Goal: Task Accomplishment & Management: Complete application form

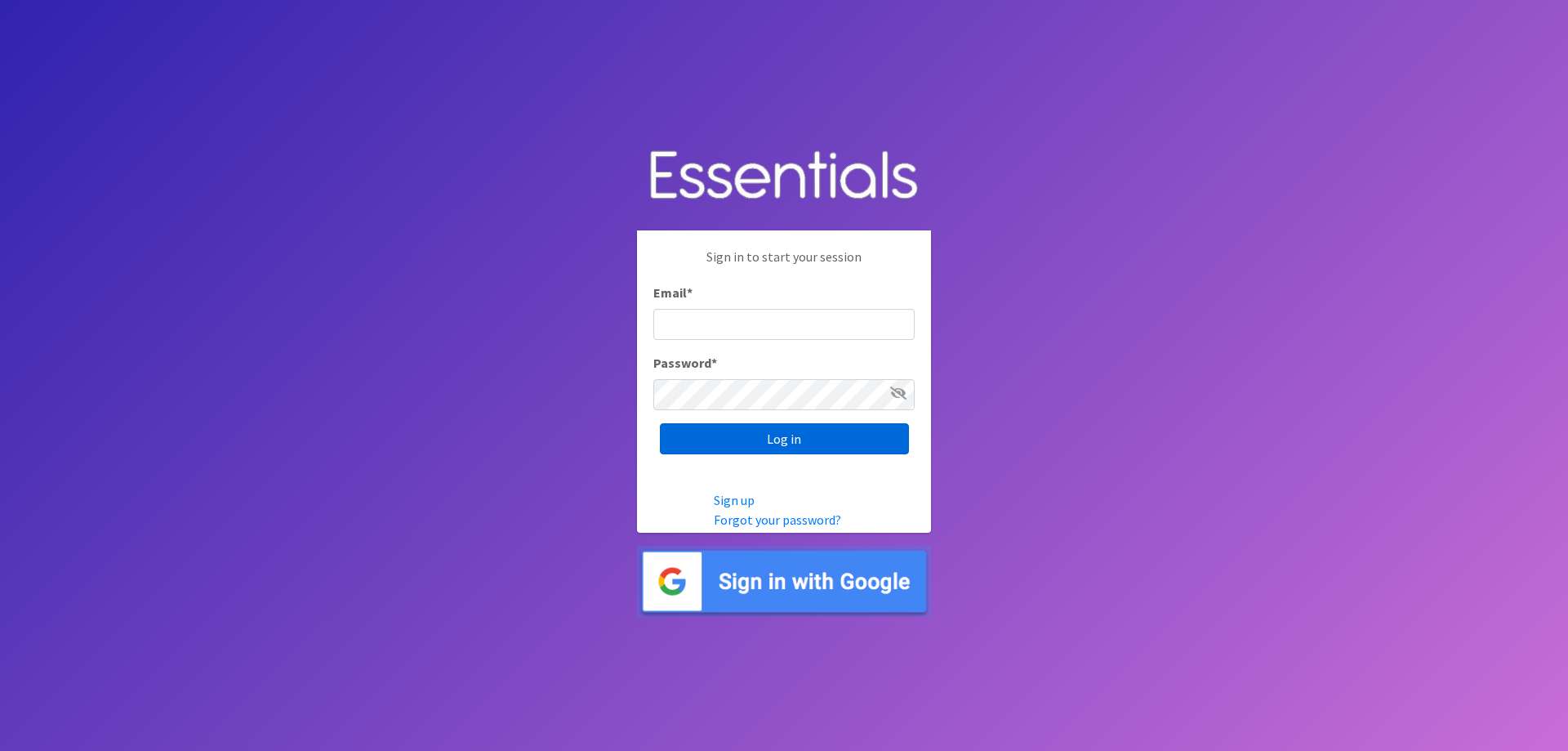
type input "[EMAIL_ADDRESS][DOMAIN_NAME]"
click at [780, 439] on input "Log in" at bounding box center [784, 438] width 249 height 31
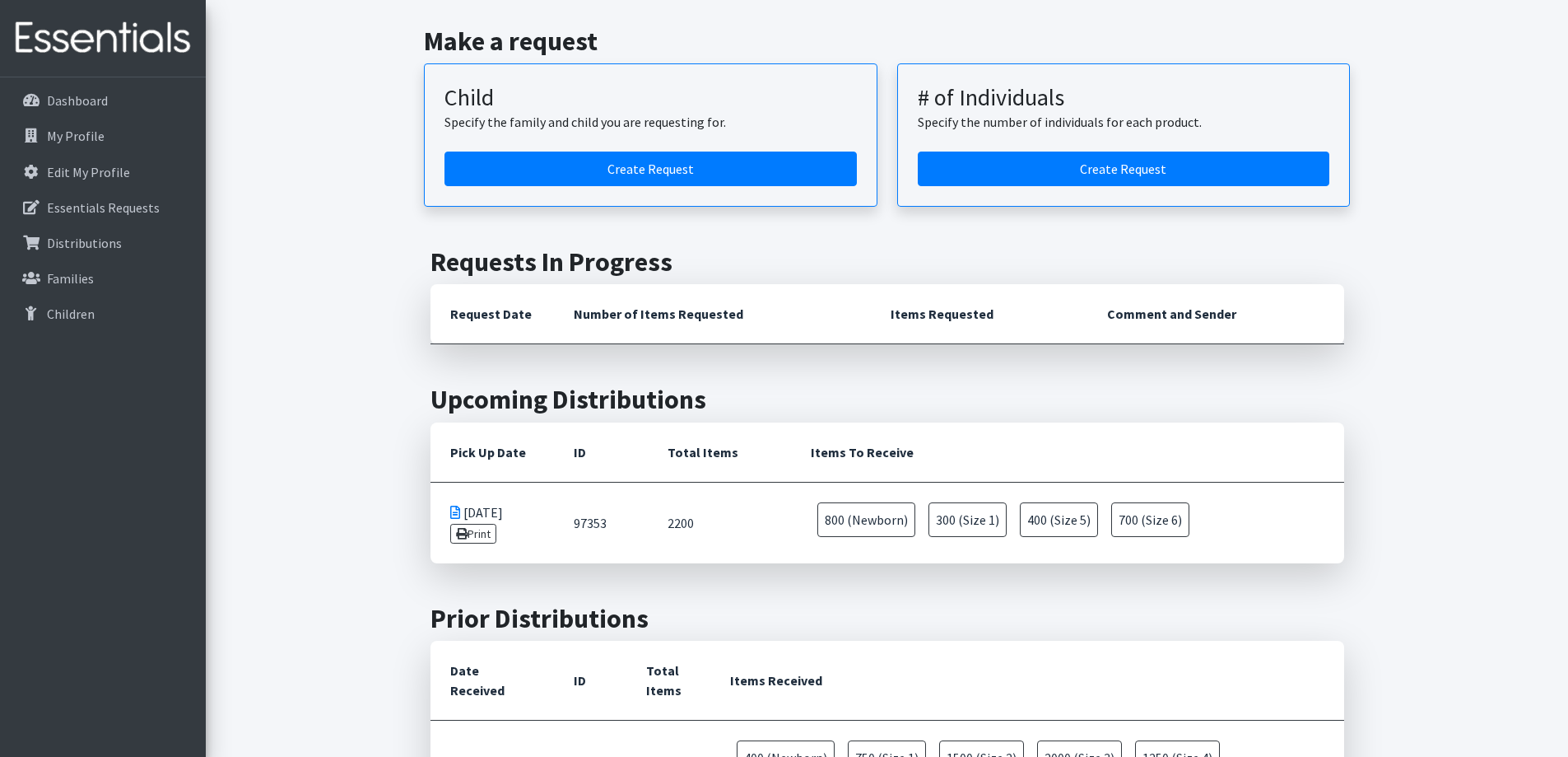
scroll to position [82, 0]
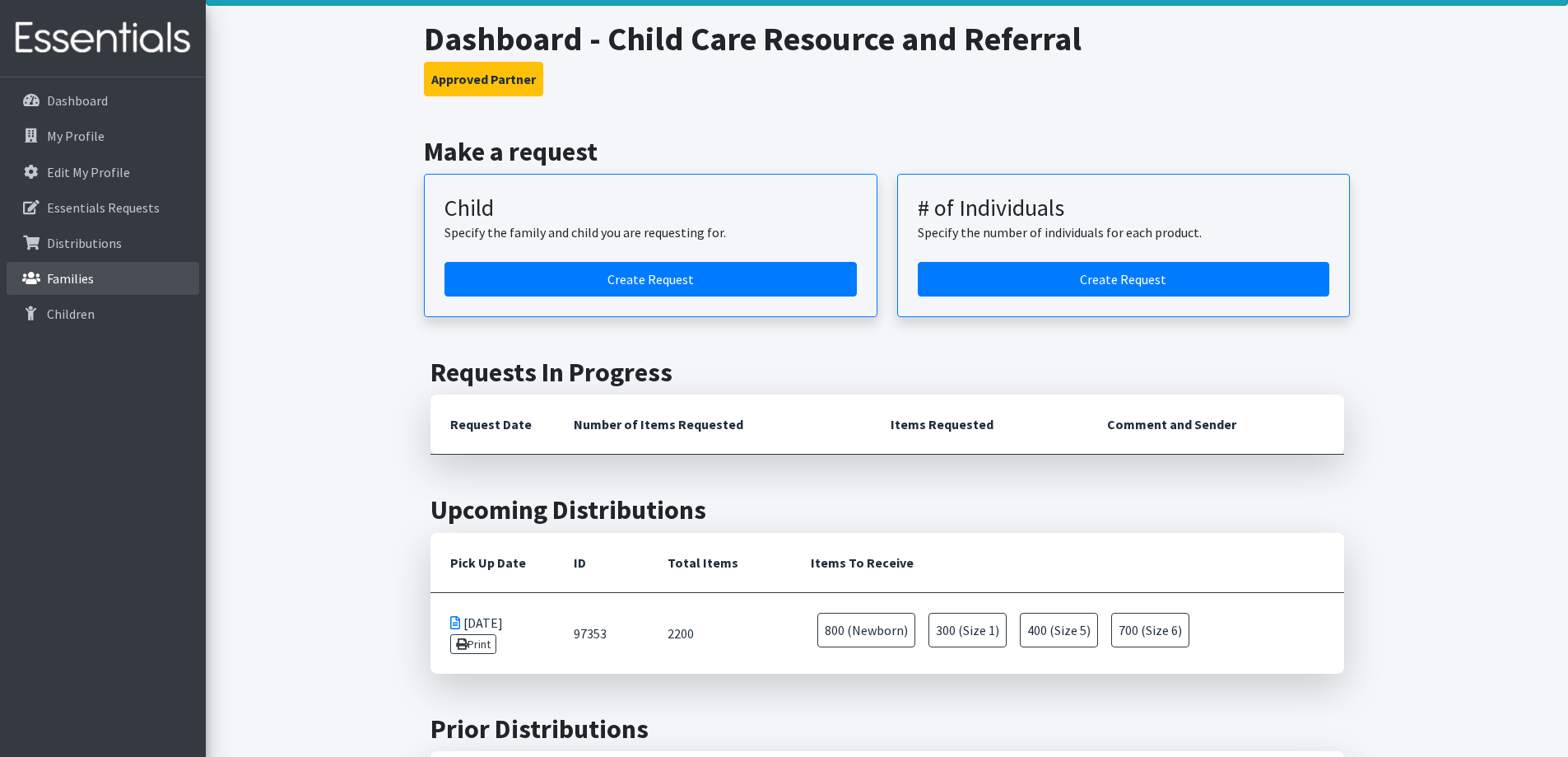
click at [121, 285] on link "Families" at bounding box center [103, 278] width 193 height 33
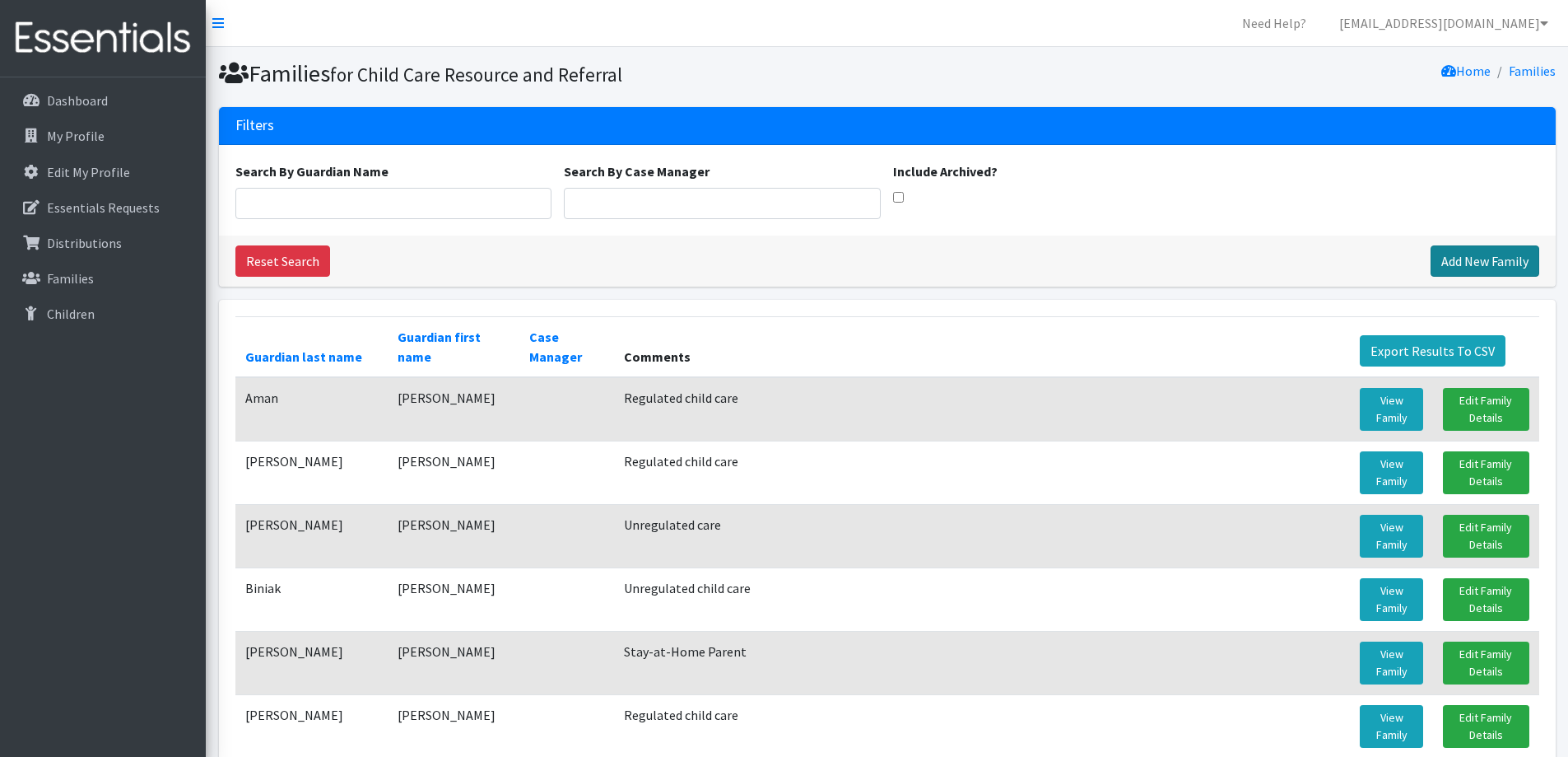
click at [1445, 266] on link "Add New Family" at bounding box center [1484, 261] width 108 height 31
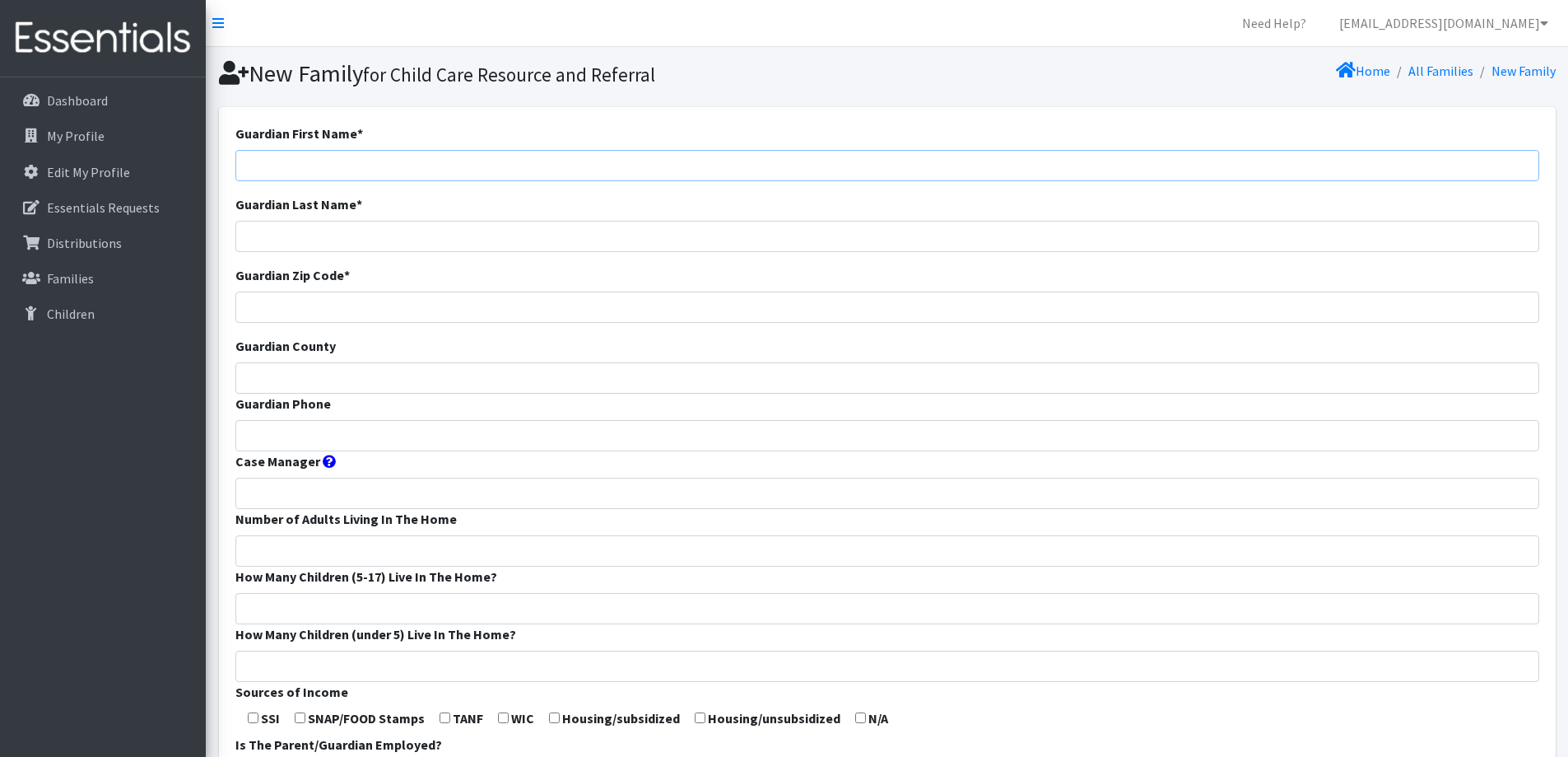
click at [771, 168] on input "Guardian First Name *" at bounding box center [887, 165] width 1304 height 31
type input "Viridiana"
click at [641, 288] on div "Guardian Zip Code *" at bounding box center [887, 294] width 1304 height 57
click at [630, 309] on input "Guardian Zip Code *" at bounding box center [887, 307] width 1304 height 31
type input "53014"
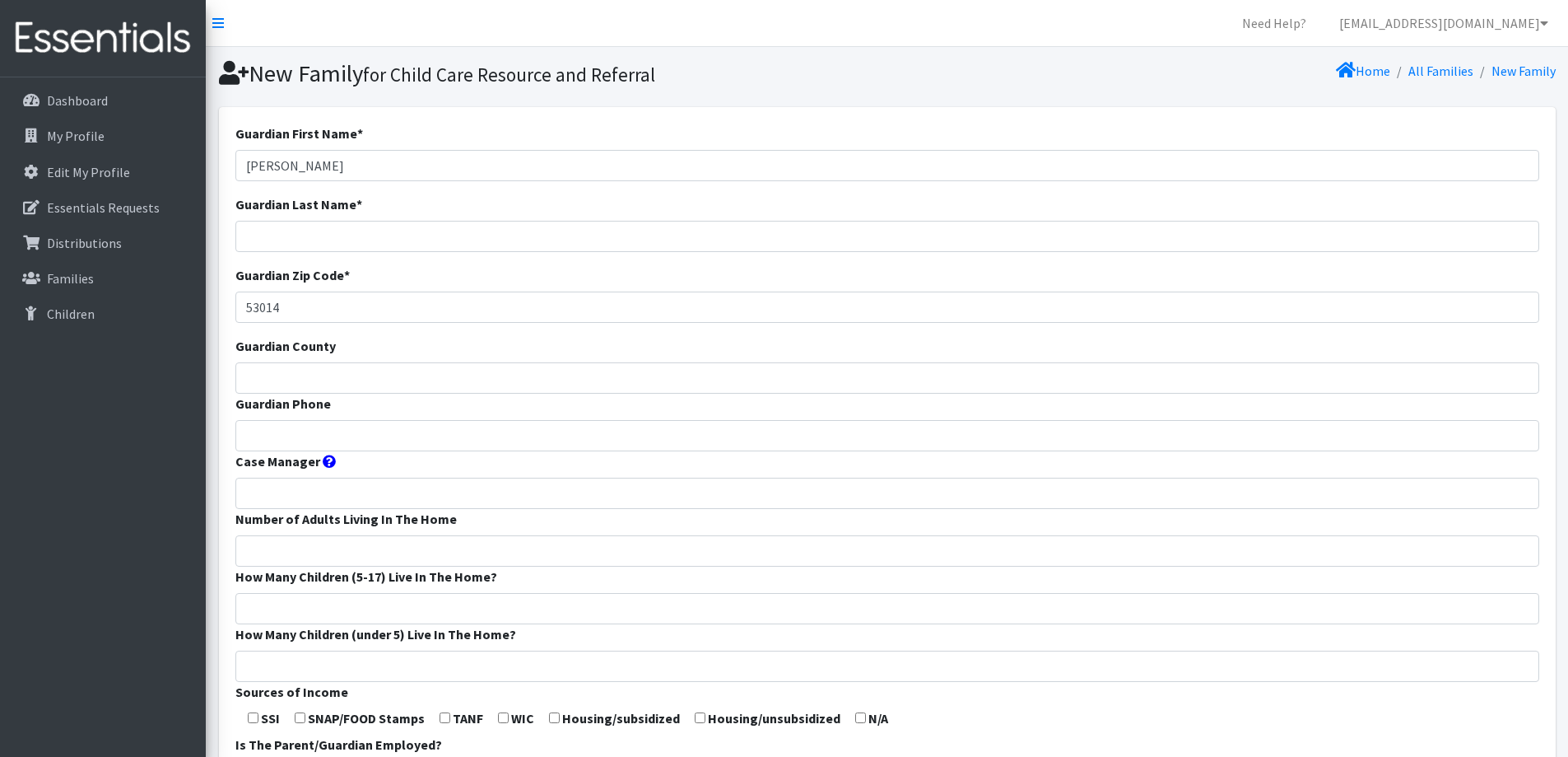
click at [599, 359] on form "Guardian First Name * Viridiana Guardian Last Name * Guardian Zip Code * 53014 …" at bounding box center [887, 611] width 1304 height 976
click at [568, 378] on input "Guardian County" at bounding box center [887, 378] width 1304 height 31
type input "Calumet"
click at [353, 443] on input "Guardian Phone" at bounding box center [887, 435] width 1304 height 31
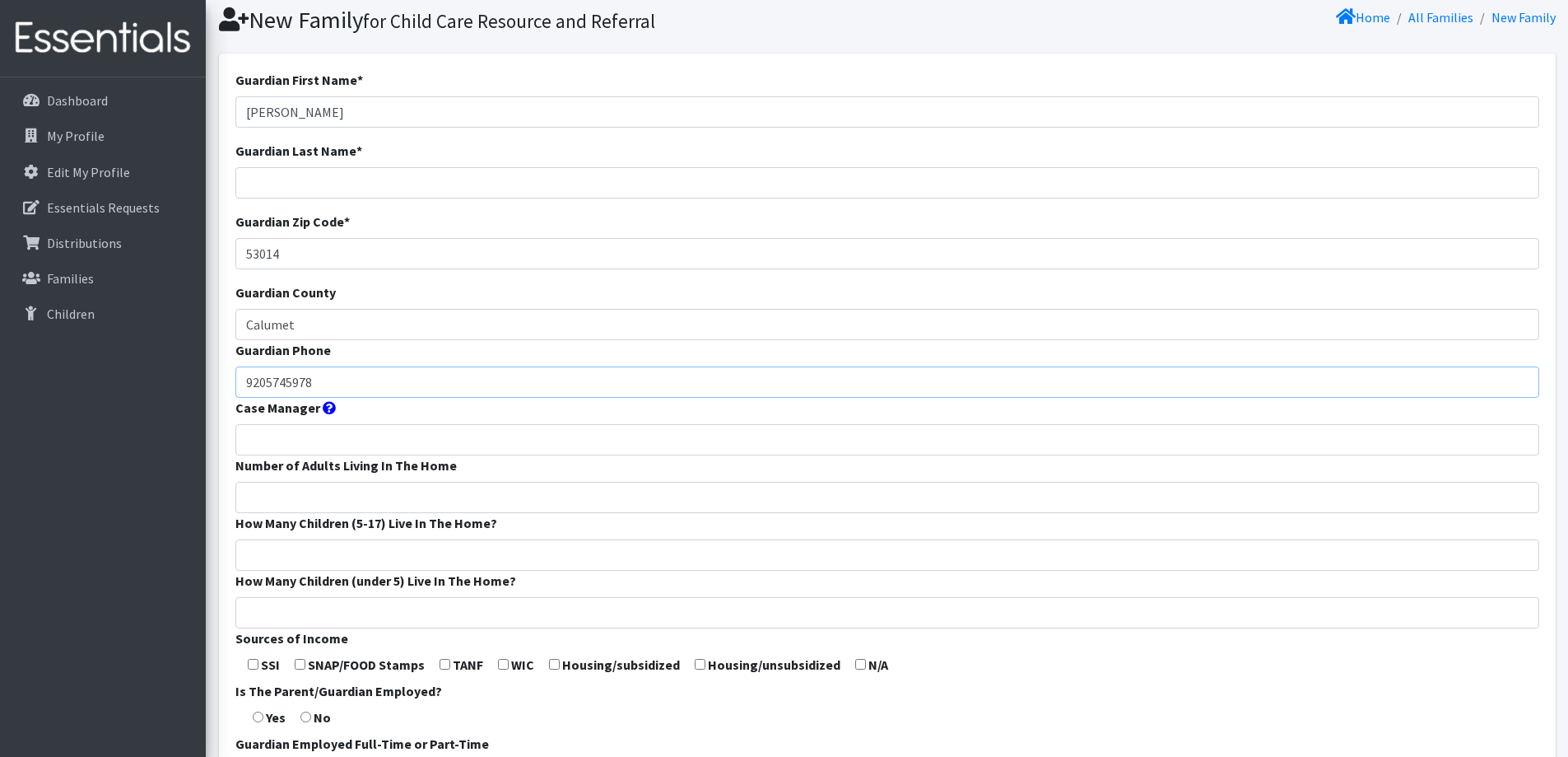
scroll to position [82, 0]
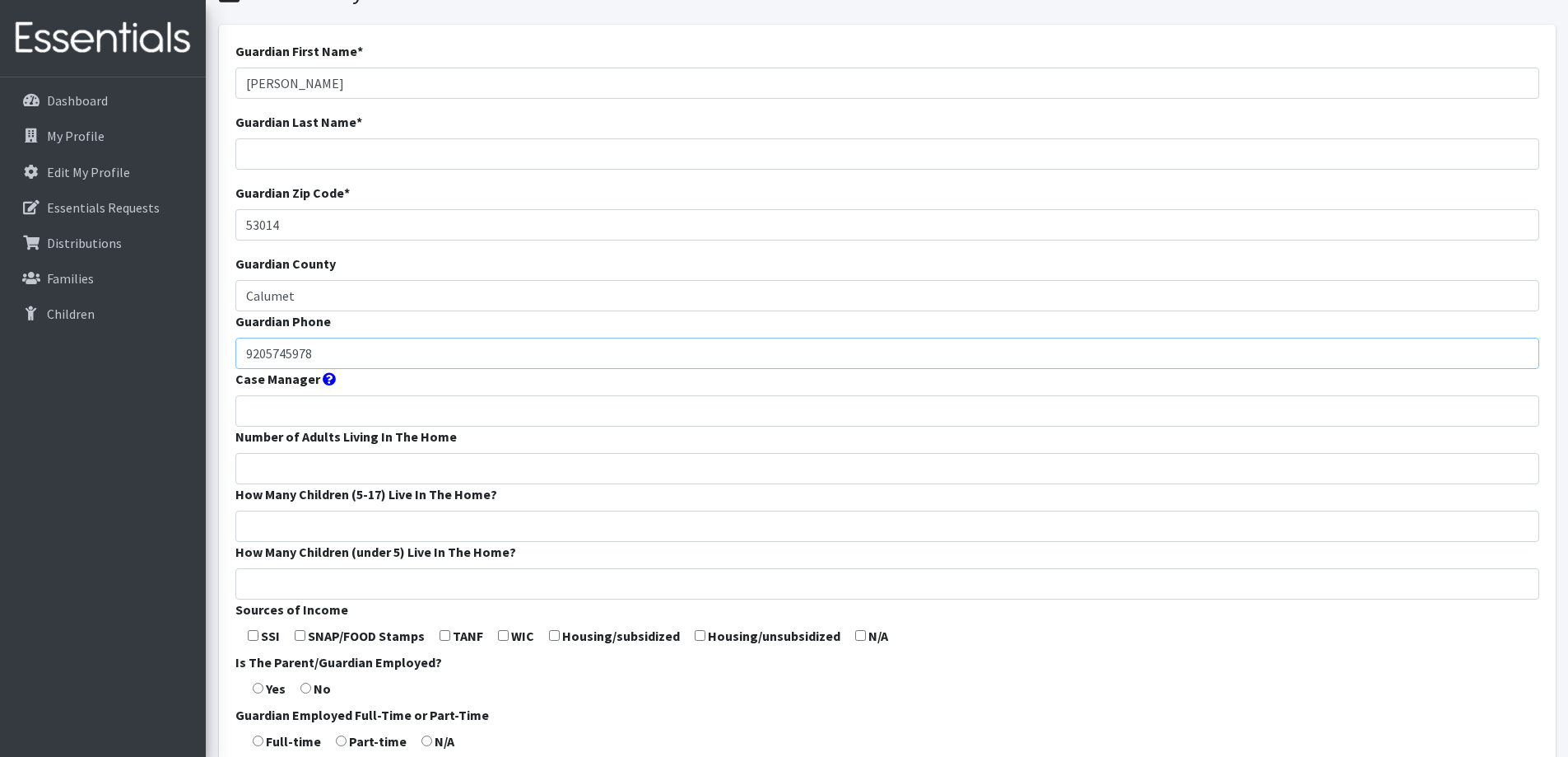
type input "9205745978"
click at [509, 456] on input "Number of Adults Living In The Home" at bounding box center [887, 468] width 1304 height 31
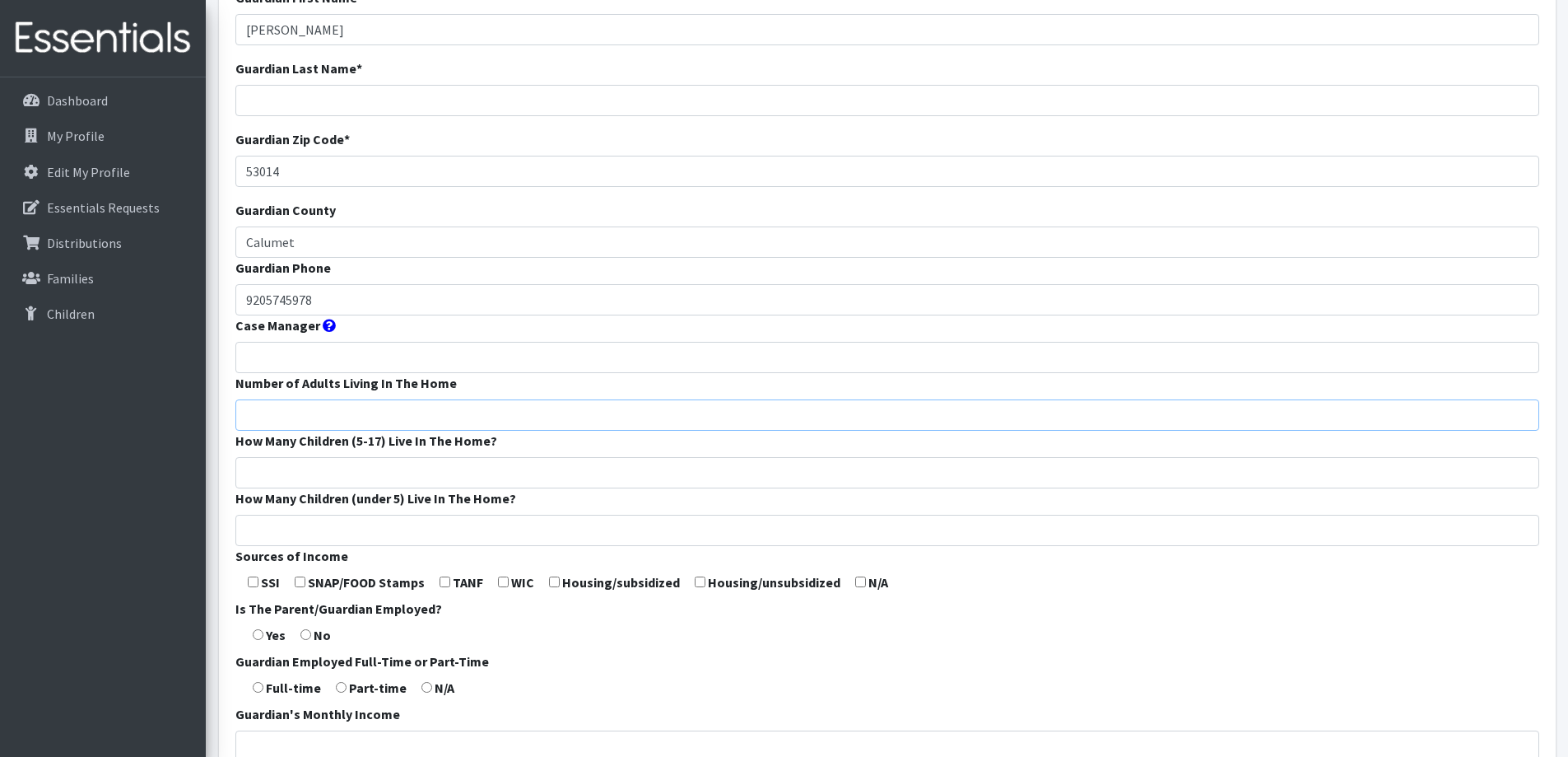
scroll to position [247, 0]
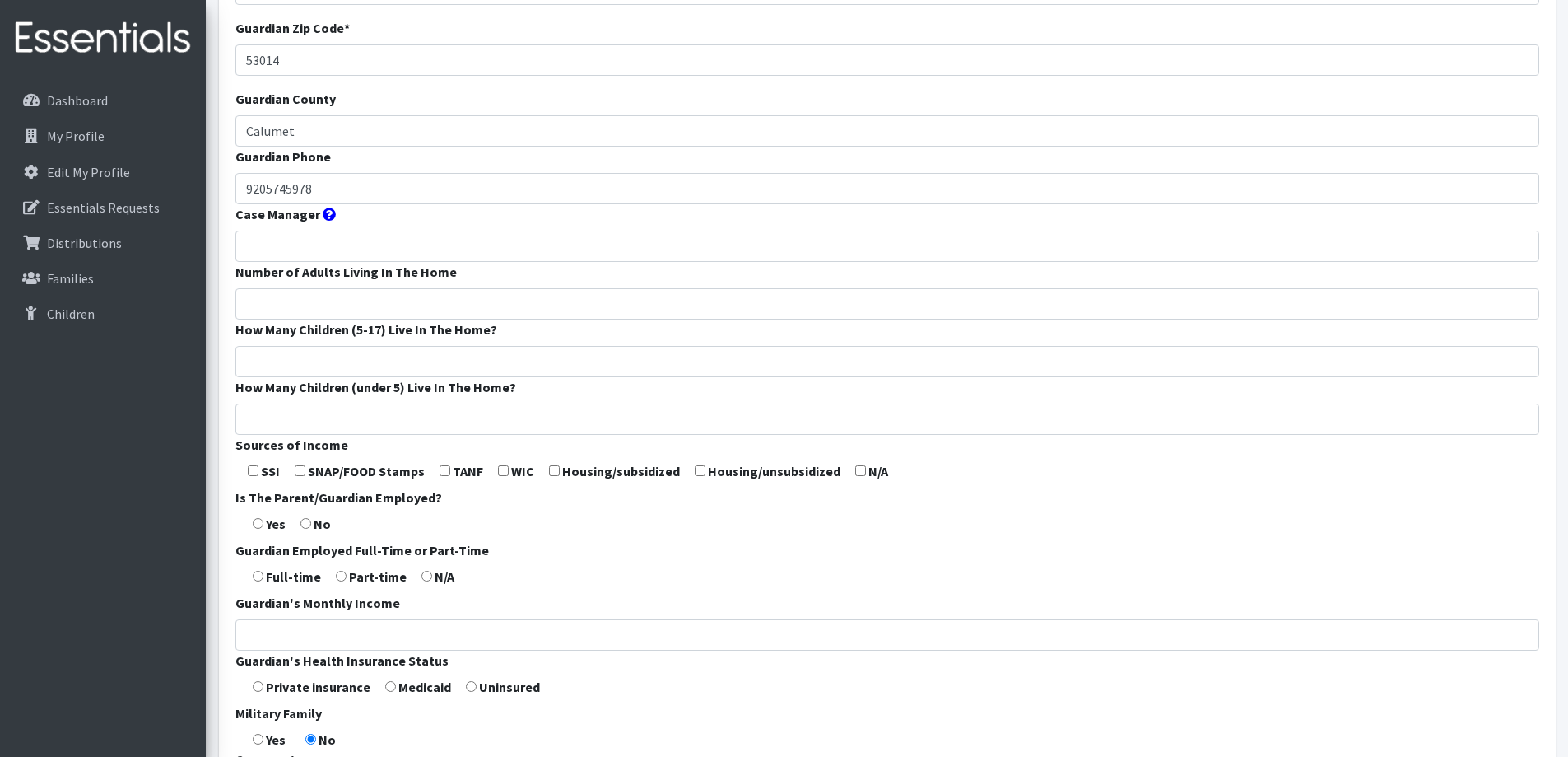
click at [632, 535] on form "Guardian First Name * Viridiana Guardian Last Name * Guardian Zip Code * 53014 …" at bounding box center [887, 364] width 1304 height 976
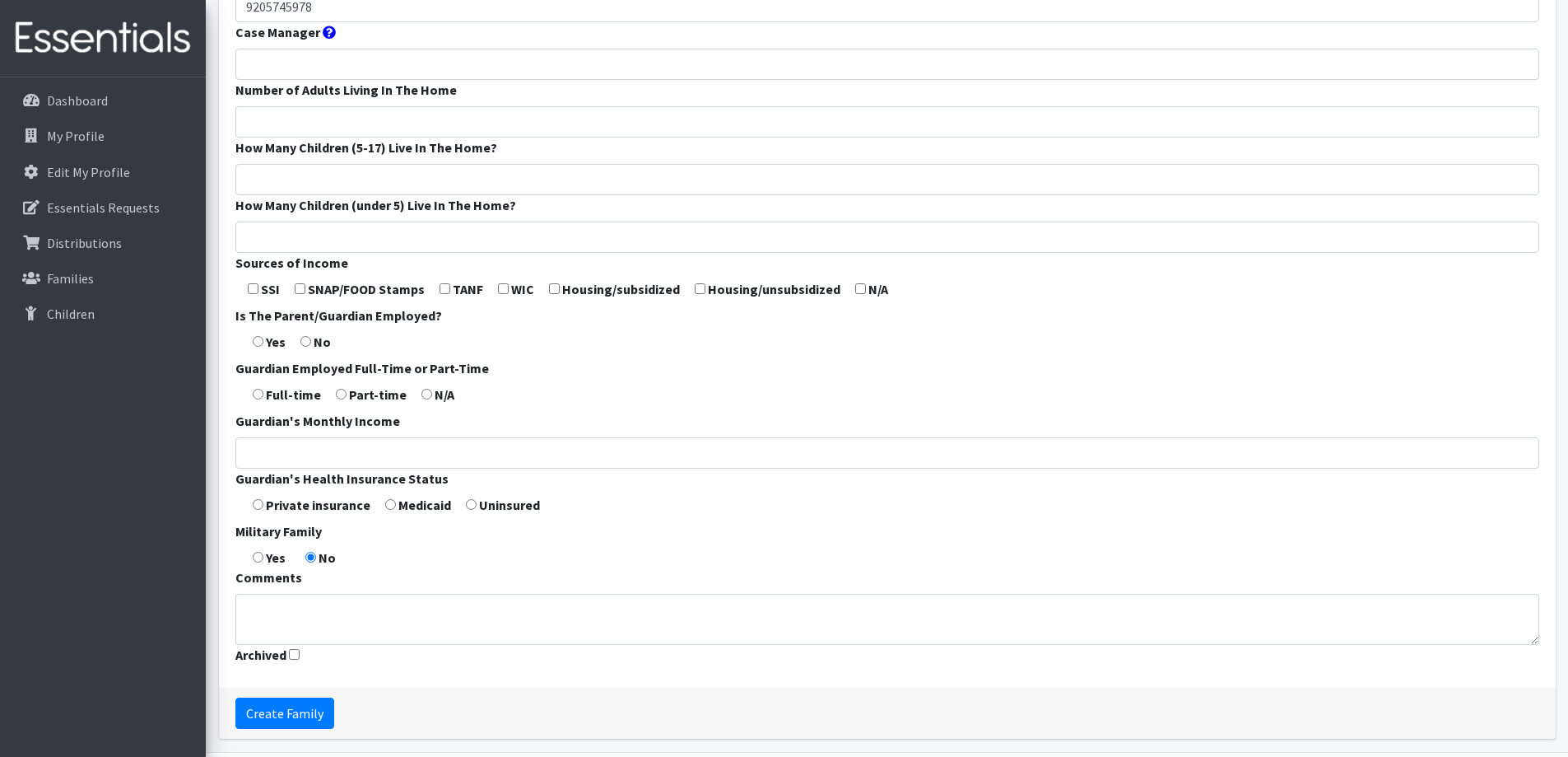
scroll to position [486, 0]
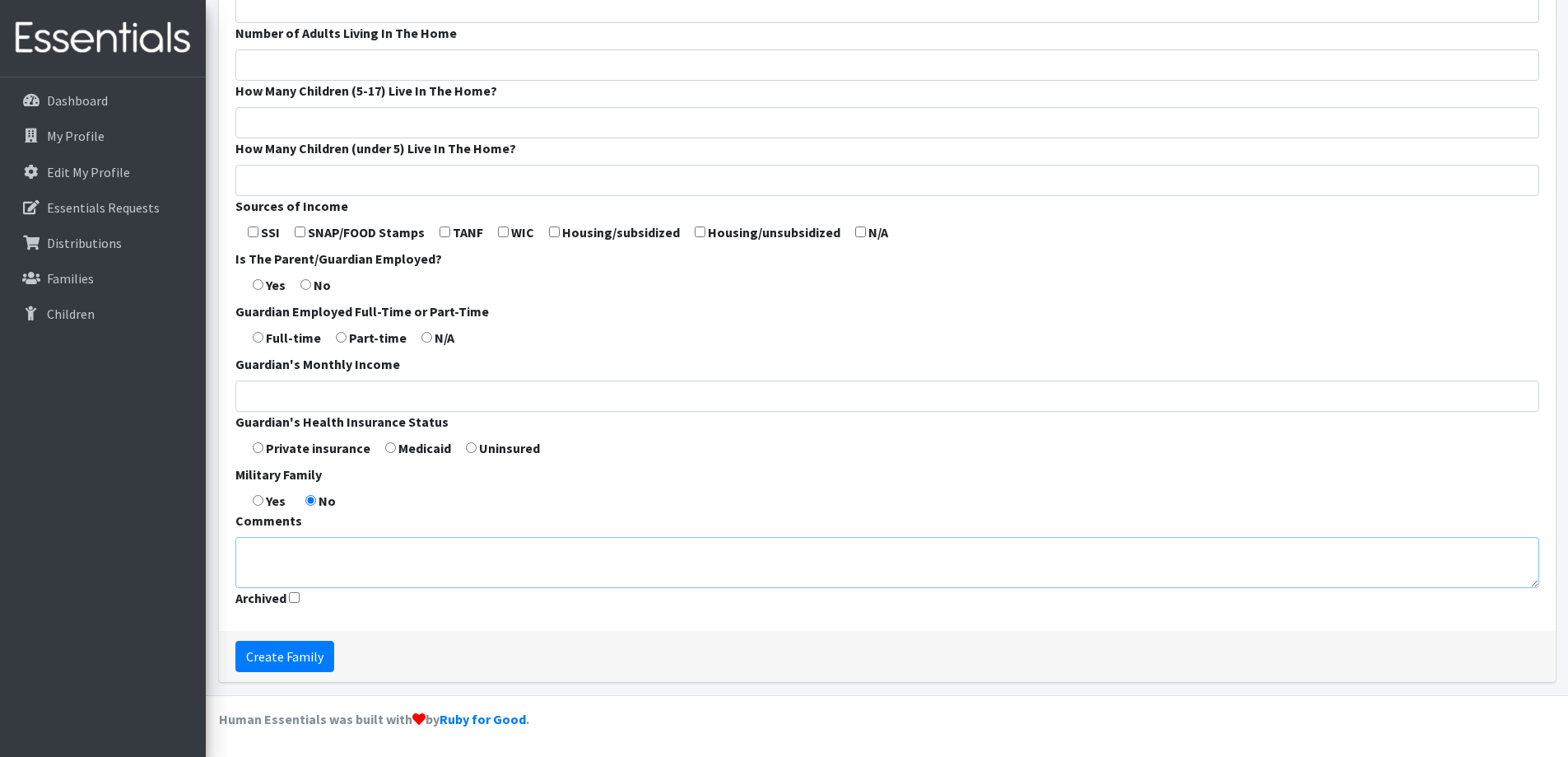
click at [376, 546] on textarea "Comments" at bounding box center [887, 562] width 1304 height 51
type textarea "Spanish Speaking family"
click at [399, 492] on form "Guardian First Name * Viridiana Guardian Last Name * Guardian Zip Code * 53014 …" at bounding box center [887, 125] width 1304 height 976
click at [279, 648] on input "Create Family" at bounding box center [284, 655] width 99 height 31
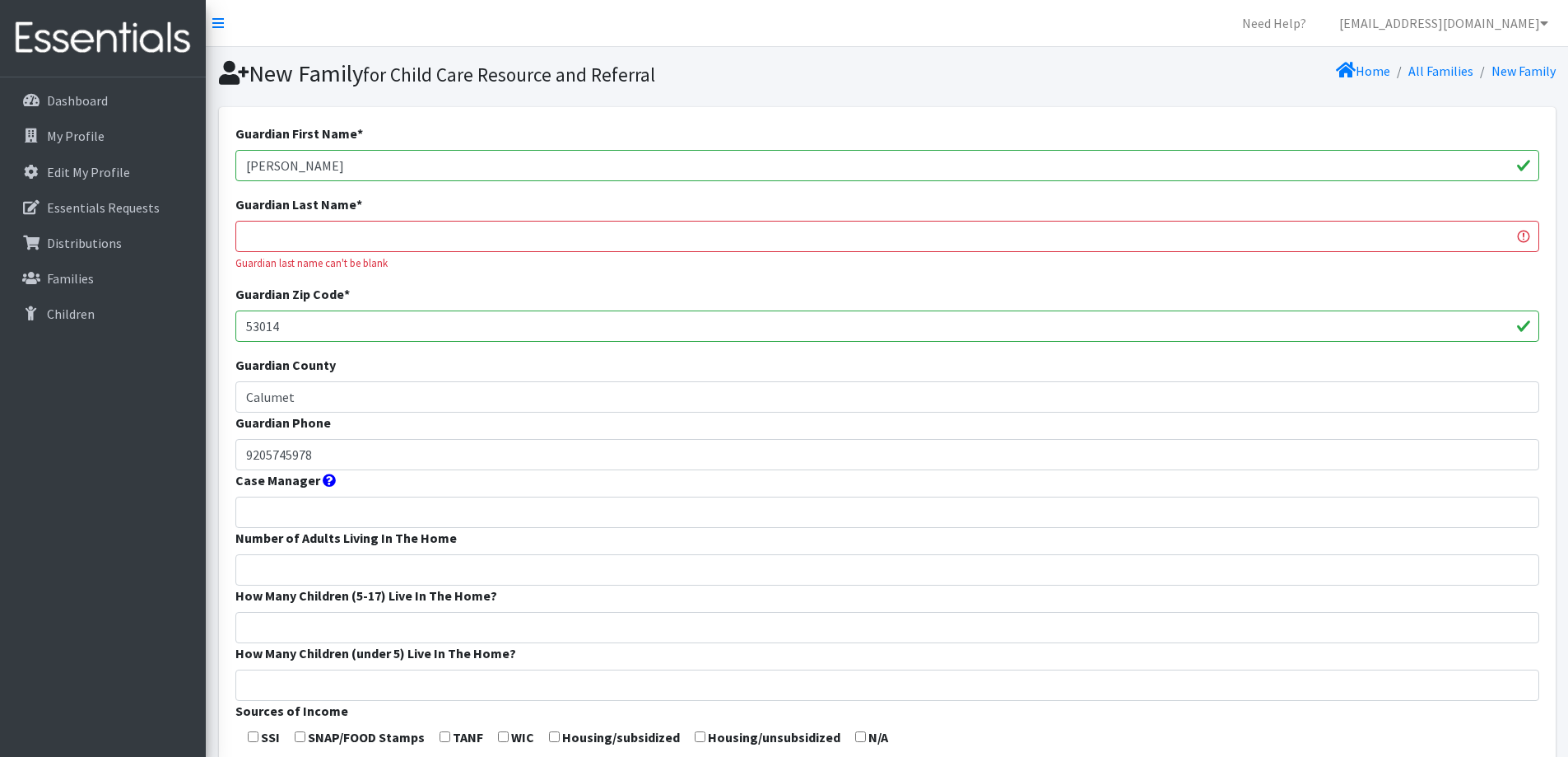
click at [376, 232] on input "Guardian Last Name *" at bounding box center [887, 235] width 1304 height 31
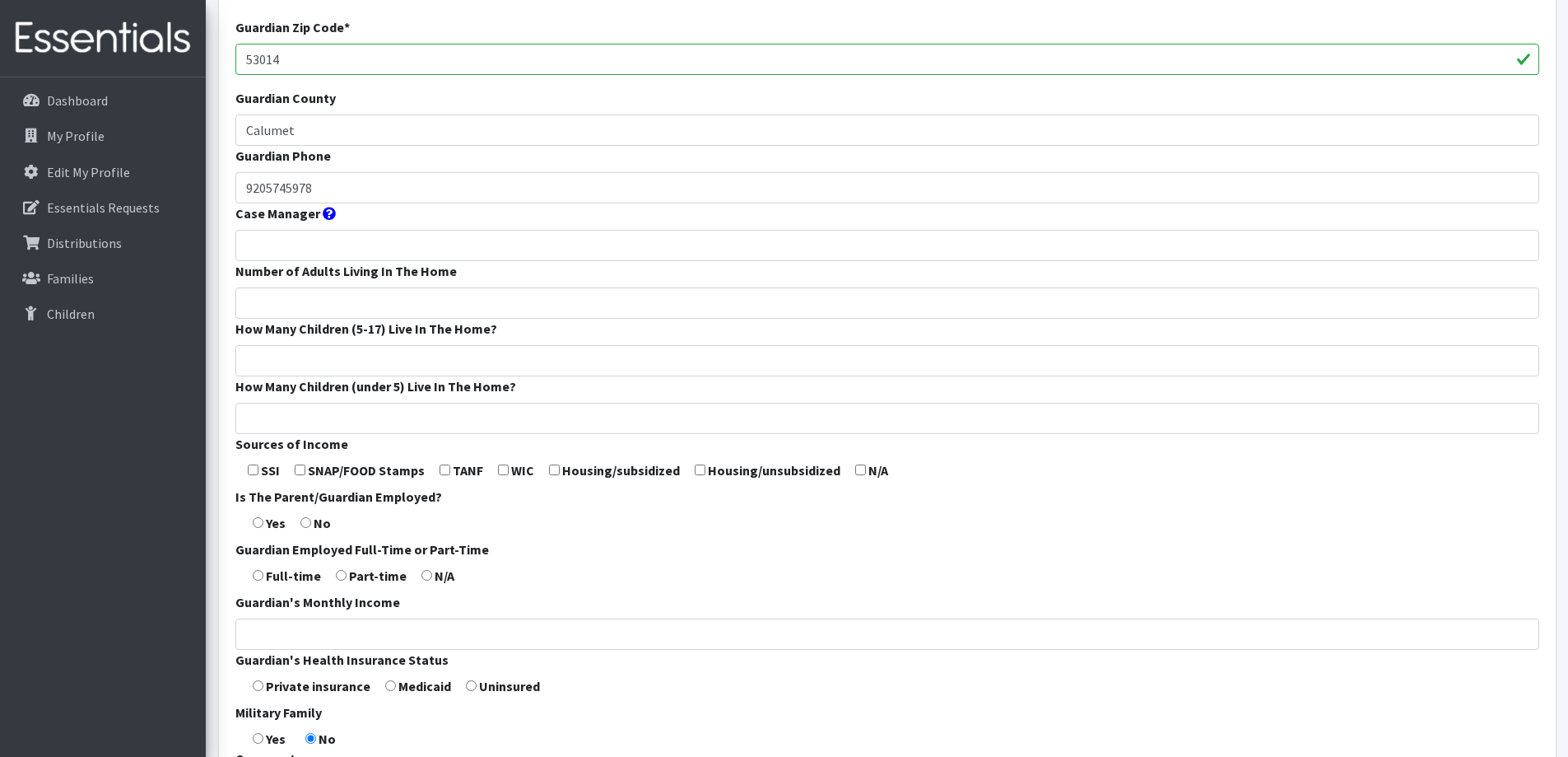
scroll to position [505, 0]
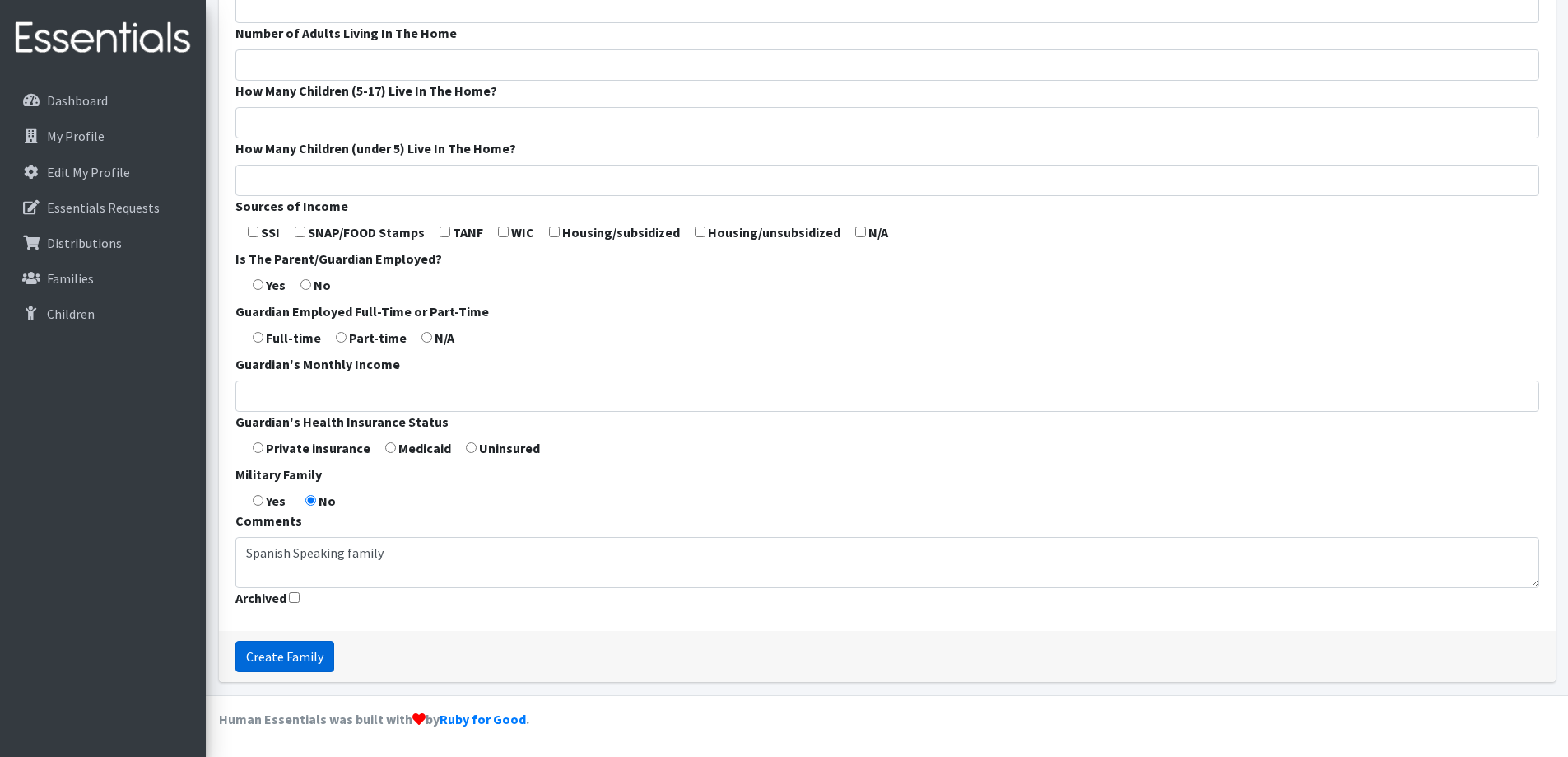
type input "NA"
click at [274, 661] on input "Create Family" at bounding box center [284, 655] width 99 height 31
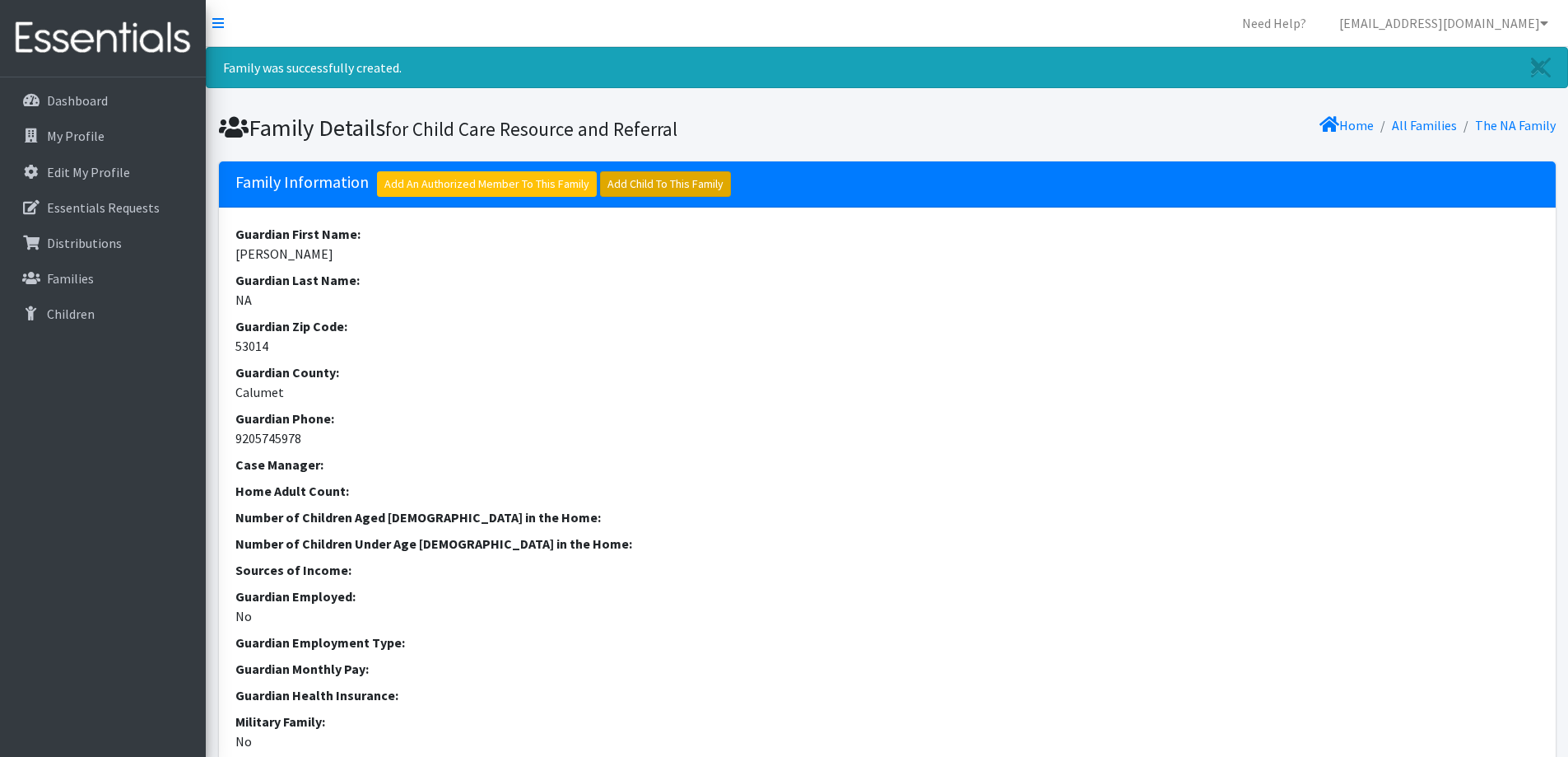
click at [662, 185] on link "Add Child To This Family" at bounding box center [664, 184] width 131 height 25
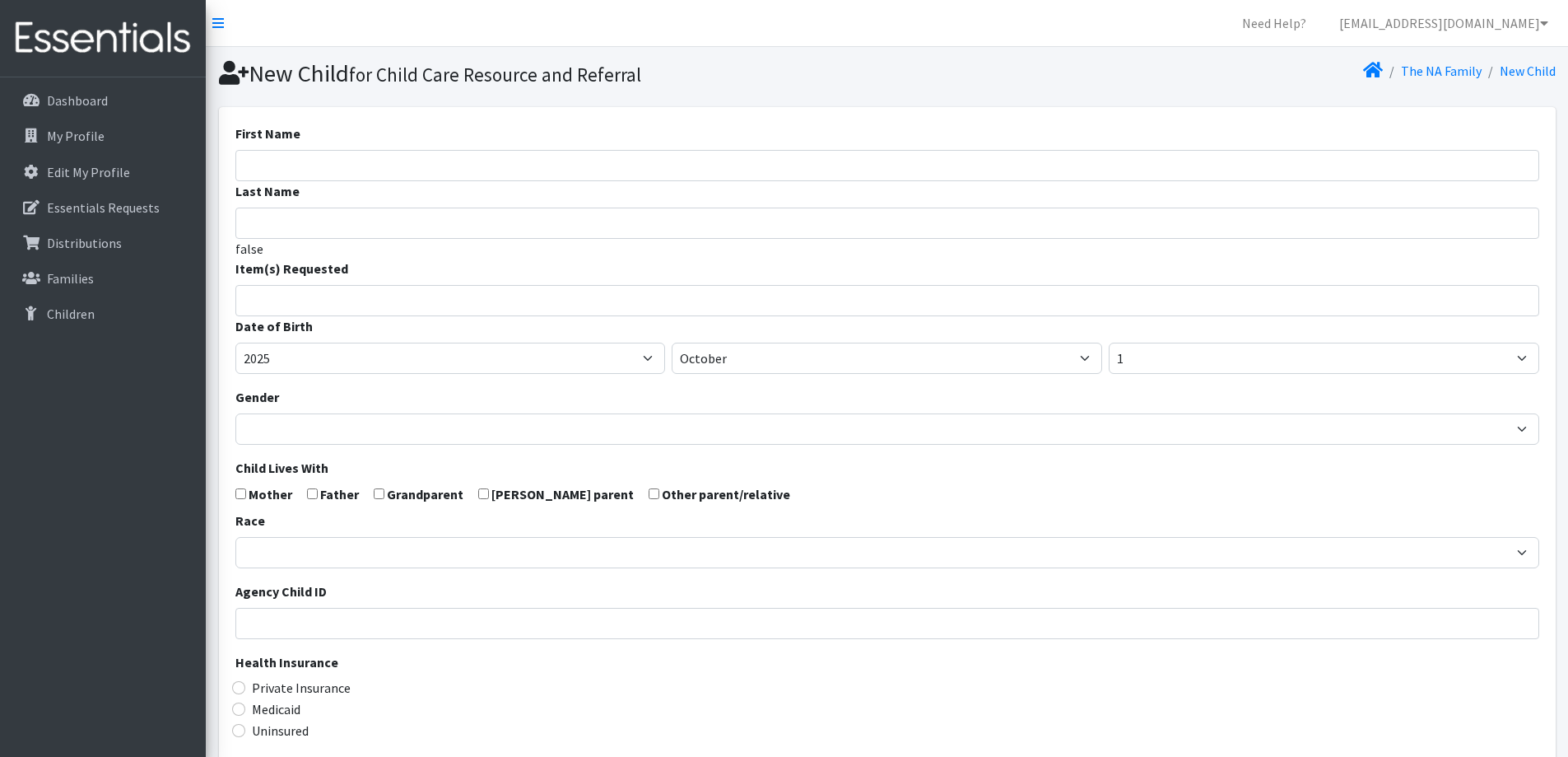
select select
click at [397, 169] on input "First Name" at bounding box center [887, 165] width 1304 height 31
type input "G"
type input "[PERSON_NAME]"
click at [345, 305] on ul at bounding box center [892, 298] width 1313 height 22
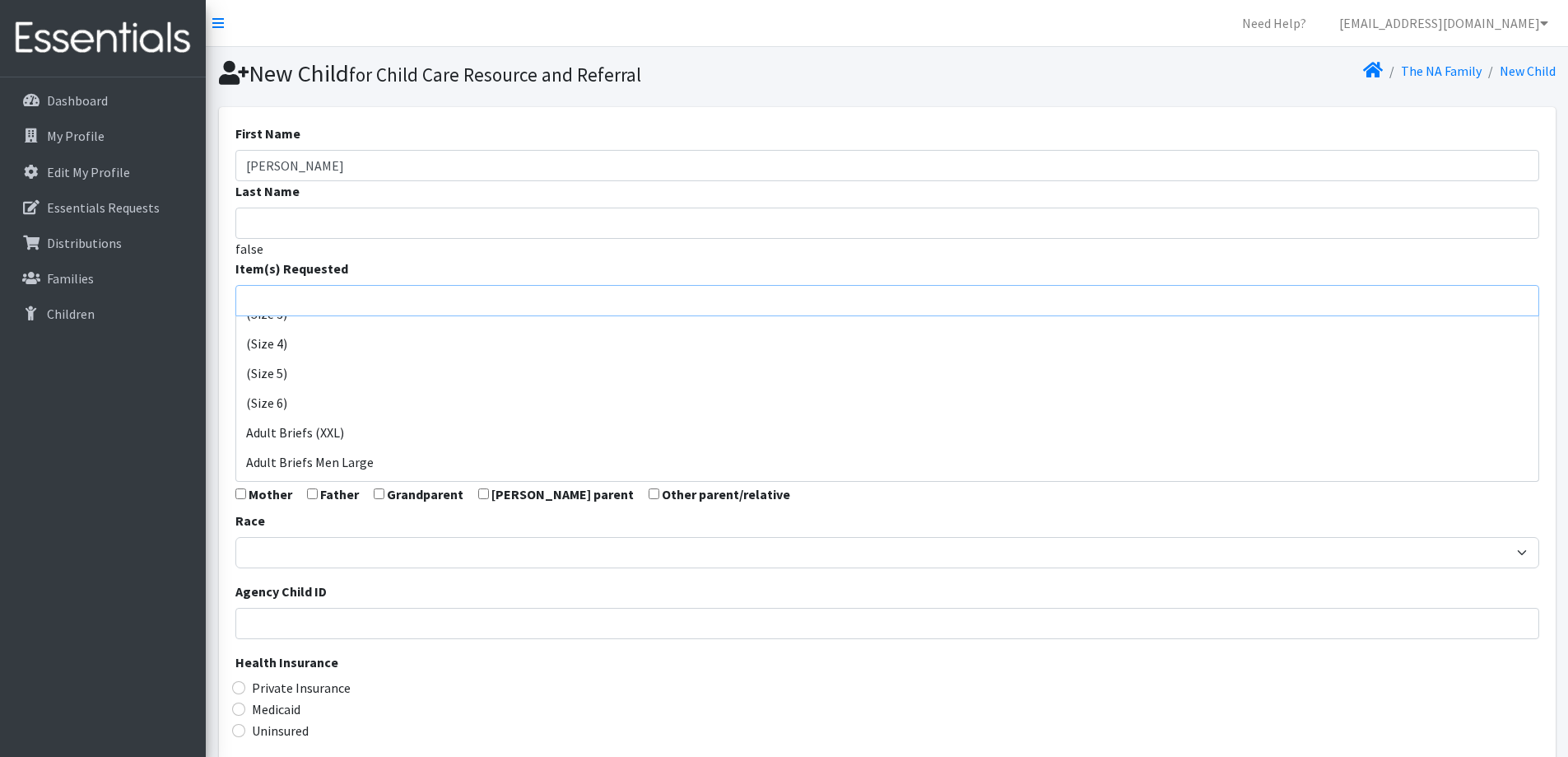
scroll to position [165, 0]
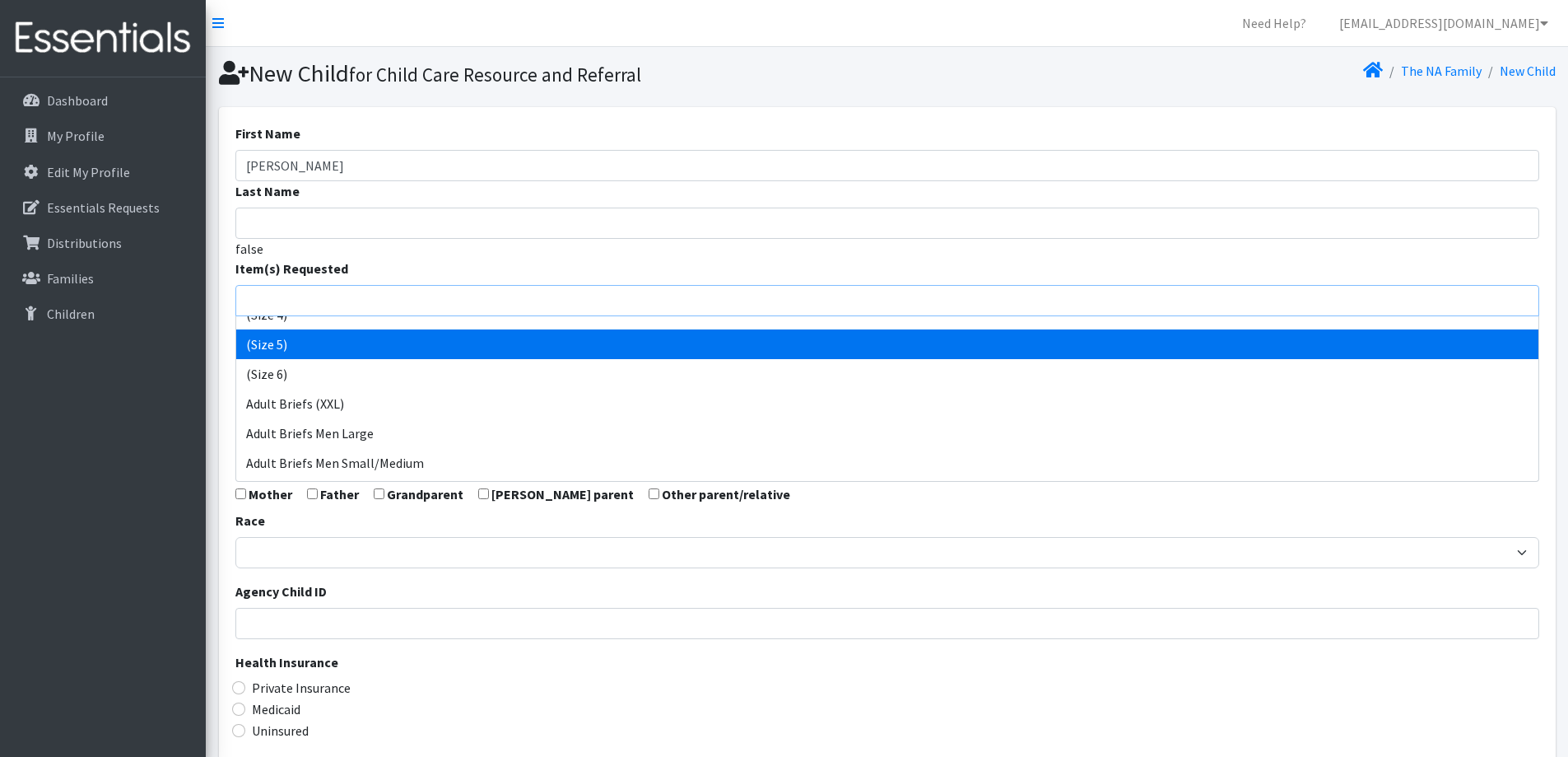
select select "14488"
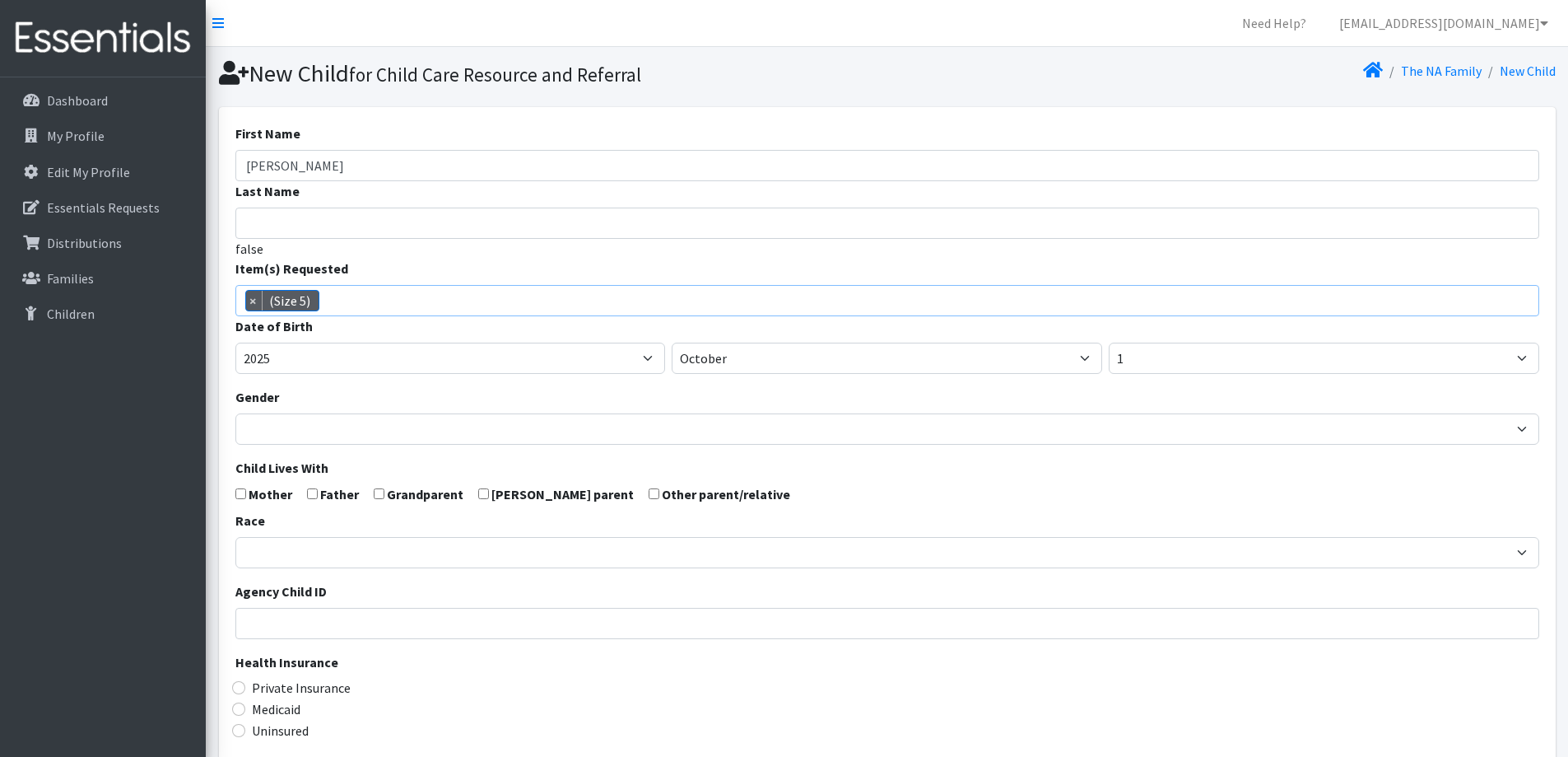
scroll to position [104, 0]
click at [860, 360] on select "January February March April May June July August September October November De…" at bounding box center [887, 358] width 430 height 31
select select "3"
click at [672, 343] on select "January February March April May June July August September October November De…" at bounding box center [887, 358] width 430 height 31
click at [1127, 359] on select "1 2 3 4 5 6 7 8 9 10 11 12 13 14 15 16 17 18 19 20 21 22 23 24 25 26 27 28 29 3…" at bounding box center [1323, 358] width 430 height 31
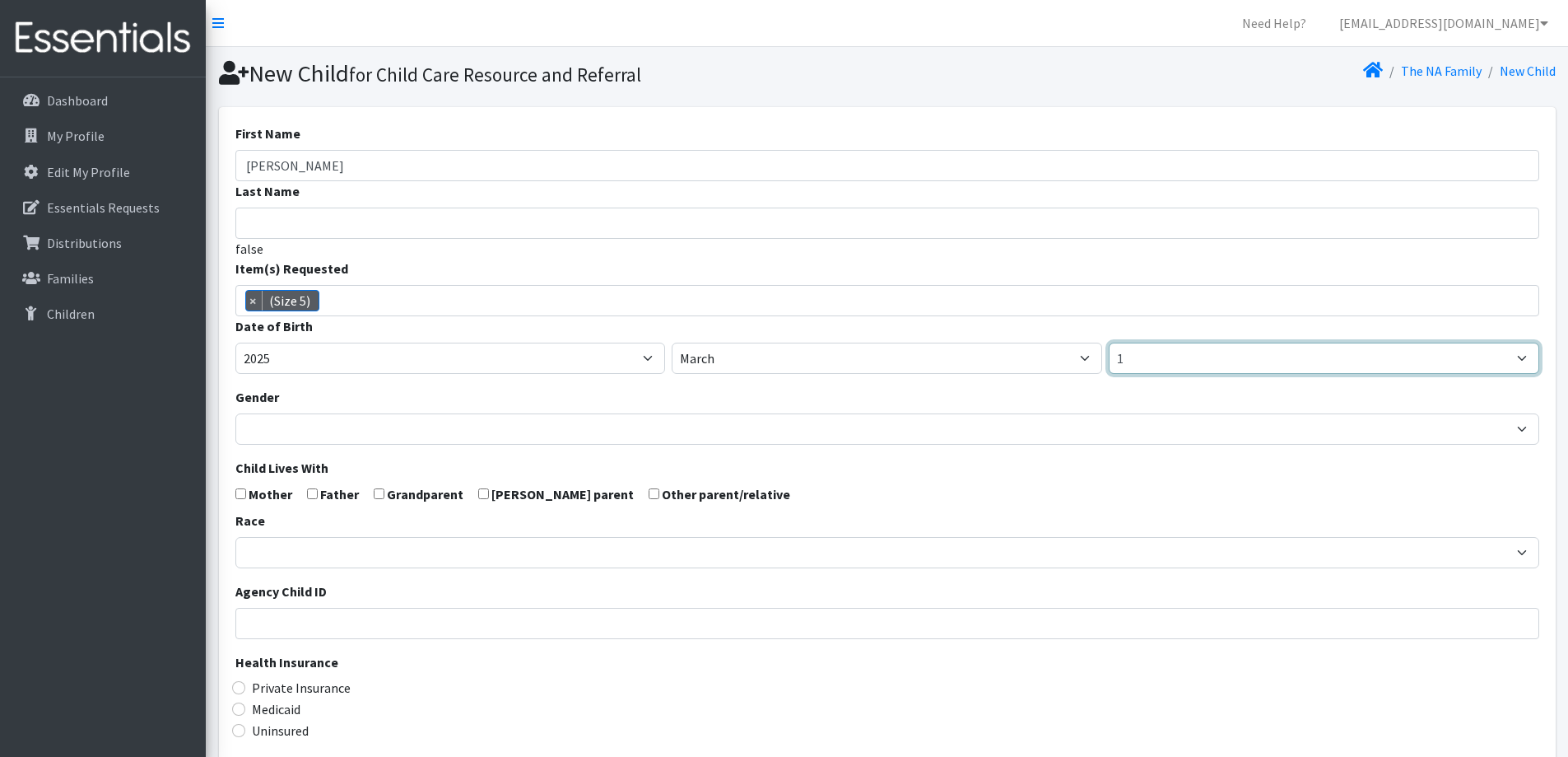
select select "5"
click at [1109, 343] on select "1 2 3 4 5 6 7 8 9 10 11 12 13 14 15 16 17 18 19 20 21 22 23 24 25 26 27 28 29 3…" at bounding box center [1323, 358] width 430 height 31
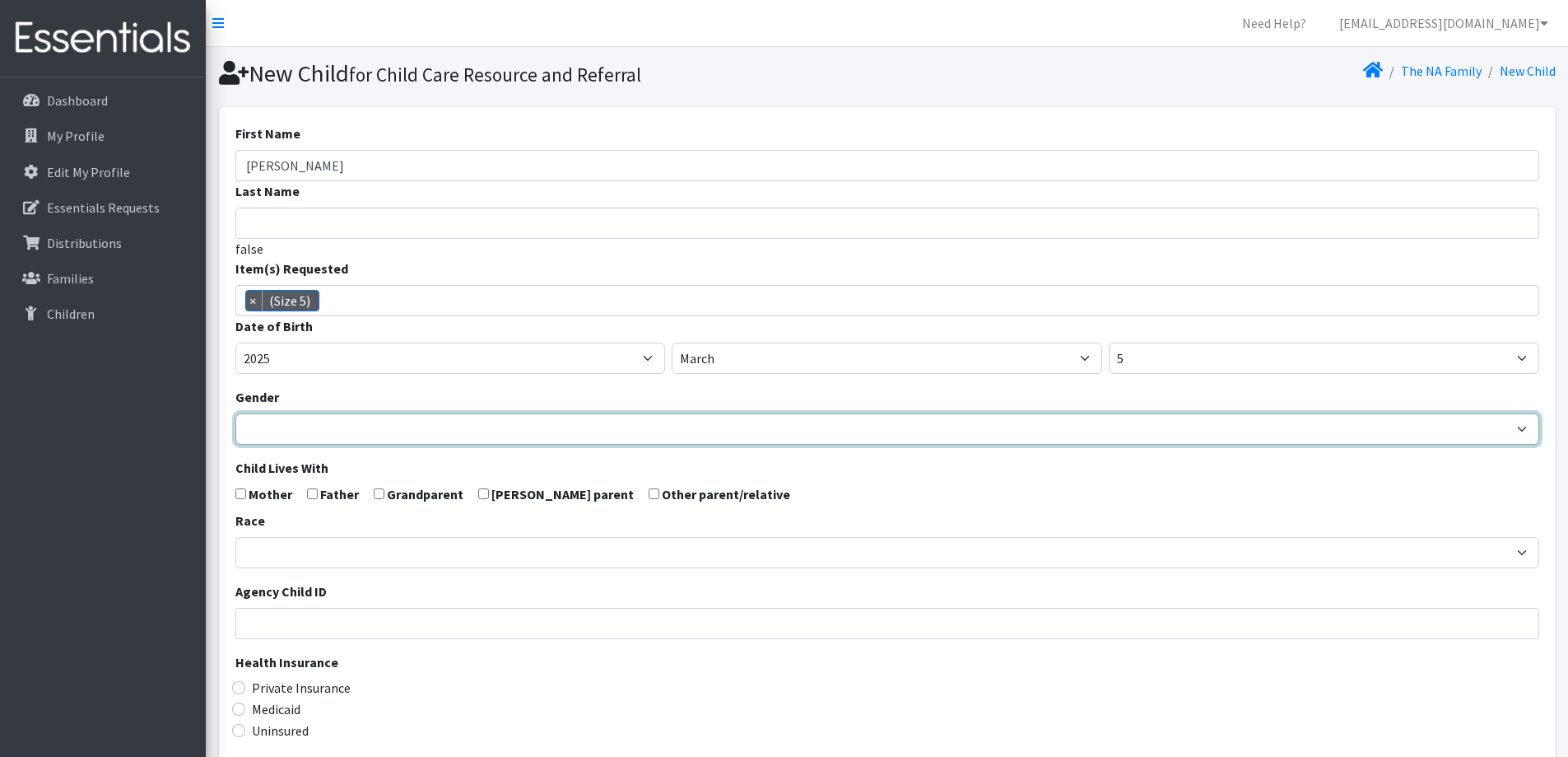
click at [403, 419] on select "[DEMOGRAPHIC_DATA] [DEMOGRAPHIC_DATA]" at bounding box center [887, 428] width 1304 height 31
select select "[DEMOGRAPHIC_DATA]"
click at [235, 413] on select "[DEMOGRAPHIC_DATA] [DEMOGRAPHIC_DATA]" at bounding box center [887, 428] width 1304 height 31
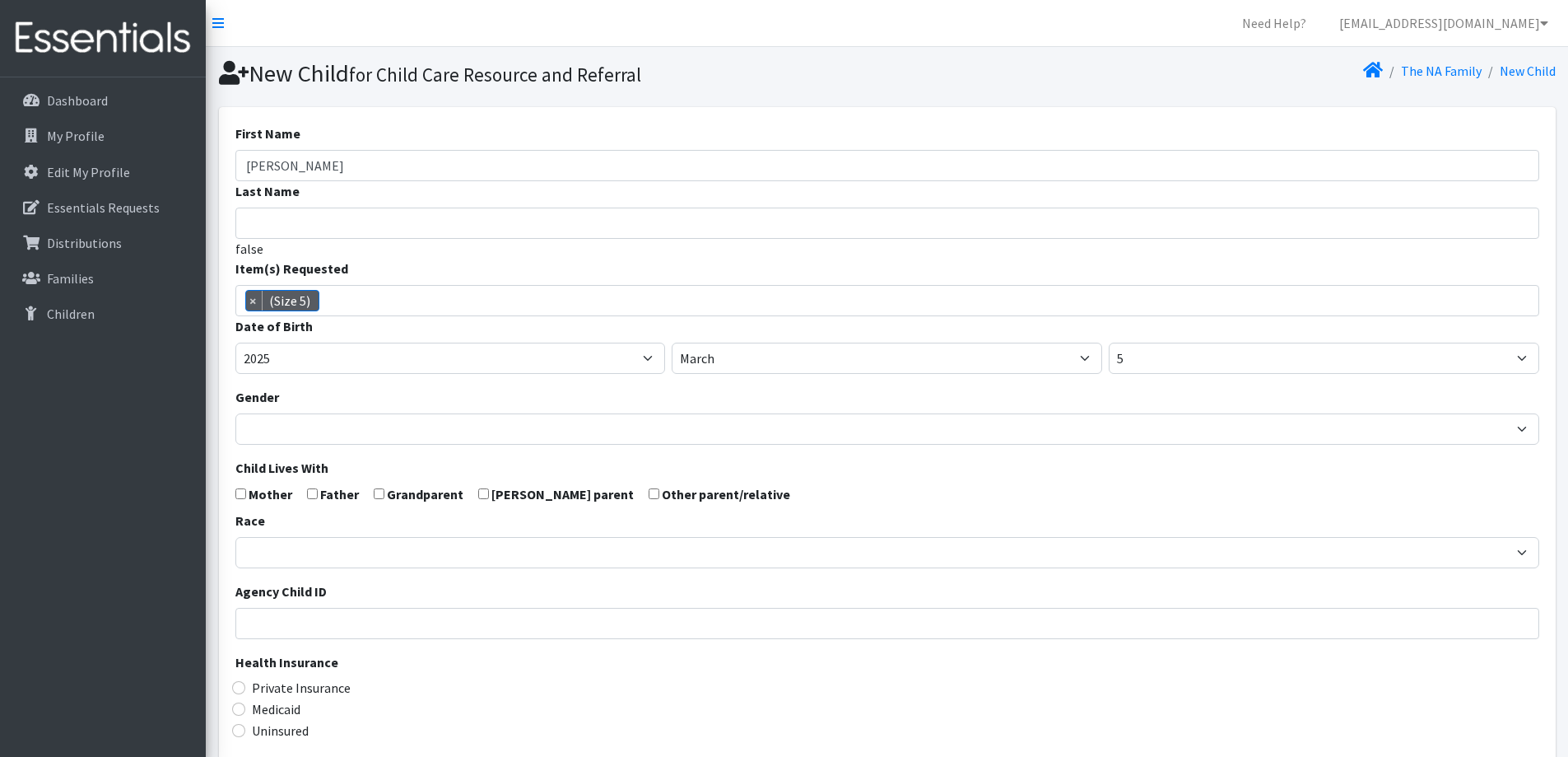
click at [389, 474] on form "First Name Ethan Last Name false Item(s) Requested (Newborn) (Preemie) (Size 1)…" at bounding box center [887, 540] width 1304 height 832
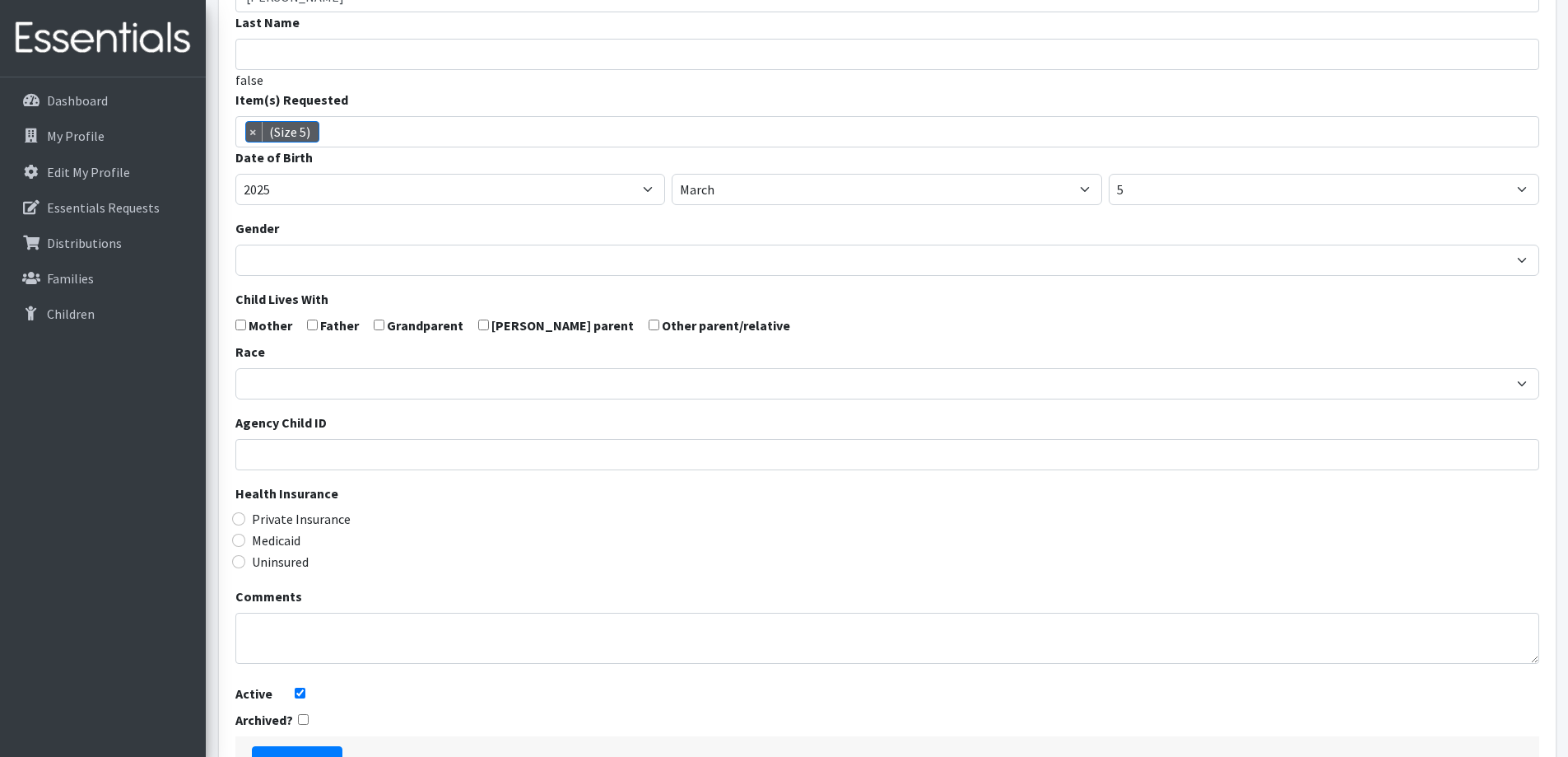
scroll to position [291, 0]
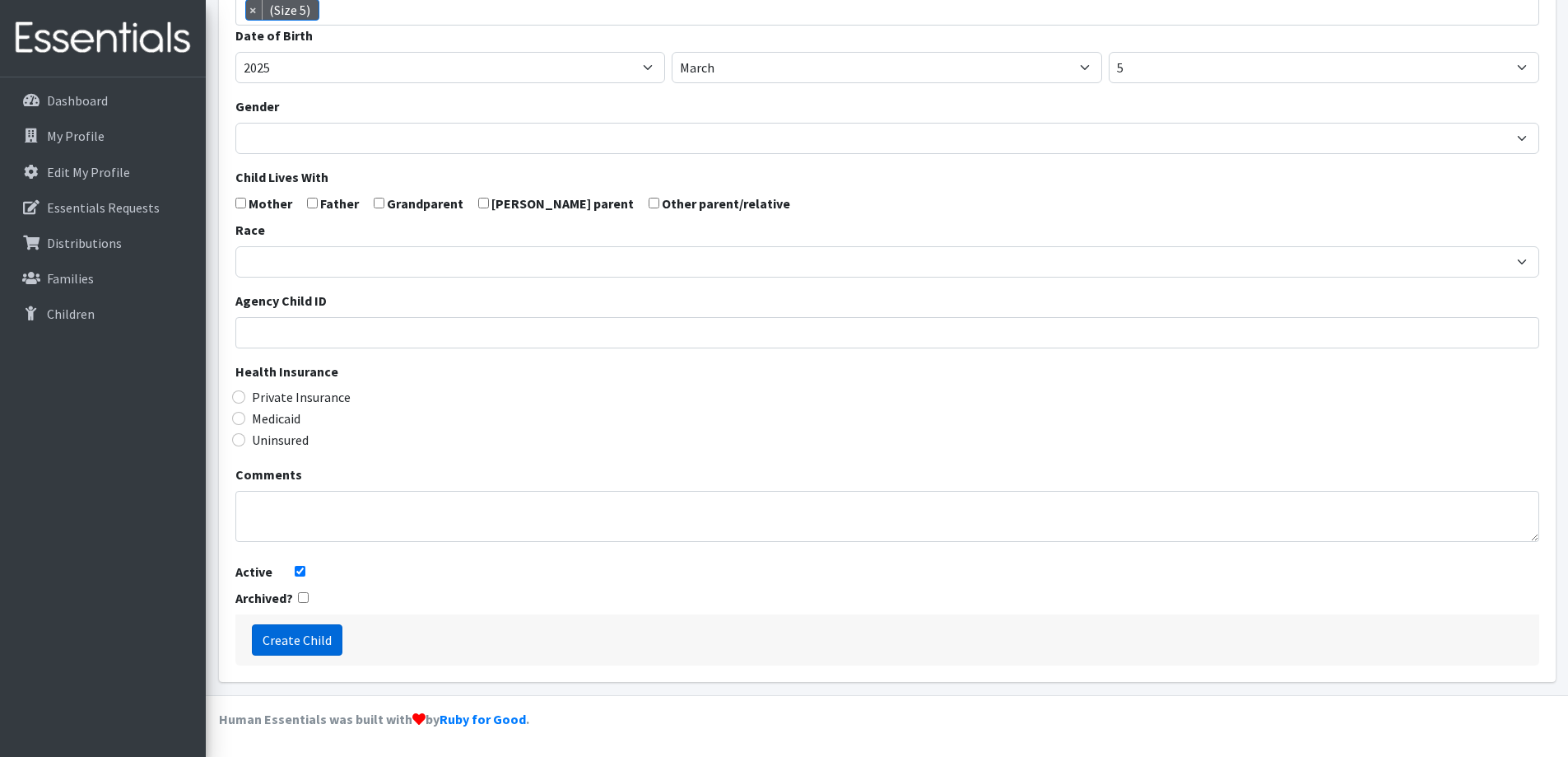
click at [311, 644] on input "Create Child" at bounding box center [297, 639] width 90 height 31
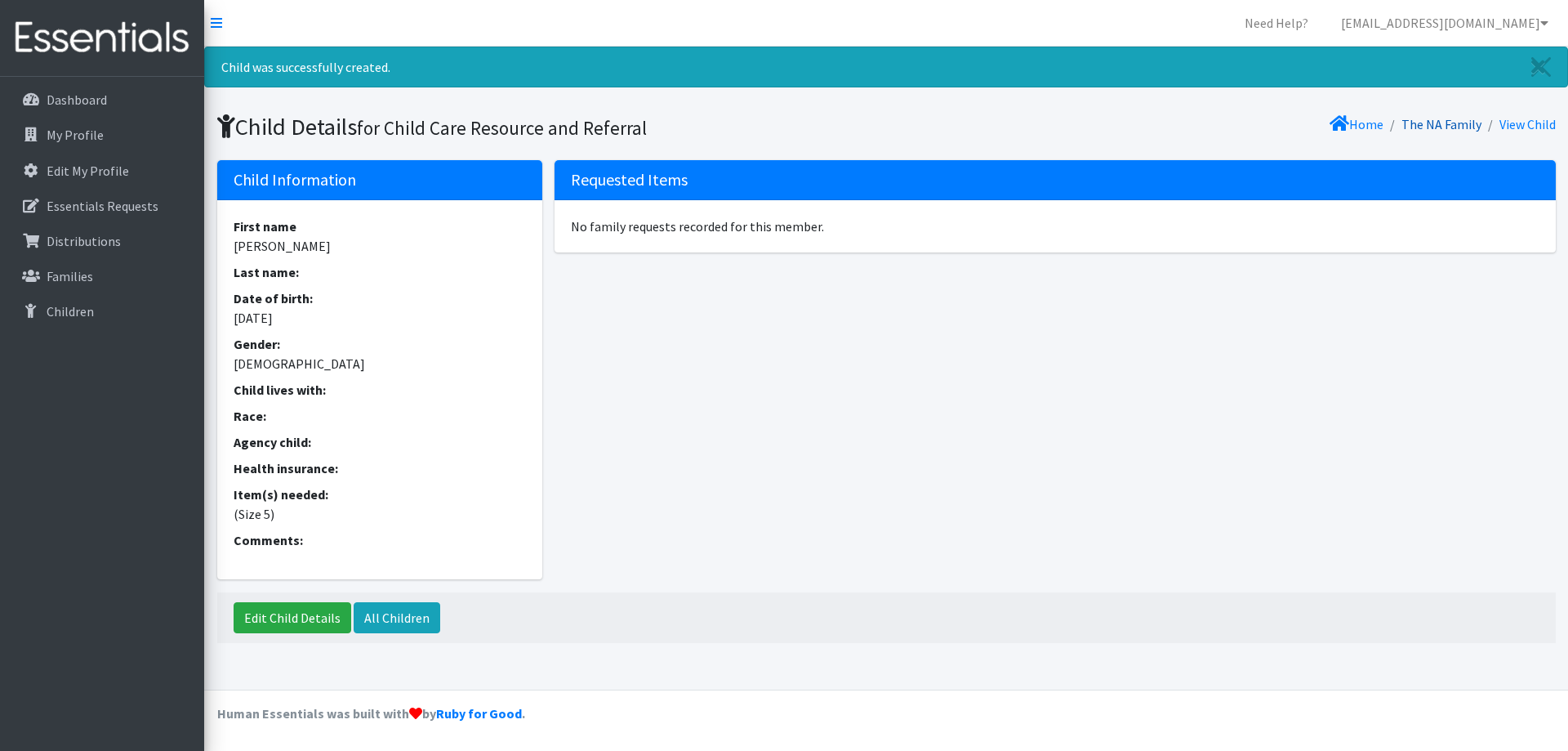
click at [1435, 119] on link "The NA Family" at bounding box center [1442, 123] width 80 height 16
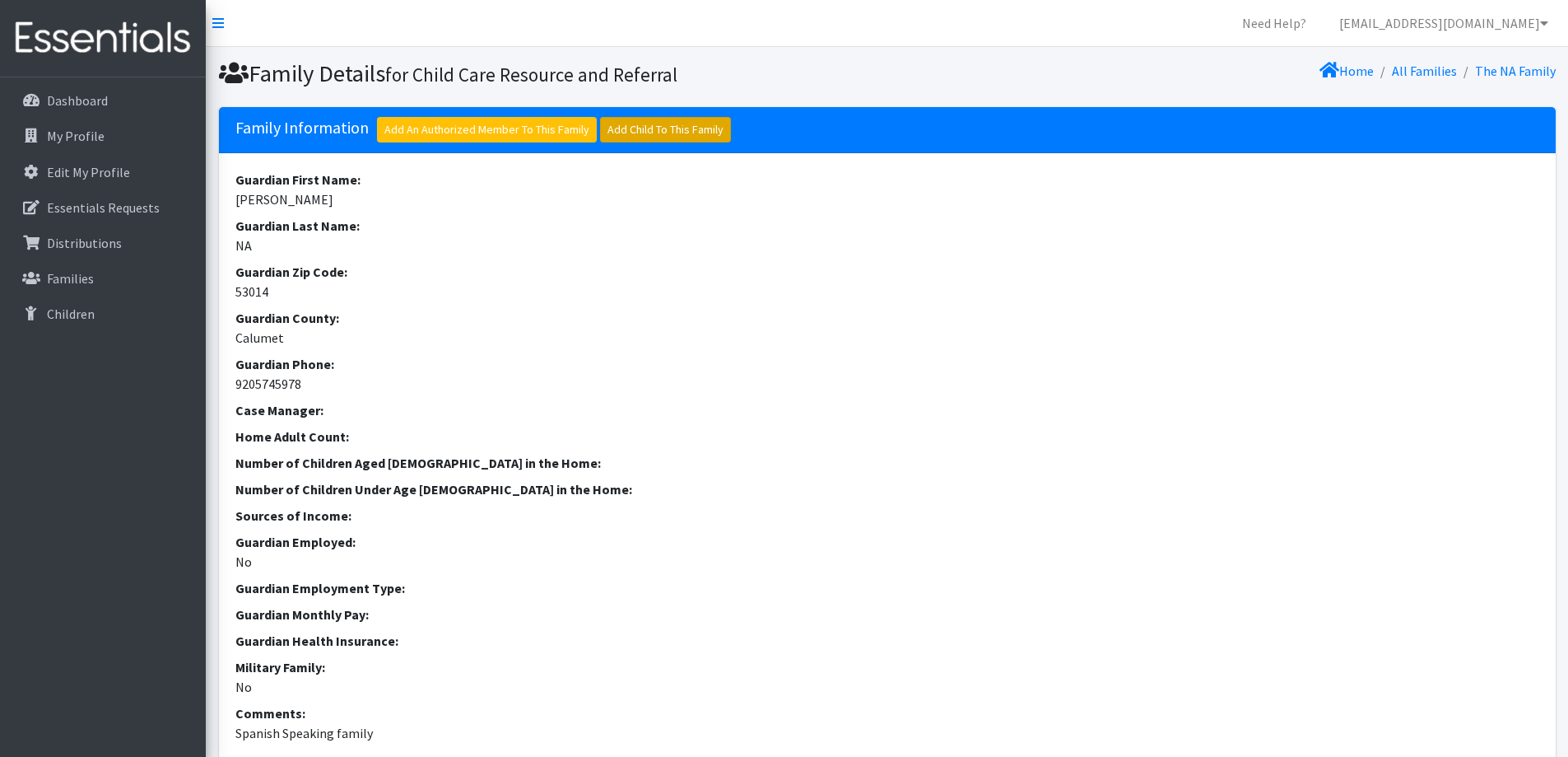
click at [641, 135] on link "Add Child To This Family" at bounding box center [664, 129] width 131 height 25
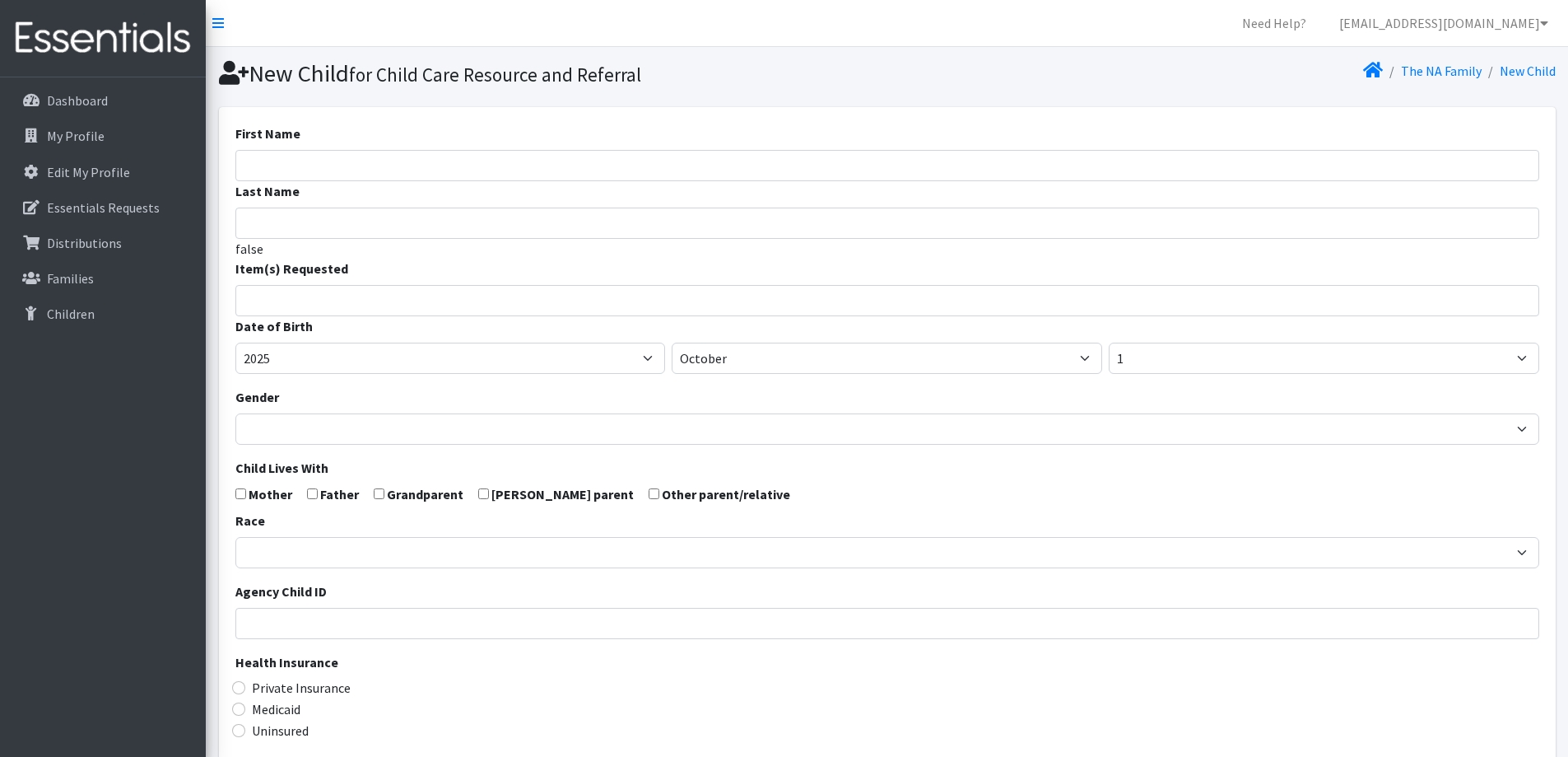
select select
click at [424, 161] on input "First Name" at bounding box center [887, 165] width 1304 height 31
type input "Gilher"
click at [410, 302] on input "search" at bounding box center [899, 298] width 1298 height 15
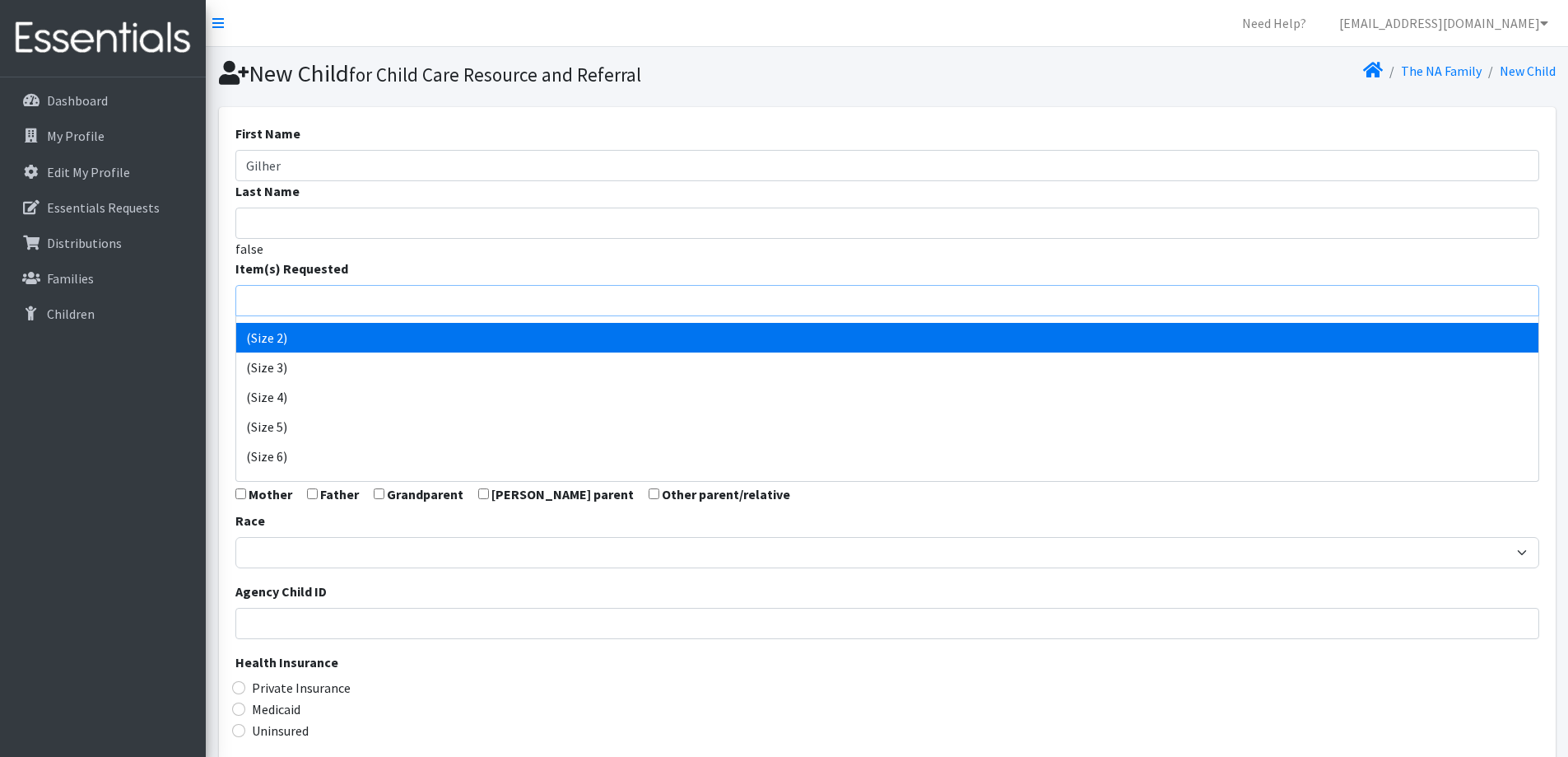
scroll to position [165, 0]
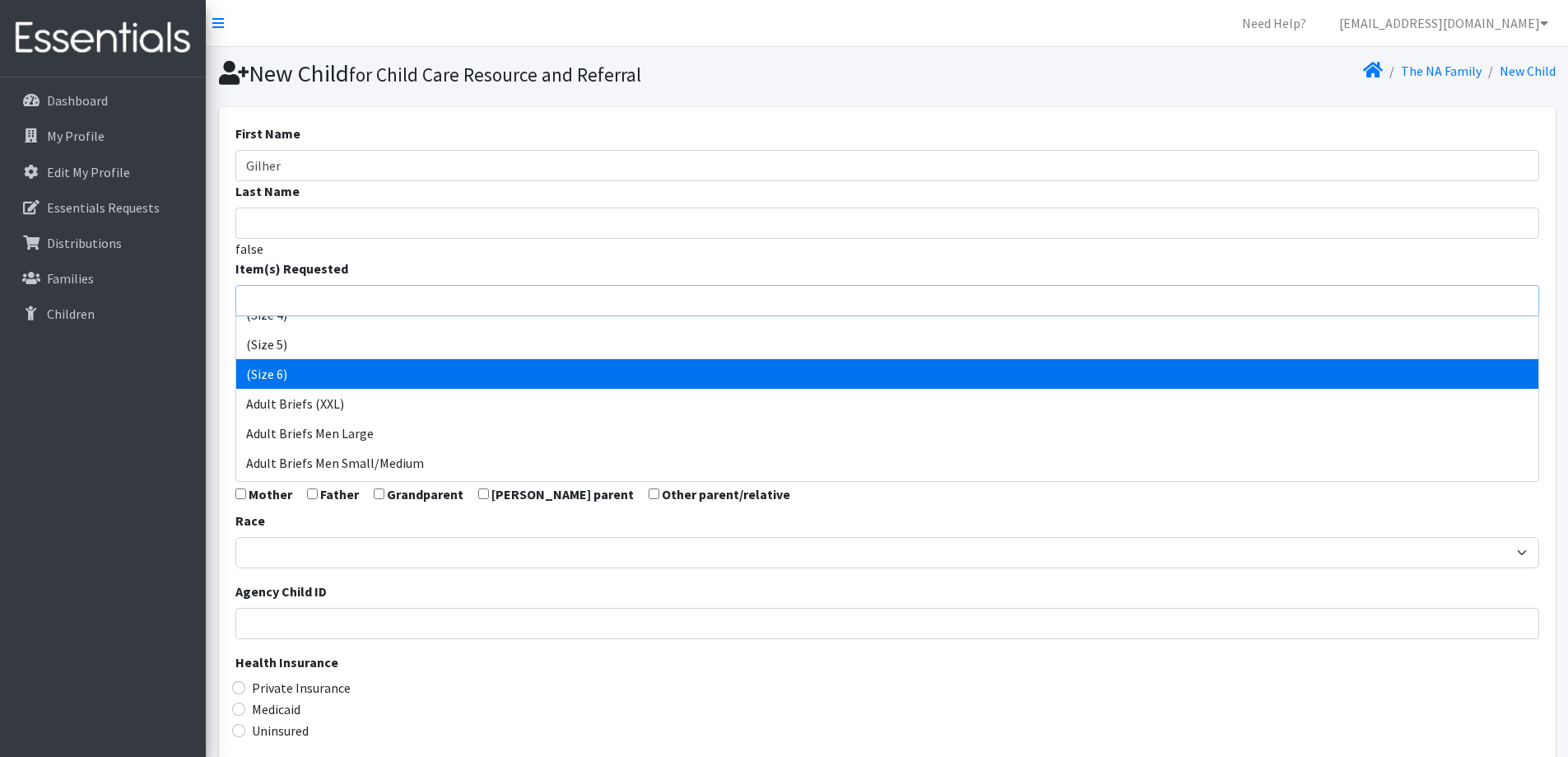
select select "14491"
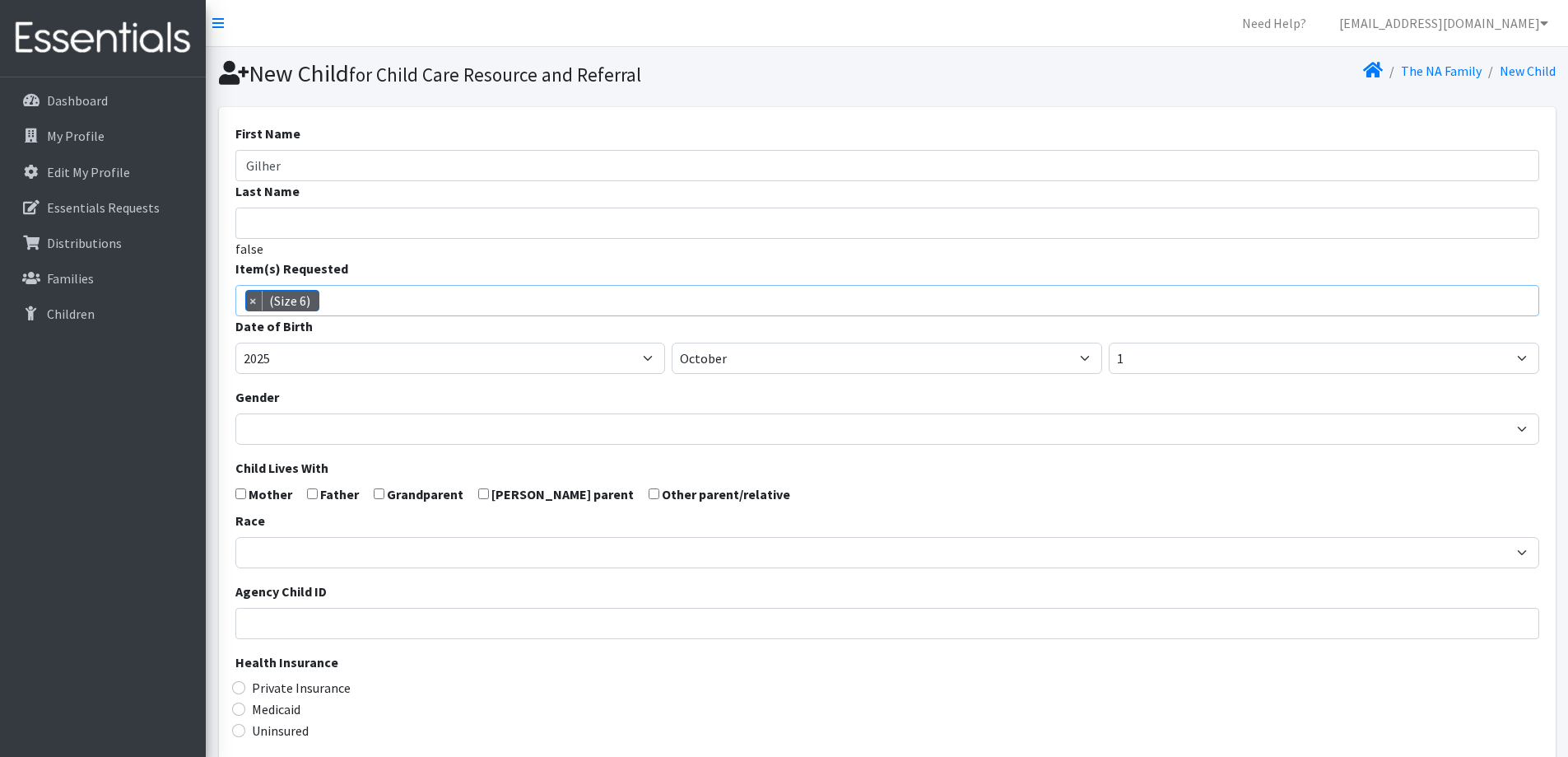
scroll to position [121, 0]
click at [815, 371] on select "January February March April May June July August September October November De…" at bounding box center [887, 358] width 430 height 31
select select "1"
click at [672, 343] on select "January February March April May June July August September October November De…" at bounding box center [887, 358] width 430 height 31
click at [1196, 359] on select "1 2 3 4 5 6 7 8 9 10 11 12 13 14 15 16 17 18 19 20 21 22 23 24 25 26 27 28 29 3…" at bounding box center [1323, 358] width 430 height 31
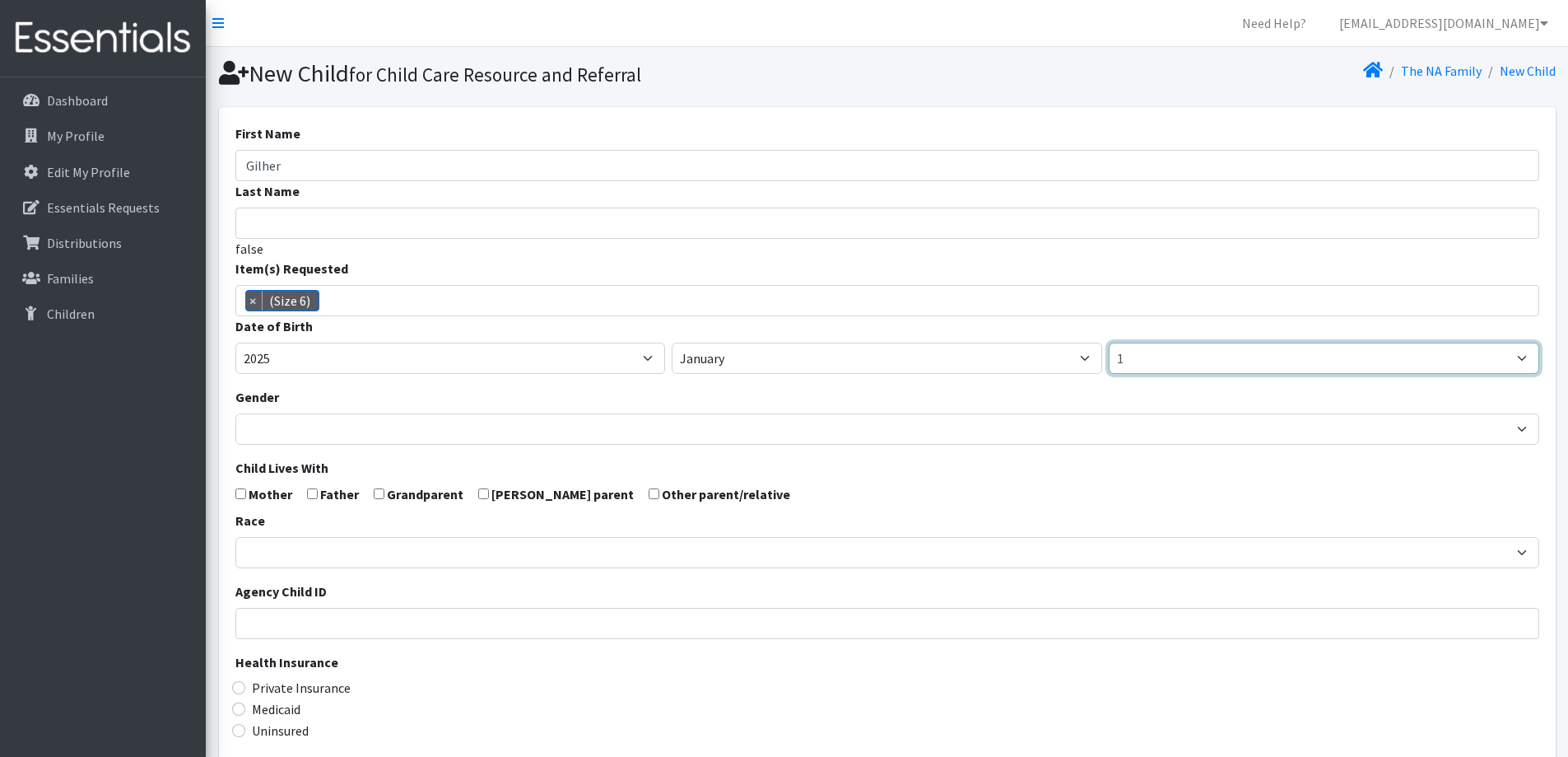
select select "7"
click at [1109, 343] on select "1 2 3 4 5 6 7 8 9 10 11 12 13 14 15 16 17 18 19 20 21 22 23 24 25 26 27 28 29 3…" at bounding box center [1323, 358] width 430 height 31
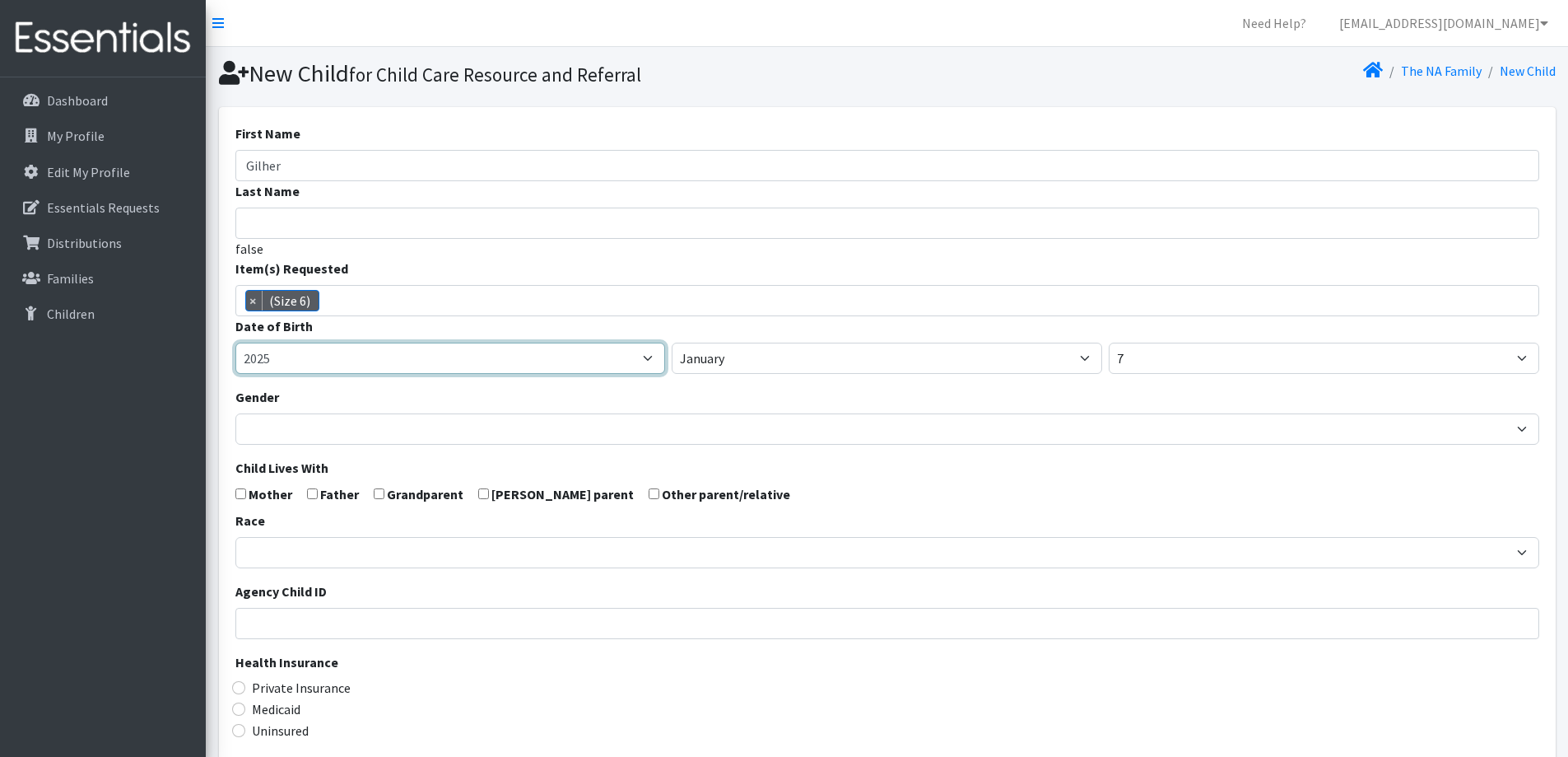
click at [447, 370] on select "2005 2006 2007 2008 2009 2010 2011 2012 2013 2014 2015 2016 2017 2018 2019 2020…" at bounding box center [450, 358] width 430 height 31
select select "2022"
click at [235, 343] on select "2005 2006 2007 2008 2009 2010 2011 2012 2013 2014 2015 2016 2017 2018 2019 2020…" at bounding box center [450, 358] width 430 height 31
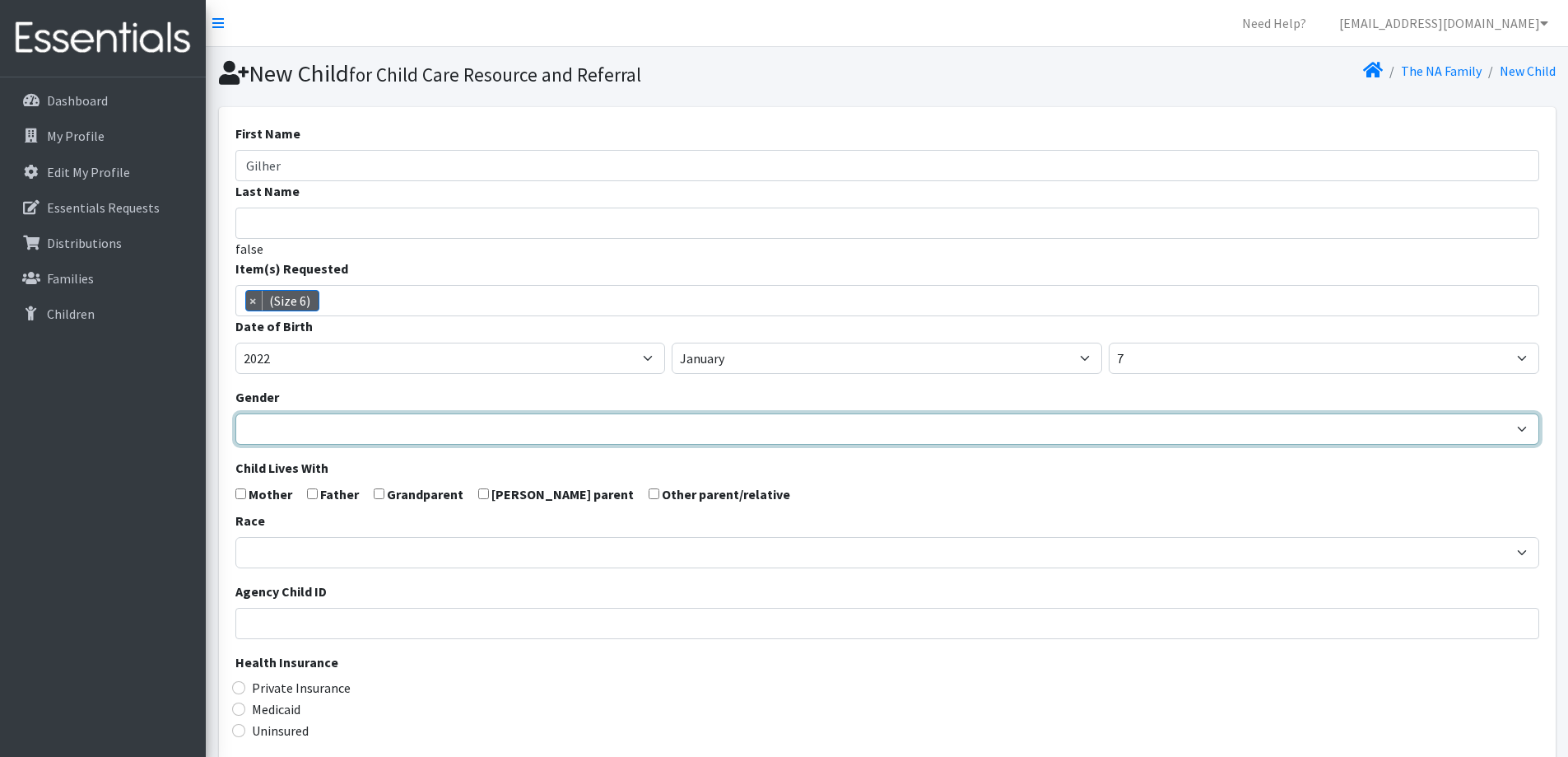
click at [417, 431] on select "[DEMOGRAPHIC_DATA] [DEMOGRAPHIC_DATA]" at bounding box center [887, 428] width 1304 height 31
select select "[DEMOGRAPHIC_DATA]"
click at [235, 413] on select "[DEMOGRAPHIC_DATA] [DEMOGRAPHIC_DATA]" at bounding box center [887, 428] width 1304 height 31
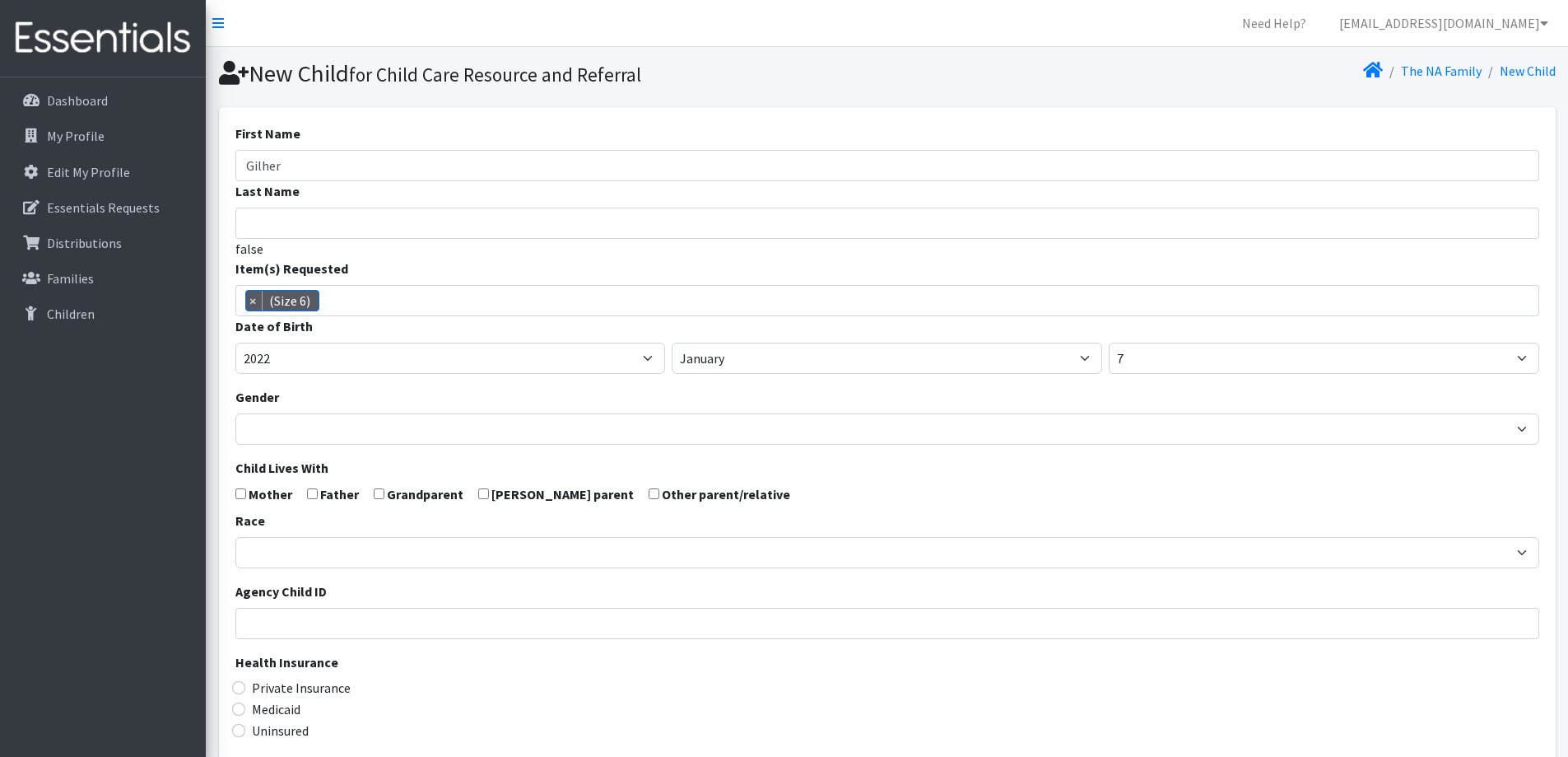
click at [413, 528] on div "Race African American Caucasian Hispanic Asian American Indian Pacific Islander…" at bounding box center [887, 539] width 1304 height 57
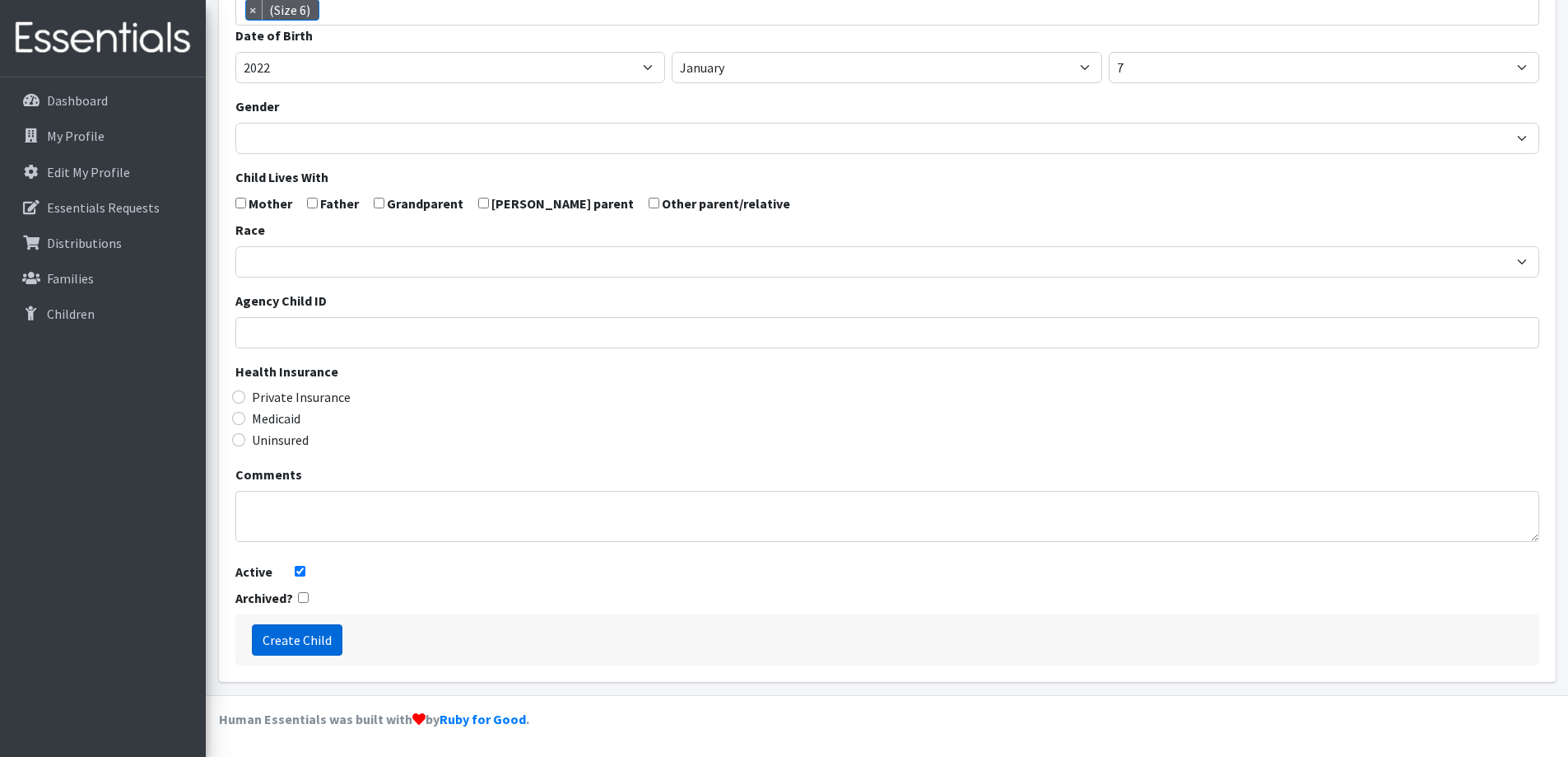
click at [301, 646] on input "Create Child" at bounding box center [297, 639] width 90 height 31
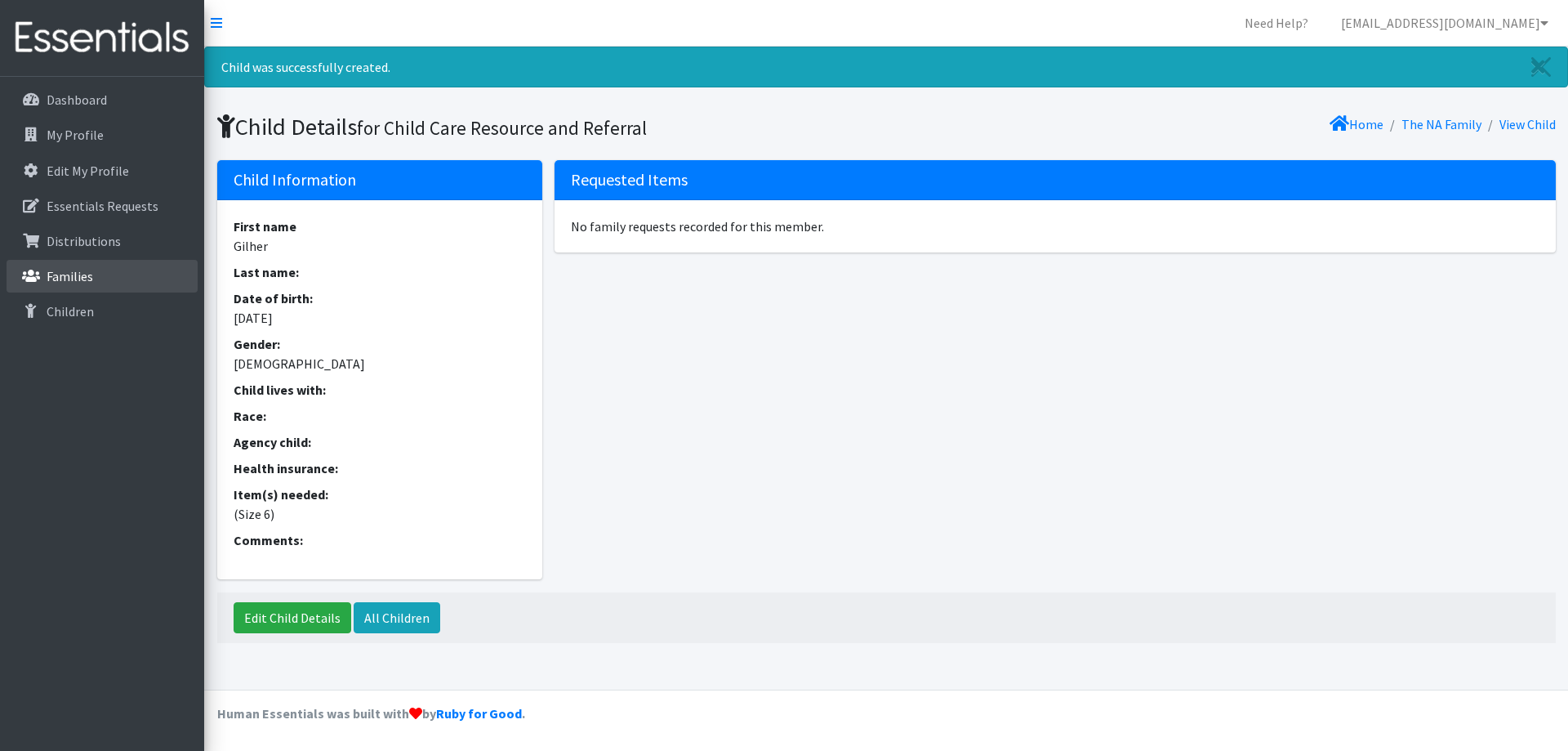
click at [81, 270] on p "Families" at bounding box center [70, 276] width 47 height 16
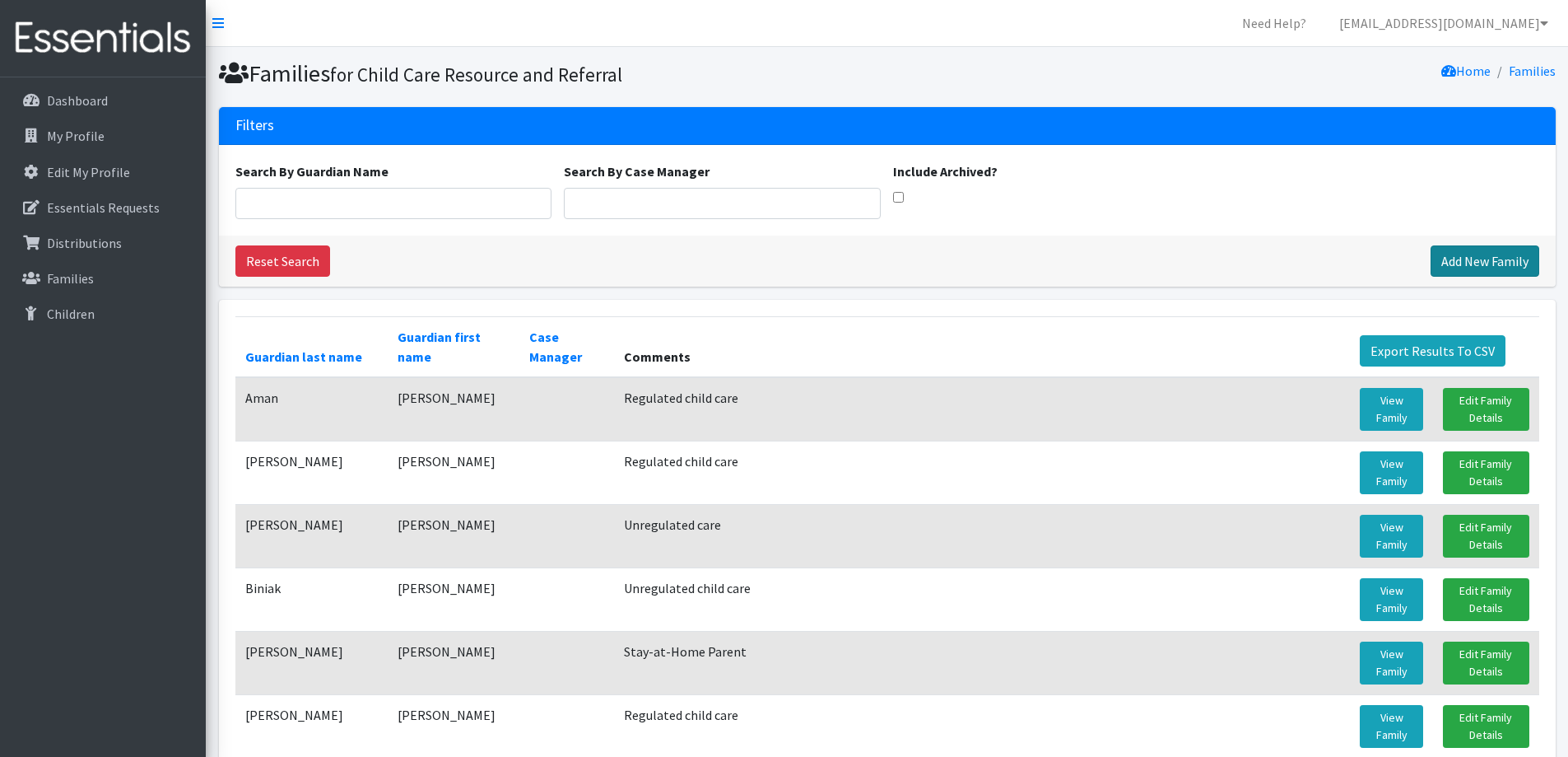
click at [1498, 255] on link "Add New Family" at bounding box center [1484, 261] width 108 height 31
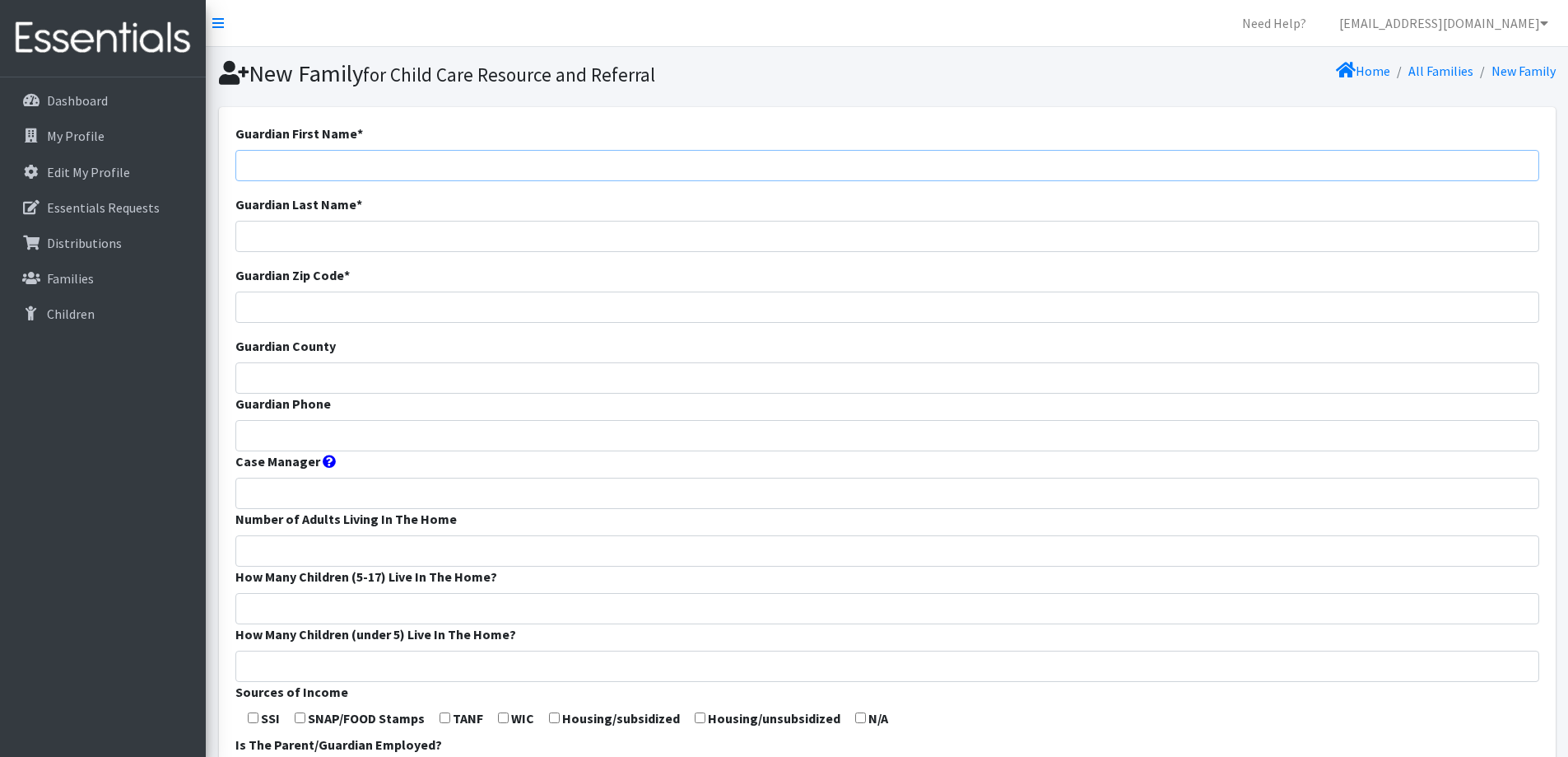
click at [714, 155] on input "Guardian First Name *" at bounding box center [887, 165] width 1304 height 31
type input "[PERSON_NAME]"
type input "54110"
click at [531, 379] on input "Guardian County" at bounding box center [887, 378] width 1304 height 31
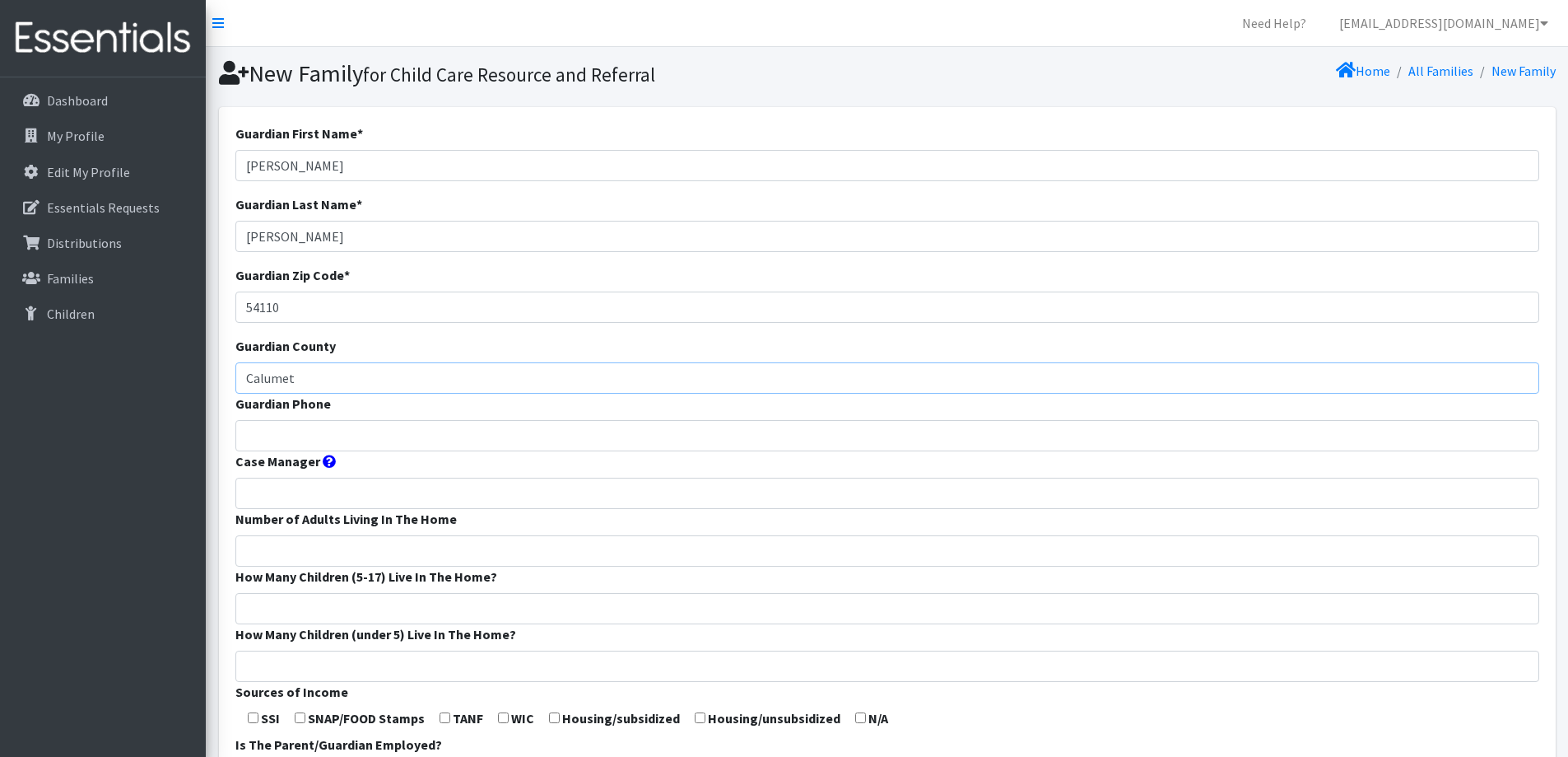
type input "Calumet"
click at [521, 432] on input "Guardian Phone" at bounding box center [887, 435] width 1304 height 31
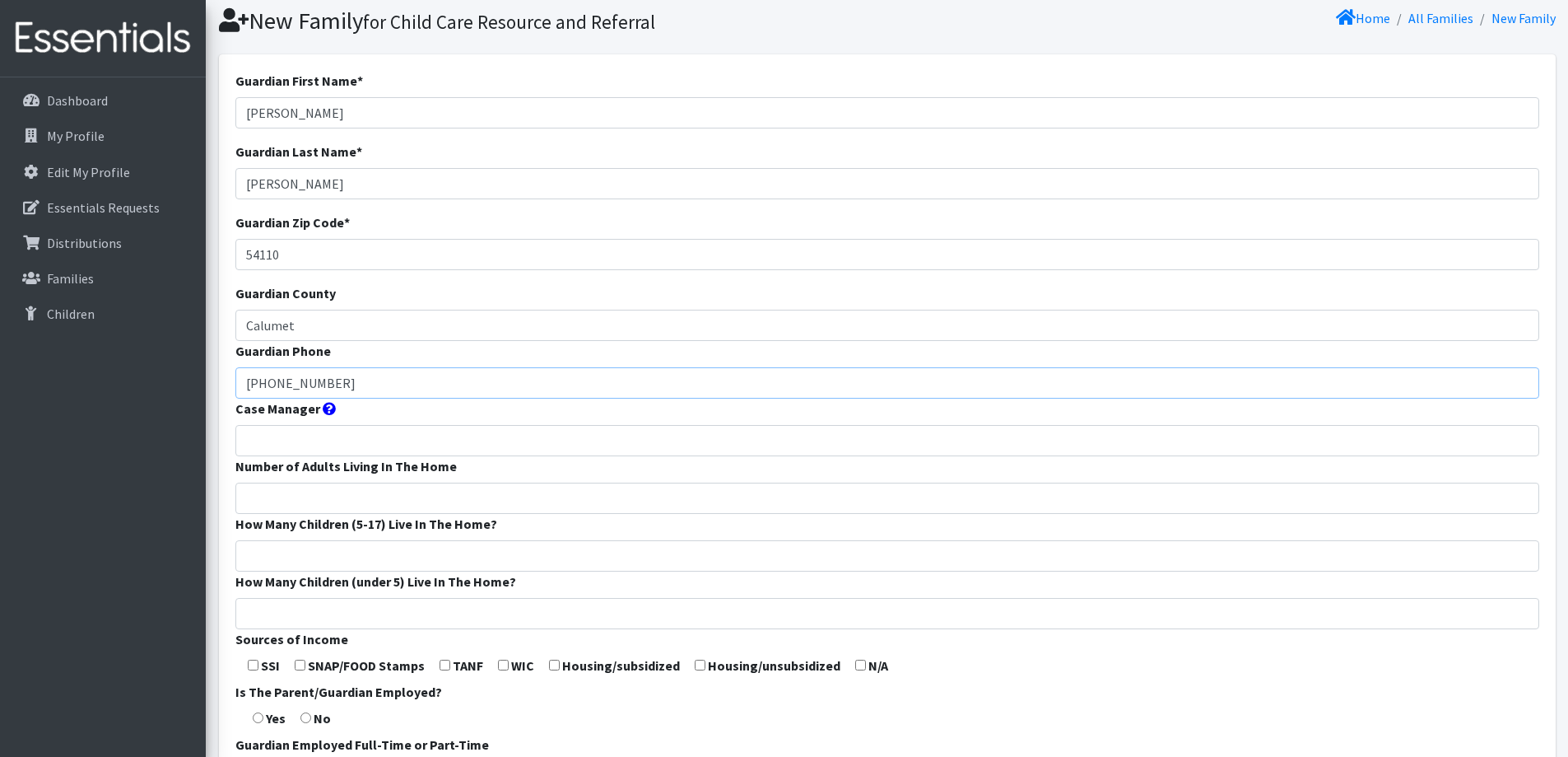
scroll to position [82, 0]
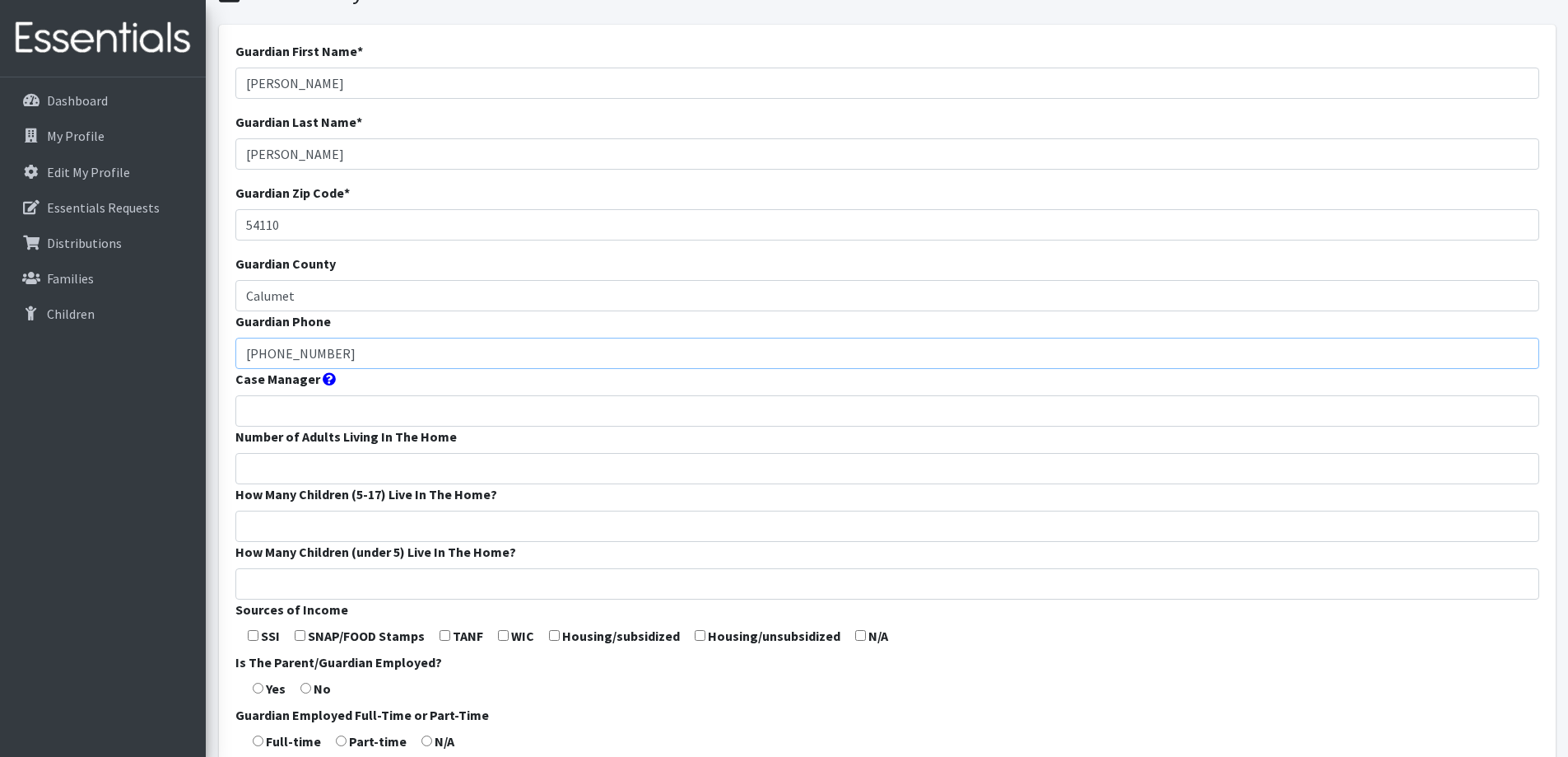
type input "920-645-5196"
click at [471, 469] on input "Number of Adults Living In The Home" at bounding box center [887, 468] width 1304 height 31
type input "2"
click at [458, 526] on input "How Many Children (5-17) Live In The Home?" at bounding box center [887, 525] width 1304 height 31
type input "1"
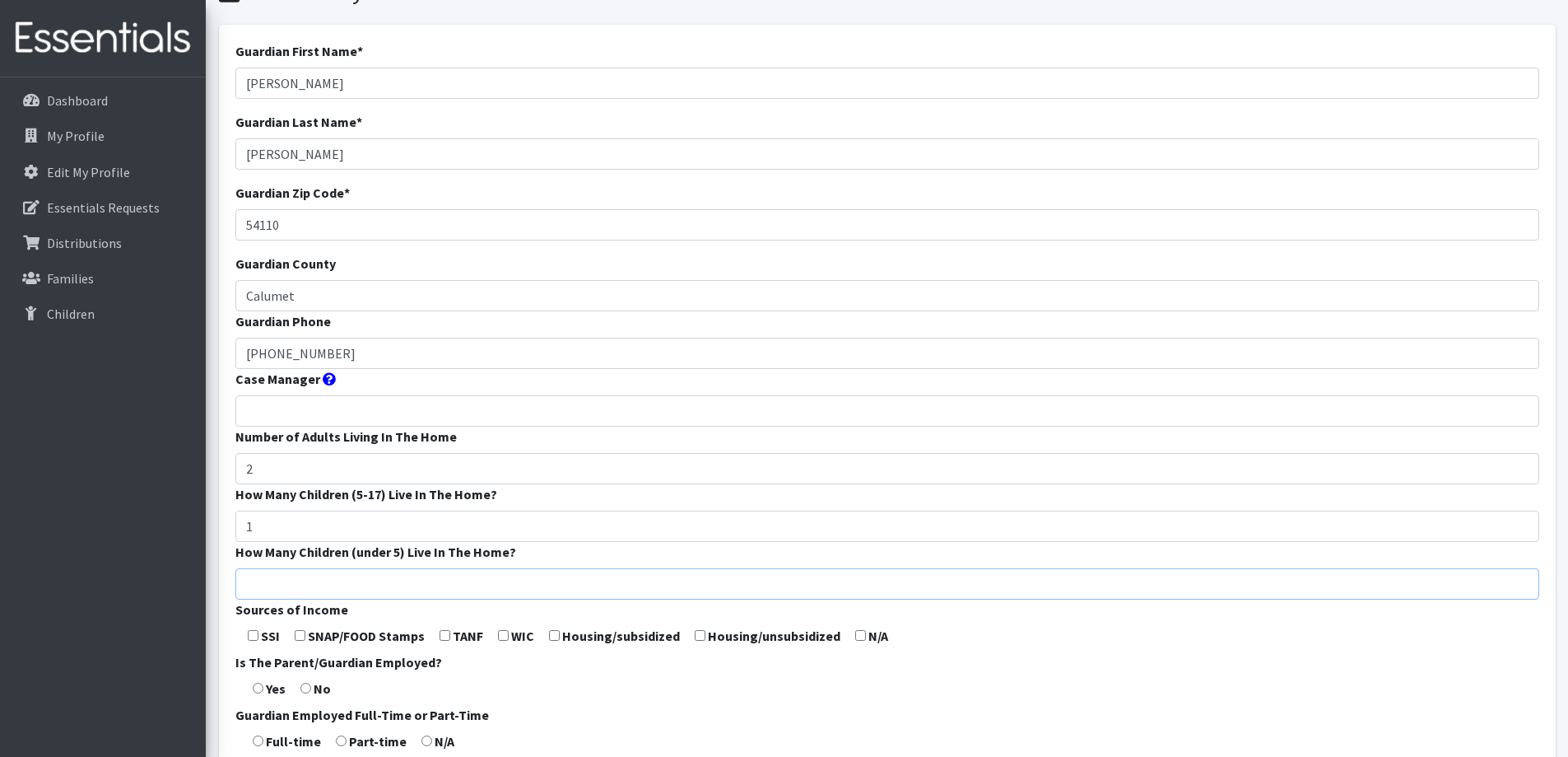
click at [446, 578] on input "How Many Children (under 5) Live In The Home?" at bounding box center [887, 583] width 1304 height 31
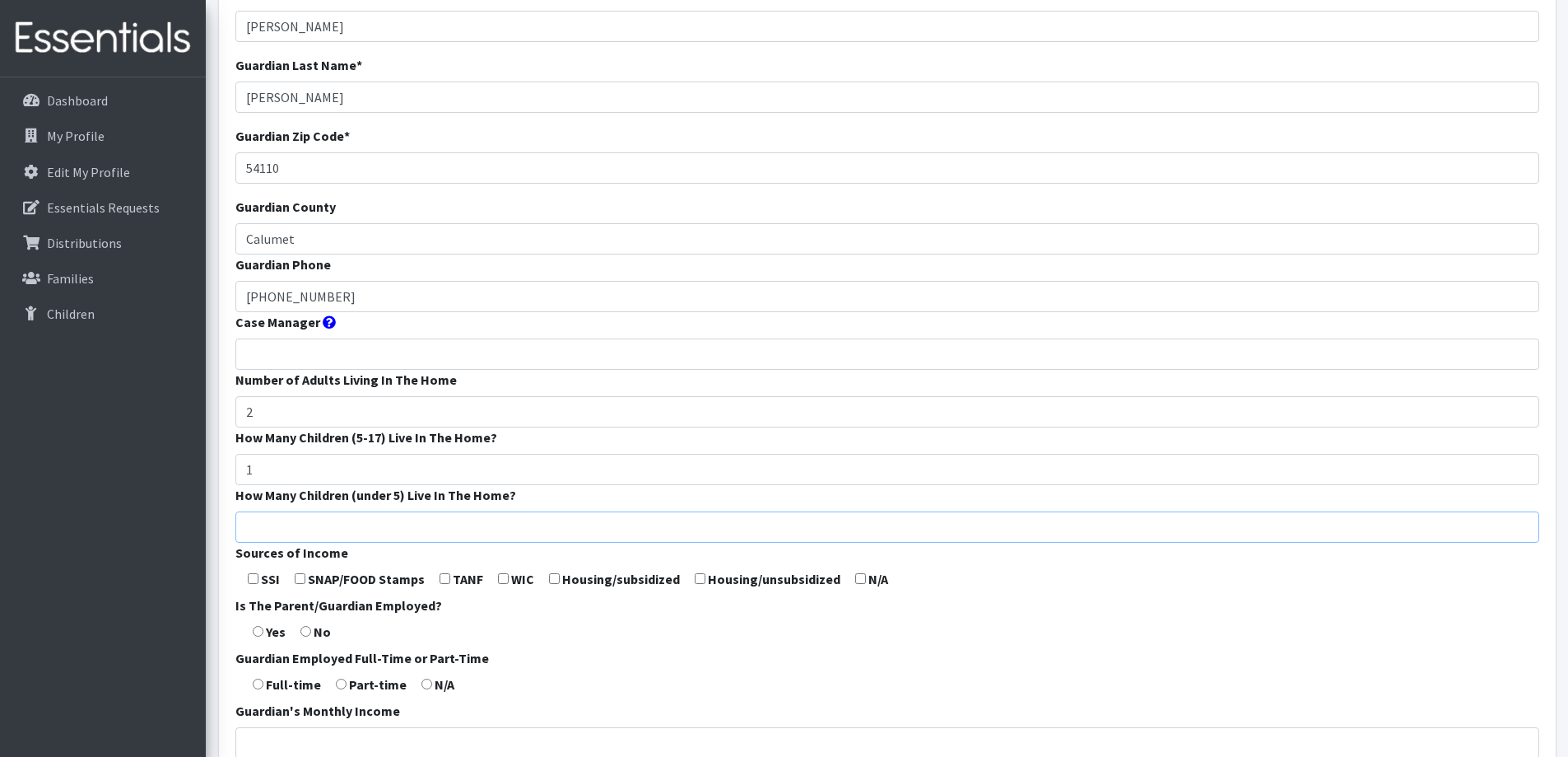
scroll to position [247, 0]
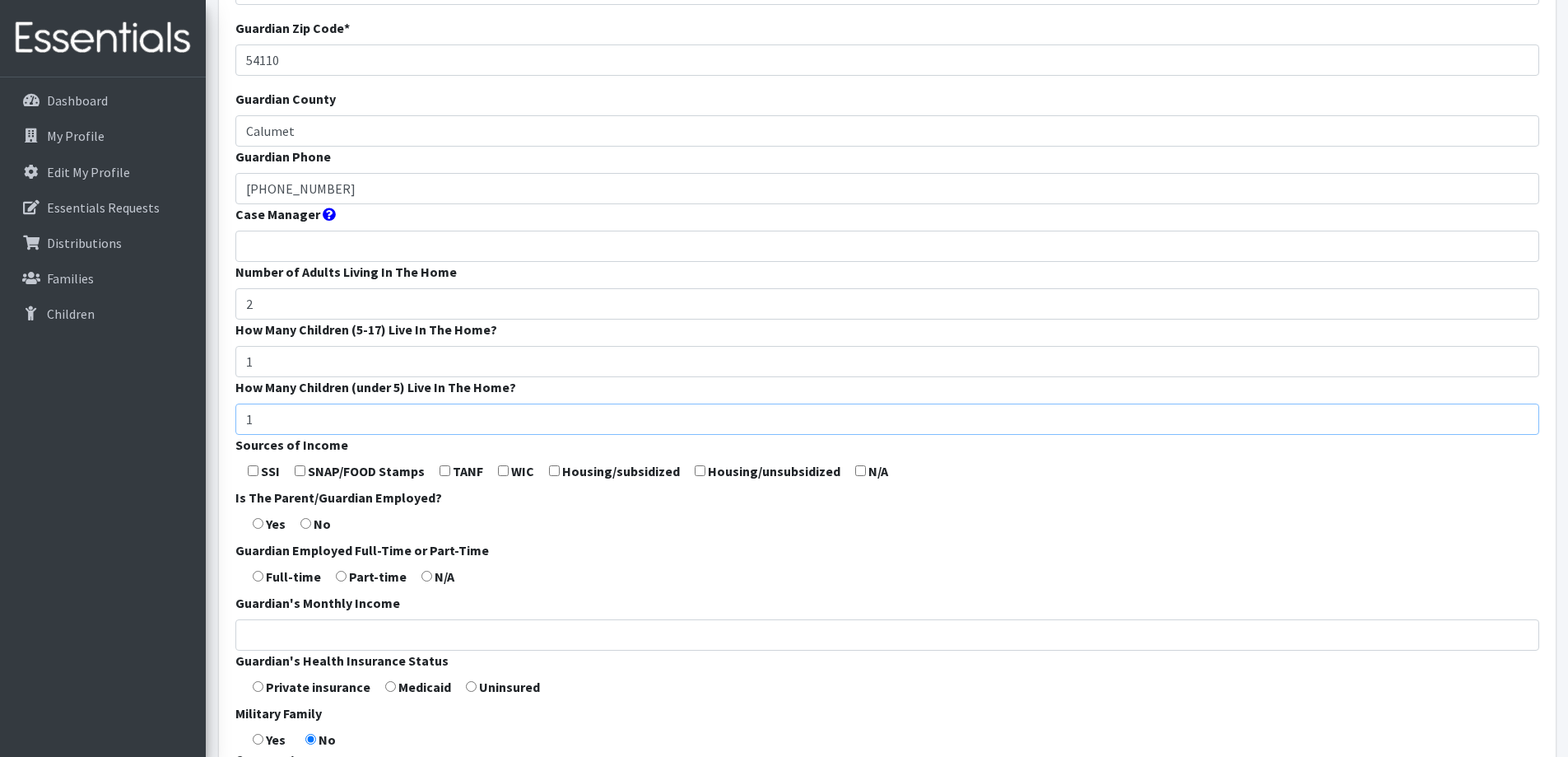
type input "1"
click at [665, 554] on form "Guardian First Name * Taylor Guardian Last Name * Biesterveld Guardian Zip Code…" at bounding box center [887, 364] width 1304 height 976
click at [856, 469] on input "checkbox" at bounding box center [860, 470] width 10 height 10
checkbox input "true"
click at [258, 522] on input "radio" at bounding box center [257, 523] width 10 height 10
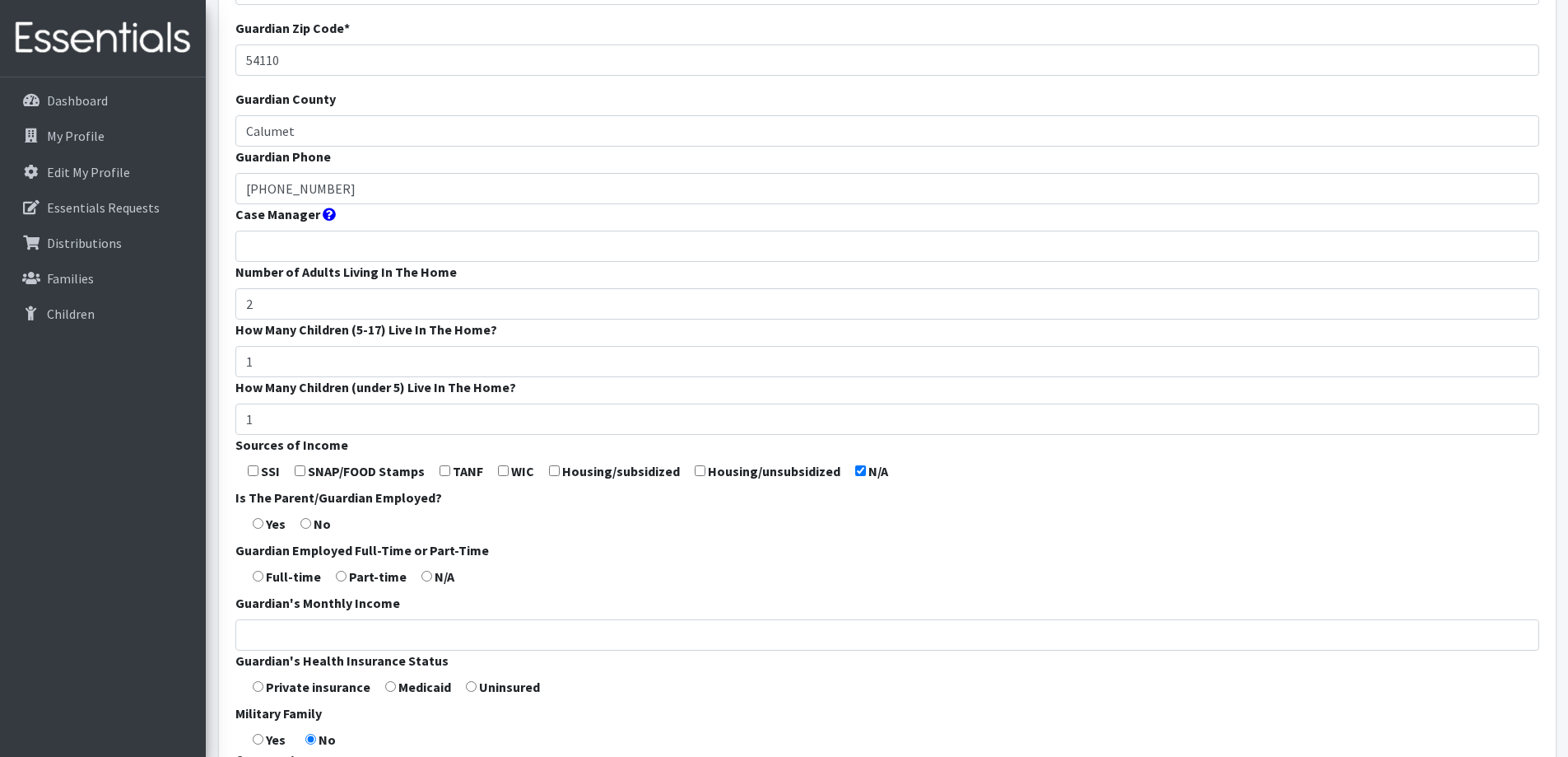
radio input "true"
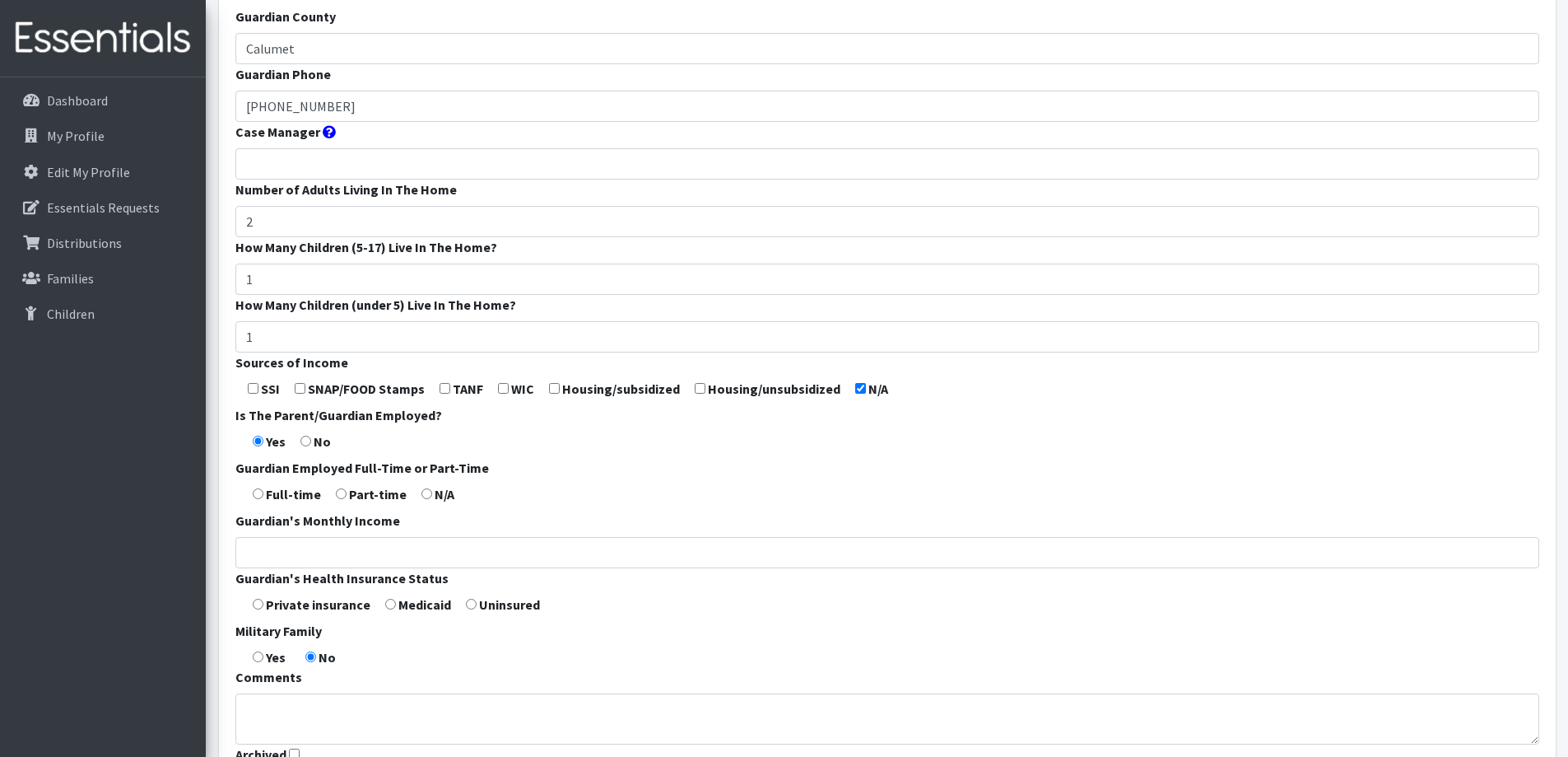
scroll to position [411, 0]
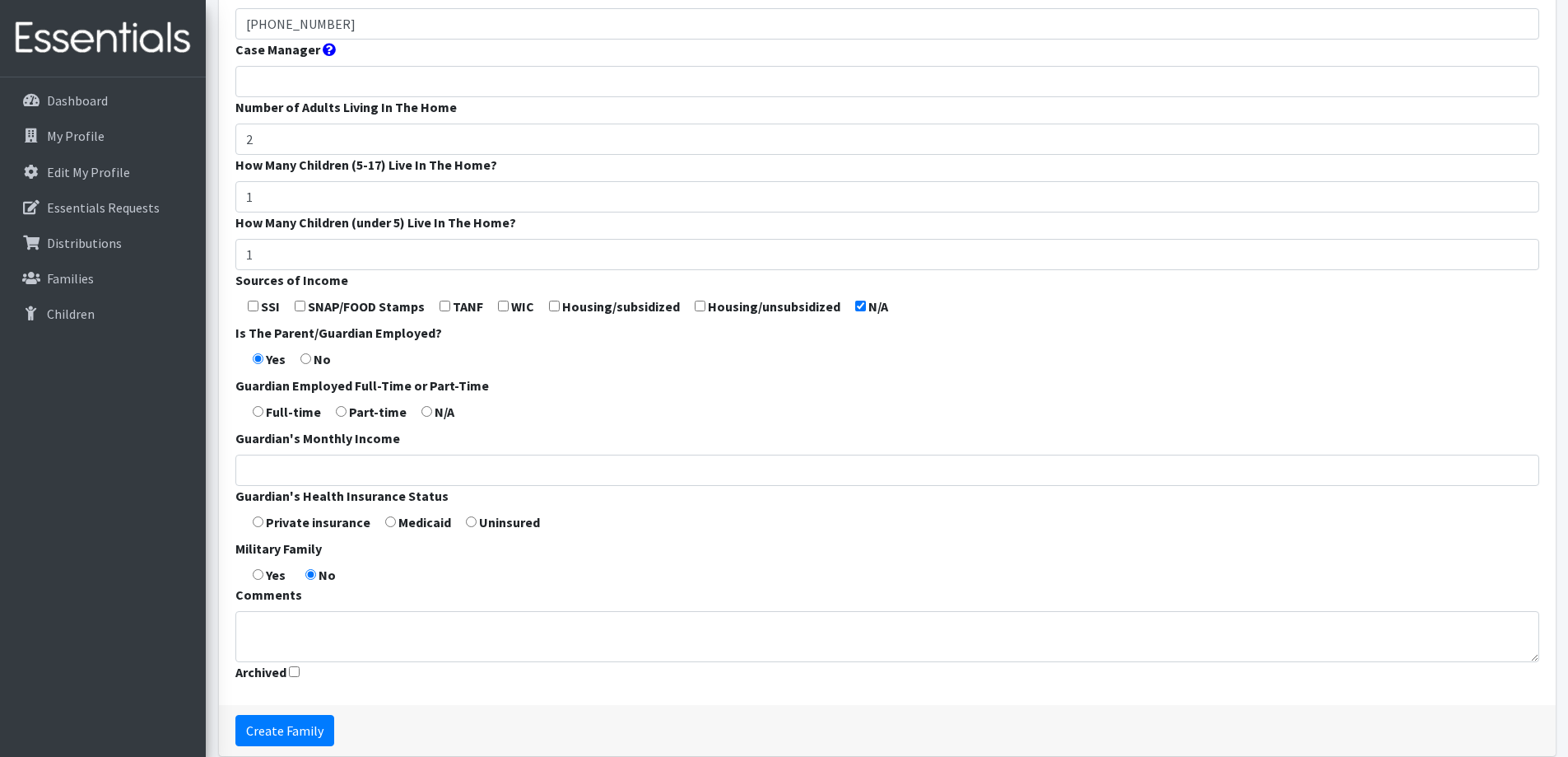
click at [261, 412] on input "radio" at bounding box center [257, 411] width 10 height 10
radio input "true"
click at [283, 483] on input "Guardian's Monthly Income" at bounding box center [887, 470] width 1304 height 31
type input "500"
click at [351, 555] on form "Guardian First Name * Taylor Guardian Last Name * Biesterveld Guardian Zip Code…" at bounding box center [887, 200] width 1304 height 976
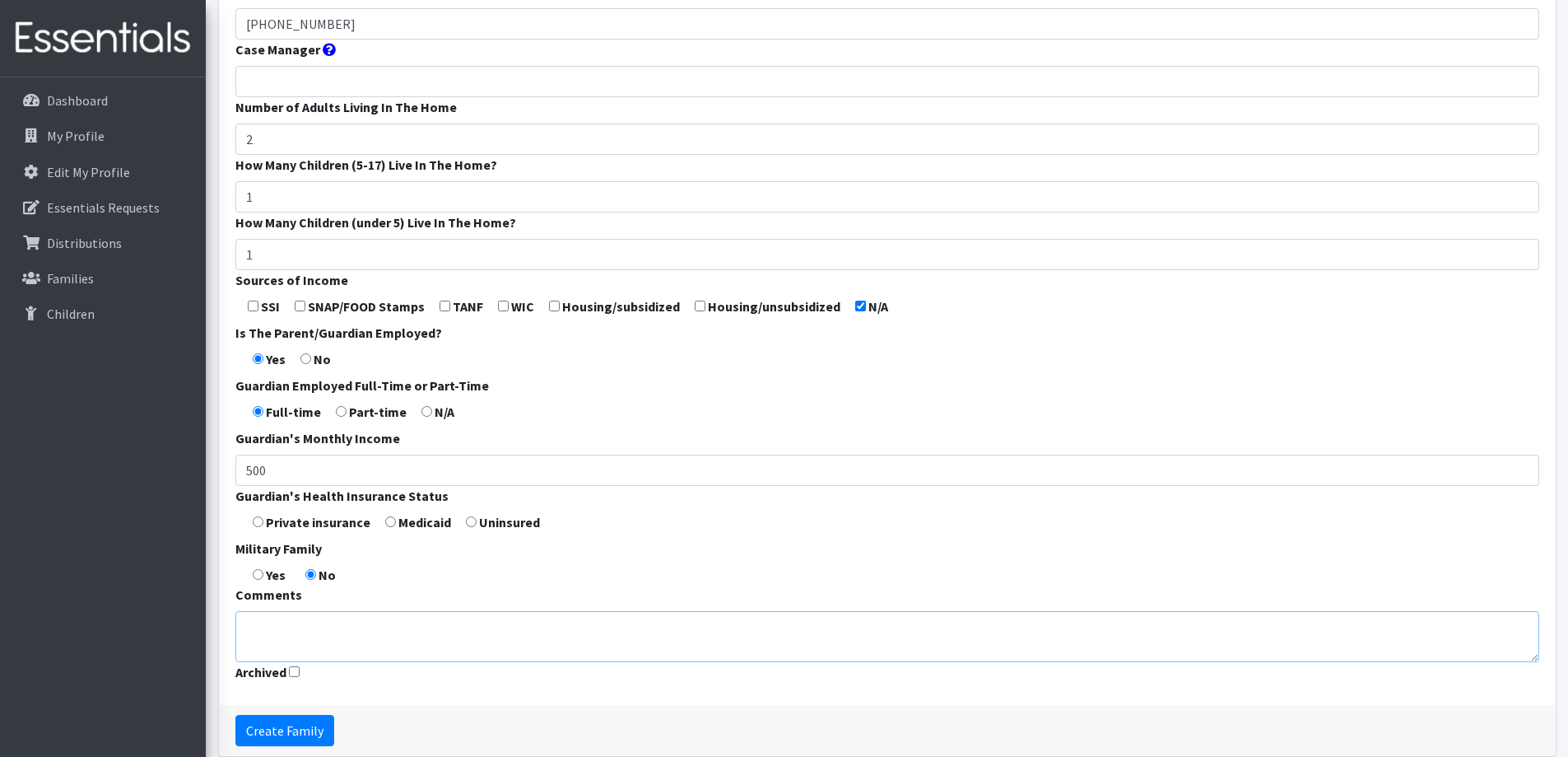
click at [346, 637] on textarea "Comments" at bounding box center [887, 636] width 1304 height 51
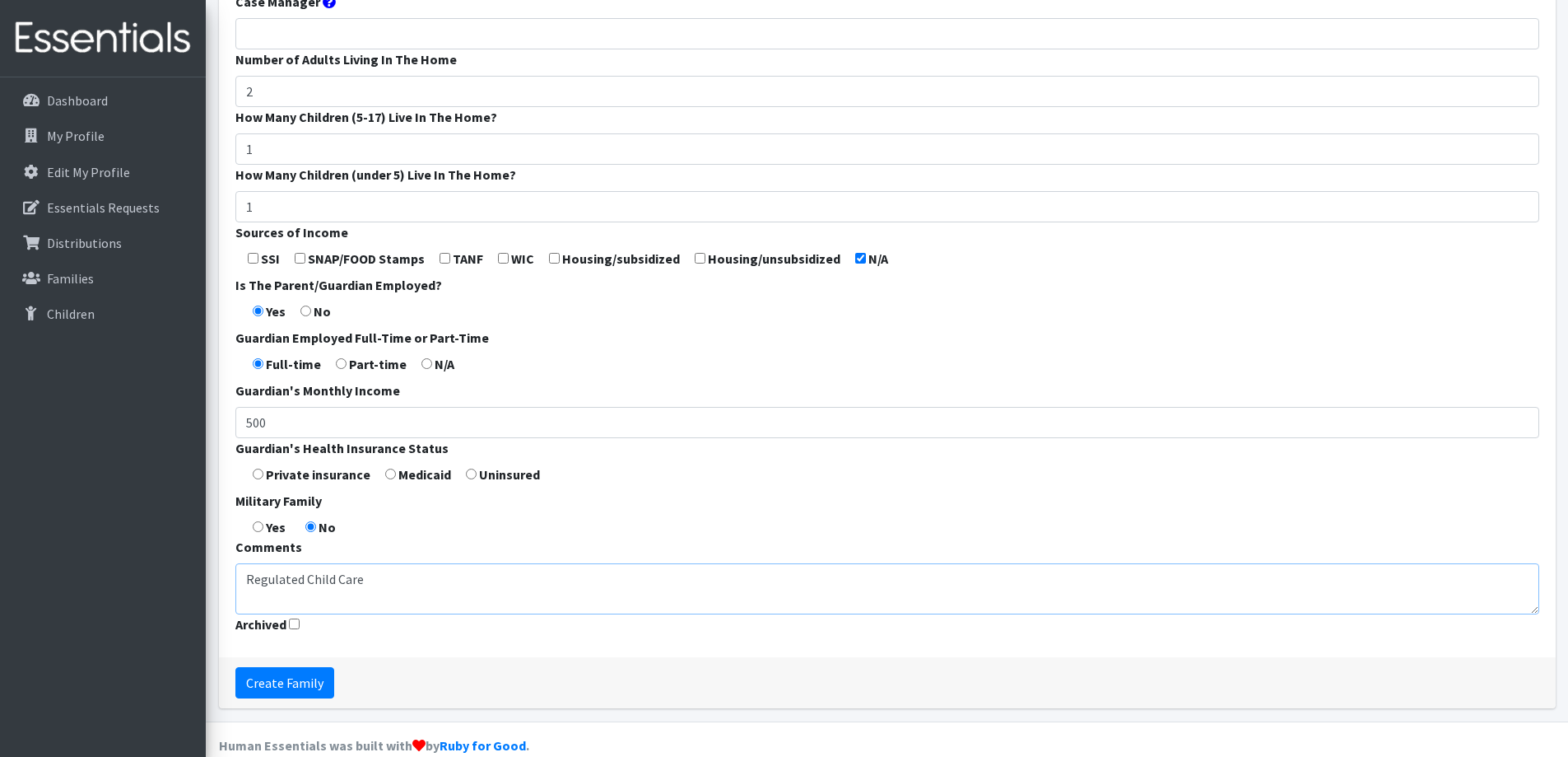
scroll to position [486, 0]
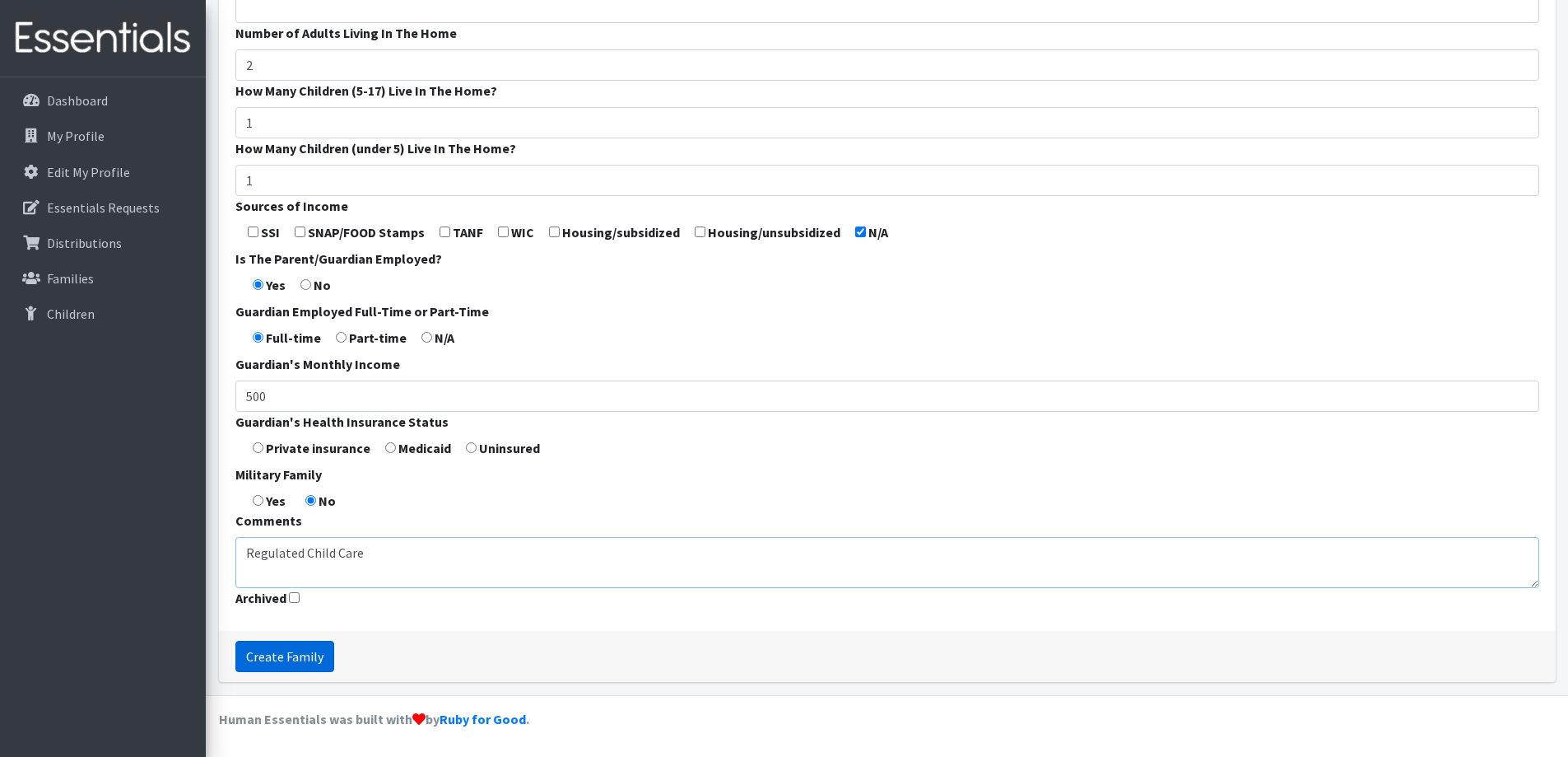
type textarea "Regulated Child Care"
click at [287, 651] on input "Create Family" at bounding box center [284, 655] width 99 height 31
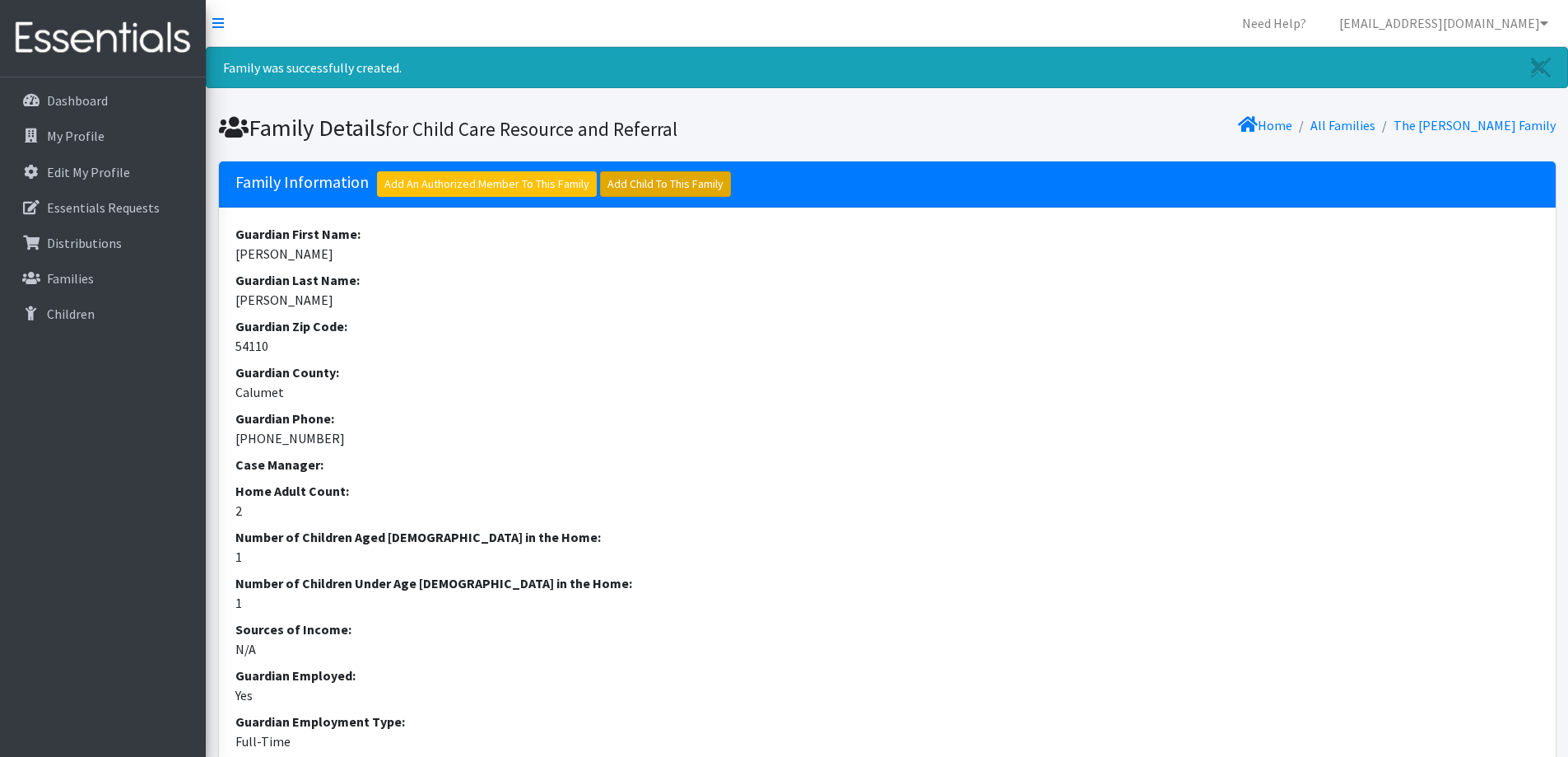
click at [685, 180] on link "Add Child To This Family" at bounding box center [664, 184] width 131 height 25
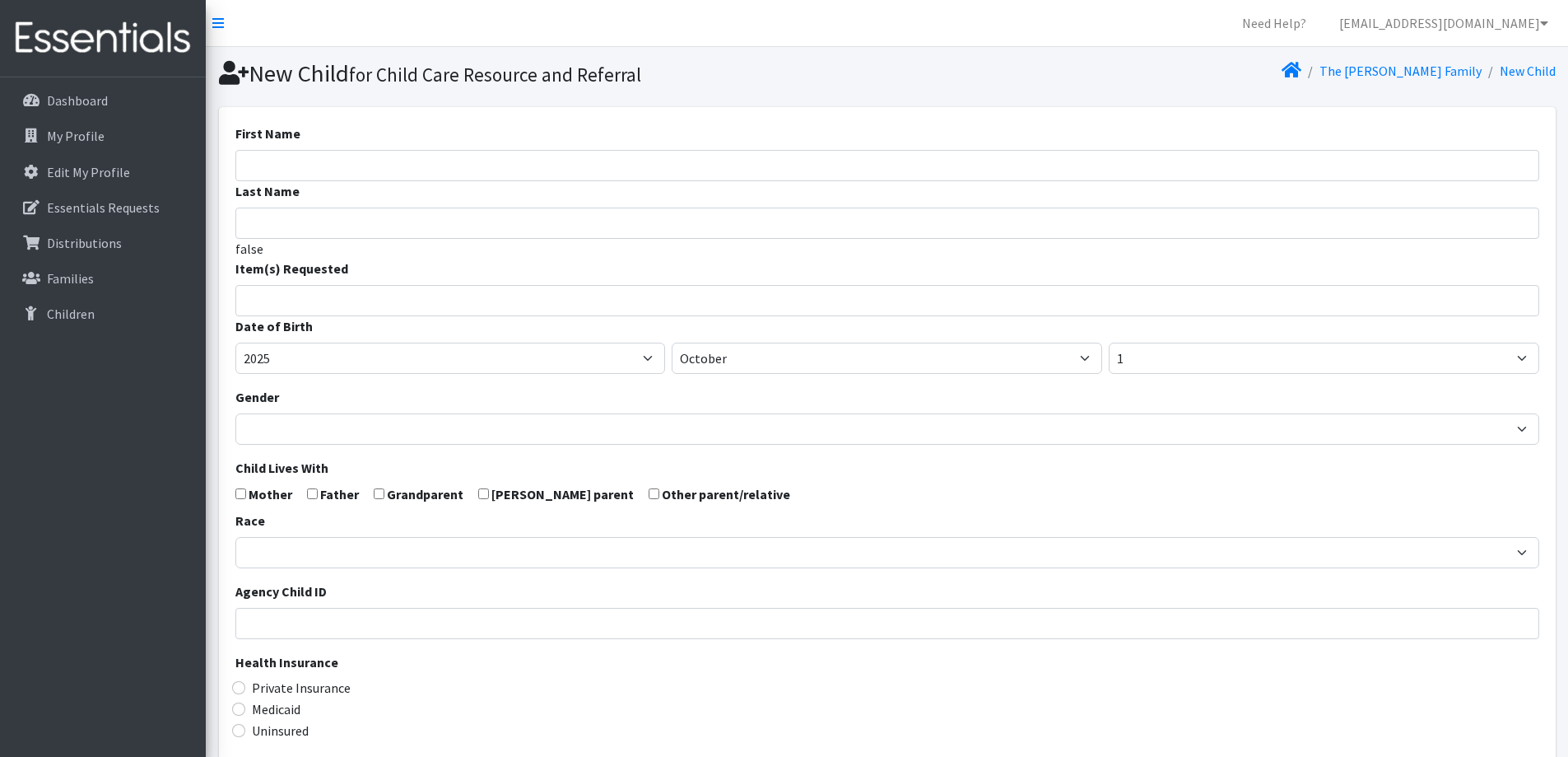
select select
drag, startPoint x: 0, startPoint y: 0, endPoint x: 685, endPoint y: 180, distance: 708.3
click at [685, 180] on input "First Name" at bounding box center [887, 165] width 1304 height 31
type input "Isabelle"
click at [493, 298] on input "search" at bounding box center [899, 298] width 1298 height 15
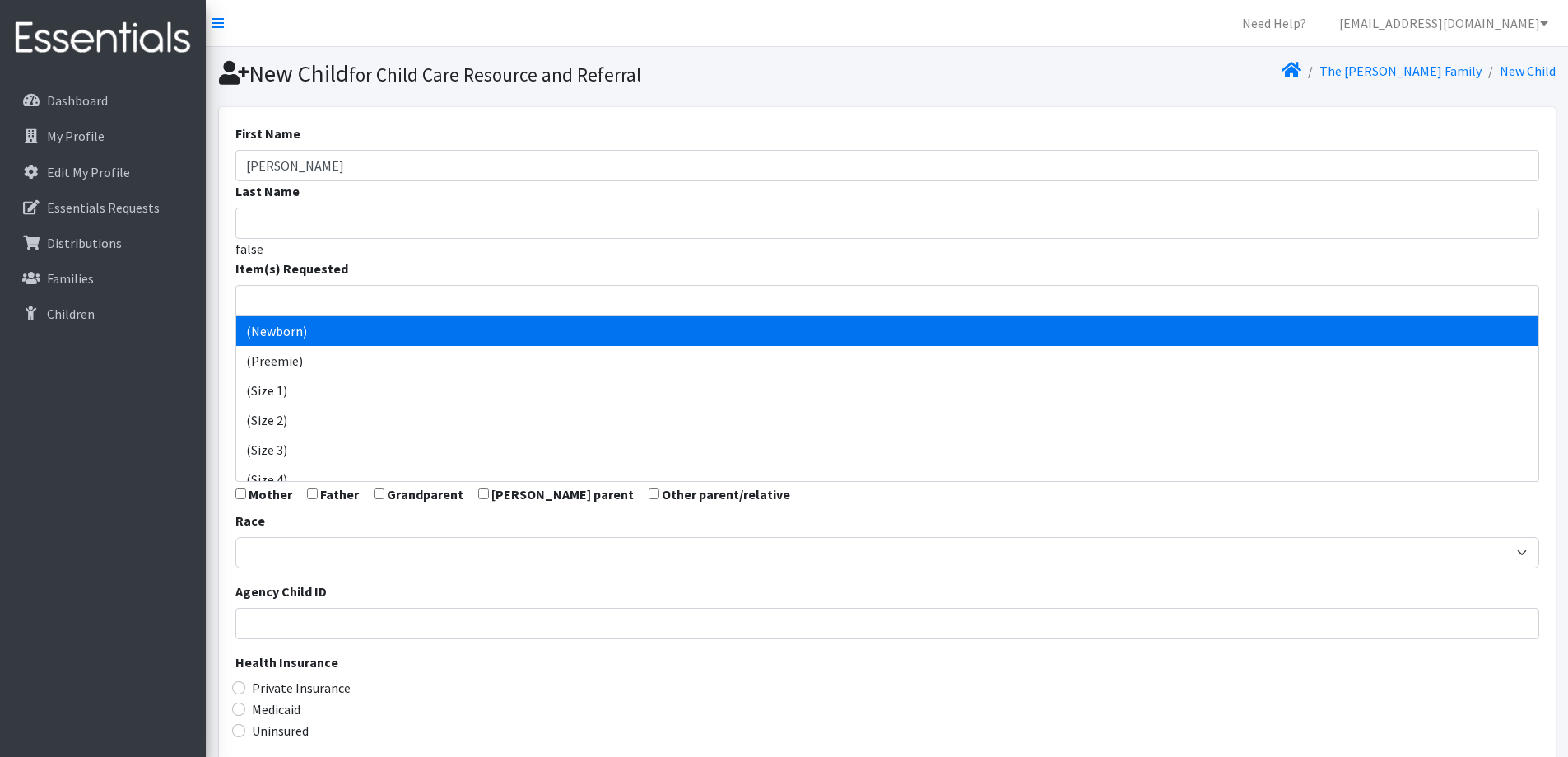
select select "14508"
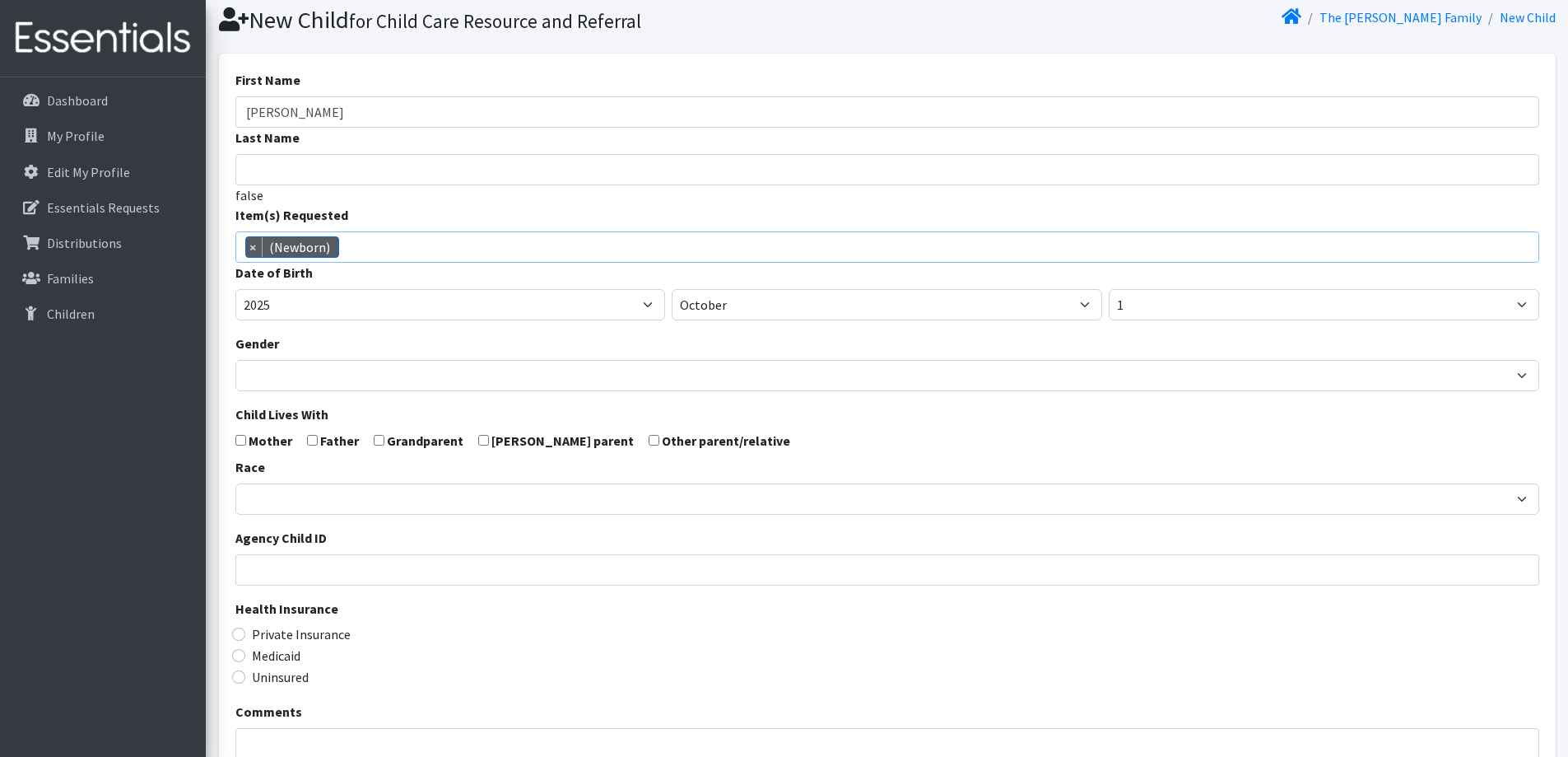
scroll to position [82, 0]
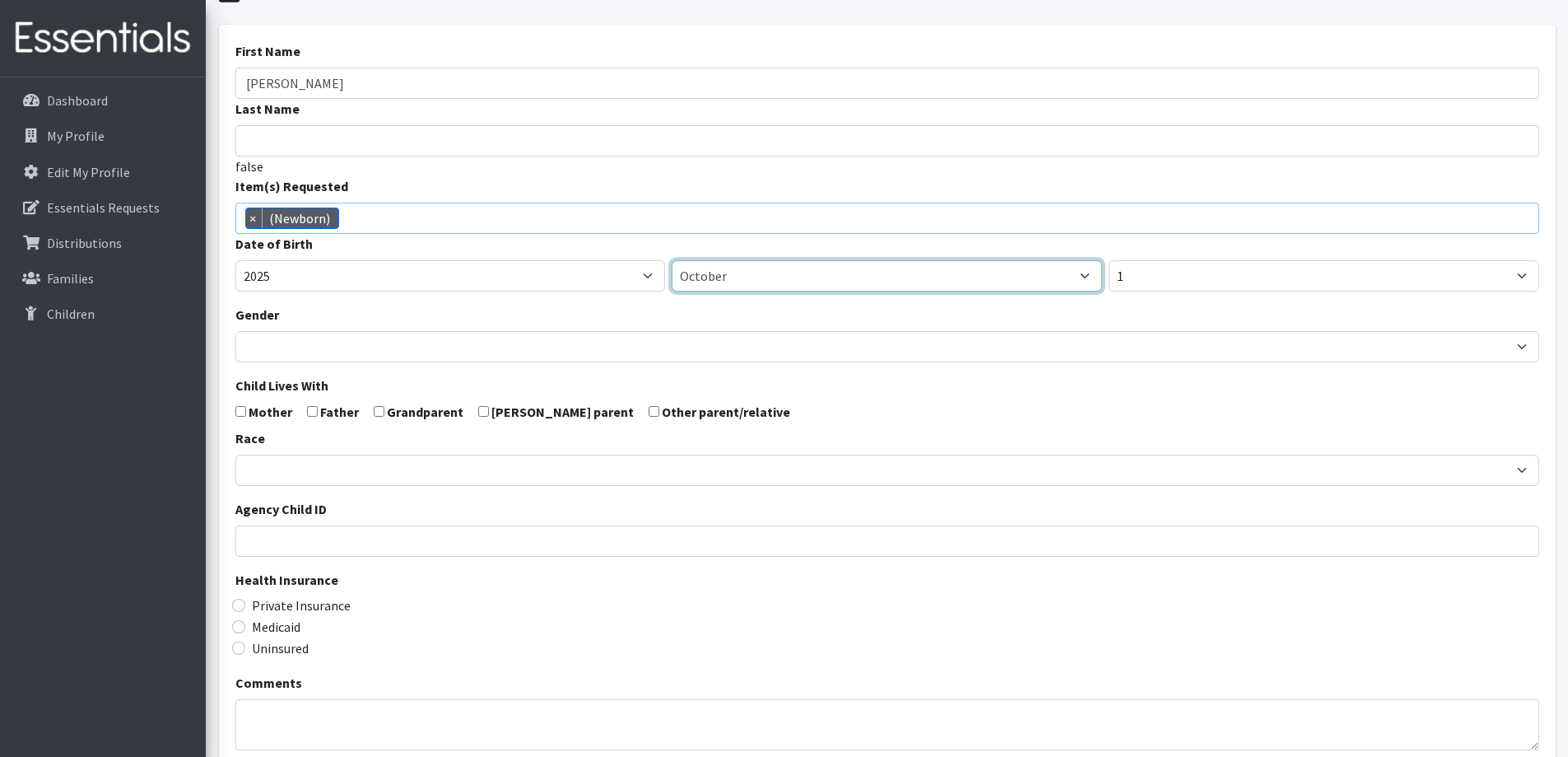
click at [728, 277] on select "January February March April May June July August September October November De…" at bounding box center [887, 275] width 430 height 31
select select "6"
click at [672, 260] on select "January February March April May June July August September October November De…" at bounding box center [887, 275] width 430 height 31
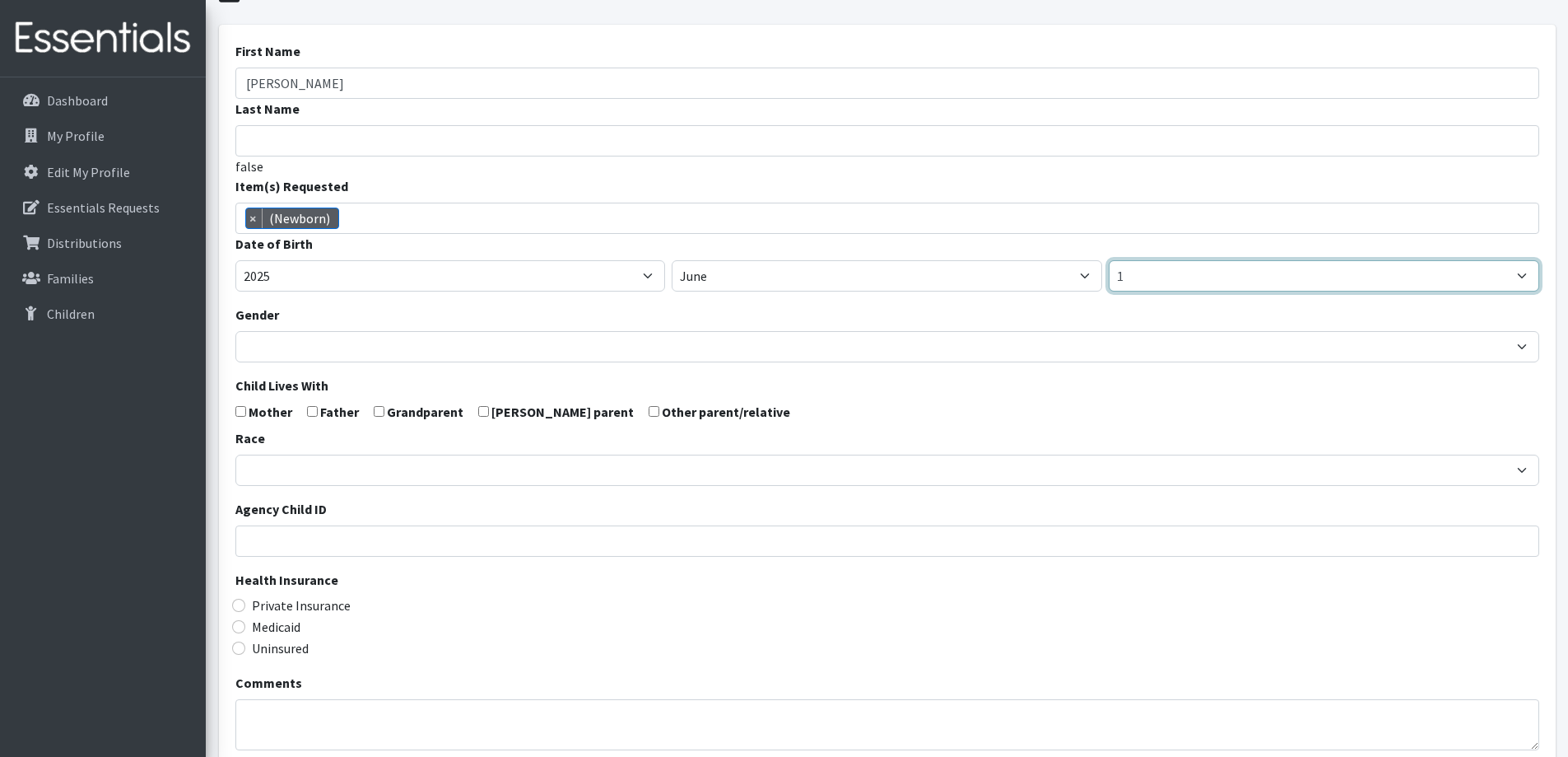
click at [1185, 282] on select "1 2 3 4 5 6 7 8 9 10 11 12 13 14 15 16 17 18 19 20 21 22 23 24 25 26 27 28 29 3…" at bounding box center [1323, 275] width 430 height 31
select select "23"
click at [1109, 260] on select "1 2 3 4 5 6 7 8 9 10 11 12 13 14 15 16 17 18 19 20 21 22 23 24 25 26 27 28 29 3…" at bounding box center [1323, 275] width 430 height 31
click at [493, 312] on div "Gender Male Female" at bounding box center [887, 333] width 1304 height 57
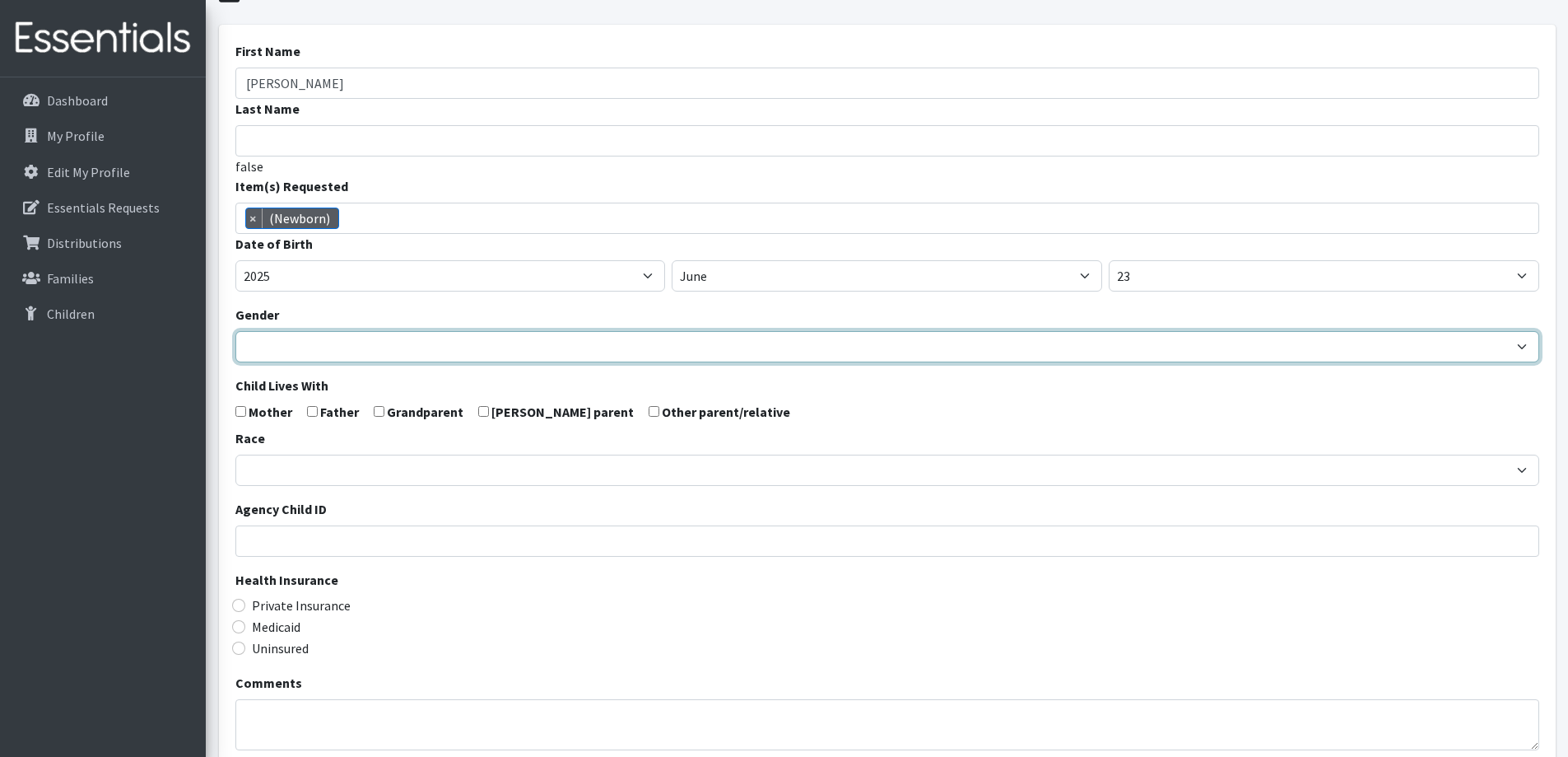
click at [480, 347] on select "Male Female" at bounding box center [887, 346] width 1304 height 31
select select "[DEMOGRAPHIC_DATA]"
click at [235, 331] on select "[DEMOGRAPHIC_DATA] [DEMOGRAPHIC_DATA]" at bounding box center [887, 346] width 1304 height 31
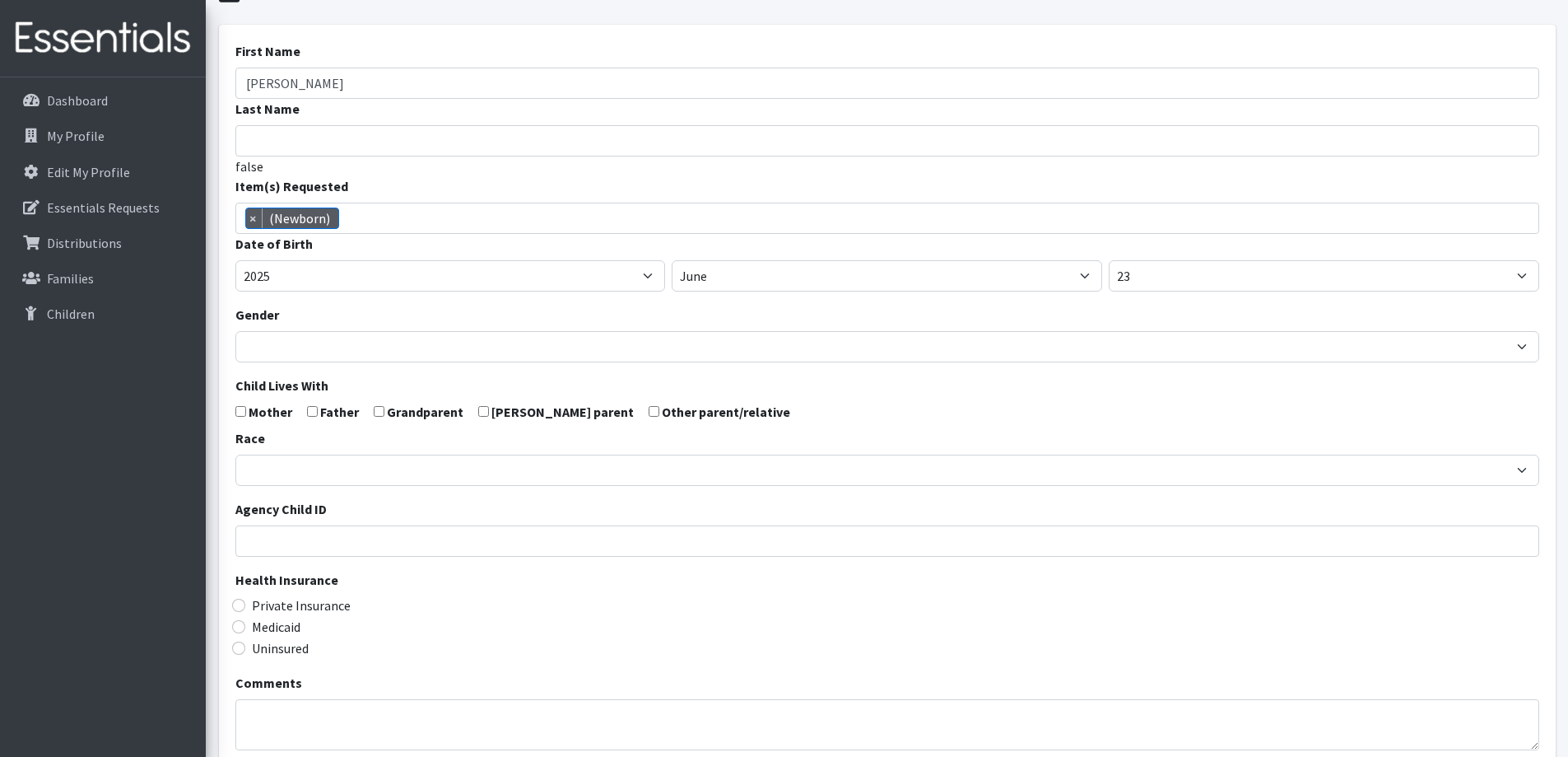
click at [403, 371] on form "First Name Isabelle Last Name false Item(s) Requested (Newborn) (Preemie) (Size…" at bounding box center [887, 458] width 1304 height 832
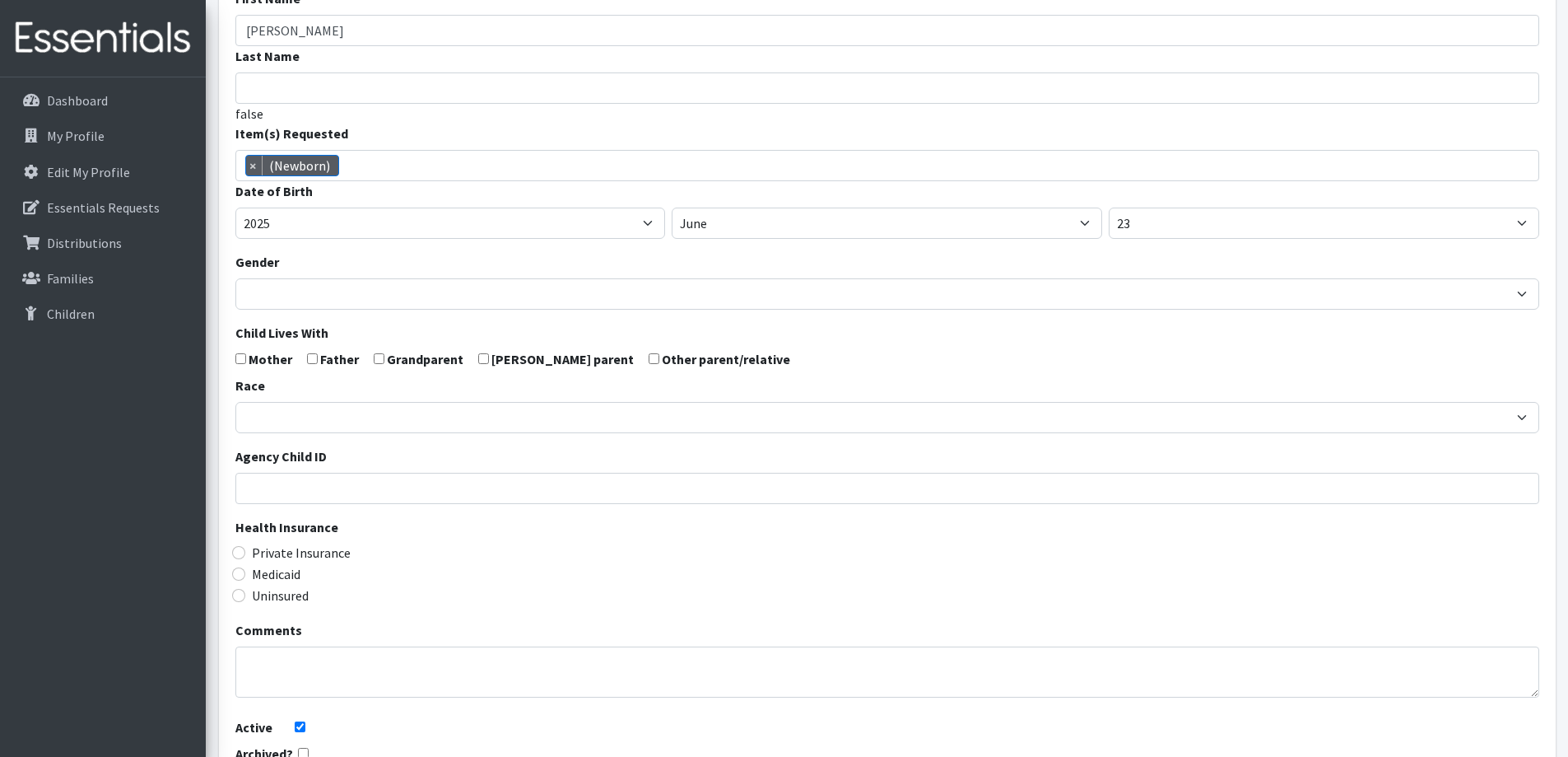
scroll to position [165, 0]
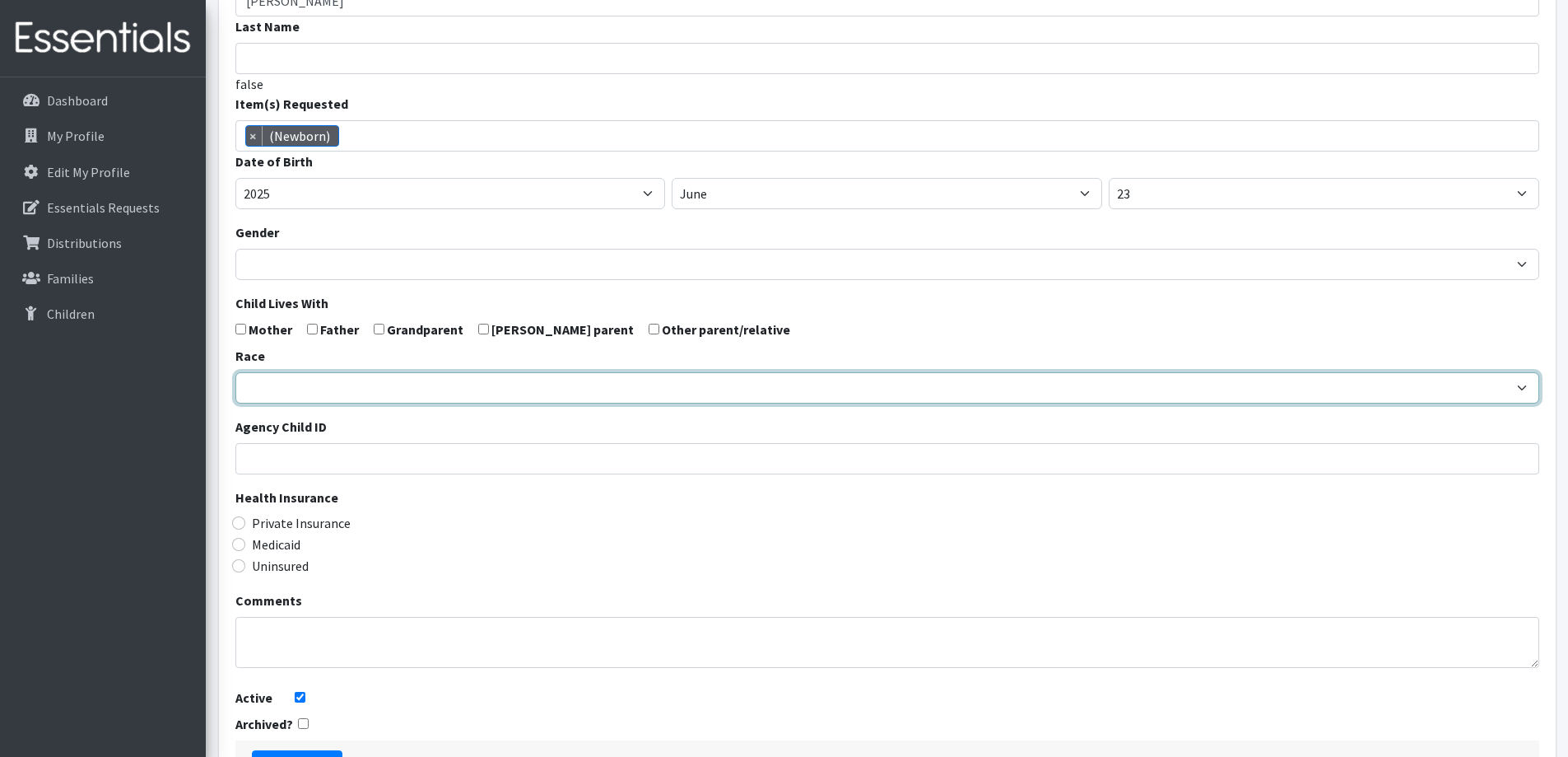
click at [409, 381] on select "African American Caucasian Hispanic Asian American Indian Pacific Islander Mult…" at bounding box center [887, 387] width 1304 height 31
select select "Caucasian"
click at [235, 372] on select "African American Caucasian Hispanic Asian American Indian Pacific Islander Mult…" at bounding box center [887, 387] width 1304 height 31
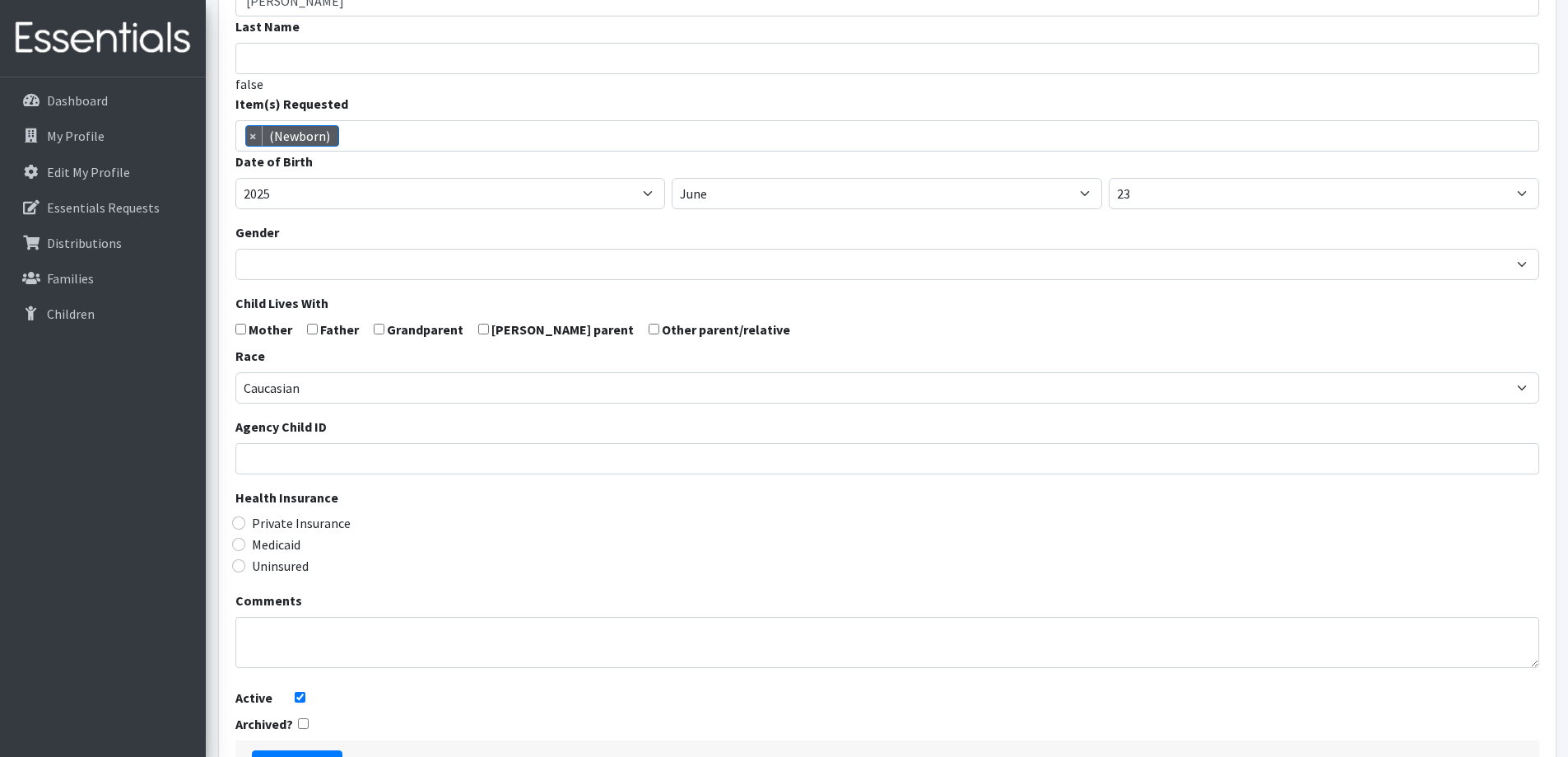
click at [390, 522] on div "Private Insurance" at bounding box center [887, 523] width 1304 height 20
click at [329, 527] on label "Private Insurance" at bounding box center [301, 523] width 99 height 20
click at [246, 527] on input "Private Insurance" at bounding box center [239, 523] width 13 height 13
radio input "true"
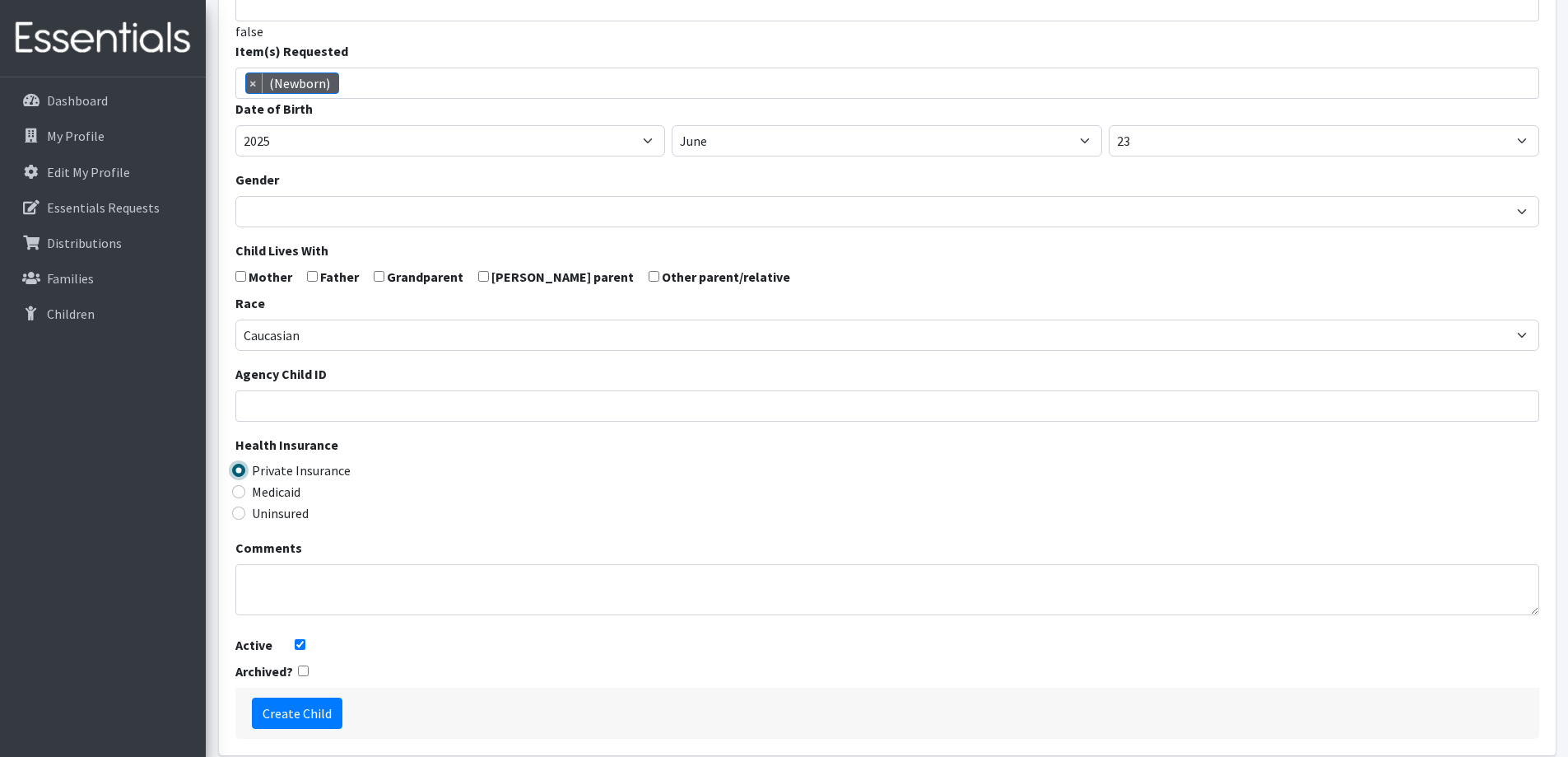
scroll to position [247, 0]
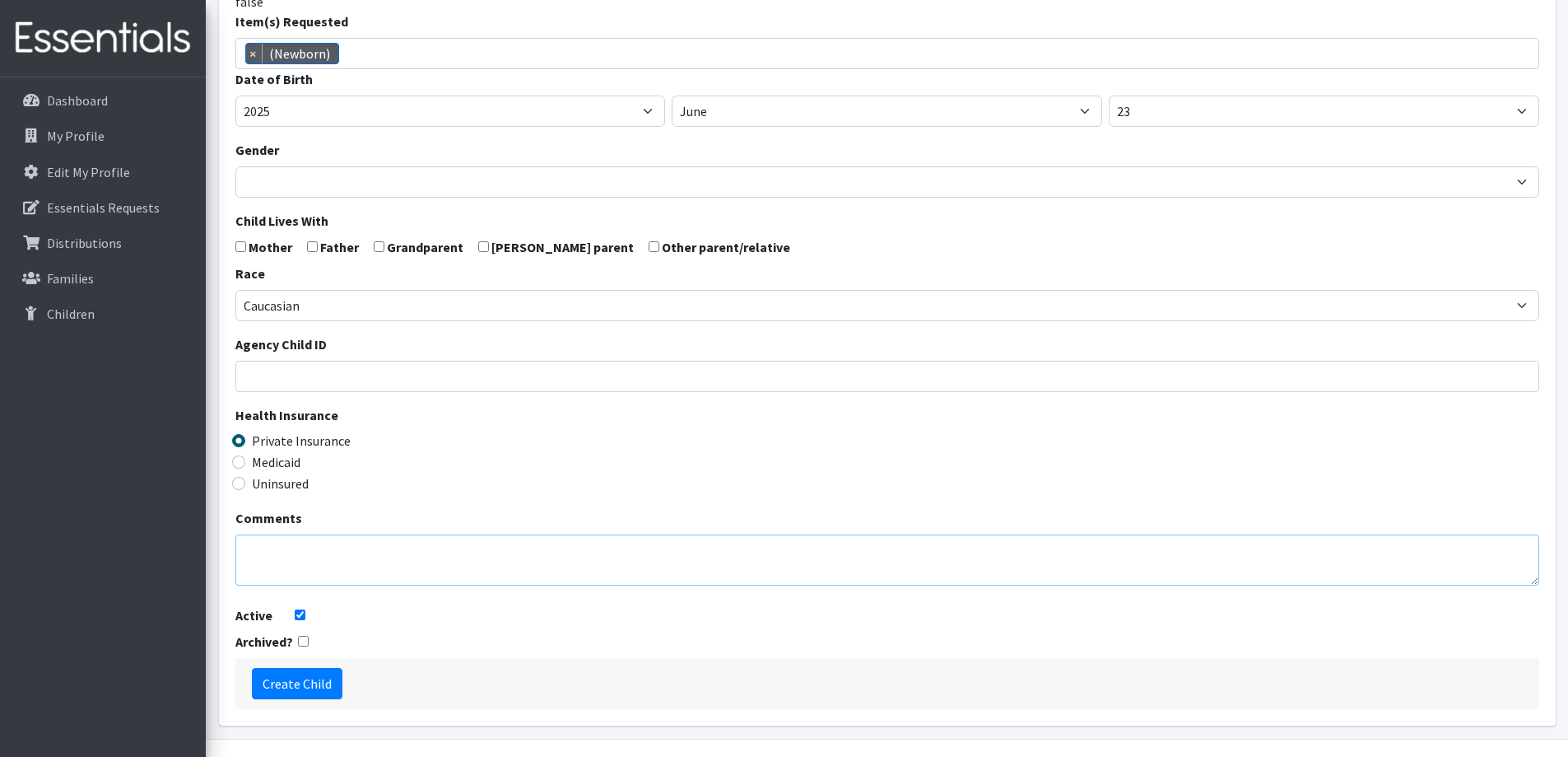
click at [403, 555] on textarea "Comments" at bounding box center [887, 560] width 1304 height 51
click at [319, 674] on input "Create Child" at bounding box center [297, 683] width 90 height 31
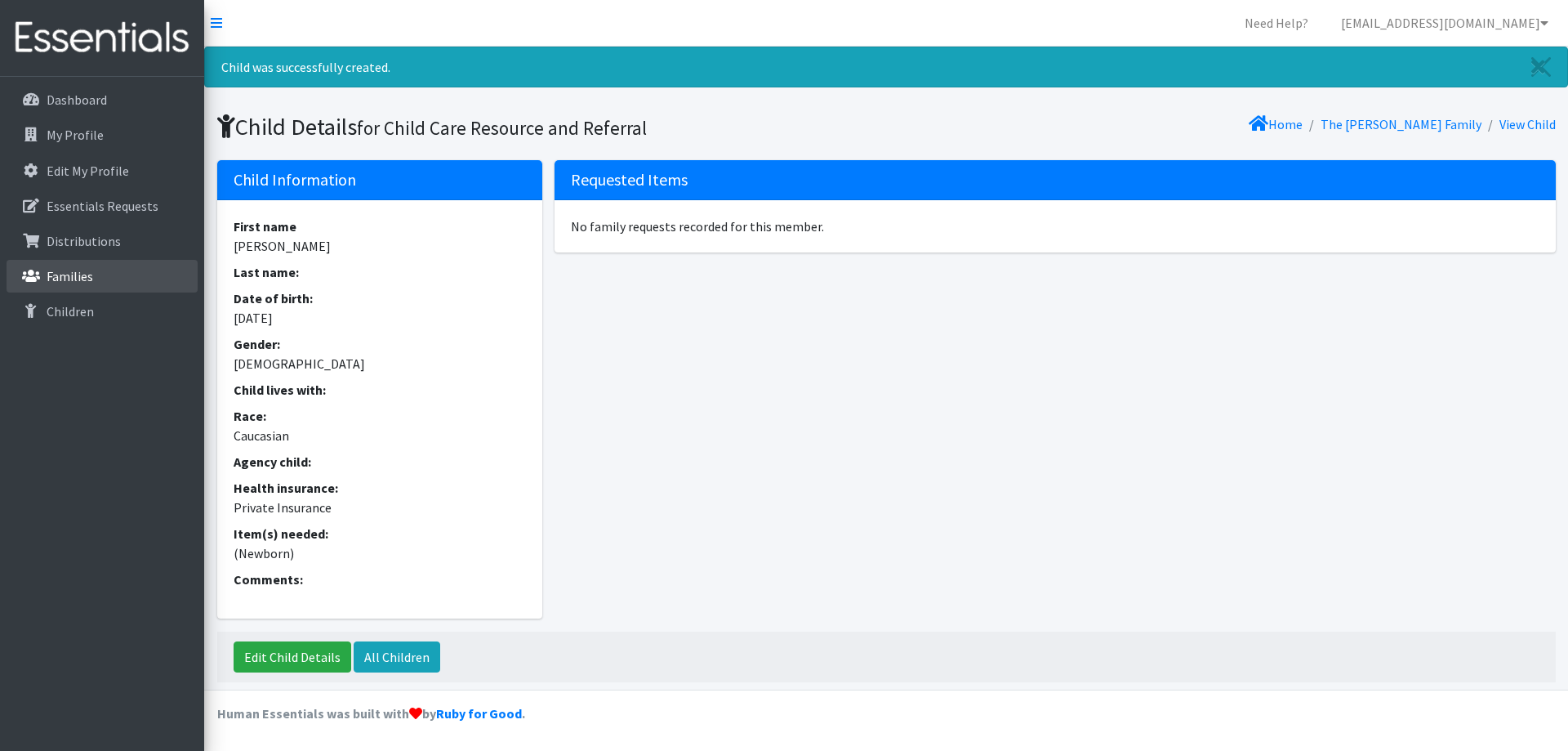
click at [43, 274] on link "Families" at bounding box center [102, 276] width 191 height 33
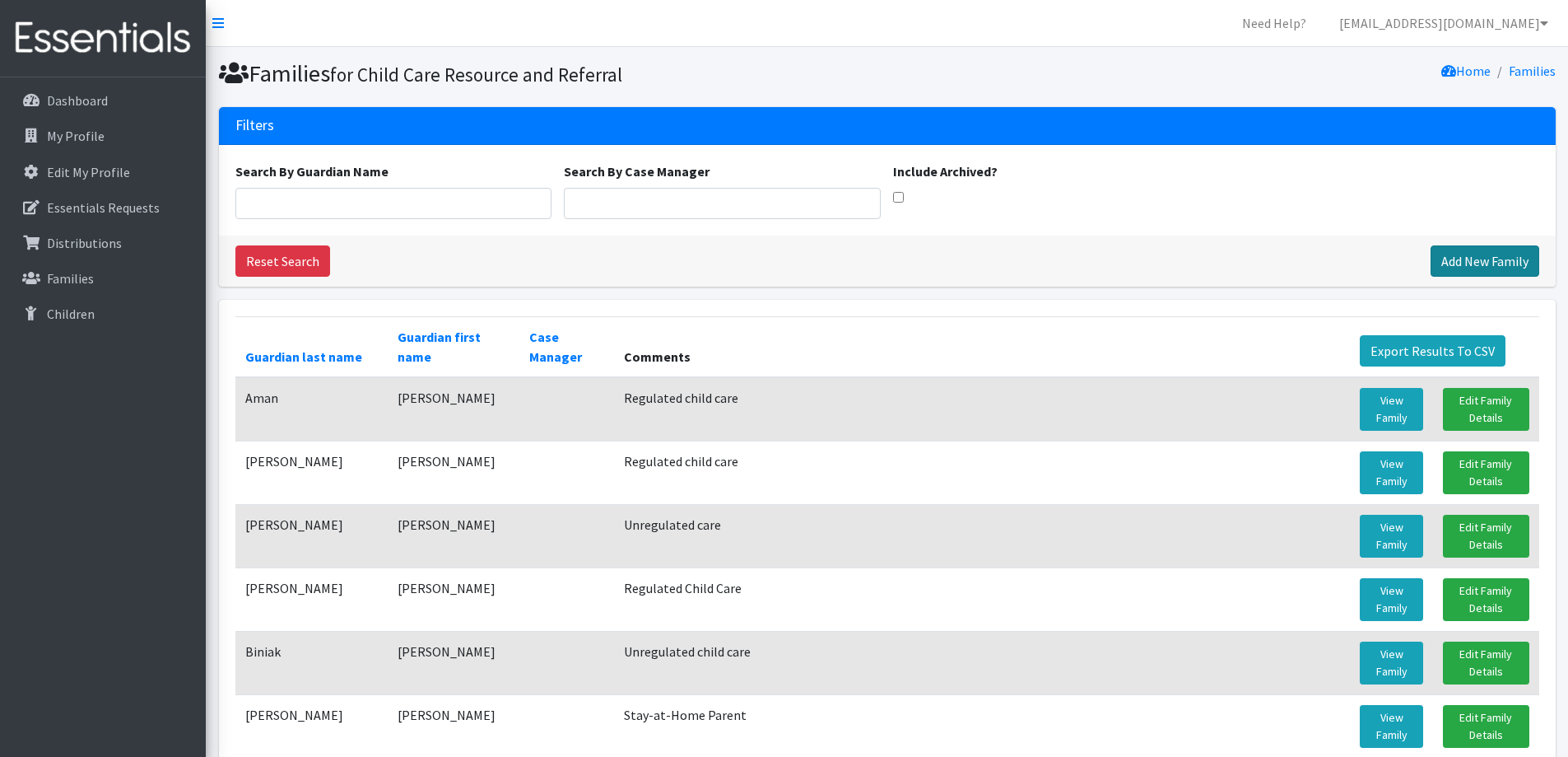
click at [1452, 259] on link "Add New Family" at bounding box center [1484, 261] width 108 height 31
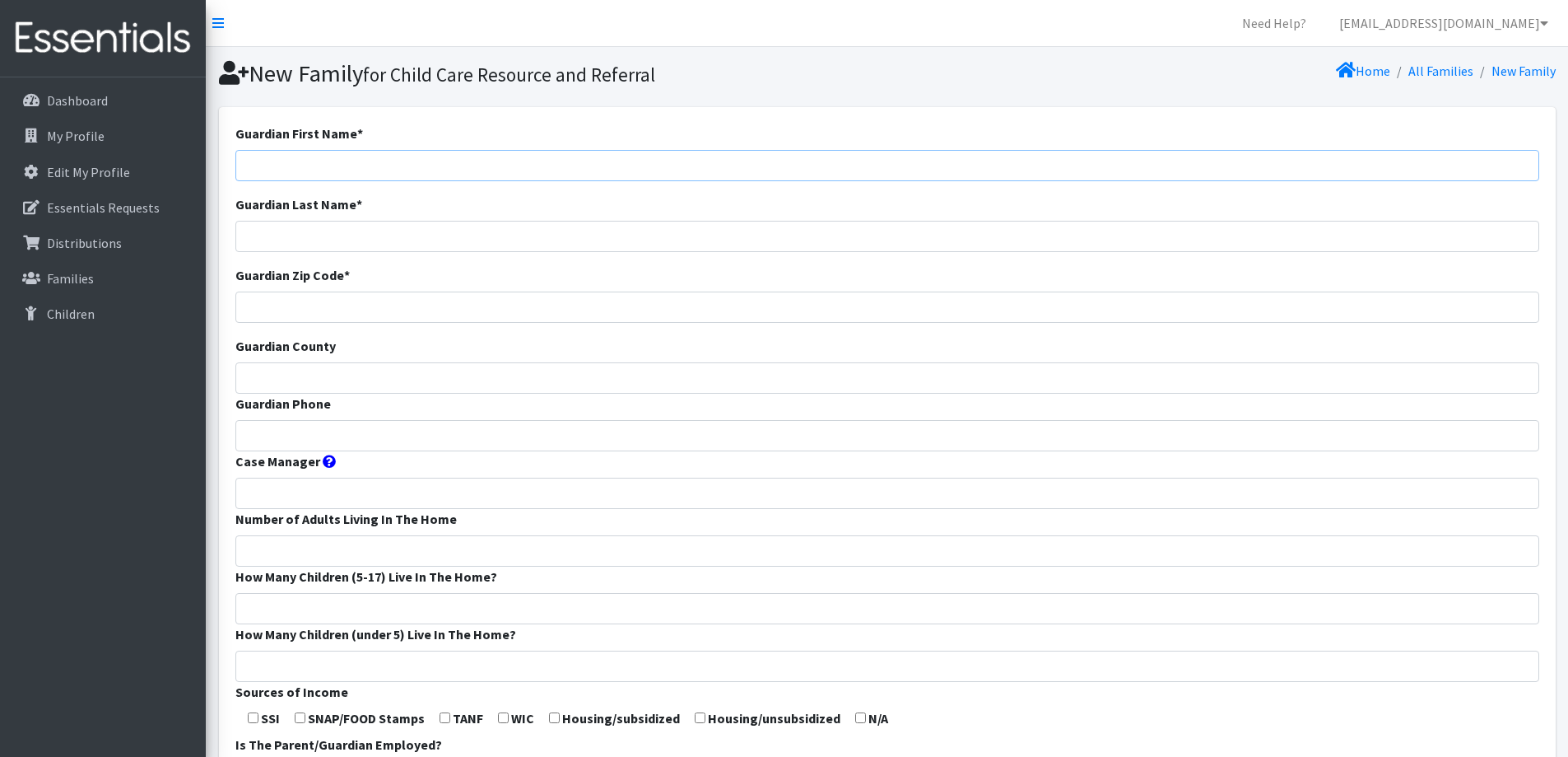
click at [875, 167] on input "Guardian First Name *" at bounding box center [887, 165] width 1304 height 31
type input "[PERSON_NAME]"
click at [594, 292] on input "Guardian Zip Code *" at bounding box center [887, 307] width 1304 height 31
type input "53014"
click at [550, 378] on input "Guardian County" at bounding box center [887, 378] width 1304 height 31
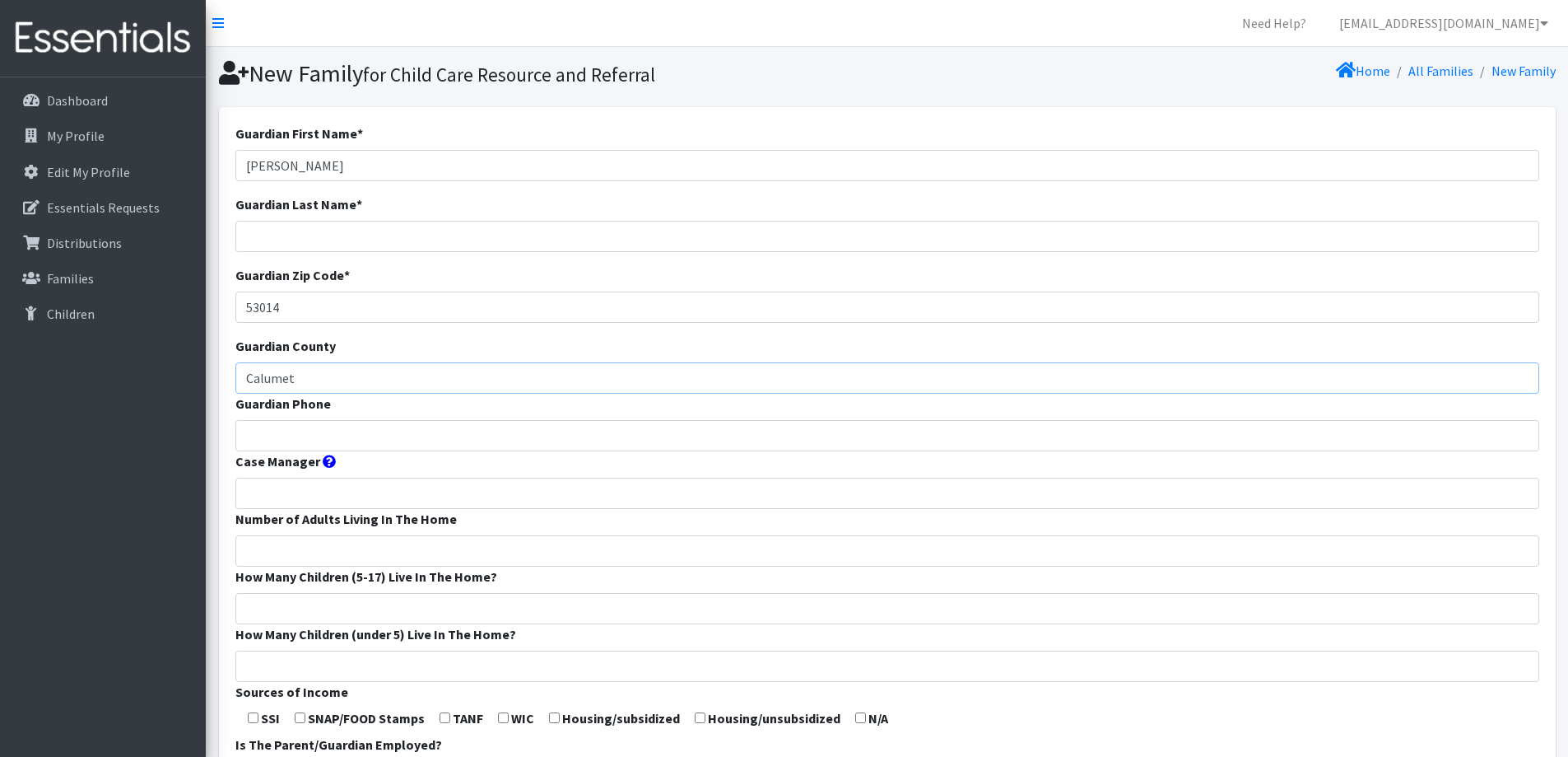
type input "Calumet"
click at [507, 448] on input "Guardian Phone" at bounding box center [887, 435] width 1304 height 31
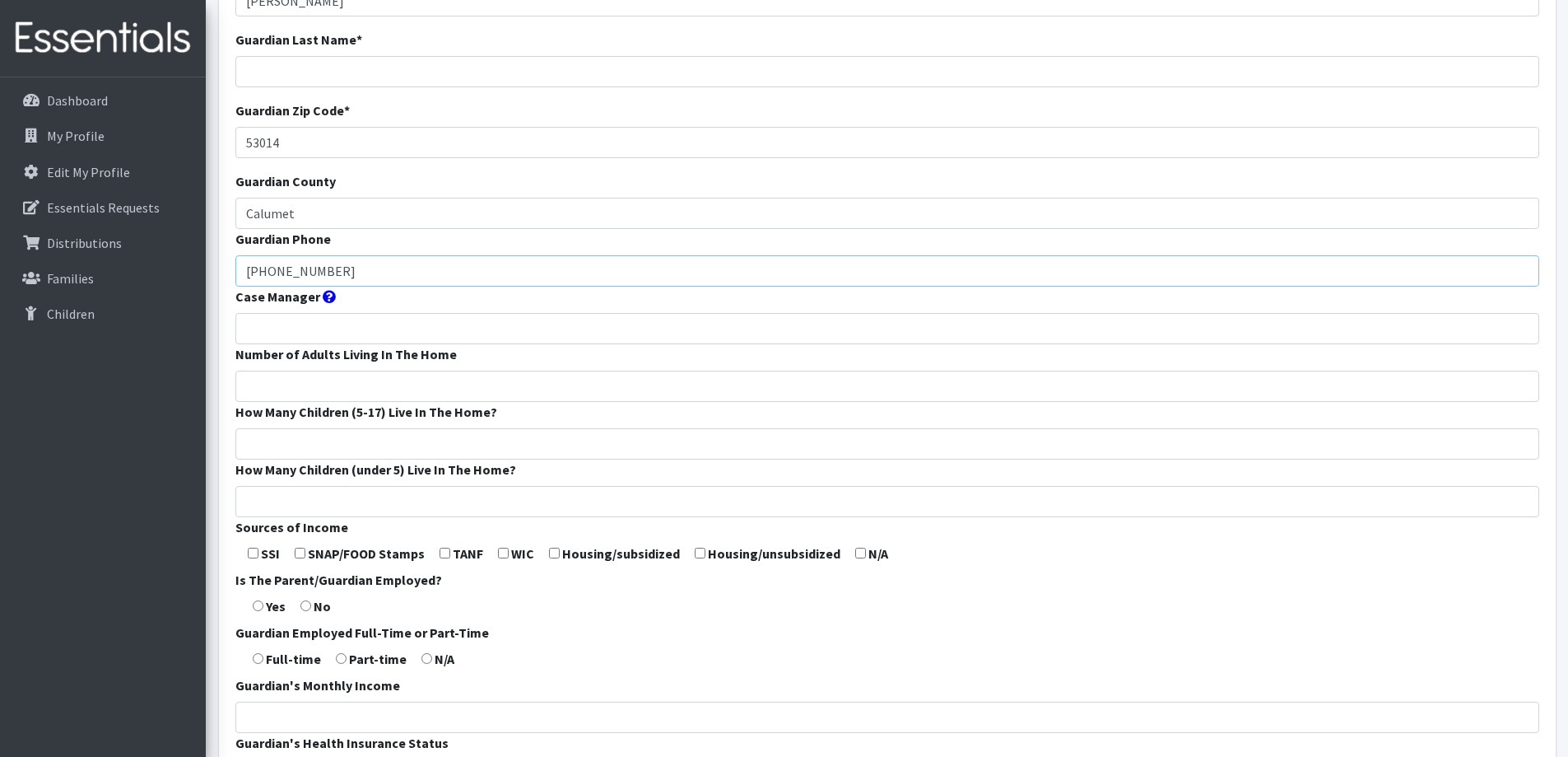
scroll to position [247, 0]
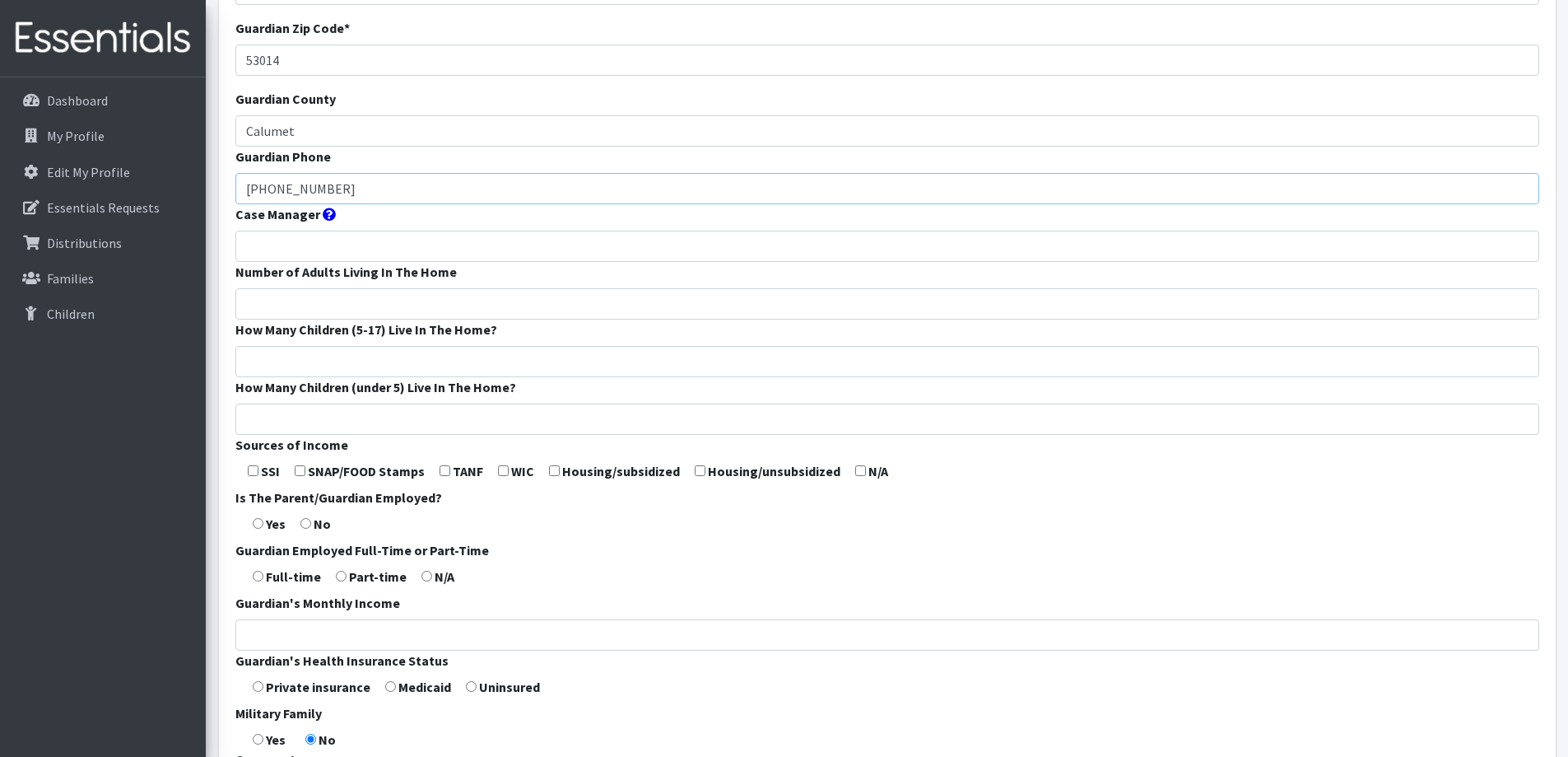
type input "[PHONE_NUMBER]"
click at [507, 420] on input "How Many Children (under 5) Live In The Home?" at bounding box center [887, 418] width 1304 height 31
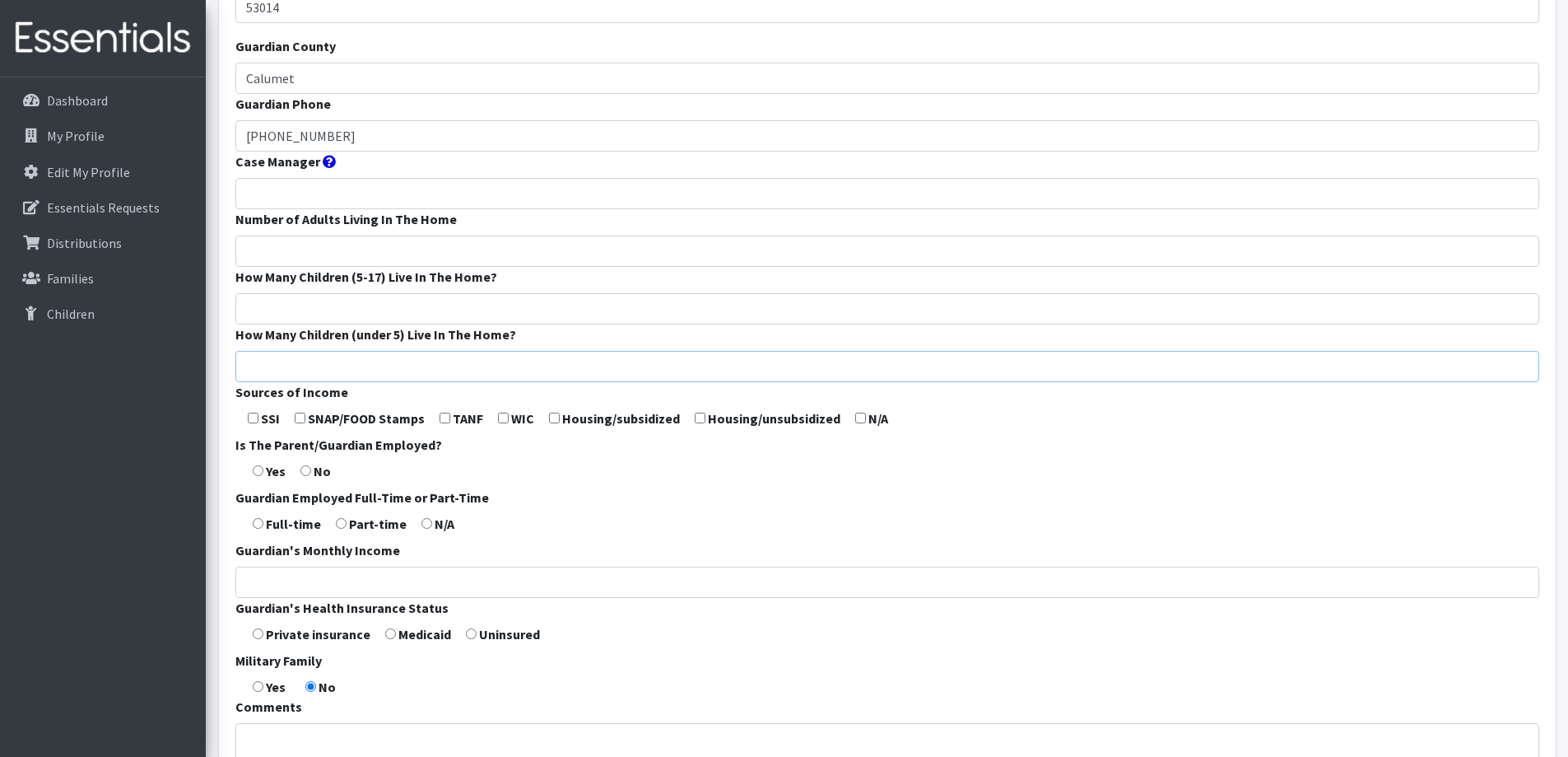
scroll to position [330, 0]
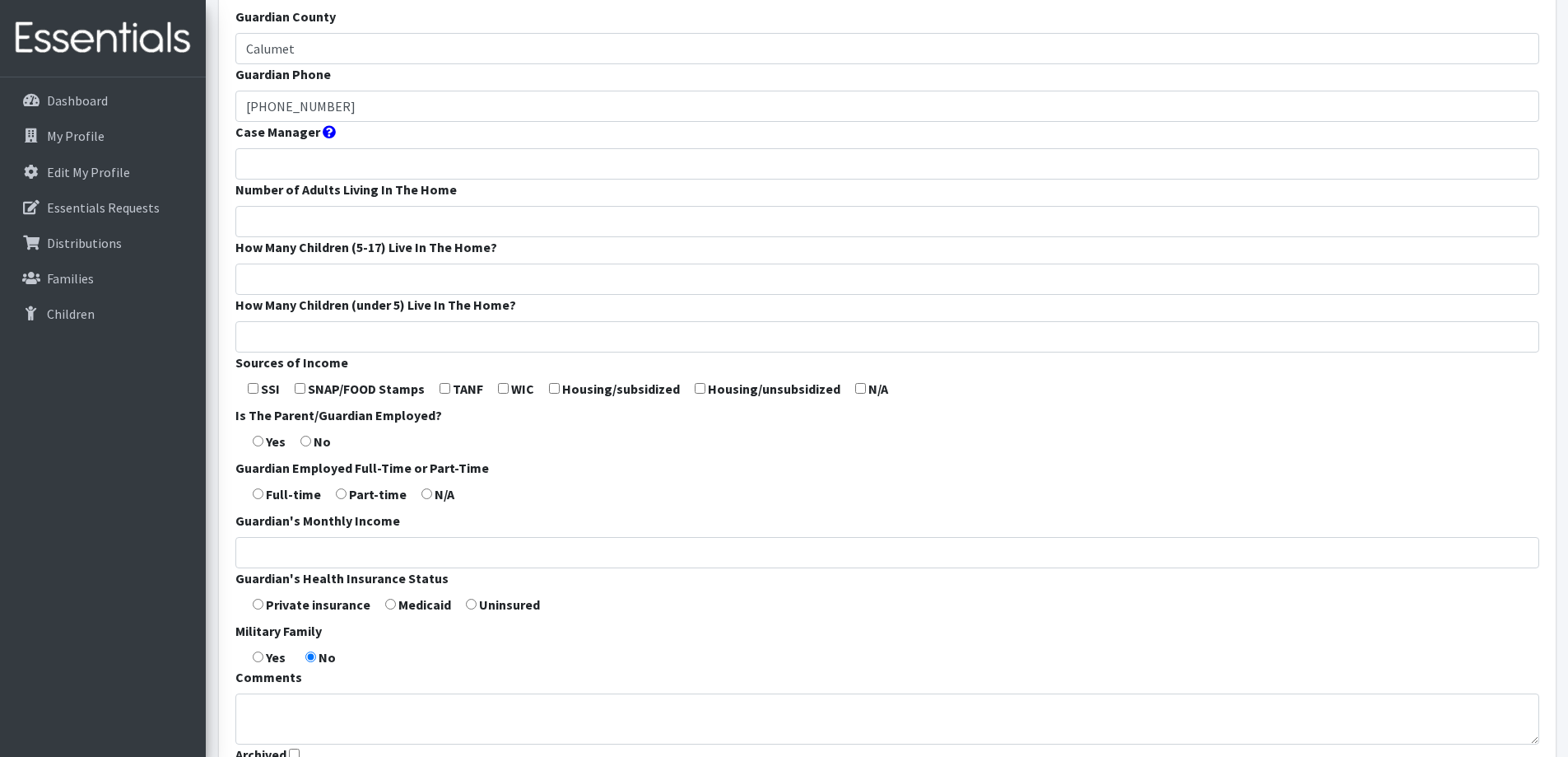
click at [598, 425] on form "Guardian First Name * Esmeralda Guardian Last Name * Guardian Zip Code * 53014 …" at bounding box center [887, 282] width 1304 height 976
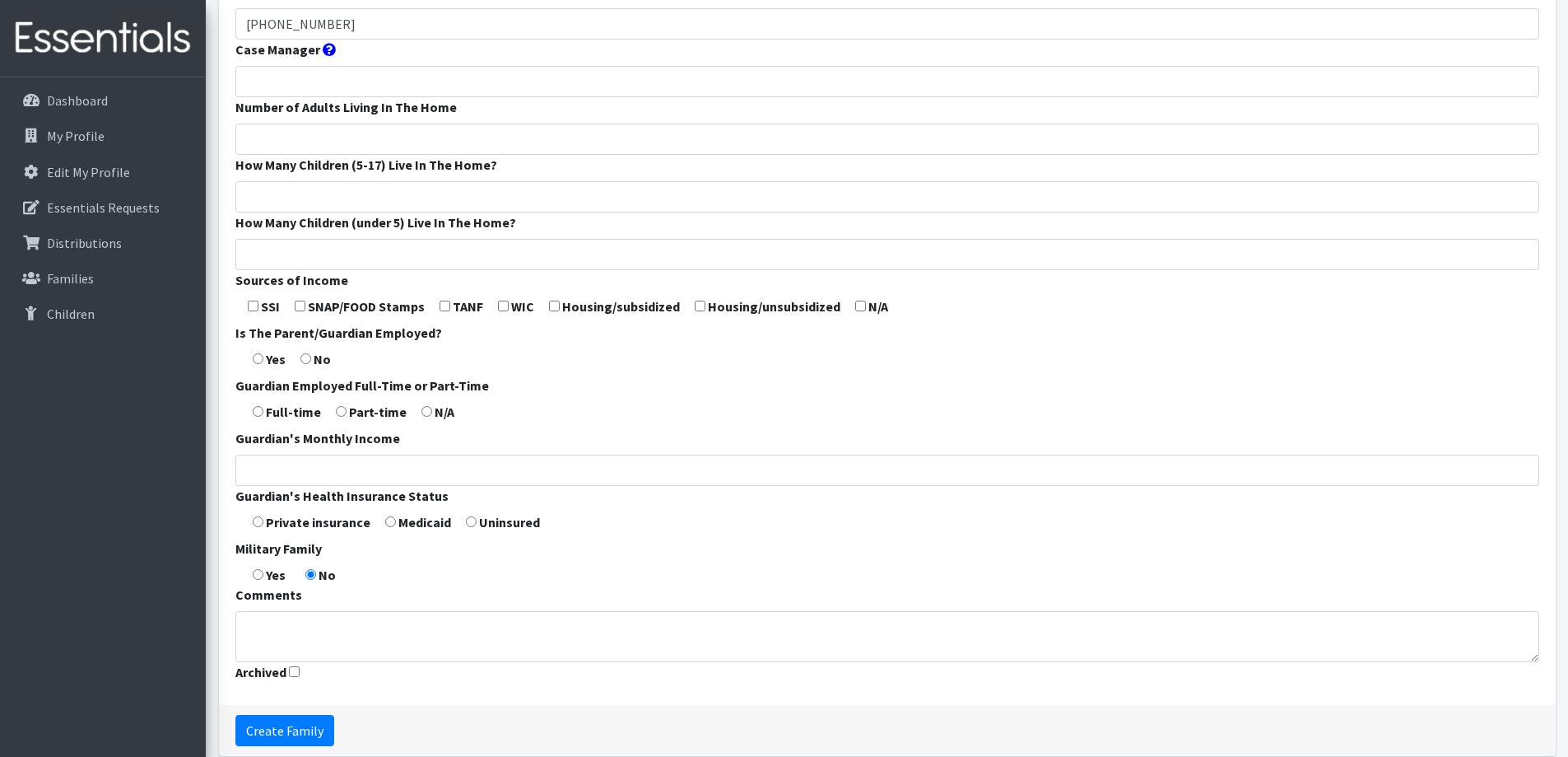
scroll to position [486, 0]
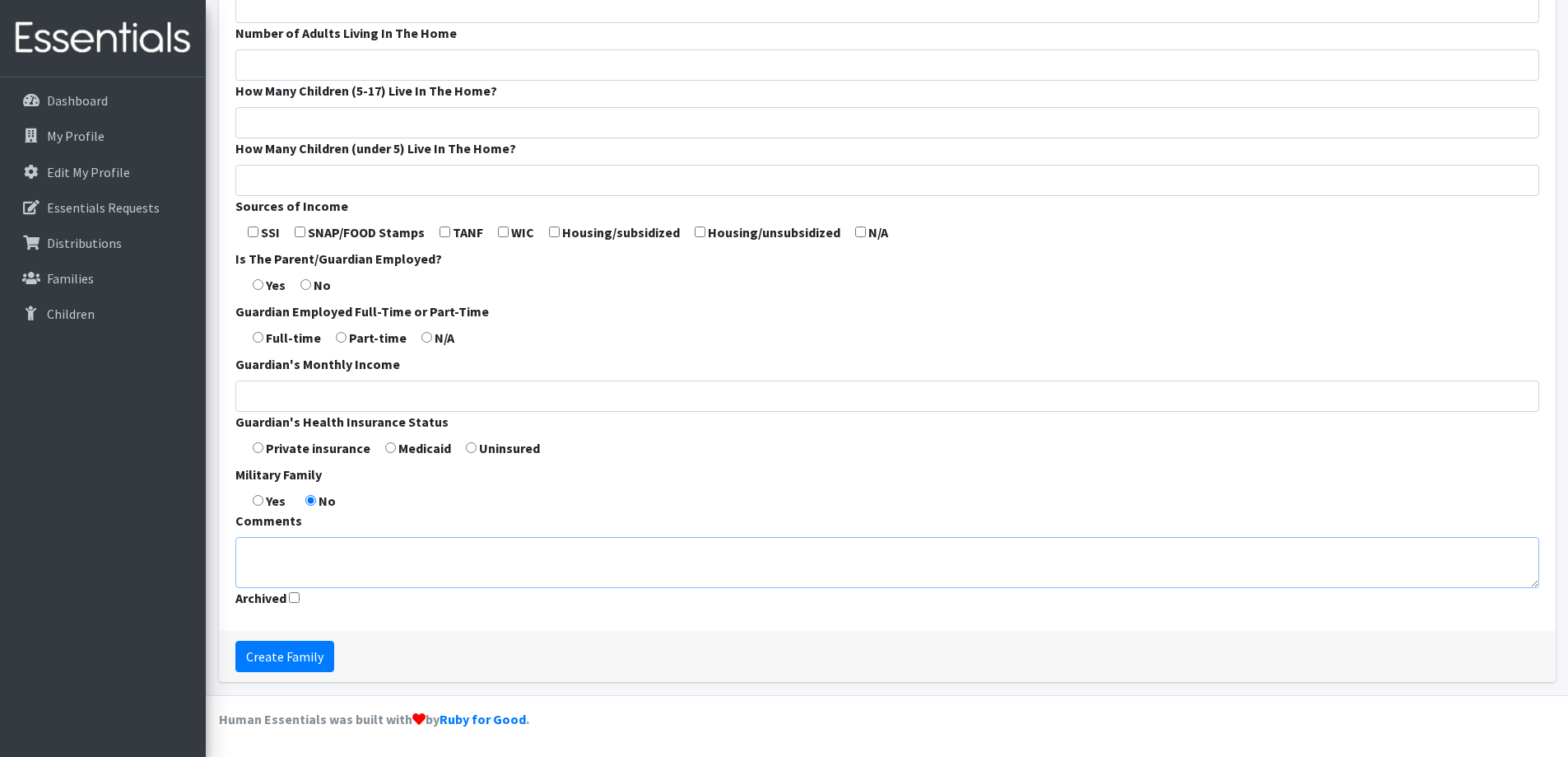
click at [418, 552] on textarea "Comments" at bounding box center [887, 562] width 1304 height 51
type textarea "Spanish Speaking Family"
click at [295, 665] on input "Create Family" at bounding box center [284, 655] width 99 height 31
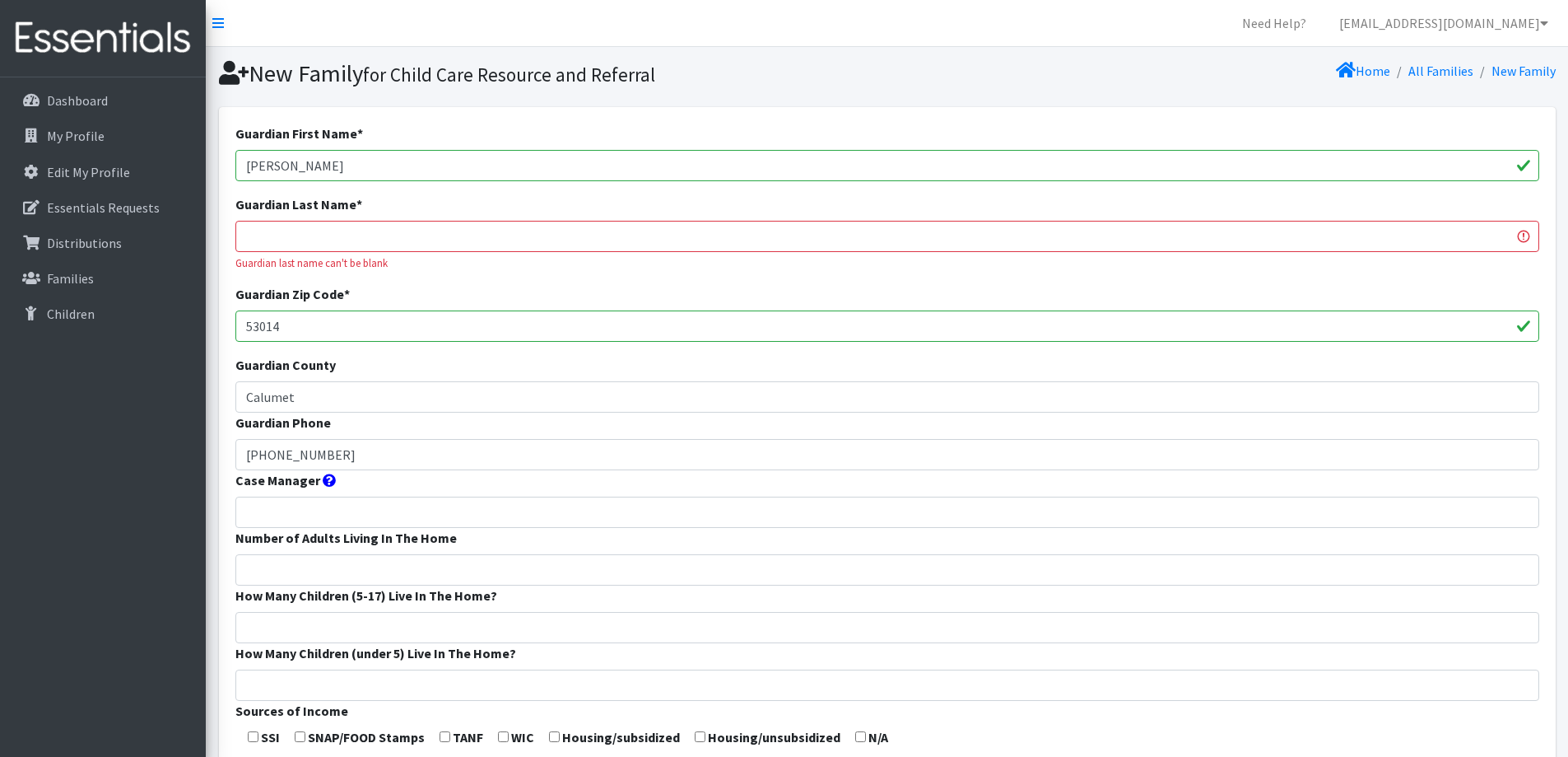
click at [387, 229] on input "Guardian Last Name *" at bounding box center [887, 235] width 1304 height 31
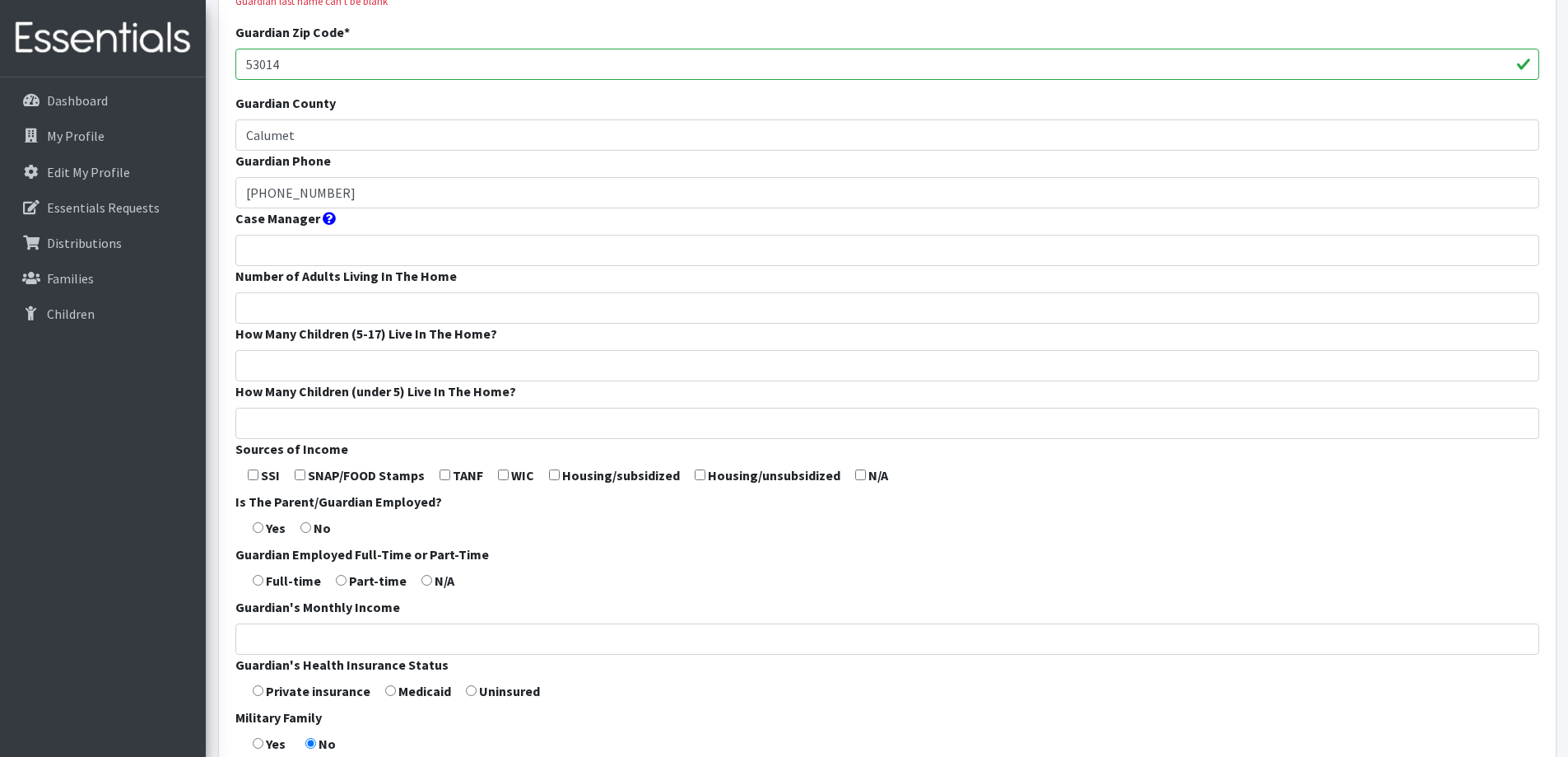
scroll to position [494, 0]
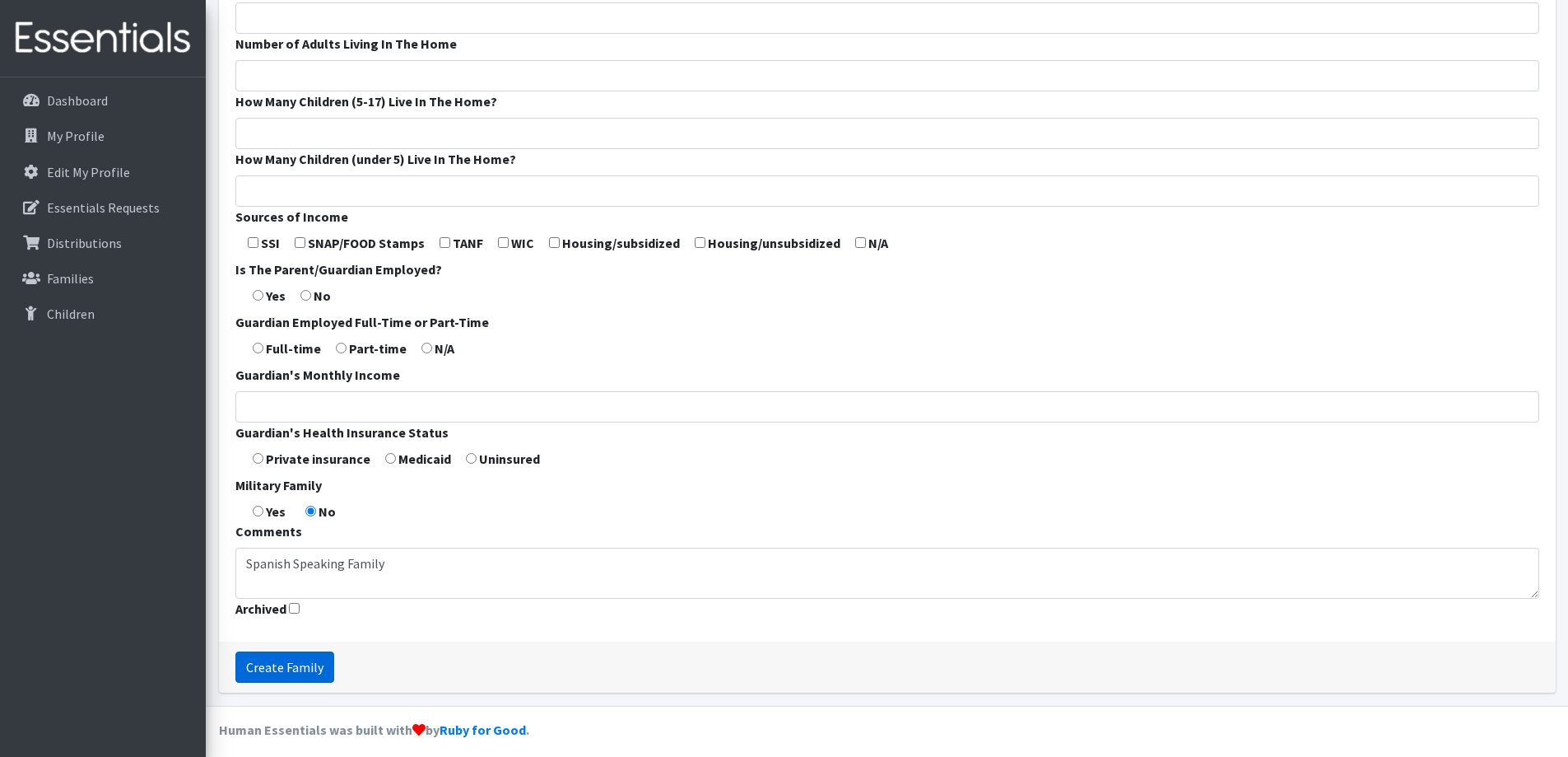
type input "NA"
click at [280, 664] on input "Create Family" at bounding box center [284, 667] width 99 height 31
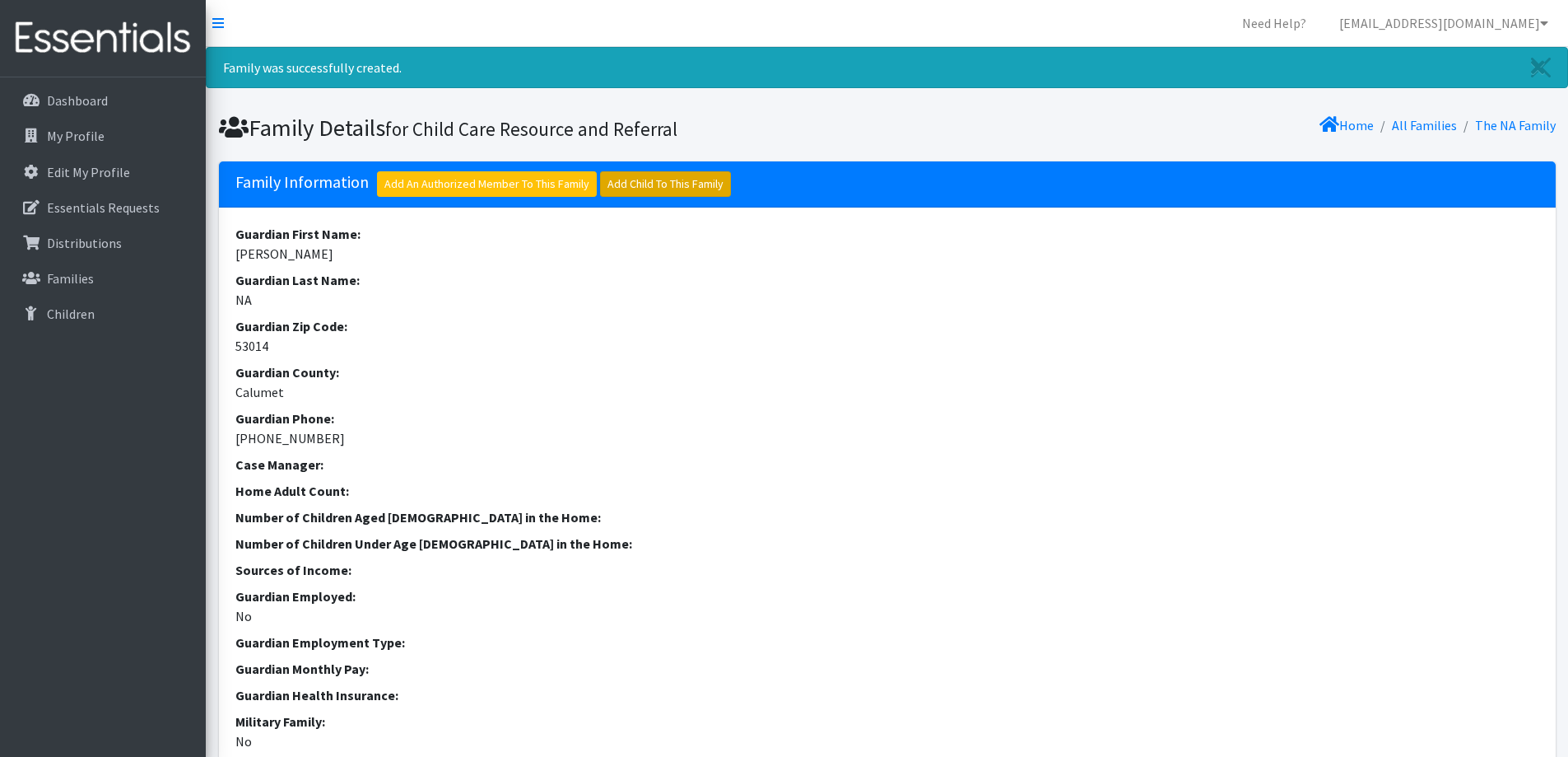
click at [673, 181] on link "Add Child To This Family" at bounding box center [664, 184] width 131 height 25
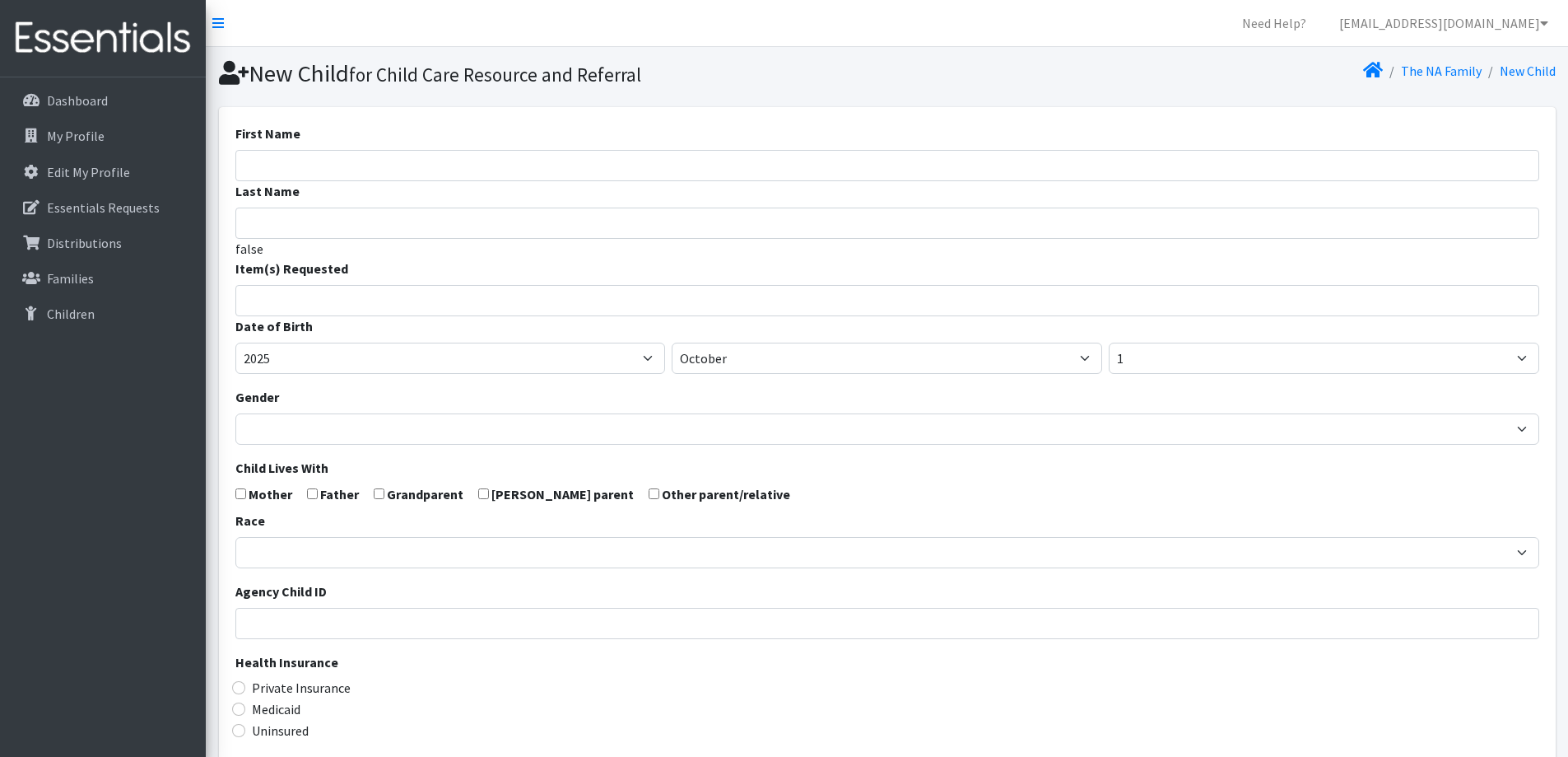
select select
click at [486, 209] on input "Last Name" at bounding box center [887, 222] width 1304 height 31
click at [466, 178] on input "First Name" at bounding box center [887, 165] width 1304 height 31
type input "Judith"
click at [456, 306] on ul at bounding box center [892, 298] width 1313 height 22
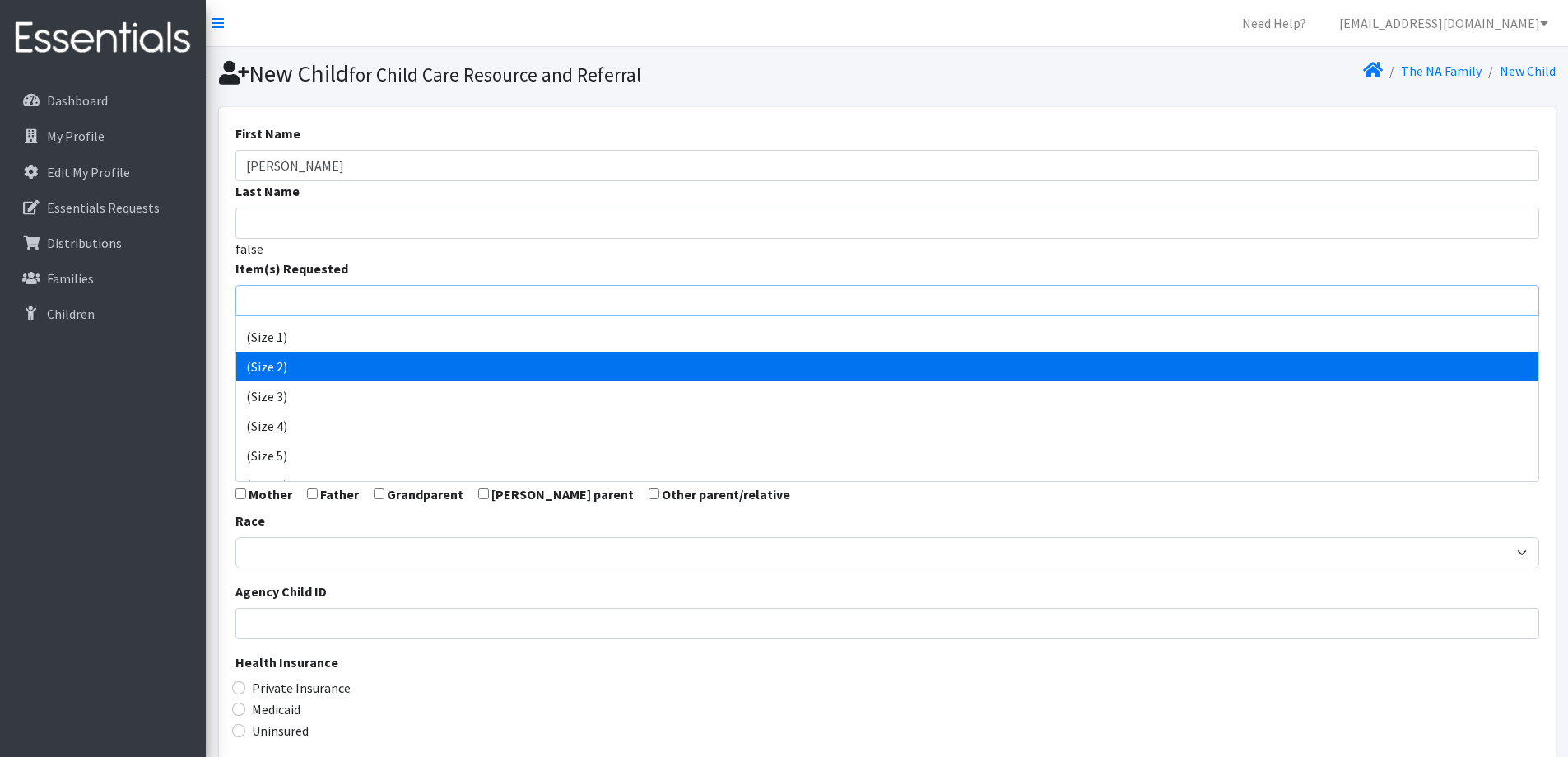
scroll to position [82, 0]
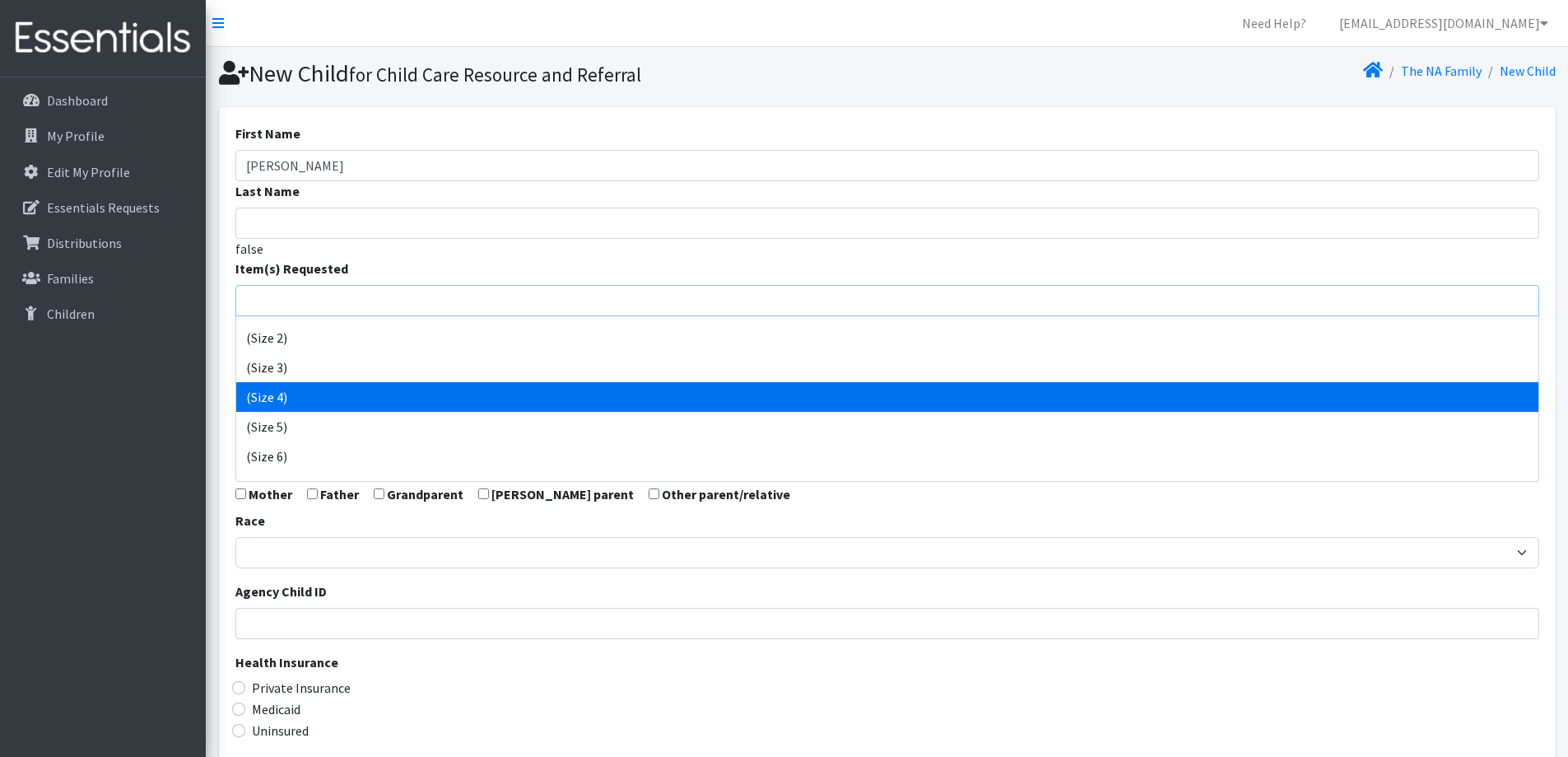
select select "14512"
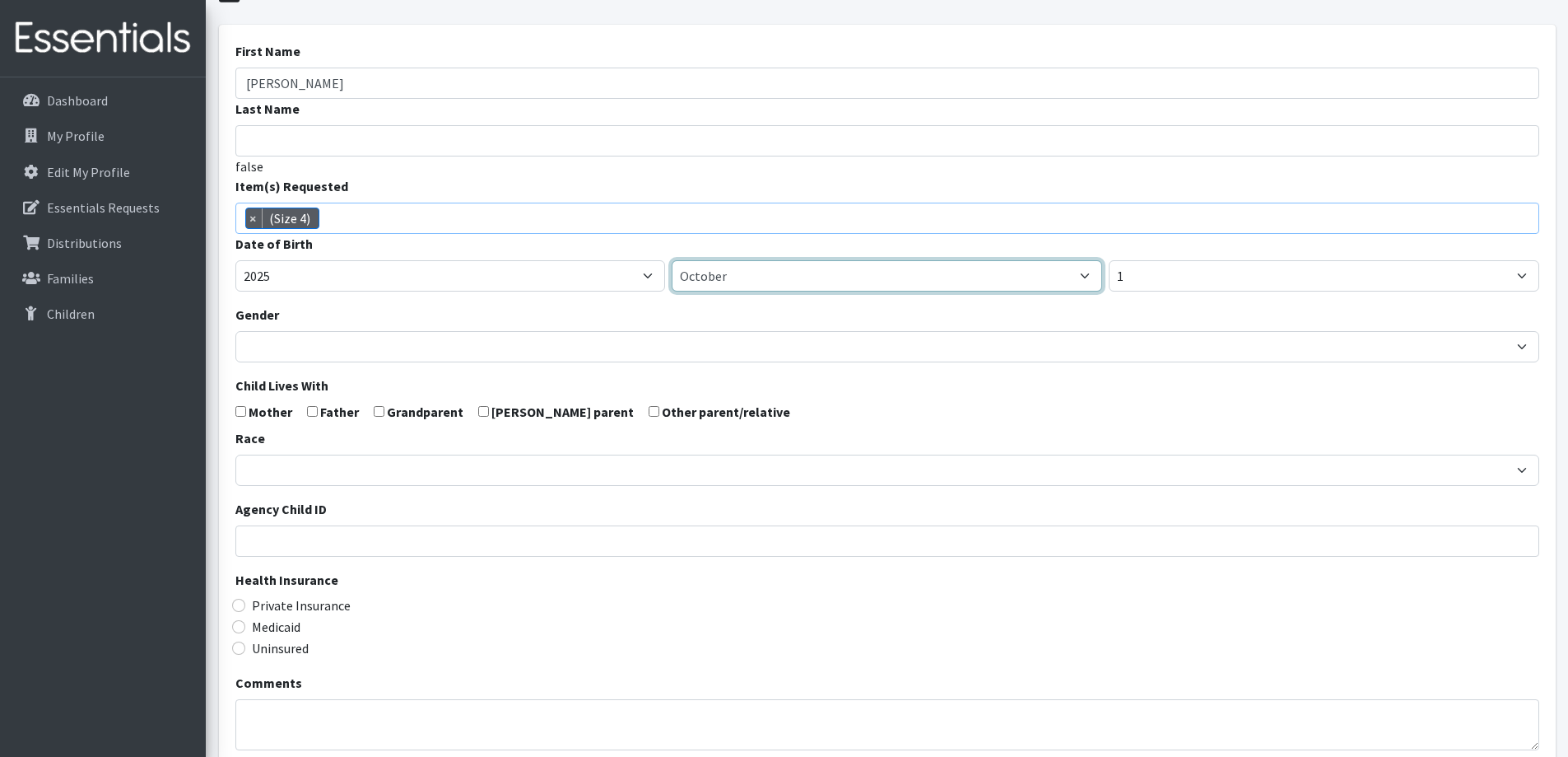
click at [812, 287] on select "January February March April May June July August September October November De…" at bounding box center [887, 275] width 430 height 31
select select "2"
click at [672, 260] on select "January February March April May June July August September October November De…" at bounding box center [887, 275] width 430 height 31
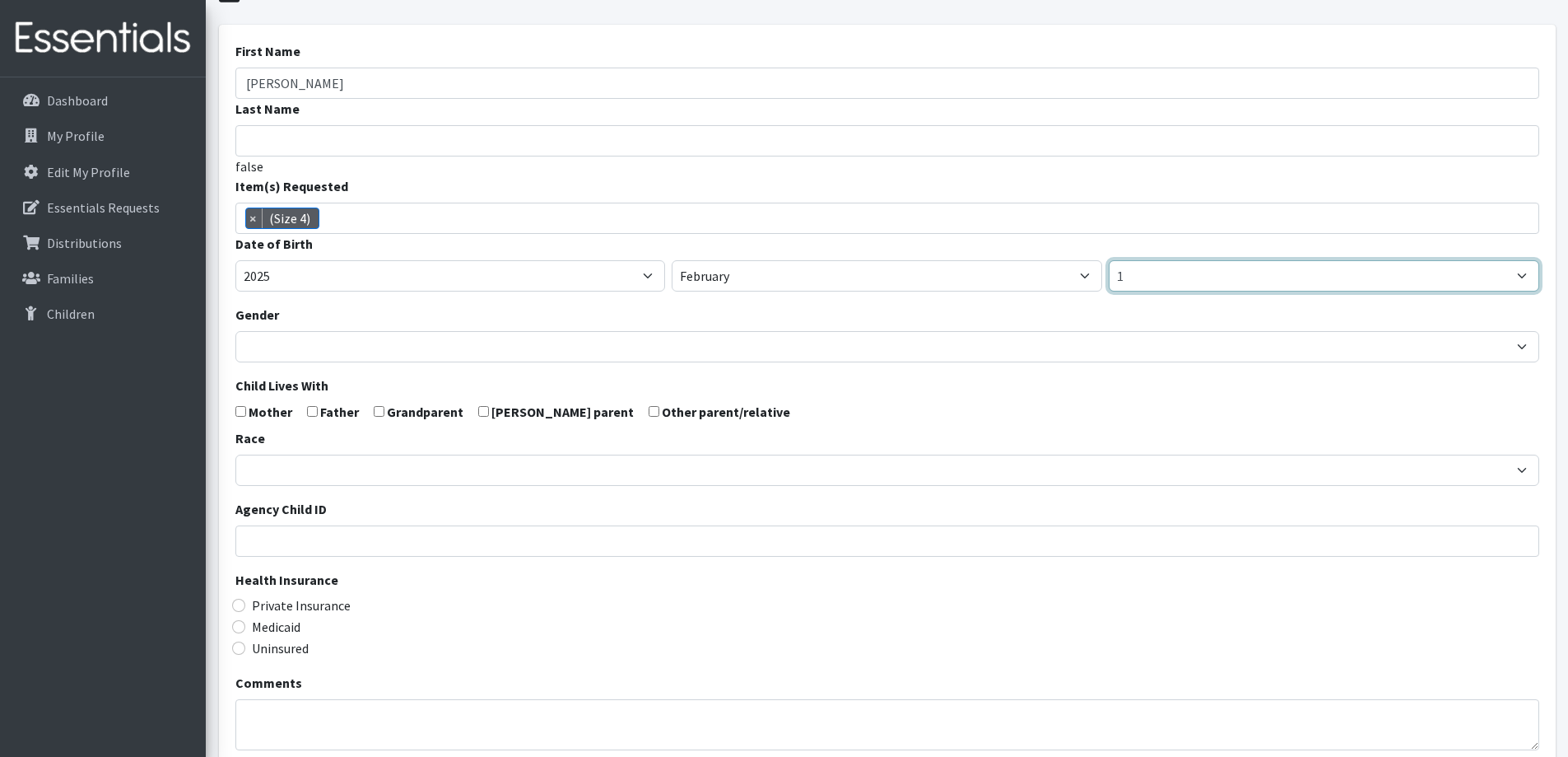
click at [1150, 272] on select "1 2 3 4 5 6 7 8 9 10 11 12 13 14 15 16 17 18 19 20 21 22 23 24 25 26 27 28 29 3…" at bounding box center [1323, 275] width 430 height 31
select select "7"
click at [1109, 260] on select "1 2 3 4 5 6 7 8 9 10 11 12 13 14 15 16 17 18 19 20 21 22 23 24 25 26 27 28 29 3…" at bounding box center [1323, 275] width 430 height 31
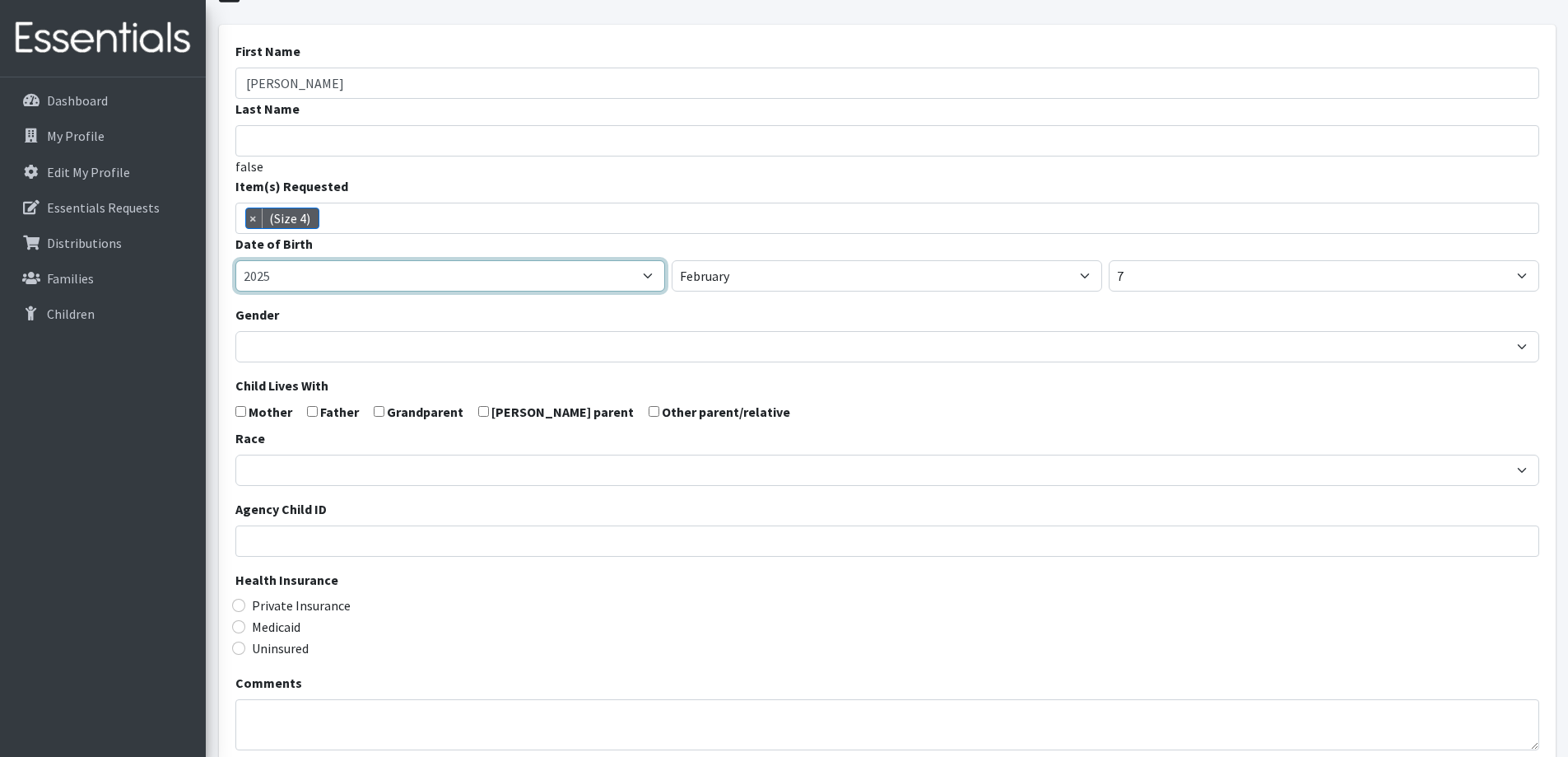
click at [596, 271] on select "2005 2006 2007 2008 2009 2010 2011 2012 2013 2014 2015 2016 2017 2018 2019 2020…" at bounding box center [450, 275] width 430 height 31
select select "2024"
click at [235, 260] on select "2005 2006 2007 2008 2009 2010 2011 2012 2013 2014 2015 2016 2017 2018 2019 2020…" at bounding box center [450, 275] width 430 height 31
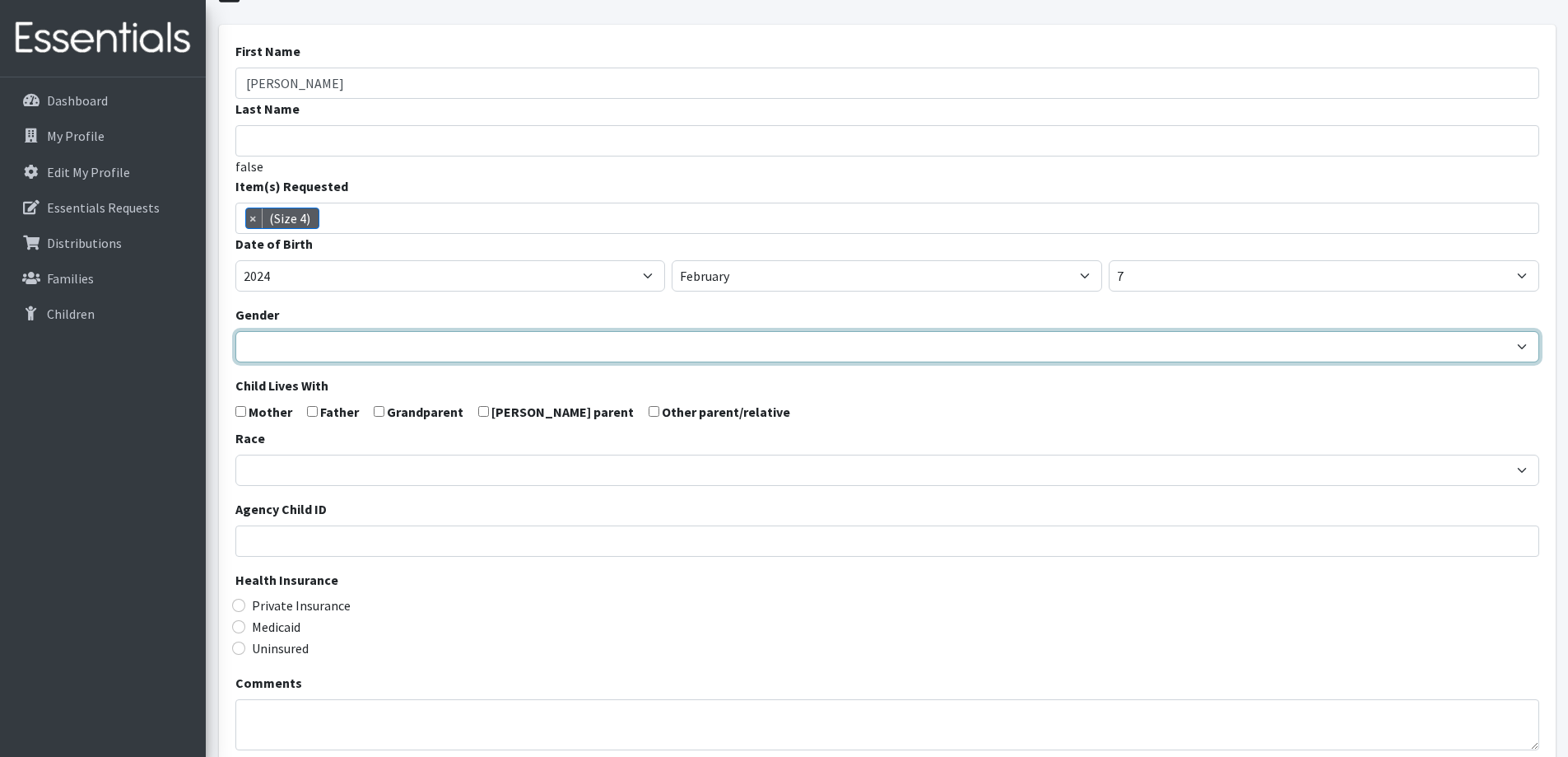
click at [554, 346] on select "Male Female" at bounding box center [887, 346] width 1304 height 31
select select "Female"
click at [235, 331] on select "Male Female" at bounding box center [887, 346] width 1304 height 31
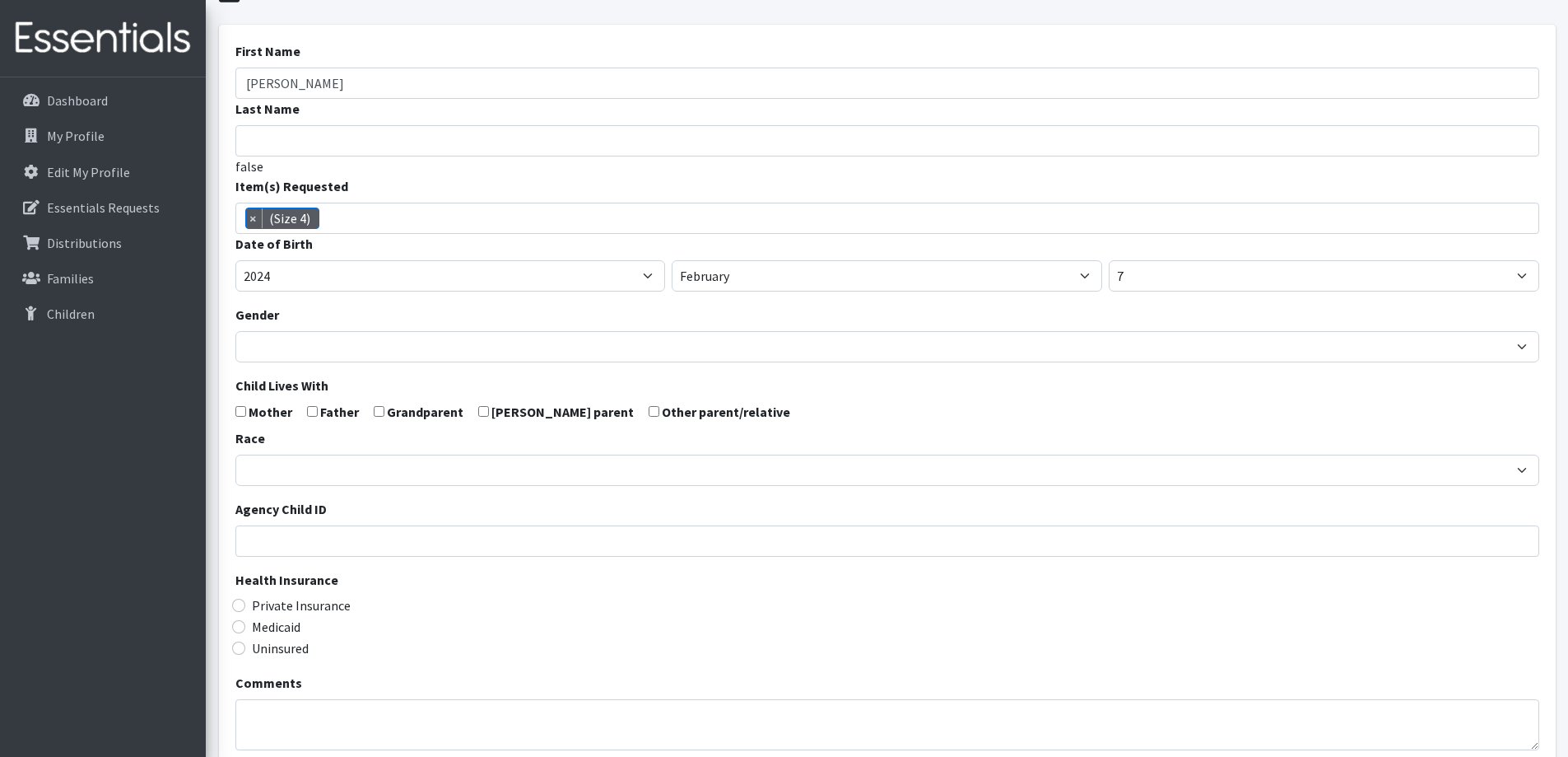
click at [748, 399] on form "First Name Judith Last Name false Item(s) Requested (Newborn) (Preemie) (Size 1…" at bounding box center [887, 458] width 1304 height 832
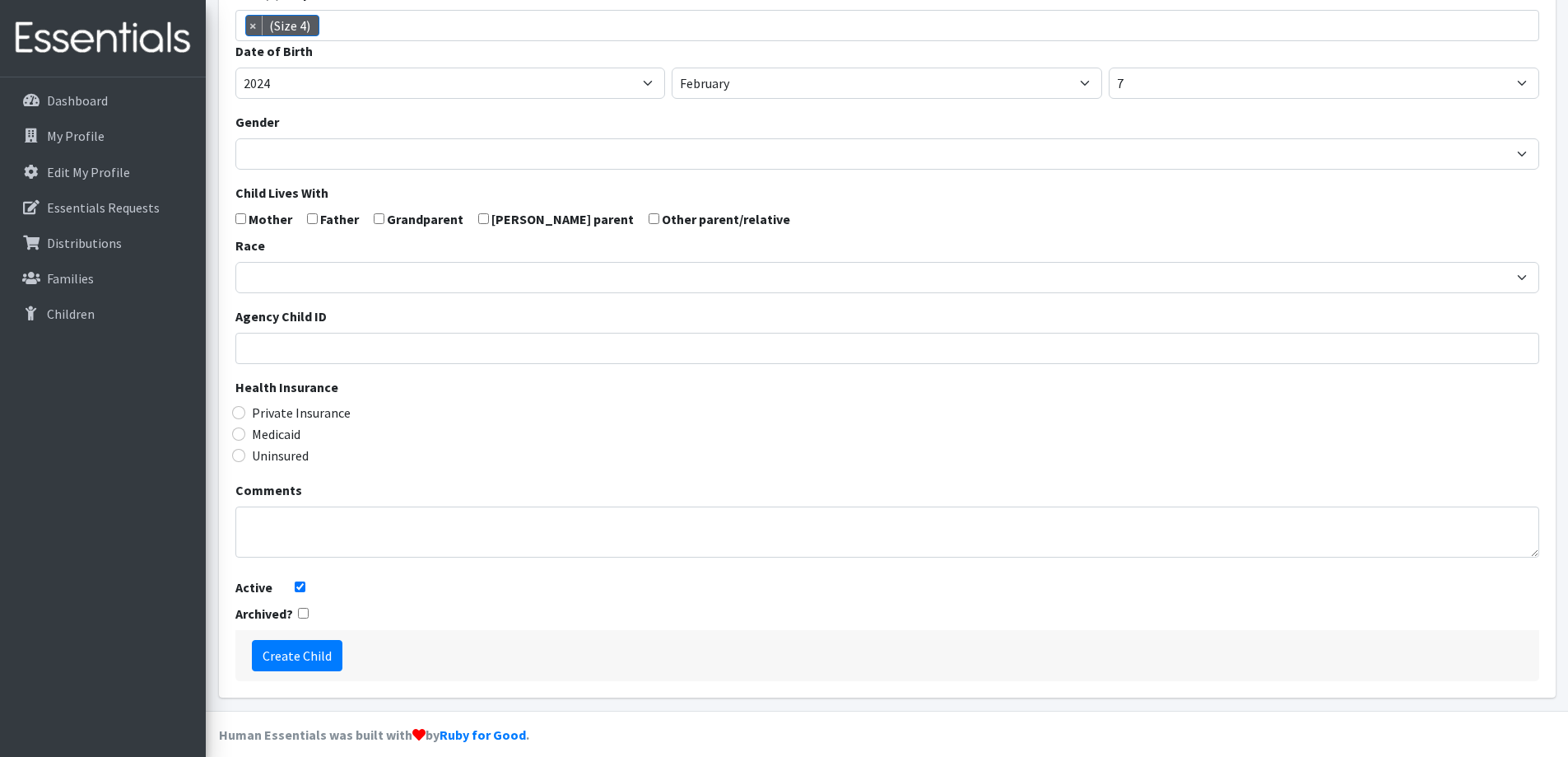
scroll to position [291, 0]
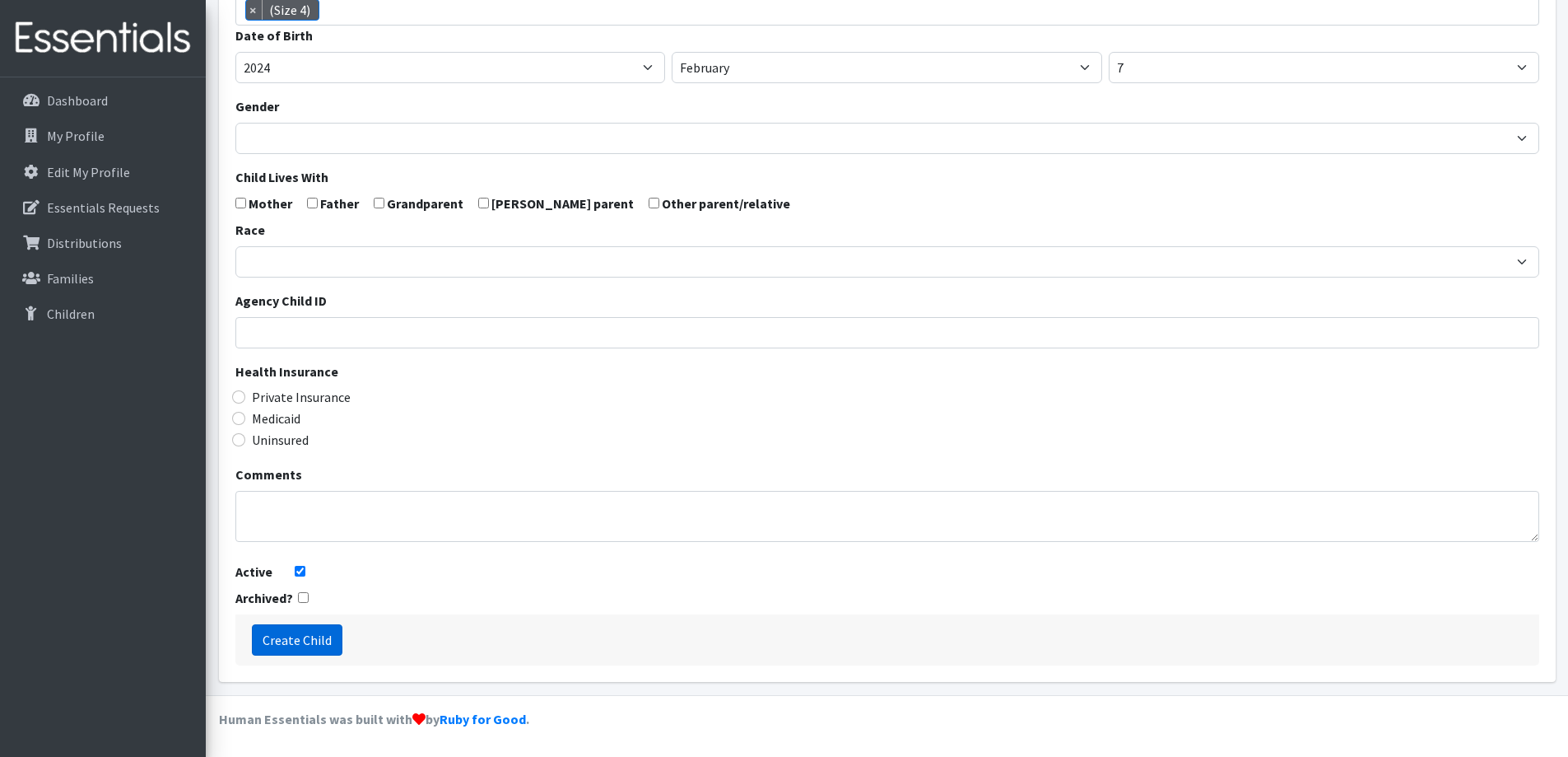
click at [291, 647] on input "Create Child" at bounding box center [297, 639] width 90 height 31
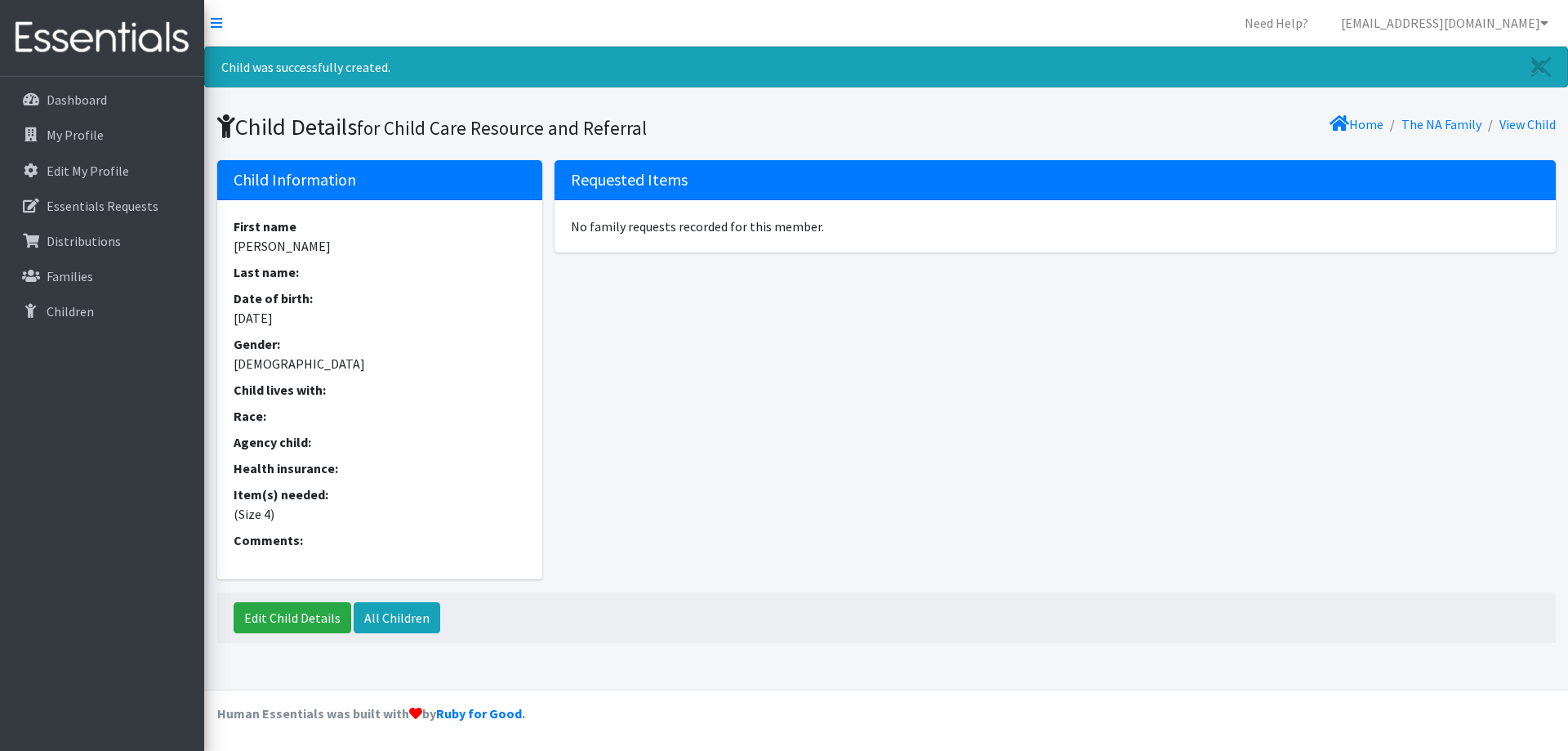
click at [1448, 115] on li "The NA Family" at bounding box center [1432, 124] width 98 height 23
click at [1442, 124] on link "The NA Family" at bounding box center [1442, 123] width 80 height 16
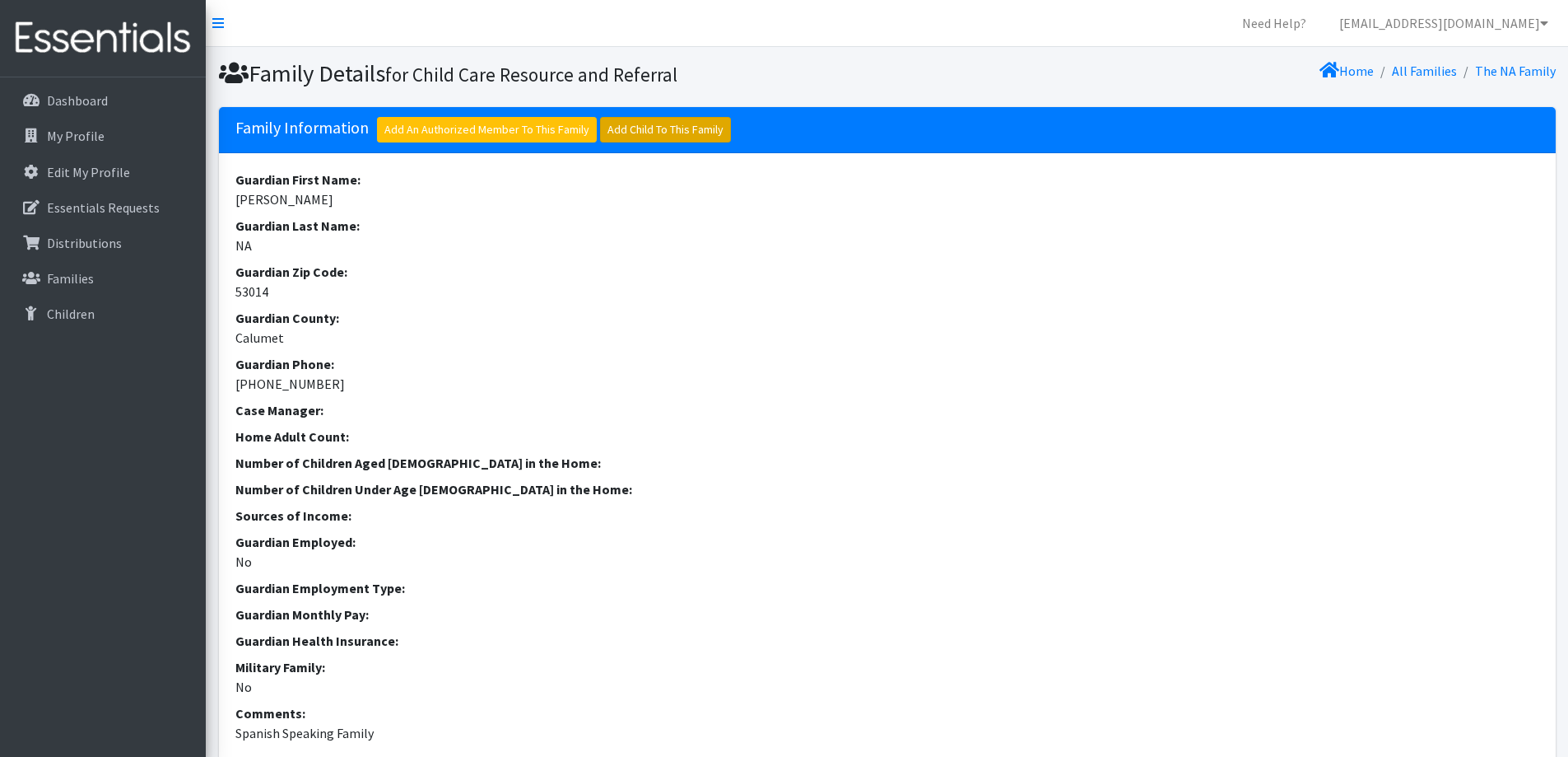
click at [666, 137] on link "Add Child To This Family" at bounding box center [664, 129] width 131 height 25
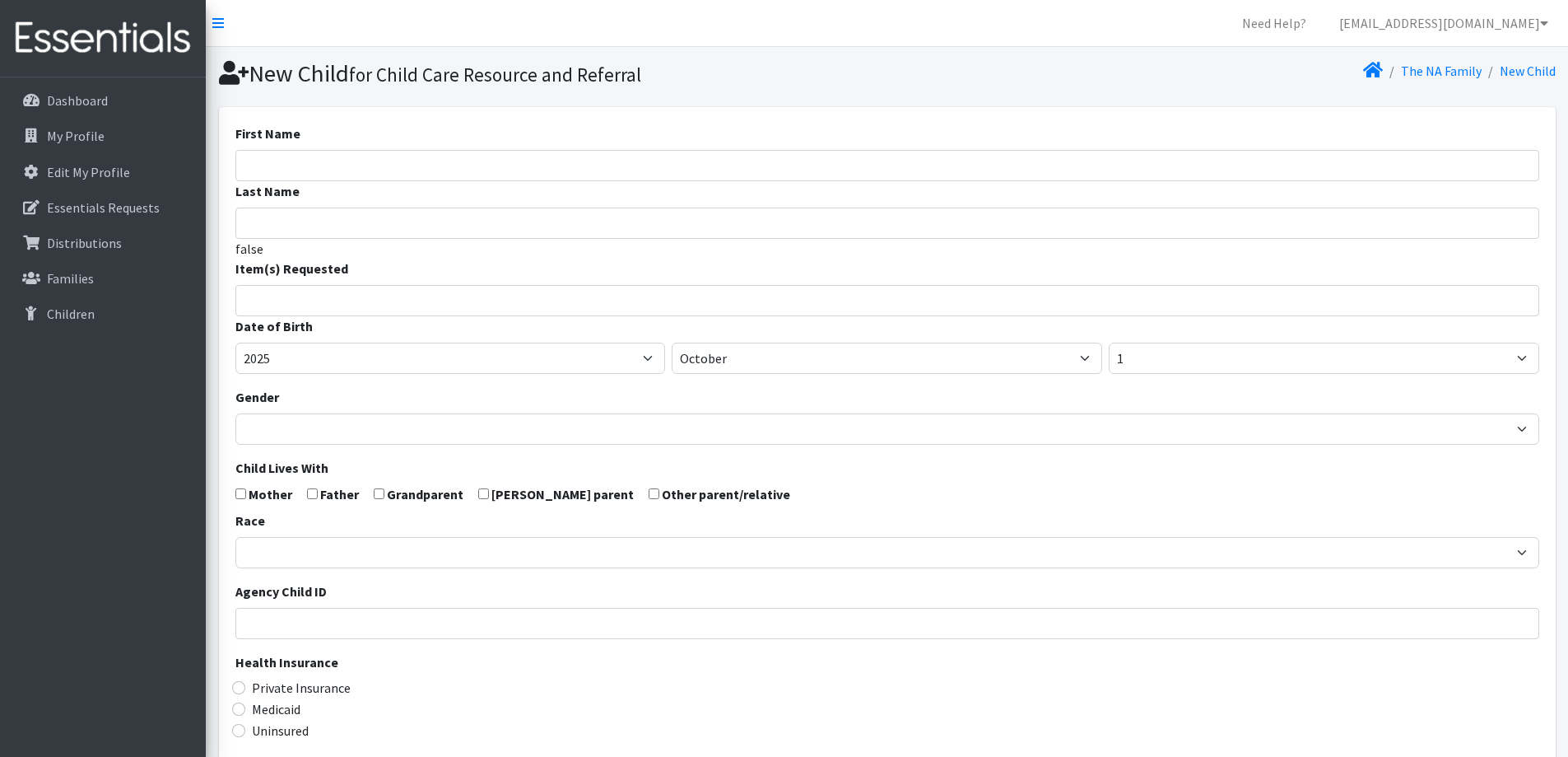
select select
click at [581, 161] on input "First Name" at bounding box center [887, 165] width 1304 height 31
type input "Juliett"
click at [490, 308] on ul at bounding box center [892, 298] width 1313 height 22
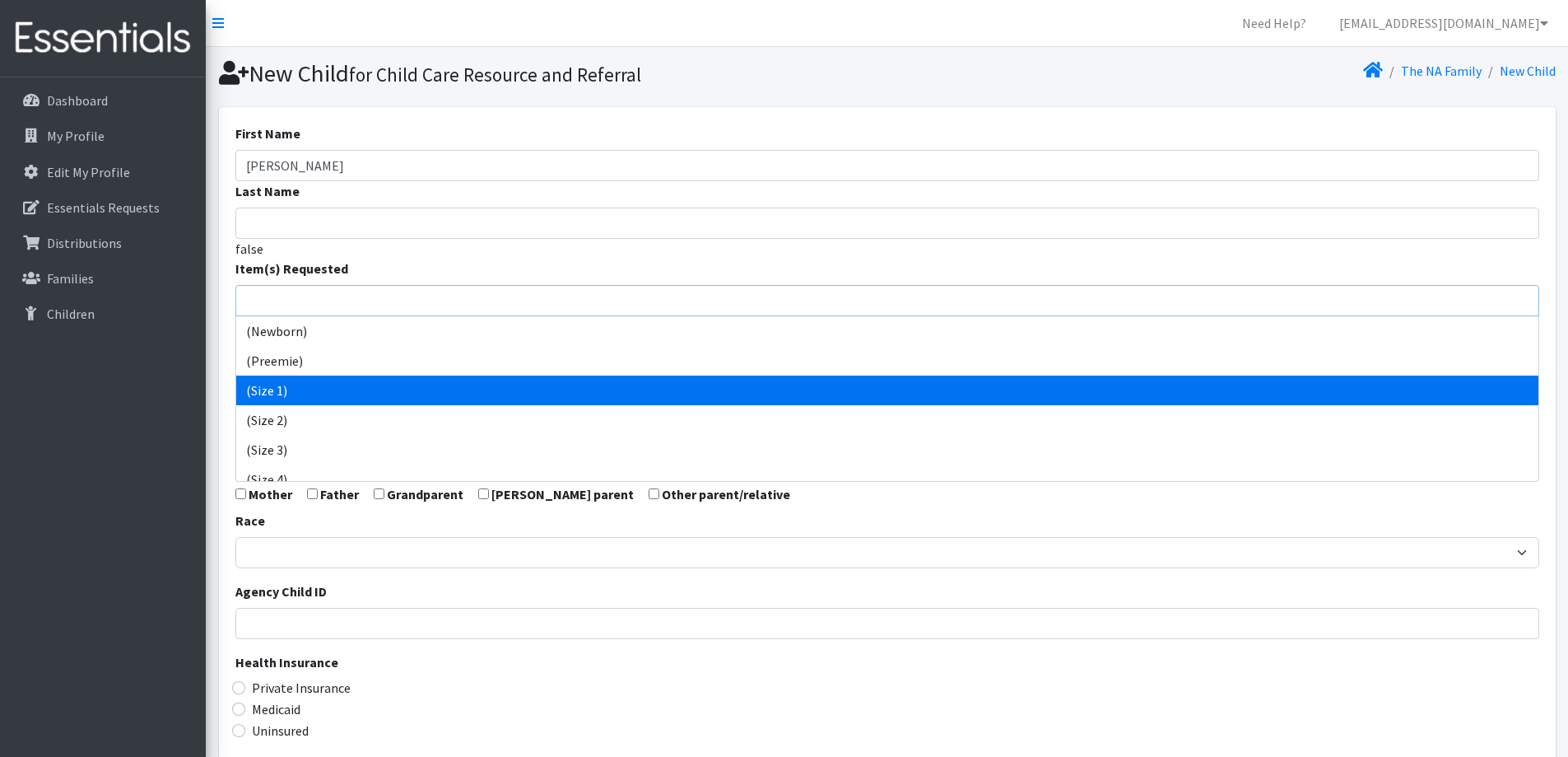
scroll to position [82, 0]
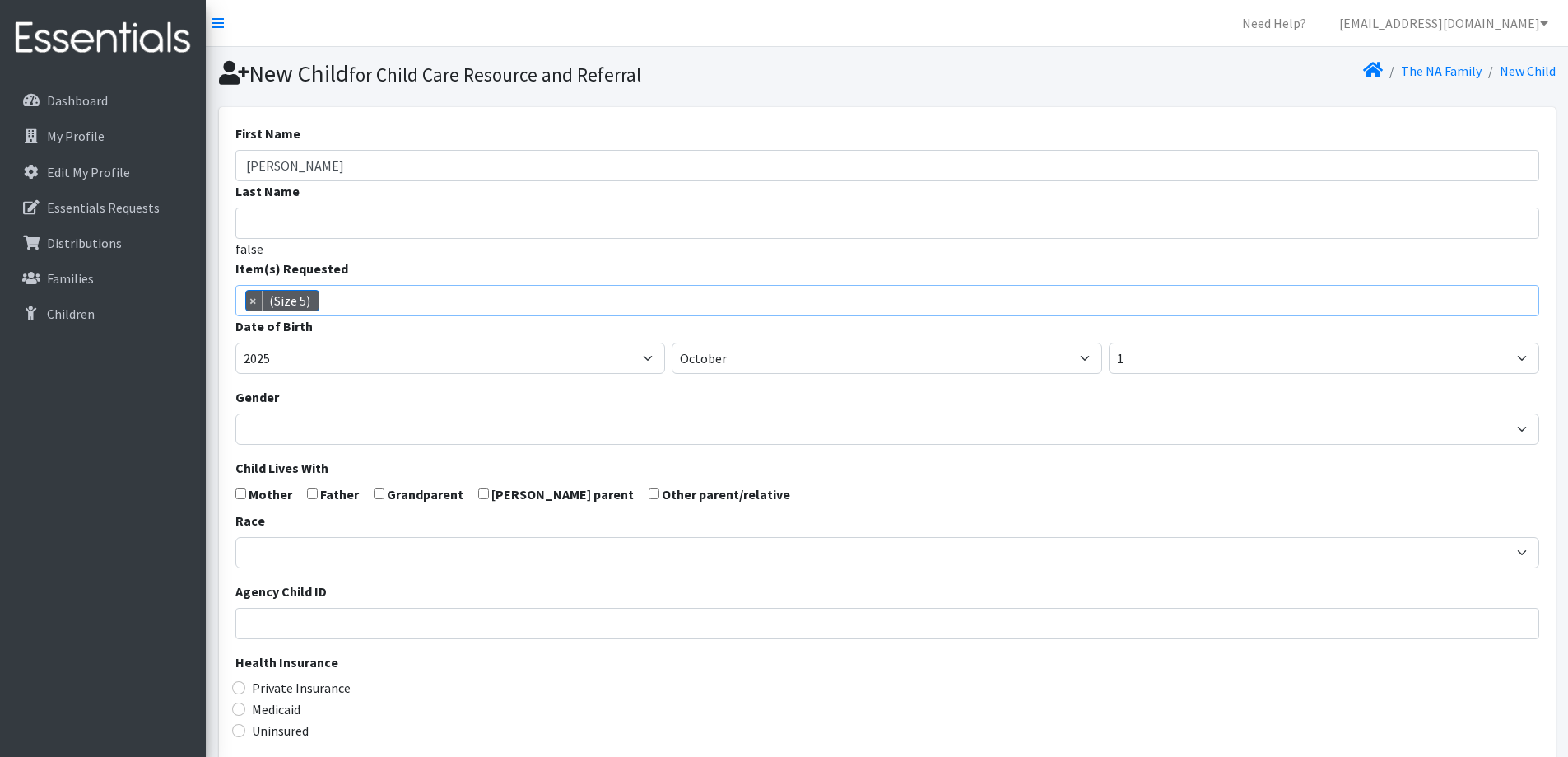
select select "14488"
click at [786, 354] on select "January February March April May June July August September October November De…" at bounding box center [887, 358] width 430 height 31
select select "2"
click at [672, 343] on select "January February March April May June July August September October November De…" at bounding box center [887, 358] width 430 height 31
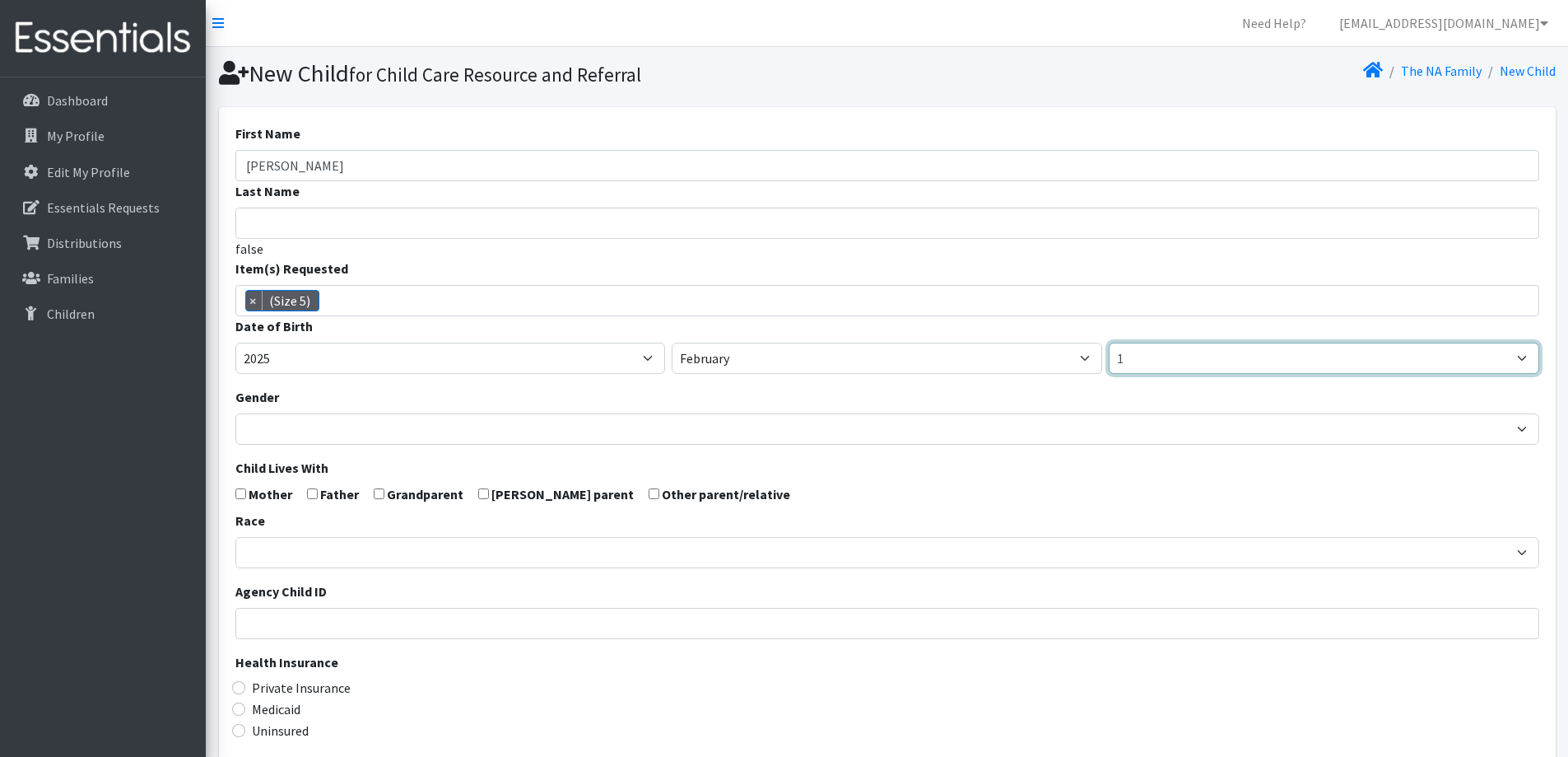
click at [1166, 360] on select "1 2 3 4 5 6 7 8 9 10 11 12 13 14 15 16 17 18 19 20 21 22 23 24 25 26 27 28 29 3…" at bounding box center [1323, 358] width 430 height 31
select select "7"
click at [1109, 343] on select "1 2 3 4 5 6 7 8 9 10 11 12 13 14 15 16 17 18 19 20 21 22 23 24 25 26 27 28 29 3…" at bounding box center [1323, 358] width 430 height 31
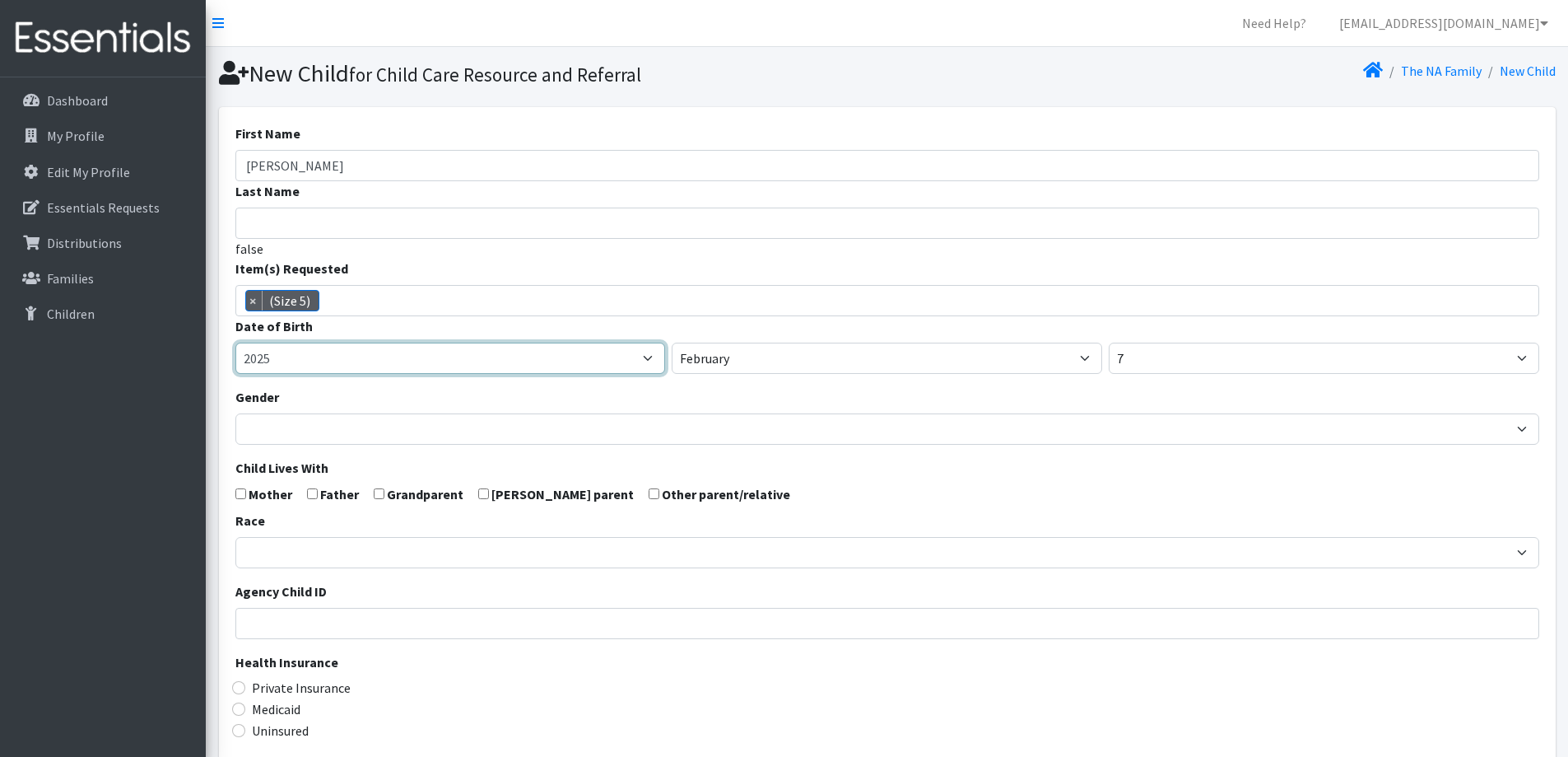
click at [406, 370] on select "2005 2006 2007 2008 2009 2010 2011 2012 2013 2014 2015 2016 2017 2018 2019 2020…" at bounding box center [450, 358] width 430 height 31
select select "2024"
click at [235, 343] on select "2005 2006 2007 2008 2009 2010 2011 2012 2013 2014 2015 2016 2017 2018 2019 2020…" at bounding box center [450, 358] width 430 height 31
click at [443, 387] on div "Gender Male Female" at bounding box center [887, 415] width 1304 height 57
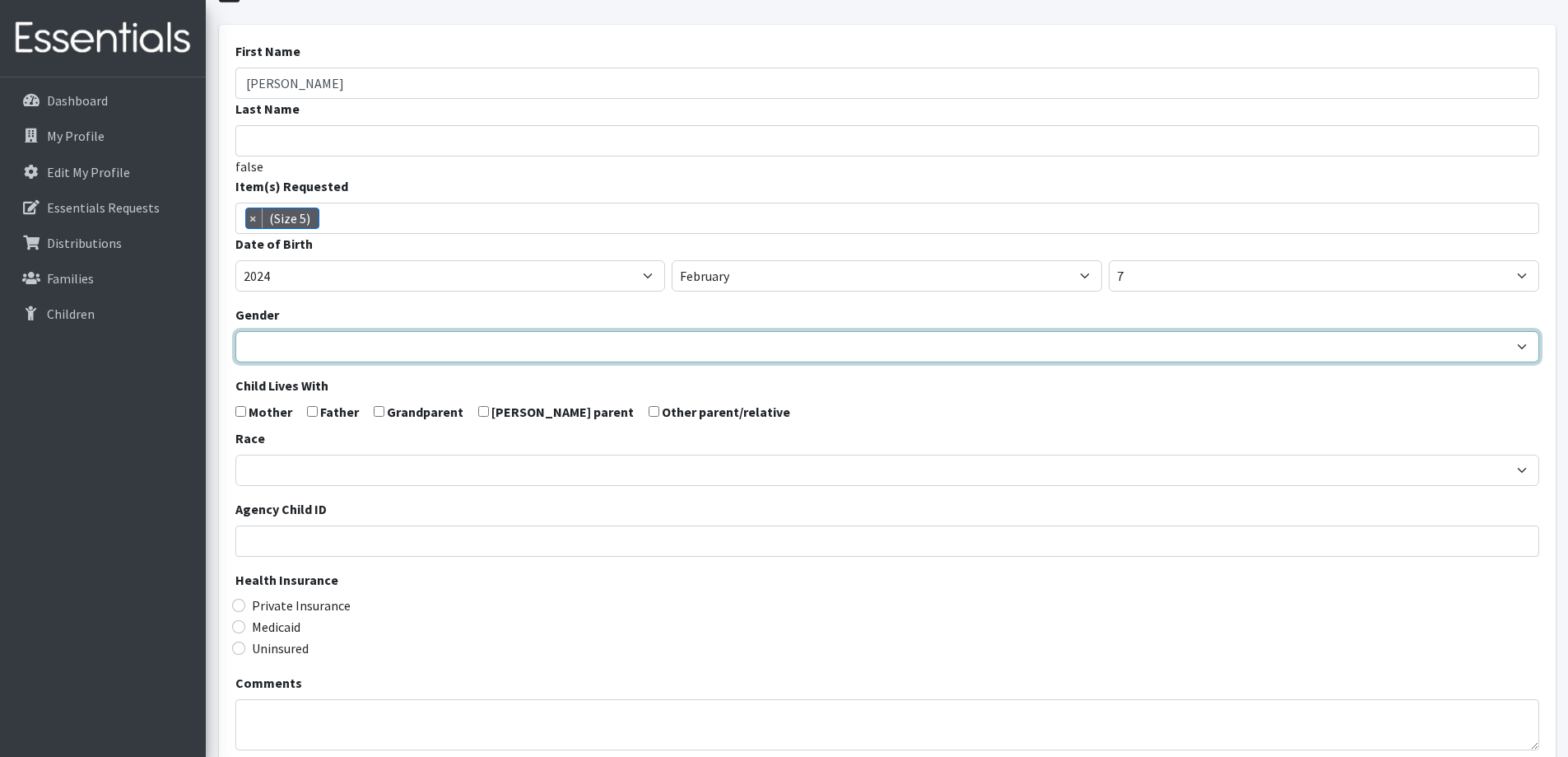
click at [435, 359] on select "Male Female" at bounding box center [887, 346] width 1304 height 31
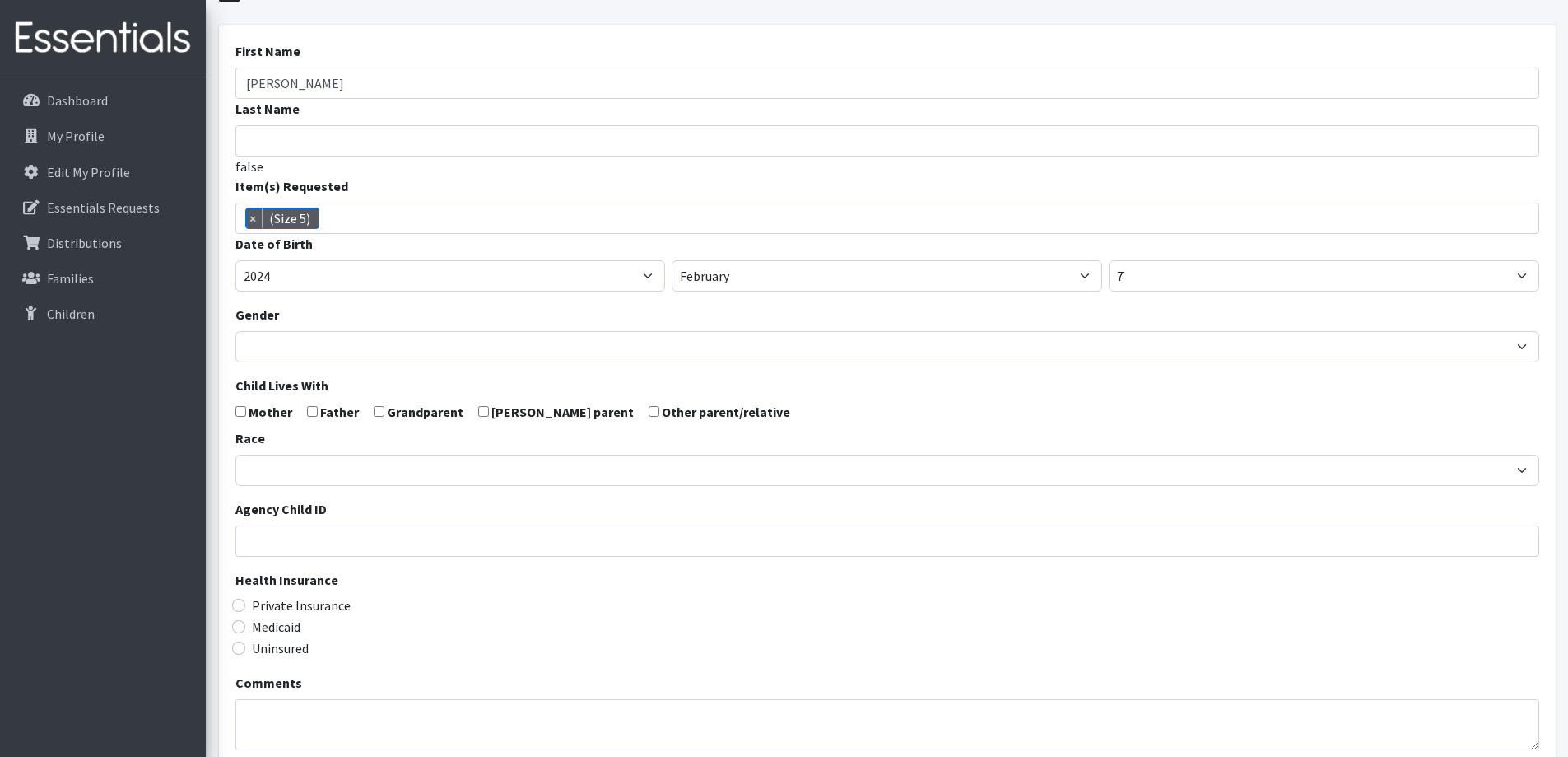
click at [226, 358] on div "First Name Juliett Last Name false Item(s) Requested (Newborn) (Preemie) (Size …" at bounding box center [888, 457] width 1336 height 865
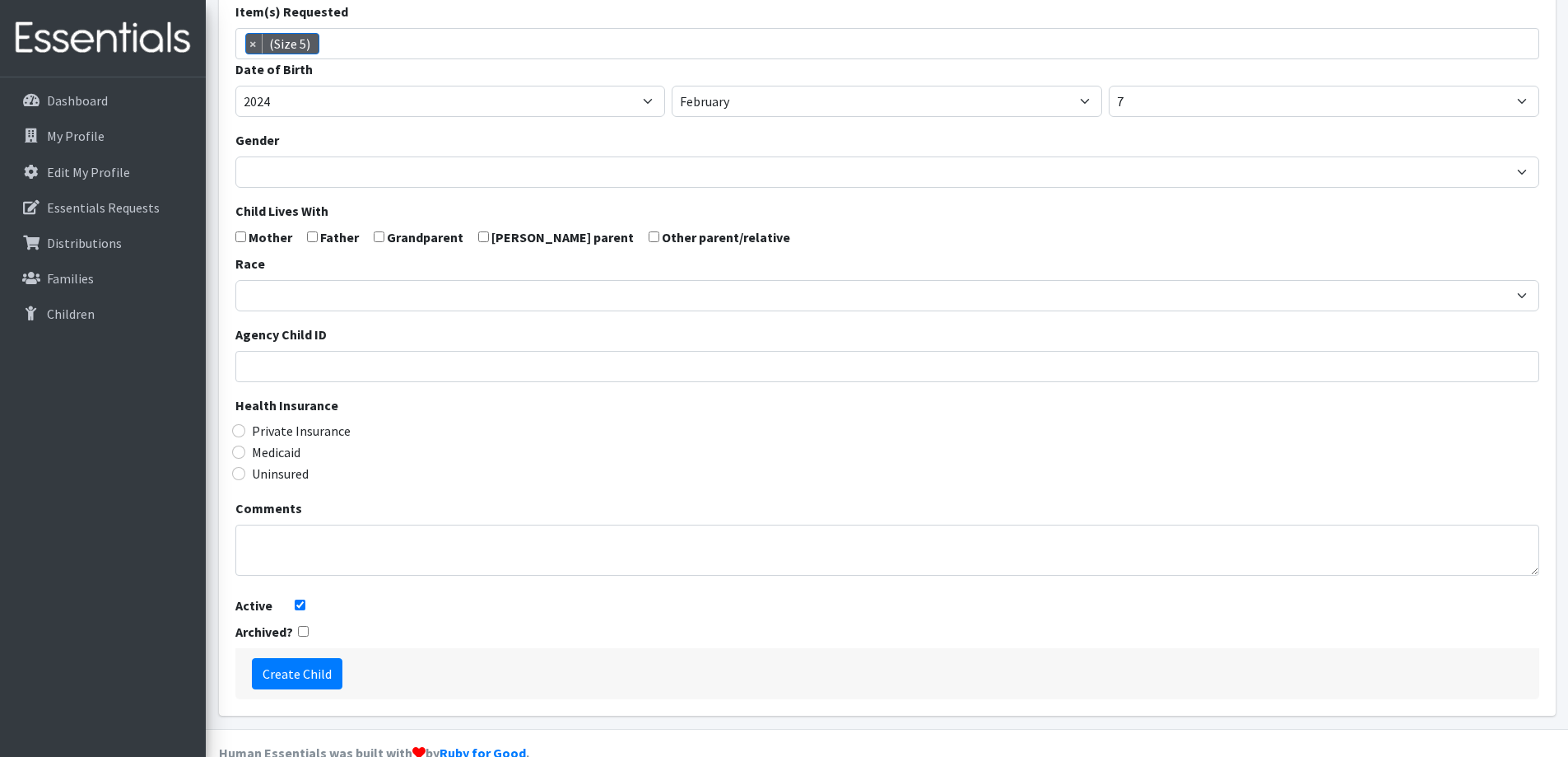
scroll to position [291, 0]
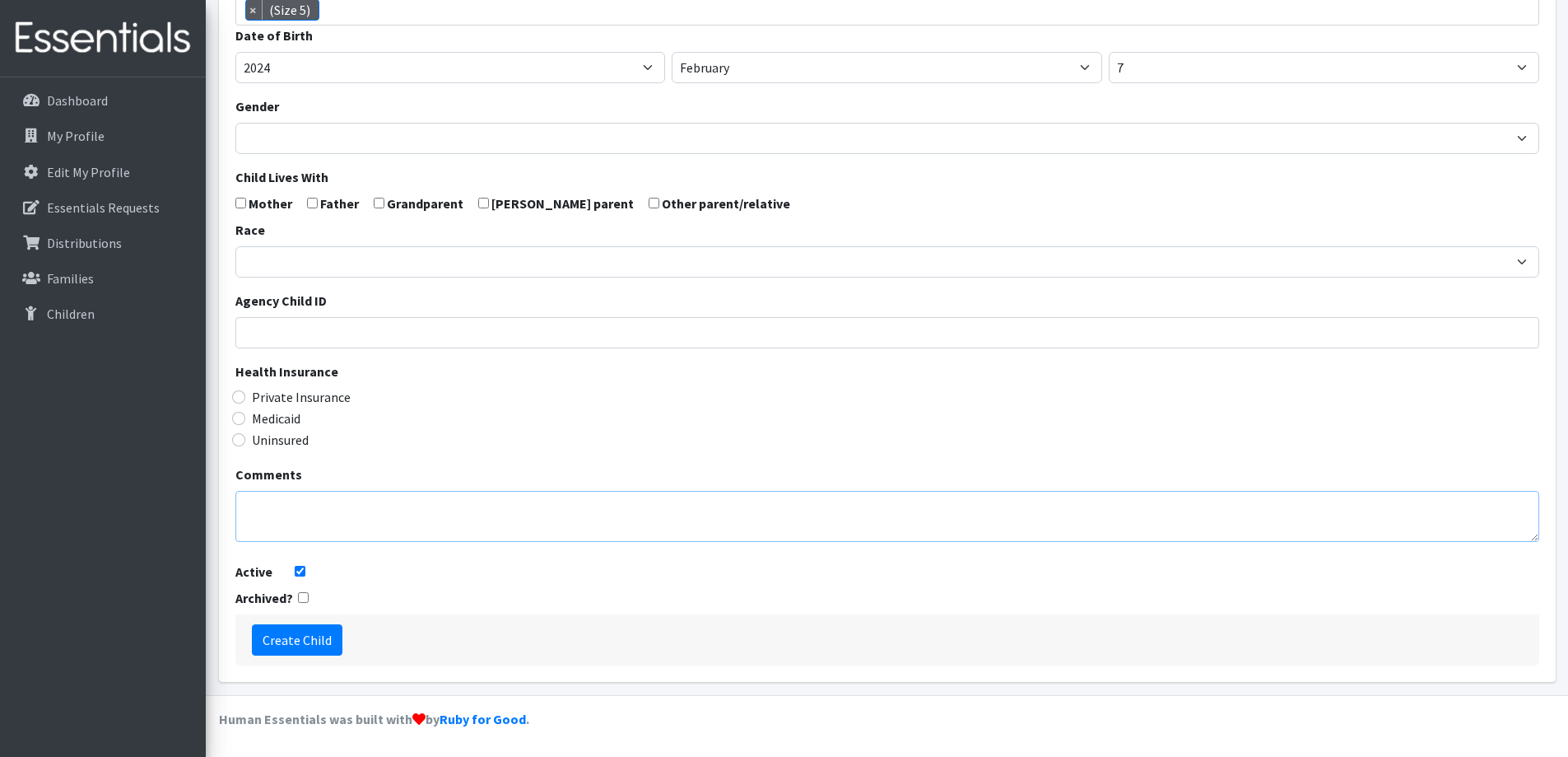
click at [353, 525] on textarea "Comments" at bounding box center [887, 516] width 1304 height 51
type textarea "S"
click at [301, 639] on input "Create Child" at bounding box center [297, 639] width 90 height 31
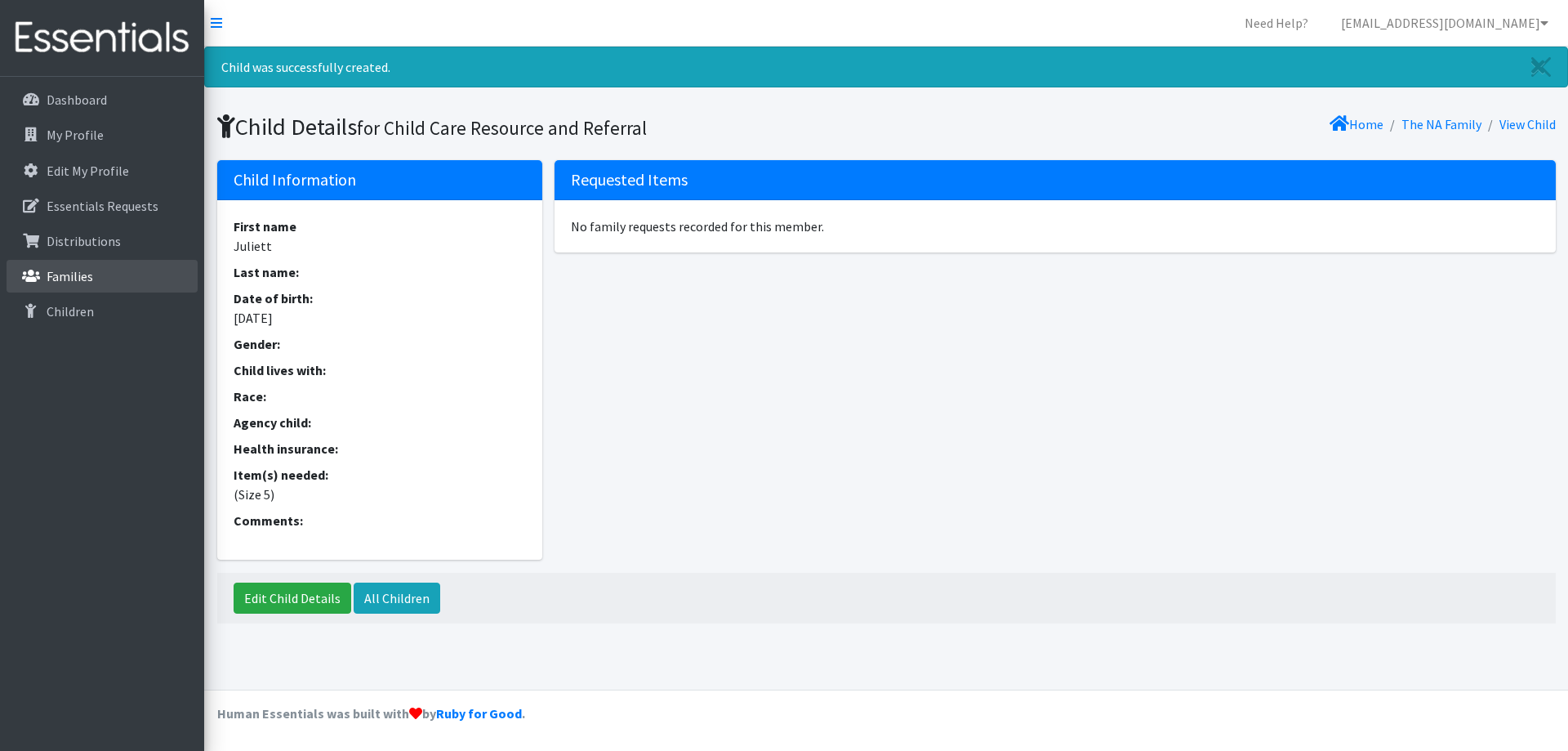
click at [119, 271] on link "Families" at bounding box center [102, 276] width 191 height 33
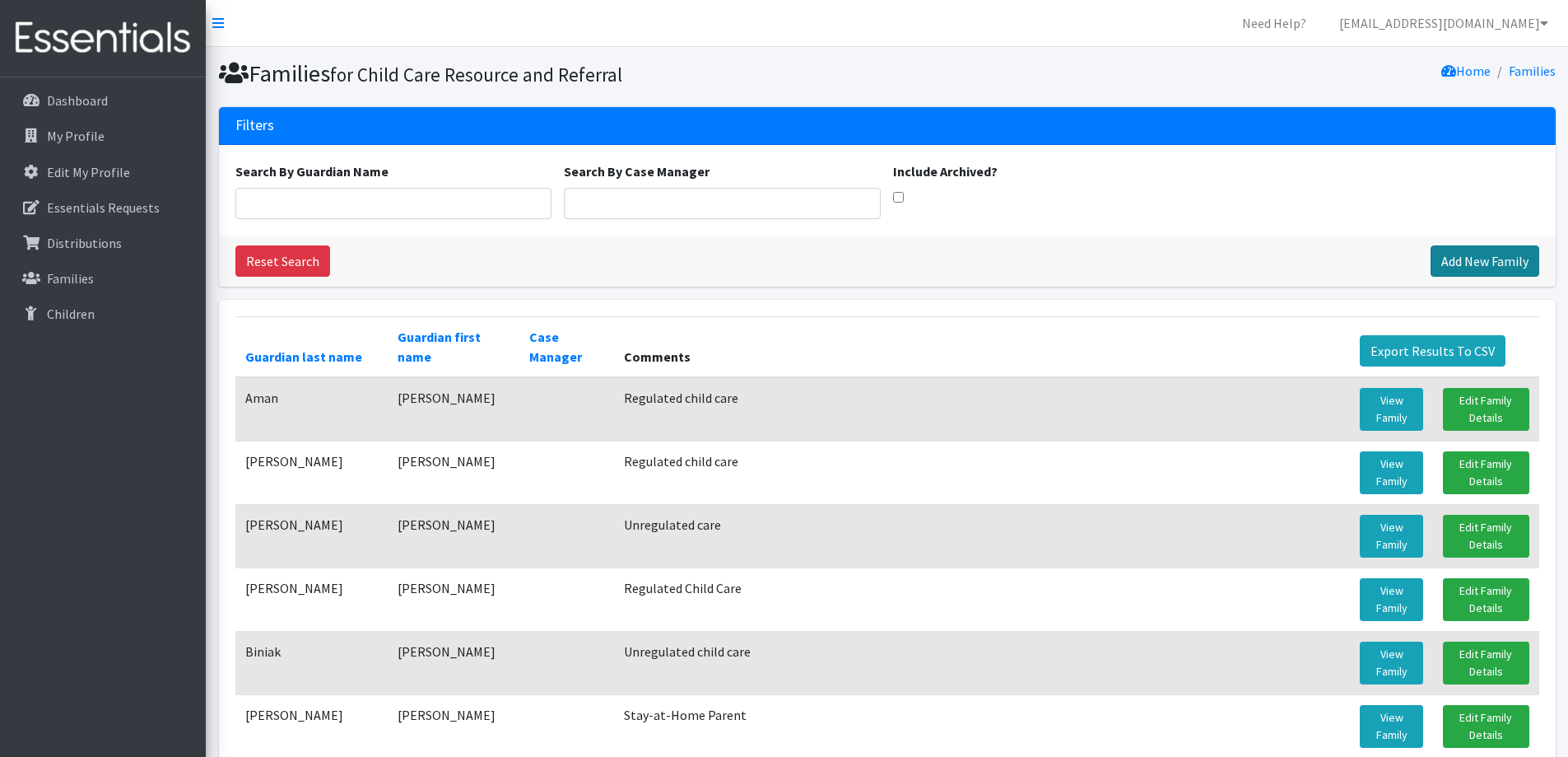
click at [1485, 266] on link "Add New Family" at bounding box center [1484, 261] width 108 height 31
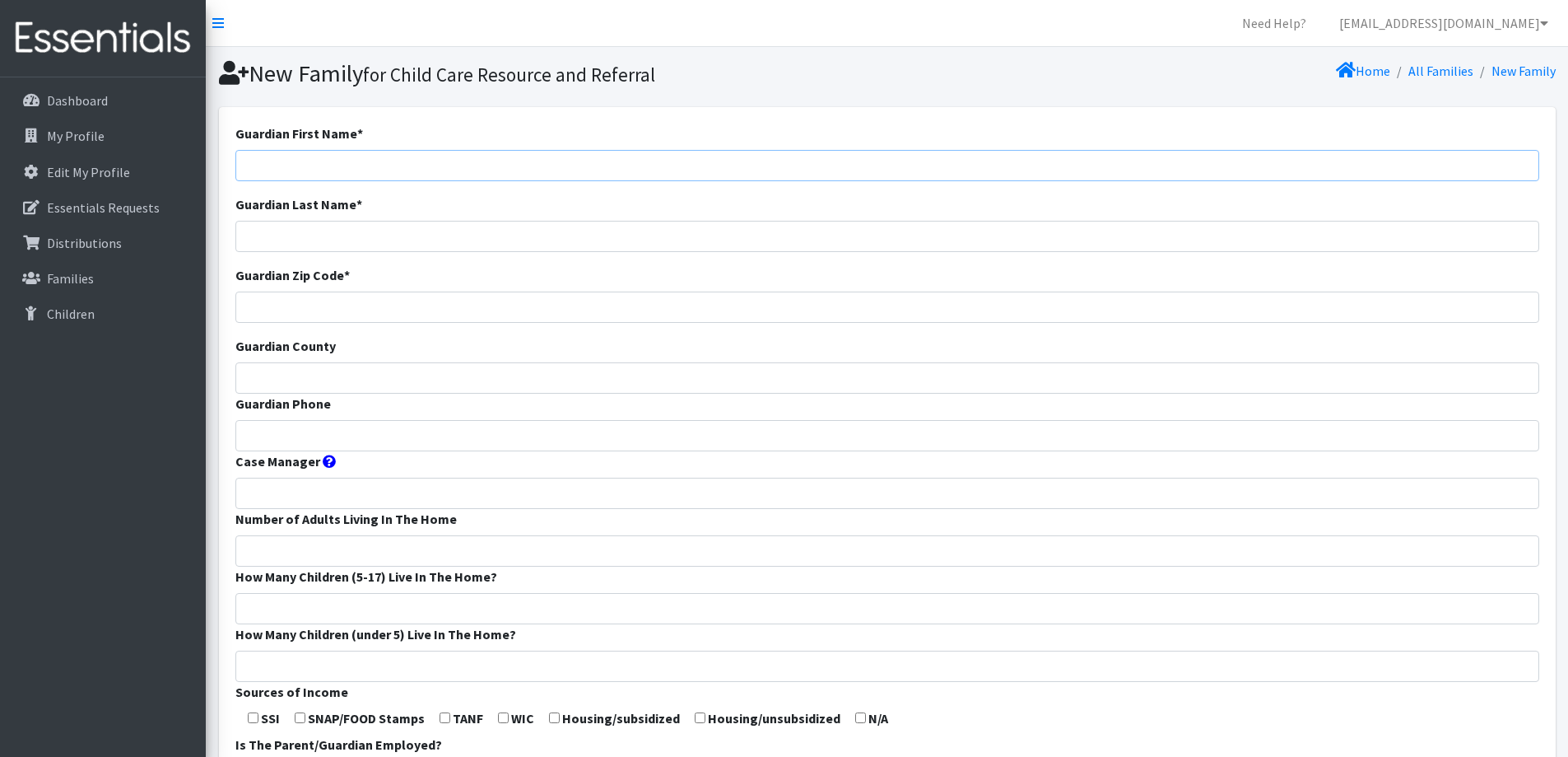
click at [581, 156] on input "Guardian First Name *" at bounding box center [887, 165] width 1304 height 31
type input "Rosalinda"
type input "Talavera Miranda"
click at [440, 303] on input "Guardian Zip Code *" at bounding box center [887, 307] width 1304 height 31
type input "53014"
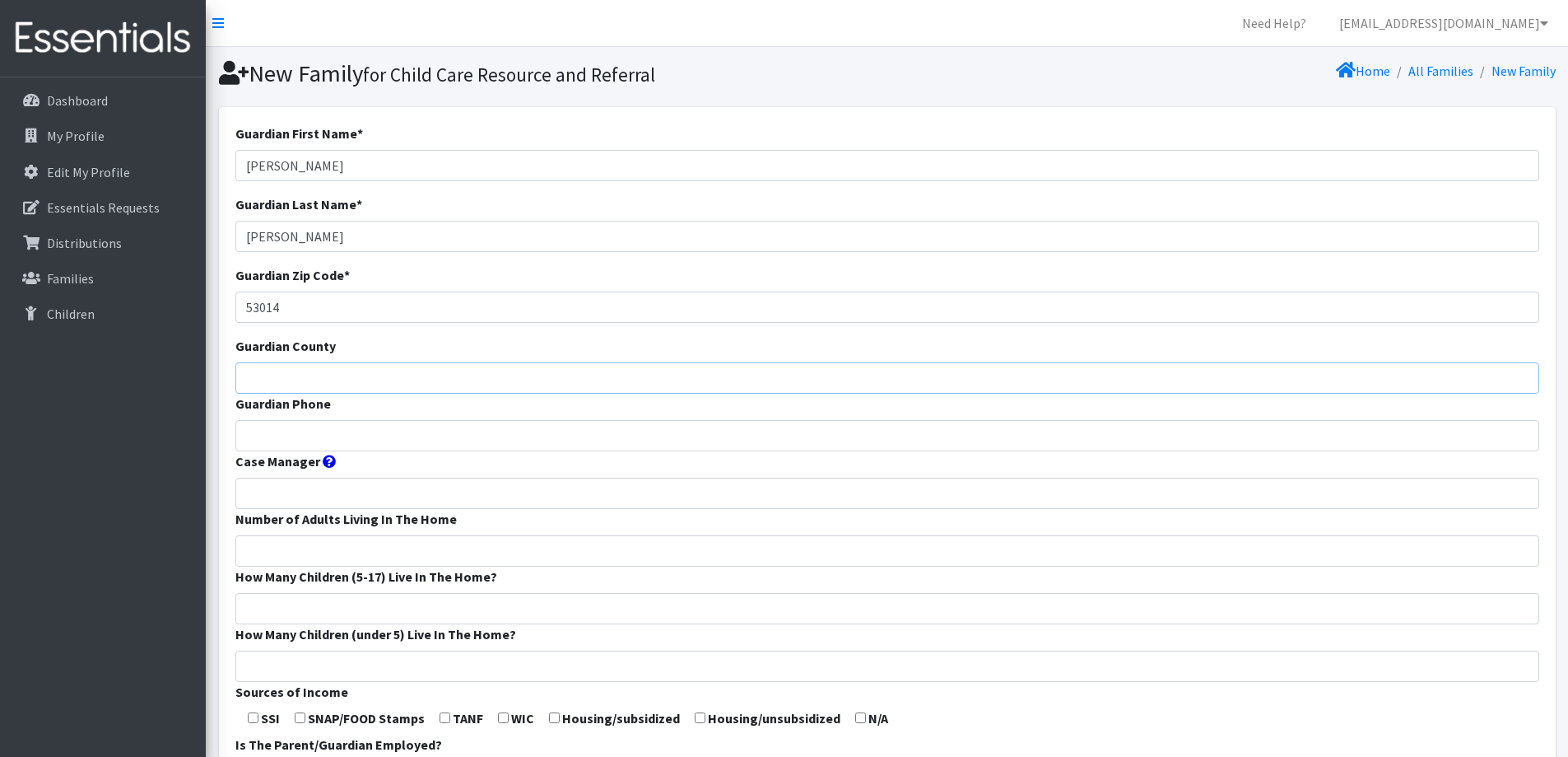
click at [386, 368] on input "Guardian County" at bounding box center [887, 378] width 1304 height 31
type input "Calumet"
click at [371, 427] on input "Guardian Phone" at bounding box center [887, 435] width 1304 height 31
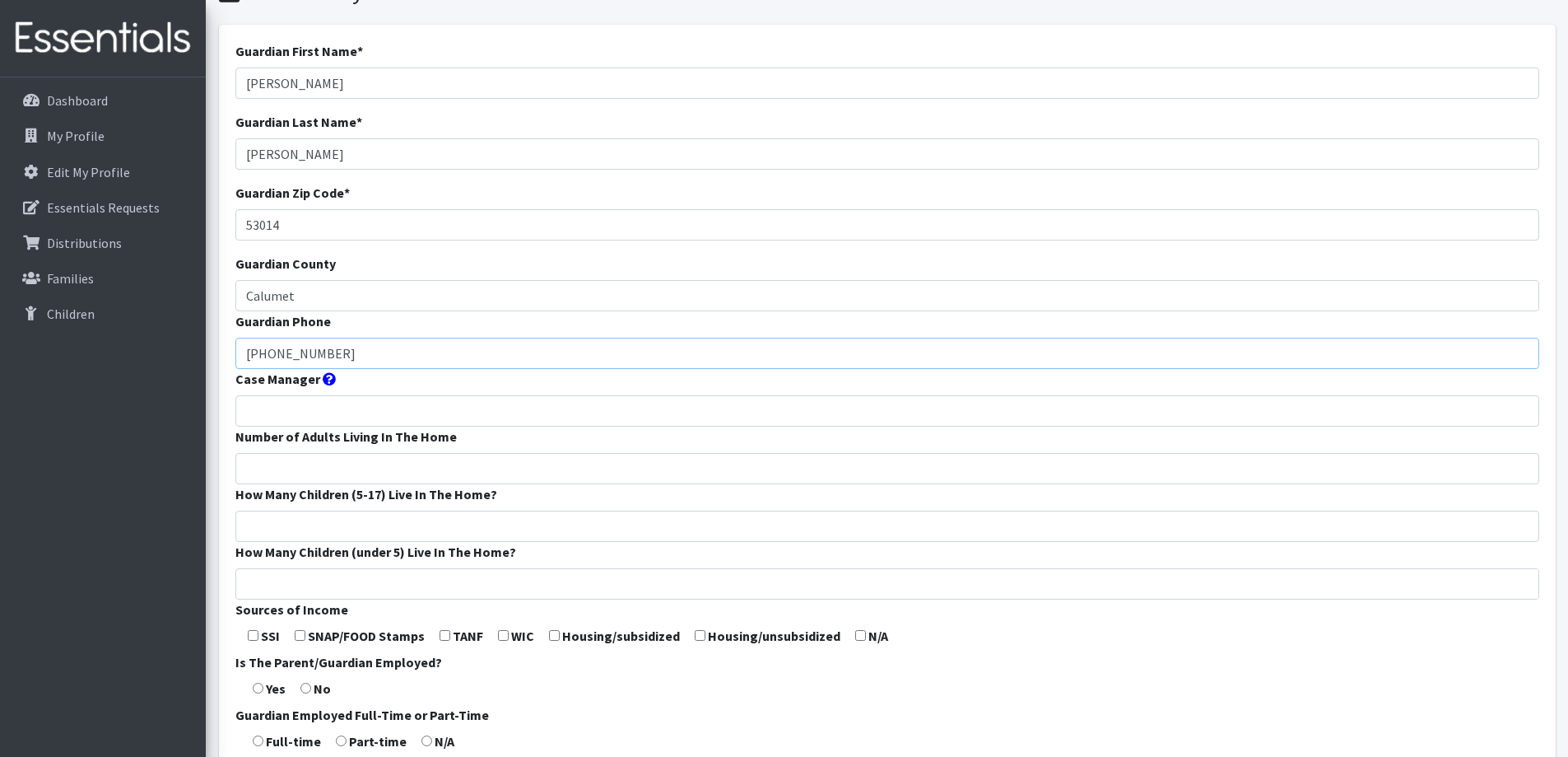
scroll to position [165, 0]
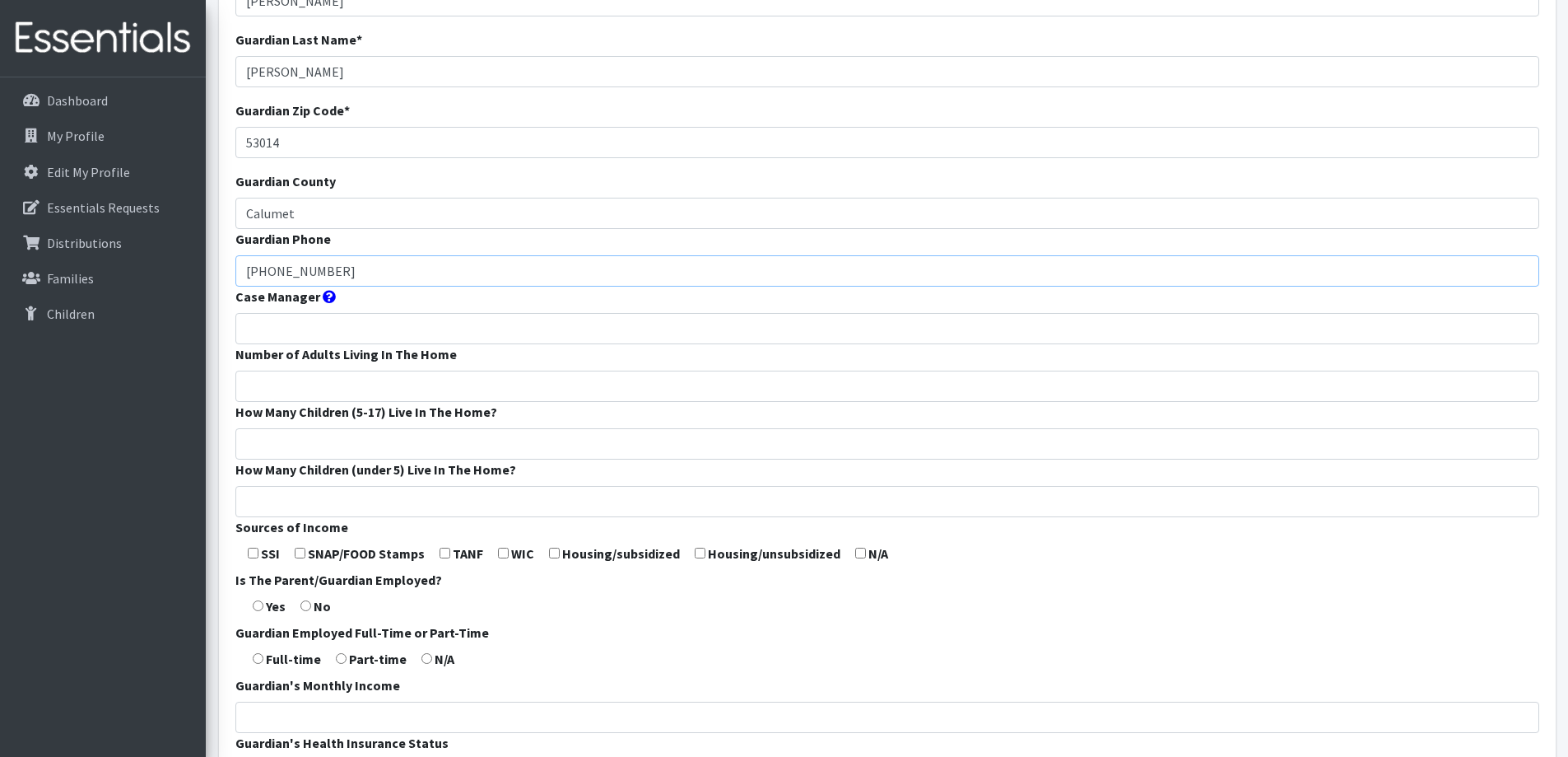
type input "920-273-5113"
click at [376, 378] on input "Number of Adults Living In The Home" at bounding box center [887, 386] width 1304 height 31
type input "2"
click at [374, 442] on input "How Many Children (5-17) Live In The Home?" at bounding box center [887, 443] width 1304 height 31
type input "1"
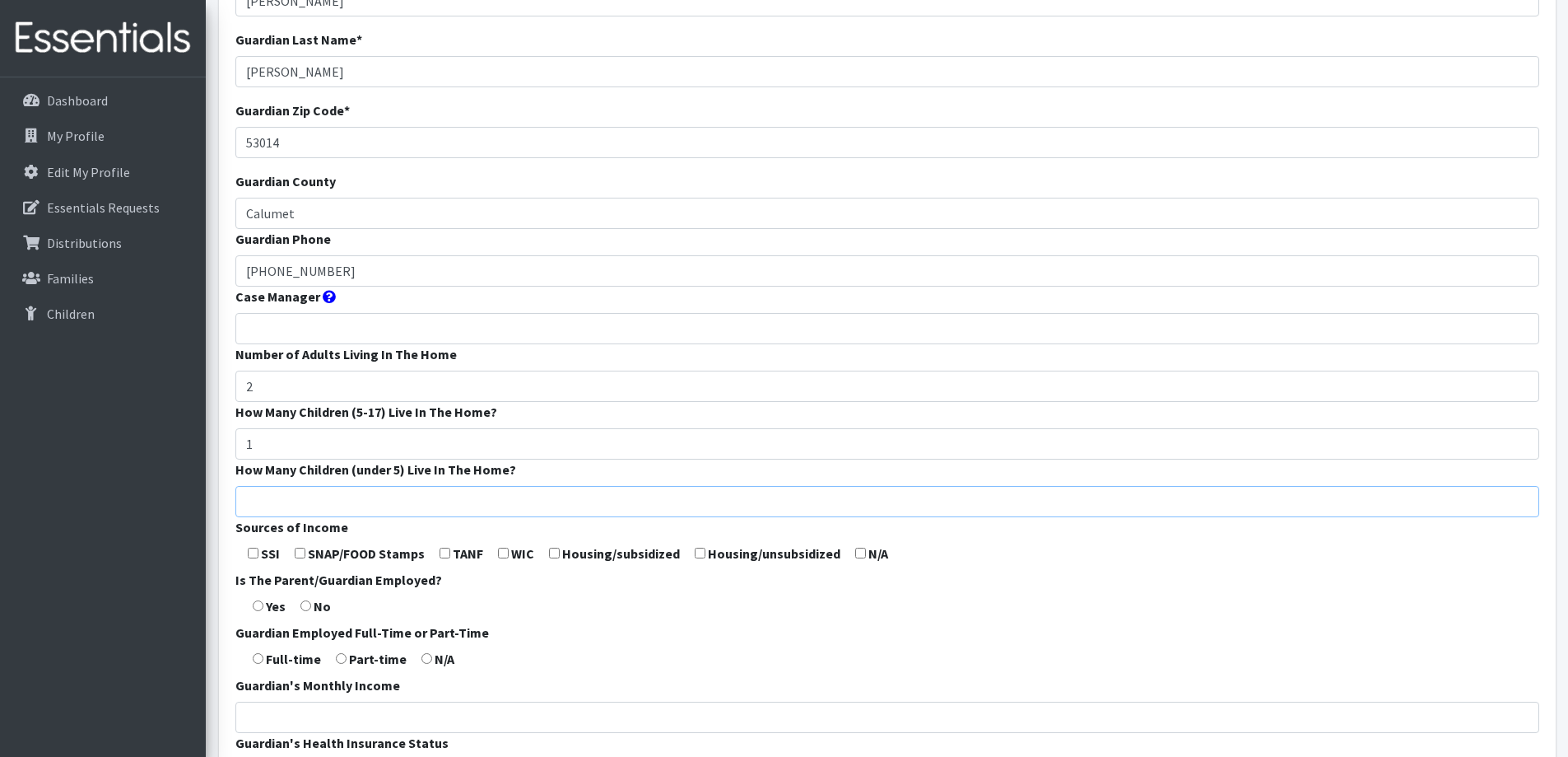
click at [360, 501] on input "How Many Children (under 5) Live In The Home?" at bounding box center [887, 501] width 1304 height 31
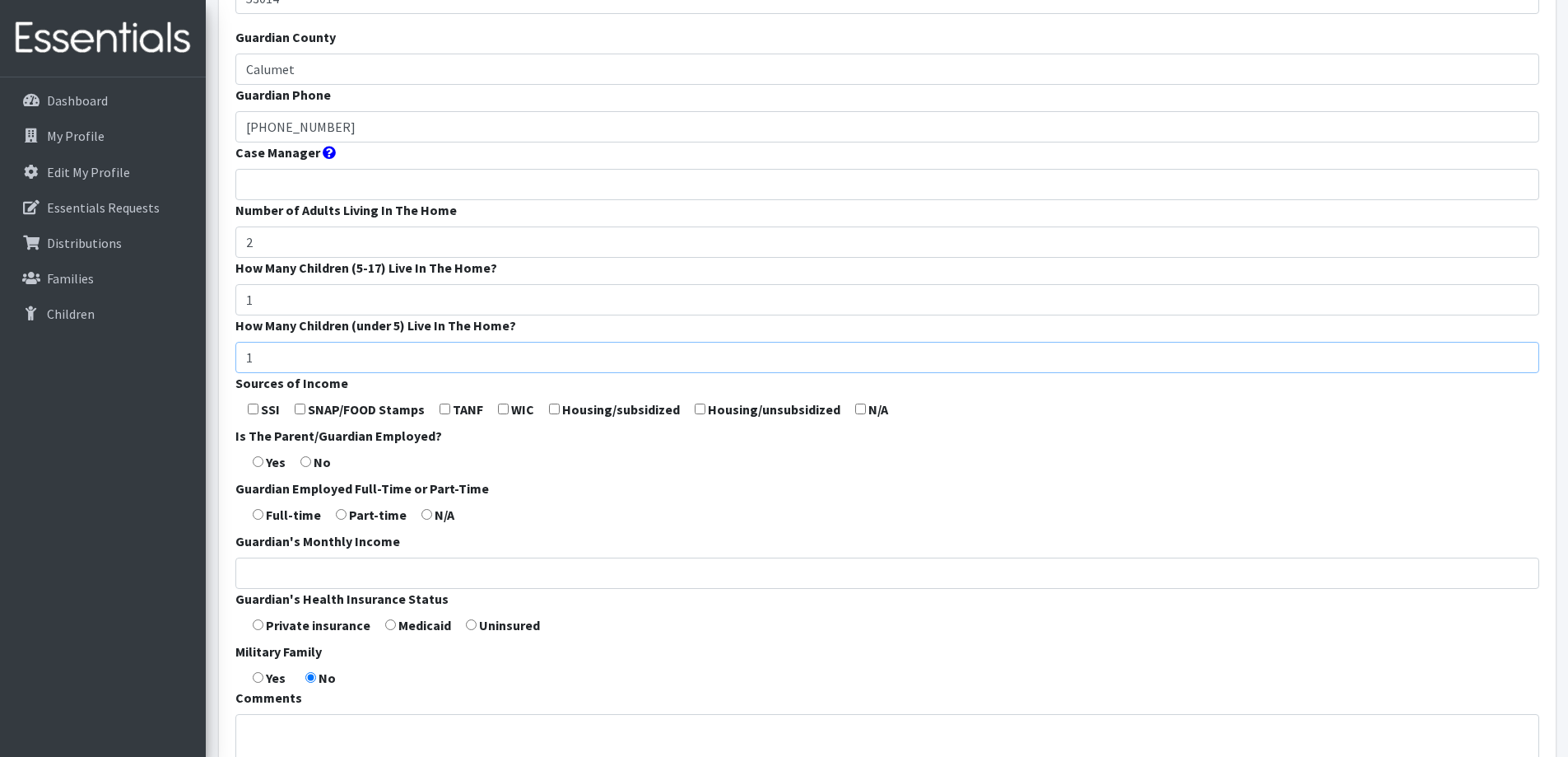
scroll to position [330, 0]
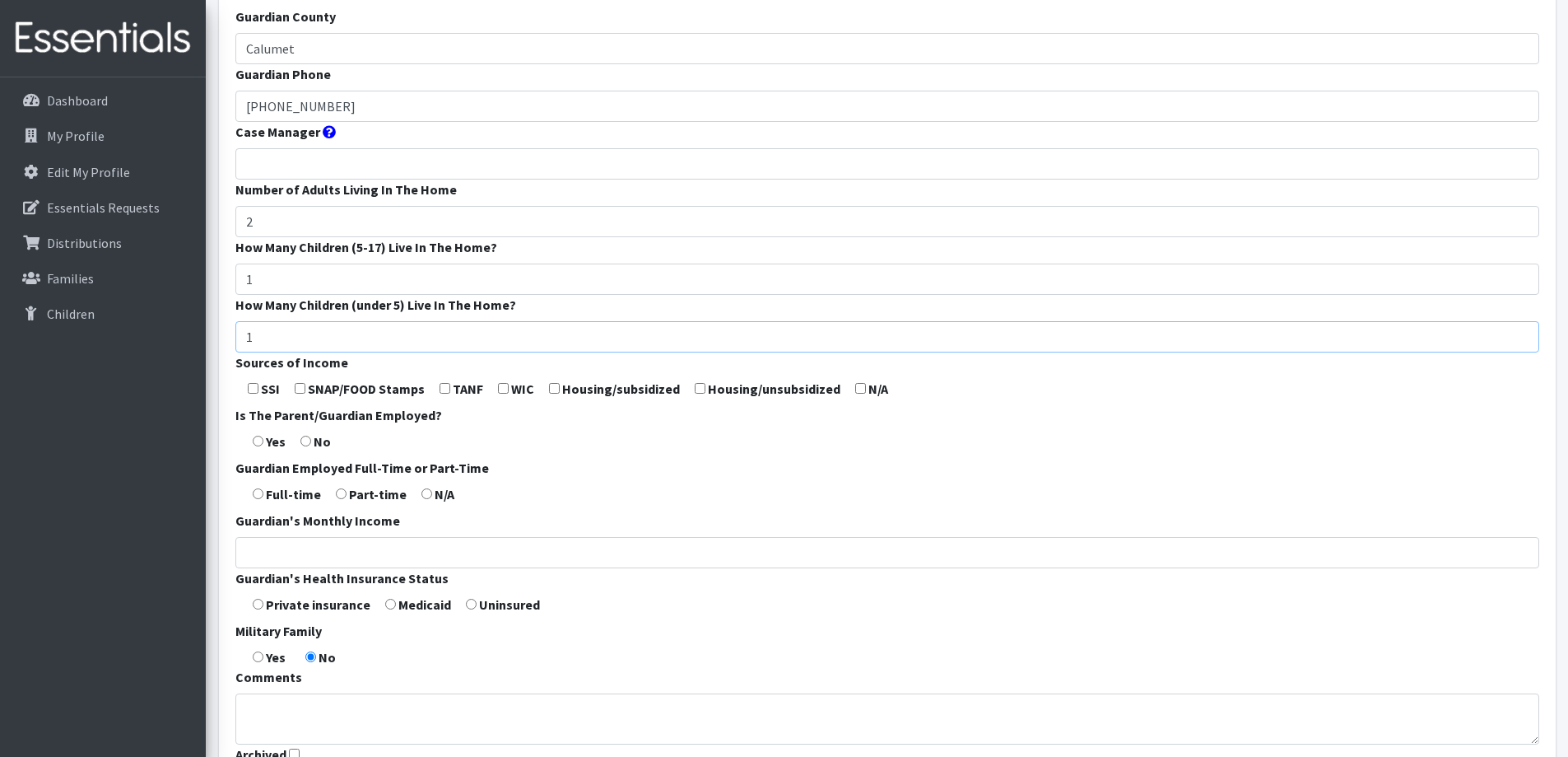
type input "1"
click at [507, 390] on input "checkbox" at bounding box center [503, 388] width 10 height 10
checkbox input "true"
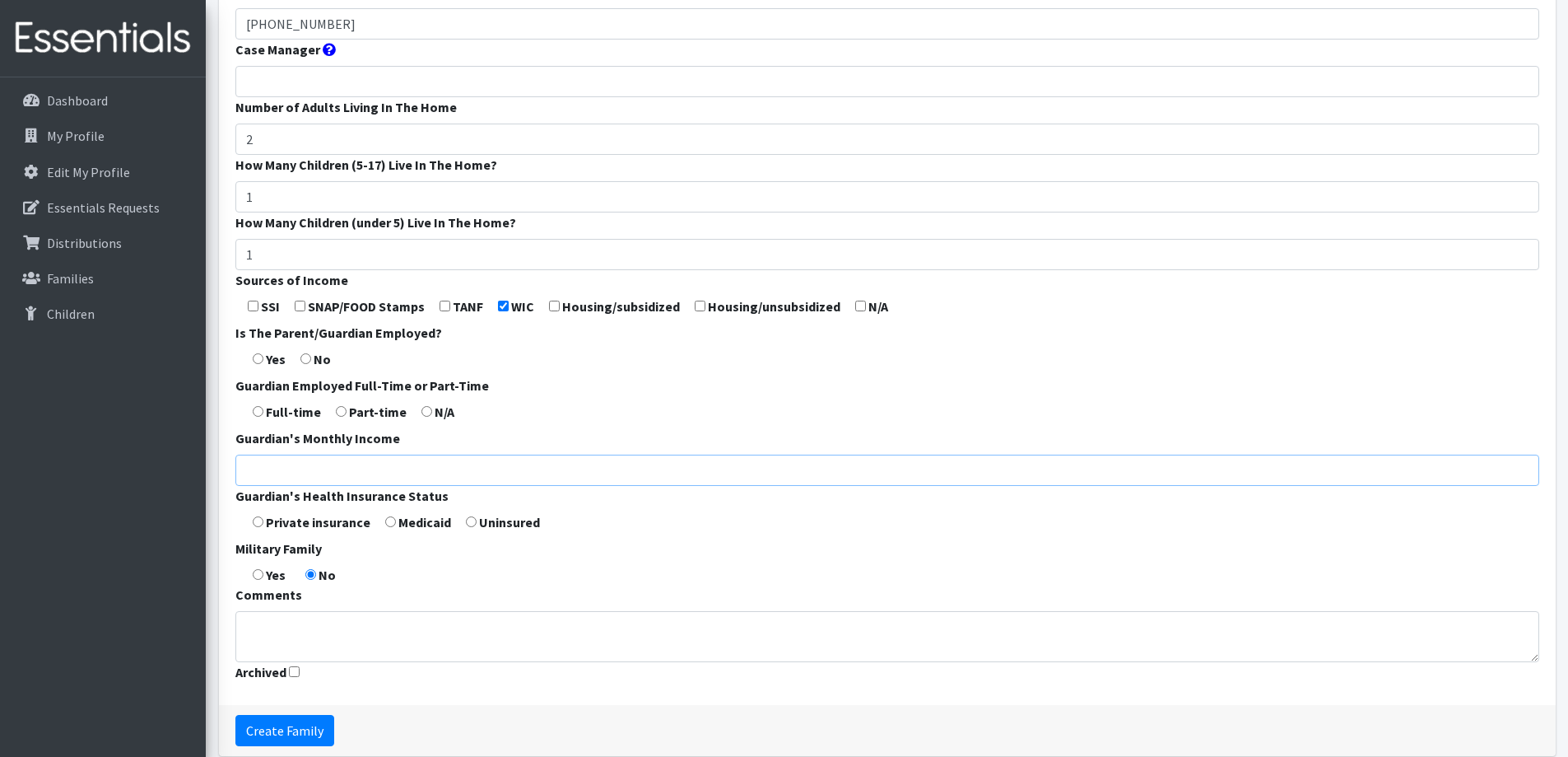
click at [335, 473] on input "Guardian's Monthly Income" at bounding box center [887, 470] width 1304 height 31
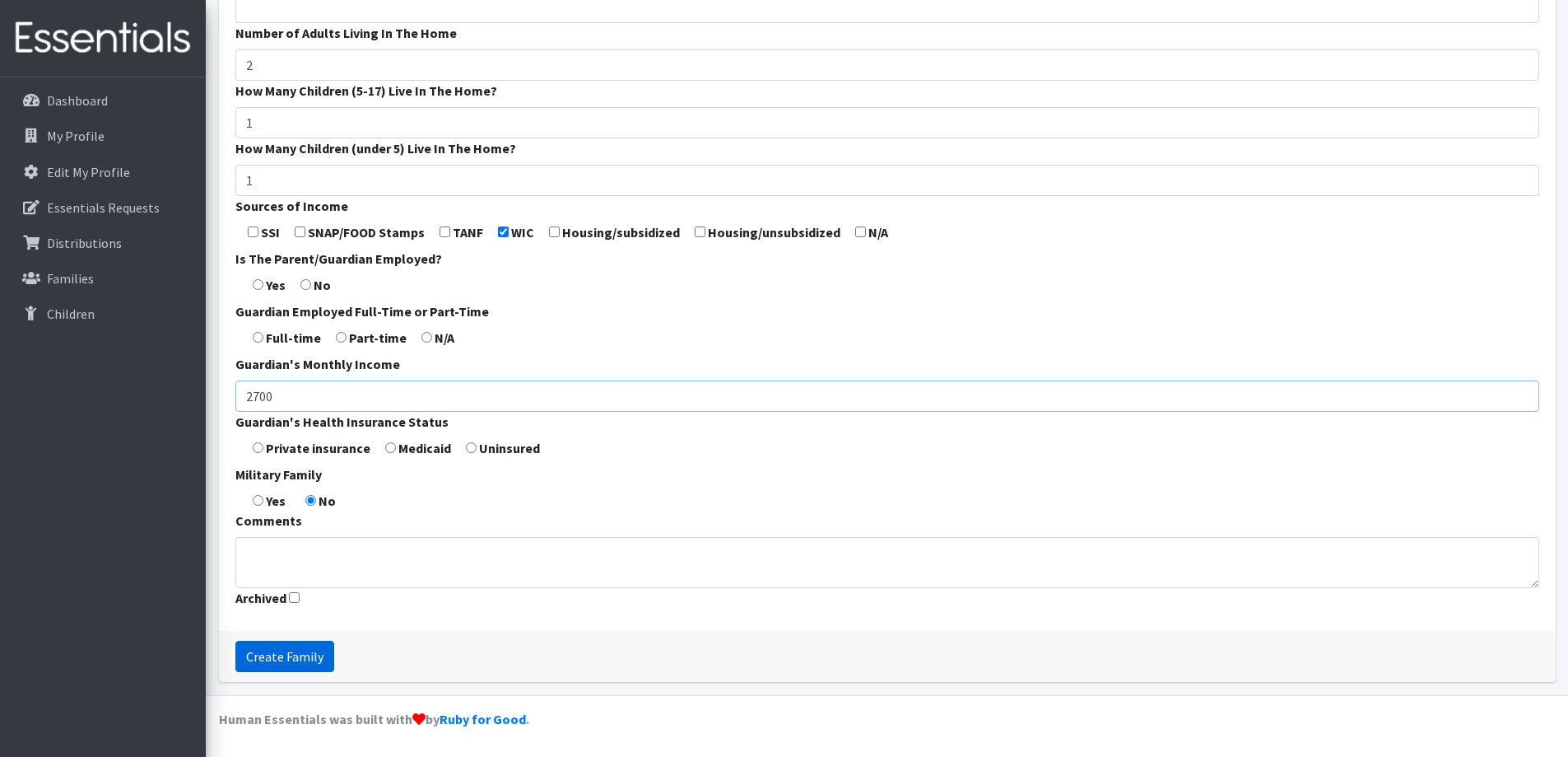
type input "2700"
click at [287, 657] on input "Create Family" at bounding box center [284, 655] width 99 height 31
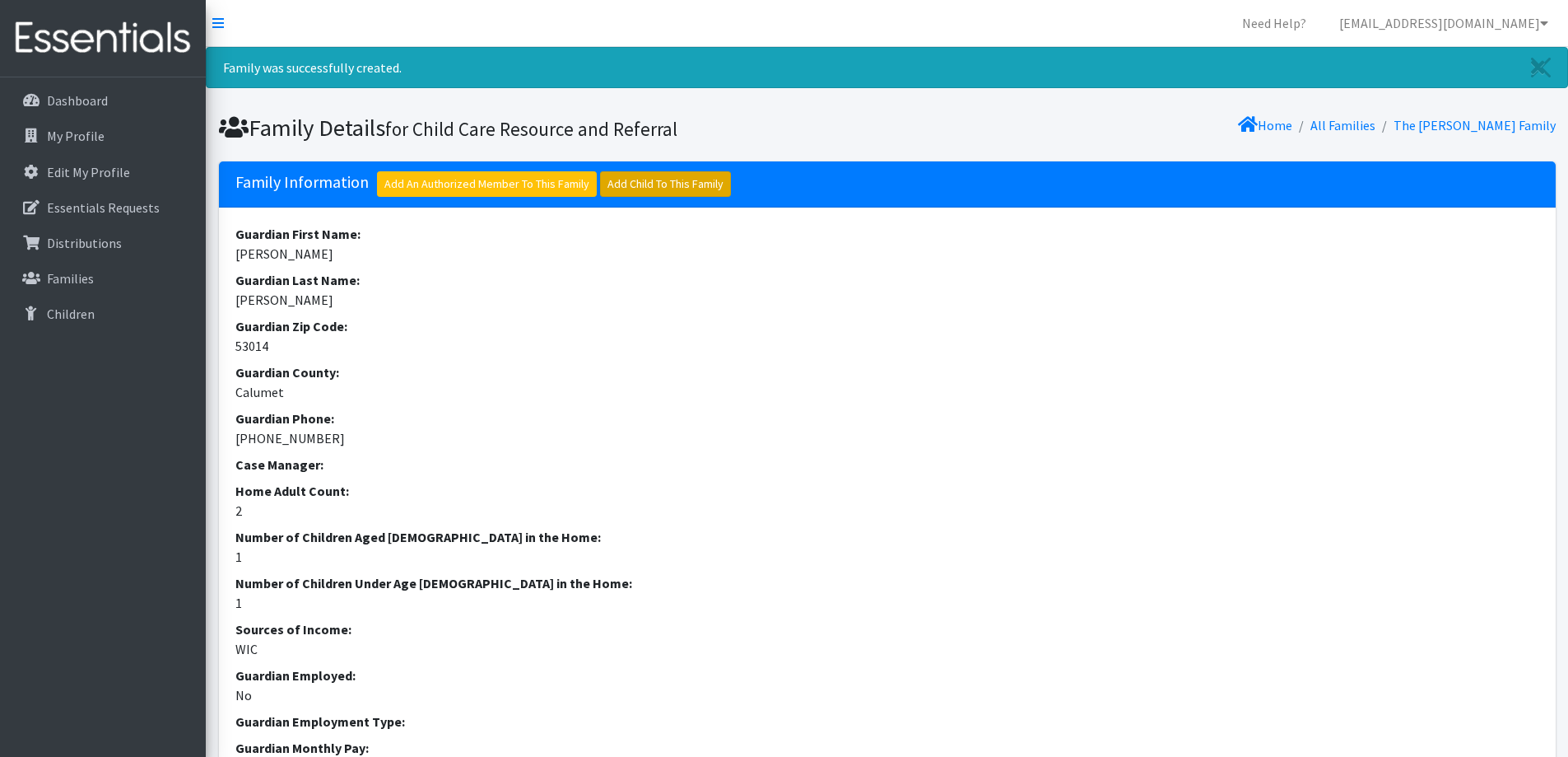
click at [626, 193] on link "Add Child To This Family" at bounding box center [664, 184] width 131 height 25
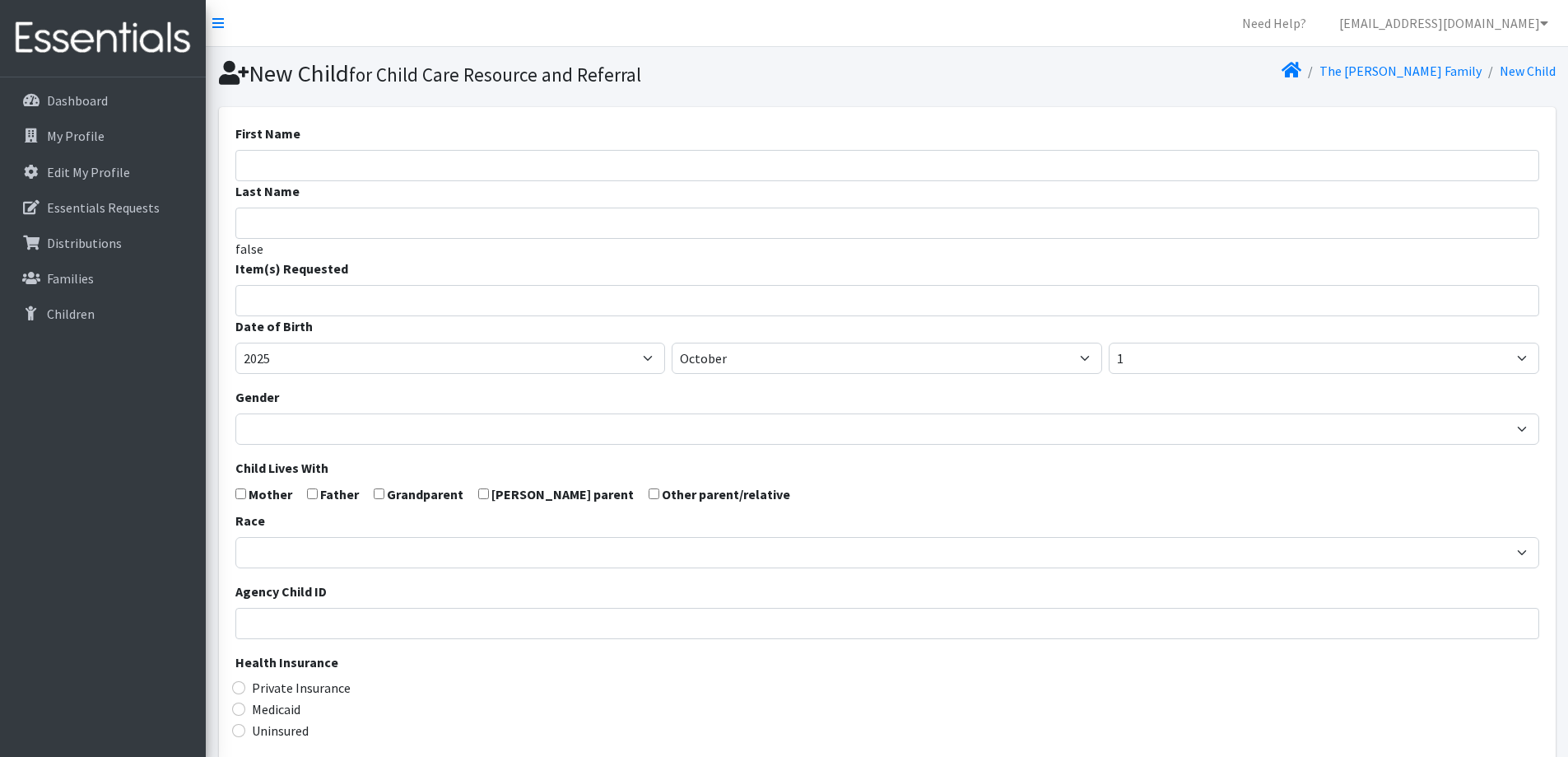
select select
click at [665, 170] on input "First Name" at bounding box center [887, 165] width 1304 height 31
type input "Child"
click at [600, 307] on ul at bounding box center [892, 298] width 1313 height 22
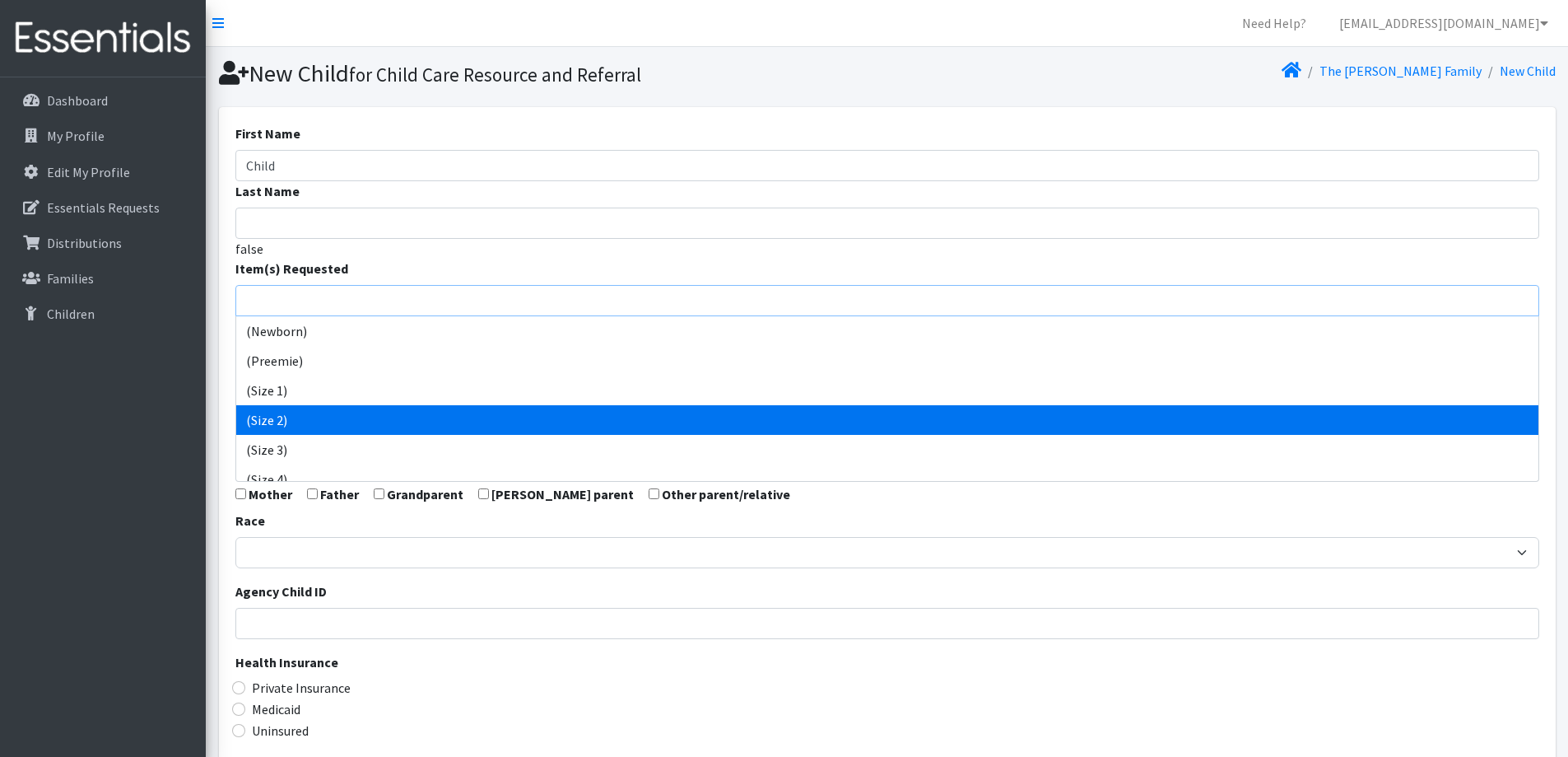
scroll to position [82, 0]
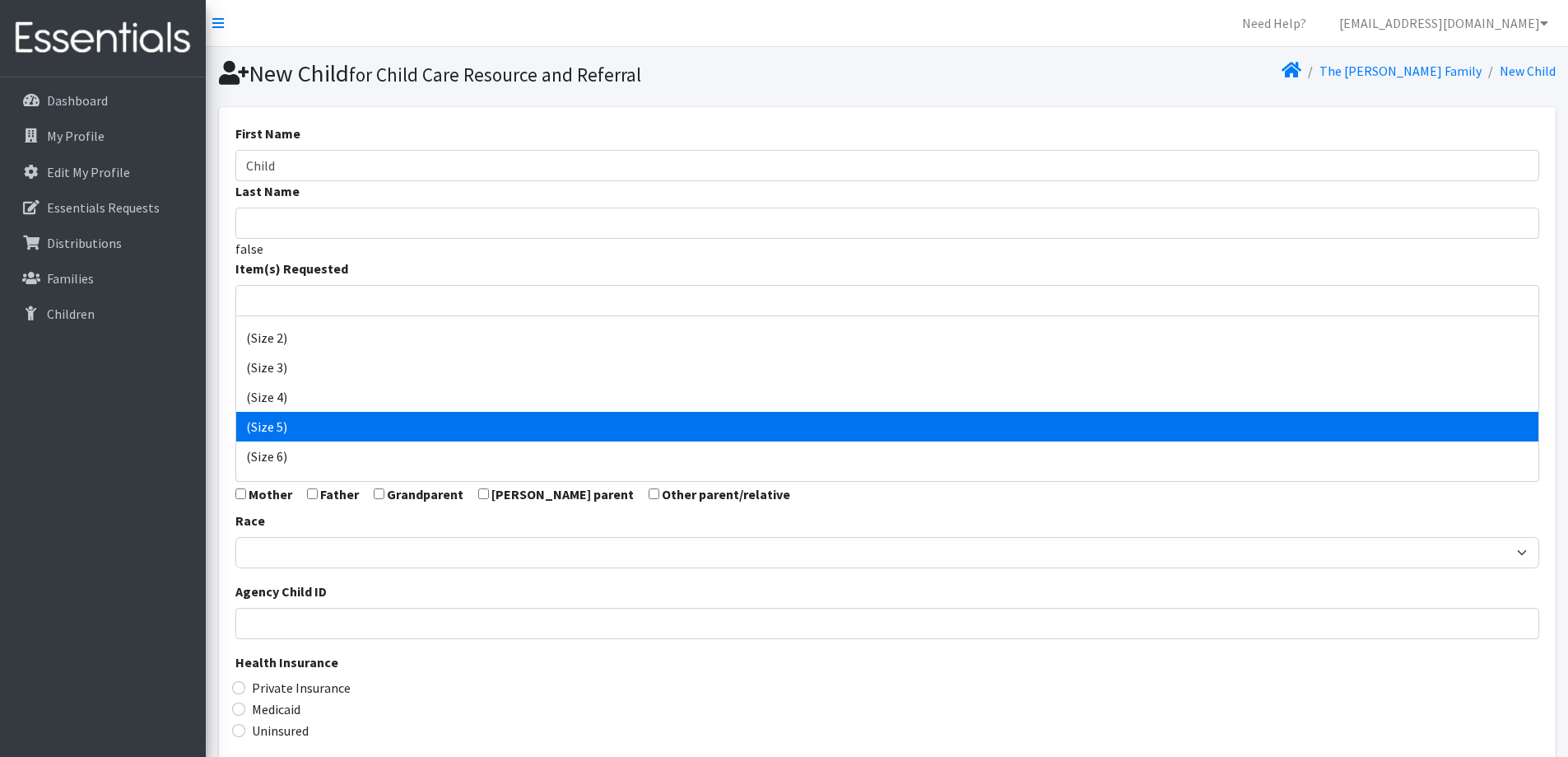
select select "14488"
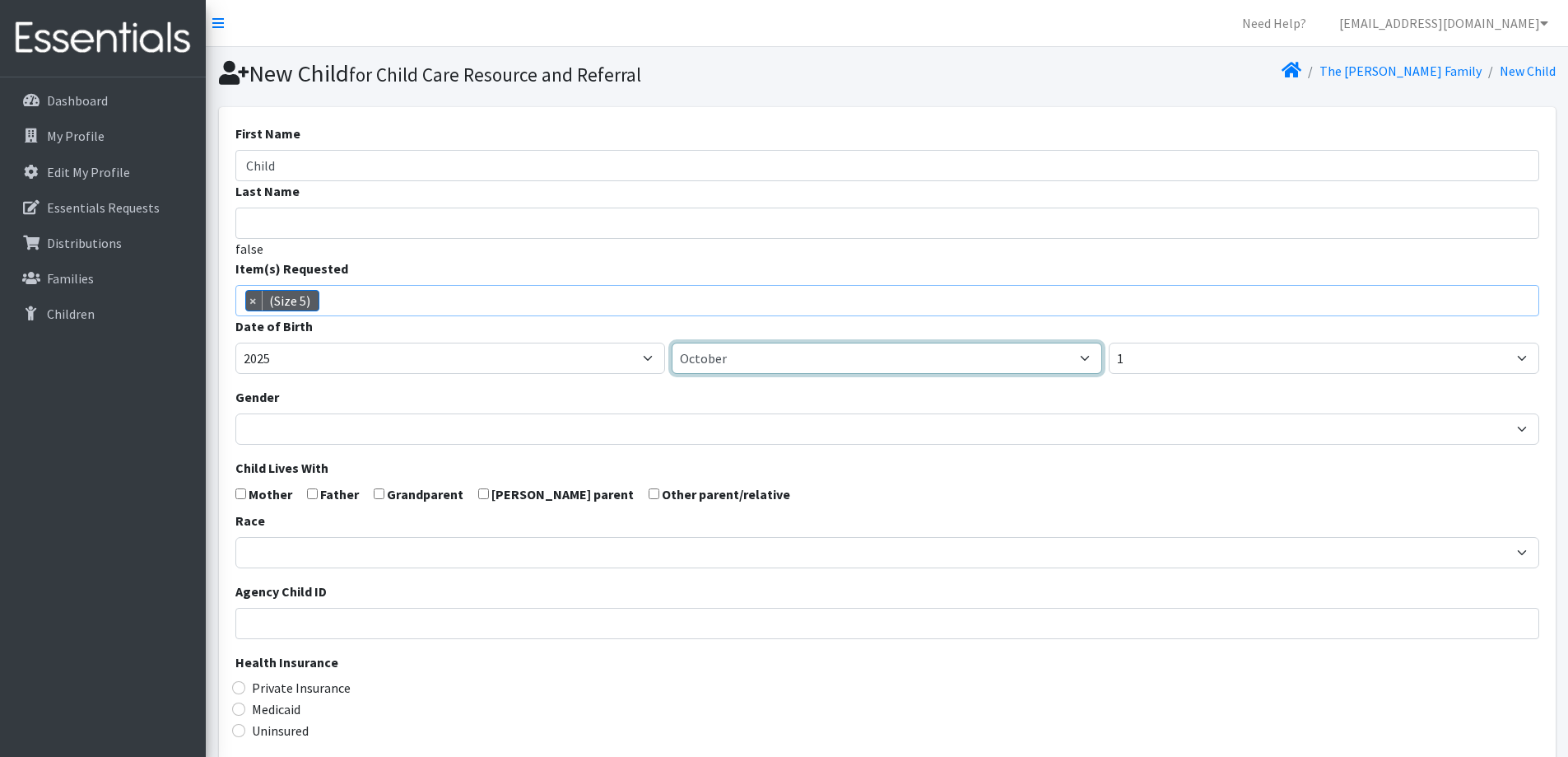
click at [753, 358] on select "January February March April May June July August September October November De…" at bounding box center [887, 358] width 430 height 31
select select "9"
click at [672, 343] on select "January February March April May June July August September October November De…" at bounding box center [887, 358] width 430 height 31
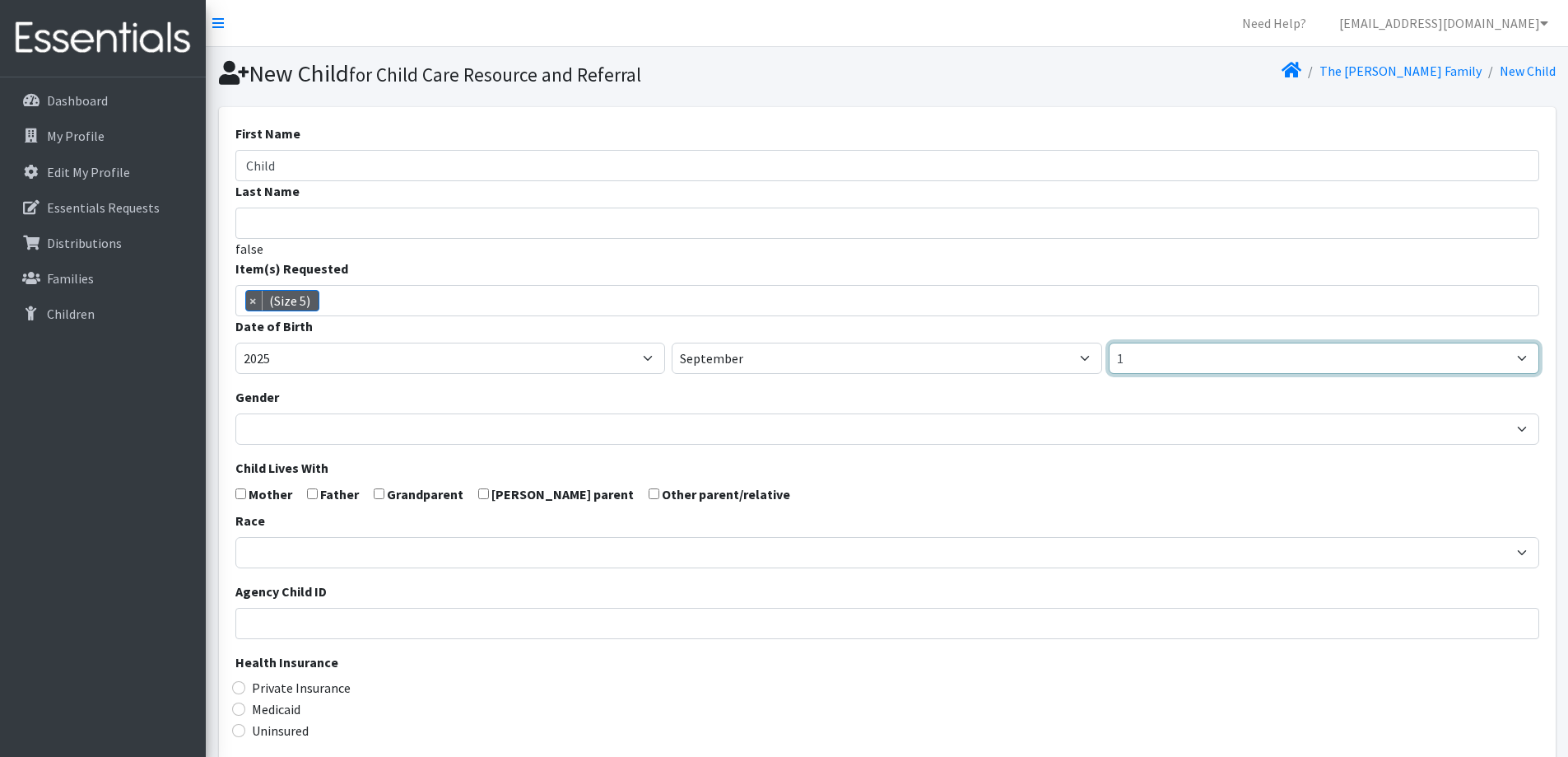
click at [1135, 366] on select "1 2 3 4 5 6 7 8 9 10 11 12 13 14 15 16 17 18 19 20 21 22 23 24 25 26 27 28 29 3…" at bounding box center [1323, 358] width 430 height 31
select select "14"
click at [1109, 343] on select "1 2 3 4 5 6 7 8 9 10 11 12 13 14 15 16 17 18 19 20 21 22 23 24 25 26 27 28 29 3…" at bounding box center [1323, 358] width 430 height 31
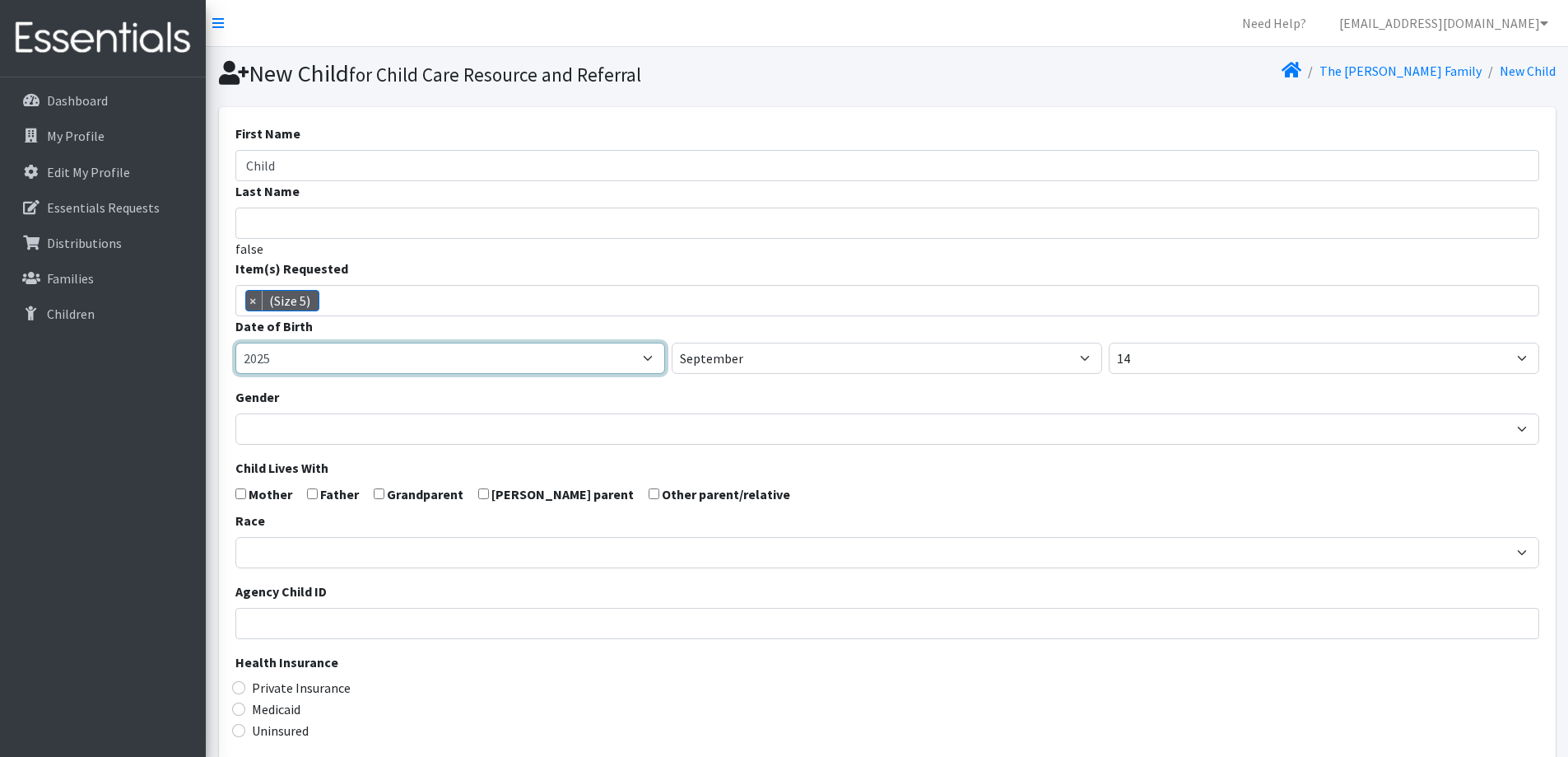
click at [565, 356] on select "2005 2006 2007 2008 2009 2010 2011 2012 2013 2014 2015 2016 2017 2018 2019 2020…" at bounding box center [450, 358] width 430 height 31
select select "2024"
click at [235, 343] on select "2005 2006 2007 2008 2009 2010 2011 2012 2013 2014 2015 2016 2017 2018 2019 2020…" at bounding box center [450, 358] width 430 height 31
click at [608, 390] on div "Gender [DEMOGRAPHIC_DATA] [DEMOGRAPHIC_DATA]" at bounding box center [887, 415] width 1304 height 57
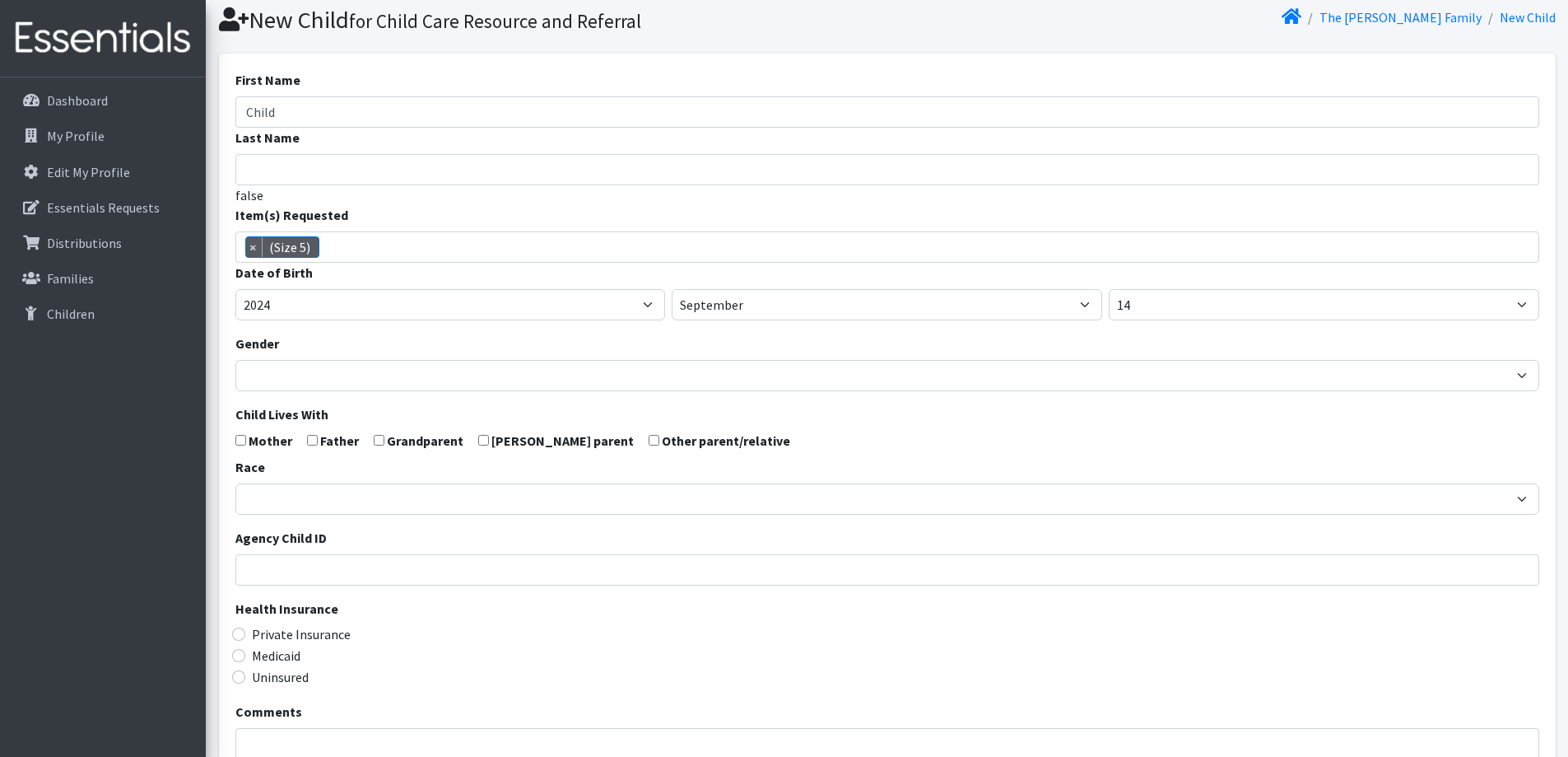
scroll to position [82, 0]
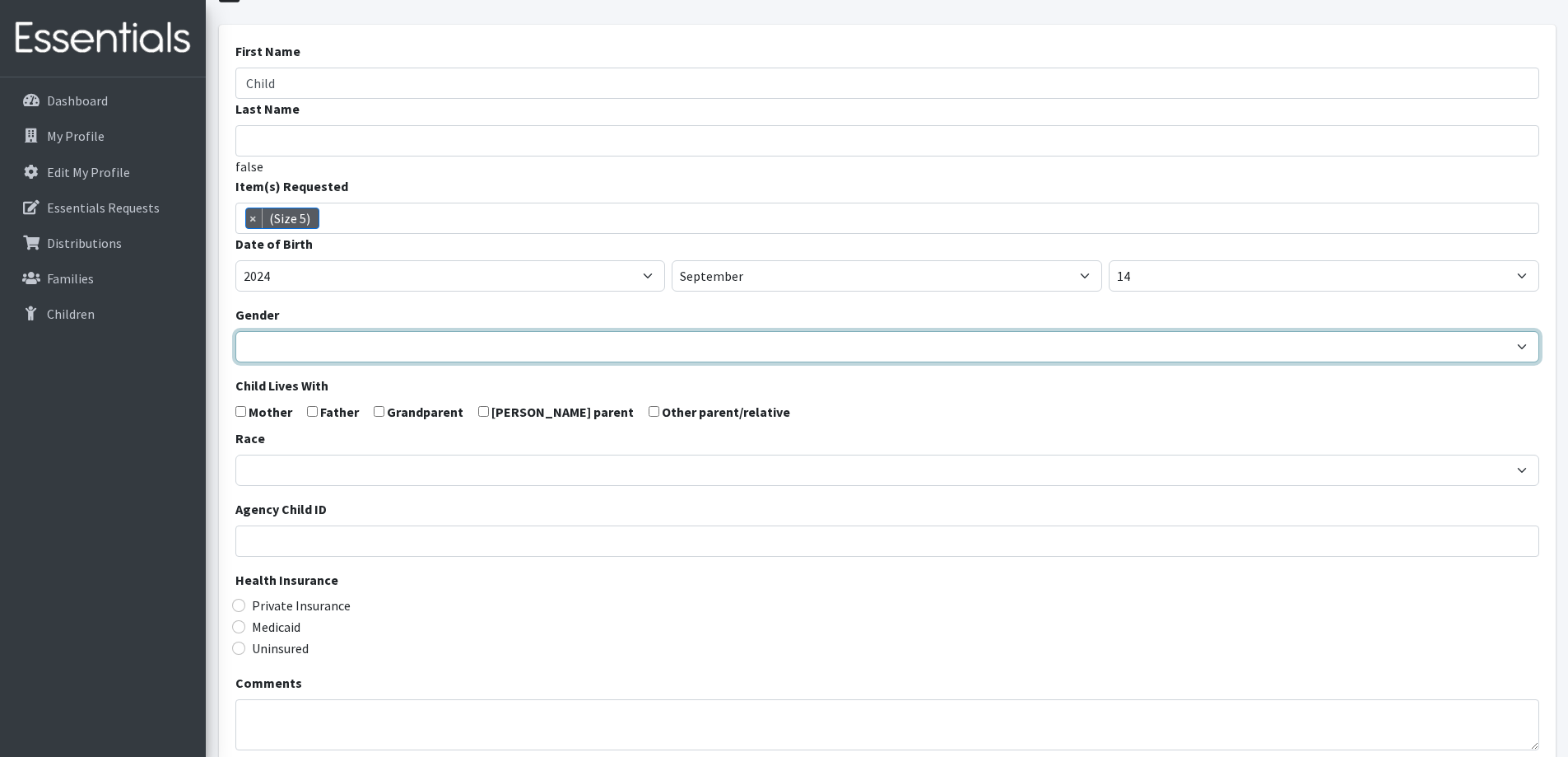
click at [506, 356] on select "[DEMOGRAPHIC_DATA] [DEMOGRAPHIC_DATA]" at bounding box center [887, 346] width 1304 height 31
select select "[DEMOGRAPHIC_DATA]"
click at [235, 331] on select "[DEMOGRAPHIC_DATA] [DEMOGRAPHIC_DATA]" at bounding box center [887, 346] width 1304 height 31
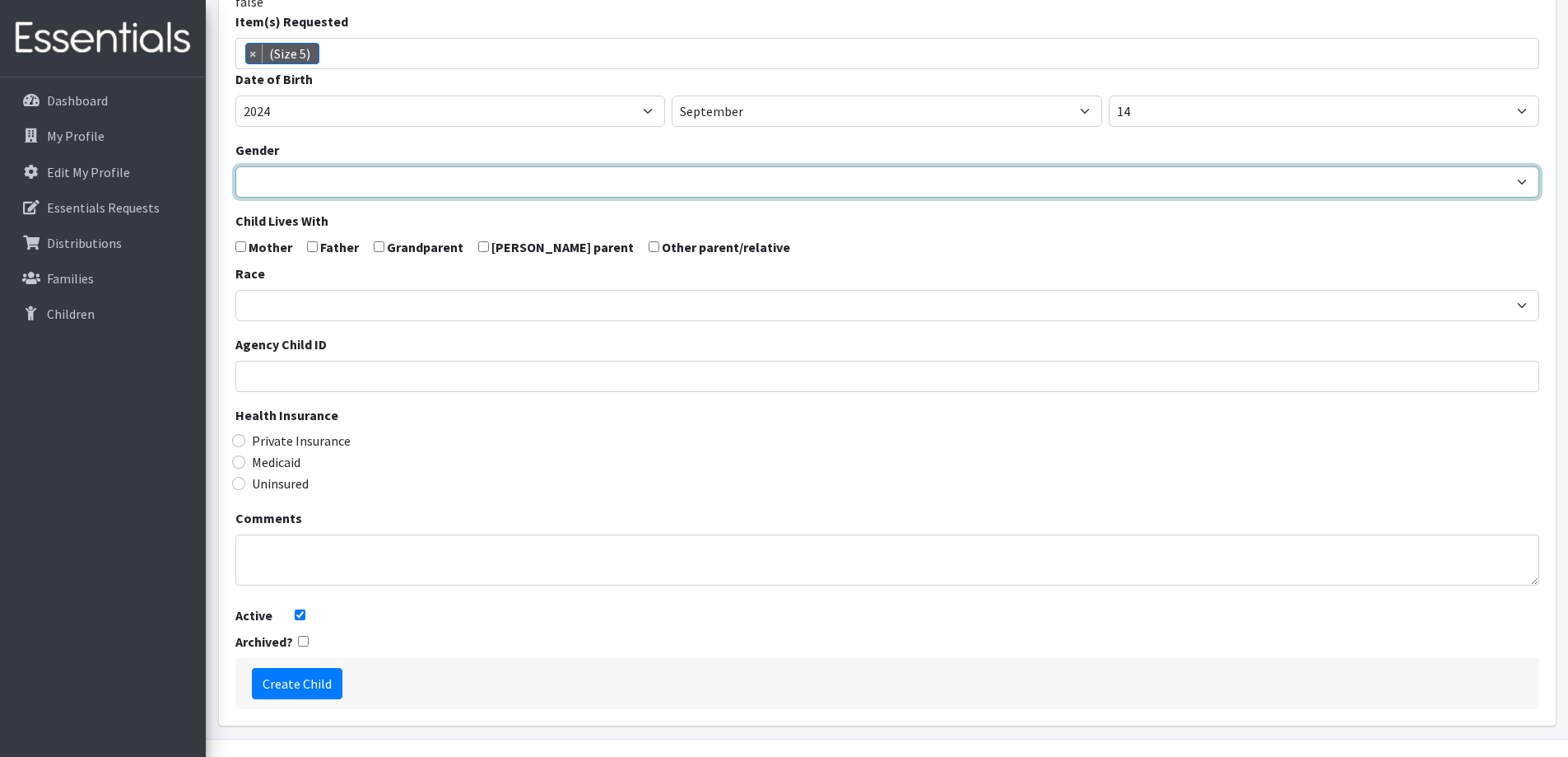
scroll to position [291, 0]
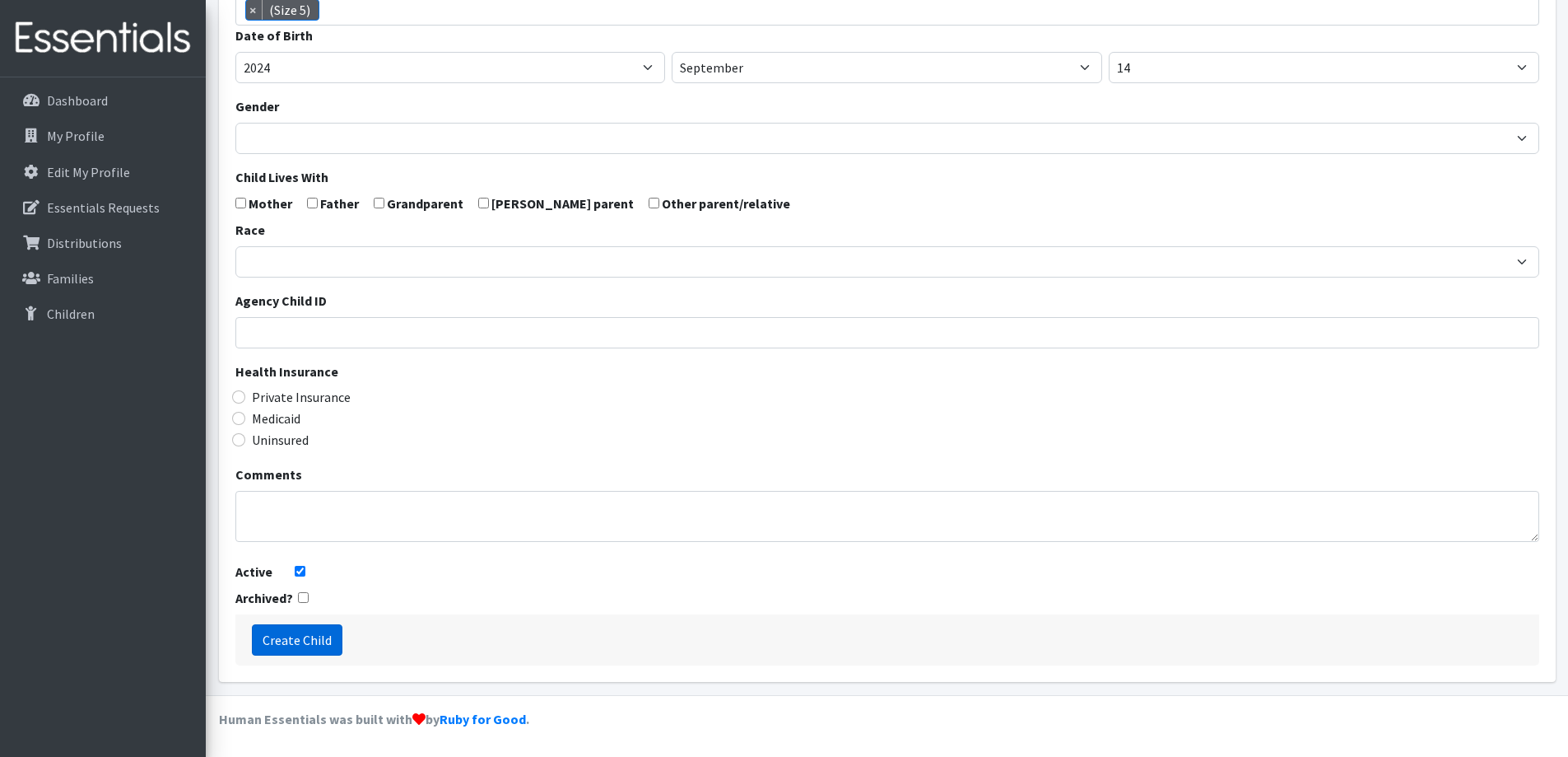
click at [327, 636] on input "Create Child" at bounding box center [297, 639] width 90 height 31
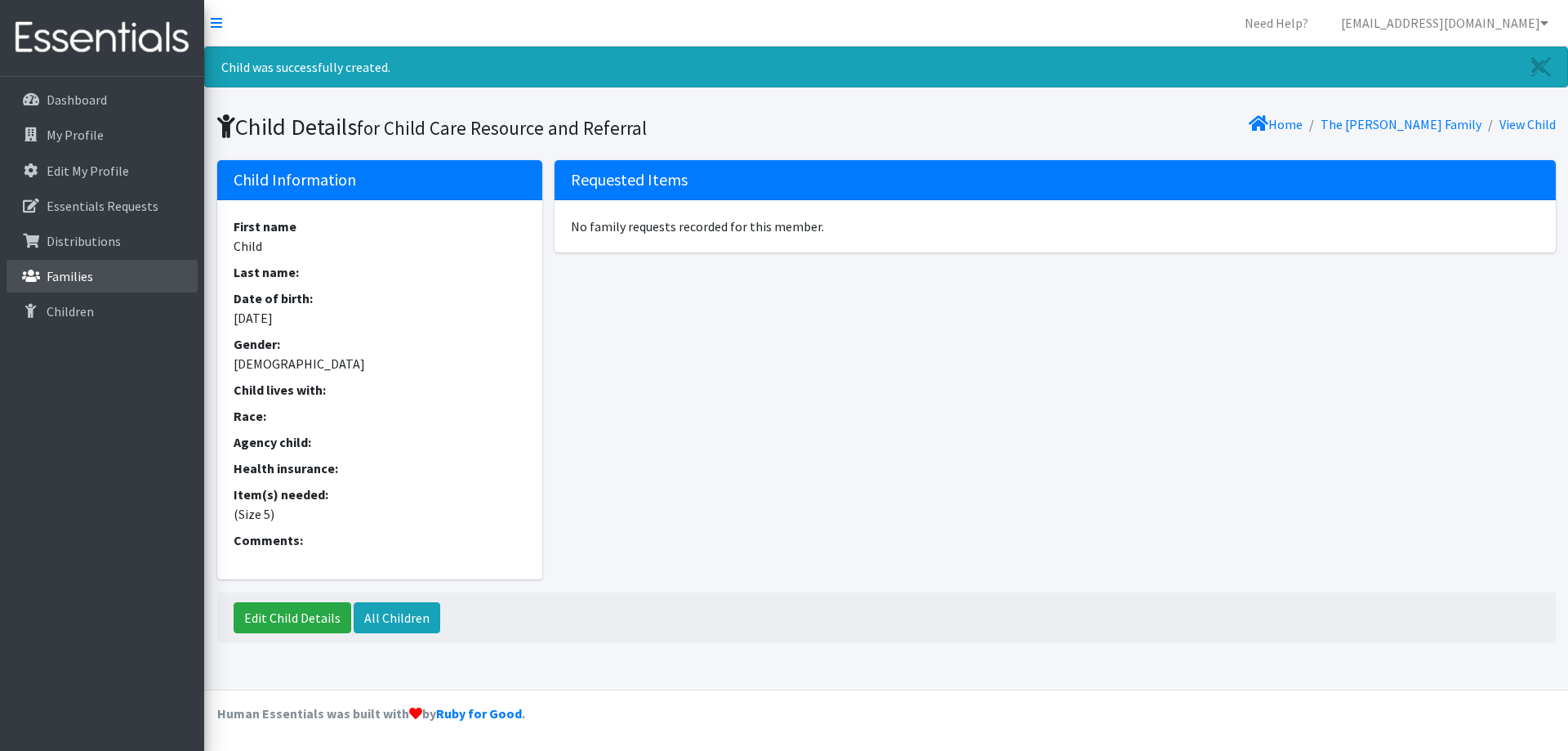
click at [70, 268] on p "Families" at bounding box center [70, 276] width 47 height 16
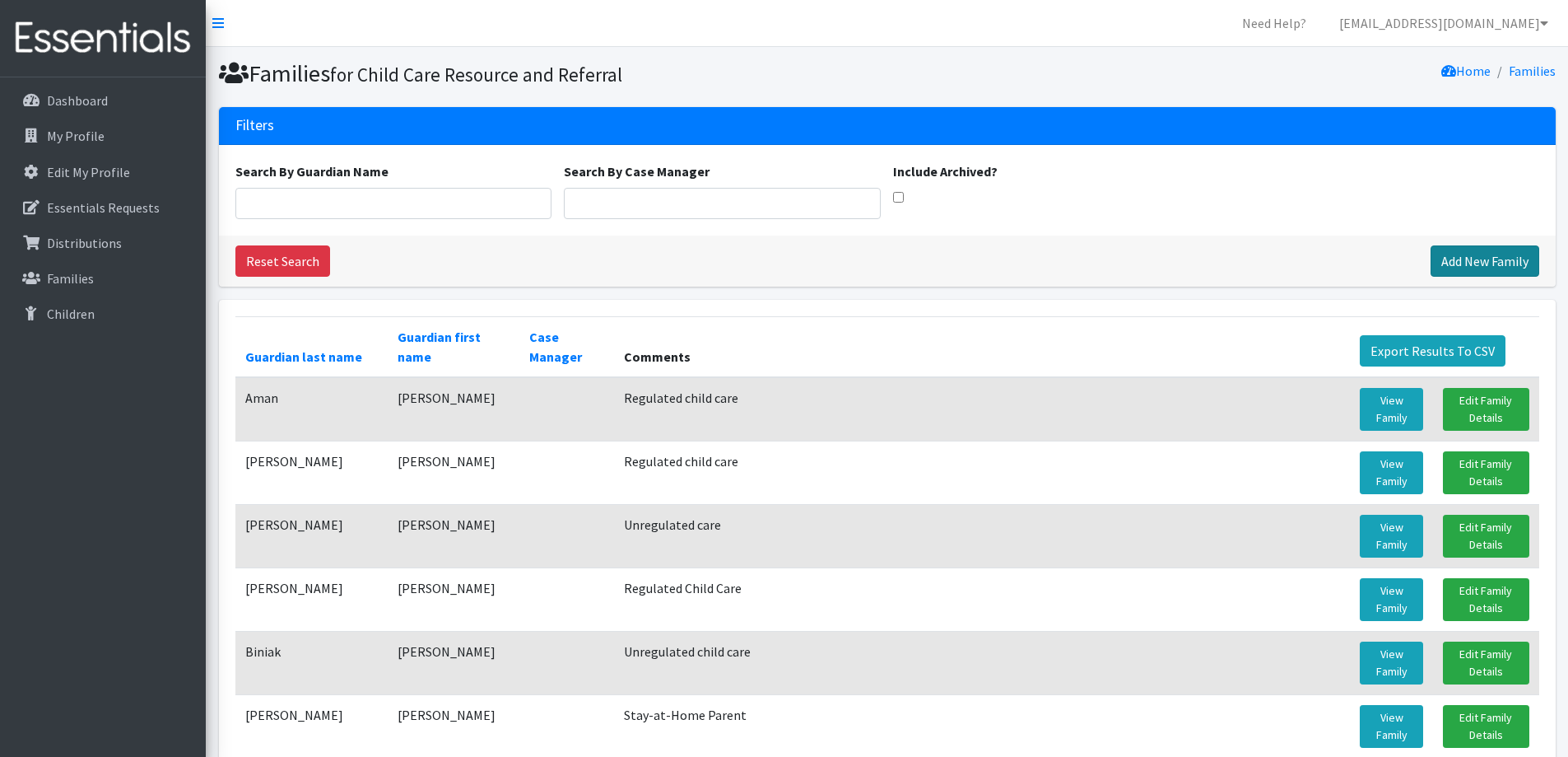
click at [1460, 260] on link "Add New Family" at bounding box center [1484, 261] width 108 height 31
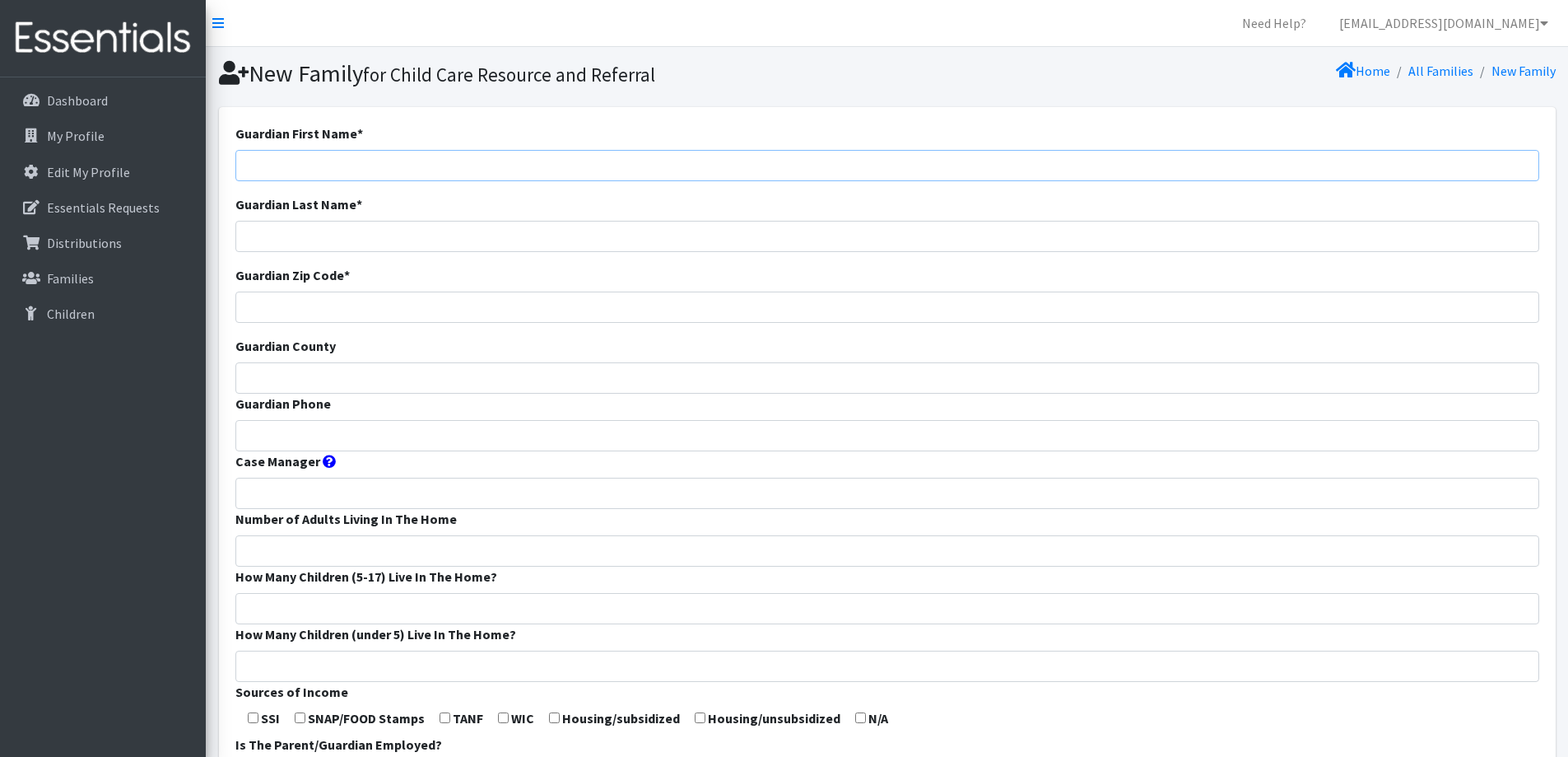
click at [632, 161] on input "Guardian First Name *" at bounding box center [887, 165] width 1304 height 31
type input "Alondra"
type input "[PERSON_NAME]"
type input "53014"
click at [483, 373] on input "Guardian County" at bounding box center [887, 378] width 1304 height 31
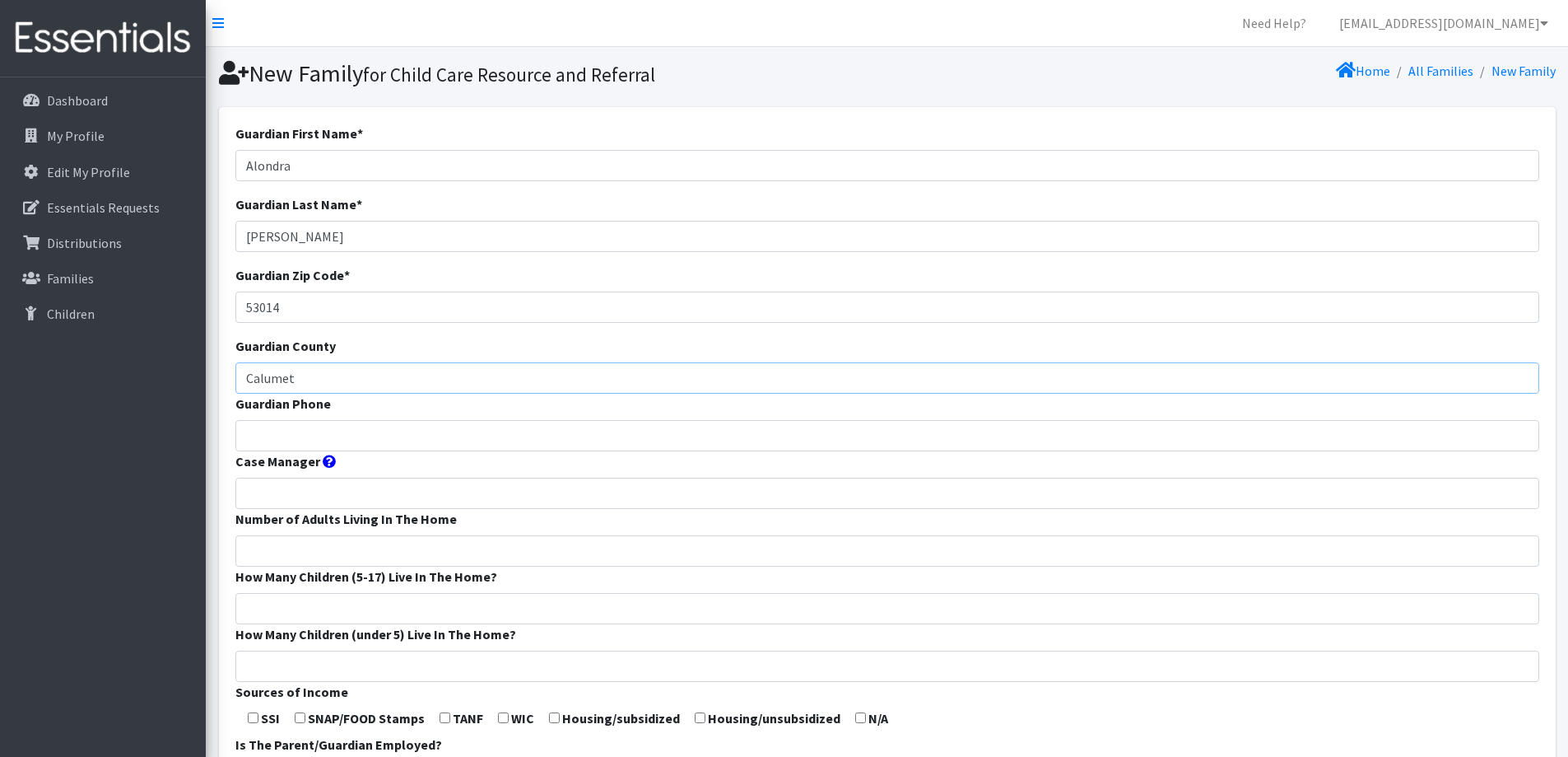
type input "Calumet"
click at [452, 427] on input "Guardian Phone" at bounding box center [887, 435] width 1304 height 31
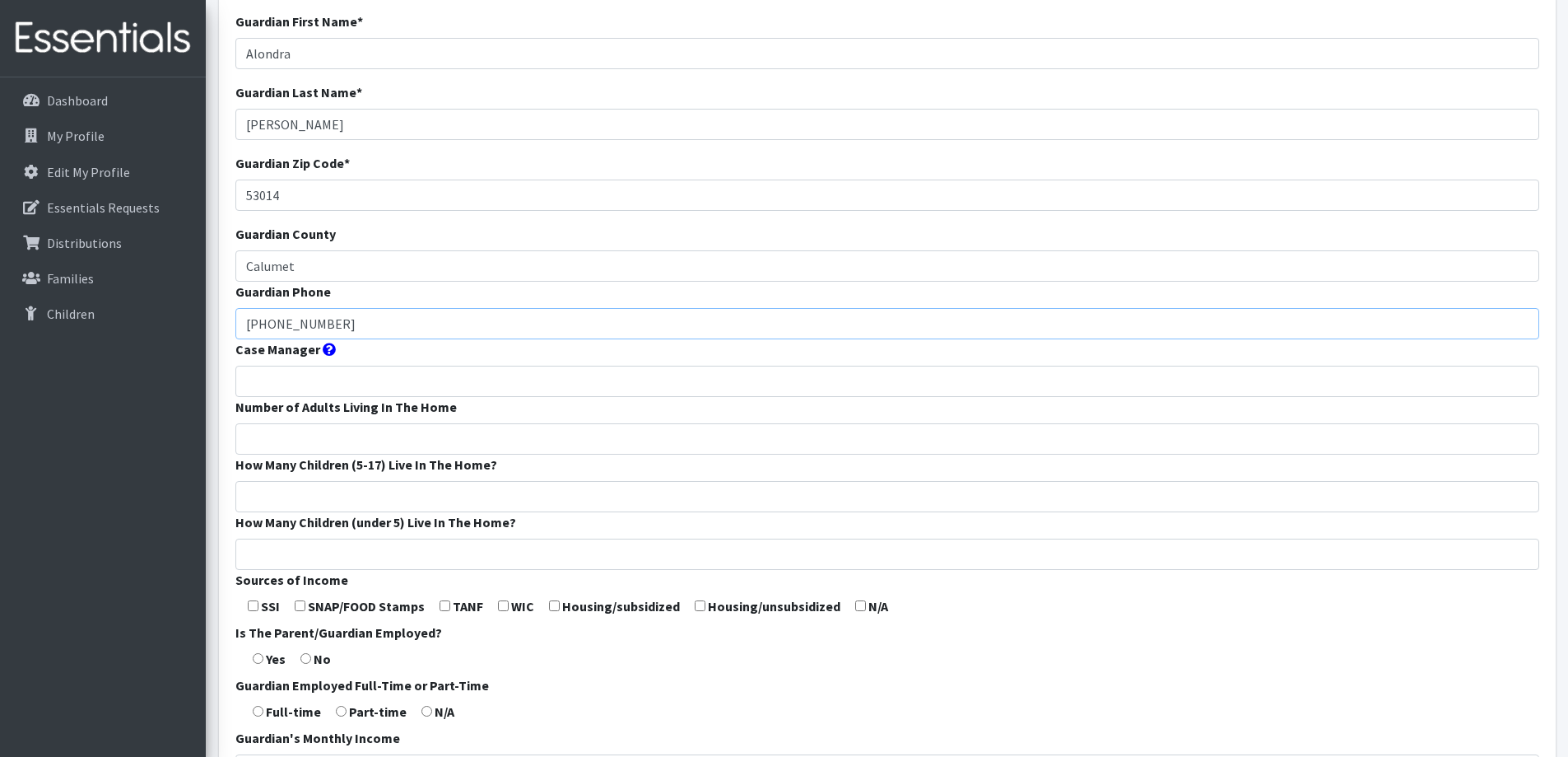
scroll to position [165, 0]
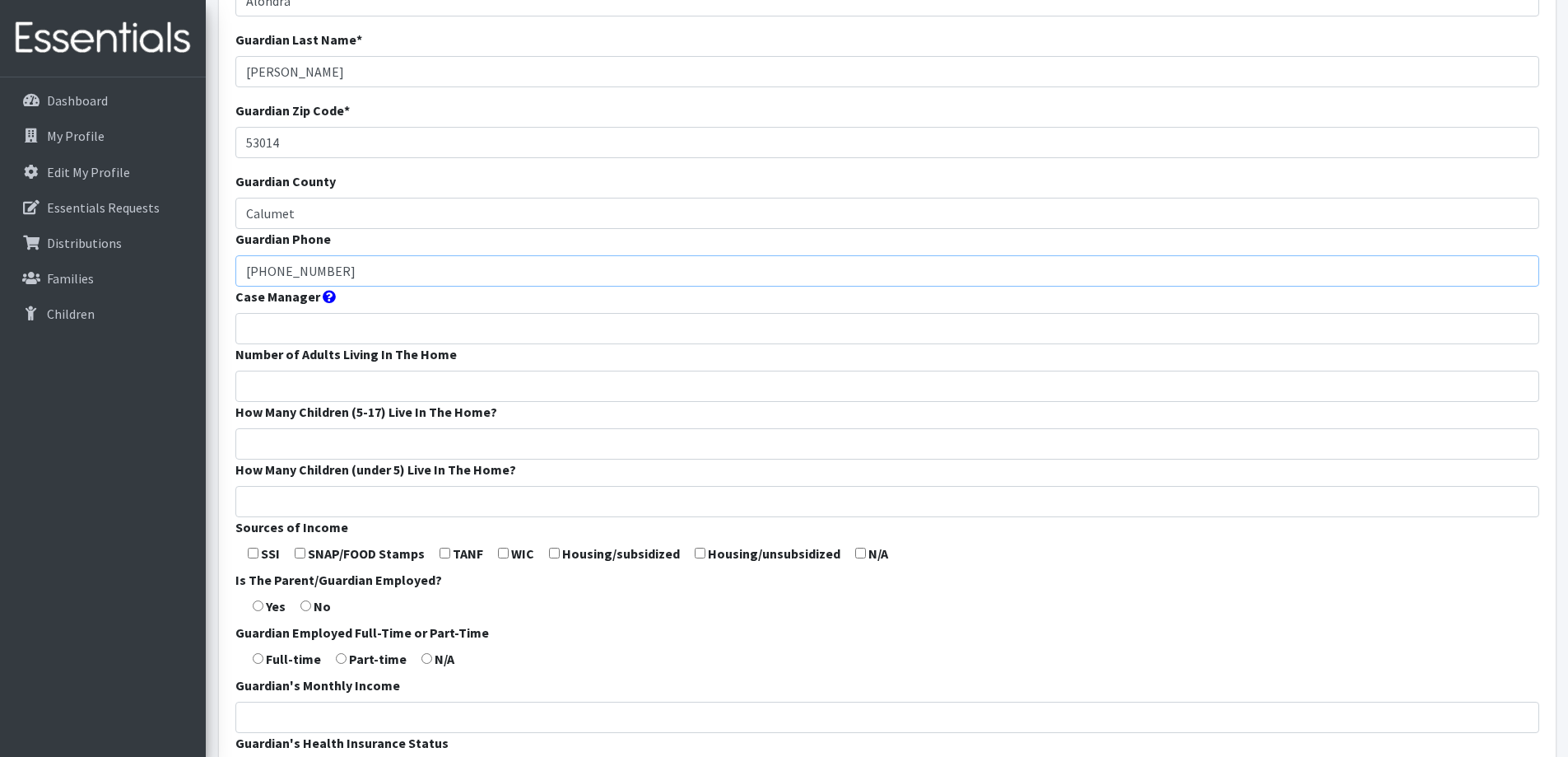
type input "[PHONE_NUMBER]"
click at [432, 376] on input "Number of Adults Living In The Home" at bounding box center [887, 386] width 1304 height 31
type input "2"
click at [410, 453] on input "How Many Children (5-17) Live In The Home?" at bounding box center [887, 443] width 1304 height 31
type input "2"
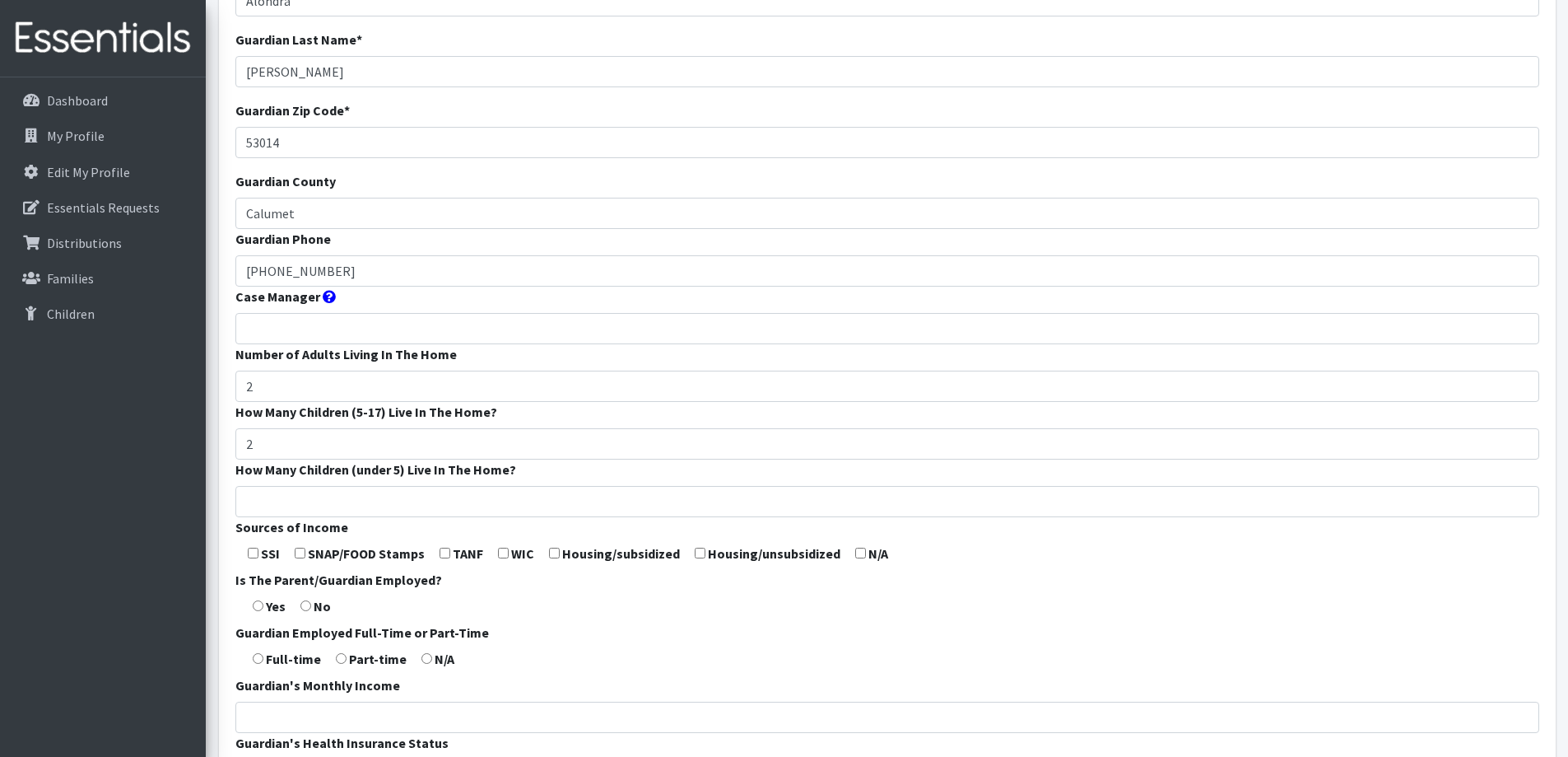
click at [382, 518] on form "Guardian First Name * [PERSON_NAME] Guardian Last Name * [PERSON_NAME] Guardian…" at bounding box center [887, 446] width 1304 height 976
click at [380, 502] on input "How Many Children (under 5) Live In The Home?" at bounding box center [887, 501] width 1304 height 31
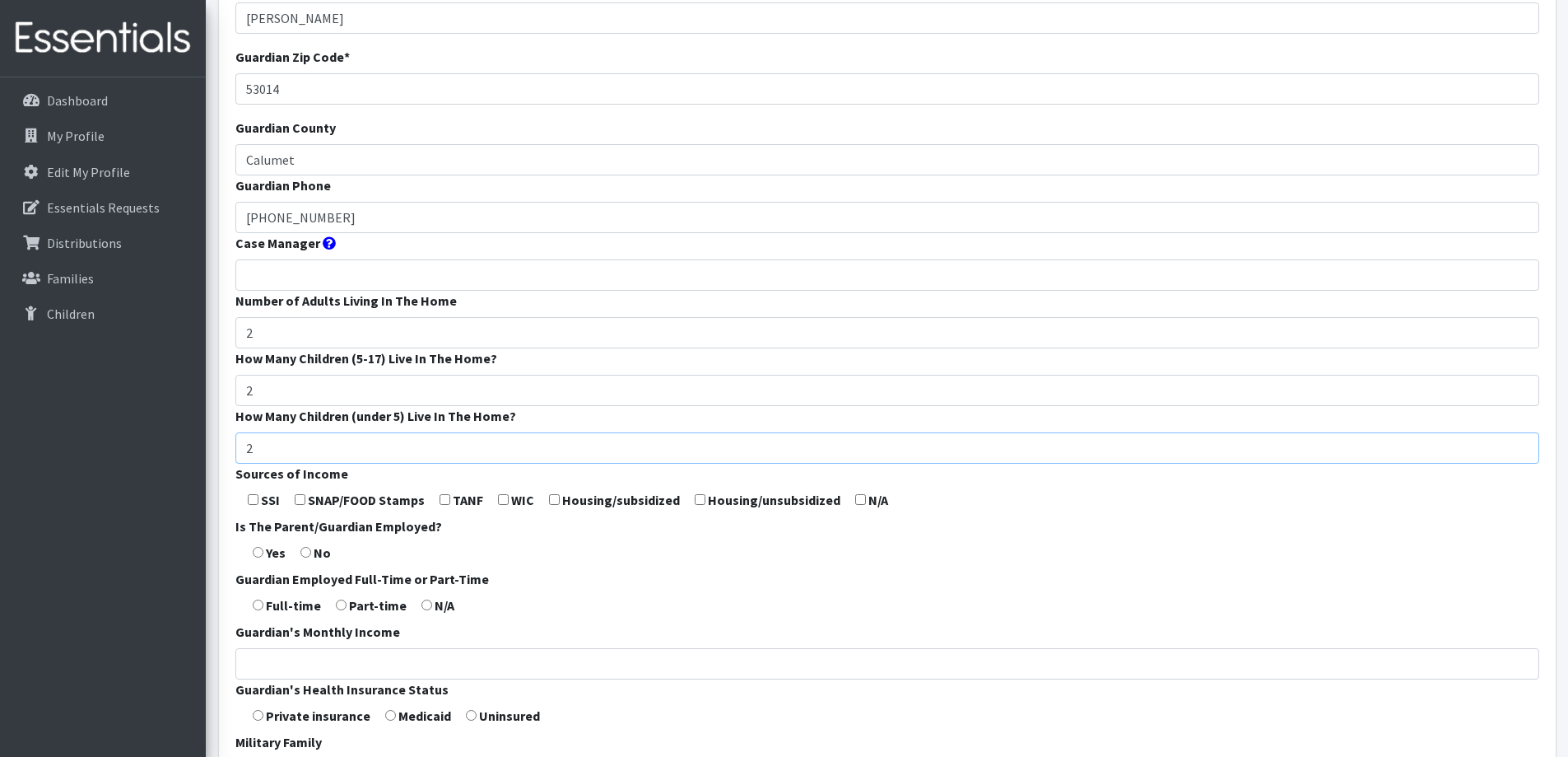
scroll to position [247, 0]
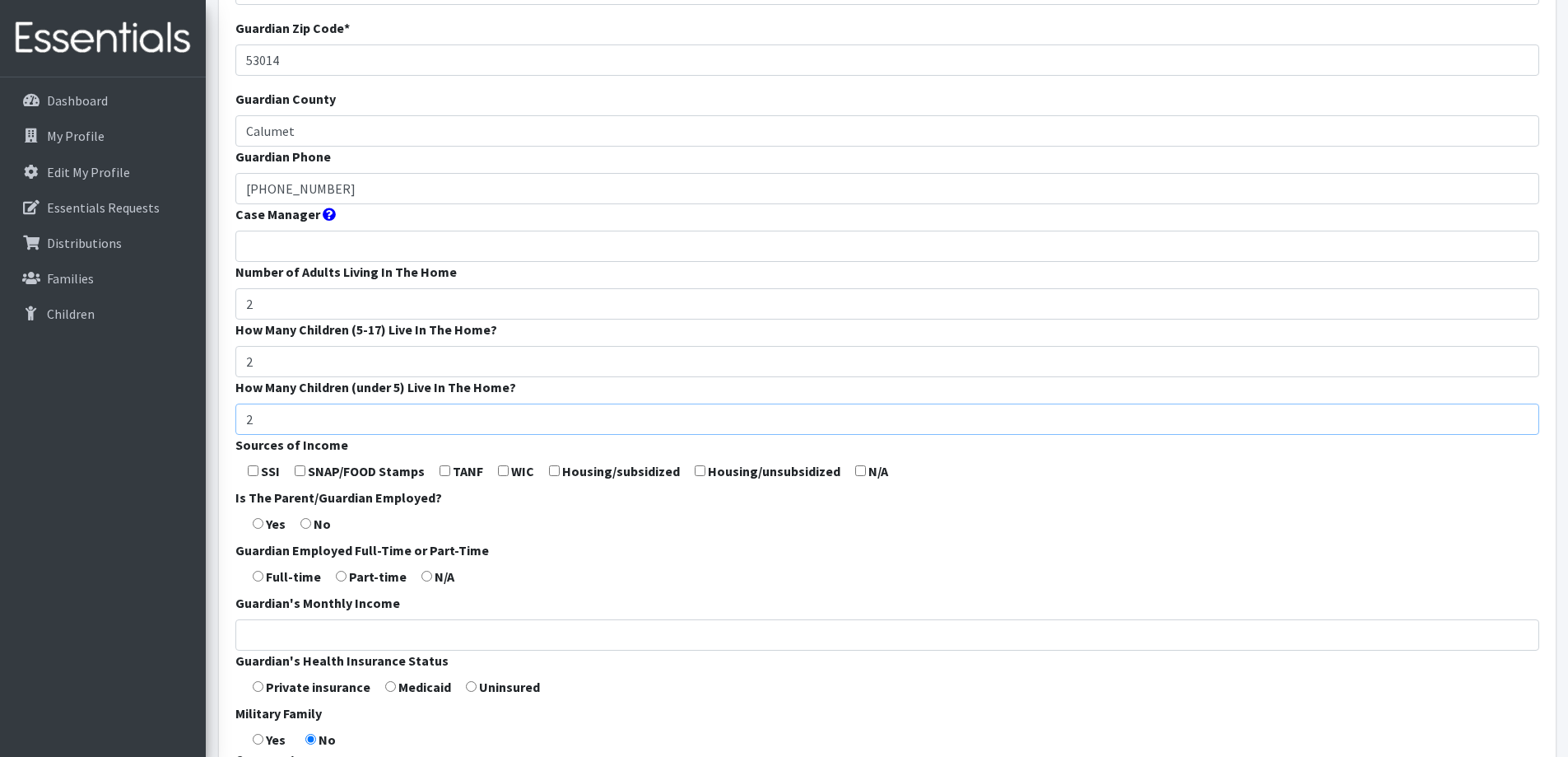
type input "2"
click at [504, 472] on input "checkbox" at bounding box center [503, 470] width 10 height 10
checkbox input "true"
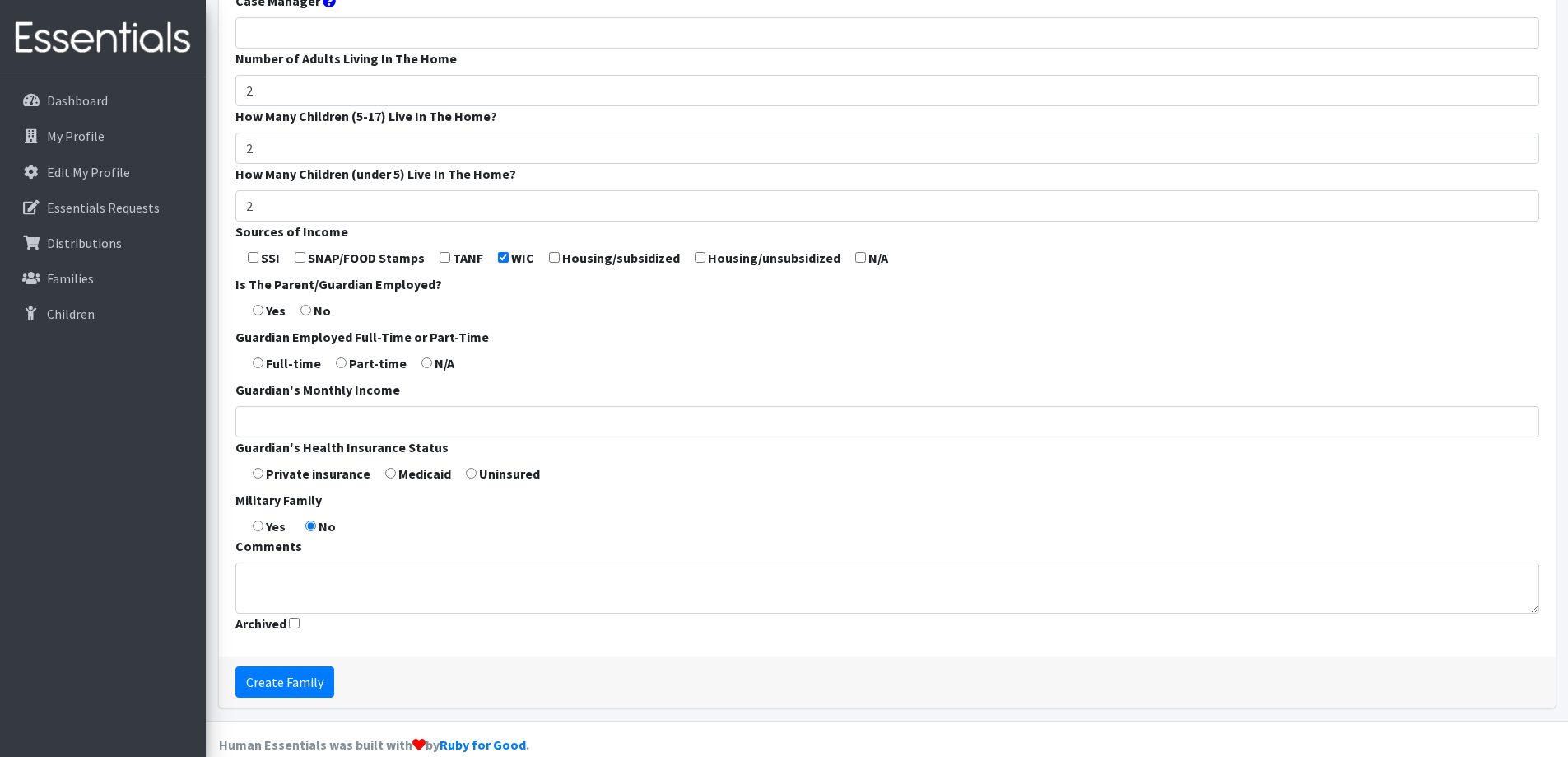
scroll to position [486, 0]
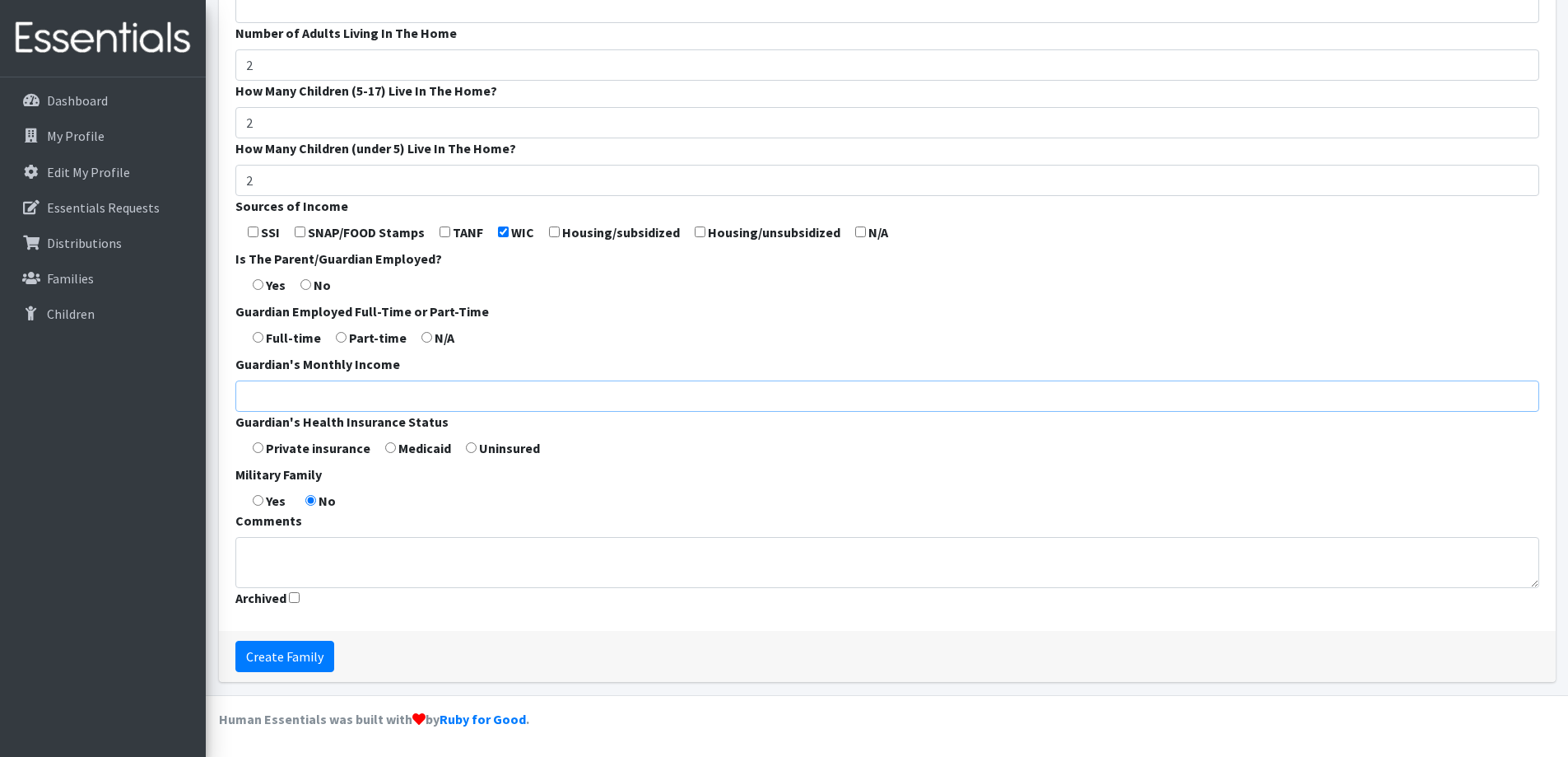
click at [338, 399] on input "Guardian's Monthly Income" at bounding box center [887, 395] width 1304 height 31
type input "3000"
click at [609, 467] on form "Guardian First Name * [PERSON_NAME] Guardian Last Name * [PERSON_NAME] Guardian…" at bounding box center [887, 125] width 1304 height 976
click at [302, 663] on input "Create Family" at bounding box center [284, 655] width 99 height 31
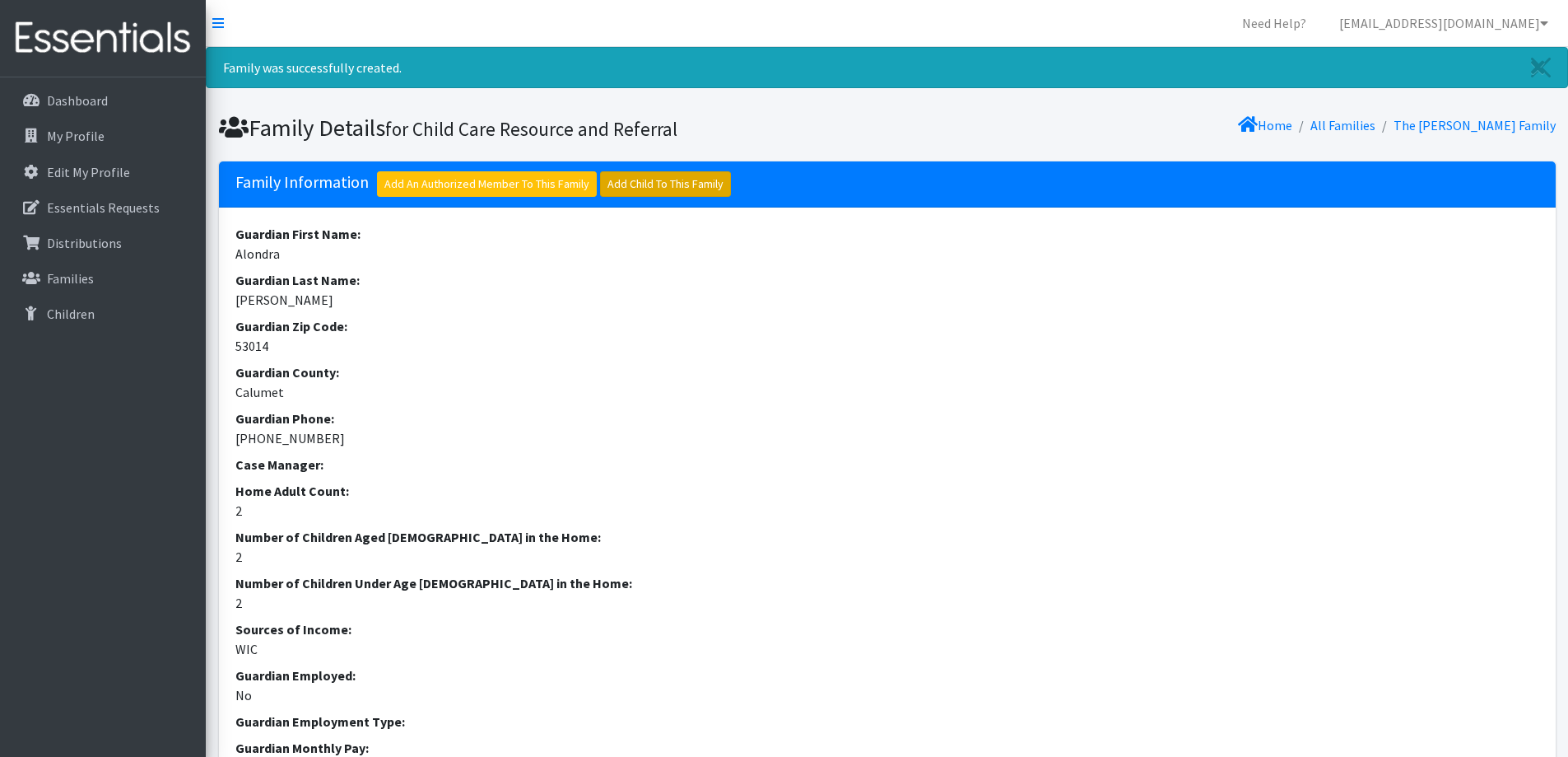
click at [659, 178] on link "Add Child To This Family" at bounding box center [664, 184] width 131 height 25
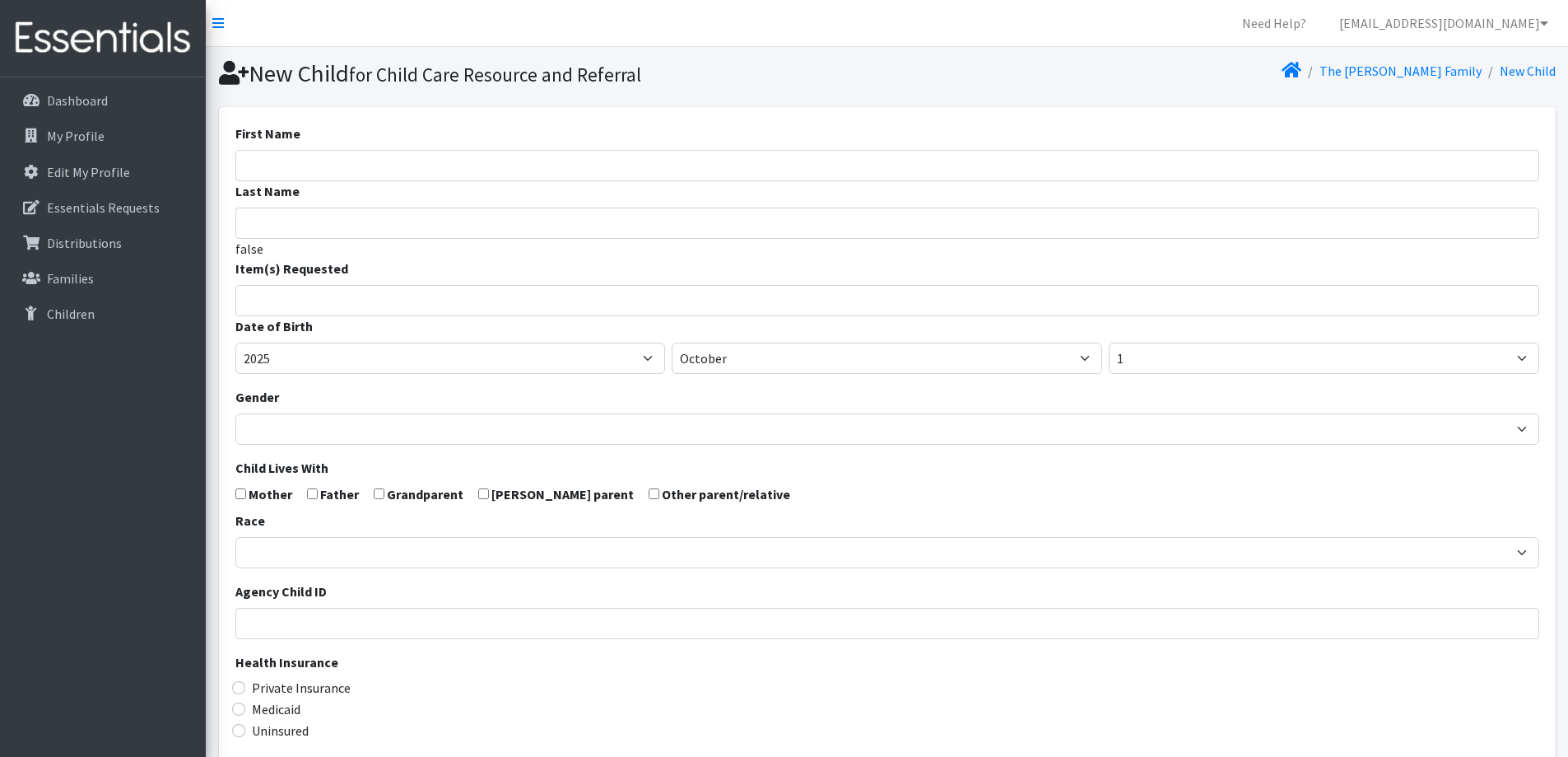
select select
click at [502, 153] on input "First Name" at bounding box center [887, 165] width 1304 height 31
type input "Girl"
click at [497, 314] on span at bounding box center [887, 300] width 1304 height 31
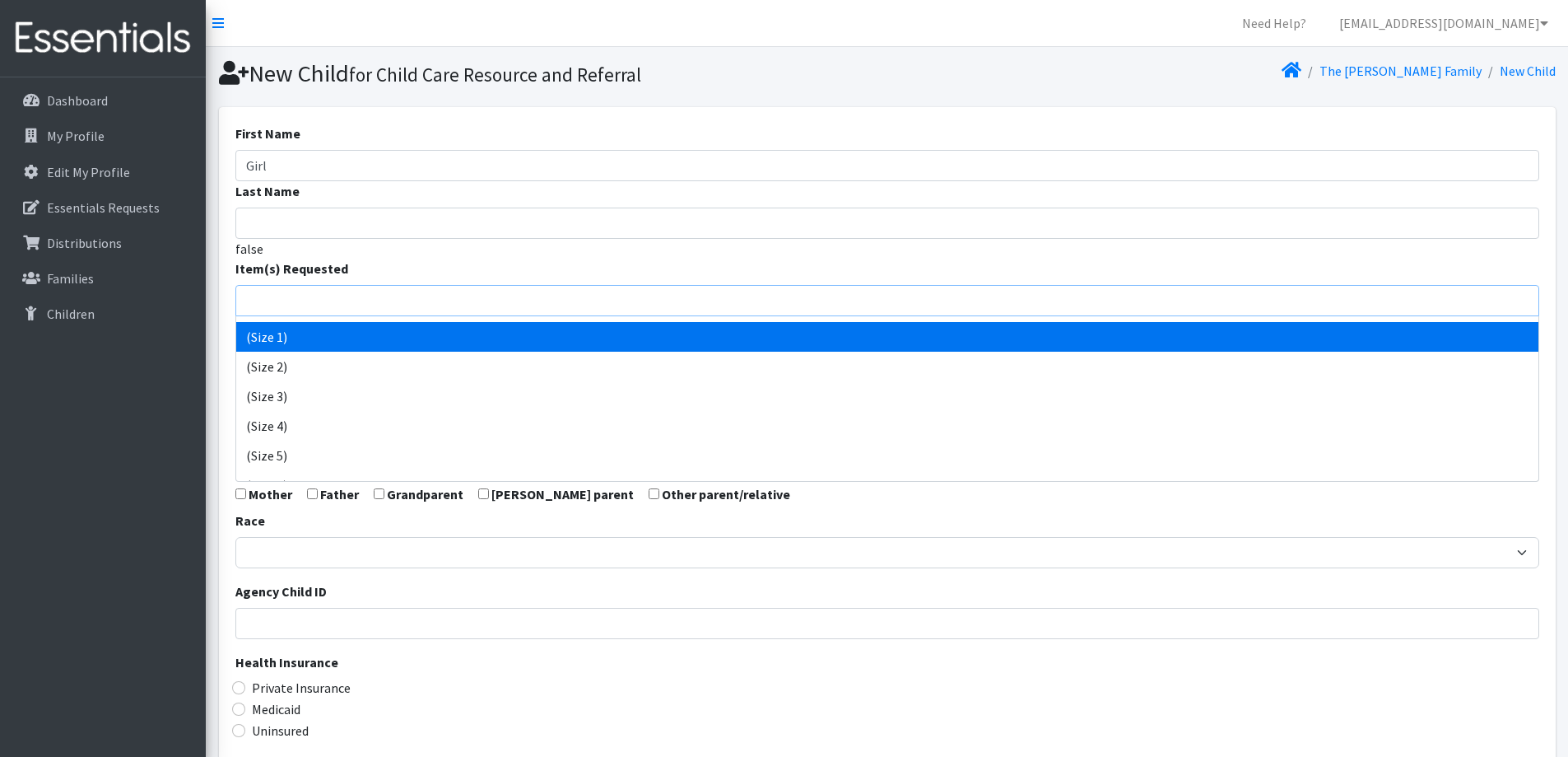
scroll to position [82, 0]
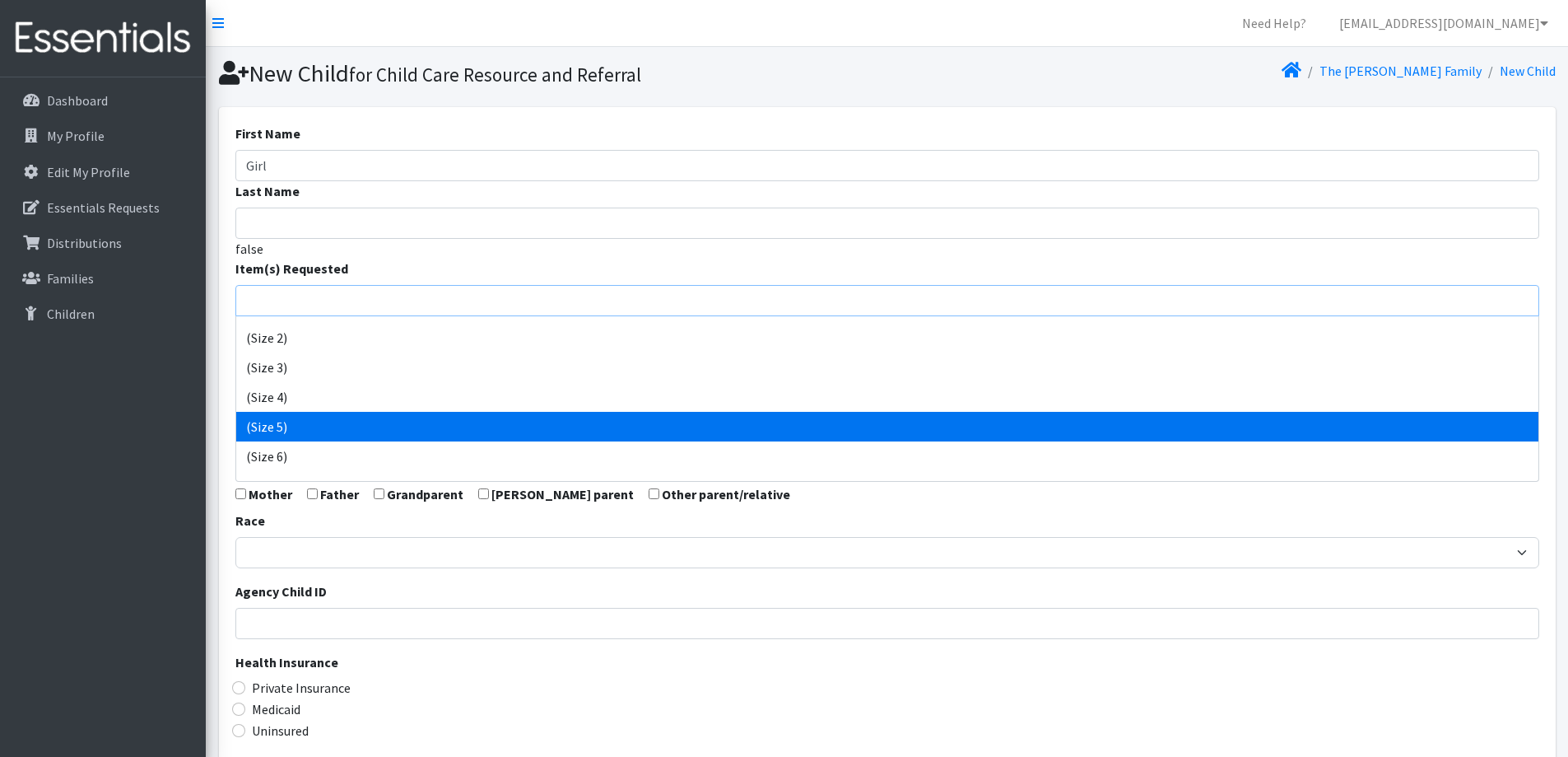
select select "14488"
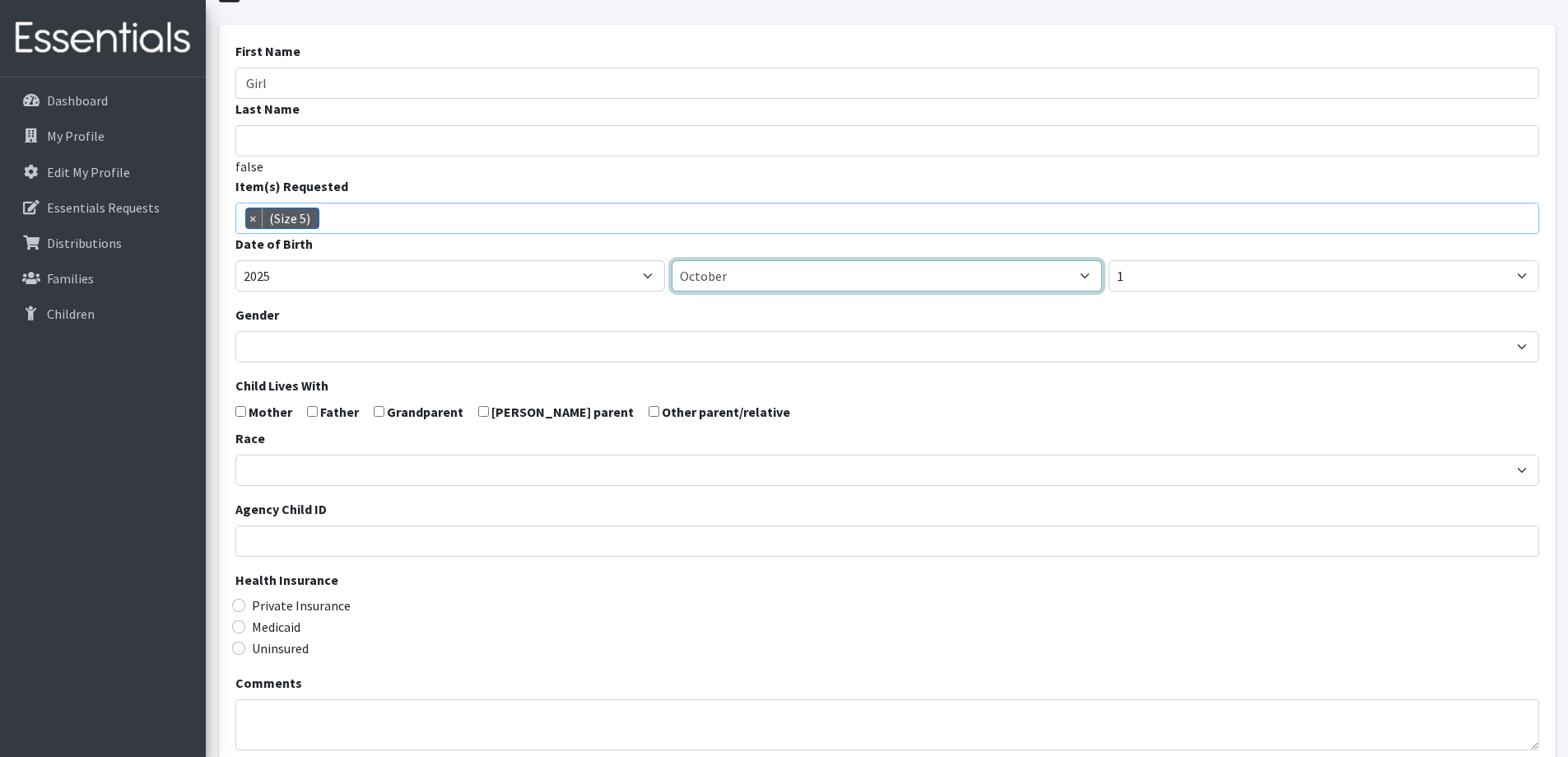
click at [809, 280] on select "January February March April May June July August September October November De…" at bounding box center [887, 275] width 430 height 31
select select "5"
click at [672, 260] on select "January February March April May June July August September October November De…" at bounding box center [887, 275] width 430 height 31
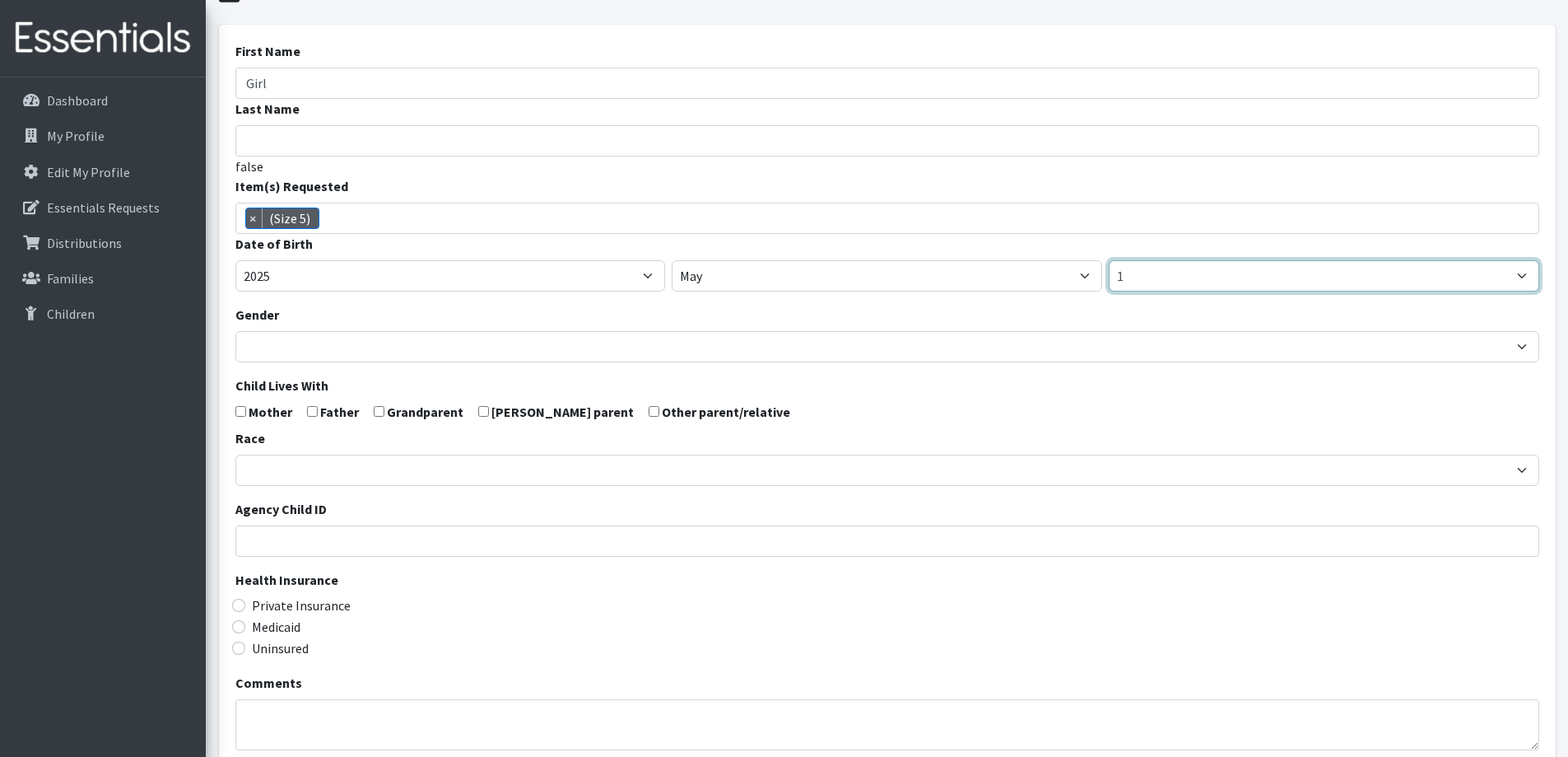
click at [1181, 275] on select "1 2 3 4 5 6 7 8 9 10 11 12 13 14 15 16 17 18 19 20 21 22 23 24 25 26 27 28 29 3…" at bounding box center [1323, 275] width 430 height 31
select select "16"
click at [1109, 260] on select "1 2 3 4 5 6 7 8 9 10 11 12 13 14 15 16 17 18 19 20 21 22 23 24 25 26 27 28 29 3…" at bounding box center [1323, 275] width 430 height 31
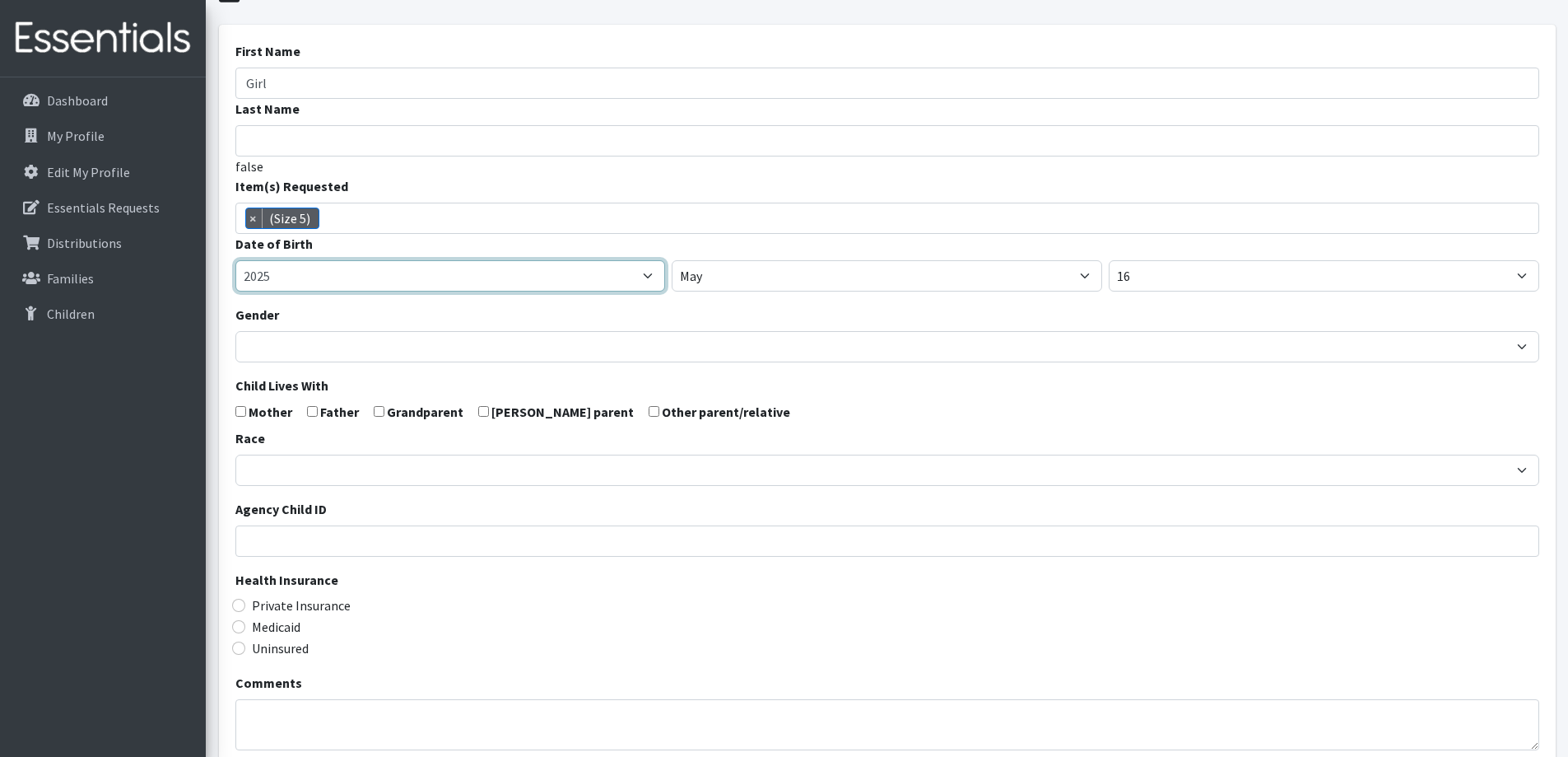
click at [521, 276] on select "2005 2006 2007 2008 2009 2010 2011 2012 2013 2014 2015 2016 2017 2018 2019 2020…" at bounding box center [450, 275] width 430 height 31
click at [235, 260] on select "2005 2006 2007 2008 2009 2010 2011 2012 2013 2014 2015 2016 2017 2018 2019 2020…" at bounding box center [450, 275] width 430 height 31
click at [395, 266] on select "2005 2006 2007 2008 2009 2010 2011 2012 2013 2014 2015 2016 2017 2018 2019 2020…" at bounding box center [450, 275] width 430 height 31
select select "2024"
click at [235, 260] on select "2005 2006 2007 2008 2009 2010 2011 2012 2013 2014 2015 2016 2017 2018 2019 2020…" at bounding box center [450, 275] width 430 height 31
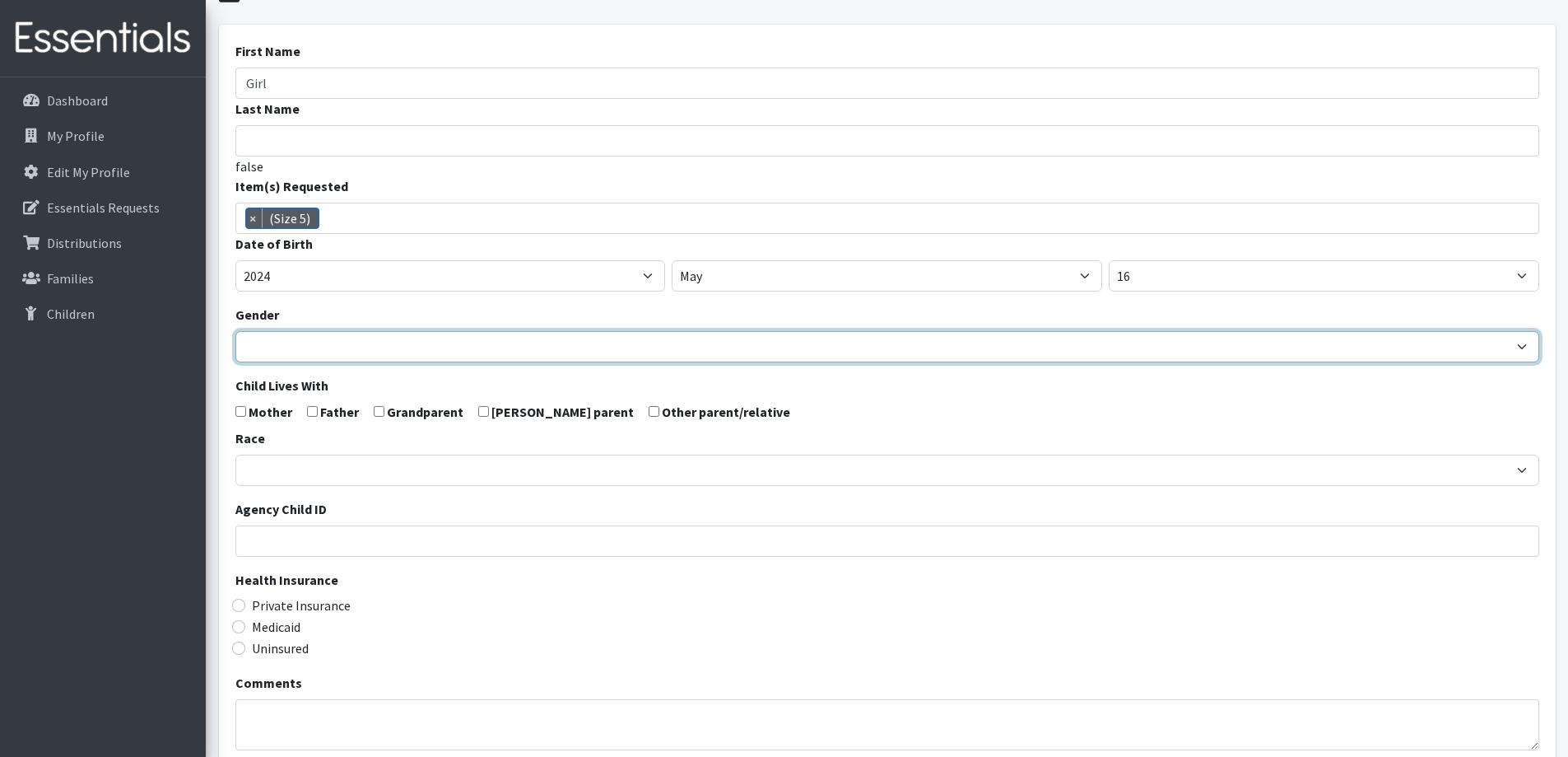
click at [403, 343] on select "Male Female" at bounding box center [887, 346] width 1304 height 31
select select "[DEMOGRAPHIC_DATA]"
click at [235, 331] on select "Male Female" at bounding box center [887, 346] width 1304 height 31
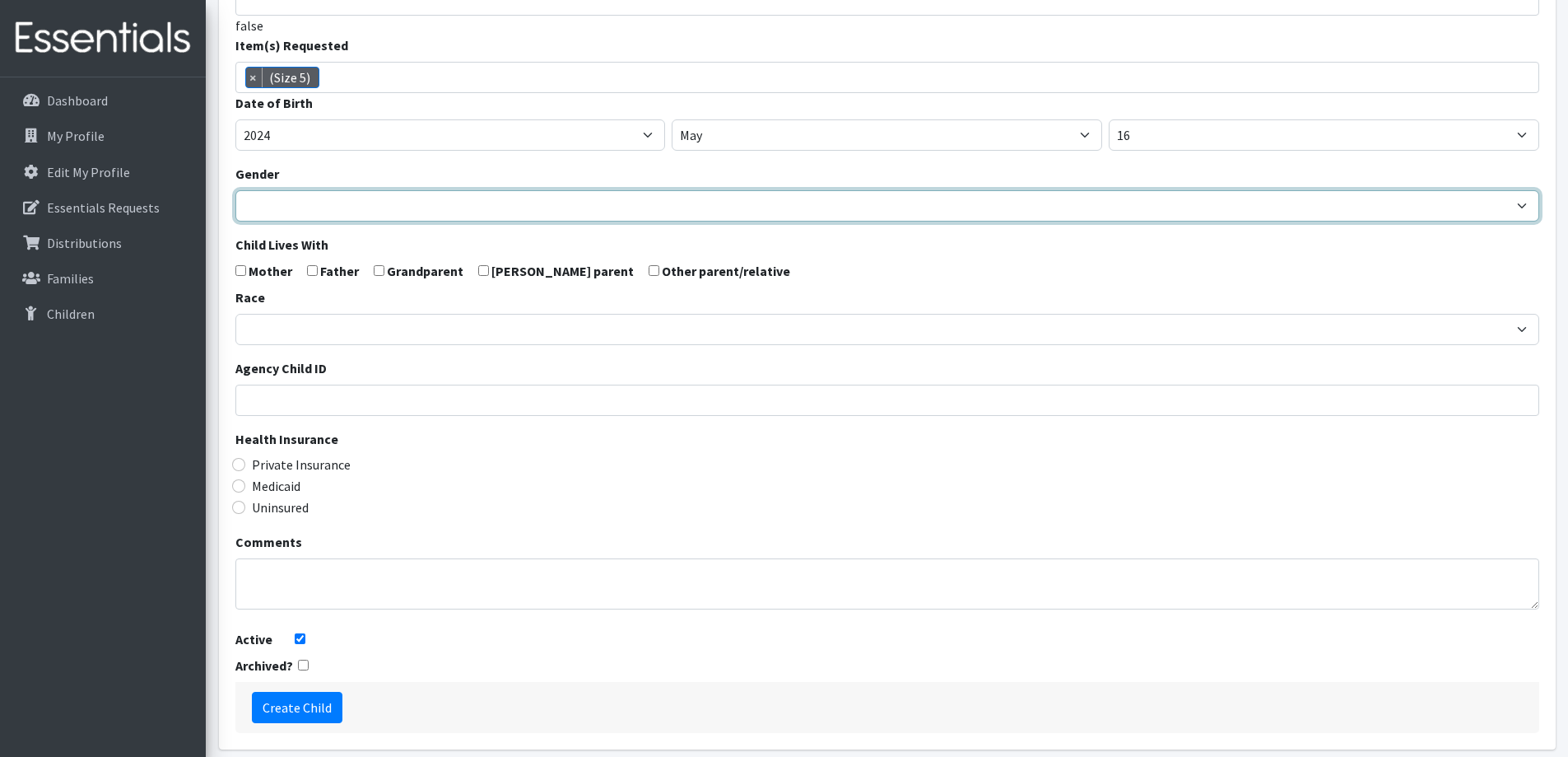
scroll to position [291, 0]
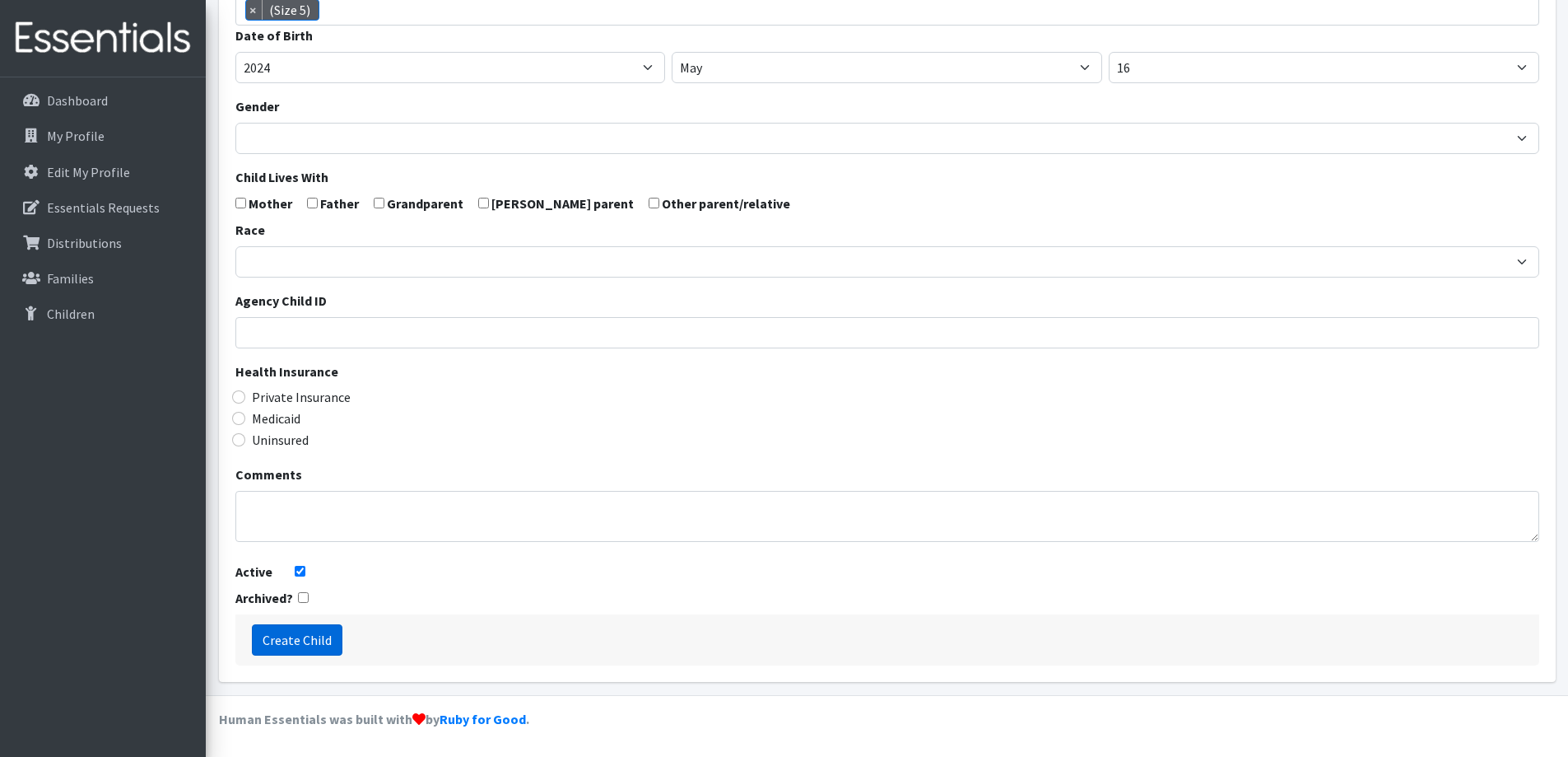
click at [305, 637] on input "Create Child" at bounding box center [297, 639] width 90 height 31
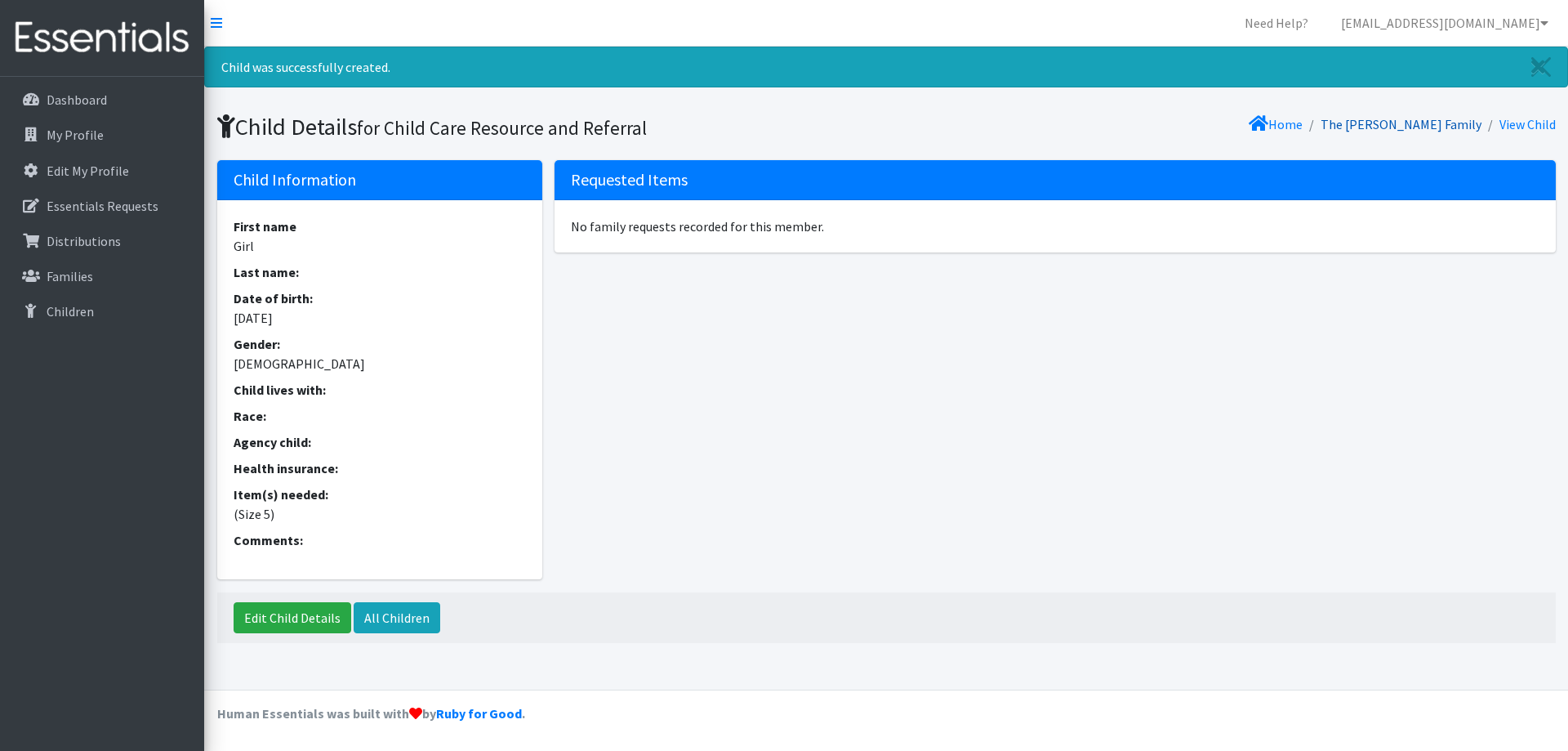
click at [1400, 120] on link "The [PERSON_NAME] Family" at bounding box center [1401, 123] width 161 height 16
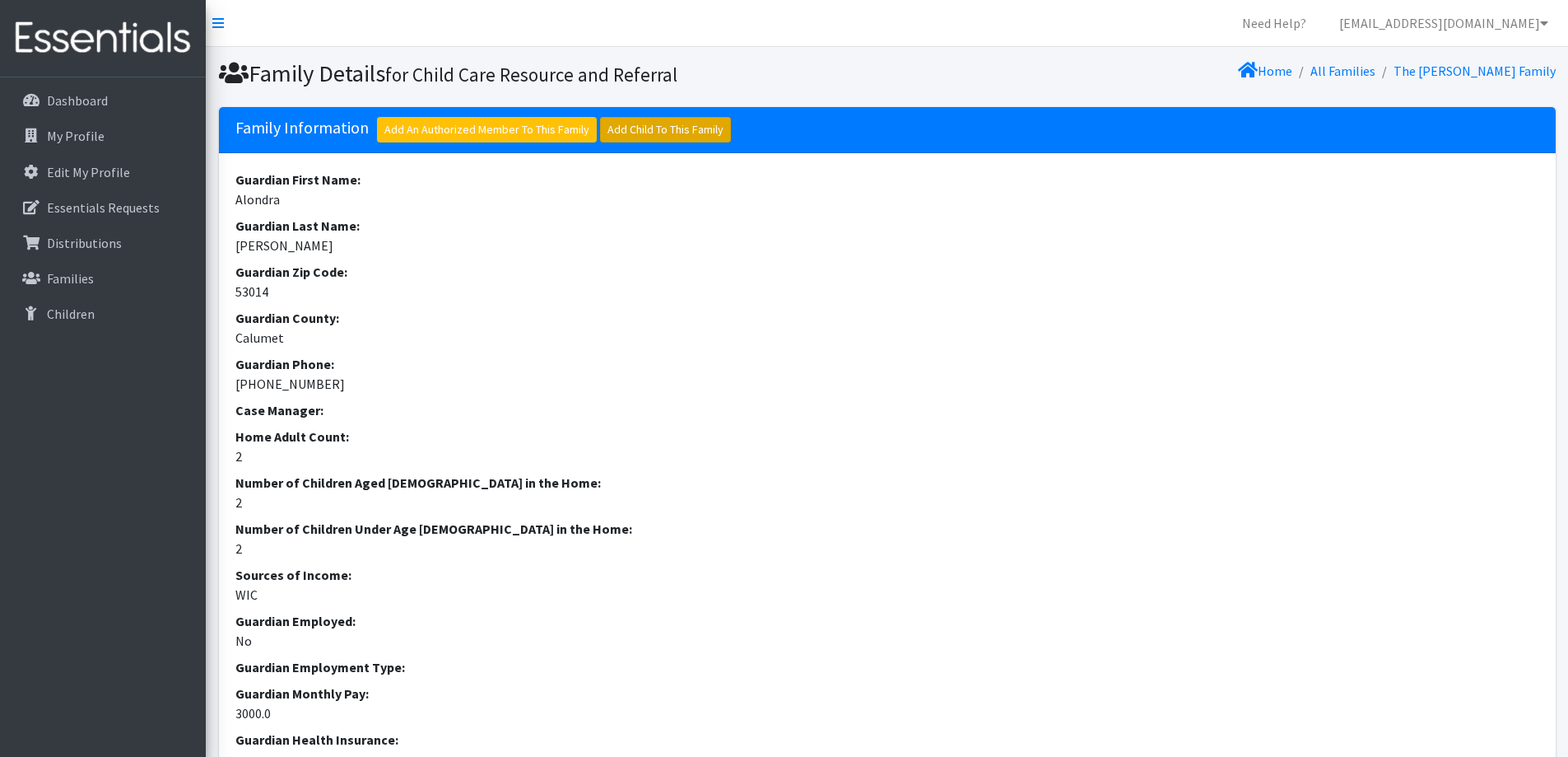
click at [642, 130] on link "Add Child To This Family" at bounding box center [664, 129] width 131 height 25
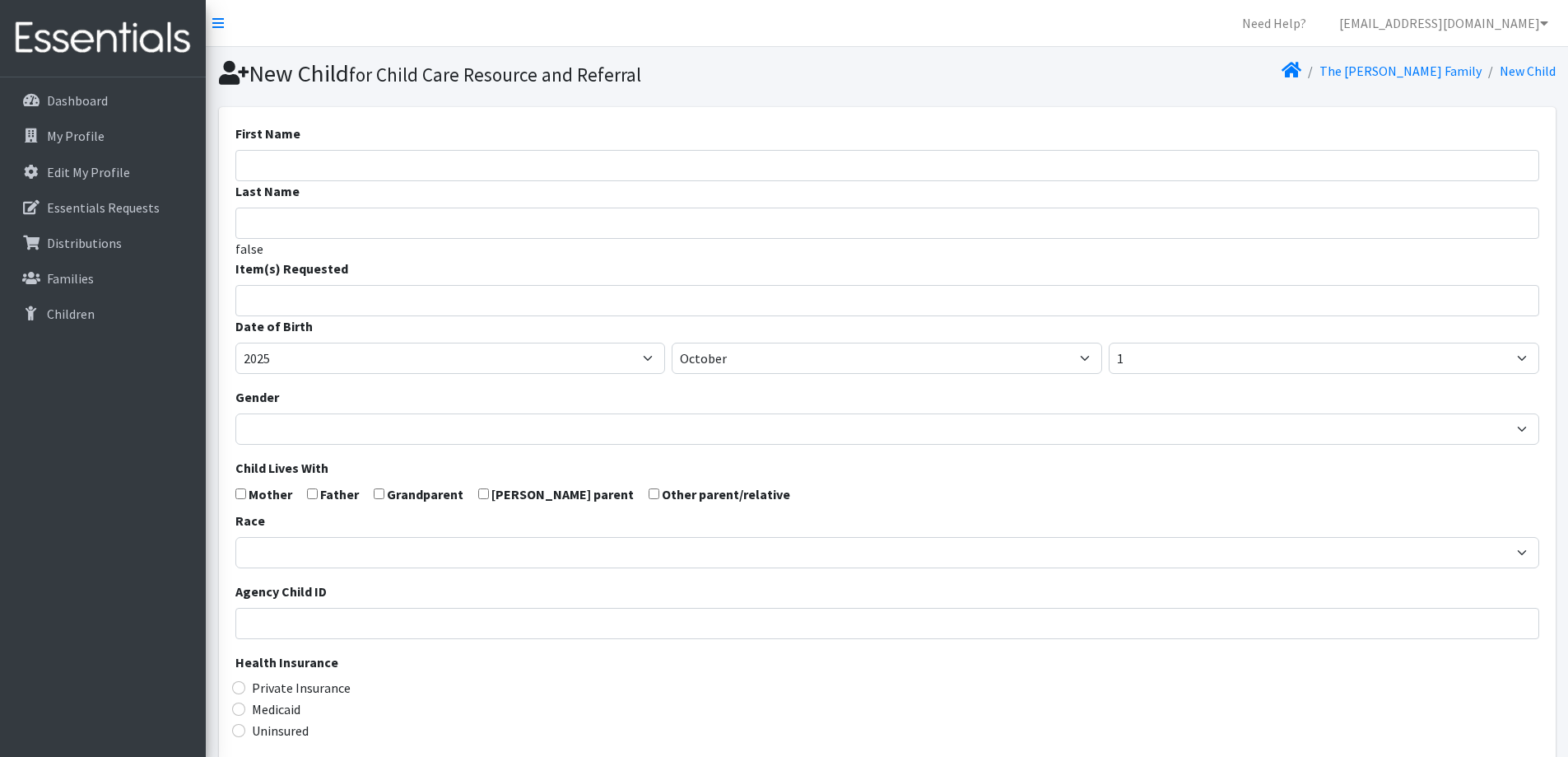
select select
click at [463, 152] on input "First Name" at bounding box center [887, 165] width 1304 height 31
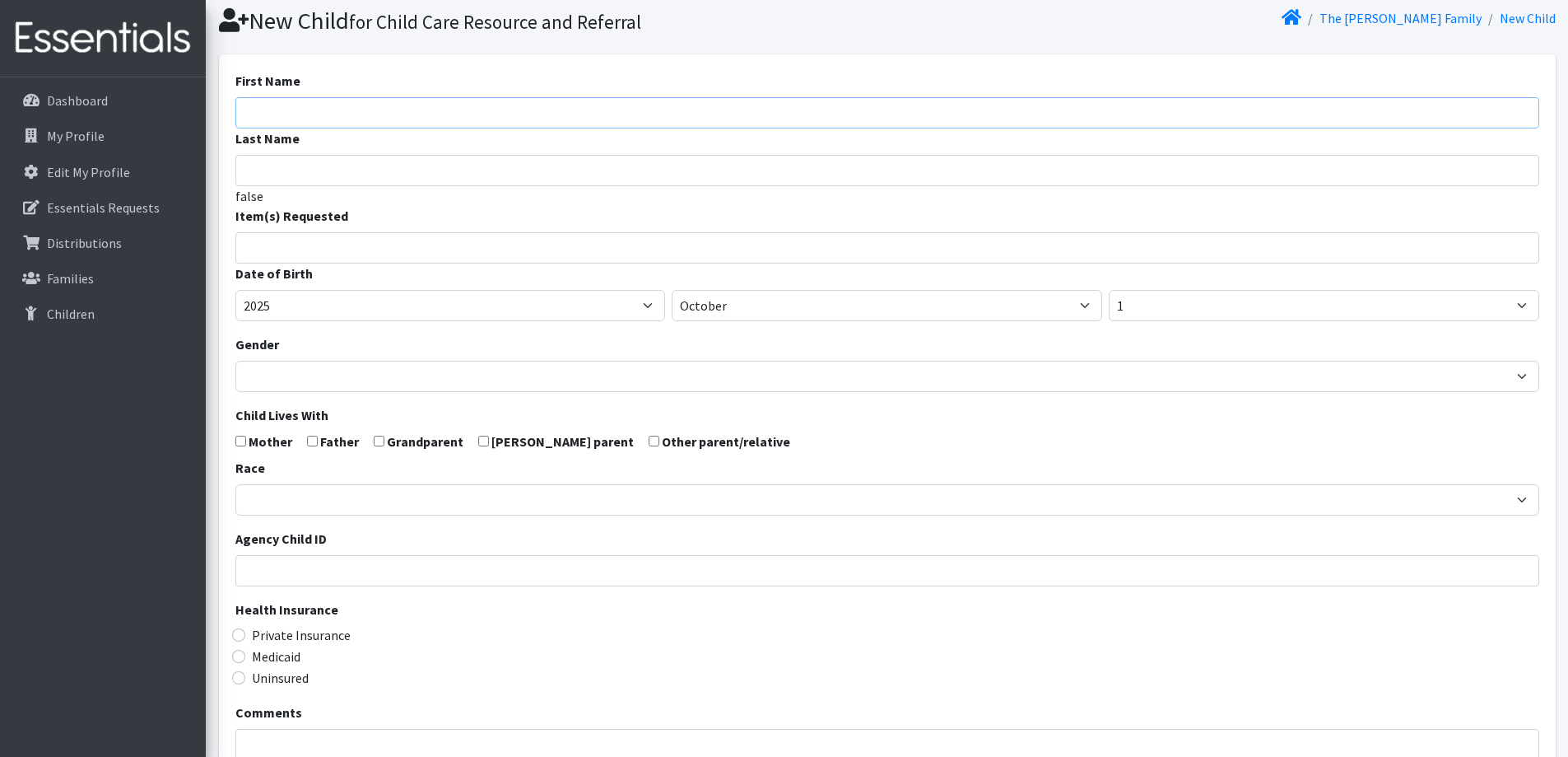
scroll to position [82, 0]
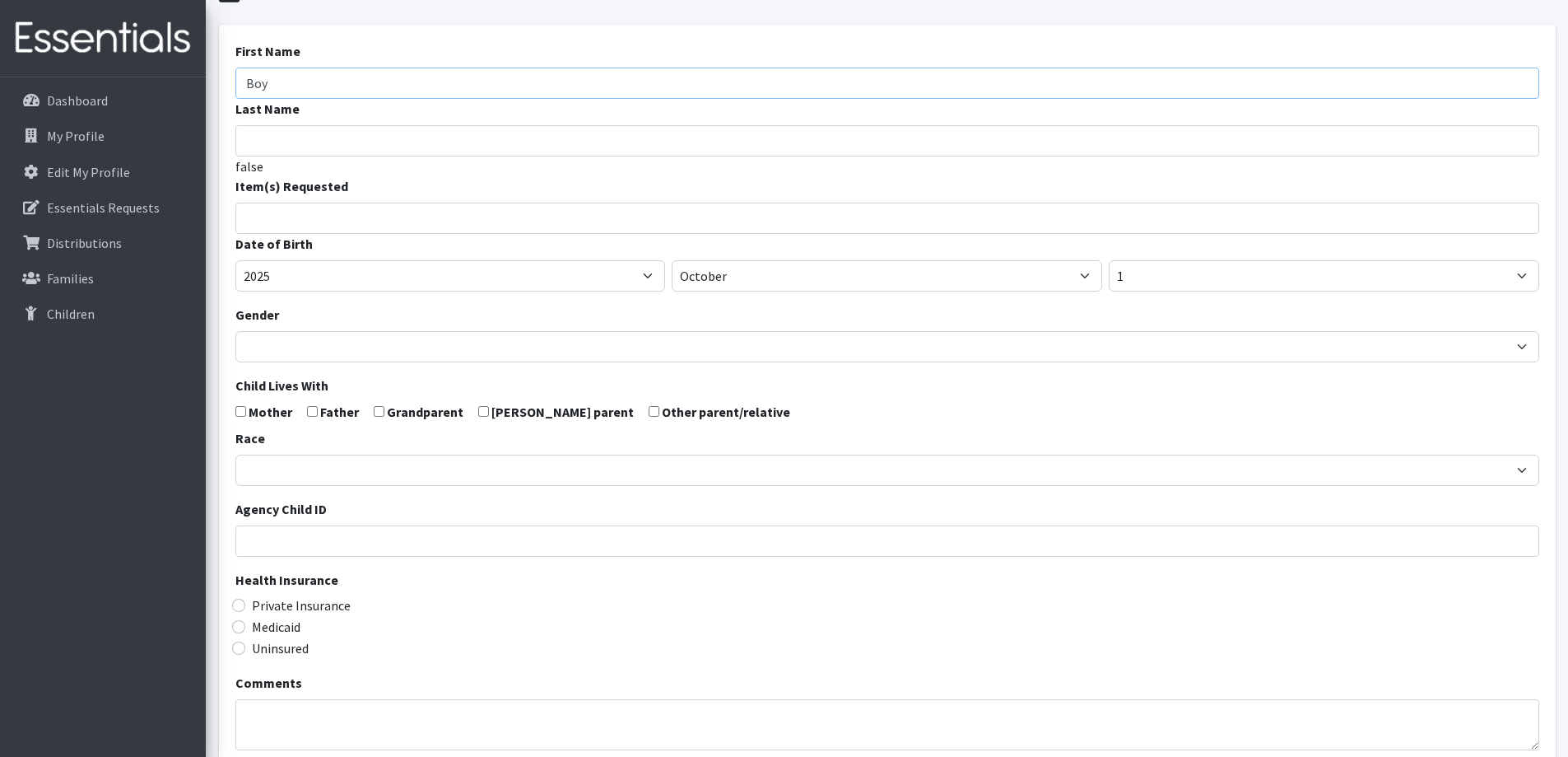
type input "Boy"
click at [429, 236] on div "Date of Birth 2005 2006 2007 2008 2009 2010 2011 2012 2013 2014 2015 2016 2017 …" at bounding box center [887, 262] width 1304 height 57
click at [423, 218] on input "search" at bounding box center [899, 216] width 1298 height 15
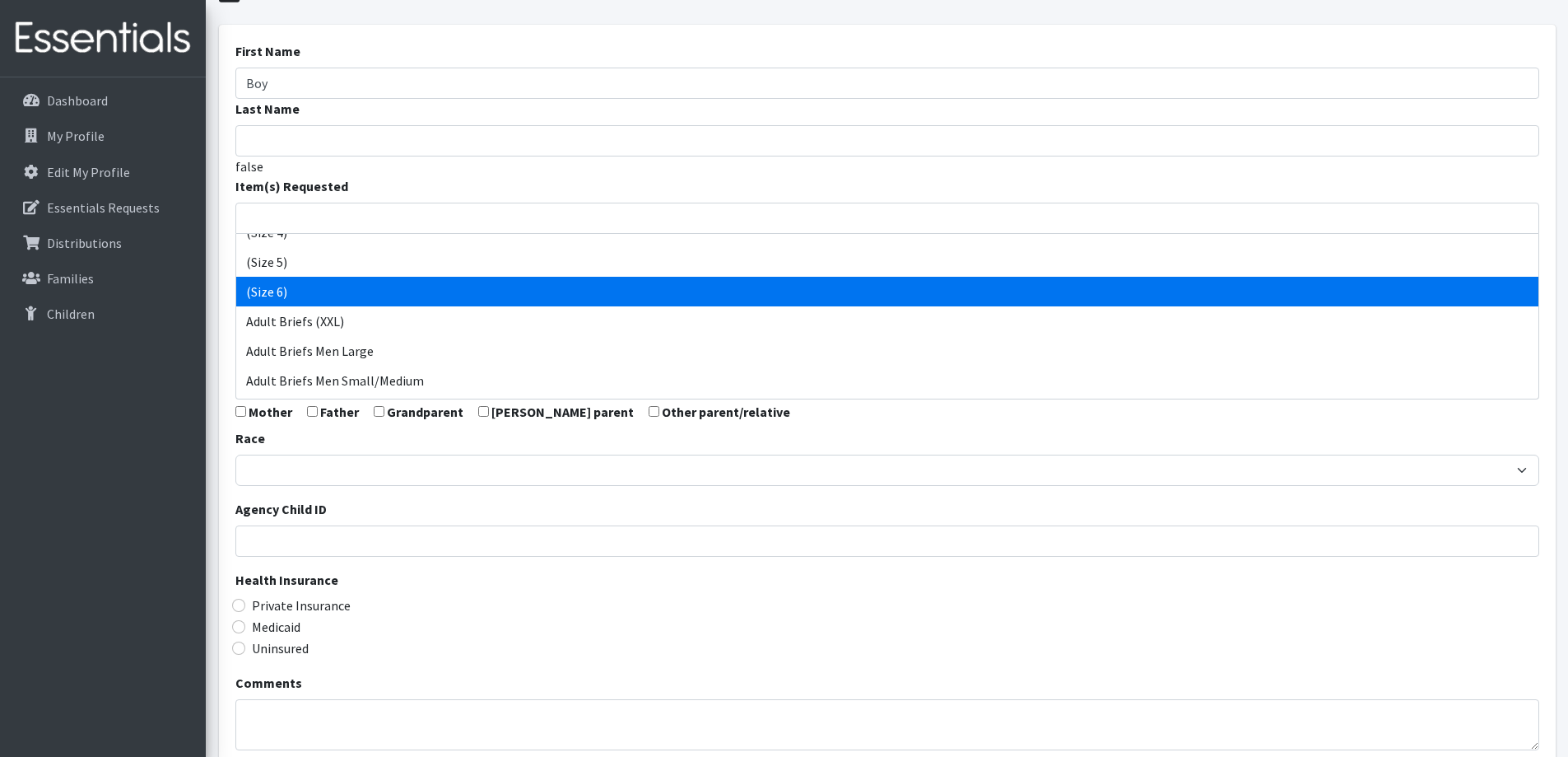
select select "14491"
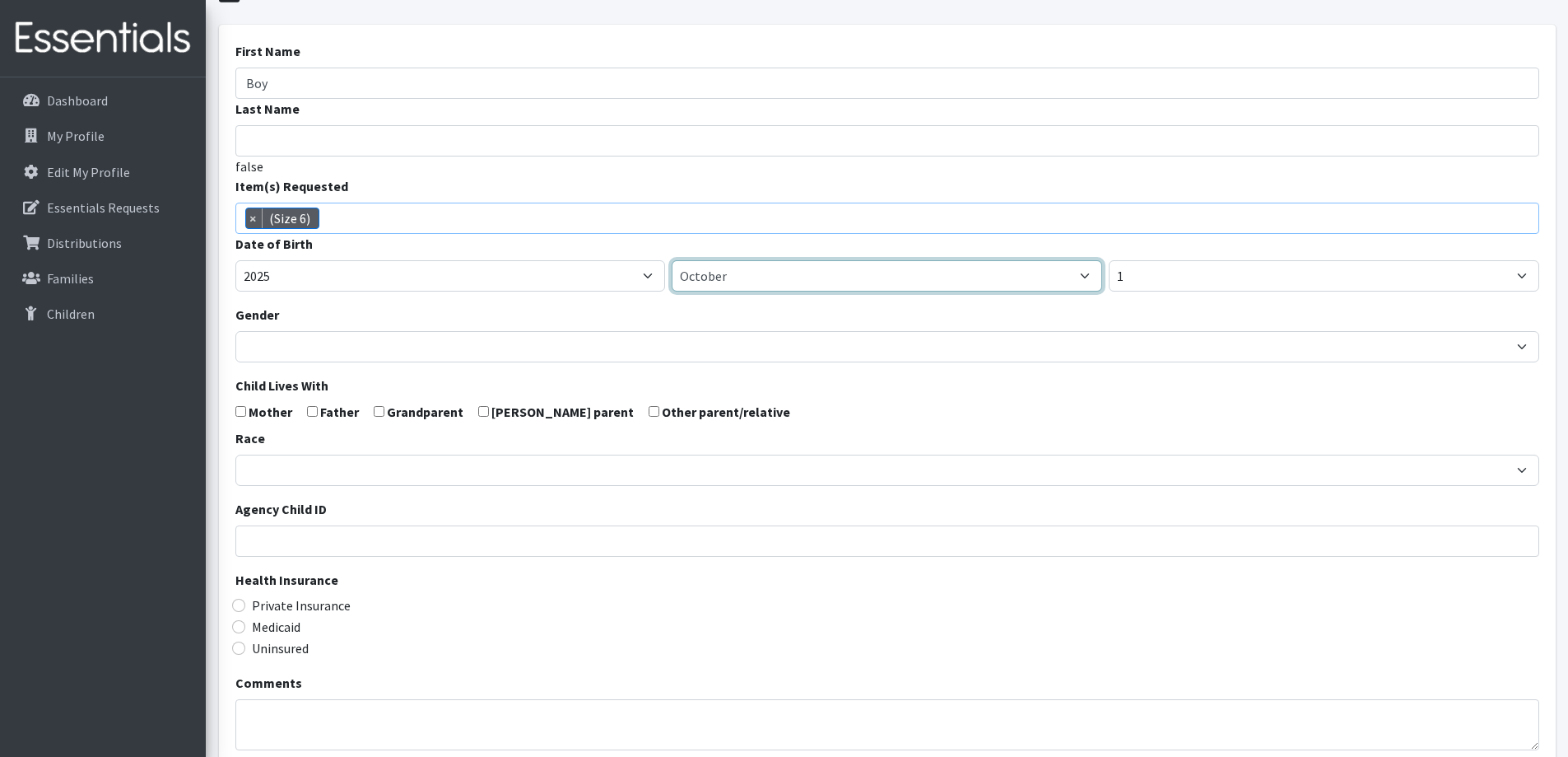
click at [775, 279] on select "January February March April May June July August September October November De…" at bounding box center [887, 275] width 430 height 31
select select "3"
click at [672, 260] on select "January February March April May June July August September October November De…" at bounding box center [887, 275] width 430 height 31
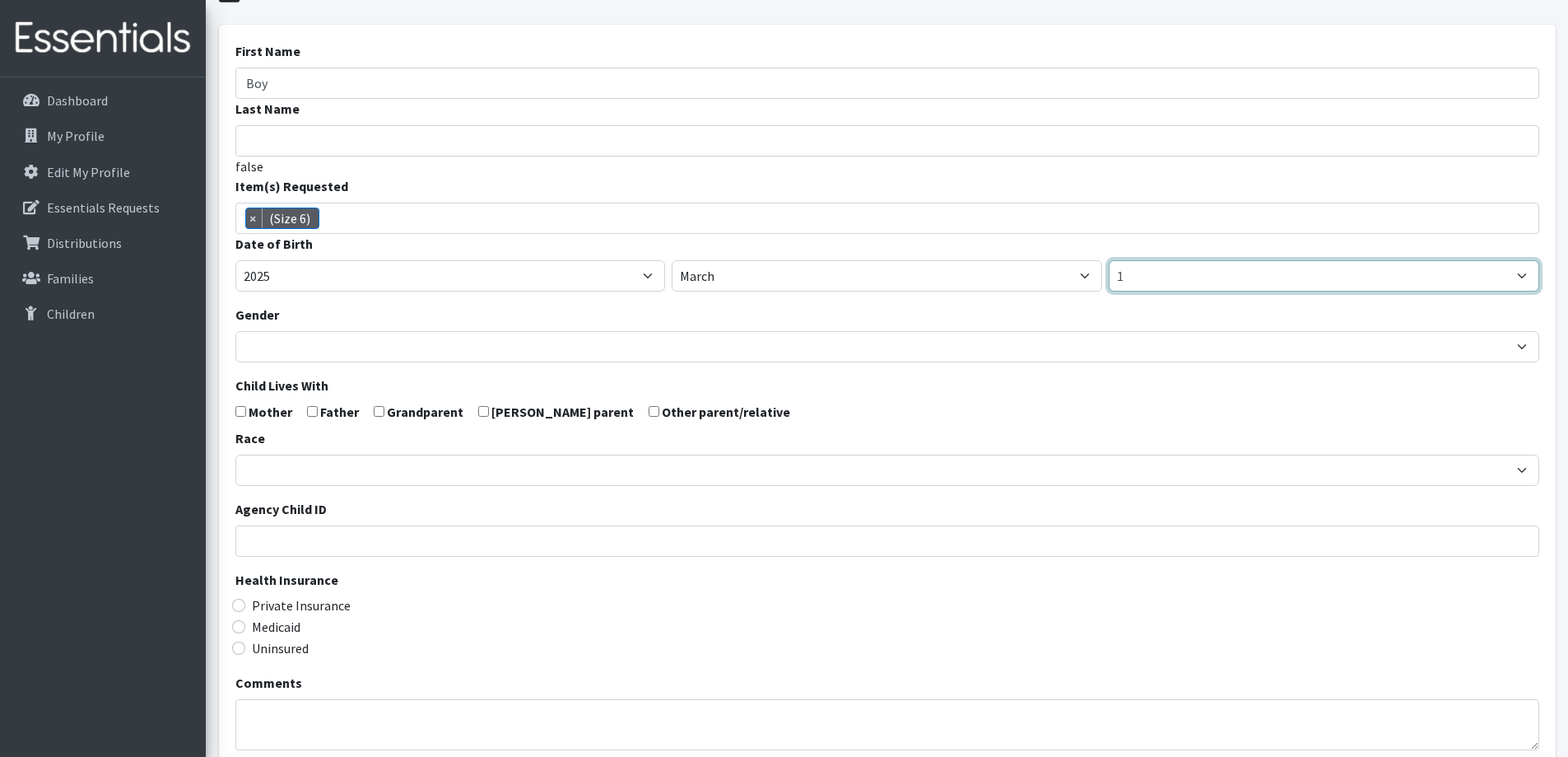
click at [1220, 283] on select "1 2 3 4 5 6 7 8 9 10 11 12 13 14 15 16 17 18 19 20 21 22 23 24 25 26 27 28 29 3…" at bounding box center [1323, 275] width 430 height 31
select select "31"
click at [1109, 260] on select "1 2 3 4 5 6 7 8 9 10 11 12 13 14 15 16 17 18 19 20 21 22 23 24 25 26 27 28 29 3…" at bounding box center [1323, 275] width 430 height 31
click at [451, 380] on form "First Name Boy Last Name false Item(s) Requested (Newborn) (Preemie) (Size 1) (…" at bounding box center [887, 458] width 1304 height 832
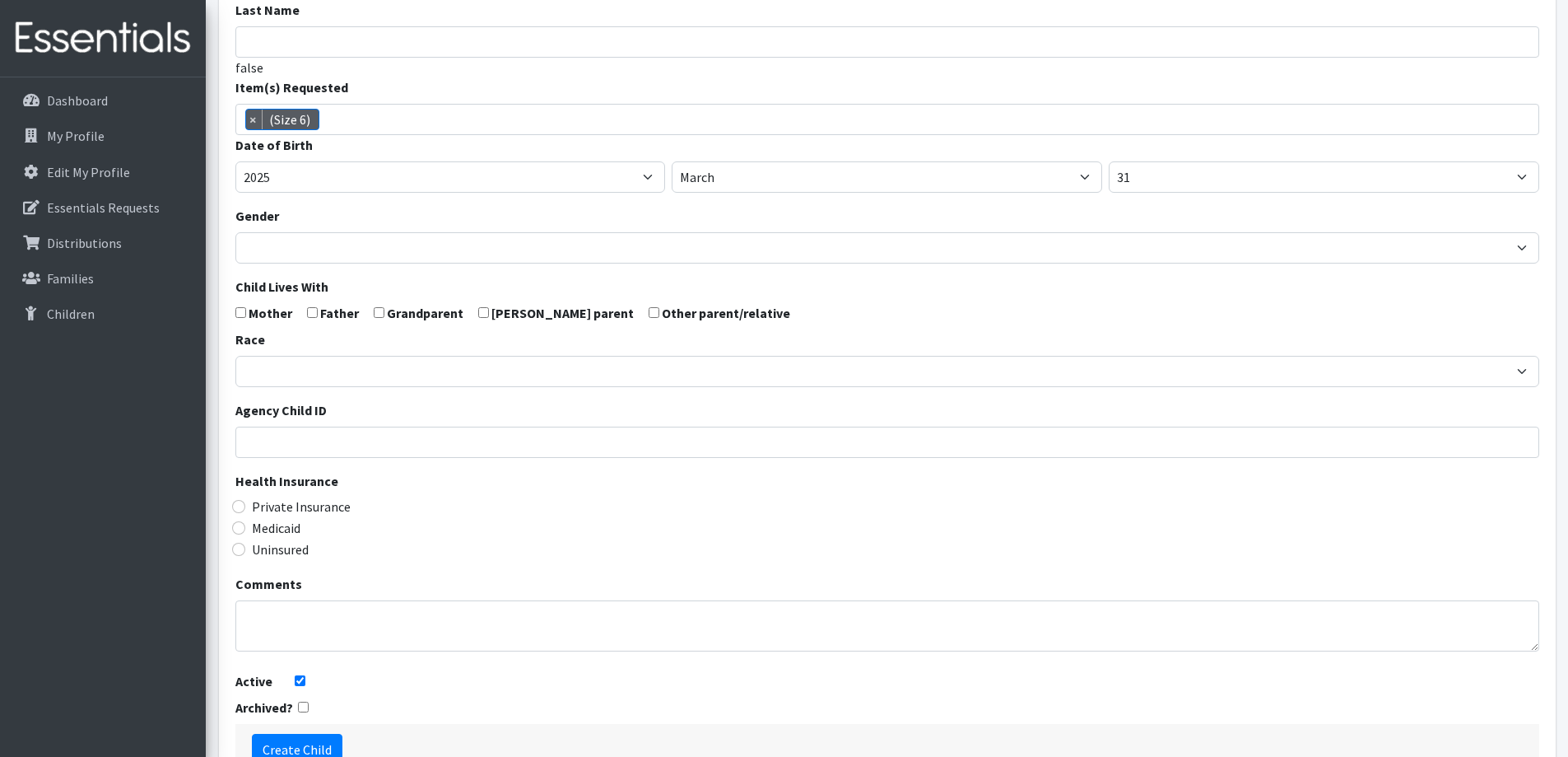
scroll to position [291, 0]
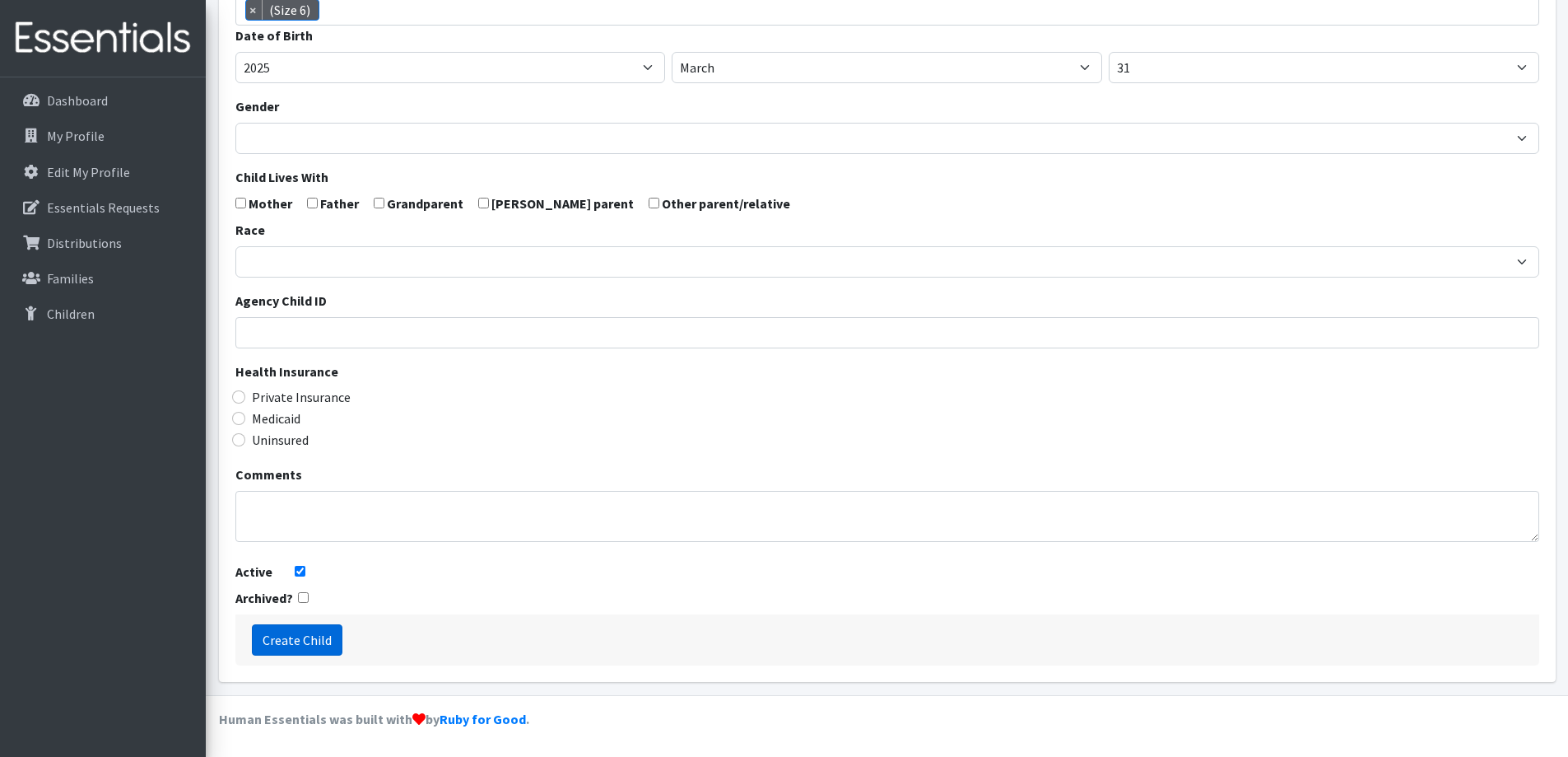
click at [308, 631] on input "Create Child" at bounding box center [297, 639] width 90 height 31
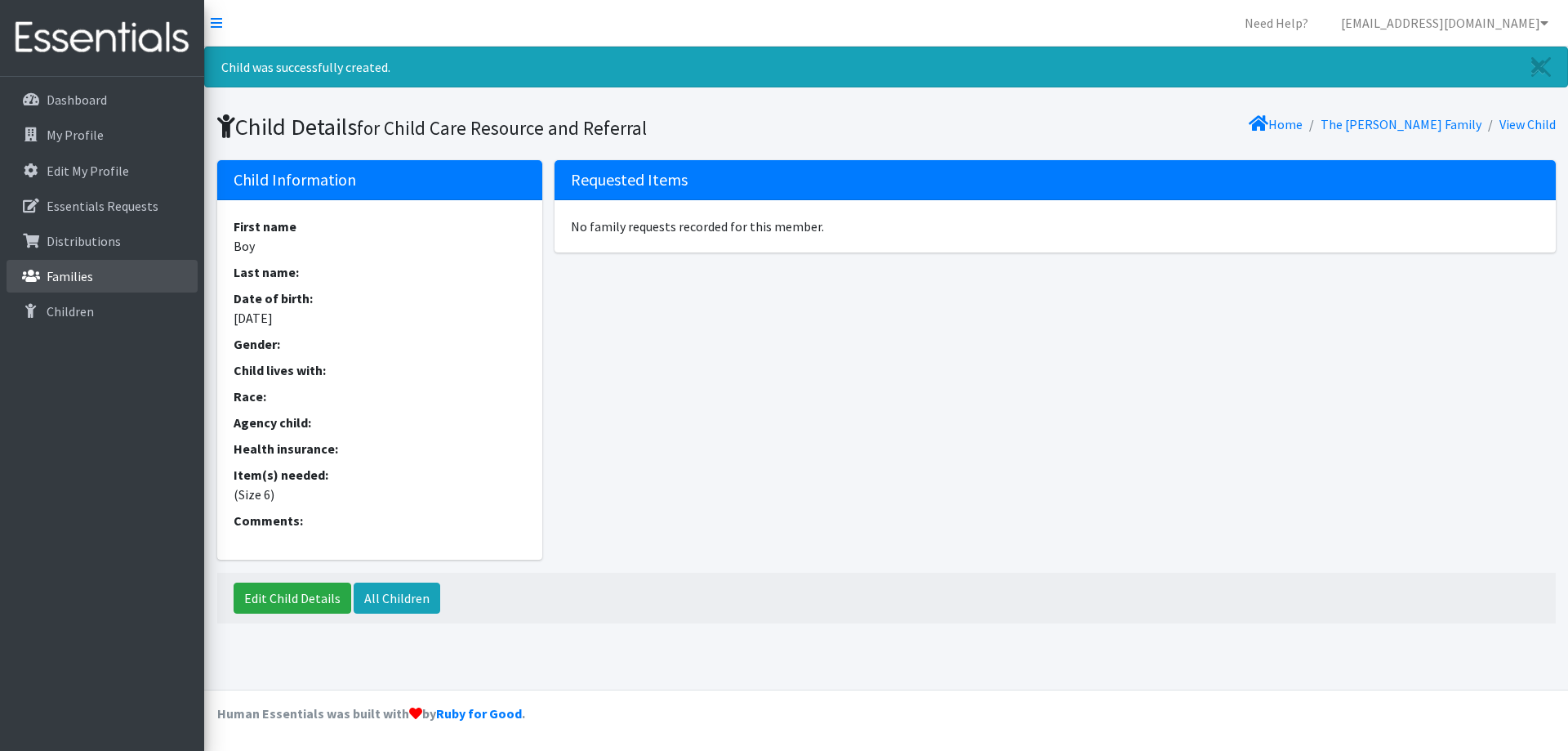
click at [85, 275] on p "Families" at bounding box center [70, 276] width 47 height 16
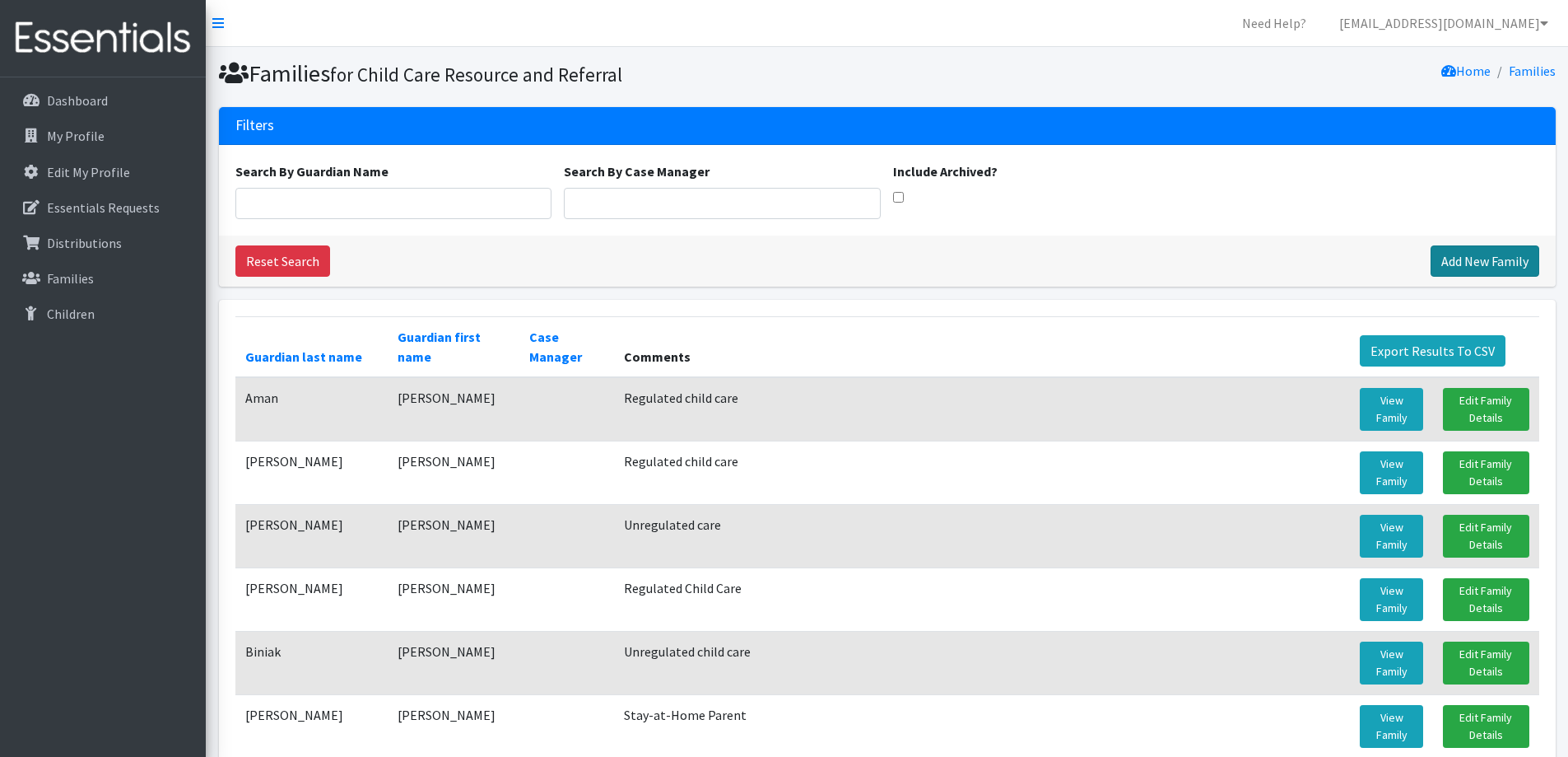
click at [1515, 261] on link "Add New Family" at bounding box center [1484, 261] width 108 height 31
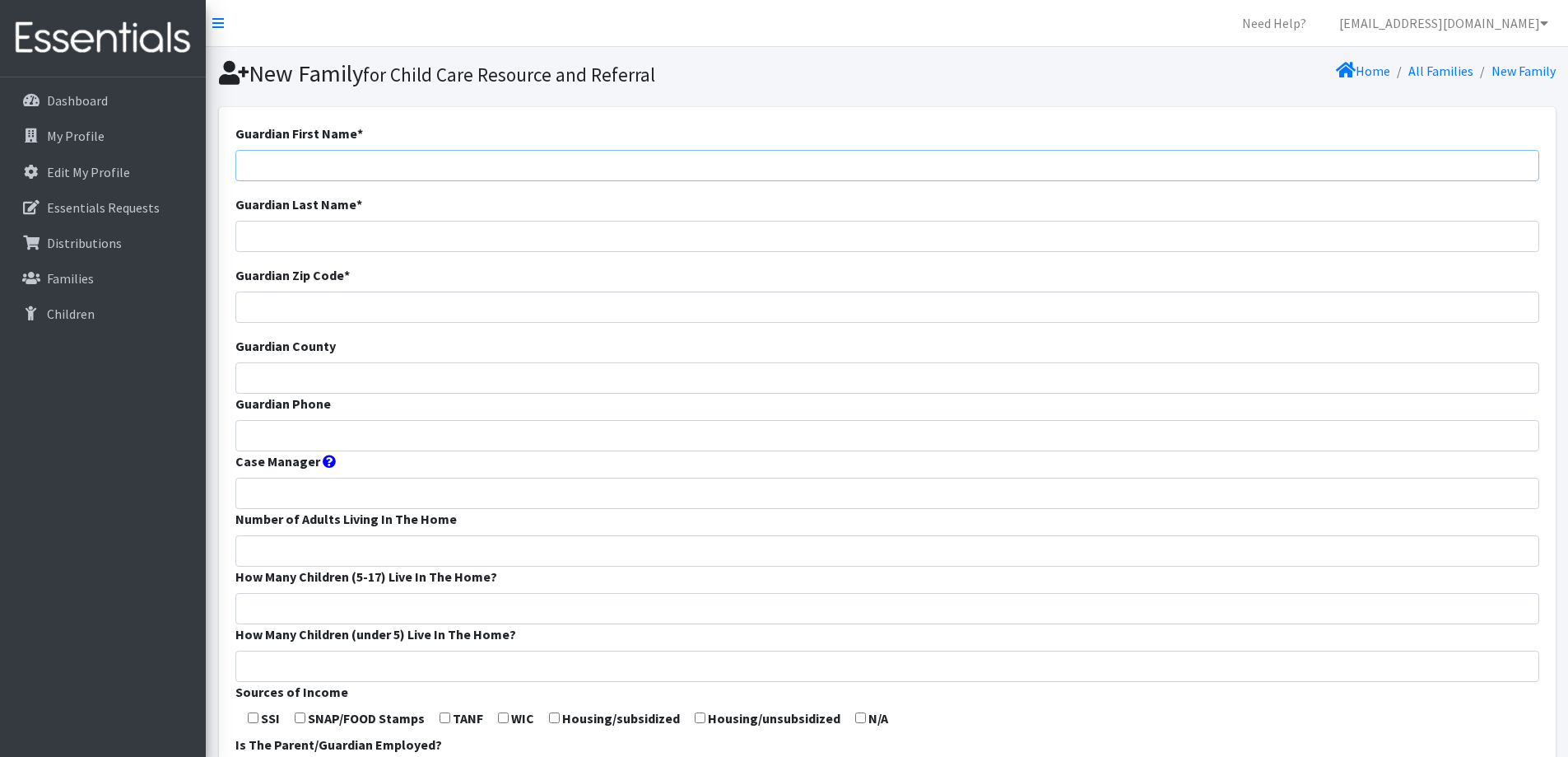
click at [522, 170] on input "Guardian First Name *" at bounding box center [887, 165] width 1304 height 31
type input "Terra"
type input "[PERSON_NAME]"
click at [396, 289] on div "Guardian Zip Code *" at bounding box center [887, 294] width 1304 height 57
click at [396, 298] on input "Guardian Zip Code *" at bounding box center [887, 307] width 1304 height 31
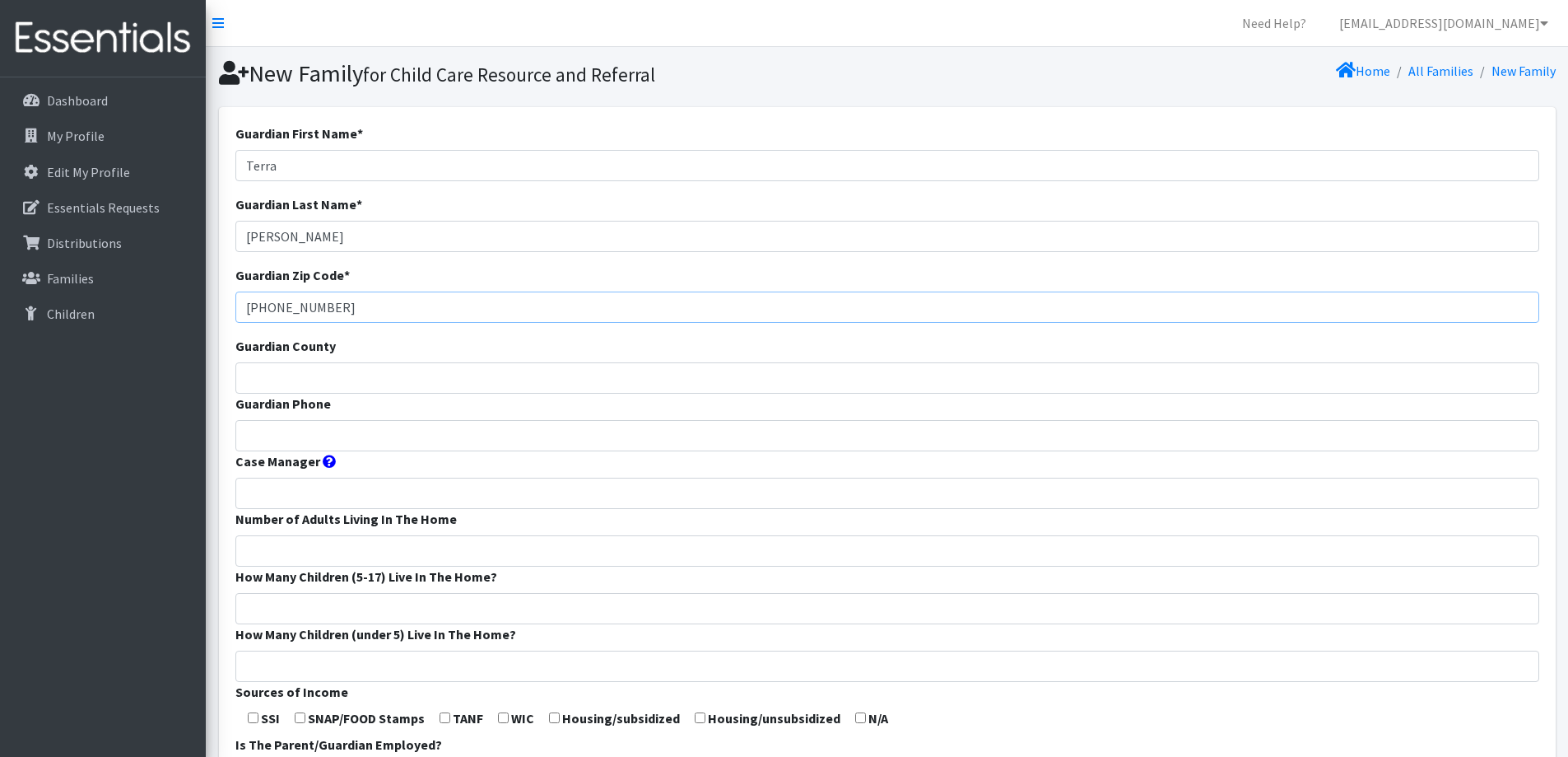
type input "[PHONE_NUMBER]"
click at [372, 378] on input "Guardian County" at bounding box center [887, 378] width 1304 height 31
type input "Calumet"
click at [358, 436] on input "Guardian Phone" at bounding box center [887, 435] width 1304 height 31
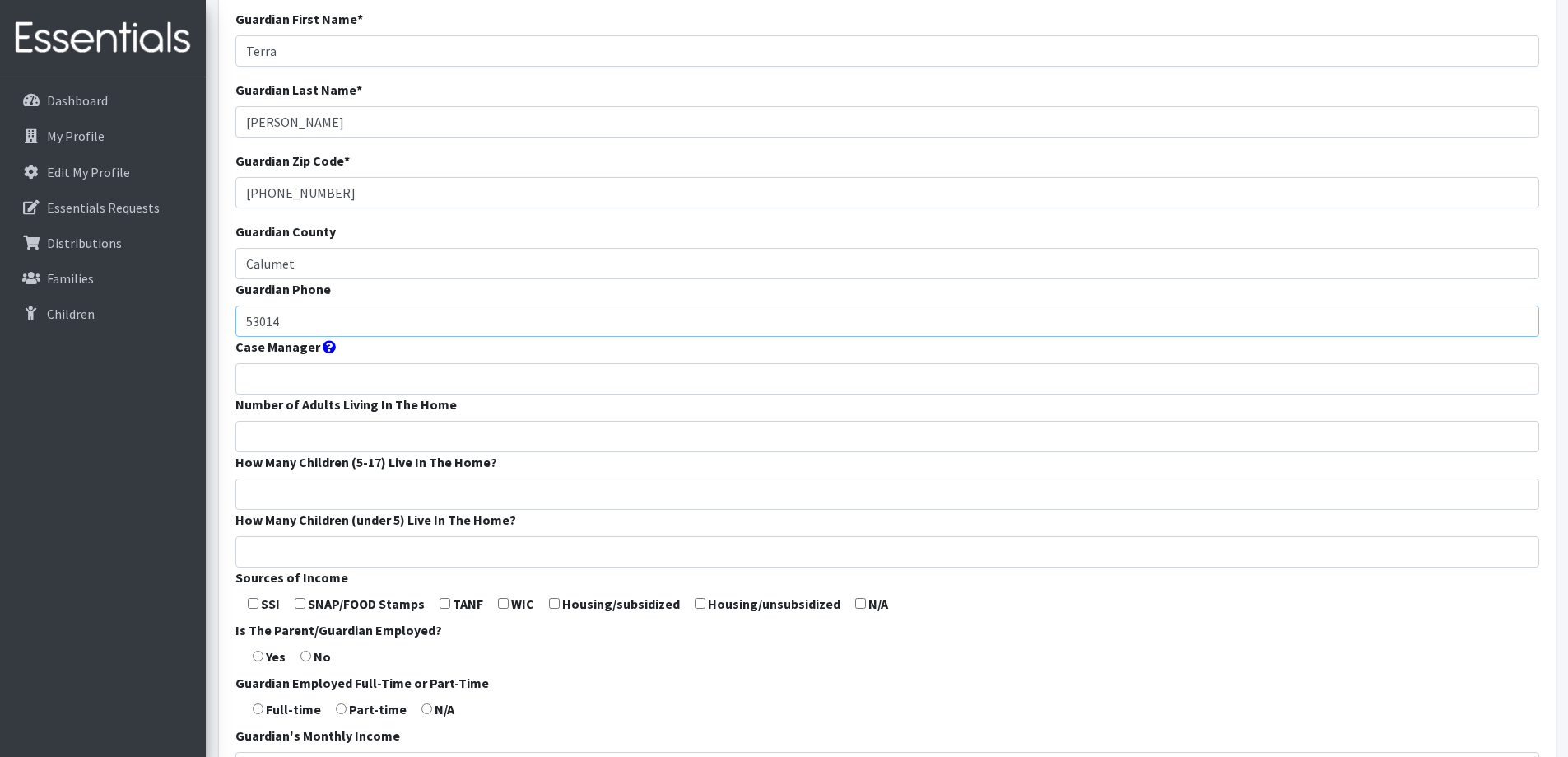
scroll to position [165, 0]
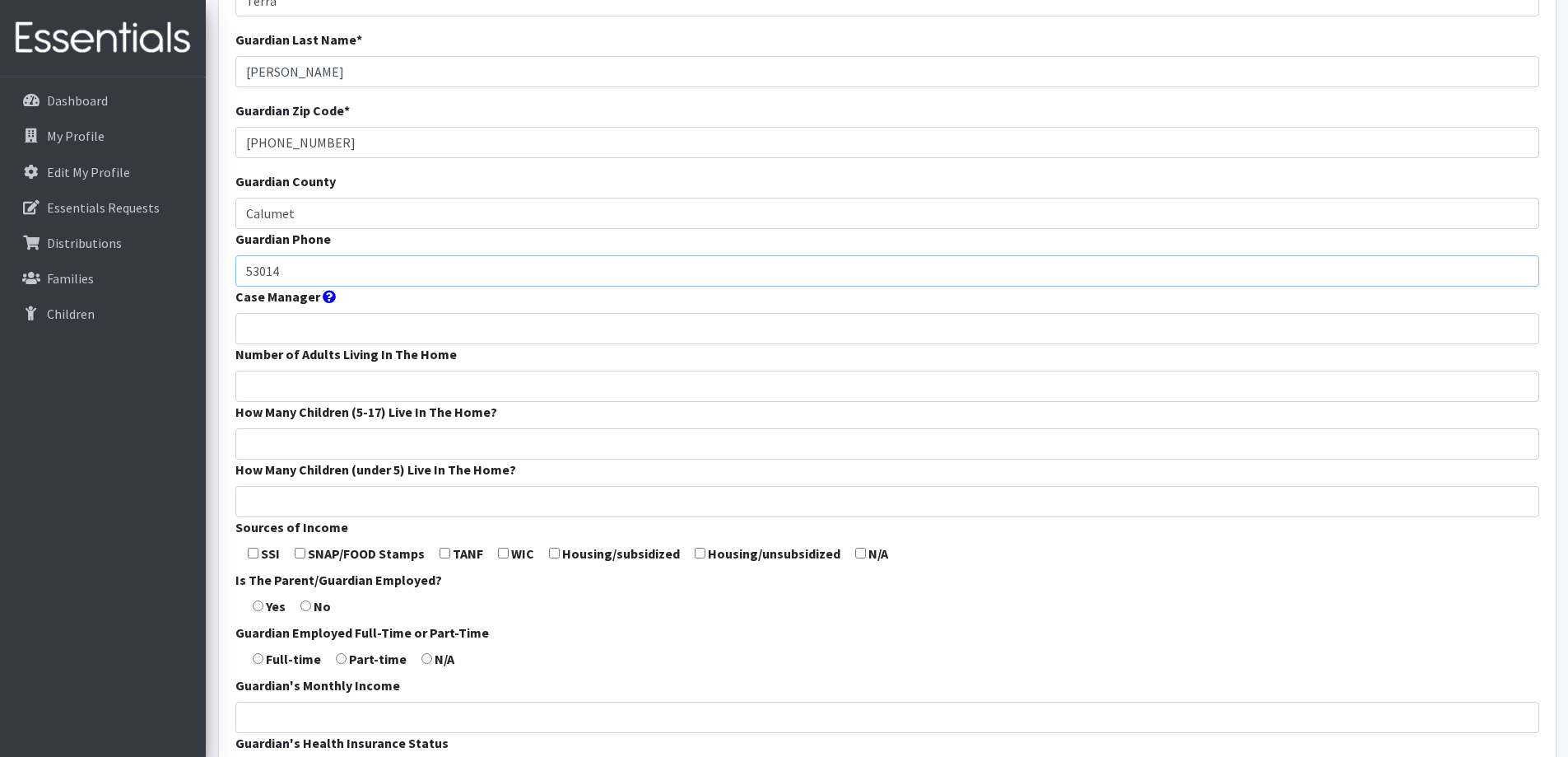
type input "53014"
click at [355, 380] on input "Number of Adults Living In The Home" at bounding box center [887, 386] width 1304 height 31
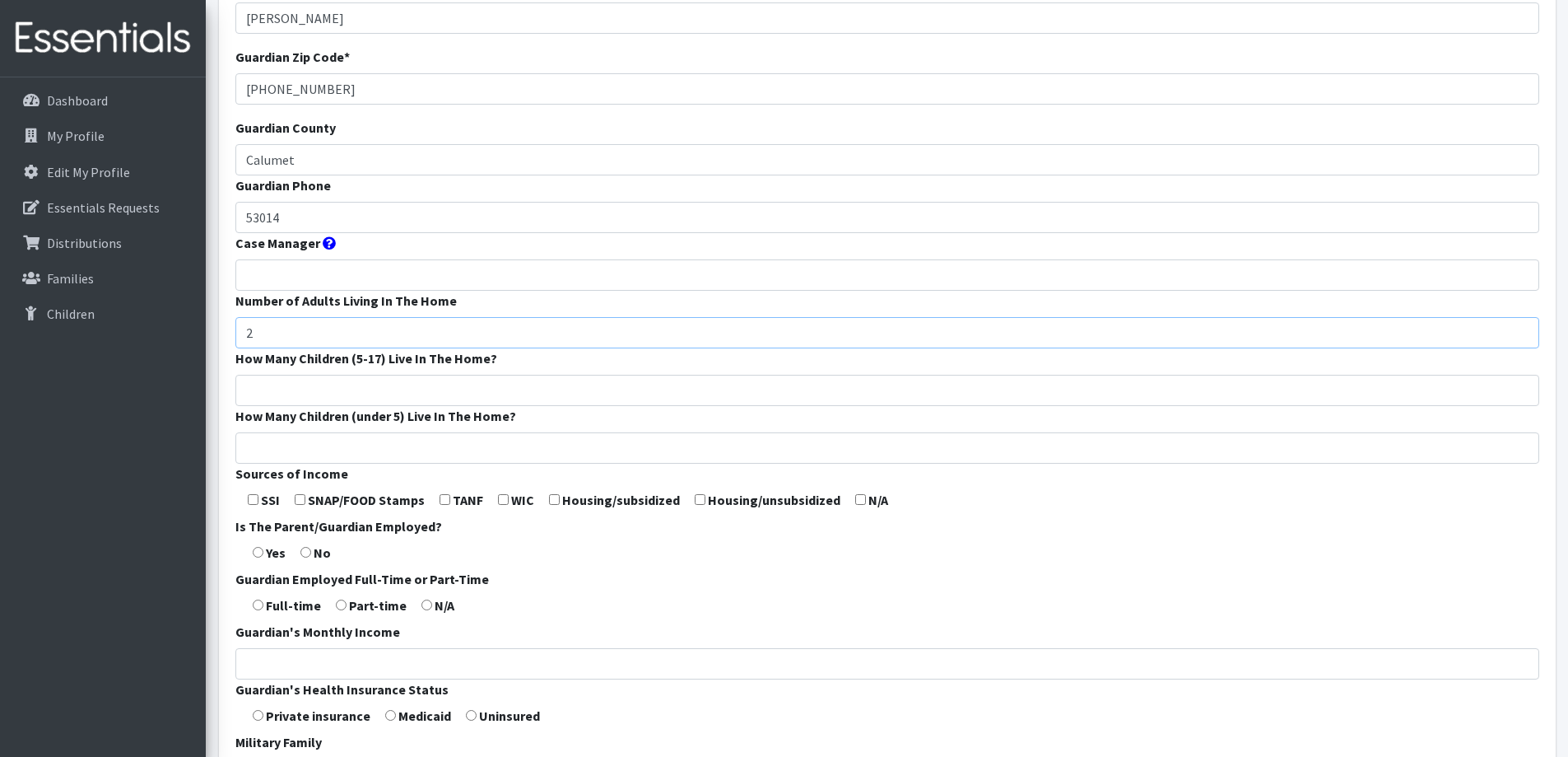
scroll to position [247, 0]
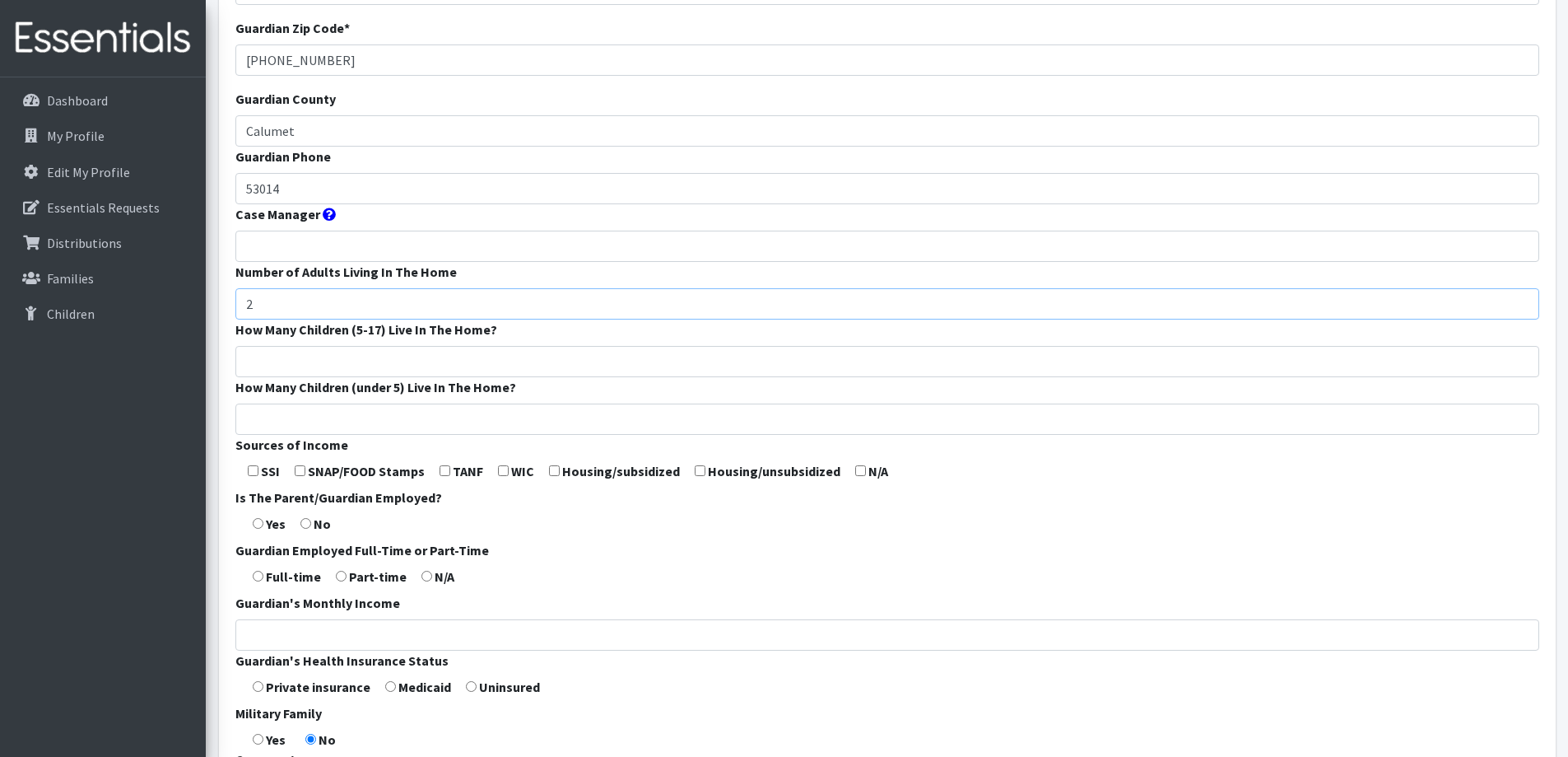
type input "2"
click at [455, 363] on input "How Many Children (5-17) Live In The Home?" at bounding box center [887, 361] width 1304 height 31
type input "0"
click at [440, 409] on input "How Many Children (under 5) Live In The Home?" at bounding box center [887, 418] width 1304 height 31
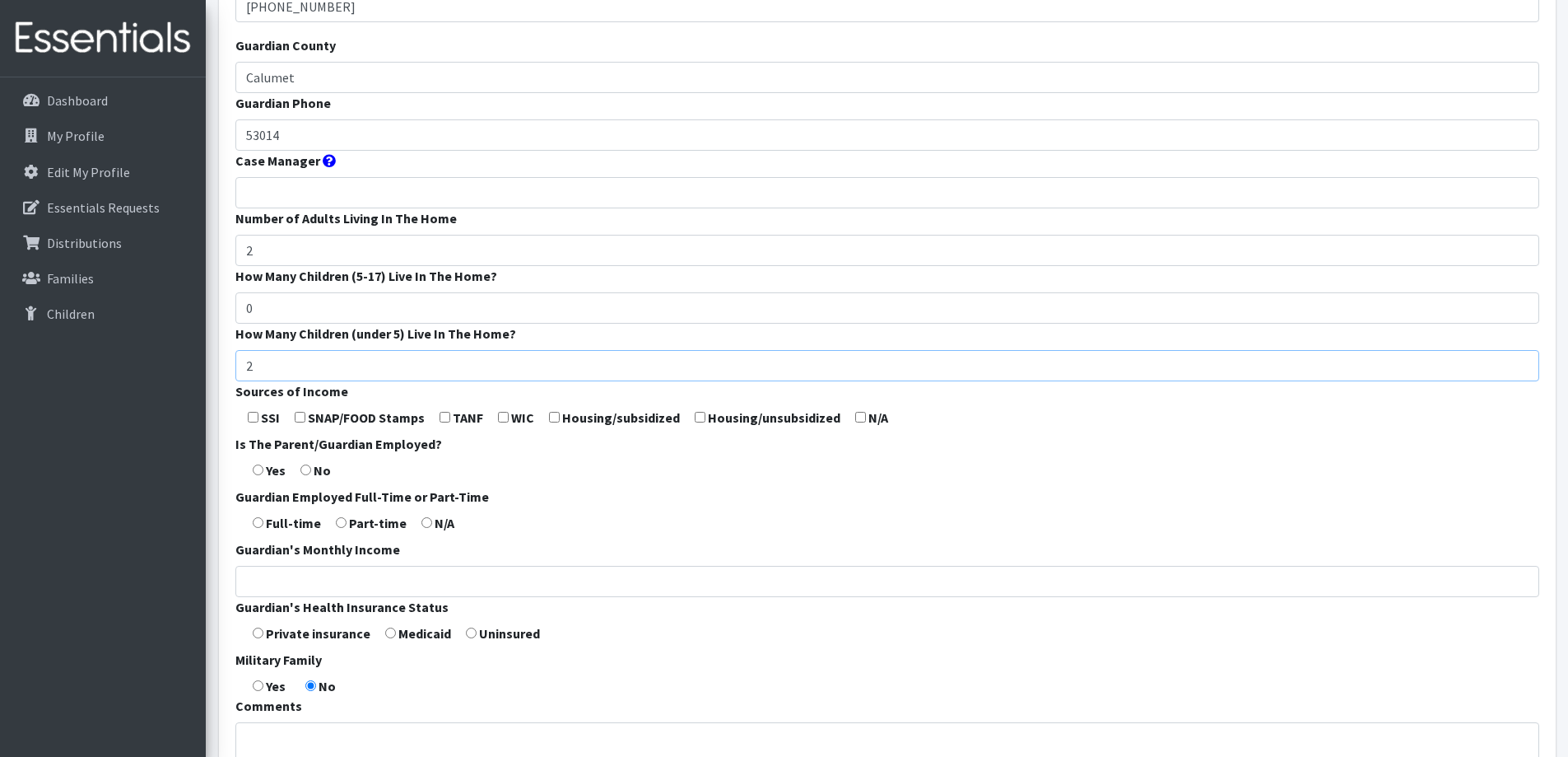
scroll to position [330, 0]
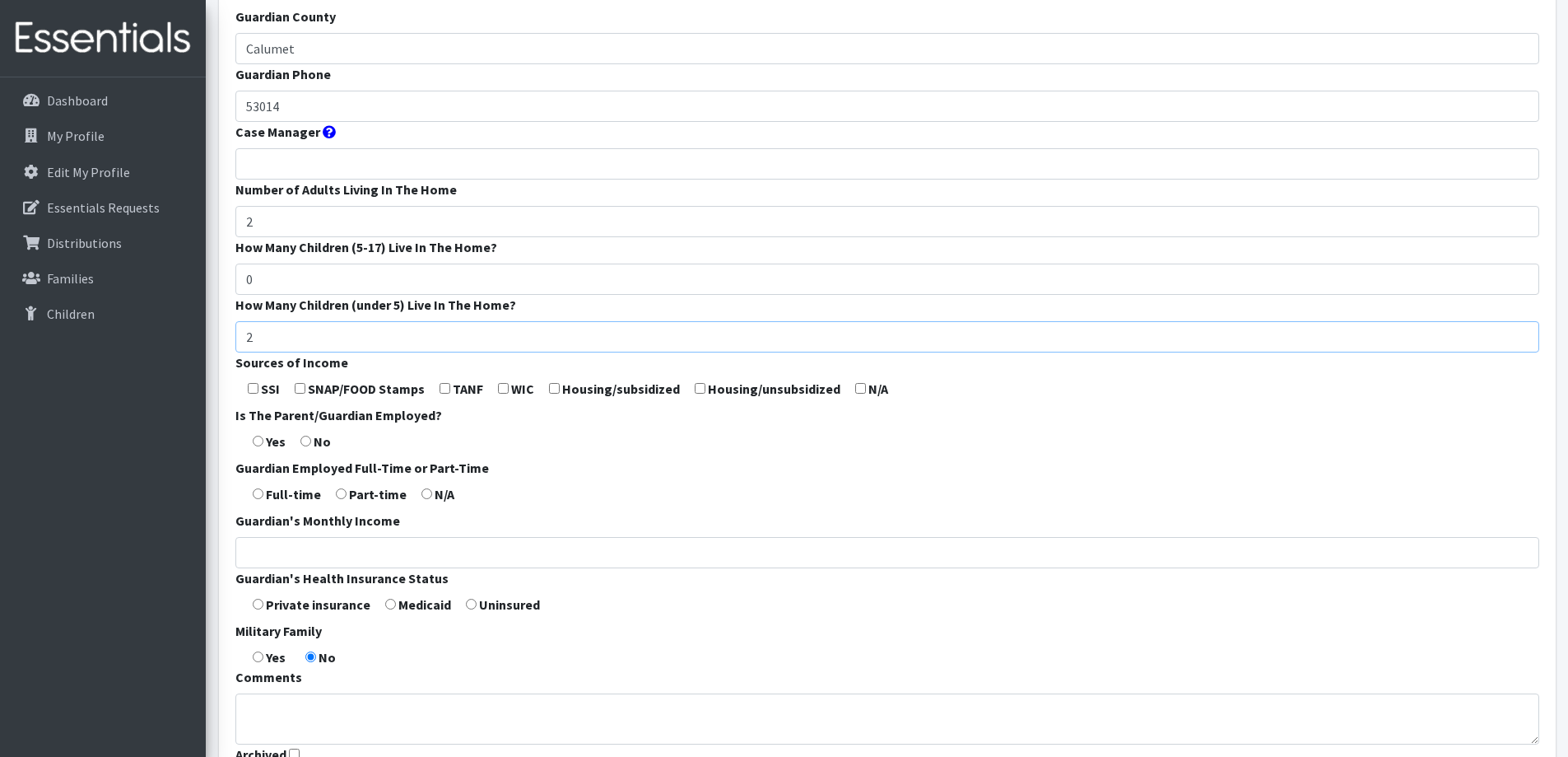
type input "2"
click at [856, 392] on input "checkbox" at bounding box center [860, 388] width 10 height 10
checkbox input "true"
click at [260, 494] on input "radio" at bounding box center [257, 493] width 10 height 10
radio input "true"
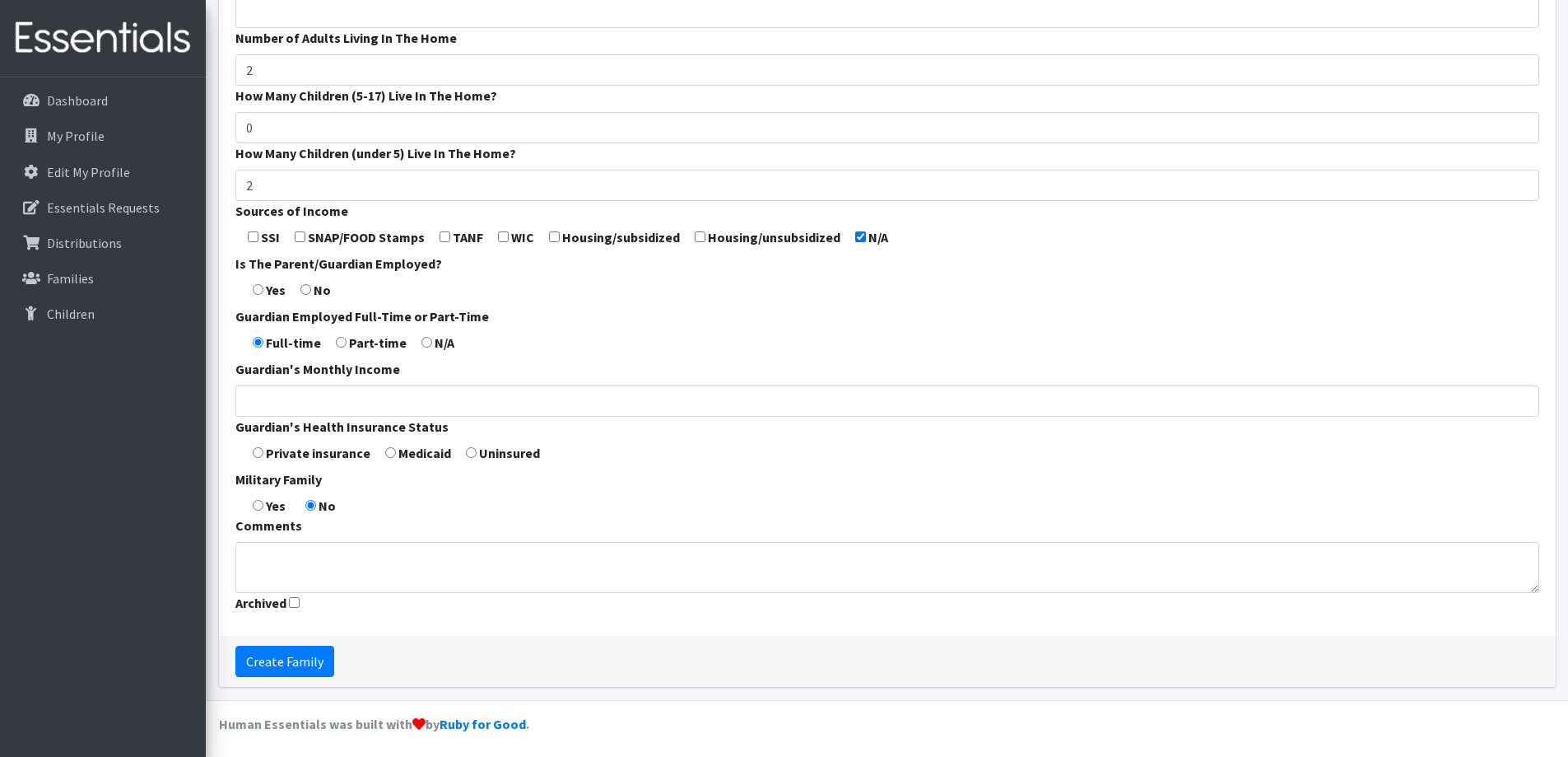
scroll to position [486, 0]
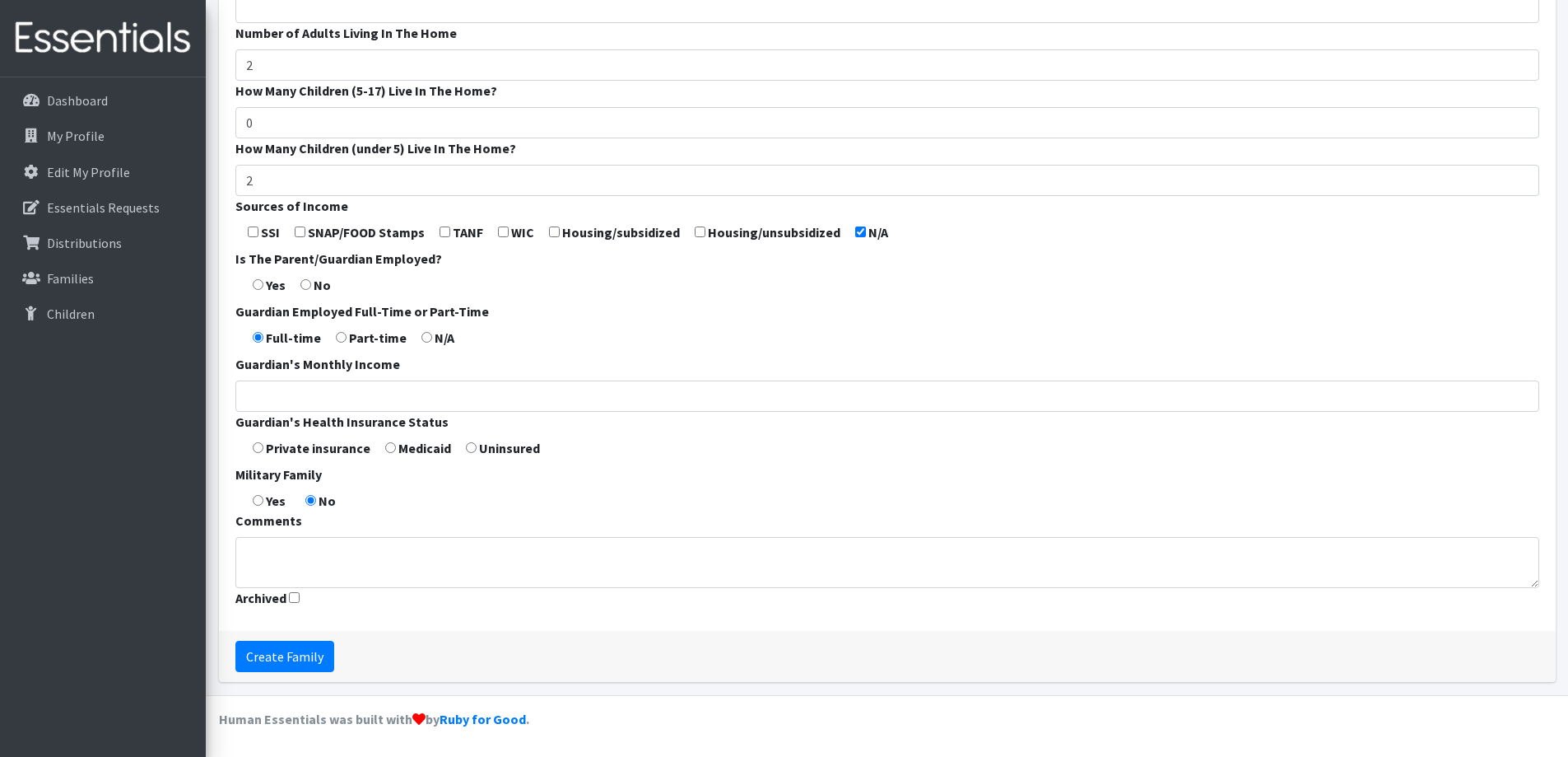
click at [258, 444] on input "radio" at bounding box center [257, 447] width 10 height 10
radio input "true"
click at [427, 556] on textarea "Comments" at bounding box center [887, 562] width 1304 height 51
type textarea "Unregulated child care"
click at [296, 654] on input "Create Family" at bounding box center [284, 655] width 99 height 31
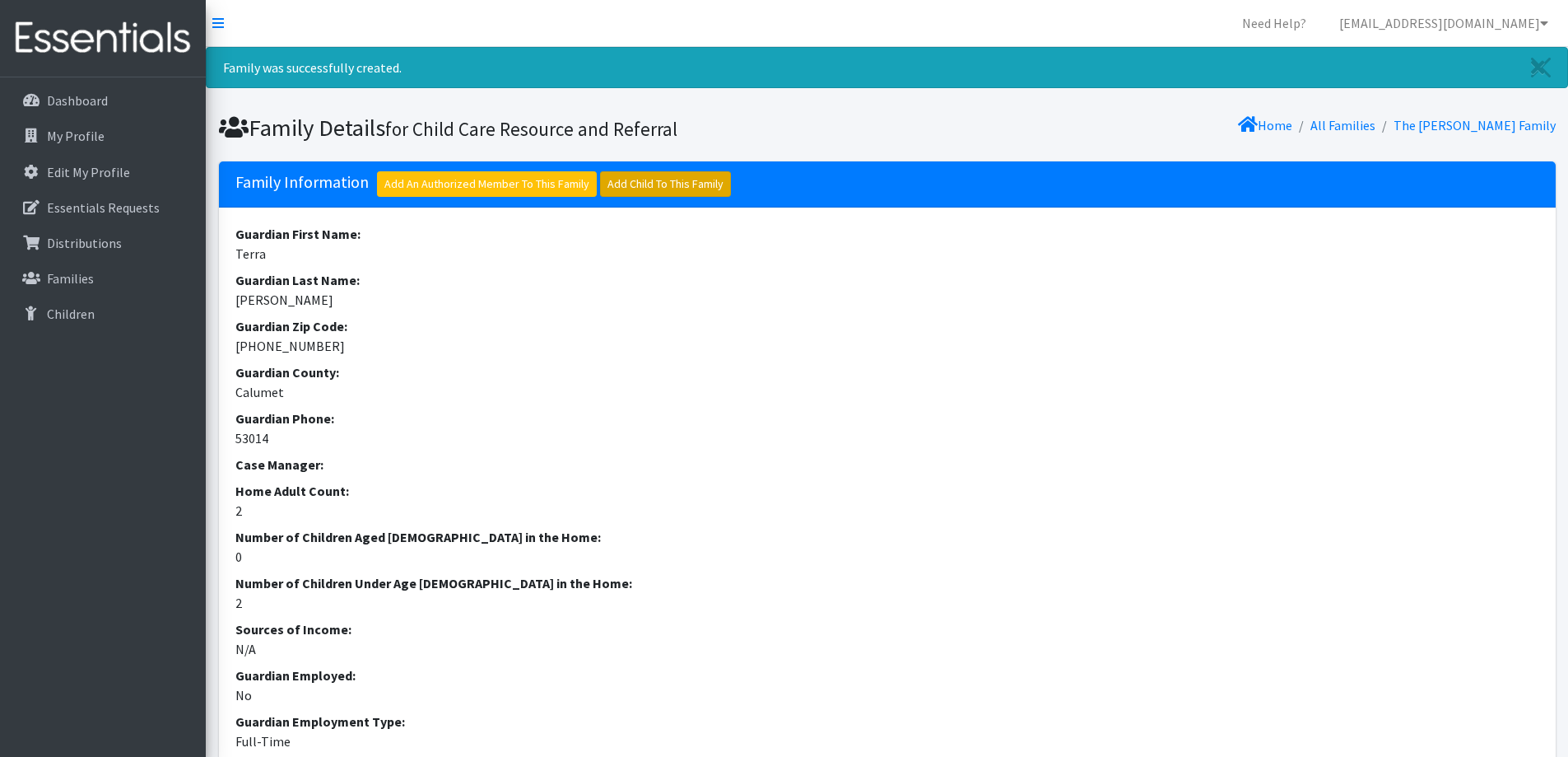
click at [679, 186] on link "Add Child To This Family" at bounding box center [664, 184] width 131 height 25
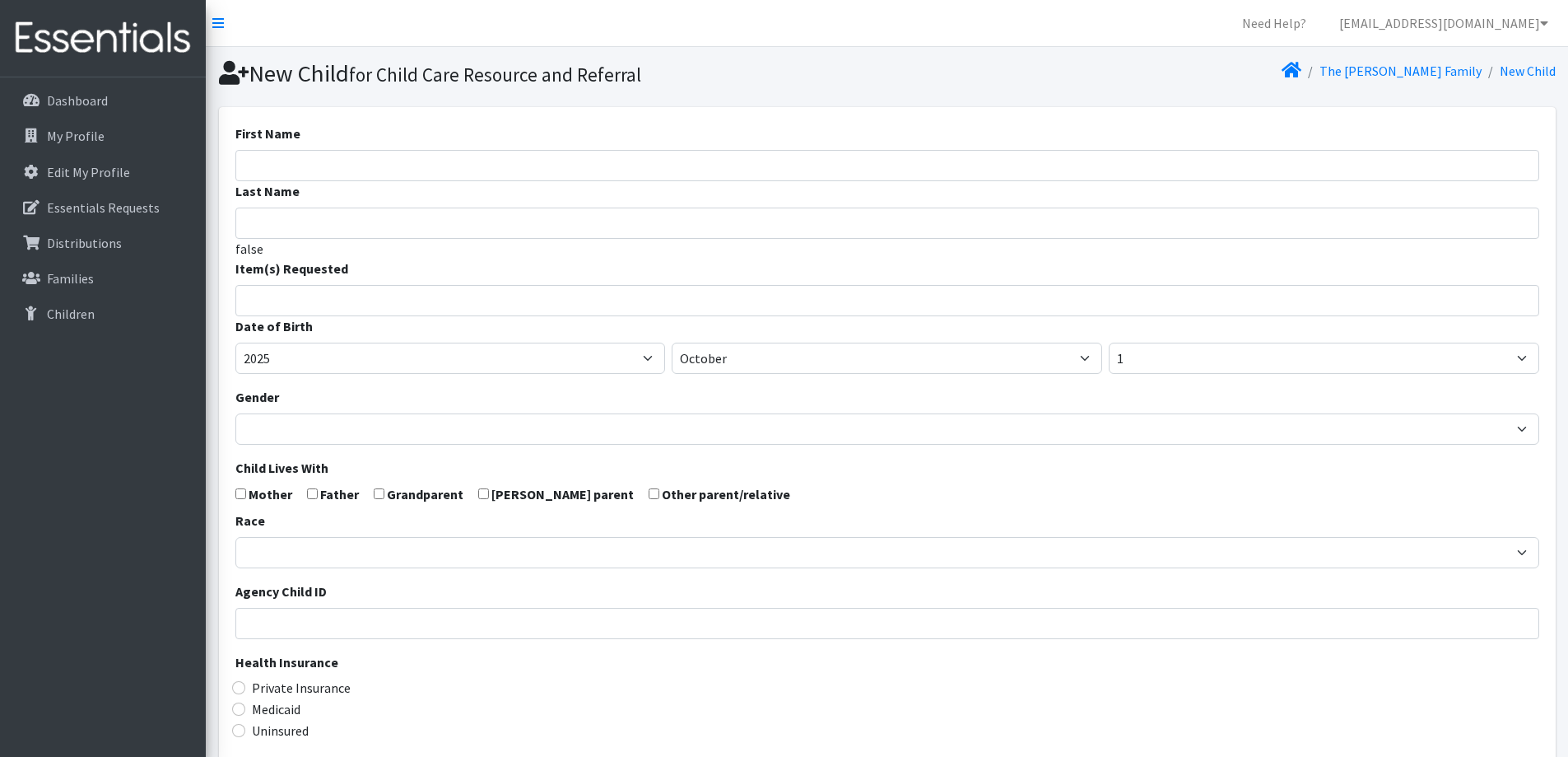
select select
click at [609, 141] on form "First Name Last Name false Item(s) Requested (Newborn) (Preemie) (Size 1) (Size…" at bounding box center [887, 540] width 1304 height 832
click at [609, 150] on input "First Name" at bounding box center [887, 165] width 1304 height 31
type input "[PERSON_NAME]"
click at [397, 298] on input "search" at bounding box center [899, 298] width 1298 height 15
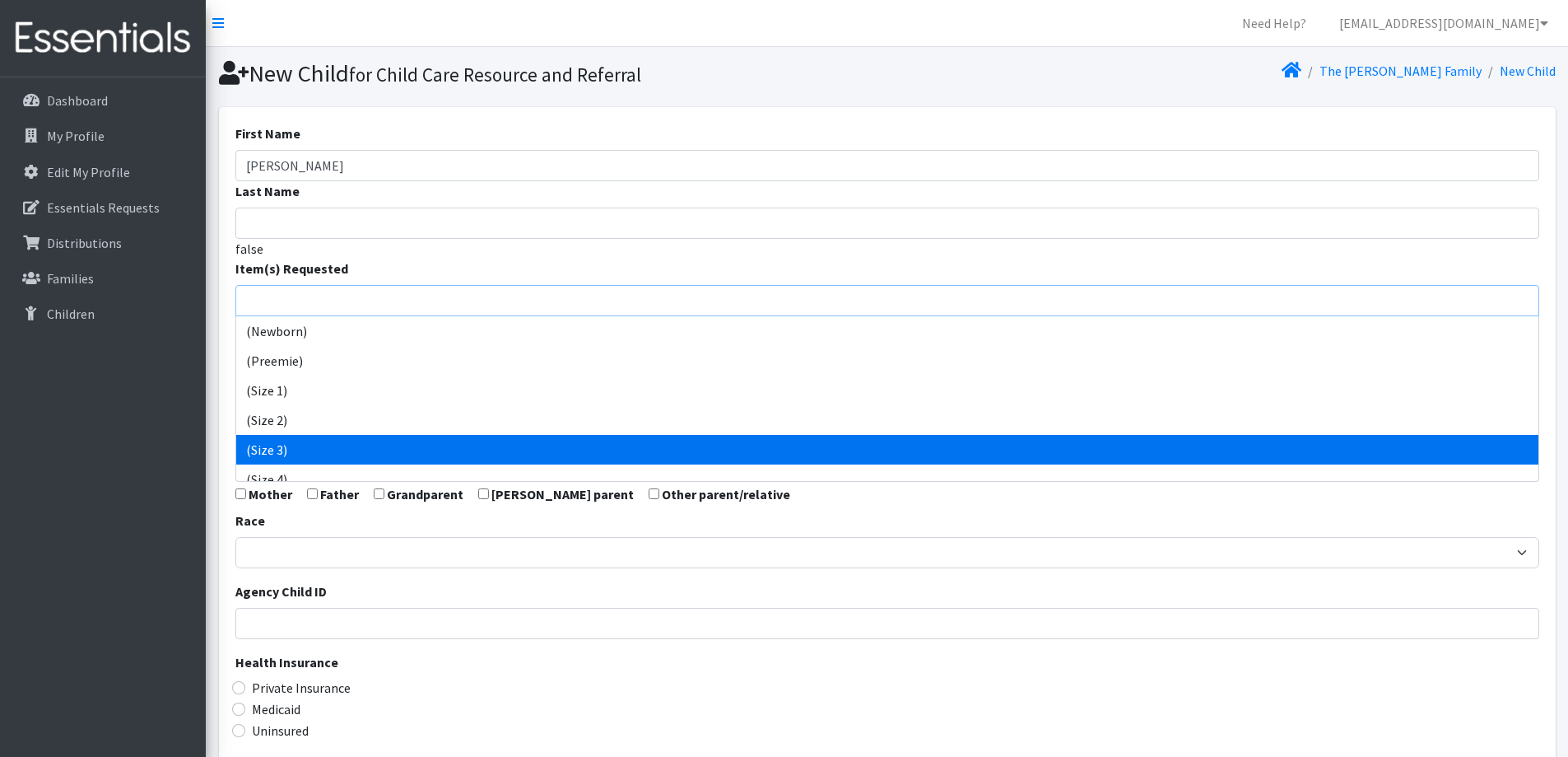
select select "14507"
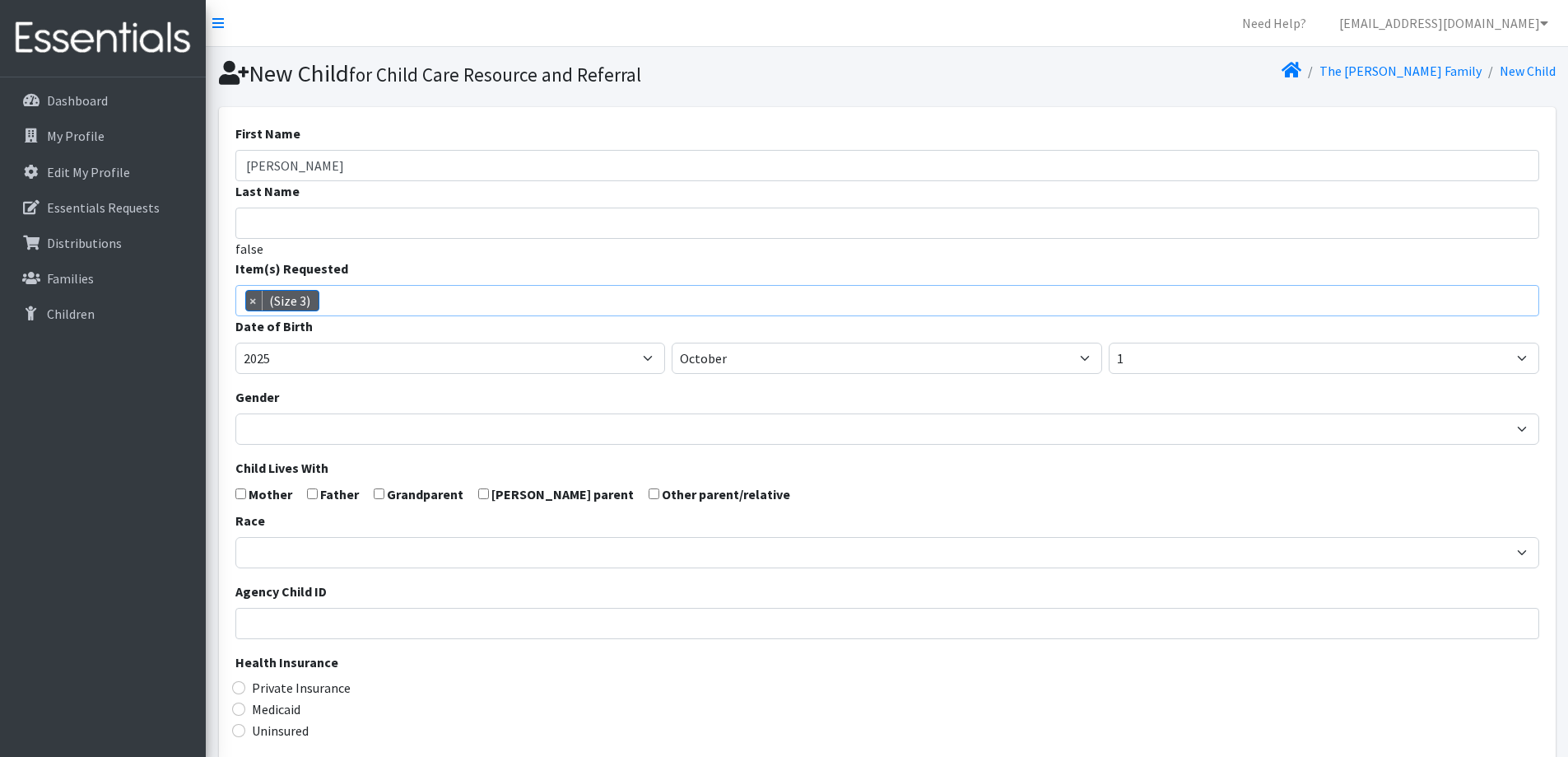
scroll to position [69, 0]
click at [778, 351] on select "January February March April May June July August September October November De…" at bounding box center [887, 358] width 430 height 31
select select "2"
click at [672, 343] on select "January February March April May June July August September October November De…" at bounding box center [887, 358] width 430 height 31
click at [1134, 362] on select "1 2 3 4 5 6 7 8 9 10 11 12 13 14 15 16 17 18 19 20 21 22 23 24 25 26 27 28 29 3…" at bounding box center [1323, 358] width 430 height 31
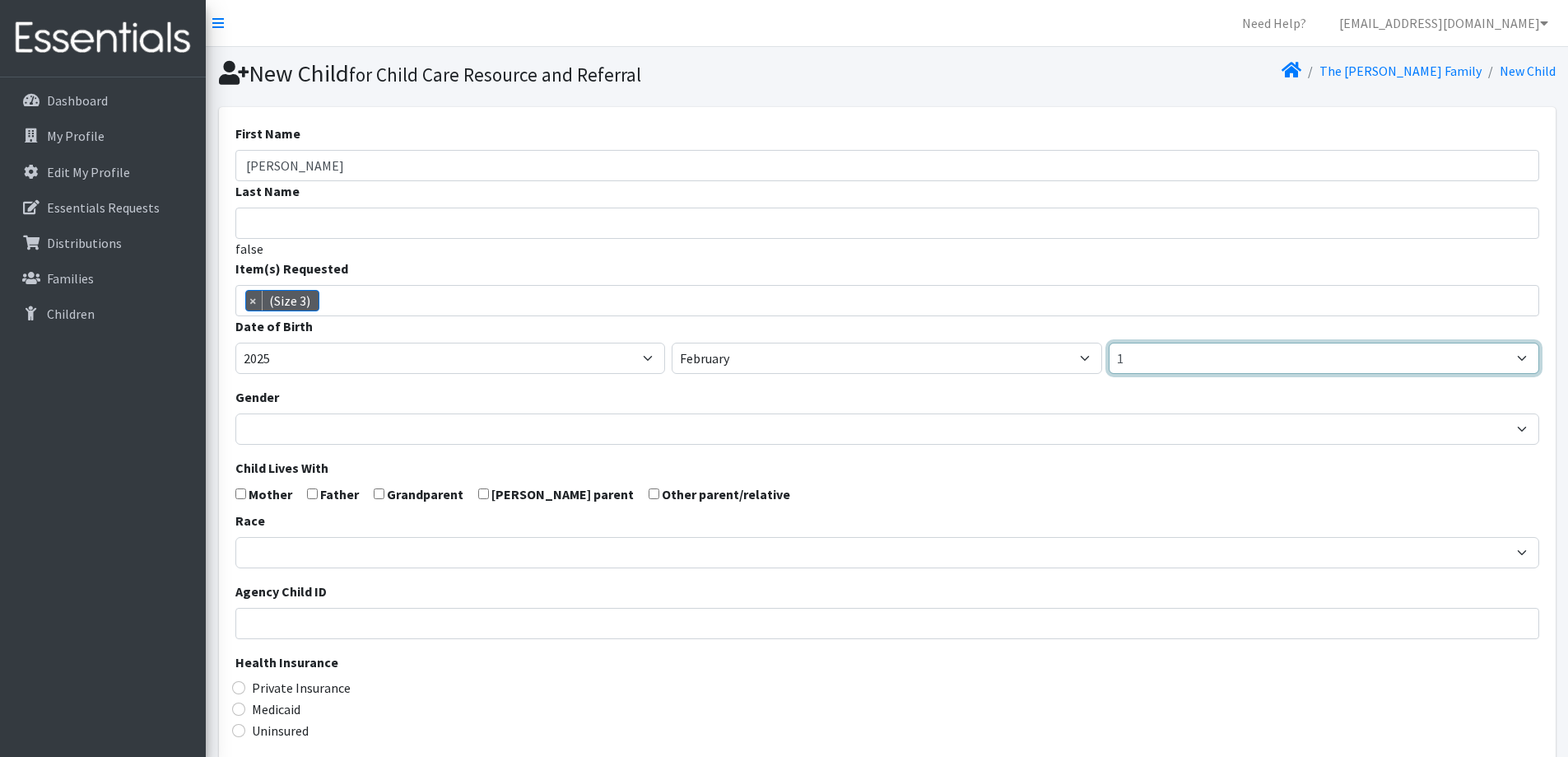
select select "10"
click at [1109, 343] on select "1 2 3 4 5 6 7 8 9 10 11 12 13 14 15 16 17 18 19 20 21 22 23 24 25 26 27 28 29 3…" at bounding box center [1323, 358] width 430 height 31
click at [878, 403] on div "Gender Male Female" at bounding box center [887, 415] width 1304 height 57
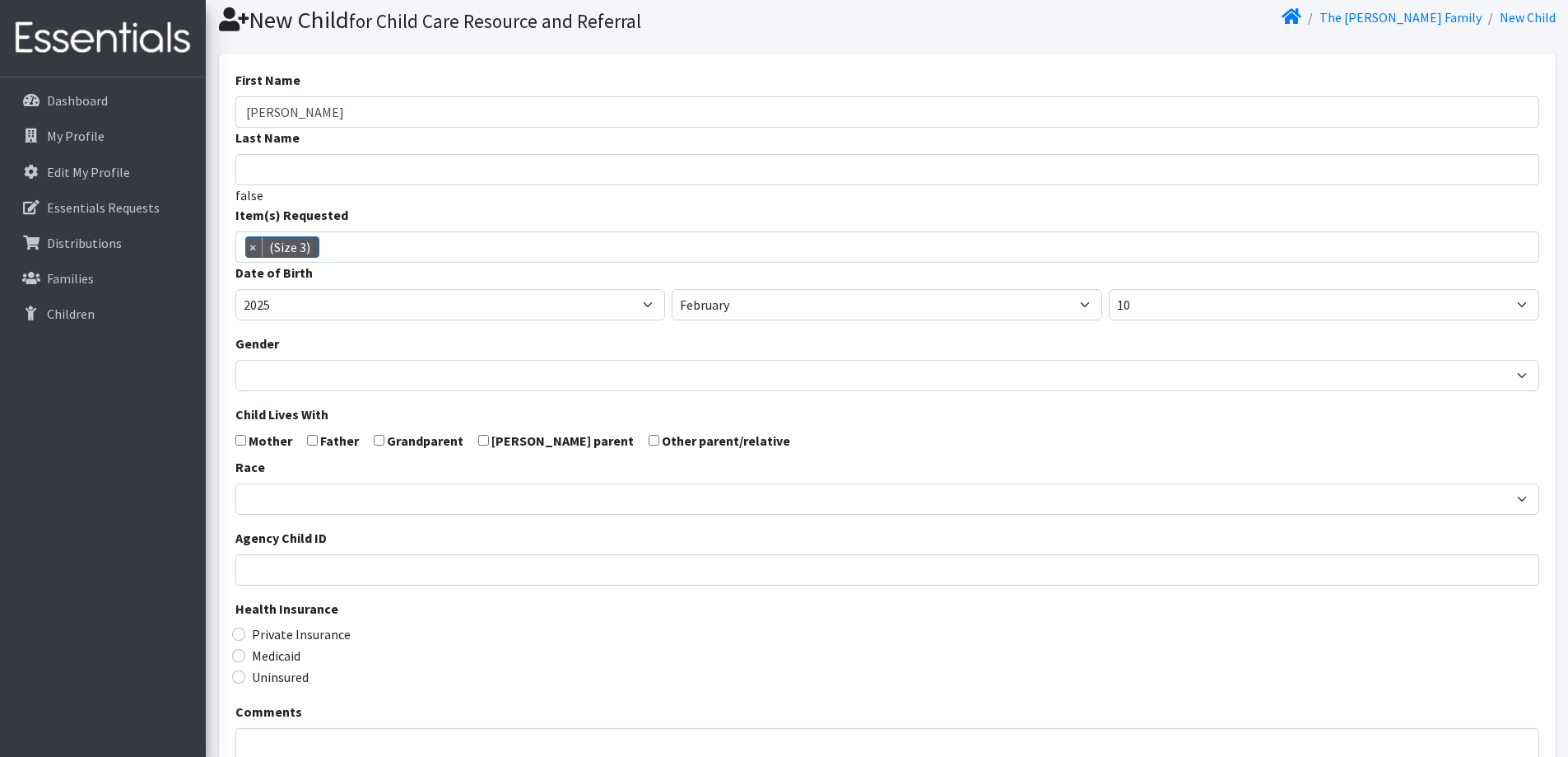
scroll to position [82, 0]
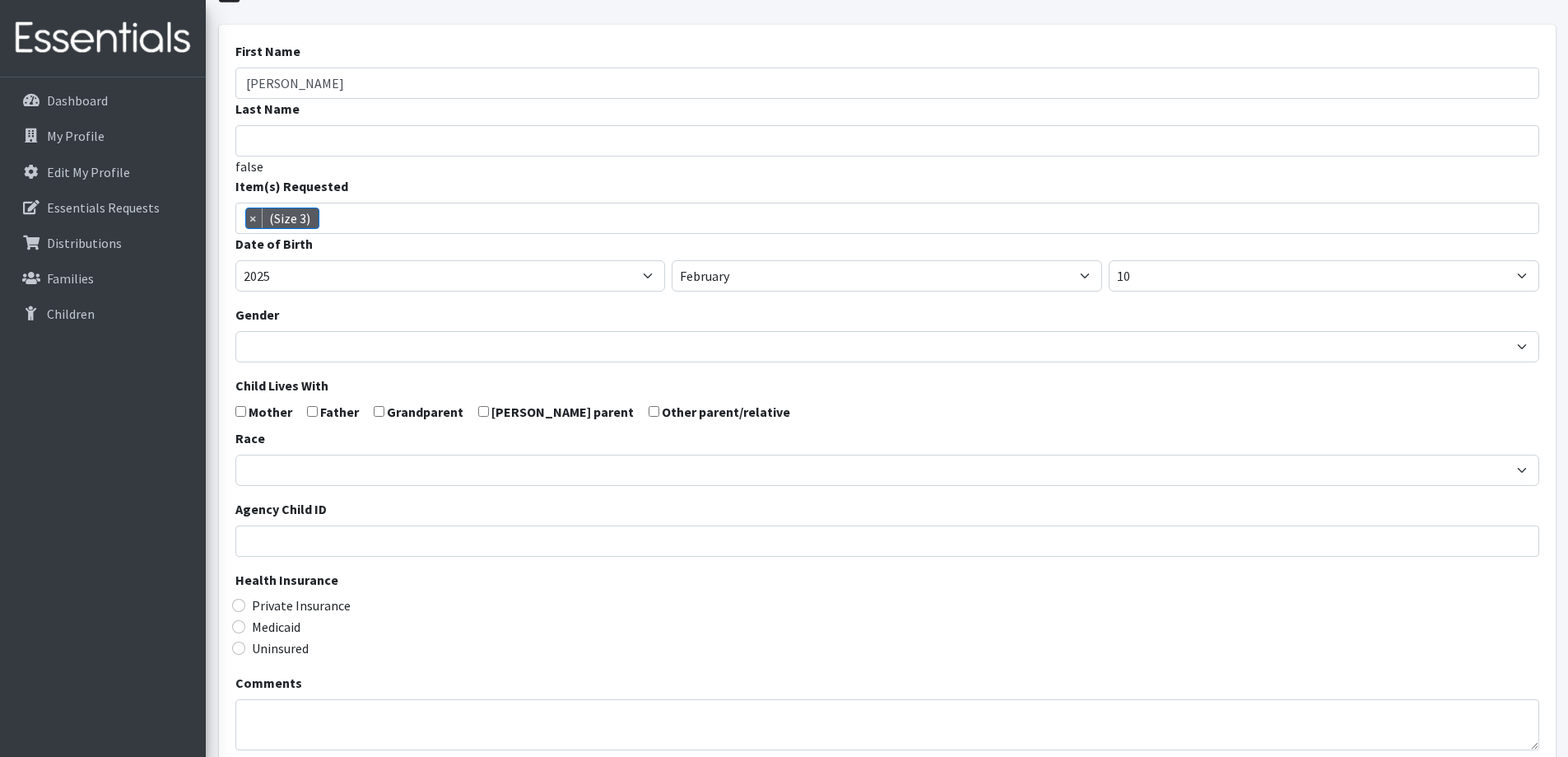
click at [744, 363] on form "First Name Bethany Last Name false Item(s) Requested (Newborn) (Preemie) (Size …" at bounding box center [887, 458] width 1304 height 832
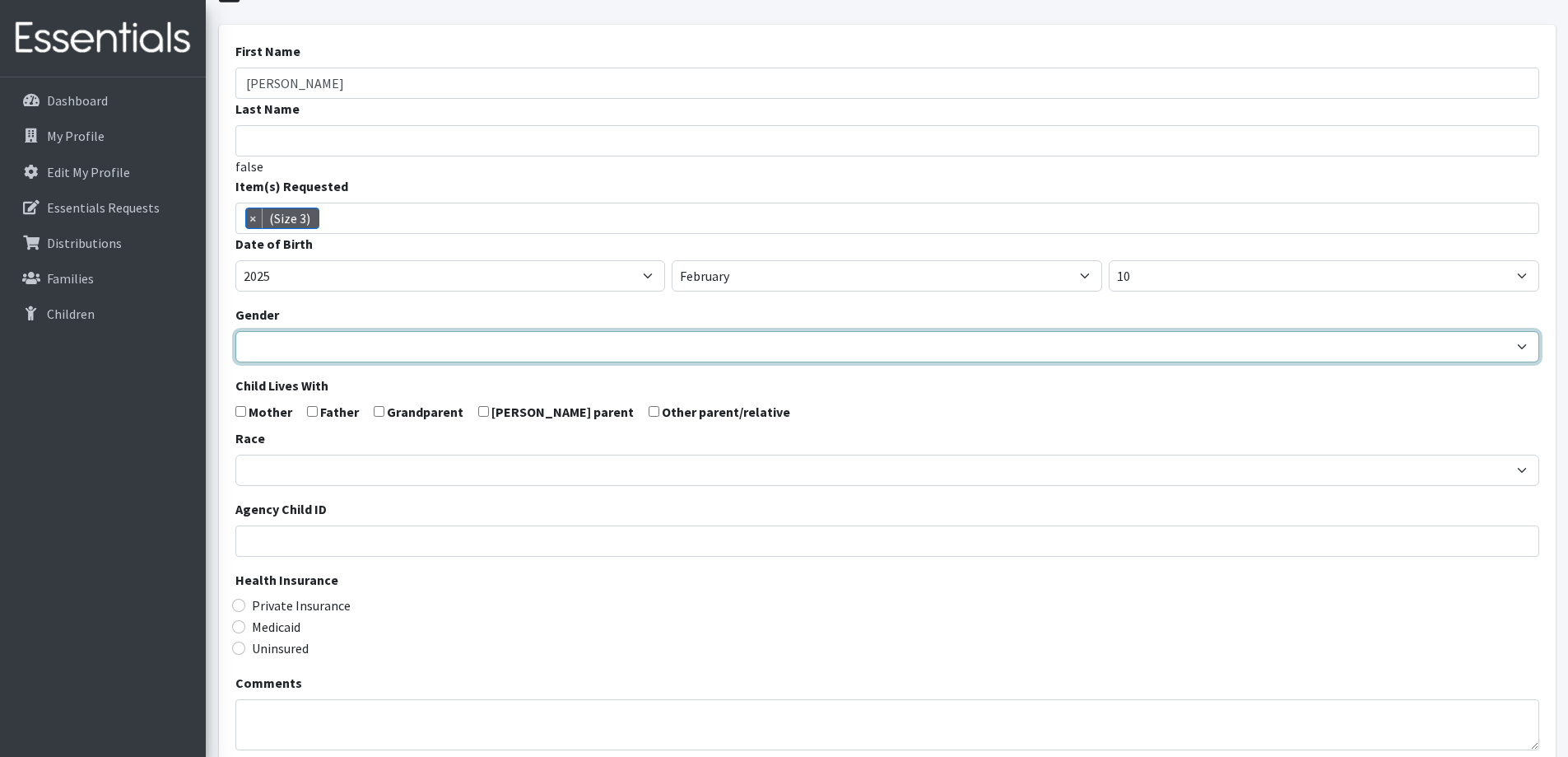
click at [739, 351] on select "Male Female" at bounding box center [887, 346] width 1304 height 31
select select "[DEMOGRAPHIC_DATA]"
click at [235, 331] on select "Male Female" at bounding box center [887, 346] width 1304 height 31
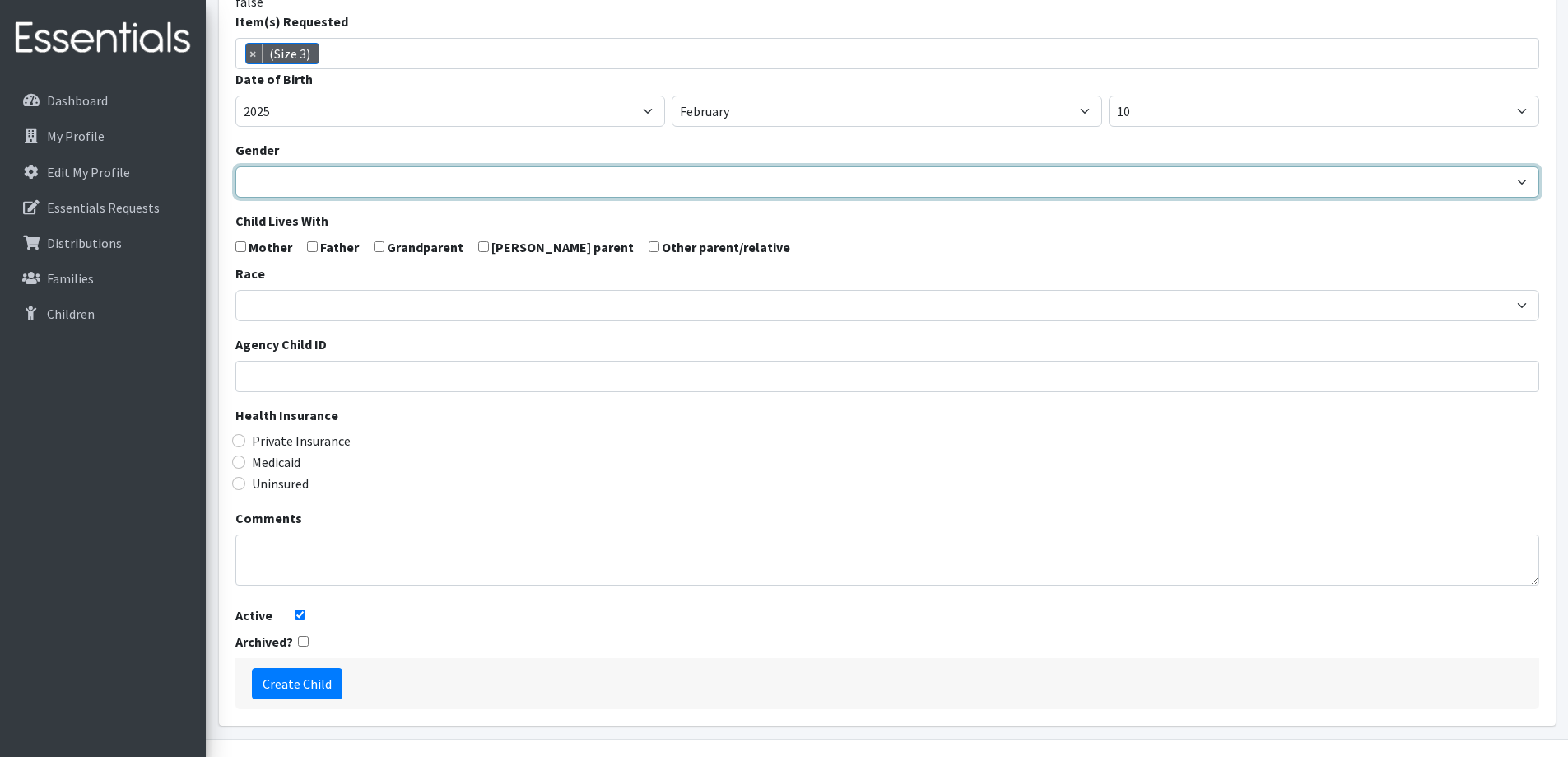
scroll to position [291, 0]
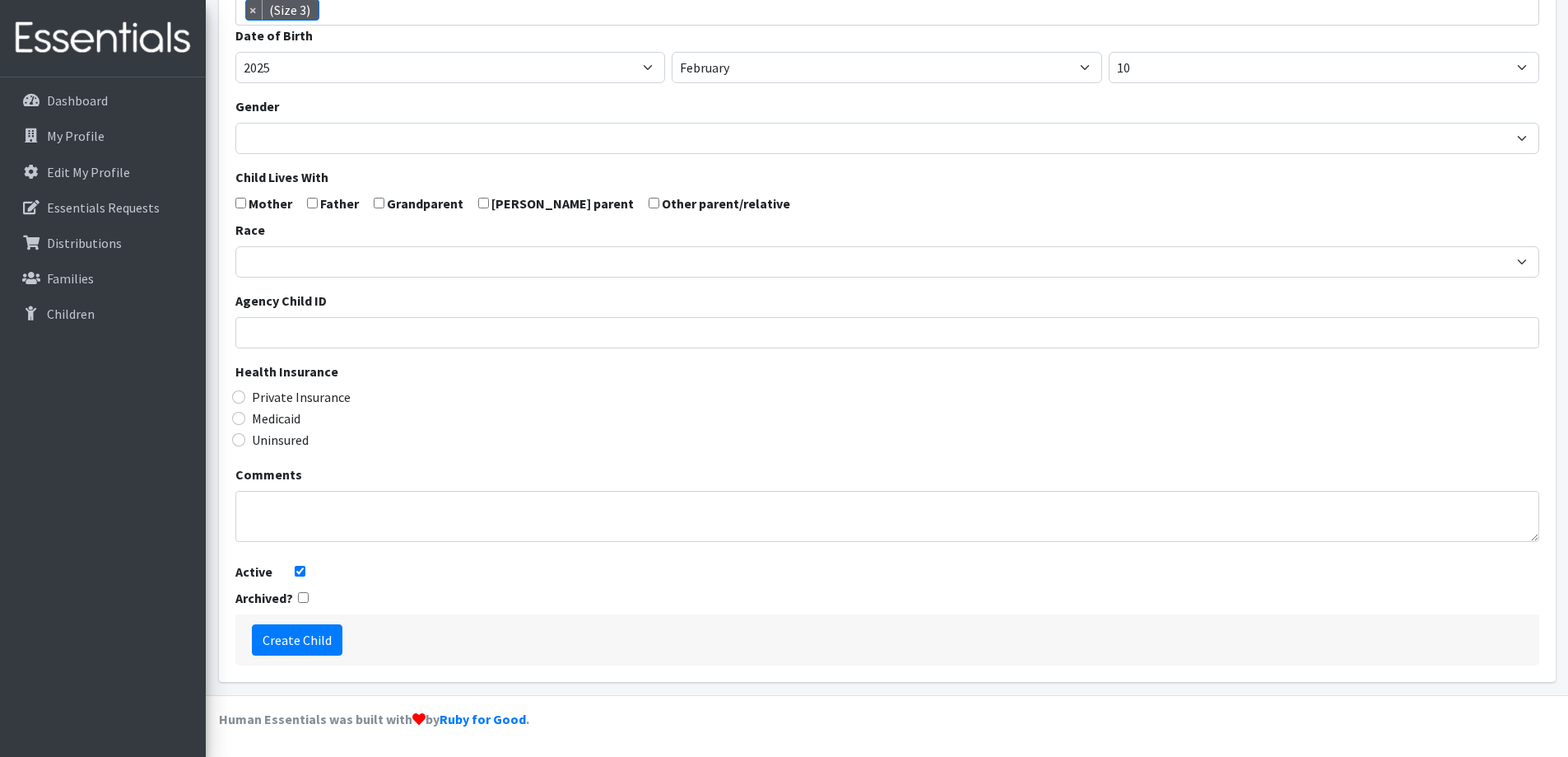
click at [315, 387] on label "Private Insurance" at bounding box center [301, 396] width 99 height 20
click at [246, 390] on input "Private Insurance" at bounding box center [239, 396] width 13 height 13
radio input "true"
click at [302, 637] on input "Create Child" at bounding box center [297, 639] width 90 height 31
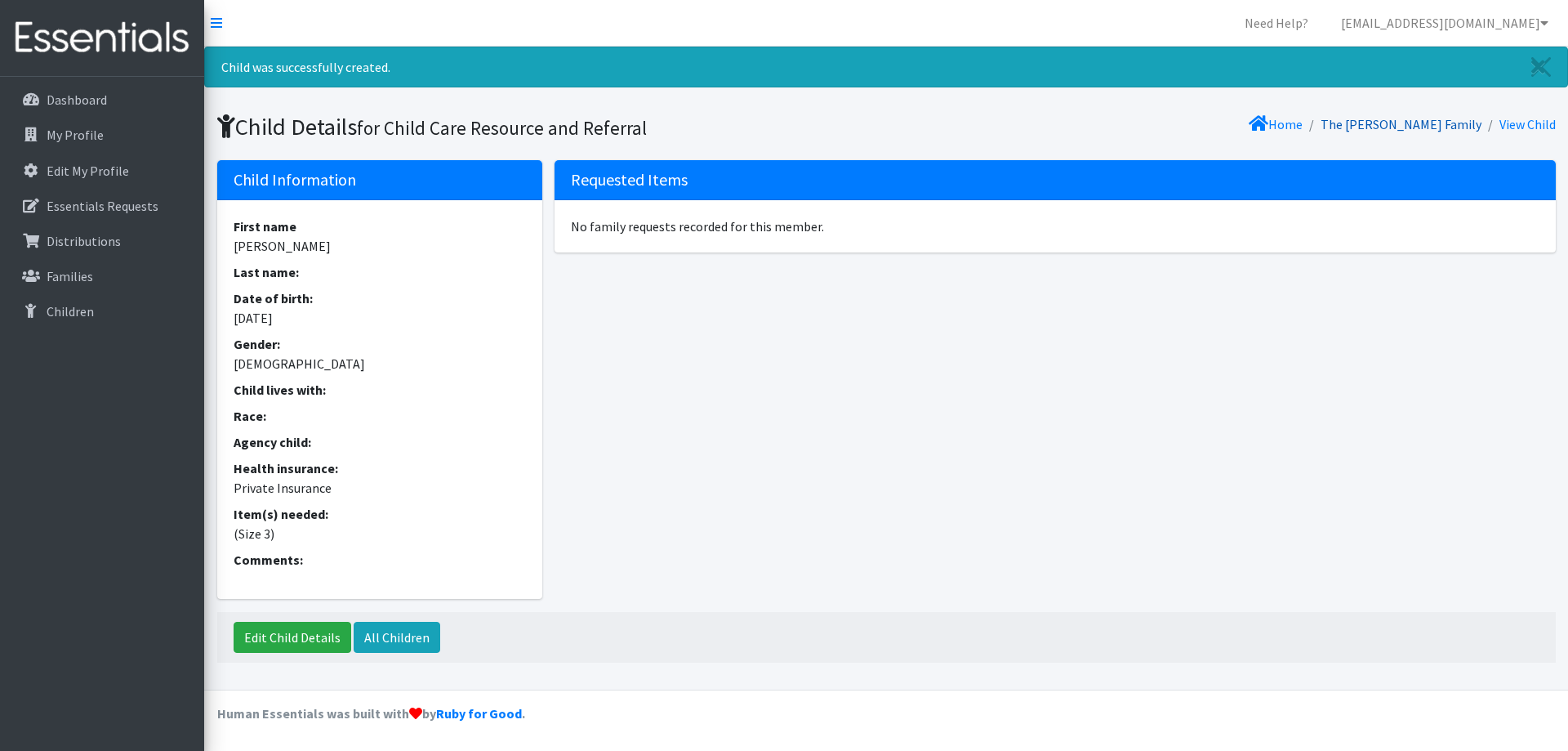
click at [1406, 131] on link "The [PERSON_NAME] Family" at bounding box center [1401, 123] width 161 height 16
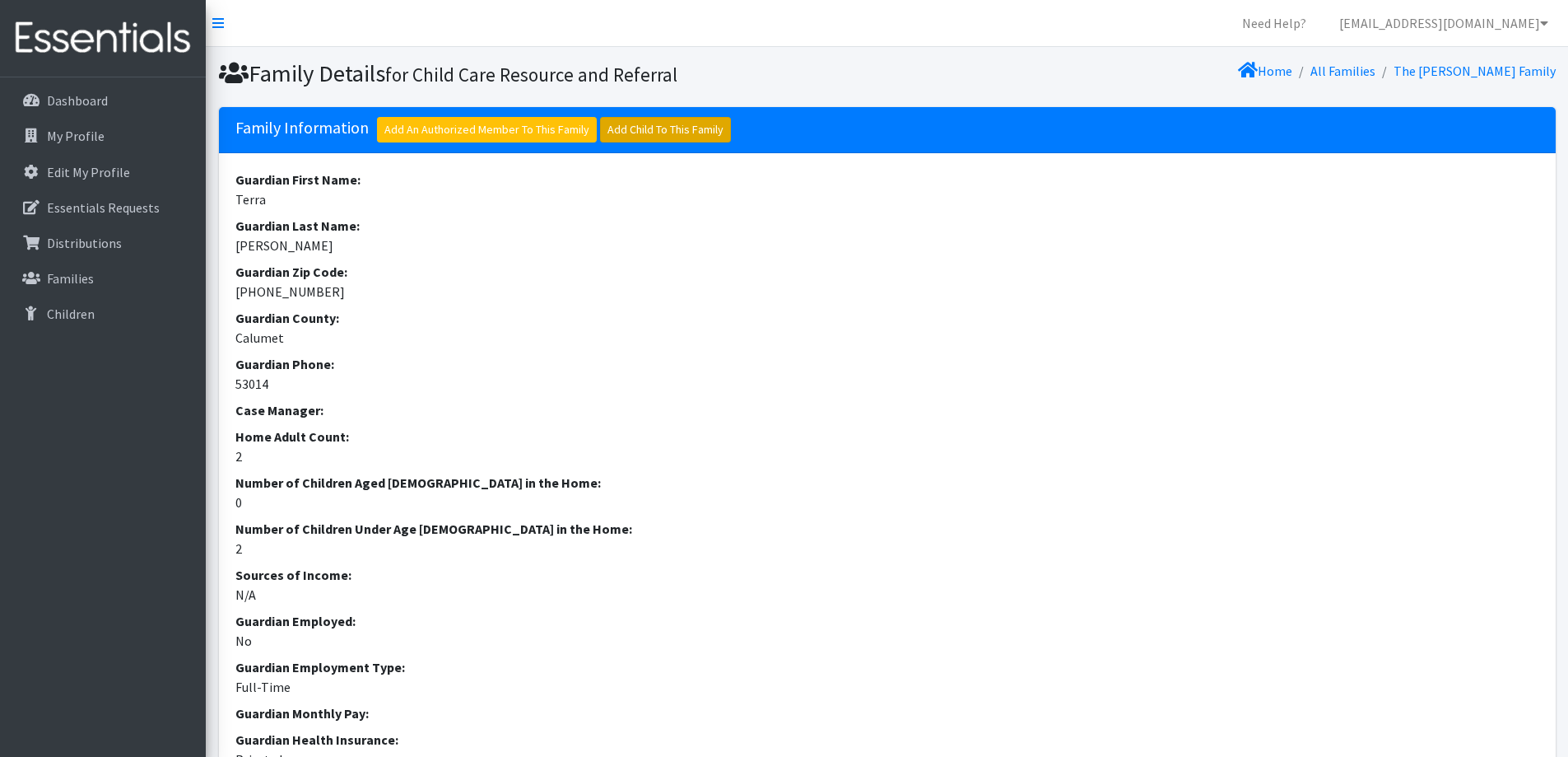
click at [685, 133] on link "Add Child To This Family" at bounding box center [664, 129] width 131 height 25
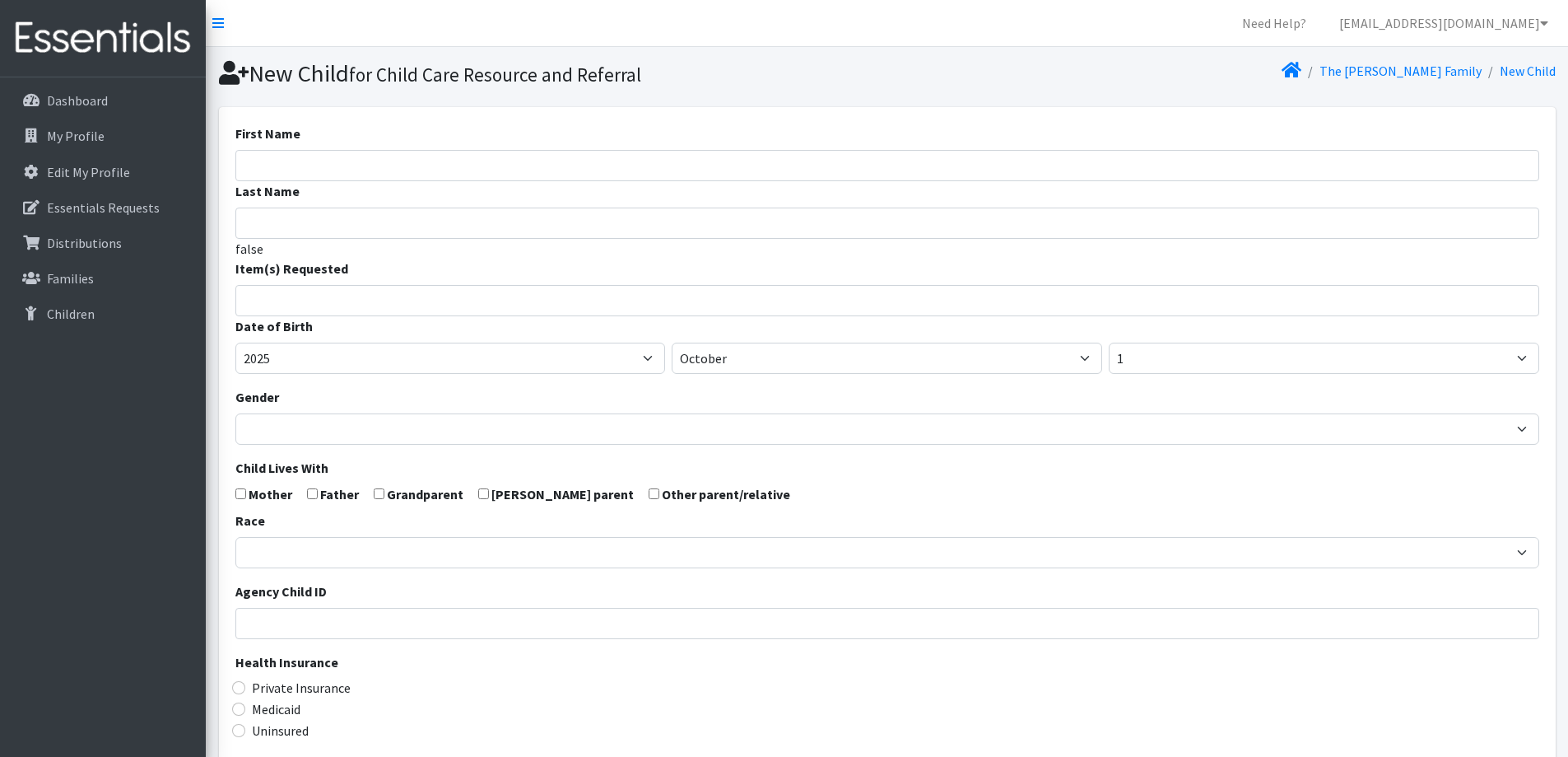
select select
click at [637, 143] on form "First Name Last Name false Item(s) Requested (Newborn) (Preemie) (Size 1) (Size…" at bounding box center [887, 540] width 1304 height 832
click at [623, 161] on input "First Name" at bounding box center [887, 165] width 1304 height 31
type input "[PERSON_NAME]"
click at [557, 305] on input "search" at bounding box center [899, 298] width 1298 height 15
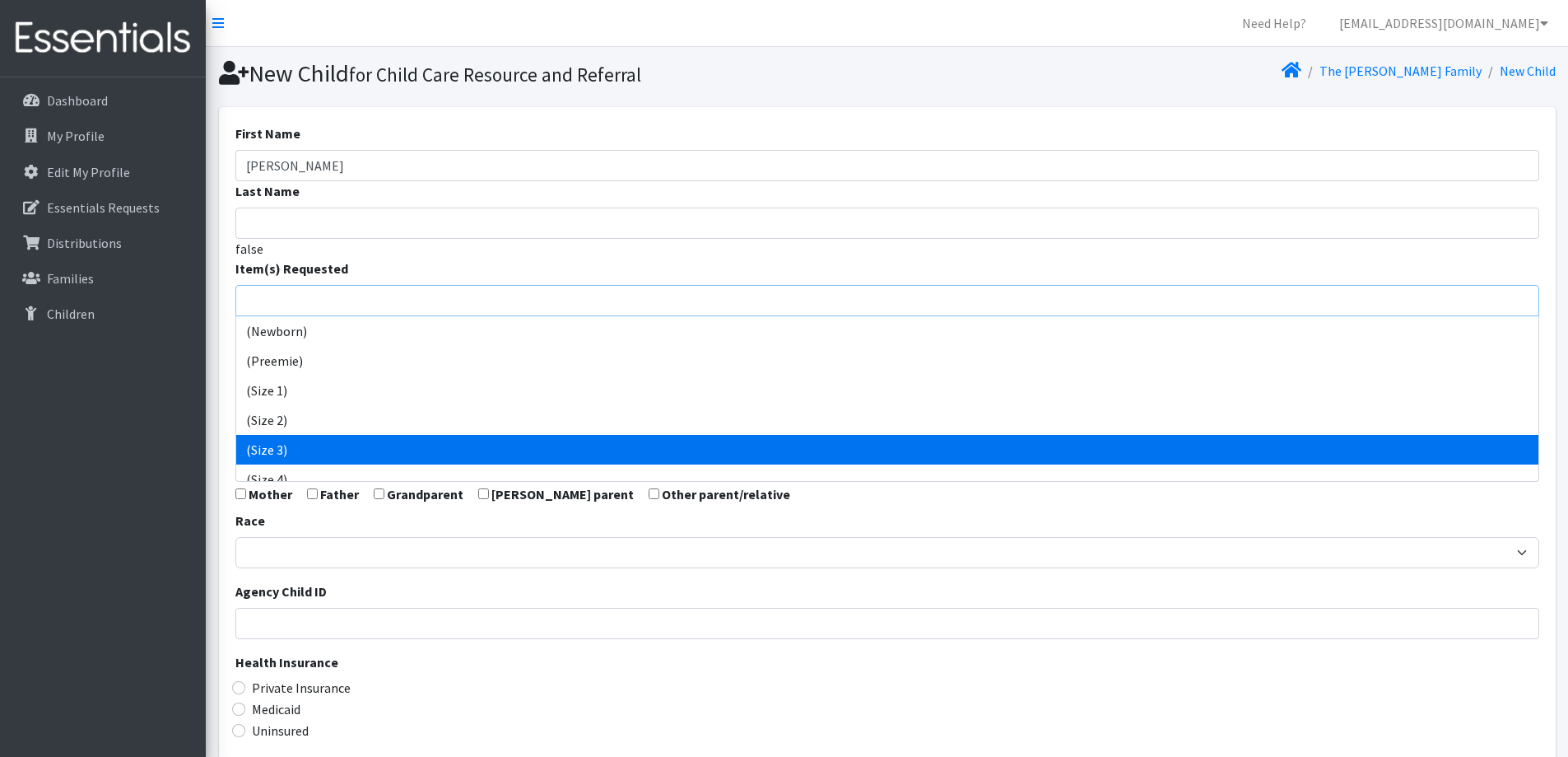
select select "14507"
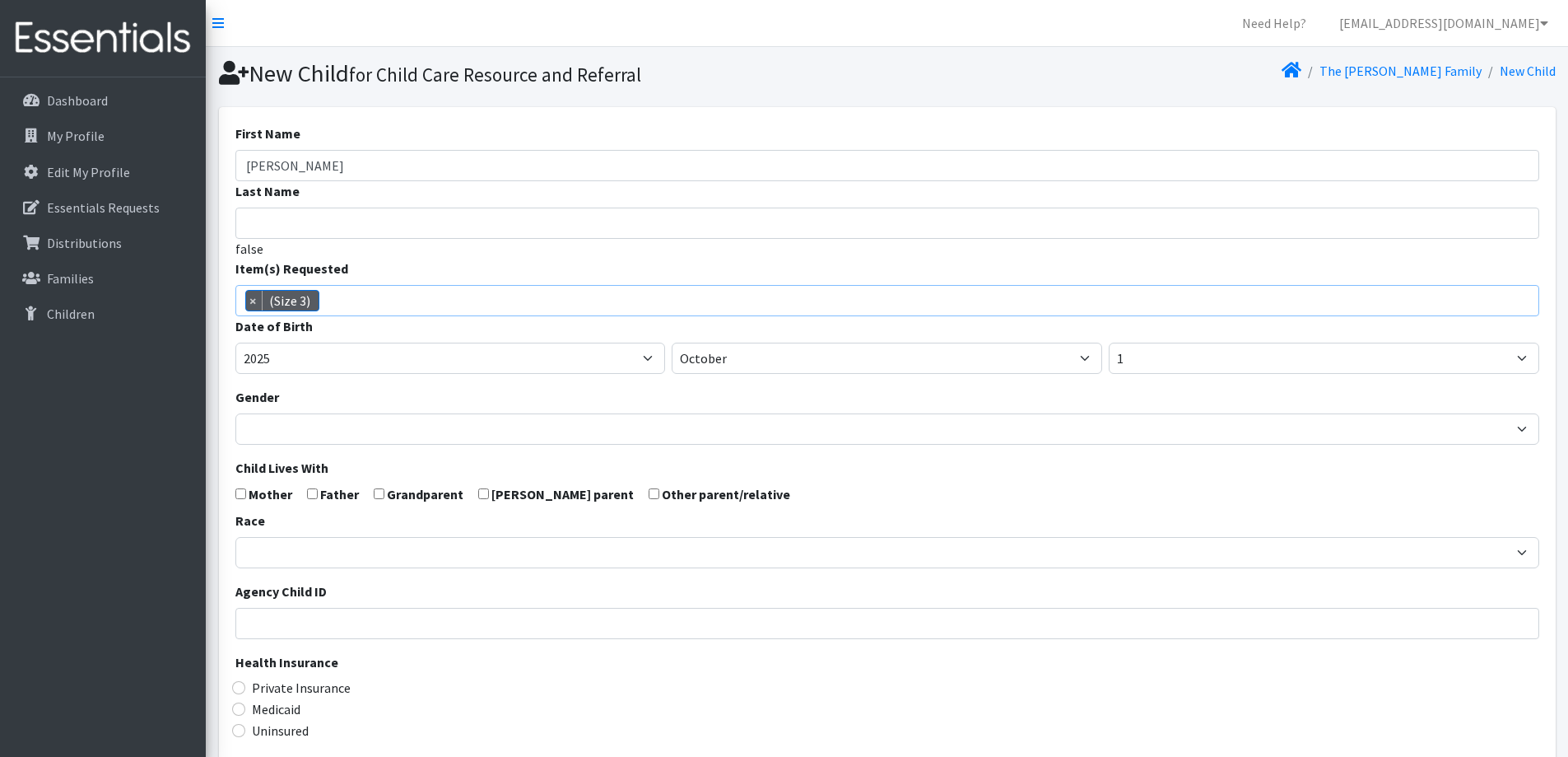
scroll to position [69, 0]
click at [842, 355] on select "January February March April May June July August September October November De…" at bounding box center [887, 358] width 430 height 31
select select "2"
click at [672, 343] on select "January February March April May June July August September October November De…" at bounding box center [887, 358] width 430 height 31
click at [1151, 355] on select "1 2 3 4 5 6 7 8 9 10 11 12 13 14 15 16 17 18 19 20 21 22 23 24 25 26 27 28 29 3…" at bounding box center [1323, 358] width 430 height 31
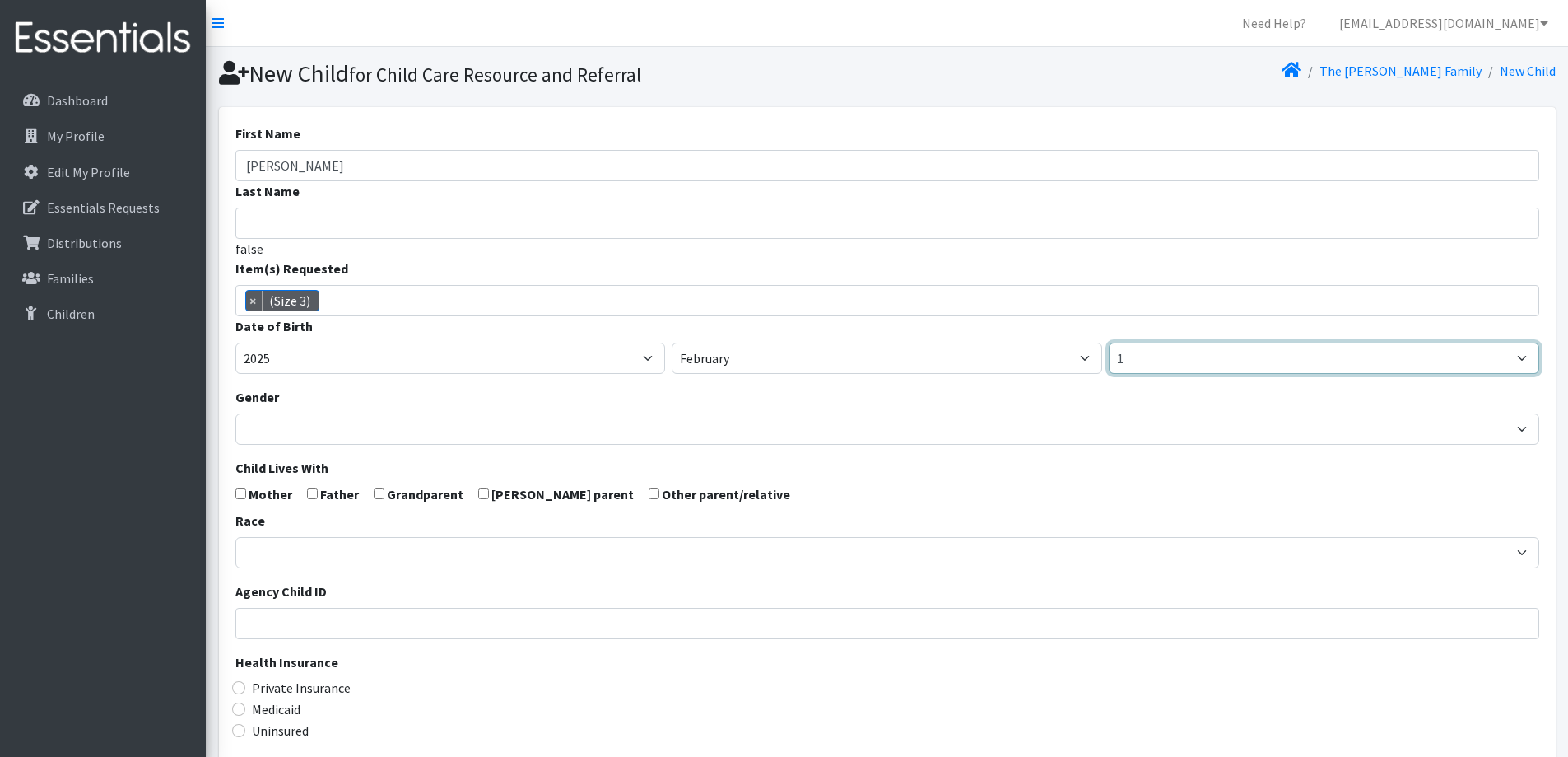
select select "10"
click at [1109, 343] on select "1 2 3 4 5 6 7 8 9 10 11 12 13 14 15 16 17 18 19 20 21 22 23 24 25 26 27 28 29 3…" at bounding box center [1323, 358] width 430 height 31
click at [569, 405] on div "Gender Male Female" at bounding box center [887, 415] width 1304 height 57
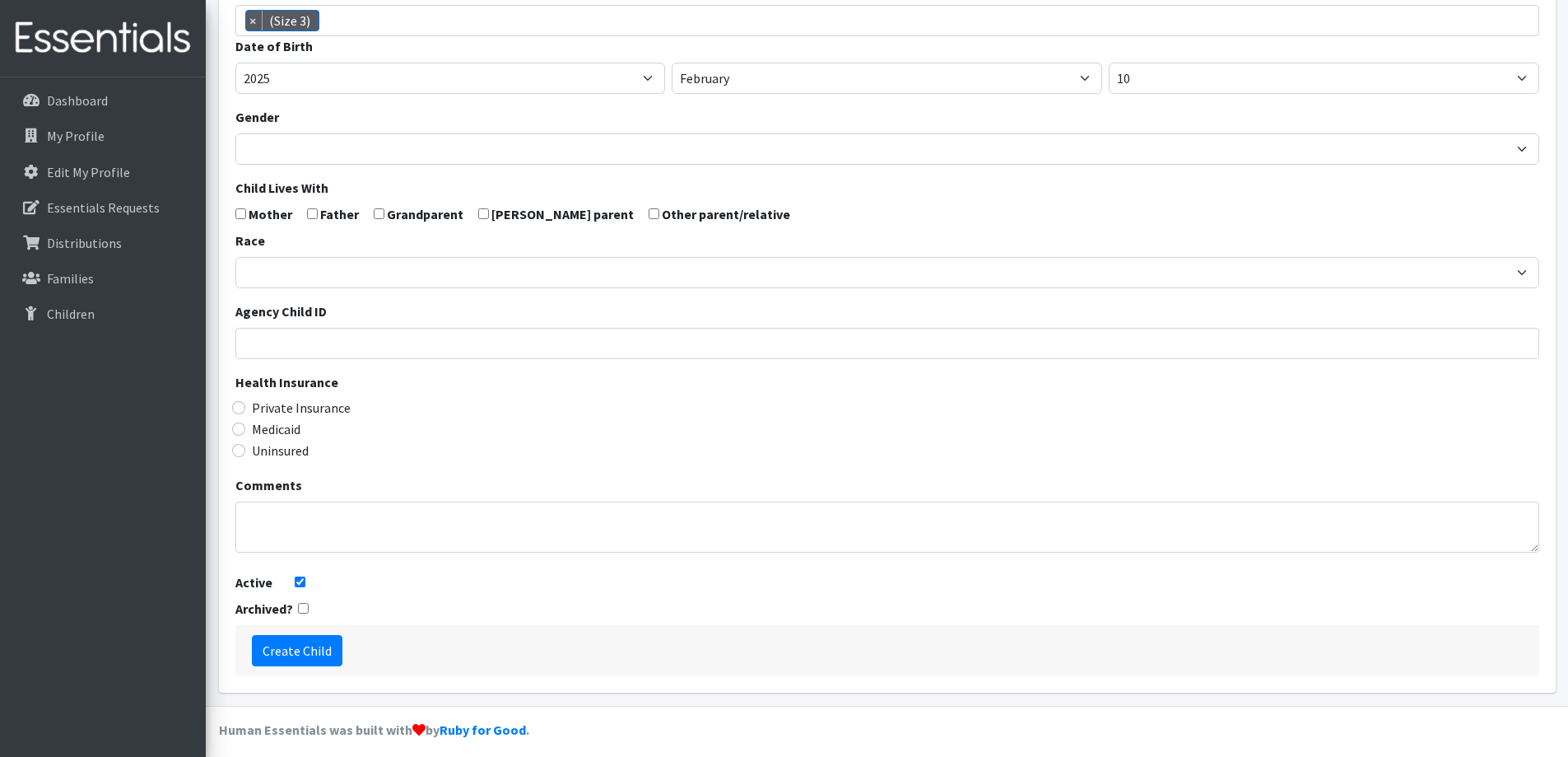
scroll to position [291, 0]
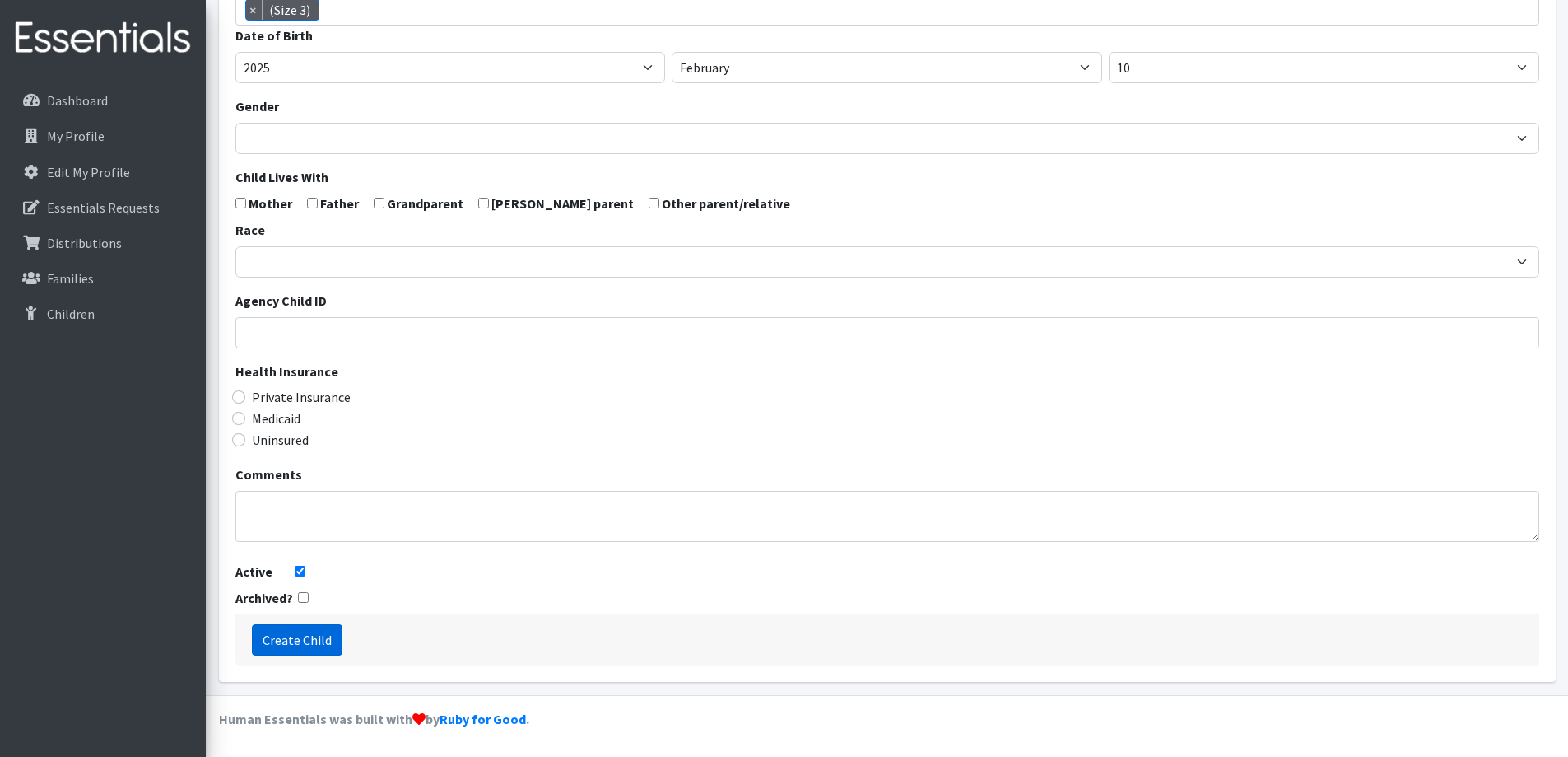
click at [296, 642] on input "Create Child" at bounding box center [297, 639] width 90 height 31
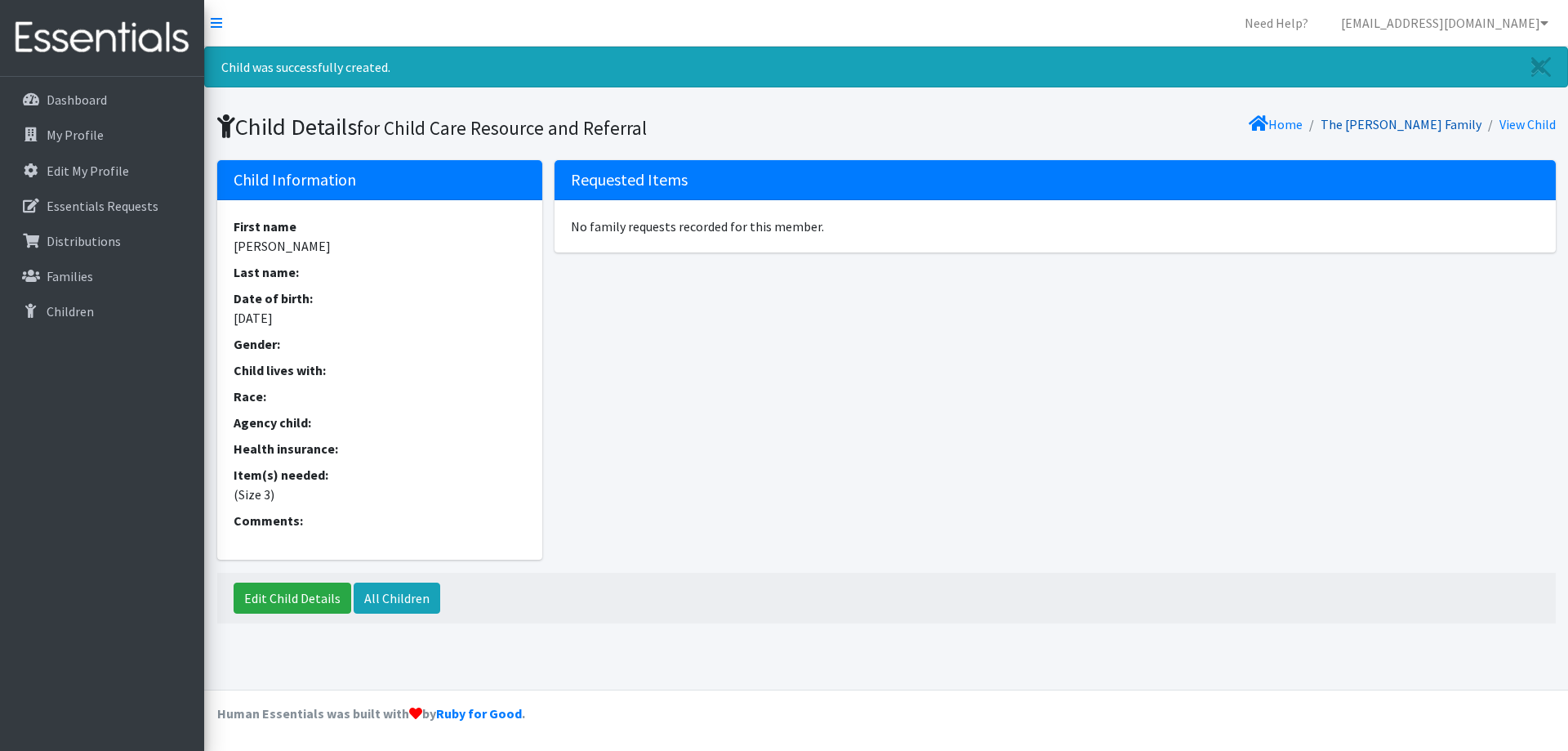
click at [1436, 122] on link "The [PERSON_NAME] Family" at bounding box center [1401, 123] width 161 height 16
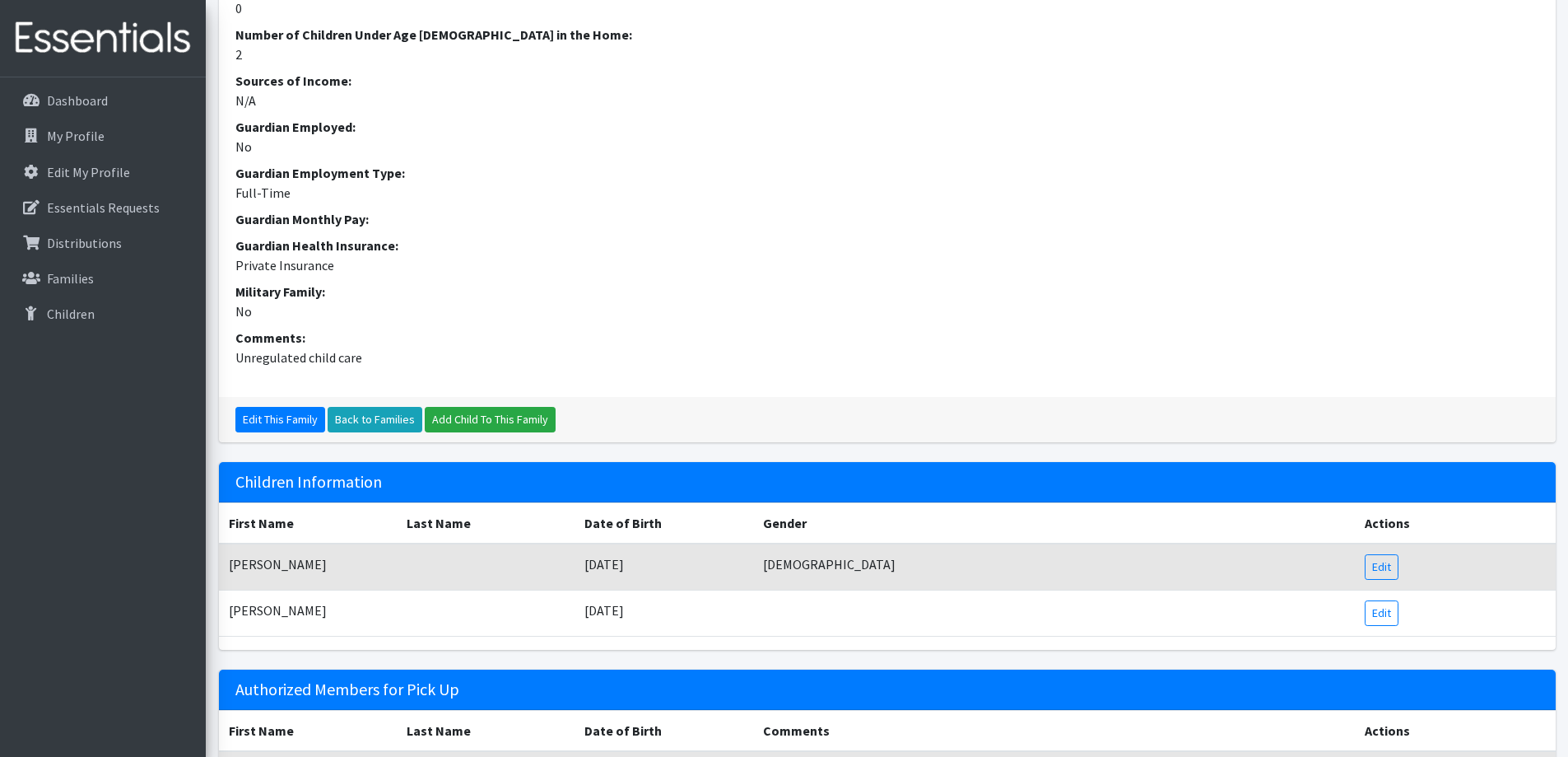
scroll to position [630, 0]
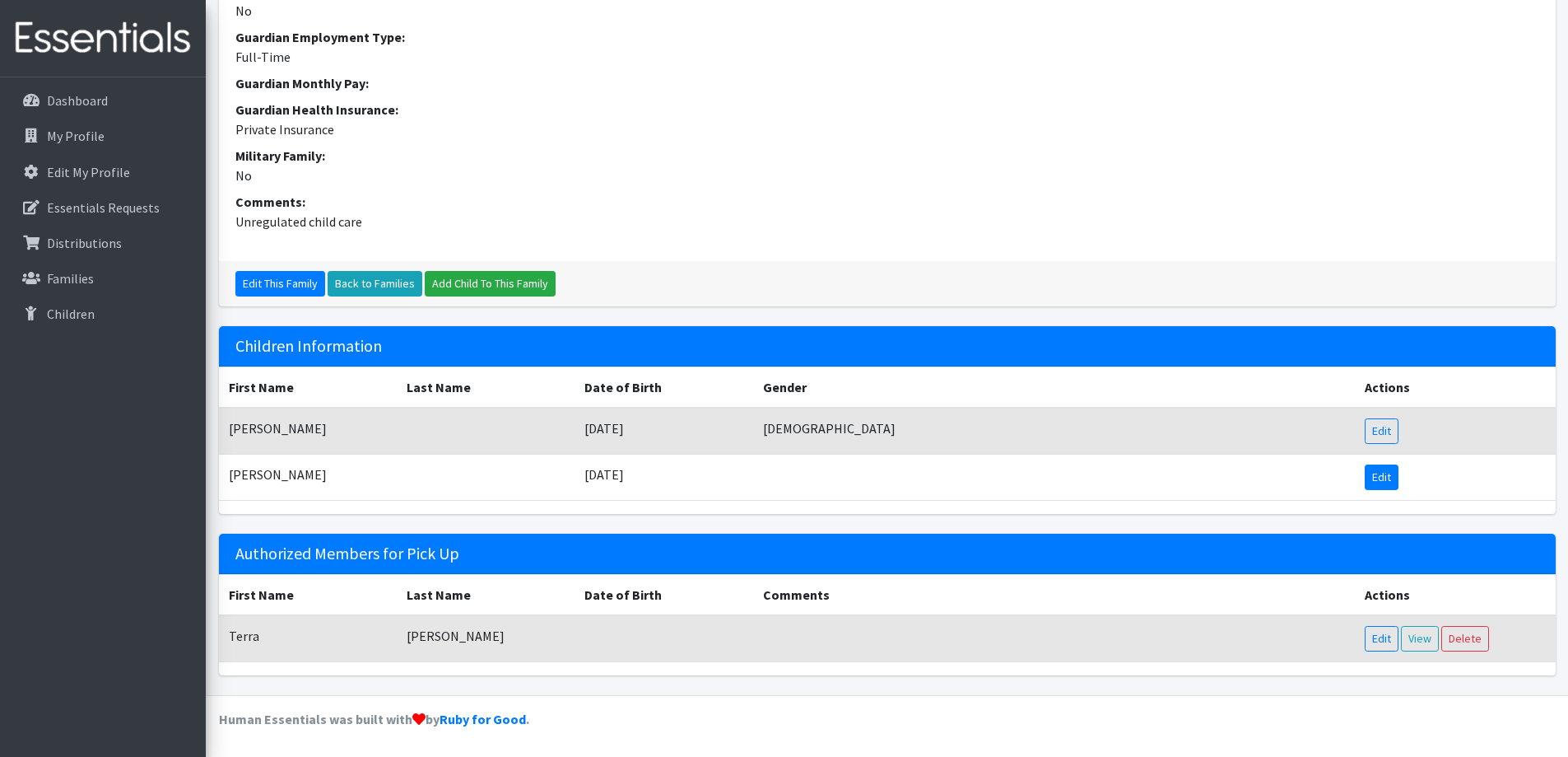
click at [1386, 480] on link "Edit" at bounding box center [1382, 476] width 34 height 25
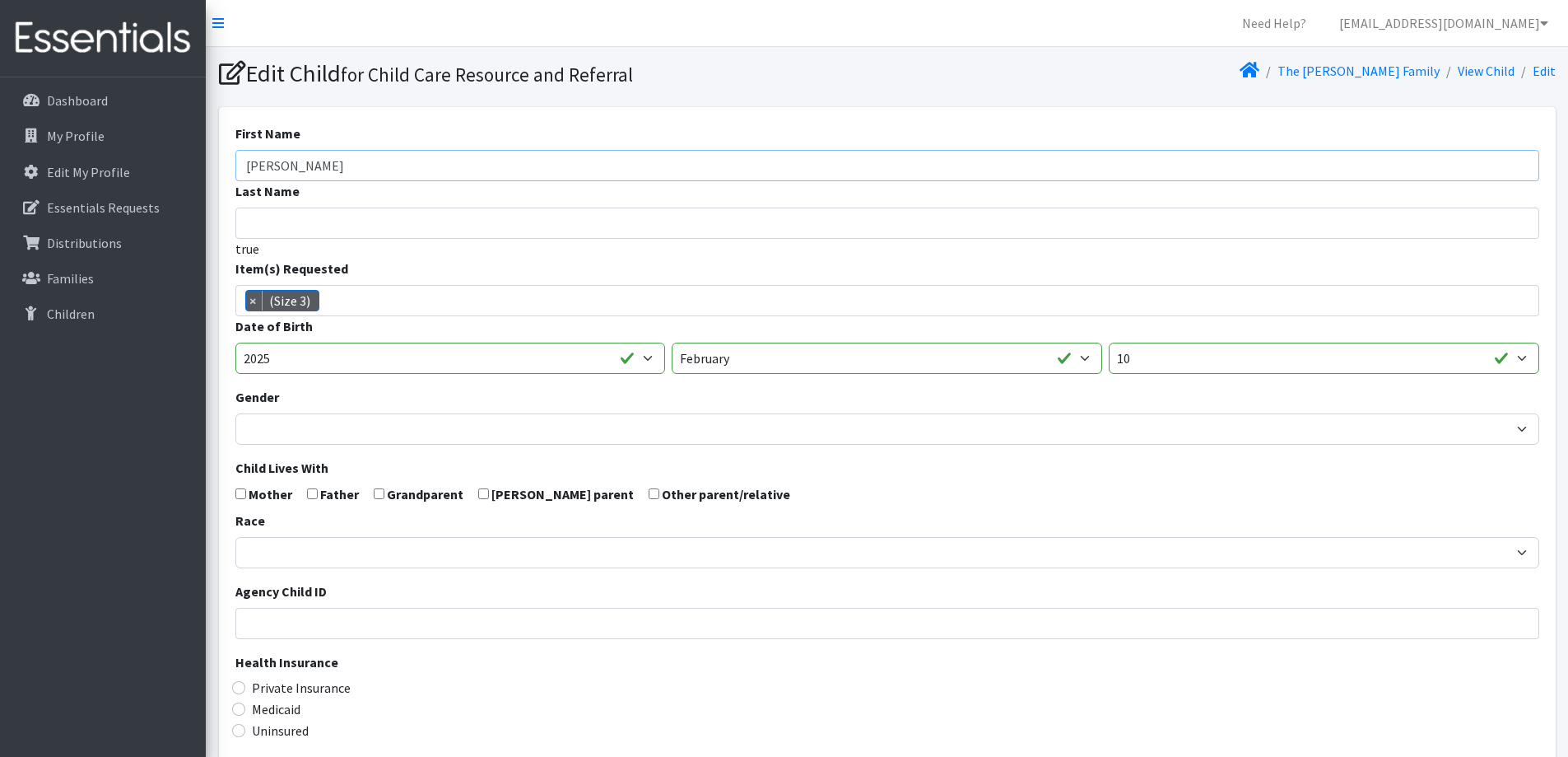
click at [395, 161] on input "Bethany" at bounding box center [887, 165] width 1304 height 31
type input "B"
type input "Addy"
click at [823, 362] on select "January February March April May June July August September October November De…" at bounding box center [887, 358] width 430 height 31
select select "6"
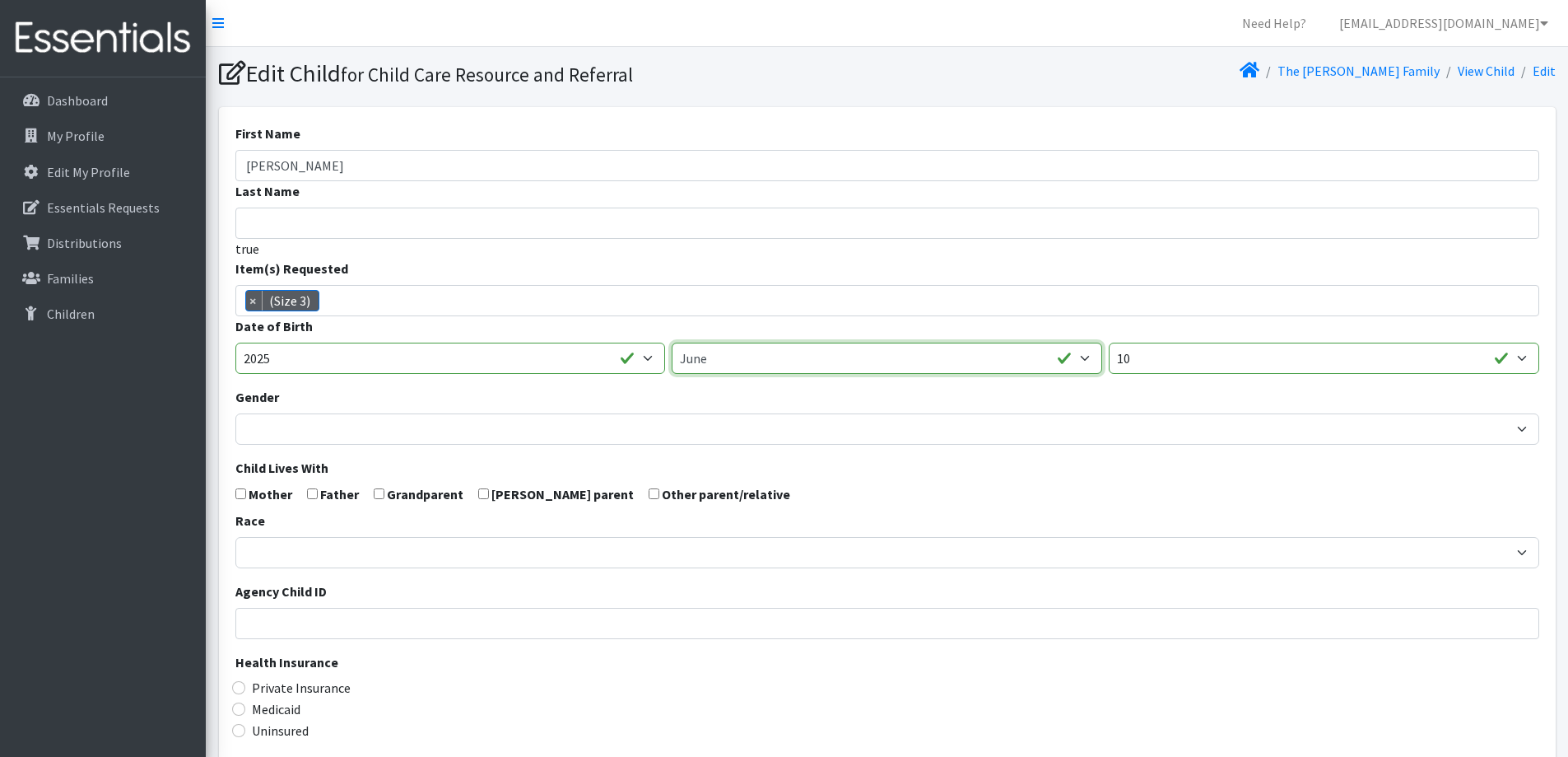
click at [672, 343] on select "January February March April May June July August September October November De…" at bounding box center [887, 358] width 430 height 31
click at [1141, 367] on select "1 2 3 4 5 6 7 8 9 10 11 12 13 14 15 16 17 18 19 20 21 22 23 24 25 26 27 28 29 3…" at bounding box center [1323, 358] width 430 height 31
select select "3"
click at [1109, 343] on select "1 2 3 4 5 6 7 8 9 10 11 12 13 14 15 16 17 18 19 20 21 22 23 24 25 26 27 28 29 3…" at bounding box center [1323, 358] width 430 height 31
click at [712, 257] on form "First Name Addy Last Name true Item(s) Requested (Newborn) (Preemie) (Size 1) (…" at bounding box center [887, 540] width 1304 height 832
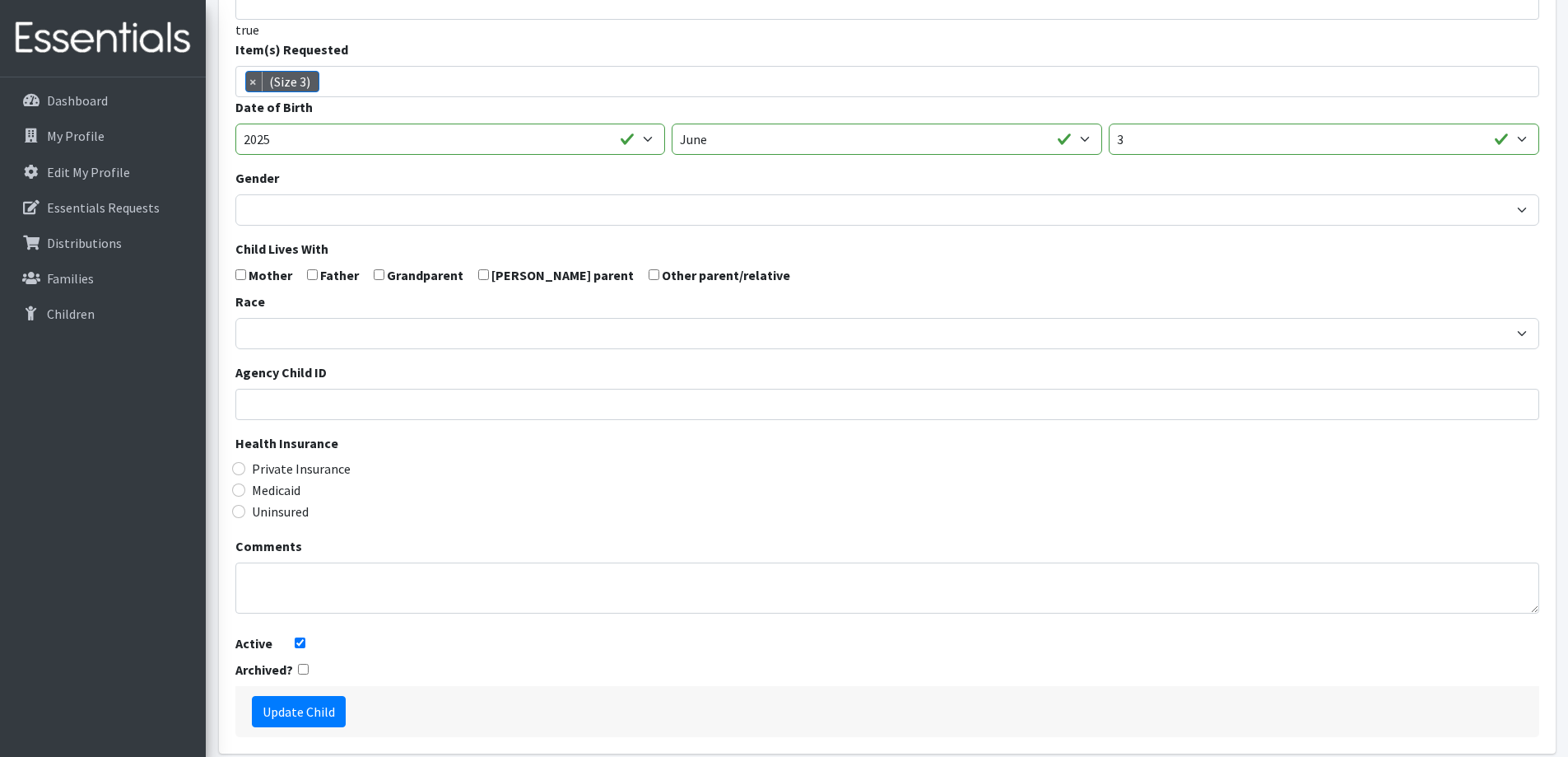
scroll to position [291, 0]
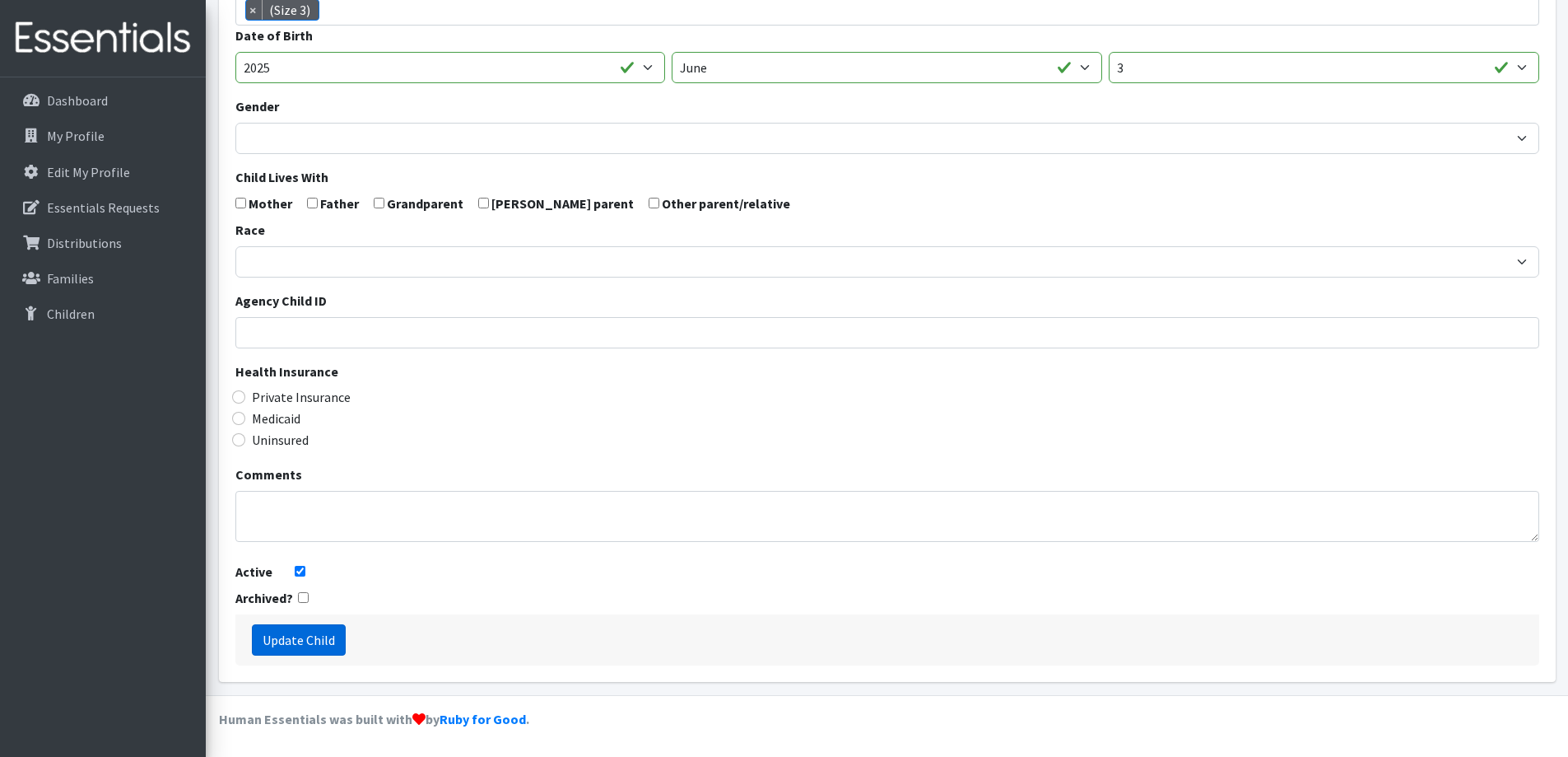
click at [301, 632] on input "Update Child" at bounding box center [299, 639] width 94 height 31
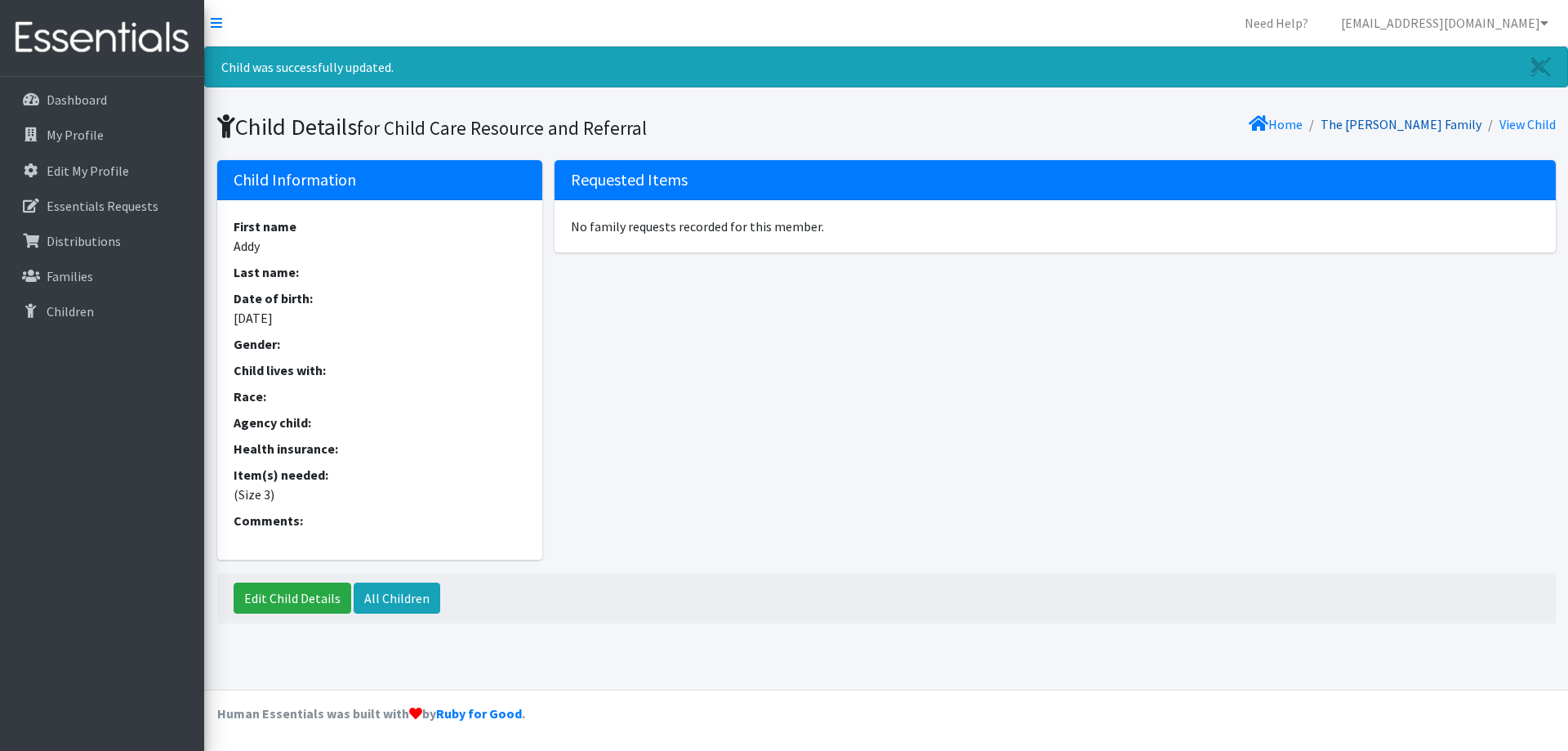
click at [1389, 128] on link "The [PERSON_NAME] Family" at bounding box center [1401, 123] width 161 height 16
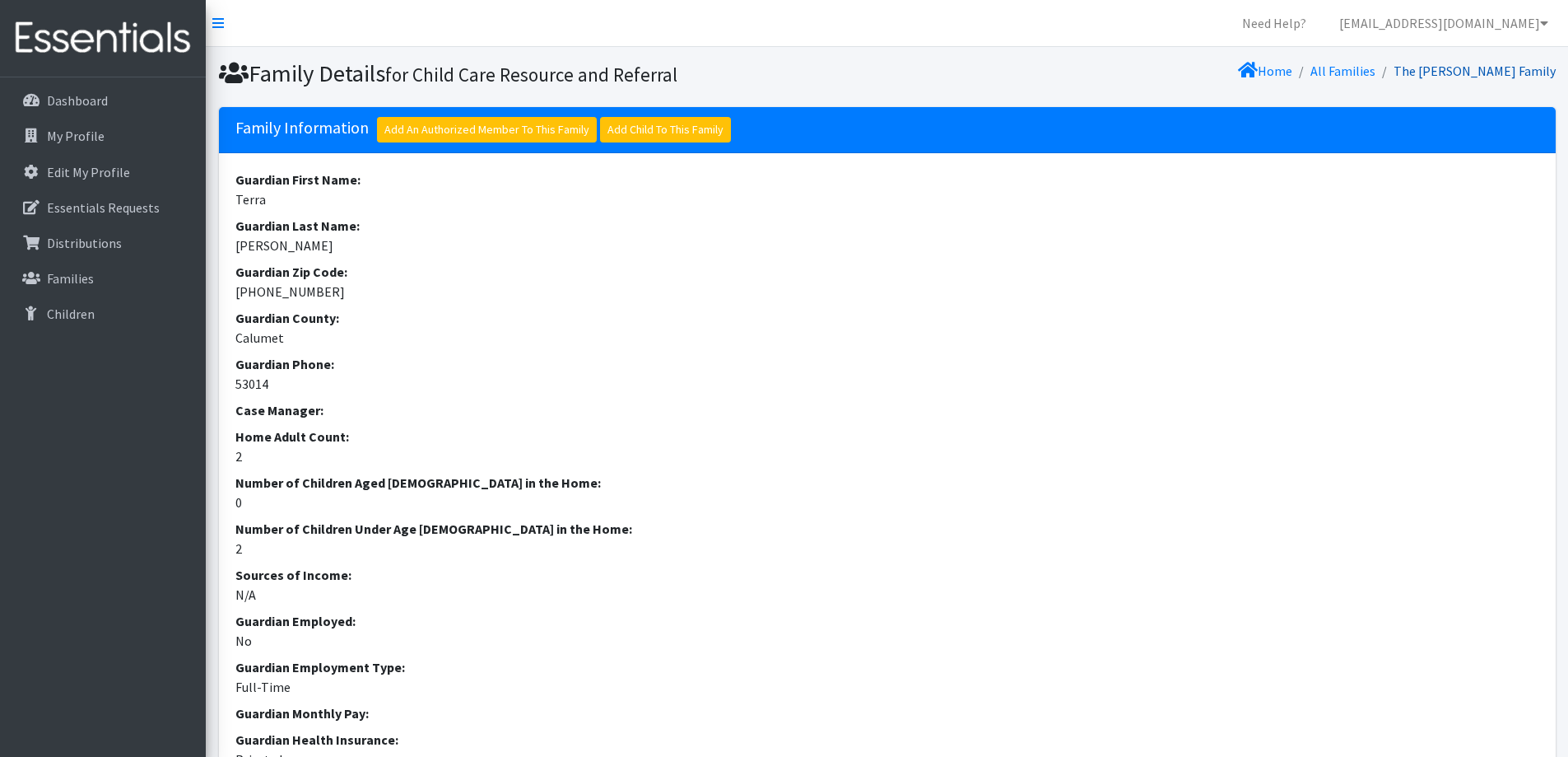
click at [1465, 65] on link "The [PERSON_NAME] Family" at bounding box center [1474, 70] width 162 height 16
click at [1485, 69] on link "The [PERSON_NAME] Family" at bounding box center [1474, 70] width 162 height 16
click at [1375, 62] on link "All Families" at bounding box center [1342, 70] width 65 height 16
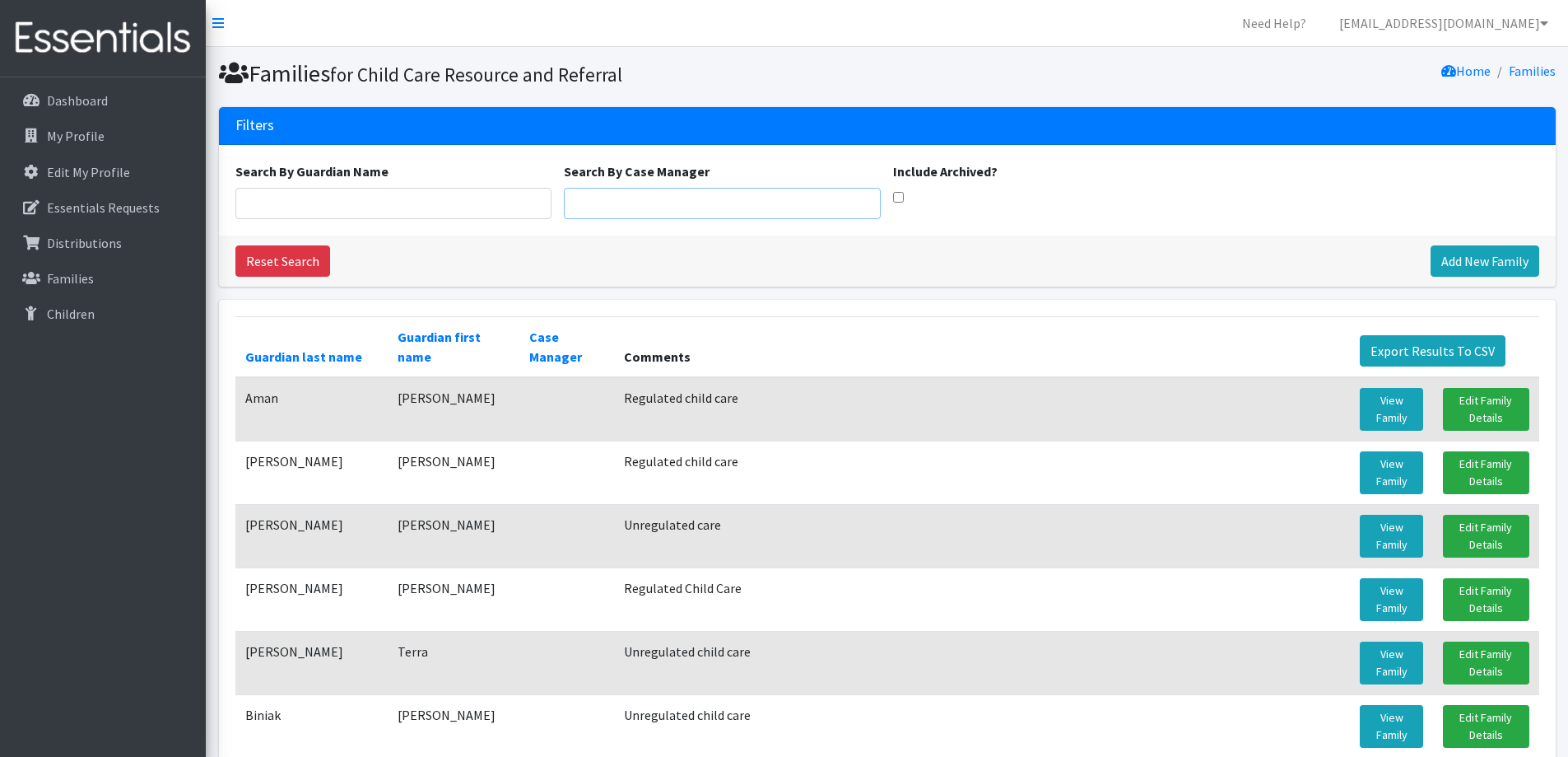
click at [722, 197] on input "Search By Case Manager" at bounding box center [722, 202] width 317 height 31
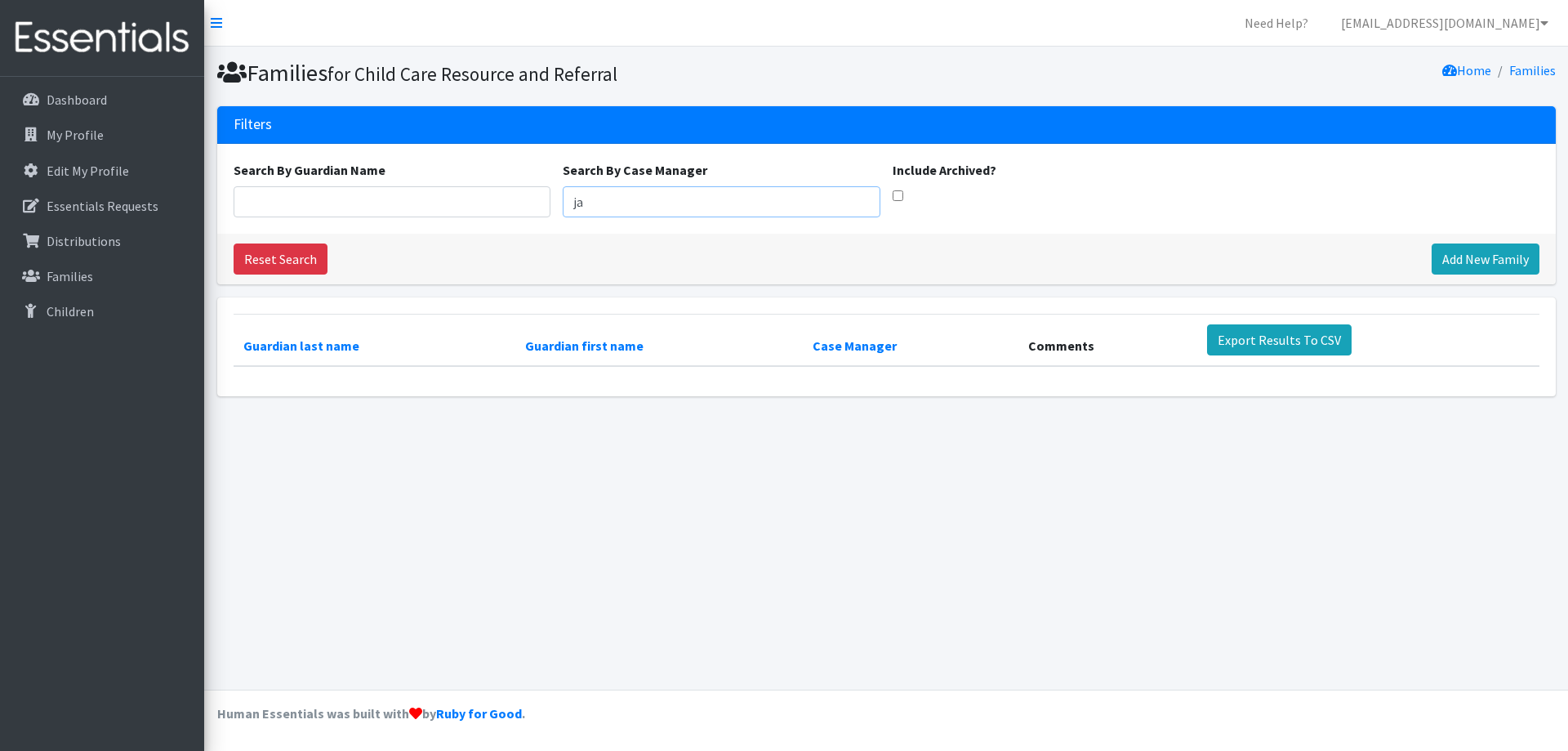
type input "j"
type input "a"
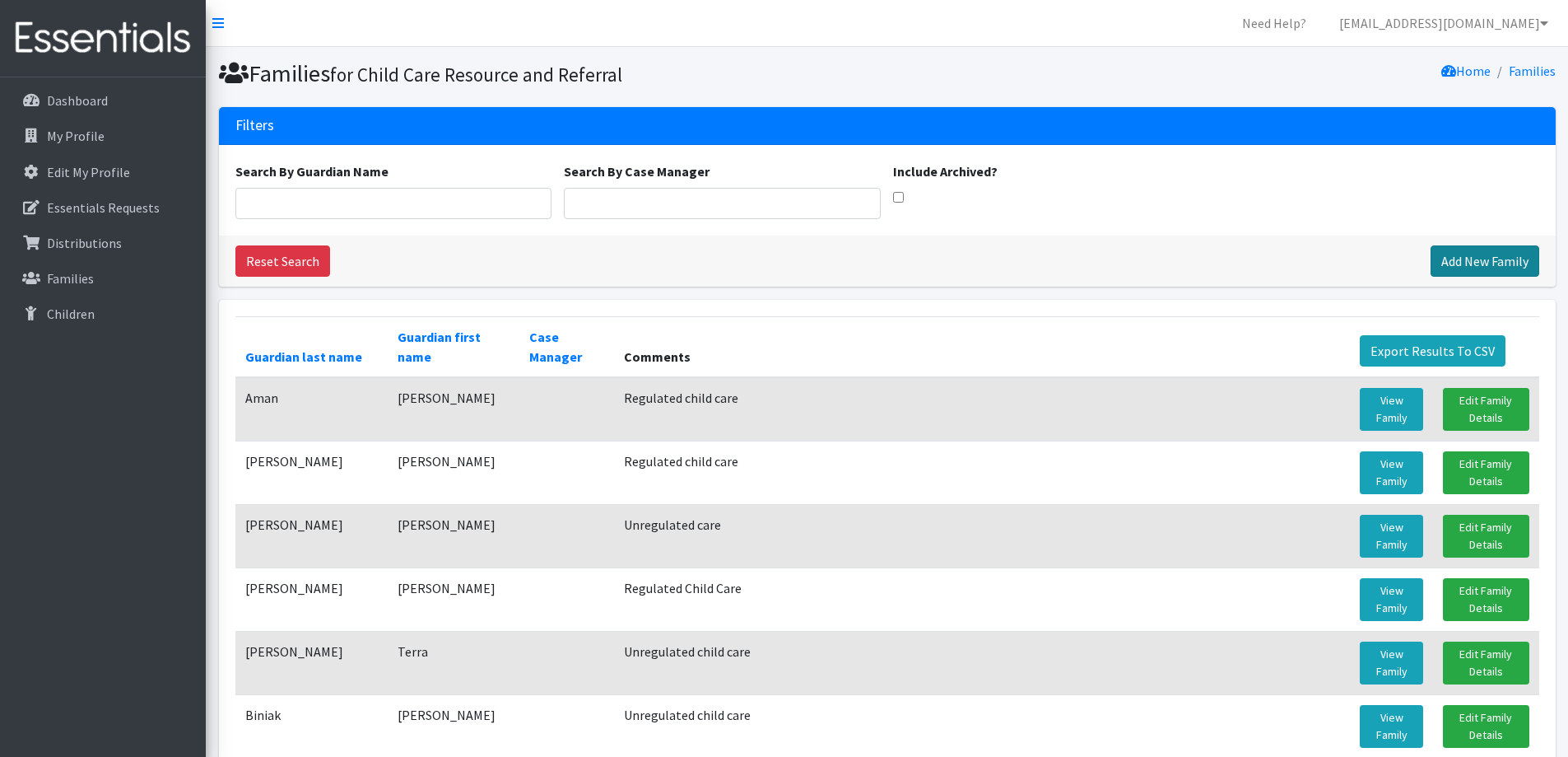
click at [1451, 259] on link "Add New Family" at bounding box center [1484, 261] width 108 height 31
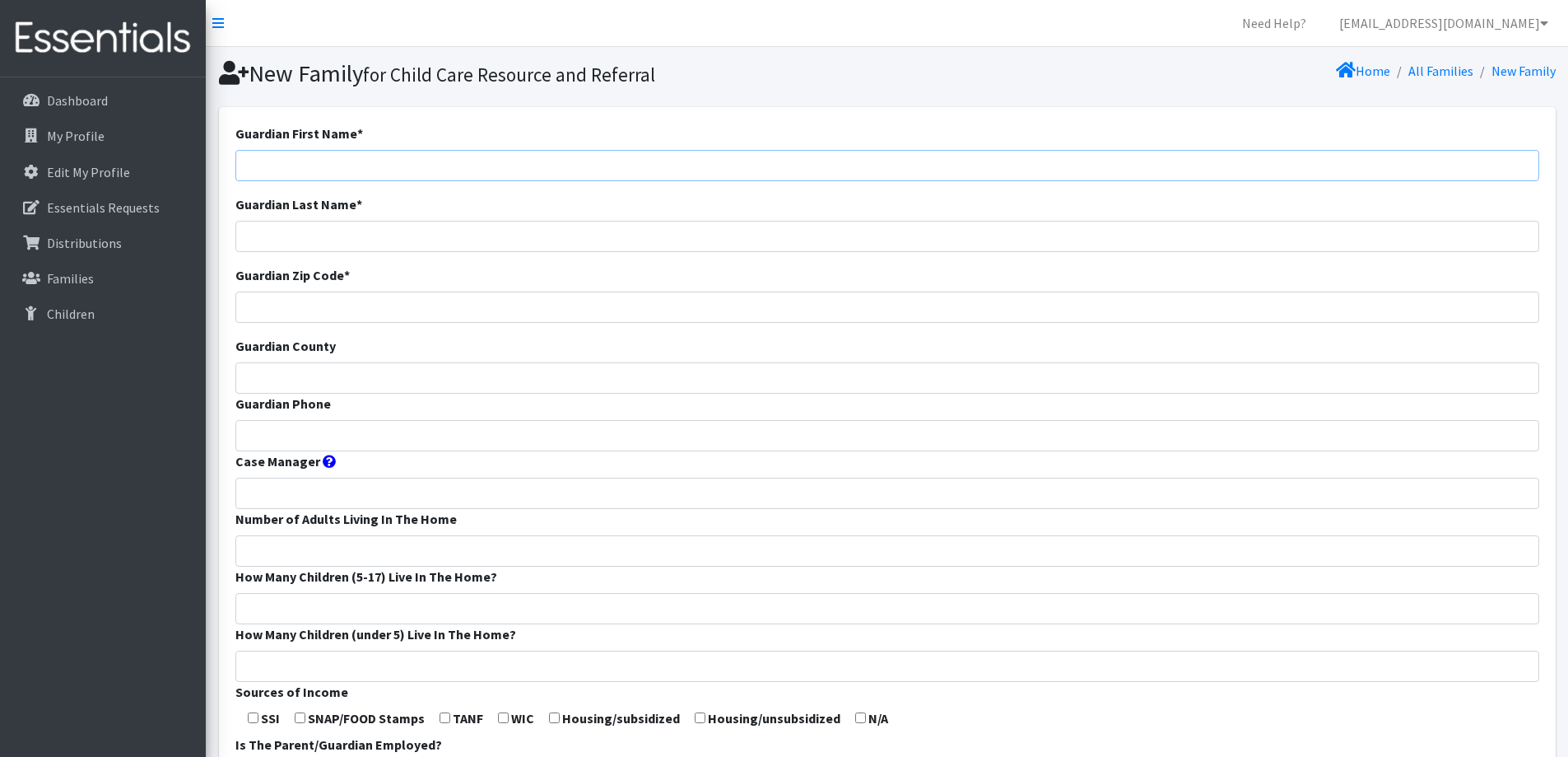
click at [743, 157] on input "Guardian First Name *" at bounding box center [887, 165] width 1304 height 31
type input "[PERSON_NAME]"
type input "Button"
click at [548, 314] on input "Guardian Zip Code *" at bounding box center [887, 307] width 1304 height 31
type input "54911"
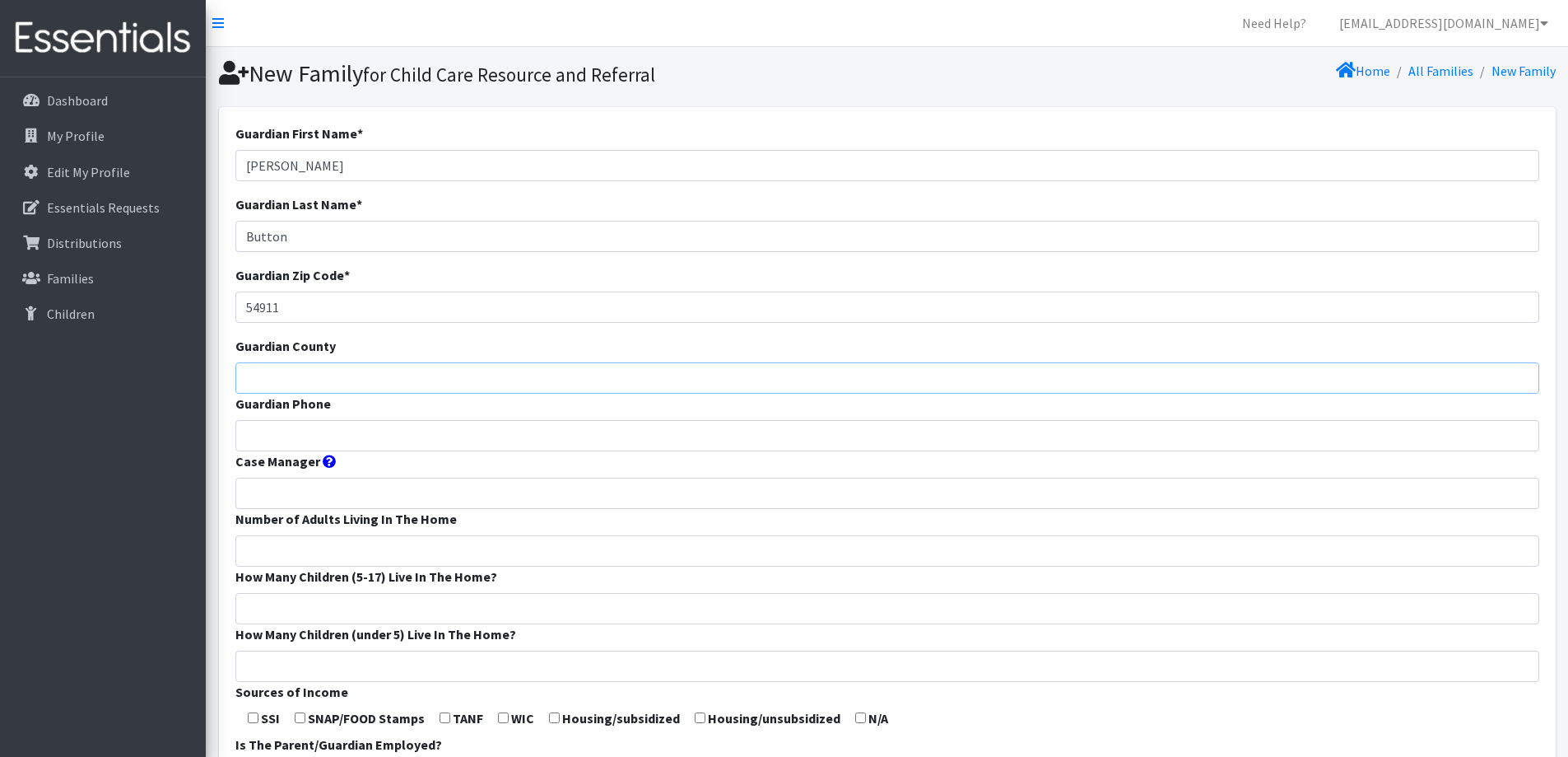
click at [501, 391] on input "Guardian County" at bounding box center [887, 378] width 1304 height 31
type input "Calumet"
click at [492, 441] on input "Guardian Phone" at bounding box center [887, 435] width 1304 height 31
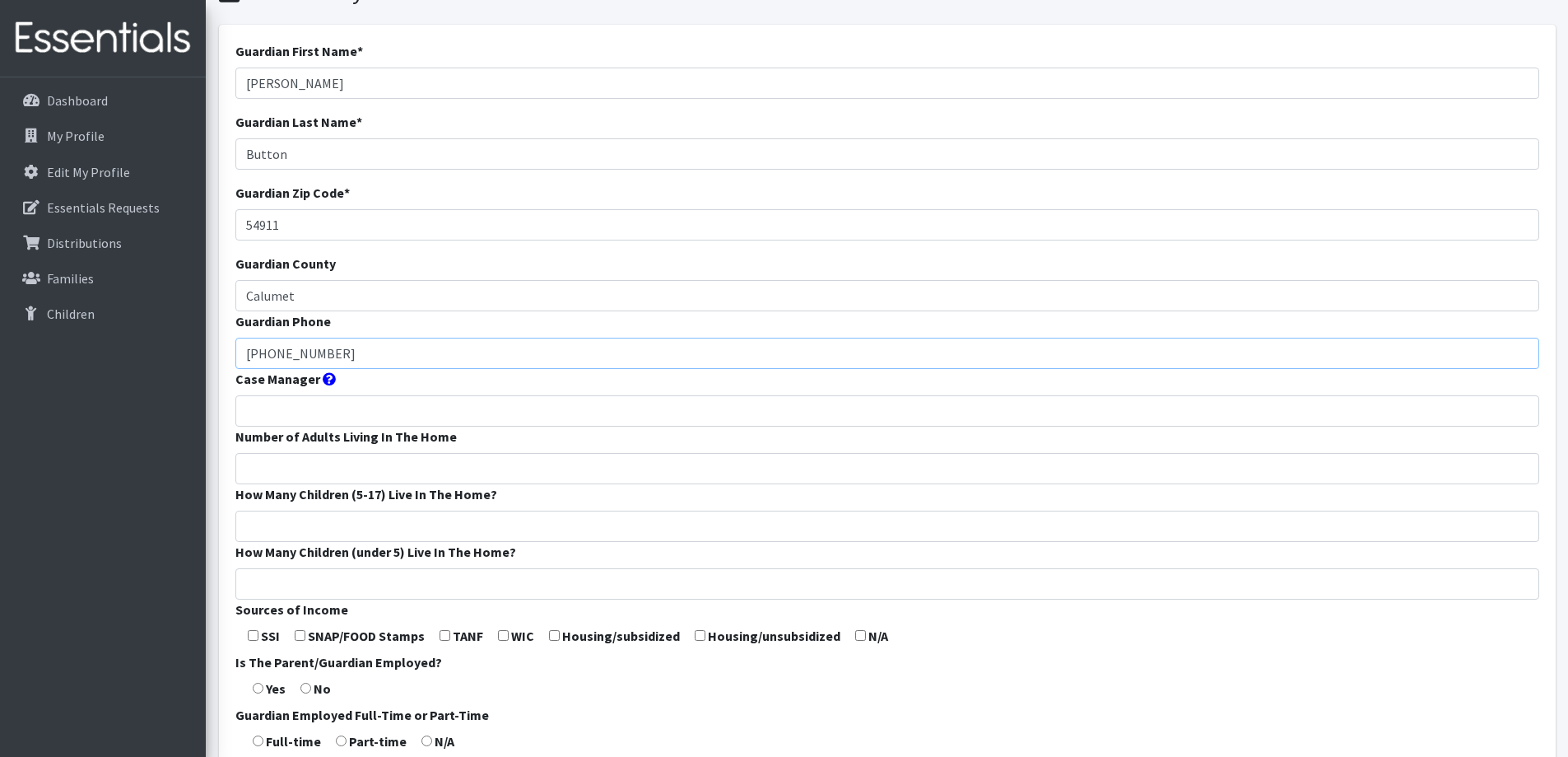
type input "920-277-9168"
click at [448, 462] on input "Number of Adults Living In The Home" at bounding box center [887, 468] width 1304 height 31
type input "2"
click at [421, 525] on input "How Many Children (5-17) Live In The Home?" at bounding box center [887, 525] width 1304 height 31
type input "2"
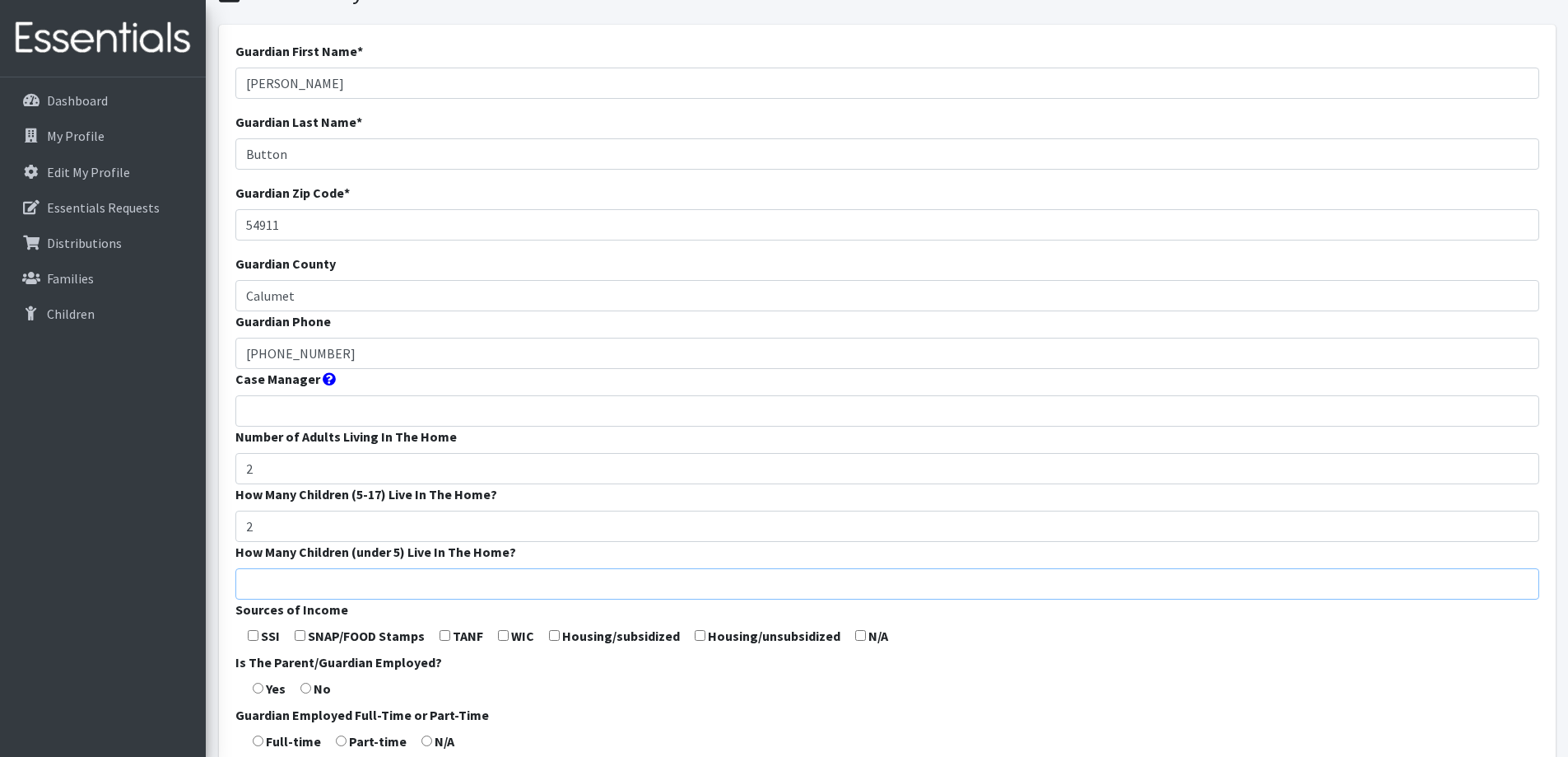
click at [414, 581] on input "How Many Children (under 5) Live In The Home?" at bounding box center [887, 583] width 1304 height 31
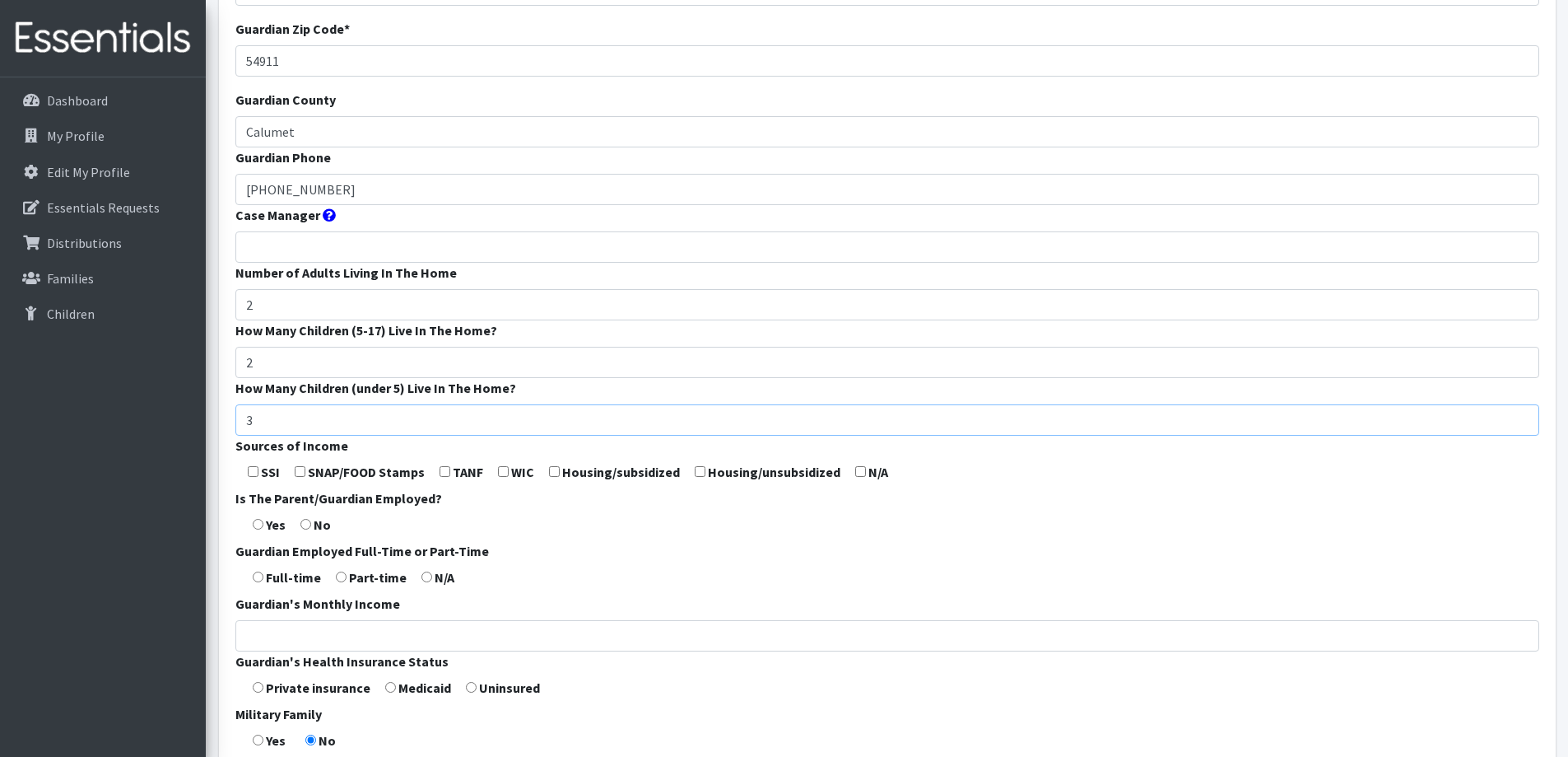
scroll to position [247, 0]
type input "3"
click at [260, 577] on input "radio" at bounding box center [257, 575] width 10 height 10
radio input "true"
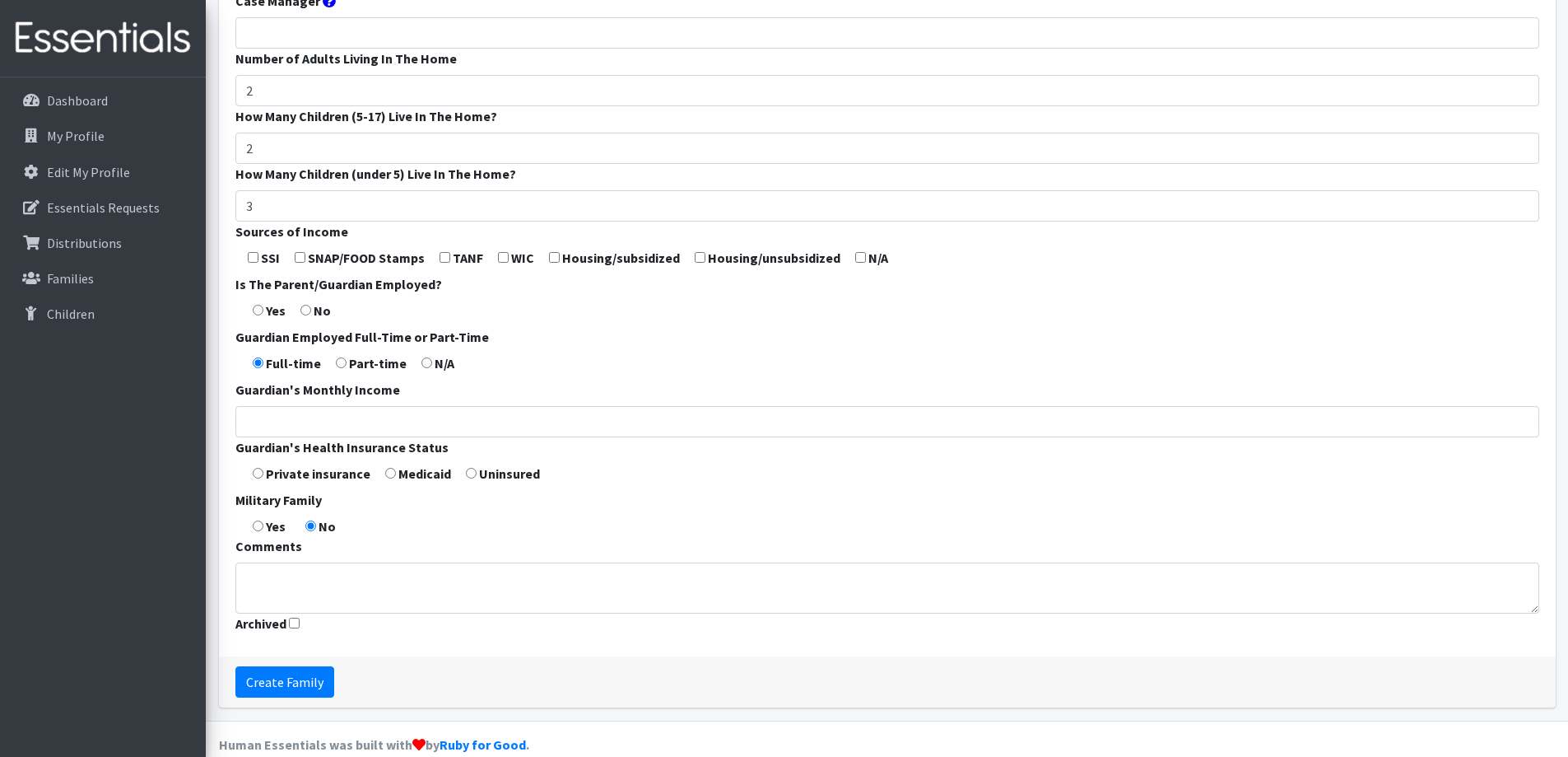
scroll to position [486, 0]
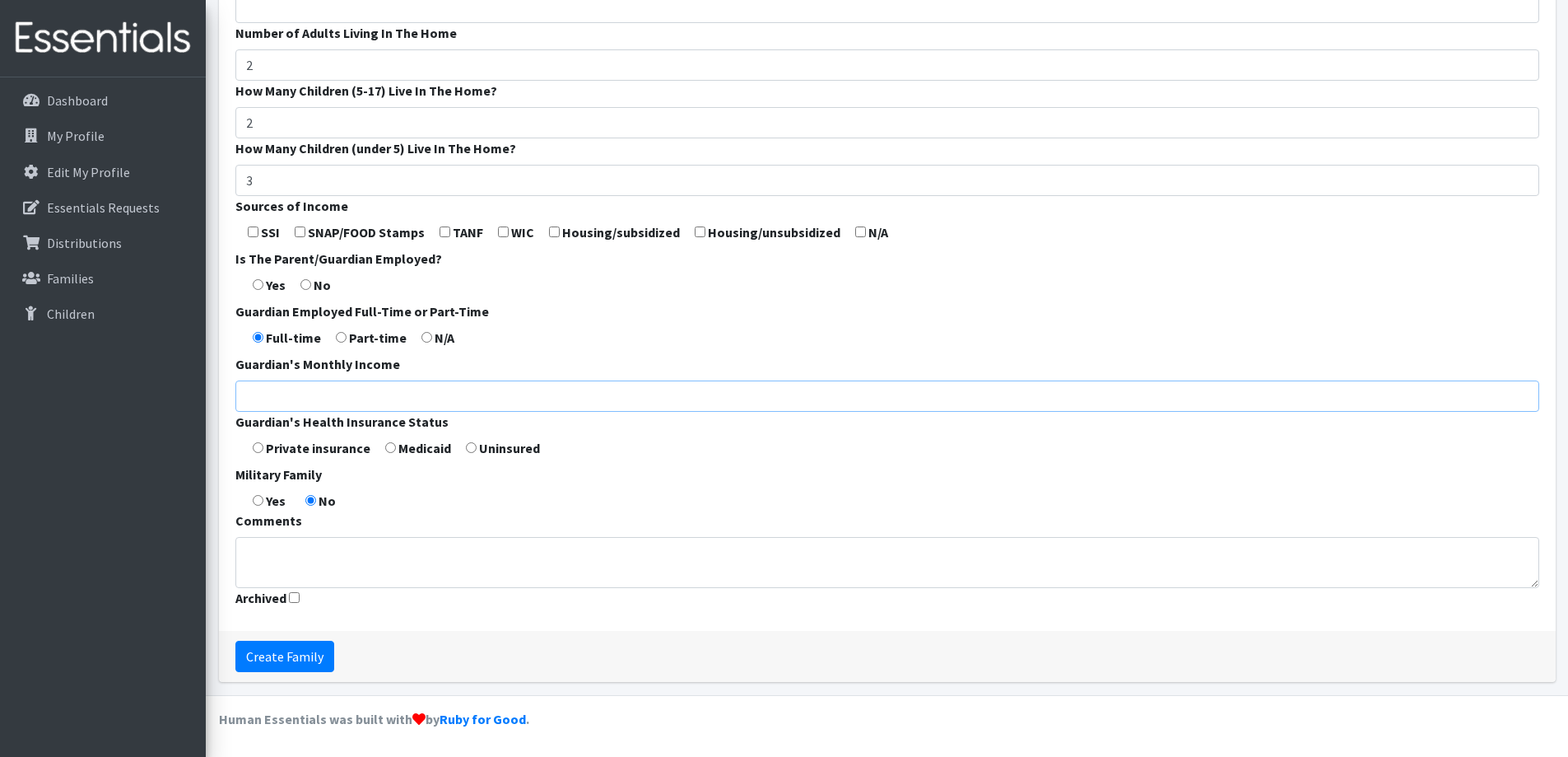
click at [504, 400] on input "Guardian's Monthly Income" at bounding box center [887, 395] width 1304 height 31
type input "6000"
click at [581, 468] on form "Guardian First Name * Jacob Guardian Last Name * Button Guardian Zip Code * 549…" at bounding box center [887, 125] width 1304 height 976
click at [443, 542] on textarea "Comments" at bounding box center [887, 562] width 1304 height 51
click at [262, 448] on input "radio" at bounding box center [257, 447] width 10 height 10
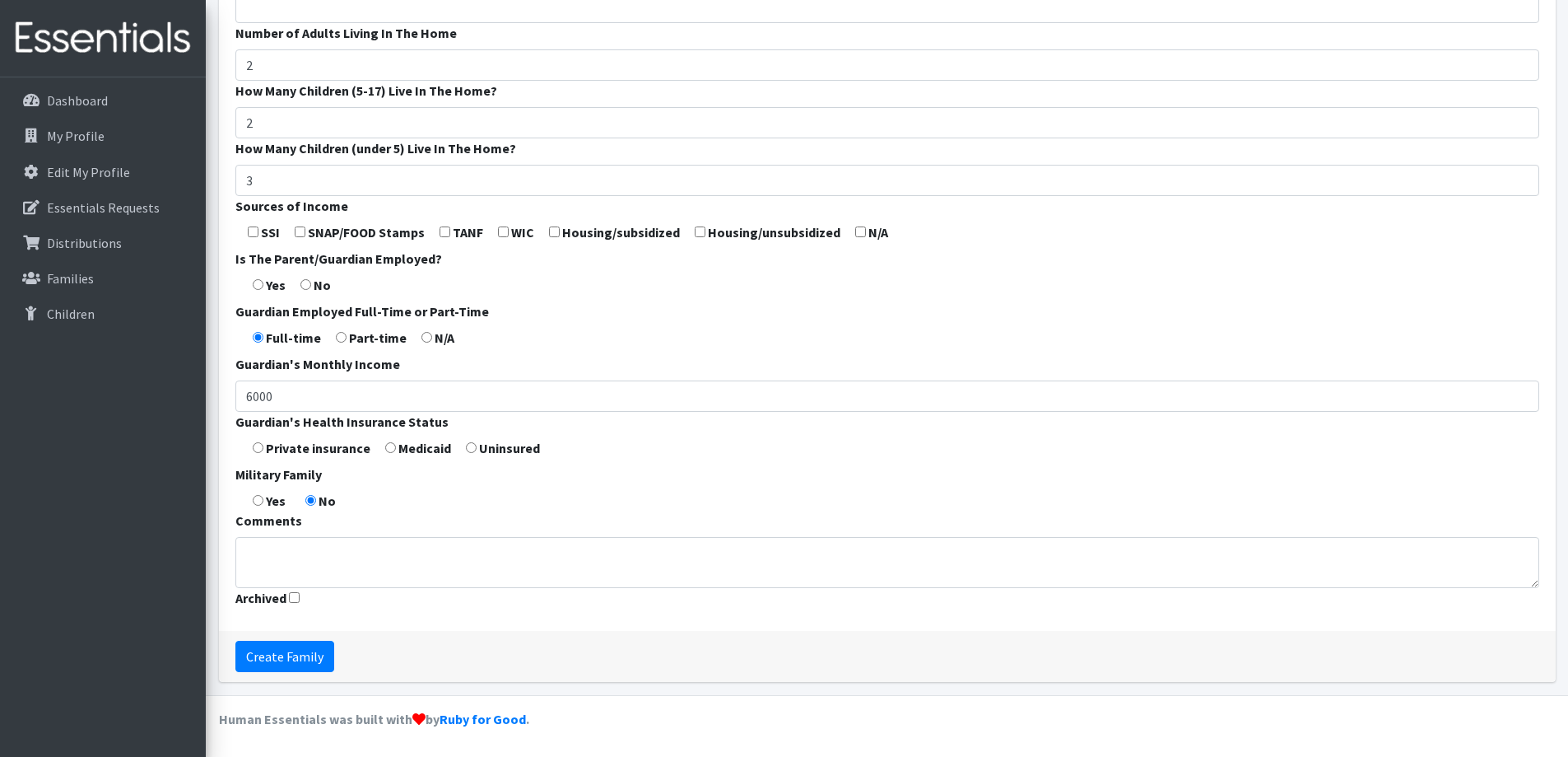
radio input "true"
click at [363, 552] on textarea "Comments" at bounding box center [887, 562] width 1304 height 51
type textarea "Stay-at-home"
click at [342, 620] on div "Guardian First Name * Jacob Guardian Last Name * Button Guardian Zip Code * 549…" at bounding box center [888, 126] width 1336 height 1009
click at [317, 653] on input "Create Family" at bounding box center [284, 655] width 99 height 31
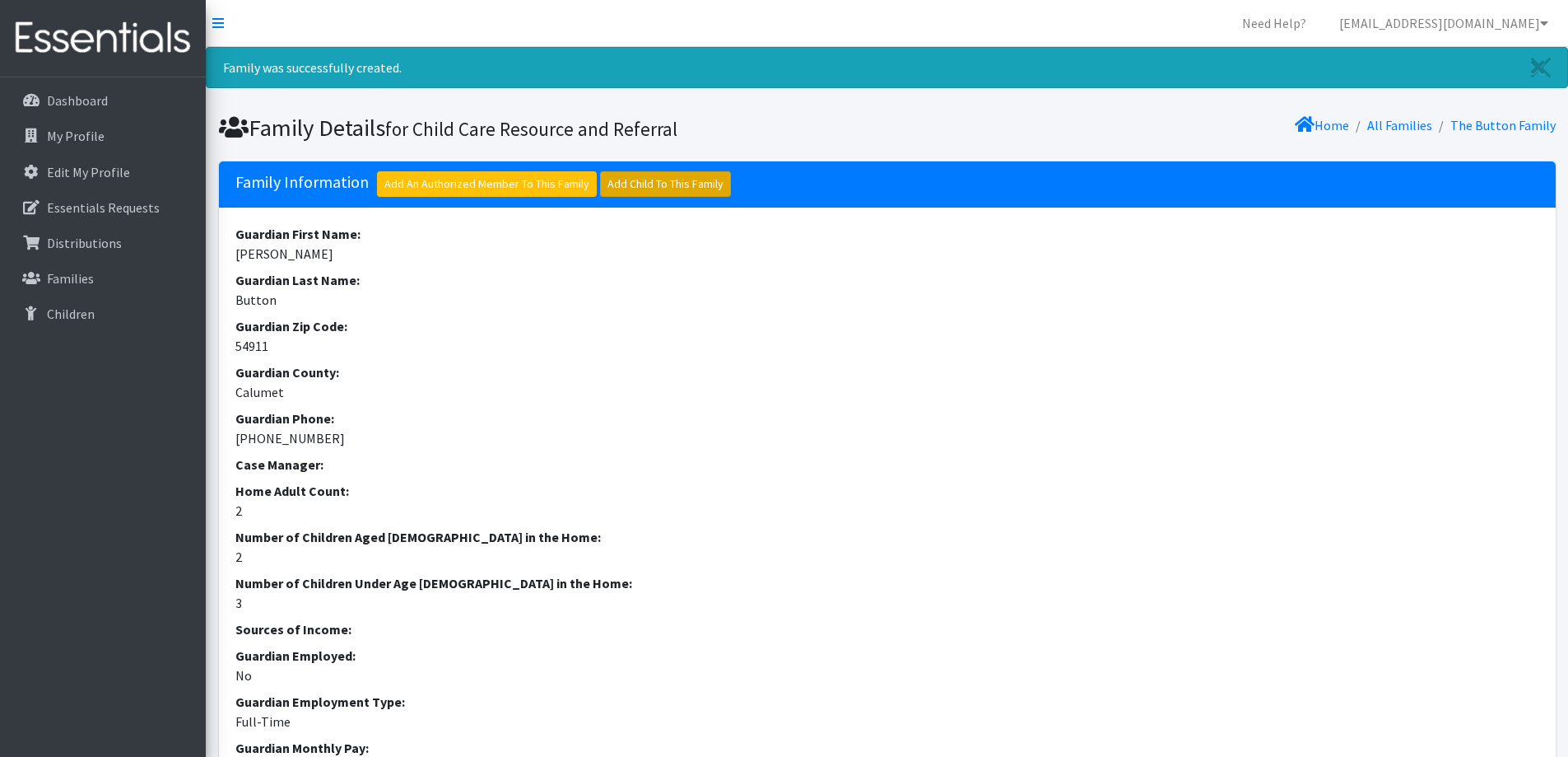
click at [663, 177] on link "Add Child To This Family" at bounding box center [664, 184] width 131 height 25
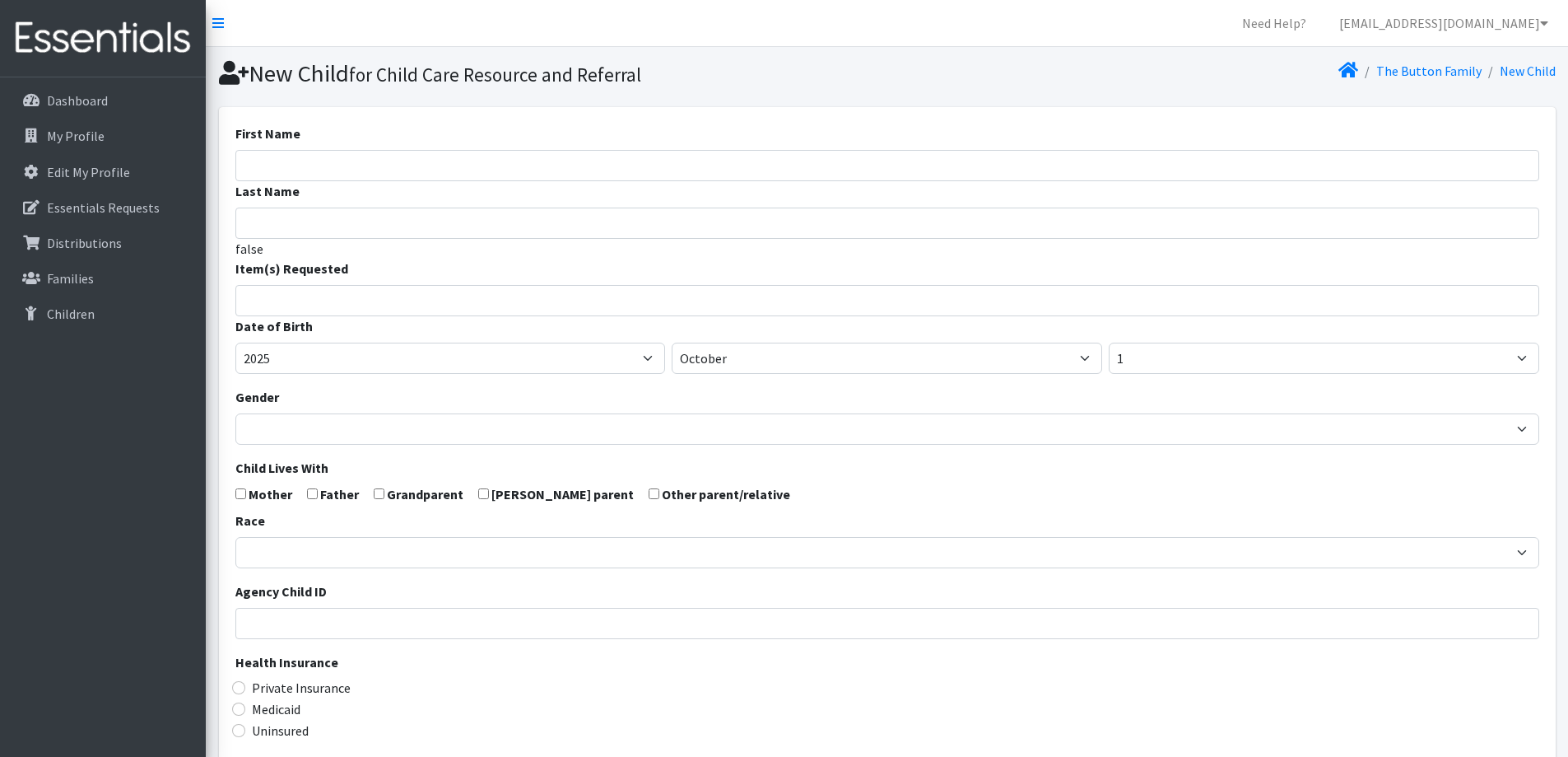
select select
drag, startPoint x: 0, startPoint y: 0, endPoint x: 663, endPoint y: 177, distance: 686.2
click at [663, 177] on input "First Name" at bounding box center [887, 165] width 1304 height 31
type input "[PERSON_NAME]"
click at [544, 302] on input "search" at bounding box center [899, 298] width 1298 height 15
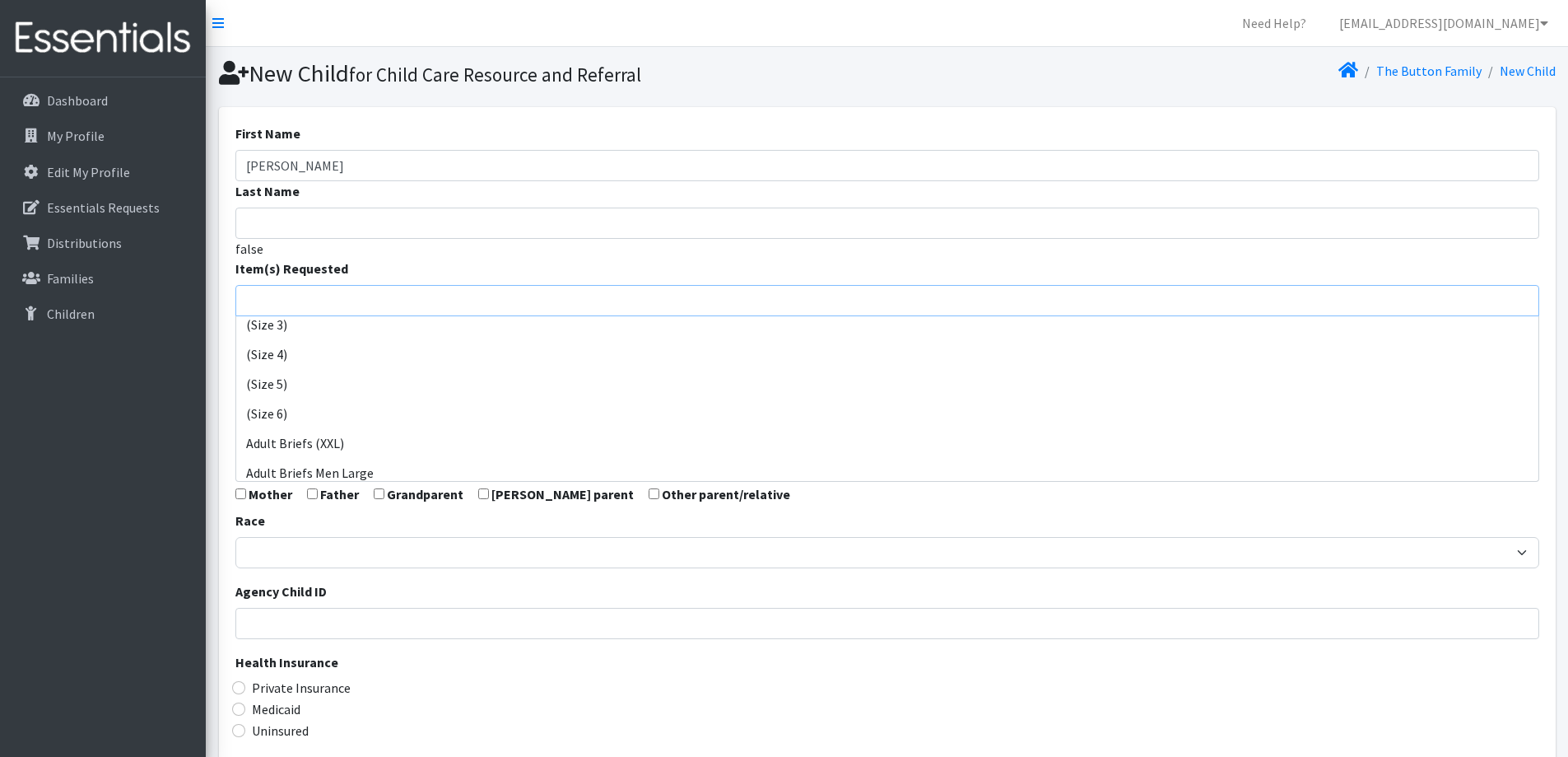
scroll to position [165, 0]
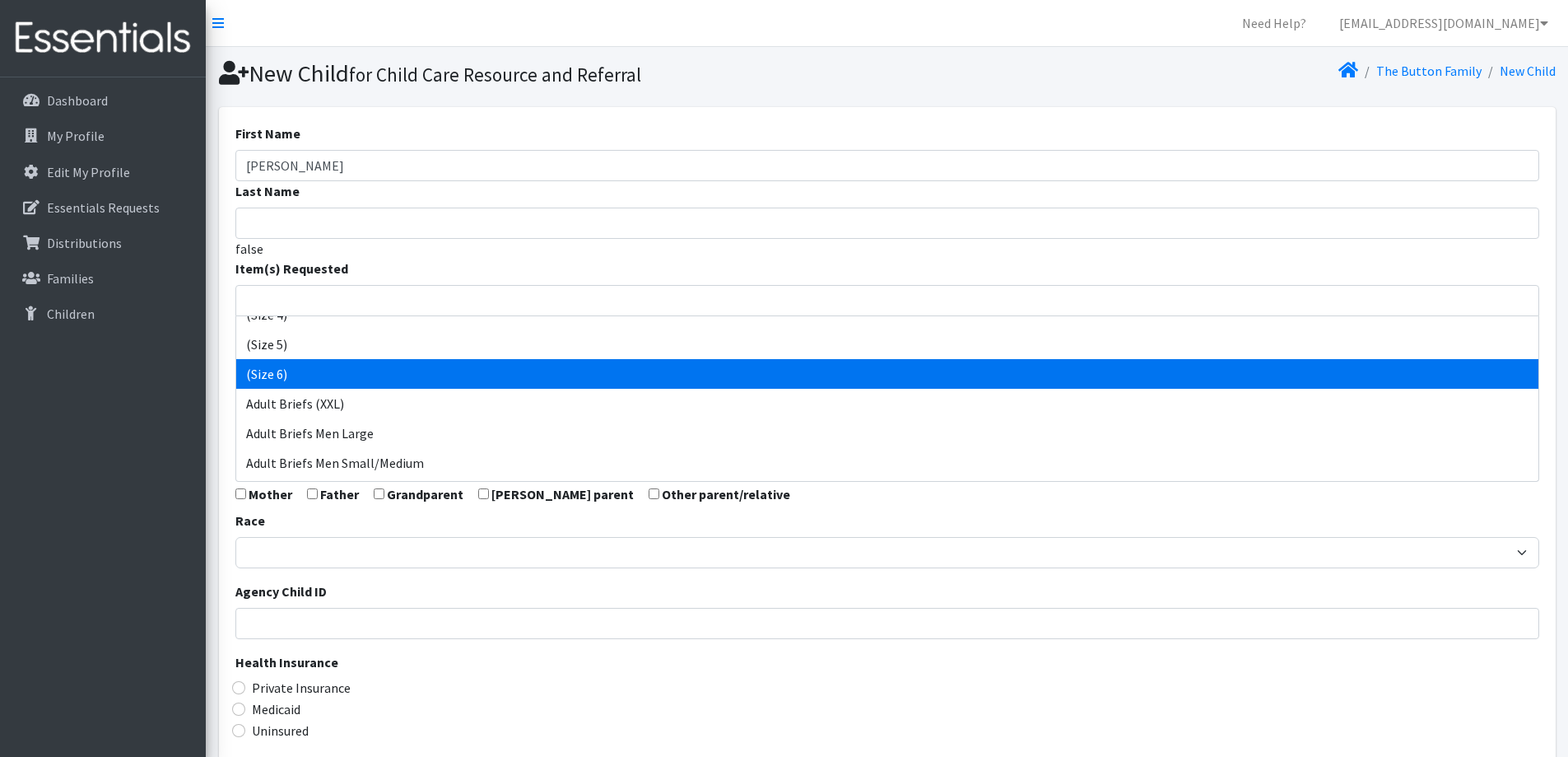
select select "14491"
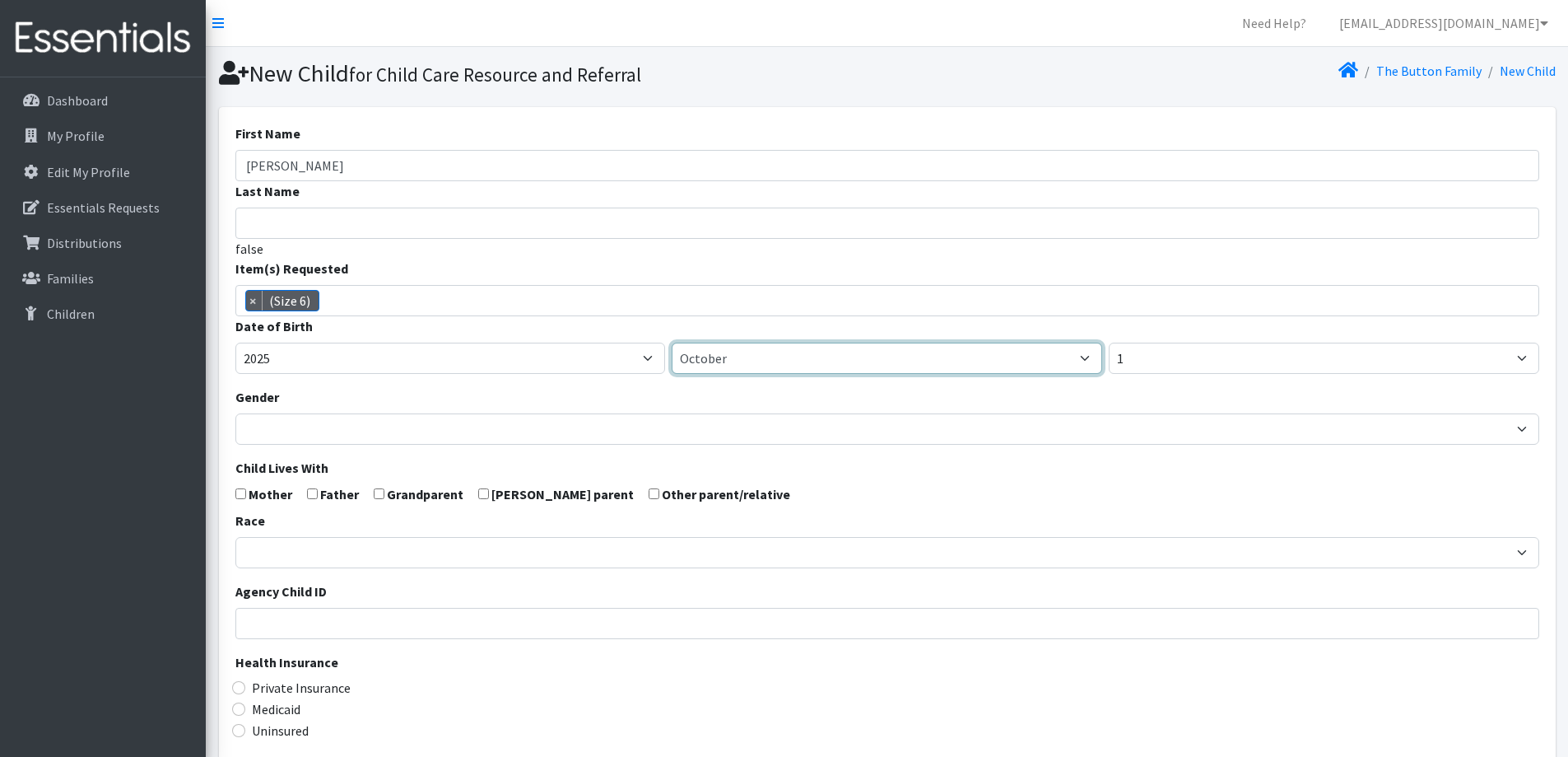
click at [854, 365] on select "January February March April May June July August September October November De…" at bounding box center [887, 358] width 430 height 31
select select "4"
click at [672, 343] on select "January February March April May June July August September October November De…" at bounding box center [887, 358] width 430 height 31
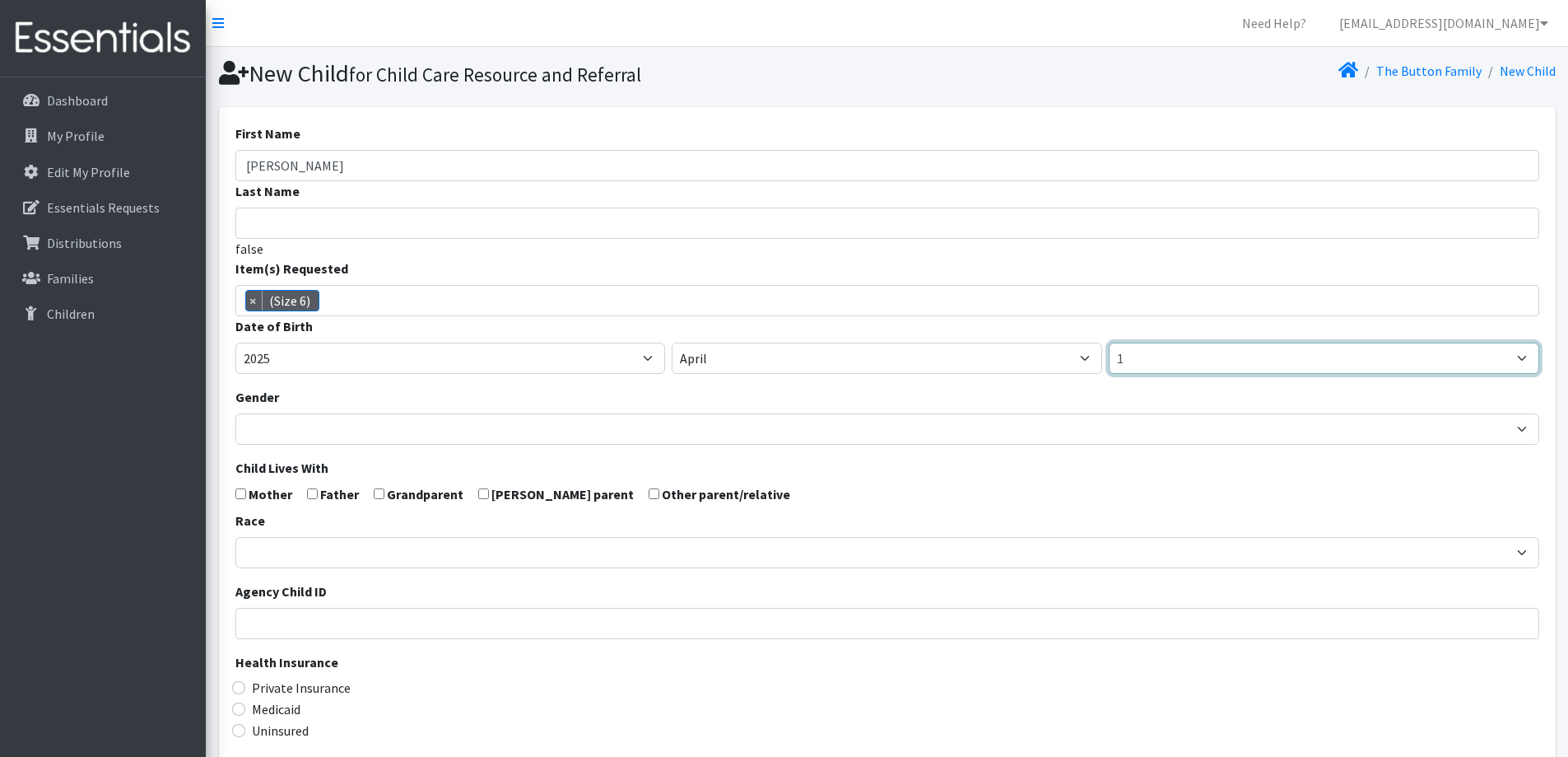
click at [1160, 346] on select "1 2 3 4 5 6 7 8 9 10 11 12 13 14 15 16 17 18 19 20 21 22 23 24 25 26 27 28 29 3…" at bounding box center [1323, 358] width 430 height 31
select select "15"
click at [1109, 343] on select "1 2 3 4 5 6 7 8 9 10 11 12 13 14 15 16 17 18 19 20 21 22 23 24 25 26 27 28 29 3…" at bounding box center [1323, 358] width 430 height 31
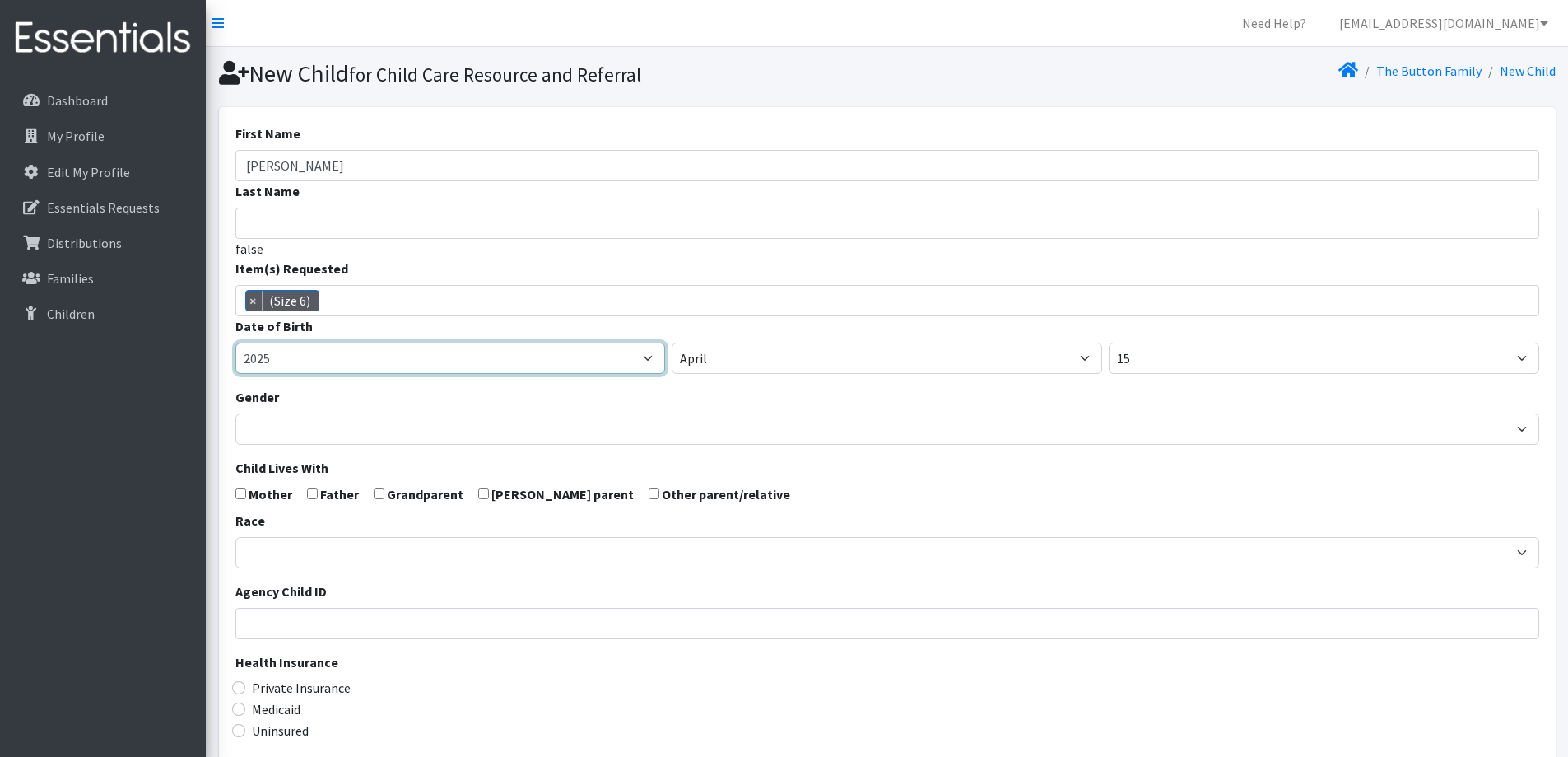
click at [520, 362] on select "2005 2006 2007 2008 2009 2010 2011 2012 2013 2014 2015 2016 2017 2018 2019 2020…" at bounding box center [450, 358] width 430 height 31
select select "2024"
click at [235, 343] on select "2005 2006 2007 2008 2009 2010 2011 2012 2013 2014 2015 2016 2017 2018 2019 2020…" at bounding box center [450, 358] width 430 height 31
click at [492, 399] on div "Gender Male Female" at bounding box center [887, 415] width 1304 height 57
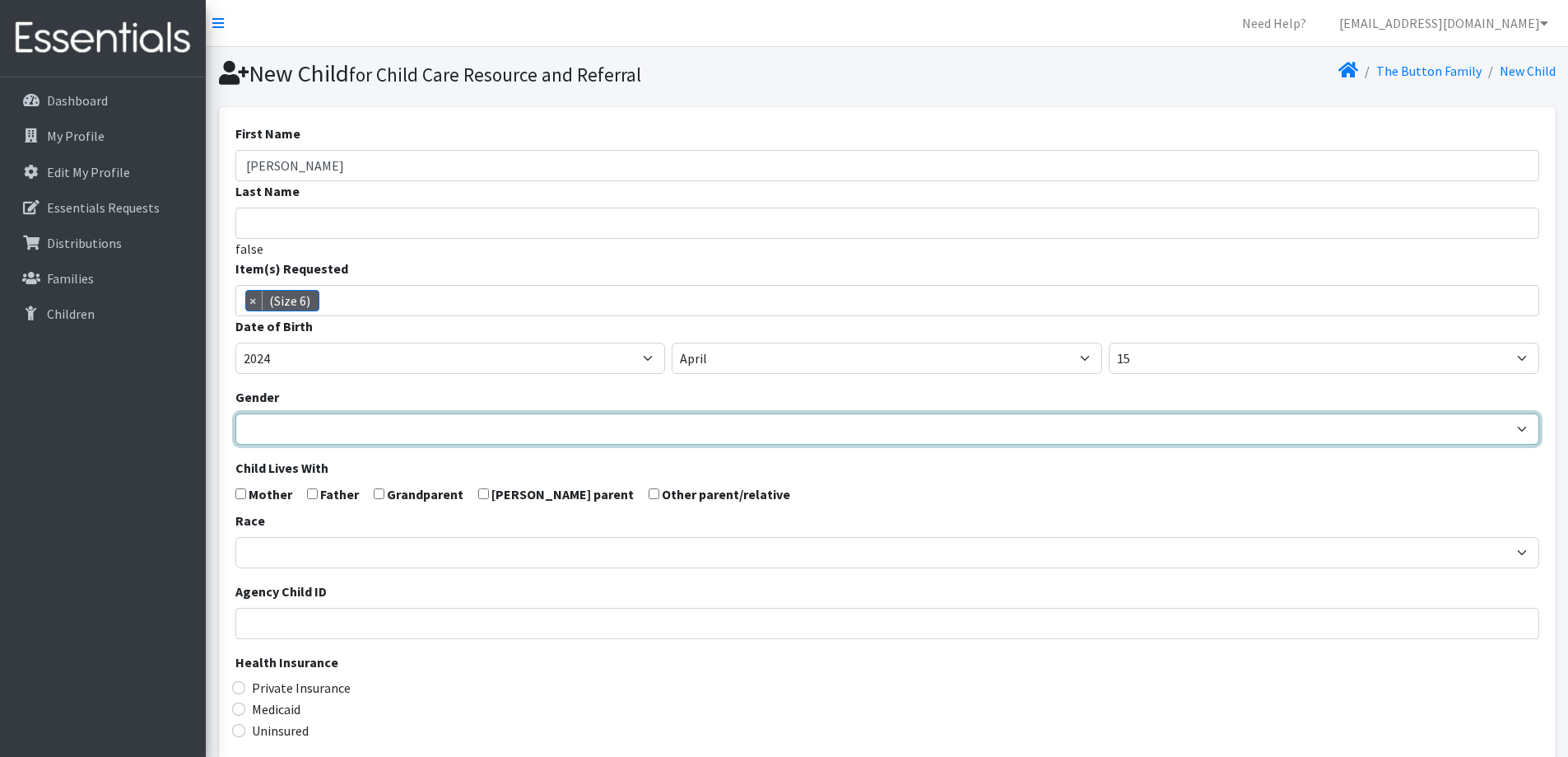
click at [488, 423] on select "[DEMOGRAPHIC_DATA] [DEMOGRAPHIC_DATA]" at bounding box center [887, 428] width 1304 height 31
select select "[DEMOGRAPHIC_DATA]"
click at [235, 413] on select "[DEMOGRAPHIC_DATA] [DEMOGRAPHIC_DATA]" at bounding box center [887, 428] width 1304 height 31
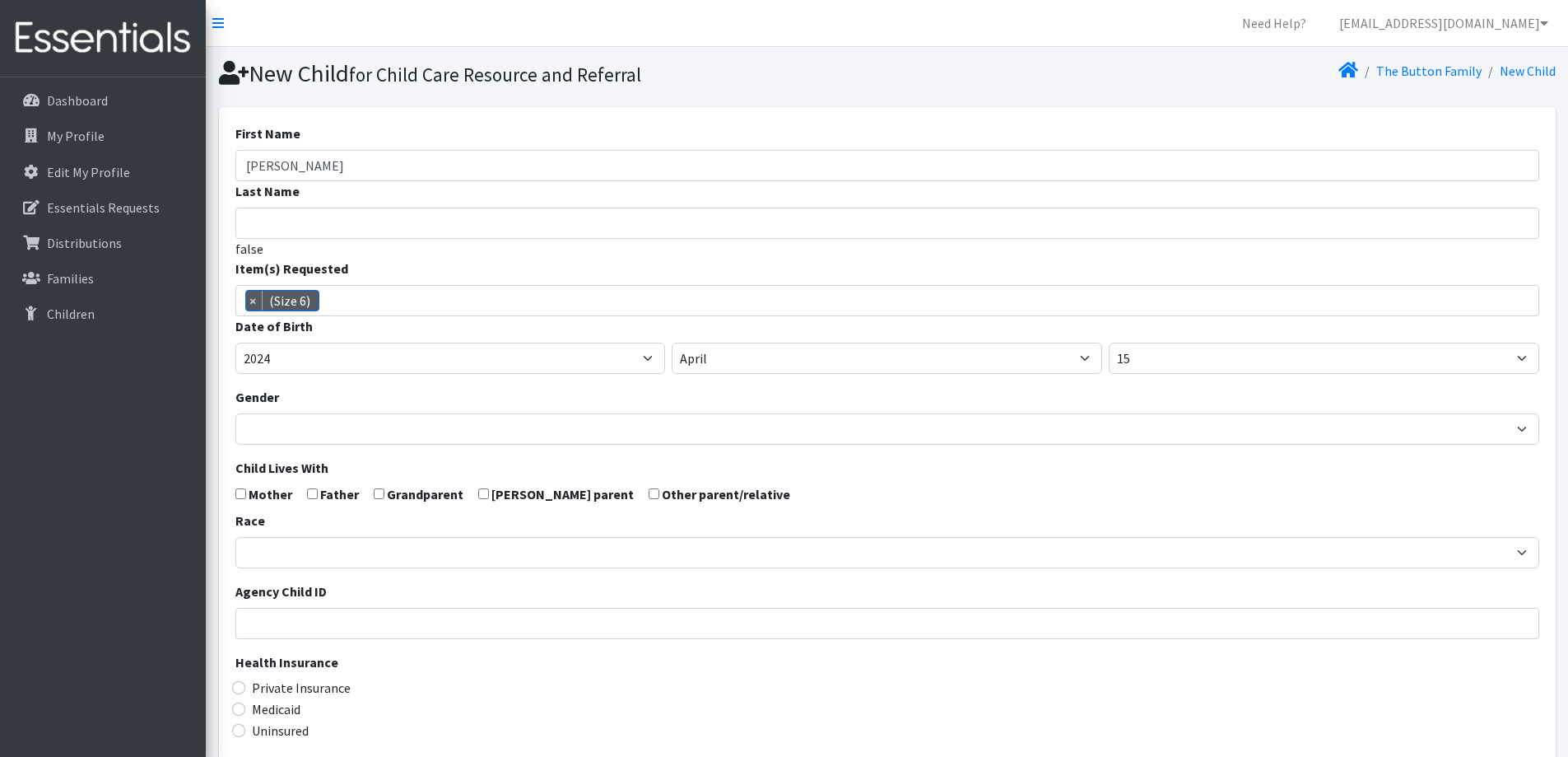
click at [816, 501] on form "First Name Marley Last Name false Item(s) Requested (Newborn) (Preemie) (Size 1…" at bounding box center [887, 540] width 1304 height 832
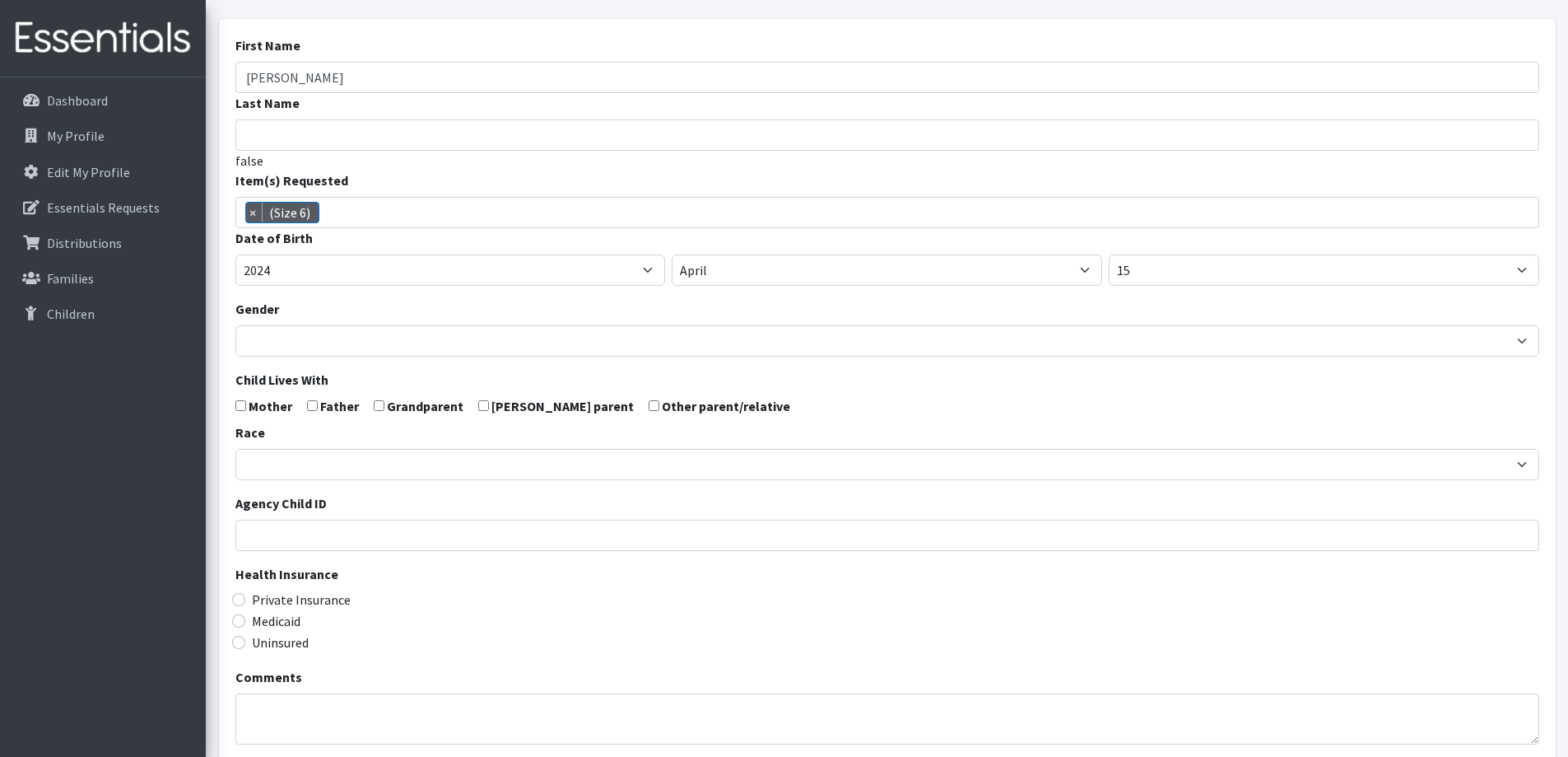
scroll to position [291, 0]
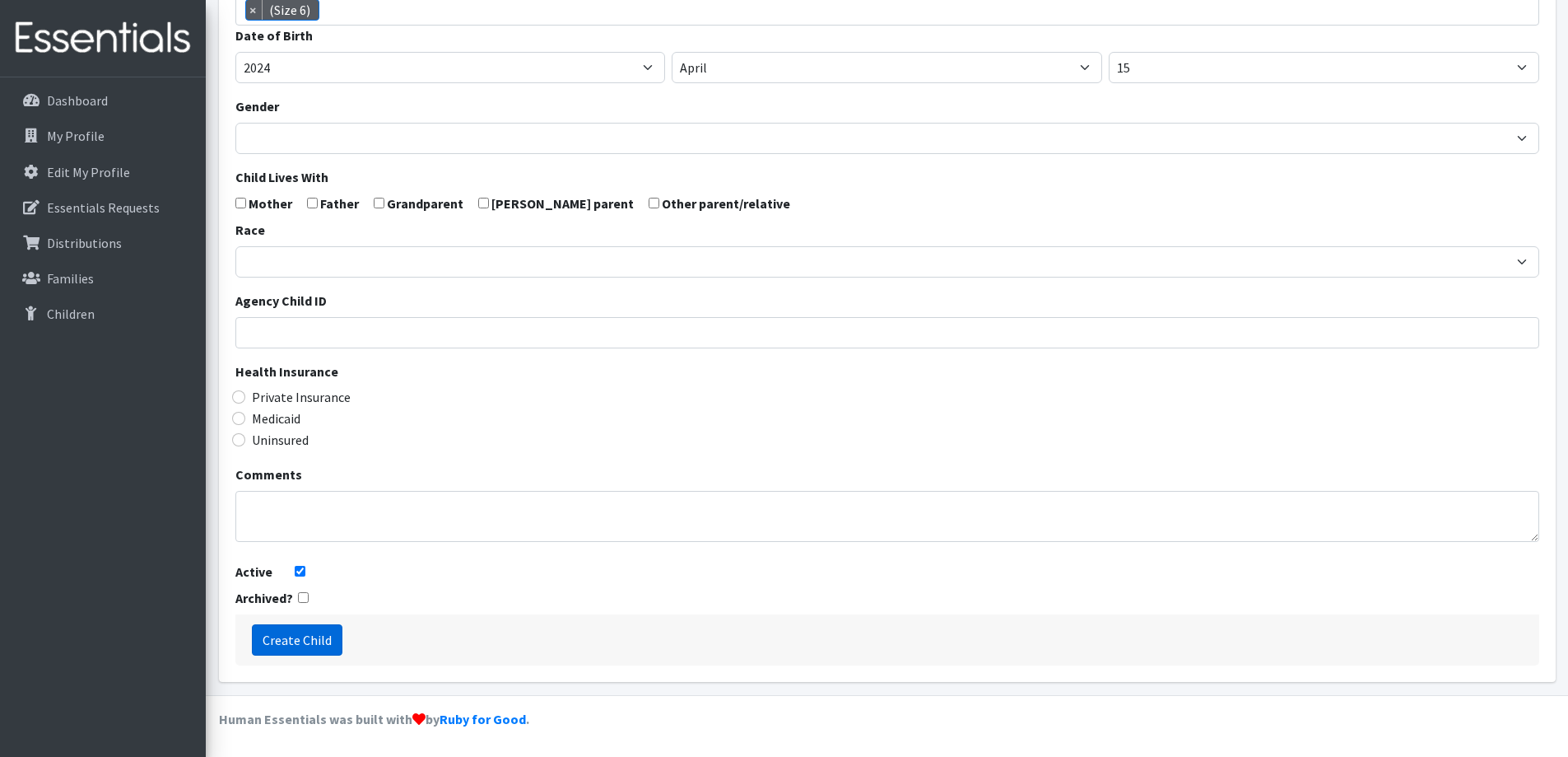
click at [310, 639] on input "Create Child" at bounding box center [297, 639] width 90 height 31
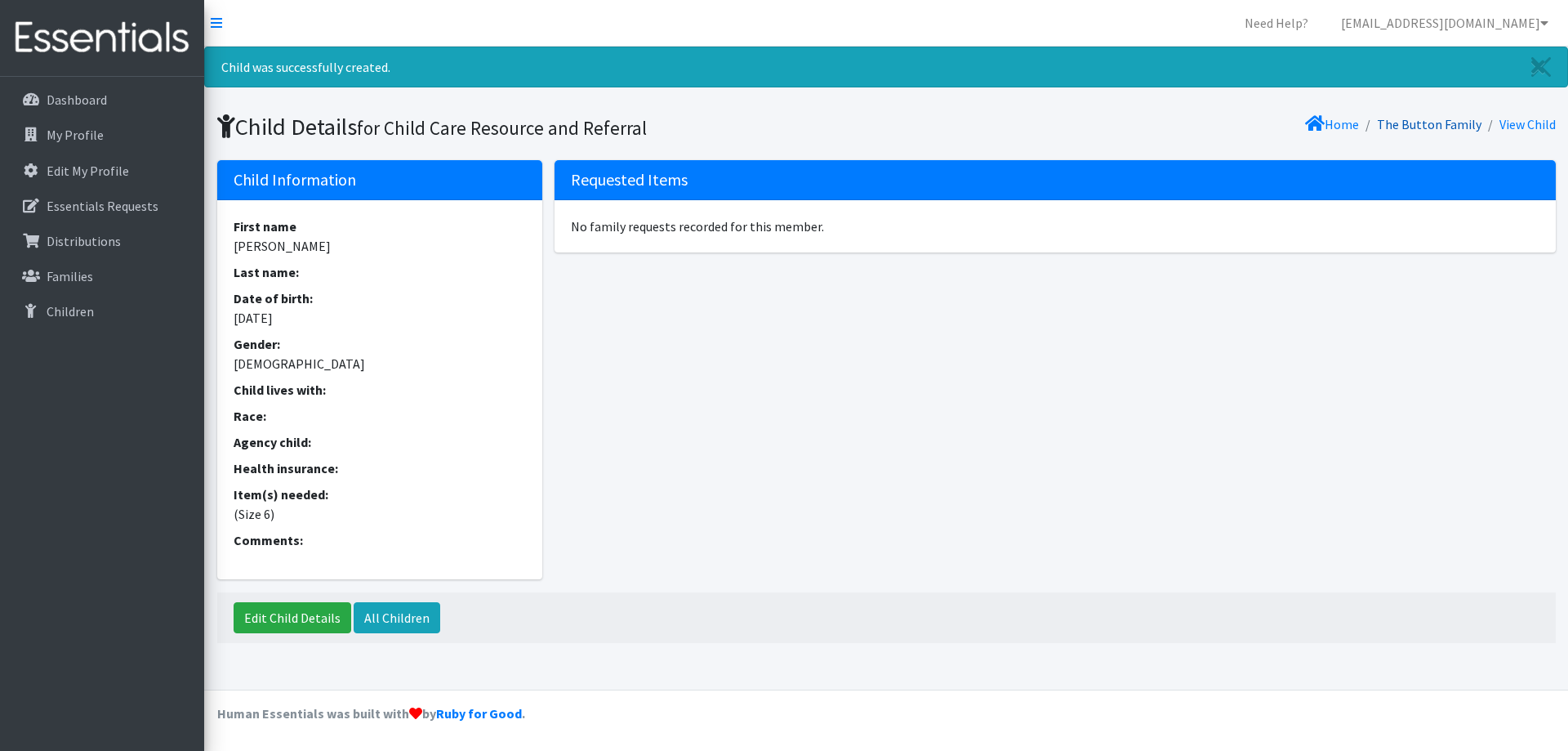
click at [1407, 120] on link "The Button Family" at bounding box center [1429, 123] width 105 height 16
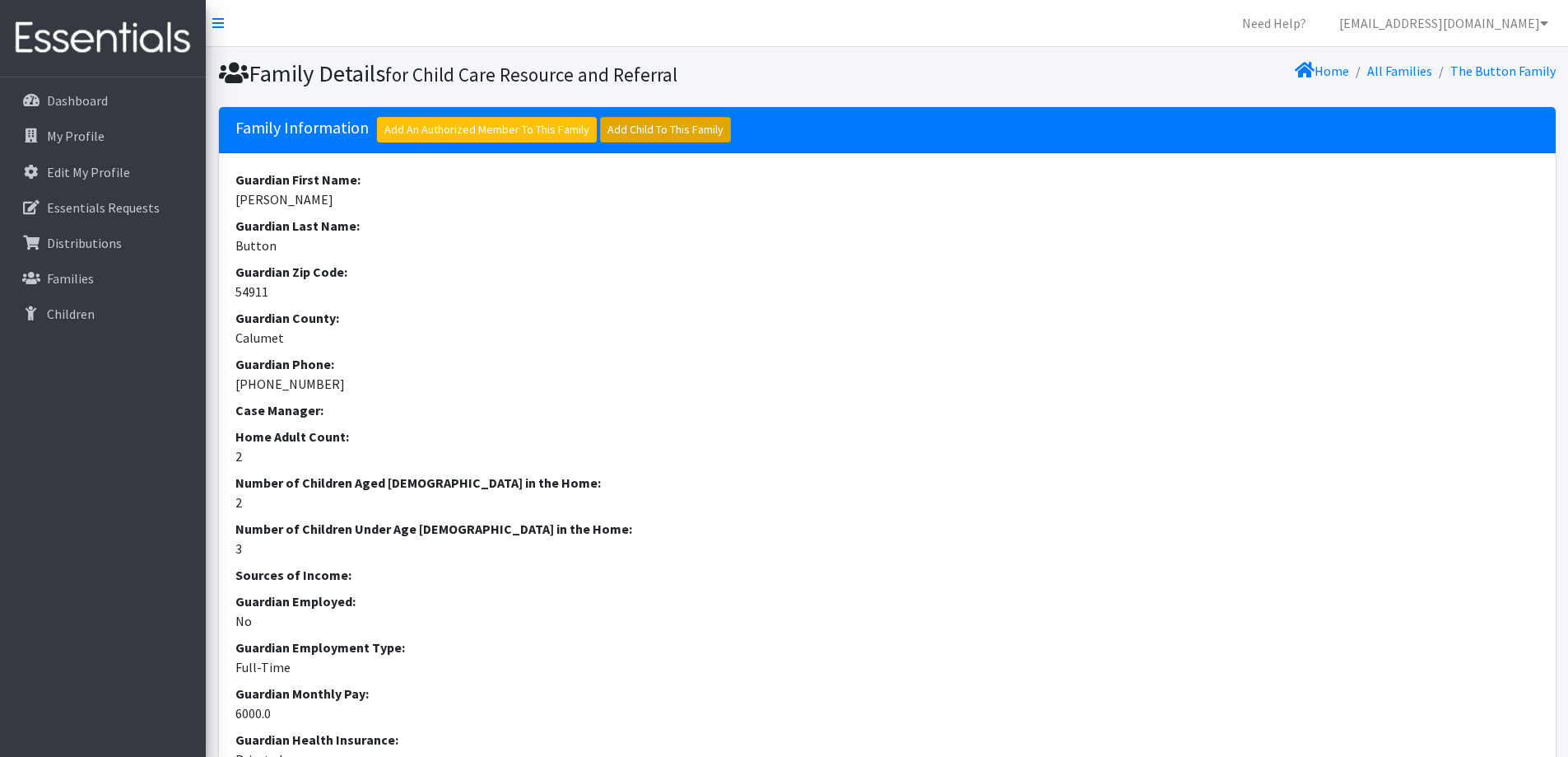
click at [621, 121] on link "Add Child To This Family" at bounding box center [664, 129] width 131 height 25
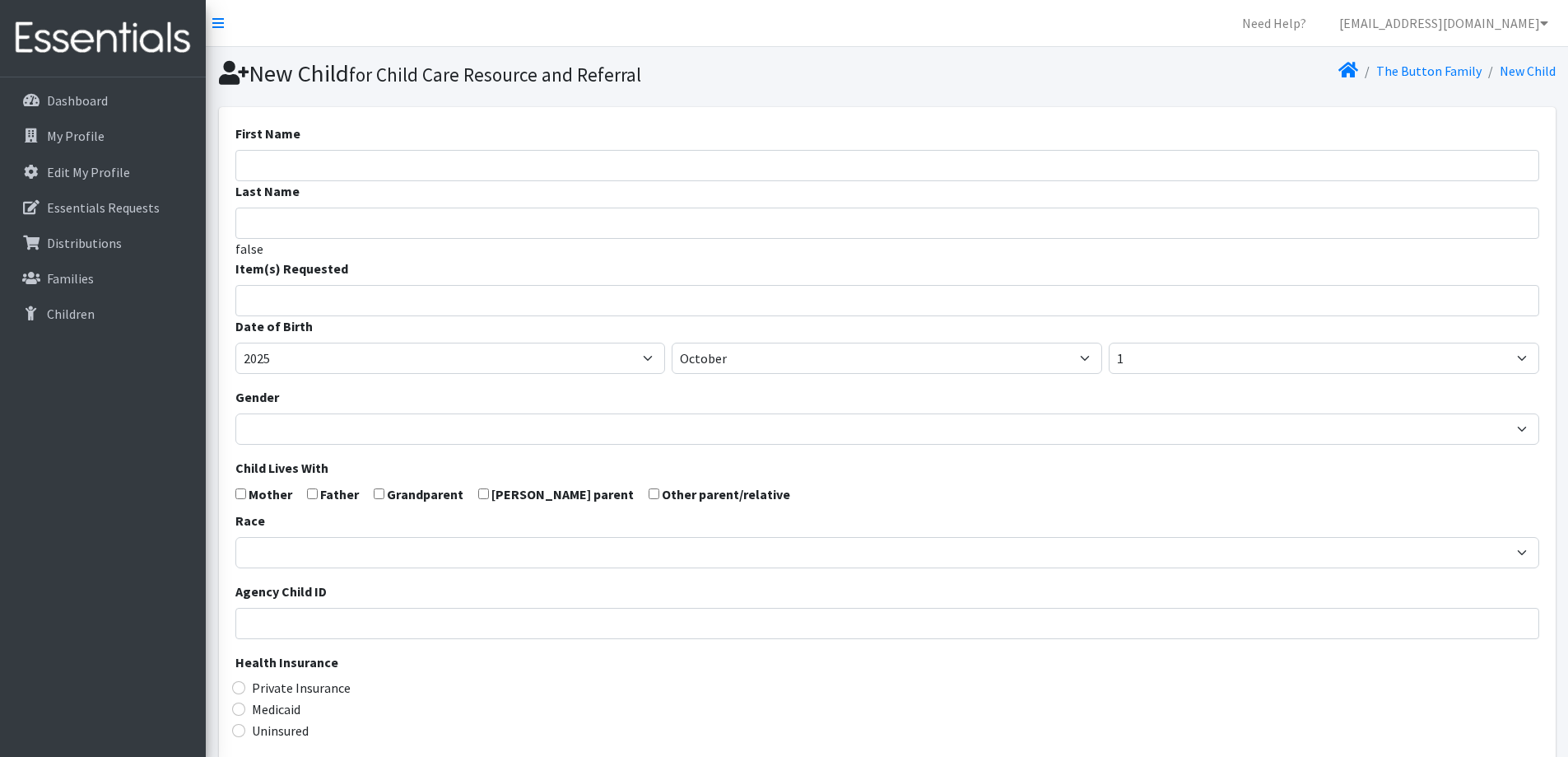
select select
click at [606, 157] on input "First Name" at bounding box center [887, 165] width 1304 height 31
type input "[PERSON_NAME]"
click at [535, 289] on li at bounding box center [894, 295] width 1298 height 20
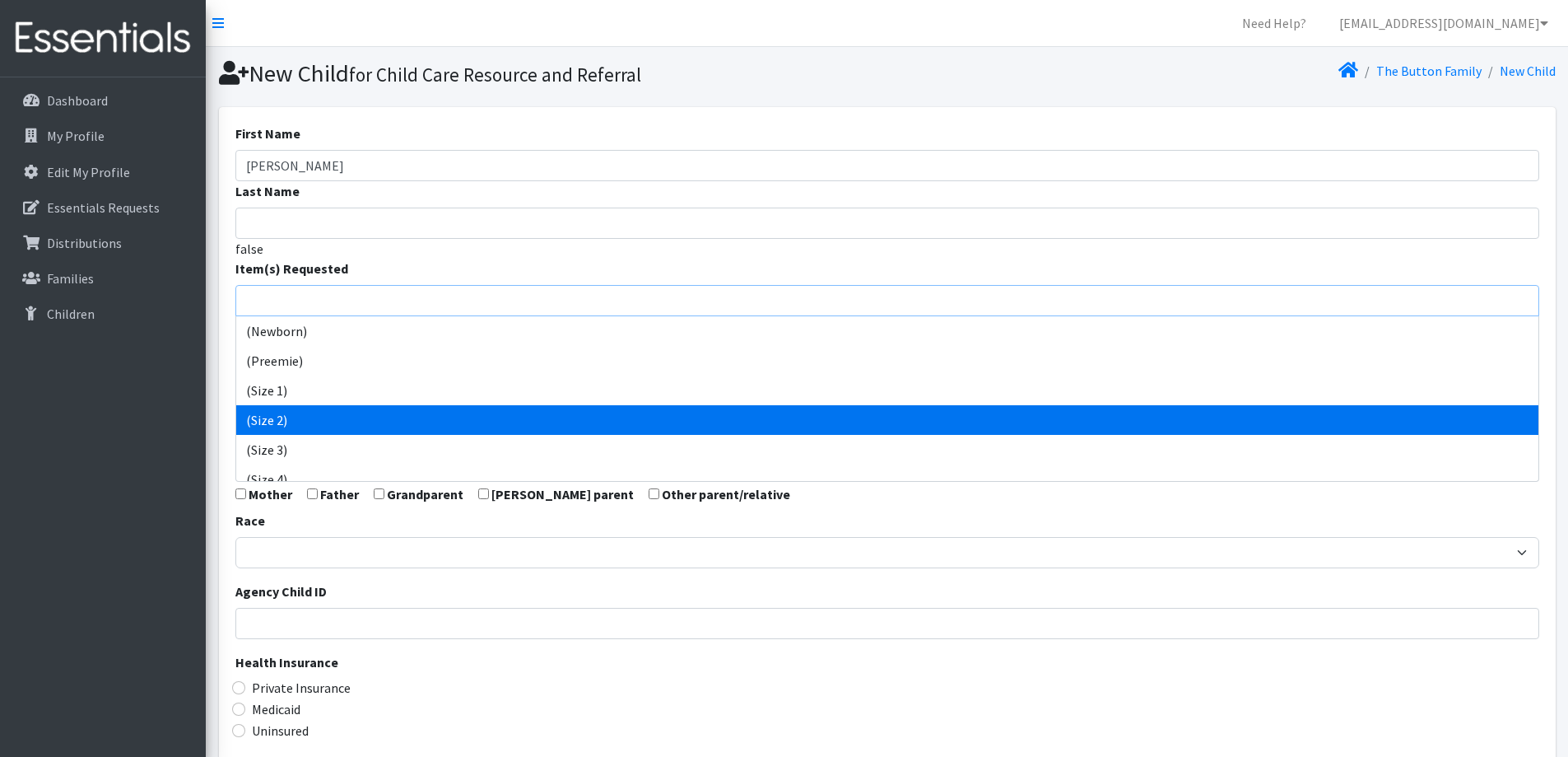
scroll to position [82, 0]
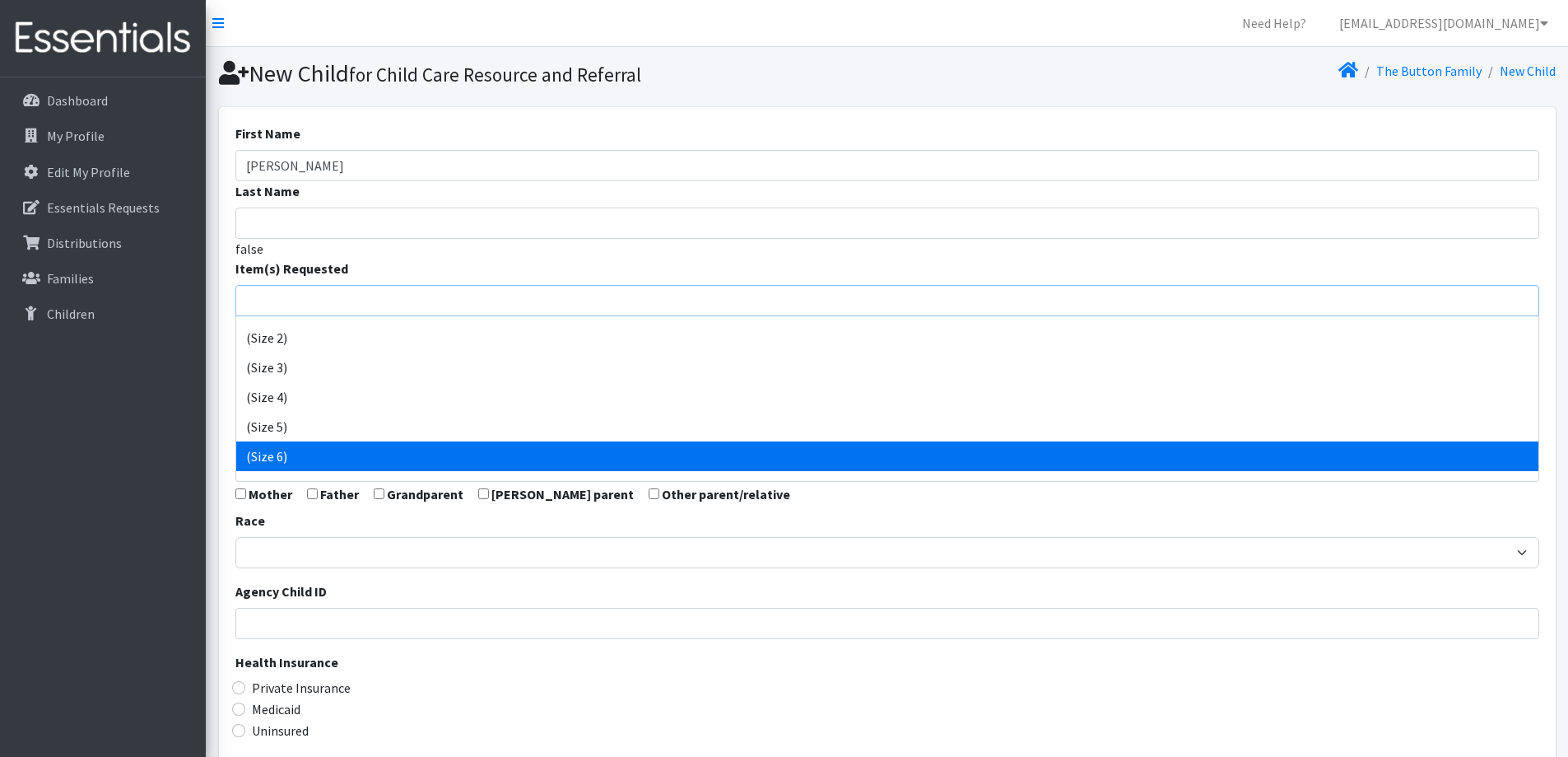
select select "14491"
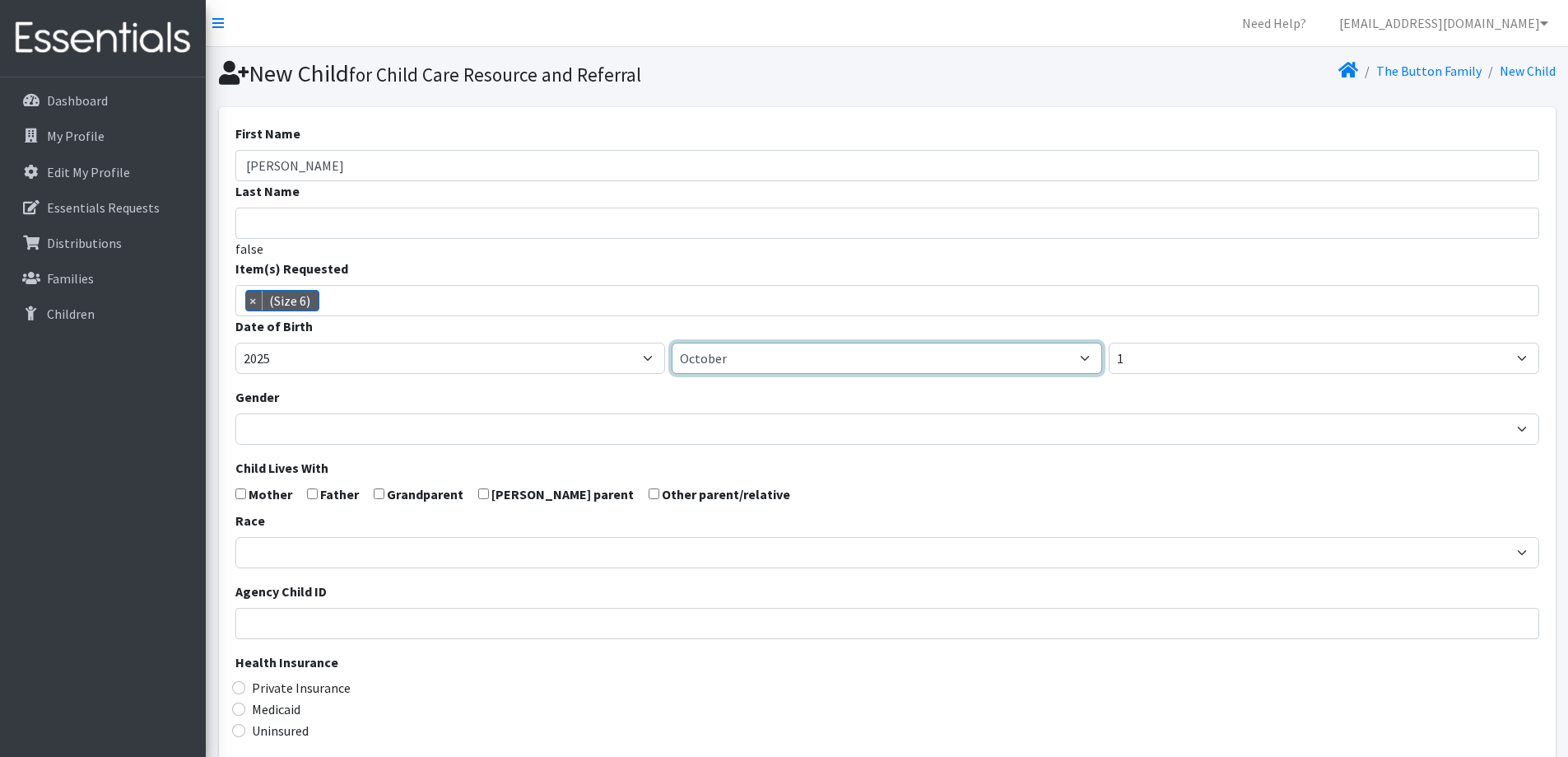
click at [818, 364] on select "January February March April May June July August September October November De…" at bounding box center [887, 358] width 430 height 31
select select "4"
click at [672, 343] on select "January February March April May June July August September October November De…" at bounding box center [887, 358] width 430 height 31
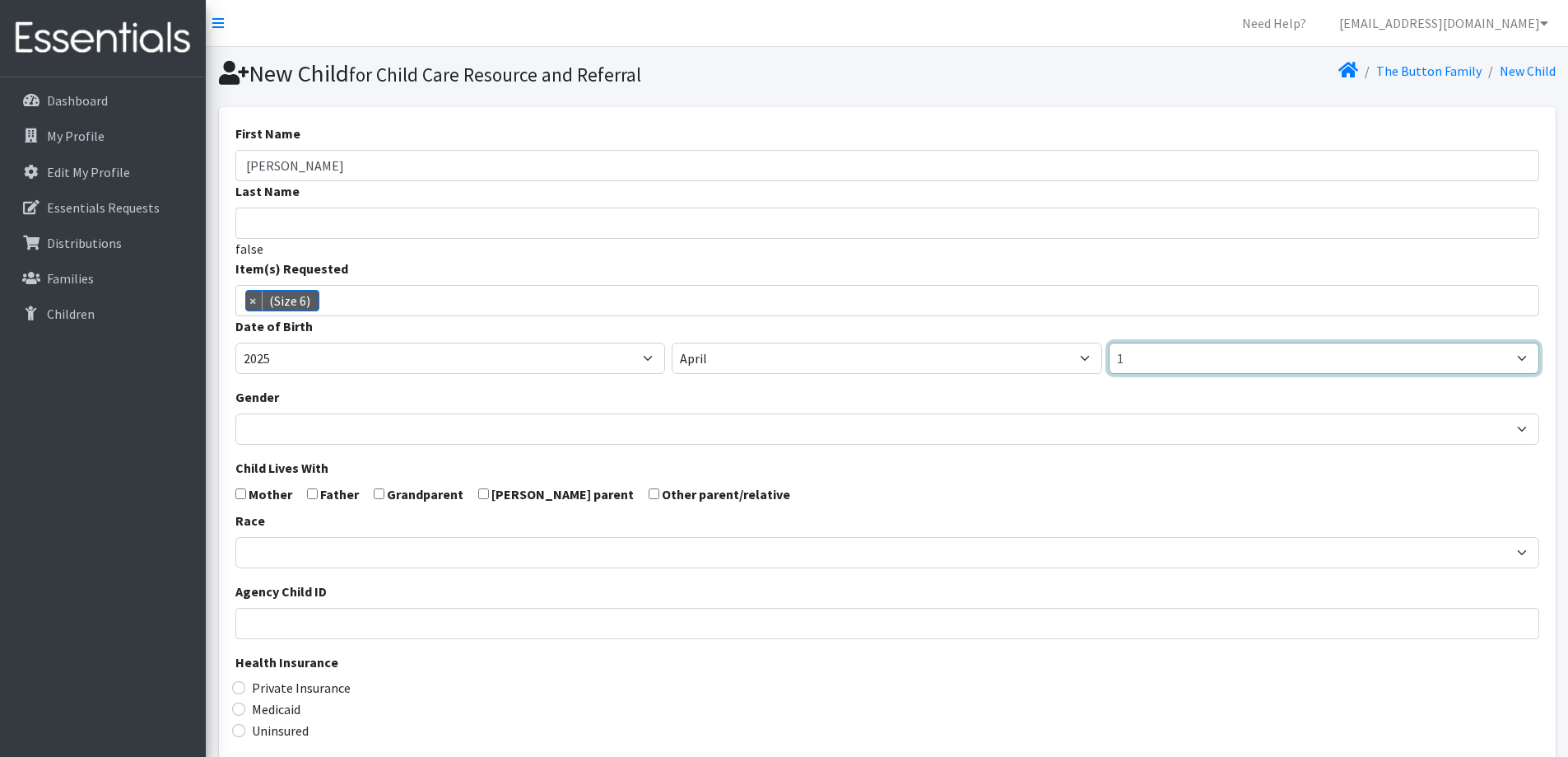
click at [1236, 361] on select "1 2 3 4 5 6 7 8 9 10 11 12 13 14 15 16 17 18 19 20 21 22 23 24 25 26 27 28 29 3…" at bounding box center [1323, 358] width 430 height 31
select select "15"
click at [1109, 343] on select "1 2 3 4 5 6 7 8 9 10 11 12 13 14 15 16 17 18 19 20 21 22 23 24 25 26 27 28 29 3…" at bounding box center [1323, 358] width 430 height 31
click at [903, 259] on div "Item(s) Requested (Newborn) (Preemie) (Size 1) (Size 2) (Size 3) (Size 4) (Size…" at bounding box center [887, 287] width 1304 height 57
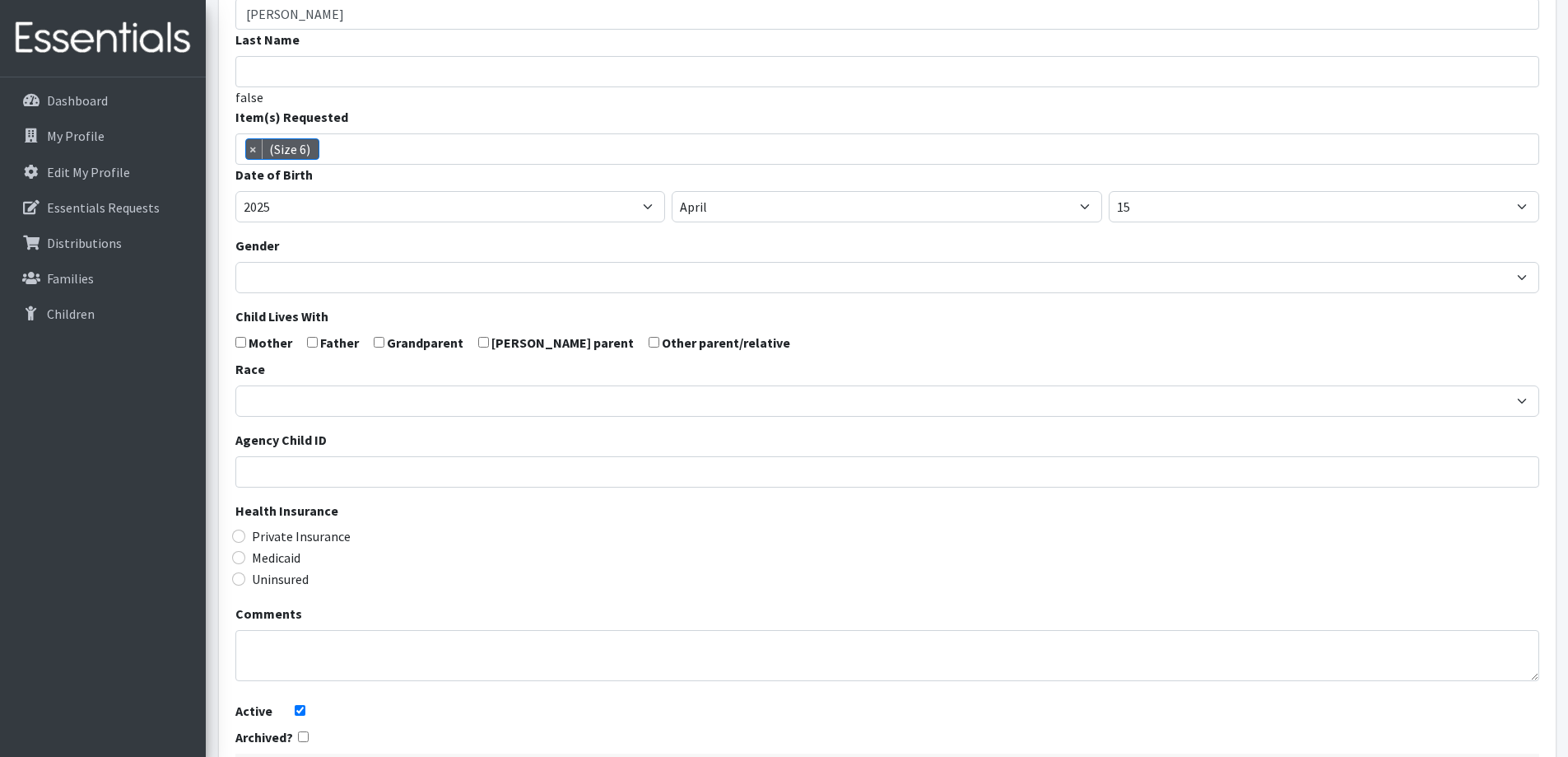
scroll to position [165, 0]
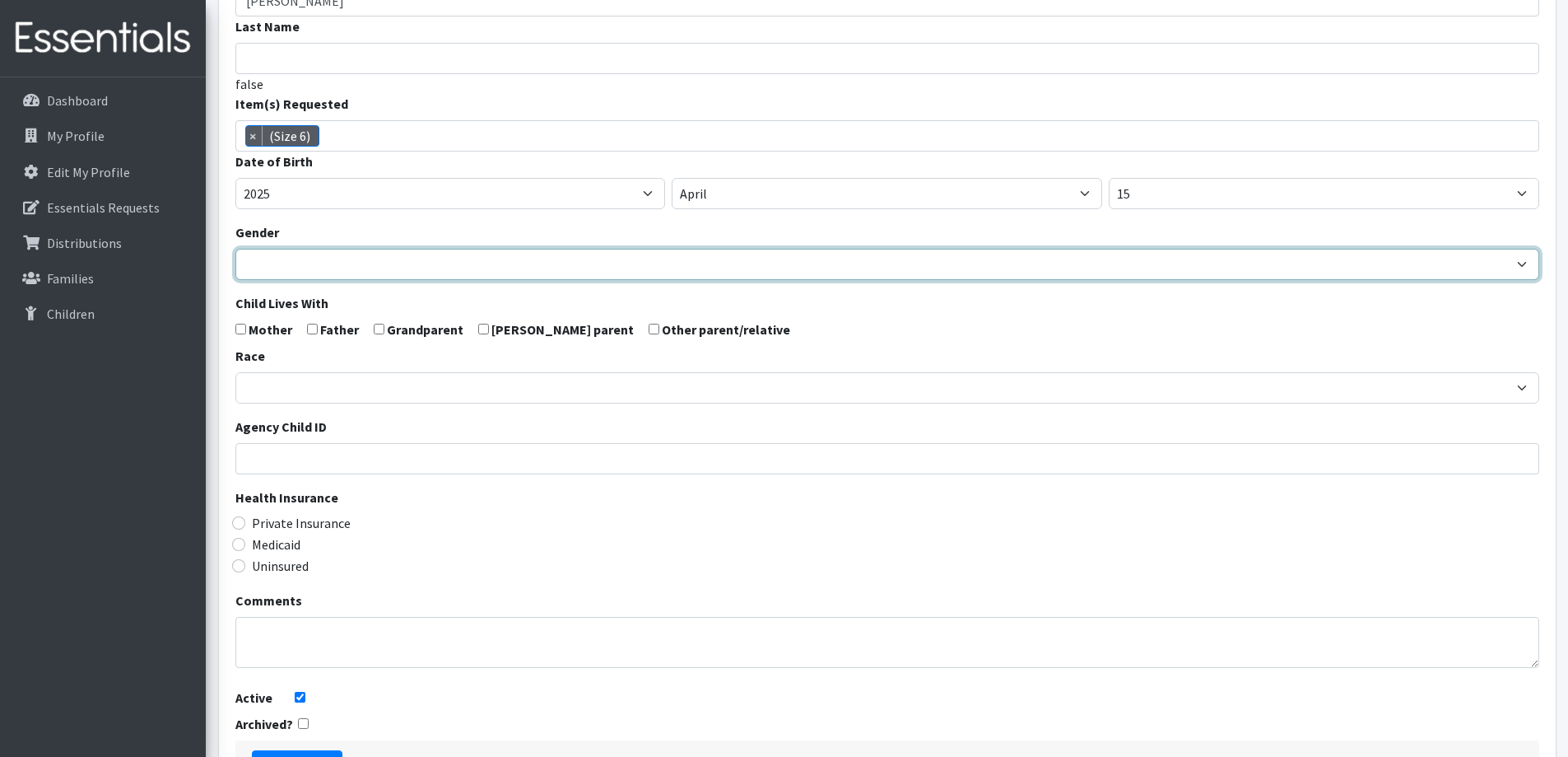
click at [520, 276] on select "[DEMOGRAPHIC_DATA] [DEMOGRAPHIC_DATA]" at bounding box center [887, 264] width 1304 height 31
select select "[DEMOGRAPHIC_DATA]"
click at [235, 249] on select "[DEMOGRAPHIC_DATA] [DEMOGRAPHIC_DATA]" at bounding box center [887, 264] width 1304 height 31
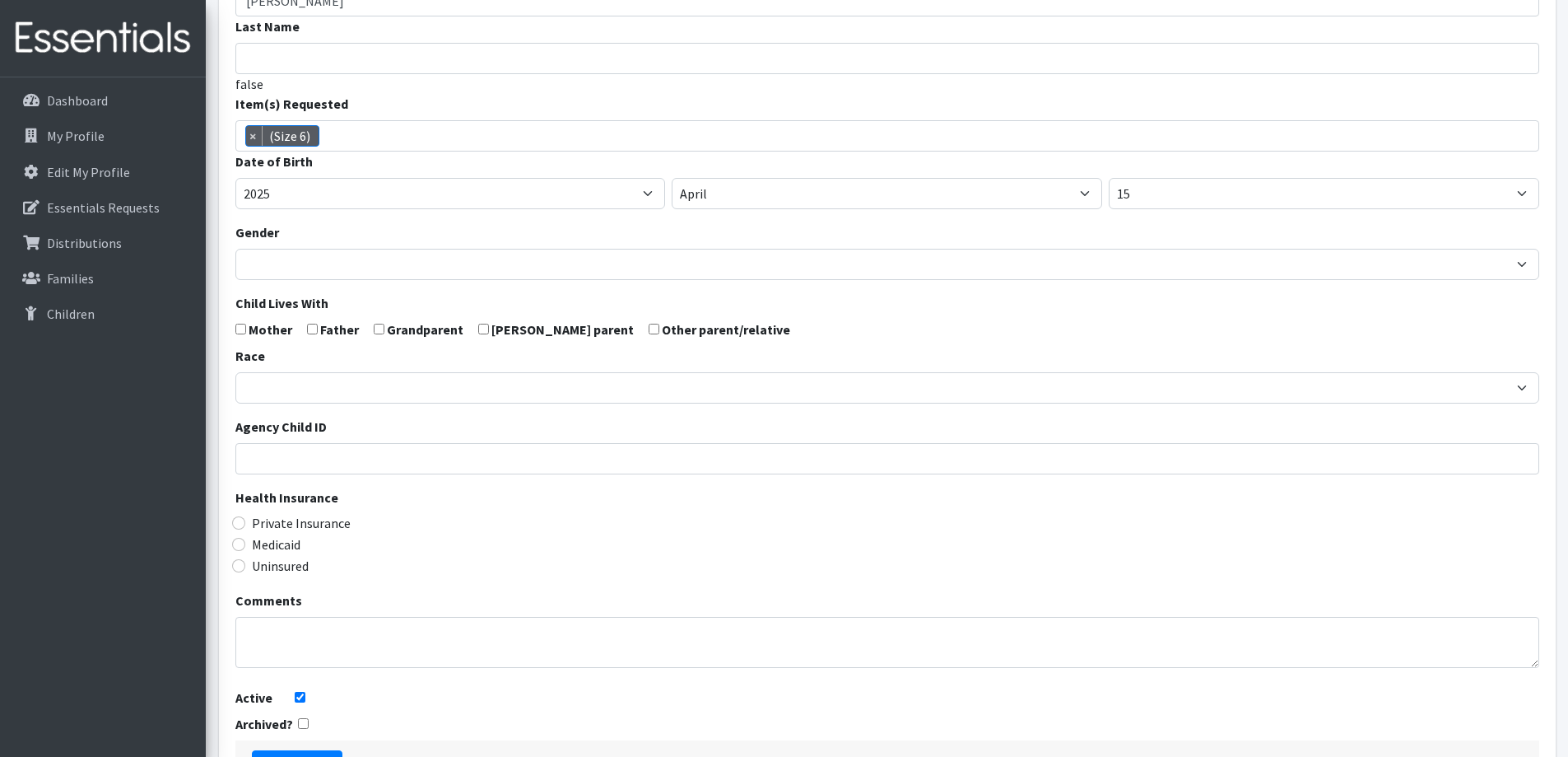
click at [536, 353] on div "Race [DEMOGRAPHIC_DATA] Caucasian Hispanic [DEMOGRAPHIC_DATA] [DEMOGRAPHIC_DATA…" at bounding box center [887, 374] width 1304 height 57
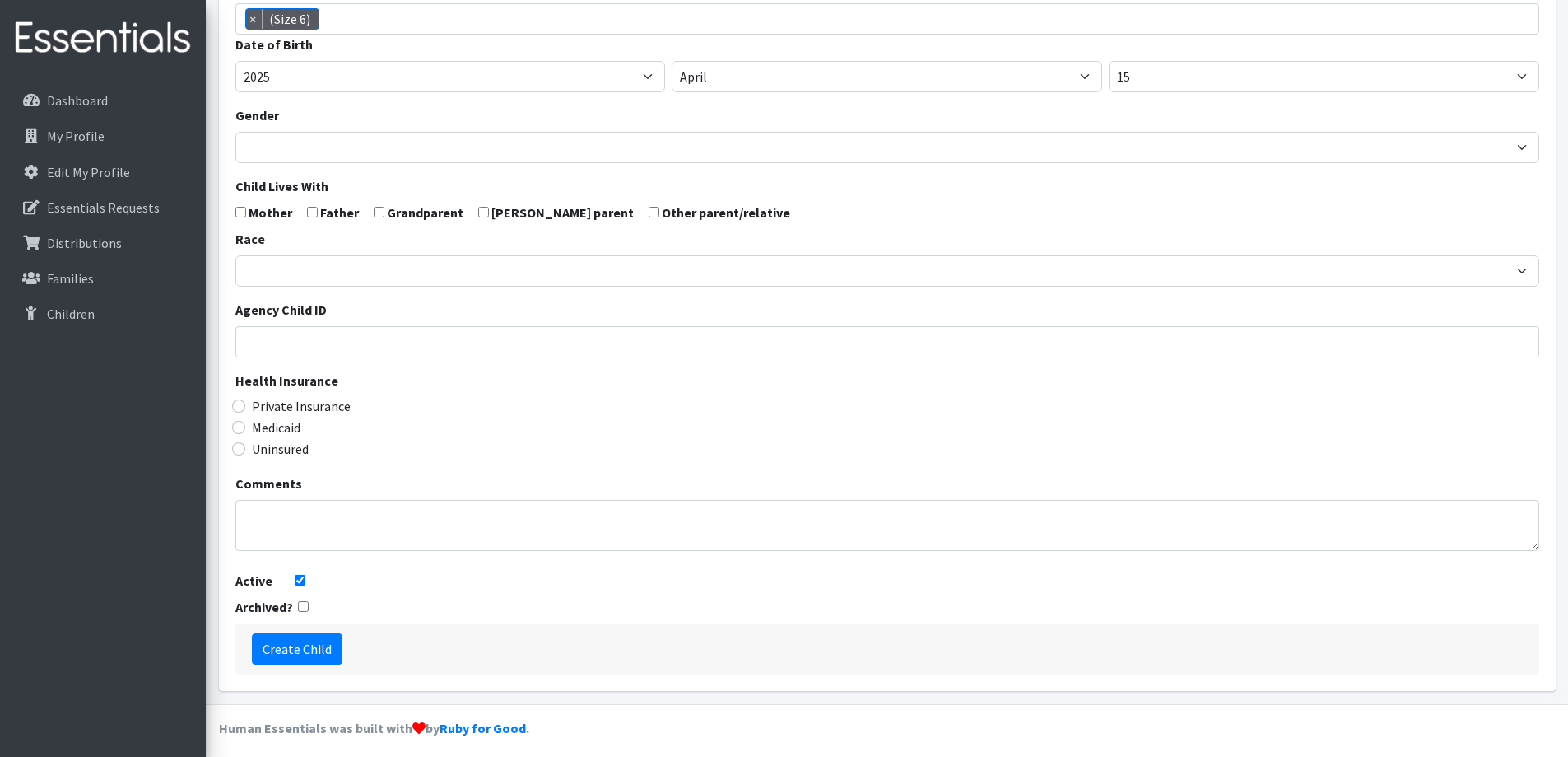
scroll to position [291, 0]
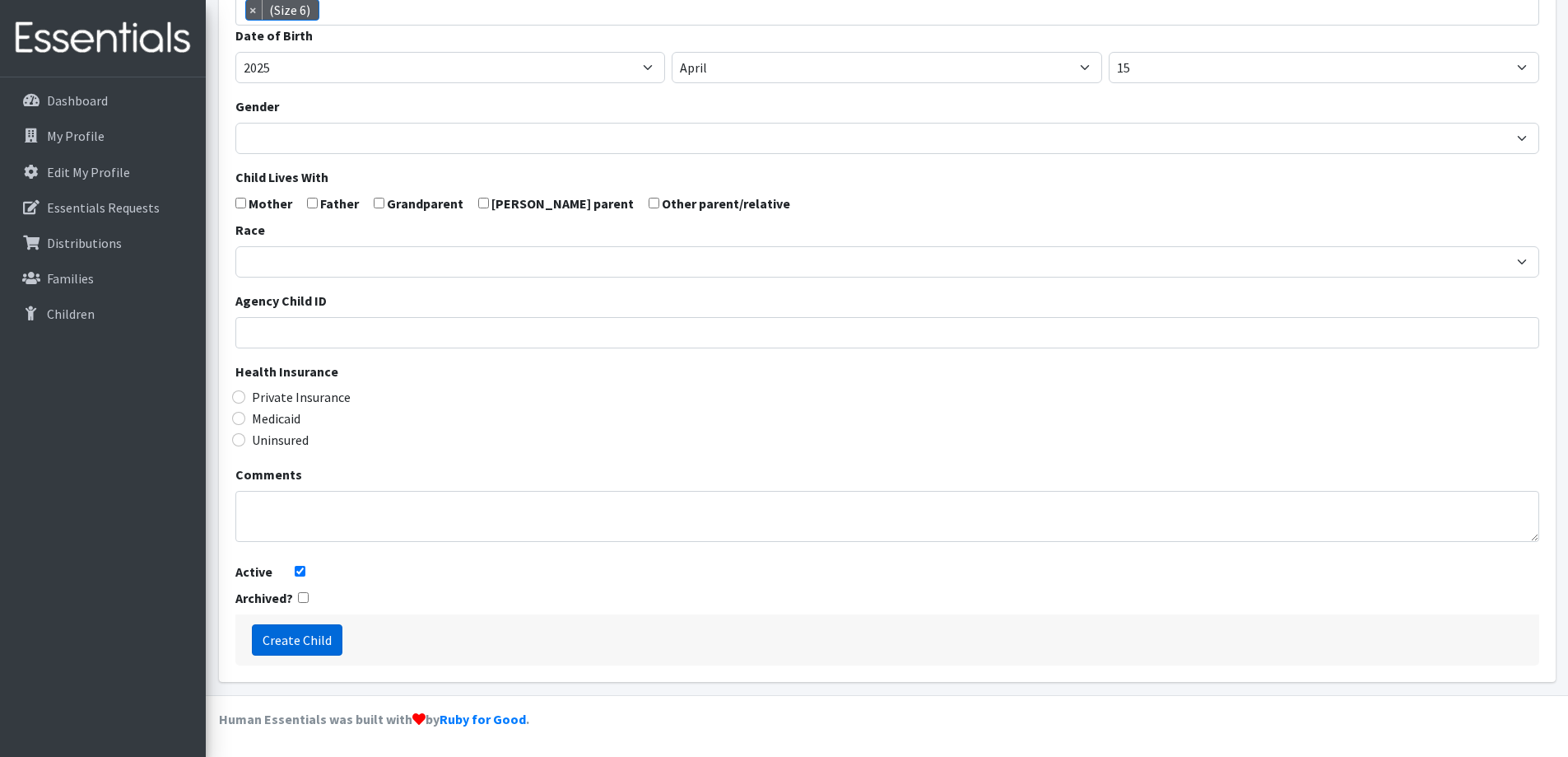
click at [274, 642] on input "Create Child" at bounding box center [297, 639] width 90 height 31
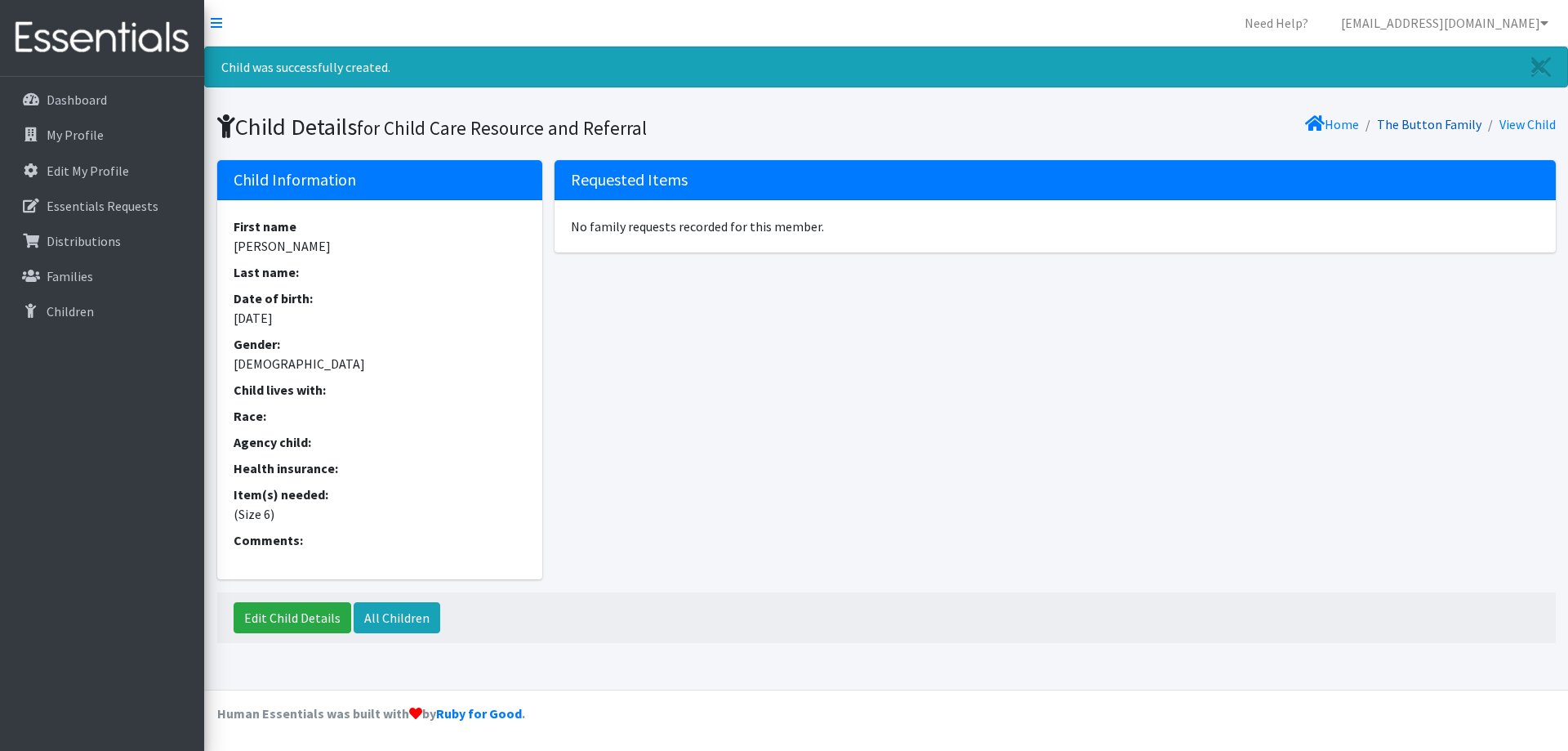
click at [1430, 118] on link "The Button Family" at bounding box center [1429, 123] width 105 height 16
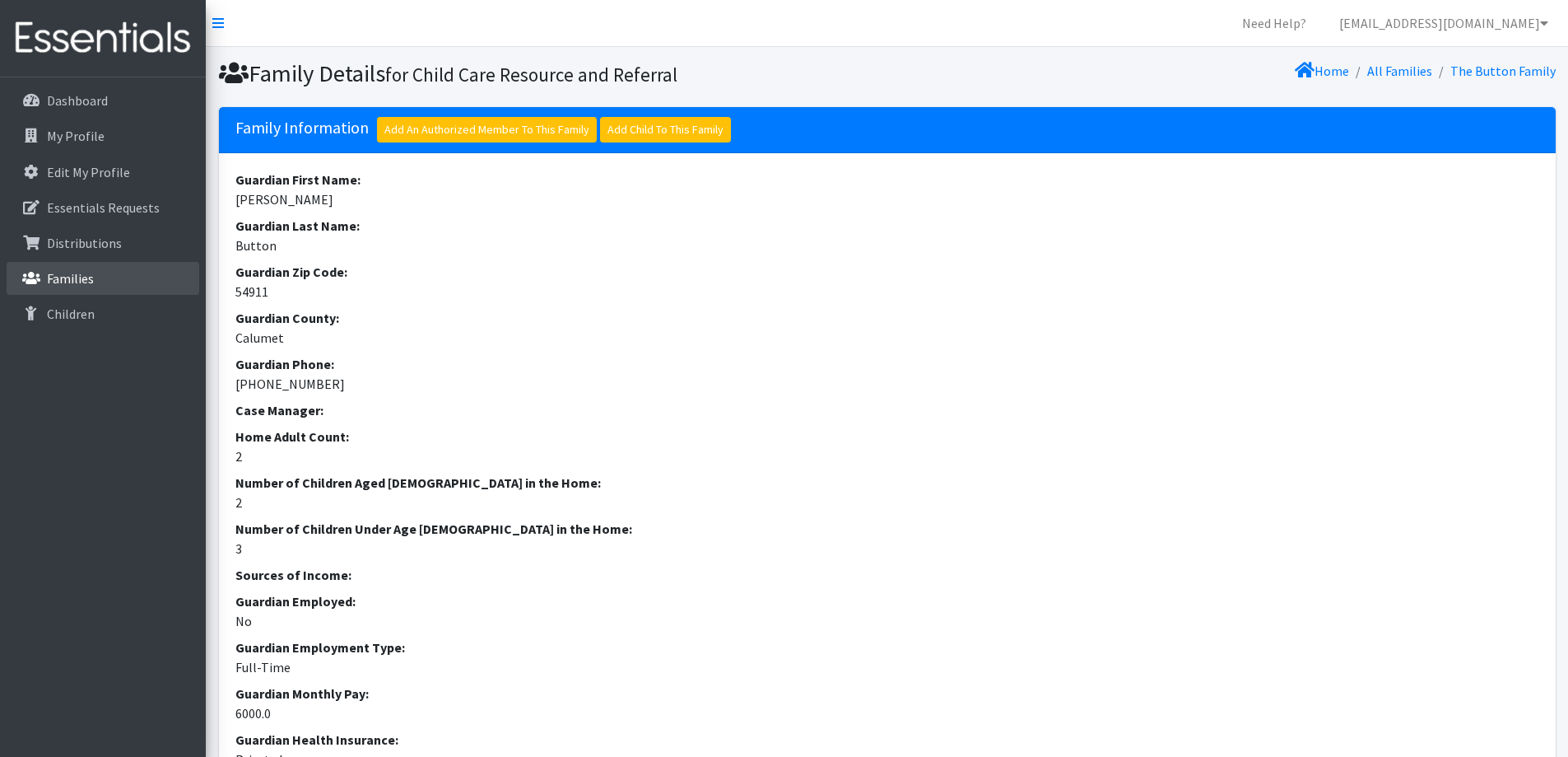
click at [89, 264] on link "Families" at bounding box center [103, 278] width 193 height 33
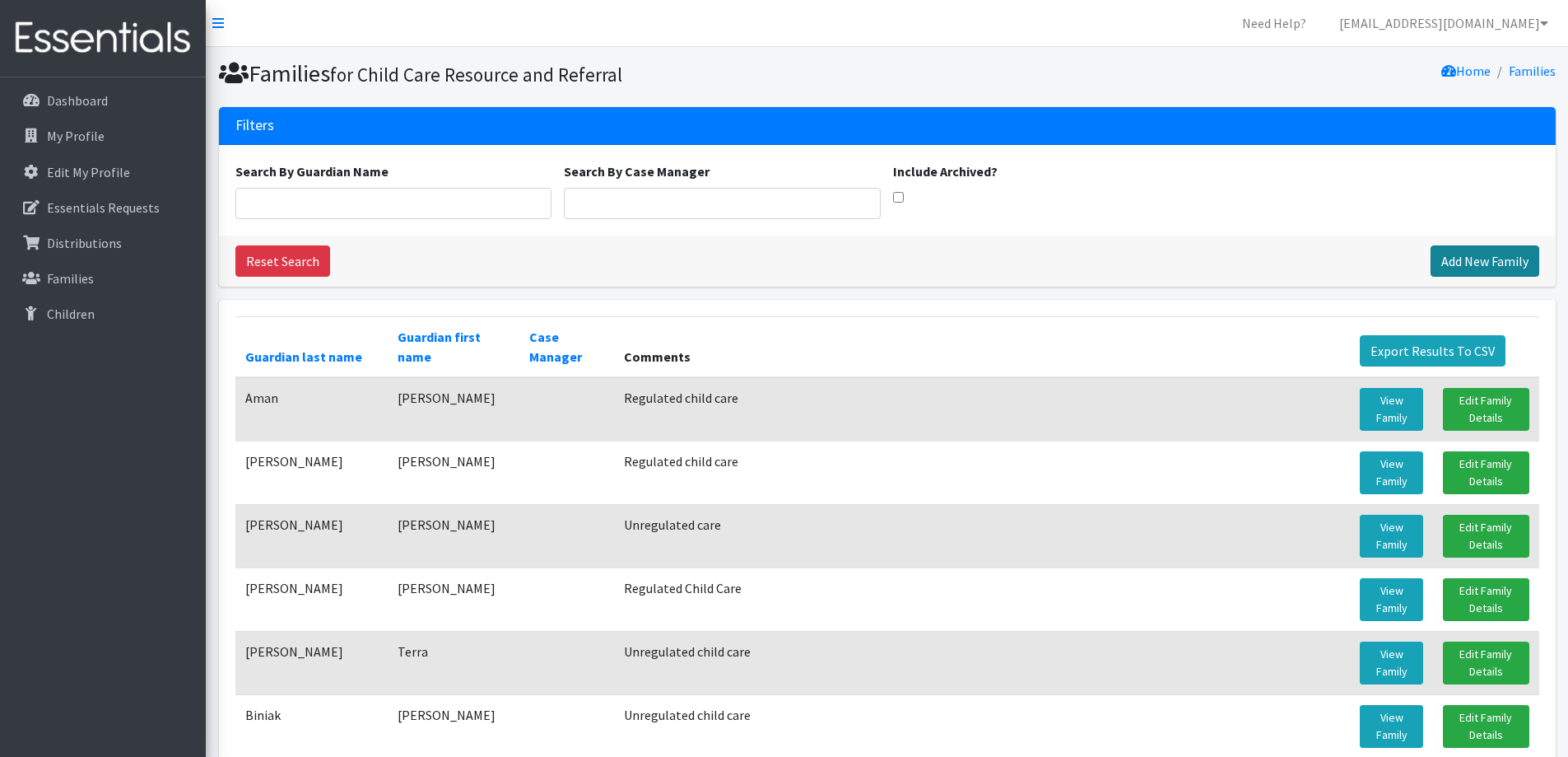
click at [1493, 262] on link "Add New Family" at bounding box center [1484, 261] width 108 height 31
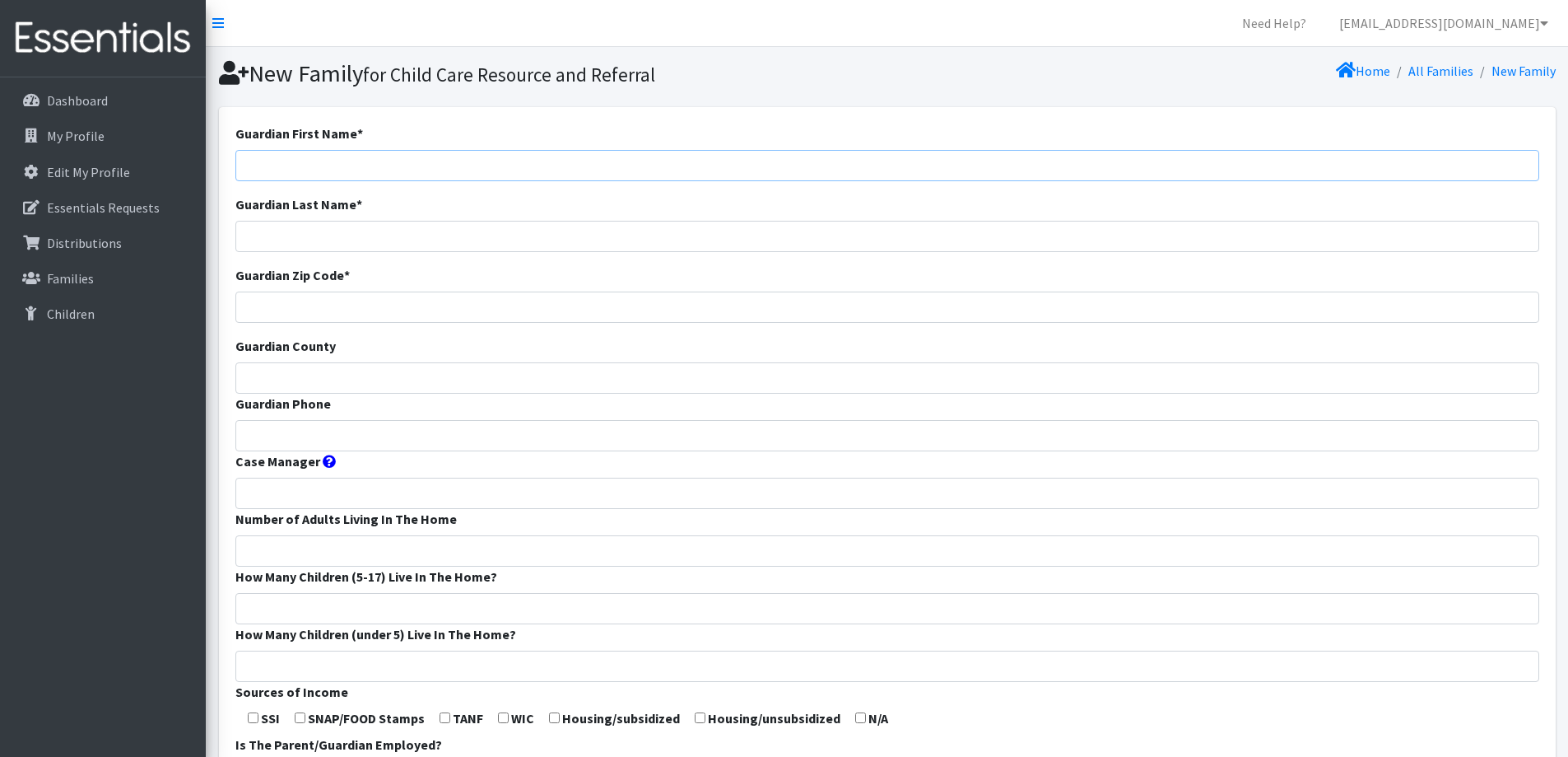
click at [658, 159] on input "Guardian First Name *" at bounding box center [887, 165] width 1304 height 31
type input "[PERSON_NAME]"
click at [497, 296] on input "Guardian Zip Code *" at bounding box center [887, 307] width 1304 height 31
type input "54110"
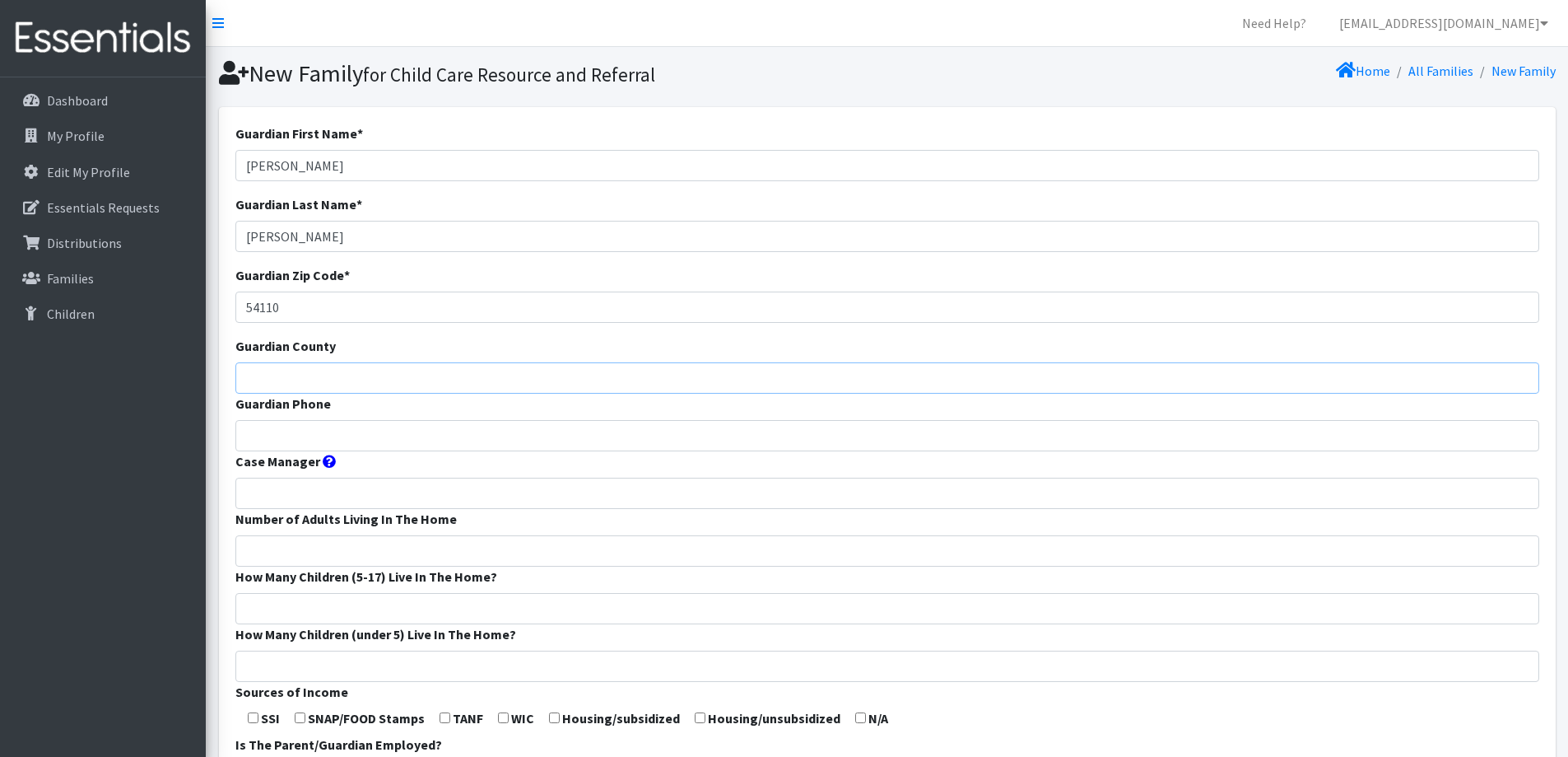
click at [456, 384] on input "Guardian County" at bounding box center [887, 378] width 1304 height 31
type input "Calumet"
click at [524, 437] on input "Guardian Phone" at bounding box center [887, 435] width 1304 height 31
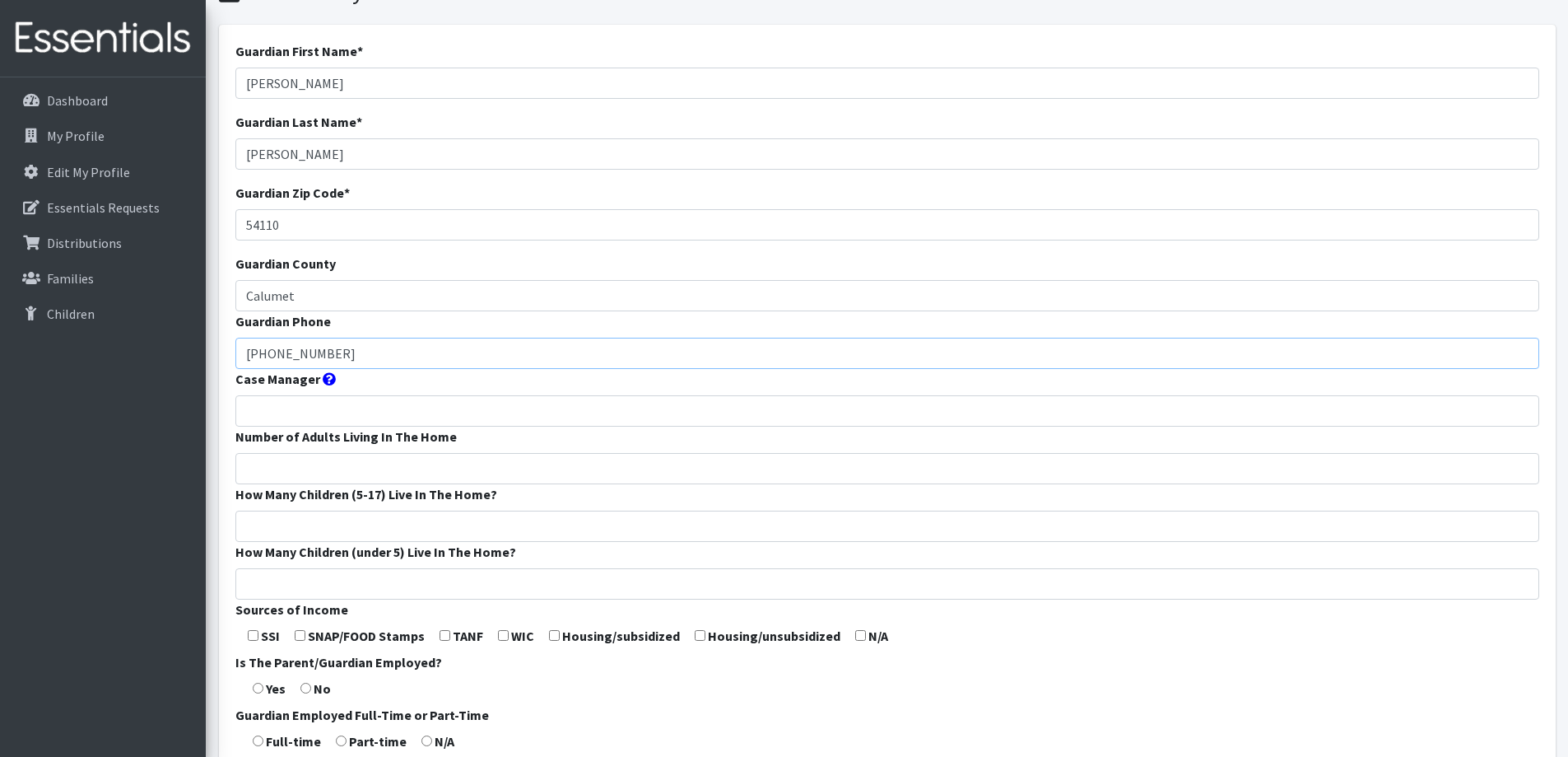
type input "[PHONE_NUMBER]"
click at [433, 464] on input "Number of Adults Living In The Home" at bounding box center [887, 468] width 1304 height 31
type input "1"
click at [423, 520] on input "How Many Children (5-17) Live In The Home?" at bounding box center [887, 525] width 1304 height 31
type input "2"
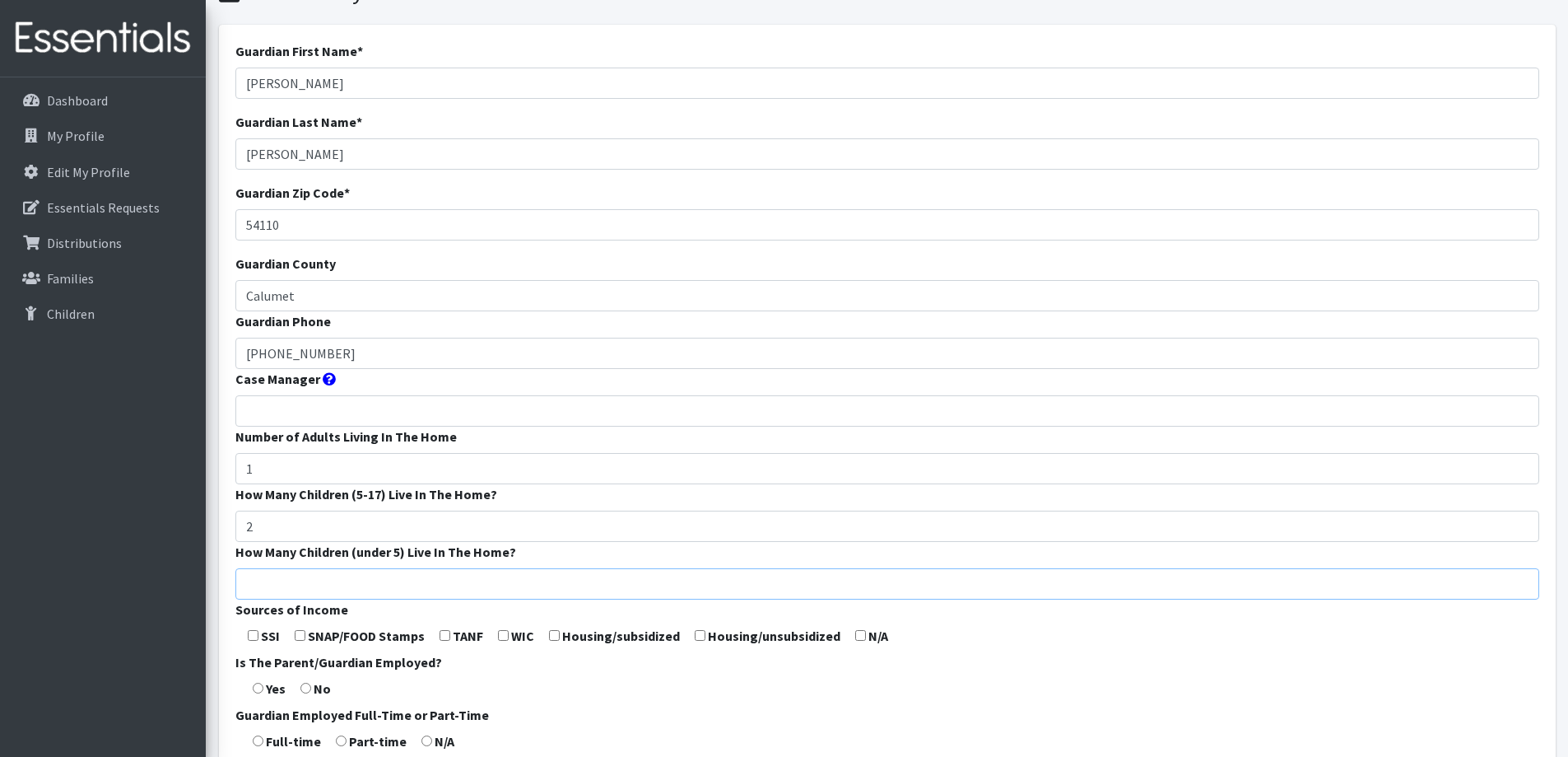
click at [389, 588] on input "How Many Children (under 5) Live In The Home?" at bounding box center [887, 583] width 1304 height 31
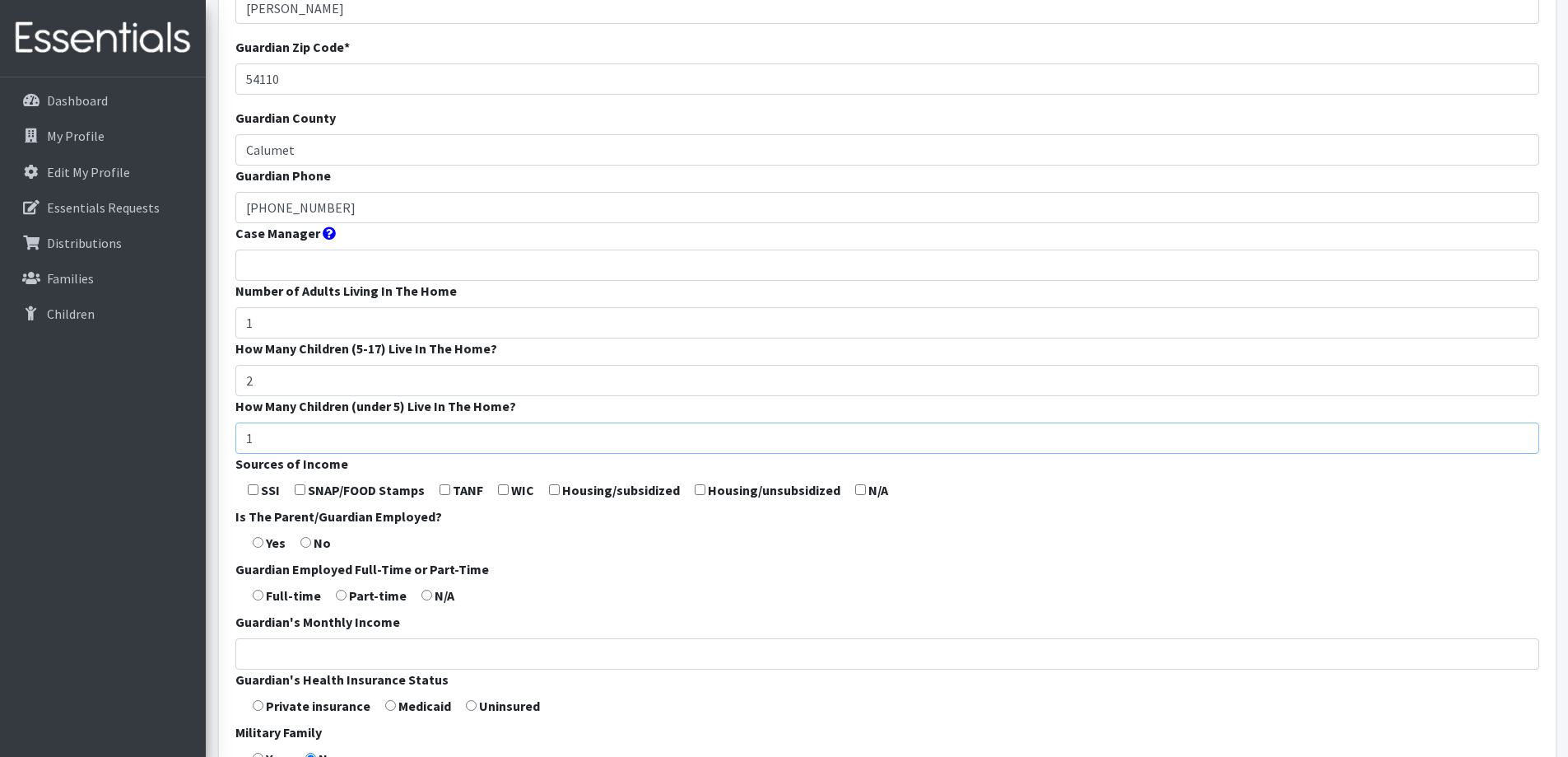
scroll to position [247, 0]
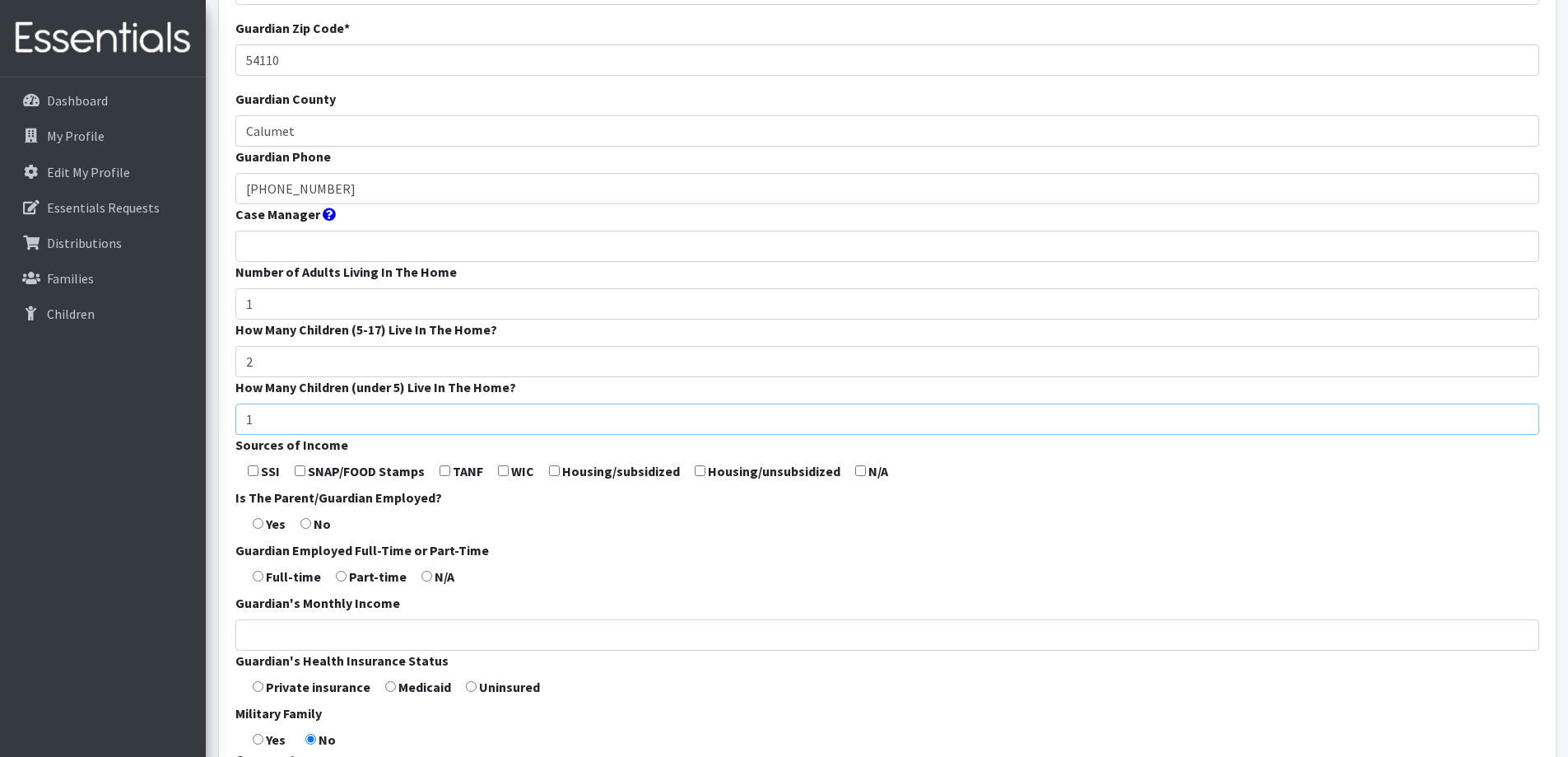
type input "1"
click at [299, 474] on input "checkbox" at bounding box center [299, 470] width 10 height 10
checkbox input "true"
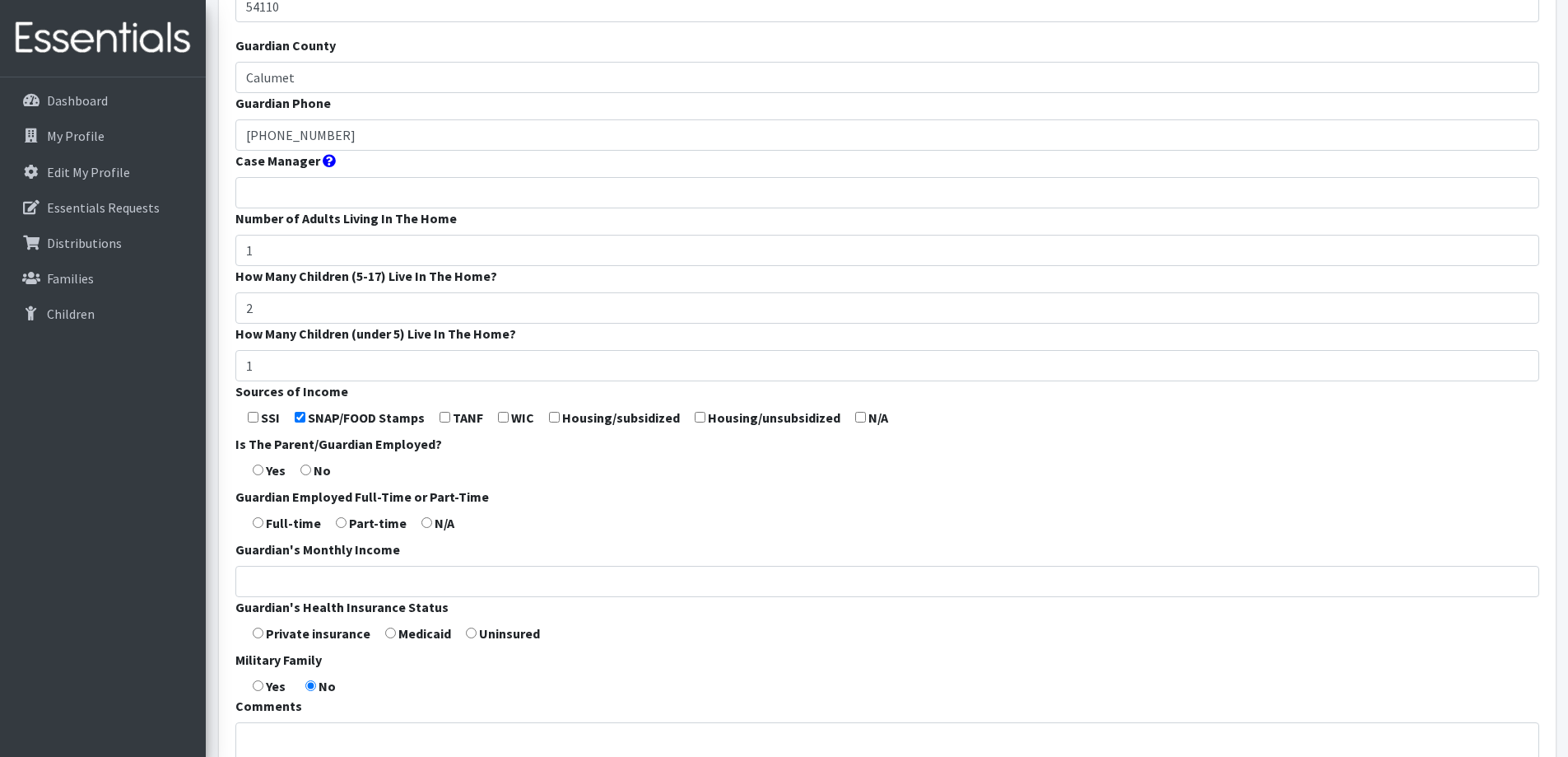
scroll to position [330, 0]
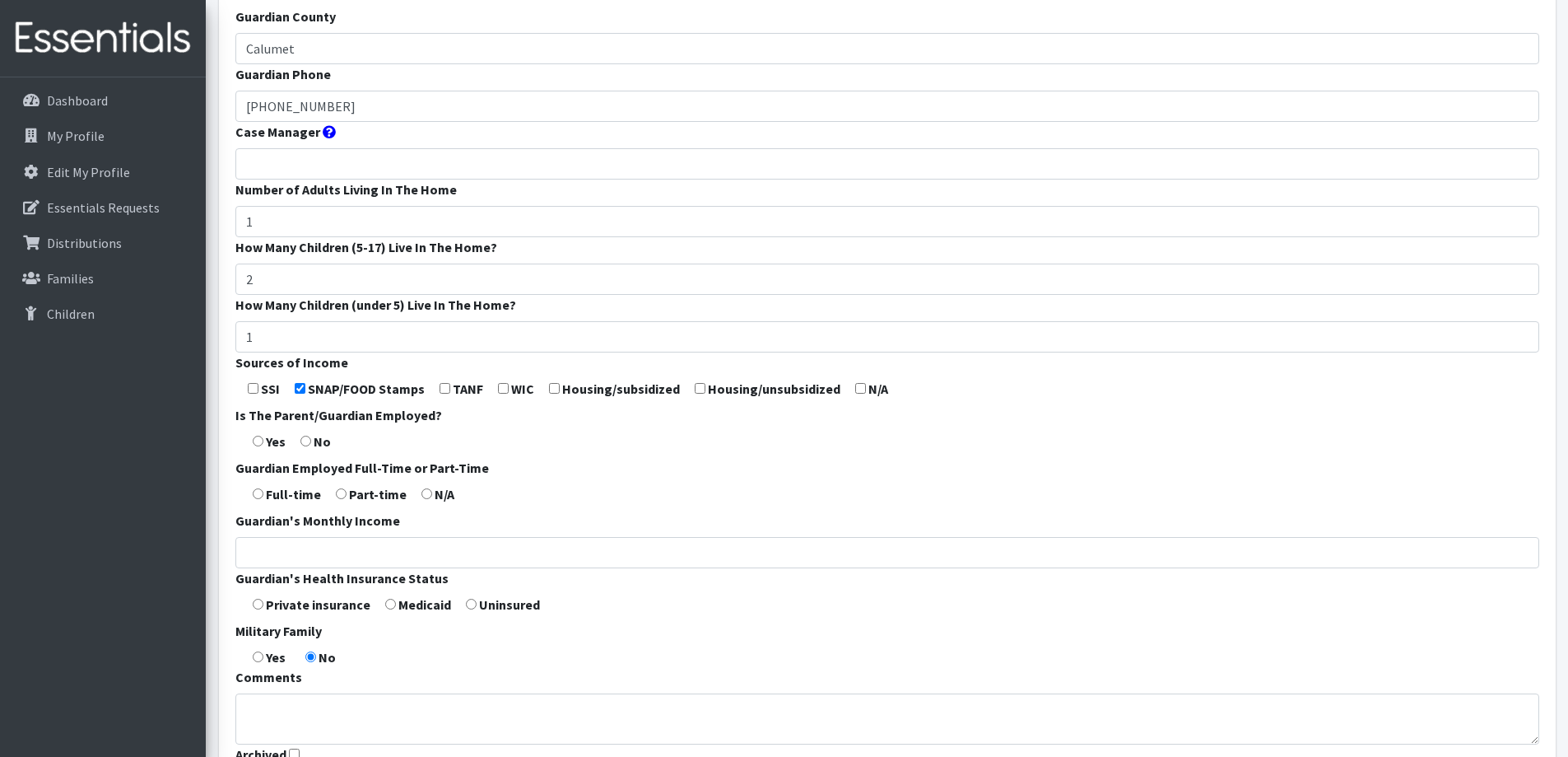
click at [258, 491] on input "radio" at bounding box center [257, 493] width 10 height 10
radio input "true"
click at [269, 544] on input "Guardian's Monthly Income" at bounding box center [887, 552] width 1304 height 31
type input "3100"
click at [261, 610] on form "Guardian First Name * Christine Guardian Last Name * Peik-Stache Guardian Zip C…" at bounding box center [887, 282] width 1304 height 976
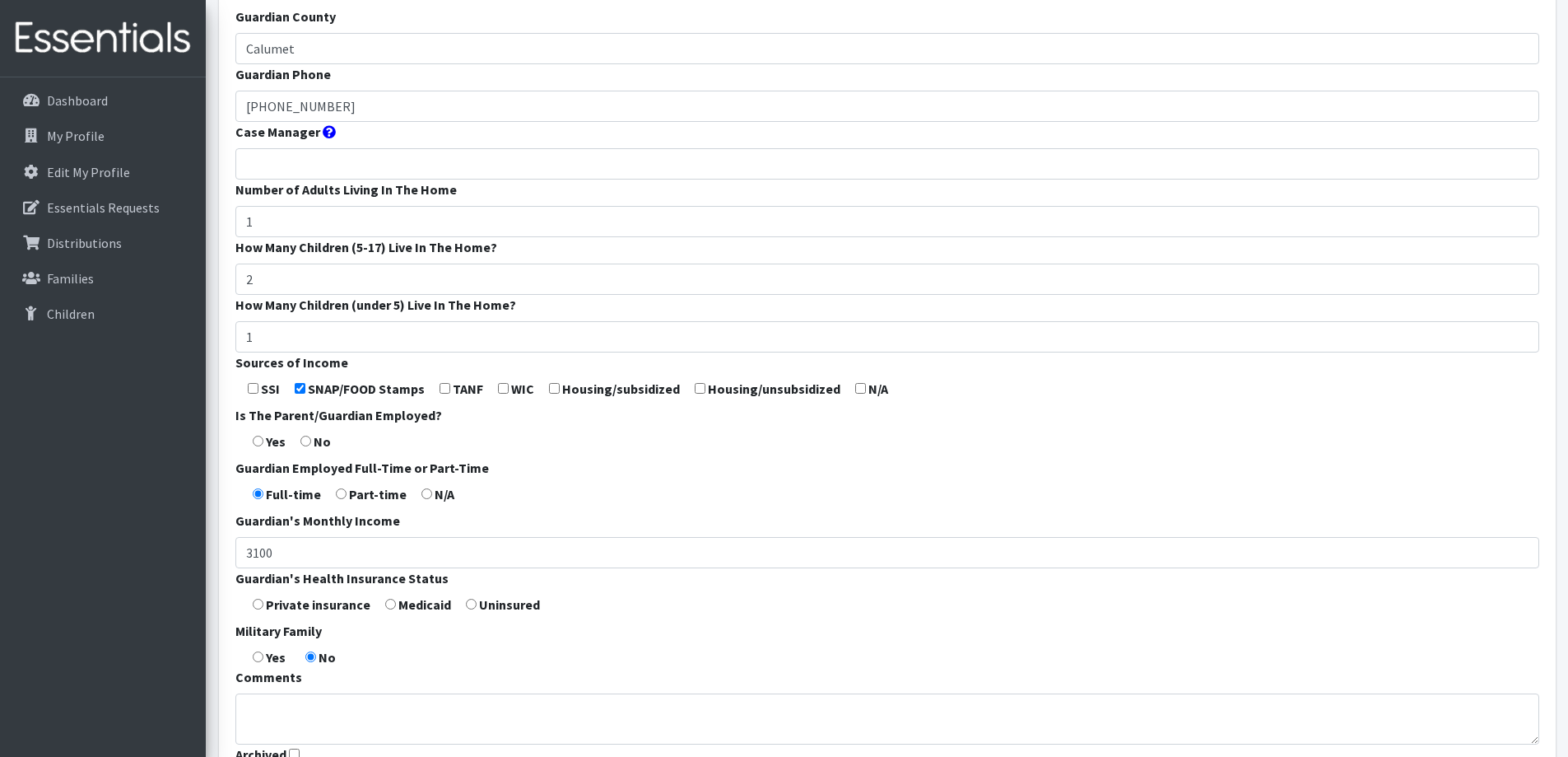
click at [259, 602] on input "radio" at bounding box center [257, 604] width 10 height 10
radio input "true"
click at [311, 749] on form "Guardian First Name * Christine Guardian Last Name * Peik-Stache Guardian Zip C…" at bounding box center [887, 282] width 1304 height 976
click at [311, 716] on textarea "Comments" at bounding box center [887, 718] width 1304 height 51
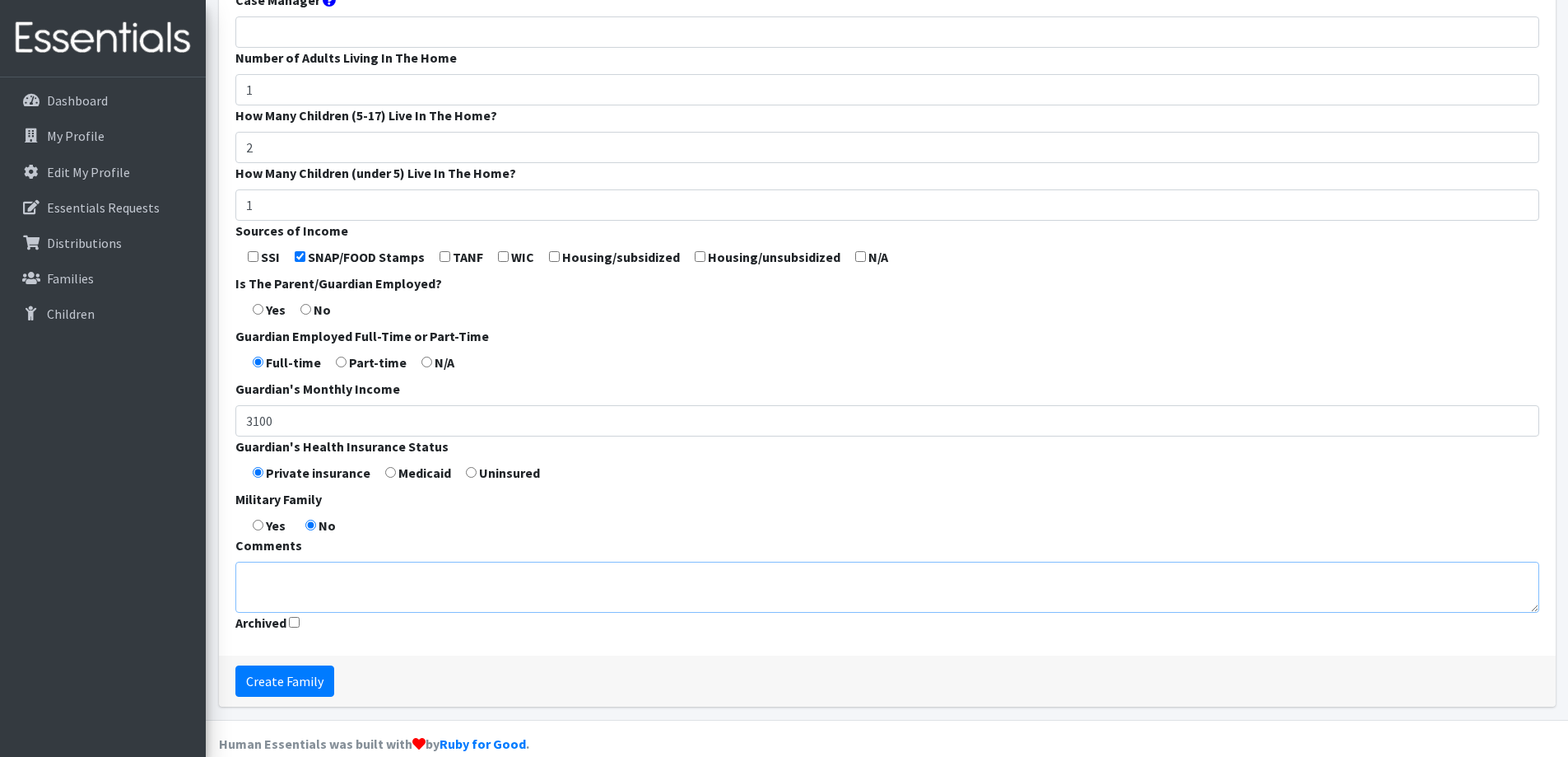
scroll to position [486, 0]
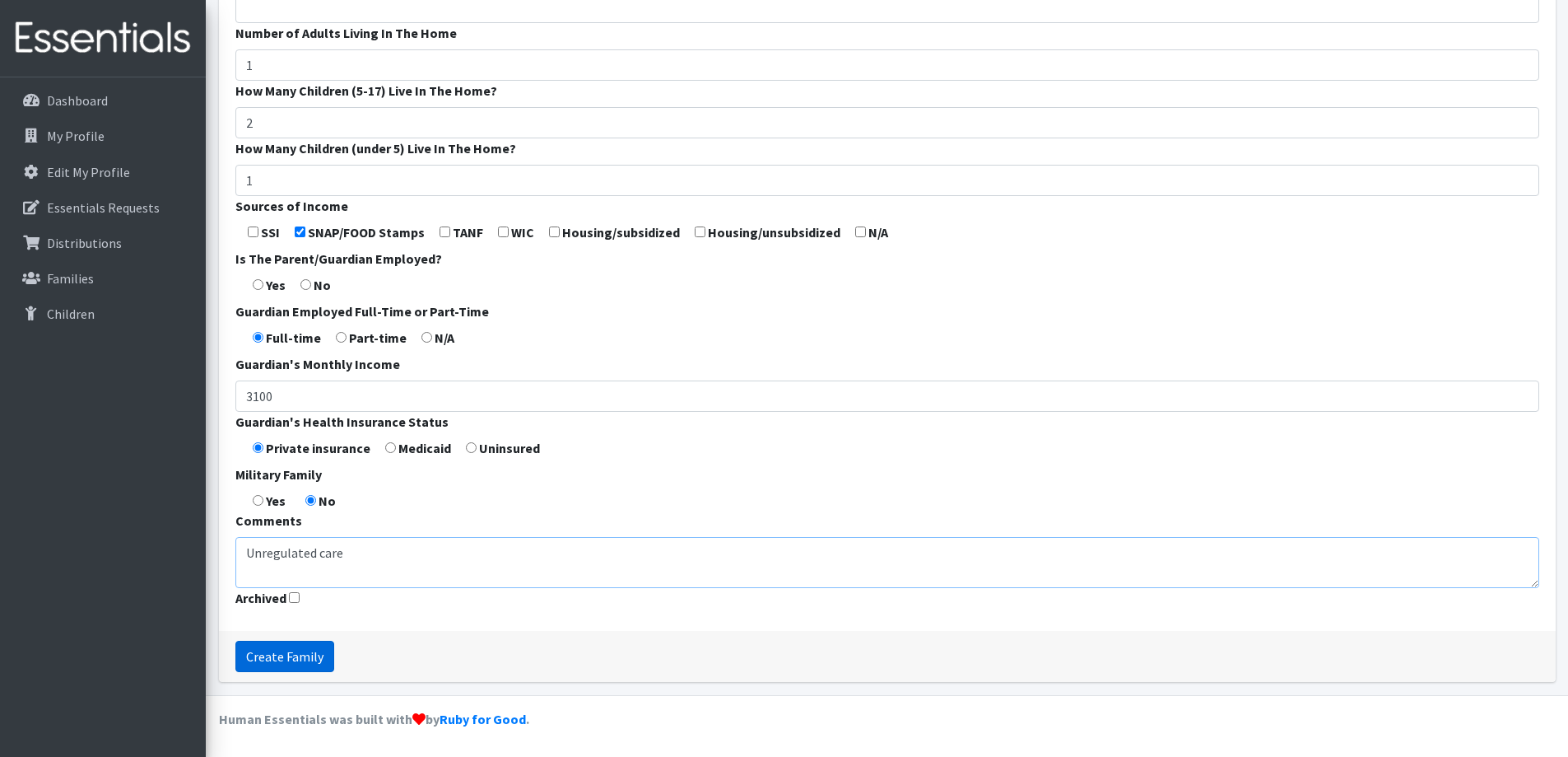
type textarea "Unregulated care"
click at [299, 659] on input "Create Family" at bounding box center [284, 655] width 99 height 31
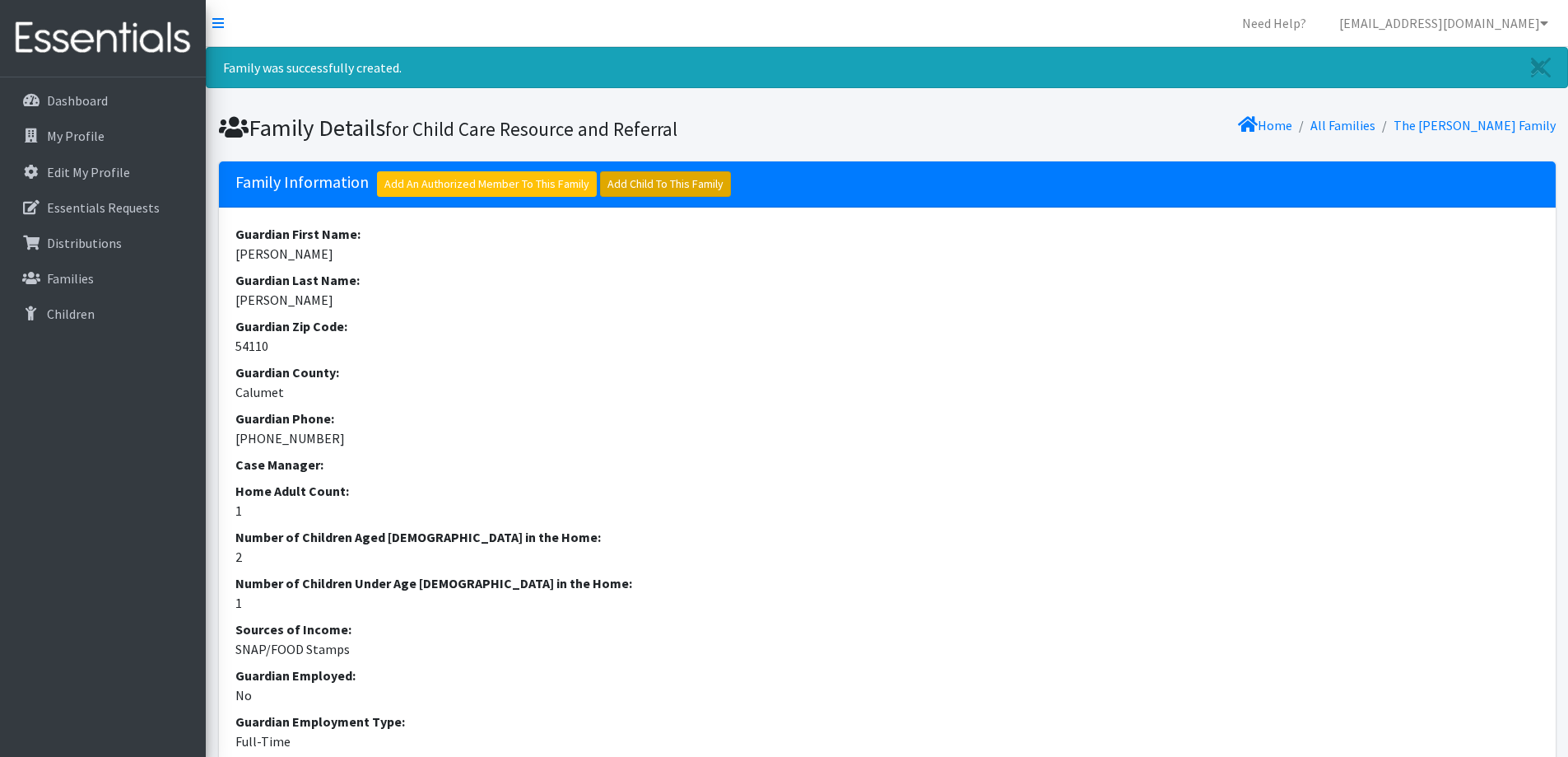
click at [657, 186] on link "Add Child To This Family" at bounding box center [664, 184] width 131 height 25
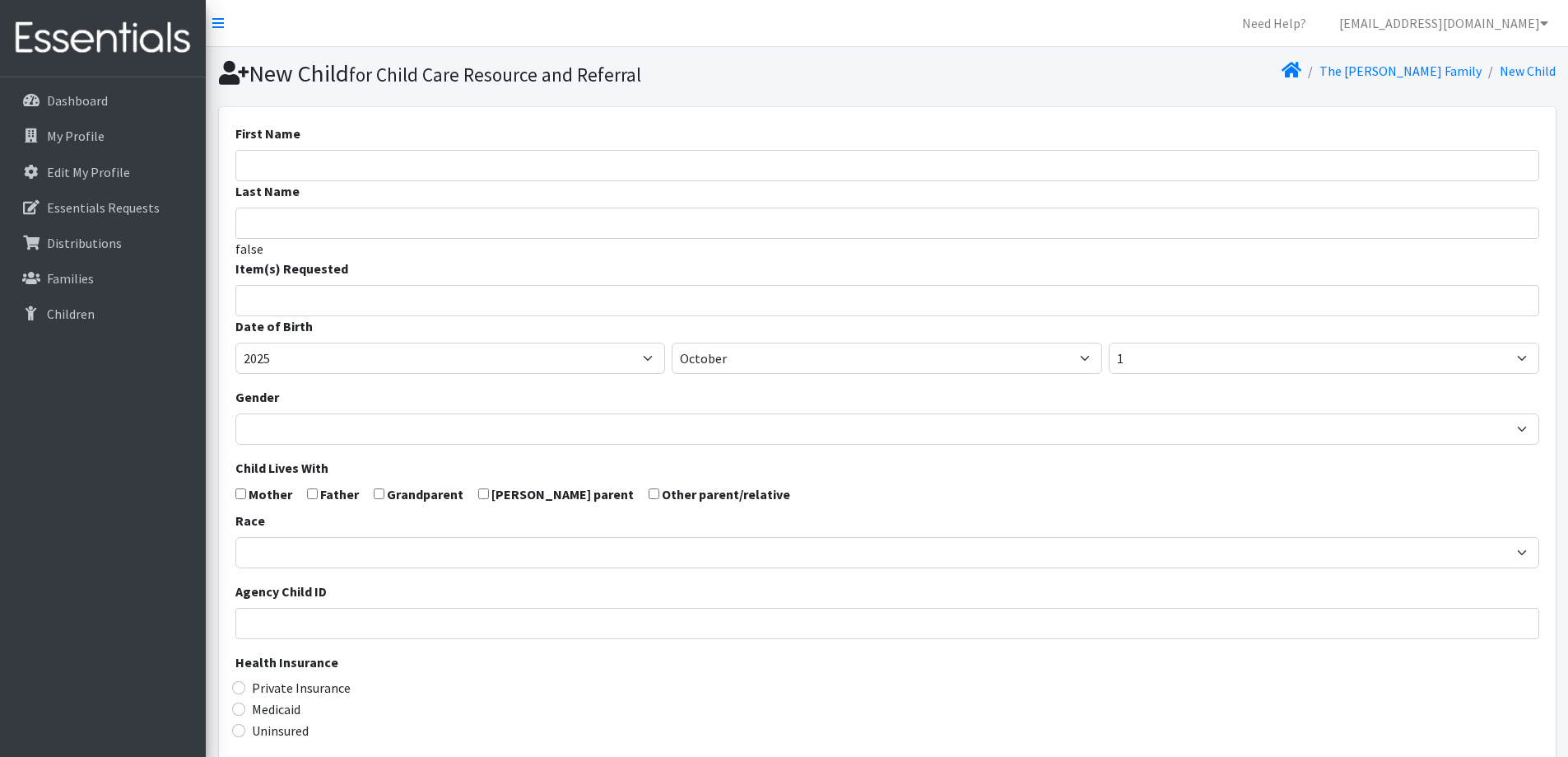
select select
click at [632, 158] on input "First Name" at bounding box center [887, 165] width 1304 height 31
type input "Kaibree"
click at [508, 279] on div "Item(s) Requested (Newborn) (Preemie) (Size 1) (Size 2) (Size 3) (Size 4) (Size…" at bounding box center [887, 287] width 1304 height 57
click at [508, 286] on li at bounding box center [894, 295] width 1298 height 20
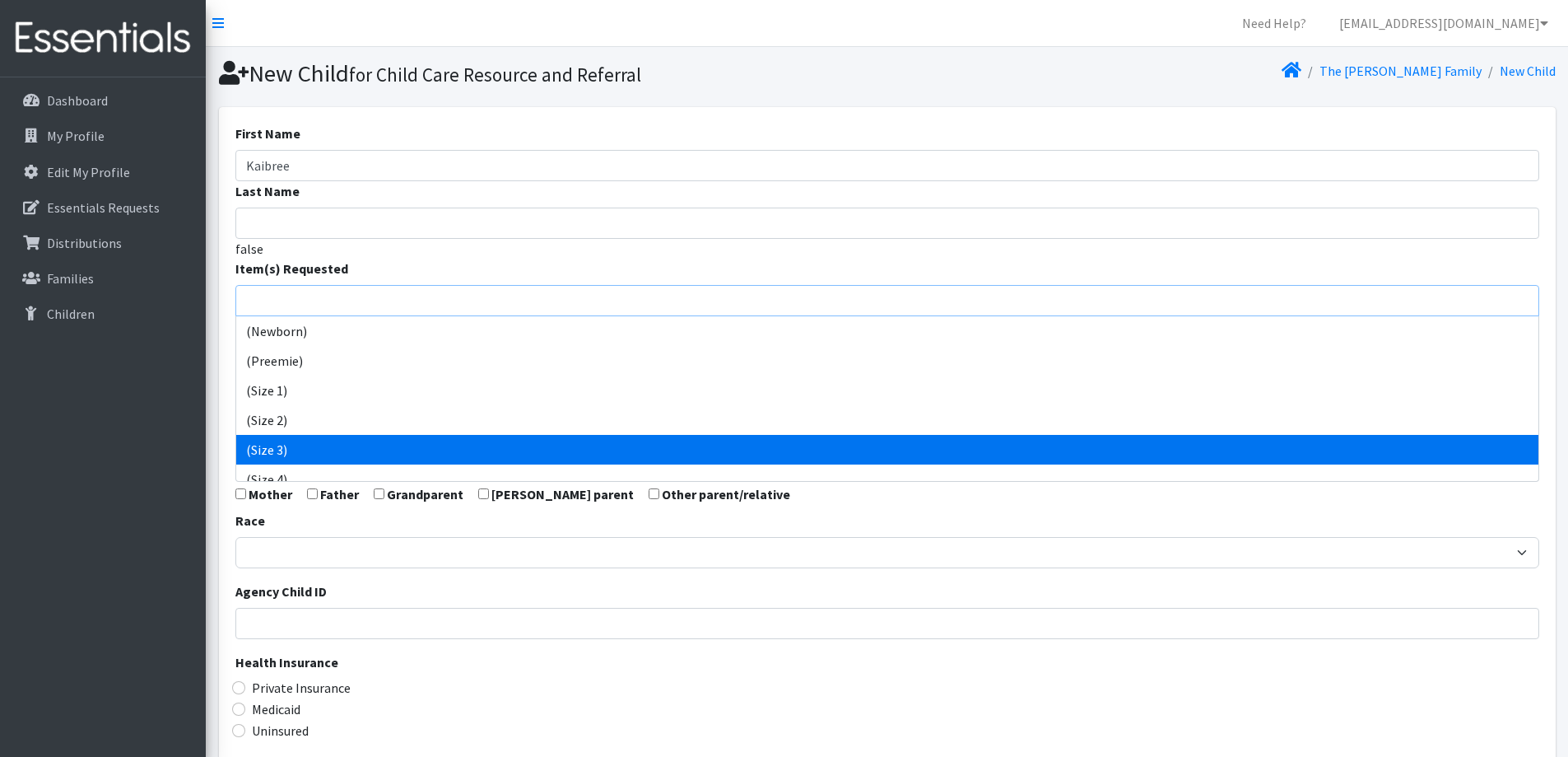
scroll to position [82, 0]
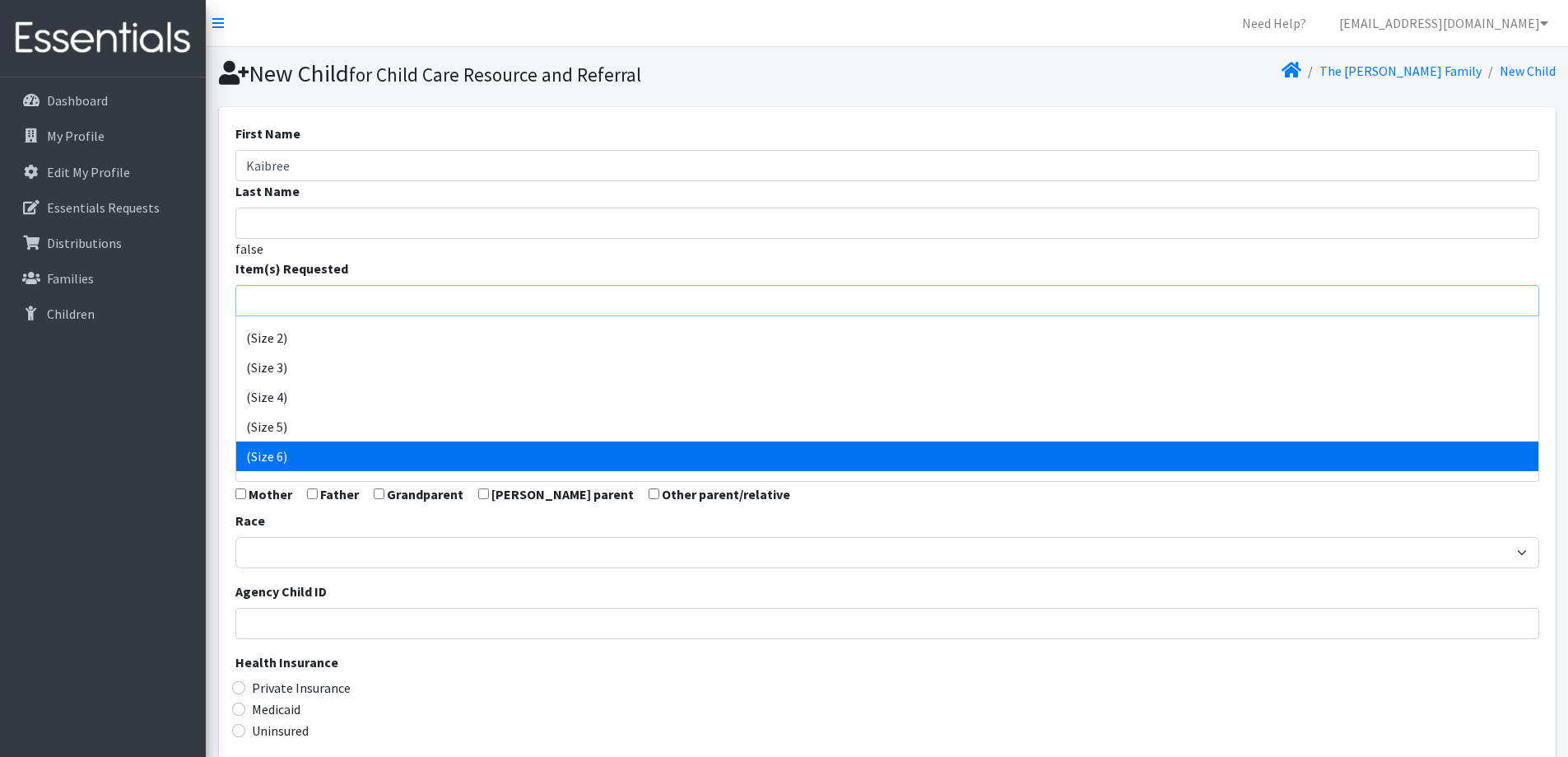
select select "14491"
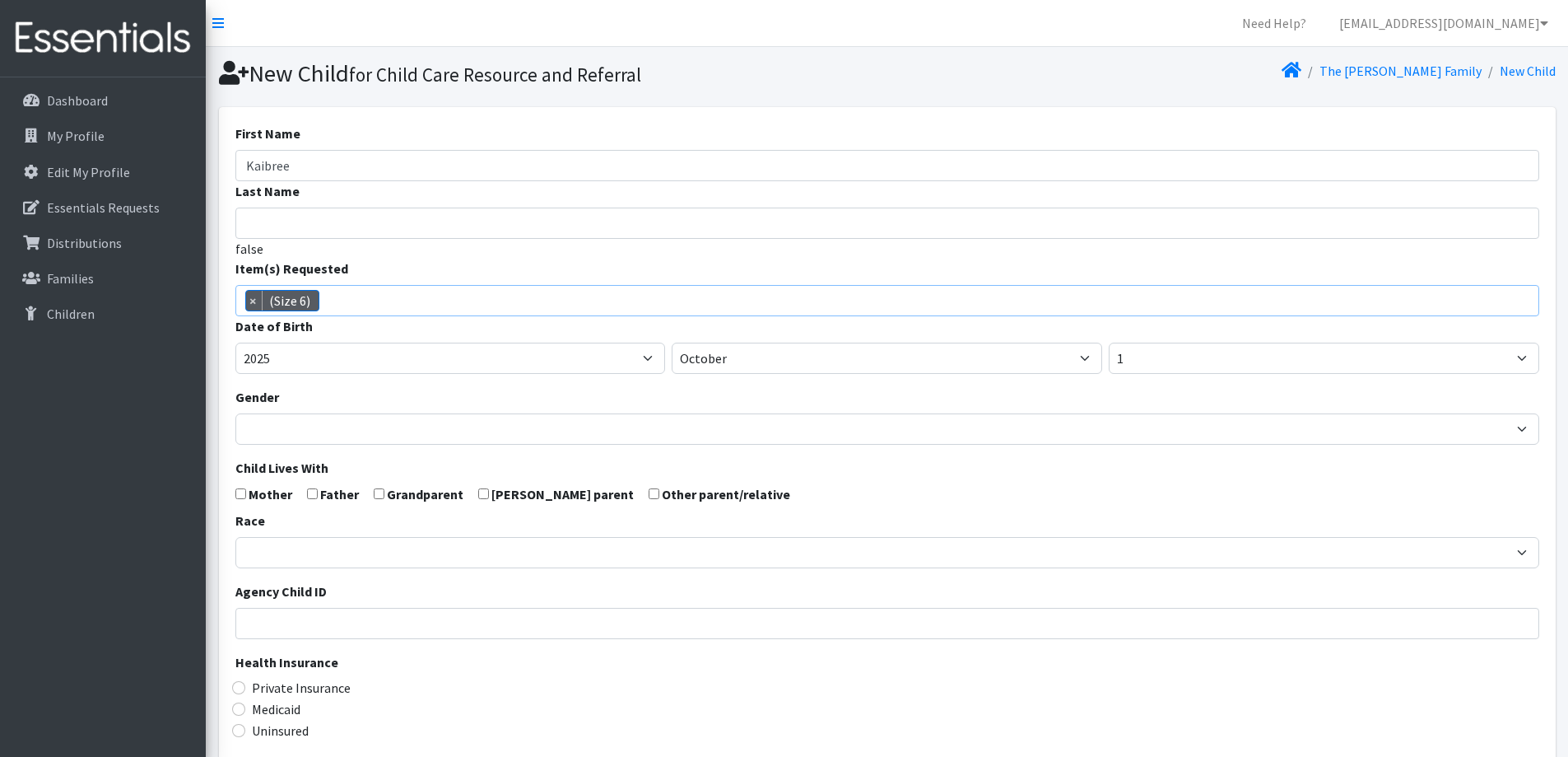
scroll to position [121, 0]
click at [803, 351] on select "January February March April May June July August September October November De…" at bounding box center [887, 358] width 430 height 31
select select "5"
click at [672, 343] on select "January February March April May June July August September October November De…" at bounding box center [887, 358] width 430 height 31
click at [1175, 359] on select "1 2 3 4 5 6 7 8 9 10 11 12 13 14 15 16 17 18 19 20 21 22 23 24 25 26 27 28 29 3…" at bounding box center [1323, 358] width 430 height 31
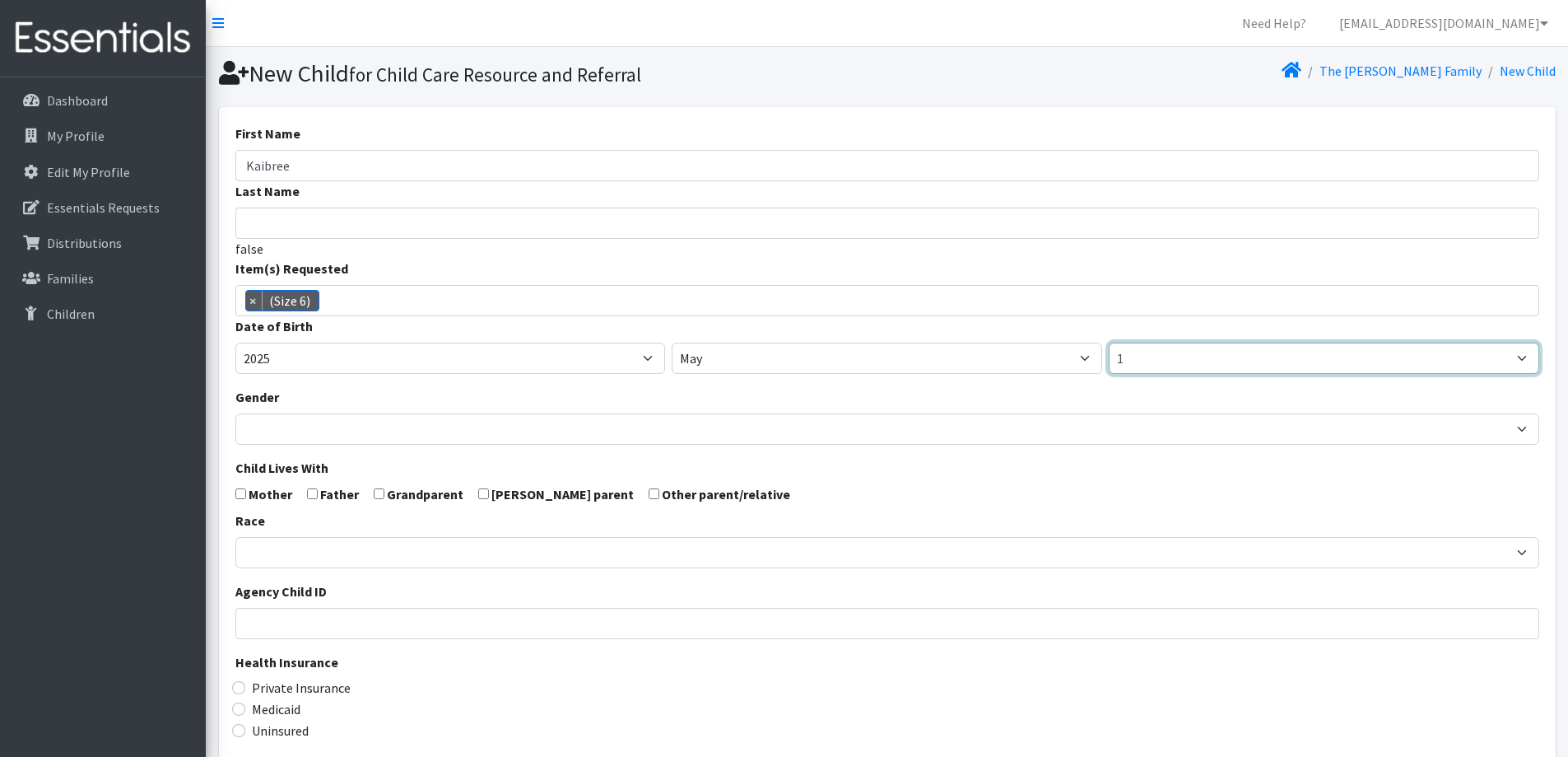
select select "6"
click at [1109, 343] on select "1 2 3 4 5 6 7 8 9 10 11 12 13 14 15 16 17 18 19 20 21 22 23 24 25 26 27 28 29 3…" at bounding box center [1323, 358] width 430 height 31
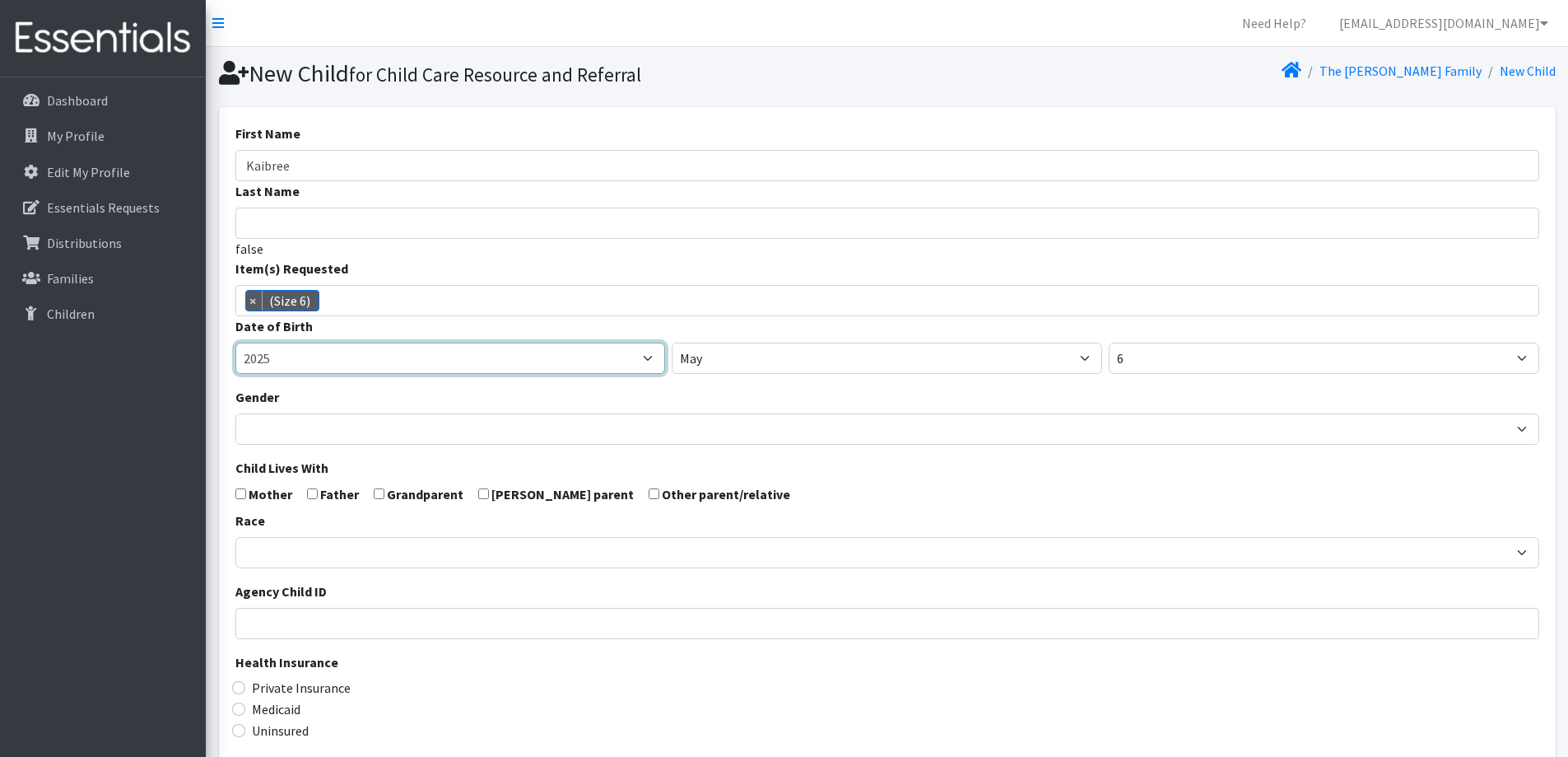
click at [417, 364] on select "2005 2006 2007 2008 2009 2010 2011 2012 2013 2014 2015 2016 2017 2018 2019 2020…" at bounding box center [450, 358] width 430 height 31
select select "2023"
click at [235, 343] on select "2005 2006 2007 2008 2009 2010 2011 2012 2013 2014 2015 2016 2017 2018 2019 2020…" at bounding box center [450, 358] width 430 height 31
click at [469, 382] on form "First Name Kaibree Last Name false Item(s) Requested (Newborn) (Preemie) (Size …" at bounding box center [887, 540] width 1304 height 832
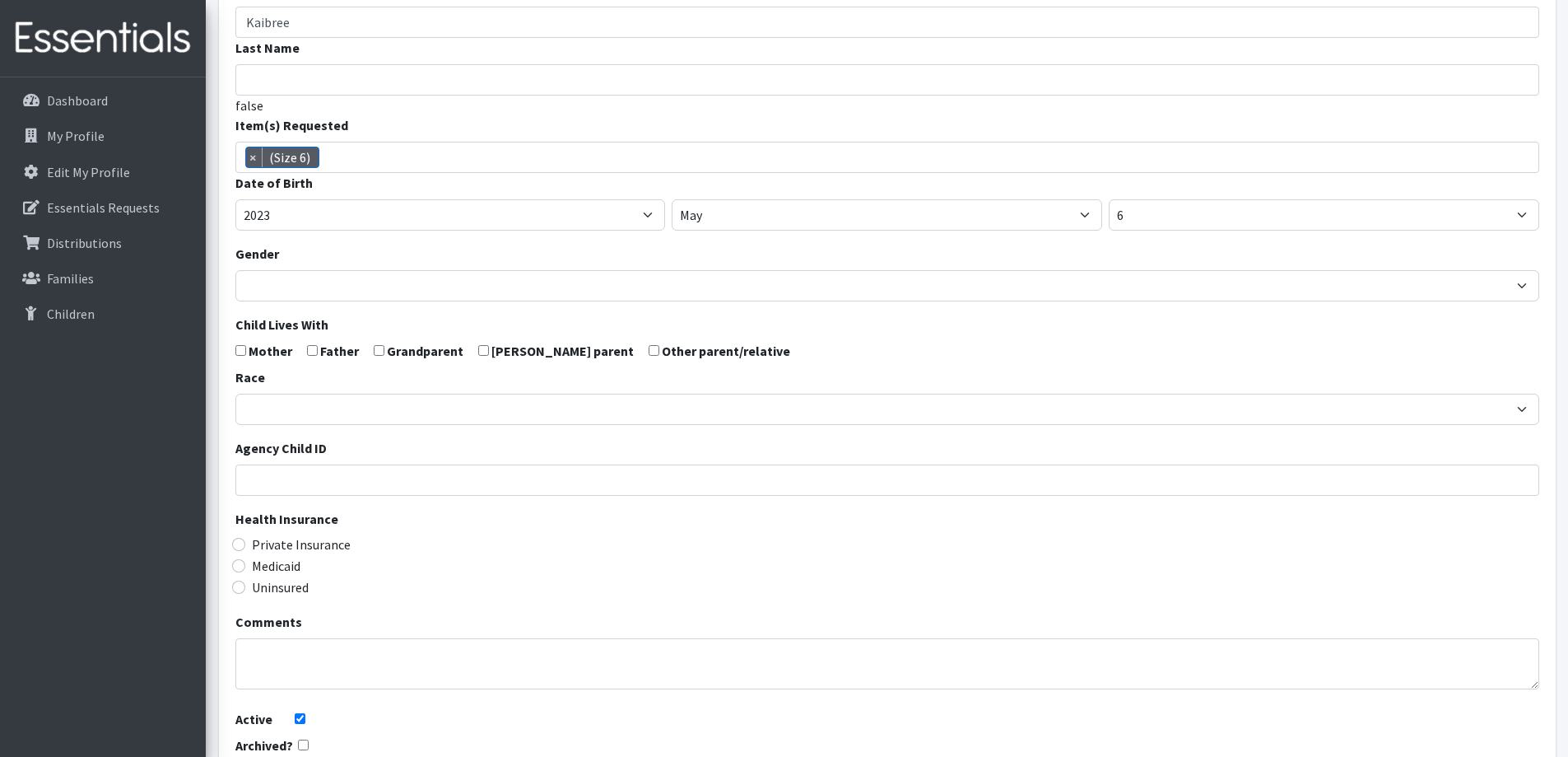
scroll to position [165, 0]
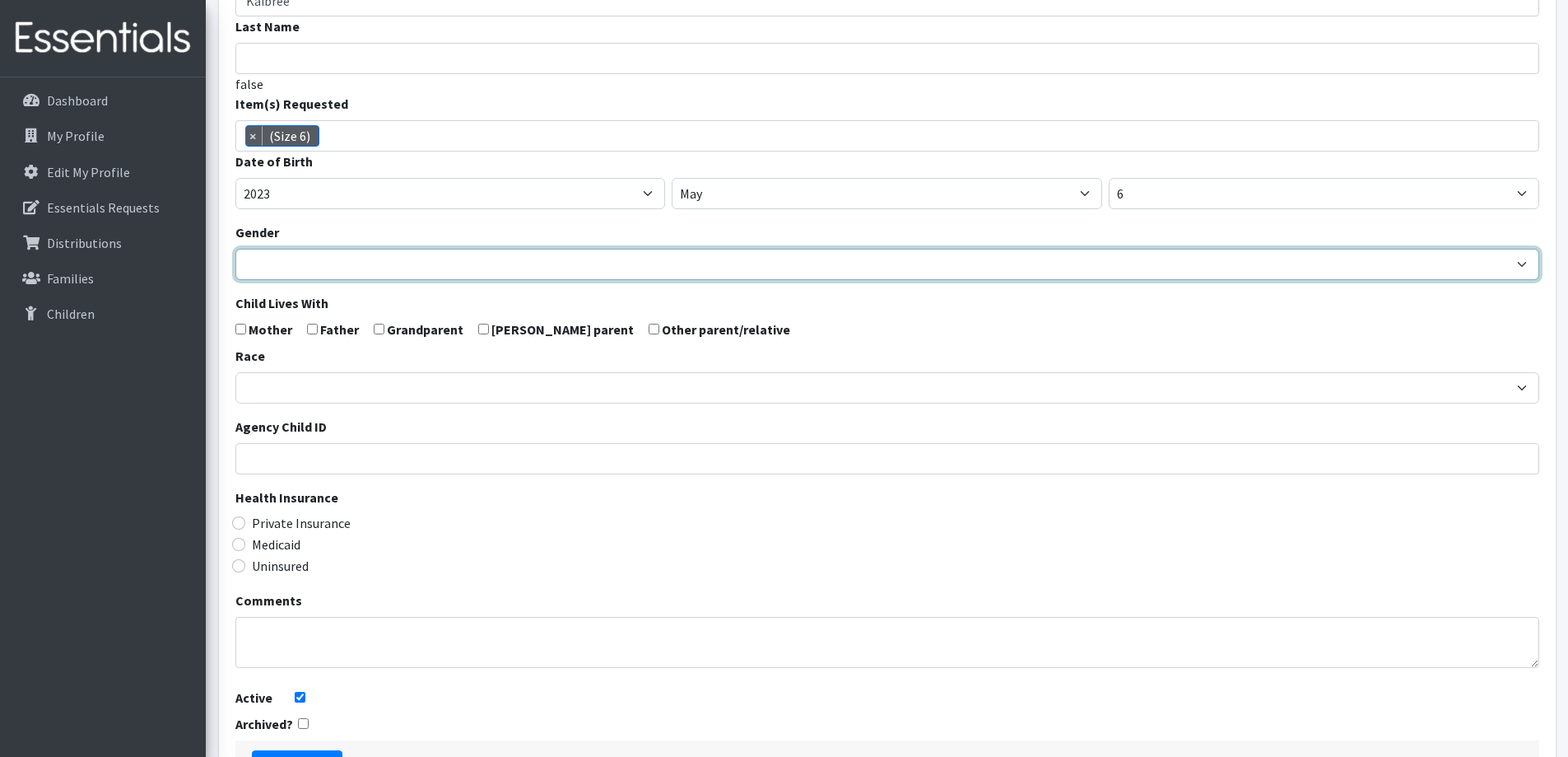
click at [462, 265] on select "[DEMOGRAPHIC_DATA] [DEMOGRAPHIC_DATA]" at bounding box center [887, 264] width 1304 height 31
select select "[DEMOGRAPHIC_DATA]"
click at [235, 249] on select "Male Female" at bounding box center [887, 264] width 1304 height 31
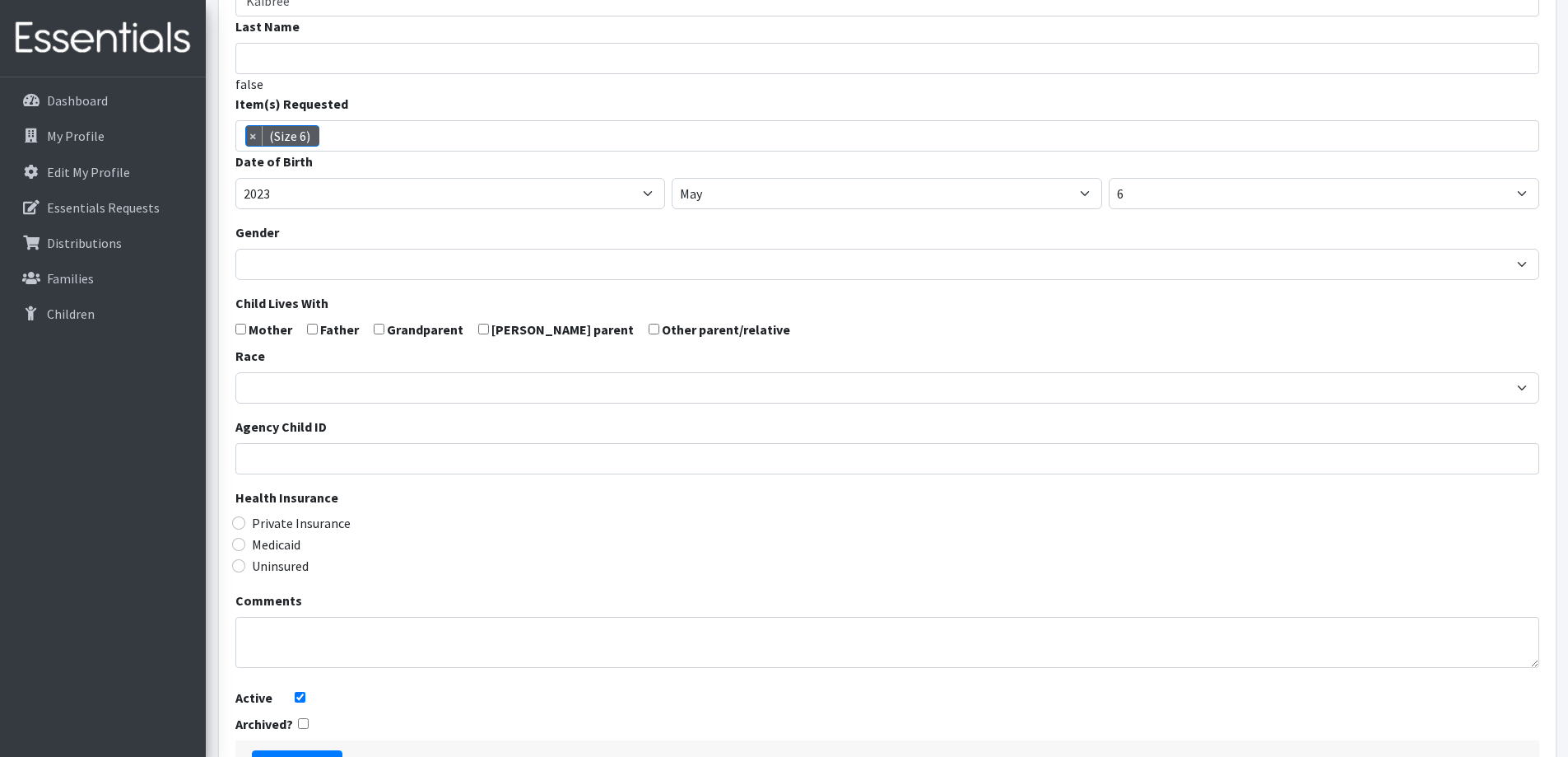
click at [512, 523] on div "Private Insurance" at bounding box center [887, 523] width 1304 height 20
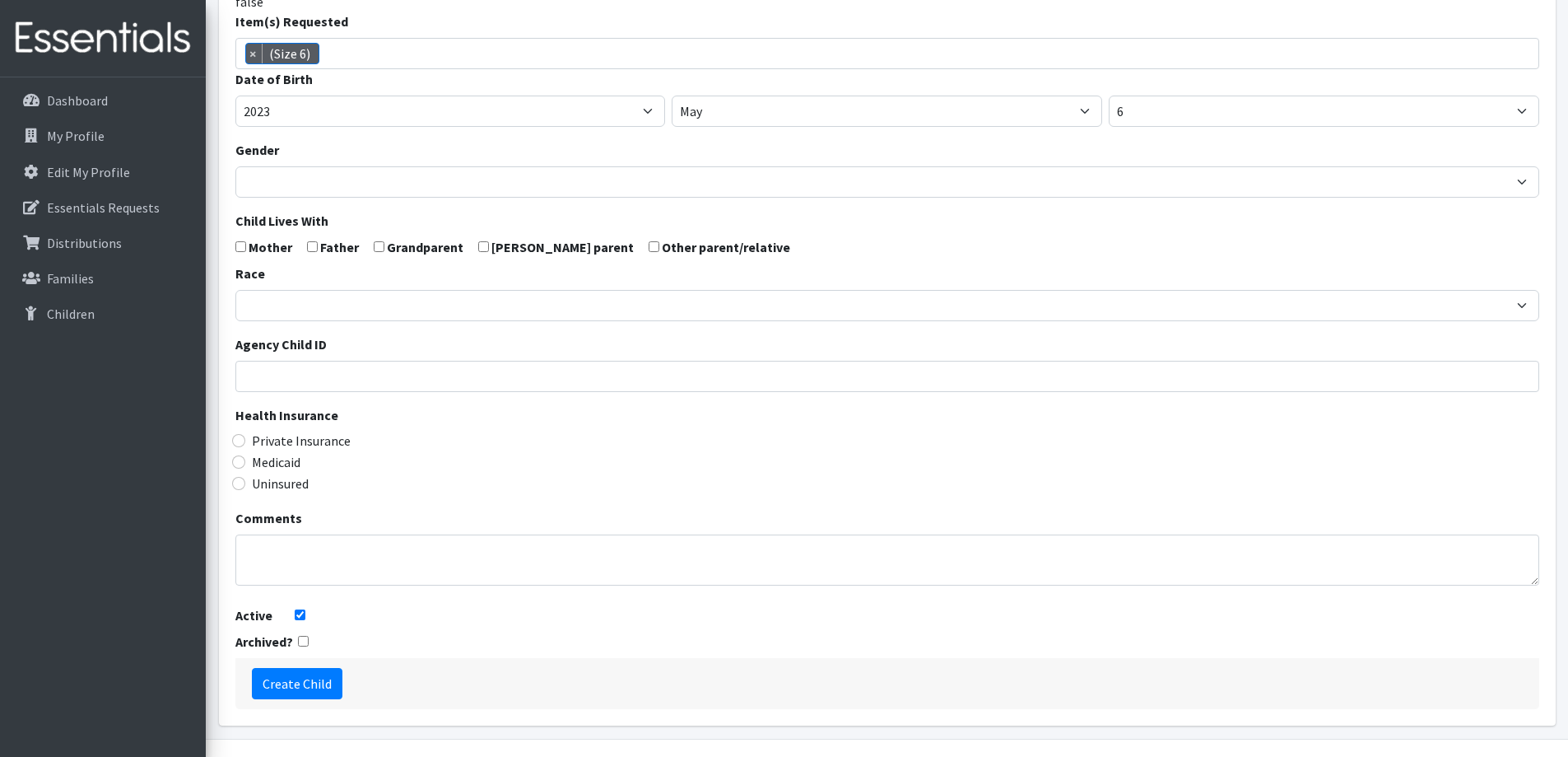
click at [258, 461] on label "Medicaid" at bounding box center [277, 461] width 49 height 20
click at [246, 461] on input "Medicaid" at bounding box center [239, 462] width 13 height 13
radio input "true"
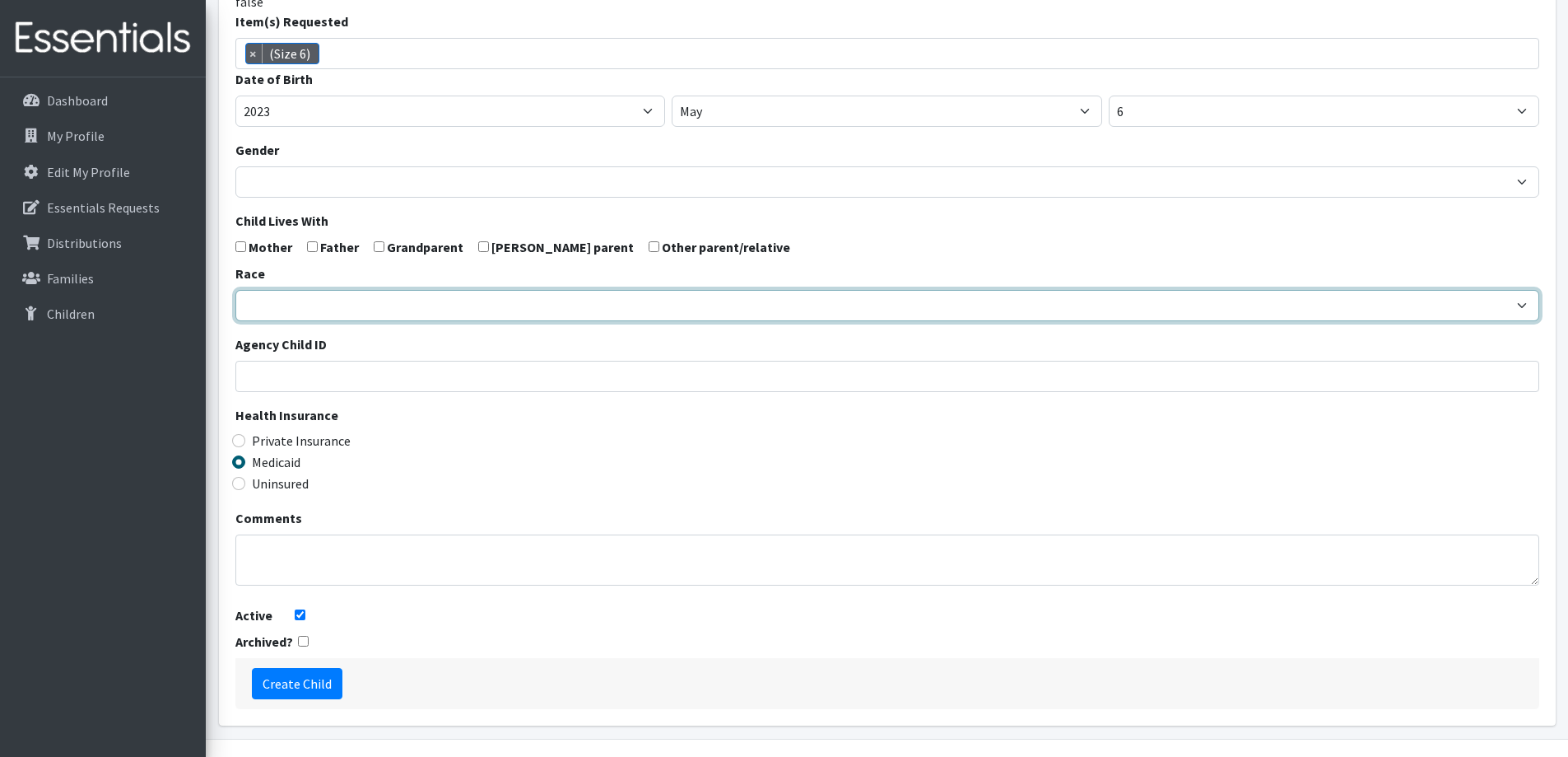
click at [399, 312] on select "African American Caucasian Hispanic Asian American Indian Pacific Islander Mult…" at bounding box center [887, 305] width 1304 height 31
select select "Caucasian"
click at [235, 290] on select "African American Caucasian Hispanic Asian American Indian Pacific Islander Mult…" at bounding box center [887, 305] width 1304 height 31
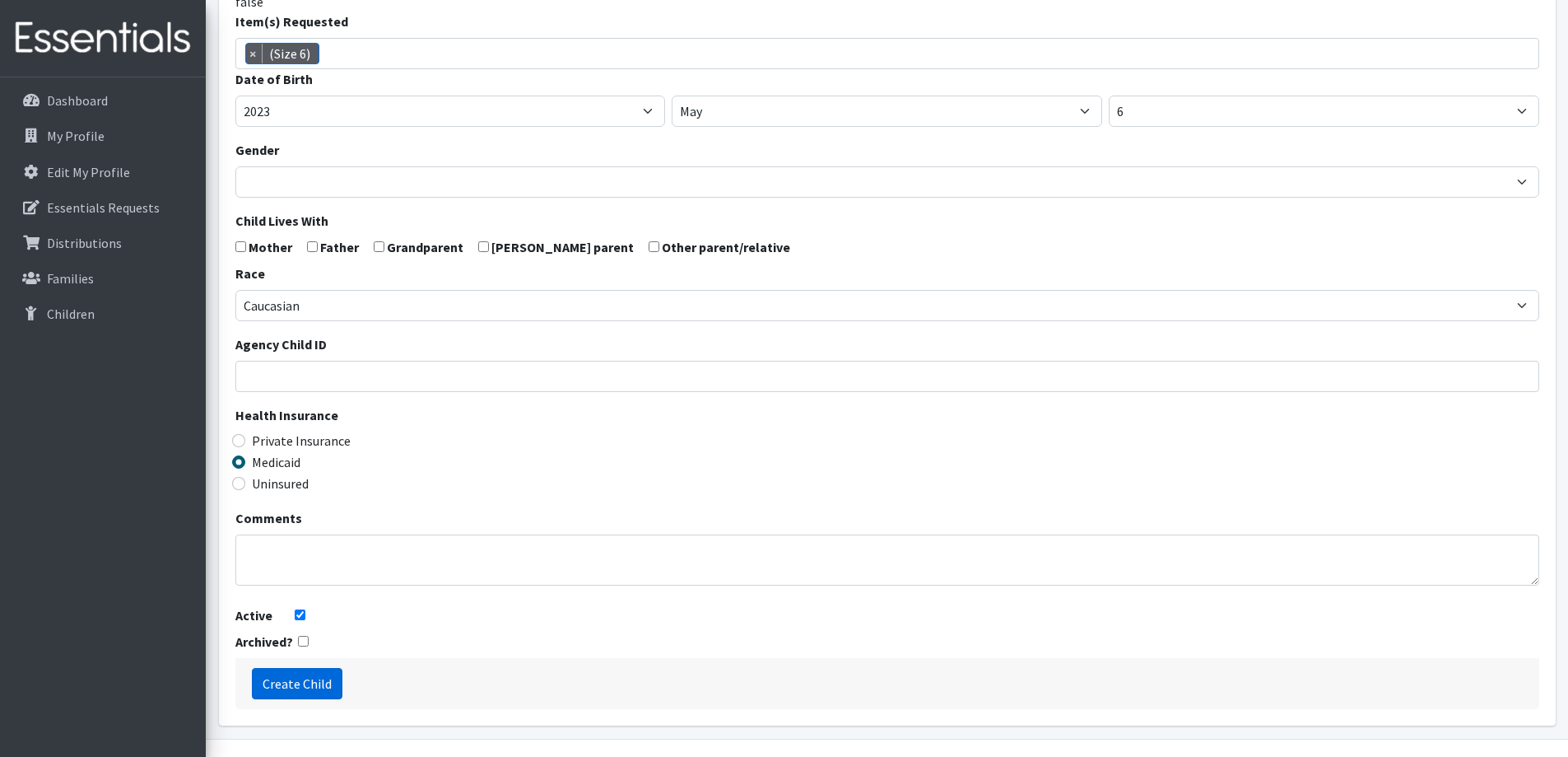
click at [302, 683] on input "Create Child" at bounding box center [297, 683] width 90 height 31
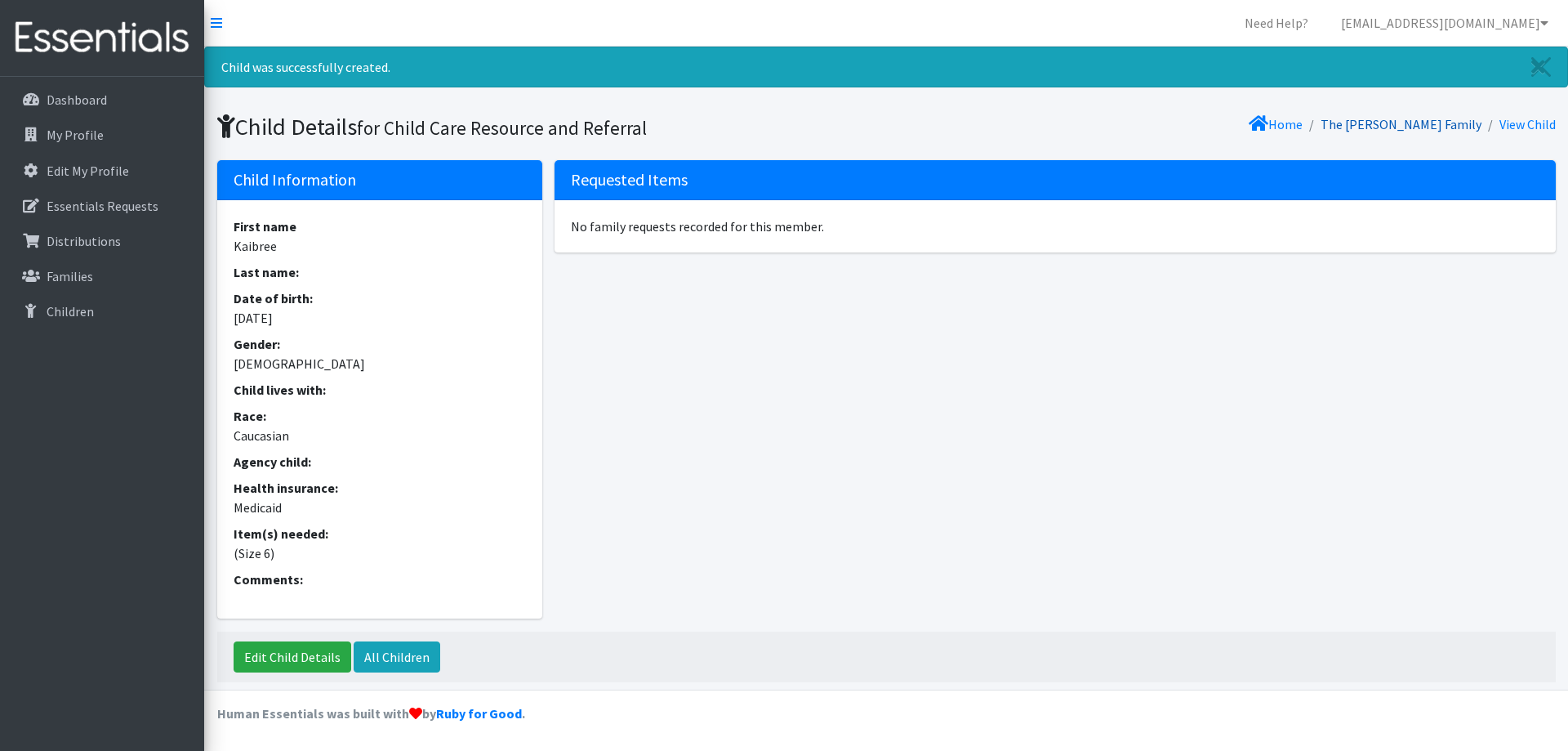
click at [1429, 124] on link "The [PERSON_NAME] Family" at bounding box center [1401, 123] width 161 height 16
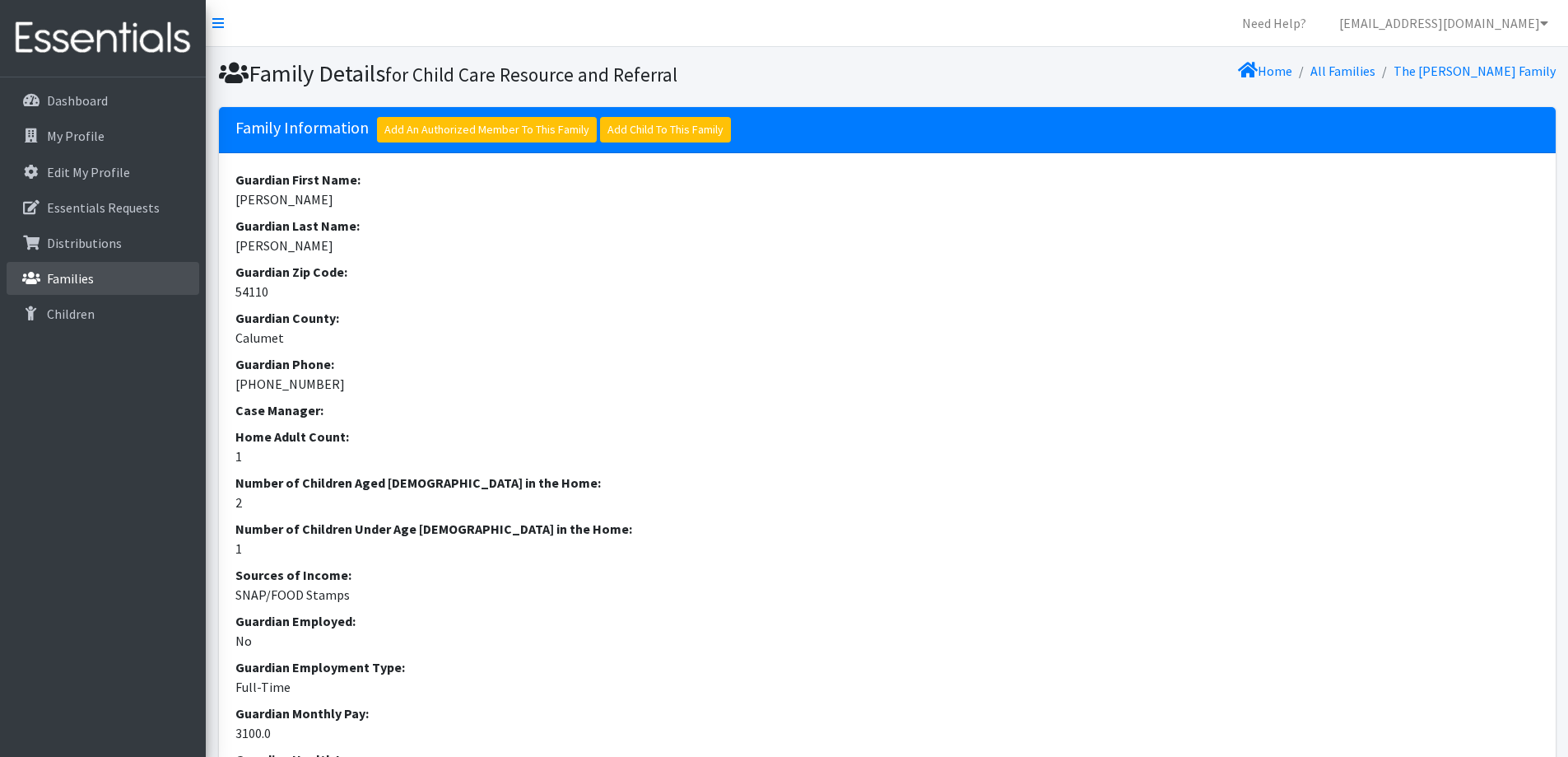
click at [109, 277] on link "Families" at bounding box center [103, 278] width 193 height 33
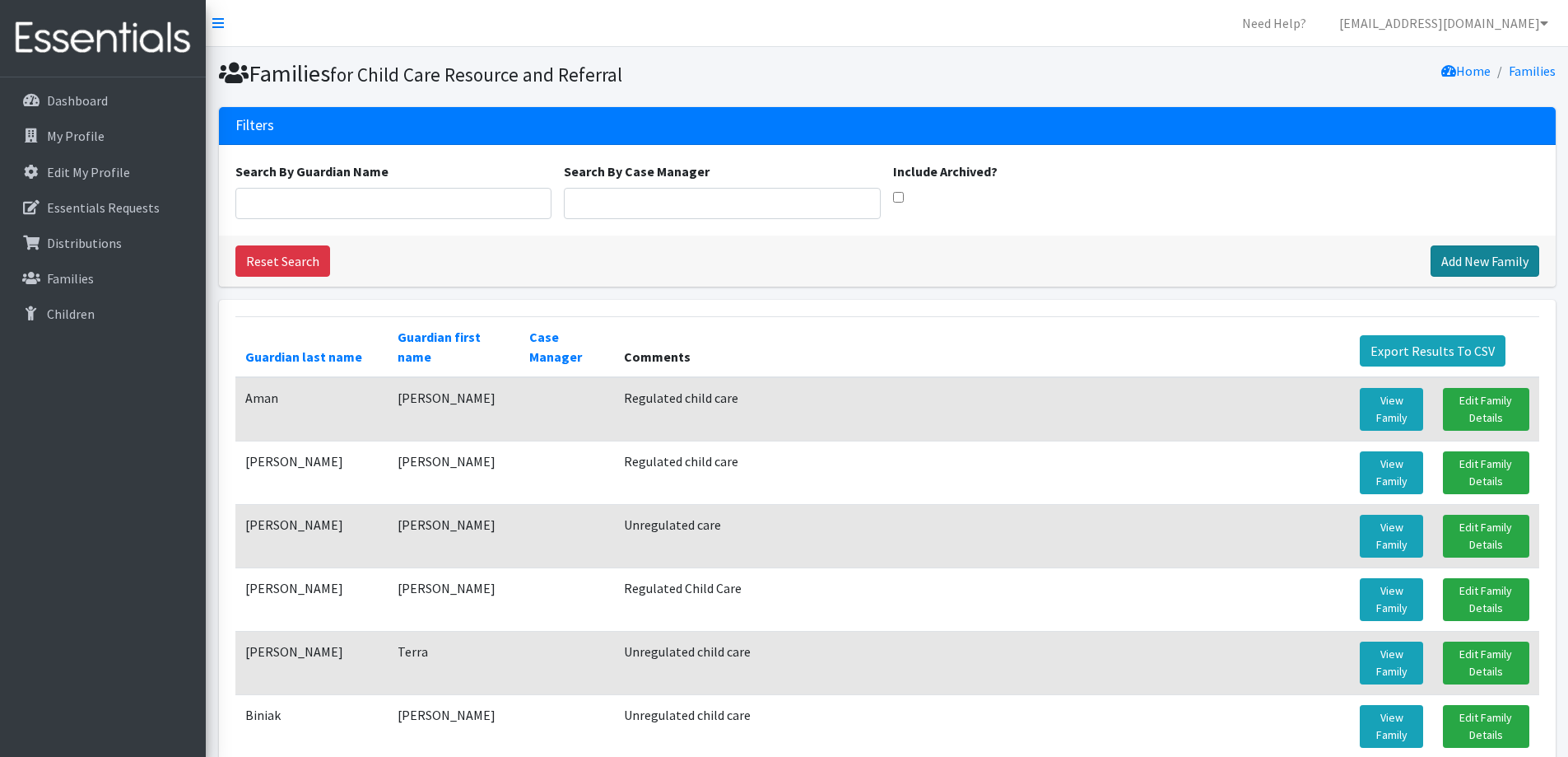
click at [1493, 250] on link "Add New Family" at bounding box center [1484, 261] width 108 height 31
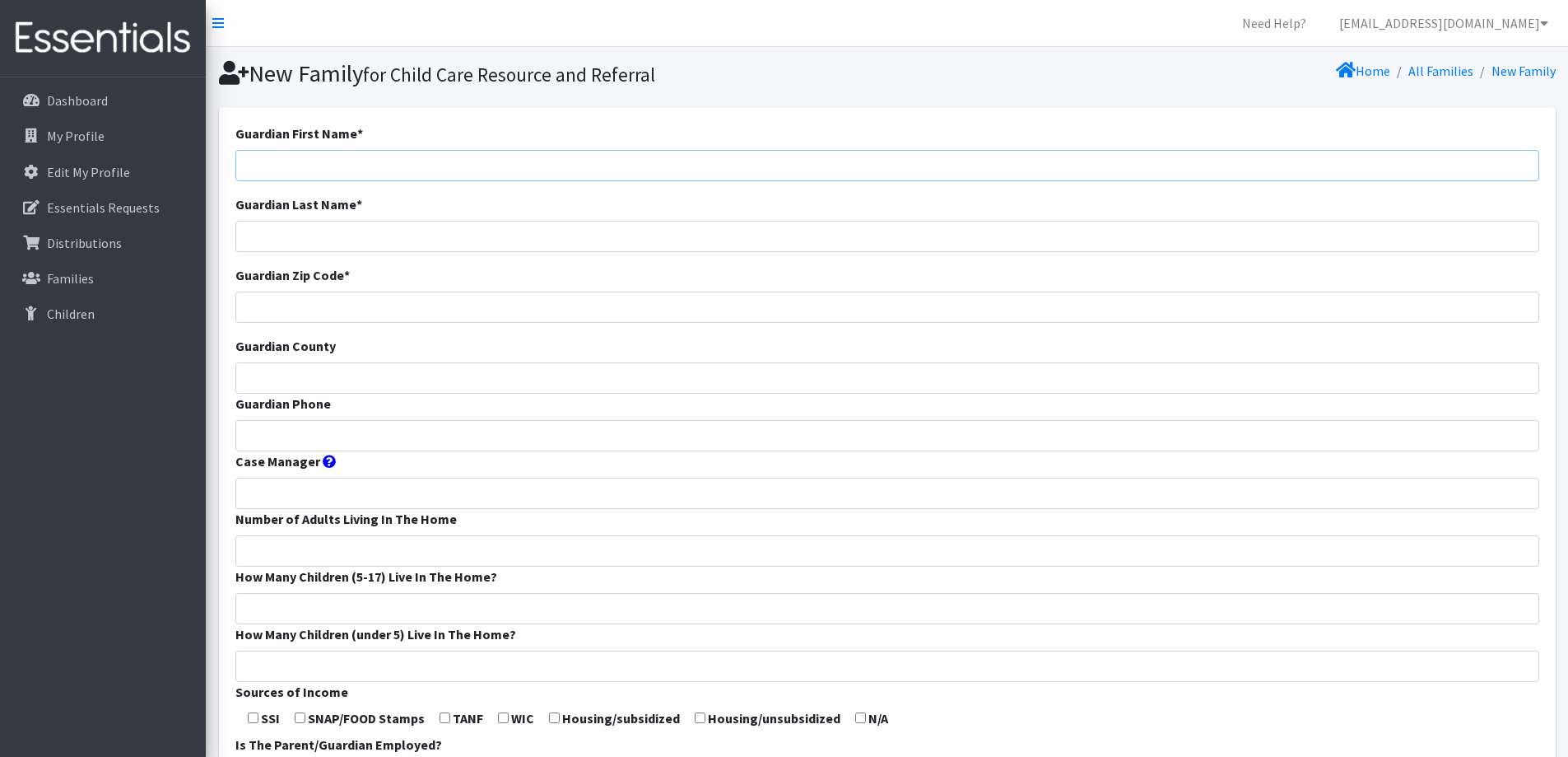
click at [784, 155] on input "Guardian First Name *" at bounding box center [887, 165] width 1304 height 31
type input "Trinity"
type input "[PERSON_NAME]"
click at [612, 294] on input "Guardian Zip Code *" at bounding box center [887, 307] width 1304 height 31
type input "54110"
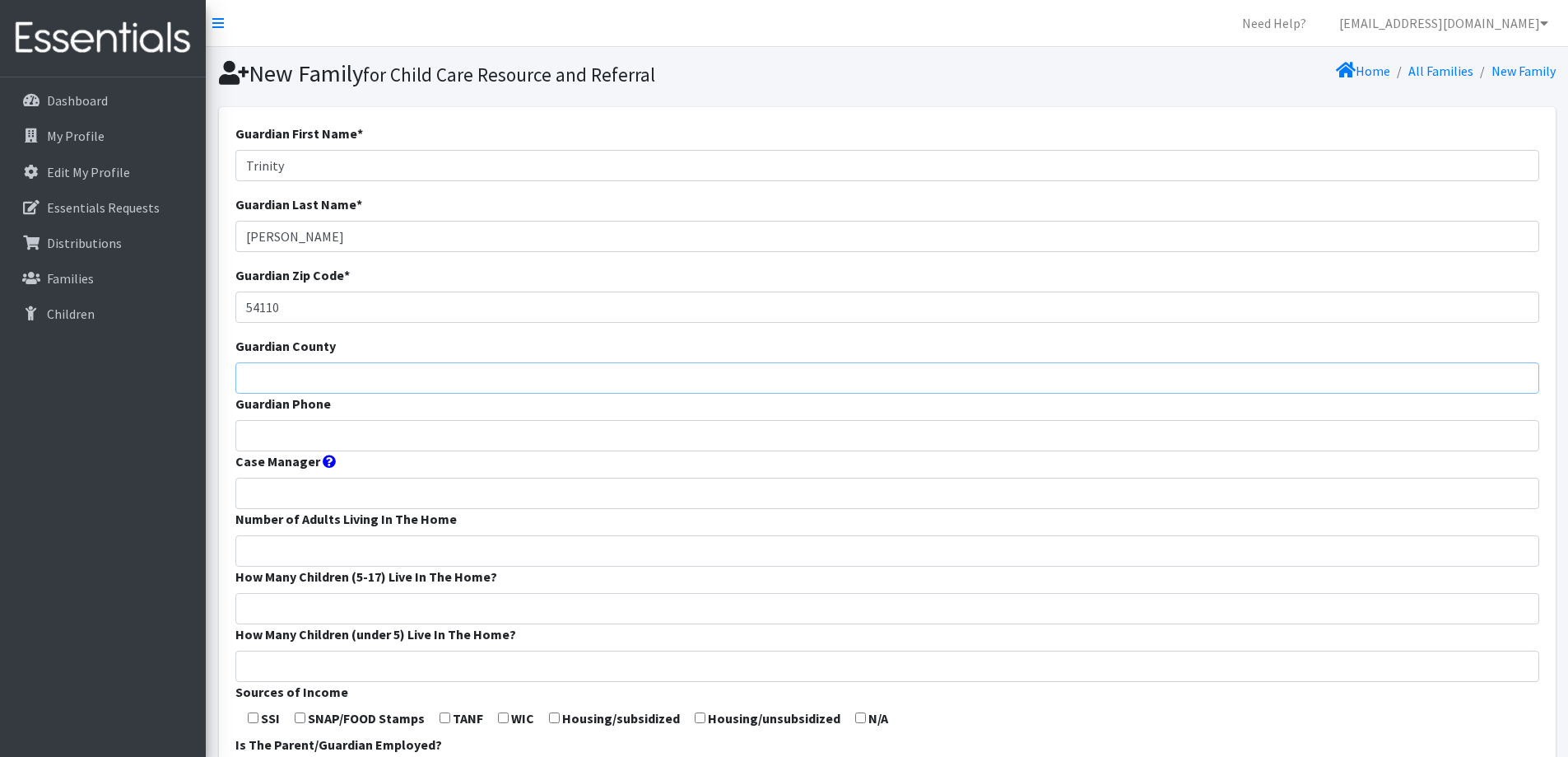
click at [505, 374] on input "Guardian County" at bounding box center [887, 378] width 1304 height 31
type input "Calumet"
click at [483, 441] on input "Guardian Phone" at bounding box center [887, 435] width 1304 height 31
type input "[PHONE_NUMBER]"
click at [464, 539] on input "Number of Adults Living In The Home" at bounding box center [887, 550] width 1304 height 31
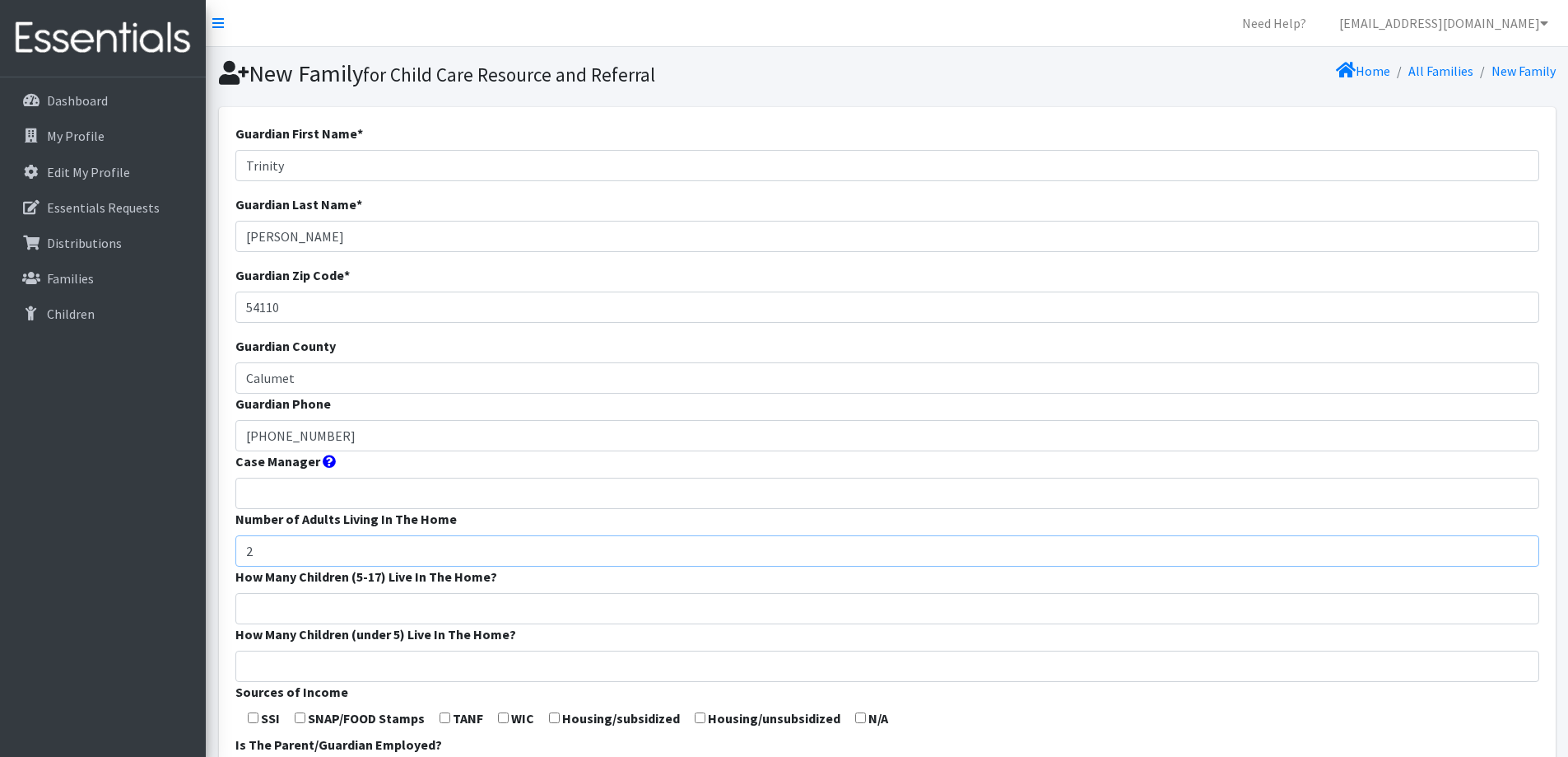
type input "2"
click at [453, 587] on form "Guardian First Name * Trinity Guardian Last Name * Wilber Guardian Zip Code * 5…" at bounding box center [887, 611] width 1304 height 976
click at [445, 614] on input "How Many Children (5-17) Live In The Home?" at bounding box center [887, 608] width 1304 height 31
type input "1"
click at [435, 654] on input "How Many Children (under 5) Live In The Home?" at bounding box center [887, 666] width 1304 height 31
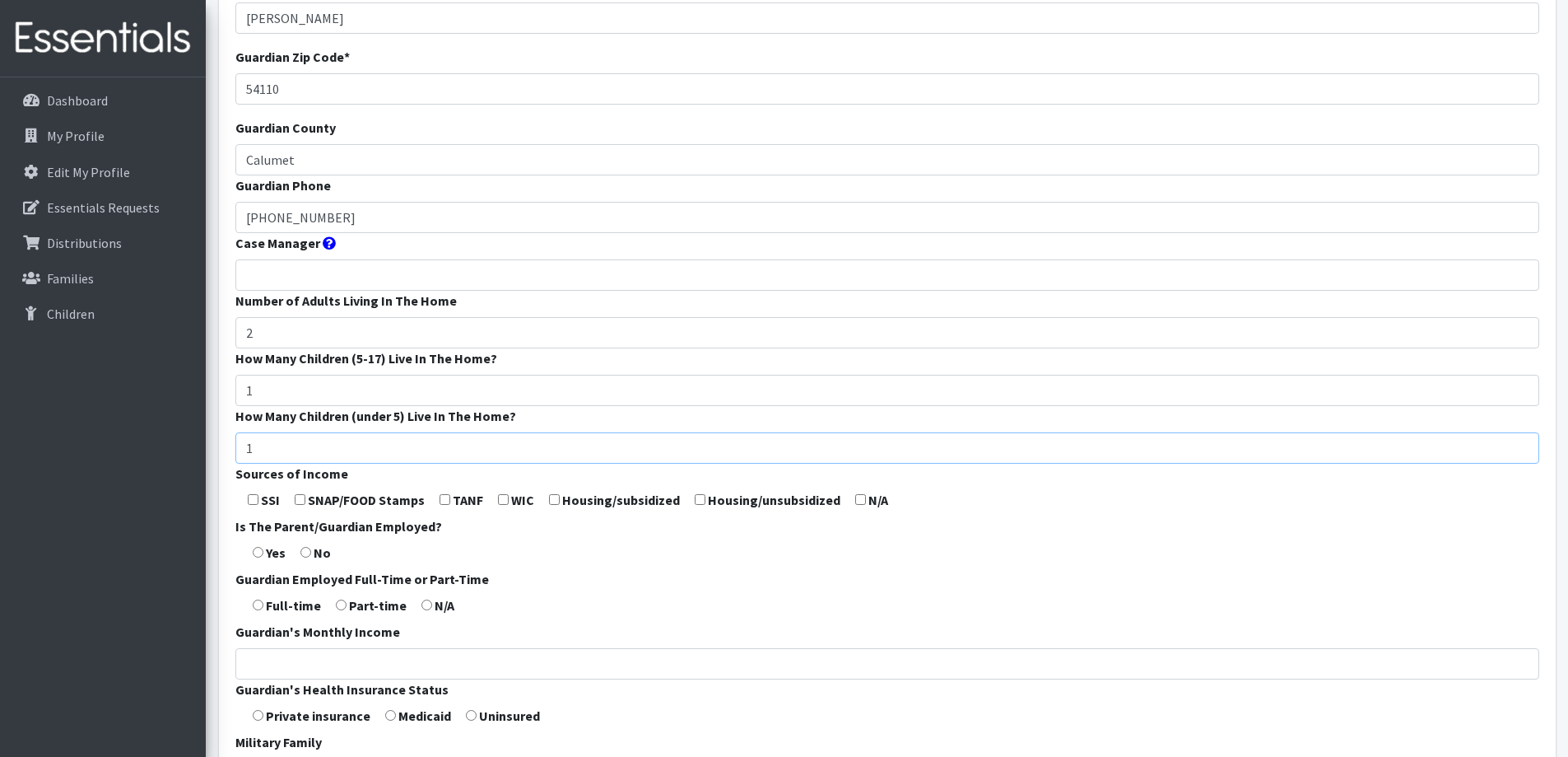
scroll to position [247, 0]
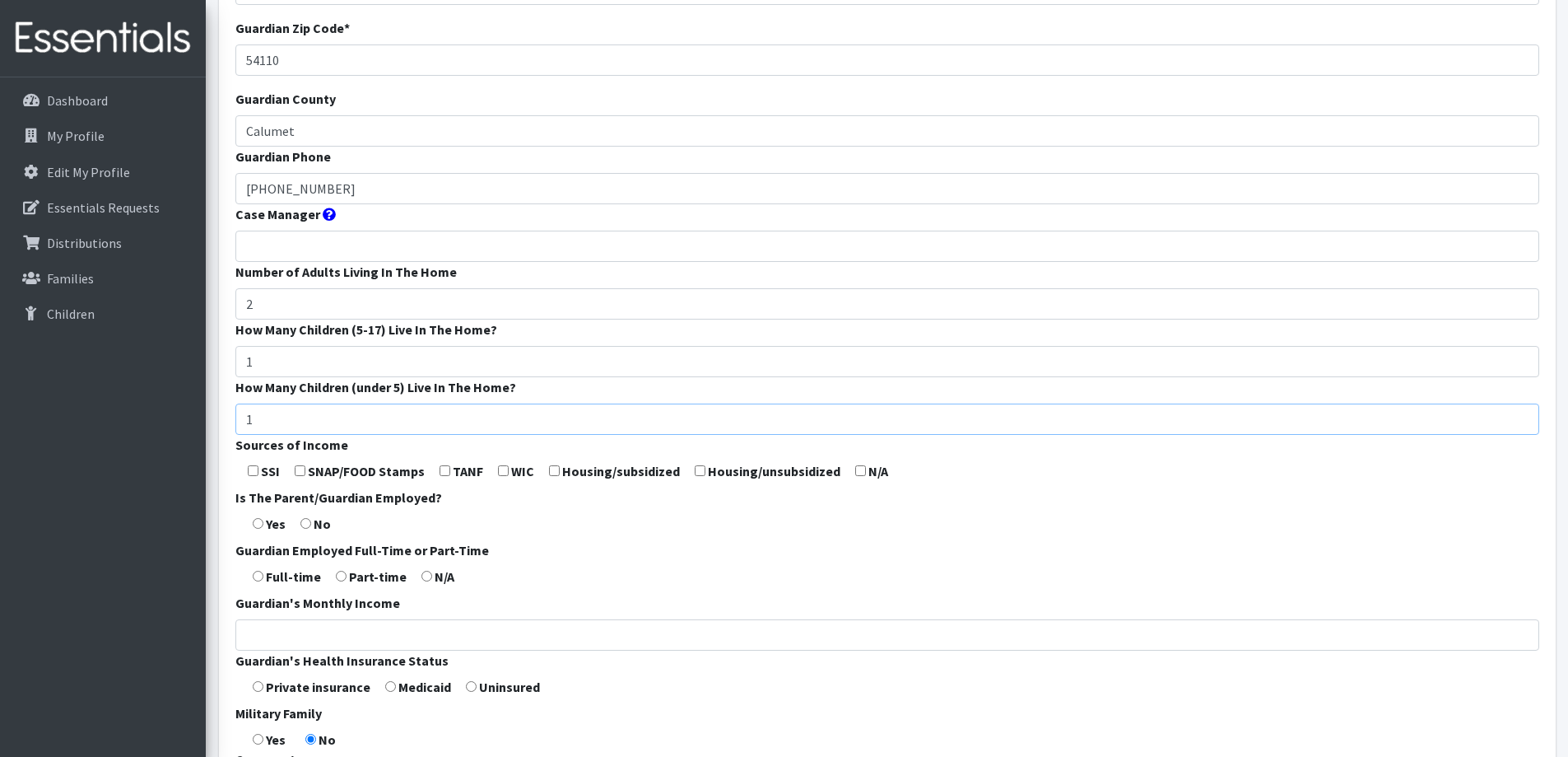
type input "1"
click at [504, 472] on input "checkbox" at bounding box center [503, 470] width 10 height 10
checkbox input "true"
click at [302, 468] on input "checkbox" at bounding box center [299, 470] width 10 height 10
checkbox input "true"
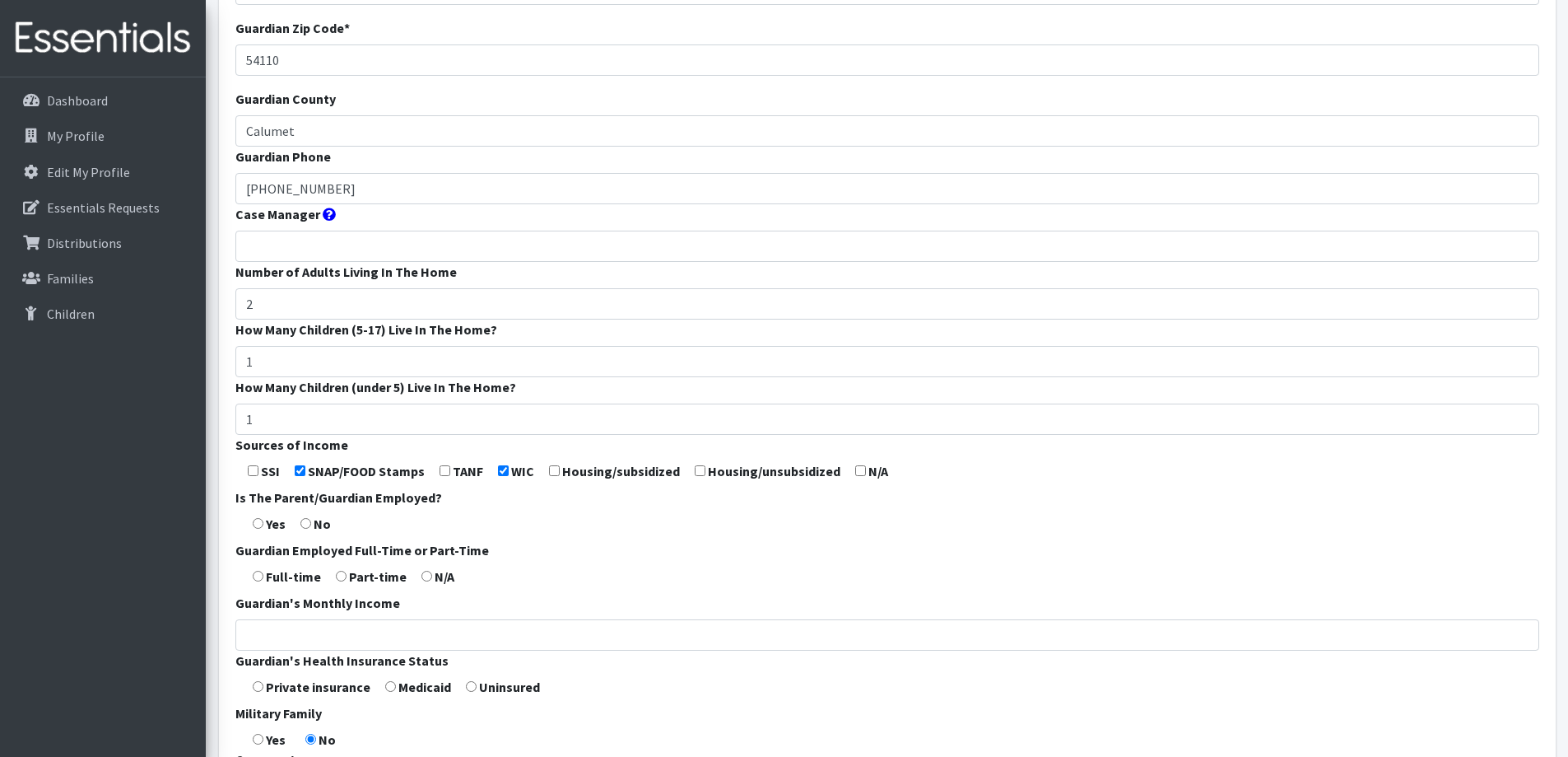
click at [343, 571] on input "radio" at bounding box center [341, 575] width 10 height 10
radio input "true"
click at [342, 633] on input "Guardian's Monthly Income" at bounding box center [887, 635] width 1304 height 31
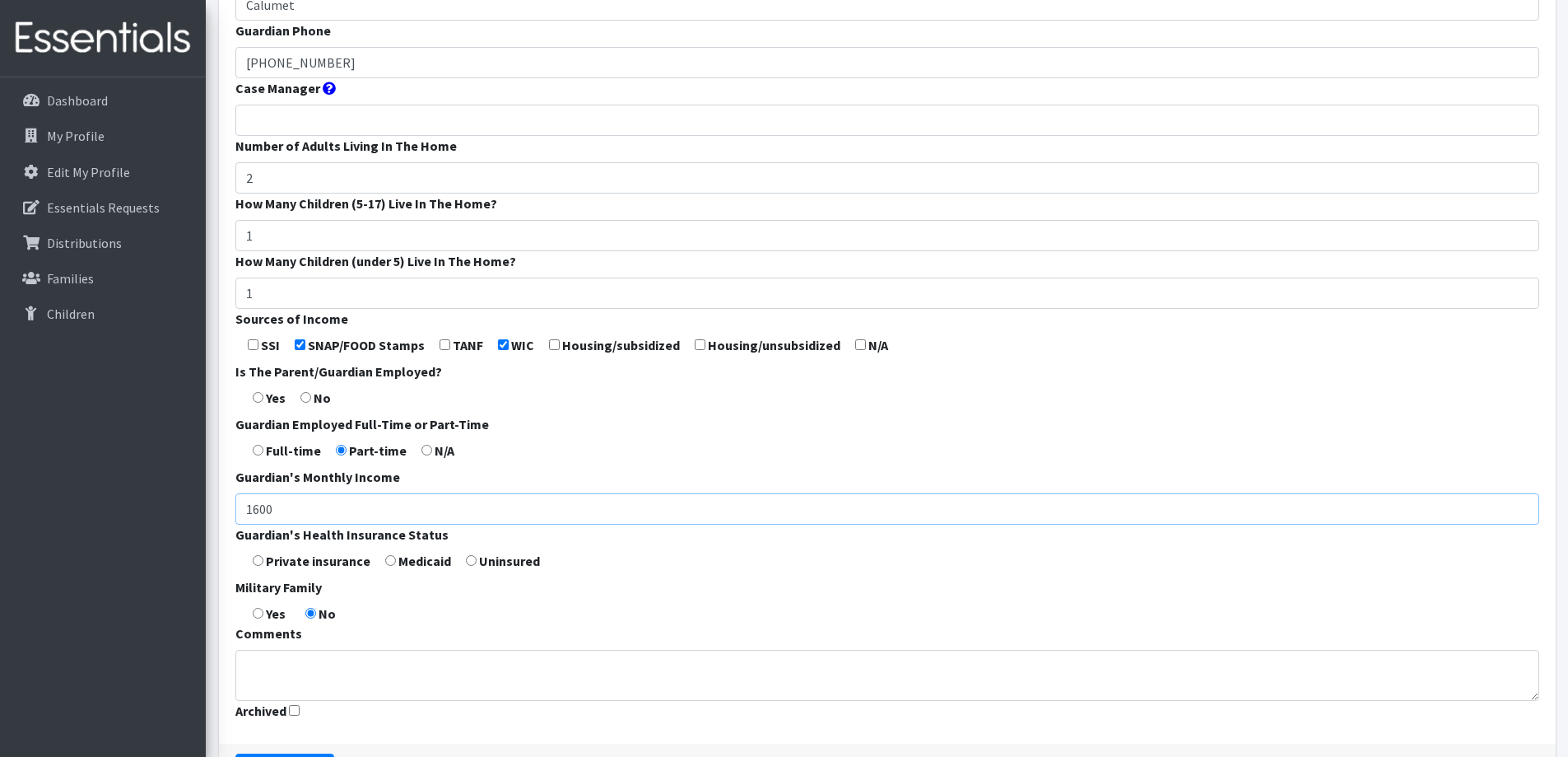
scroll to position [411, 0]
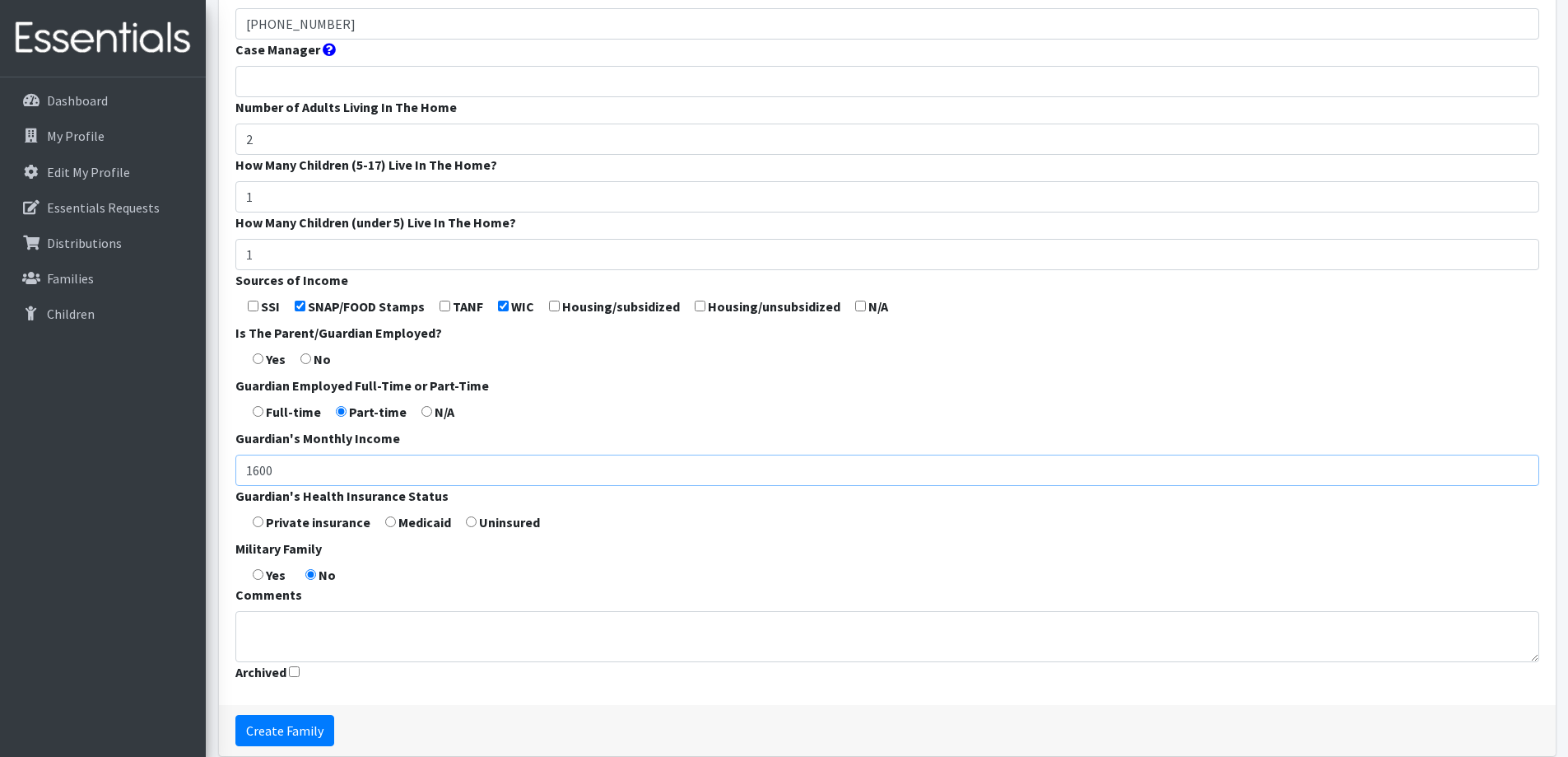
type input "1600"
click at [258, 516] on input "radio" at bounding box center [257, 521] width 10 height 10
radio input "true"
click at [326, 633] on textarea "Comments" at bounding box center [887, 636] width 1304 height 51
type textarea "Regulated child care"
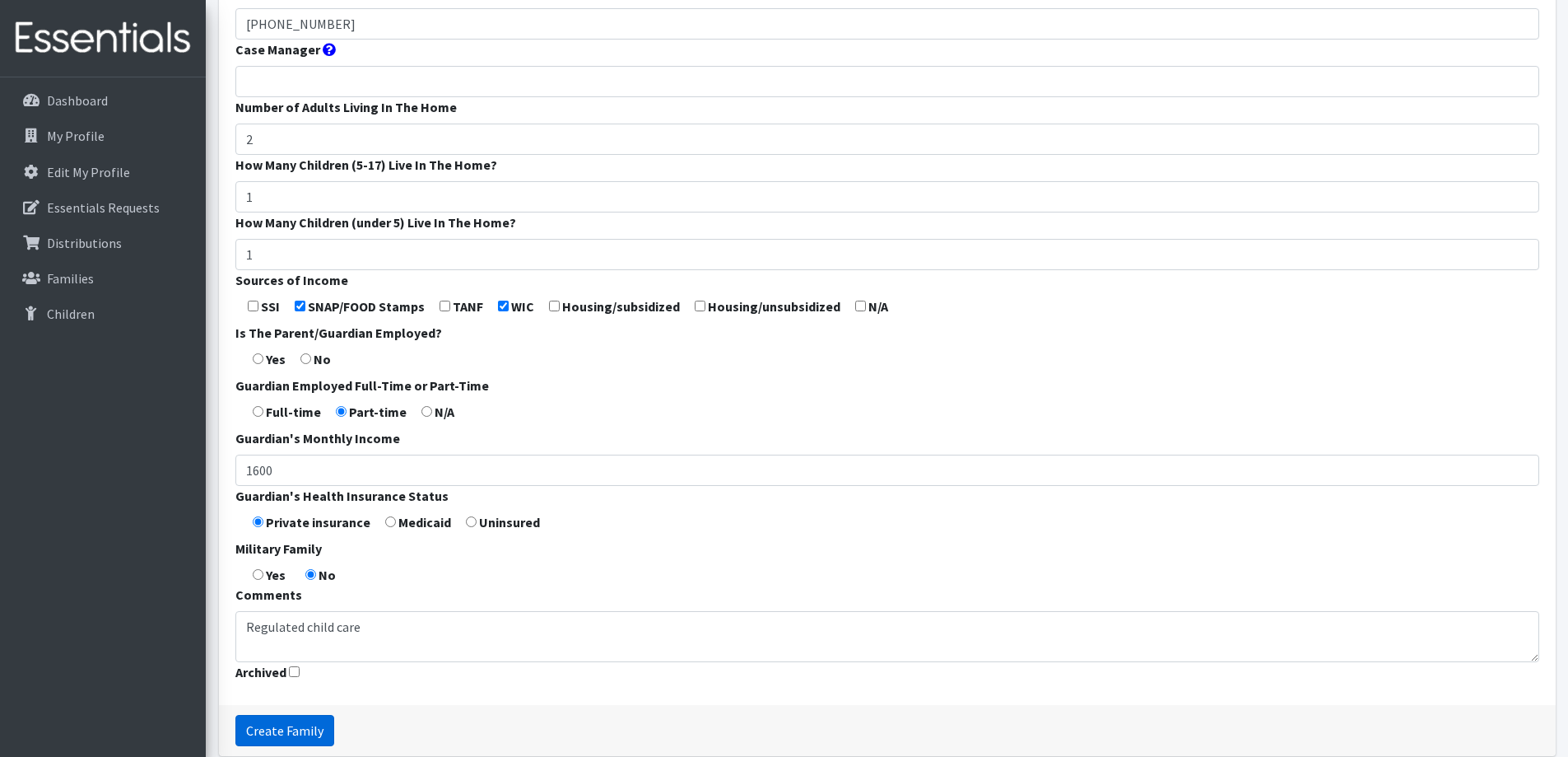
click at [305, 736] on input "Create Family" at bounding box center [284, 730] width 99 height 31
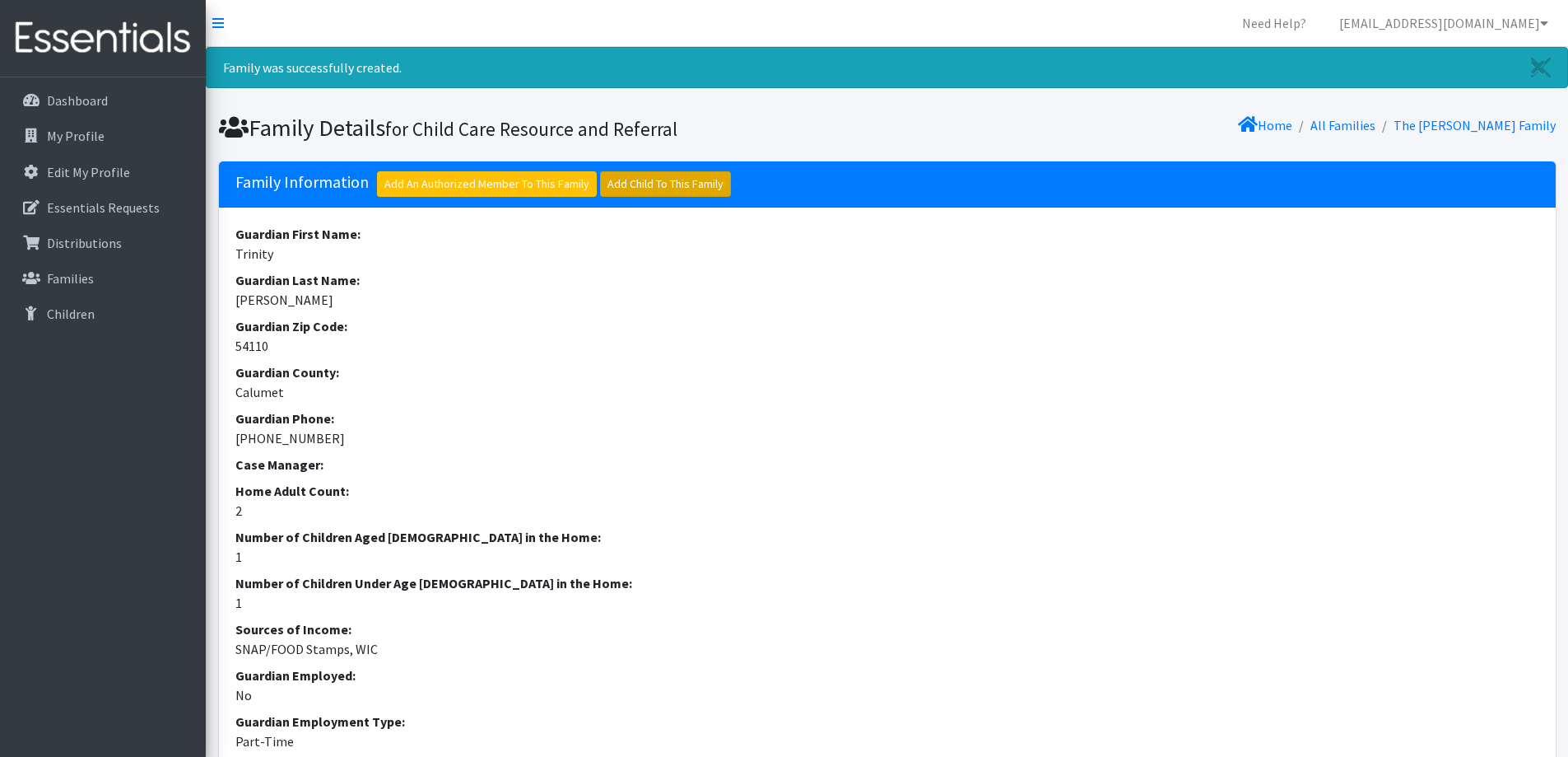
click at [660, 184] on link "Add Child To This Family" at bounding box center [664, 184] width 131 height 25
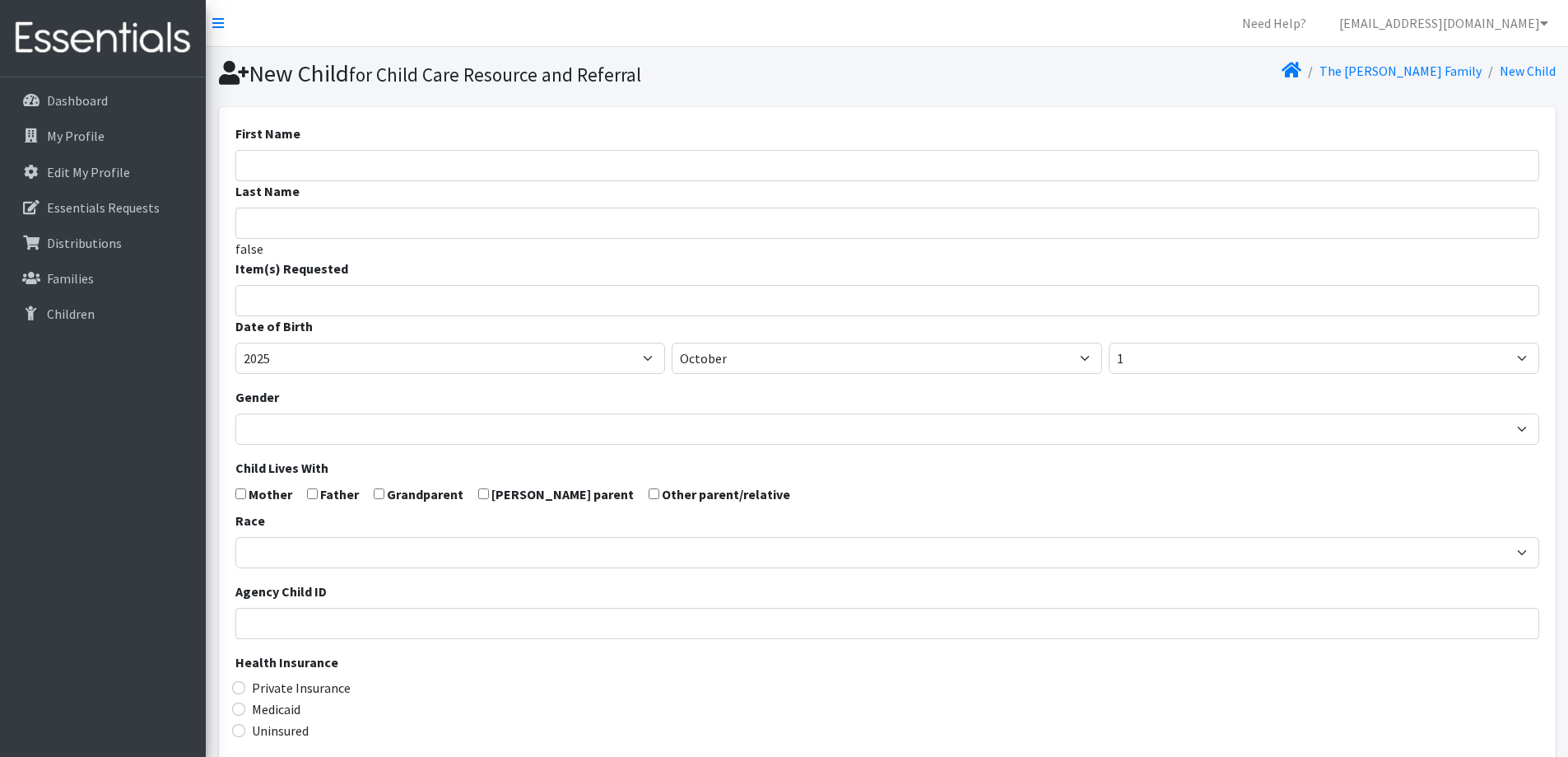
select select
click at [552, 155] on input "First Name" at bounding box center [887, 165] width 1304 height 31
type input "Aria"
click at [463, 265] on div "Item(s) Requested (Newborn) (Preemie) (Size 1) (Size 2) (Size 3) (Size 4) (Size…" at bounding box center [887, 287] width 1304 height 57
click at [463, 232] on input "Last Name" at bounding box center [887, 222] width 1304 height 31
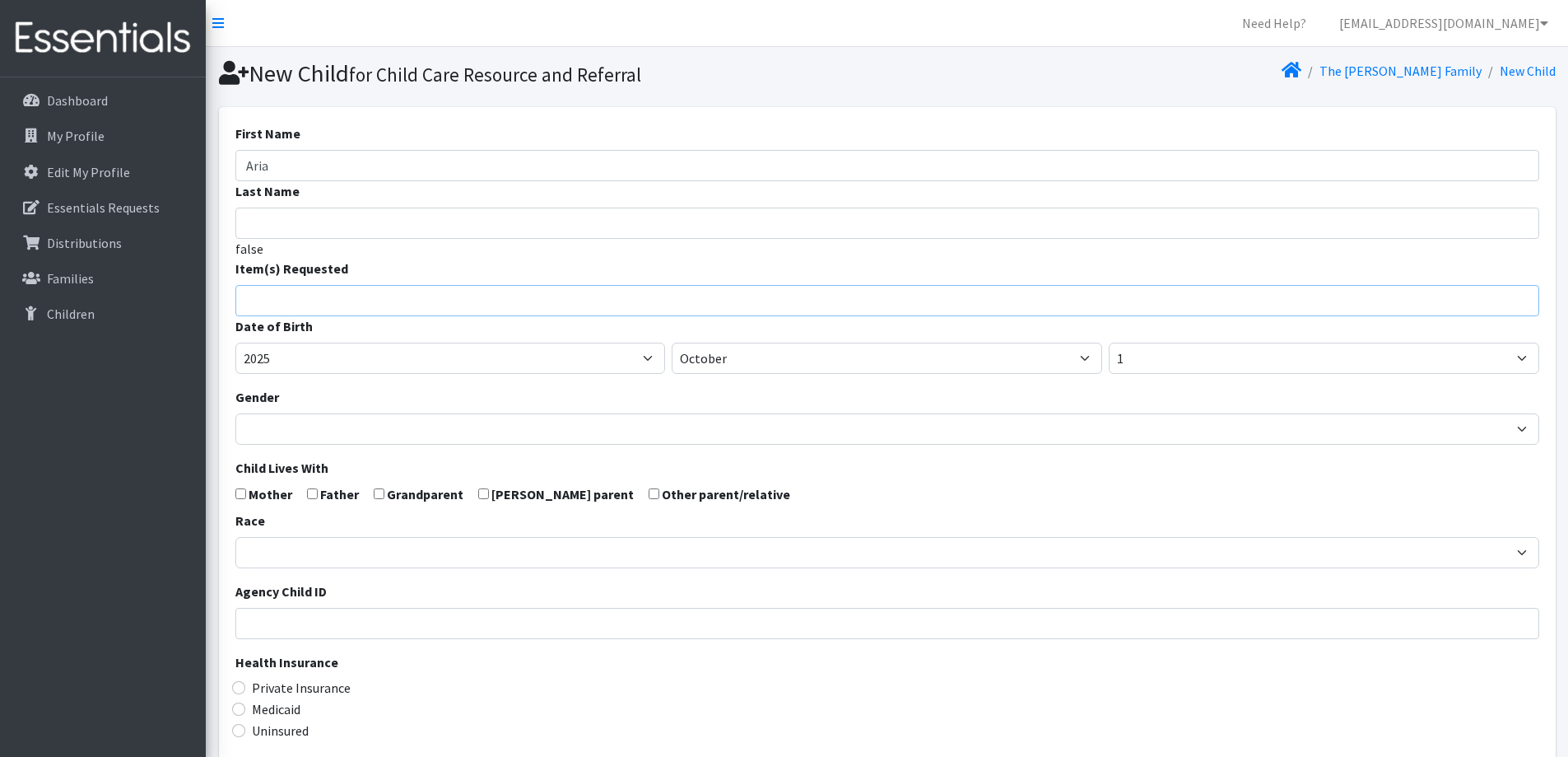
click at [462, 305] on ul at bounding box center [892, 298] width 1313 height 22
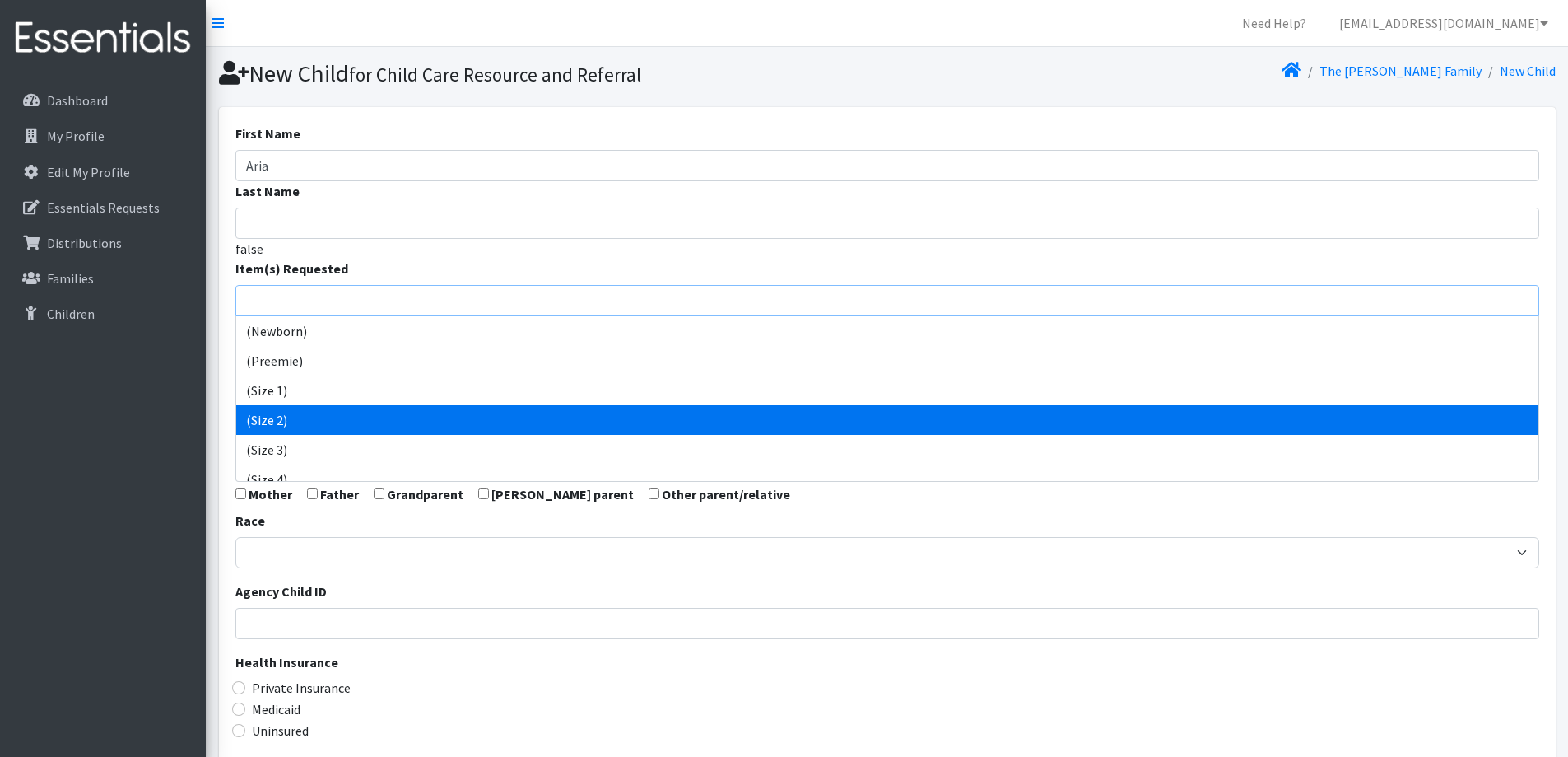
select select "14510"
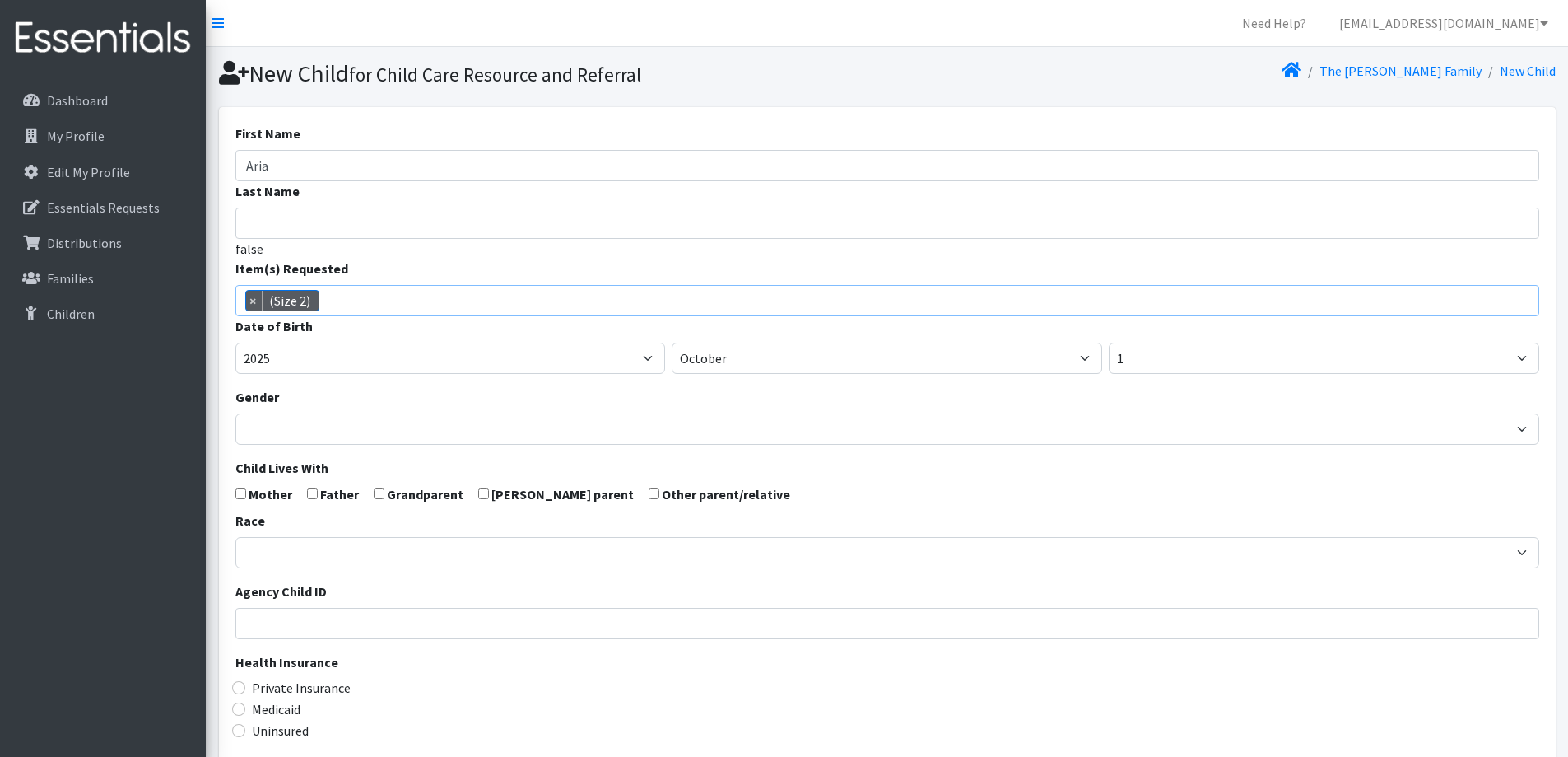
scroll to position [52, 0]
click at [909, 353] on select "January February March April May June July August September October November De…" at bounding box center [887, 358] width 430 height 31
select select "7"
click at [672, 343] on select "January February March April May June July August September October November De…" at bounding box center [887, 358] width 430 height 31
click at [1156, 351] on select "1 2 3 4 5 6 7 8 9 10 11 12 13 14 15 16 17 18 19 20 21 22 23 24 25 26 27 28 29 3…" at bounding box center [1323, 358] width 430 height 31
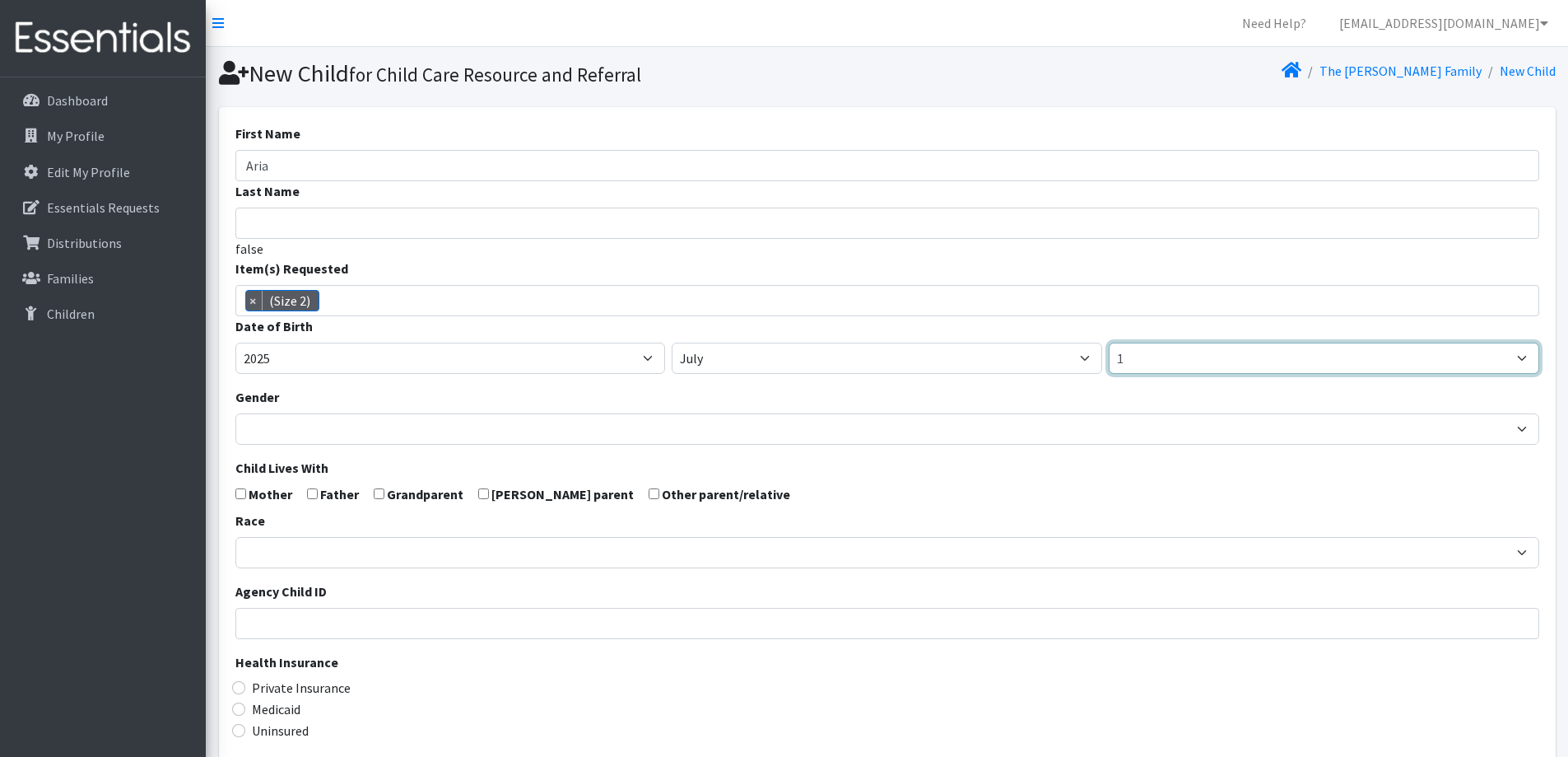
select select "6"
click at [1109, 343] on select "1 2 3 4 5 6 7 8 9 10 11 12 13 14 15 16 17 18 19 20 21 22 23 24 25 26 27 28 29 3…" at bounding box center [1323, 358] width 430 height 31
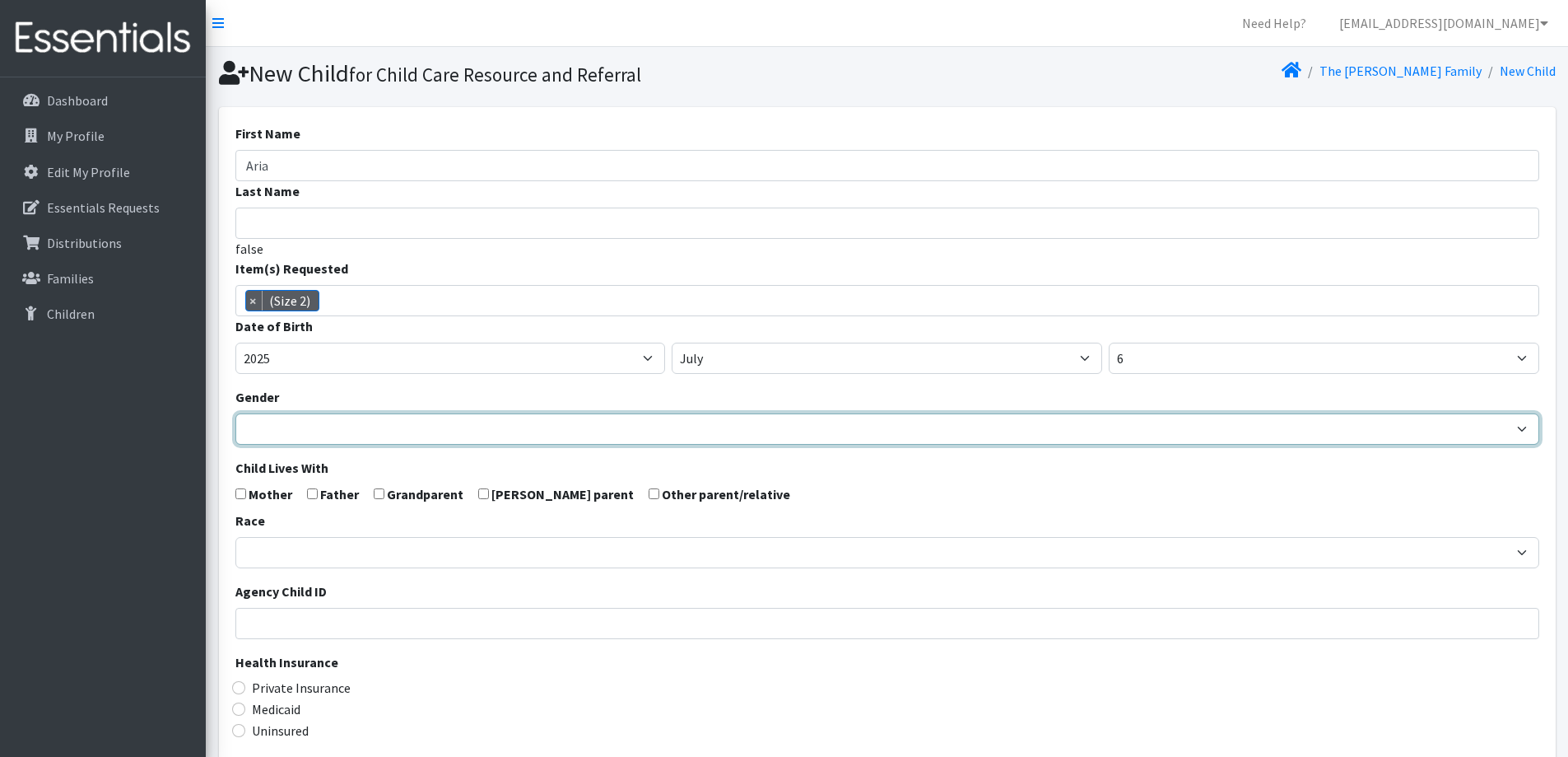
click at [597, 428] on select "[DEMOGRAPHIC_DATA] [DEMOGRAPHIC_DATA]" at bounding box center [887, 428] width 1304 height 31
select select "[DEMOGRAPHIC_DATA]"
click at [235, 413] on select "[DEMOGRAPHIC_DATA] [DEMOGRAPHIC_DATA]" at bounding box center [887, 428] width 1304 height 31
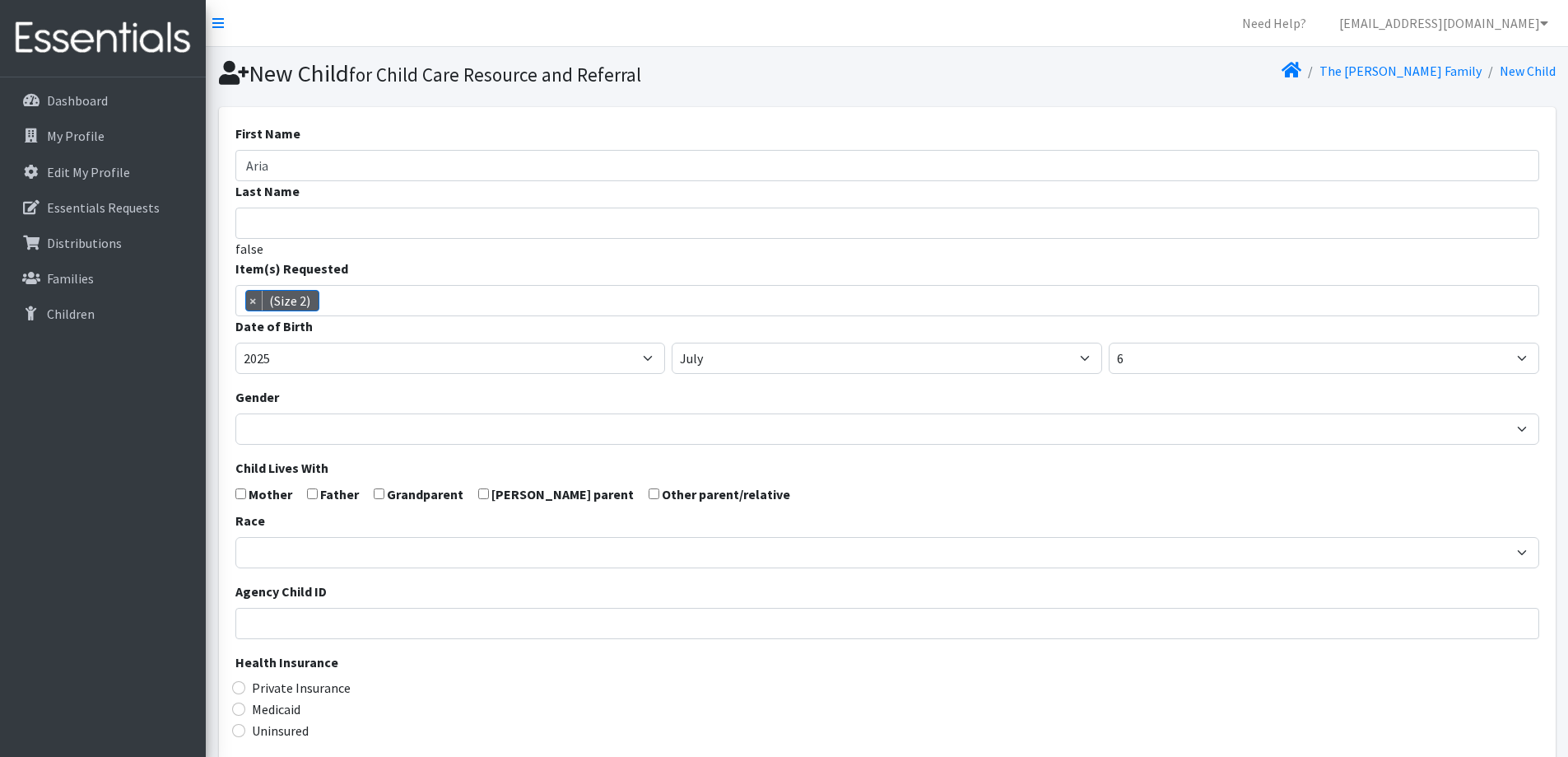
click at [863, 489] on form "First Name Aria Last Name false Item(s) Requested (Newborn) (Preemie) (Size 1) …" at bounding box center [887, 540] width 1304 height 832
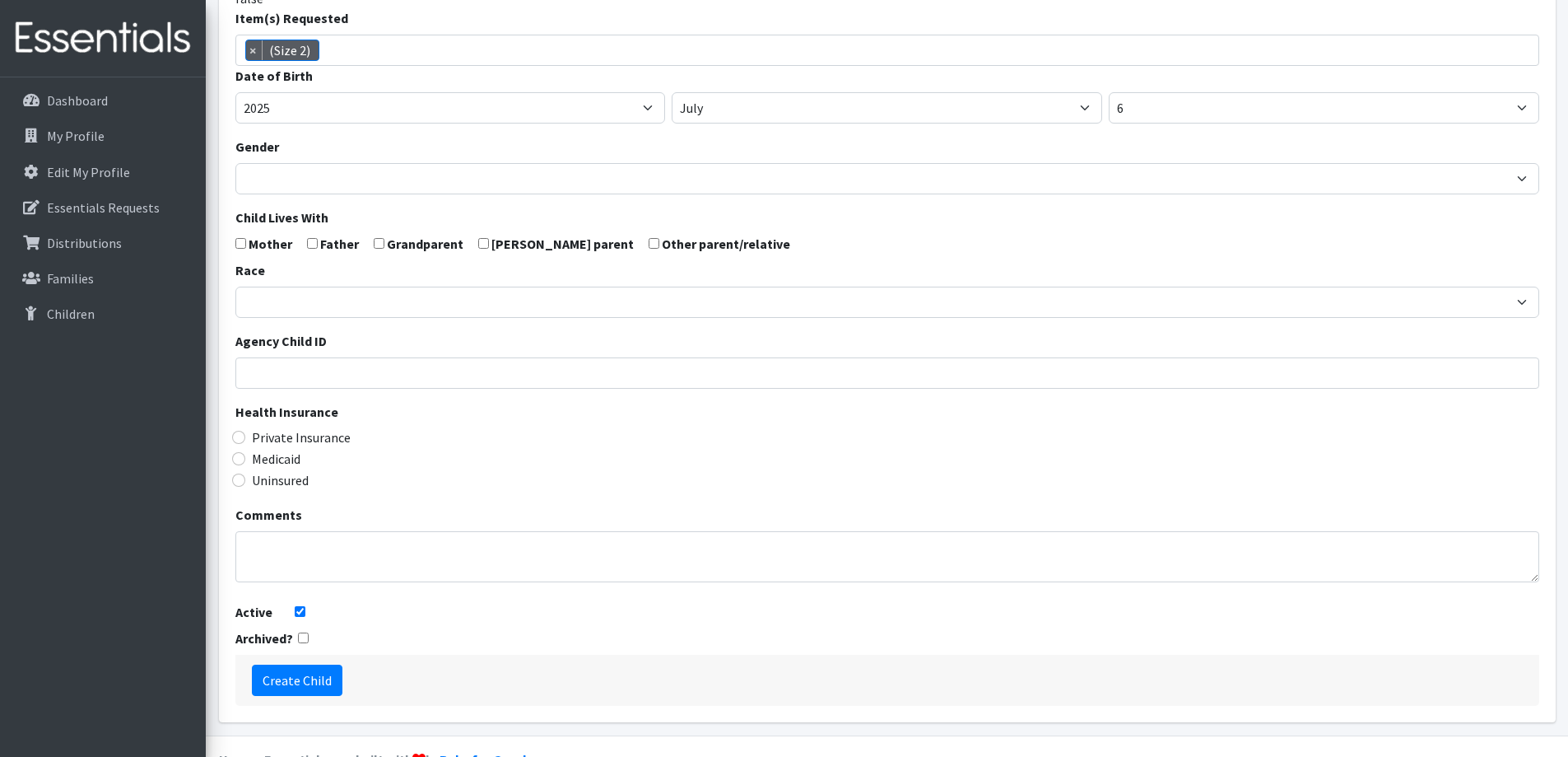
scroll to position [291, 0]
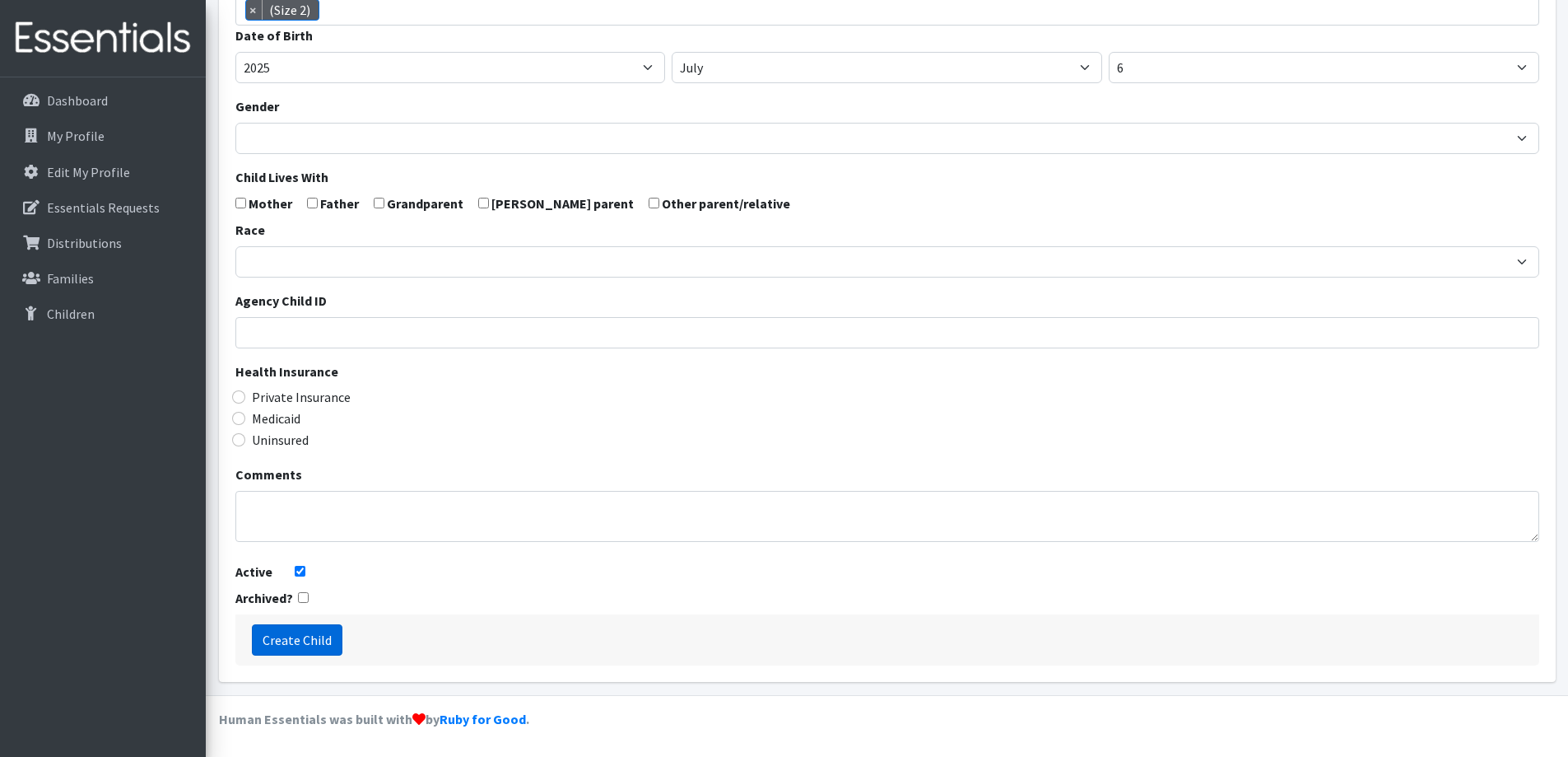
click at [279, 644] on input "Create Child" at bounding box center [297, 639] width 90 height 31
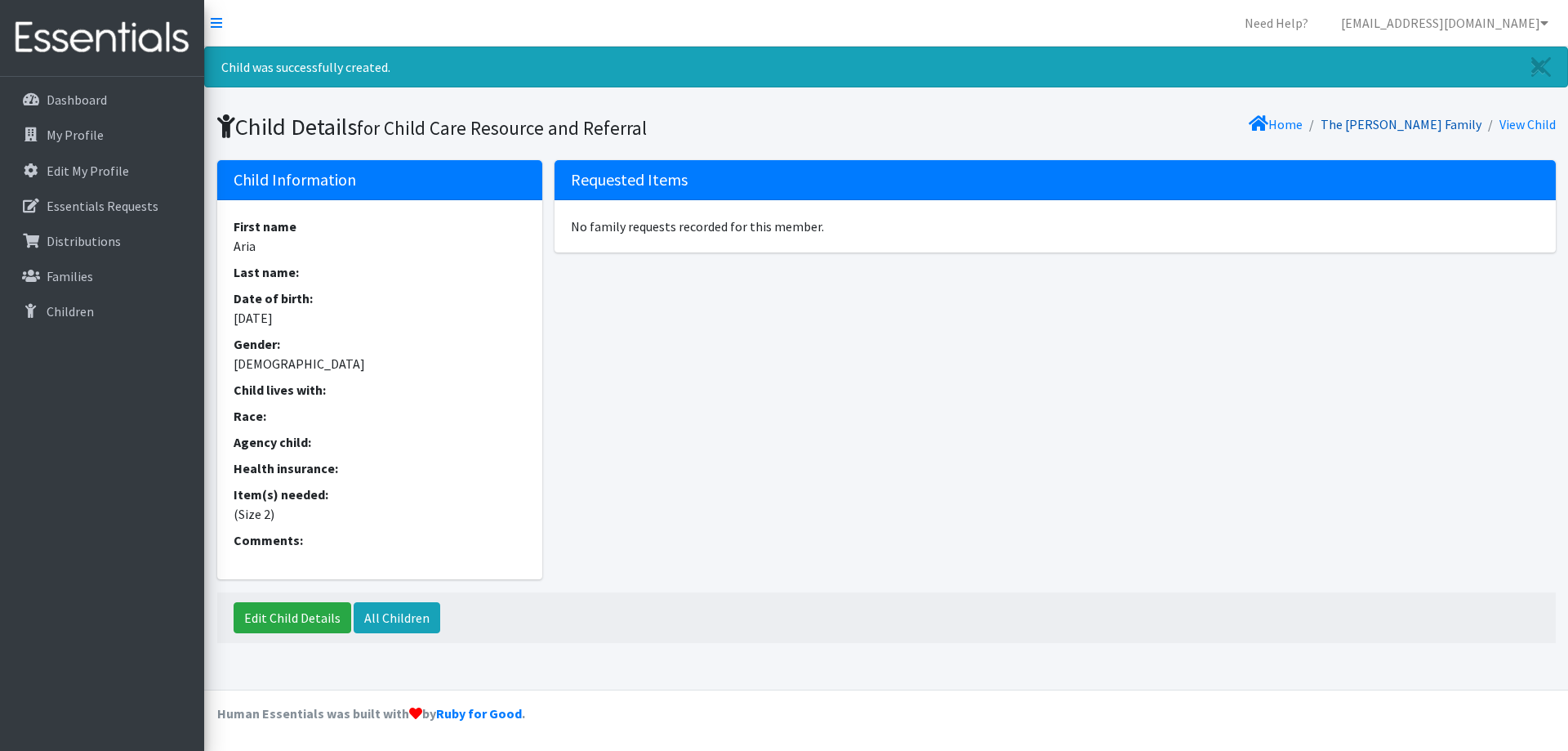
click at [1412, 127] on link "The [PERSON_NAME] Family" at bounding box center [1401, 123] width 161 height 16
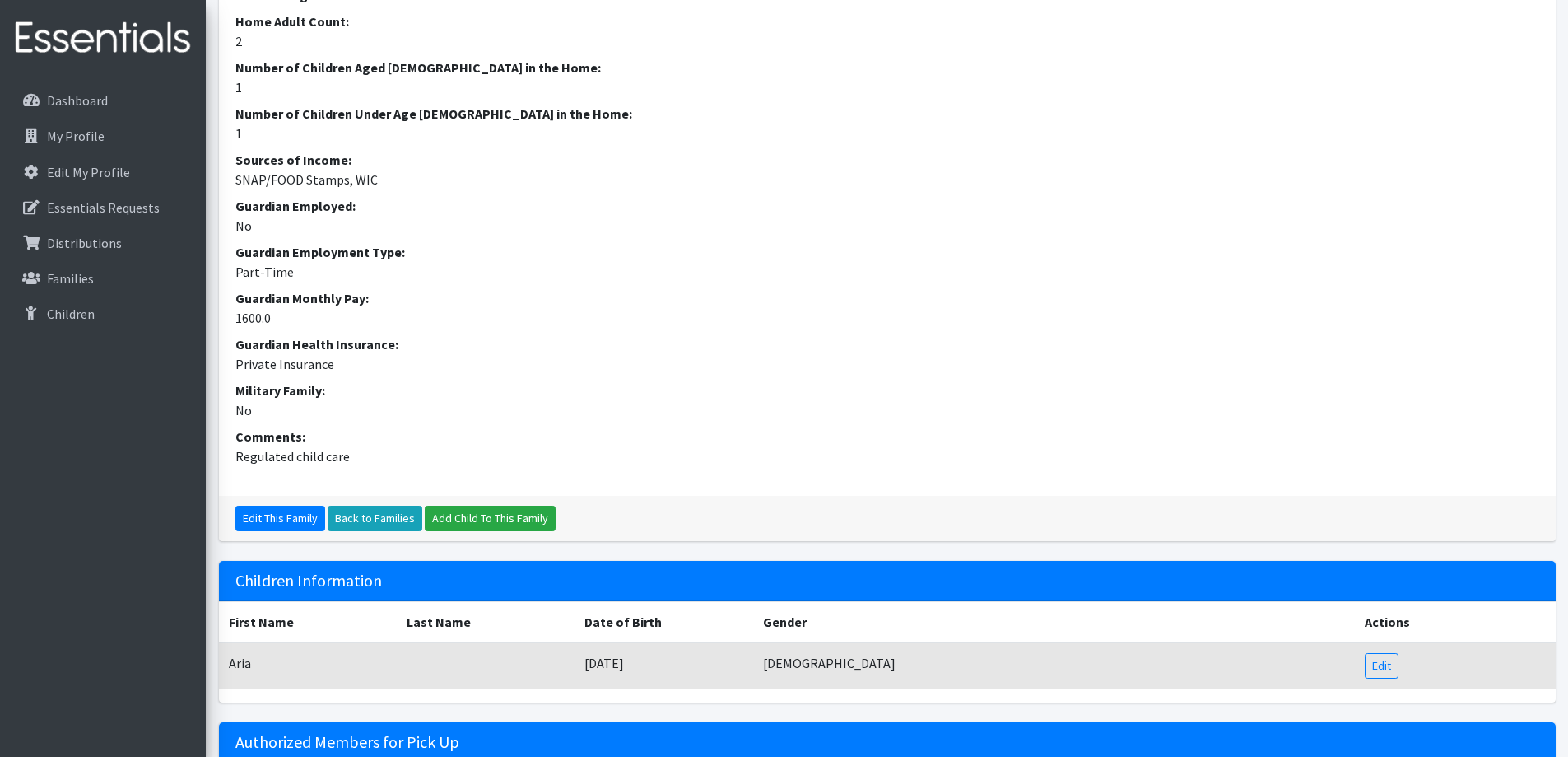
scroll to position [604, 0]
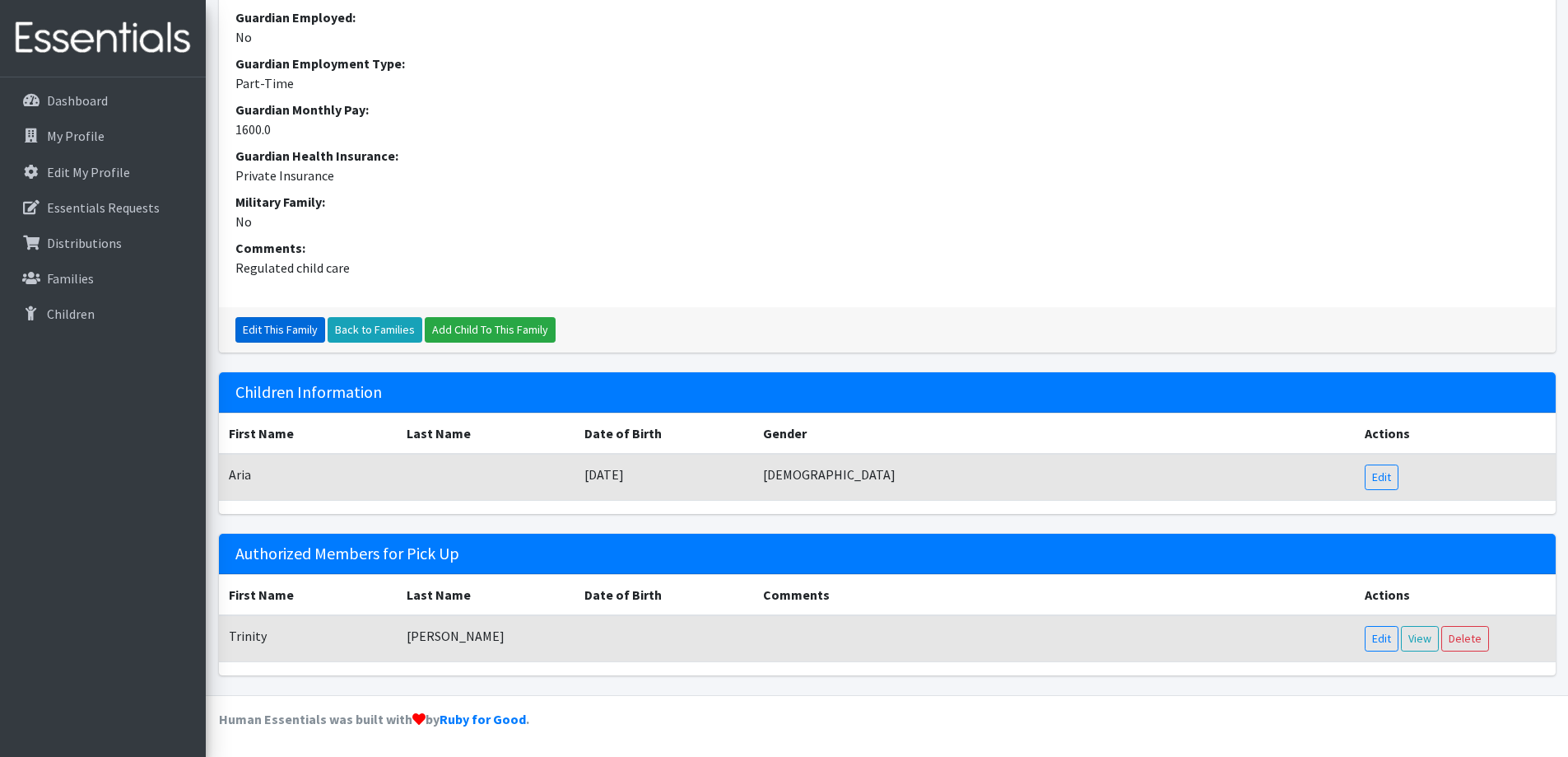
click at [287, 335] on link "Edit This Family" at bounding box center [280, 330] width 89 height 25
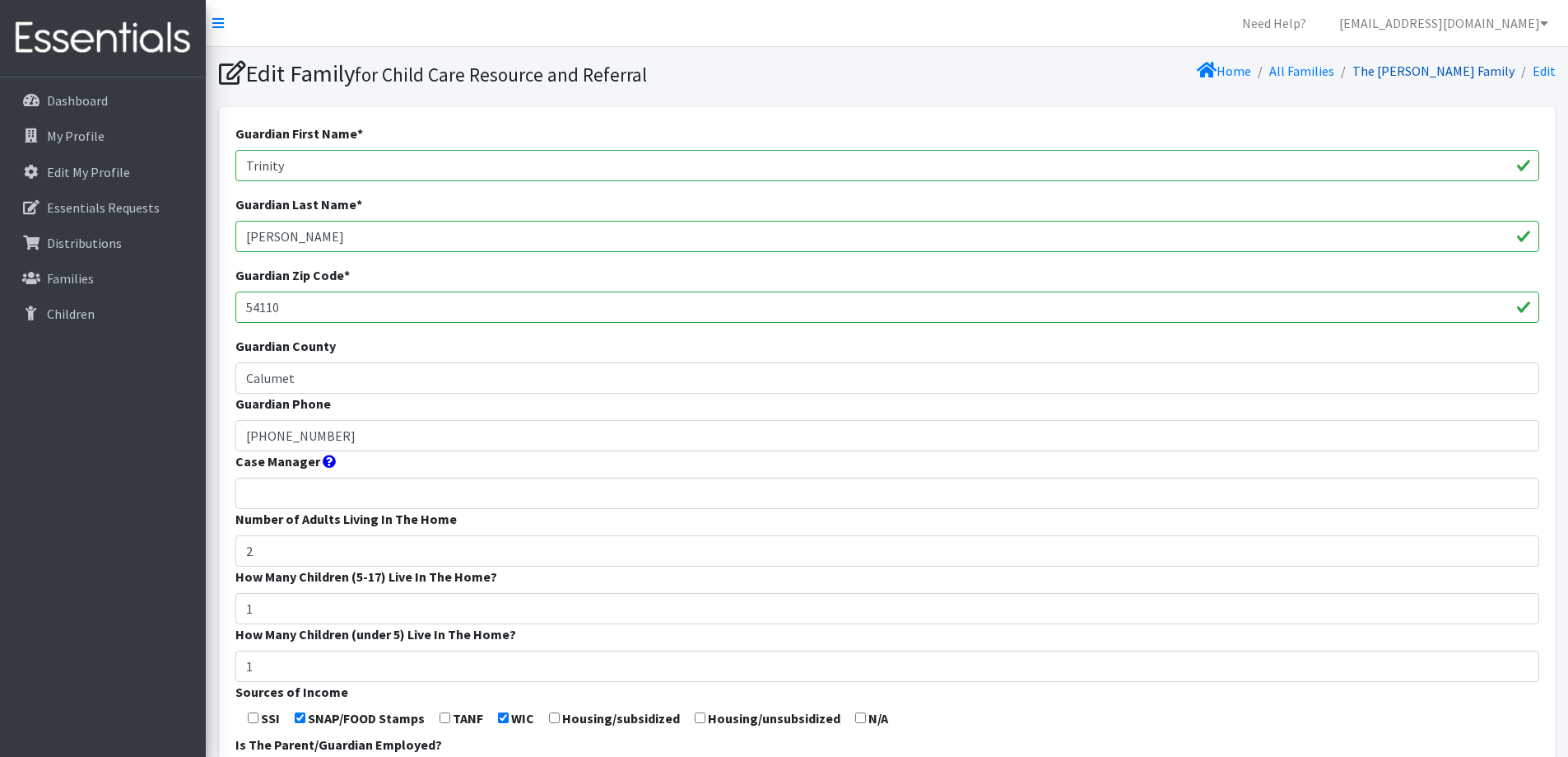
click at [1487, 65] on link "The [PERSON_NAME] Family" at bounding box center [1433, 70] width 162 height 16
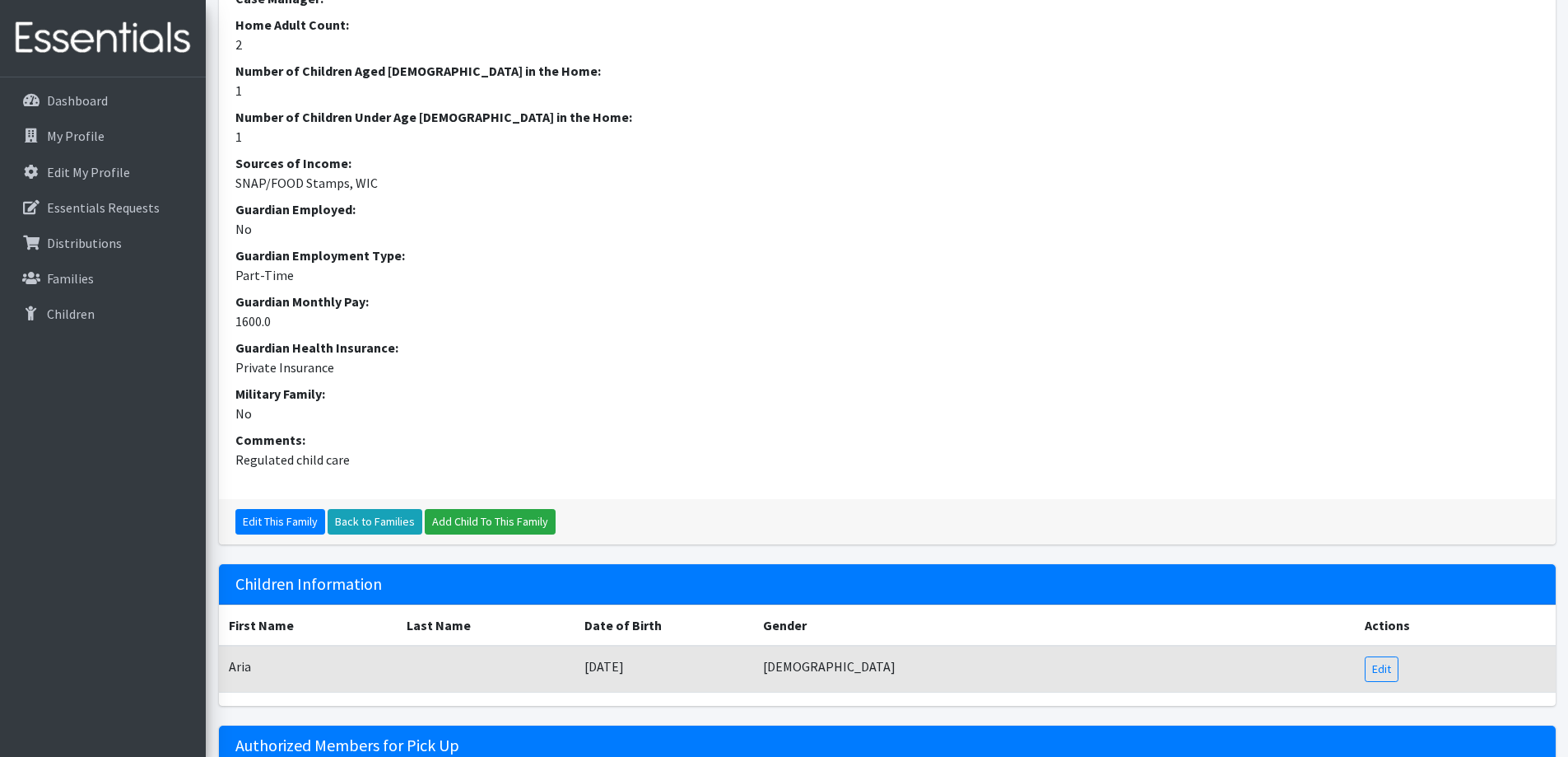
scroll to position [604, 0]
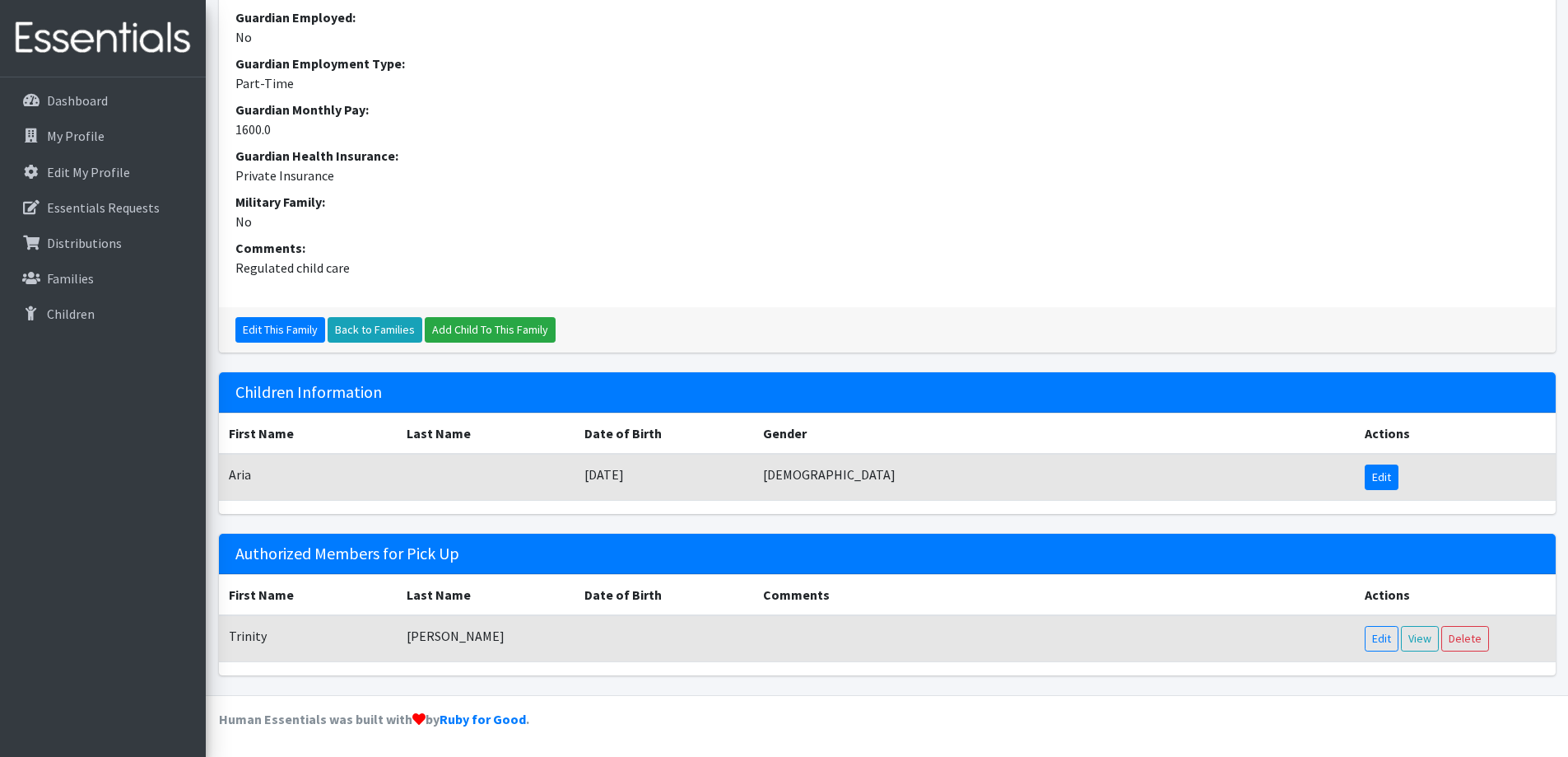
click at [1379, 473] on link "Edit" at bounding box center [1382, 476] width 34 height 25
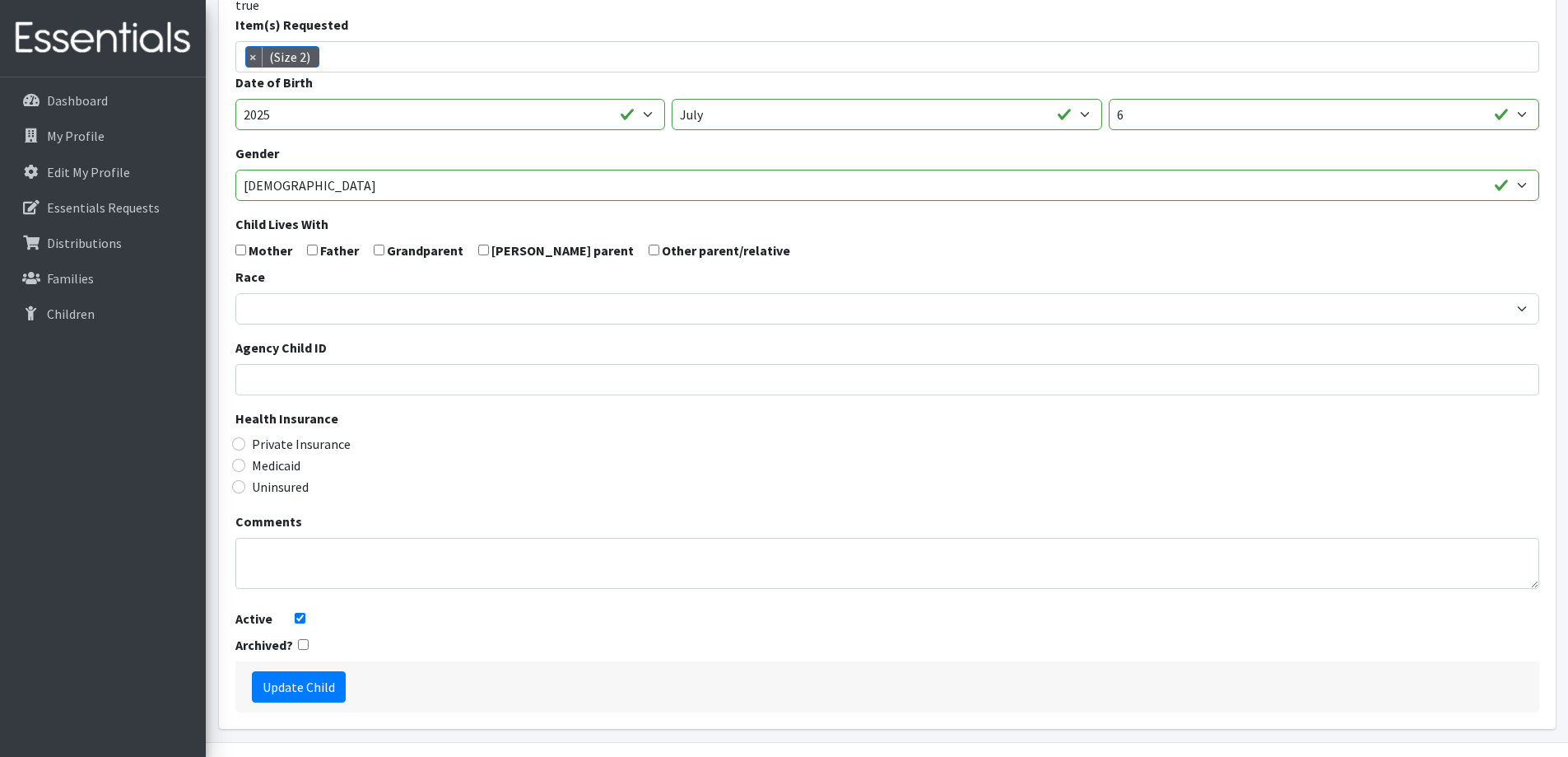
scroll to position [247, 0]
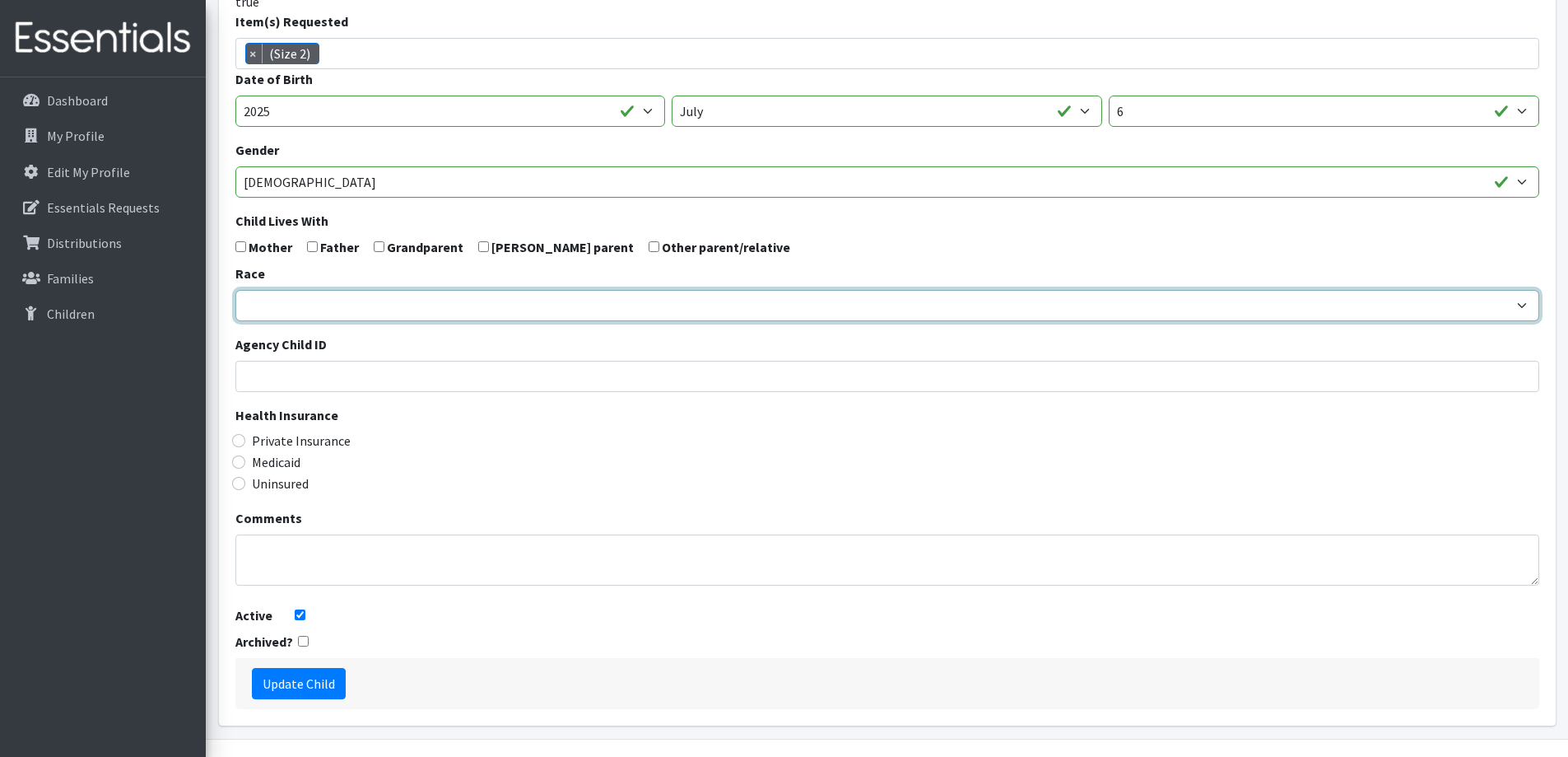
click at [407, 302] on select "[DEMOGRAPHIC_DATA] Caucasian Hispanic [DEMOGRAPHIC_DATA] [DEMOGRAPHIC_DATA] Isl…" at bounding box center [887, 305] width 1304 height 31
select select "American Indian"
click at [235, 290] on select "[DEMOGRAPHIC_DATA] Caucasian Hispanic [DEMOGRAPHIC_DATA] [DEMOGRAPHIC_DATA] Isl…" at bounding box center [887, 305] width 1304 height 31
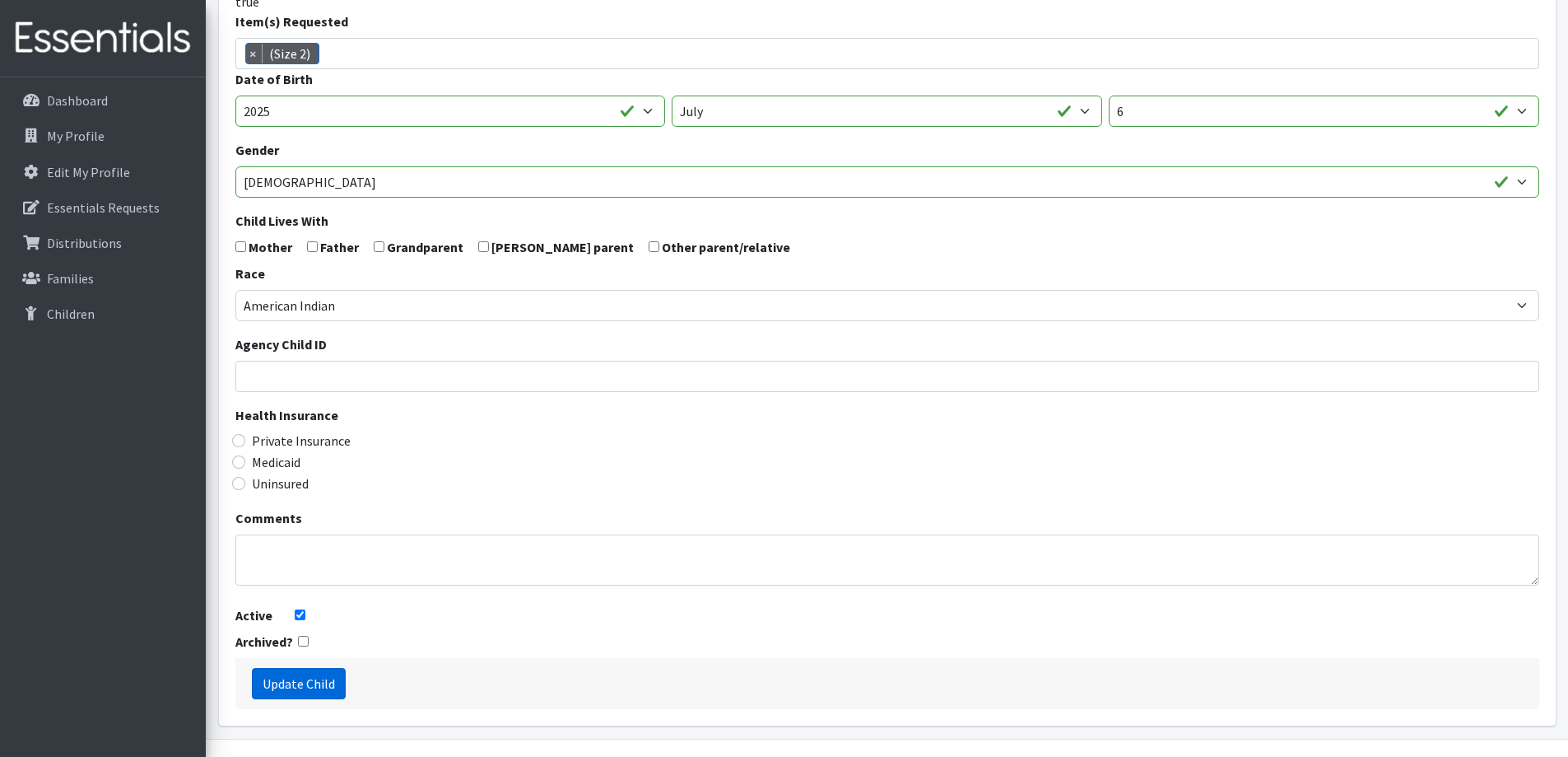
click at [311, 689] on input "Update Child" at bounding box center [299, 683] width 94 height 31
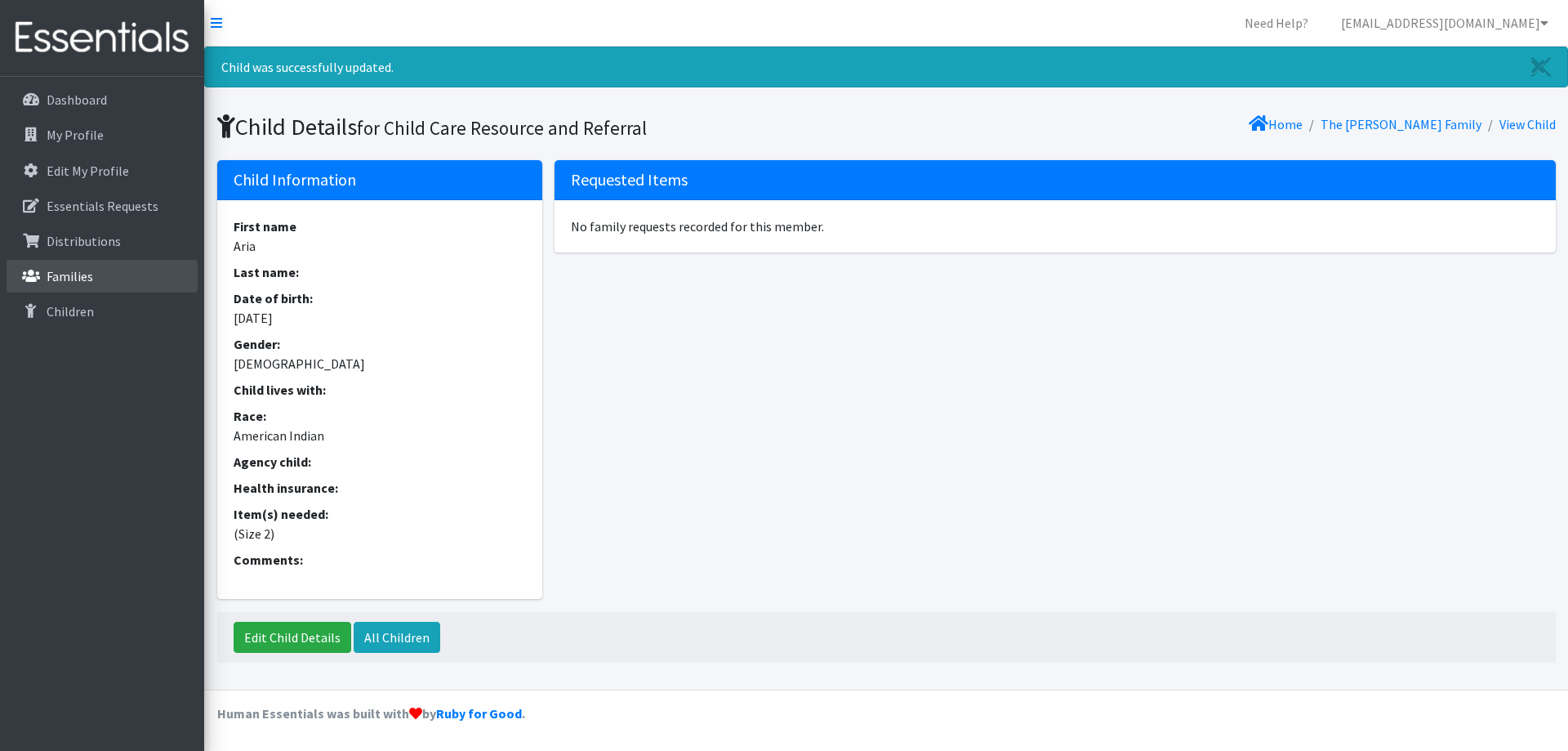
click at [64, 283] on p "Families" at bounding box center [70, 276] width 47 height 16
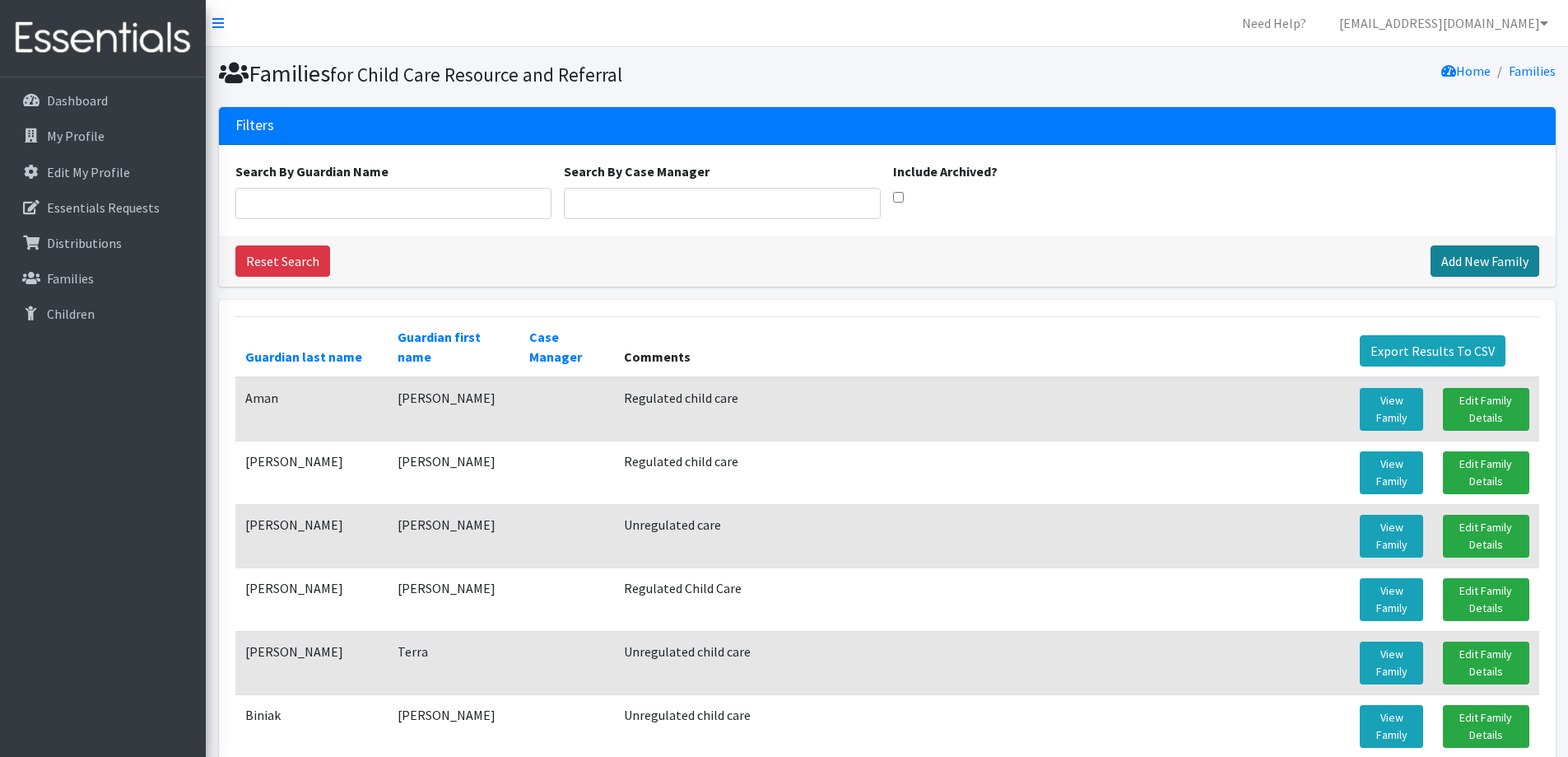
click at [1480, 250] on link "Add New Family" at bounding box center [1484, 261] width 108 height 31
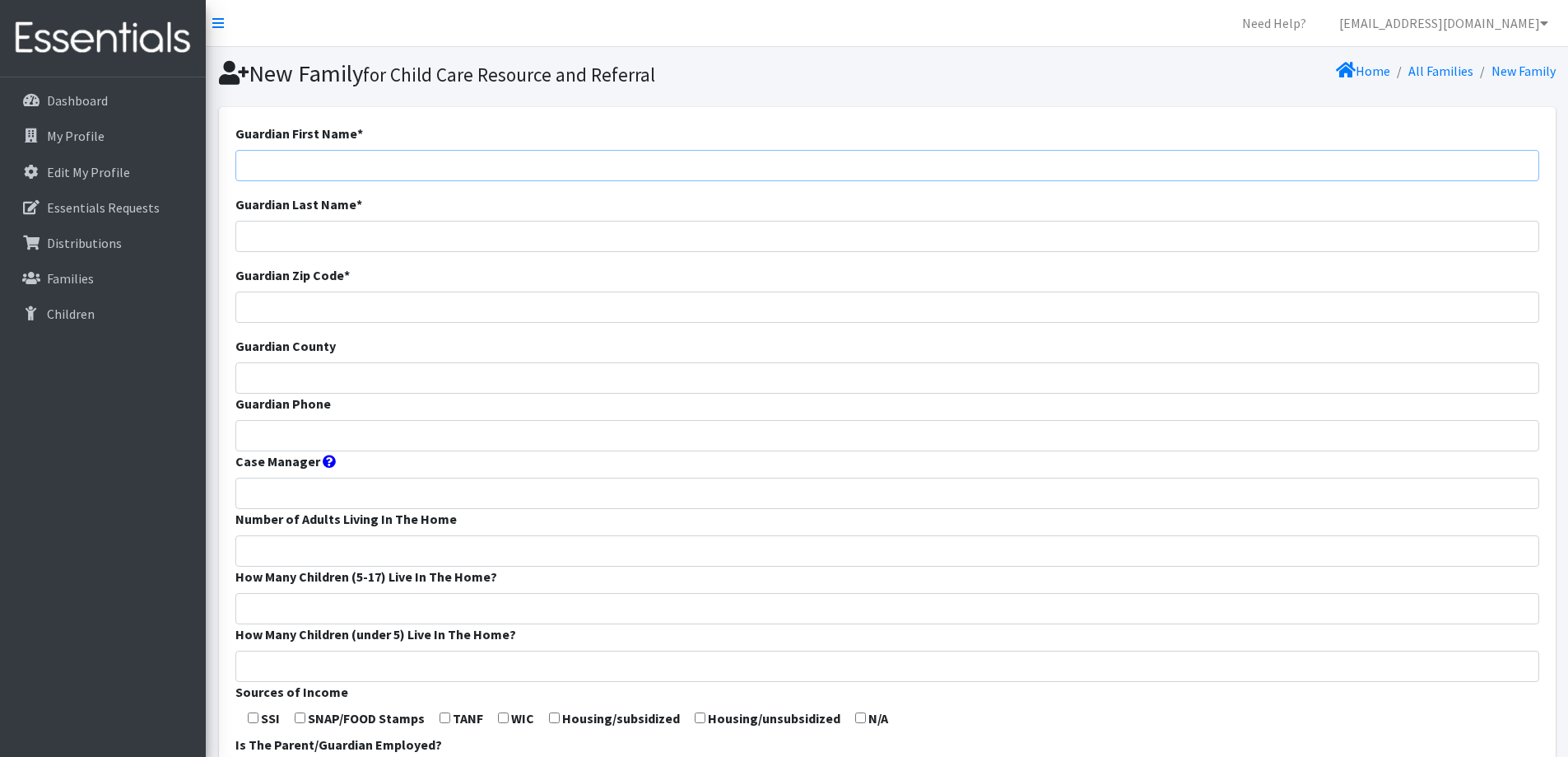
click at [664, 154] on input "Guardian First Name *" at bounding box center [887, 165] width 1304 height 31
type input "Monica"
type input "Altamirano"
click at [596, 290] on div "Guardian Zip Code *" at bounding box center [887, 294] width 1304 height 57
click at [592, 298] on input "Guardian Zip Code *" at bounding box center [887, 307] width 1304 height 31
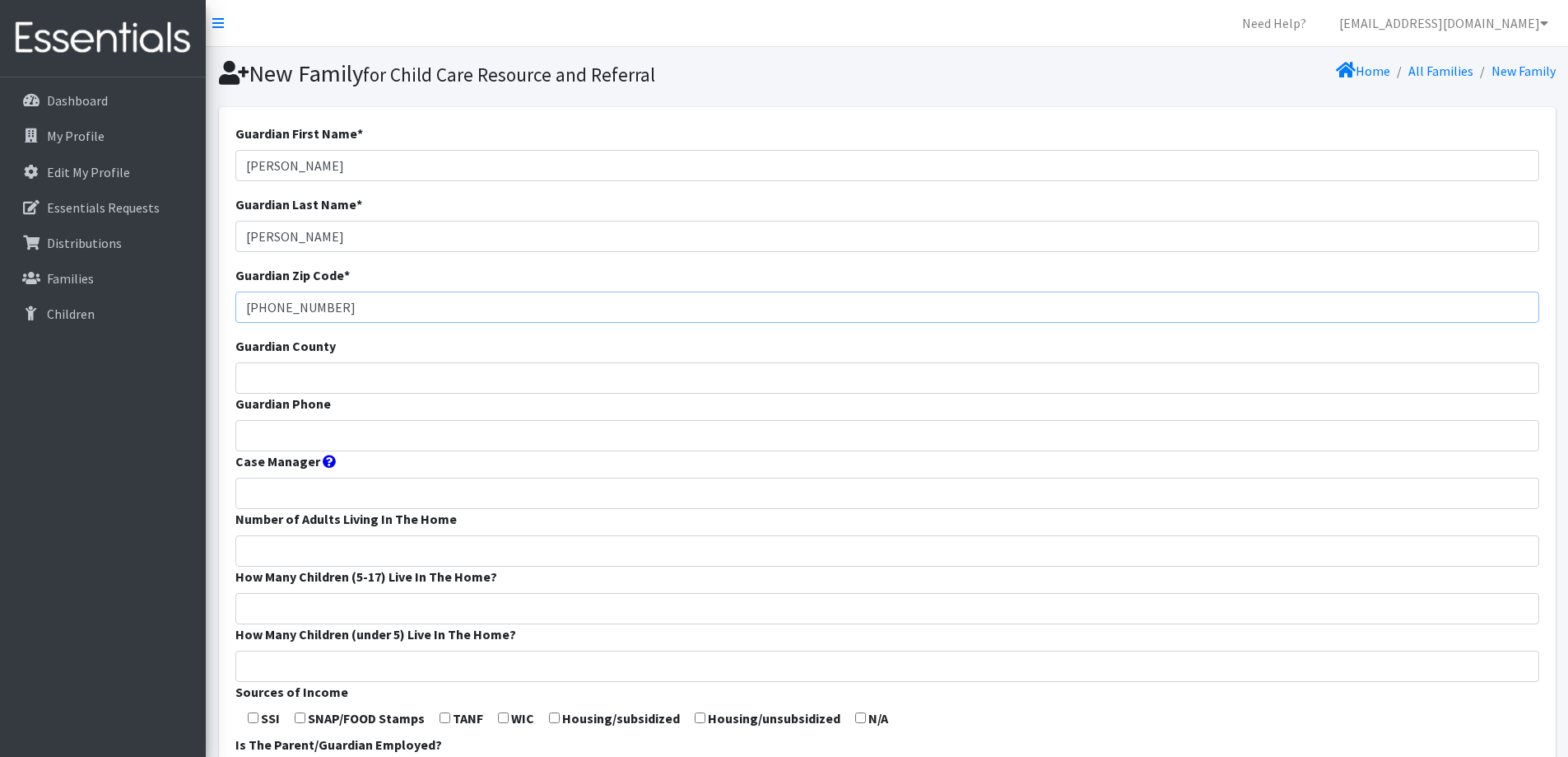
scroll to position [82, 0]
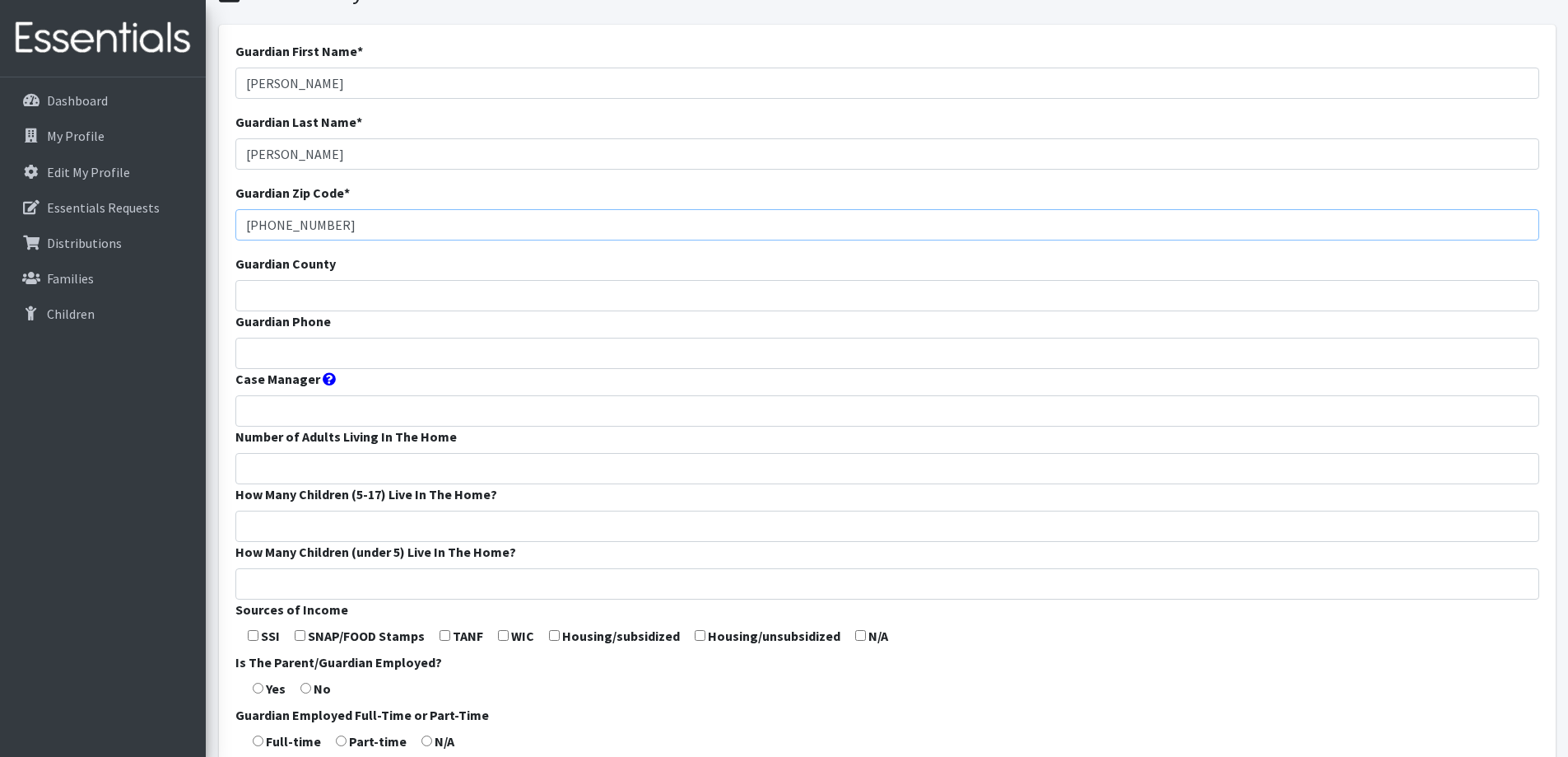
type input "920-418-3185"
click at [568, 286] on input "Guardian County" at bounding box center [887, 295] width 1304 height 31
type input "Calumet"
click at [369, 344] on input "Guardian Phone" at bounding box center [887, 353] width 1304 height 31
click at [358, 218] on input "920-418-3185" at bounding box center [887, 224] width 1304 height 31
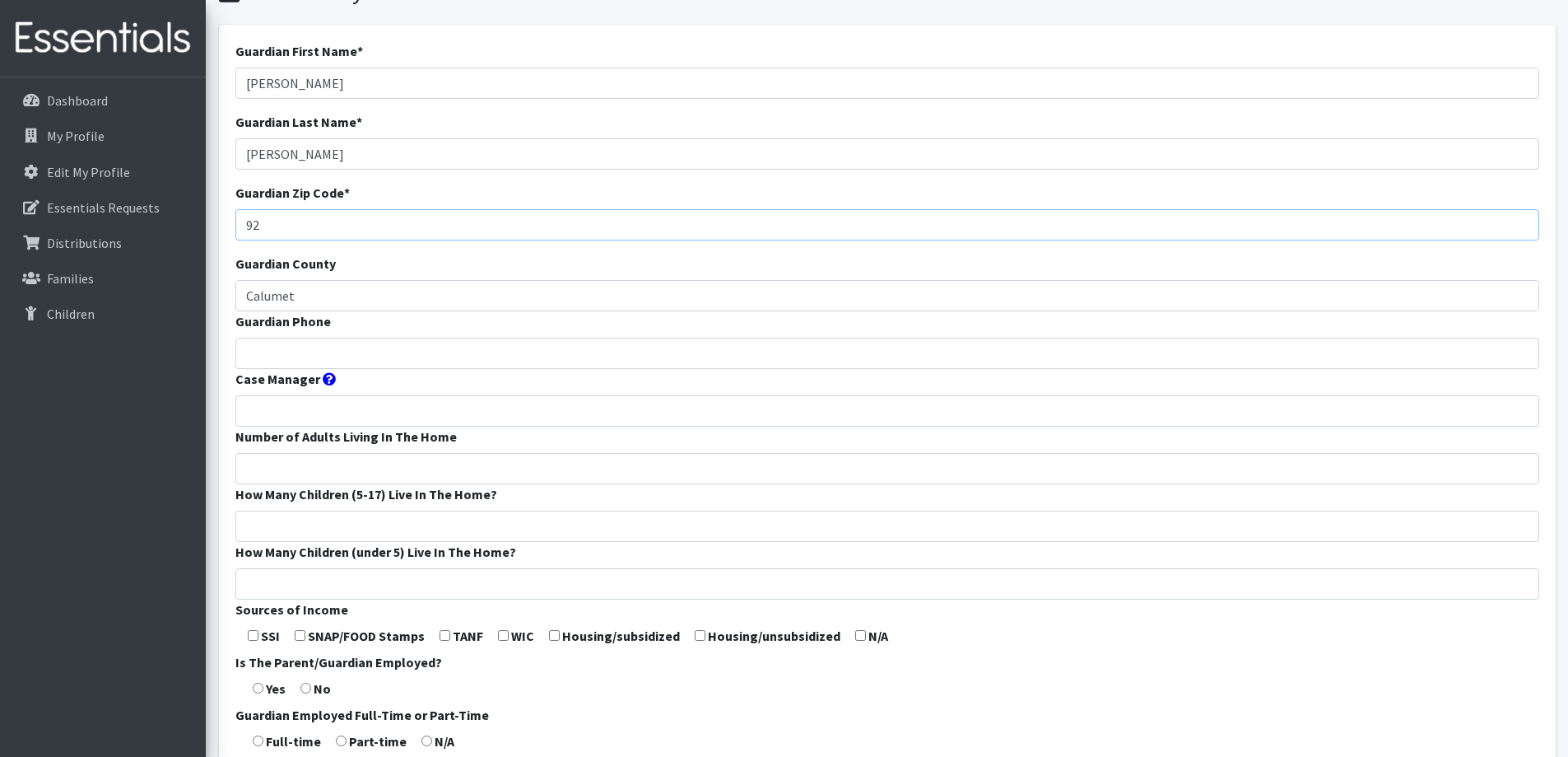
type input "9"
type input "53014"
click at [328, 345] on input "Guardian Phone" at bounding box center [887, 353] width 1304 height 31
type input "920-418-3185"
click at [348, 461] on input "Number of Adults Living In The Home" at bounding box center [887, 468] width 1304 height 31
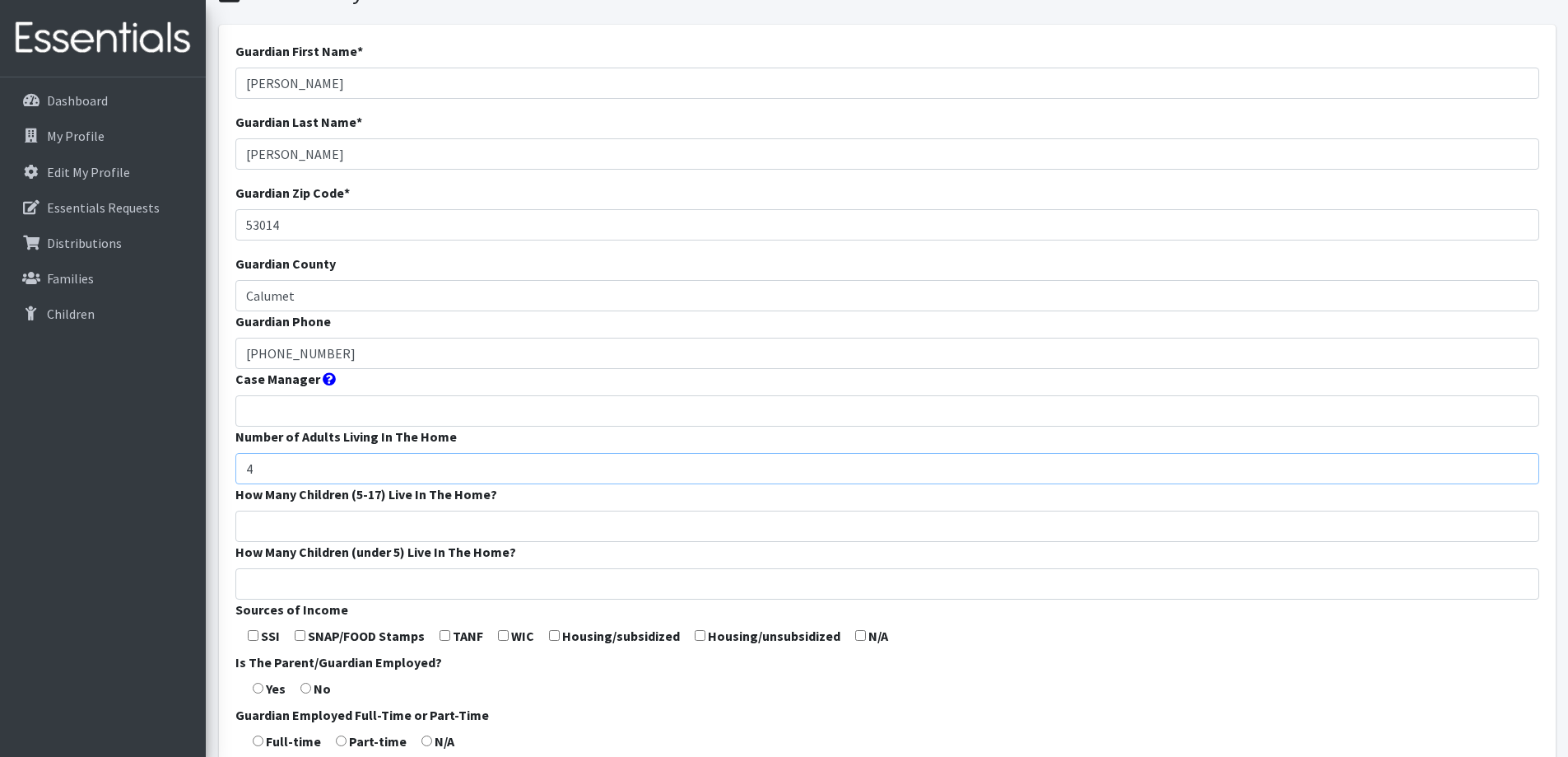
type input "4"
click at [427, 527] on input "How Many Children (5-17) Live In The Home?" at bounding box center [887, 525] width 1304 height 31
type input "2"
click at [414, 573] on input "How Many Children (under 5) Live In The Home?" at bounding box center [887, 583] width 1304 height 31
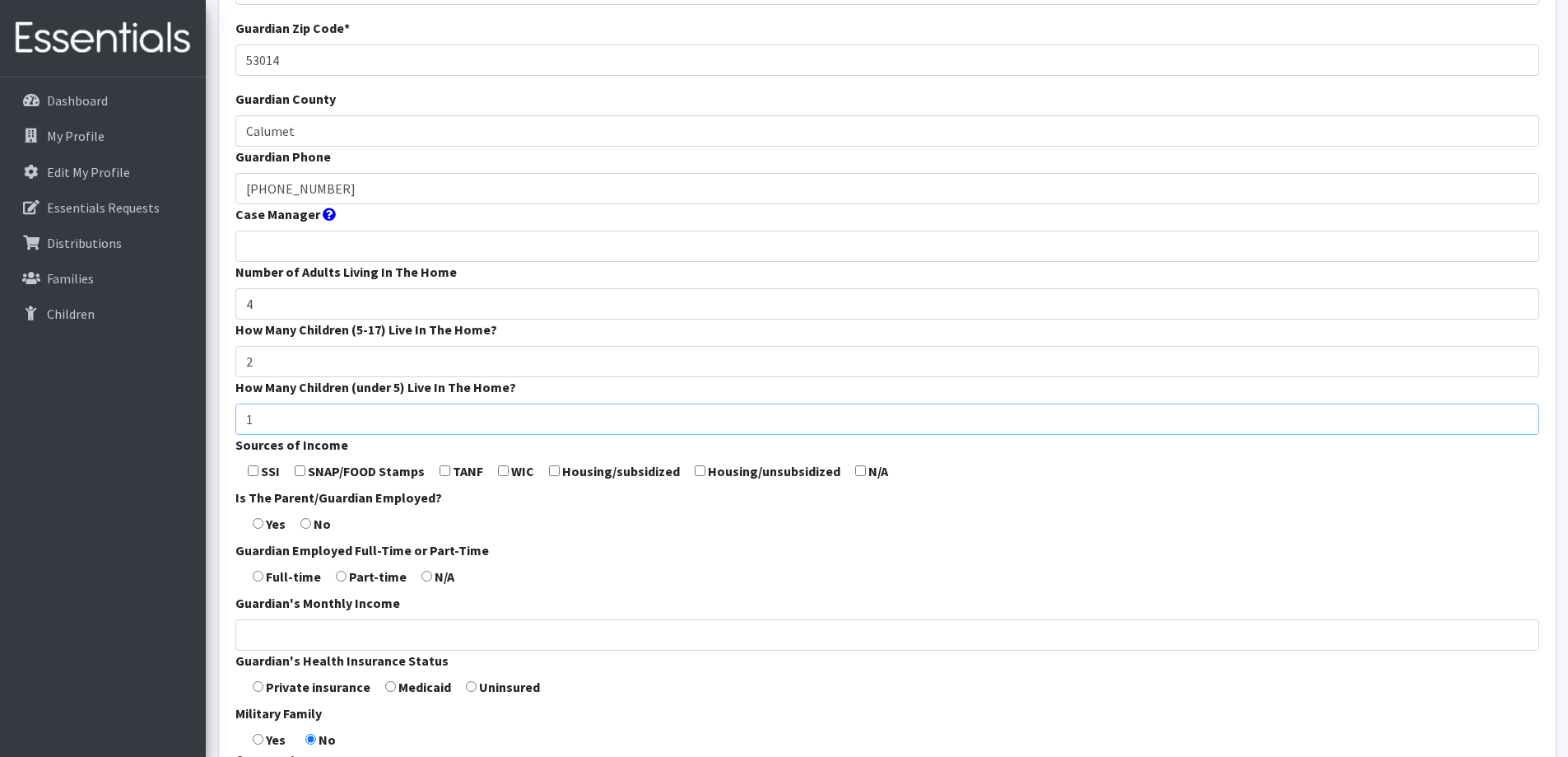
scroll to position [330, 0]
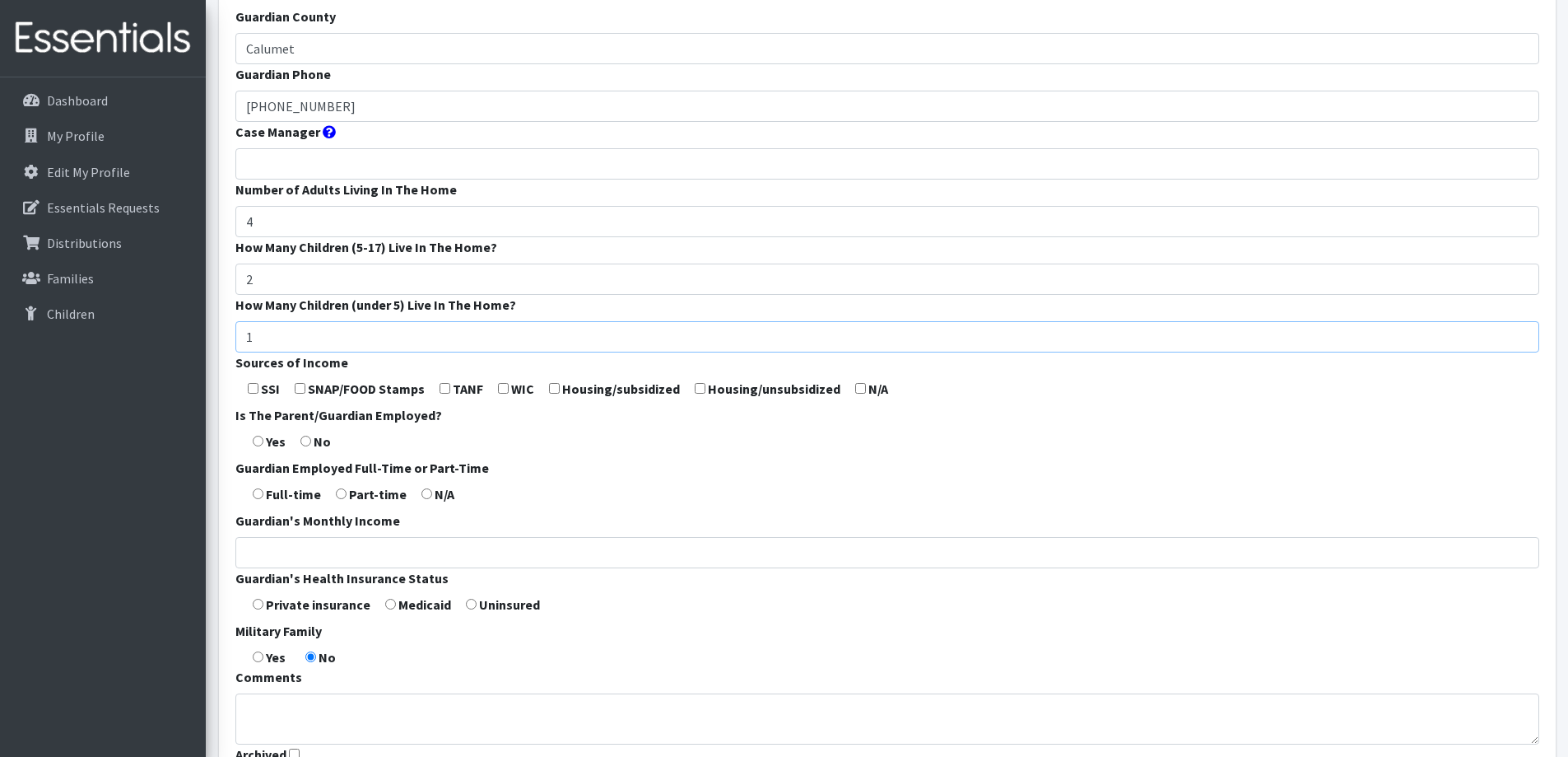
type input "1"
click at [501, 389] on input "checkbox" at bounding box center [503, 388] width 10 height 10
checkbox input "true"
click at [259, 438] on input "radio" at bounding box center [257, 441] width 10 height 10
radio input "true"
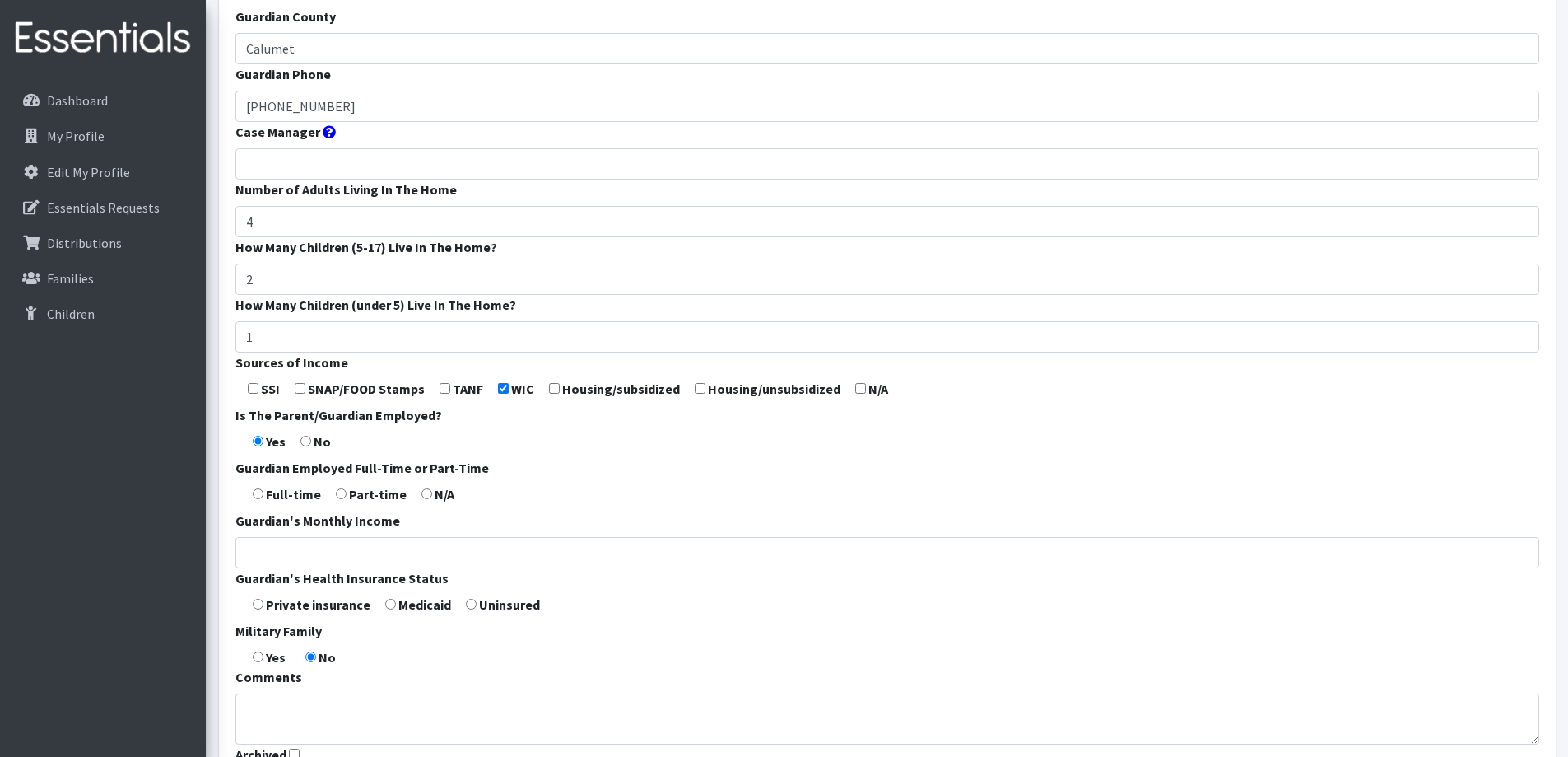
click at [258, 492] on input "radio" at bounding box center [257, 493] width 10 height 10
radio input "true"
click at [392, 603] on input "radio" at bounding box center [390, 604] width 10 height 10
radio input "true"
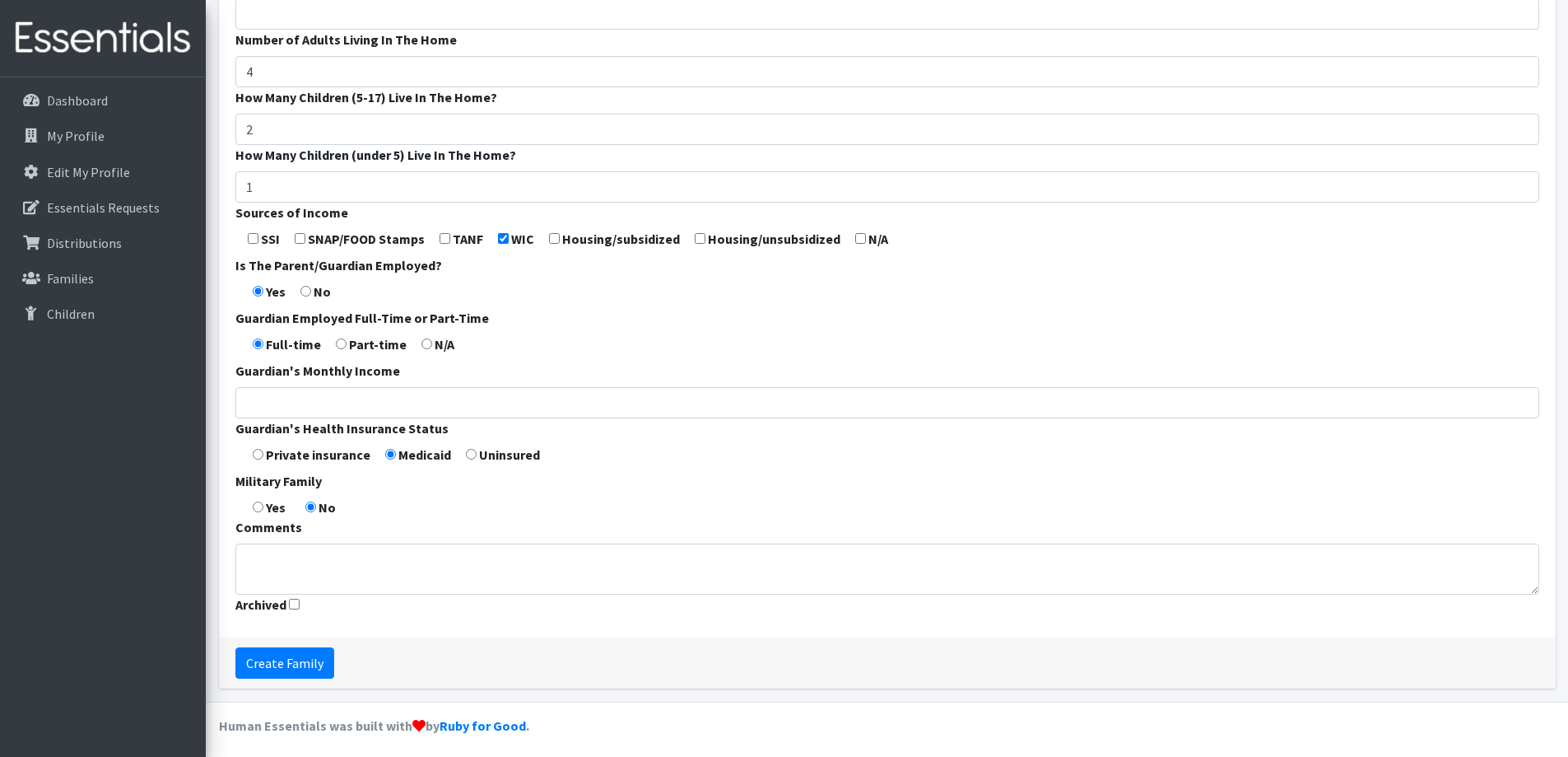
scroll to position [486, 0]
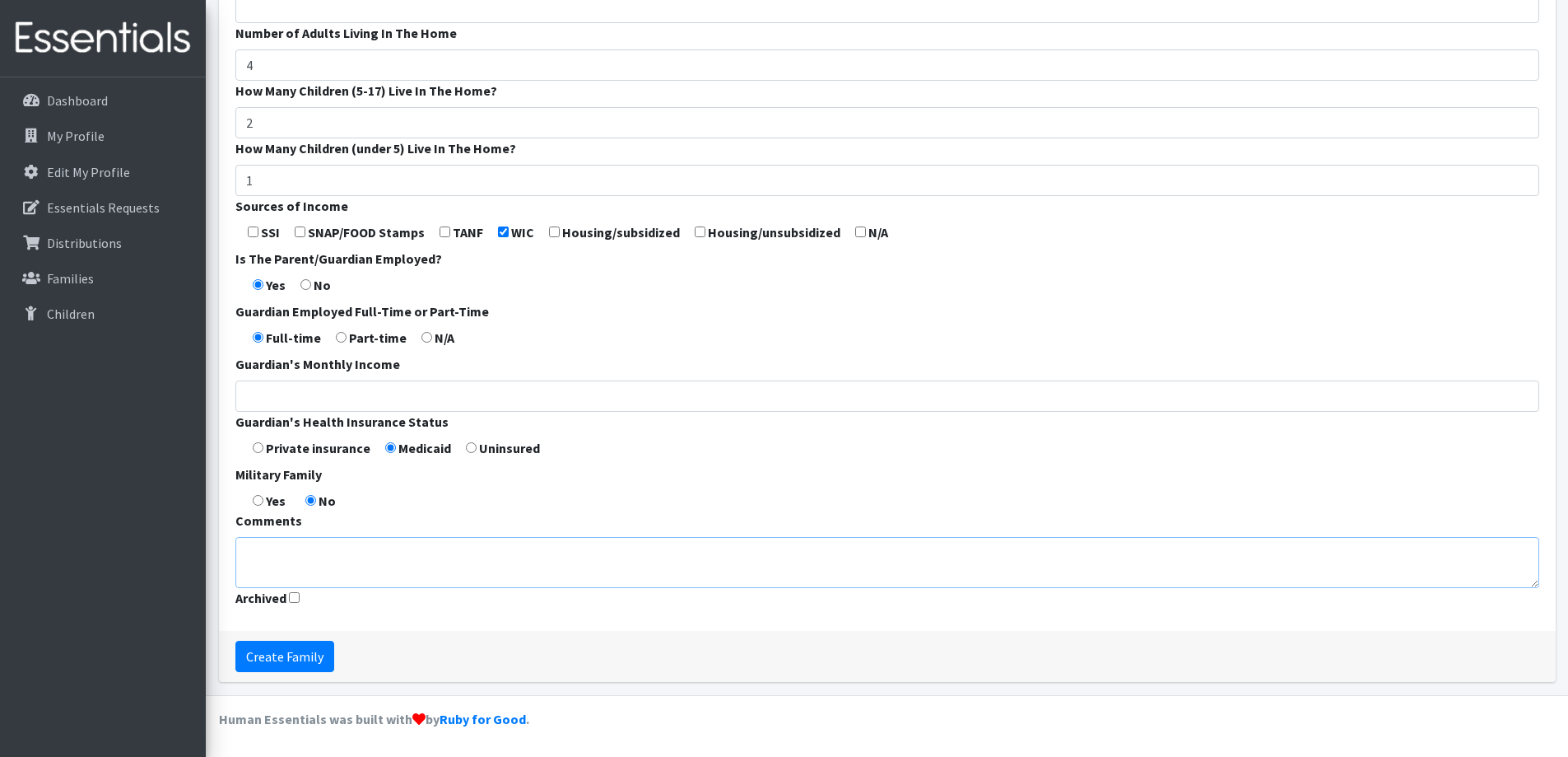
click at [368, 563] on textarea "Comments" at bounding box center [887, 562] width 1304 height 51
type textarea "Stay-at-home parent"
drag, startPoint x: 304, startPoint y: 652, endPoint x: 302, endPoint y: 631, distance: 21.1
click at [303, 652] on input "Create Family" at bounding box center [284, 655] width 99 height 31
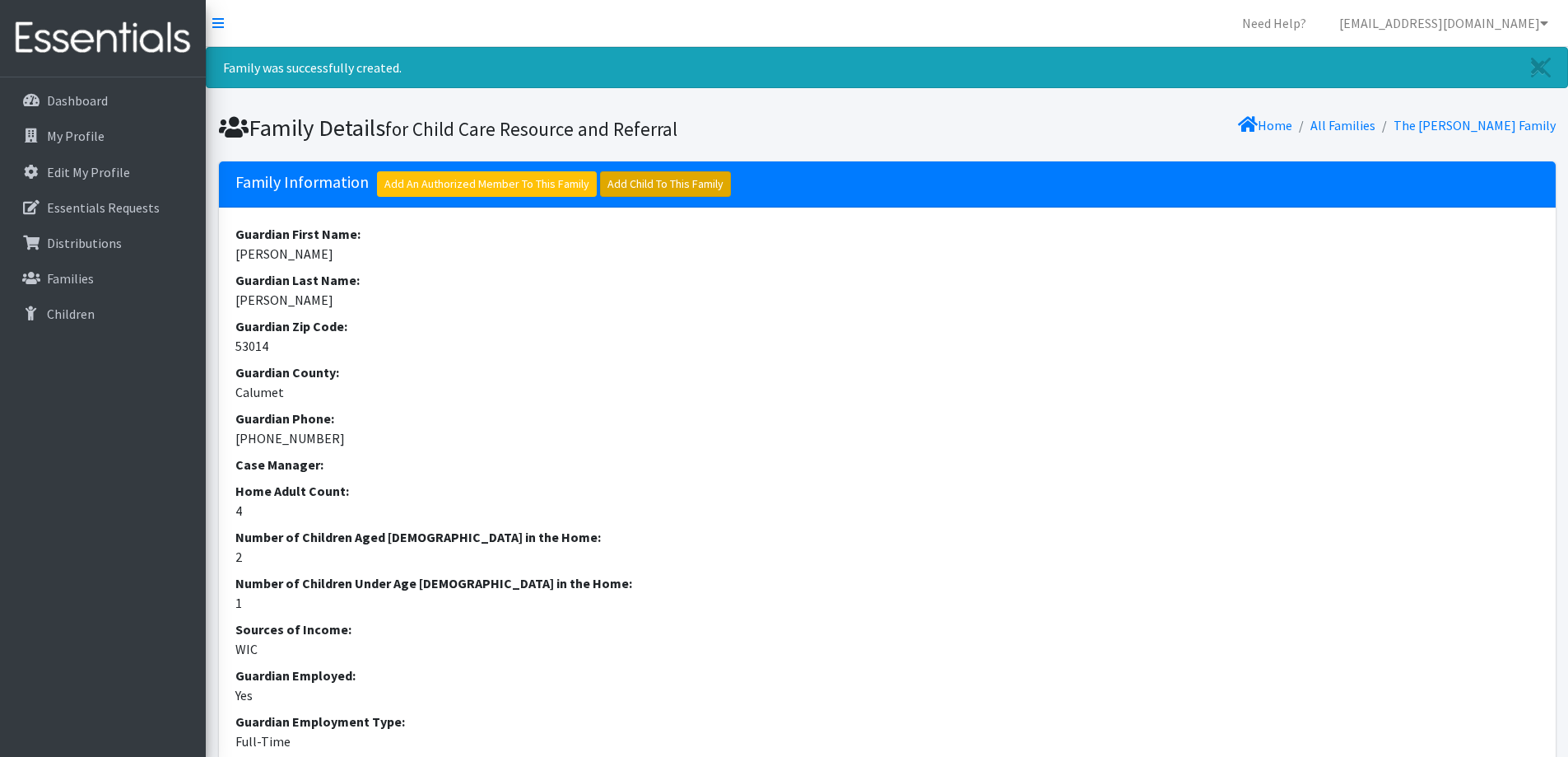
click at [661, 177] on link "Add Child To This Family" at bounding box center [664, 184] width 131 height 25
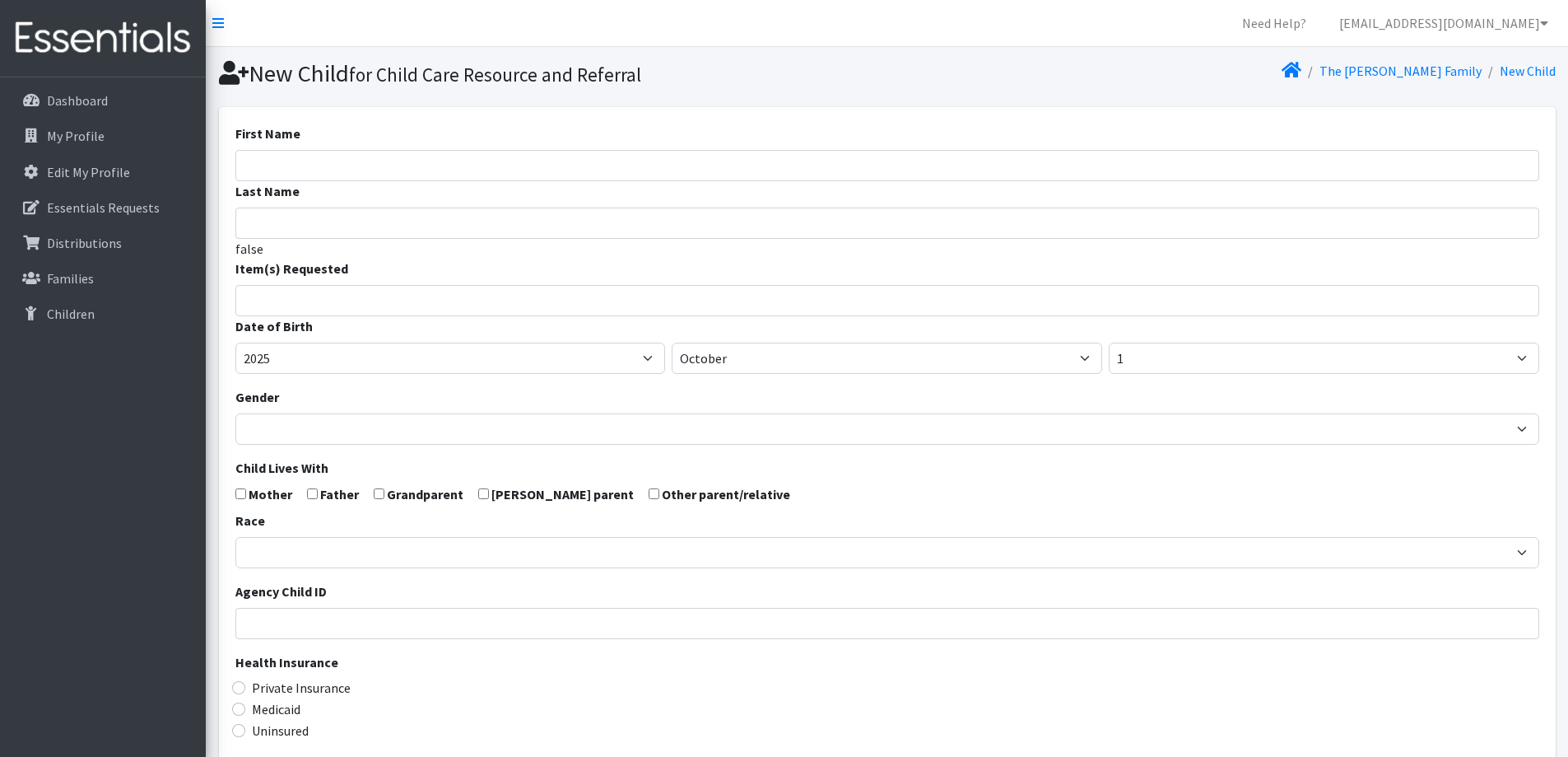
select select
click at [595, 170] on input "First Name" at bounding box center [887, 165] width 1304 height 31
type input "[PERSON_NAME]"
click at [521, 304] on input "search" at bounding box center [899, 298] width 1298 height 15
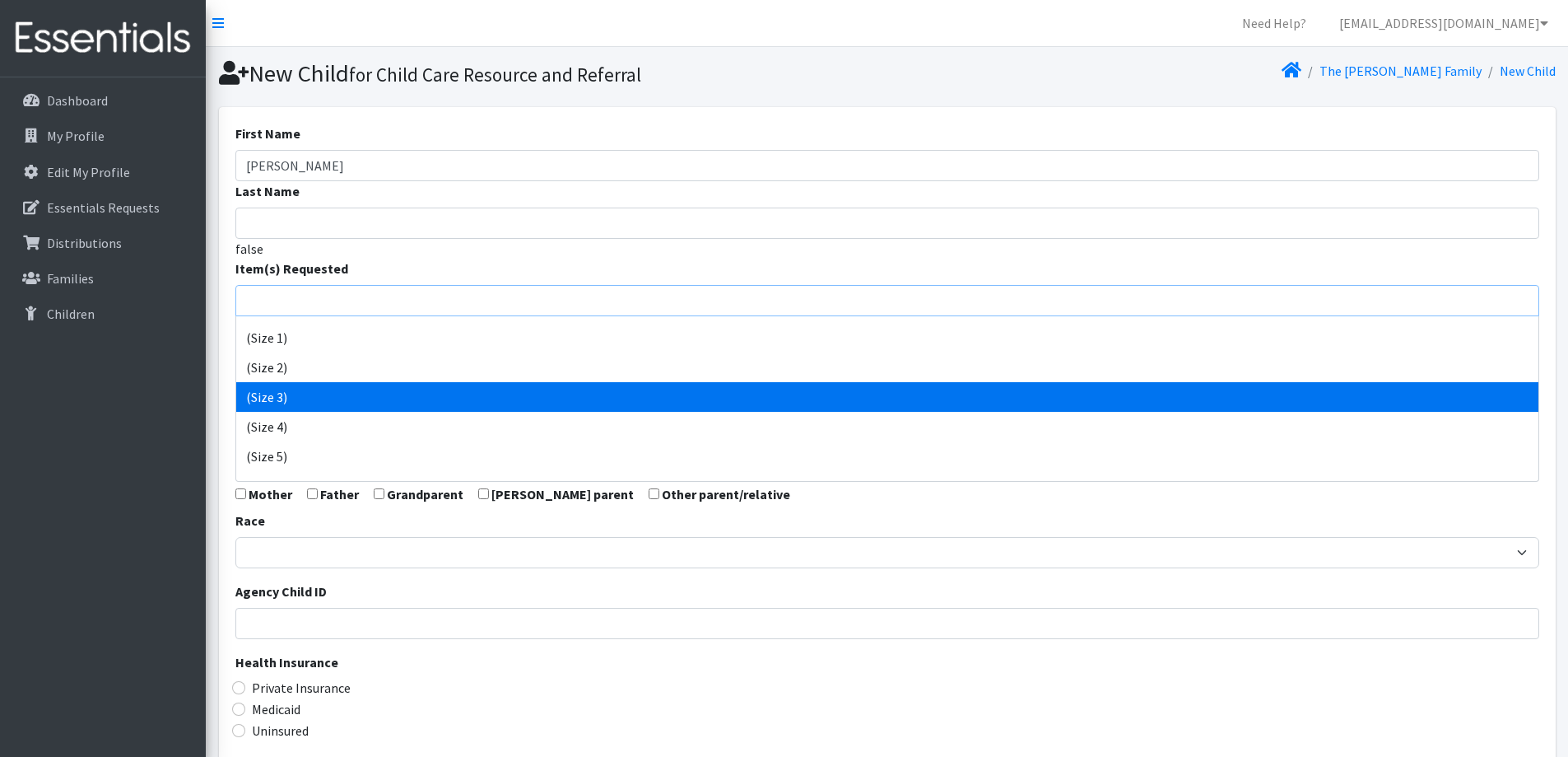
scroll to position [82, 0]
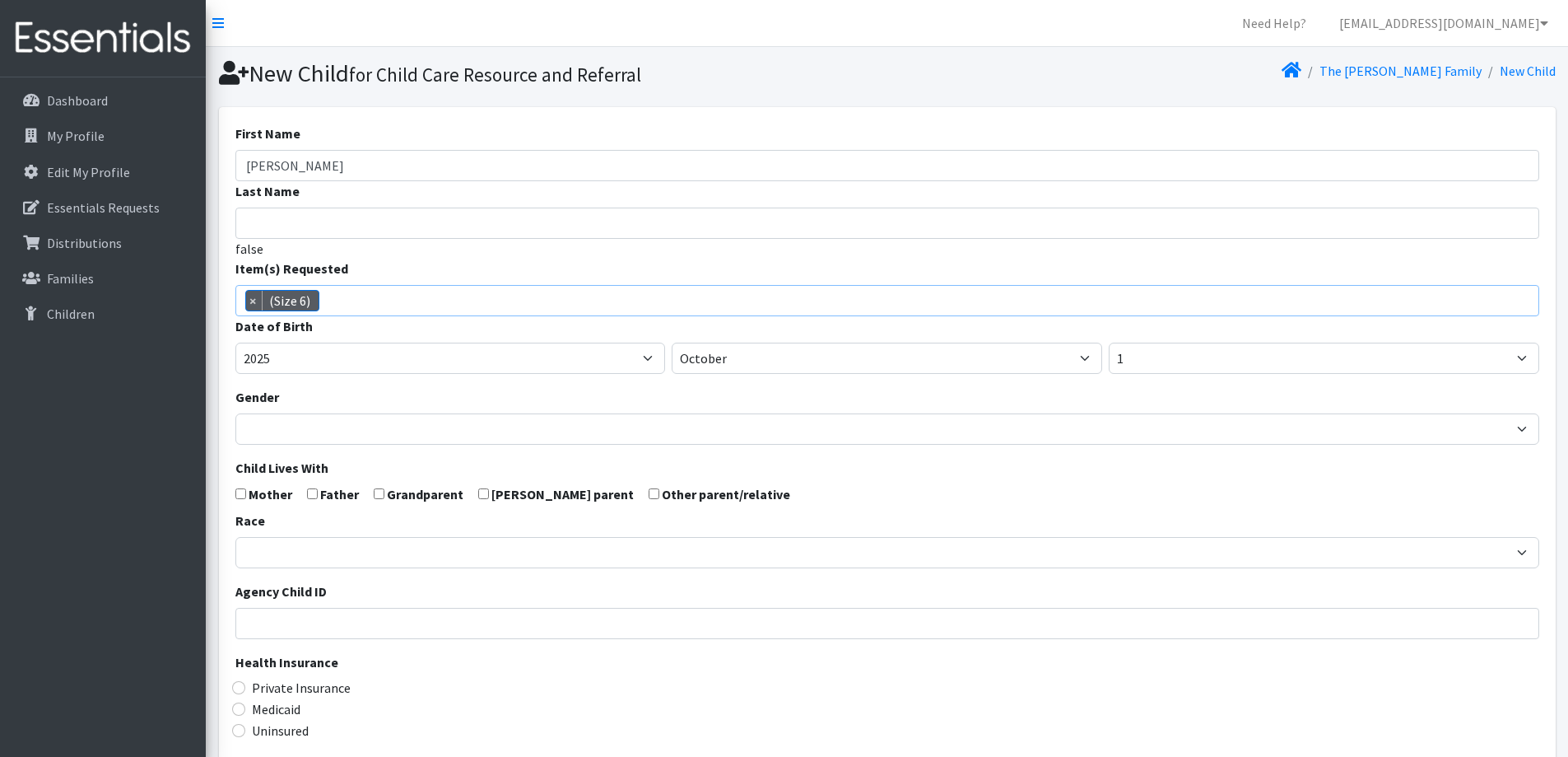
select select "14491"
click at [801, 353] on select "January February March April May June July August September October November De…" at bounding box center [887, 358] width 430 height 31
select select "8"
click at [672, 343] on select "January February March April May June July August September October November De…" at bounding box center [887, 358] width 430 height 31
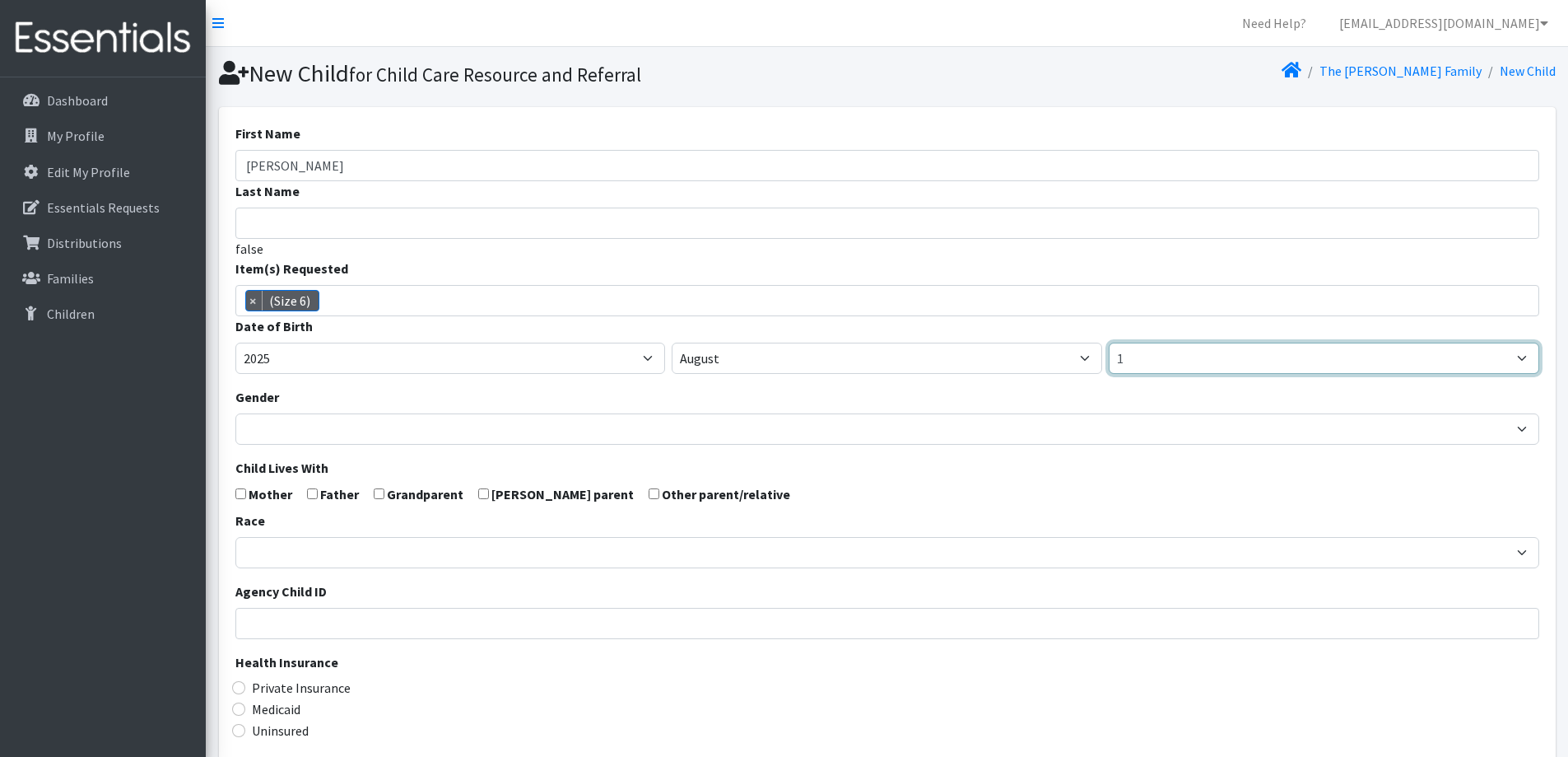
click at [1176, 350] on select "1 2 3 4 5 6 7 8 9 10 11 12 13 14 15 16 17 18 19 20 21 22 23 24 25 26 27 28 29 3…" at bounding box center [1323, 358] width 430 height 31
select select "18"
click at [1109, 343] on select "1 2 3 4 5 6 7 8 9 10 11 12 13 14 15 16 17 18 19 20 21 22 23 24 25 26 27 28 29 3…" at bounding box center [1323, 358] width 430 height 31
click at [916, 324] on div "Date of Birth [DEMOGRAPHIC_DATA] [DEMOGRAPHIC_DATA] [DEMOGRAPHIC_DATA] [DEMOGRA…" at bounding box center [887, 345] width 1304 height 57
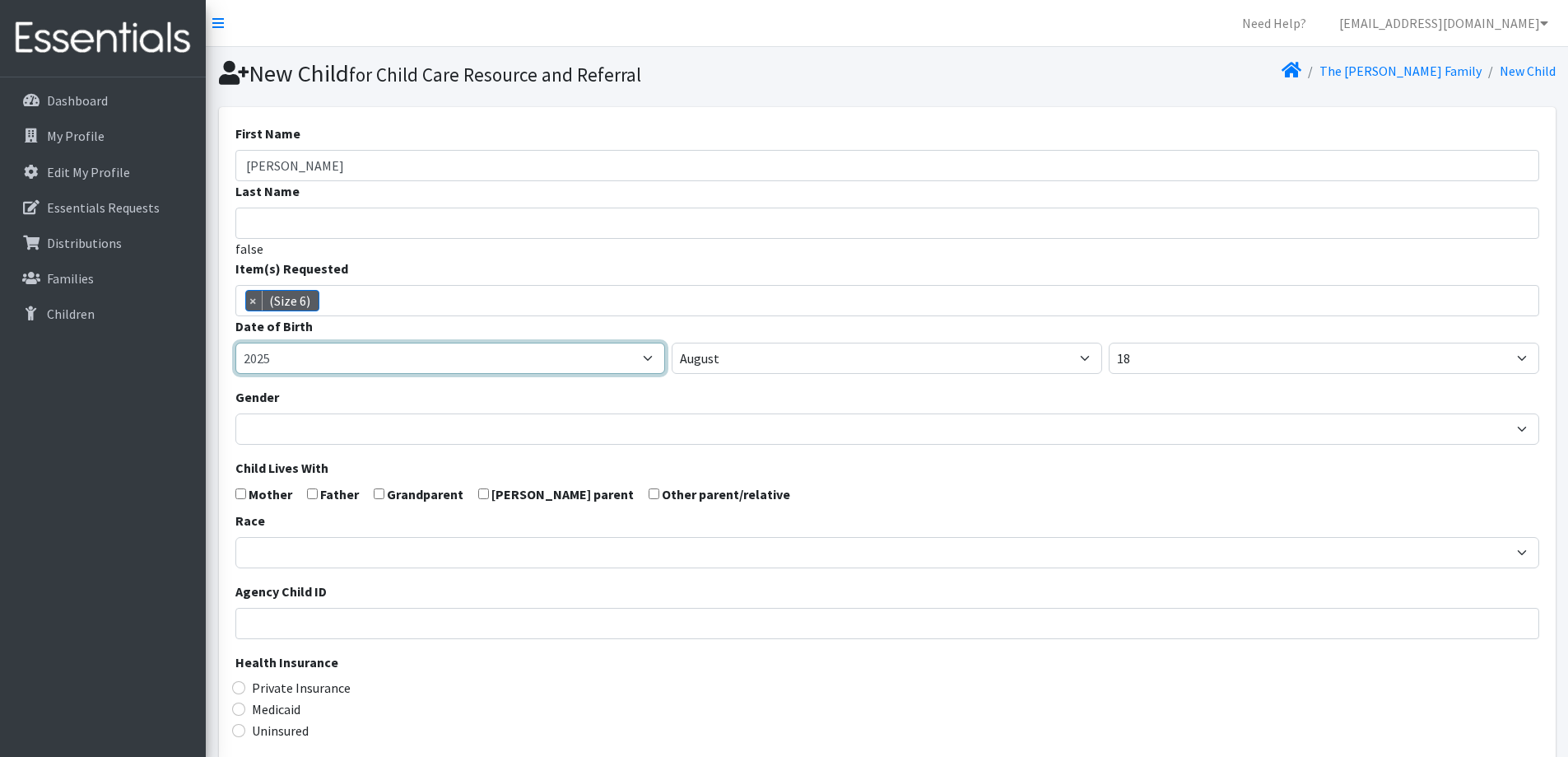
click at [490, 359] on select "2005 2006 2007 2008 2009 2010 2011 2012 2013 2014 2015 2016 2017 2018 2019 2020…" at bounding box center [450, 358] width 430 height 31
select select "2023"
click at [235, 343] on select "2005 2006 2007 2008 2009 2010 2011 2012 2013 2014 2015 2016 2017 2018 2019 2020…" at bounding box center [450, 358] width 430 height 31
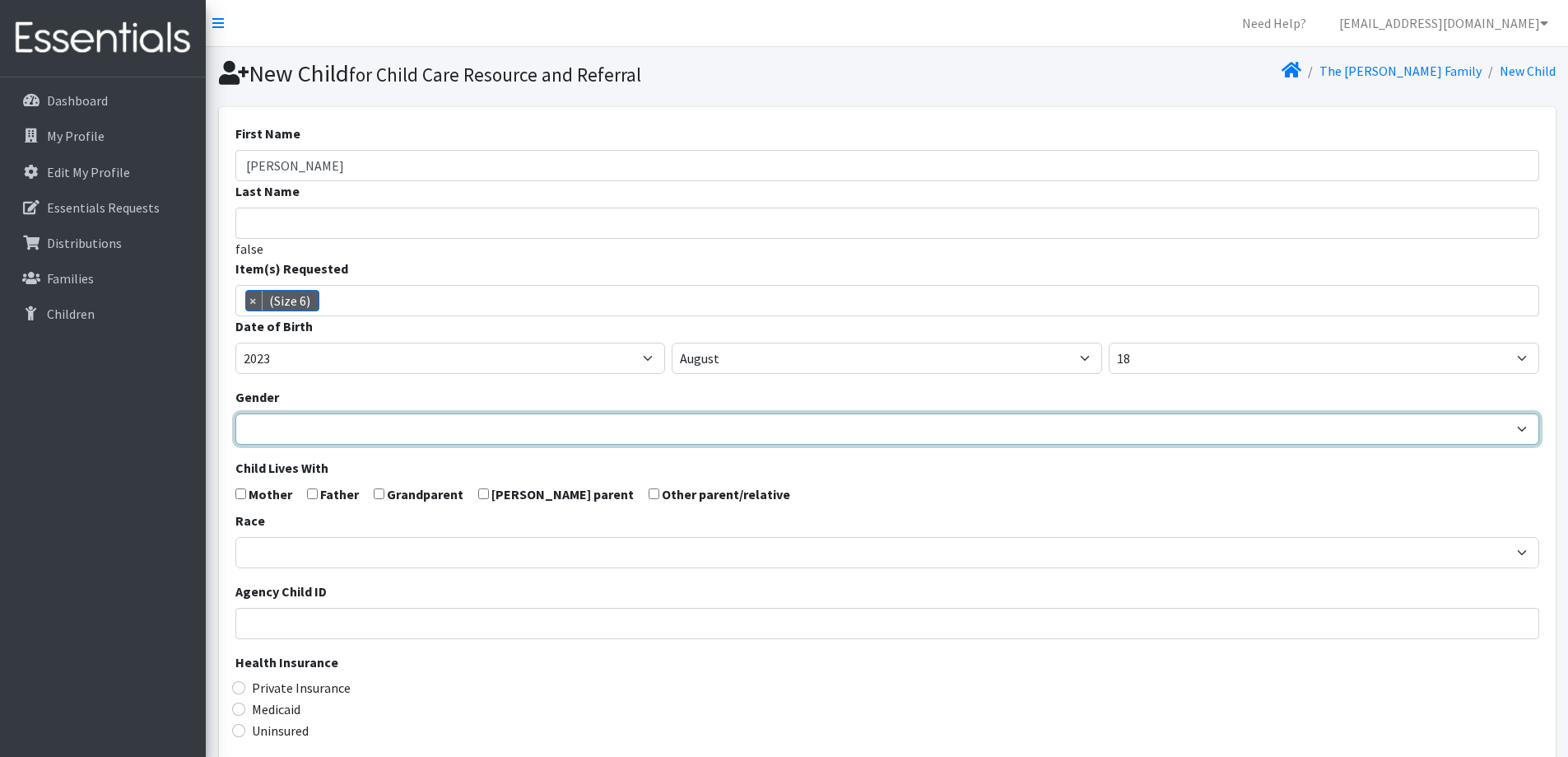
click at [403, 429] on select "[DEMOGRAPHIC_DATA] [DEMOGRAPHIC_DATA]" at bounding box center [887, 428] width 1304 height 31
select select "[DEMOGRAPHIC_DATA]"
click at [235, 413] on select "[DEMOGRAPHIC_DATA] [DEMOGRAPHIC_DATA]" at bounding box center [887, 428] width 1304 height 31
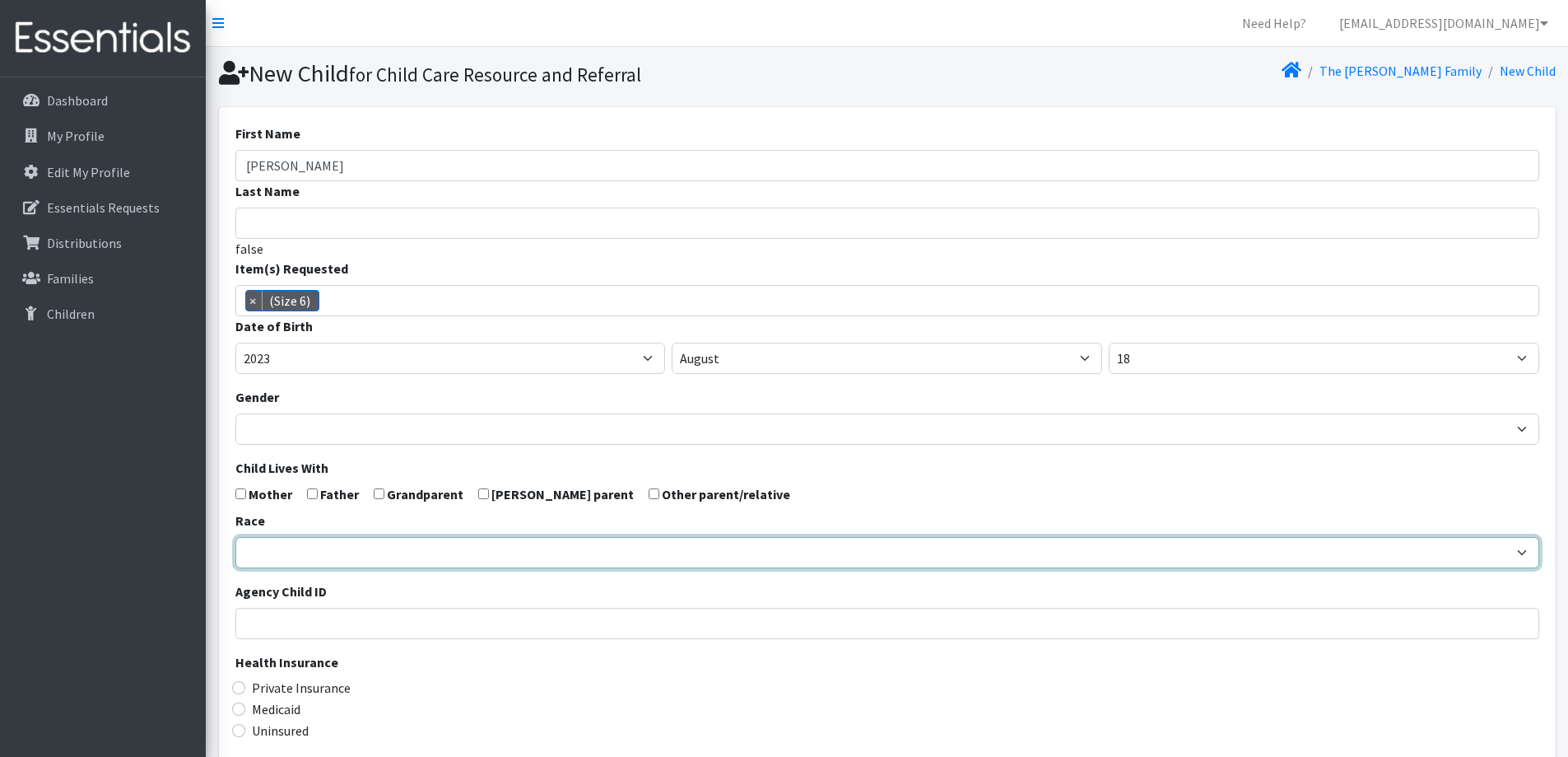
click at [337, 551] on select "[DEMOGRAPHIC_DATA] Caucasian Hispanic [DEMOGRAPHIC_DATA] [DEMOGRAPHIC_DATA] Isl…" at bounding box center [887, 552] width 1304 height 31
select select "Caucasian"
click at [235, 537] on select "[DEMOGRAPHIC_DATA] Caucasian Hispanic [DEMOGRAPHIC_DATA] [DEMOGRAPHIC_DATA] Isl…" at bounding box center [887, 552] width 1304 height 31
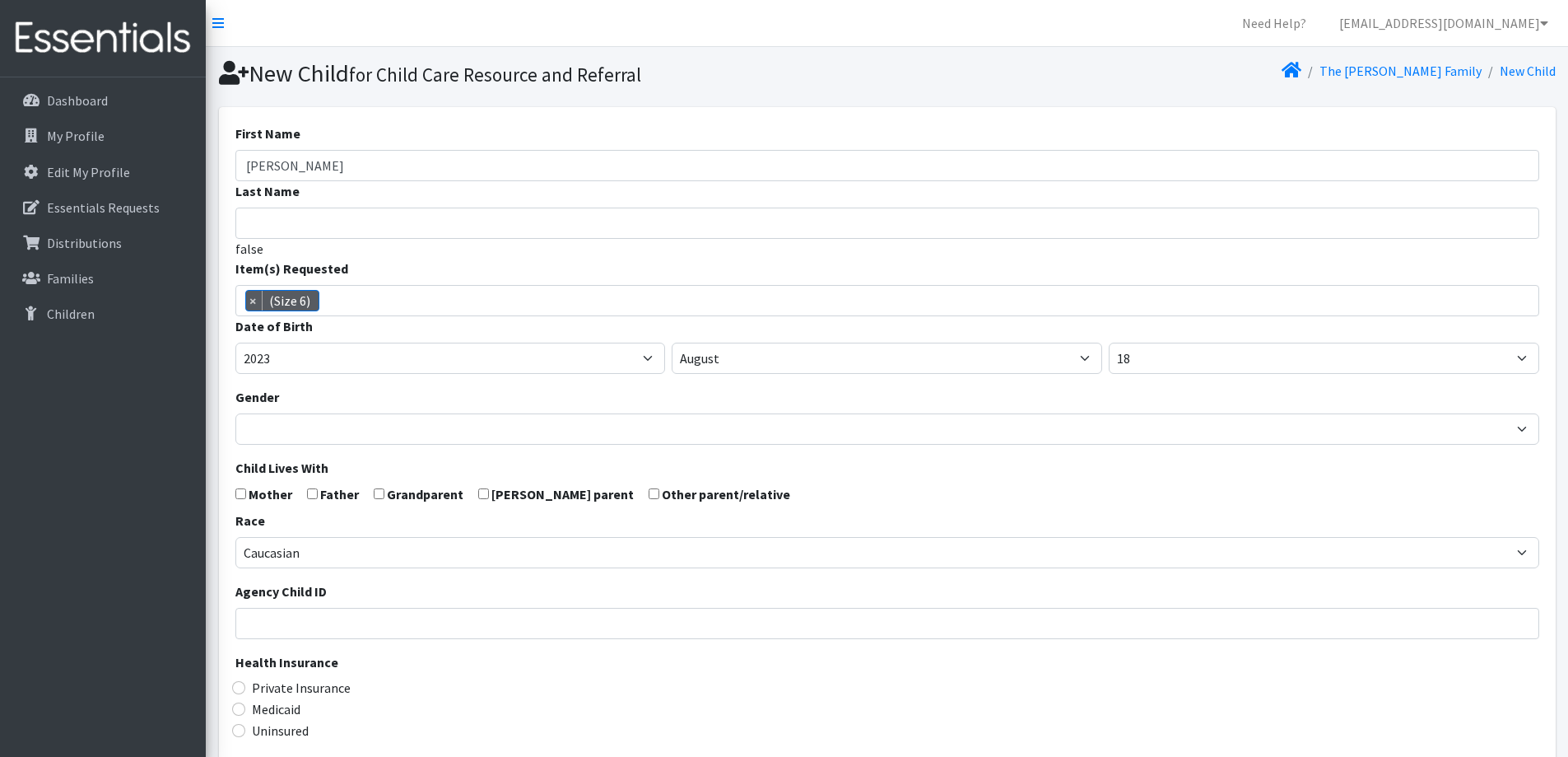
click at [428, 679] on div "Private Insurance" at bounding box center [887, 687] width 1304 height 20
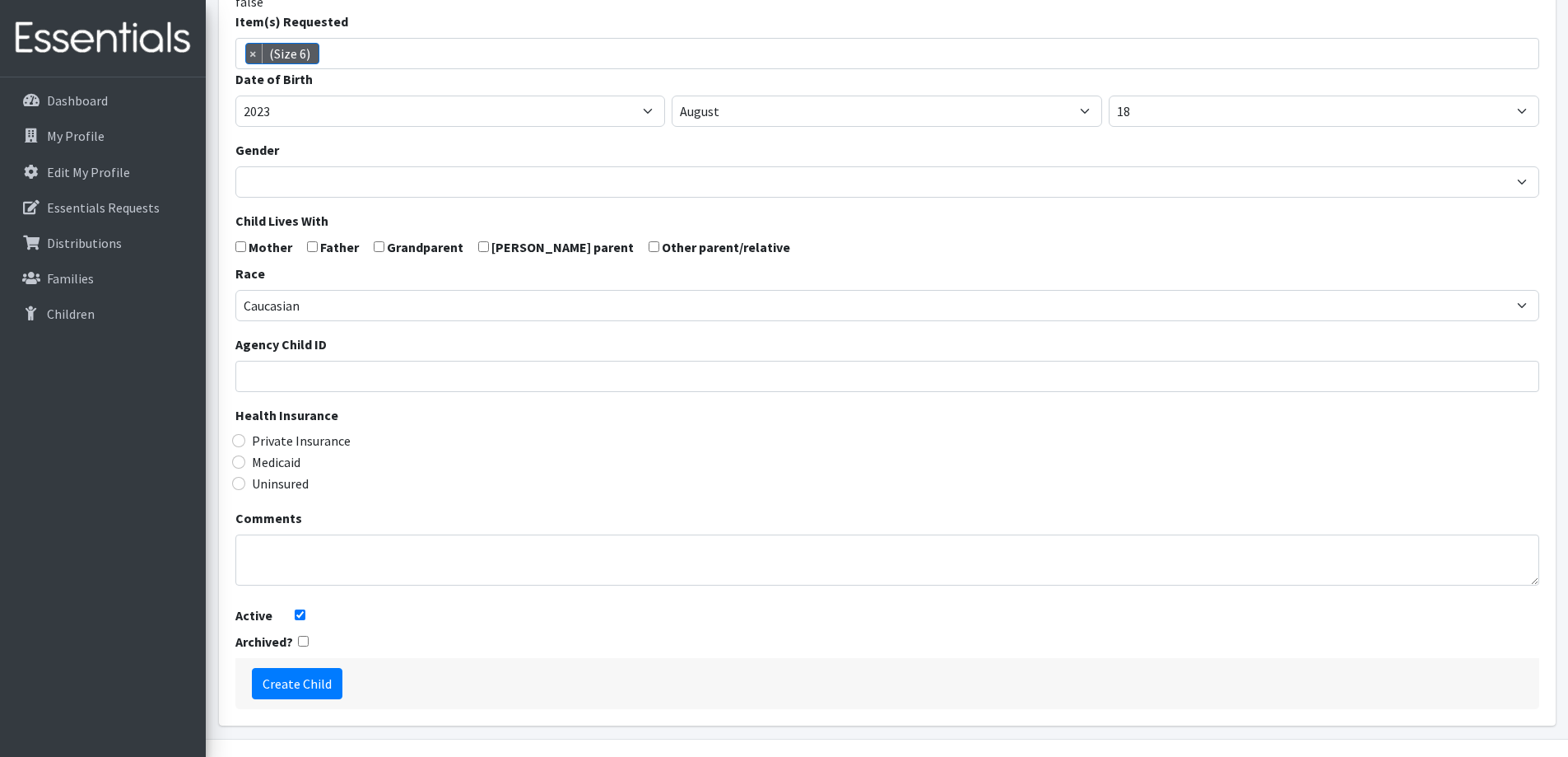
scroll to position [291, 0]
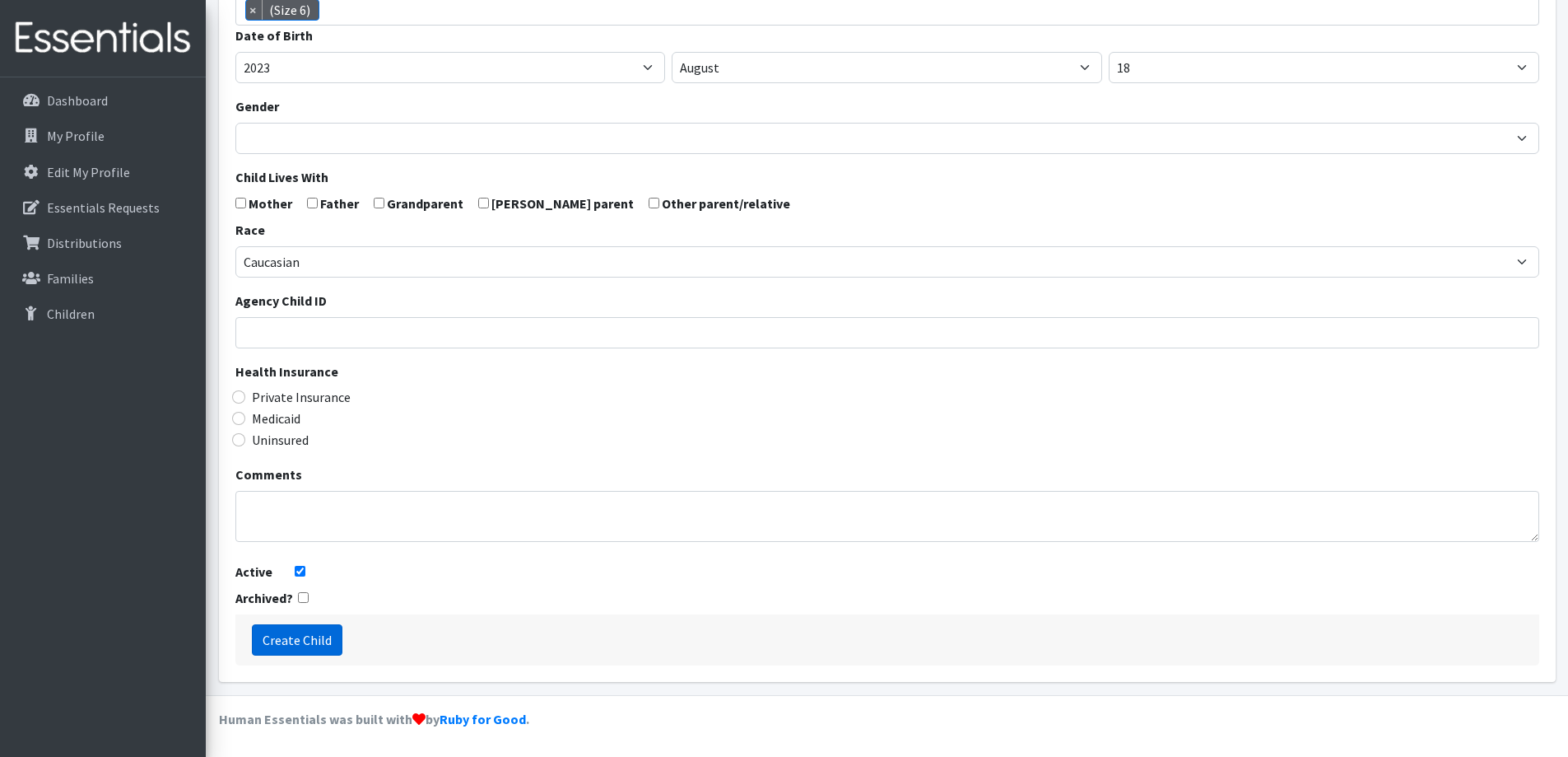
click at [279, 629] on input "Create Child" at bounding box center [297, 639] width 90 height 31
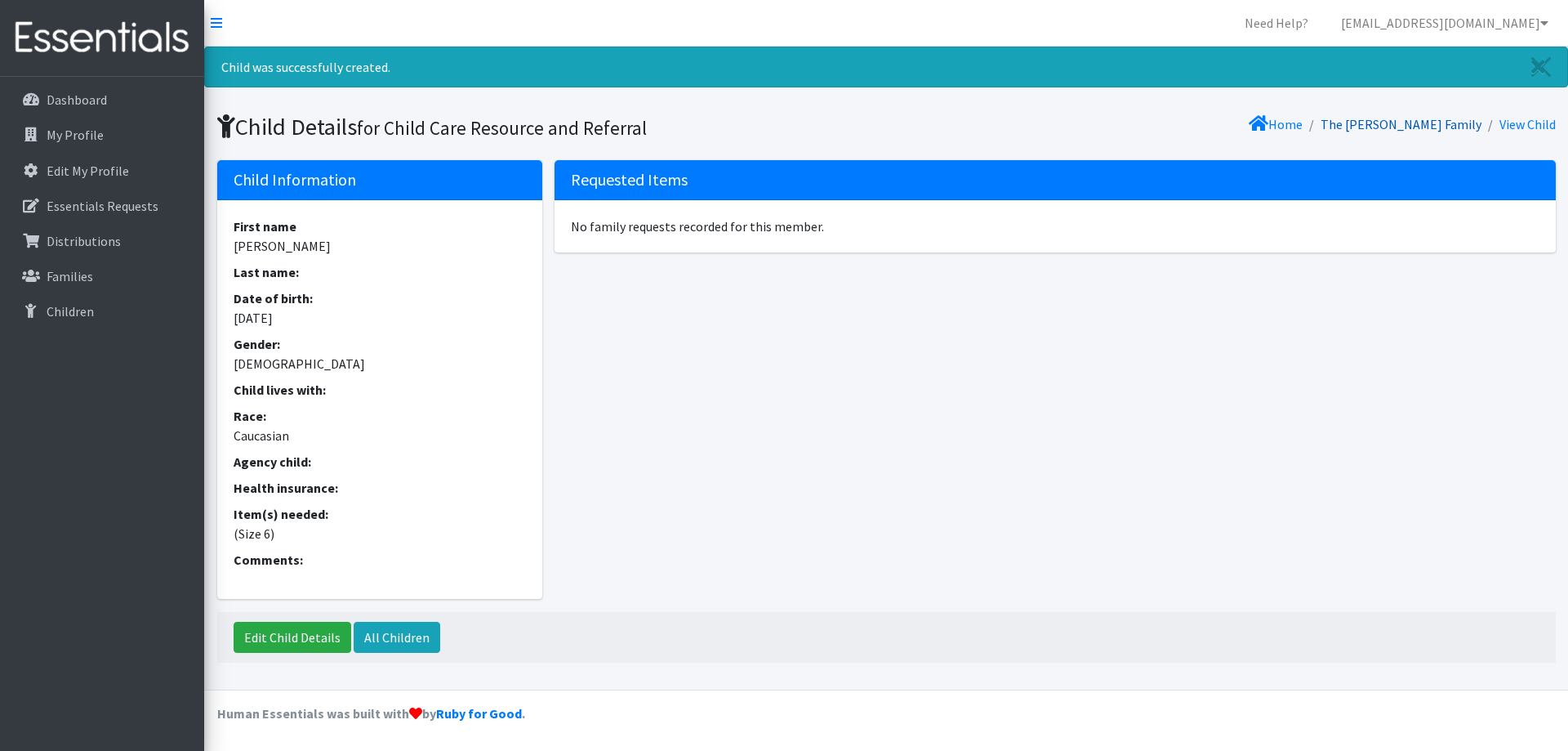
click at [1438, 128] on link "The [PERSON_NAME] Family" at bounding box center [1401, 123] width 161 height 16
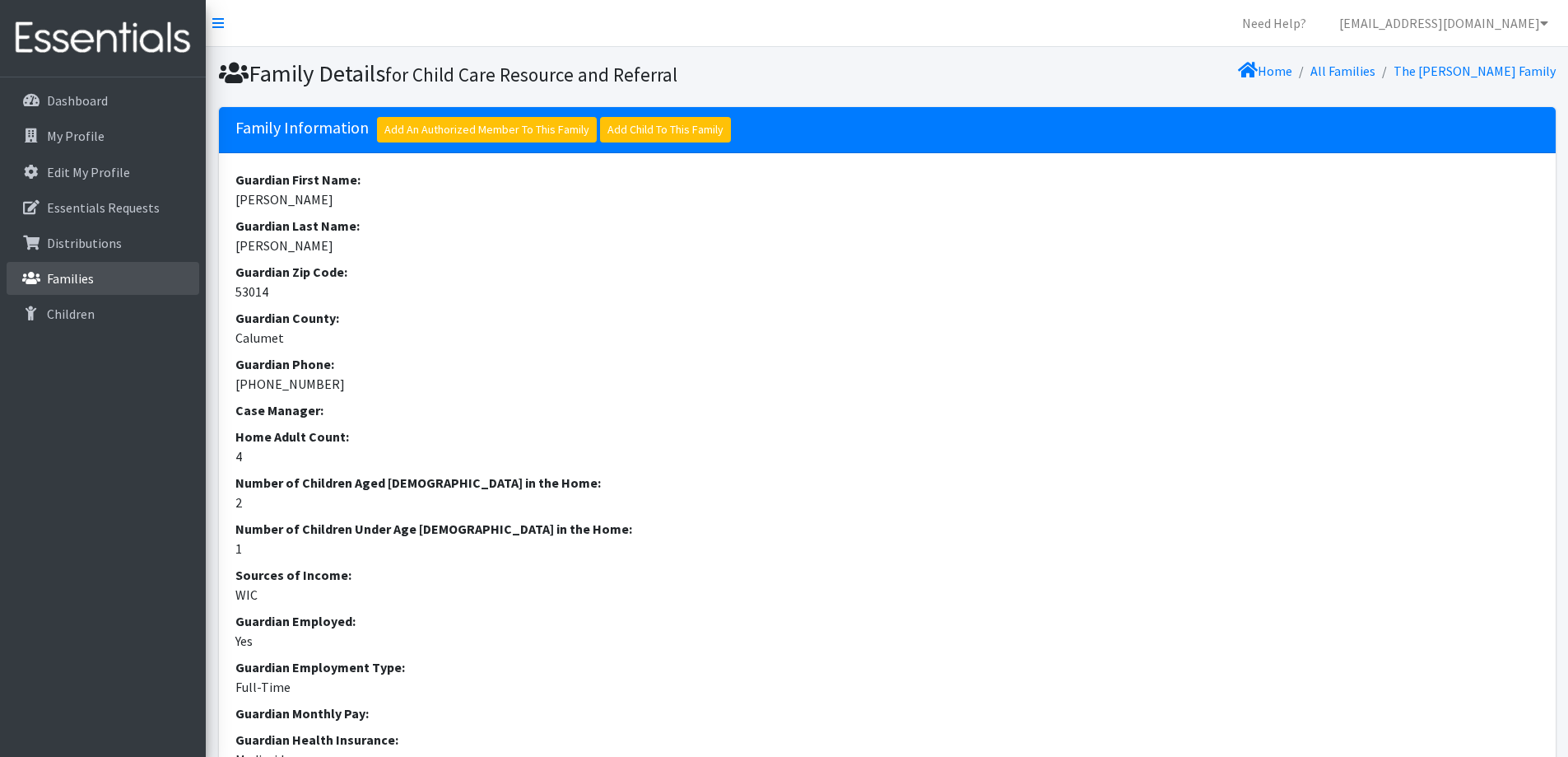
click at [92, 271] on p "Families" at bounding box center [71, 278] width 47 height 16
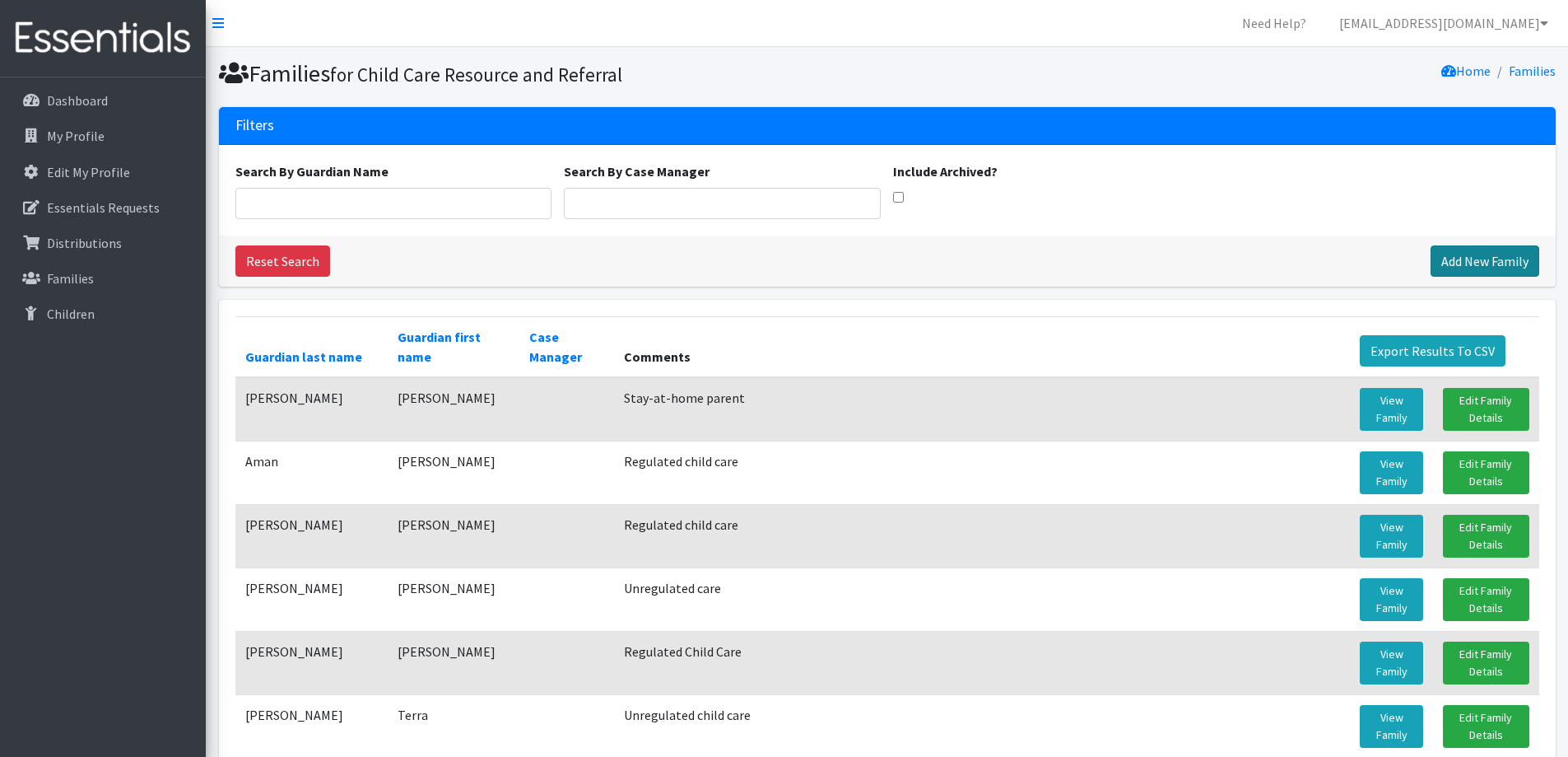
click at [1512, 266] on link "Add New Family" at bounding box center [1484, 261] width 108 height 31
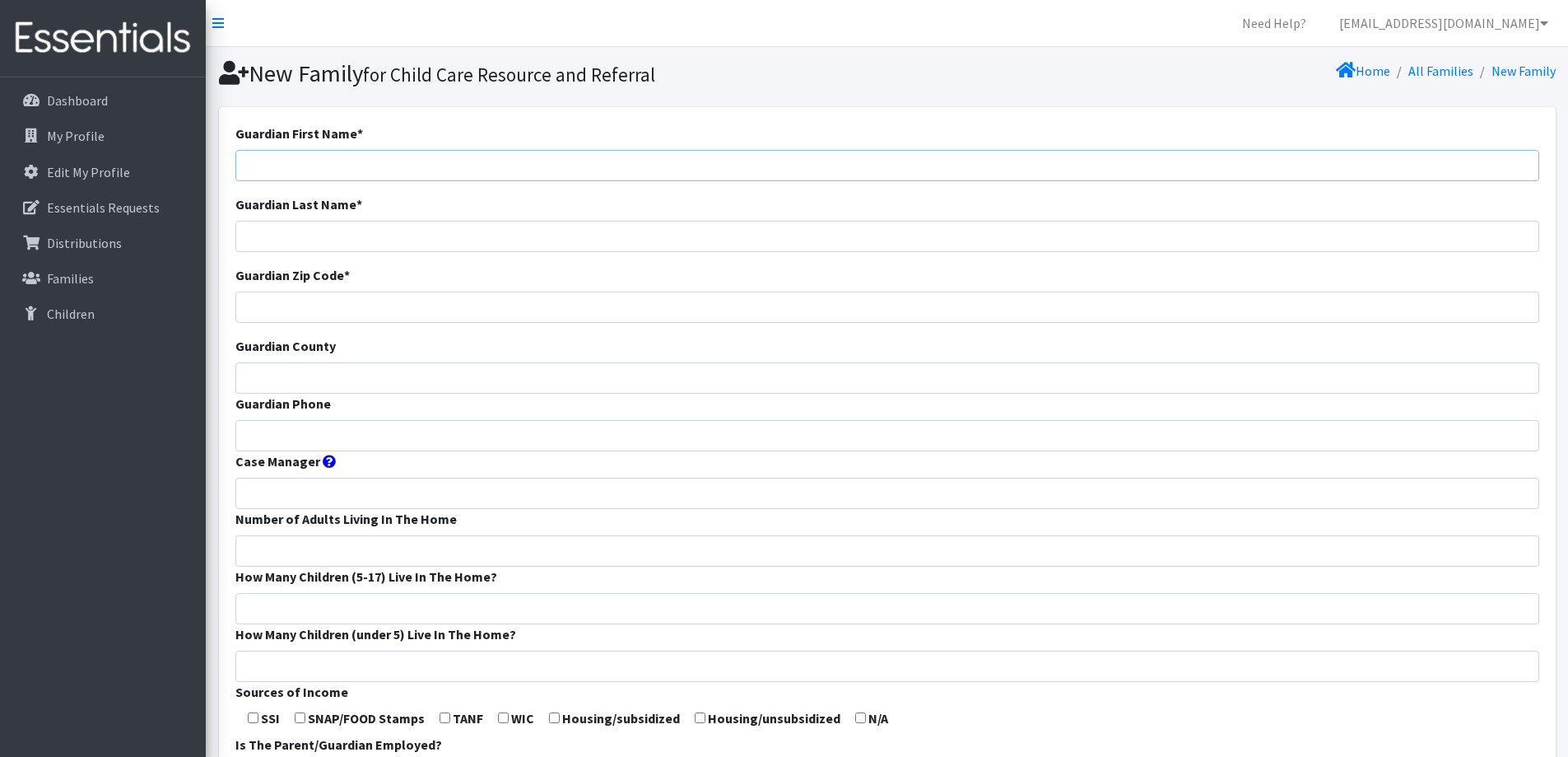
click at [666, 151] on input "Guardian First Name *" at bounding box center [887, 165] width 1304 height 31
type input "[PERSON_NAME]"
click at [488, 292] on input "Guardian Zip Code *" at bounding box center [887, 307] width 1304 height 31
type input "53014"
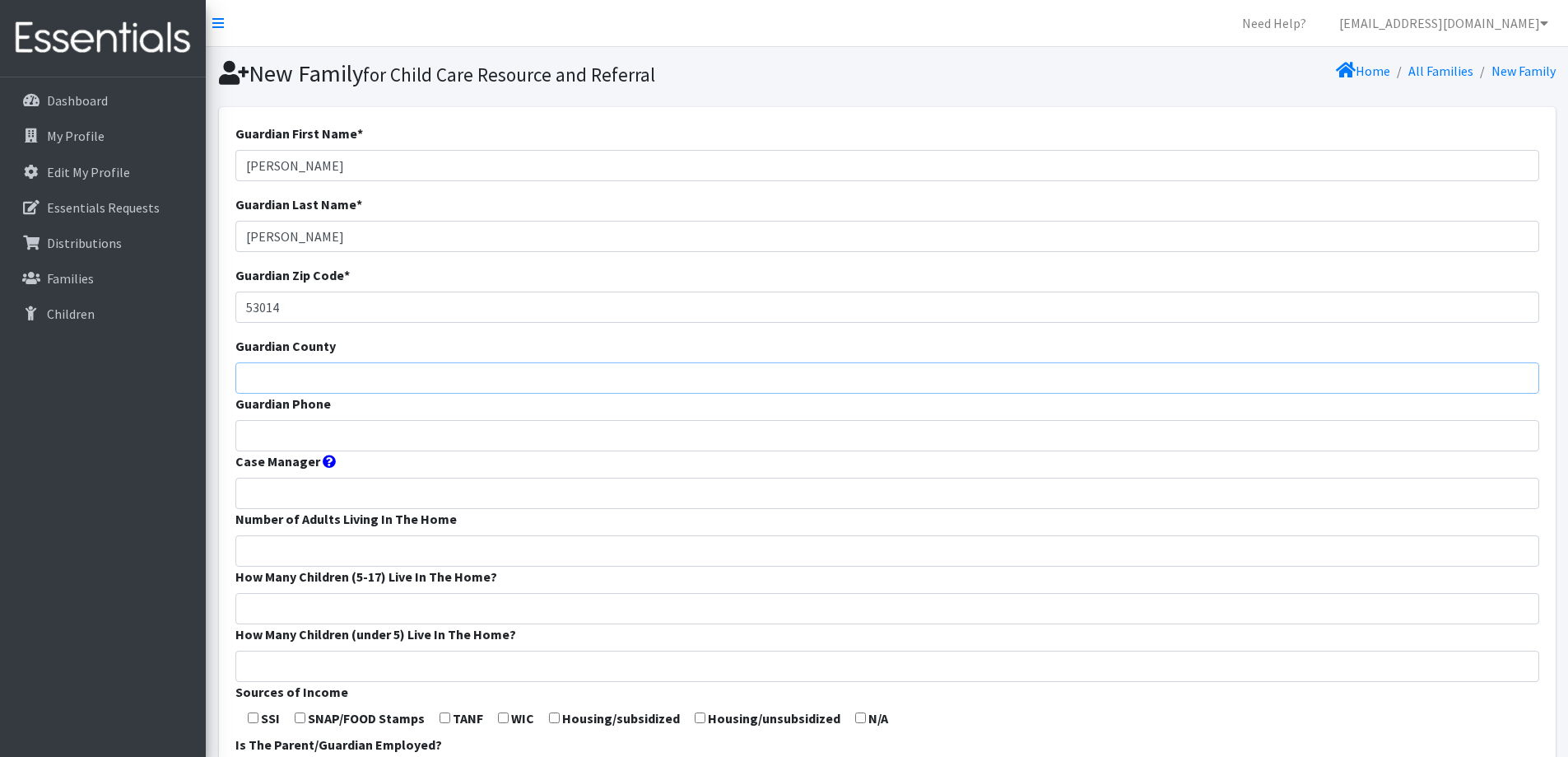
click at [448, 375] on input "Guardian County" at bounding box center [887, 378] width 1304 height 31
type input "Calumet"
click at [738, 435] on input "Guardian Phone" at bounding box center [887, 435] width 1304 height 31
type input "920-512-2381"
click at [505, 539] on input "Number of Adults Living In The Home" at bounding box center [887, 550] width 1304 height 31
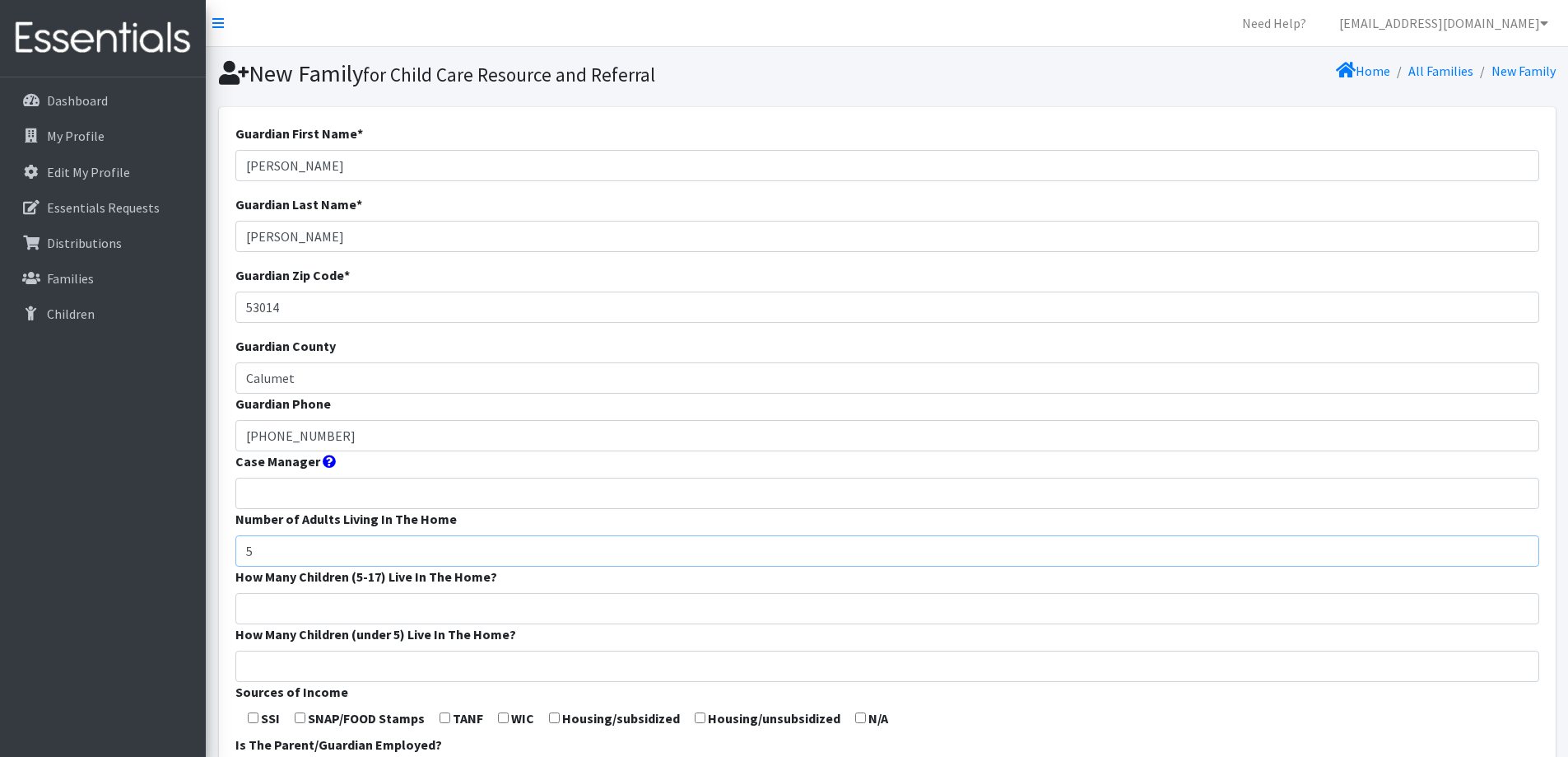
type input "5"
click at [398, 593] on input "How Many Children (5-17) Live In The Home?" at bounding box center [887, 608] width 1304 height 31
type input "5"
click at [357, 659] on input "How Many Children (under 5) Live In The Home?" at bounding box center [887, 666] width 1304 height 31
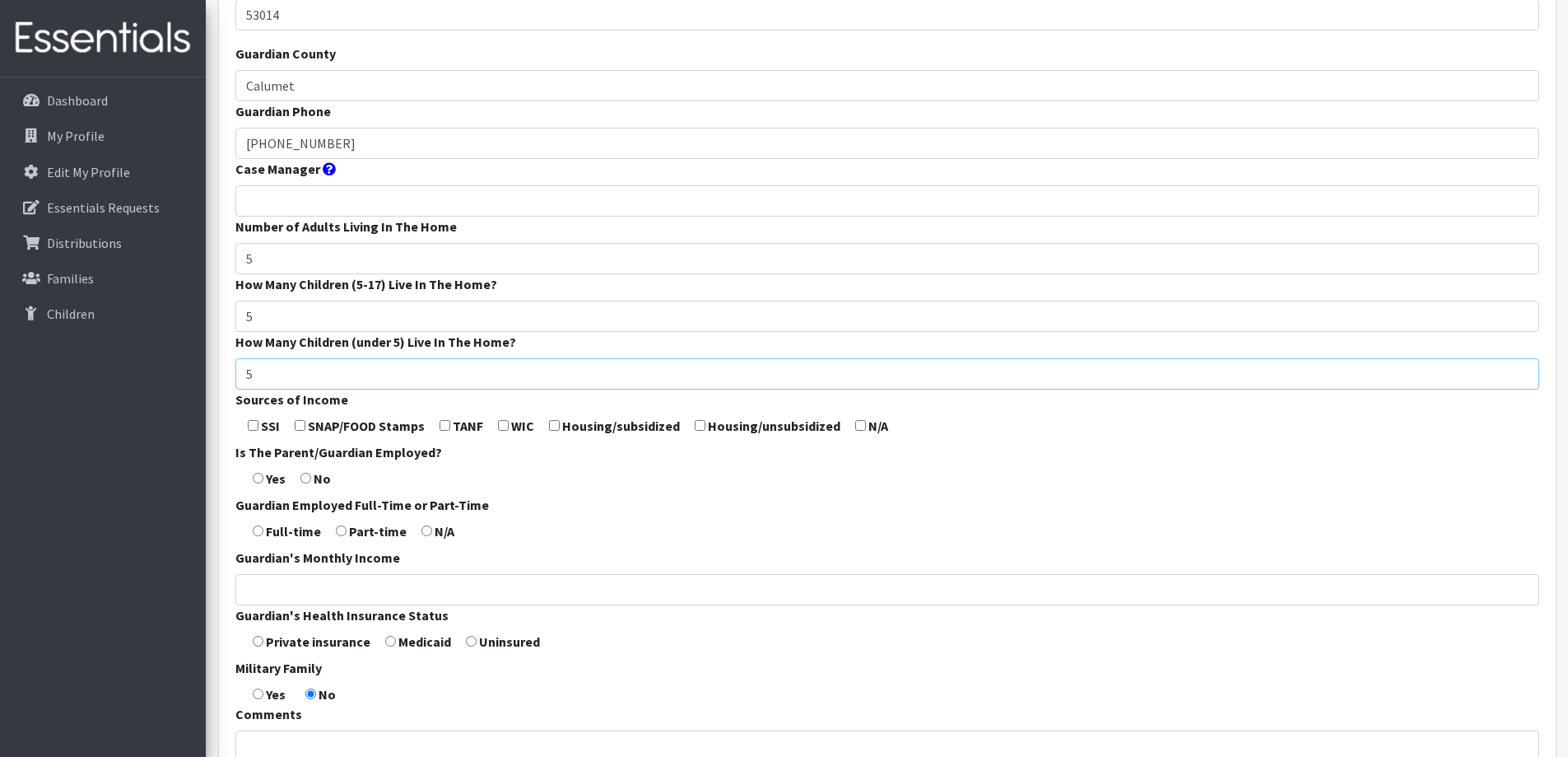
scroll to position [330, 0]
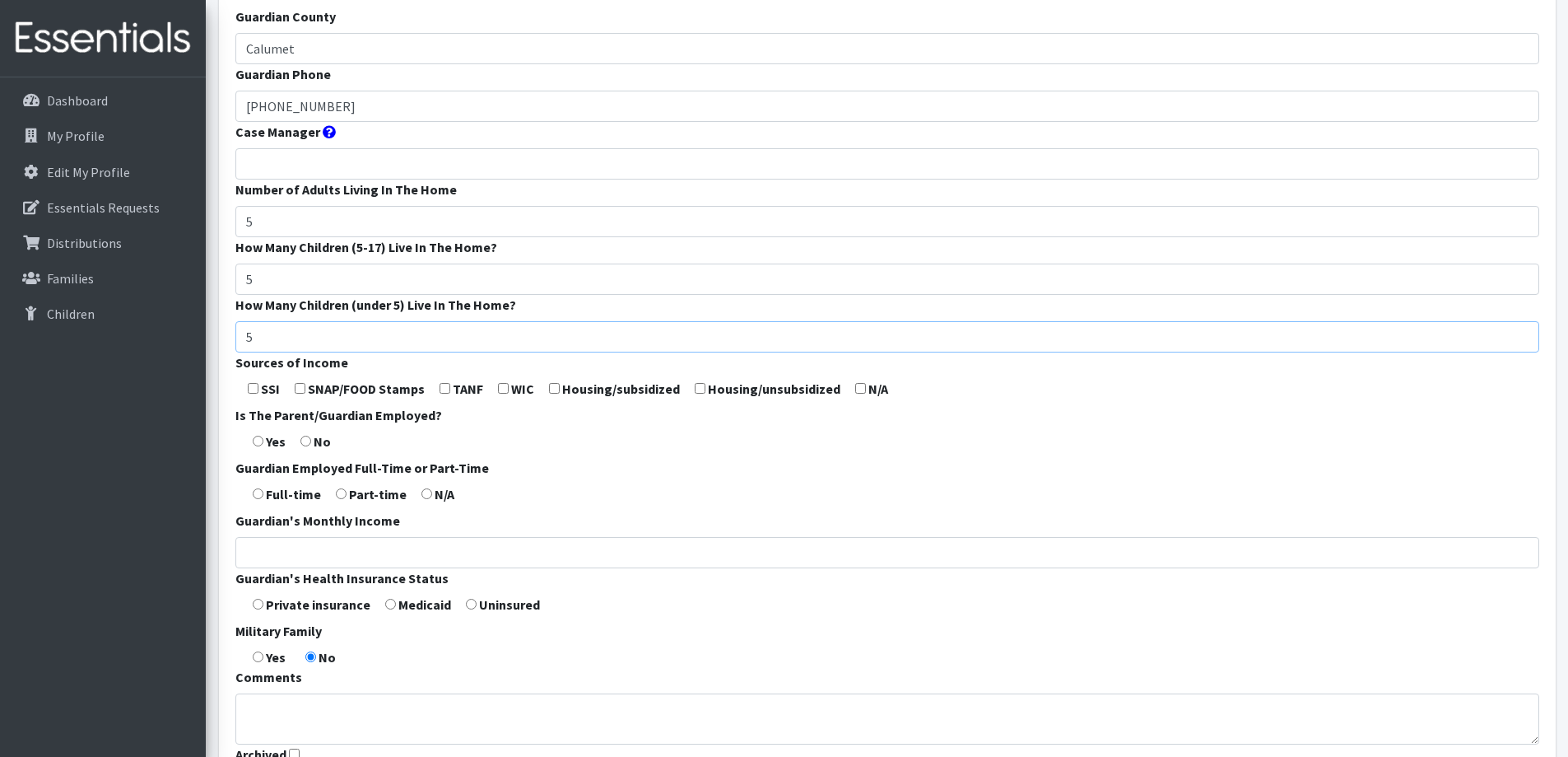
type input "5"
click at [263, 494] on input "radio" at bounding box center [257, 493] width 10 height 10
radio input "true"
click at [293, 549] on input "Guardian's Monthly Income" at bounding box center [887, 552] width 1304 height 31
type input "4000"
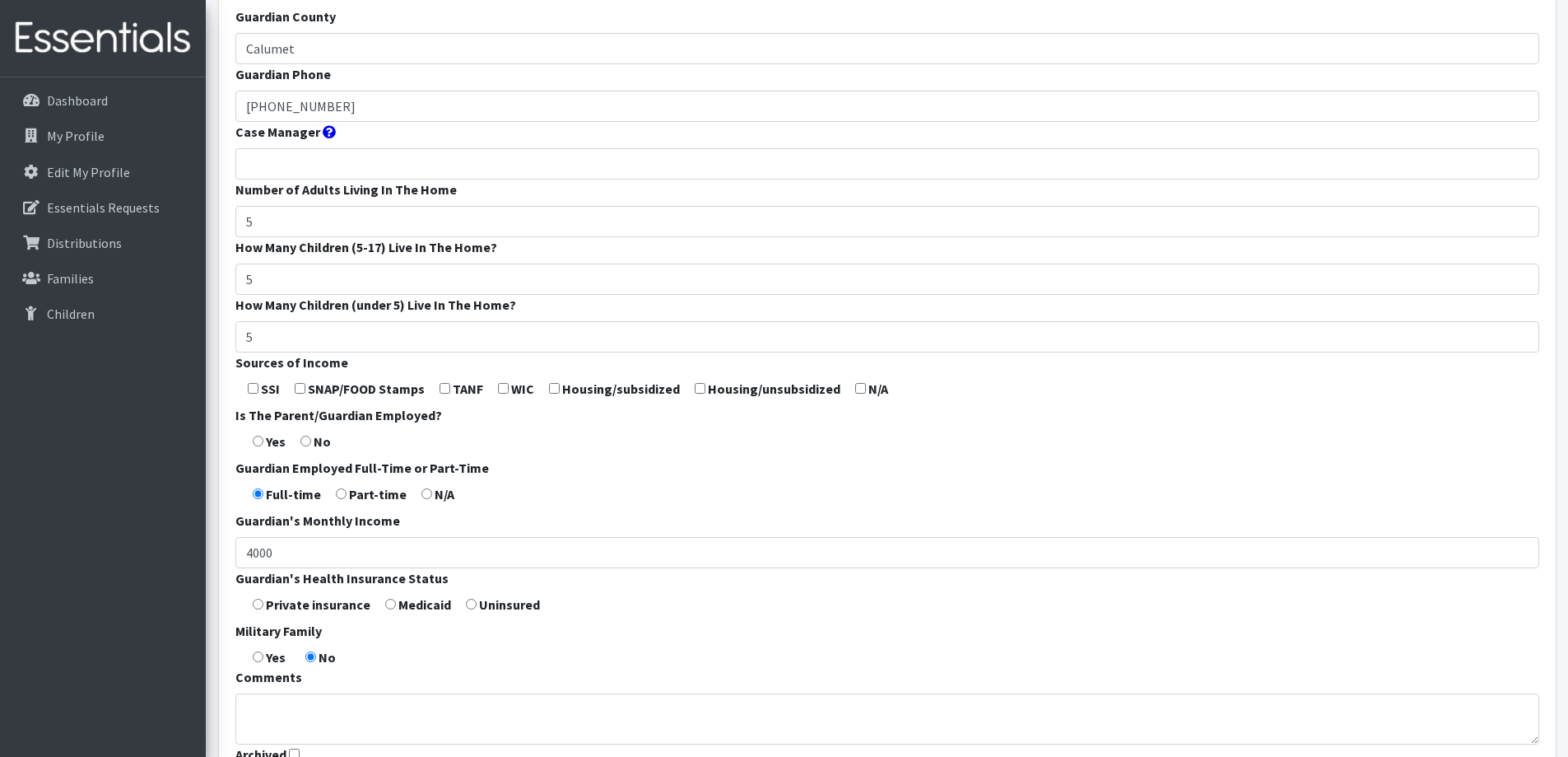
click at [259, 600] on input "radio" at bounding box center [257, 604] width 10 height 10
radio input "true"
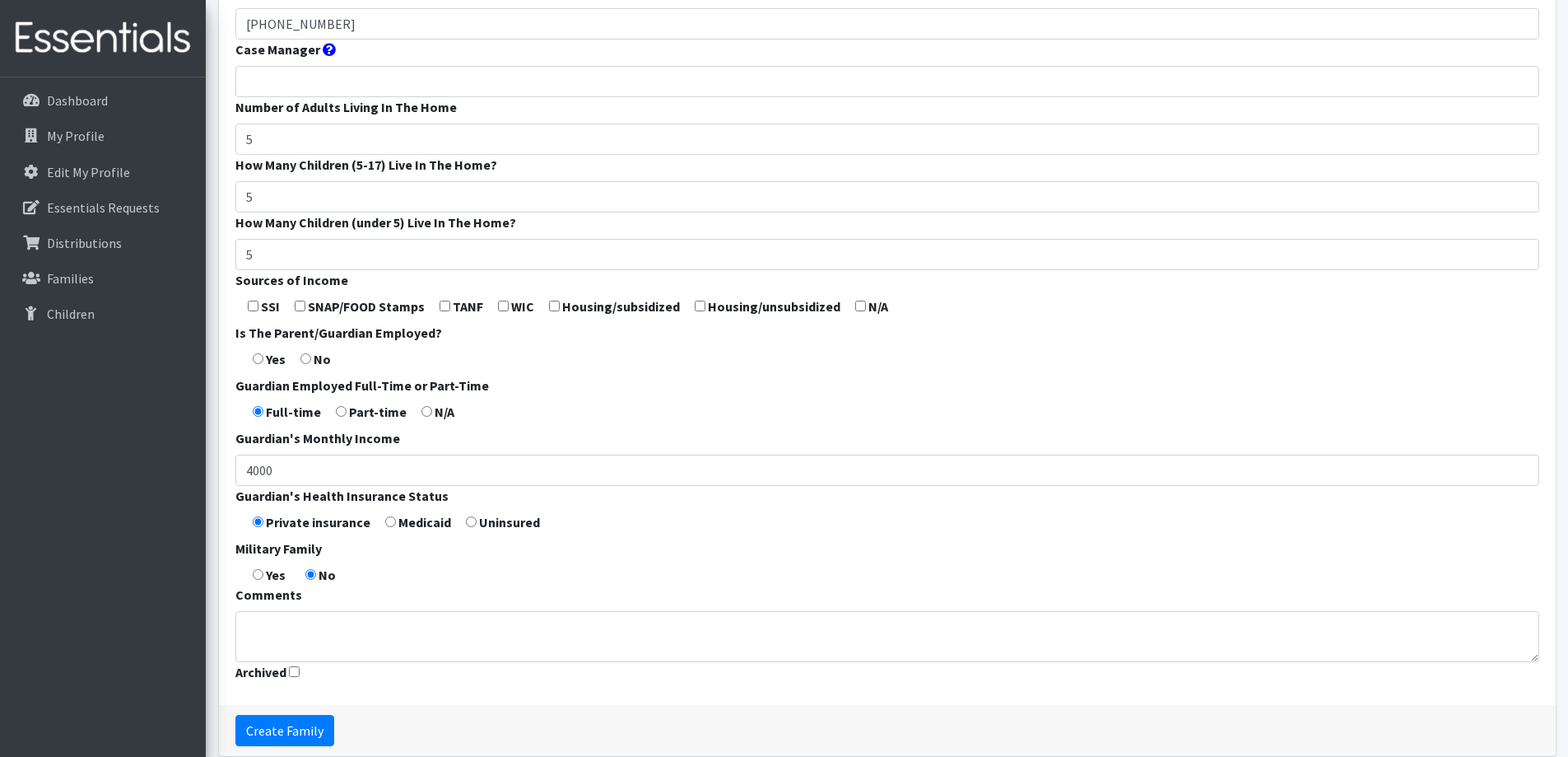
scroll to position [486, 0]
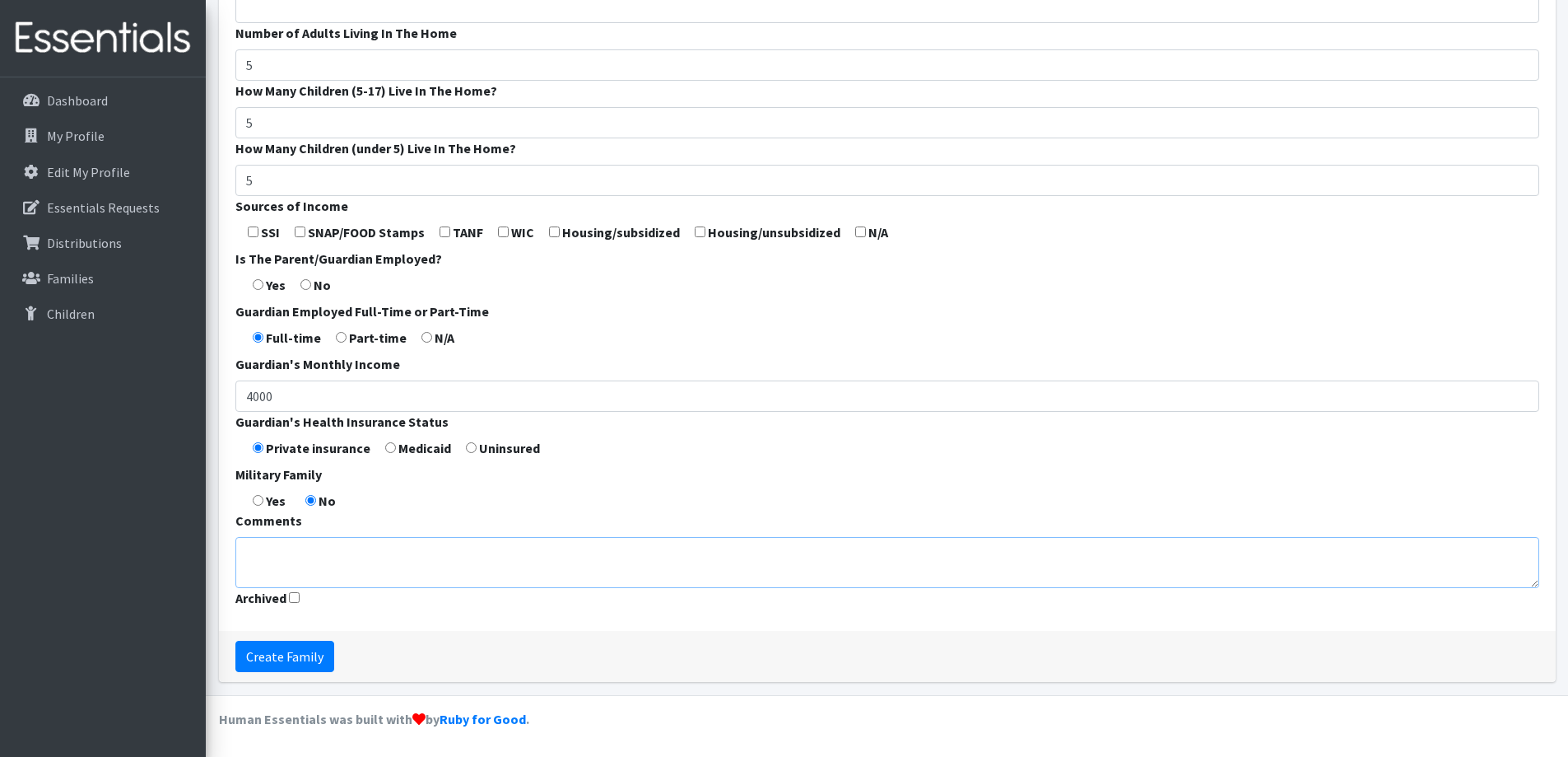
click at [408, 573] on textarea "Comments" at bounding box center [887, 562] width 1304 height 51
type textarea "Stay at home parent"
click at [296, 654] on input "Create Family" at bounding box center [284, 655] width 99 height 31
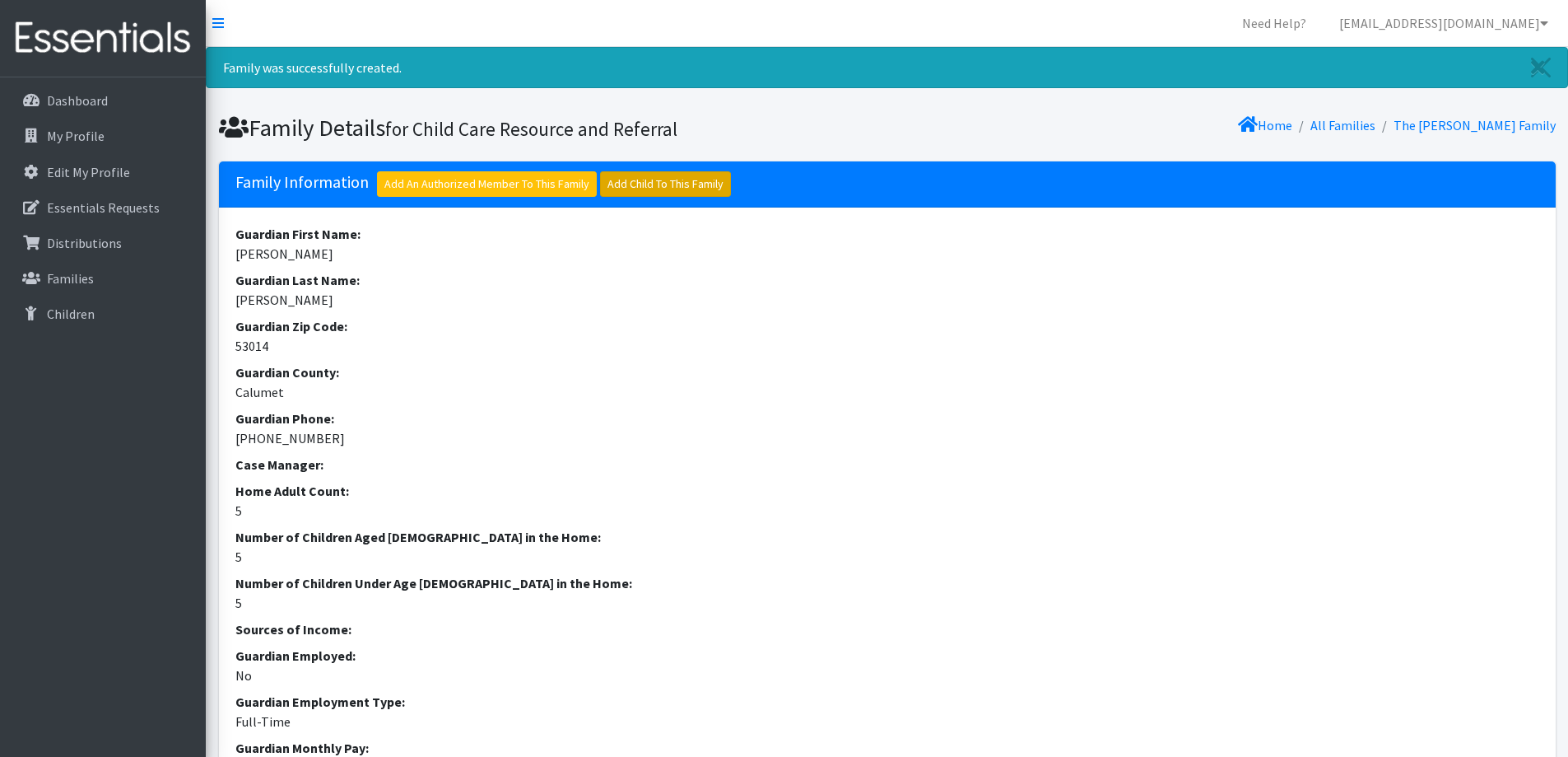
click at [661, 186] on link "Add Child To This Family" at bounding box center [664, 184] width 131 height 25
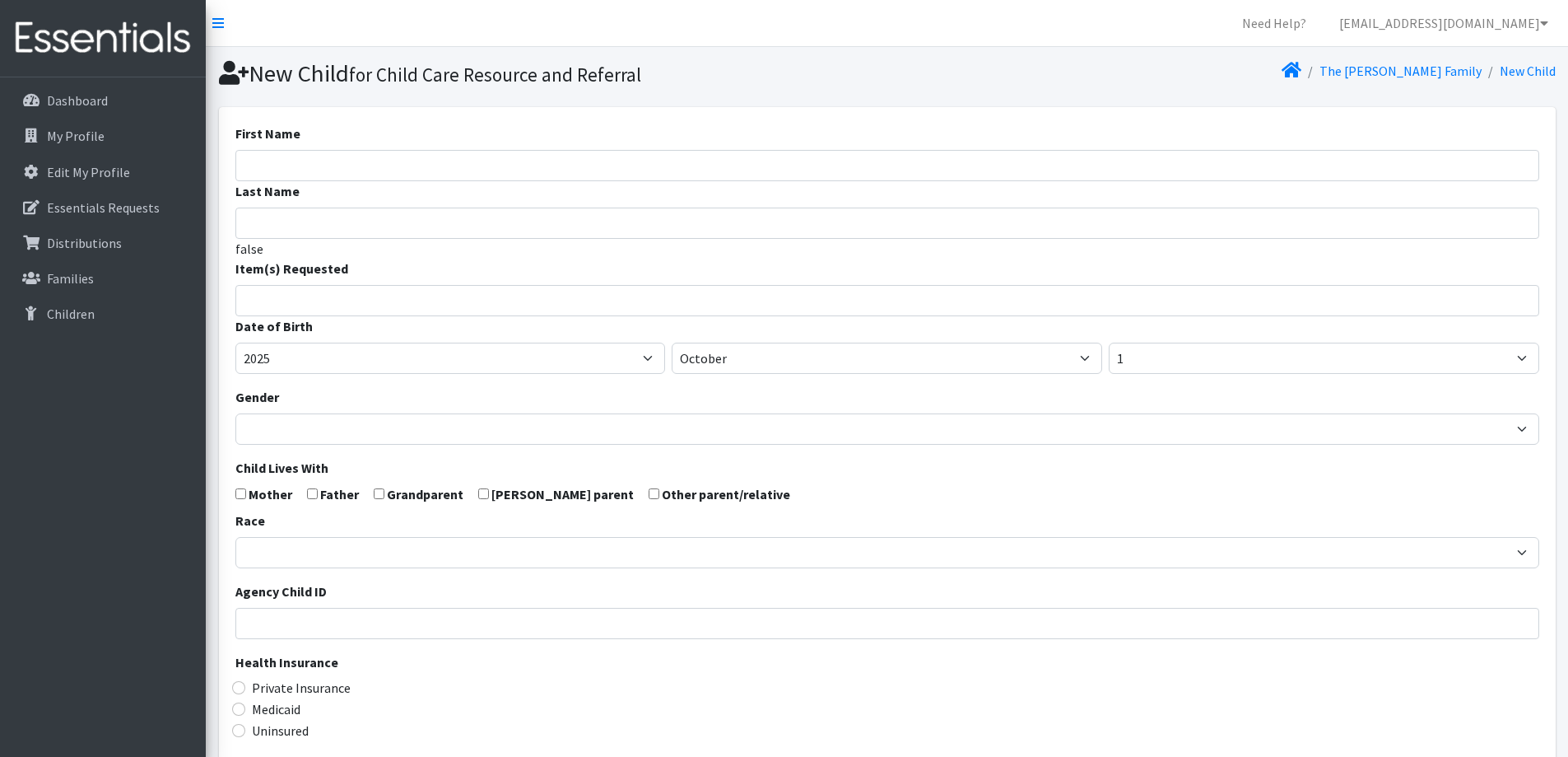
select select
click at [504, 159] on input "First Name" at bounding box center [887, 165] width 1304 height 31
type input "H"
type input "[PERSON_NAME]"
click at [452, 286] on li at bounding box center [894, 295] width 1298 height 20
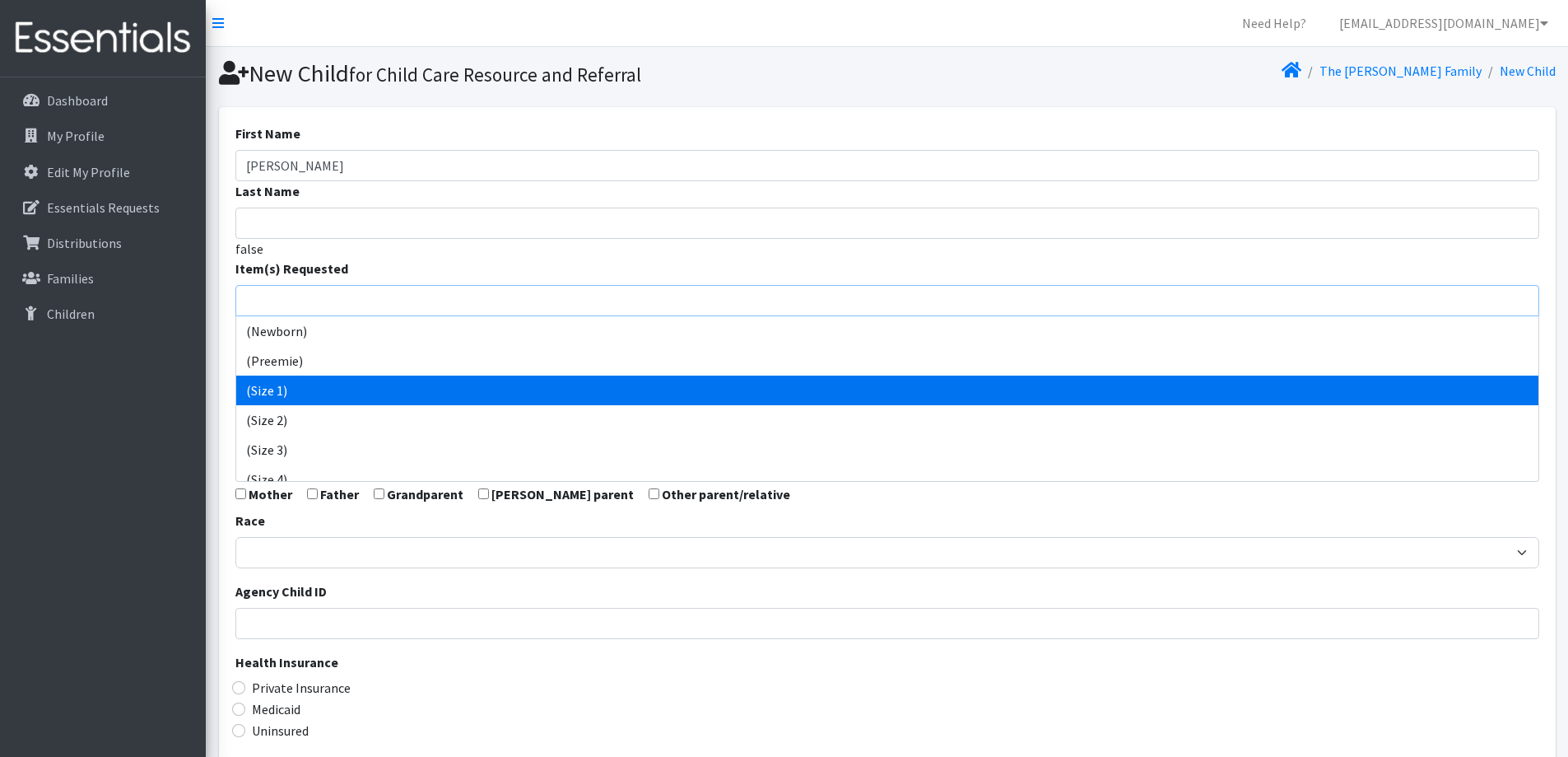
select select "14509"
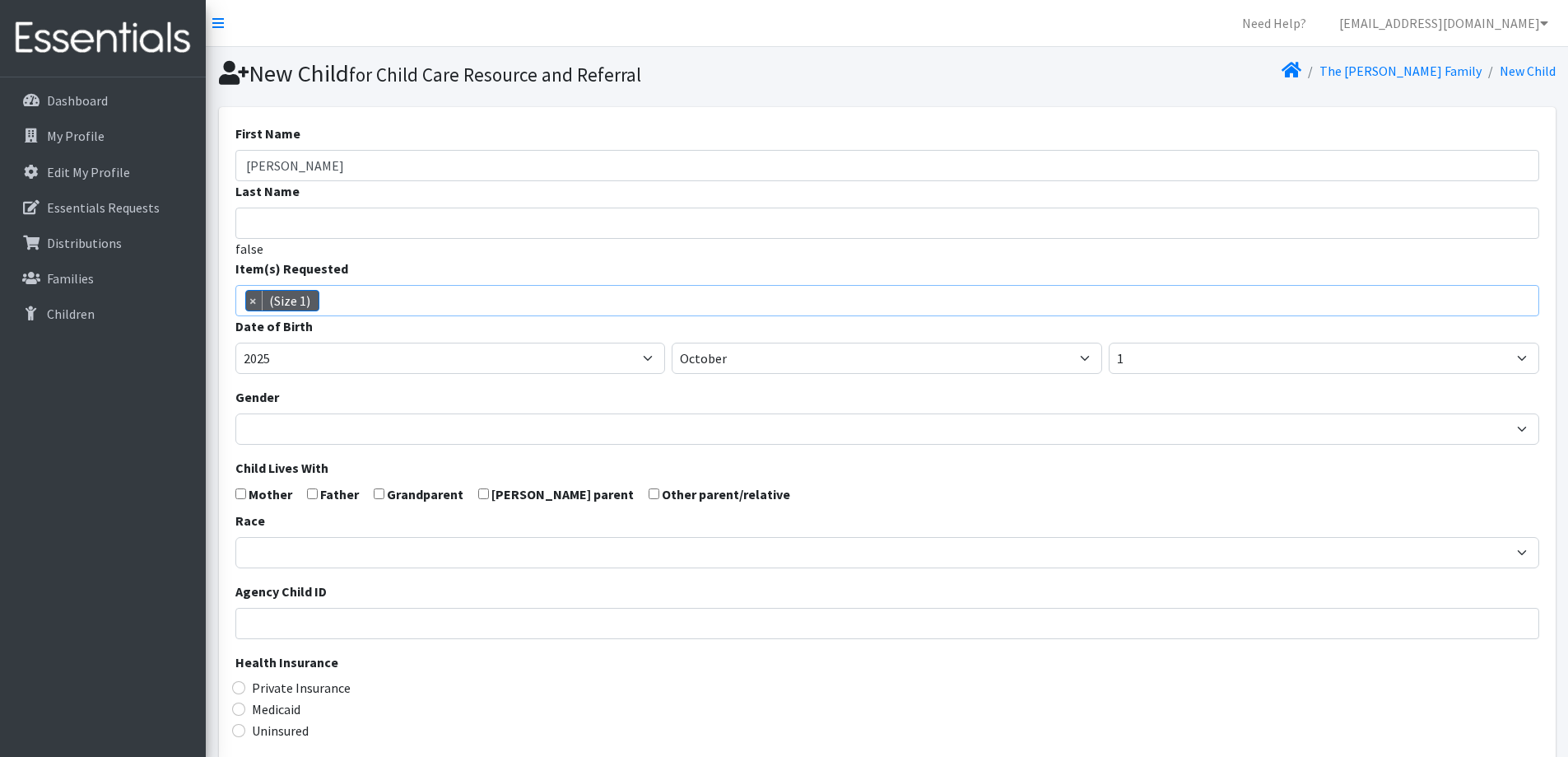
scroll to position [35, 0]
click at [881, 354] on select "January February March April May June July August September October November De…" at bounding box center [887, 358] width 430 height 31
select select "8"
click at [672, 343] on select "January February March April May June July August September October November De…" at bounding box center [887, 358] width 430 height 31
click at [1189, 367] on select "1 2 3 4 5 6 7 8 9 10 11 12 13 14 15 16 17 18 19 20 21 22 23 24 25 26 27 28 29 3…" at bounding box center [1323, 358] width 430 height 31
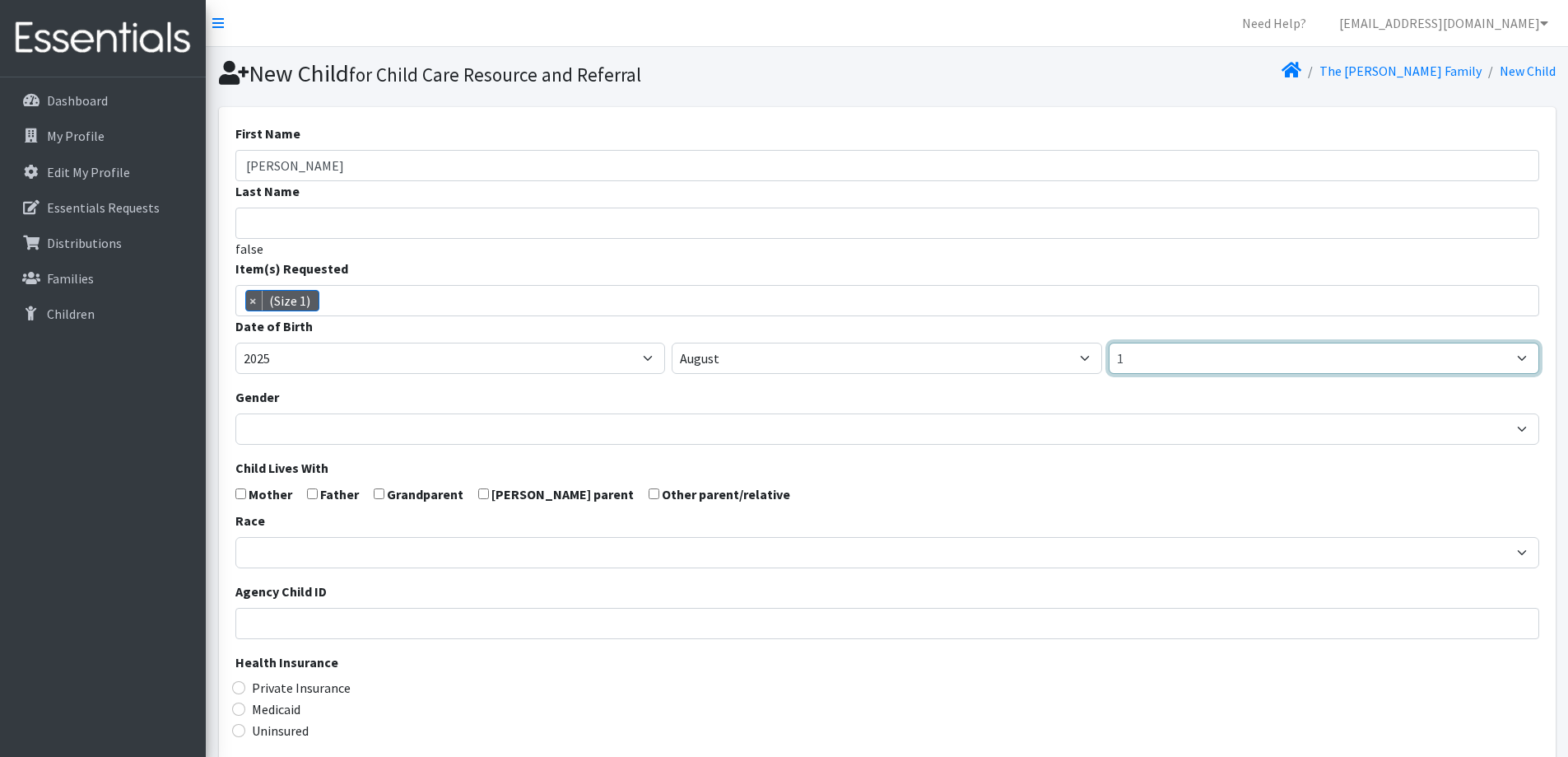
select select "3"
click at [1109, 343] on select "1 2 3 4 5 6 7 8 9 10 11 12 13 14 15 16 17 18 19 20 21 22 23 24 25 26 27 28 29 3…" at bounding box center [1323, 358] width 430 height 31
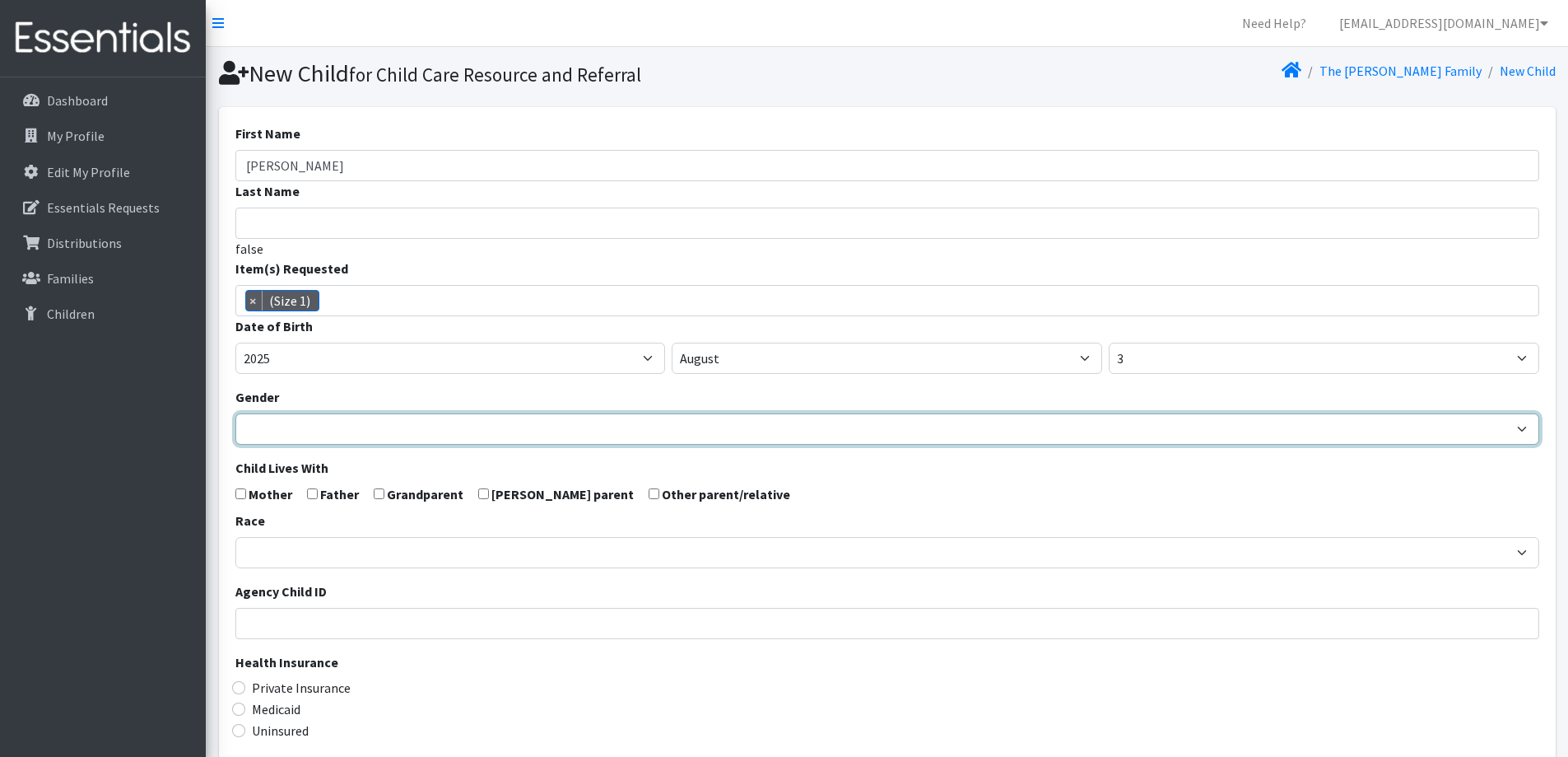
click at [407, 430] on select "Male Female" at bounding box center [887, 428] width 1304 height 31
select select "Female"
click at [235, 413] on select "Male Female" at bounding box center [887, 428] width 1304 height 31
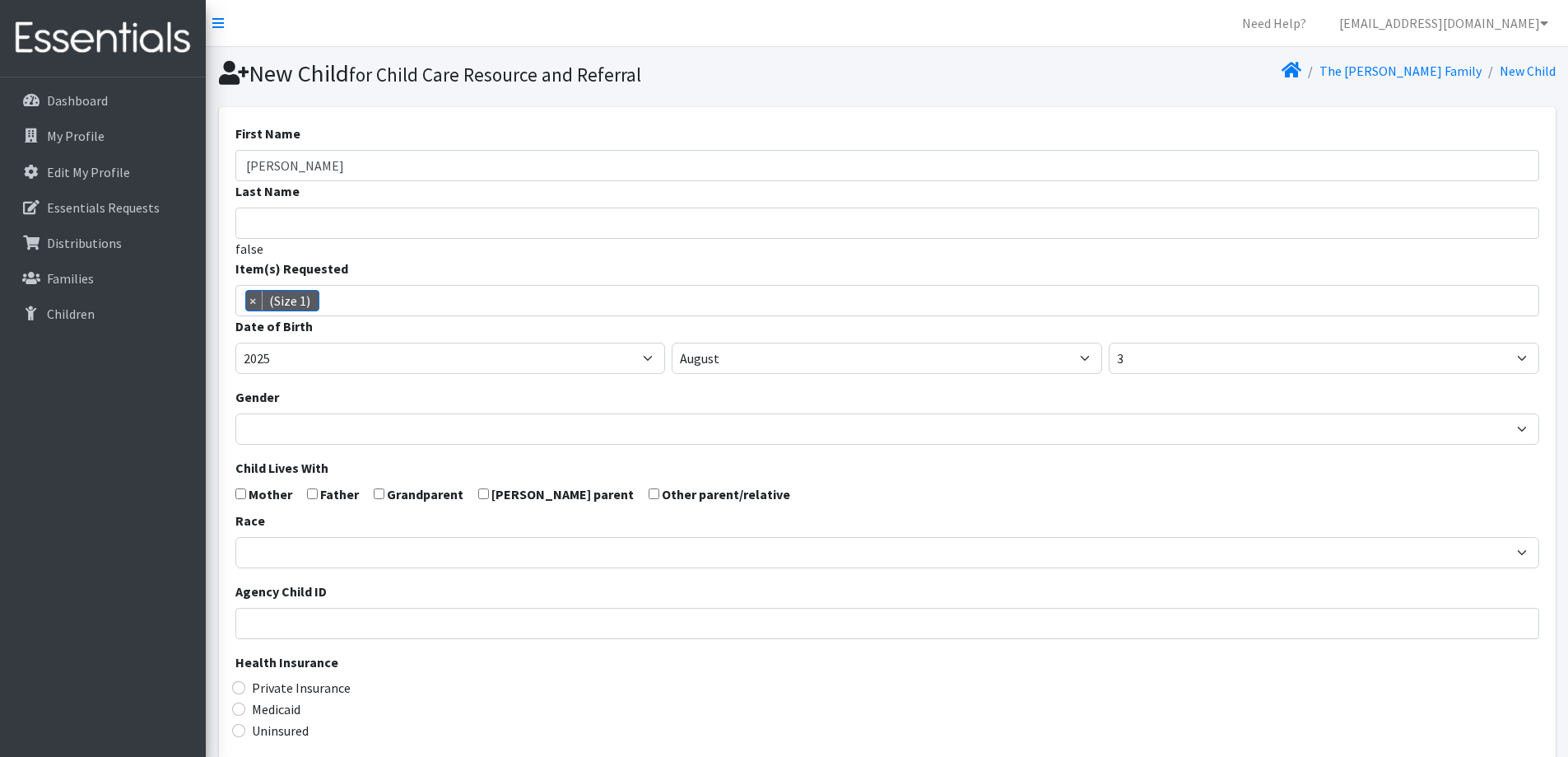
click at [351, 512] on div "Race African American Caucasian Hispanic Asian American Indian Pacific Islander…" at bounding box center [887, 539] width 1304 height 57
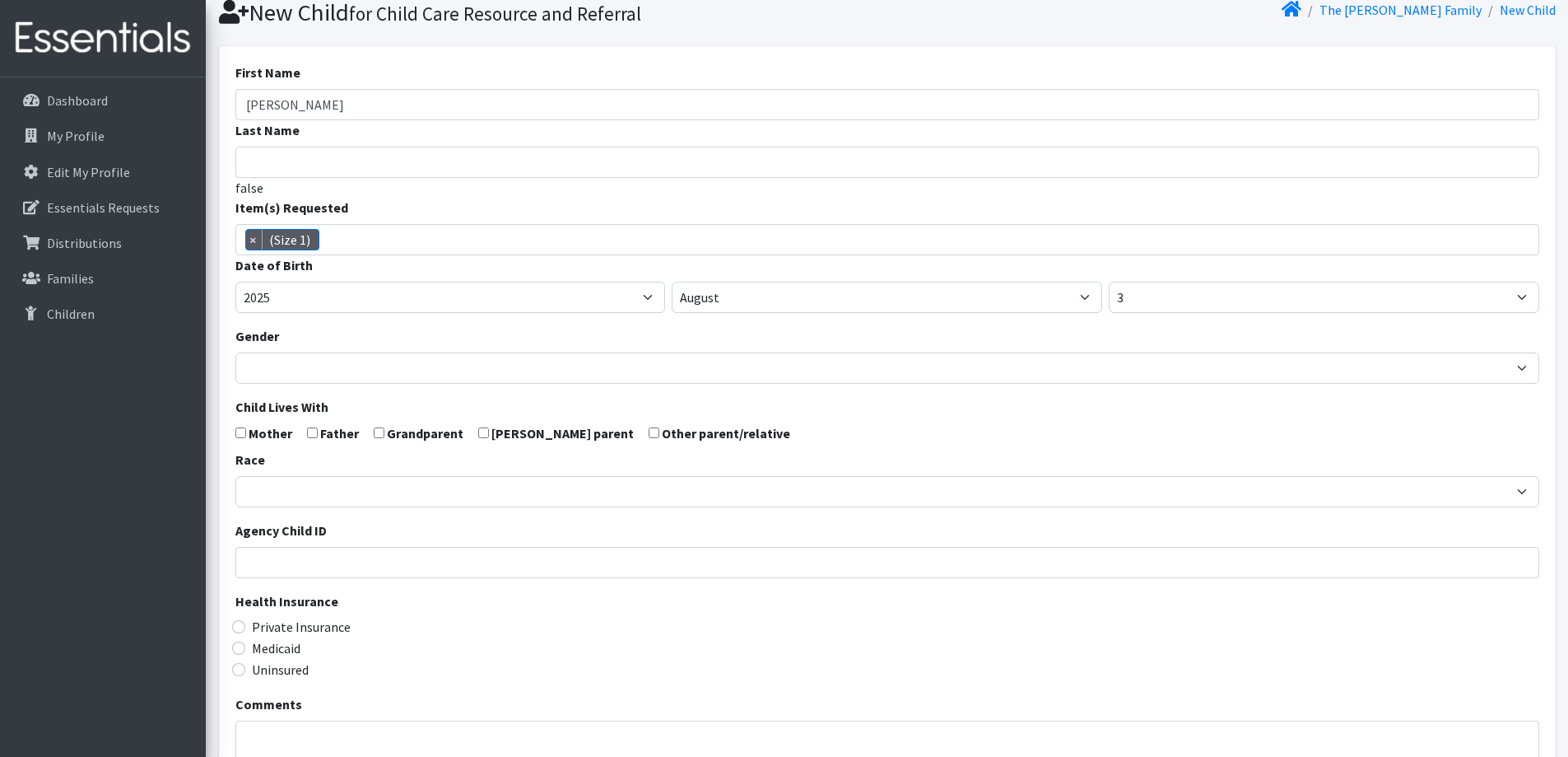
scroll to position [165, 0]
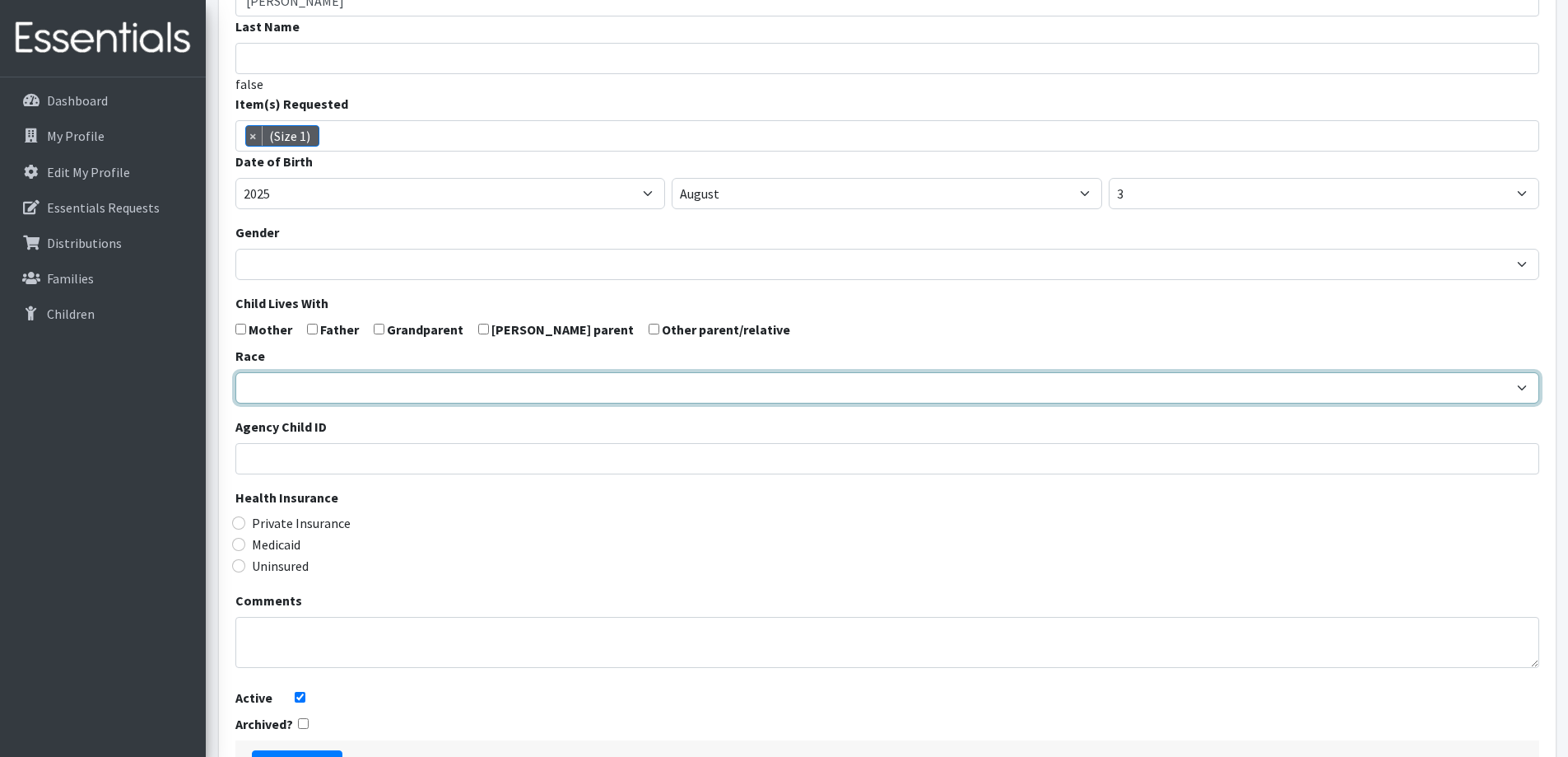
click at [340, 386] on select "African American Caucasian Hispanic Asian American Indian Pacific Islander Mult…" at bounding box center [887, 387] width 1304 height 31
select select "Caucasian"
click at [235, 372] on select "African American Caucasian Hispanic Asian American Indian Pacific Islander Mult…" at bounding box center [887, 387] width 1304 height 31
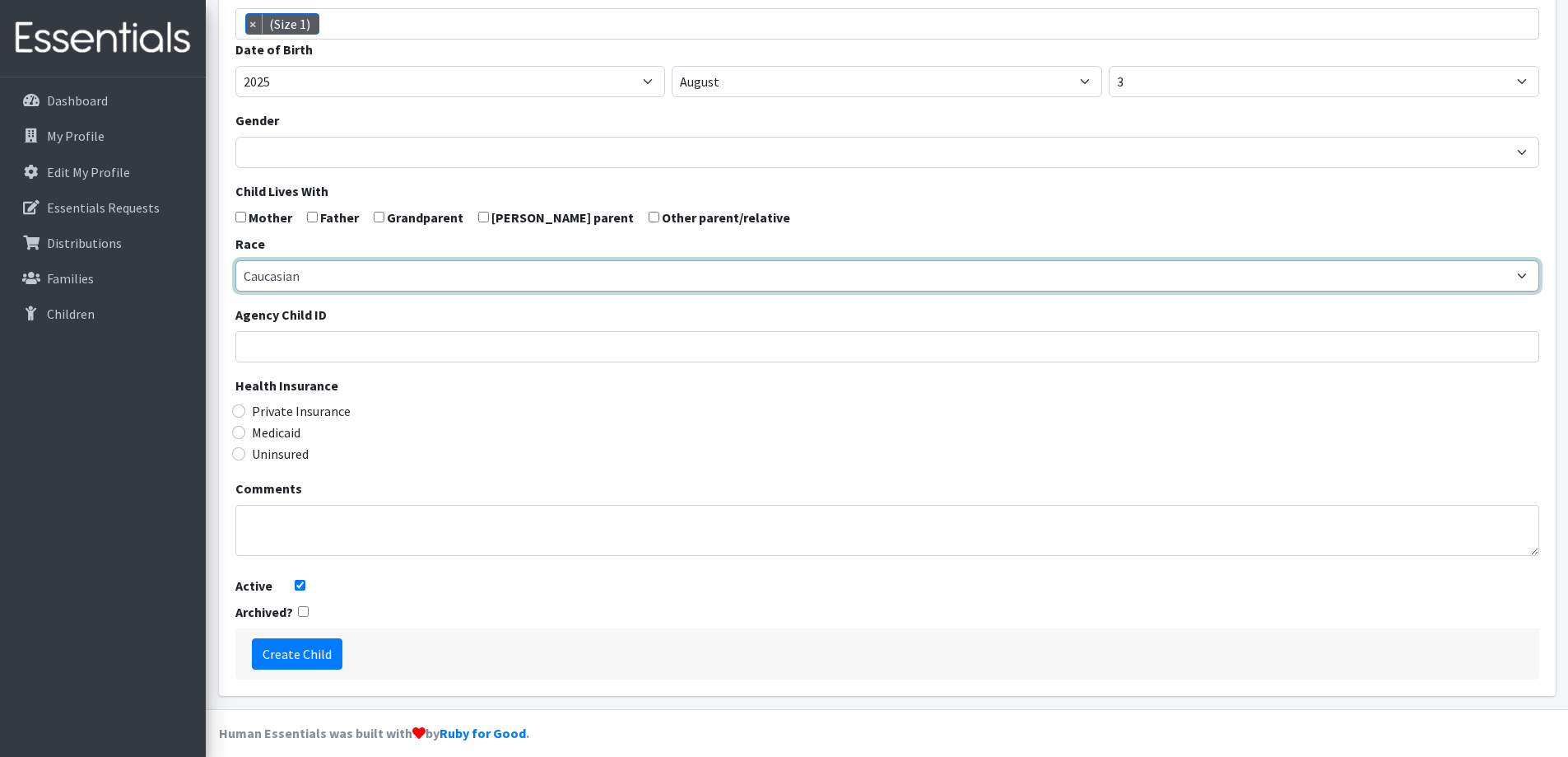
scroll to position [291, 0]
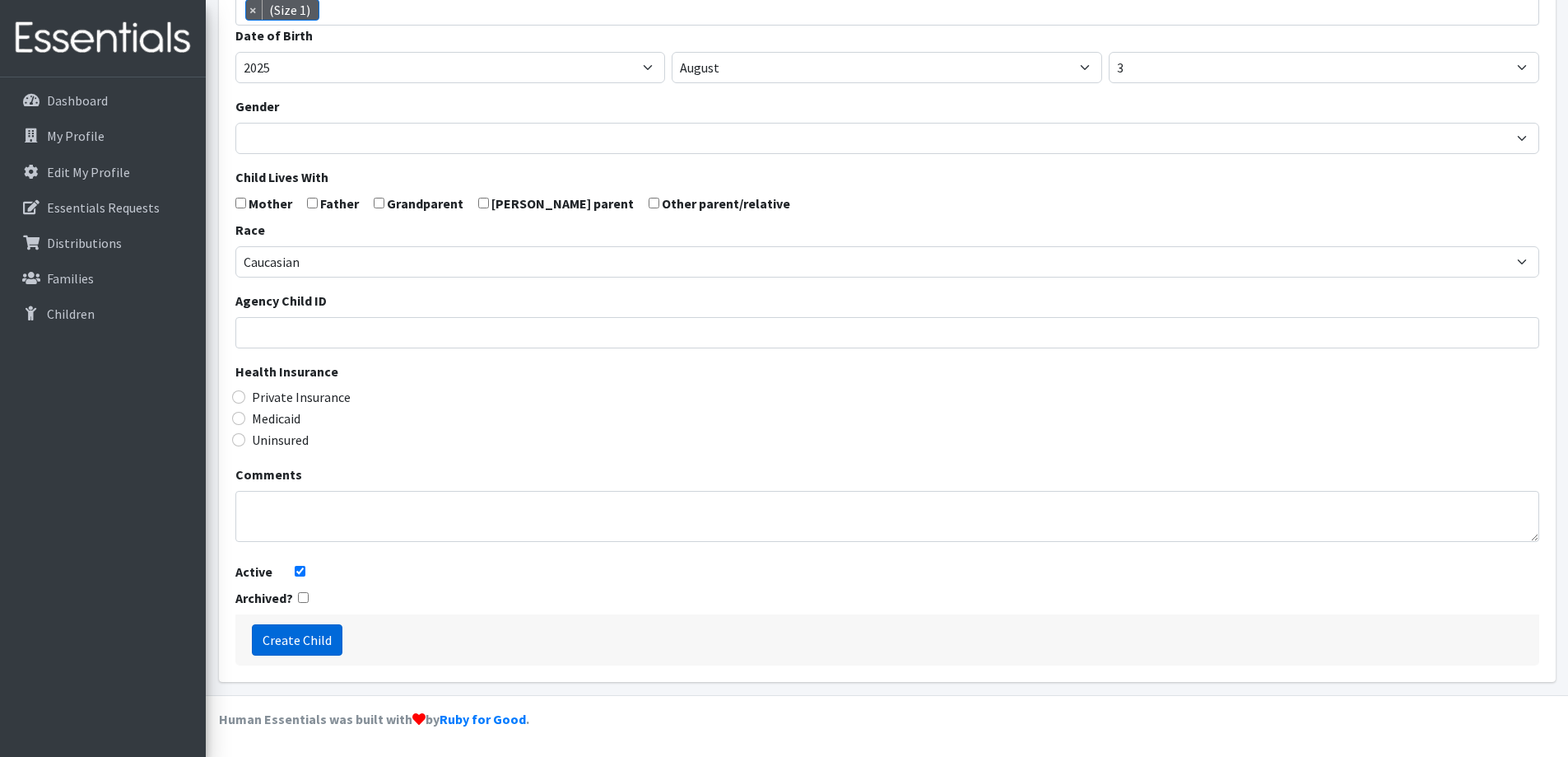
click at [307, 642] on input "Create Child" at bounding box center [297, 639] width 90 height 31
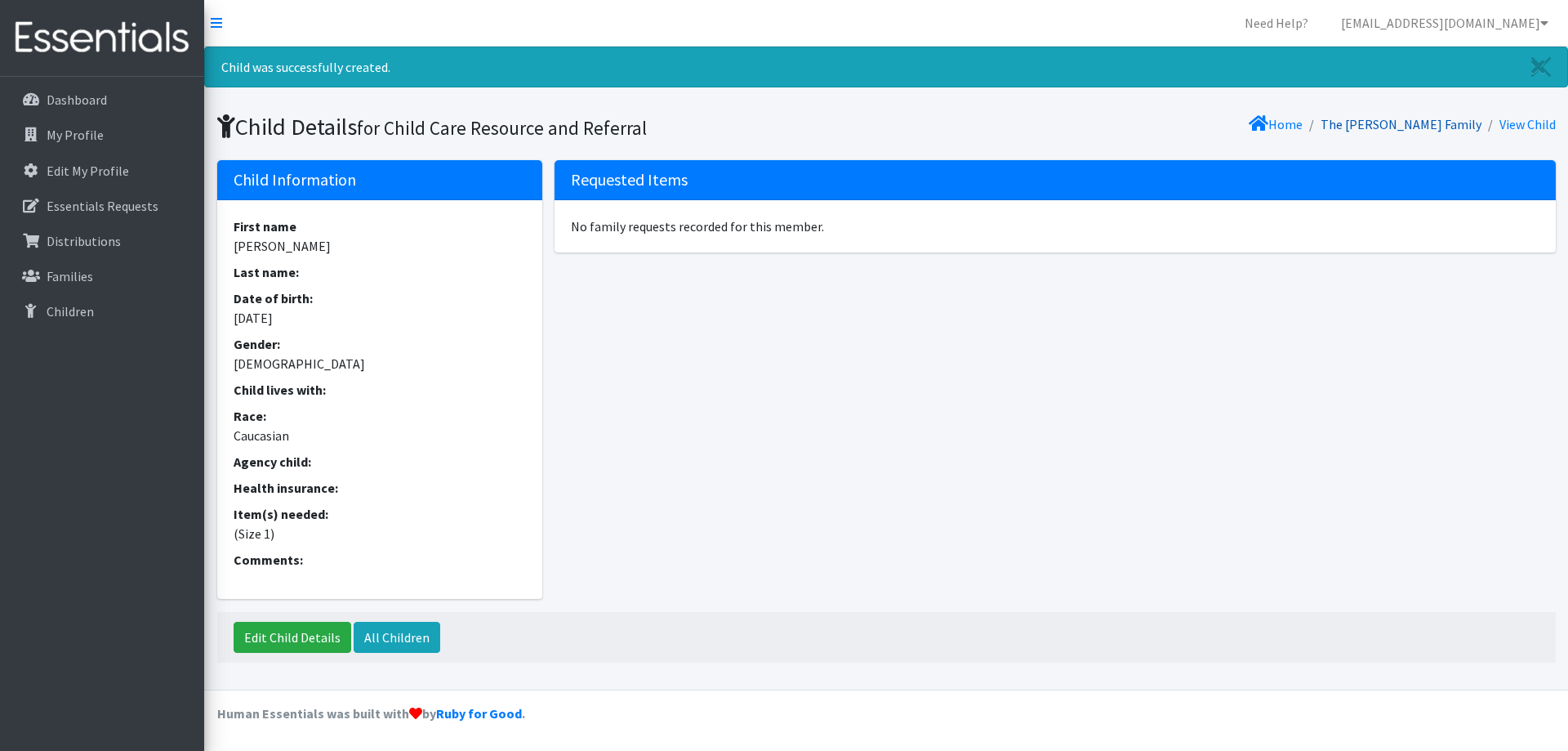
click at [1444, 121] on link "The [PERSON_NAME] Family" at bounding box center [1401, 123] width 161 height 16
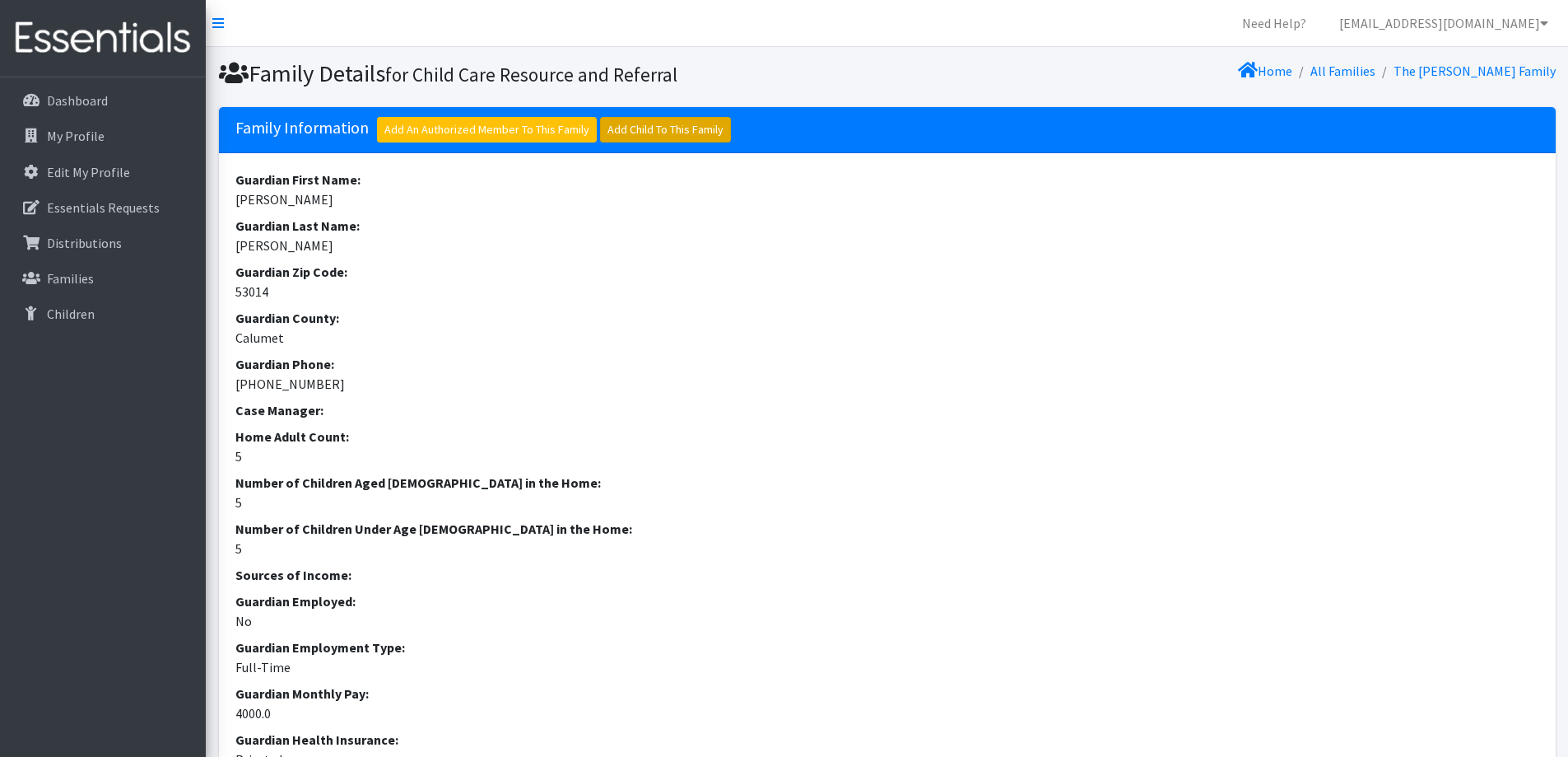
click at [685, 133] on link "Add Child To This Family" at bounding box center [664, 129] width 131 height 25
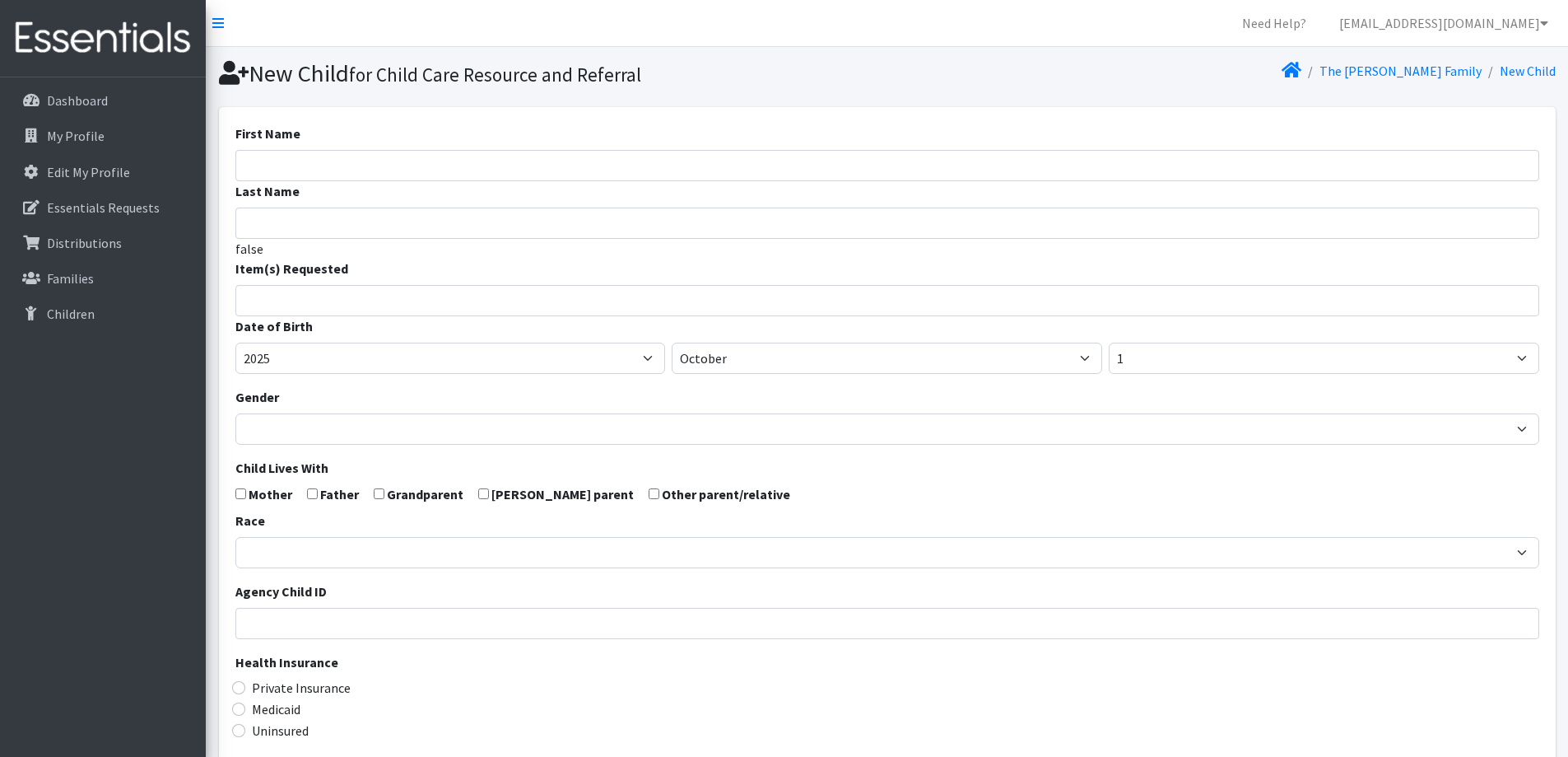
select select
click at [512, 168] on input "First Name" at bounding box center [887, 165] width 1304 height 31
type input "[PERSON_NAME]"
type input "Harris"
click at [495, 298] on input "search" at bounding box center [899, 298] width 1298 height 15
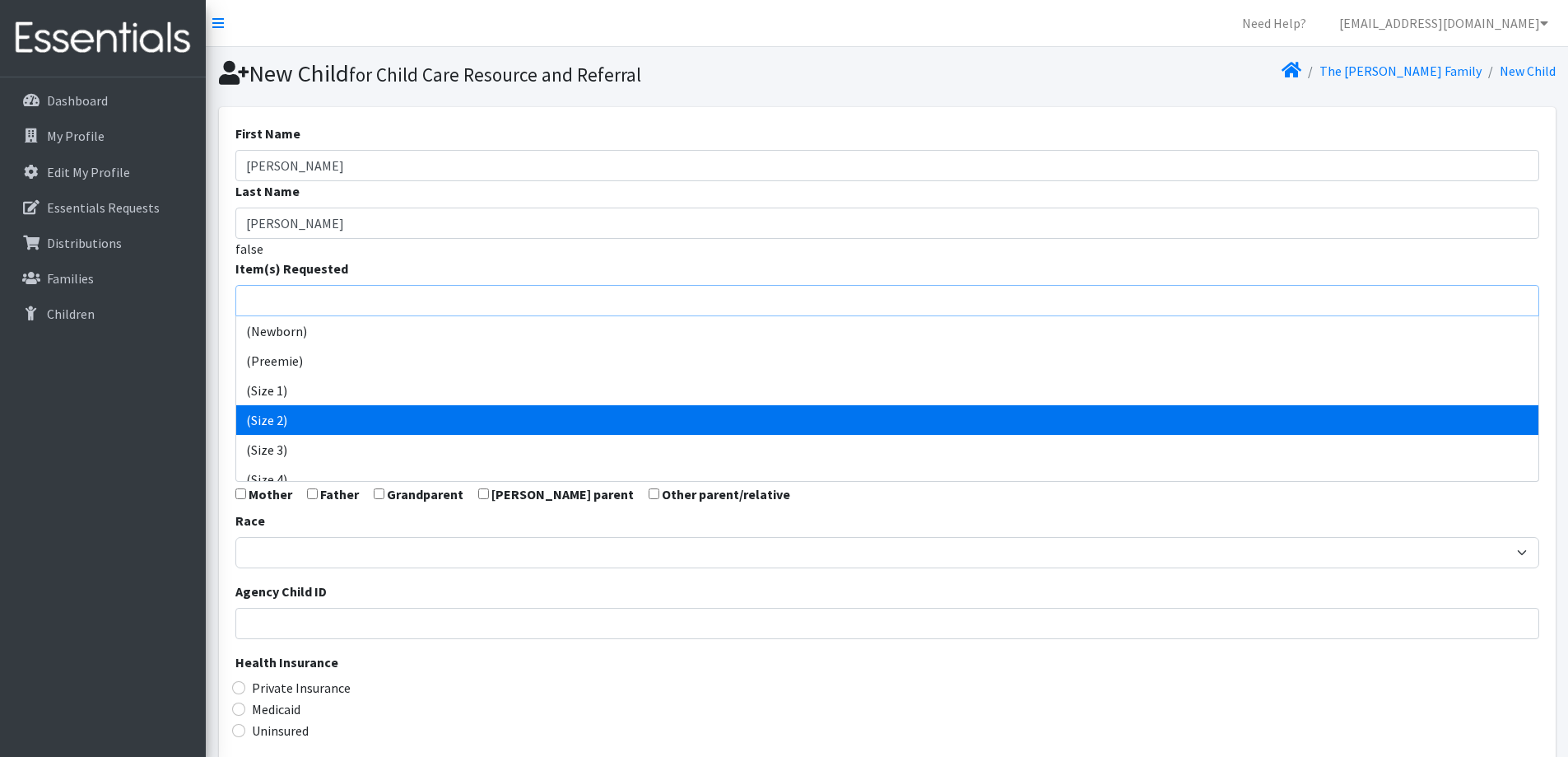
scroll to position [82, 0]
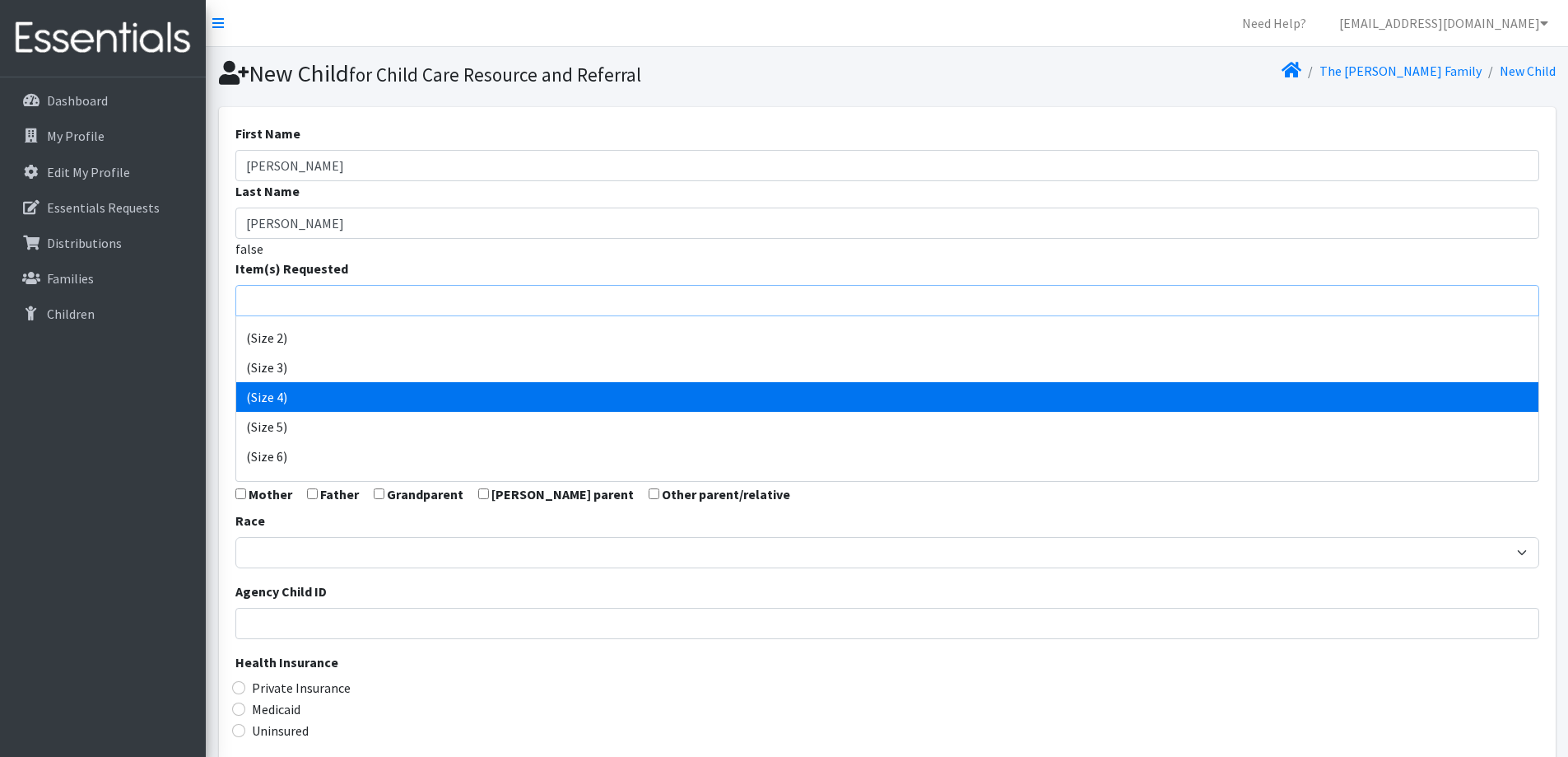
select select "14512"
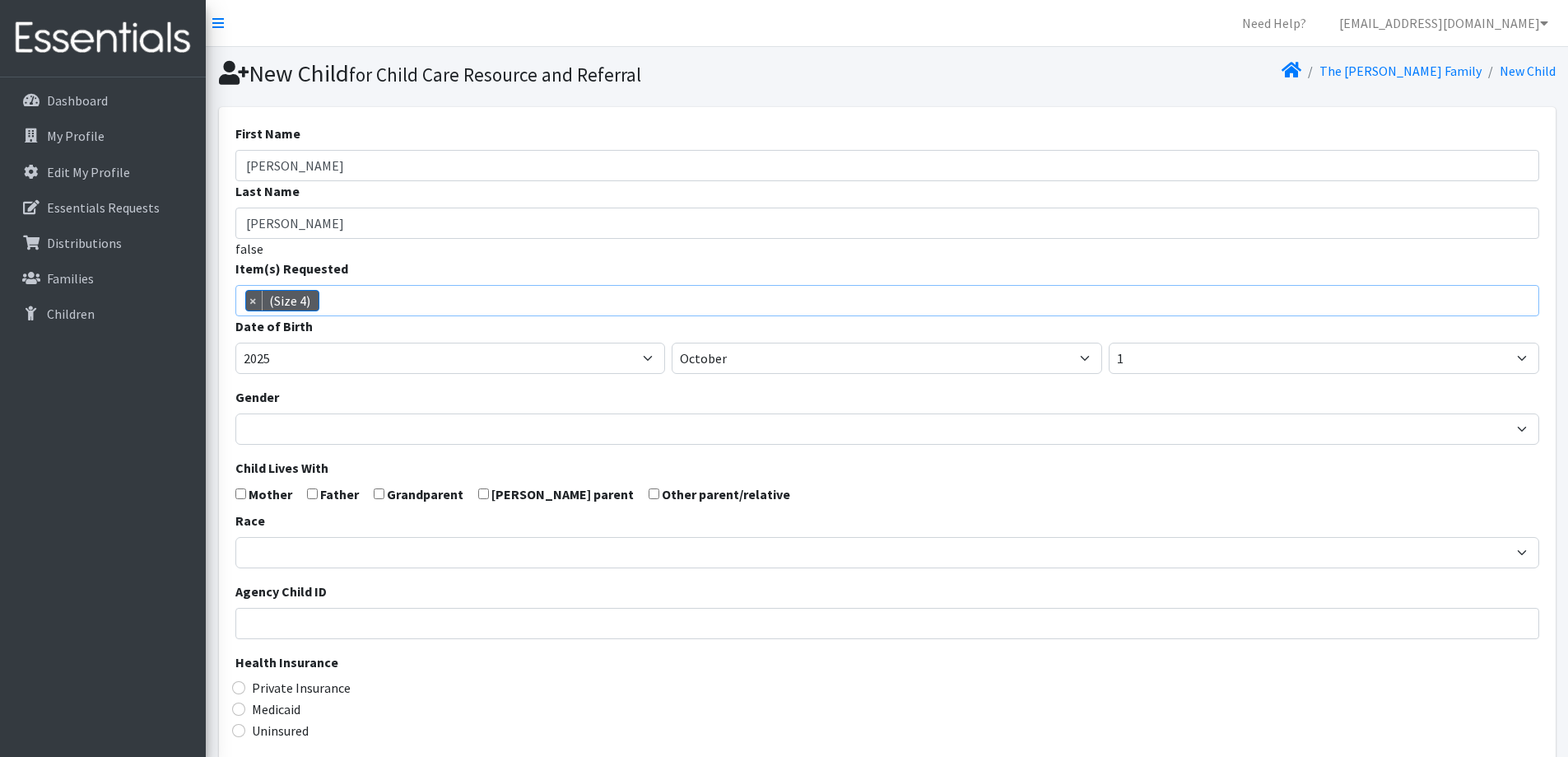
scroll to position [87, 0]
click at [452, 359] on select "2005 2006 2007 2008 2009 2010 2011 2012 2013 2014 2015 2016 2017 2018 2019 2020…" at bounding box center [450, 358] width 430 height 31
select select "2023"
click at [235, 343] on select "2005 2006 2007 2008 2009 2010 2011 2012 2013 2014 2015 2016 2017 2018 2019 2020…" at bounding box center [450, 358] width 430 height 31
click at [851, 346] on select "January February March April May June July August September October November De…" at bounding box center [887, 358] width 430 height 31
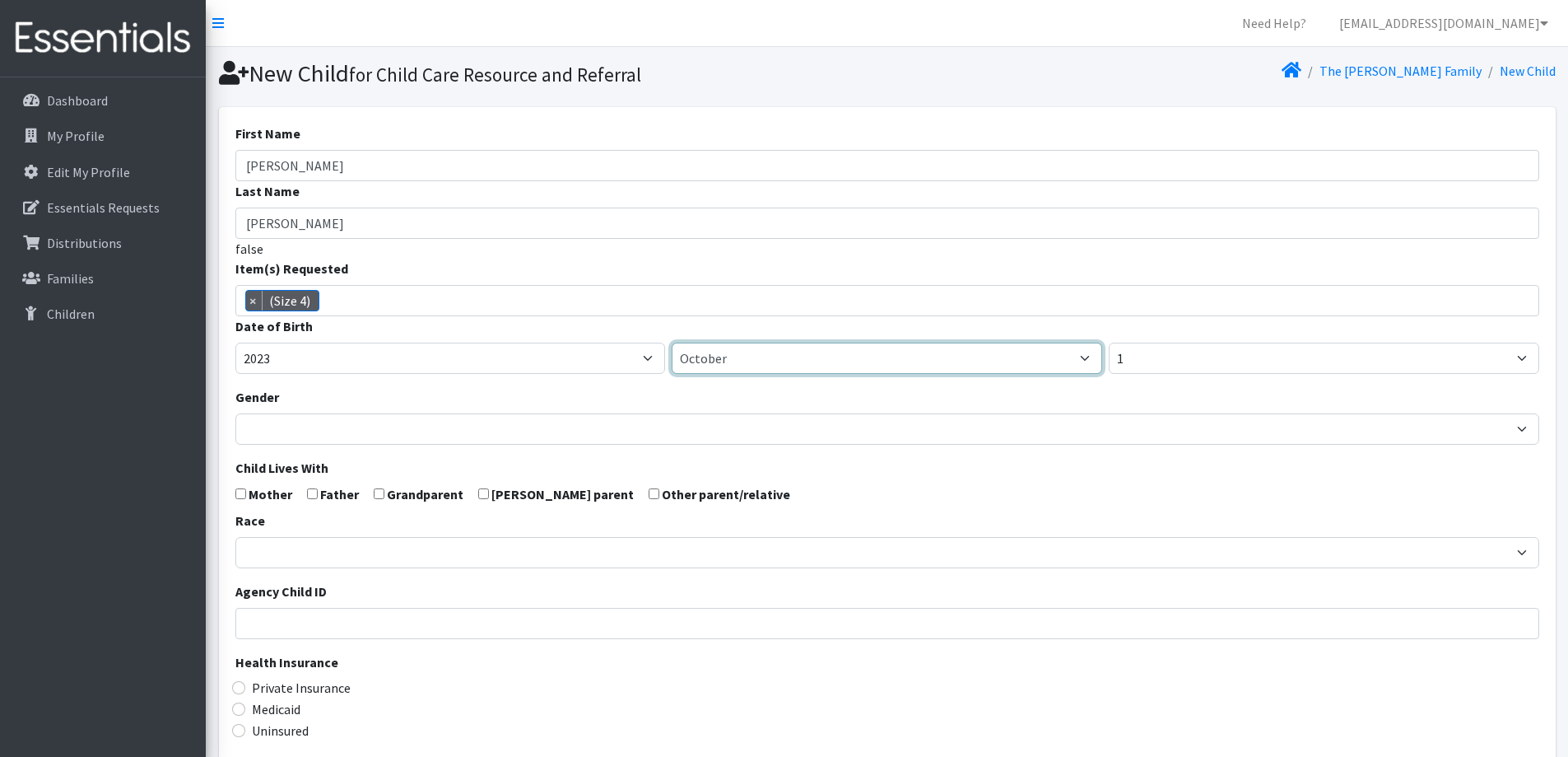
select select "12"
click at [672, 343] on select "January February March April May June July August September October November De…" at bounding box center [887, 358] width 430 height 31
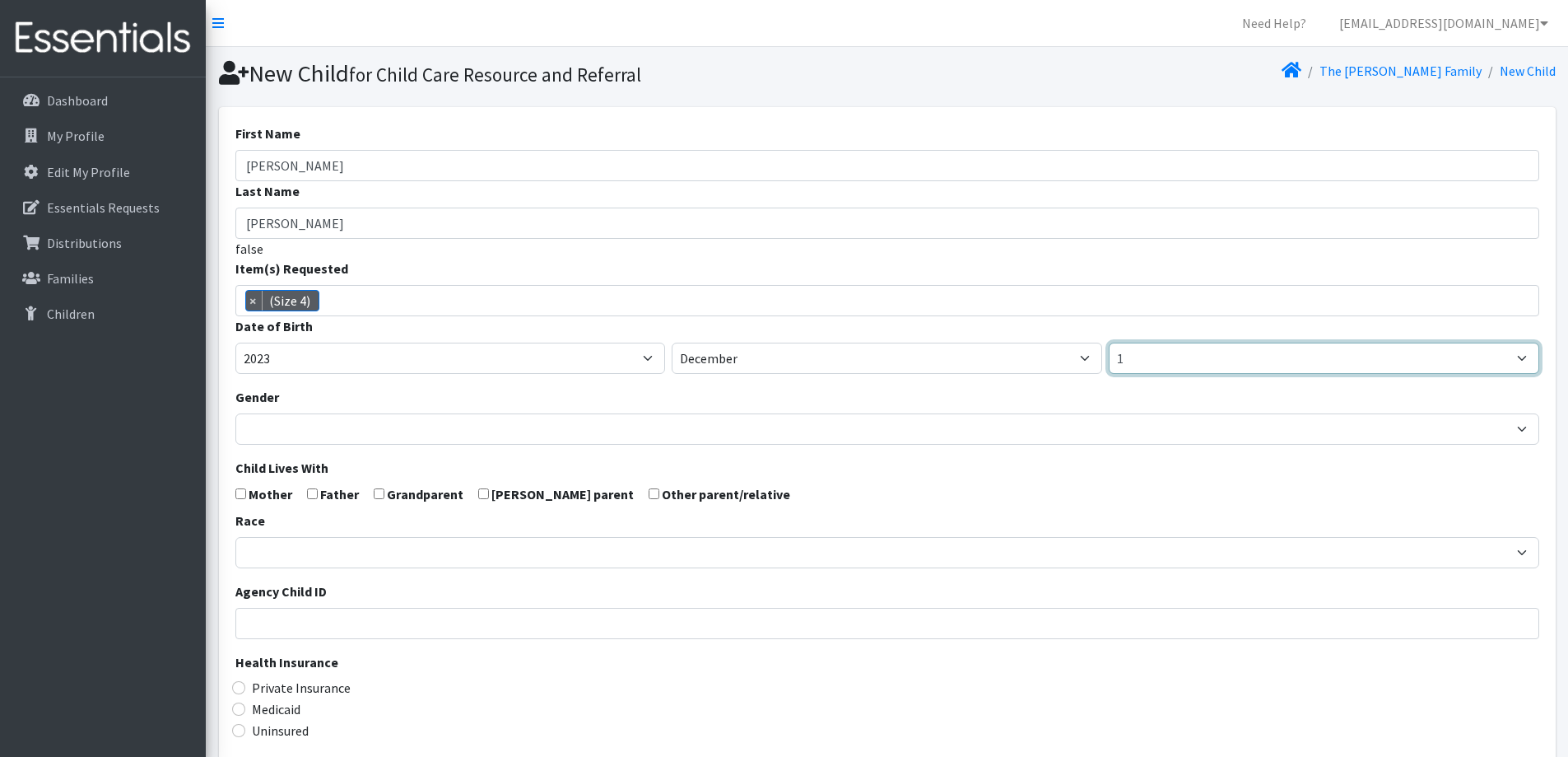
click at [1216, 362] on select "1 2 3 4 5 6 7 8 9 10 11 12 13 14 15 16 17 18 19 20 21 22 23 24 25 26 27 28 29 3…" at bounding box center [1323, 358] width 430 height 31
select select "27"
click at [1109, 343] on select "1 2 3 4 5 6 7 8 9 10 11 12 13 14 15 16 17 18 19 20 21 22 23 24 25 26 27 28 29 3…" at bounding box center [1323, 358] width 430 height 31
click at [751, 465] on form "First Name Rolland Last Name Harris false Item(s) Requested (Newborn) (Preemie)…" at bounding box center [887, 540] width 1304 height 832
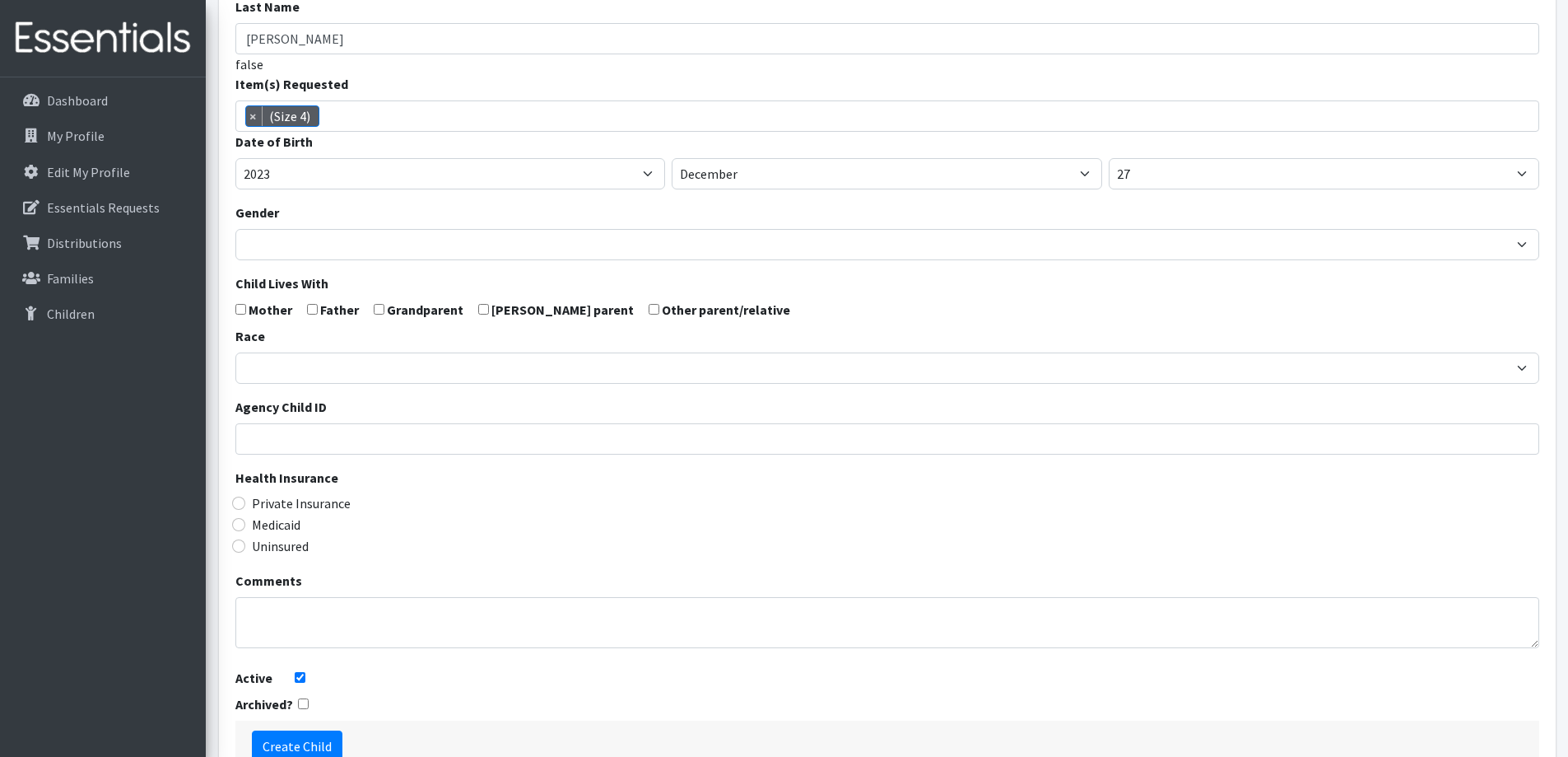
scroll to position [247, 0]
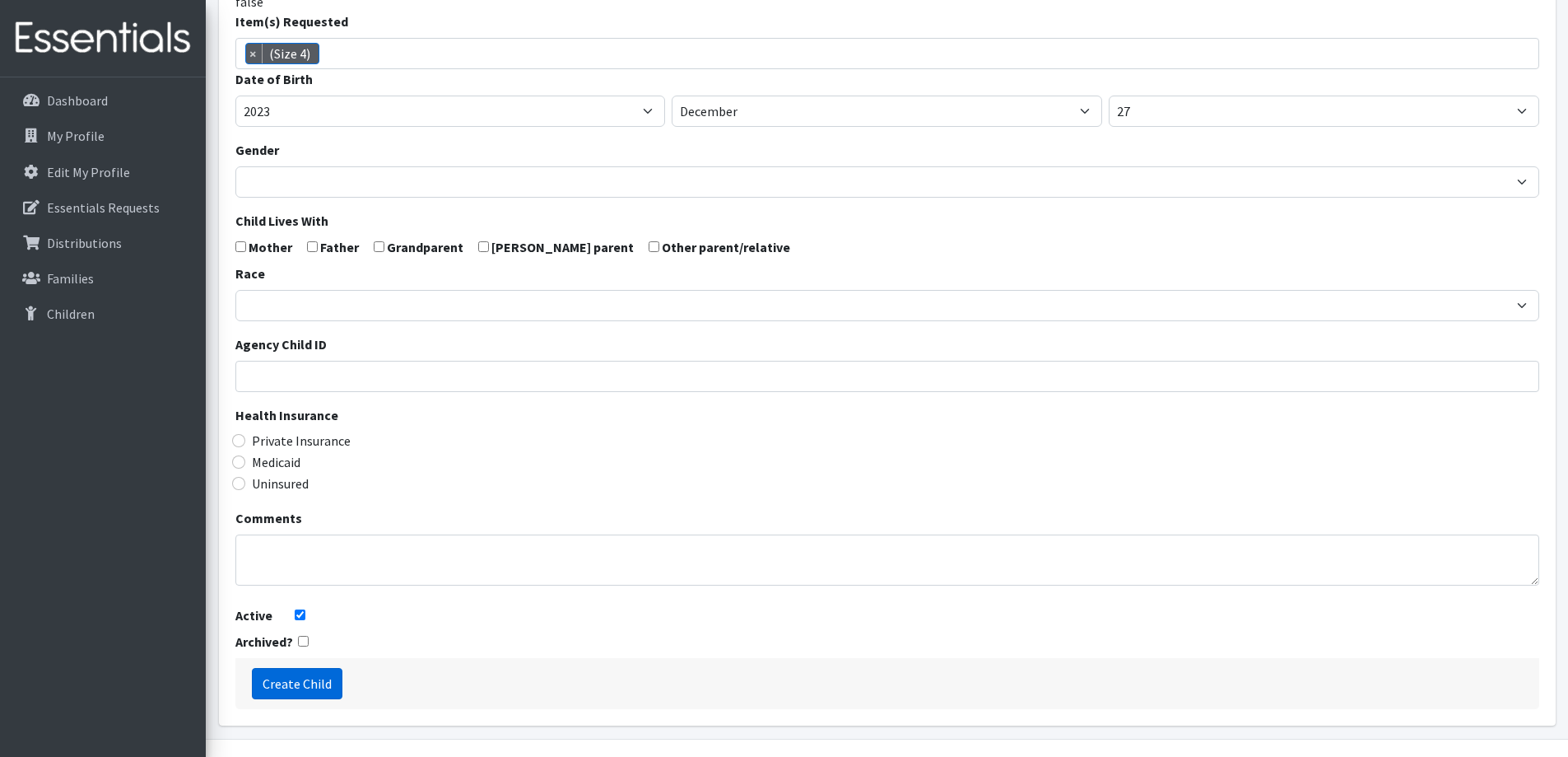
click at [288, 679] on input "Create Child" at bounding box center [297, 683] width 90 height 31
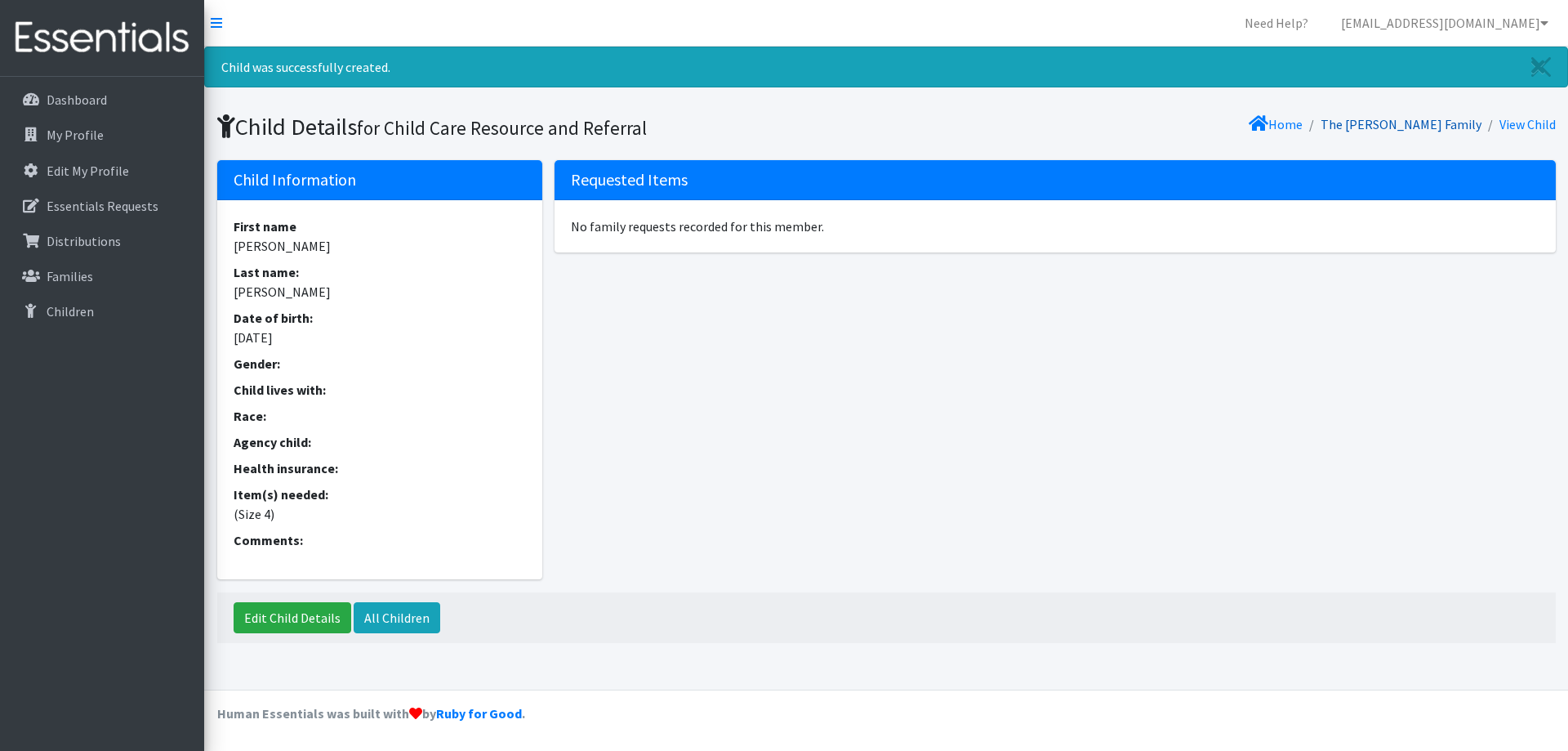
click at [1448, 118] on link "The [PERSON_NAME] Family" at bounding box center [1401, 123] width 161 height 16
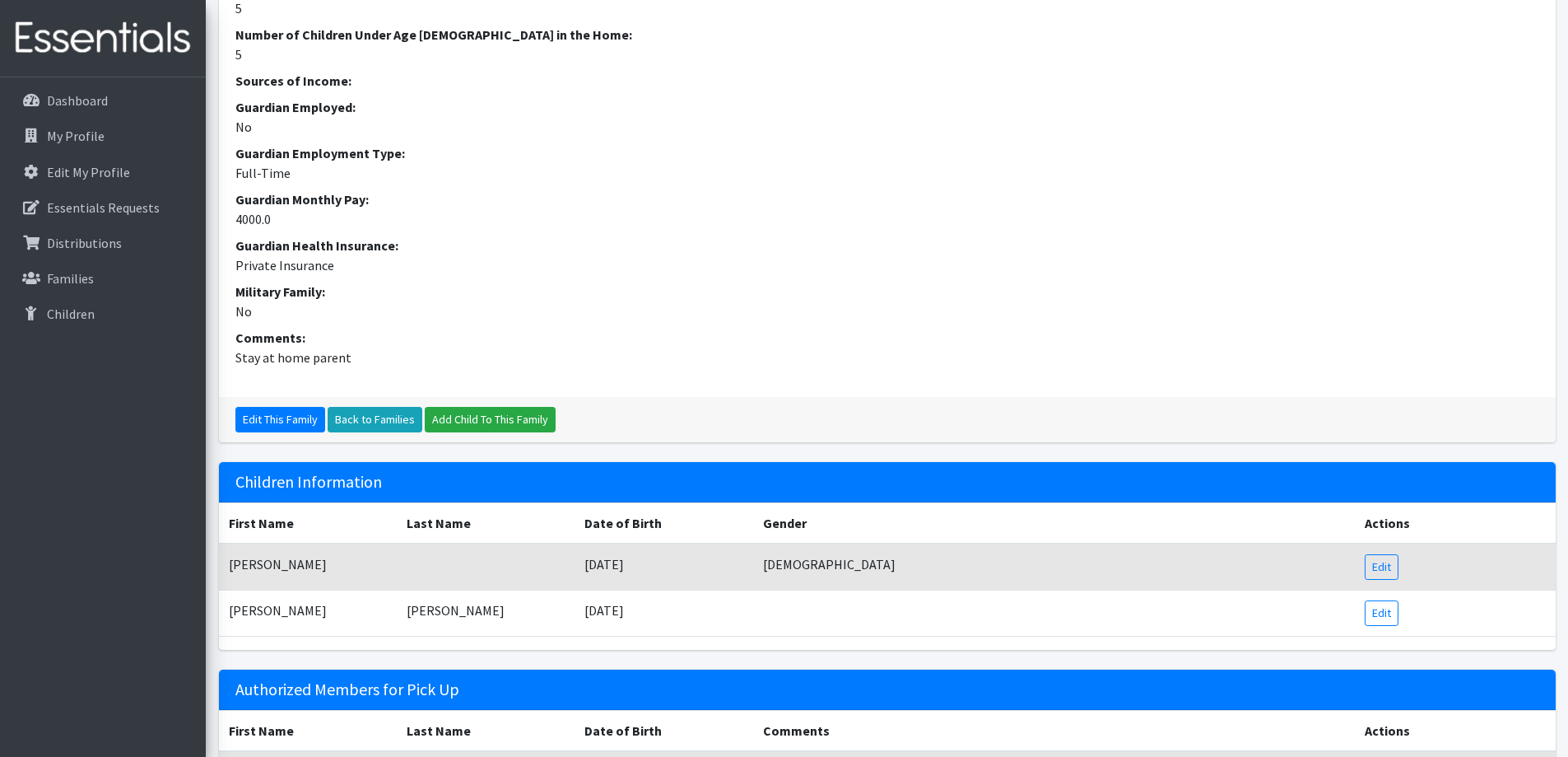
scroll to position [630, 0]
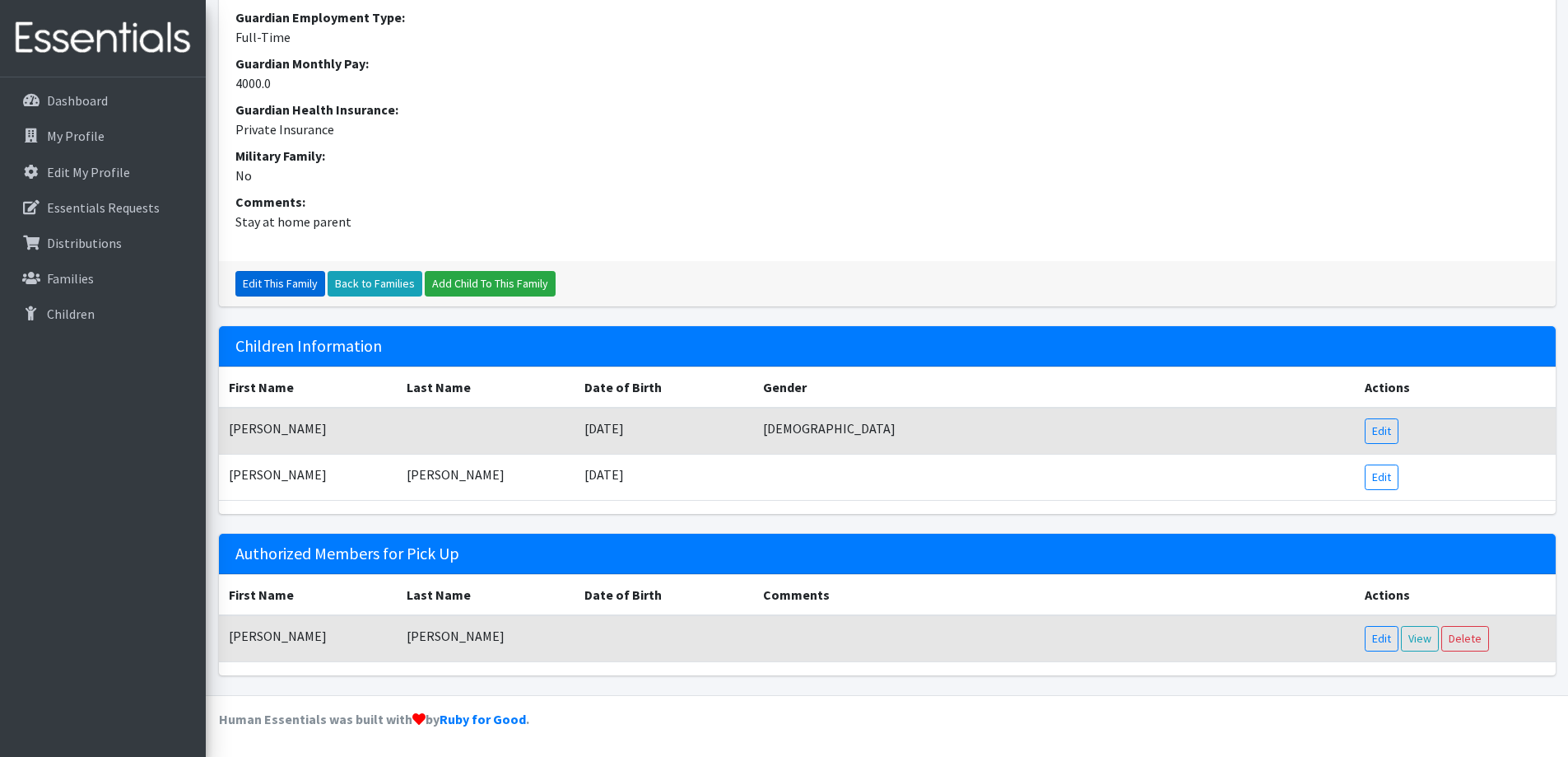
click at [262, 280] on link "Edit This Family" at bounding box center [280, 283] width 89 height 25
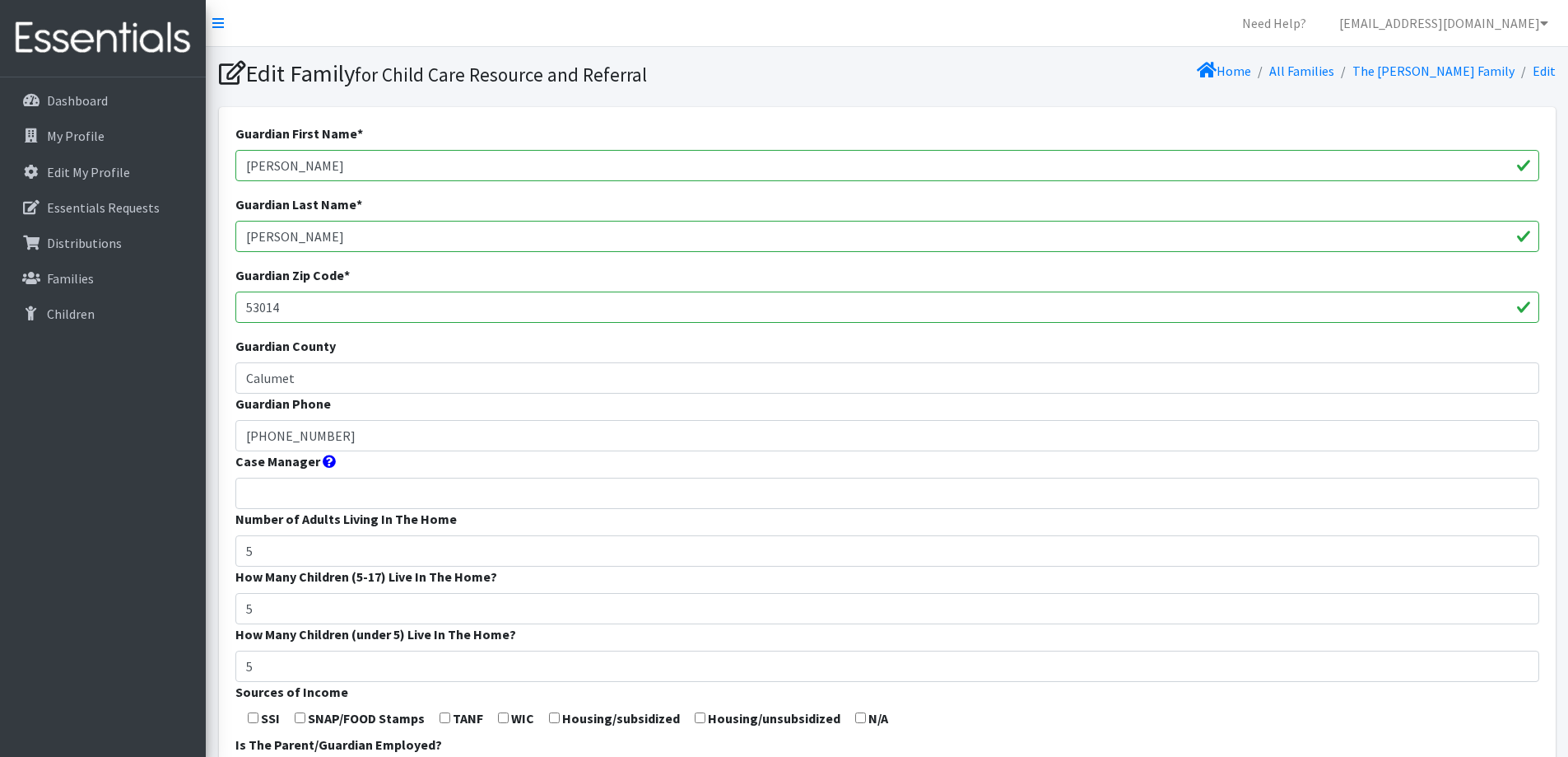
scroll to position [486, 0]
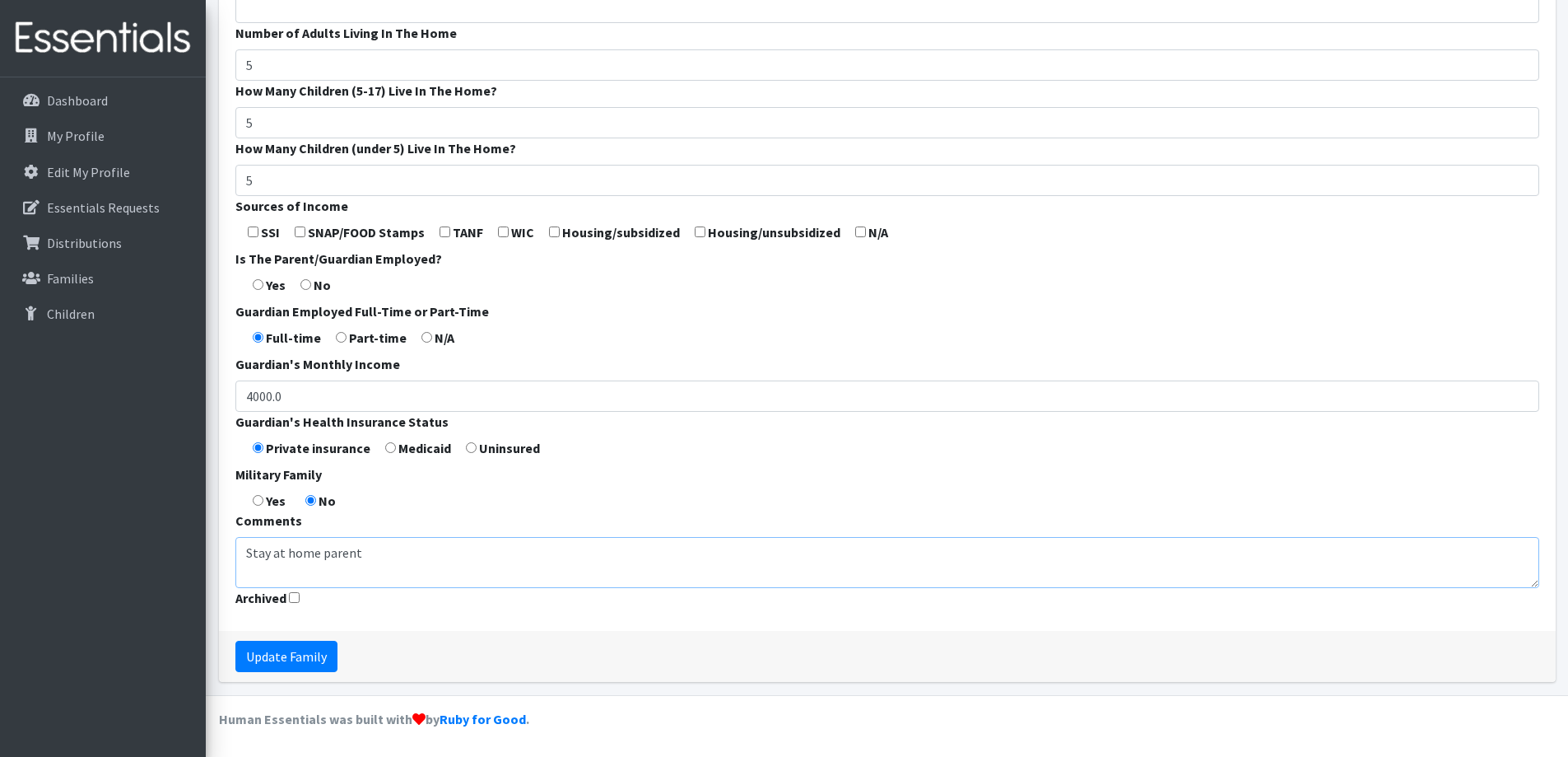
click at [370, 557] on textarea "Stay at home parent" at bounding box center [887, 562] width 1304 height 51
type textarea "Stay at home parent - Aunt recently received kinship care of nephew from a [MED…"
click at [277, 659] on input "Update Family" at bounding box center [286, 655] width 102 height 31
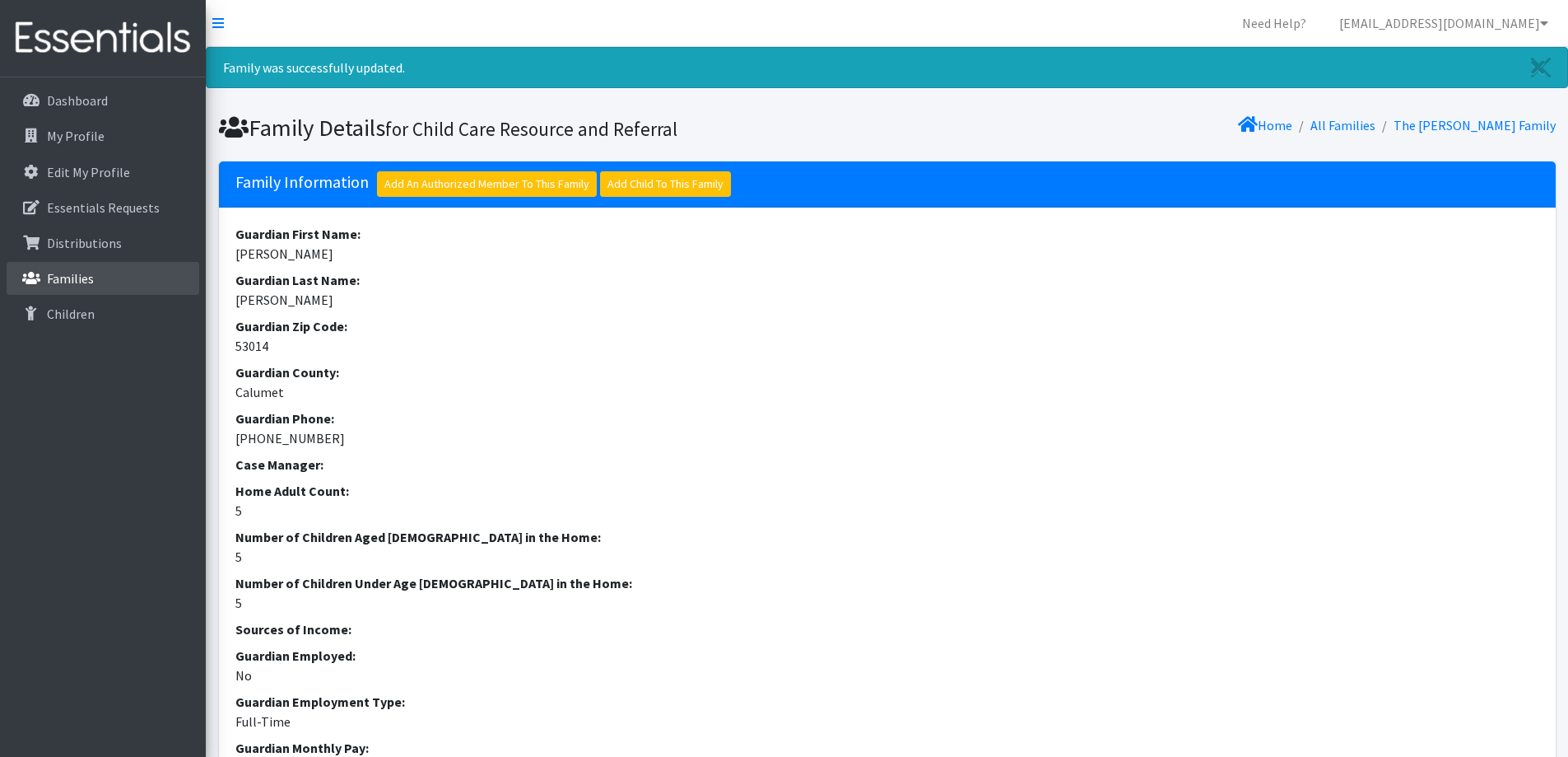
click at [102, 266] on link "Families" at bounding box center [103, 278] width 193 height 33
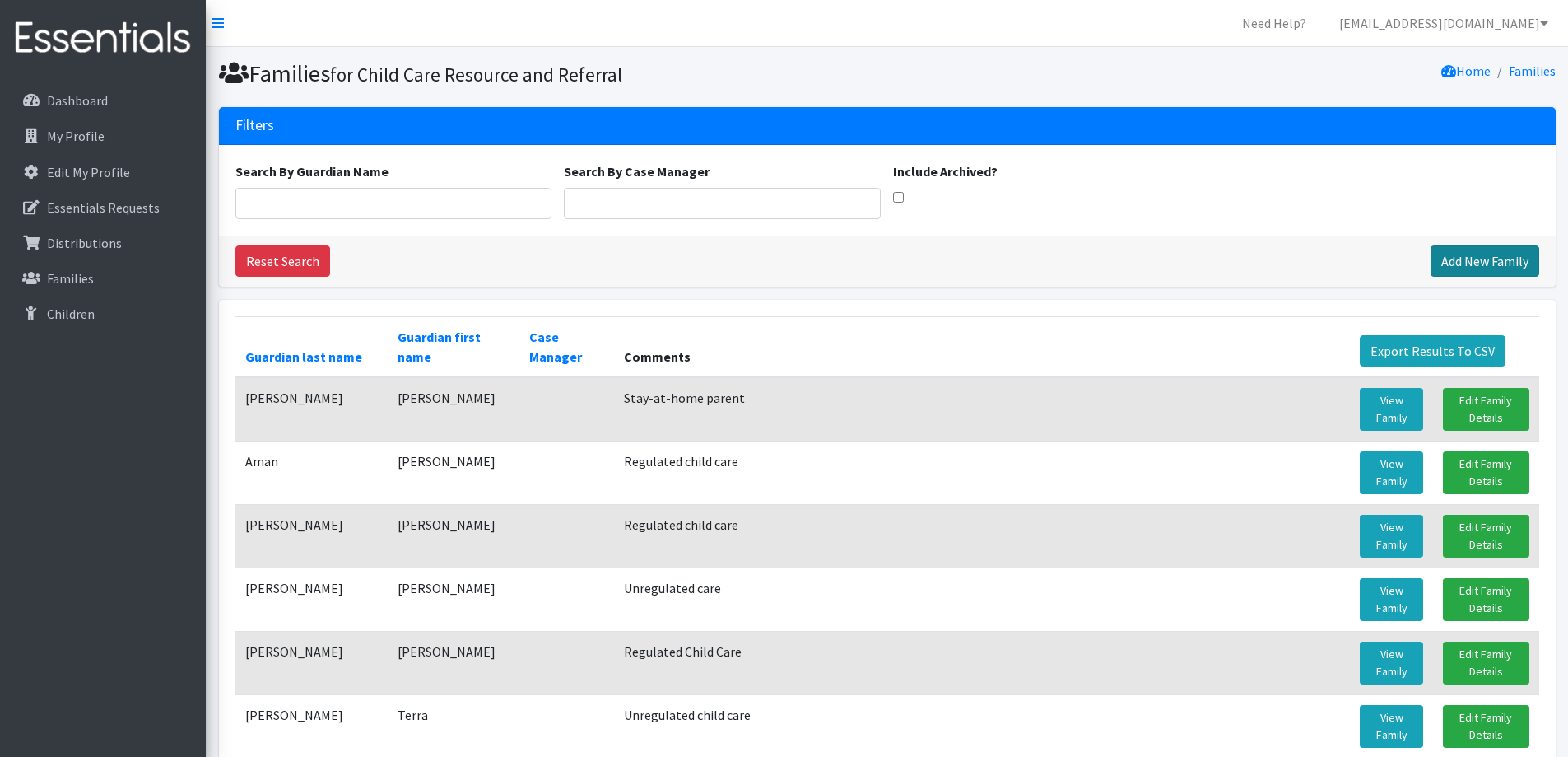
click at [1516, 266] on link "Add New Family" at bounding box center [1484, 261] width 108 height 31
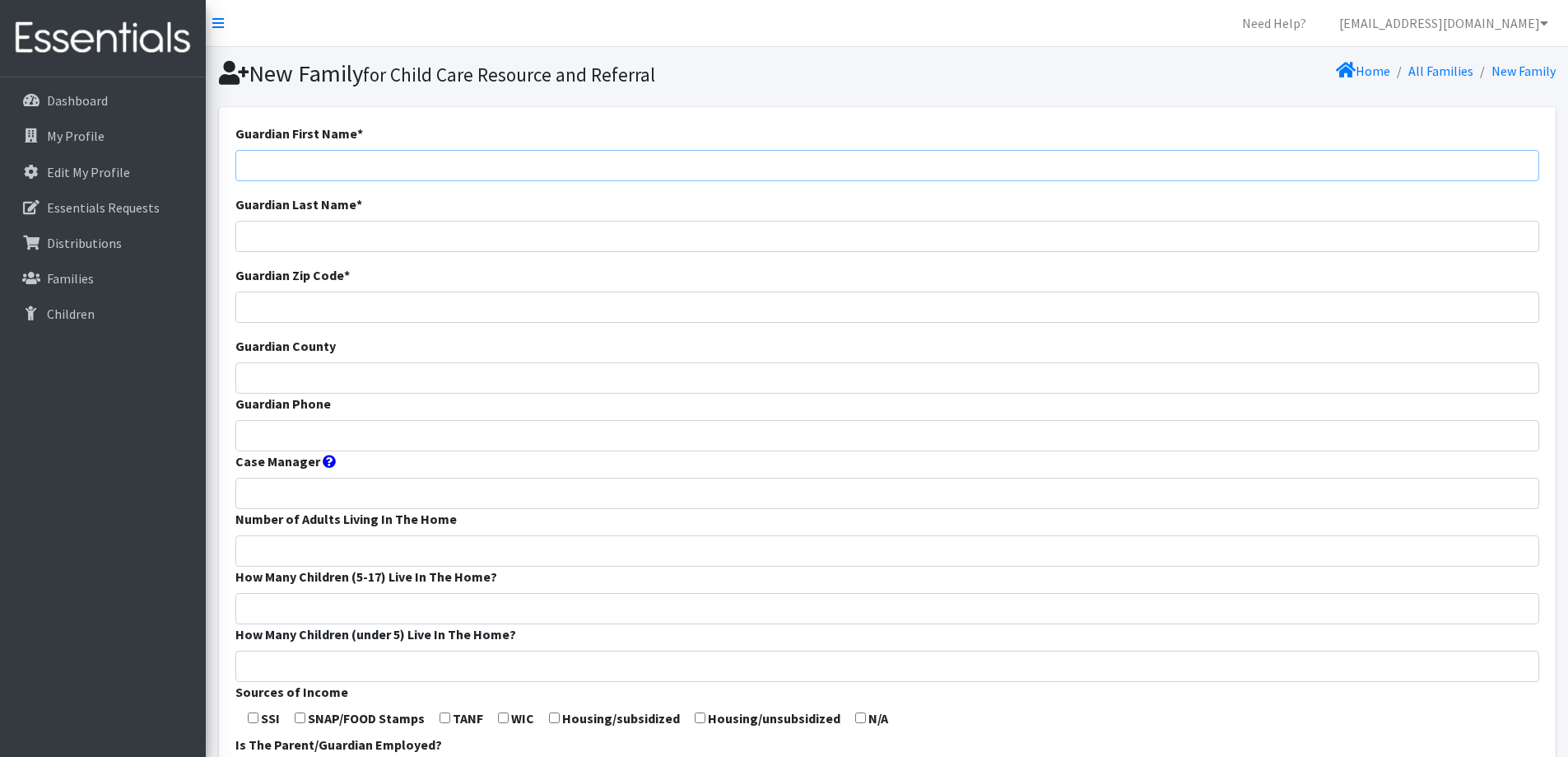
click at [695, 159] on input "Guardian First Name *" at bounding box center [887, 165] width 1304 height 31
type input "[PERSON_NAME]"
type input "Raith"
click at [469, 308] on input "Guardian Zip Code *" at bounding box center [887, 307] width 1304 height 31
type input "53088"
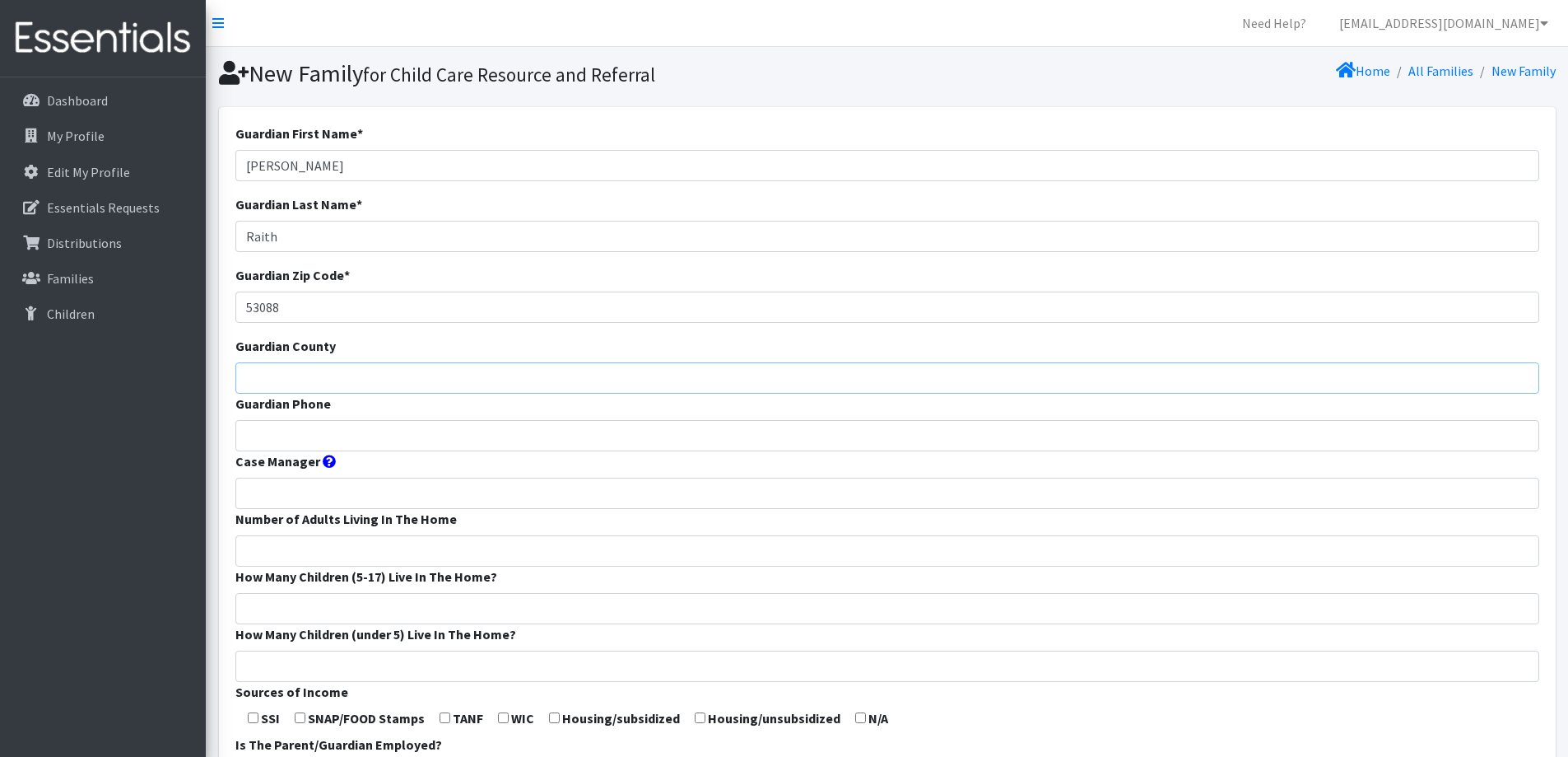
click at [454, 375] on input "Guardian County" at bounding box center [887, 378] width 1304 height 31
type input "Calumet"
click at [464, 440] on input "Guardian Phone" at bounding box center [887, 435] width 1304 height 31
type input "[PHONE_NUMBER]"
click at [453, 548] on input "Number of Adults Living In The Home" at bounding box center [887, 550] width 1304 height 31
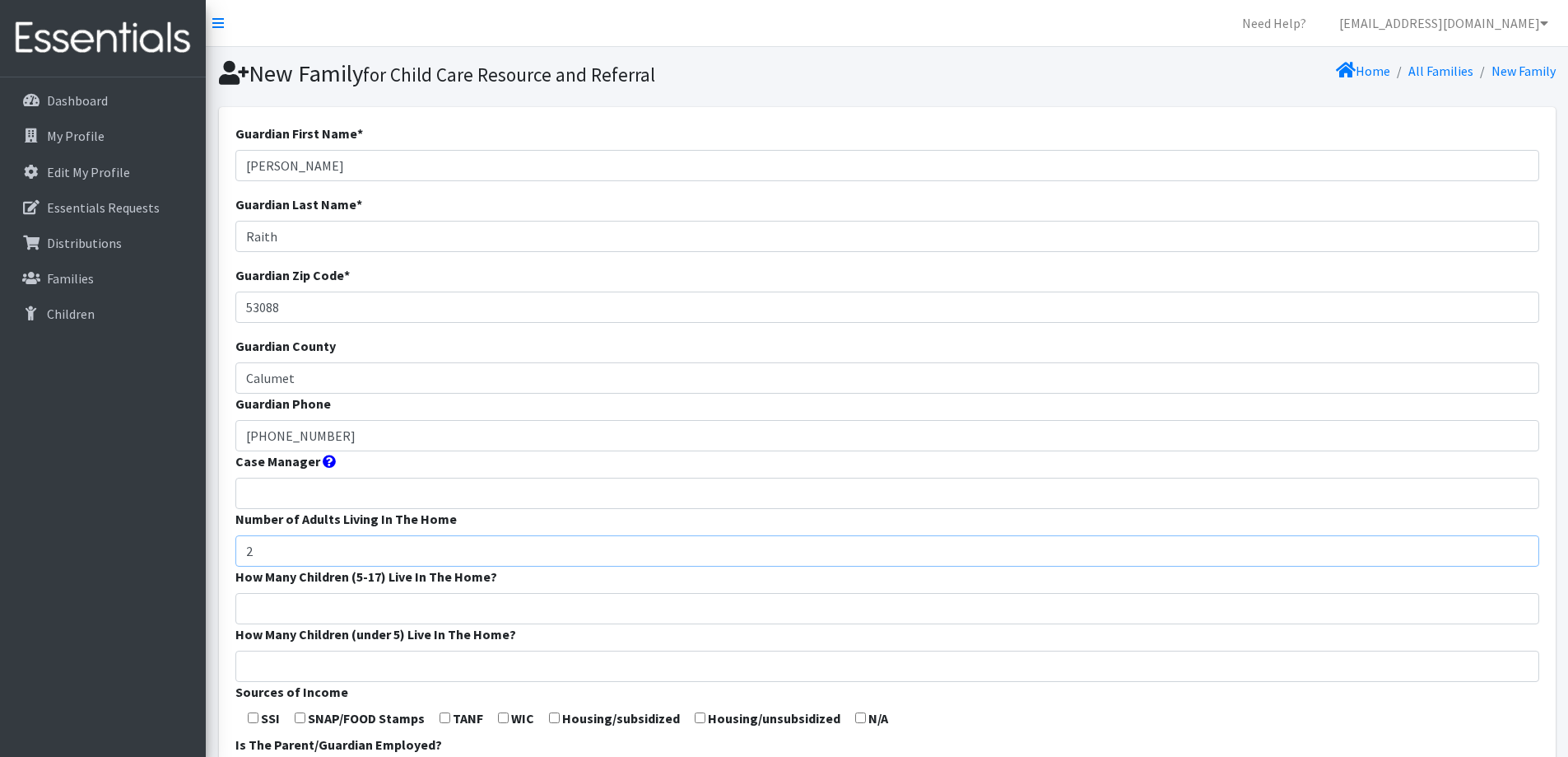
type input "2"
click at [446, 607] on input "How Many Children (5-17) Live In The Home?" at bounding box center [887, 608] width 1304 height 31
type input "0"
click at [430, 668] on input "How Many Children (under 5) Live In The Home?" at bounding box center [887, 666] width 1304 height 31
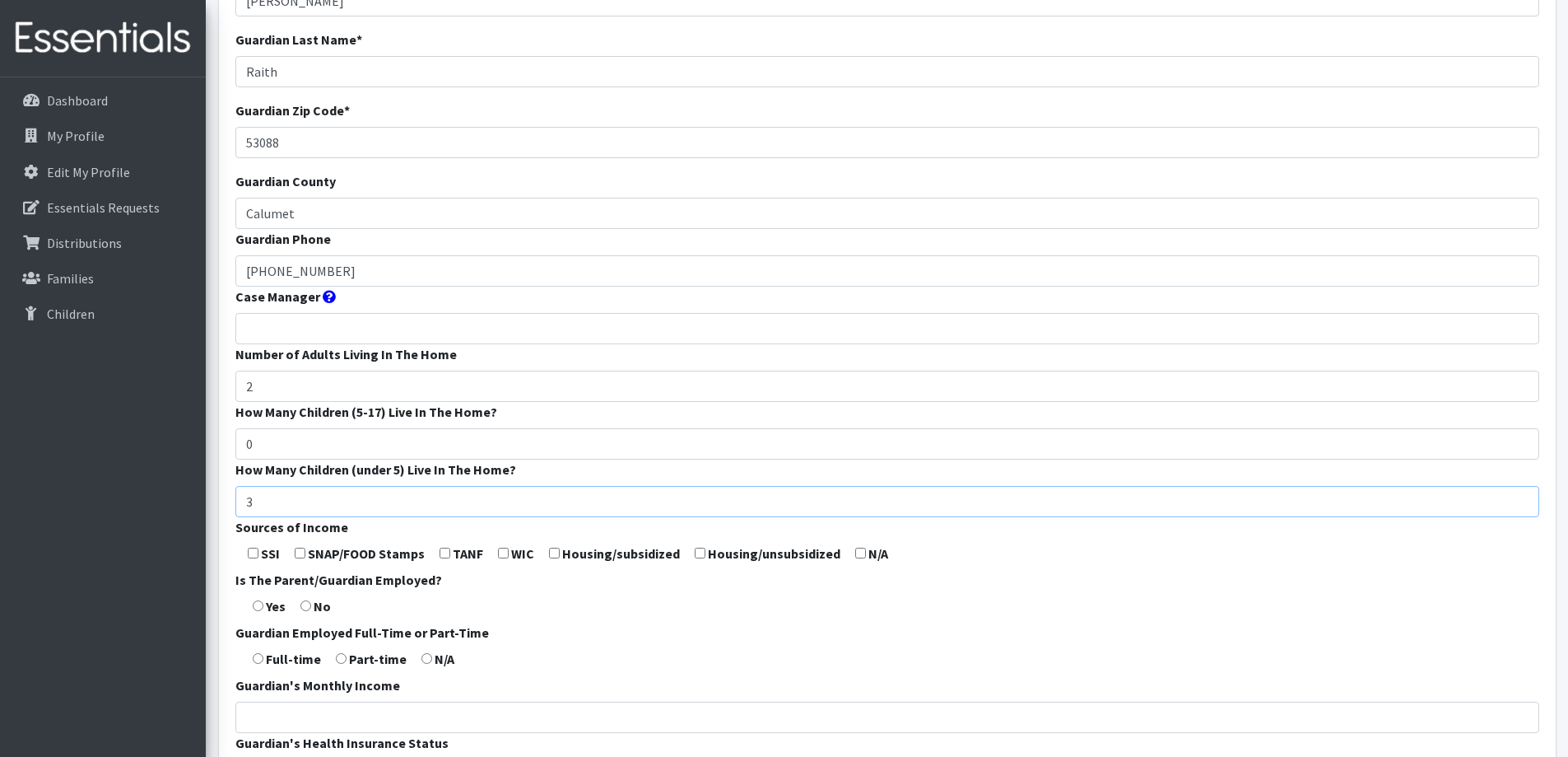
scroll to position [247, 0]
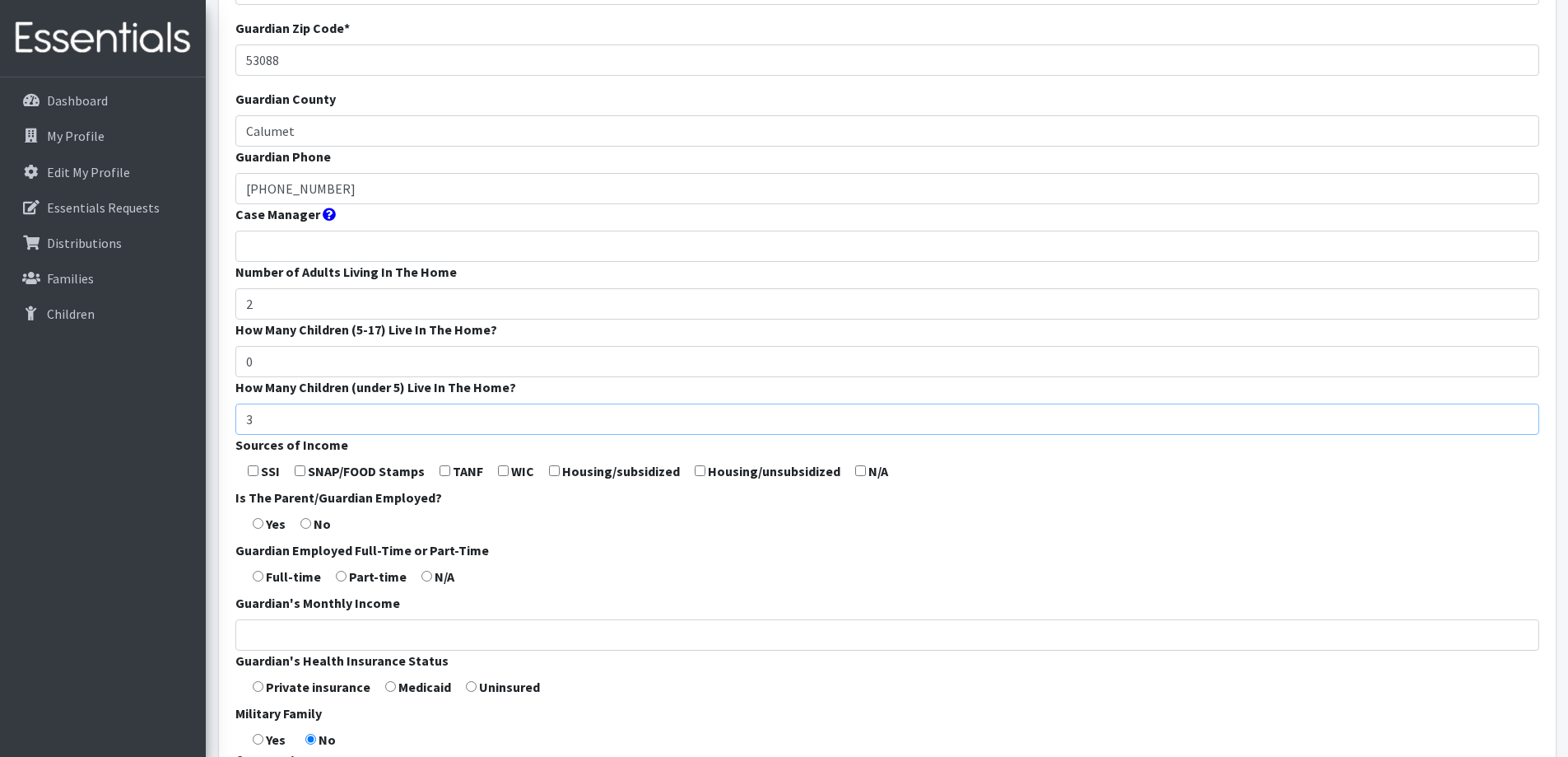
type input "3"
click at [259, 522] on input "radio" at bounding box center [257, 523] width 10 height 10
radio input "true"
click at [262, 579] on input "radio" at bounding box center [257, 575] width 10 height 10
radio input "true"
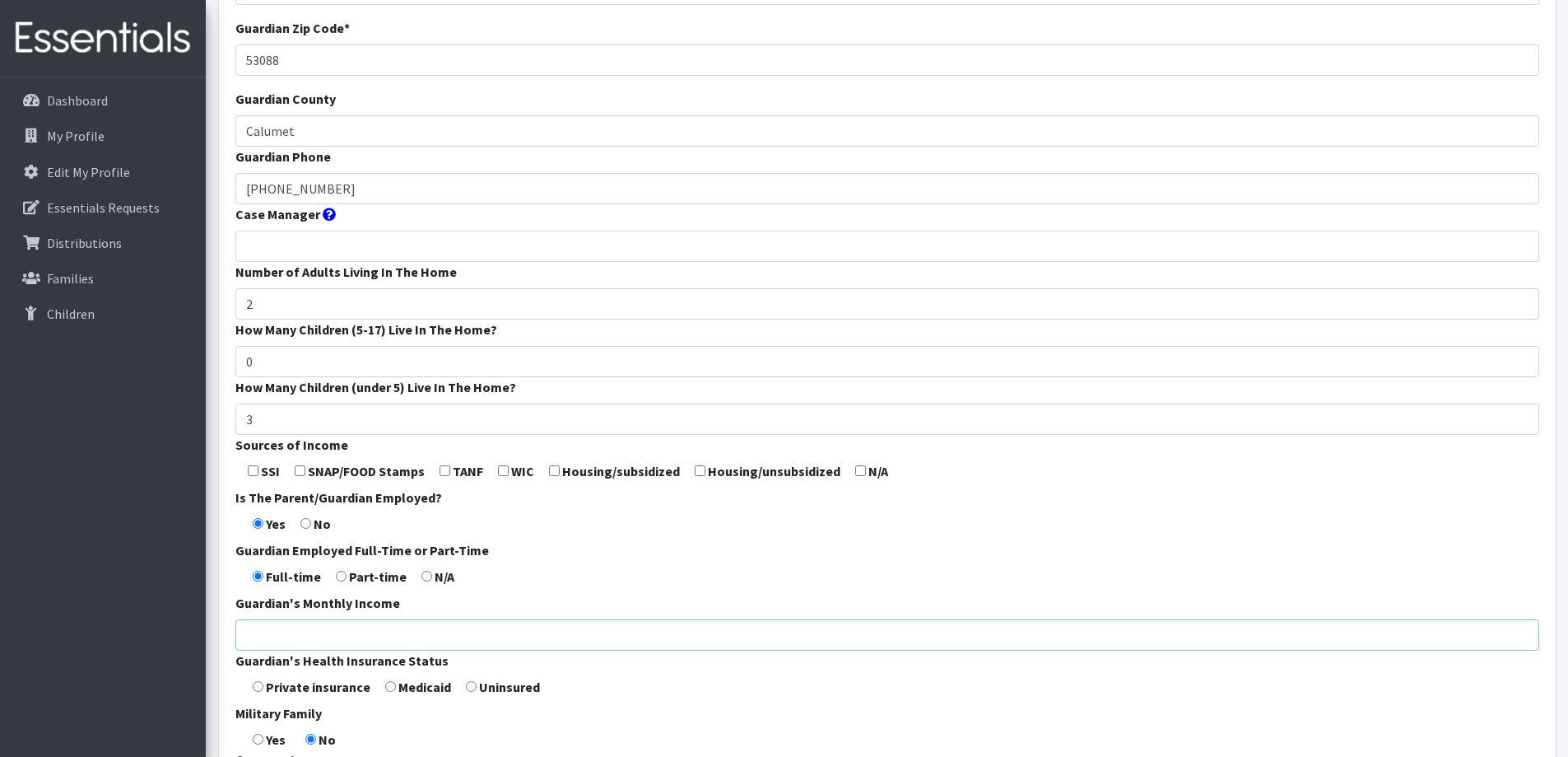
click at [271, 636] on input "Guardian's Monthly Income" at bounding box center [887, 635] width 1304 height 31
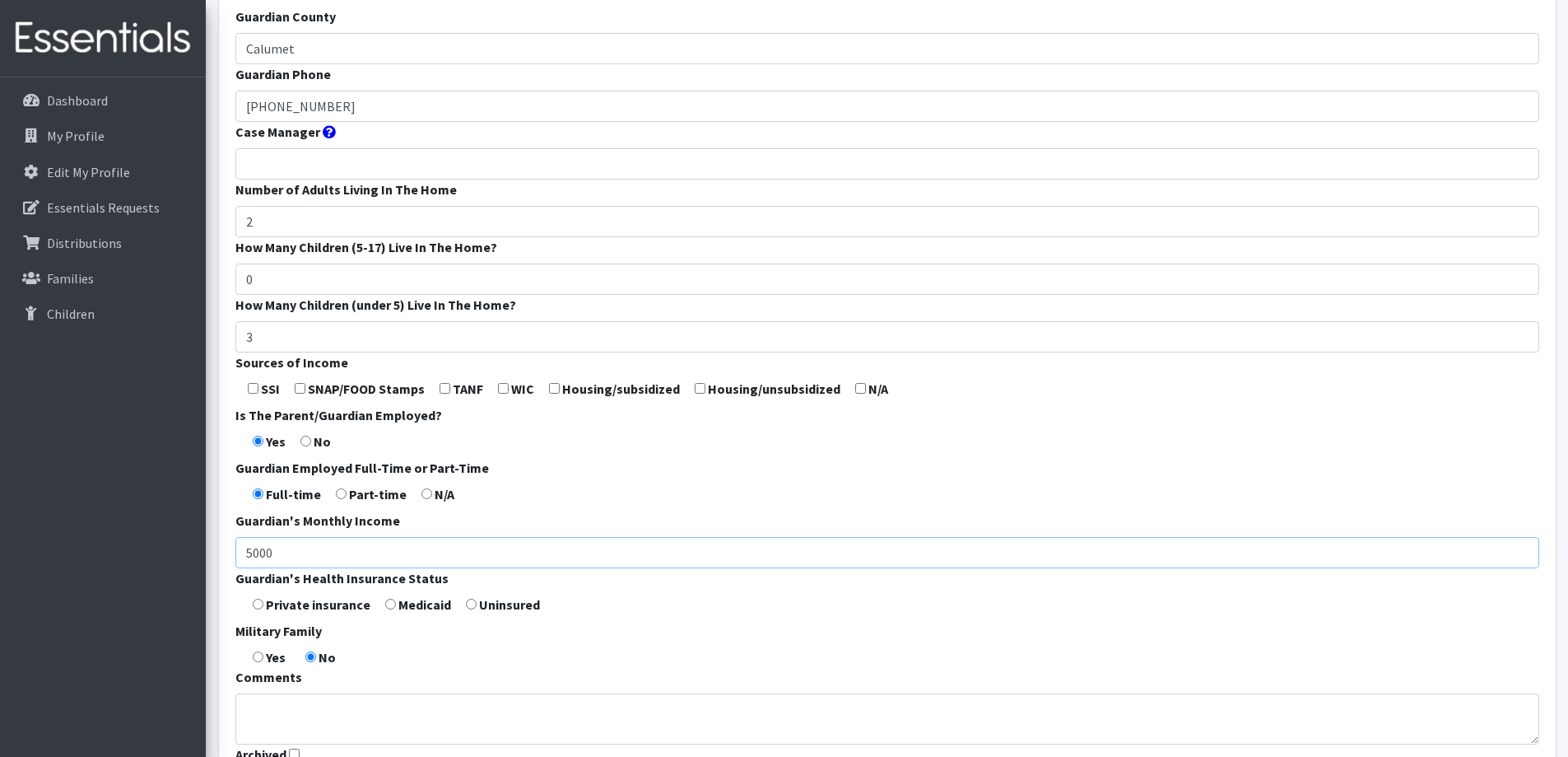
scroll to position [411, 0]
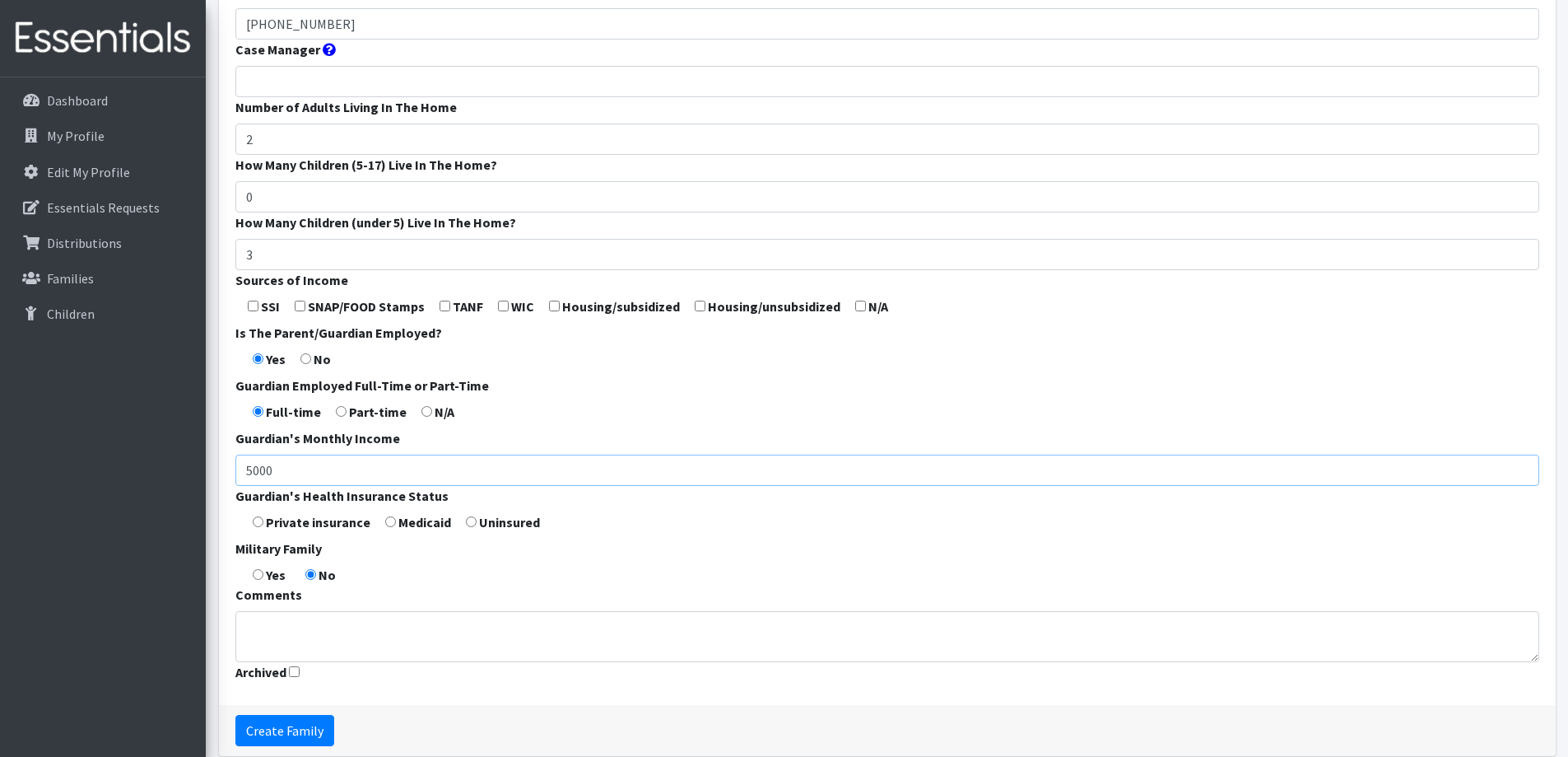
type input "5000"
click at [390, 519] on input "radio" at bounding box center [390, 521] width 10 height 10
radio input "true"
click at [387, 636] on textarea "Comments" at bounding box center [887, 636] width 1304 height 51
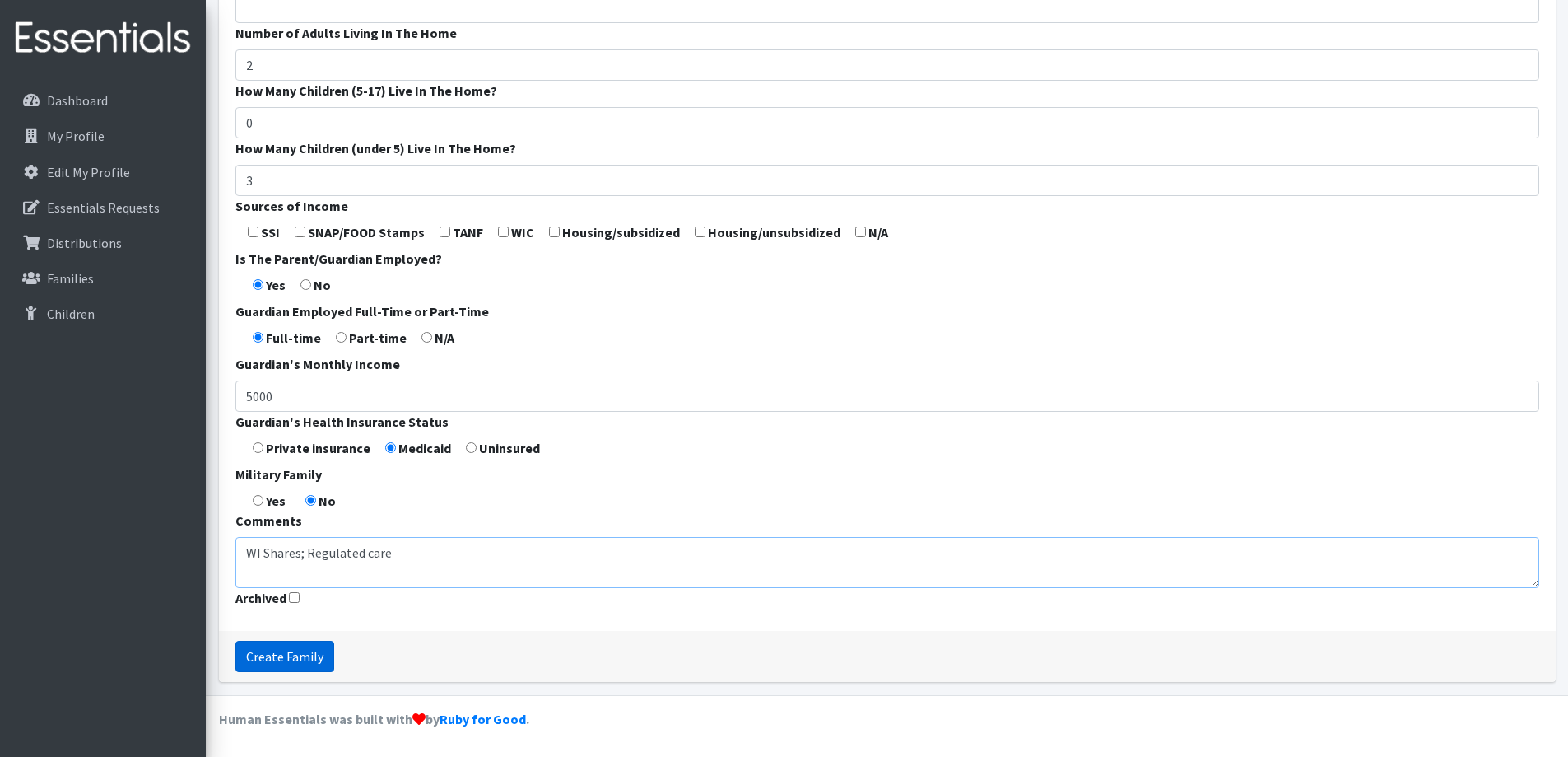
type textarea "WI Shares; Regulated care"
click at [287, 652] on input "Create Family" at bounding box center [284, 655] width 99 height 31
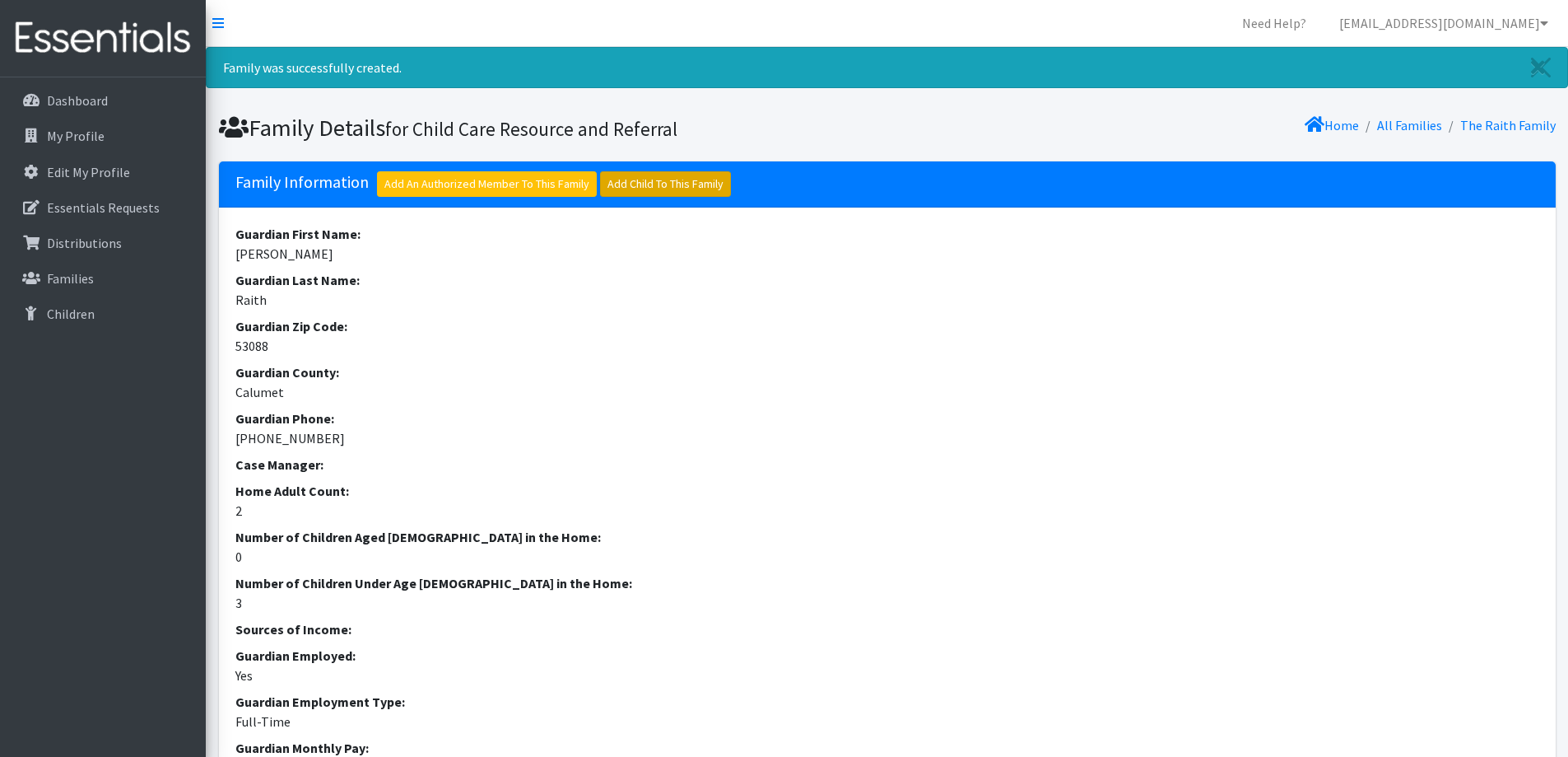
click at [681, 177] on link "Add Child To This Family" at bounding box center [664, 184] width 131 height 25
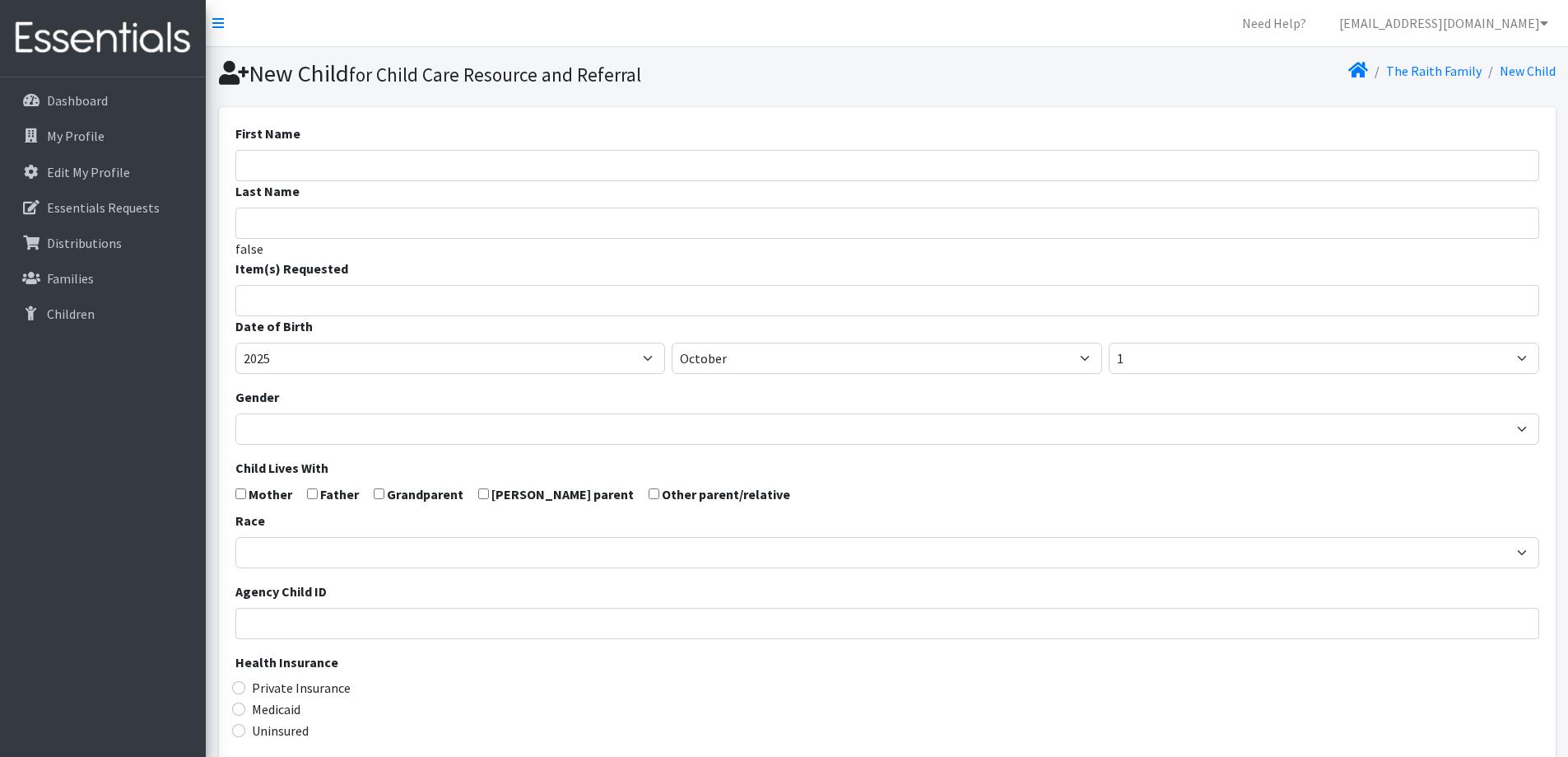
select select
click at [497, 160] on input "First Name" at bounding box center [887, 165] width 1304 height 31
click at [407, 311] on span at bounding box center [887, 300] width 1304 height 31
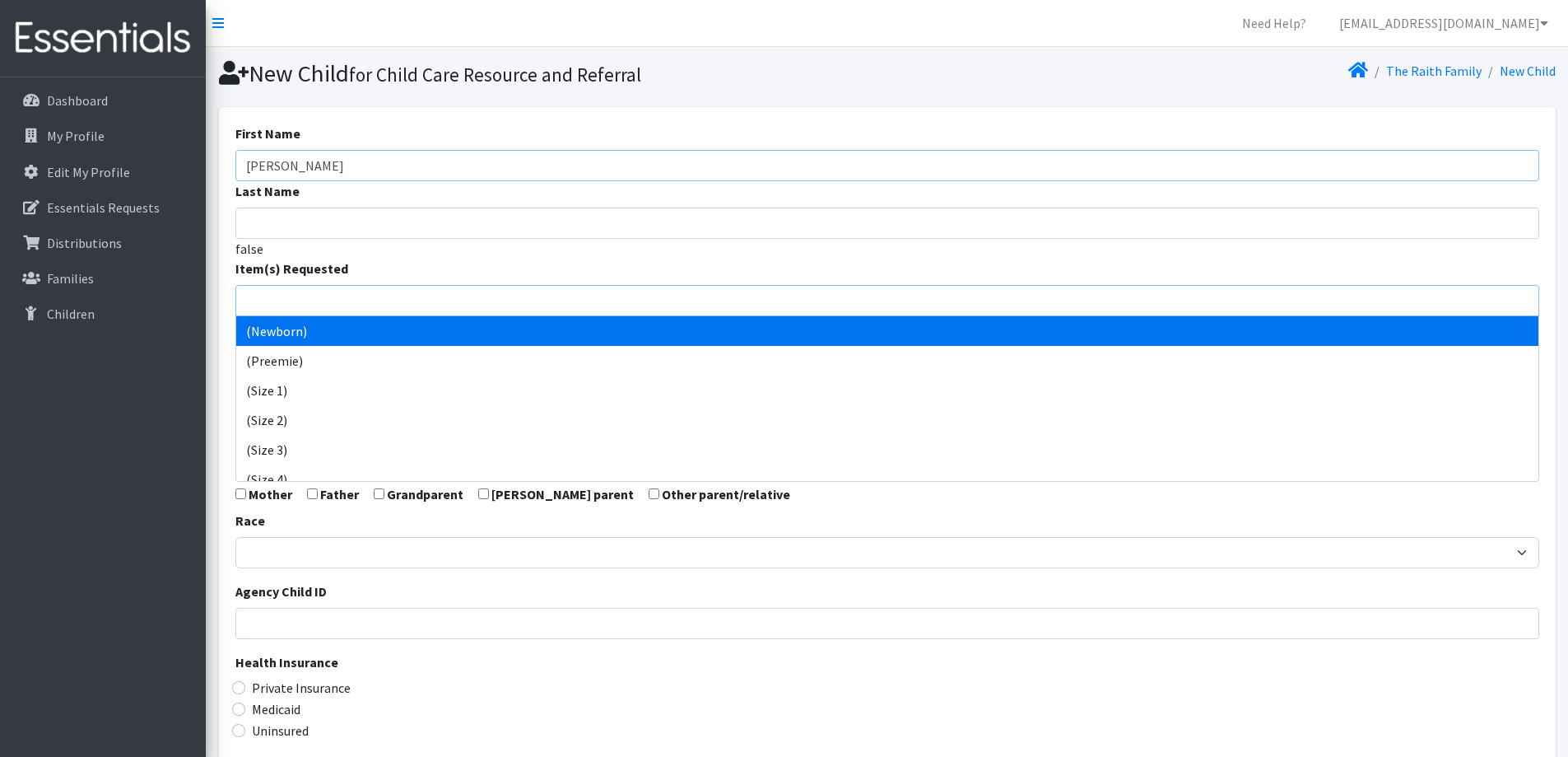
click at [325, 154] on input "[PERSON_NAME]" at bounding box center [887, 165] width 1304 height 31
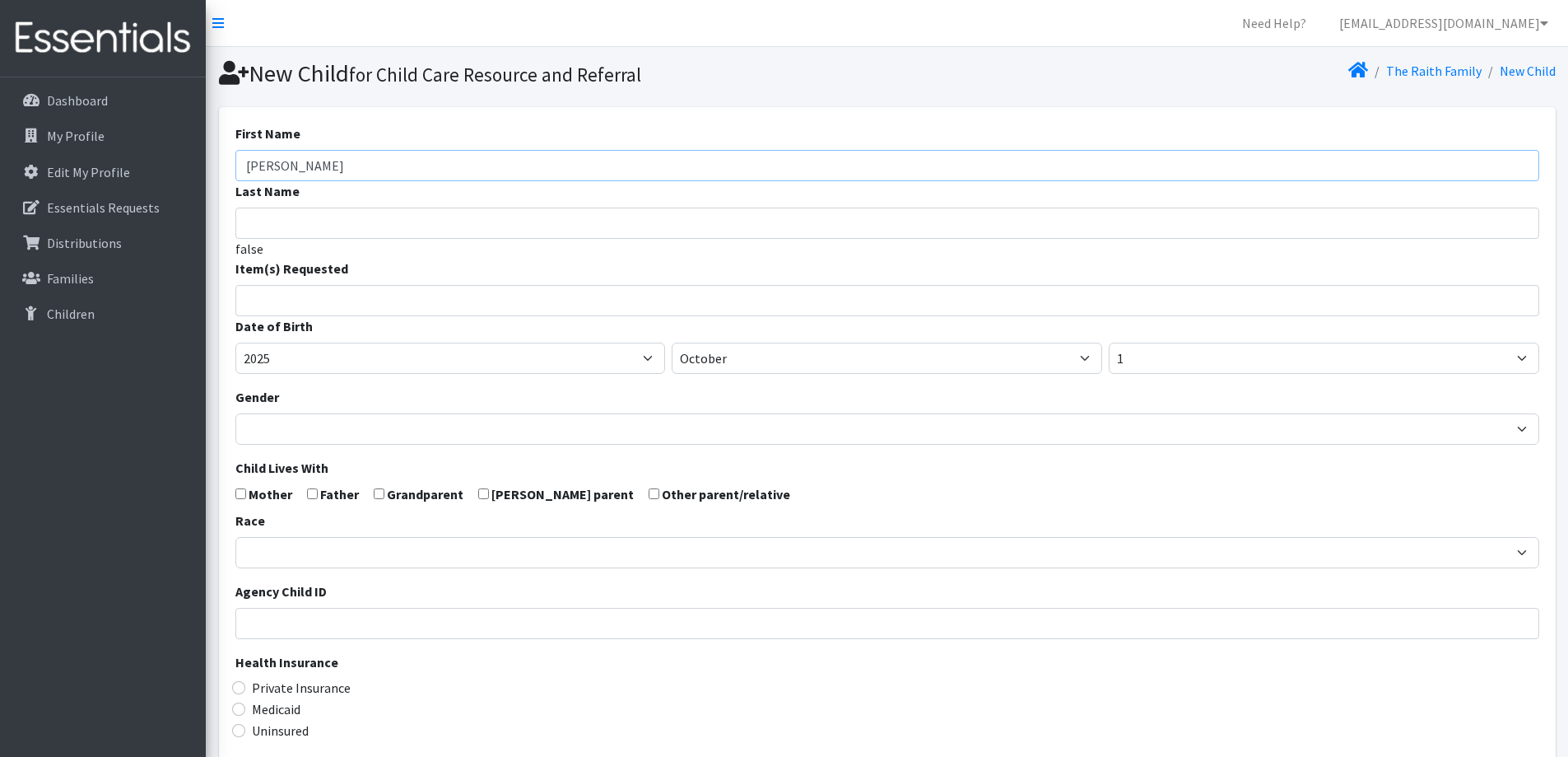
type input "[PERSON_NAME]"
click at [835, 358] on select "January February March April May June July August September October November De…" at bounding box center [887, 358] width 430 height 31
select select "5"
click at [672, 343] on select "January February March April May June July August September October November De…" at bounding box center [887, 358] width 430 height 31
click at [1168, 371] on select "1 2 3 4 5 6 7 8 9 10 11 12 13 14 15 16 17 18 19 20 21 22 23 24 25 26 27 28 29 3…" at bounding box center [1323, 358] width 430 height 31
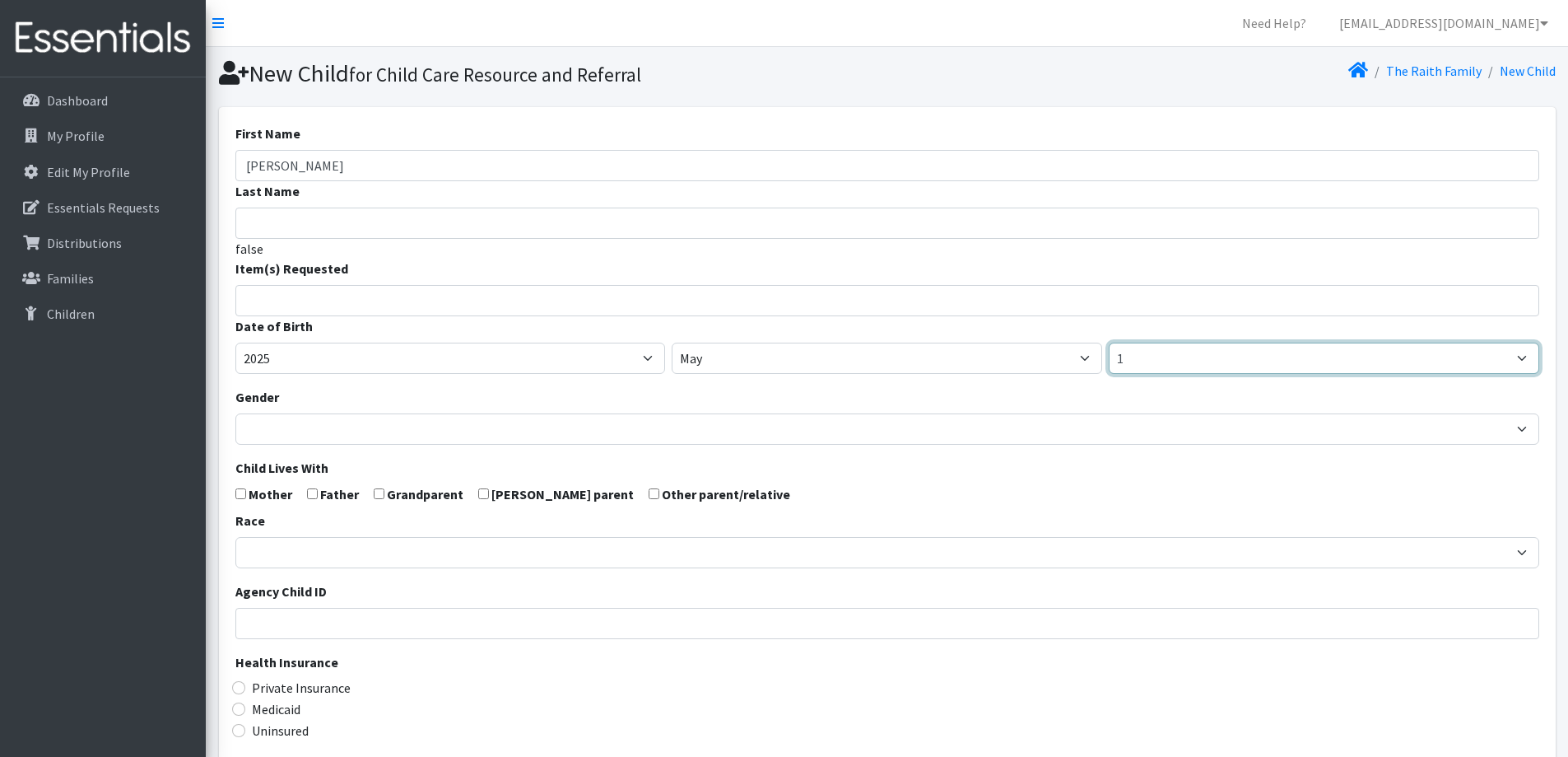
select select "23"
click at [1109, 343] on select "1 2 3 4 5 6 7 8 9 10 11 12 13 14 15 16 17 18 19 20 21 22 23 24 25 26 27 28 29 3…" at bounding box center [1323, 358] width 430 height 31
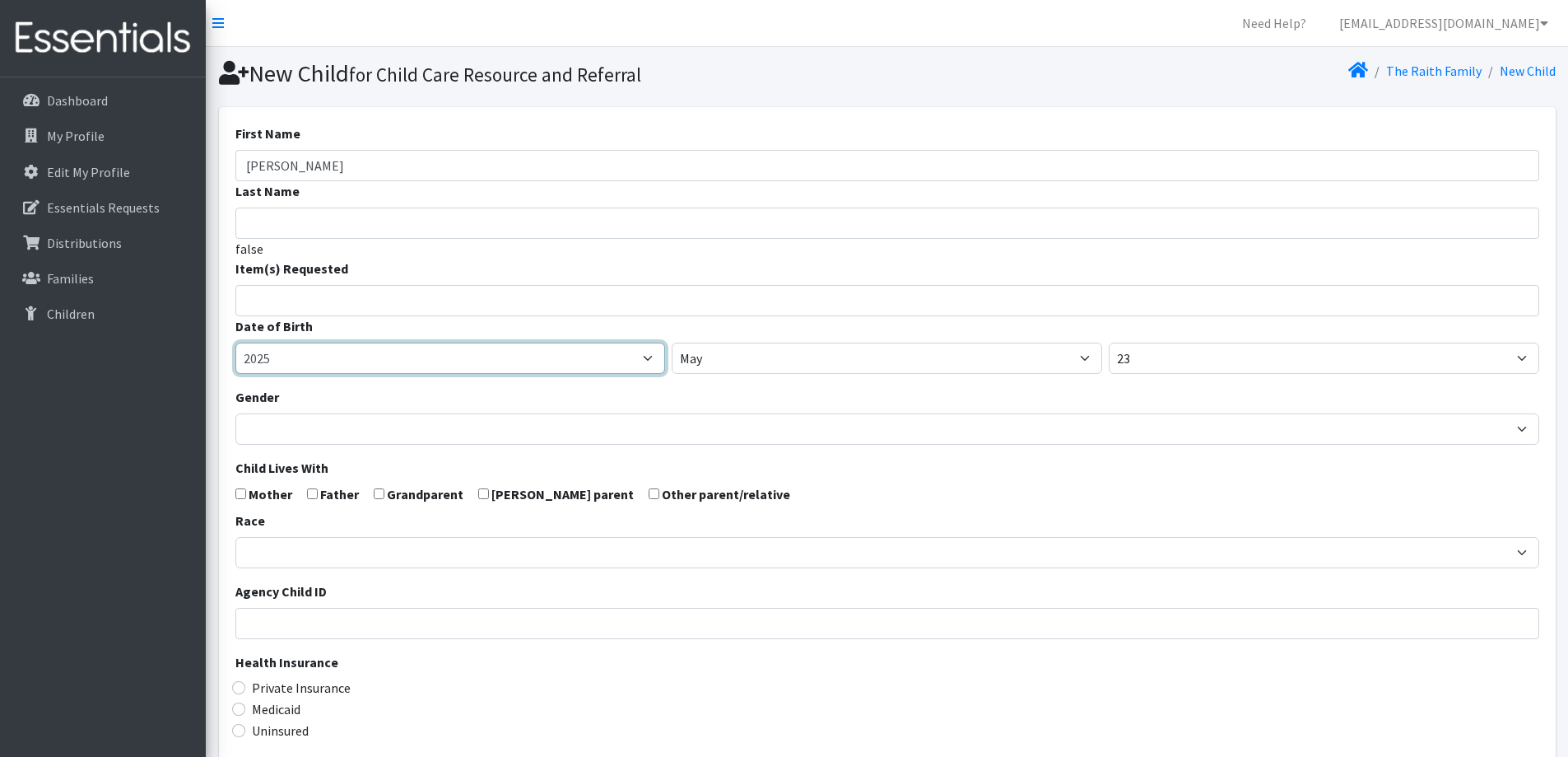
click at [349, 358] on select "2005 2006 2007 2008 2009 2010 2011 2012 2013 2014 2015 2016 2017 2018 2019 2020…" at bounding box center [450, 358] width 430 height 31
select select "2024"
click at [235, 343] on select "2005 2006 2007 2008 2009 2010 2011 2012 2013 2014 2015 2016 2017 2018 2019 2020…" at bounding box center [450, 358] width 430 height 31
click at [363, 449] on form "First Name [PERSON_NAME] Last Name false Item(s) Requested (Newborn) (Preemie) …" at bounding box center [887, 540] width 1304 height 832
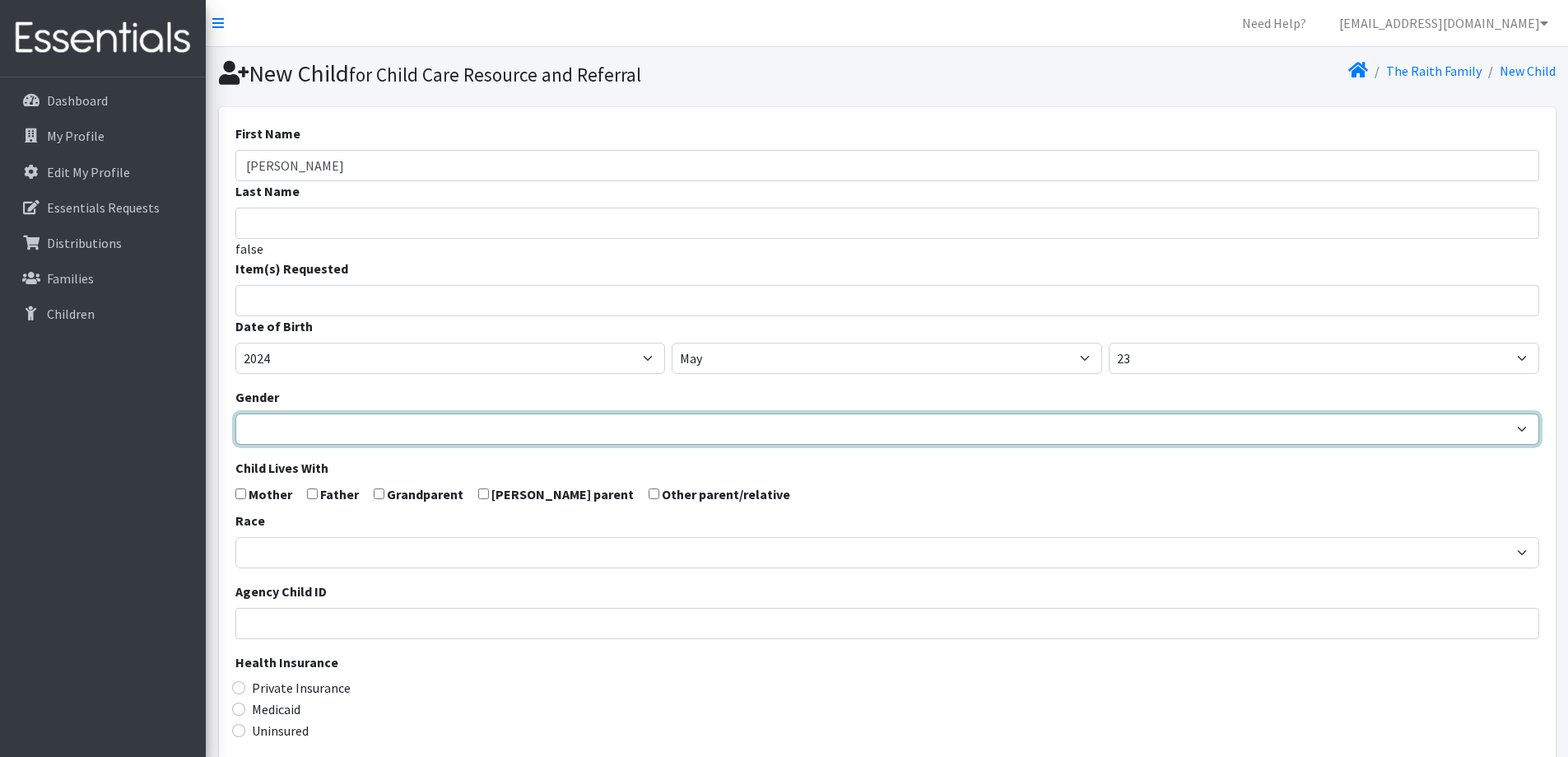
click at [364, 432] on select "[DEMOGRAPHIC_DATA] [DEMOGRAPHIC_DATA]" at bounding box center [887, 428] width 1304 height 31
select select "[DEMOGRAPHIC_DATA]"
click at [235, 413] on select "[DEMOGRAPHIC_DATA] [DEMOGRAPHIC_DATA]" at bounding box center [887, 428] width 1304 height 31
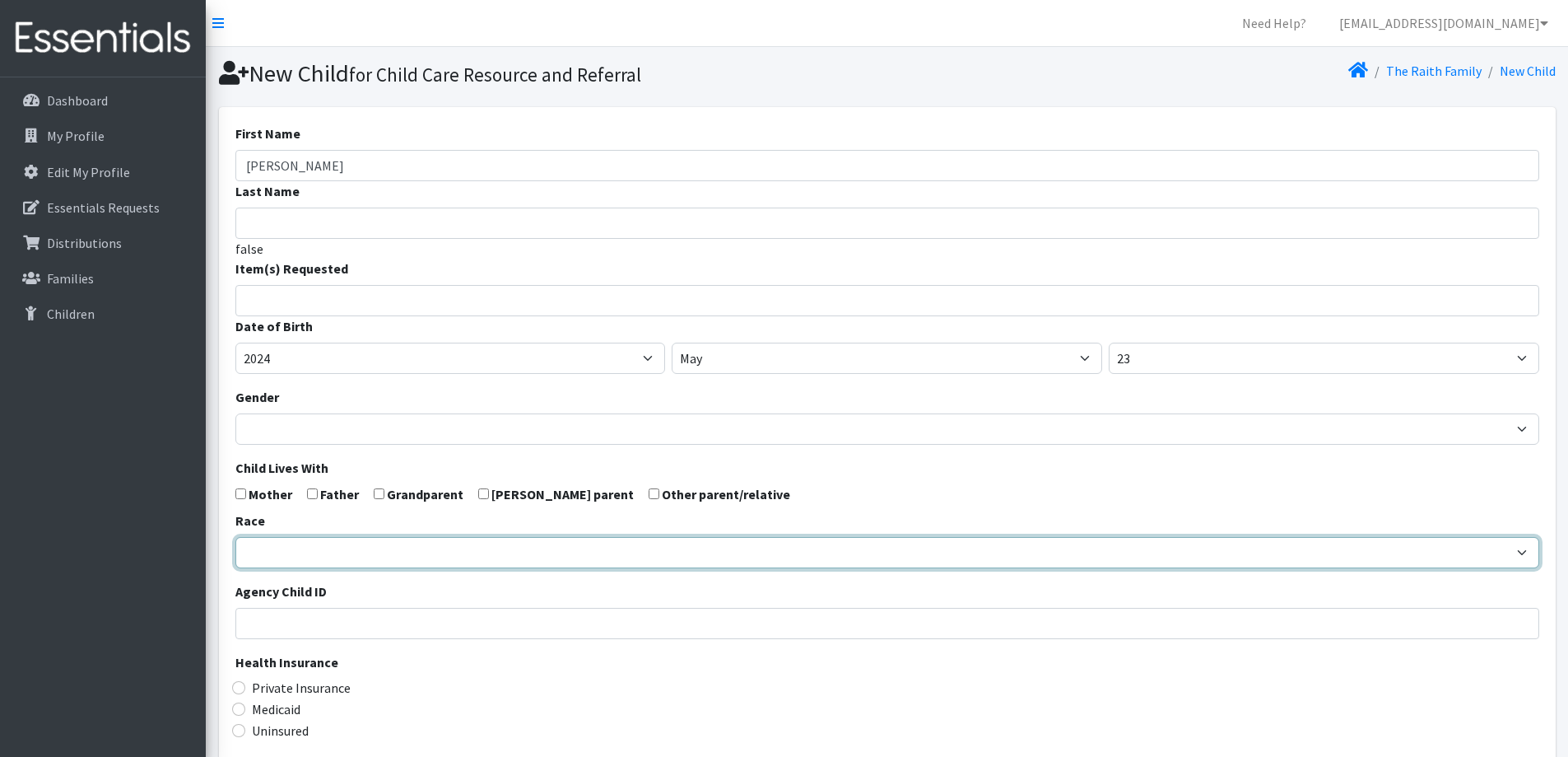
click at [353, 544] on select "[DEMOGRAPHIC_DATA] Caucasian Hispanic [DEMOGRAPHIC_DATA] [DEMOGRAPHIC_DATA] Isl…" at bounding box center [887, 552] width 1304 height 31
select select "Caucasian"
click at [235, 537] on select "African American Caucasian Hispanic Asian American Indian Pacific Islander Mult…" at bounding box center [887, 552] width 1304 height 31
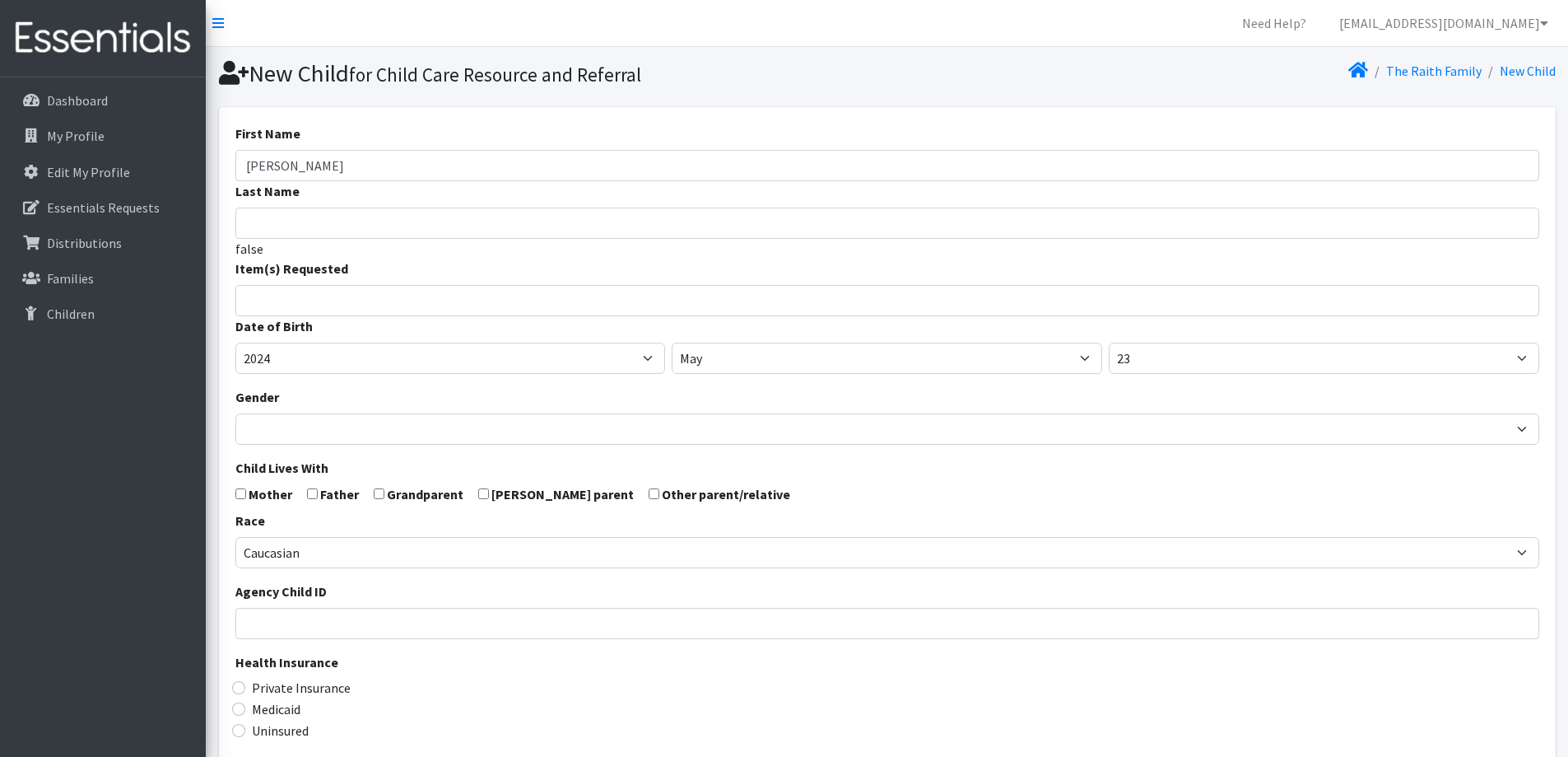
click at [456, 652] on legend "Health Insurance" at bounding box center [887, 665] width 1304 height 25
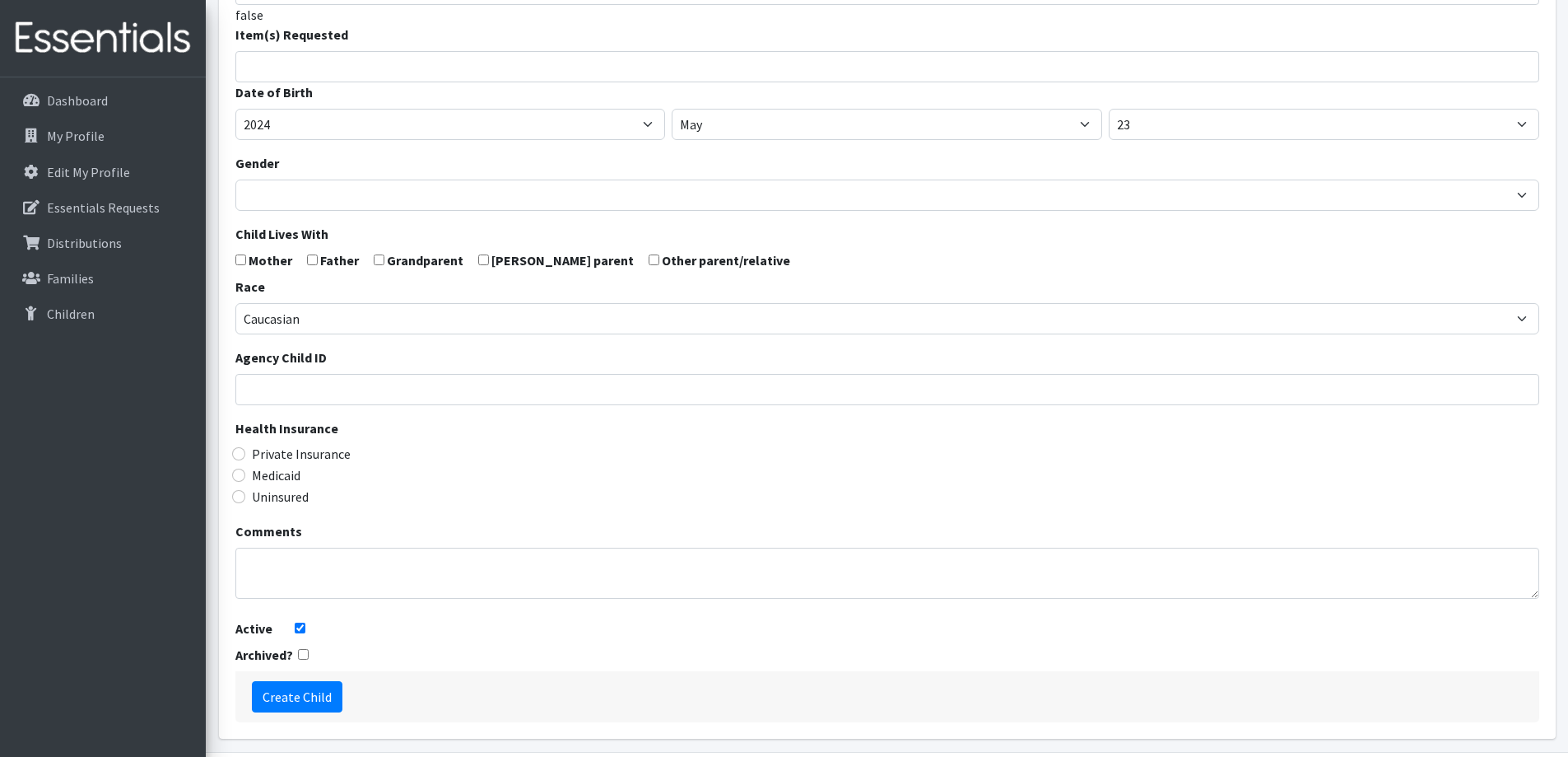
scroll to position [247, 0]
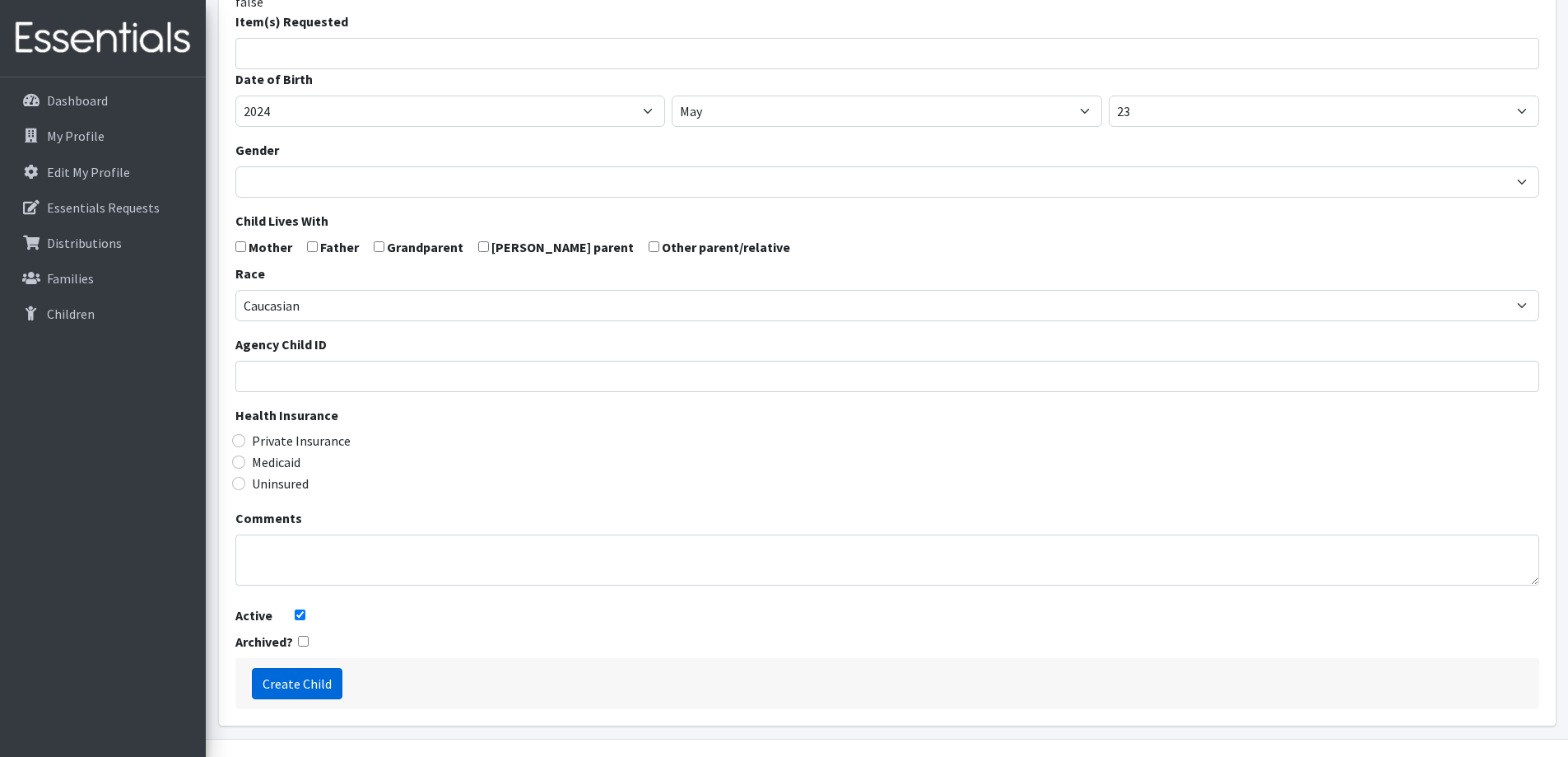
click at [315, 679] on input "Create Child" at bounding box center [297, 683] width 90 height 31
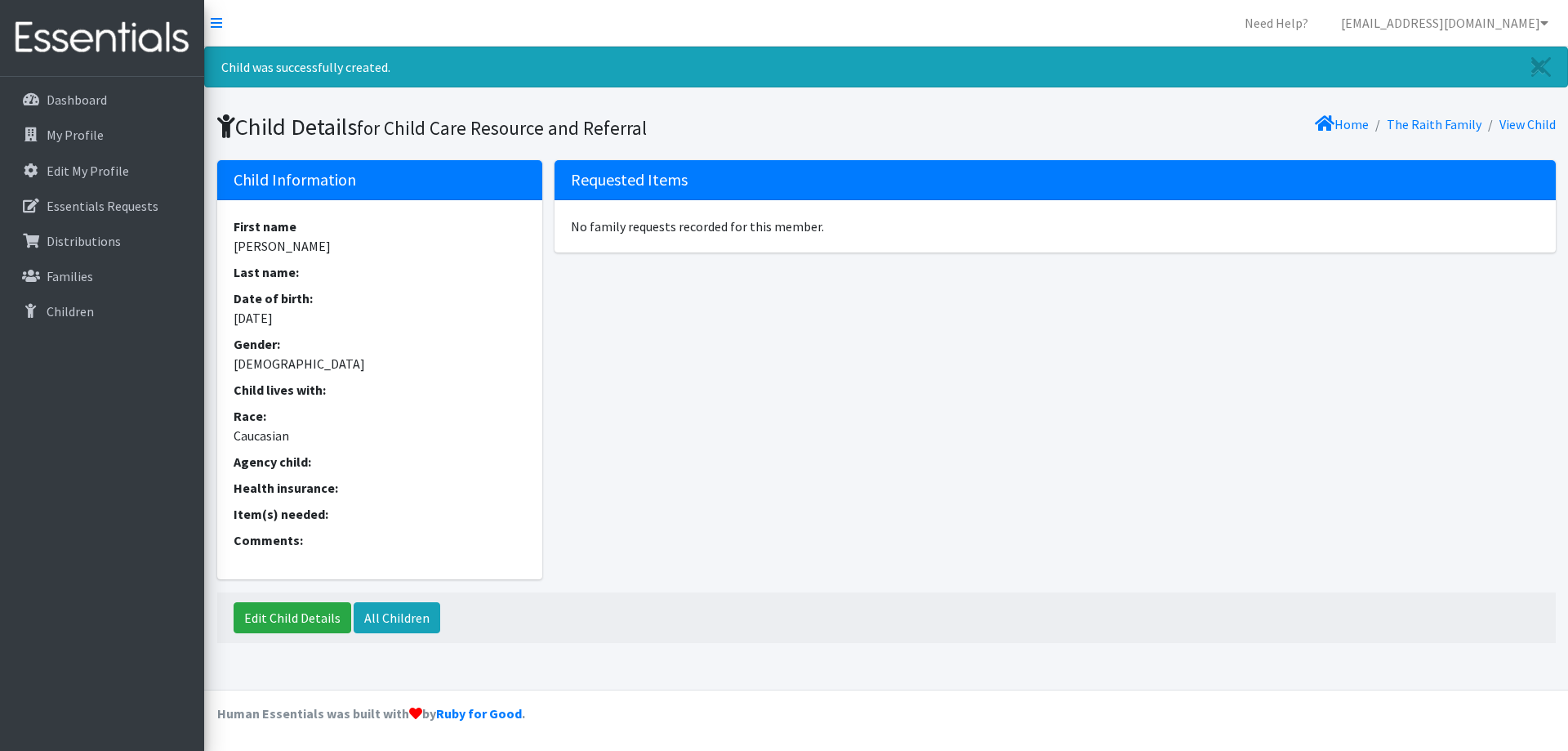
click at [1456, 114] on li "The Raith Family" at bounding box center [1425, 124] width 113 height 23
click at [1454, 121] on link "The Raith Family" at bounding box center [1434, 123] width 94 height 16
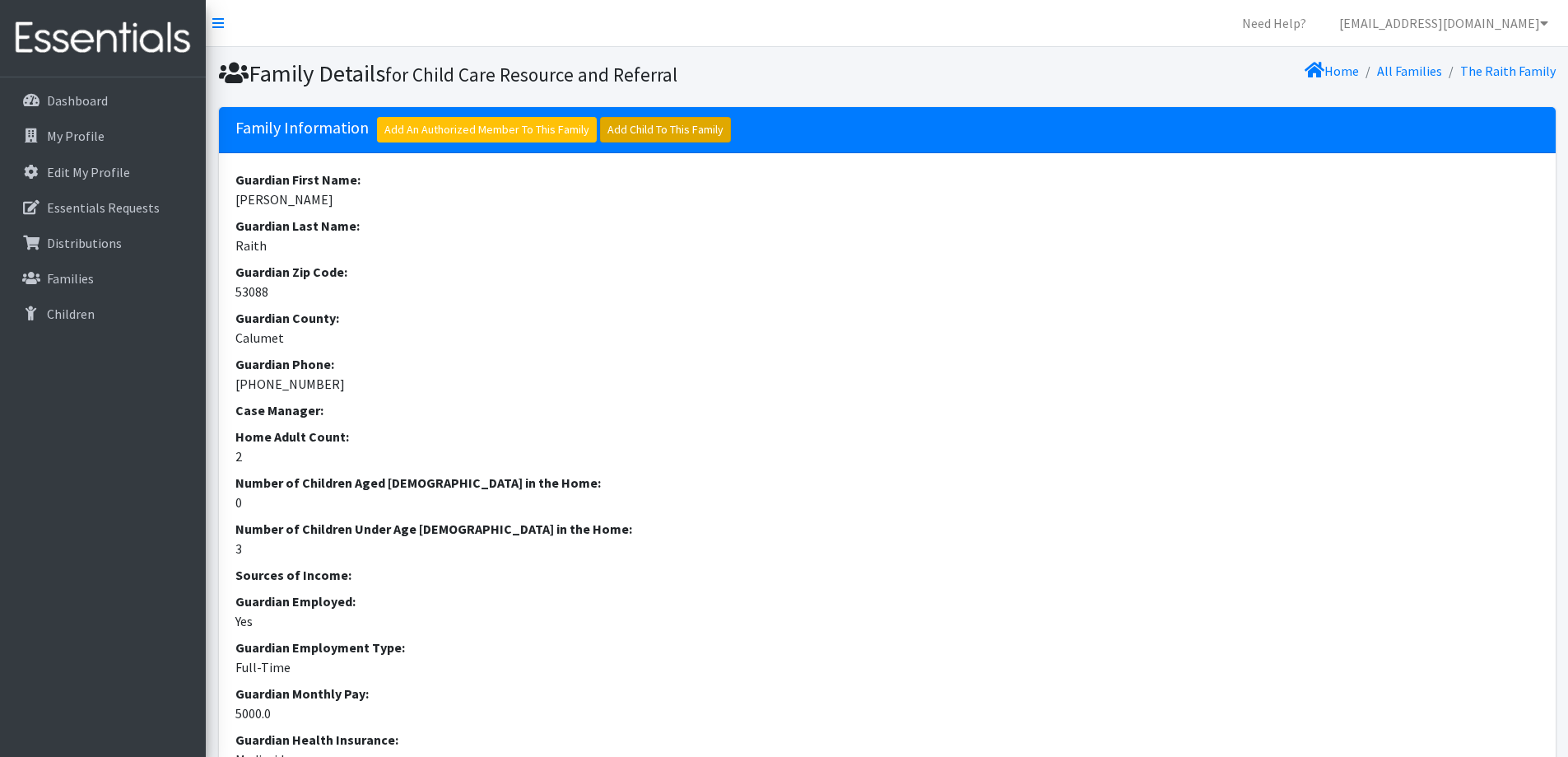
click at [660, 135] on link "Add Child To This Family" at bounding box center [664, 129] width 131 height 25
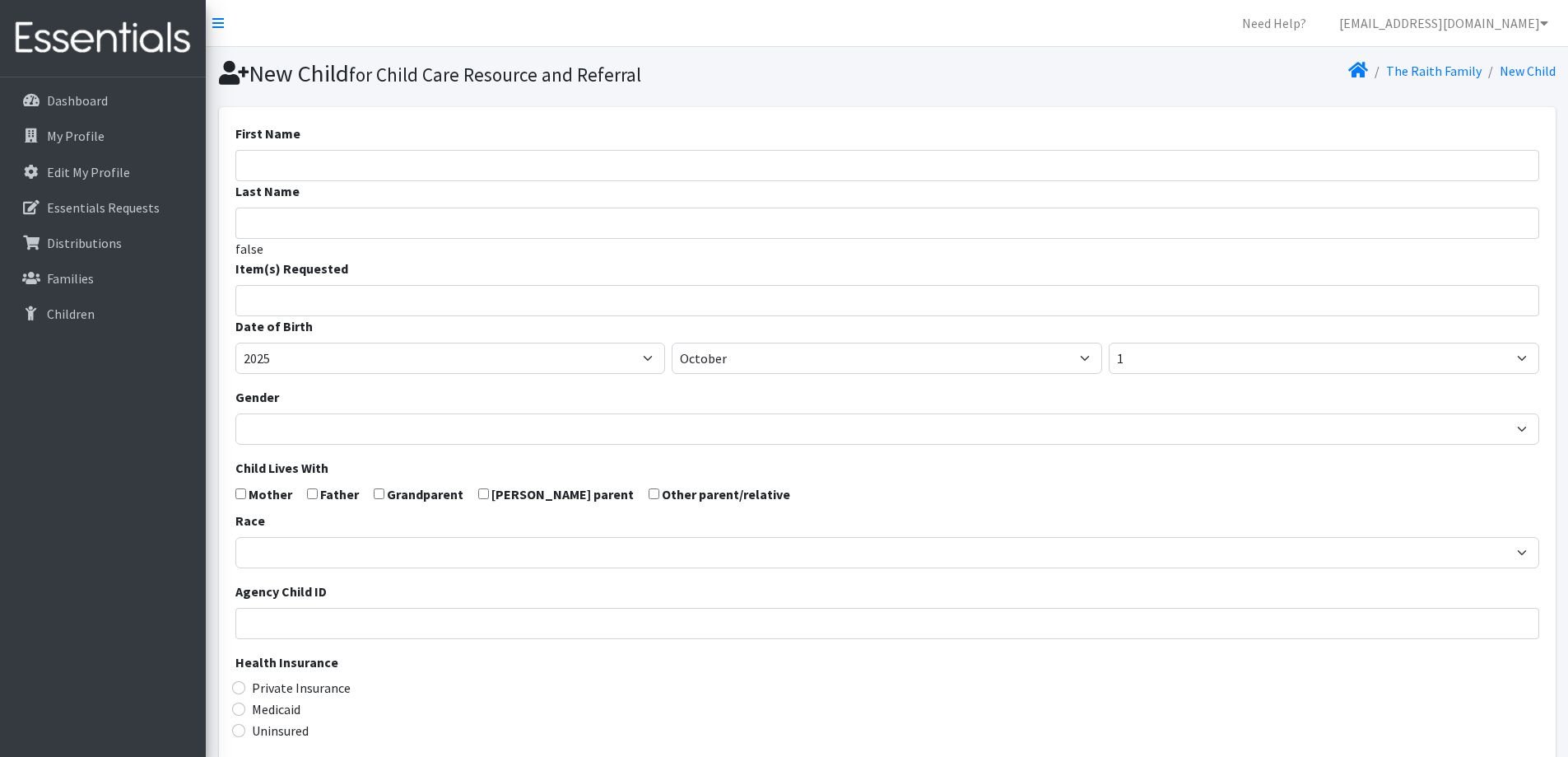
select select
click at [1415, 70] on link "The Raith Family" at bounding box center [1433, 70] width 95 height 16
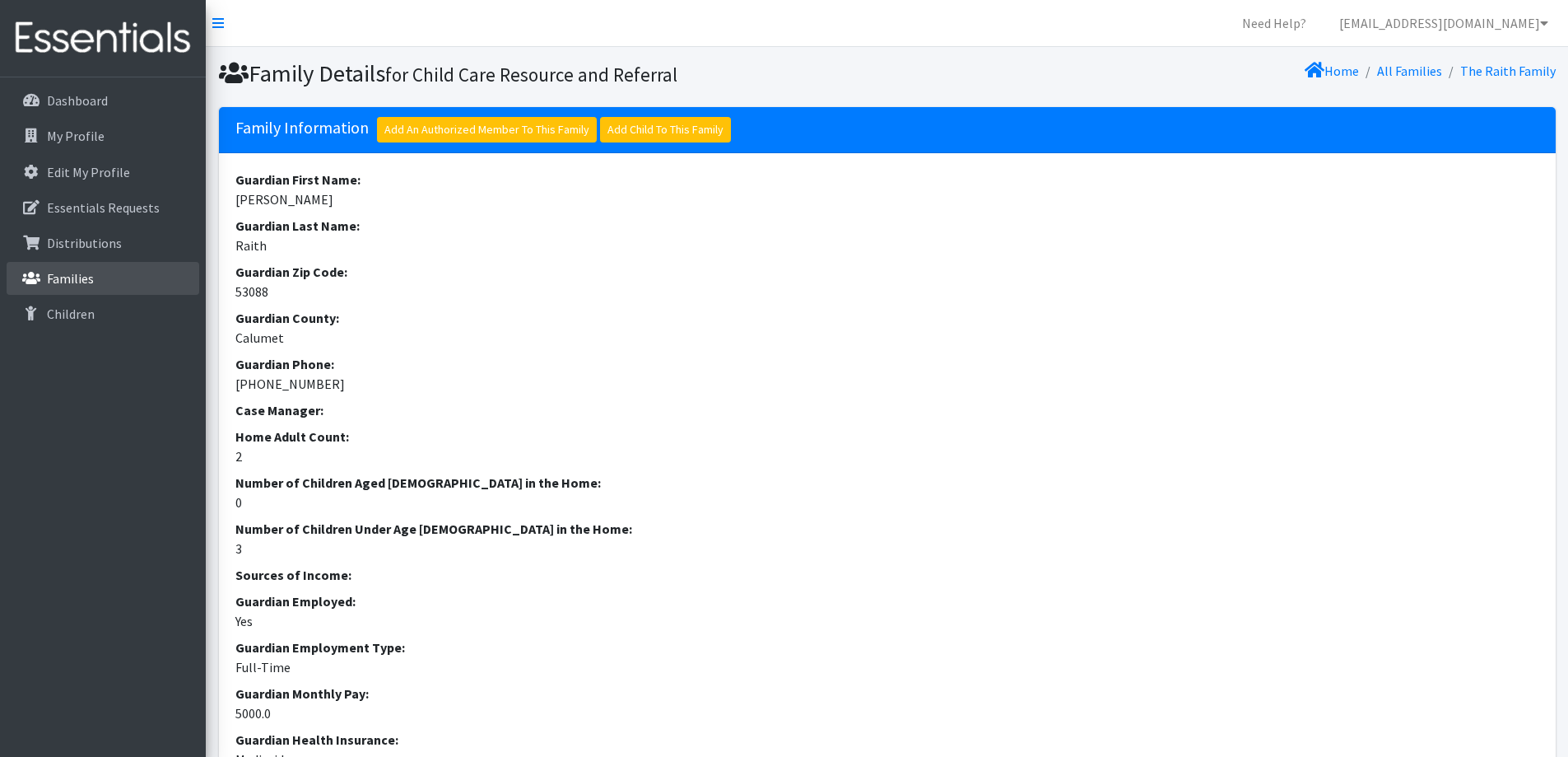
click at [83, 262] on link "Families" at bounding box center [103, 278] width 193 height 33
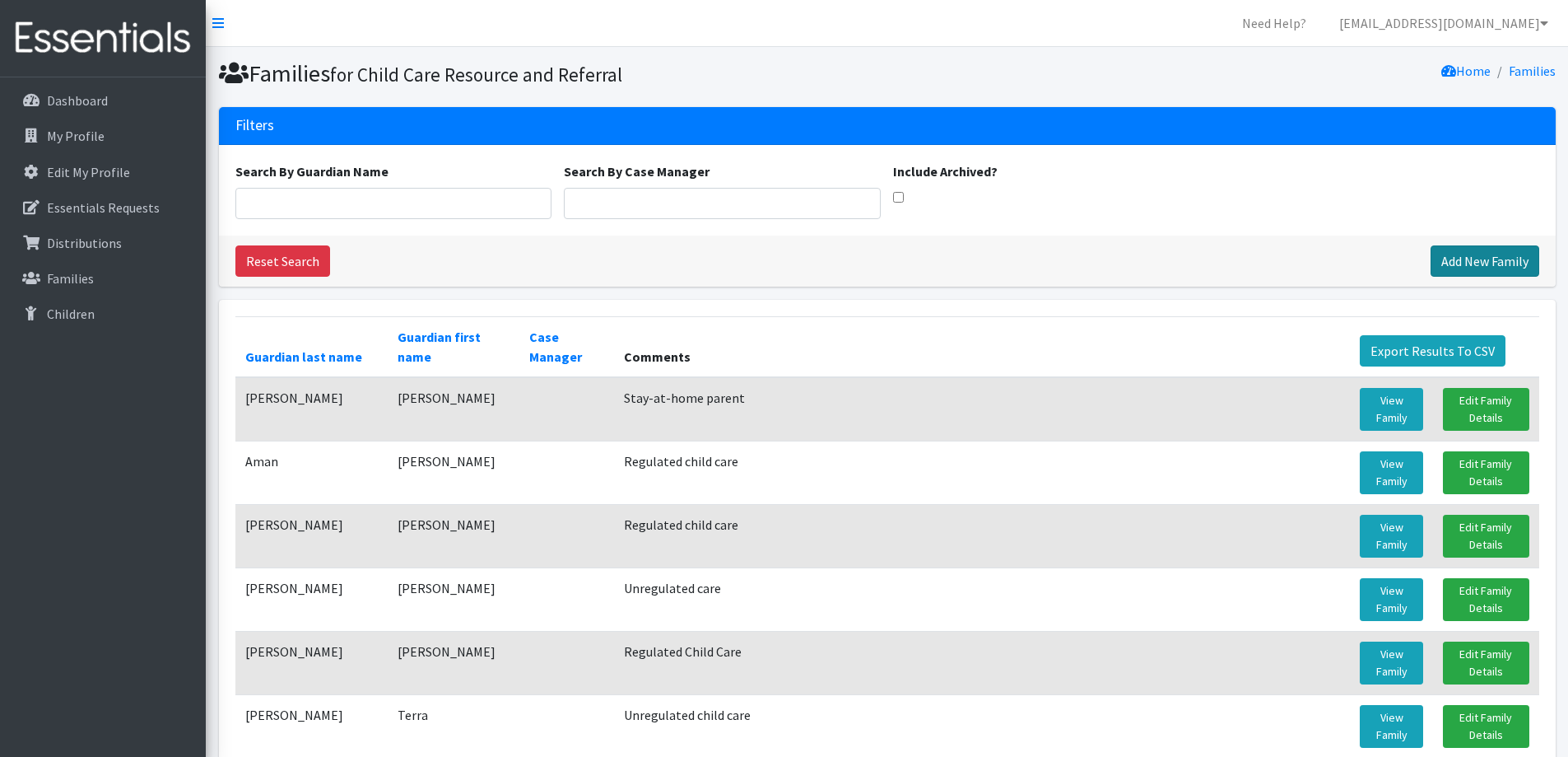
click at [1472, 257] on link "Add New Family" at bounding box center [1484, 261] width 108 height 31
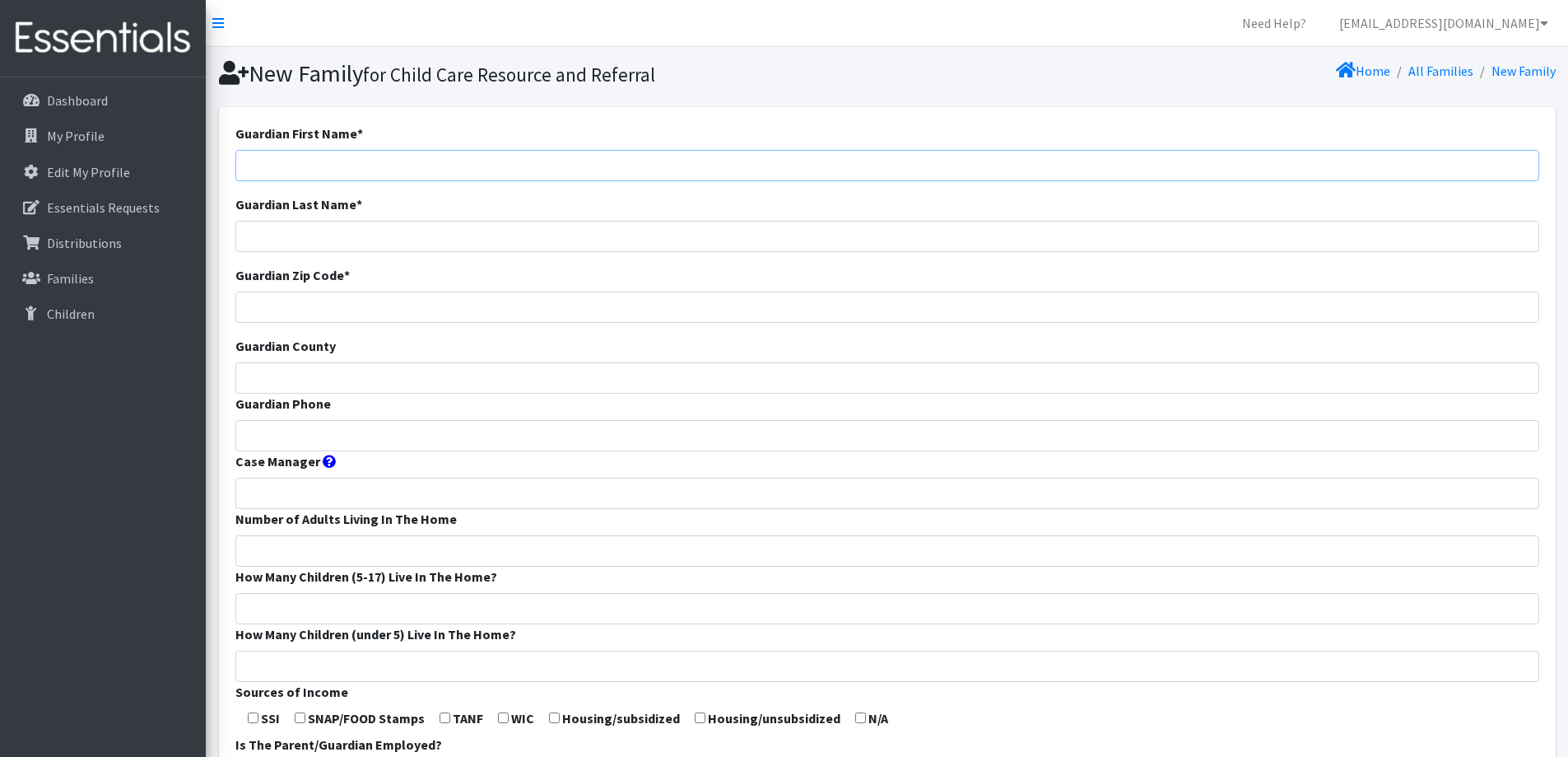
click at [631, 167] on input "Guardian First Name *" at bounding box center [887, 165] width 1304 height 31
type input "[PERSON_NAME]"
click at [629, 301] on input "Guardian Zip Code *" at bounding box center [887, 307] width 1304 height 31
type input "54110"
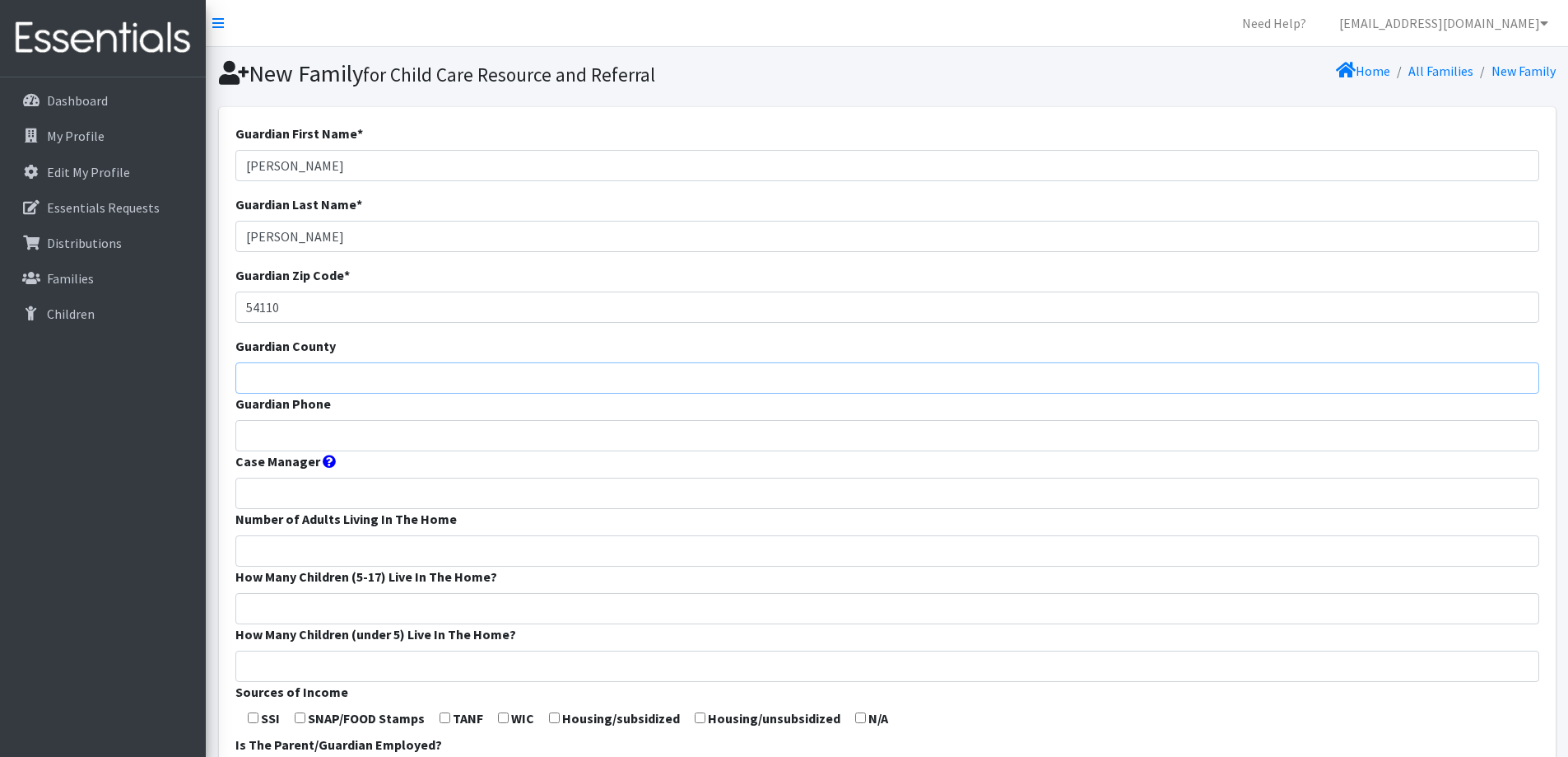
click at [586, 375] on input "Guardian County" at bounding box center [887, 378] width 1304 height 31
type input "Calumet"
click at [581, 441] on input "Guardian Phone" at bounding box center [887, 435] width 1304 height 31
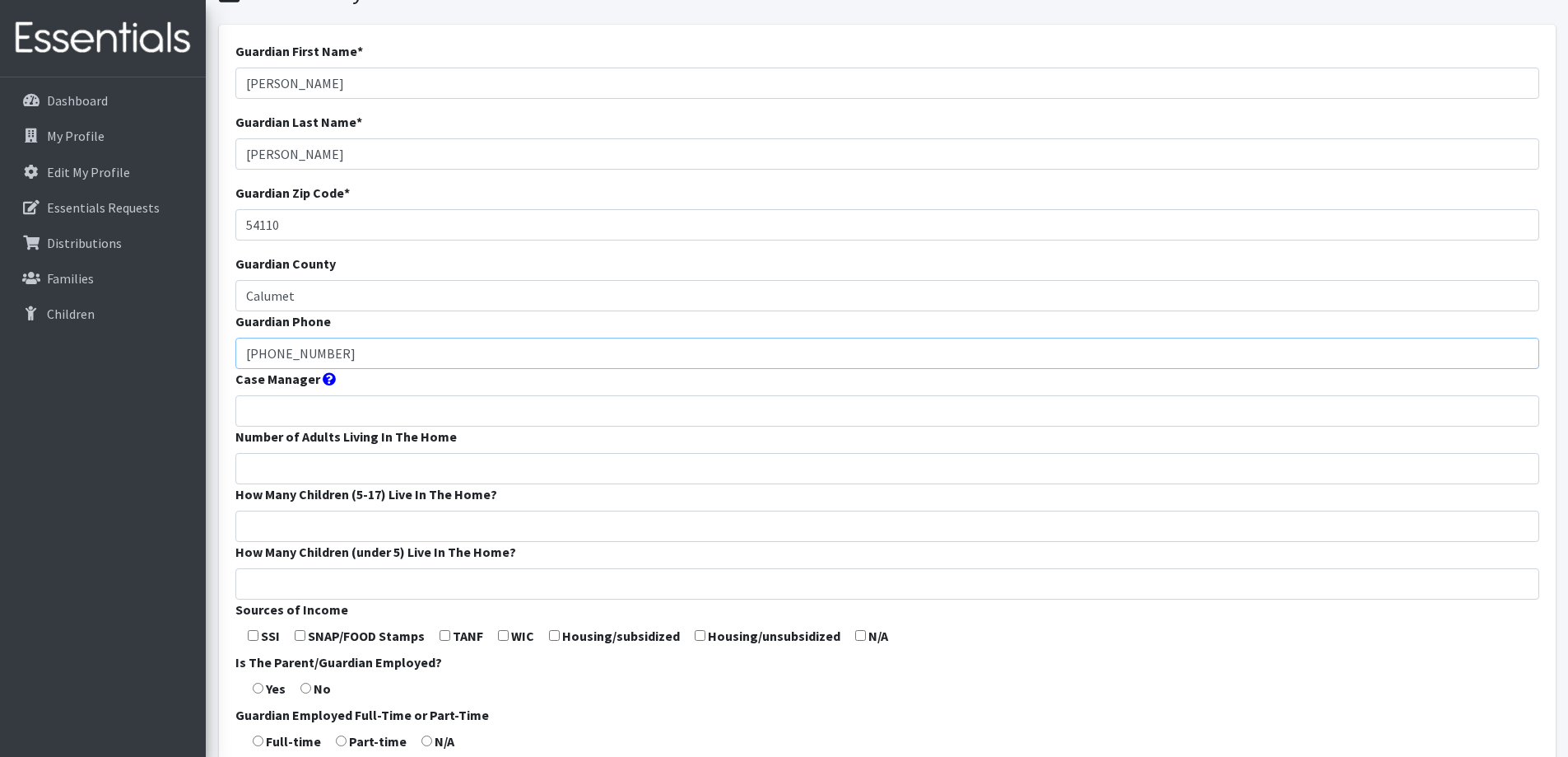
type input "920-418-3665"
click at [560, 458] on input "Number of Adults Living In The Home" at bounding box center [887, 468] width 1304 height 31
type input "2"
click at [586, 529] on input "How Many Children (5-17) Live In The Home?" at bounding box center [887, 525] width 1304 height 31
type input "4"
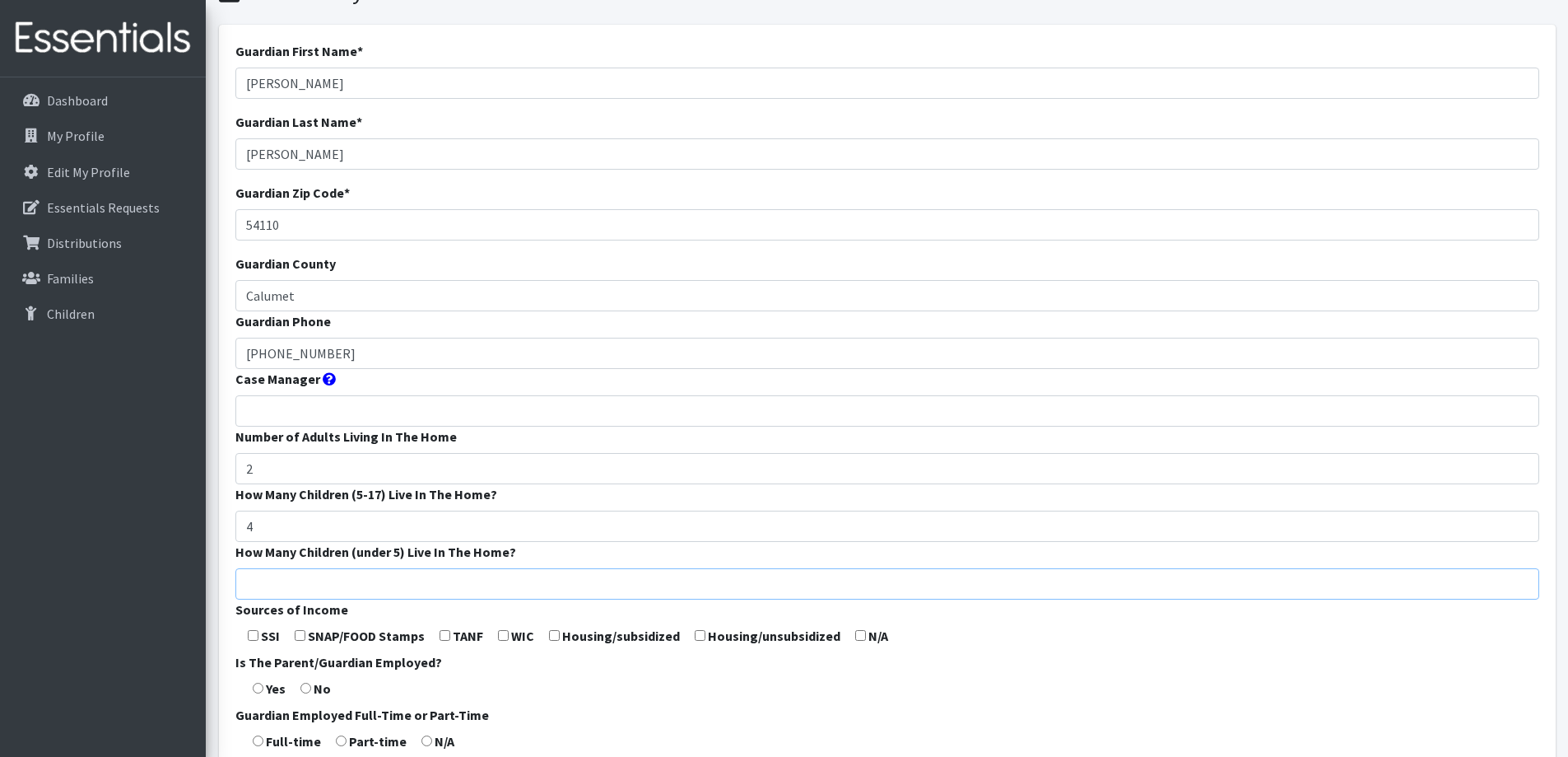
click at [594, 585] on input "How Many Children (under 5) Live In The Home?" at bounding box center [887, 583] width 1304 height 31
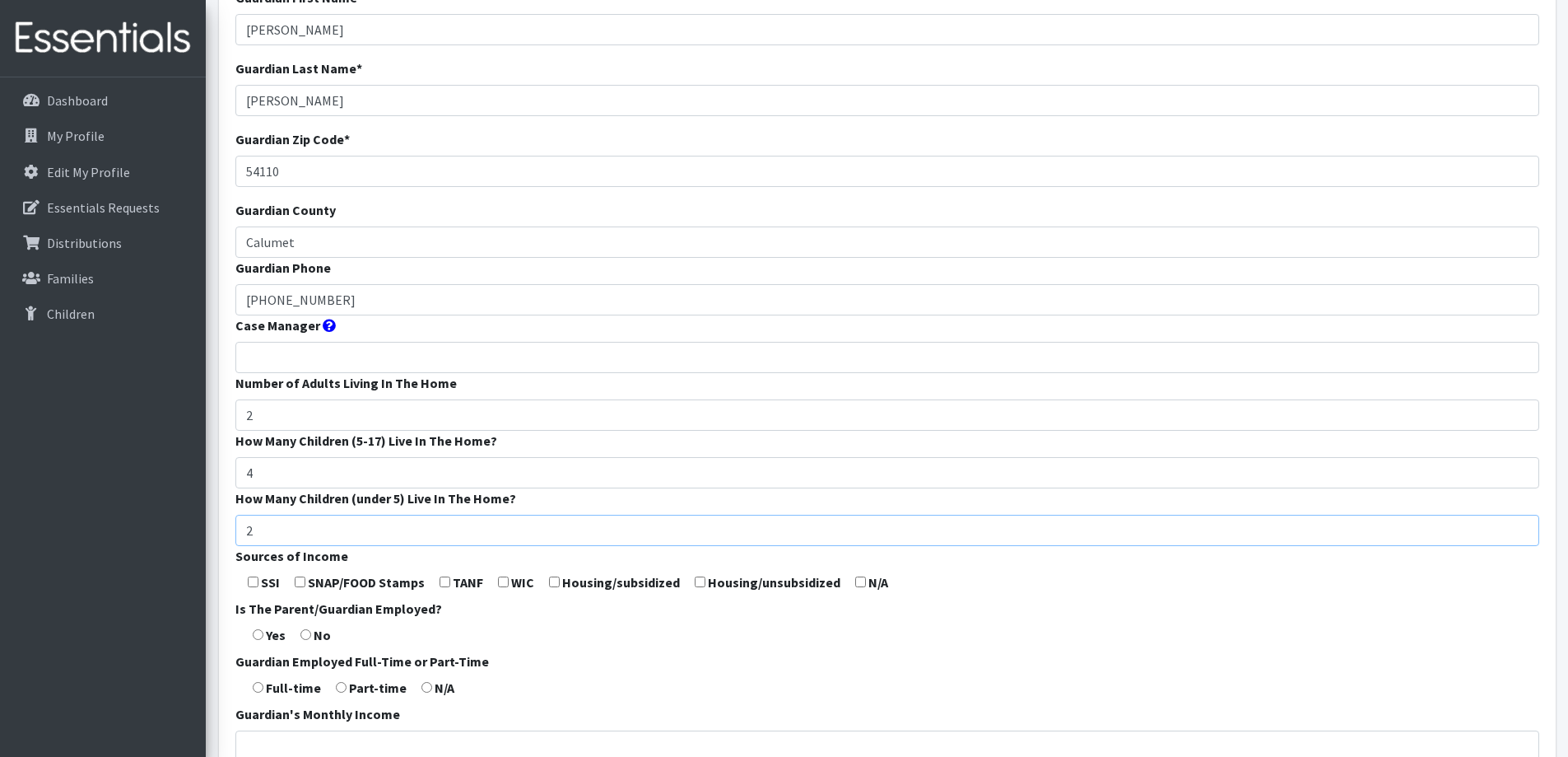
scroll to position [165, 0]
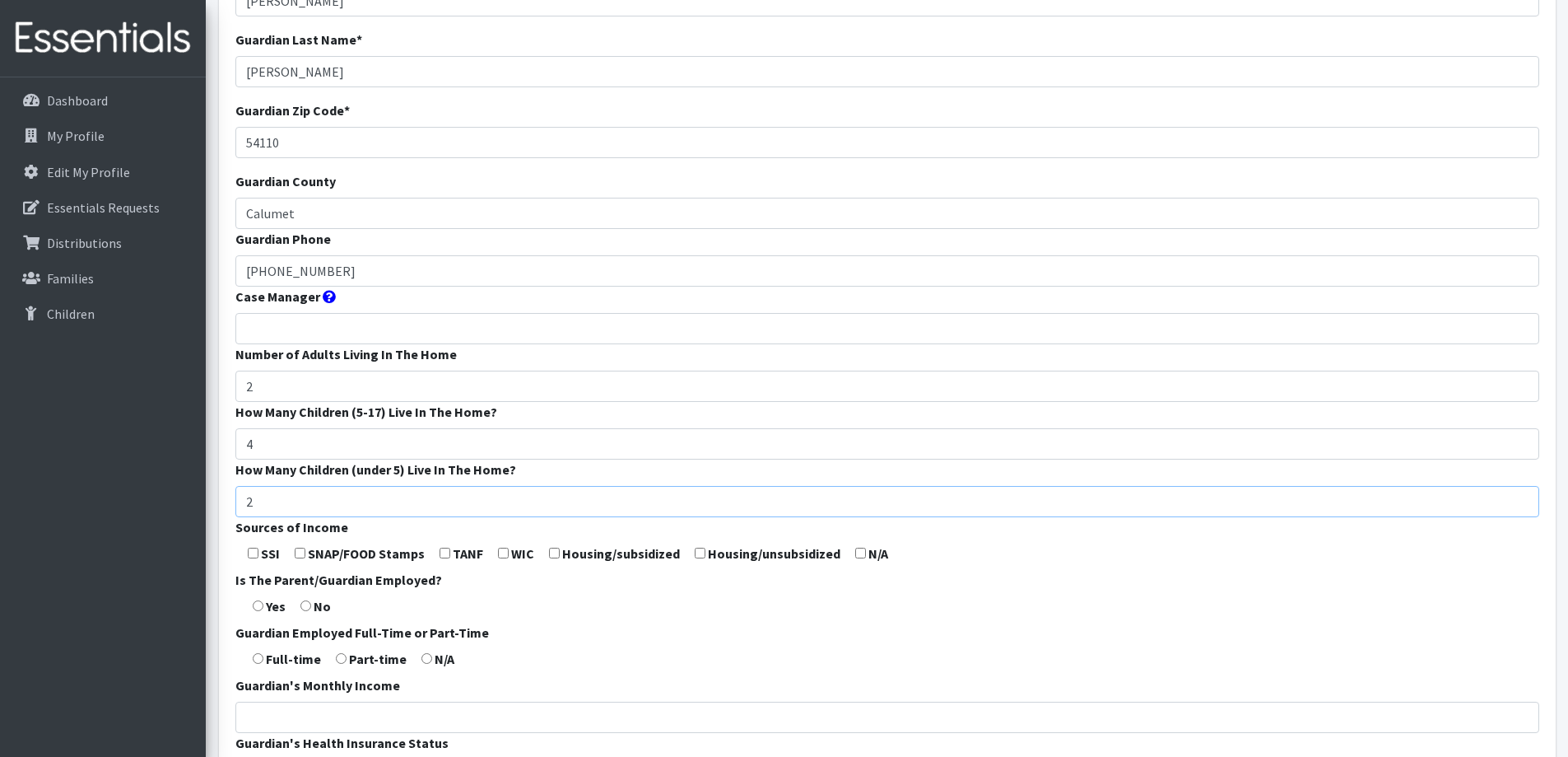
type input "2"
click at [502, 558] on form "Guardian First Name * Rebecca Guardian Last Name * Roberts Guardian Zip Code * …" at bounding box center [887, 446] width 1304 height 976
click at [500, 555] on input "checkbox" at bounding box center [503, 553] width 10 height 10
checkbox input "true"
click at [298, 553] on input "checkbox" at bounding box center [299, 553] width 10 height 10
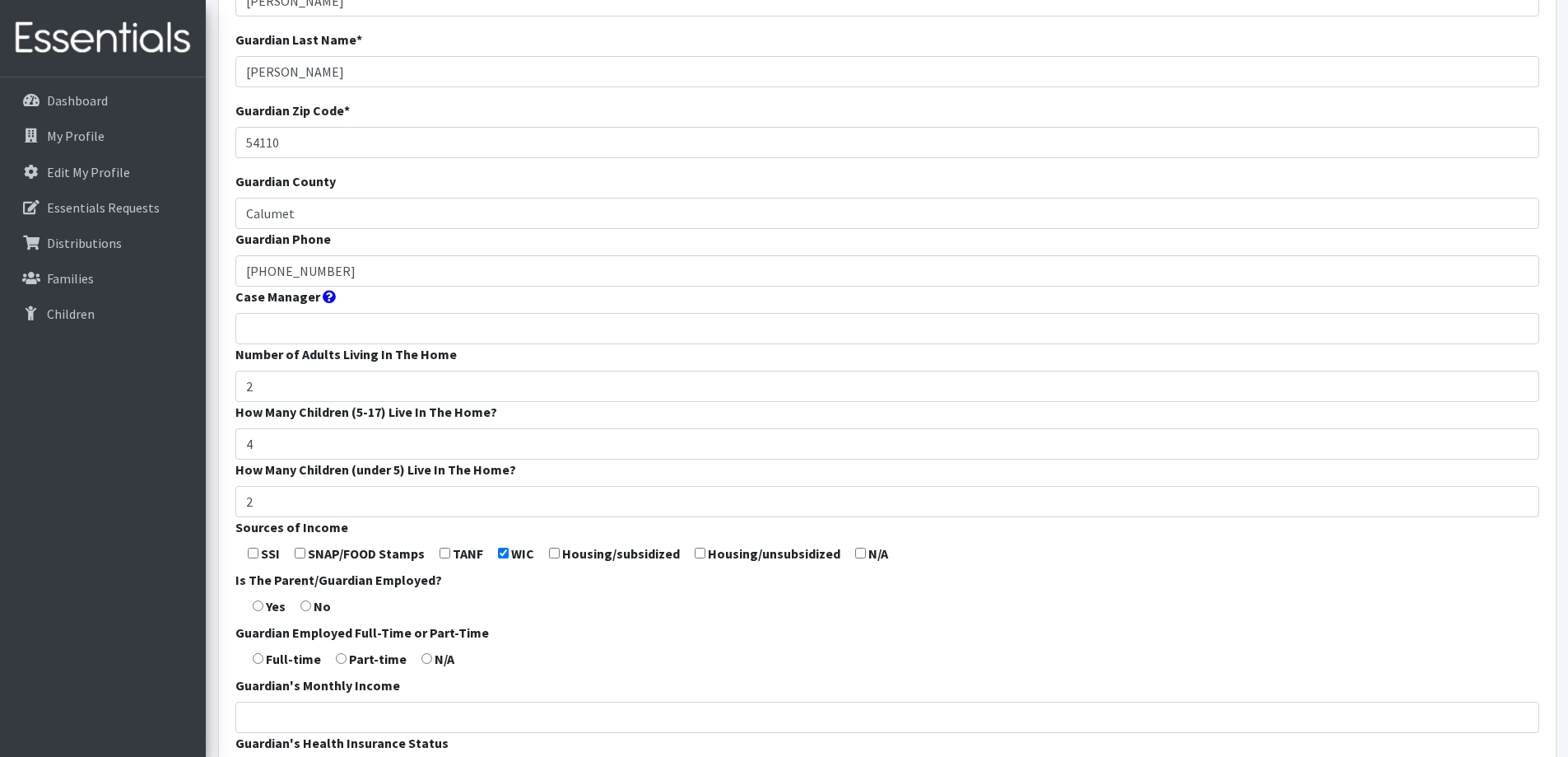
checkbox input "true"
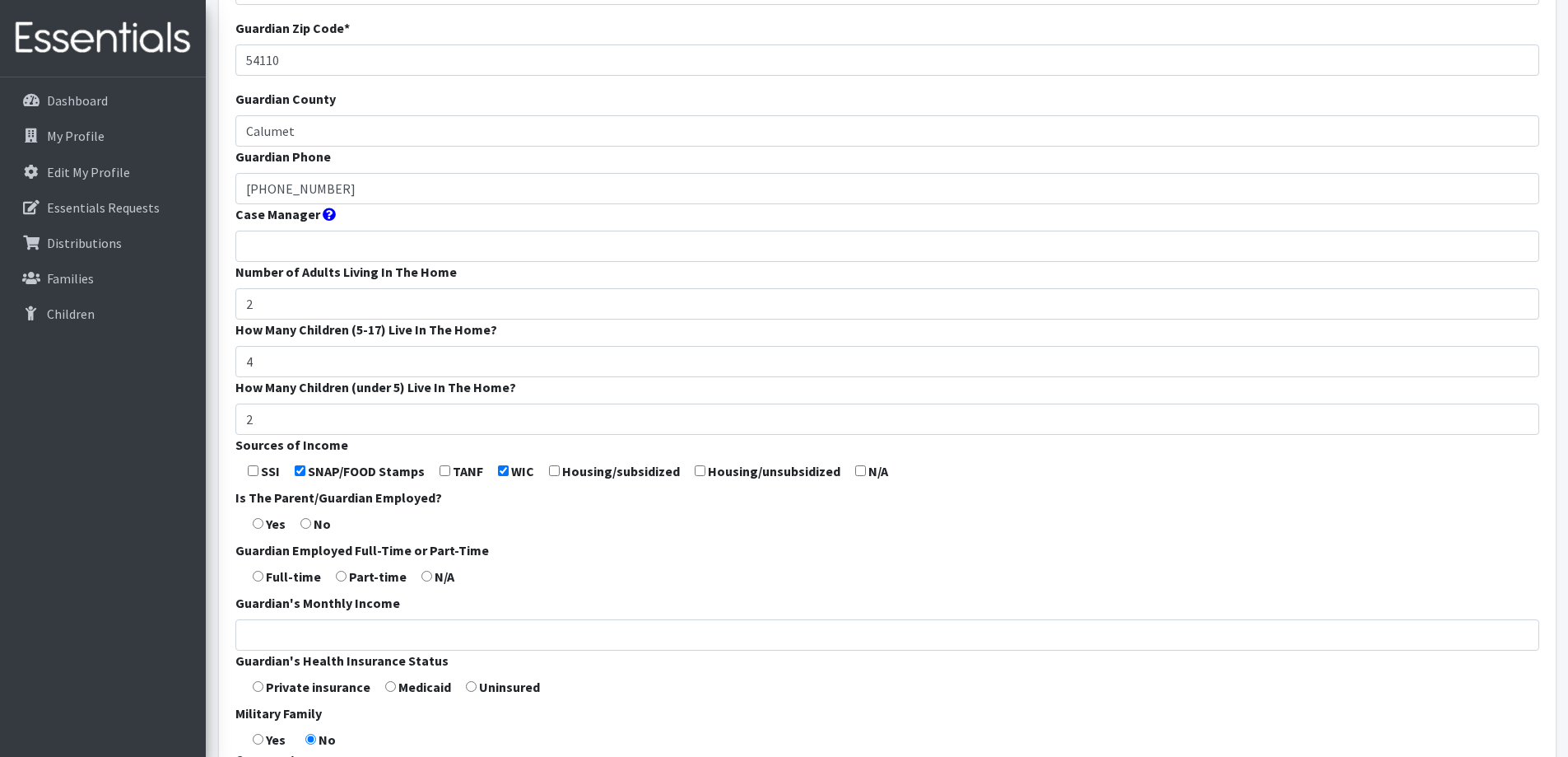
click at [257, 524] on input "radio" at bounding box center [257, 523] width 10 height 10
radio input "true"
click at [259, 581] on input "radio" at bounding box center [257, 575] width 10 height 10
radio input "true"
click at [270, 621] on input "Guardian's Monthly Income" at bounding box center [887, 635] width 1304 height 31
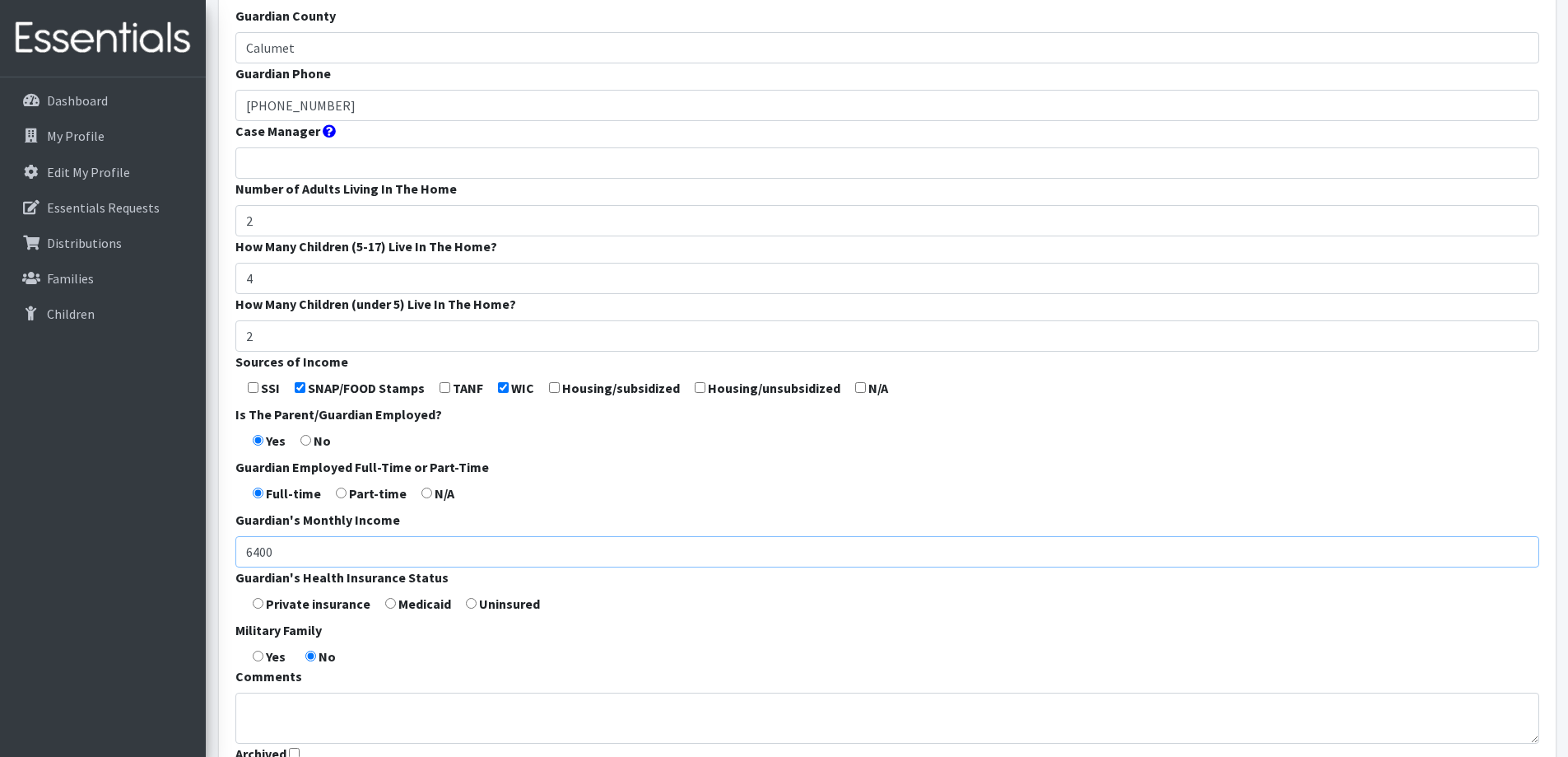
scroll to position [411, 0]
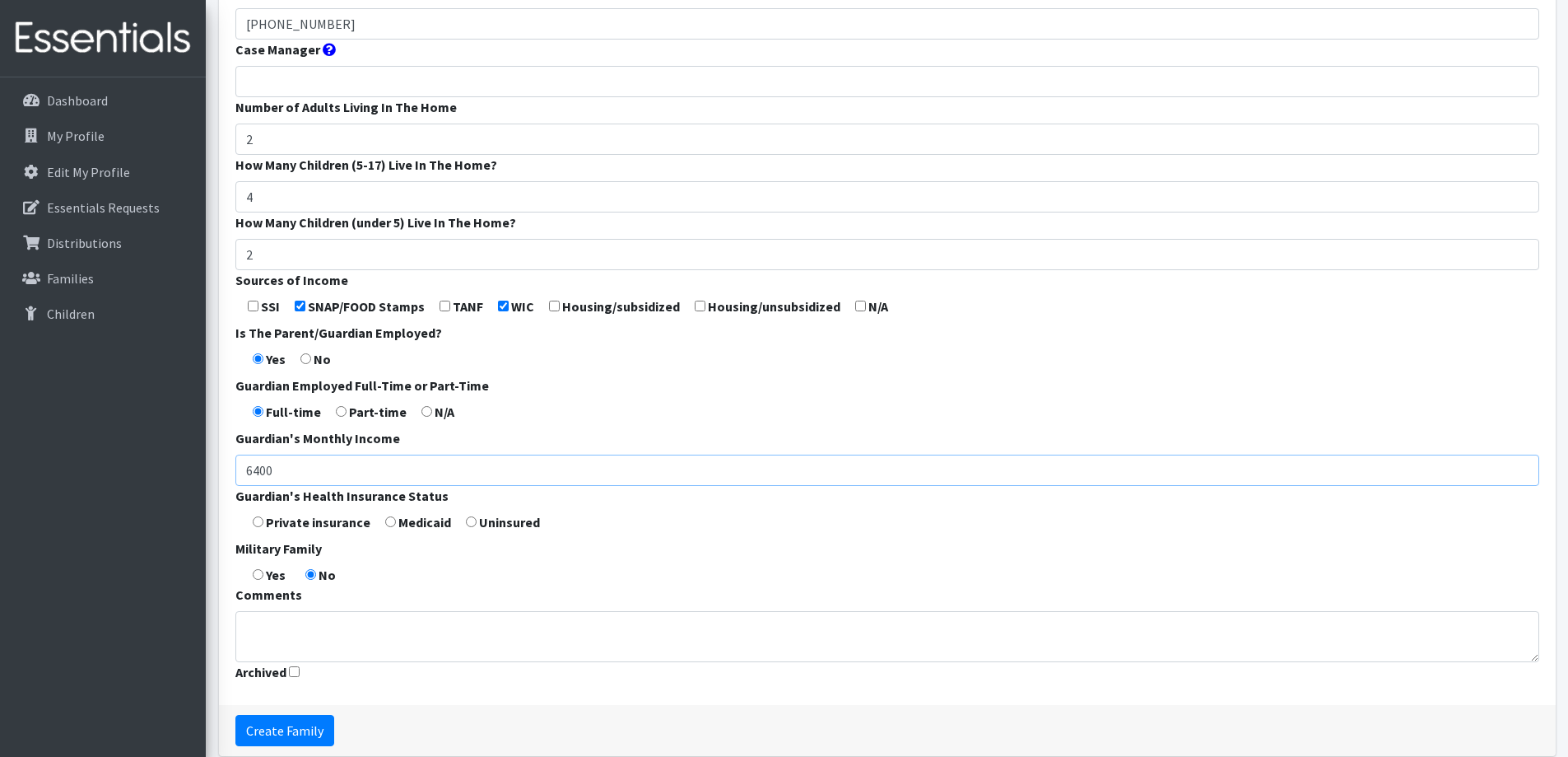
type input "6400"
click at [259, 525] on input "radio" at bounding box center [257, 521] width 10 height 10
radio input "true"
click at [390, 522] on input "radio" at bounding box center [390, 521] width 10 height 10
radio input "true"
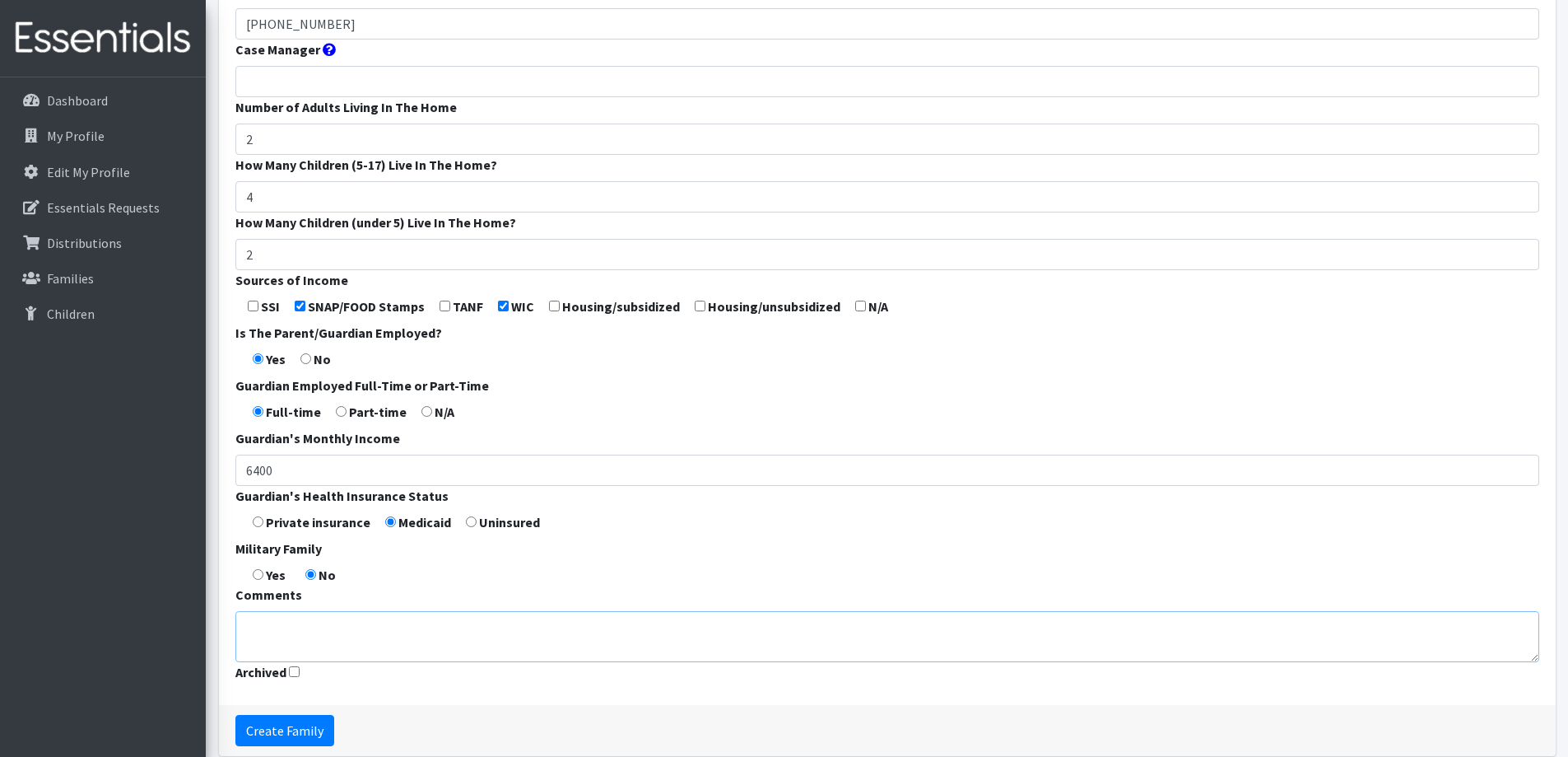
click at [327, 626] on textarea "Comments" at bounding box center [887, 636] width 1304 height 51
type textarea "Stay at home parent"
click at [286, 718] on input "Create Family" at bounding box center [284, 730] width 99 height 31
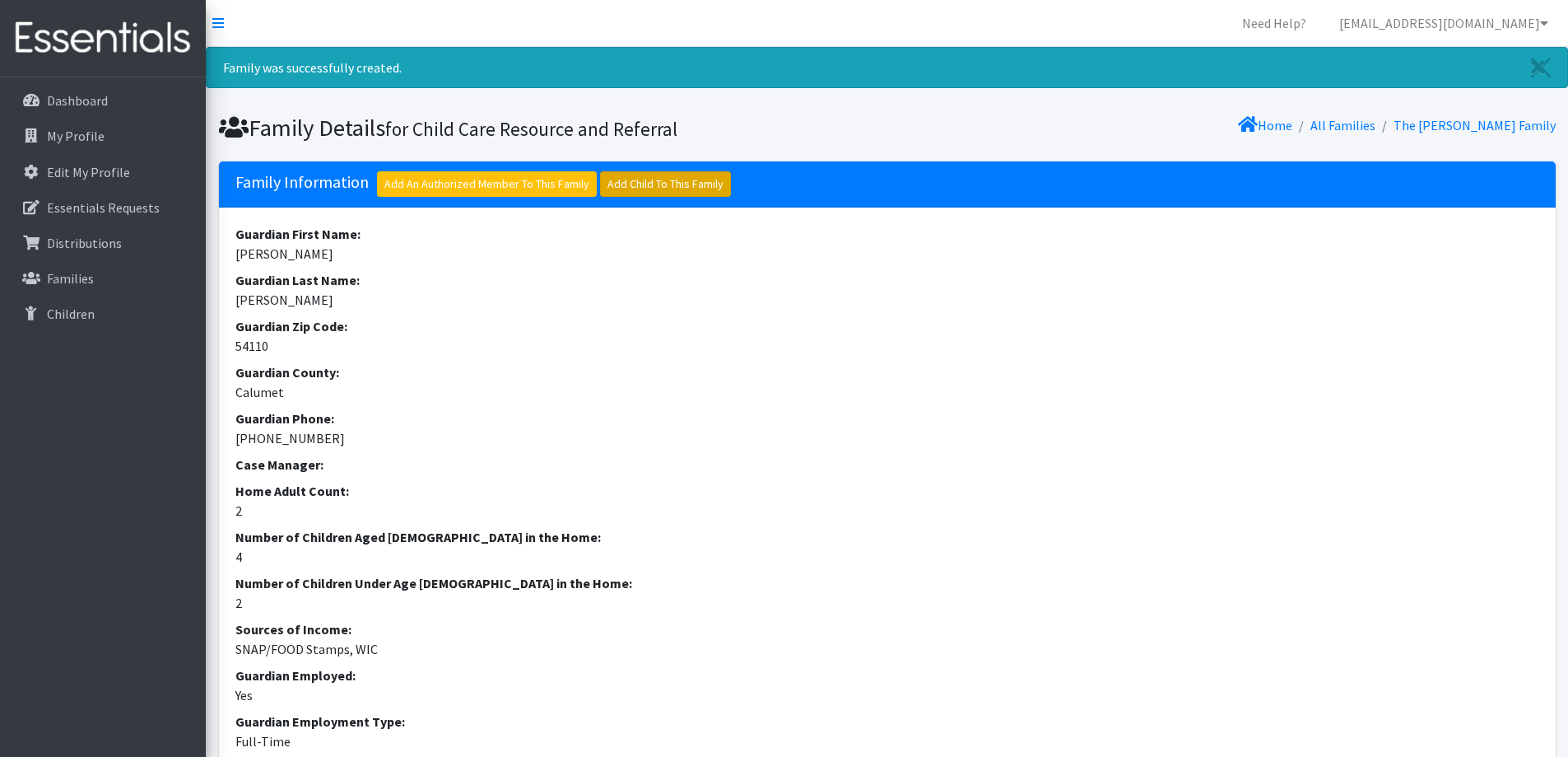
click at [705, 174] on link "Add Child To This Family" at bounding box center [664, 184] width 131 height 25
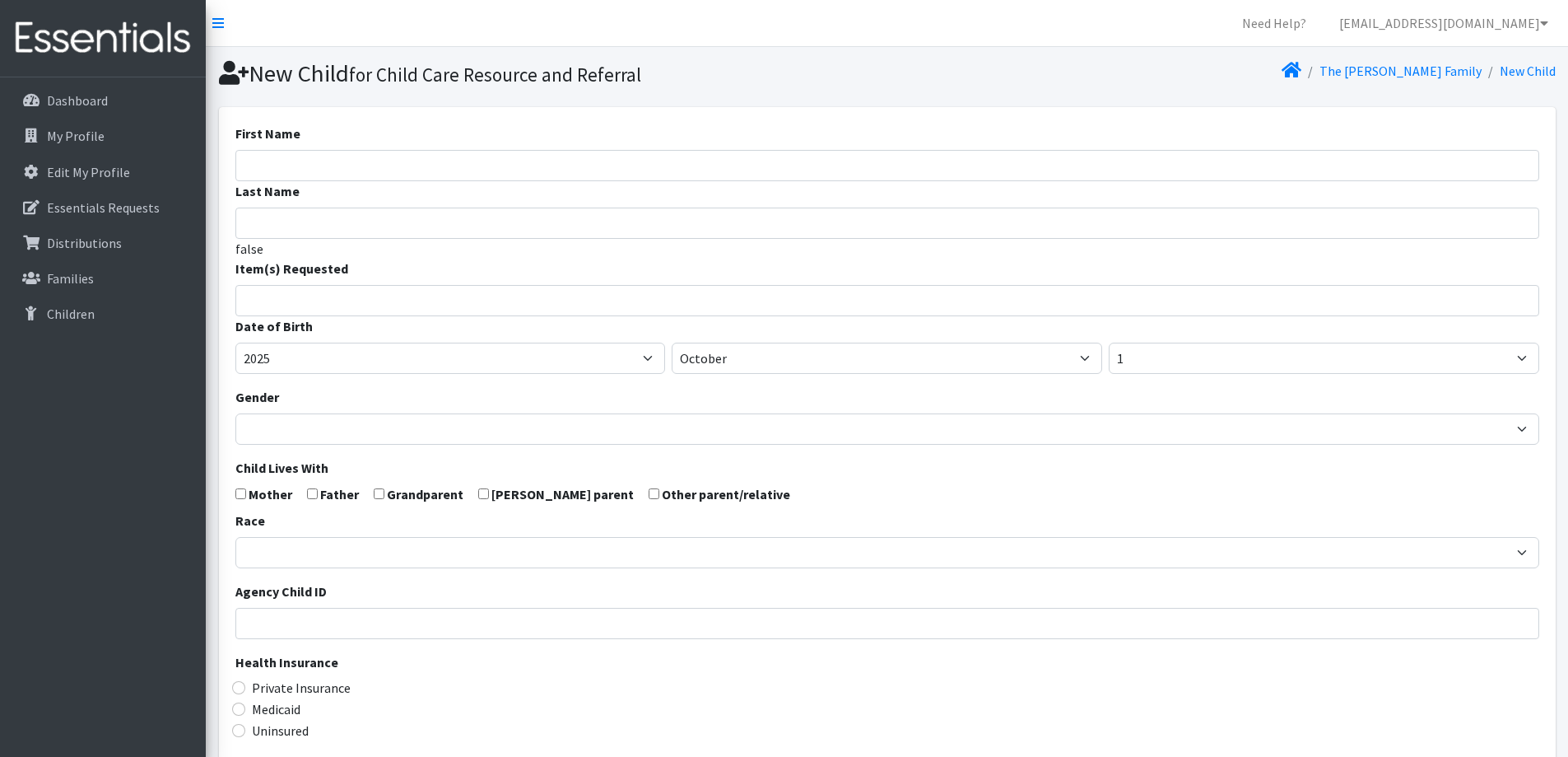
select select
click at [673, 169] on input "First Name" at bounding box center [887, 165] width 1304 height 31
type input "Edison"
click at [584, 315] on span at bounding box center [887, 300] width 1304 height 31
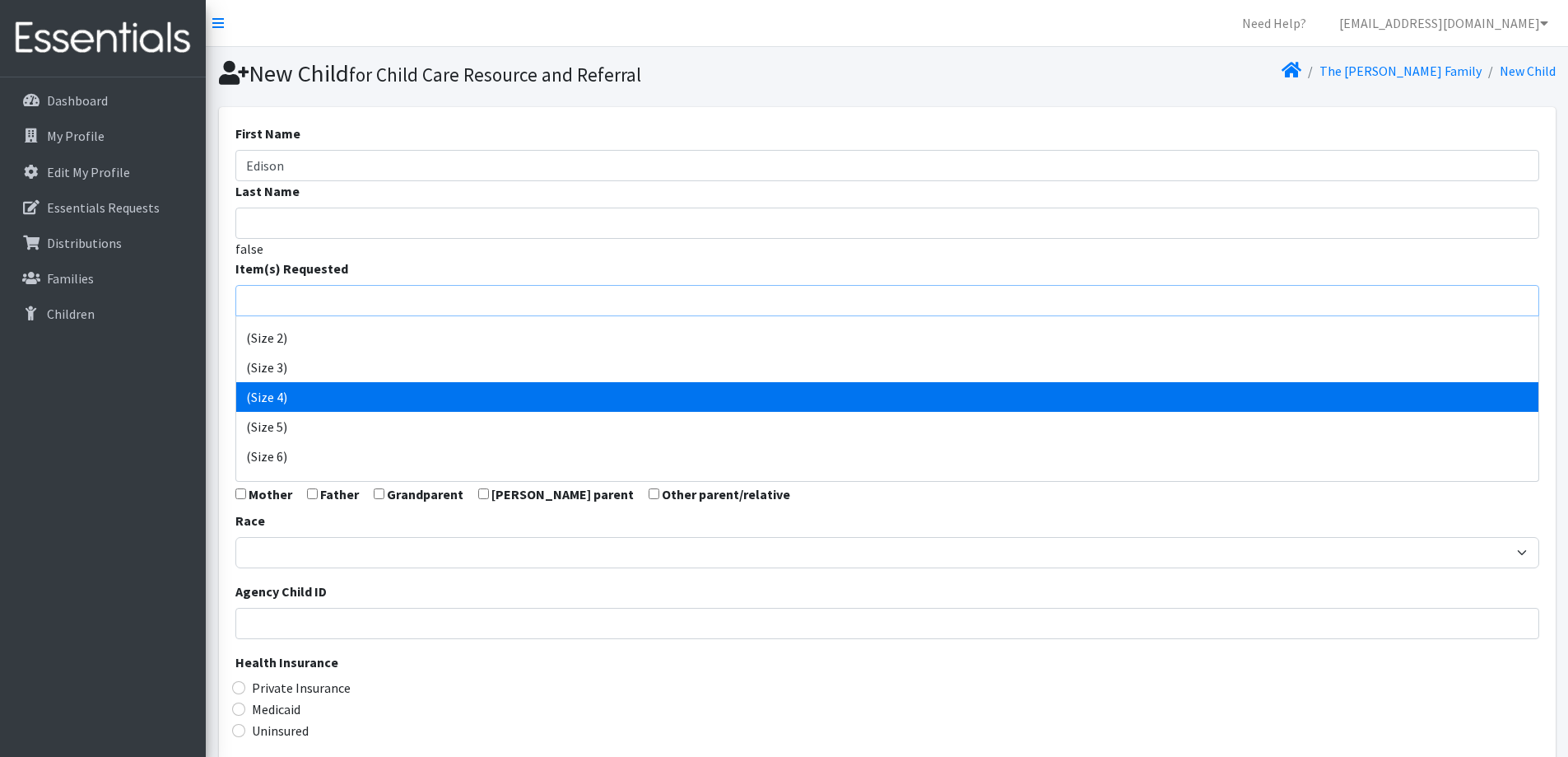
scroll to position [165, 0]
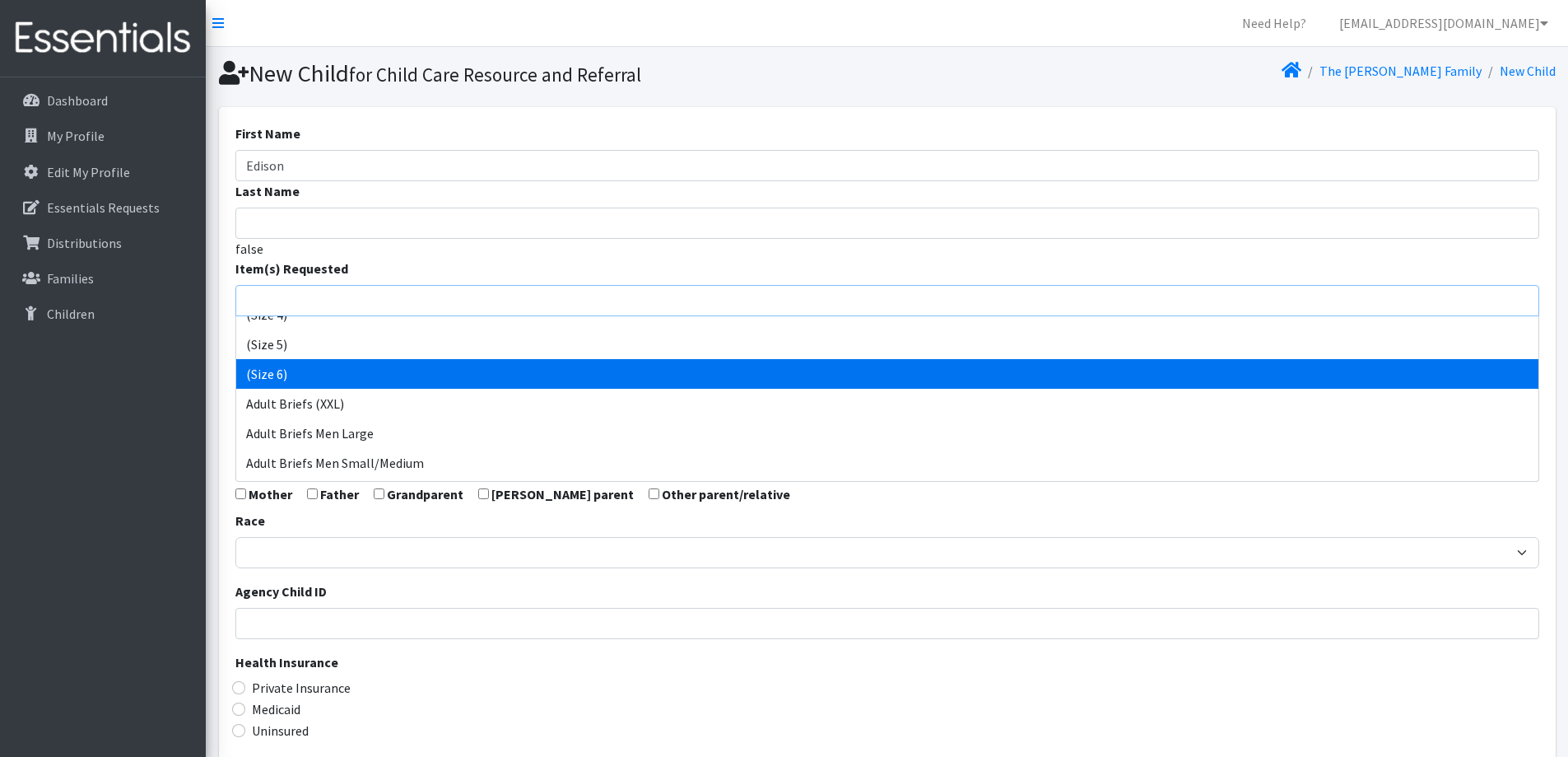
select select "14491"
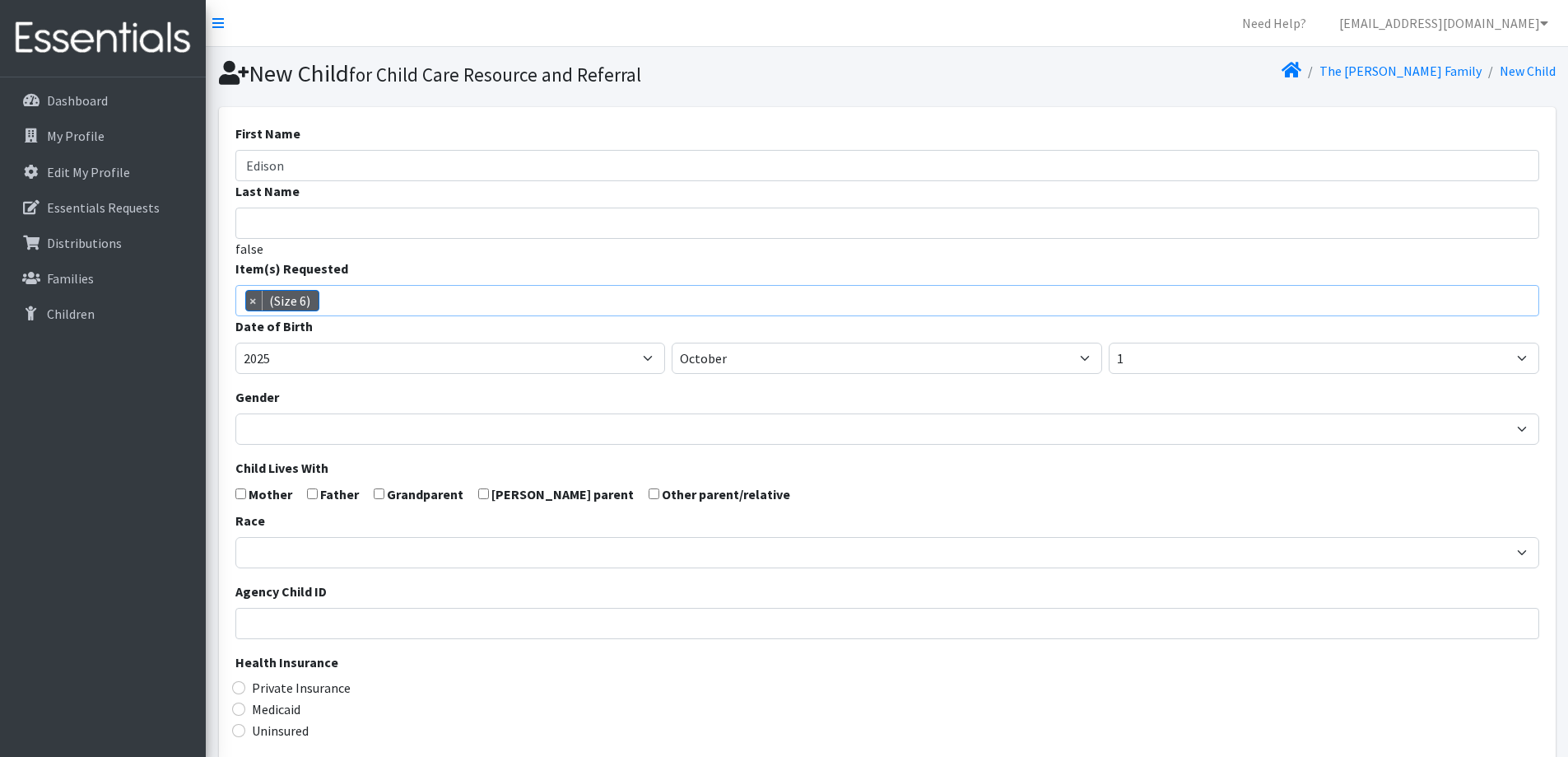
scroll to position [121, 0]
click at [816, 363] on select "January February March April May June July August September October November De…" at bounding box center [887, 358] width 430 height 31
select select "7"
click at [672, 343] on select "January February March April May June July August September October November De…" at bounding box center [887, 358] width 430 height 31
click at [1187, 360] on select "1 2 3 4 5 6 7 8 9 10 11 12 13 14 15 16 17 18 19 20 21 22 23 24 25 26 27 28 29 3…" at bounding box center [1323, 358] width 430 height 31
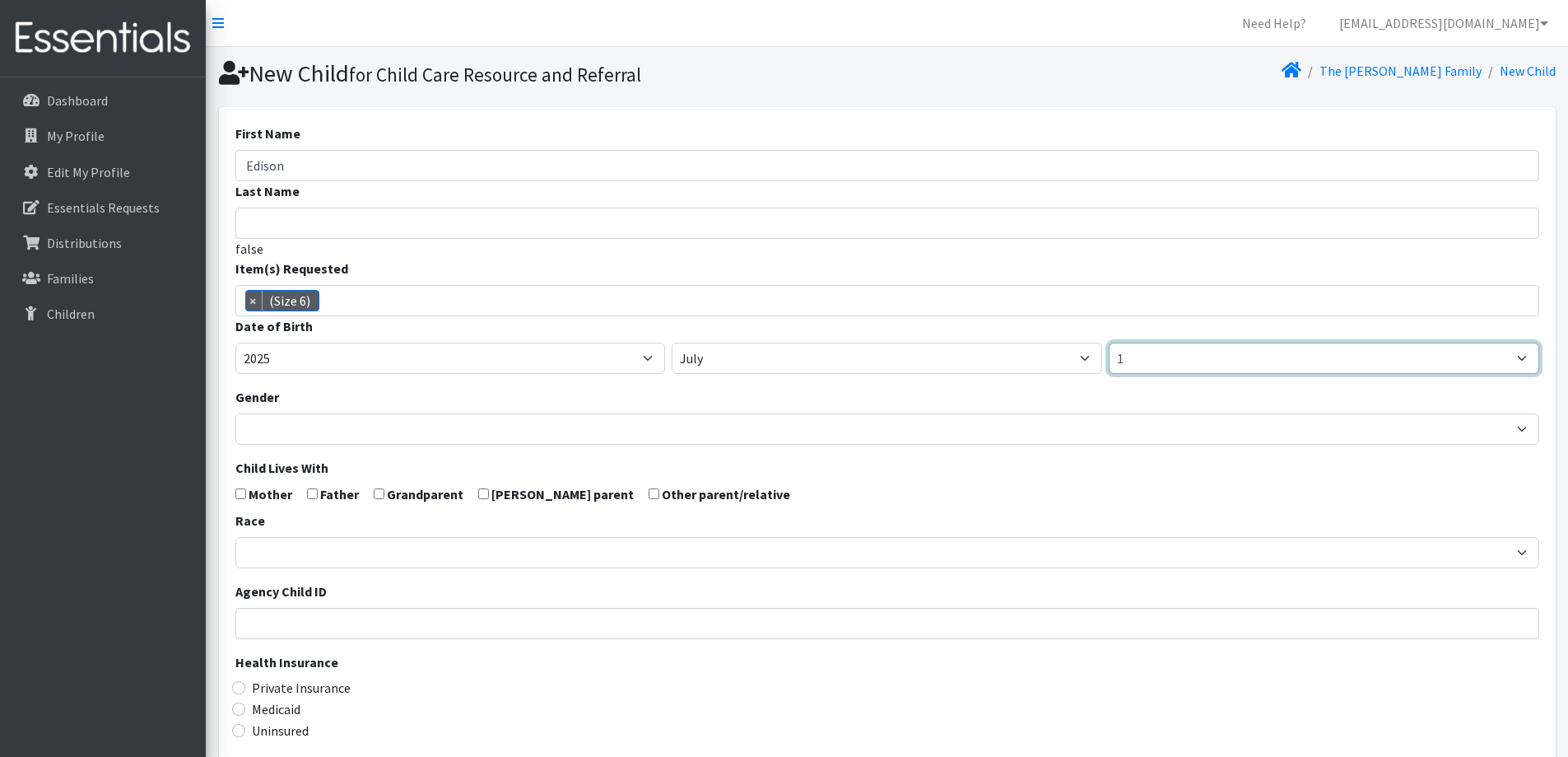
select select "27"
click at [1109, 343] on select "1 2 3 4 5 6 7 8 9 10 11 12 13 14 15 16 17 18 19 20 21 22 23 24 25 26 27 28 29 3…" at bounding box center [1323, 358] width 430 height 31
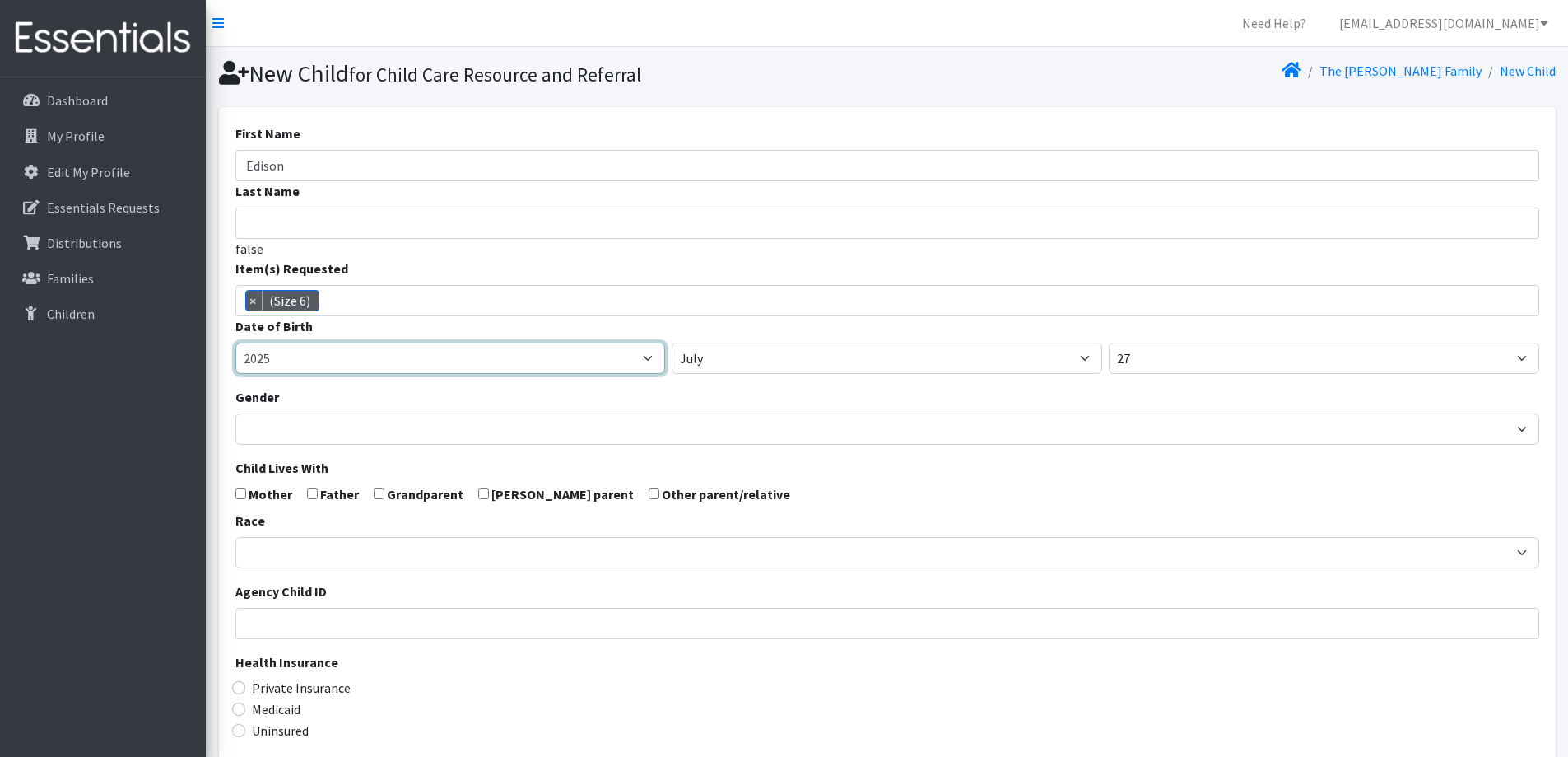
click at [504, 367] on select "2005 2006 2007 2008 2009 2010 2011 2012 2013 2014 2015 2016 2017 2018 2019 2020…" at bounding box center [450, 358] width 430 height 31
select select "2022"
click at [235, 343] on select "2005 2006 2007 2008 2009 2010 2011 2012 2013 2014 2015 2016 2017 2018 2019 2020…" at bounding box center [450, 358] width 430 height 31
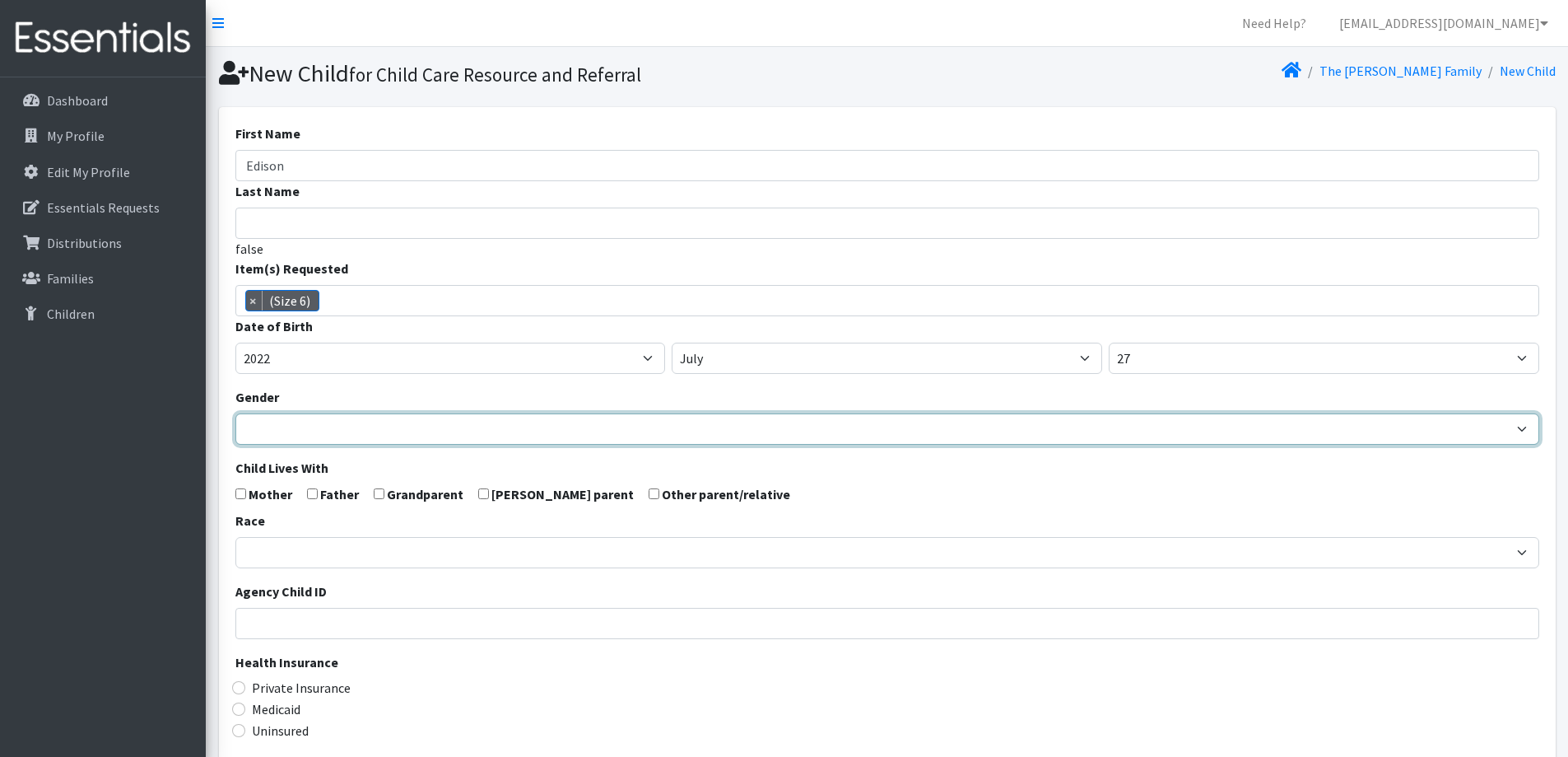
click at [573, 443] on select "Male Female" at bounding box center [887, 428] width 1304 height 31
select select "[DEMOGRAPHIC_DATA]"
click at [235, 413] on select "Male Female" at bounding box center [887, 428] width 1304 height 31
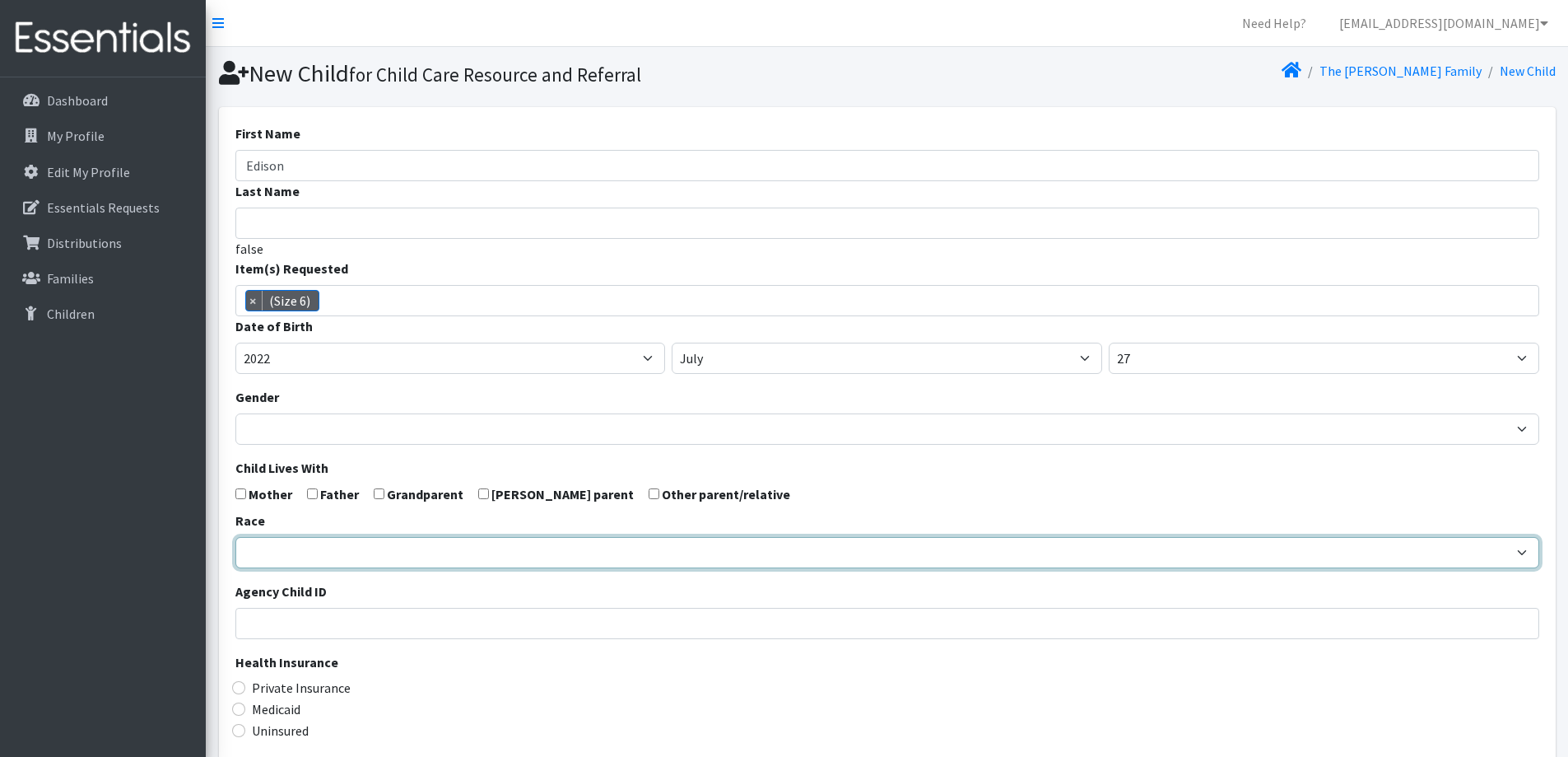
click at [783, 541] on select "African American Caucasian Hispanic Asian American Indian Pacific Islander Mult…" at bounding box center [887, 552] width 1304 height 31
select select "Caucasian"
click at [235, 537] on select "African American Caucasian Hispanic Asian American Indian Pacific Islander Mult…" at bounding box center [887, 552] width 1304 height 31
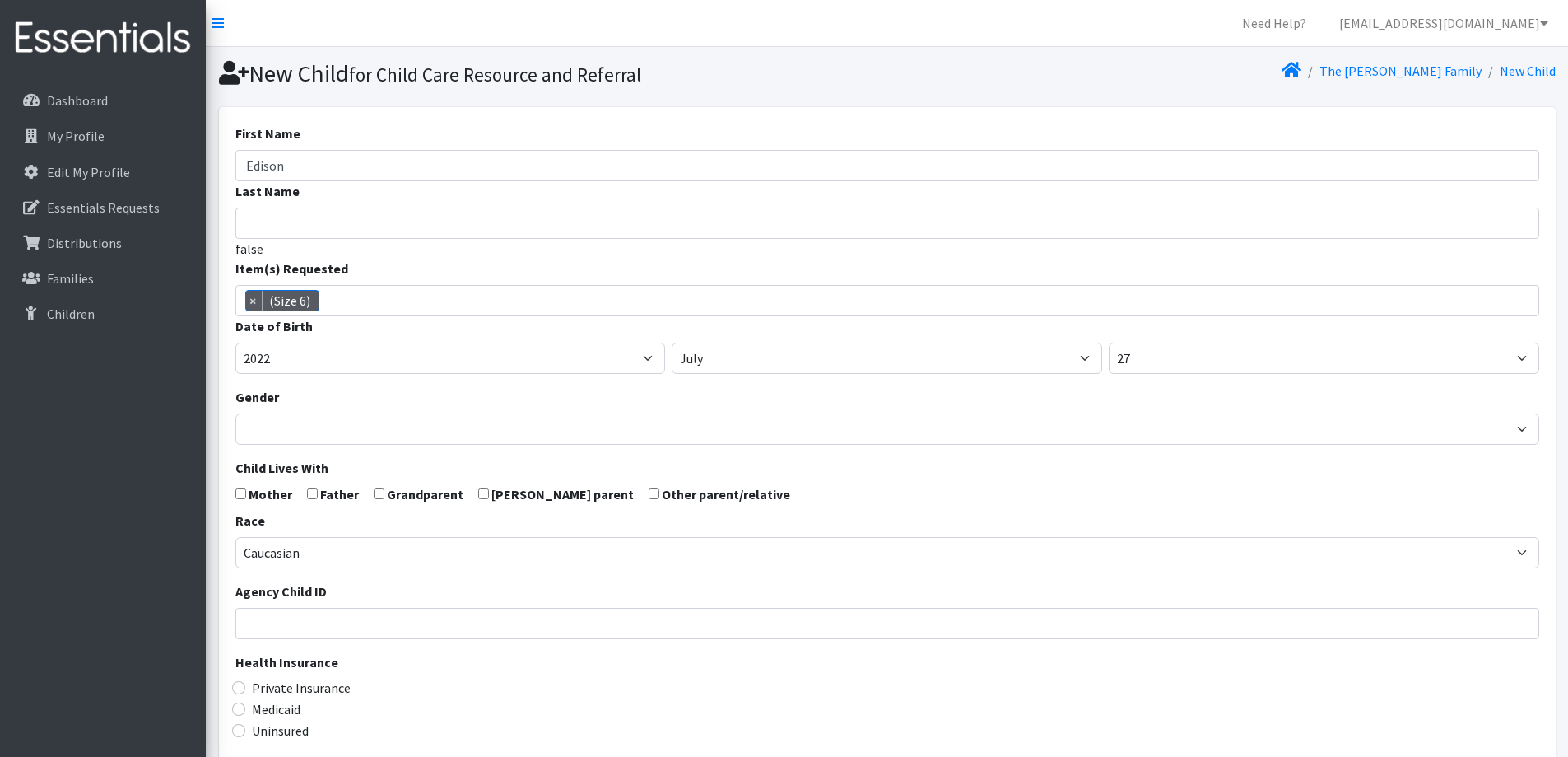
click at [806, 482] on form "First Name Edison Last Name false Item(s) Requested (Newborn) (Preemie) (Size 1…" at bounding box center [887, 540] width 1304 height 832
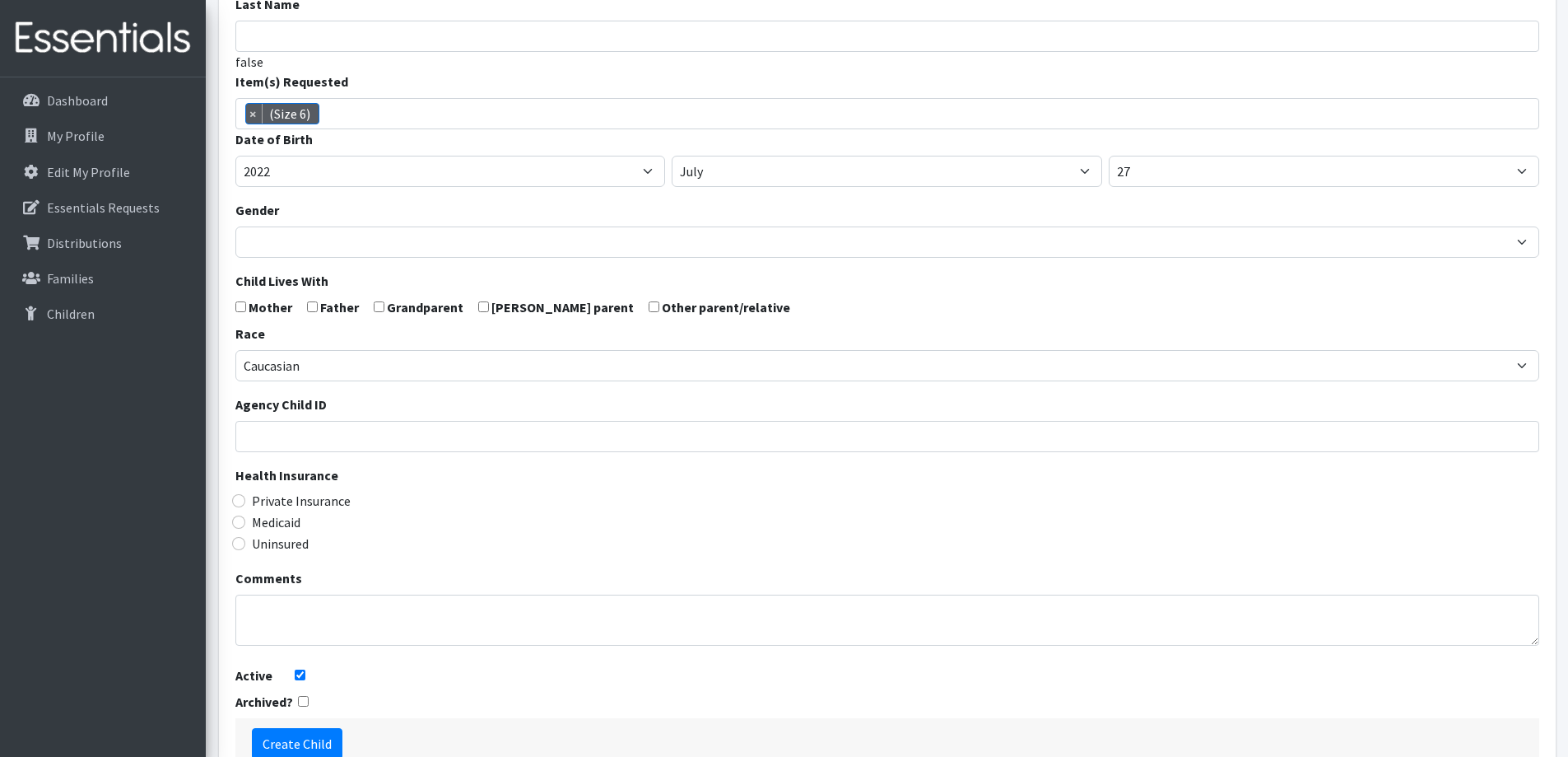
scroll to position [247, 0]
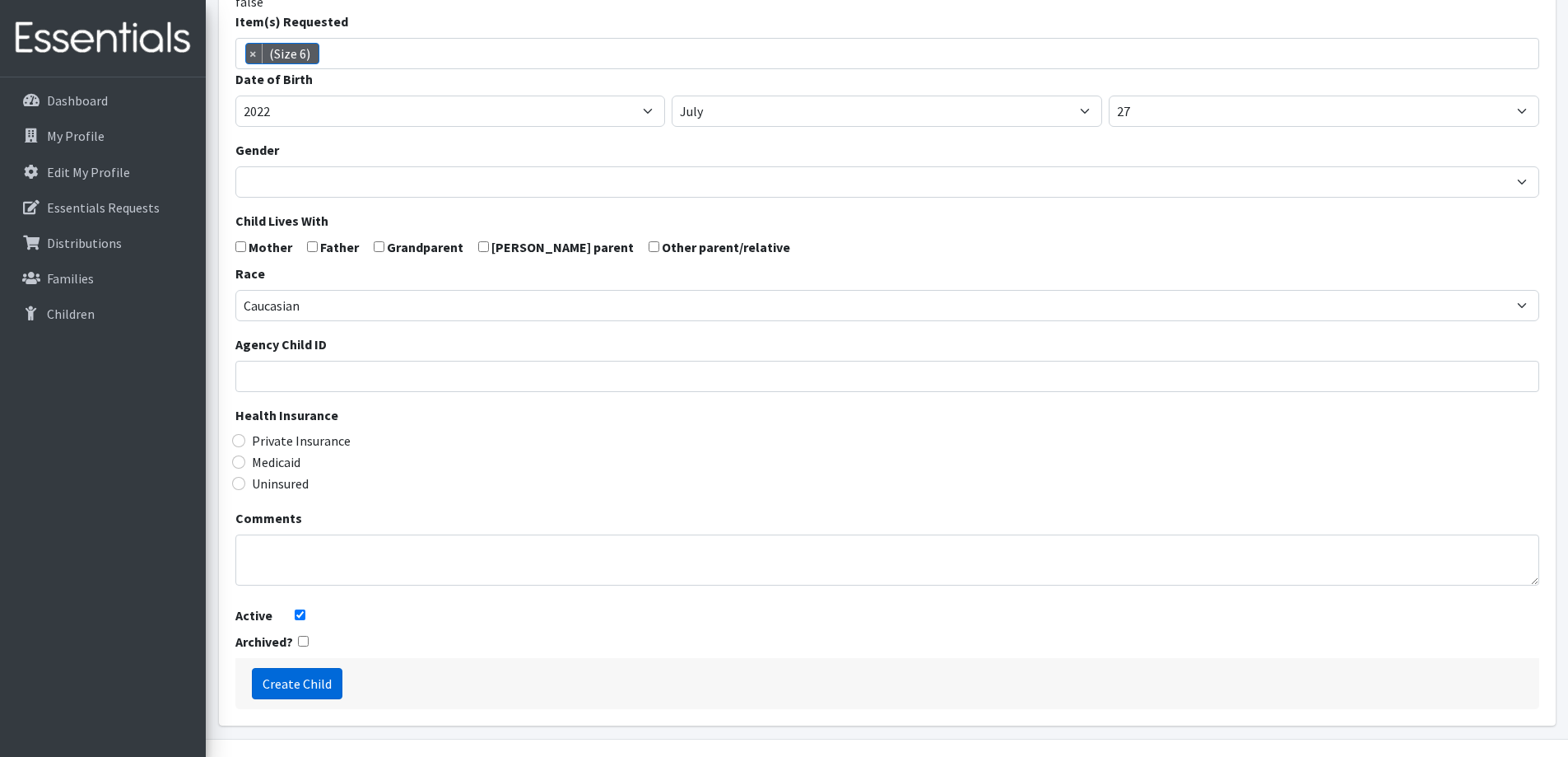
click at [324, 675] on input "Create Child" at bounding box center [297, 683] width 90 height 31
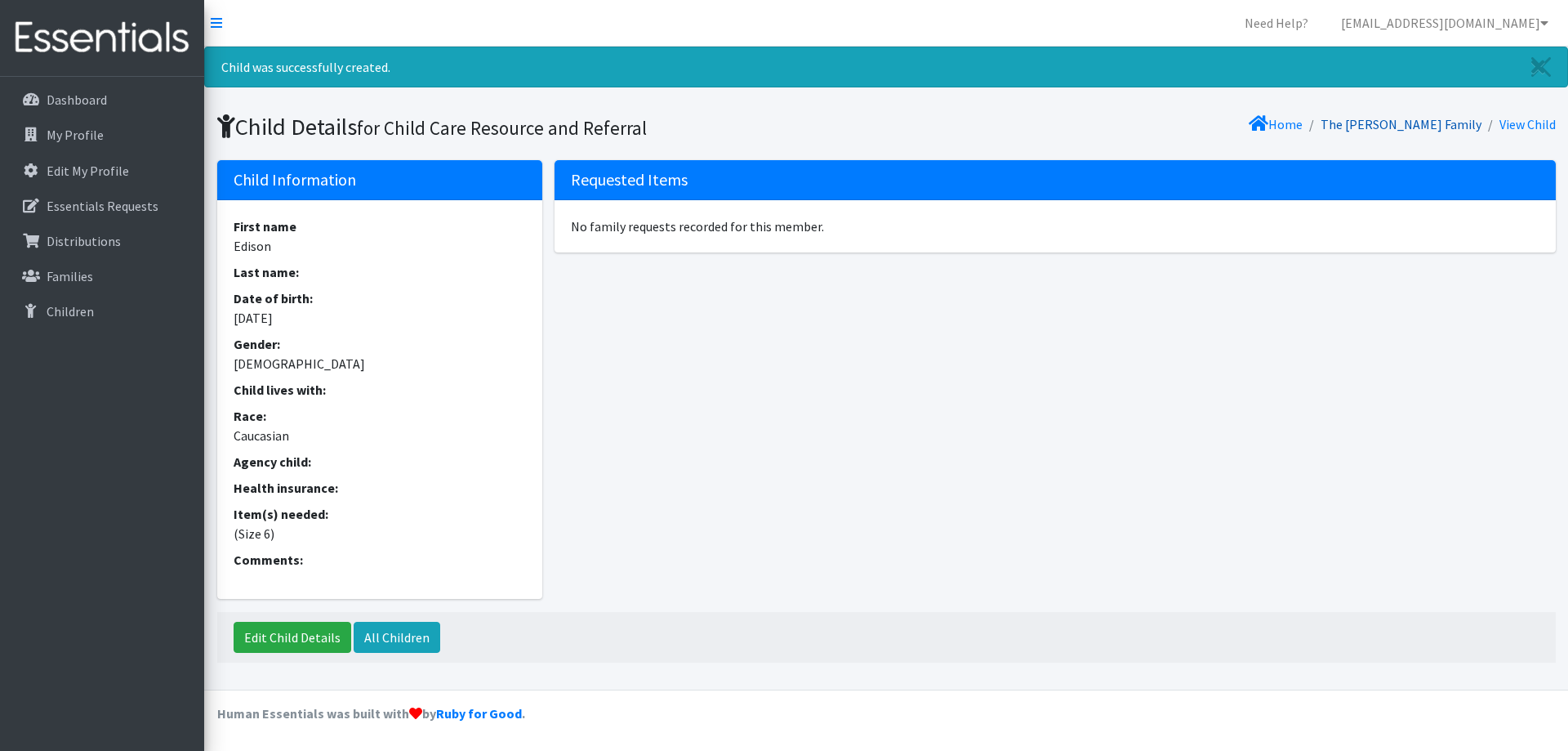
click at [1411, 130] on link "The [PERSON_NAME] Family" at bounding box center [1401, 123] width 161 height 16
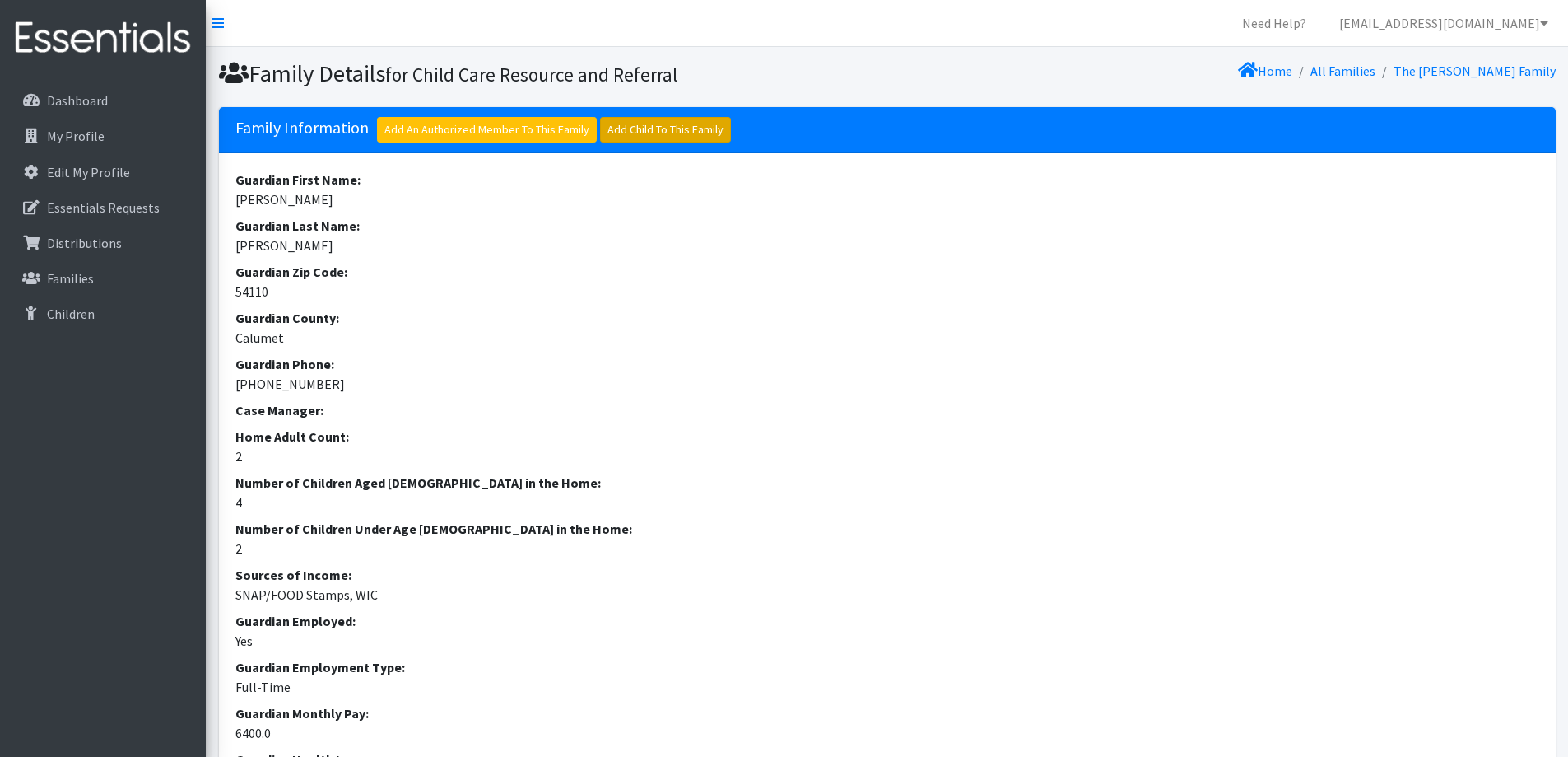
click at [652, 127] on link "Add Child To This Family" at bounding box center [664, 129] width 131 height 25
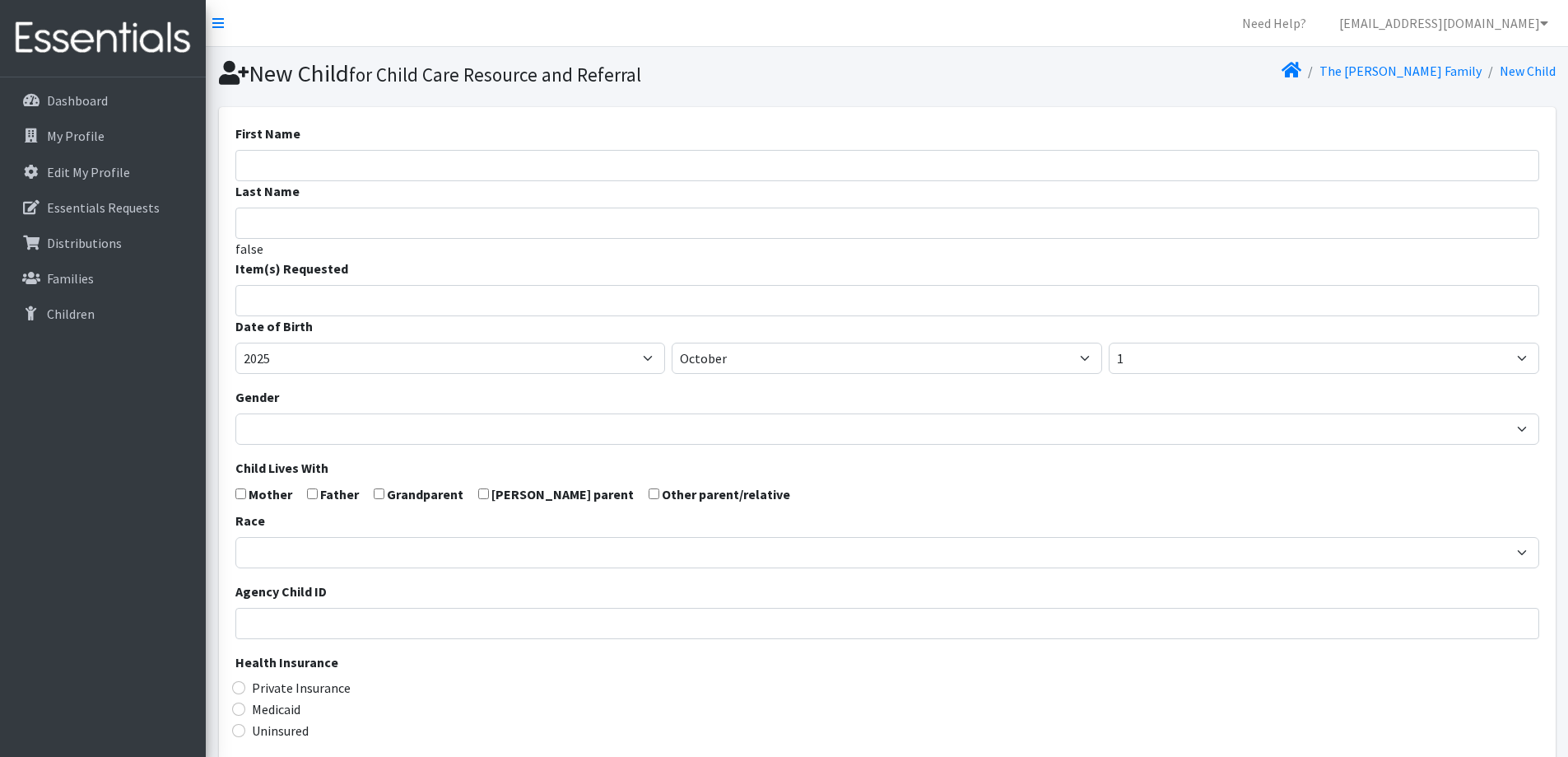
select select
click at [692, 166] on input "First Name" at bounding box center [887, 165] width 1304 height 31
type input "Eden"
click at [634, 312] on span at bounding box center [887, 300] width 1304 height 31
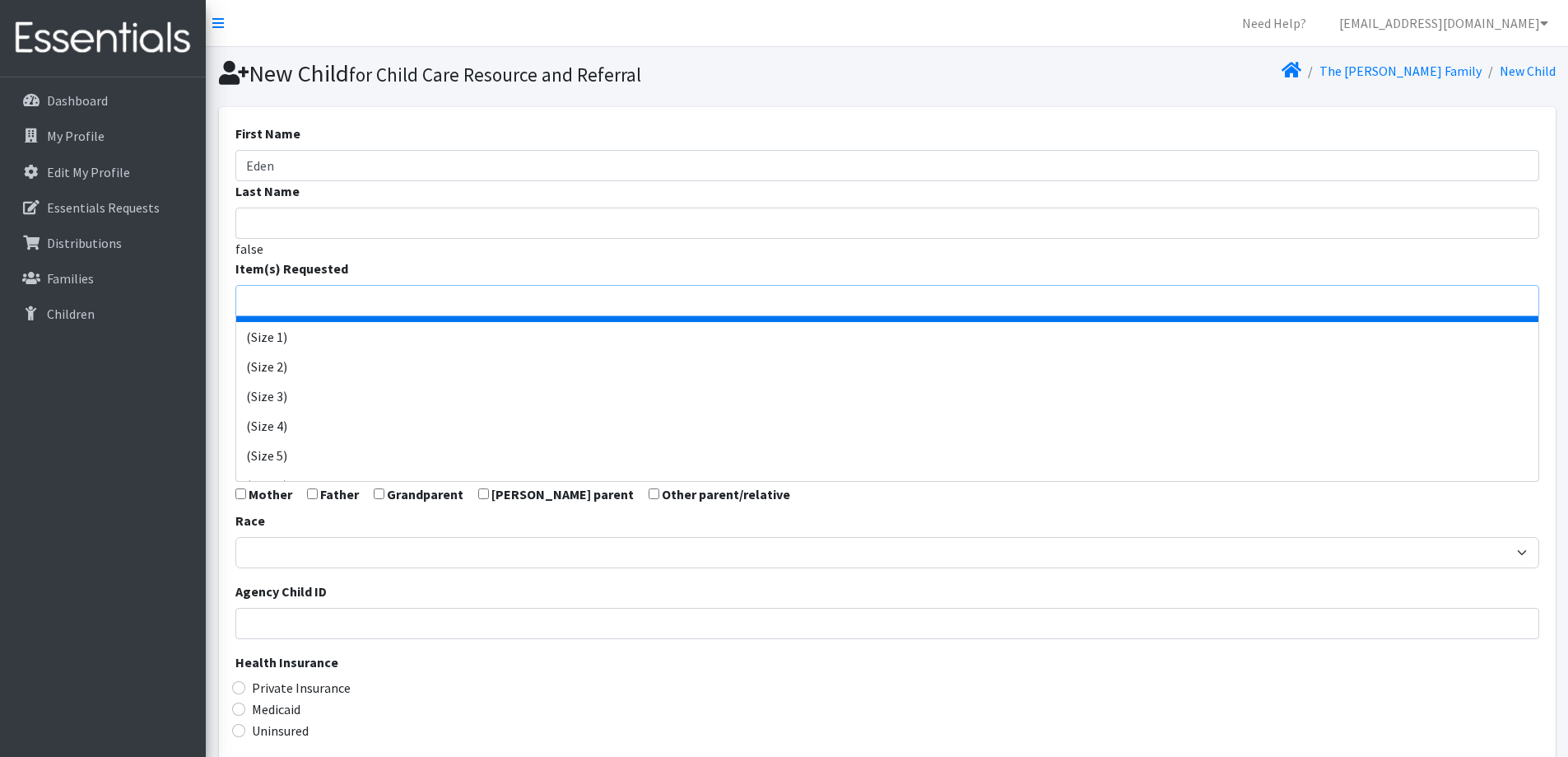
scroll to position [82, 0]
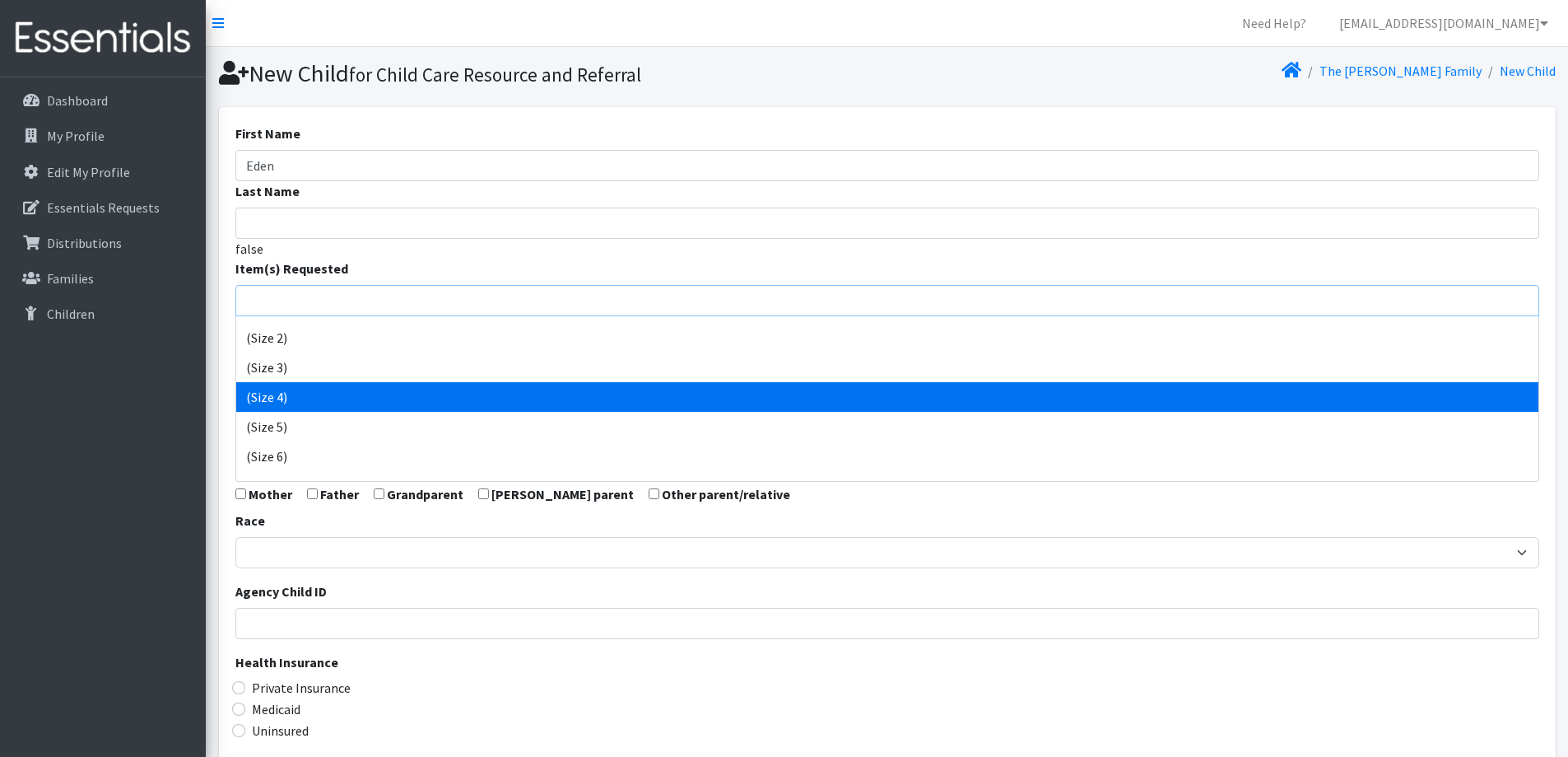
select select "14512"
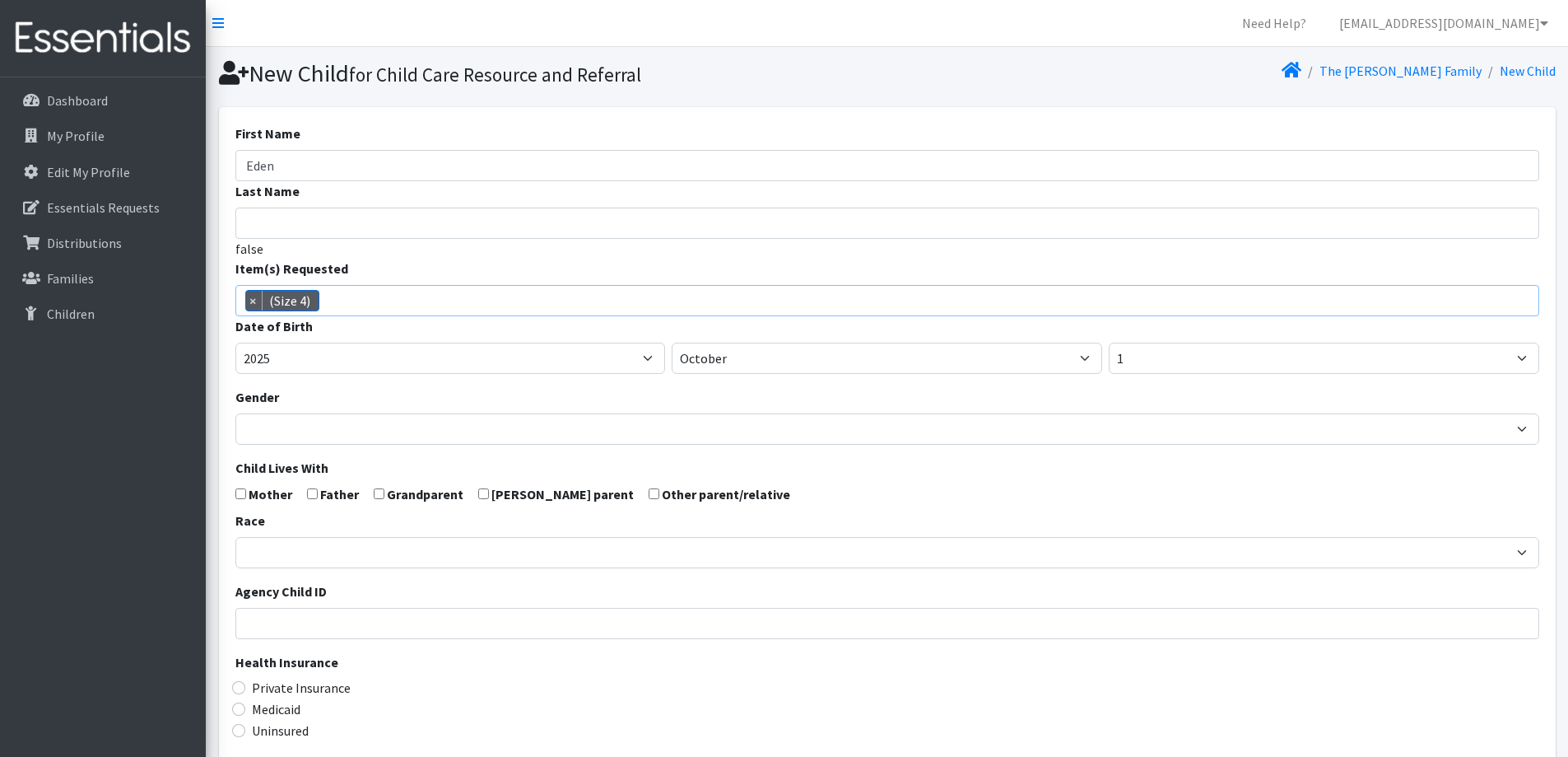
scroll to position [87, 0]
click at [253, 294] on span "×" at bounding box center [253, 300] width 16 height 20
select select
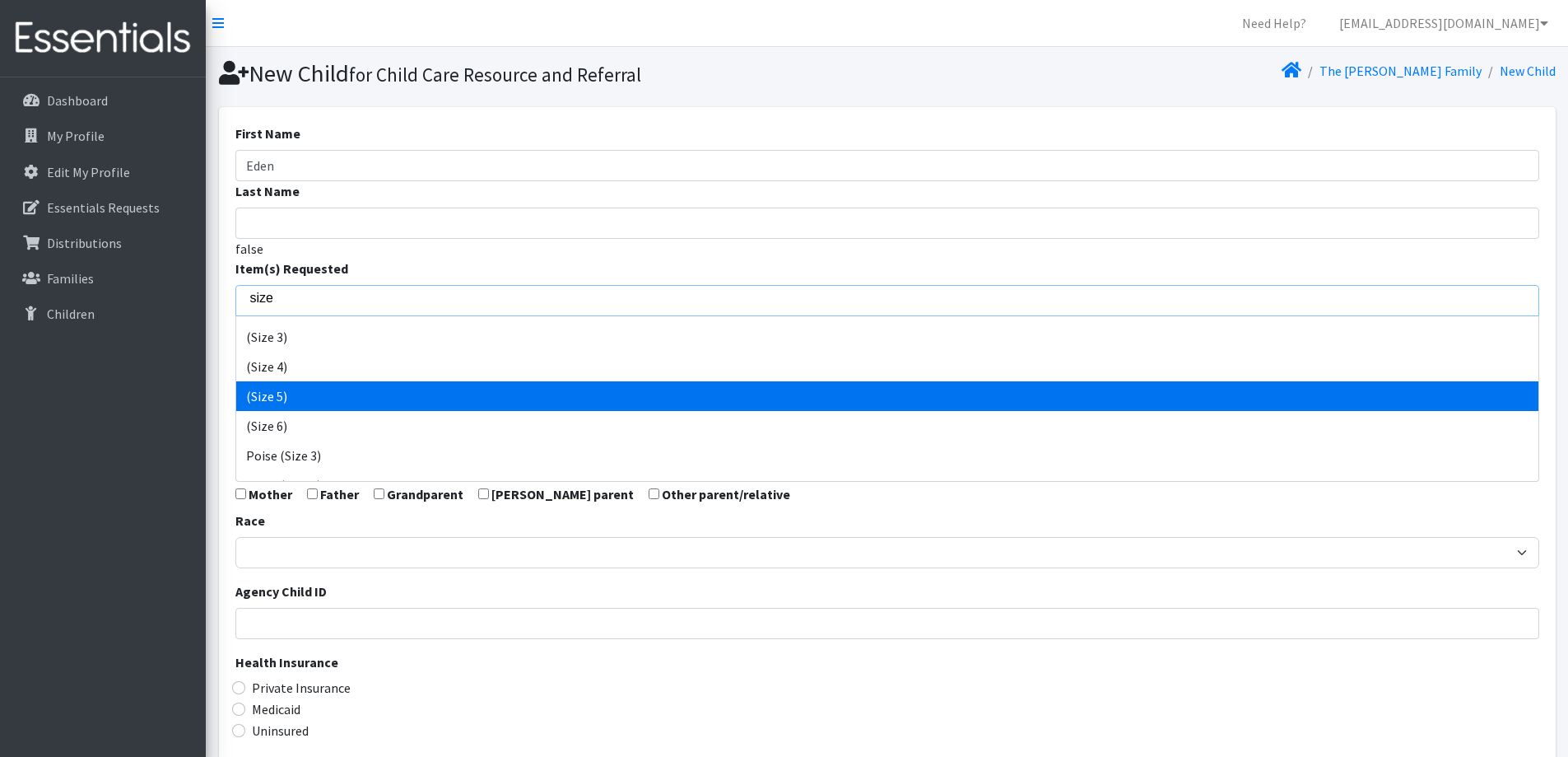
scroll to position [82, 0]
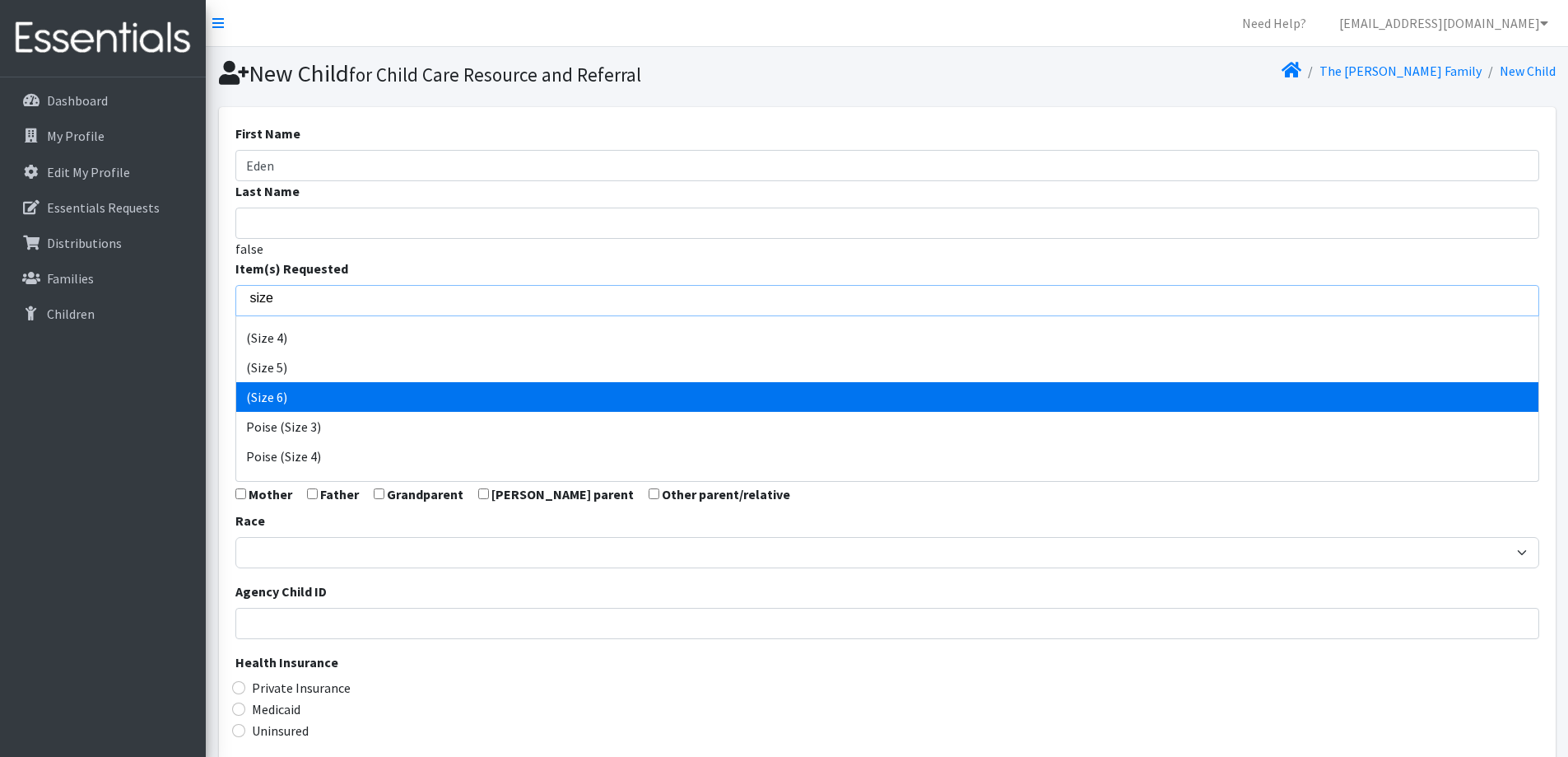
type input "size"
select select "14491"
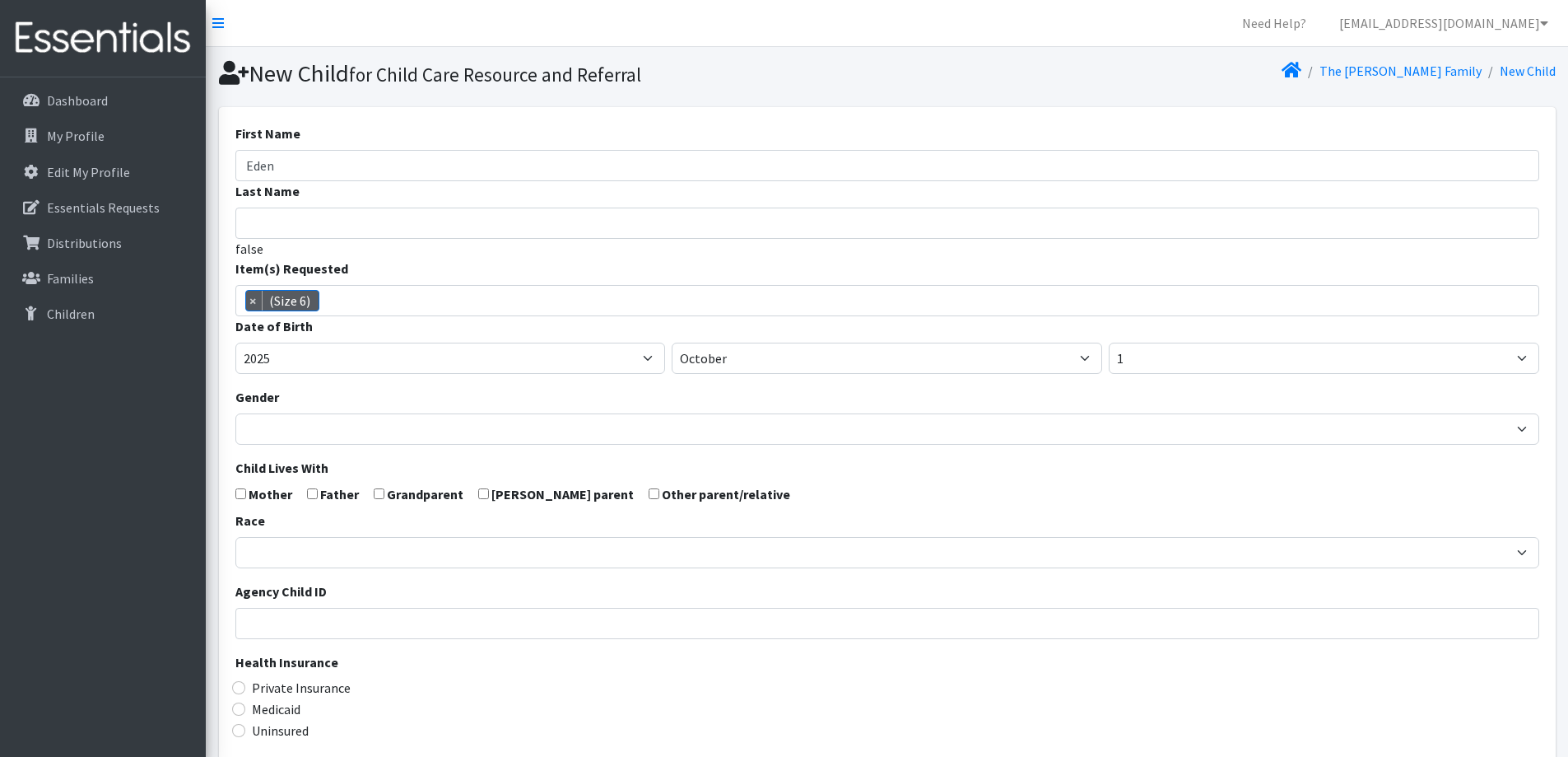
click at [777, 403] on div "Gender Male Female" at bounding box center [887, 415] width 1304 height 57
click at [744, 367] on select "January February March April May June July August September October November De…" at bounding box center [887, 358] width 430 height 31
select select "7"
click at [672, 343] on select "January February March April May June July August September October November De…" at bounding box center [887, 358] width 430 height 31
click at [1171, 365] on select "1 2 3 4 5 6 7 8 9 10 11 12 13 14 15 16 17 18 19 20 21 22 23 24 25 26 27 28 29 3…" at bounding box center [1323, 358] width 430 height 31
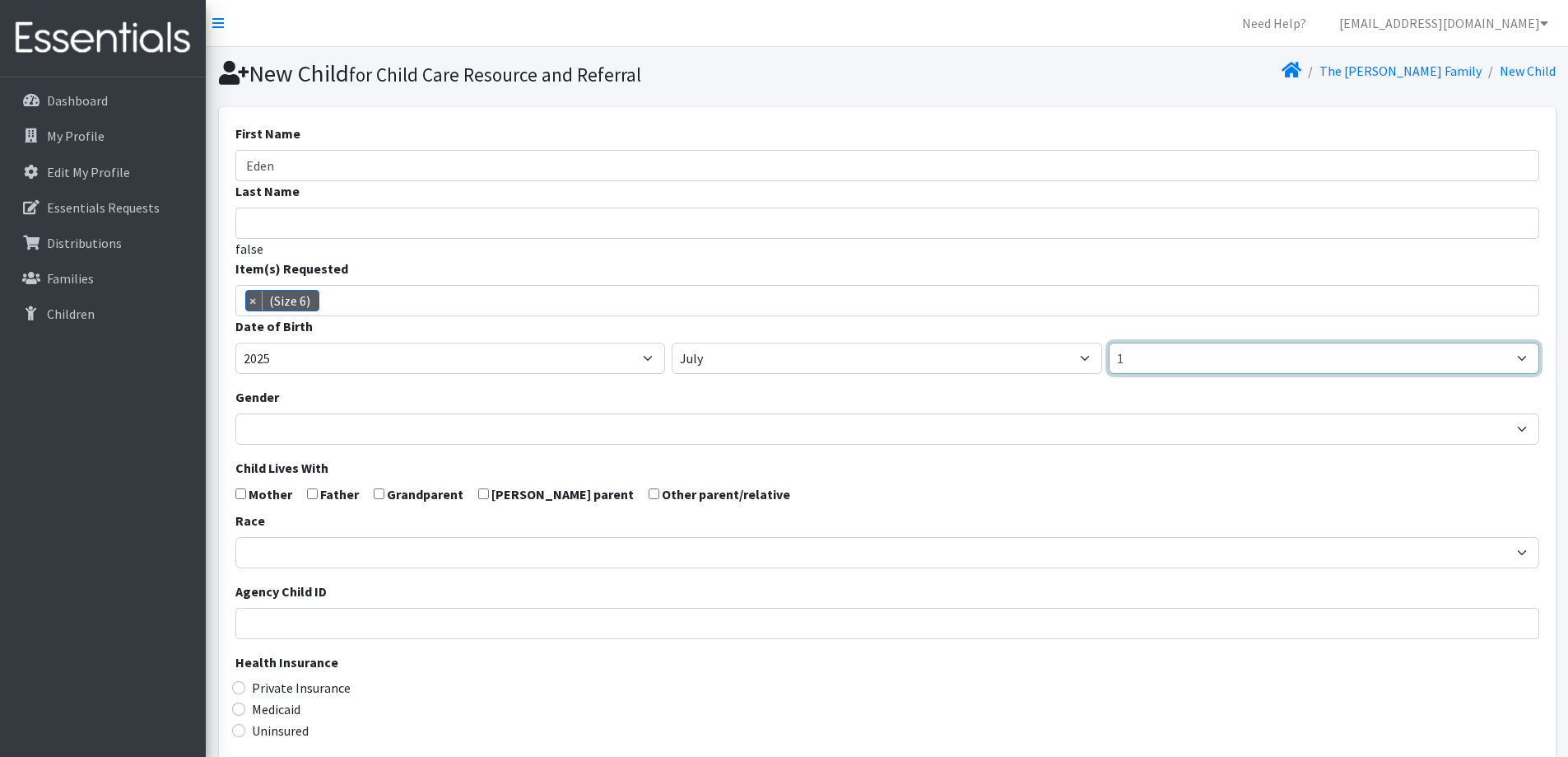
select select "27"
click at [1109, 343] on select "1 2 3 4 5 6 7 8 9 10 11 12 13 14 15 16 17 18 19 20 21 22 23 24 25 26 27 28 29 3…" at bounding box center [1323, 358] width 430 height 31
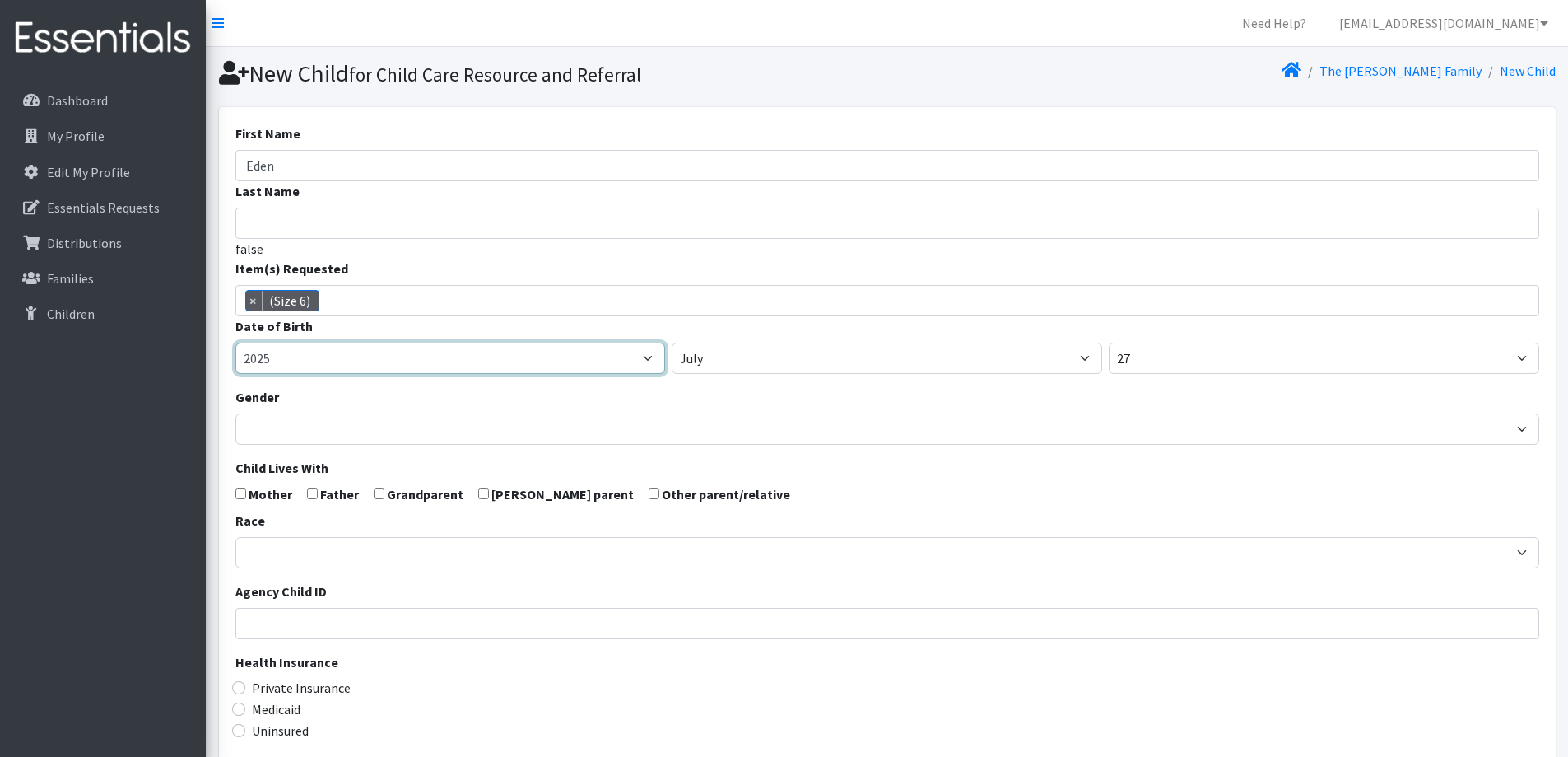
click at [390, 359] on select "2005 2006 2007 2008 2009 2010 2011 2012 2013 2014 2015 2016 2017 2018 2019 2020…" at bounding box center [450, 358] width 430 height 31
select select "2022"
click at [235, 343] on select "2005 2006 2007 2008 2009 2010 2011 2012 2013 2014 2015 2016 2017 2018 2019 2020…" at bounding box center [450, 358] width 430 height 31
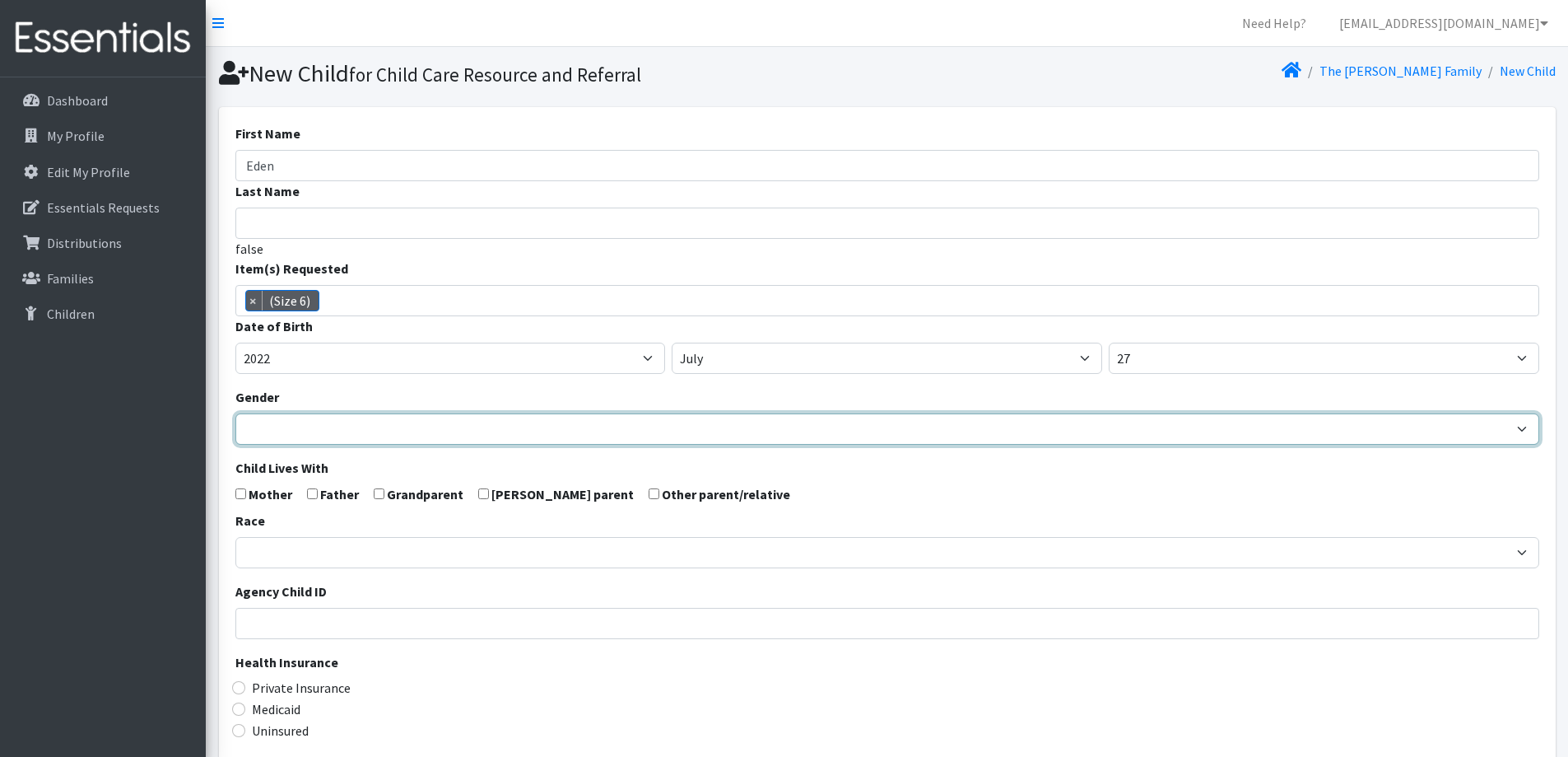
click at [378, 426] on select "Male Female" at bounding box center [887, 428] width 1304 height 31
select select "Female"
click at [235, 413] on select "Male Female" at bounding box center [887, 428] width 1304 height 31
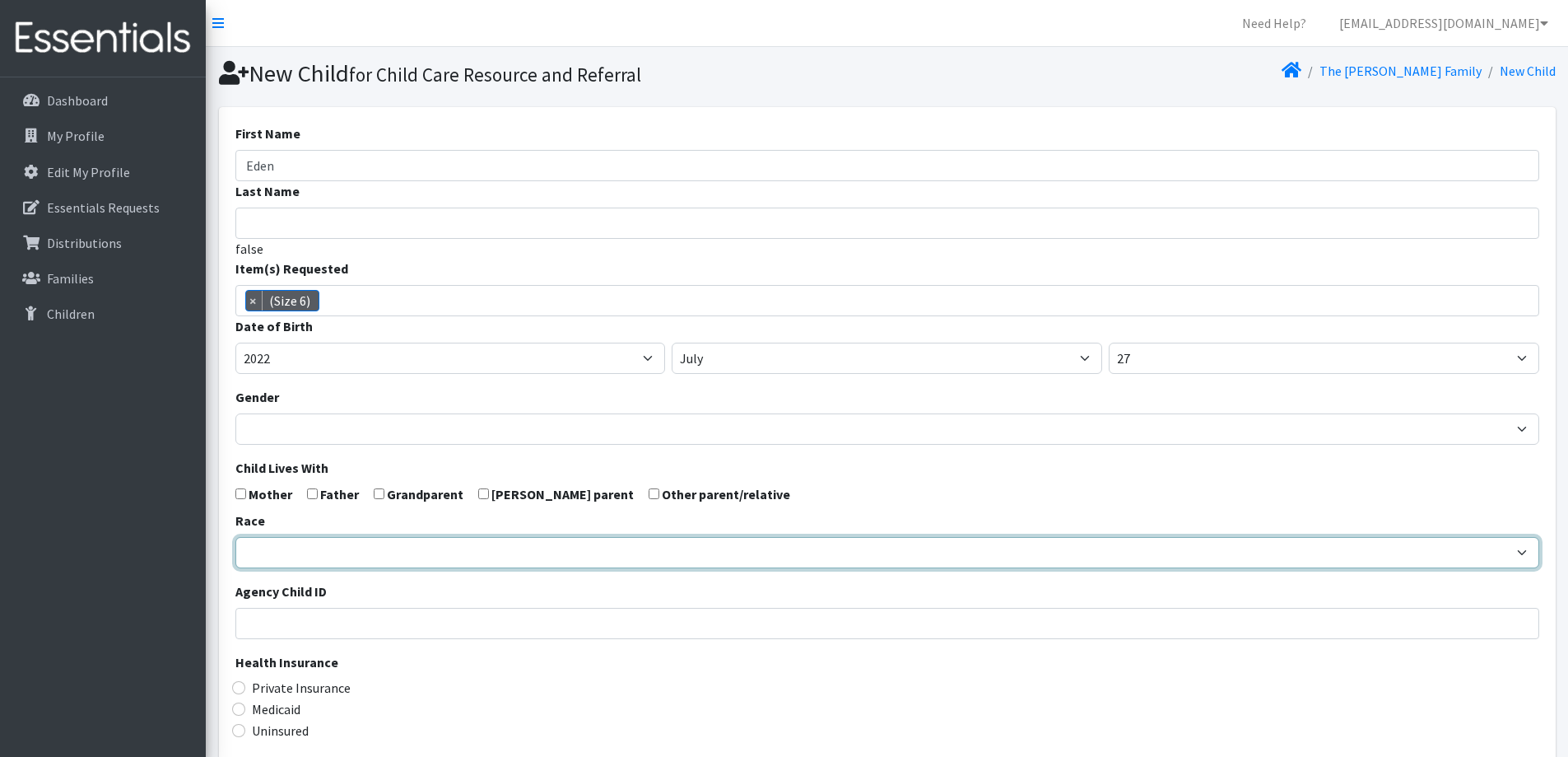
click at [331, 548] on select "African American Caucasian Hispanic Asian American Indian Pacific Islander Mult…" at bounding box center [887, 552] width 1304 height 31
select select "Caucasian"
click at [235, 537] on select "African American Caucasian Hispanic Asian American Indian Pacific Islander Mult…" at bounding box center [887, 552] width 1304 height 31
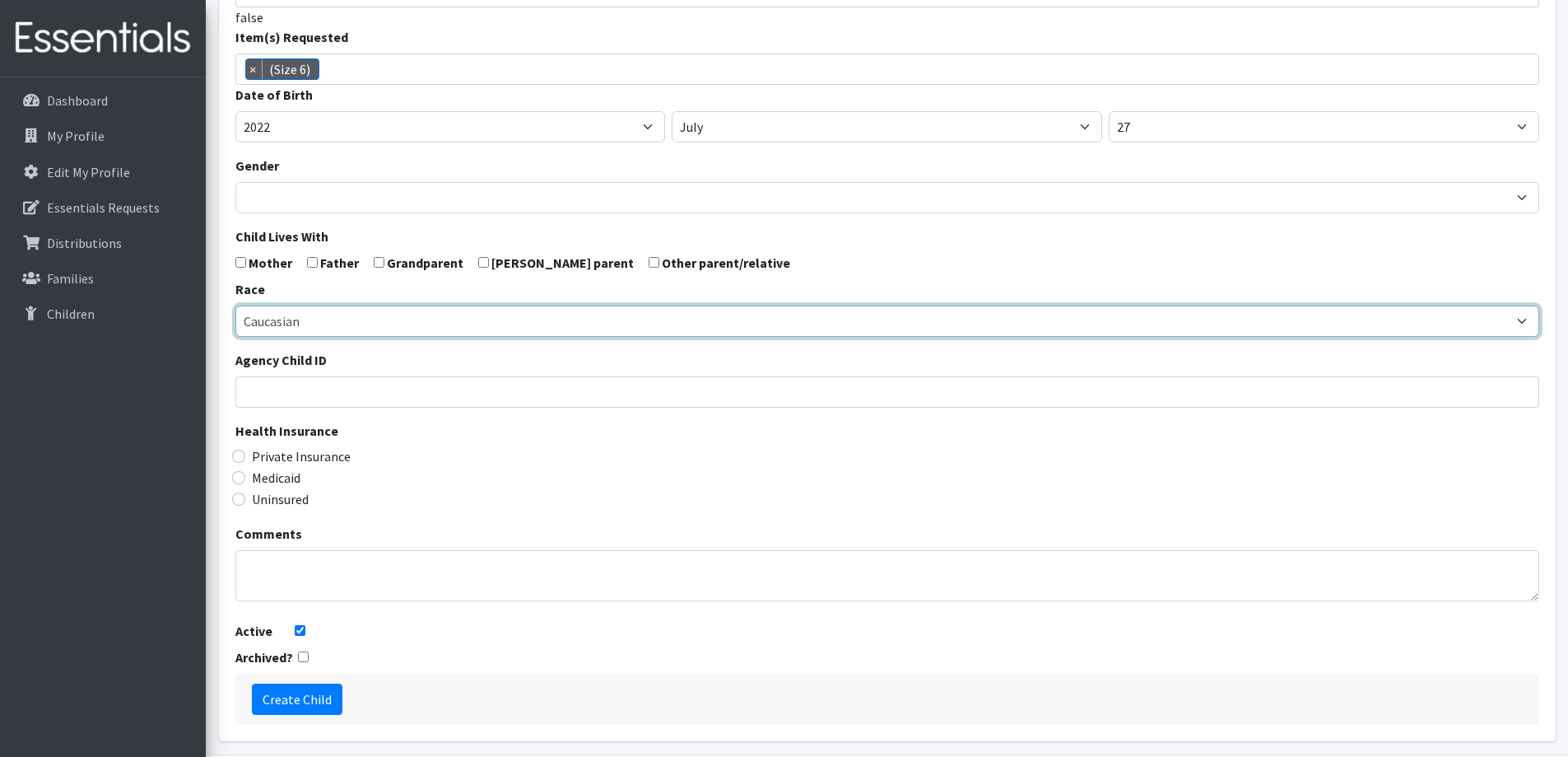
scroll to position [291, 0]
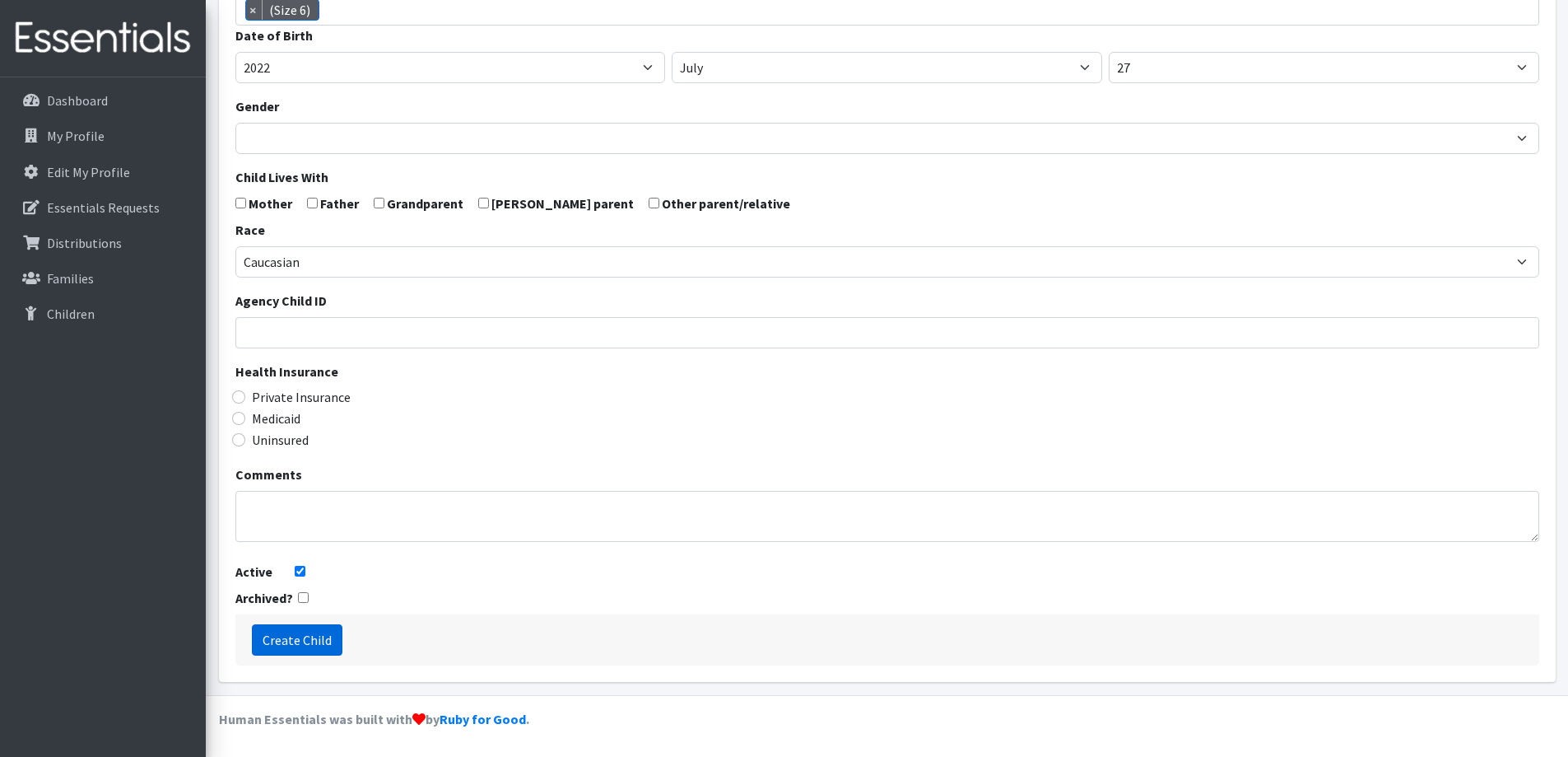
click at [281, 628] on input "Create Child" at bounding box center [297, 639] width 90 height 31
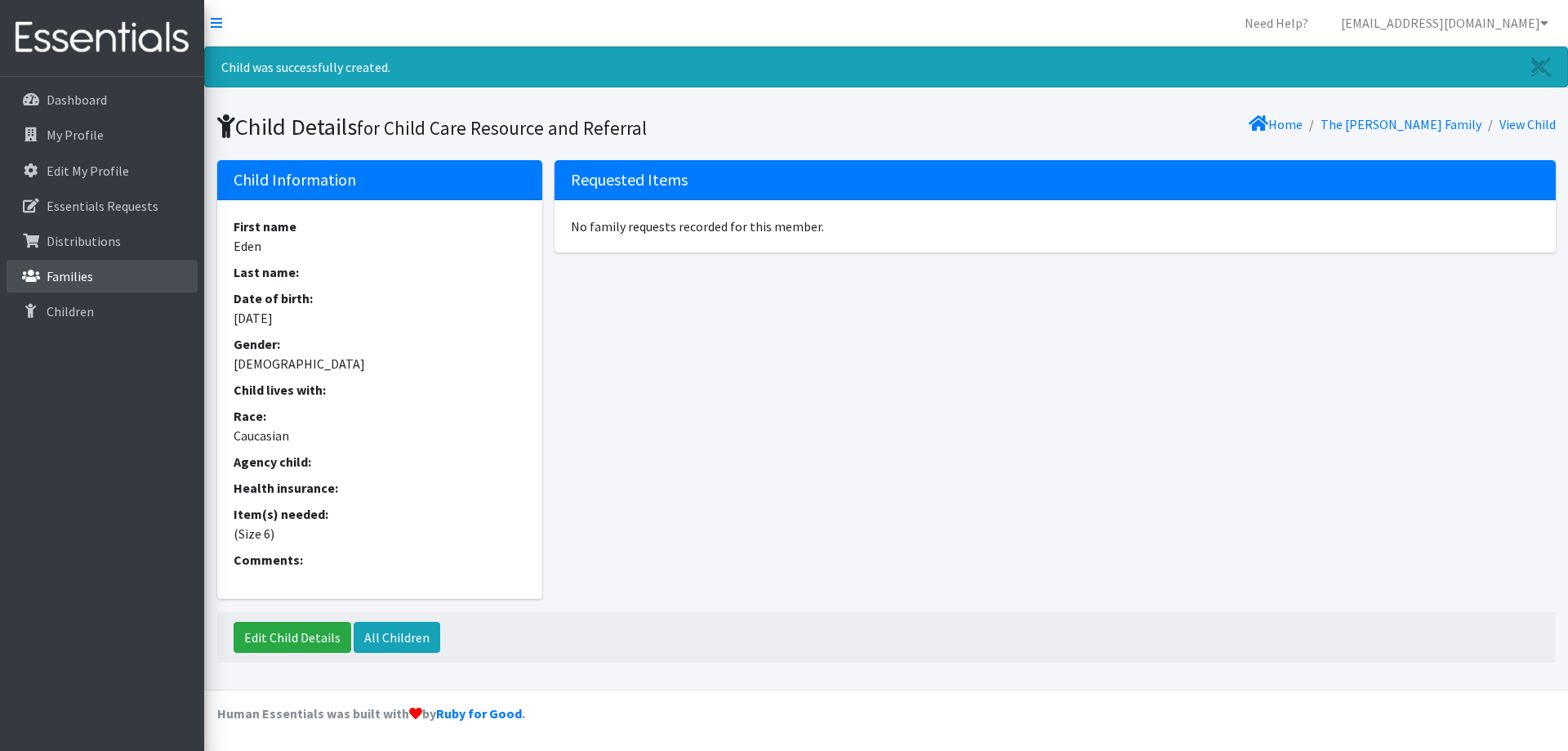
click at [72, 288] on link "Families" at bounding box center [102, 276] width 191 height 33
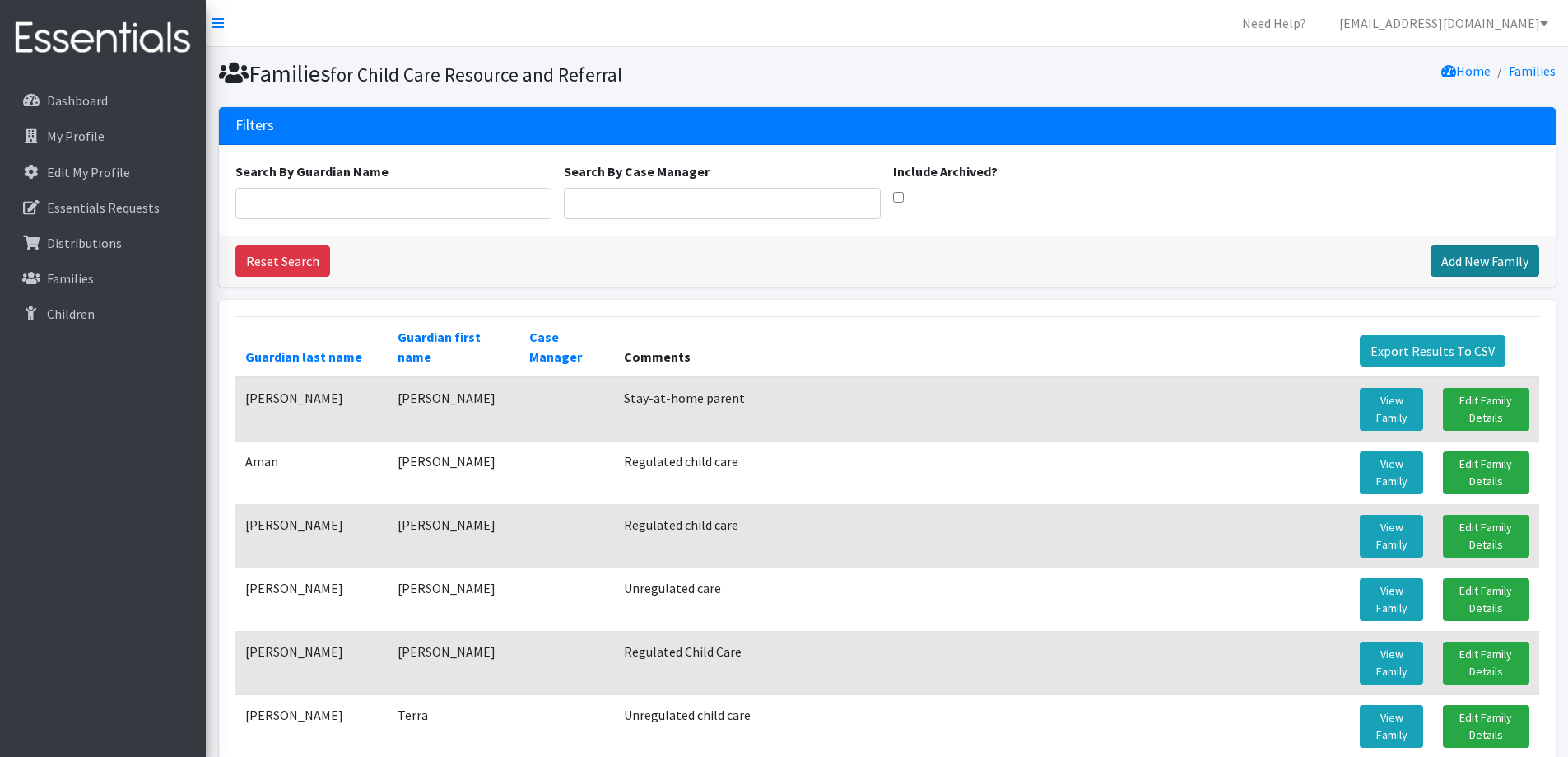
click at [1486, 260] on link "Add New Family" at bounding box center [1484, 261] width 108 height 31
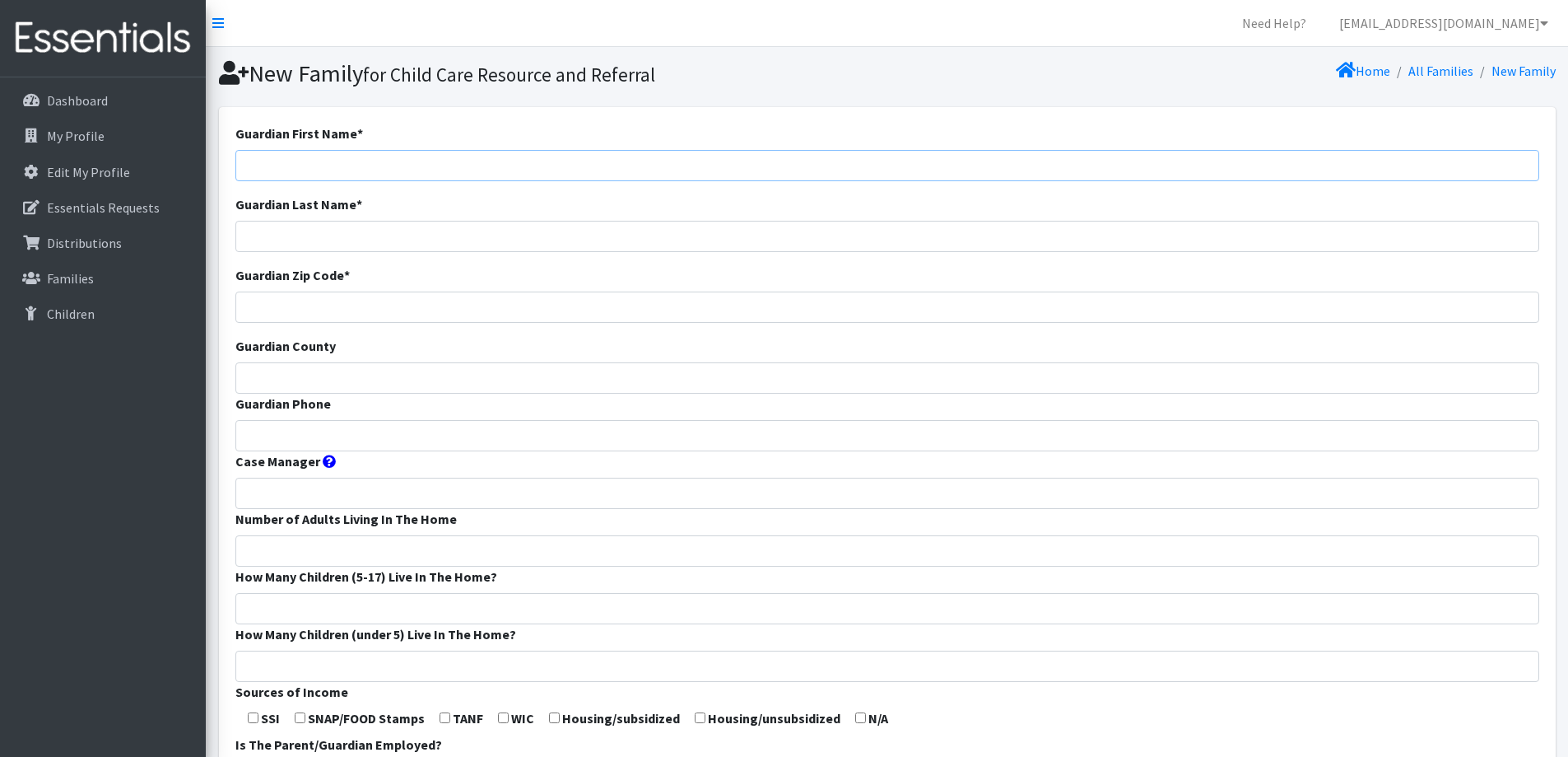
click at [718, 150] on input "Guardian First Name *" at bounding box center [887, 165] width 1304 height 31
type input "[PERSON_NAME]"
click at [392, 240] on input "Guardian Last Name *" at bounding box center [887, 235] width 1304 height 31
type input "Castillo"
click at [401, 306] on input "Guardian Zip Code *" at bounding box center [887, 307] width 1304 height 31
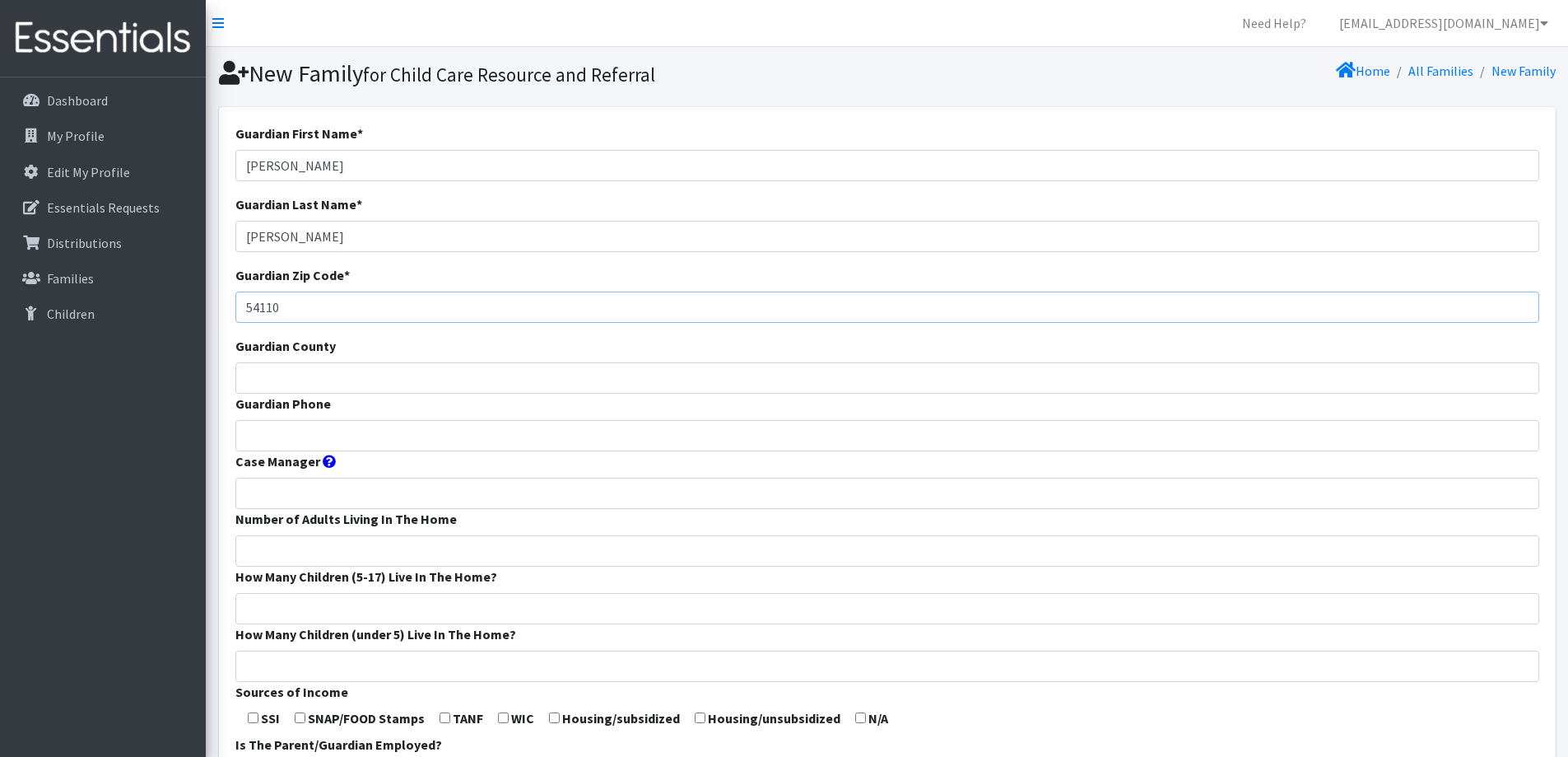
type input "54110"
click at [420, 372] on input "Guardian County" at bounding box center [887, 378] width 1304 height 31
type input "Calumet"
click at [428, 429] on input "Guardian Phone" at bounding box center [887, 435] width 1304 height 31
type input "920-242-8885"
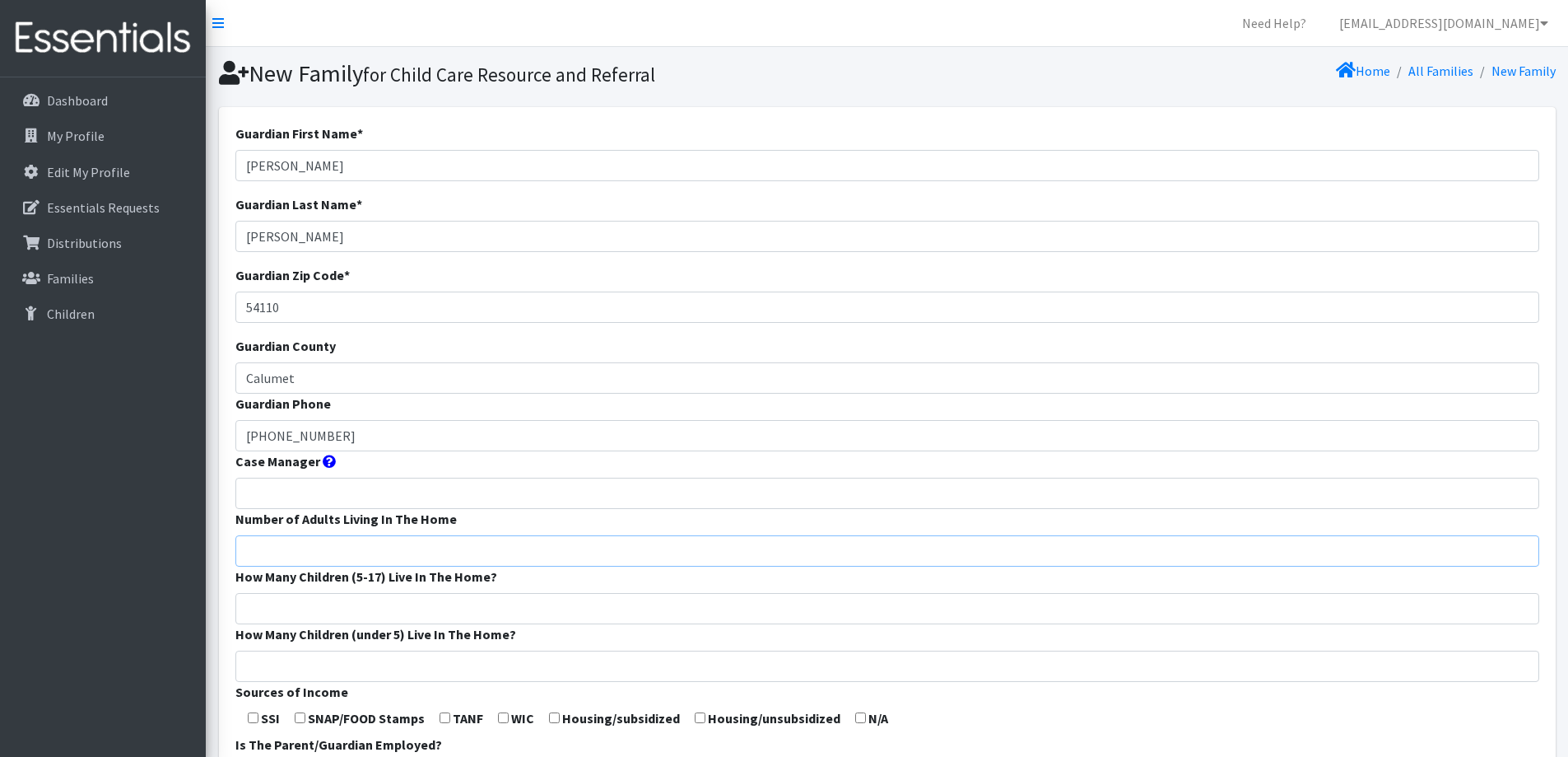
click at [469, 557] on input "Number of Adults Living In The Home" at bounding box center [887, 550] width 1304 height 31
type input "4"
click at [504, 615] on input "How Many Children (5-17) Live In The Home?" at bounding box center [887, 608] width 1304 height 31
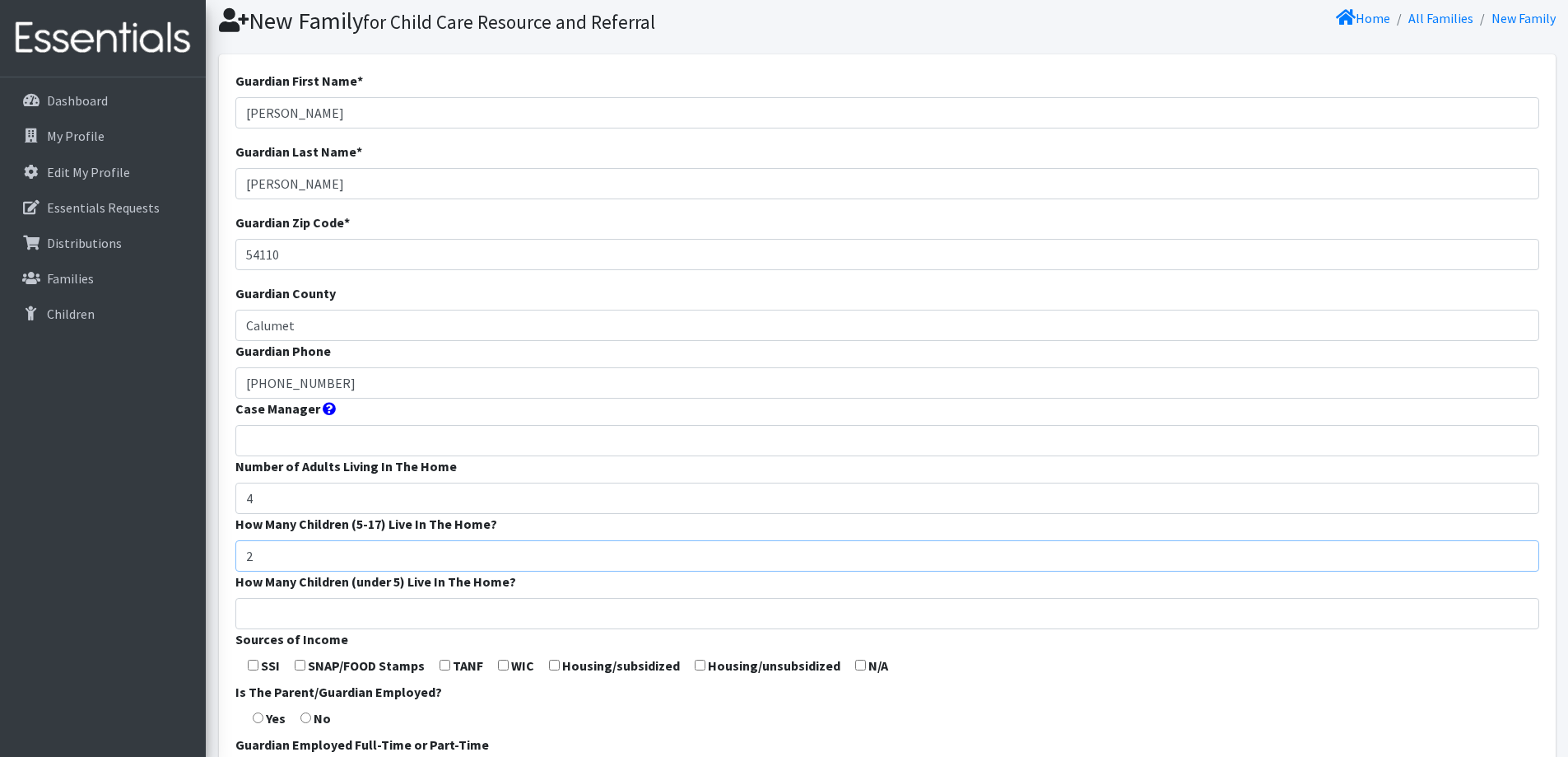
scroll to position [82, 0]
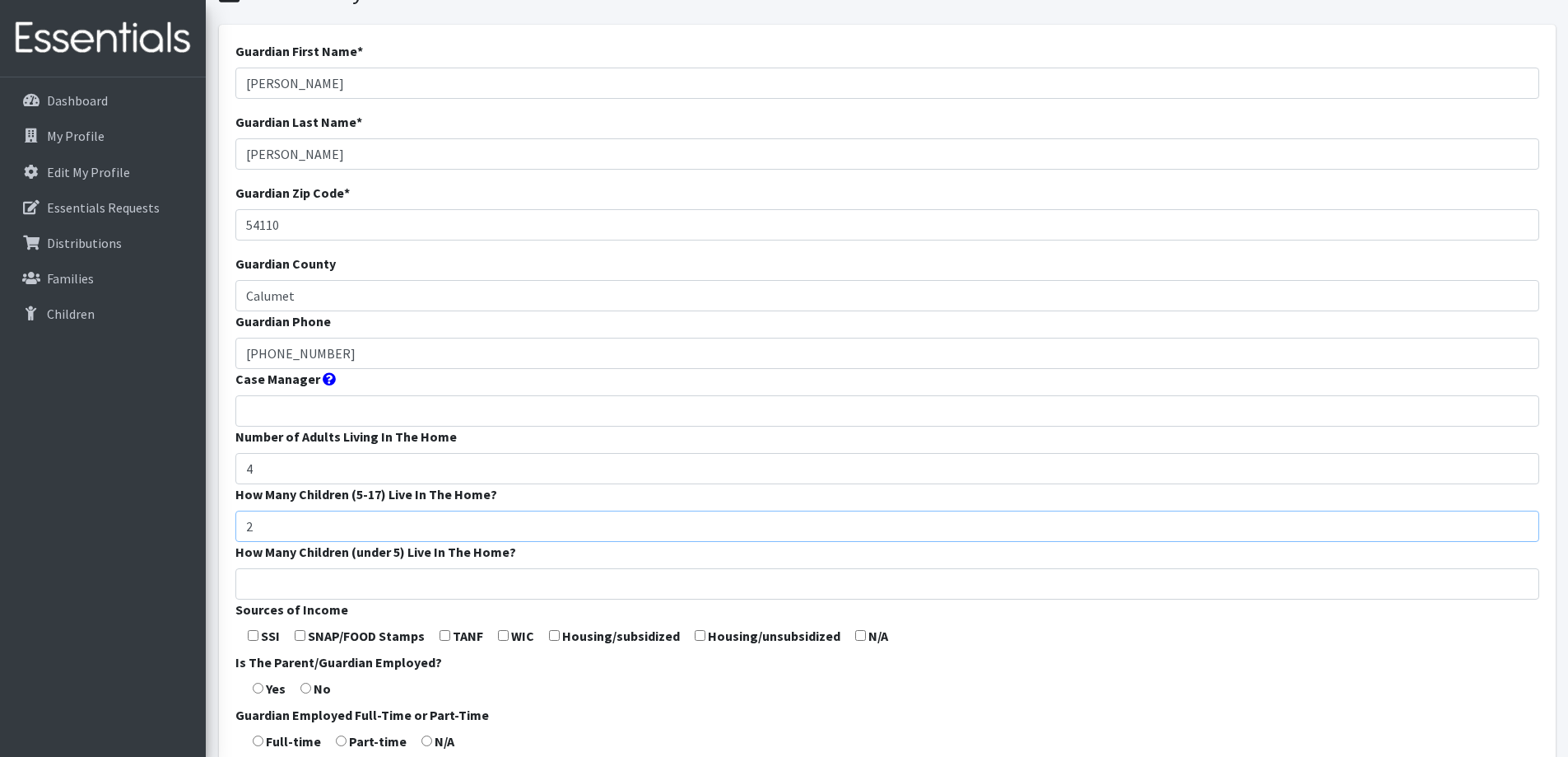
type input "2"
click at [489, 581] on input "How Many Children (under 5) Live In The Home?" at bounding box center [887, 583] width 1304 height 31
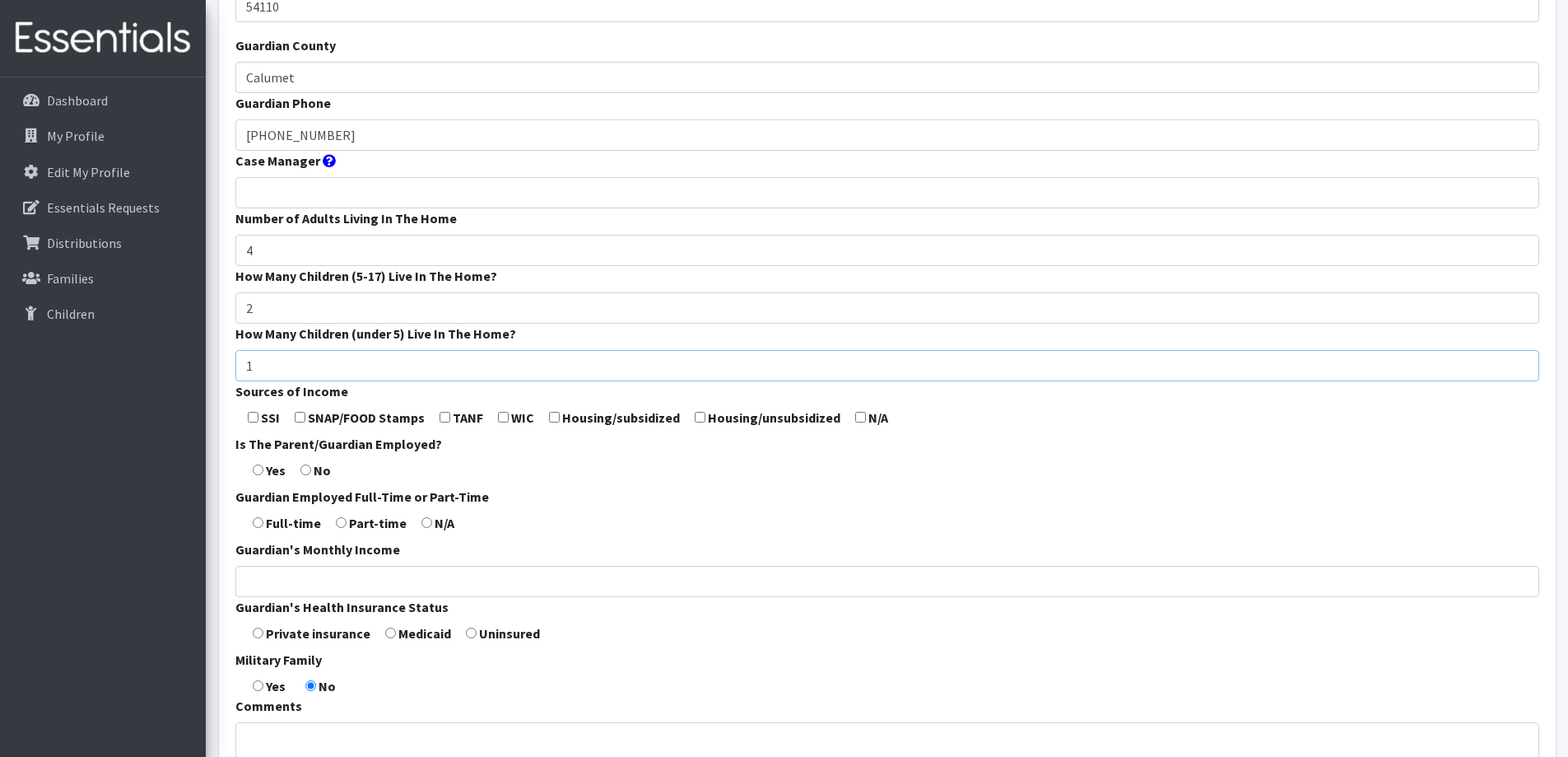
scroll to position [330, 0]
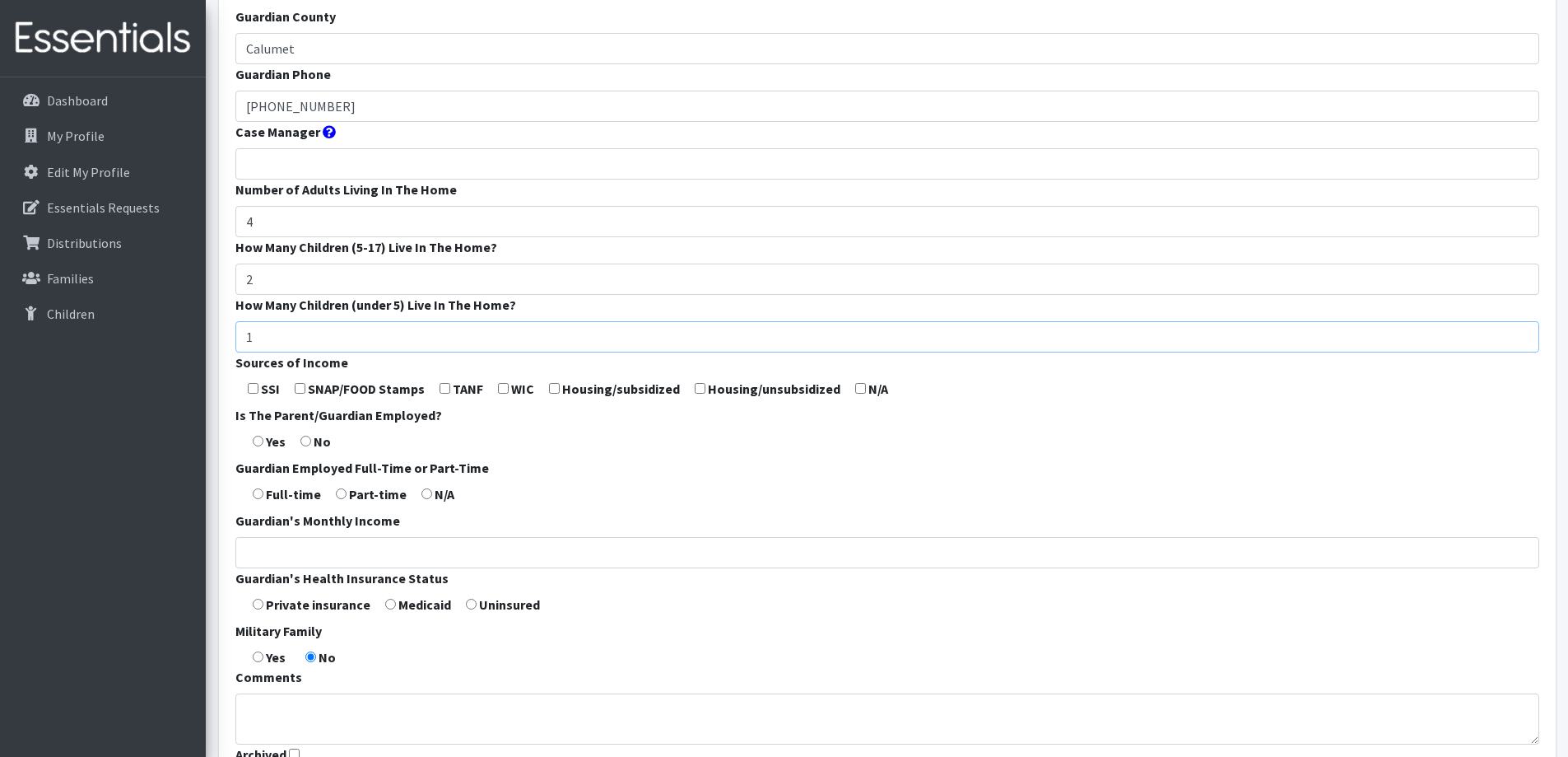
type input "1"
click at [473, 606] on input "radio" at bounding box center [471, 604] width 10 height 10
radio input "true"
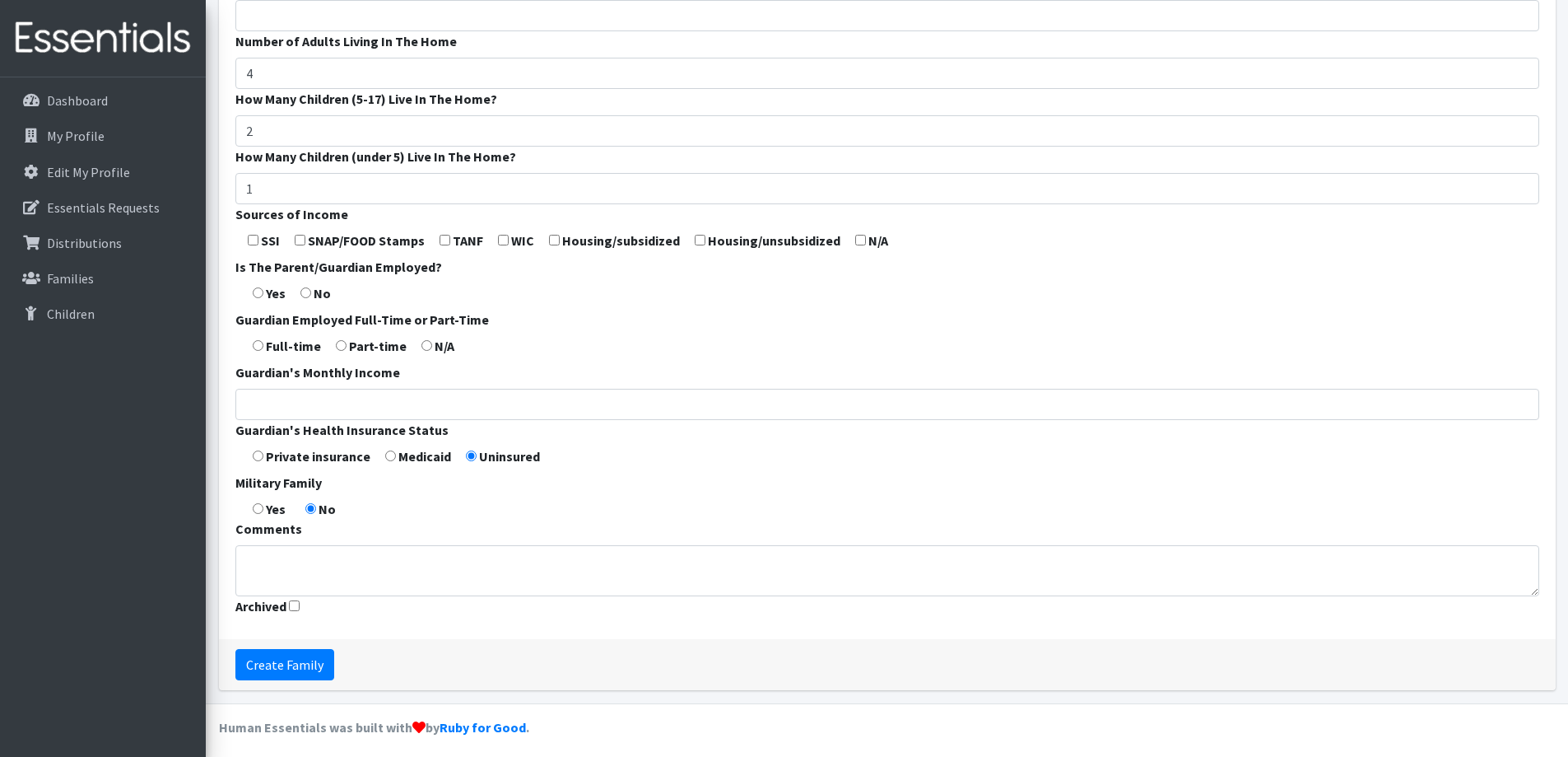
scroll to position [486, 0]
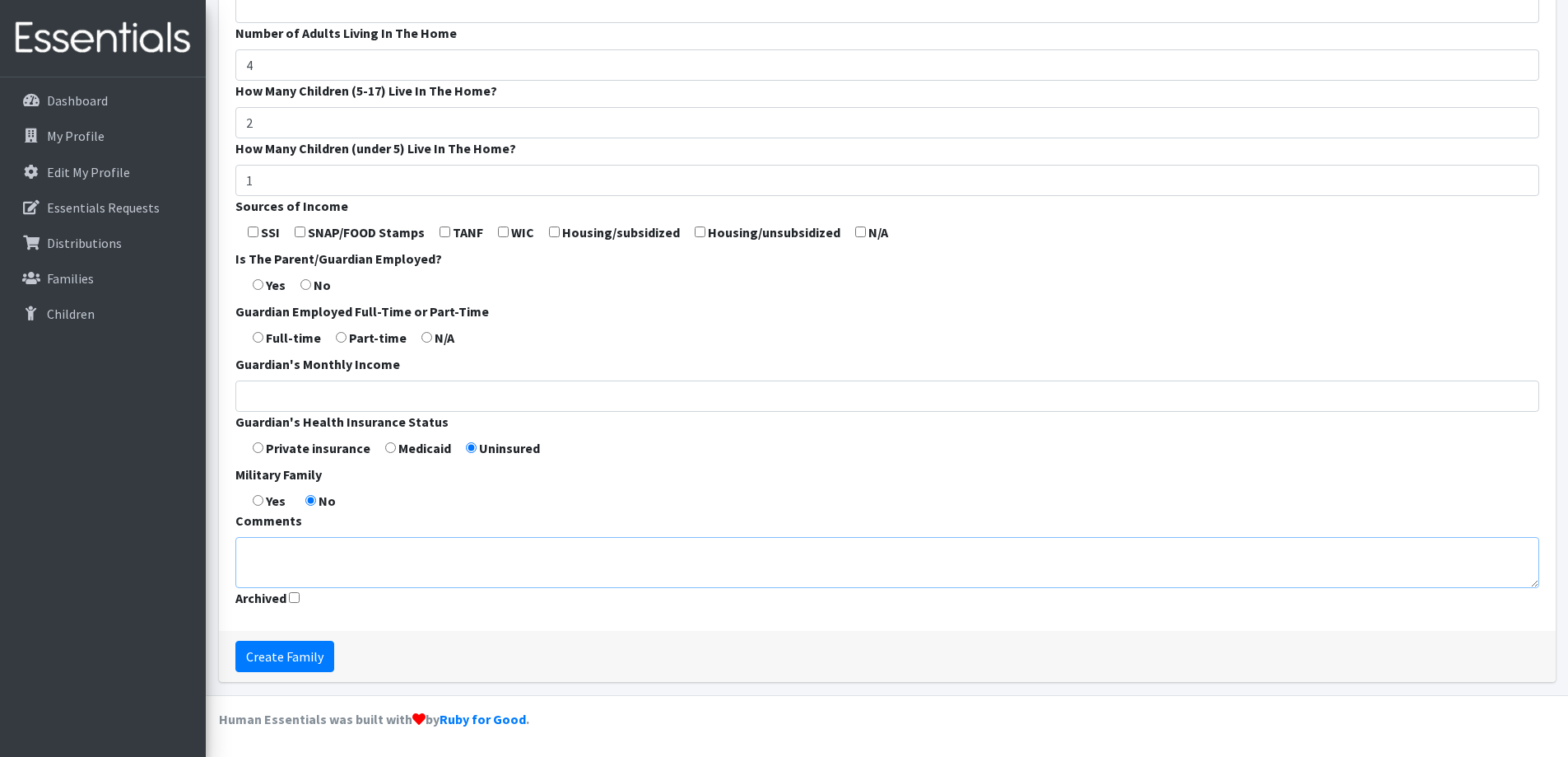
click at [462, 561] on textarea "Comments" at bounding box center [887, 562] width 1304 height 51
type textarea "Stay-at-home parent"
click at [261, 657] on input "Create Family" at bounding box center [284, 655] width 99 height 31
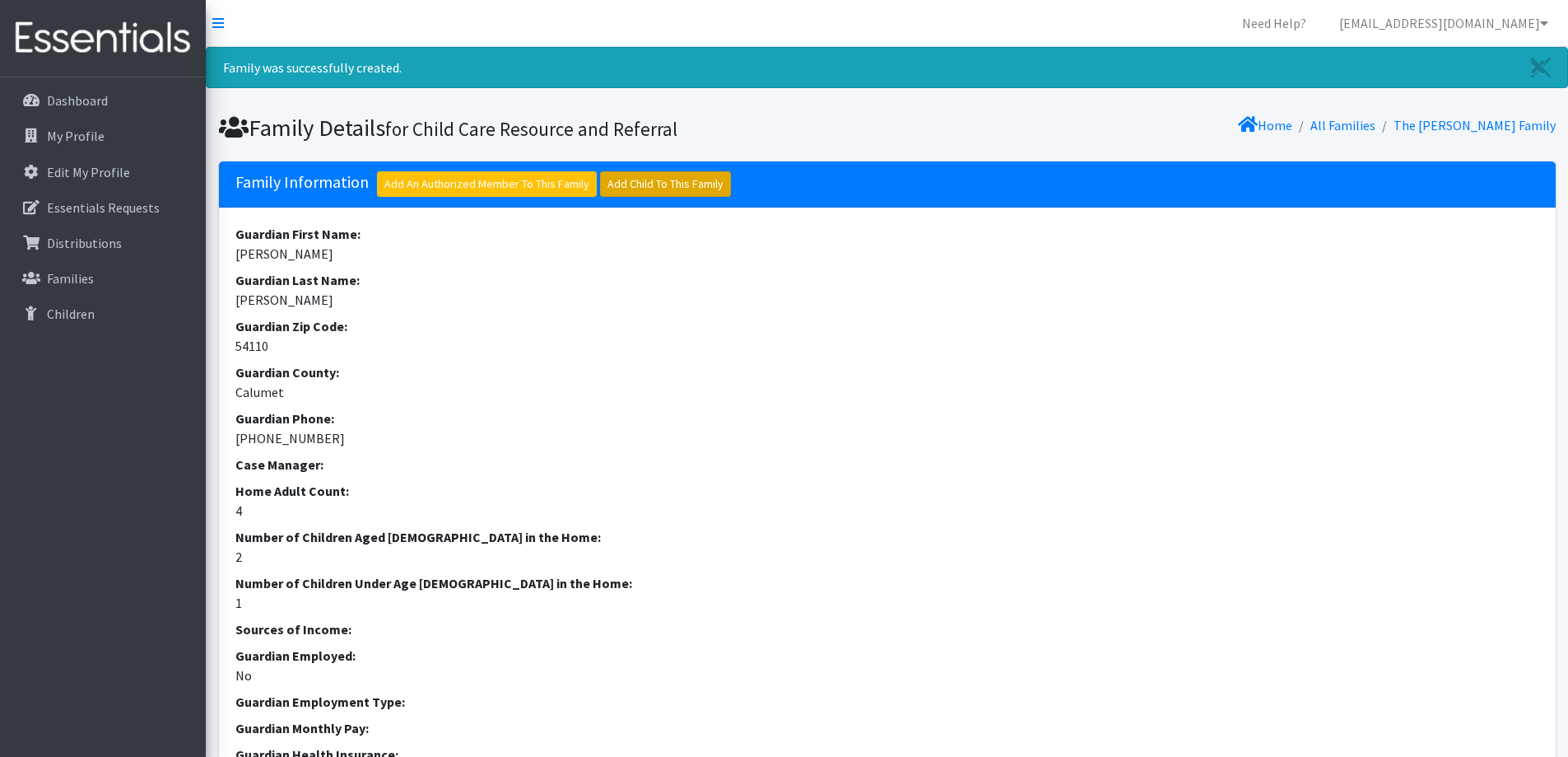
click at [642, 188] on link "Add Child To This Family" at bounding box center [664, 184] width 131 height 25
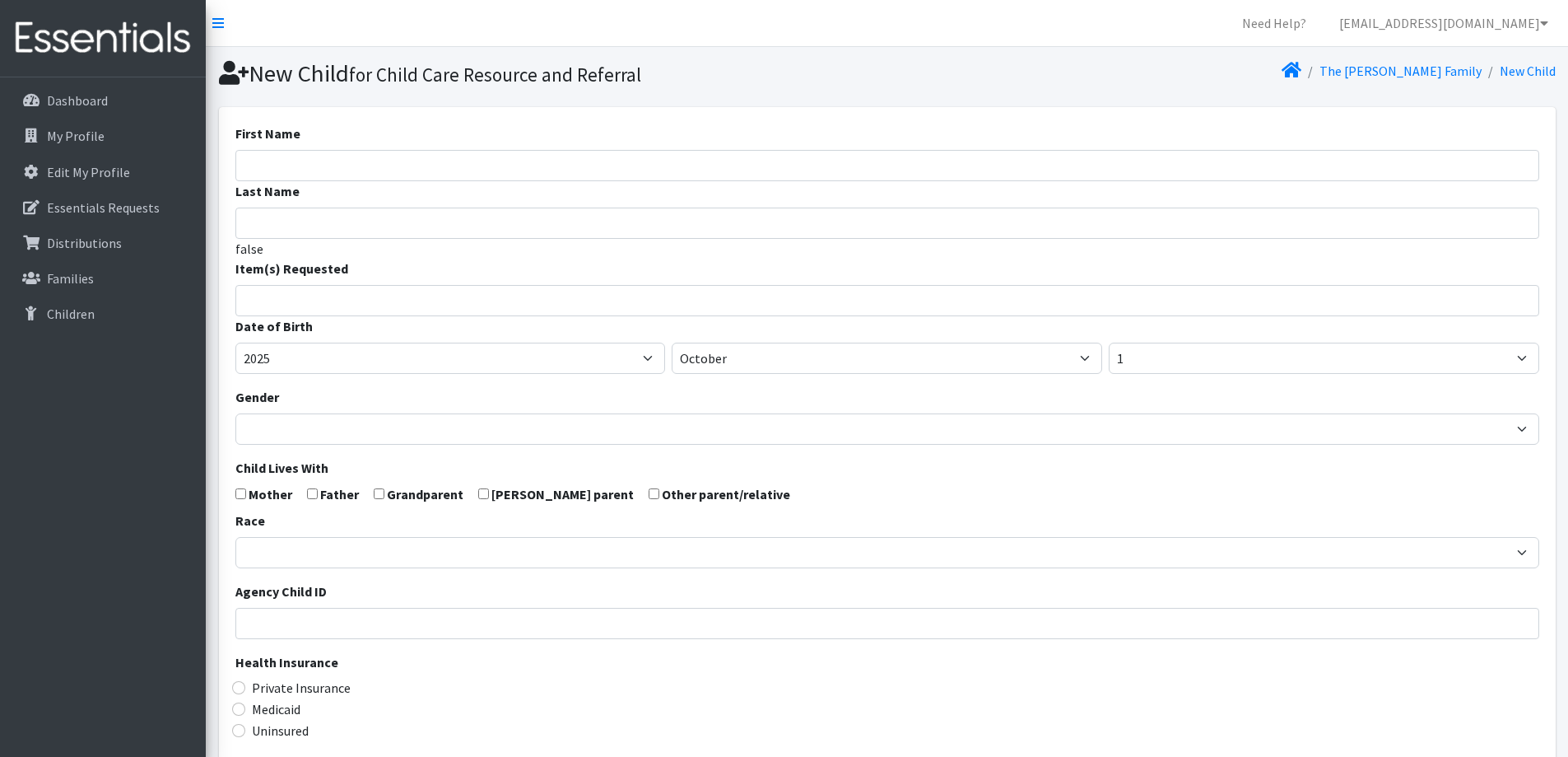
select select
click at [568, 163] on input "First Name" at bounding box center [887, 165] width 1304 height 31
type input "[PERSON_NAME]"
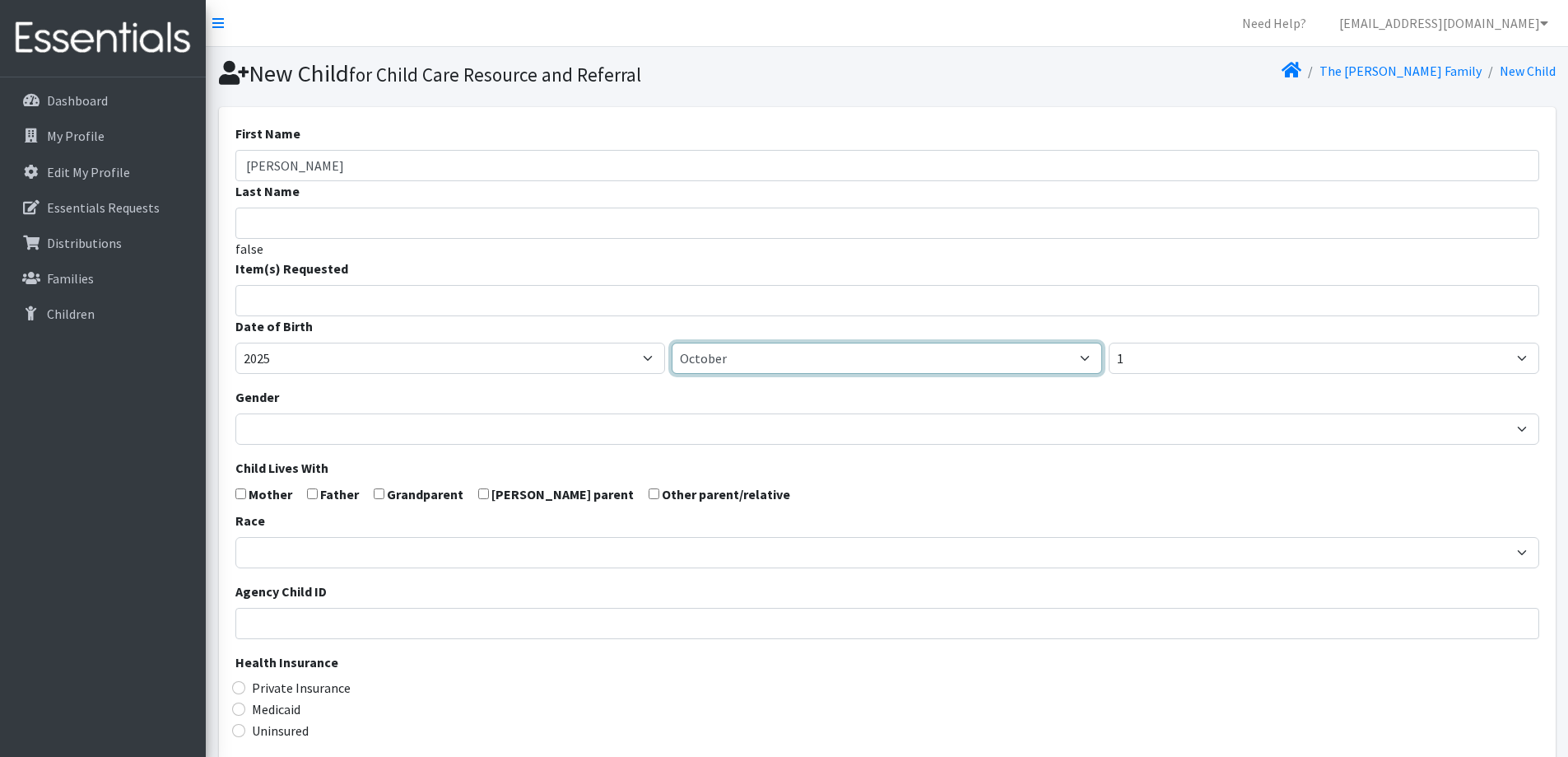
click at [796, 358] on select "January February March April May June July August September October November De…" at bounding box center [887, 358] width 430 height 31
select select "4"
click at [672, 343] on select "January February March April May June July August September October November De…" at bounding box center [887, 358] width 430 height 31
click at [377, 300] on input "search" at bounding box center [899, 298] width 1298 height 15
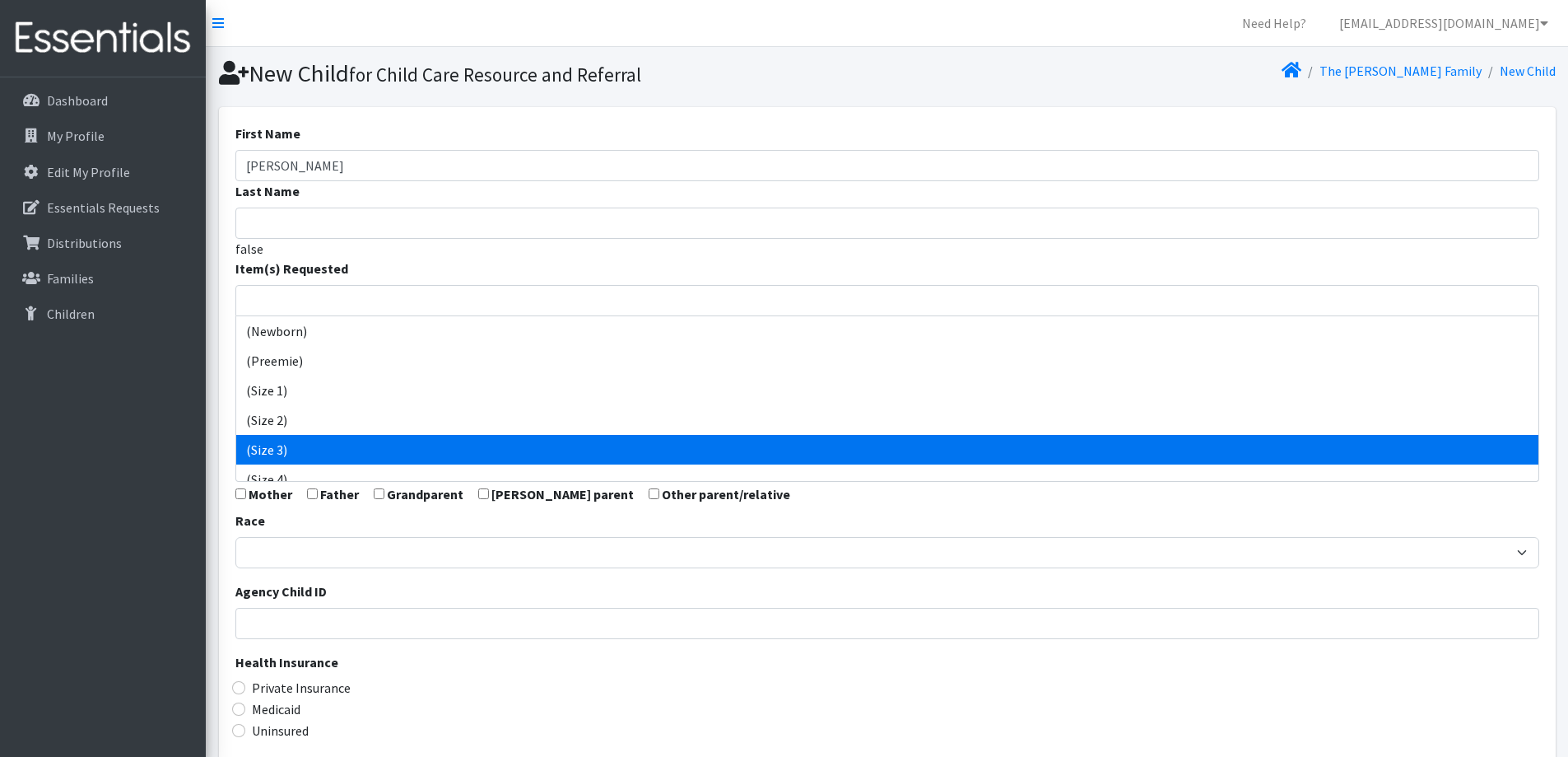
select select "14507"
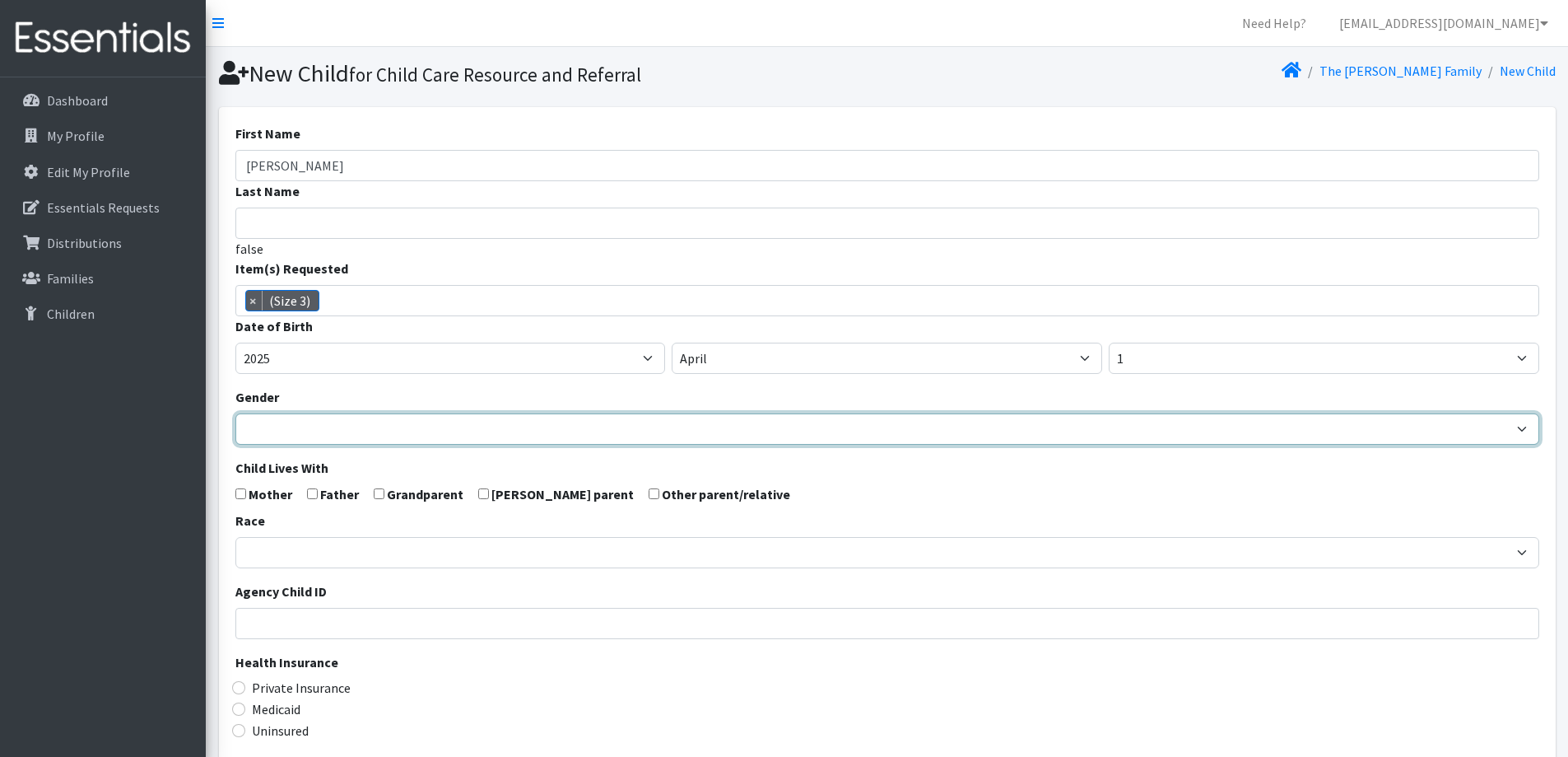
click at [337, 427] on select "Male Female" at bounding box center [887, 428] width 1304 height 31
select select "[DEMOGRAPHIC_DATA]"
click at [235, 413] on select "Male Female" at bounding box center [887, 428] width 1304 height 31
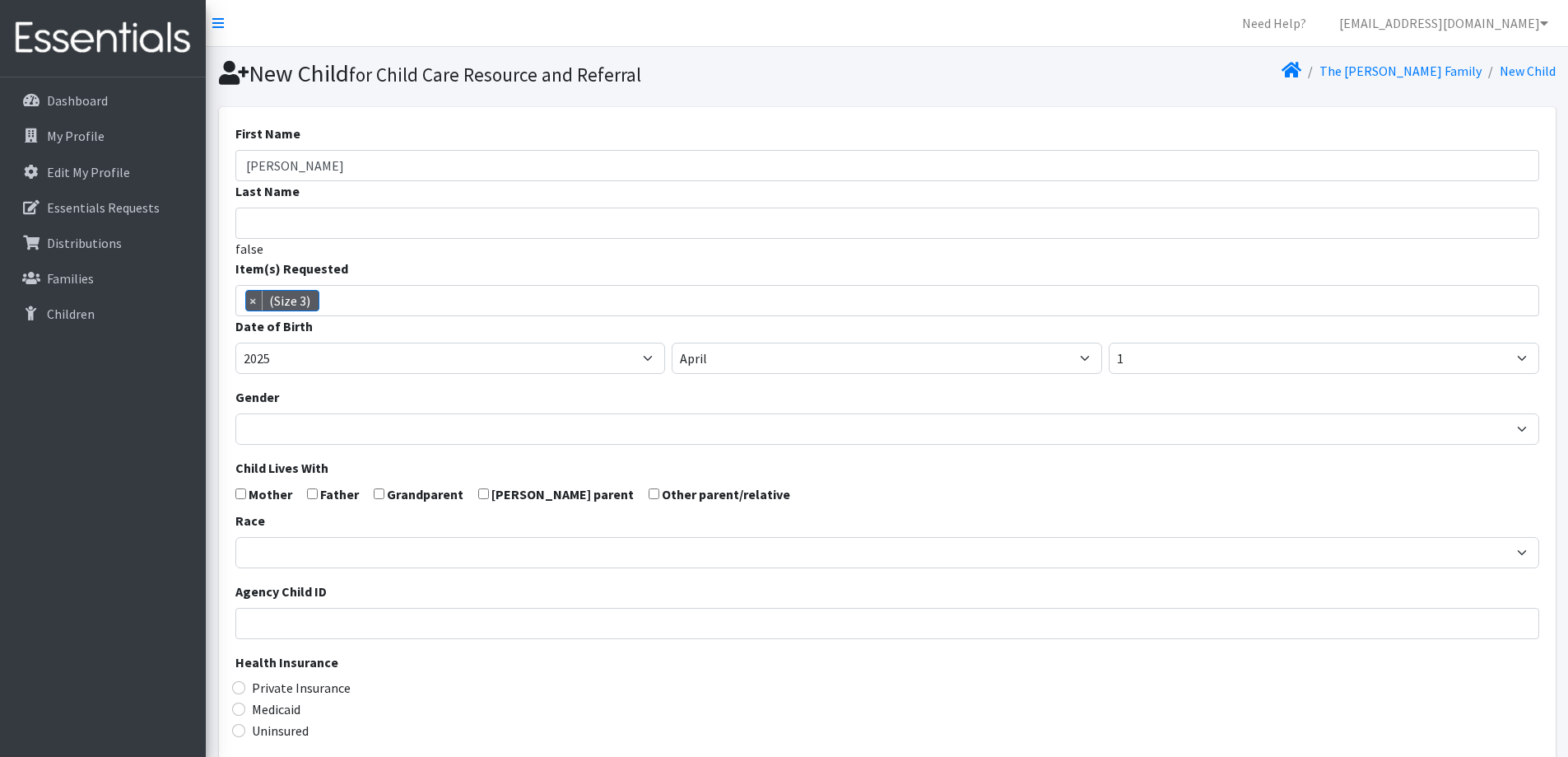
click at [834, 502] on form "First Name Natalia Last Name false Item(s) Requested (Newborn) (Preemie) (Size …" at bounding box center [887, 540] width 1304 height 832
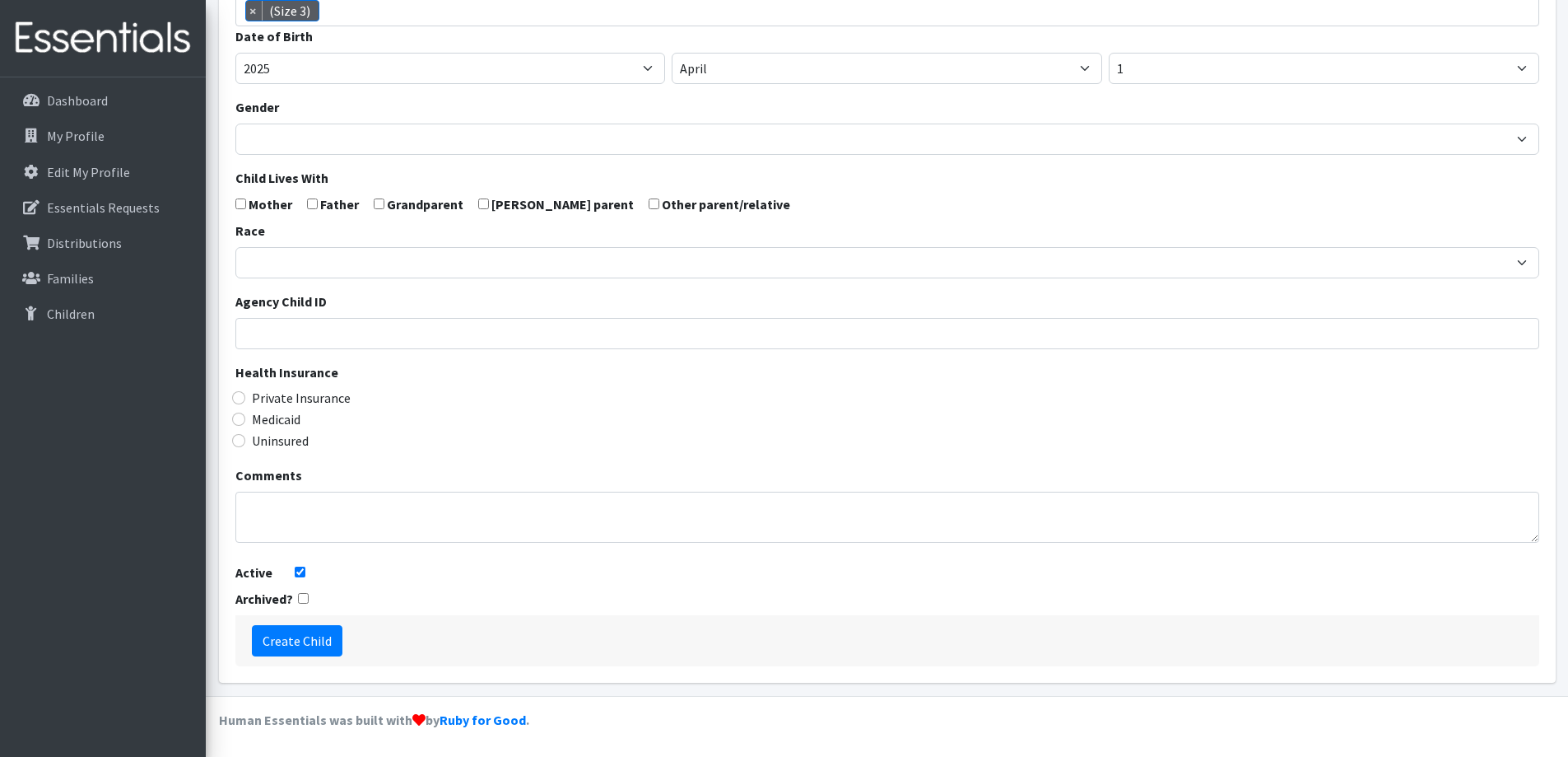
scroll to position [291, 0]
click at [294, 445] on label "Uninsured" at bounding box center [280, 439] width 56 height 20
click at [246, 445] on input "Uninsured" at bounding box center [239, 440] width 13 height 13
radio input "true"
click at [308, 642] on input "Create Child" at bounding box center [297, 639] width 90 height 31
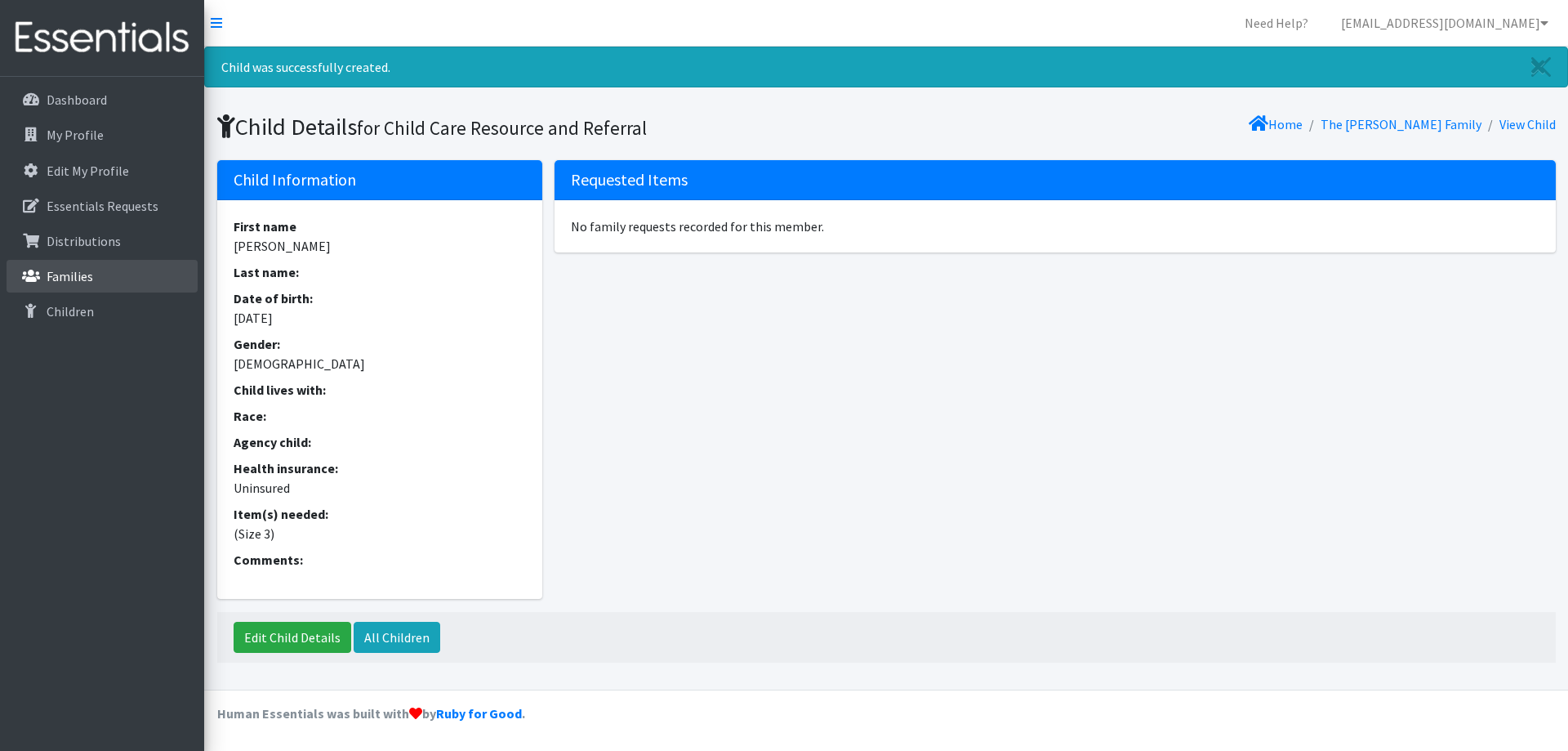
click at [67, 281] on p "Families" at bounding box center [70, 276] width 47 height 16
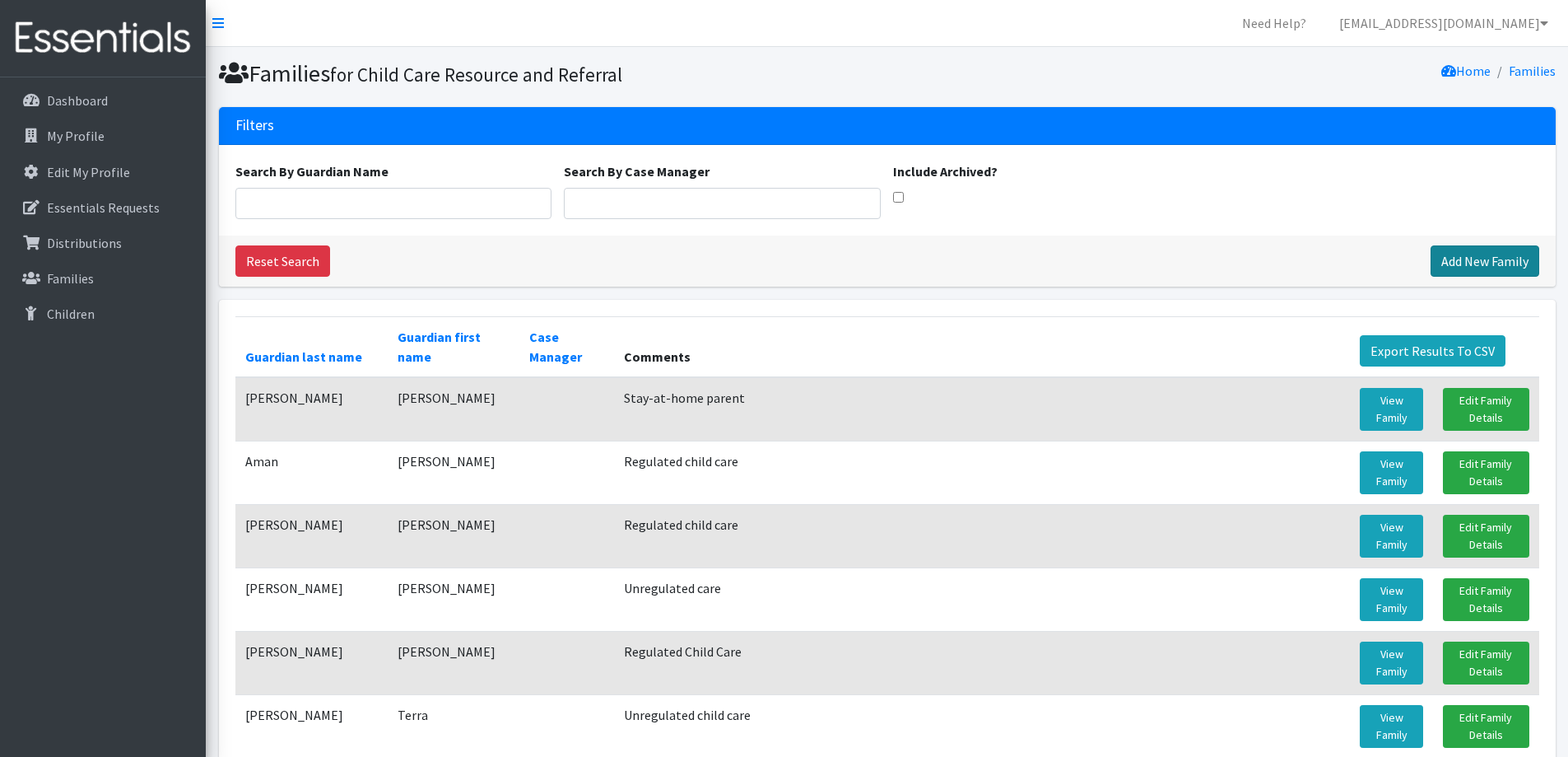
click at [1443, 254] on link "Add New Family" at bounding box center [1484, 261] width 108 height 31
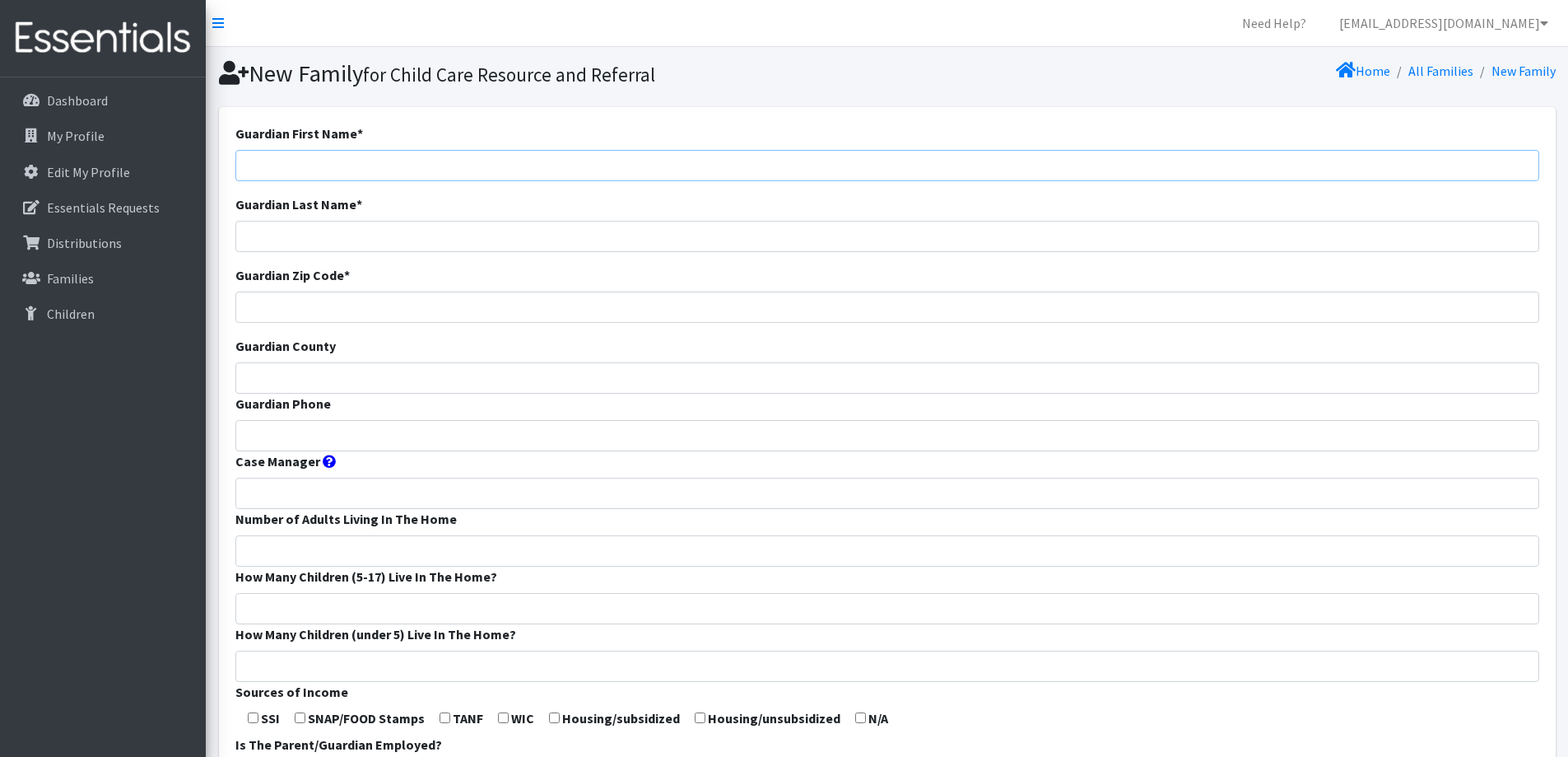
click at [670, 166] on input "Guardian First Name *" at bounding box center [887, 165] width 1304 height 31
type input "[PERSON_NAME]"
click at [610, 305] on input "Guardian Zip Code *" at bounding box center [887, 307] width 1304 height 31
type input "54110"
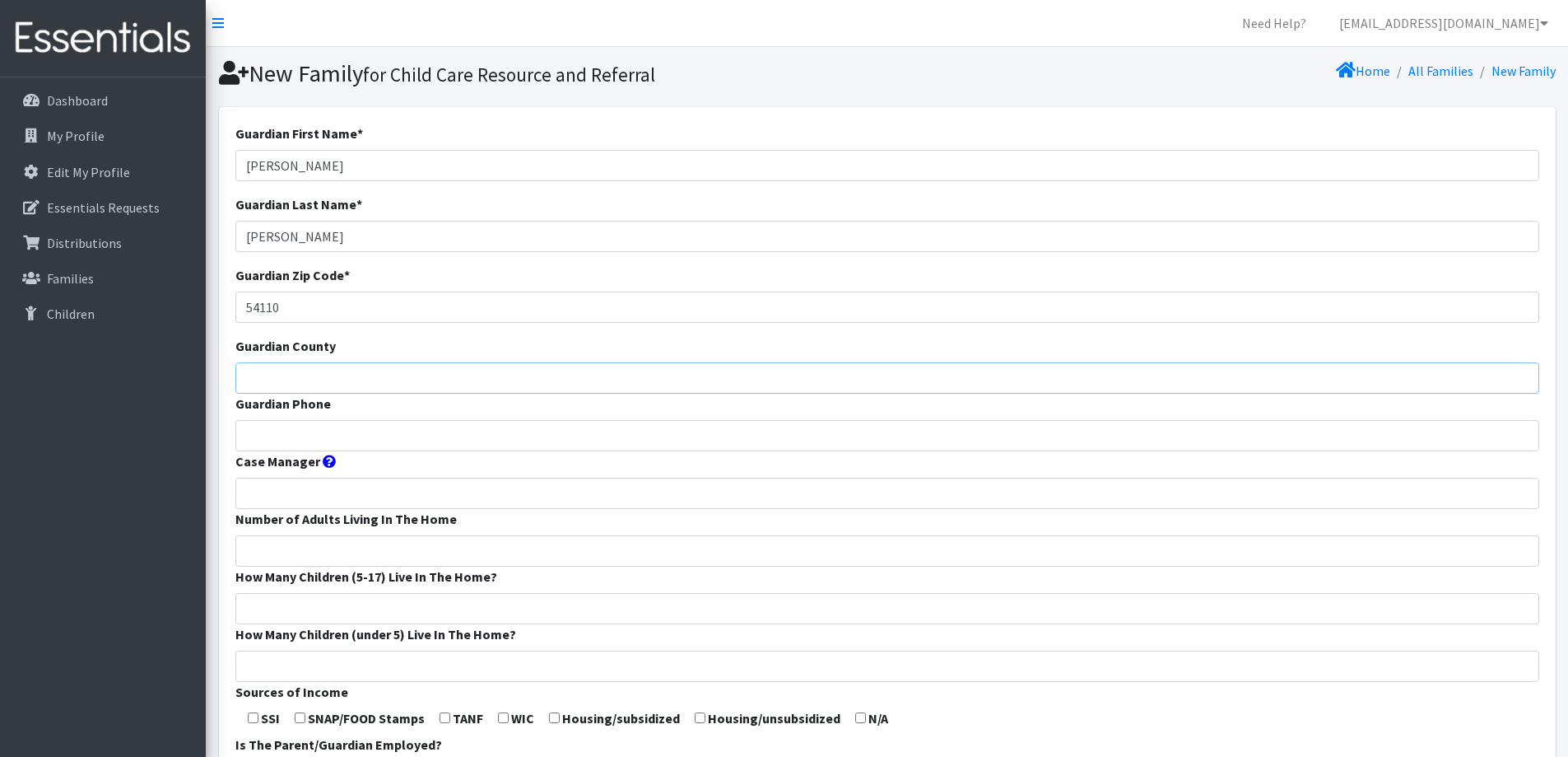
click at [529, 378] on input "Guardian County" at bounding box center [887, 378] width 1304 height 31
type input "Calumet"
click at [383, 430] on input "Guardian Phone" at bounding box center [887, 435] width 1304 height 31
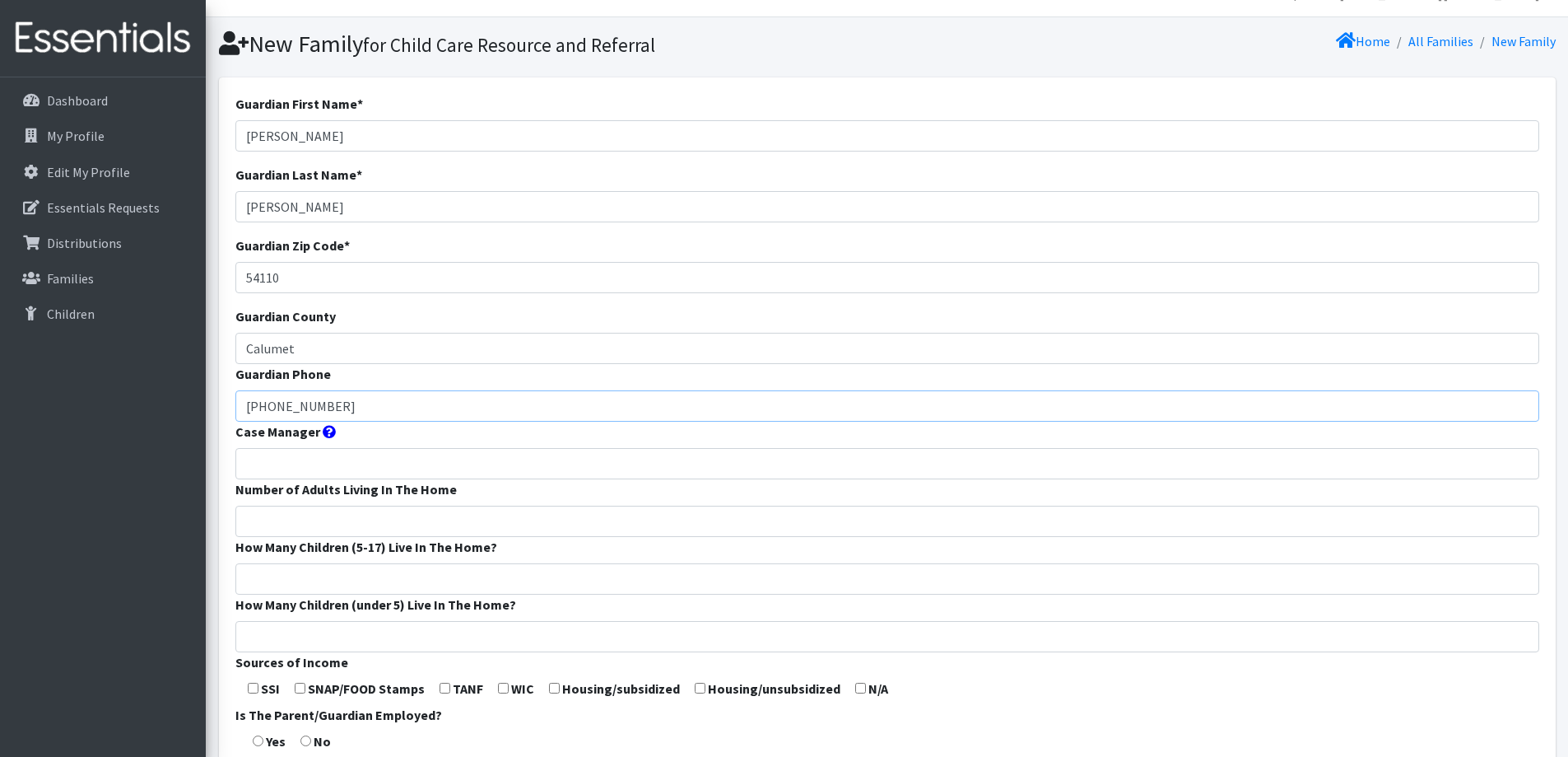
scroll to position [82, 0]
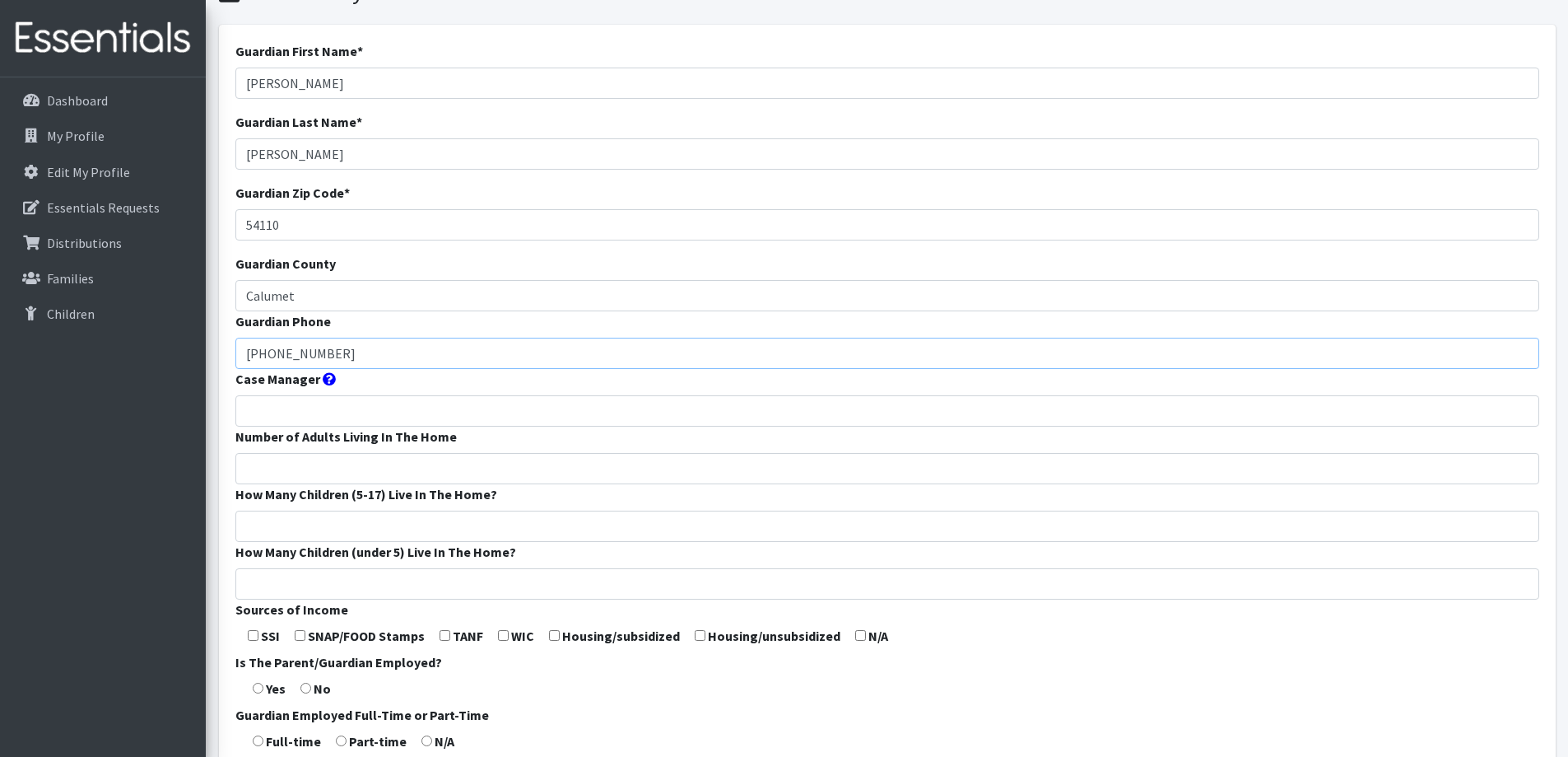
type input "[PHONE_NUMBER]"
click at [394, 462] on input "Number of Adults Living In The Home" at bounding box center [887, 468] width 1304 height 31
type input "3"
click at [396, 540] on input "How Many Children (5-17) Live In The Home?" at bounding box center [887, 525] width 1304 height 31
type input "1"
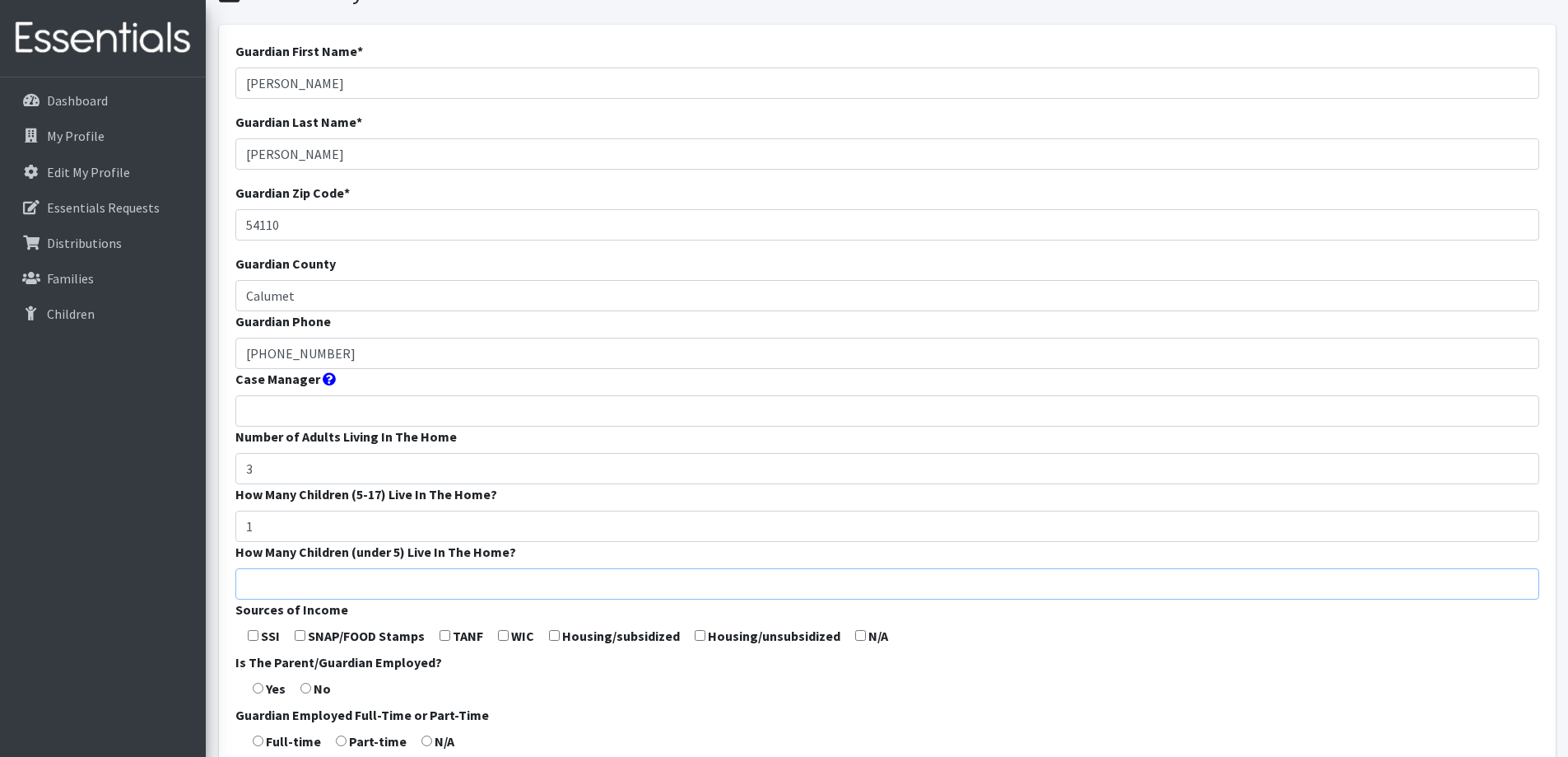
click at [399, 583] on input "How Many Children (under 5) Live In The Home?" at bounding box center [887, 583] width 1304 height 31
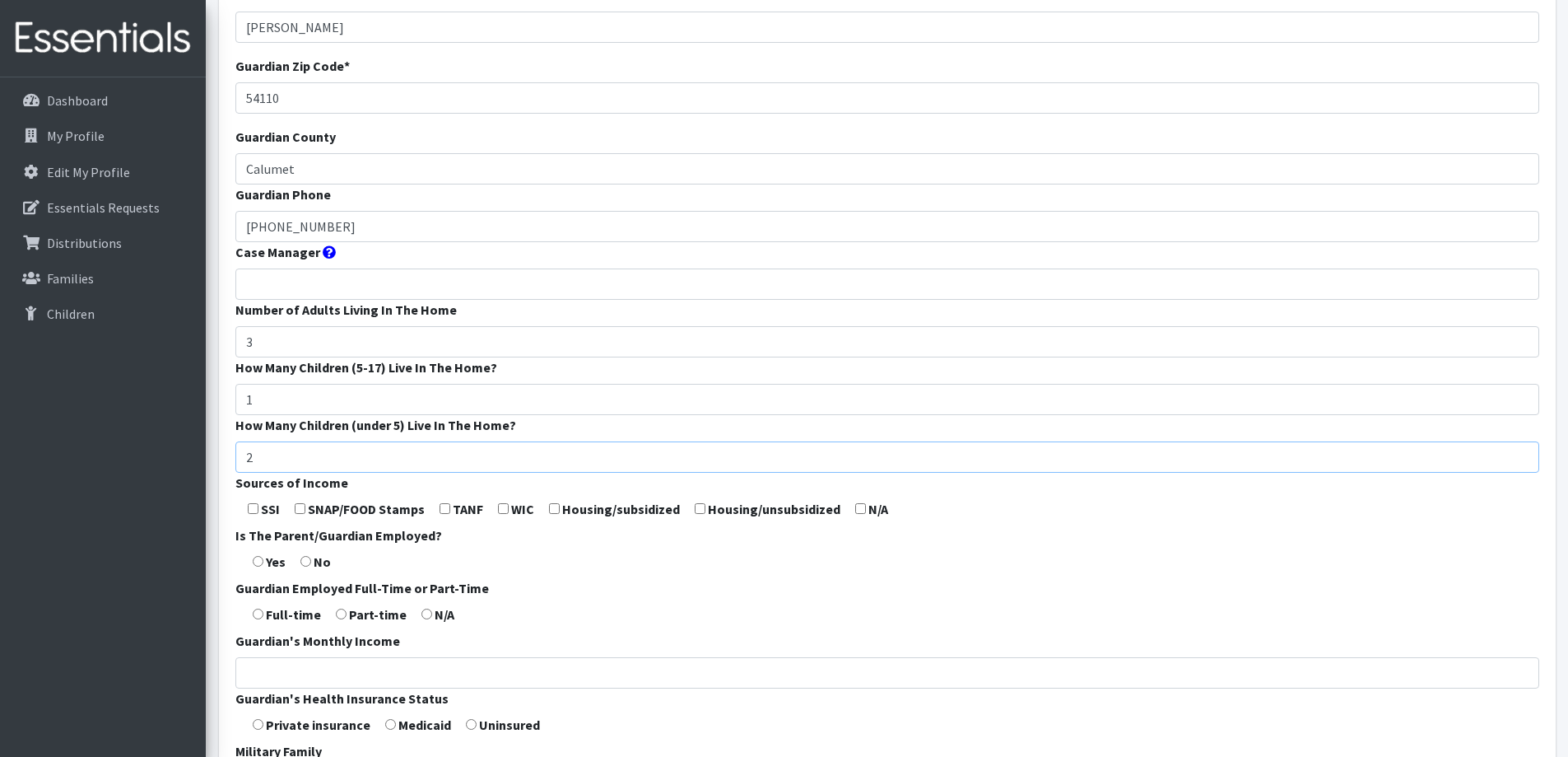
scroll to position [247, 0]
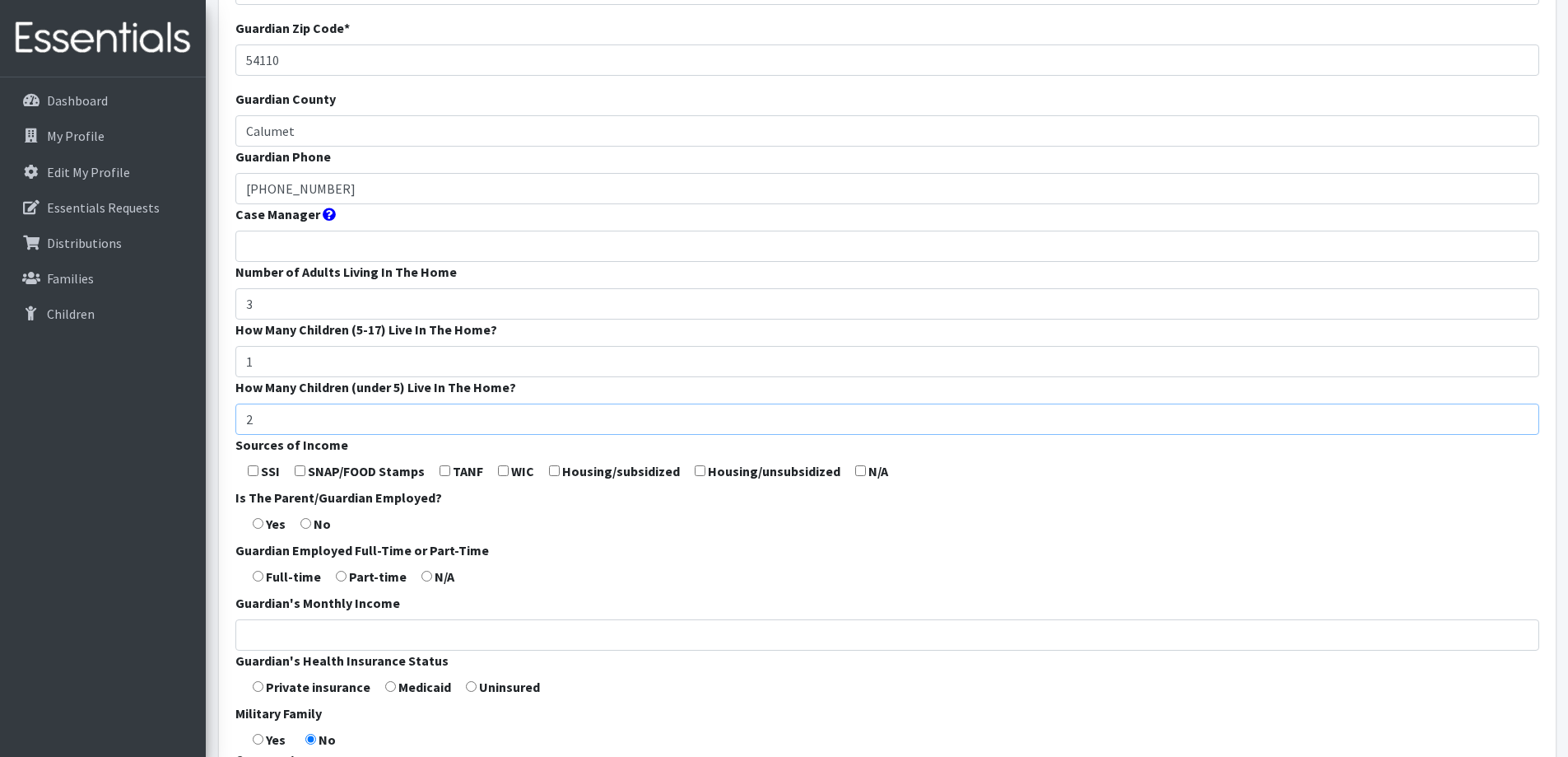
type input "2"
click at [249, 473] on input "checkbox" at bounding box center [252, 470] width 10 height 10
checkbox input "true"
click at [296, 469] on input "checkbox" at bounding box center [299, 470] width 10 height 10
checkbox input "true"
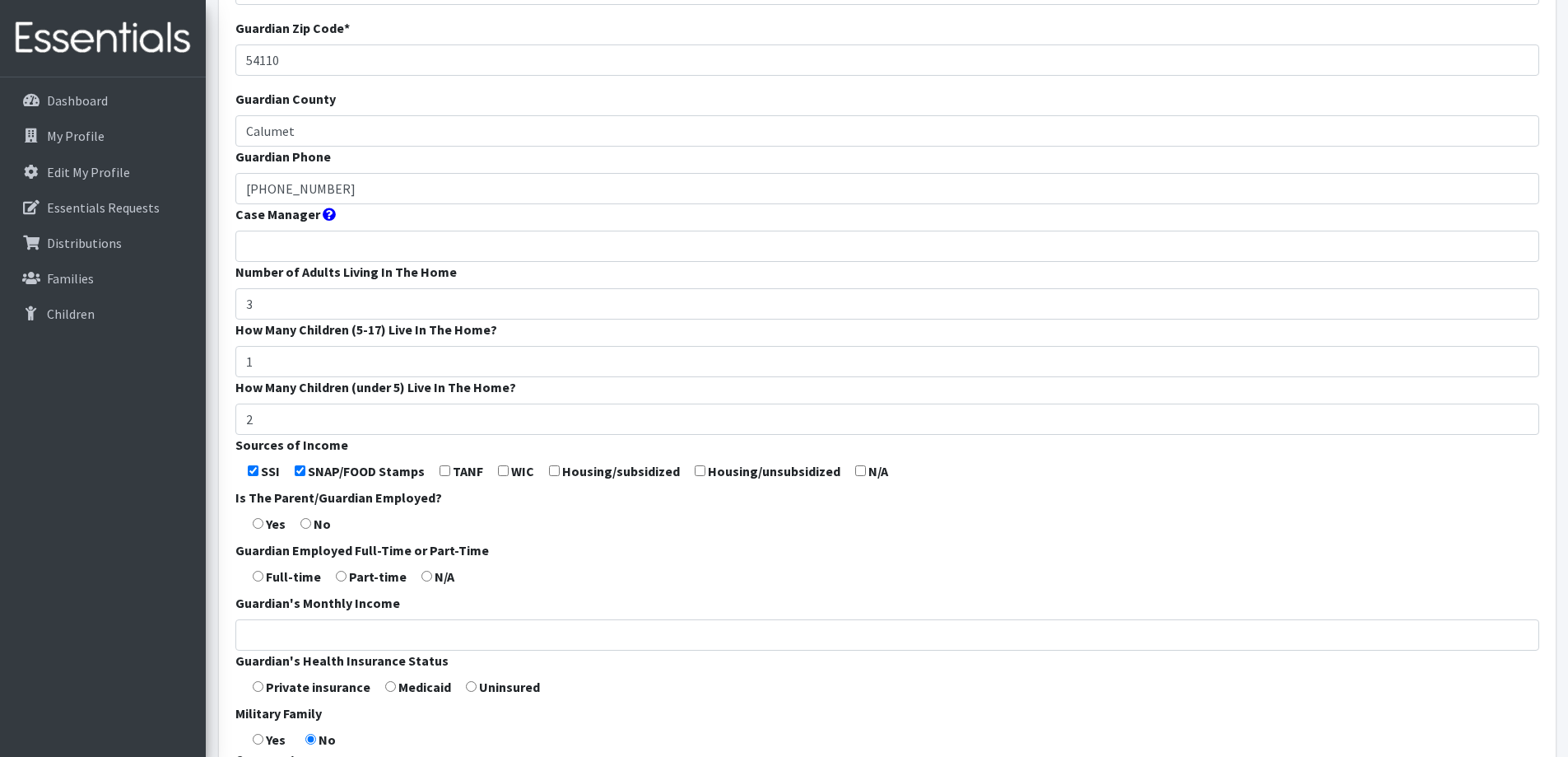
click at [503, 473] on input "checkbox" at bounding box center [503, 470] width 10 height 10
checkbox input "true"
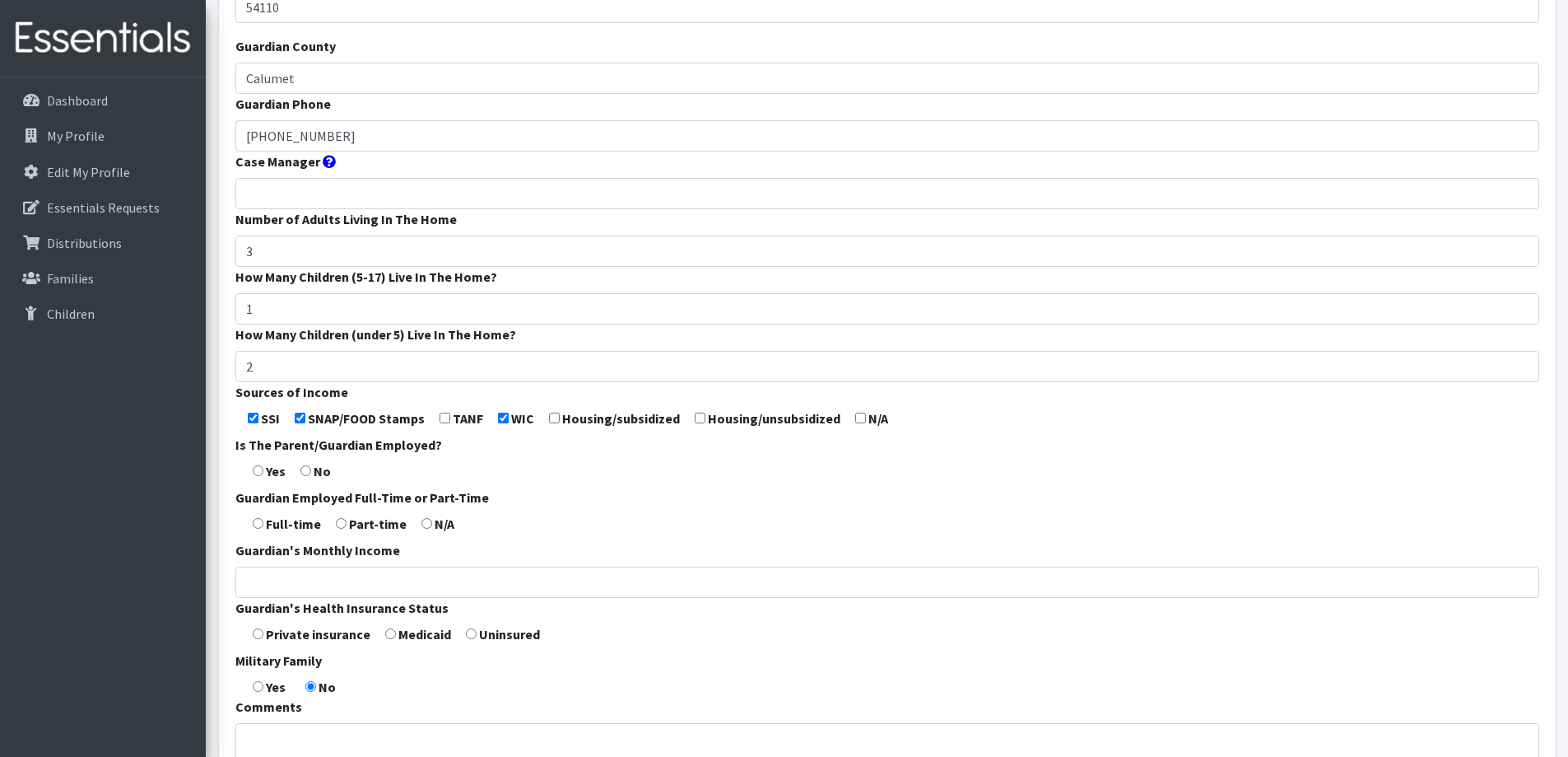
scroll to position [330, 0]
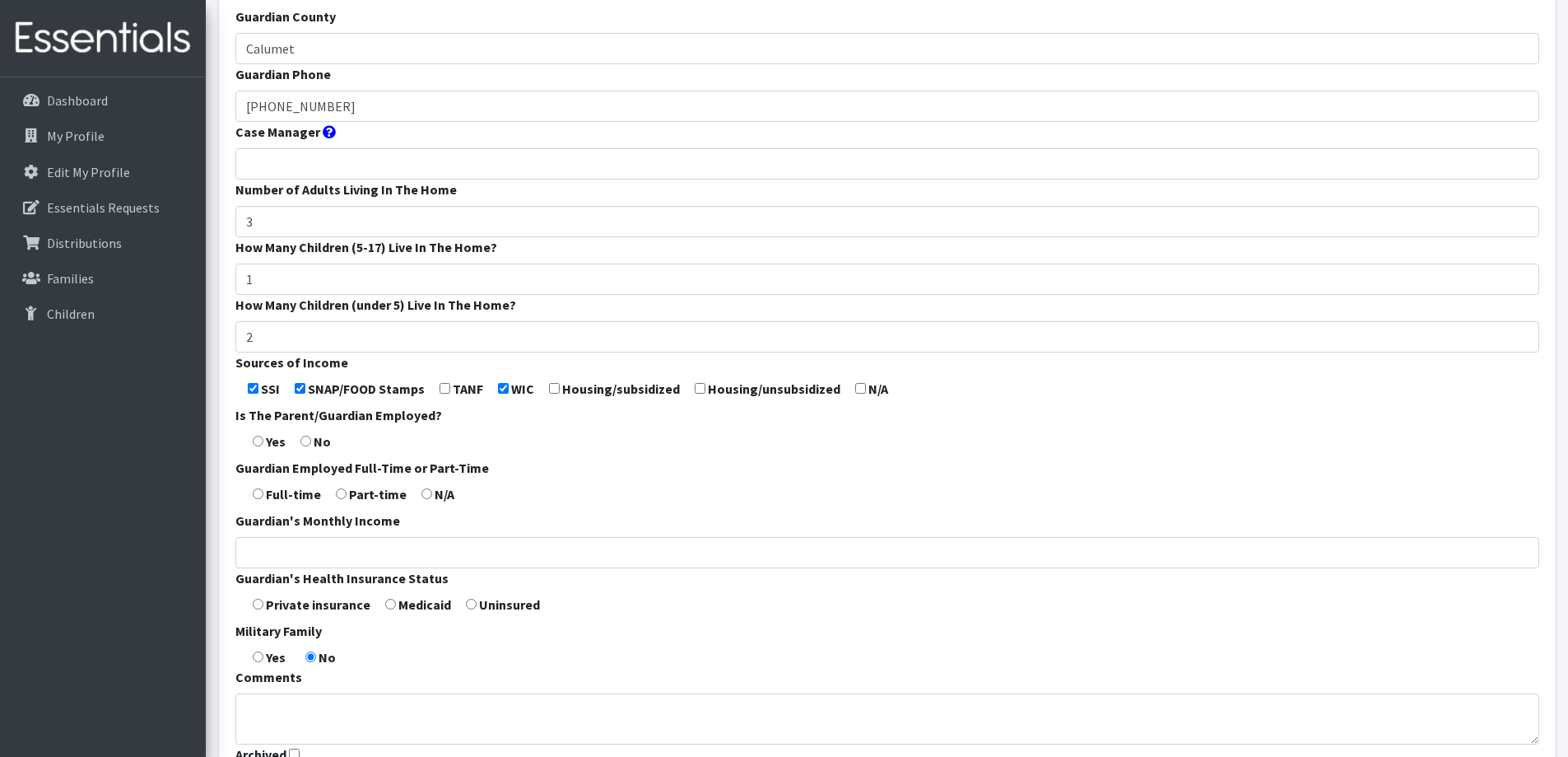
click at [257, 439] on input "radio" at bounding box center [257, 441] width 10 height 10
radio input "true"
click at [343, 491] on input "radio" at bounding box center [341, 493] width 10 height 10
radio input "true"
click at [342, 544] on input "Guardian's Monthly Income" at bounding box center [887, 552] width 1304 height 31
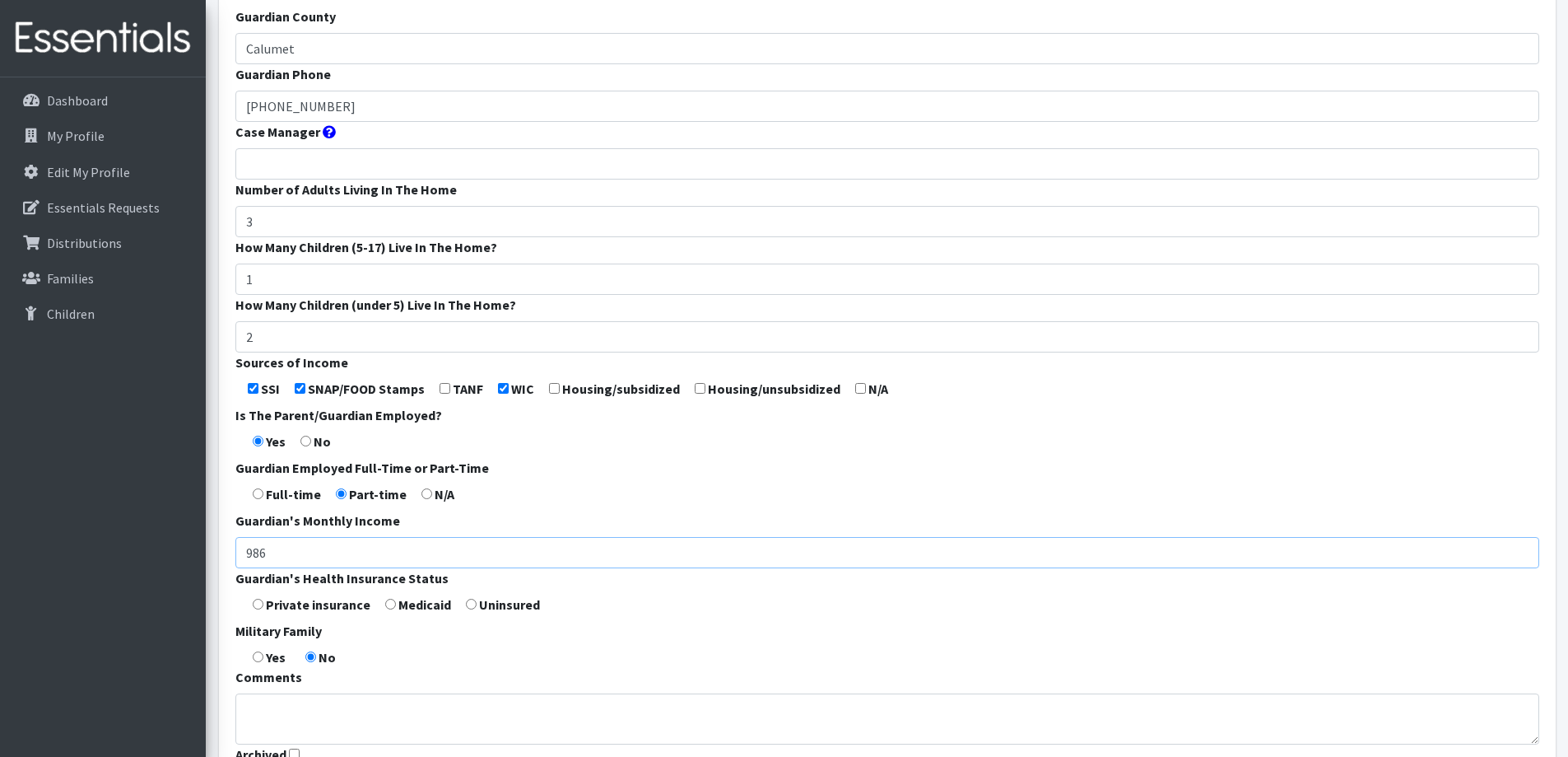
type input "986"
click at [387, 605] on input "radio" at bounding box center [390, 604] width 10 height 10
radio input "true"
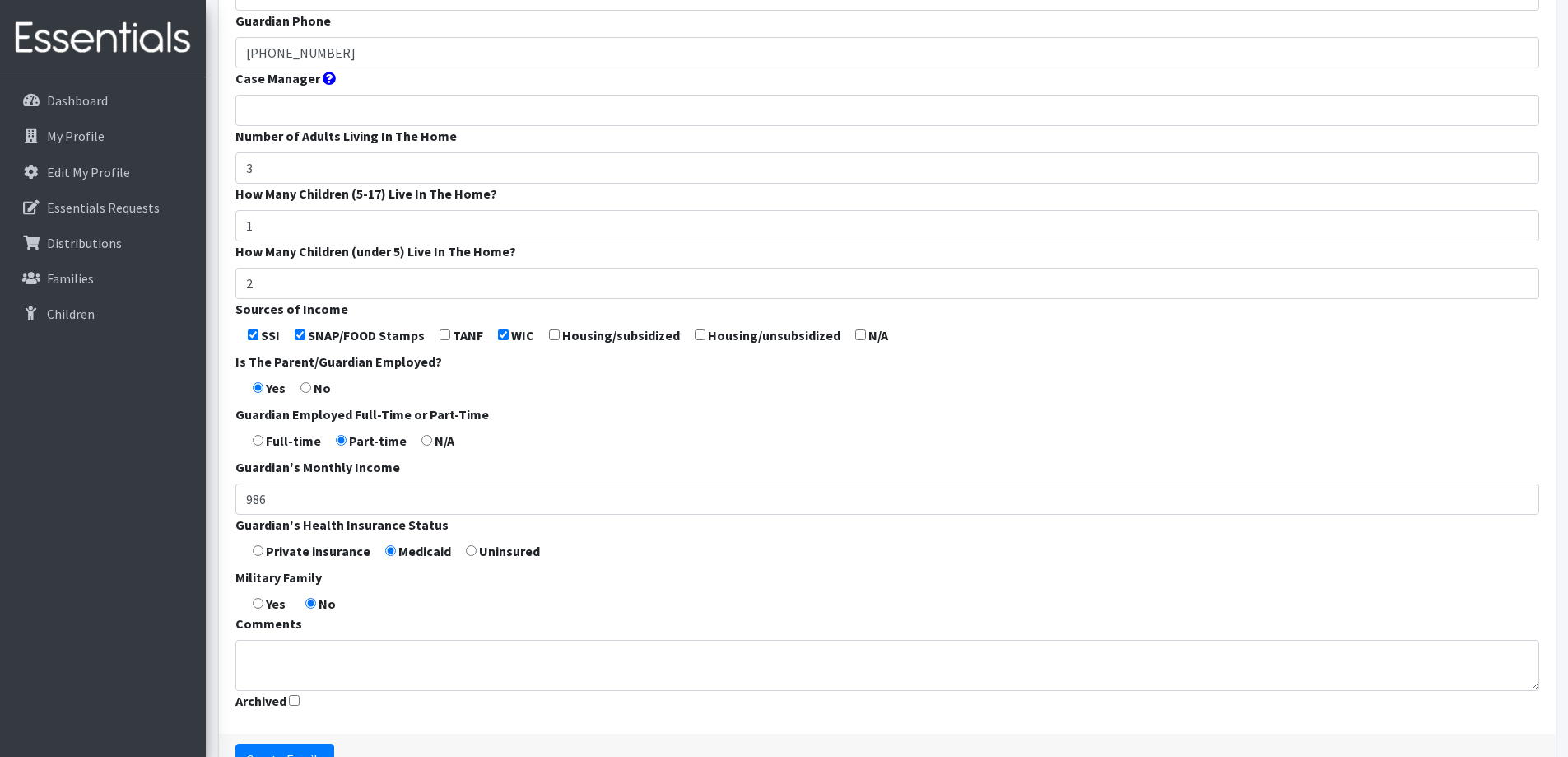
scroll to position [411, 0]
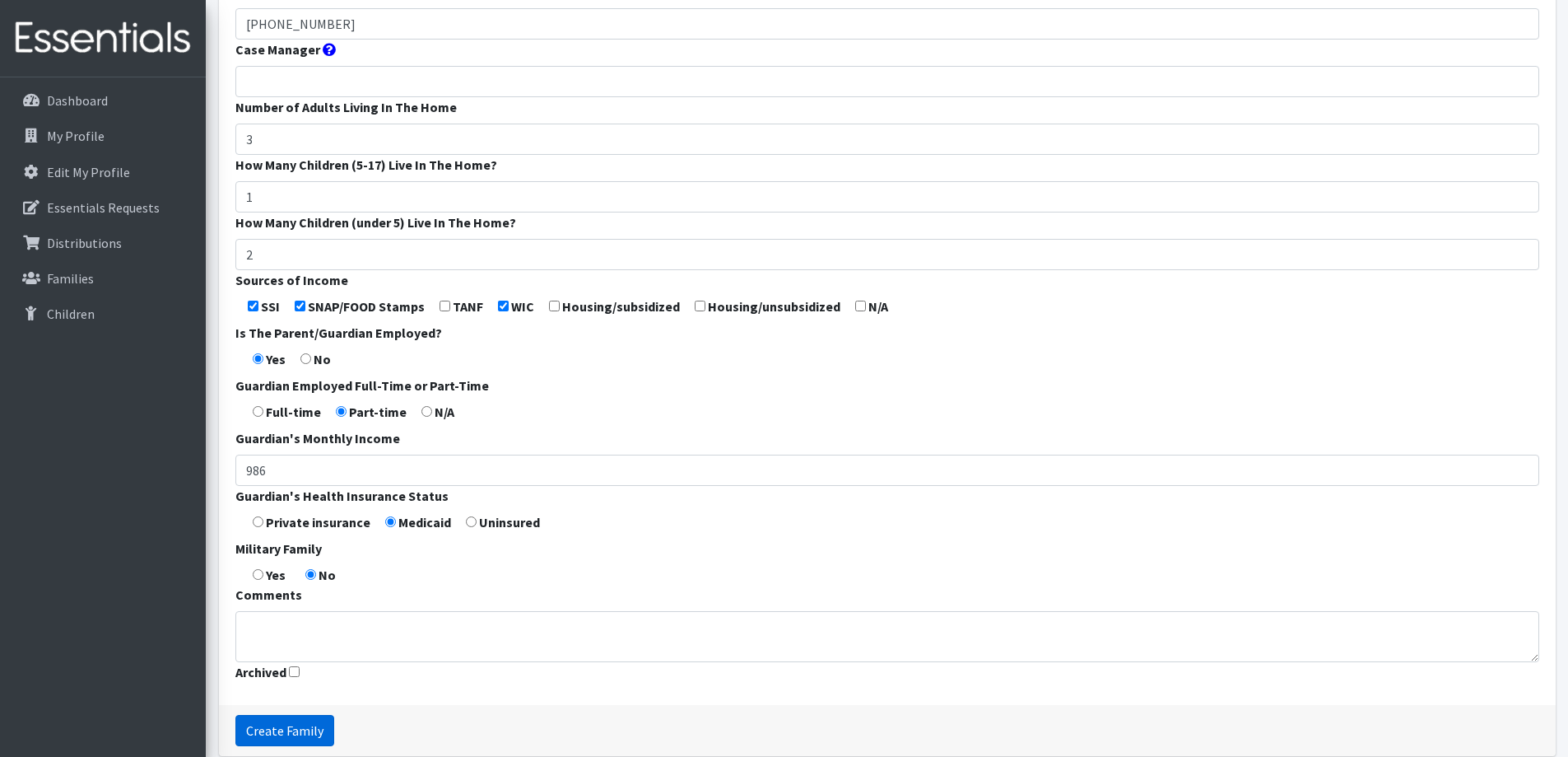
click at [308, 731] on input "Create Family" at bounding box center [284, 730] width 99 height 31
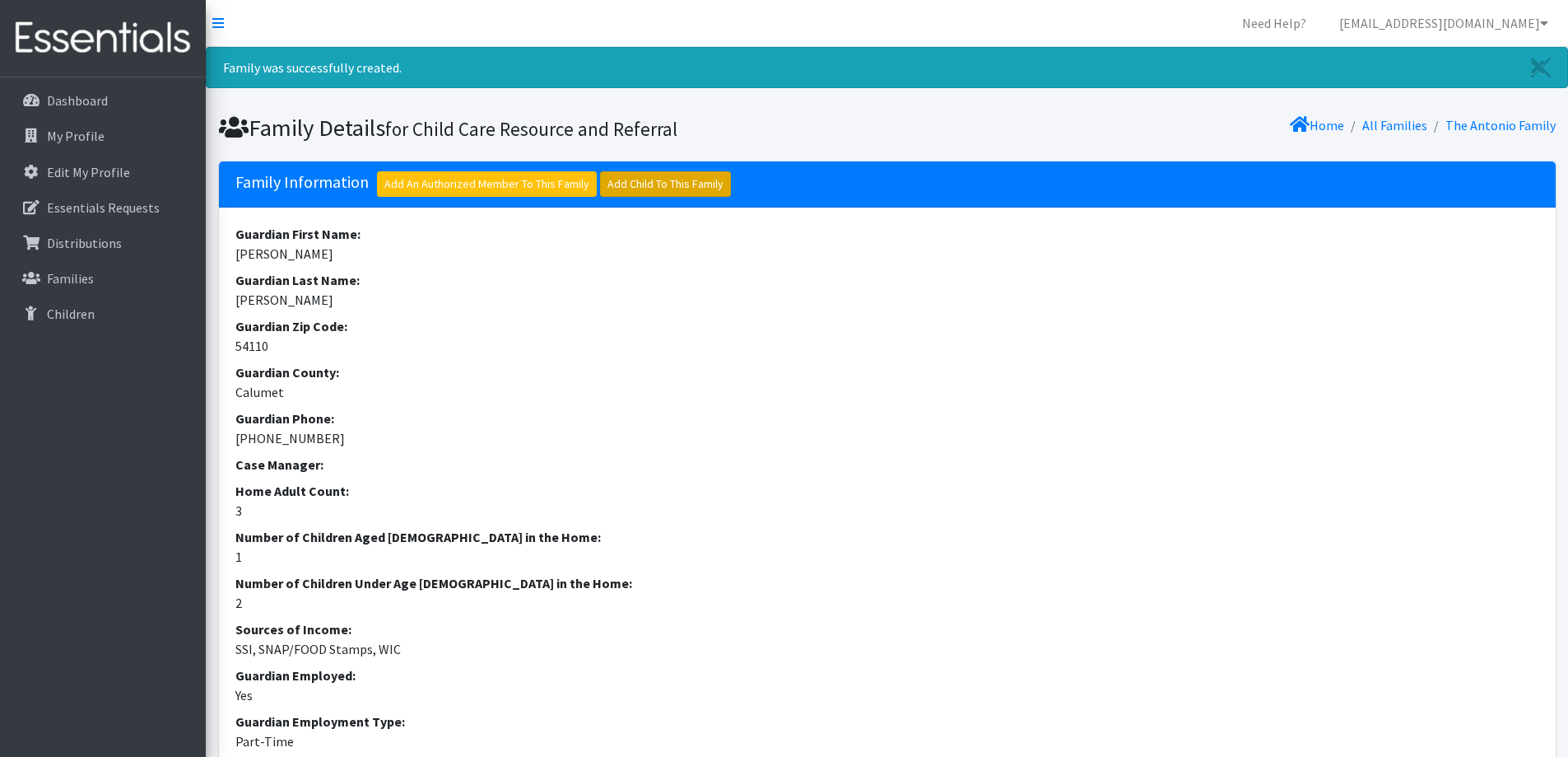
click at [671, 191] on link "Add Child To This Family" at bounding box center [664, 184] width 131 height 25
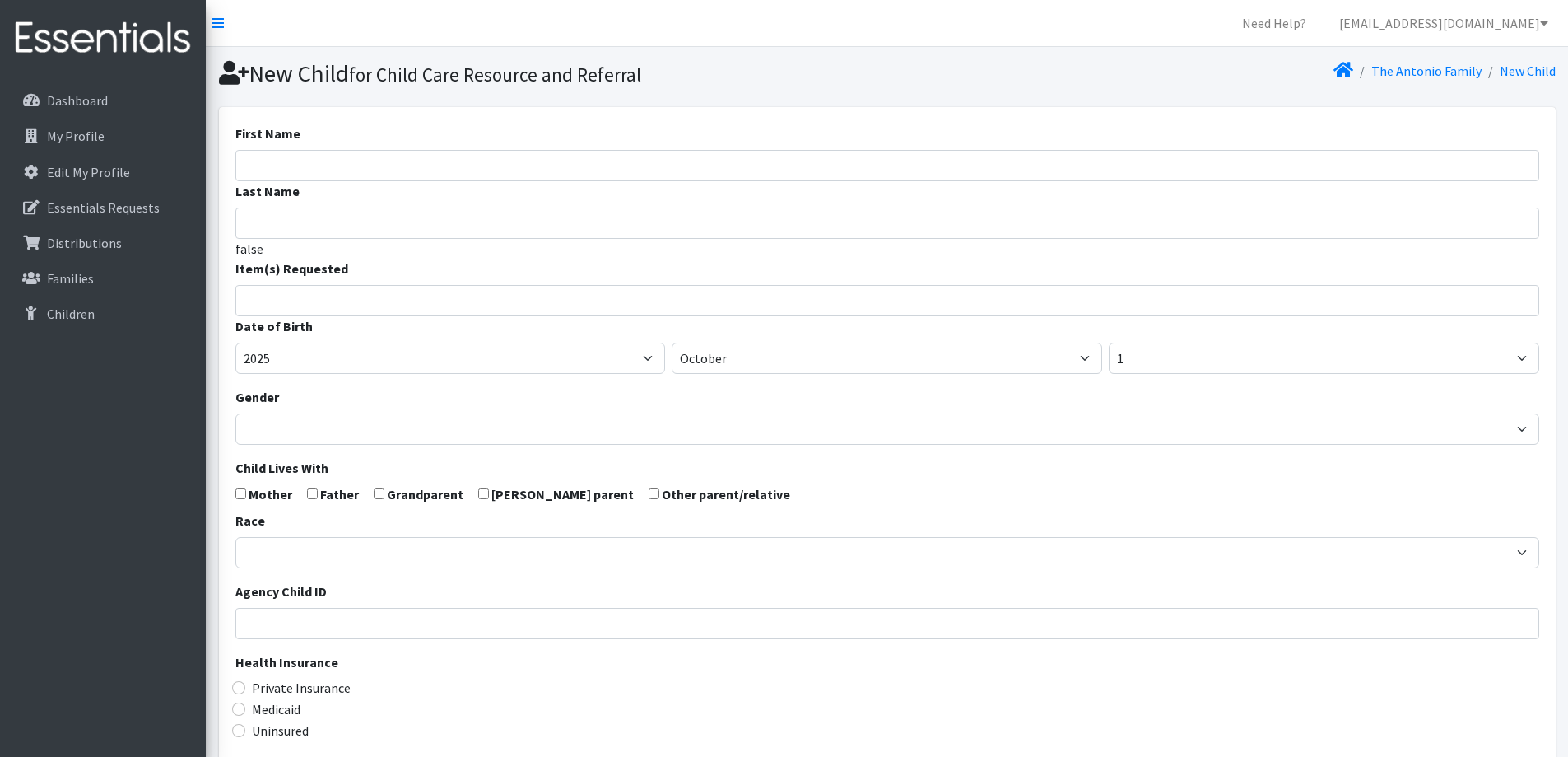
select select
click at [392, 171] on input "First Name" at bounding box center [887, 165] width 1304 height 31
type input "[PERSON_NAME]"
click at [418, 293] on input "search" at bounding box center [899, 298] width 1298 height 15
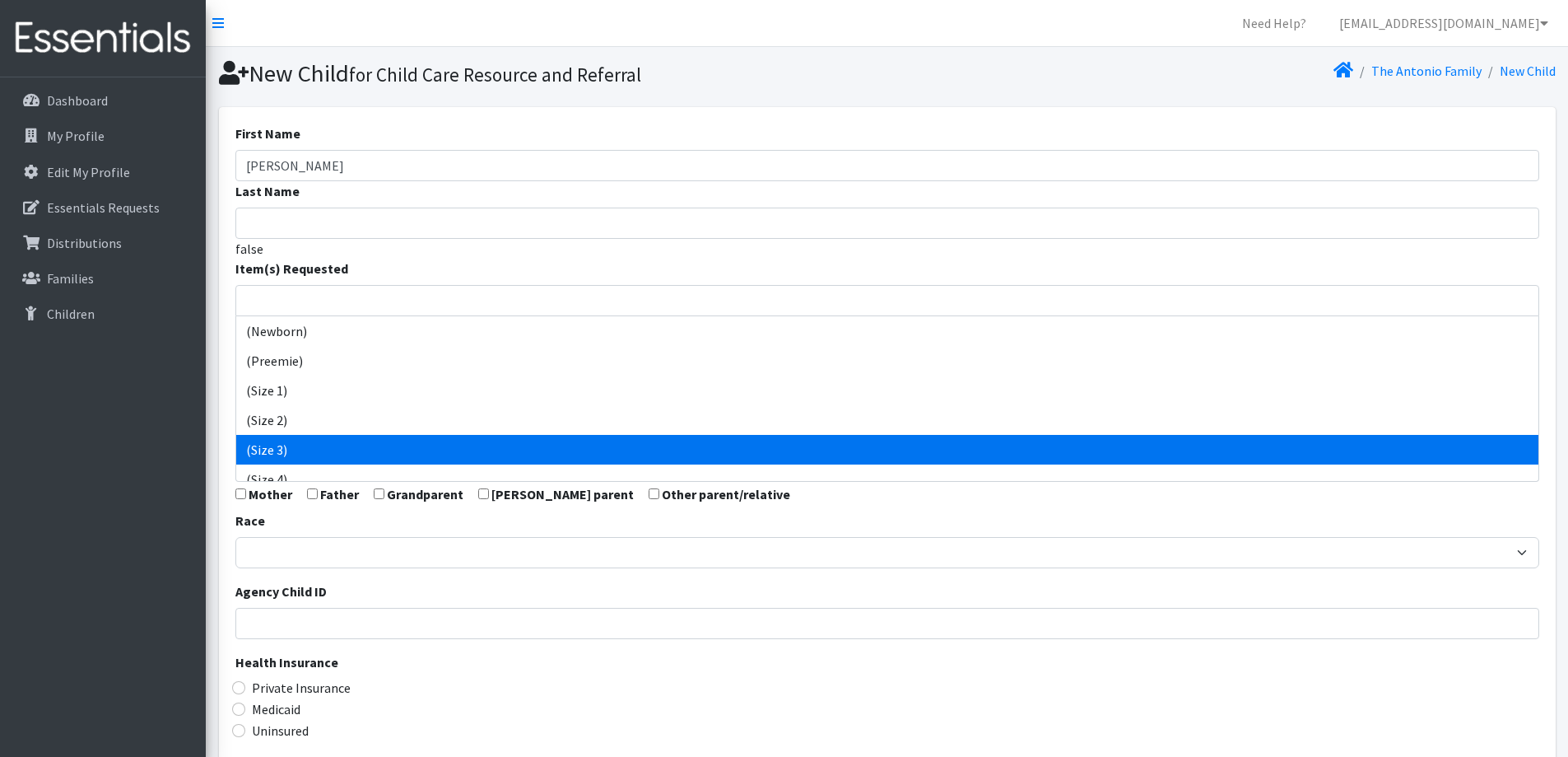
select select "14507"
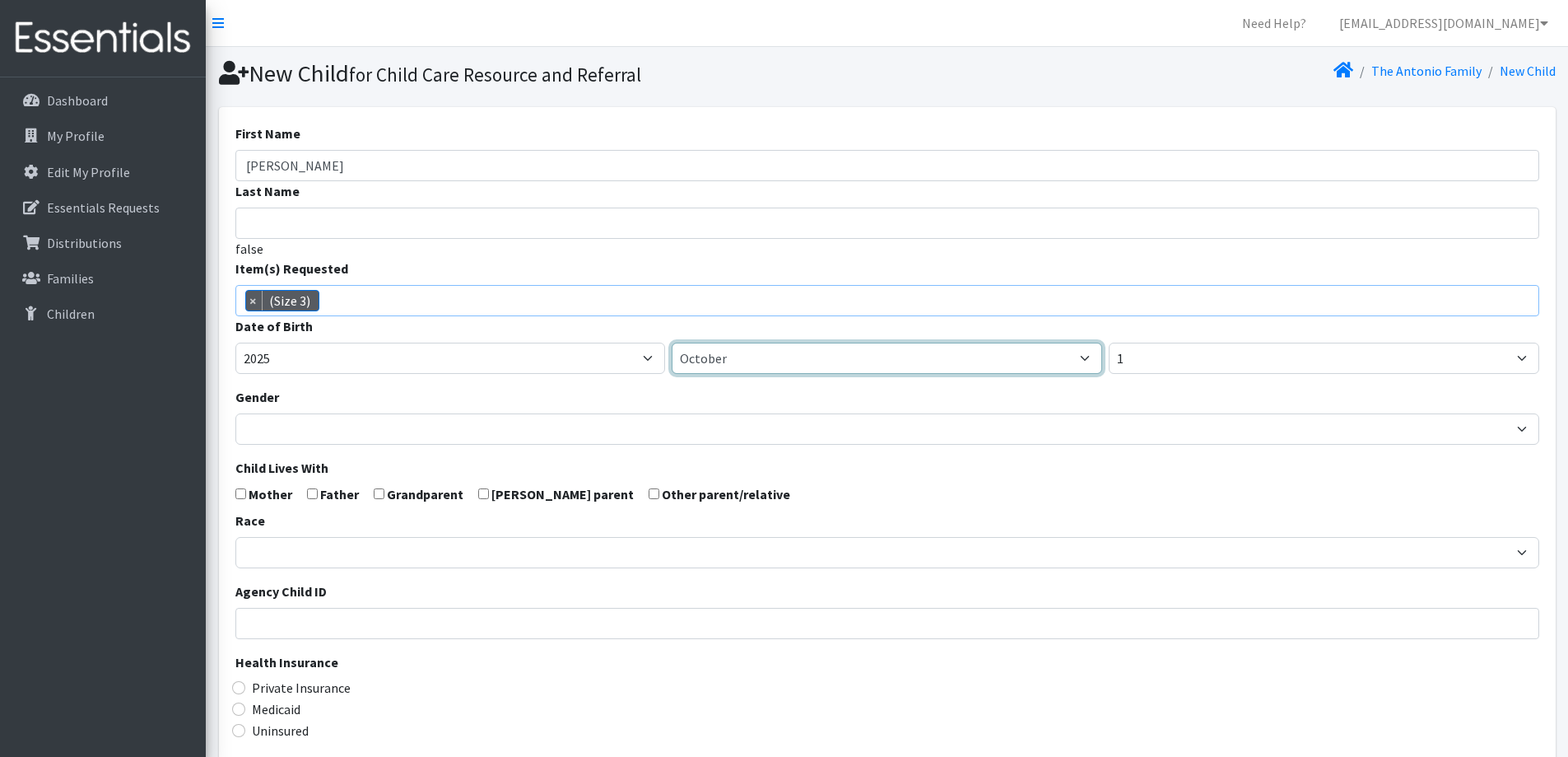
click at [758, 371] on select "January February March April May June July August September October November De…" at bounding box center [887, 358] width 430 height 31
select select "5"
click at [672, 343] on select "January February March April May June July August September October November De…" at bounding box center [887, 358] width 430 height 31
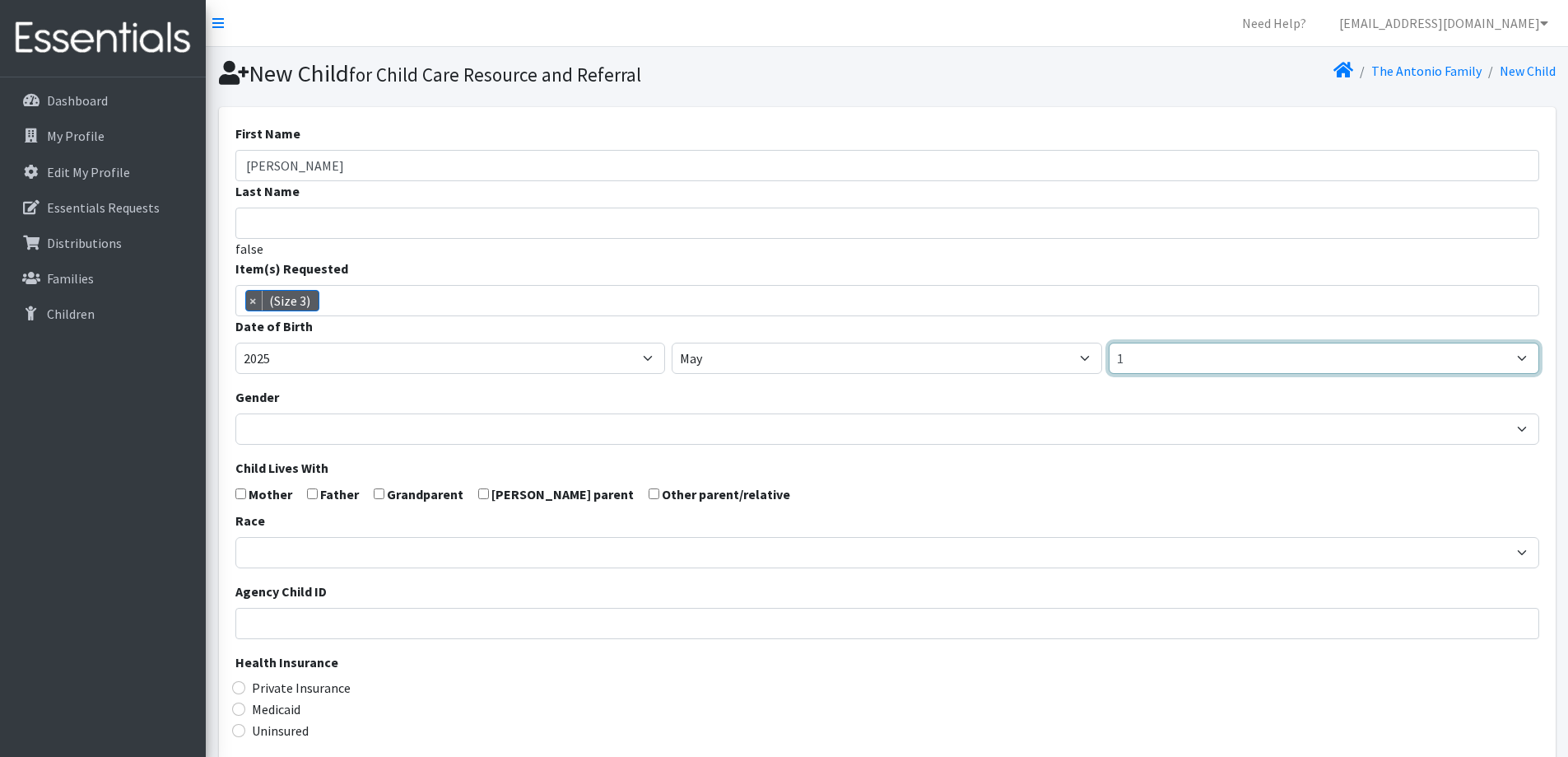
click at [1163, 362] on select "1 2 3 4 5 6 7 8 9 10 11 12 13 14 15 16 17 18 19 20 21 22 23 24 25 26 27 28 29 3…" at bounding box center [1323, 358] width 430 height 31
select select "8"
click at [1109, 343] on select "1 2 3 4 5 6 7 8 9 10 11 12 13 14 15 16 17 18 19 20 21 22 23 24 25 26 27 28 29 3…" at bounding box center [1323, 358] width 430 height 31
click at [818, 391] on div "Gender Male Female" at bounding box center [887, 415] width 1304 height 57
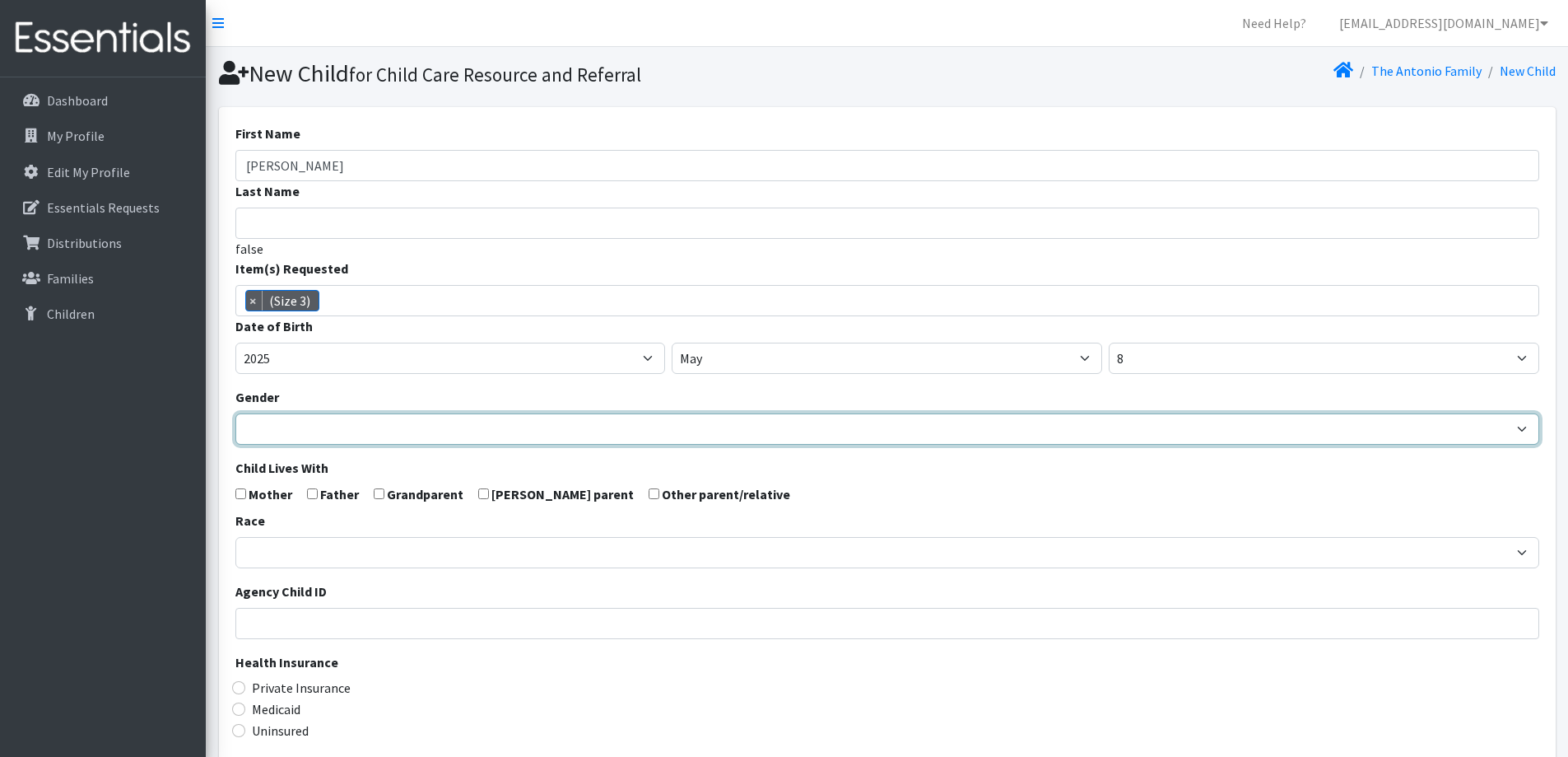
click at [778, 434] on select "[DEMOGRAPHIC_DATA] [DEMOGRAPHIC_DATA]" at bounding box center [887, 428] width 1304 height 31
select select "[DEMOGRAPHIC_DATA]"
click at [235, 413] on select "[DEMOGRAPHIC_DATA] [DEMOGRAPHIC_DATA]" at bounding box center [887, 428] width 1304 height 31
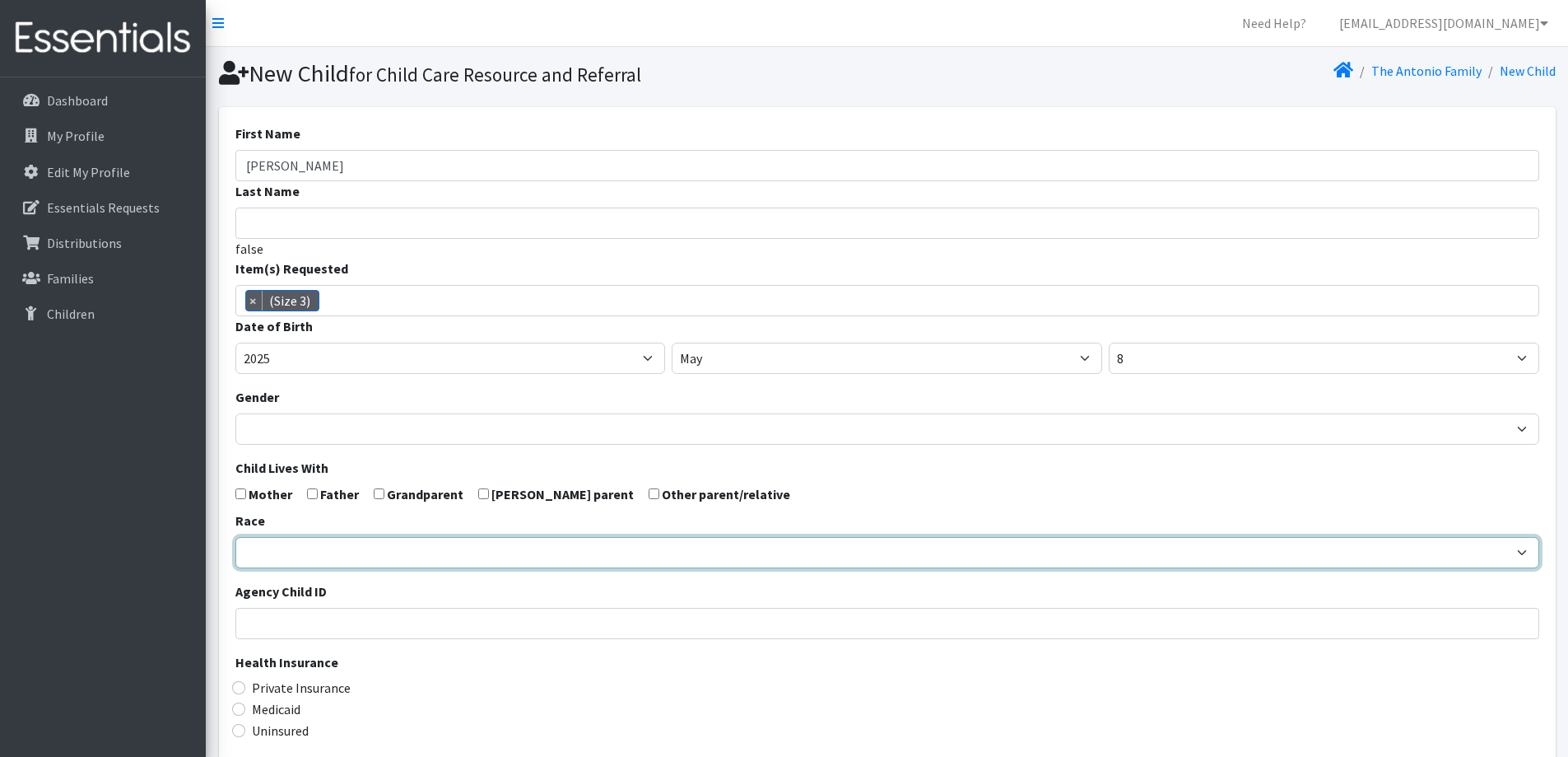
click at [622, 549] on select "African American Caucasian Hispanic Asian American Indian Pacific Islander Mult…" at bounding box center [887, 552] width 1304 height 31
select select "Hispanic"
click at [235, 537] on select "African American Caucasian Hispanic Asian American Indian Pacific Islander Mult…" at bounding box center [887, 552] width 1304 height 31
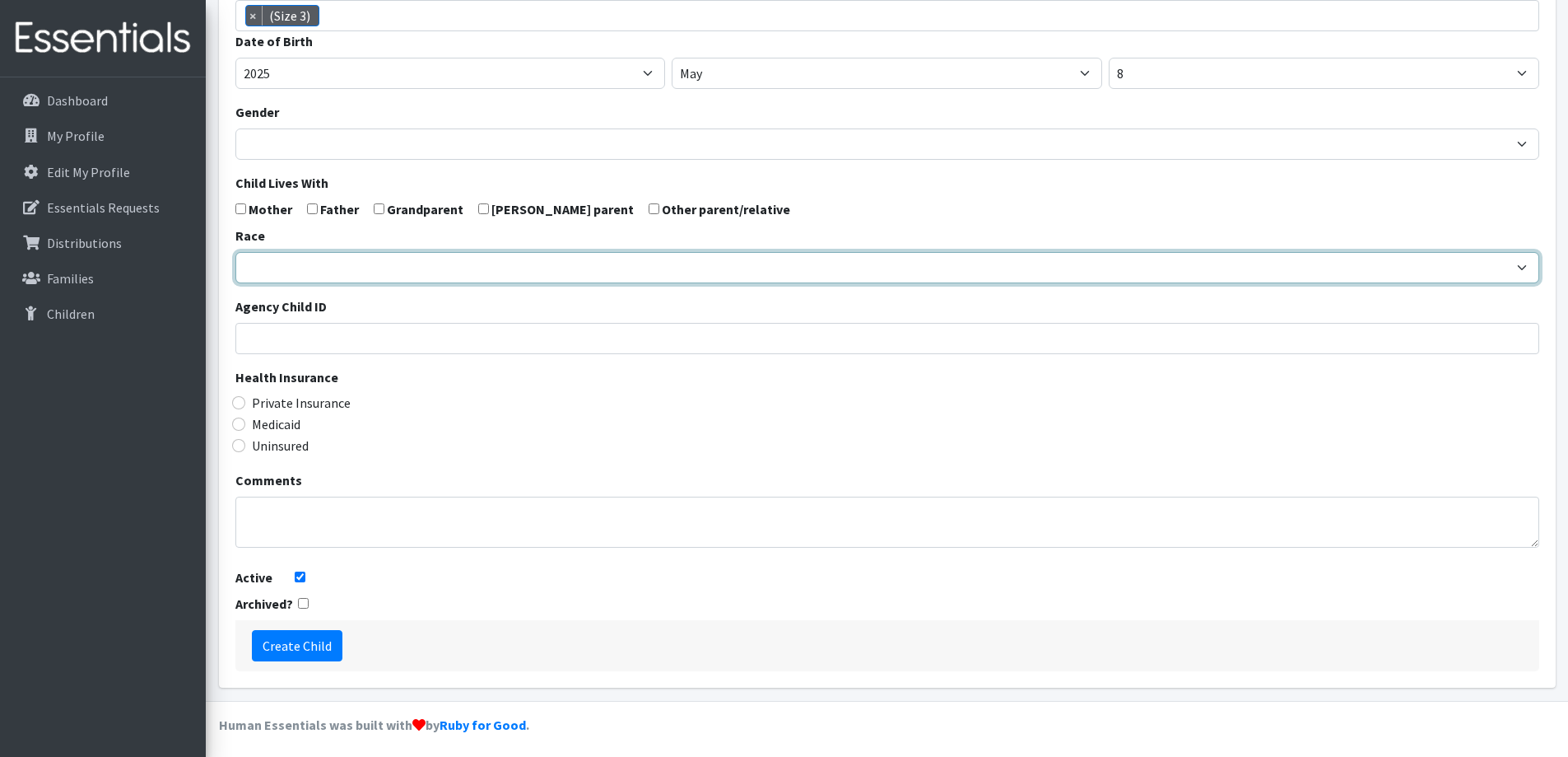
scroll to position [291, 0]
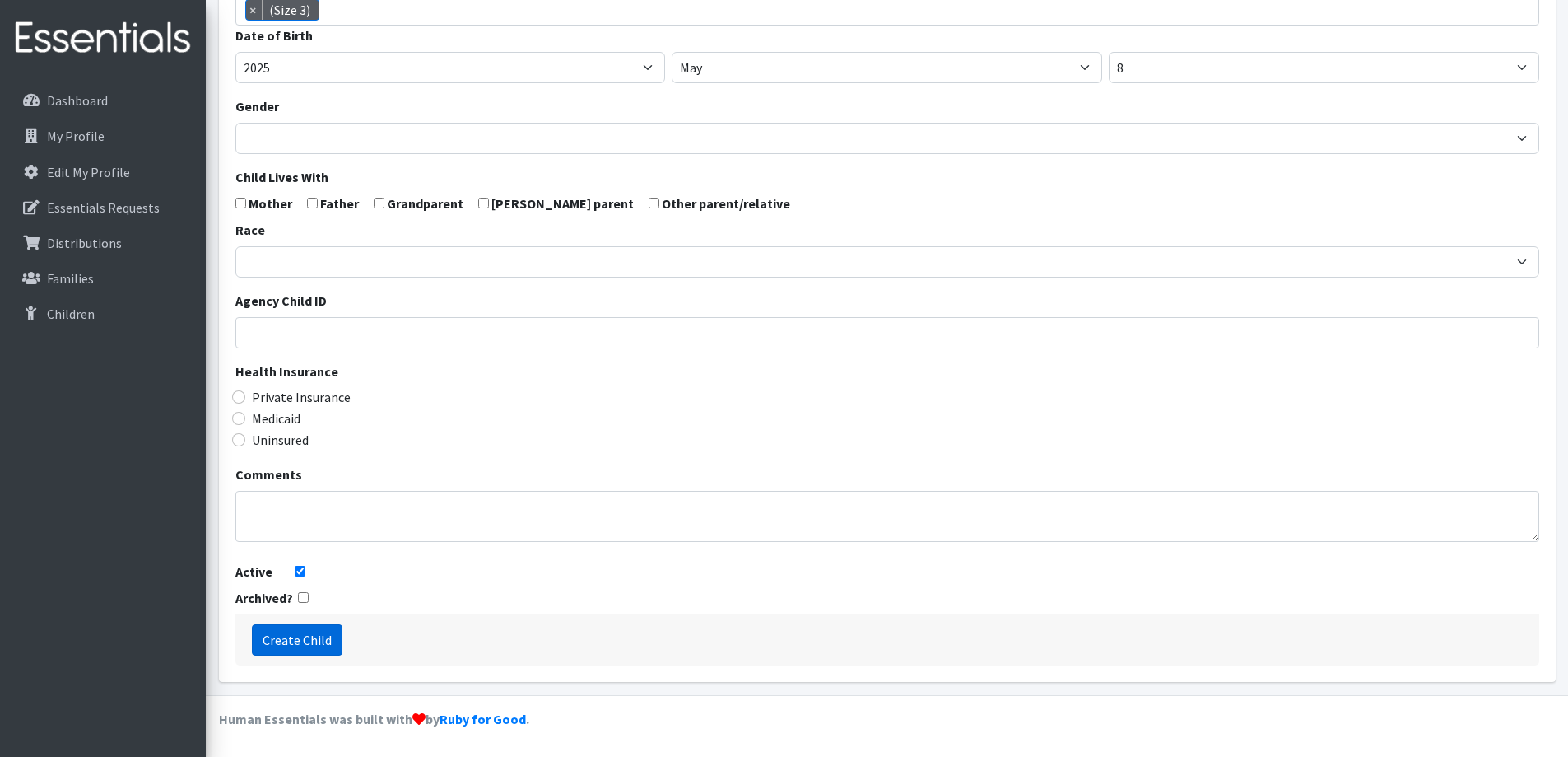
click at [320, 645] on input "Create Child" at bounding box center [297, 639] width 90 height 31
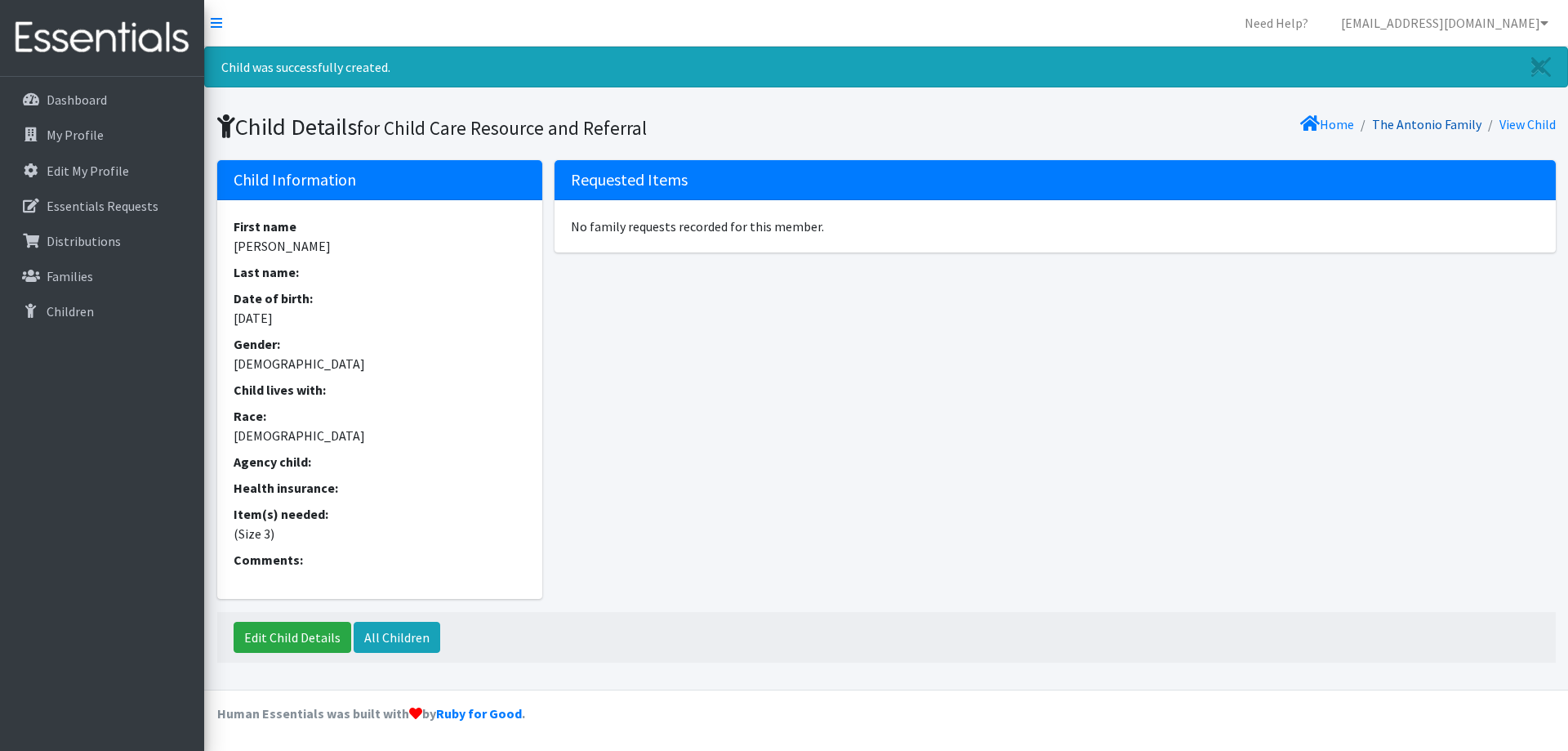
click at [1431, 124] on link "The Antonio Family" at bounding box center [1426, 123] width 109 height 16
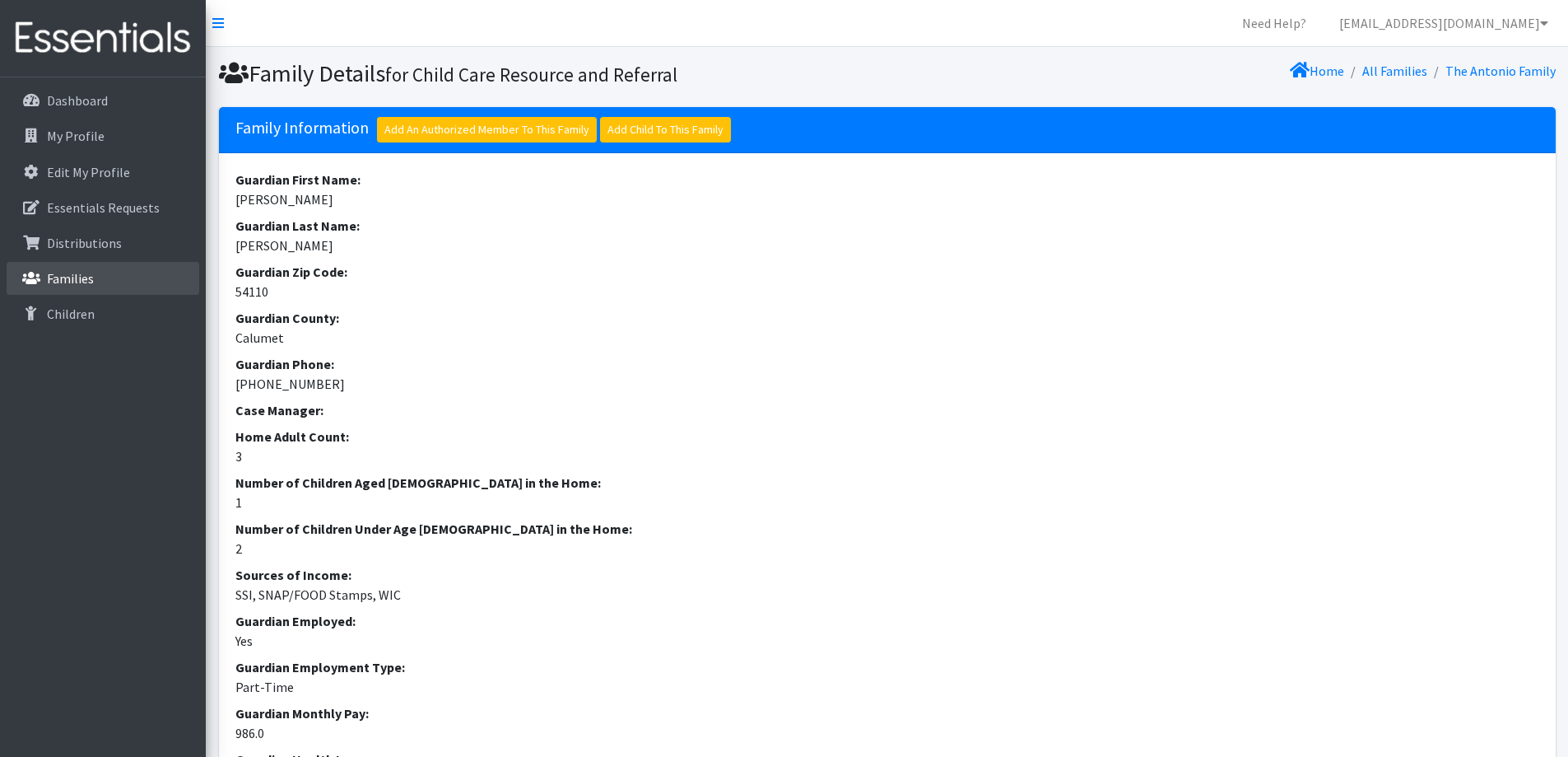
click at [88, 273] on p "Families" at bounding box center [71, 278] width 47 height 16
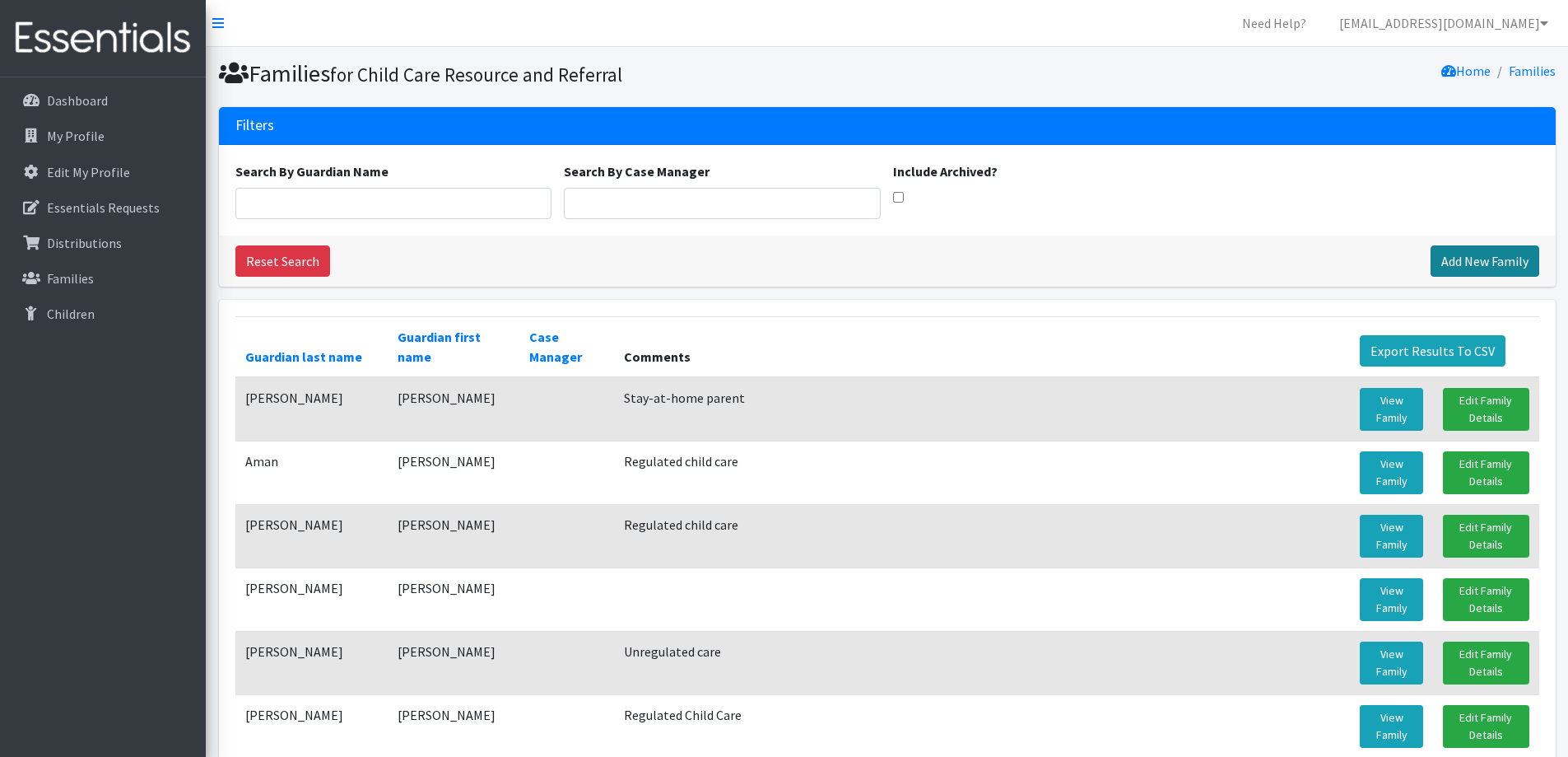
click at [1465, 262] on link "Add New Family" at bounding box center [1484, 261] width 108 height 31
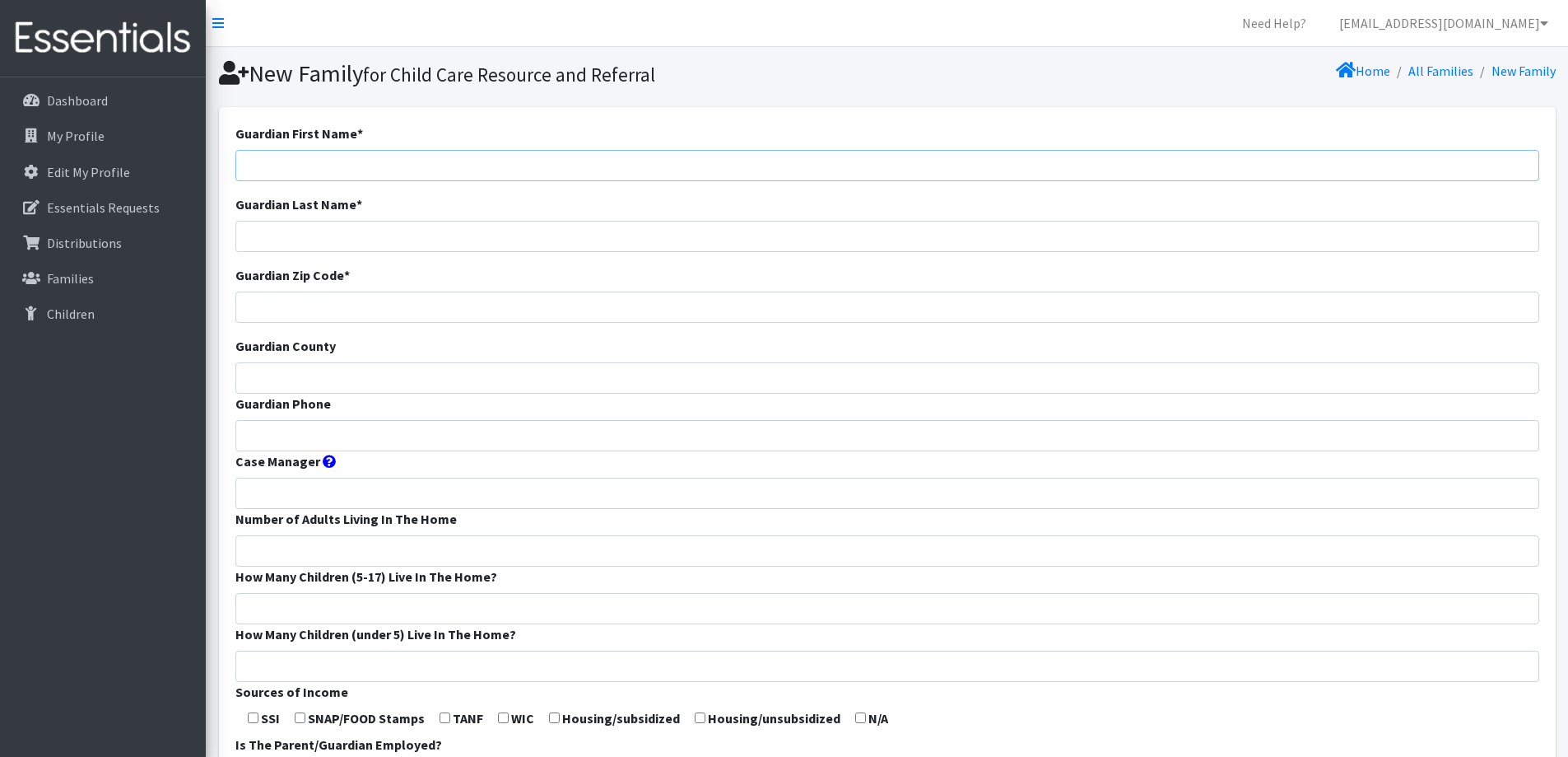
click at [842, 157] on input "Guardian First Name *" at bounding box center [887, 165] width 1304 height 31
type input "[PERSON_NAME]"
click at [724, 311] on input "Guardian Zip Code *" at bounding box center [887, 307] width 1304 height 31
type input "54123"
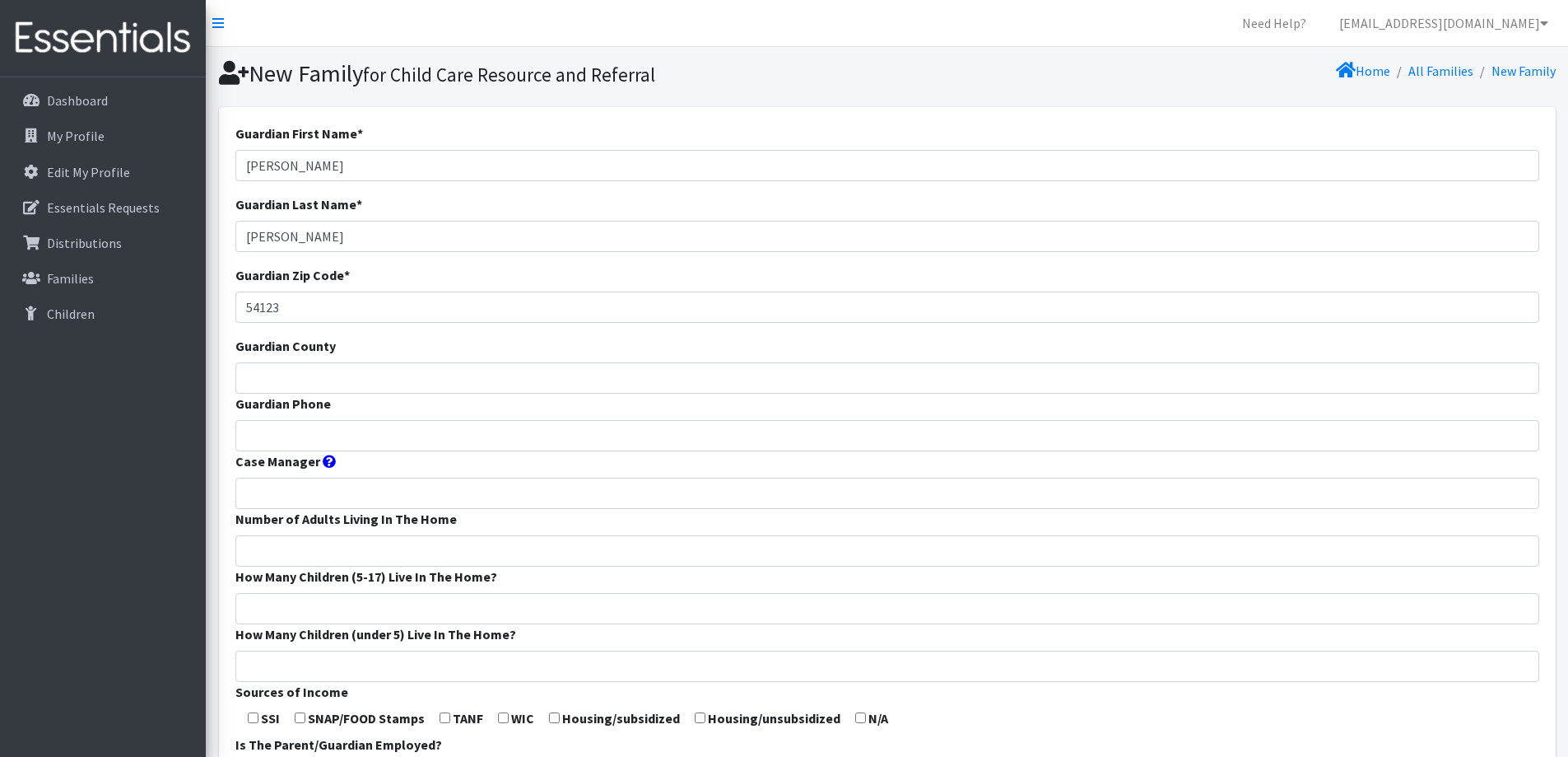
click at [668, 359] on form "Guardian First Name * Alyson Guardian Last Name * Johnson Guardian Zip Code * 5…" at bounding box center [887, 611] width 1304 height 976
click at [658, 398] on form "Guardian First Name * Alyson Guardian Last Name * Johnson Guardian Zip Code * 5…" at bounding box center [887, 611] width 1304 height 976
click at [668, 378] on input "Guardian County" at bounding box center [887, 378] width 1304 height 31
type input "Calumet"
click at [340, 435] on input "Guardian Phone" at bounding box center [887, 435] width 1304 height 31
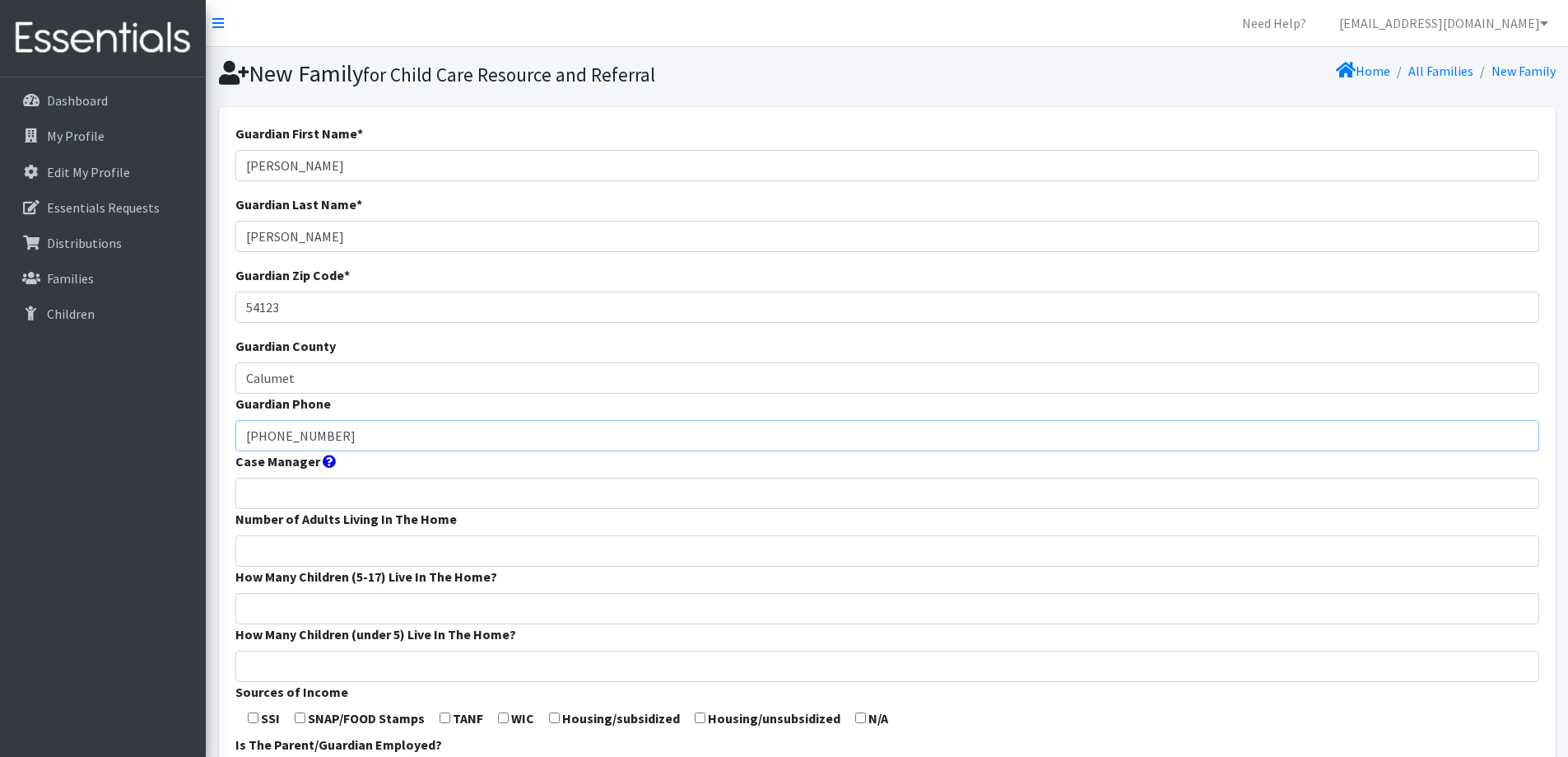
type input "920-226-1277"
click at [389, 562] on input "Number of Adults Living In The Home" at bounding box center [887, 550] width 1304 height 31
type input "2"
click at [480, 597] on input "How Many Children (5-17) Live In The Home?" at bounding box center [887, 608] width 1304 height 31
type input "0"
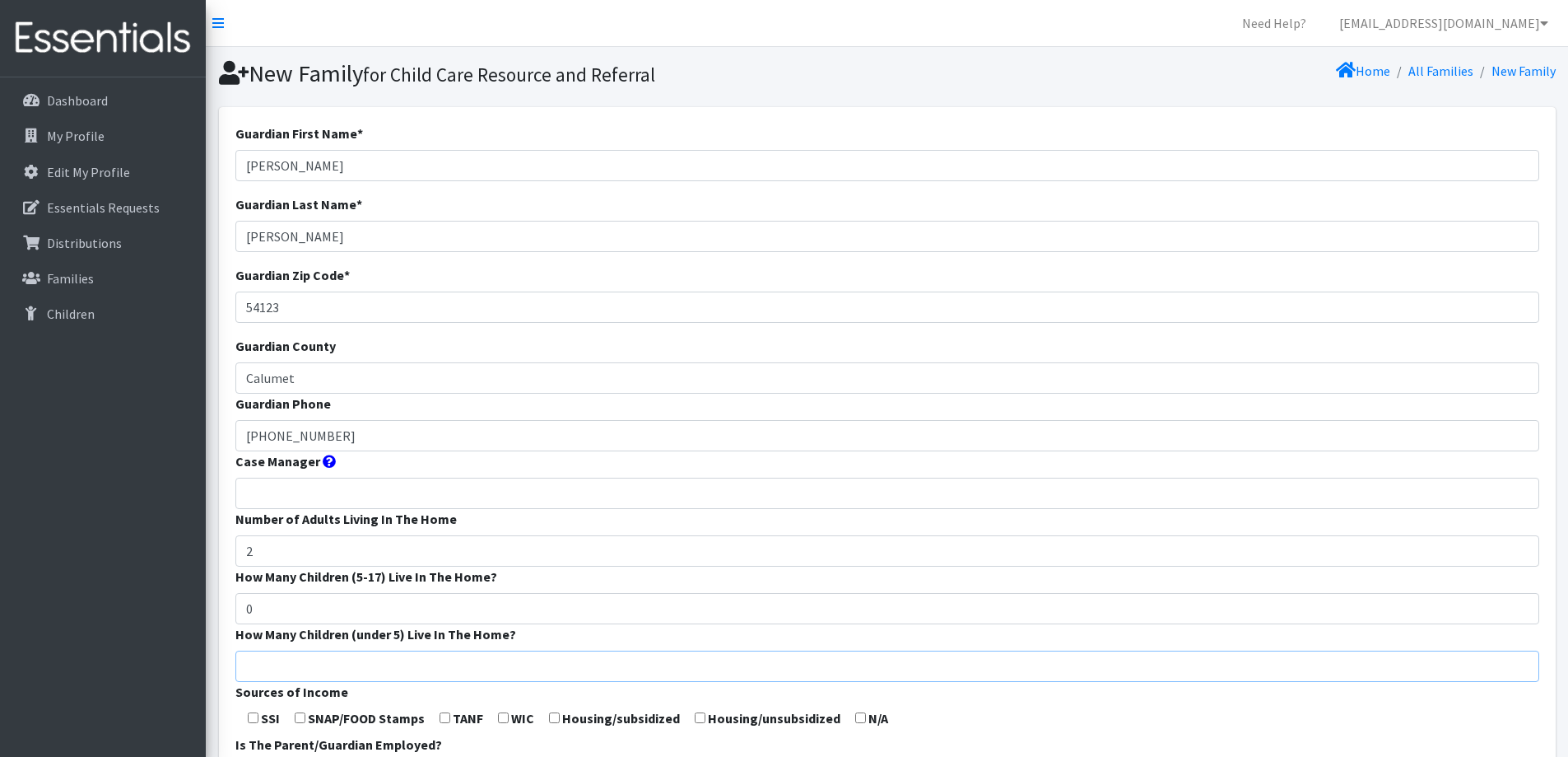
click at [464, 673] on input "How Many Children (under 5) Live In The Home?" at bounding box center [887, 666] width 1304 height 31
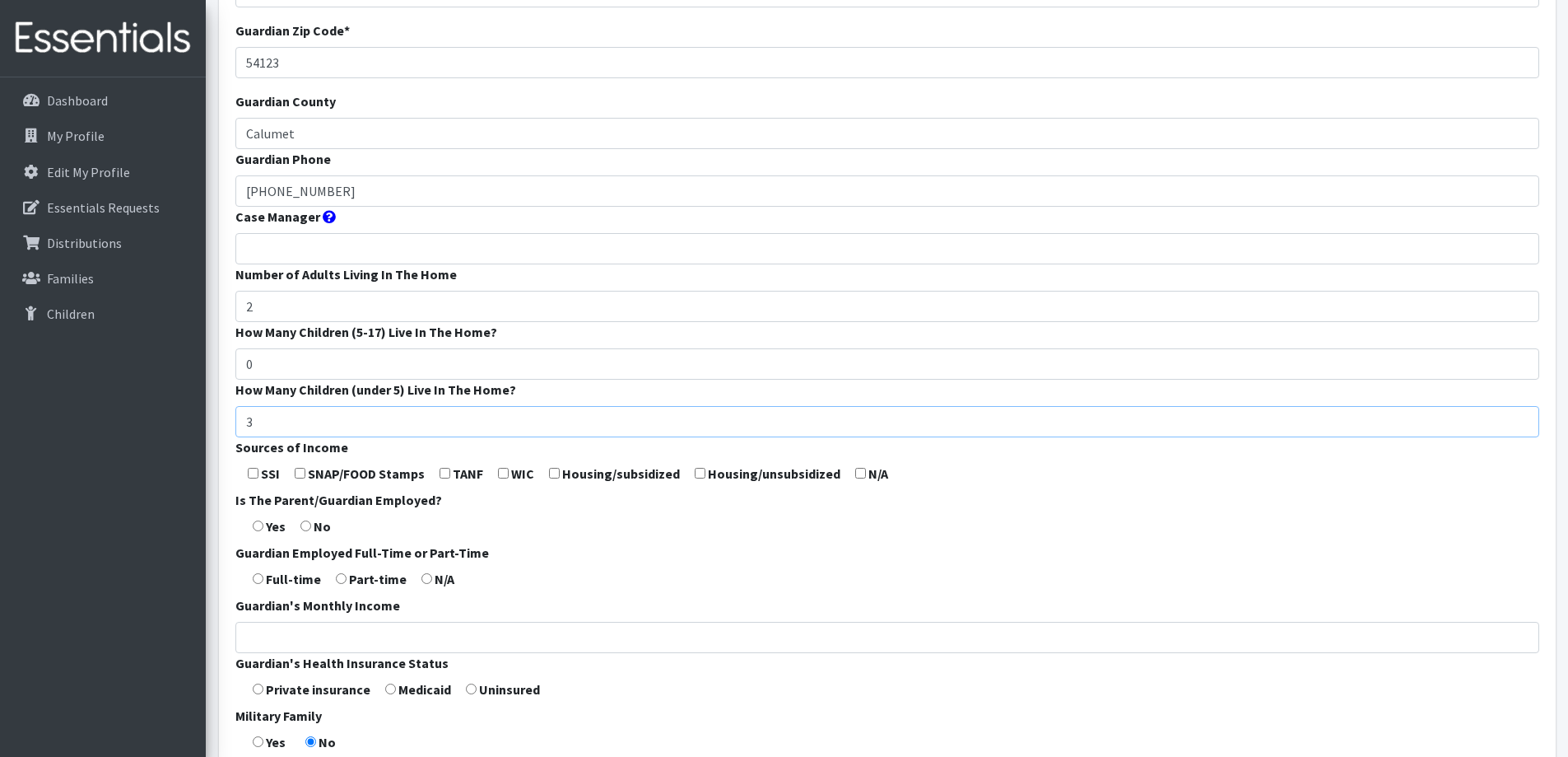
scroll to position [247, 0]
type input "3"
click at [498, 469] on input "checkbox" at bounding box center [503, 470] width 10 height 10
checkbox input "true"
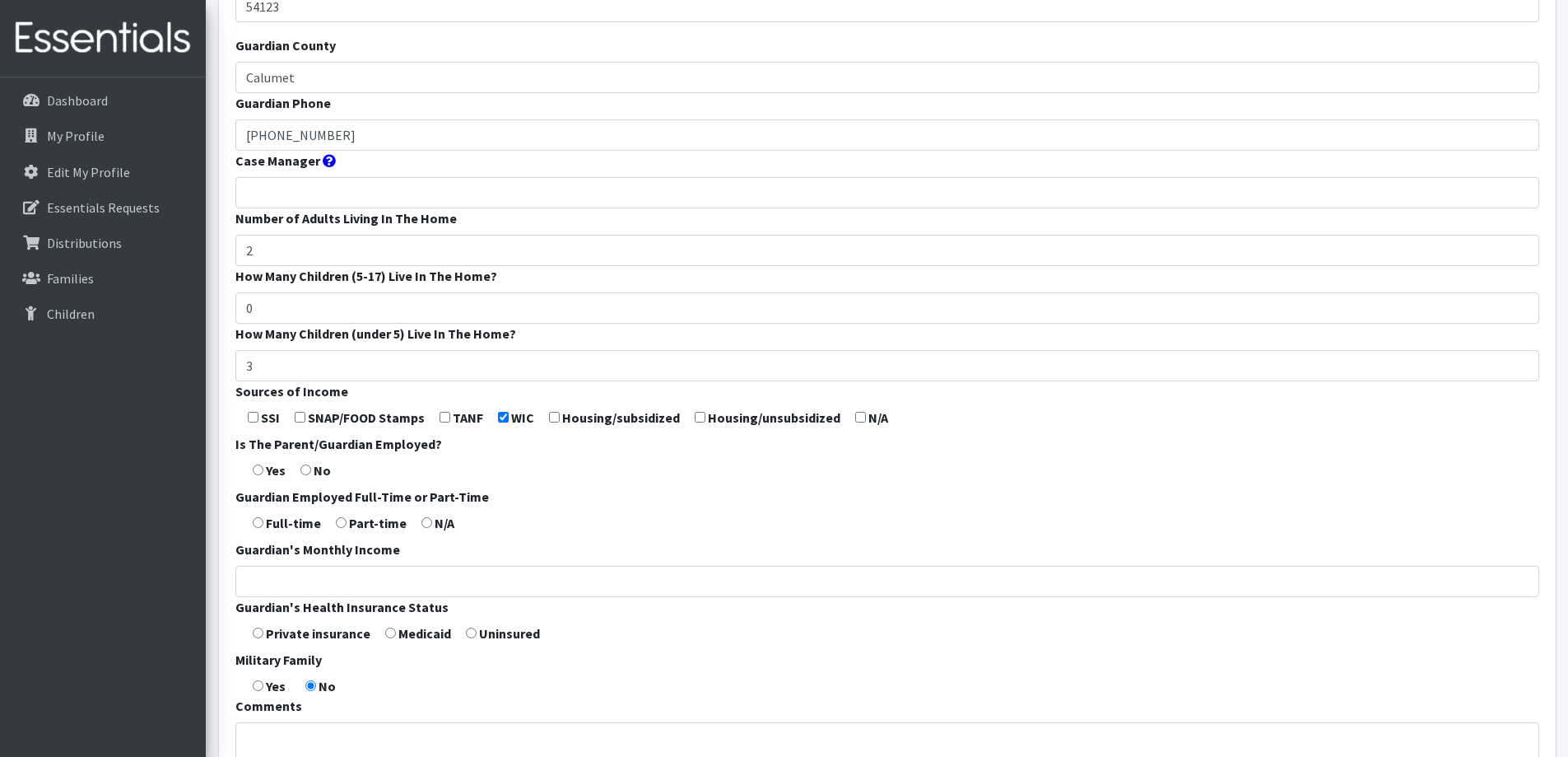
scroll to position [330, 0]
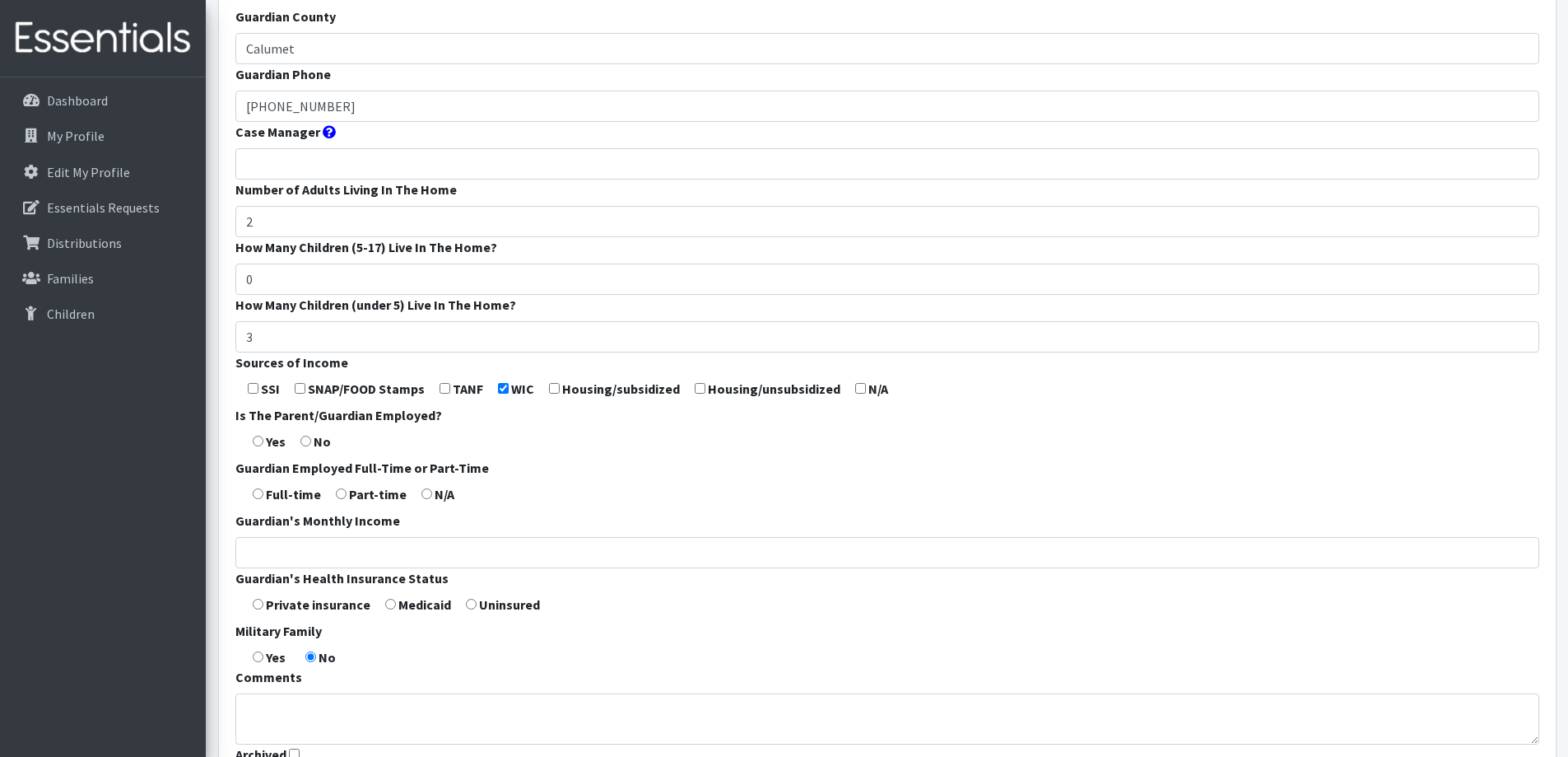
click at [262, 438] on input "radio" at bounding box center [257, 441] width 10 height 10
radio input "true"
click at [259, 493] on input "radio" at bounding box center [257, 493] width 10 height 10
radio input "true"
click at [385, 600] on input "radio" at bounding box center [390, 604] width 10 height 10
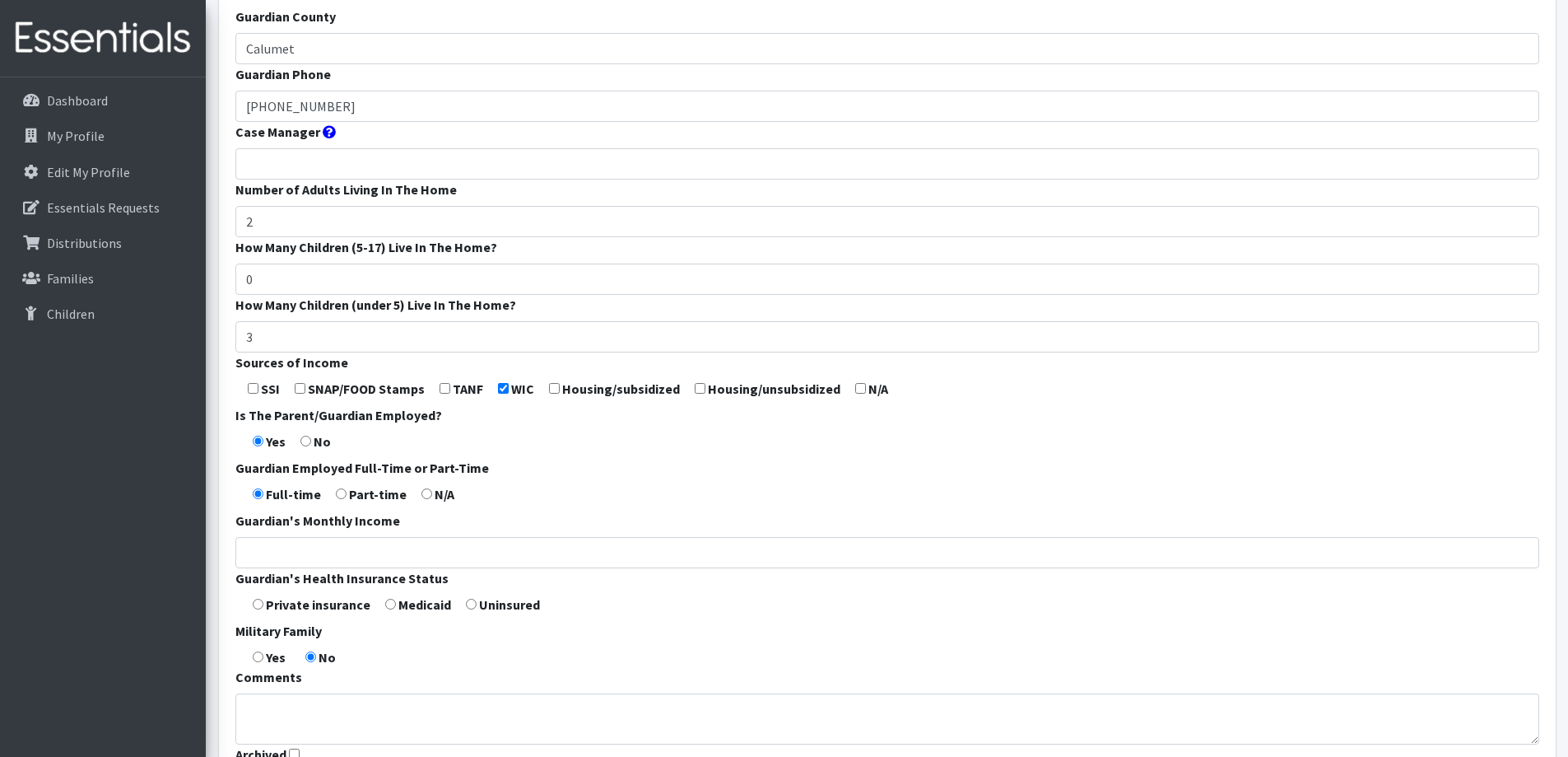
radio input "true"
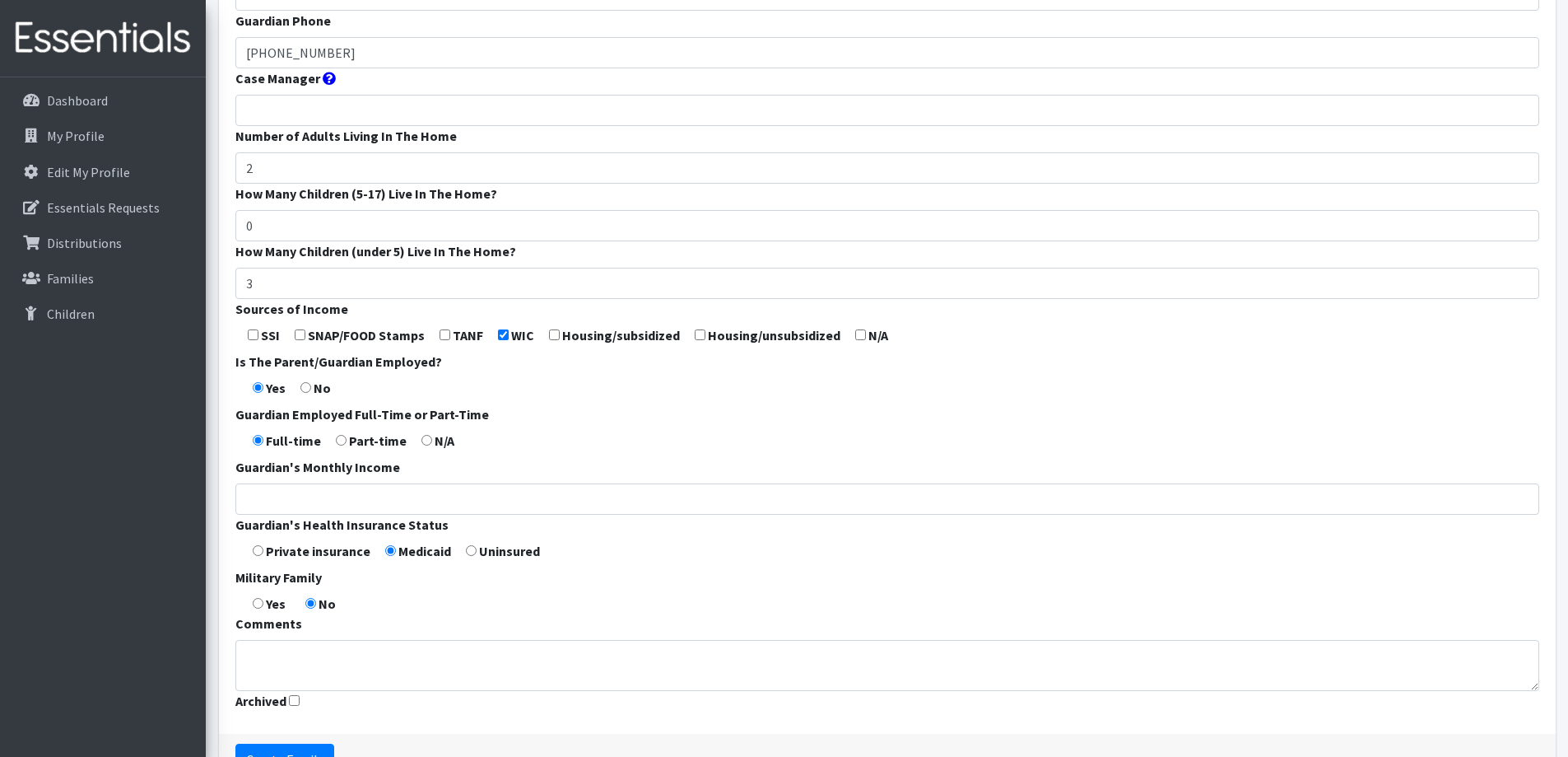
scroll to position [411, 0]
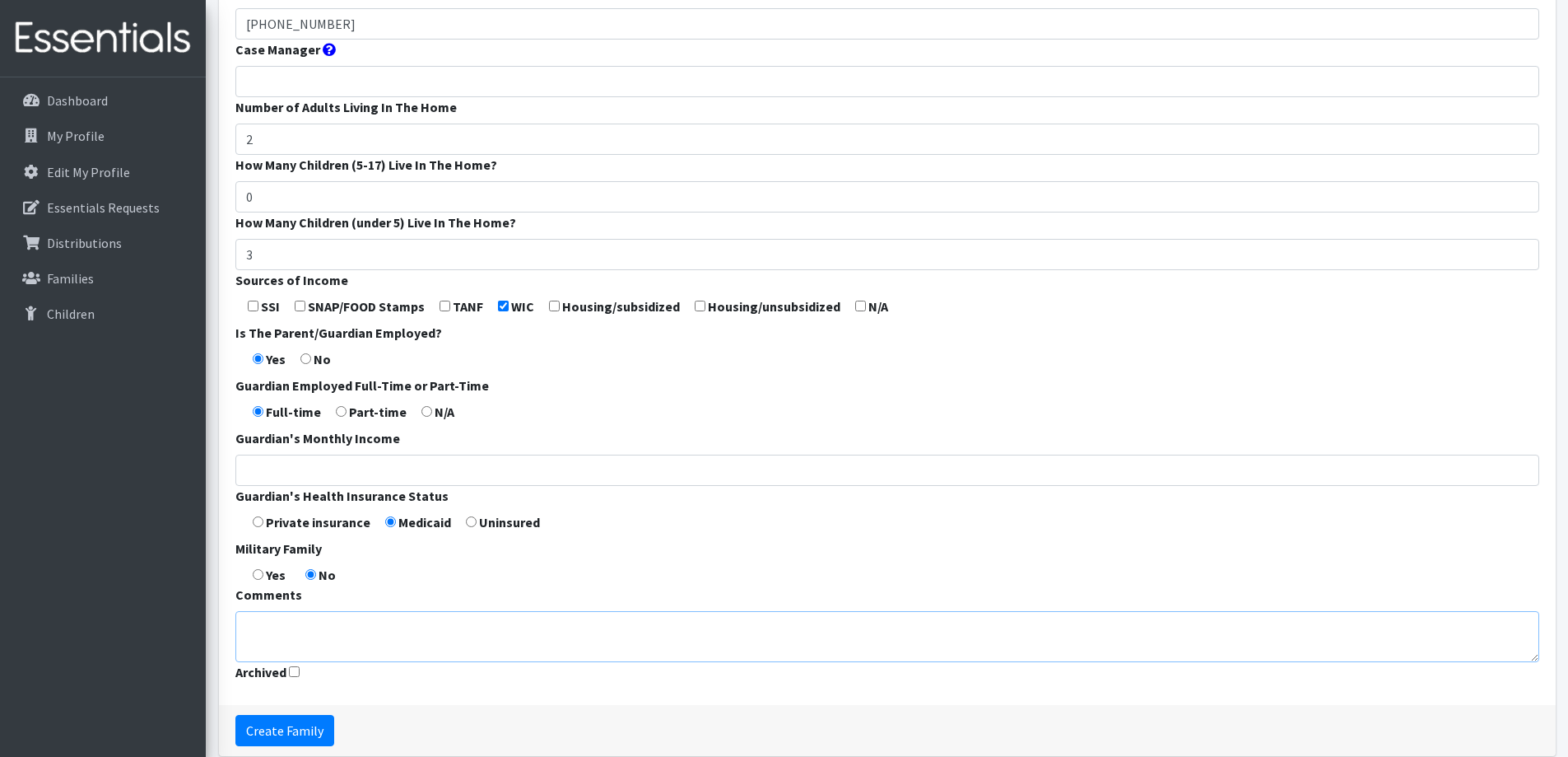
click at [437, 633] on textarea "Comments" at bounding box center [887, 636] width 1304 height 51
type textarea "Regulated child care"
click at [303, 718] on input "Create Family" at bounding box center [284, 730] width 99 height 31
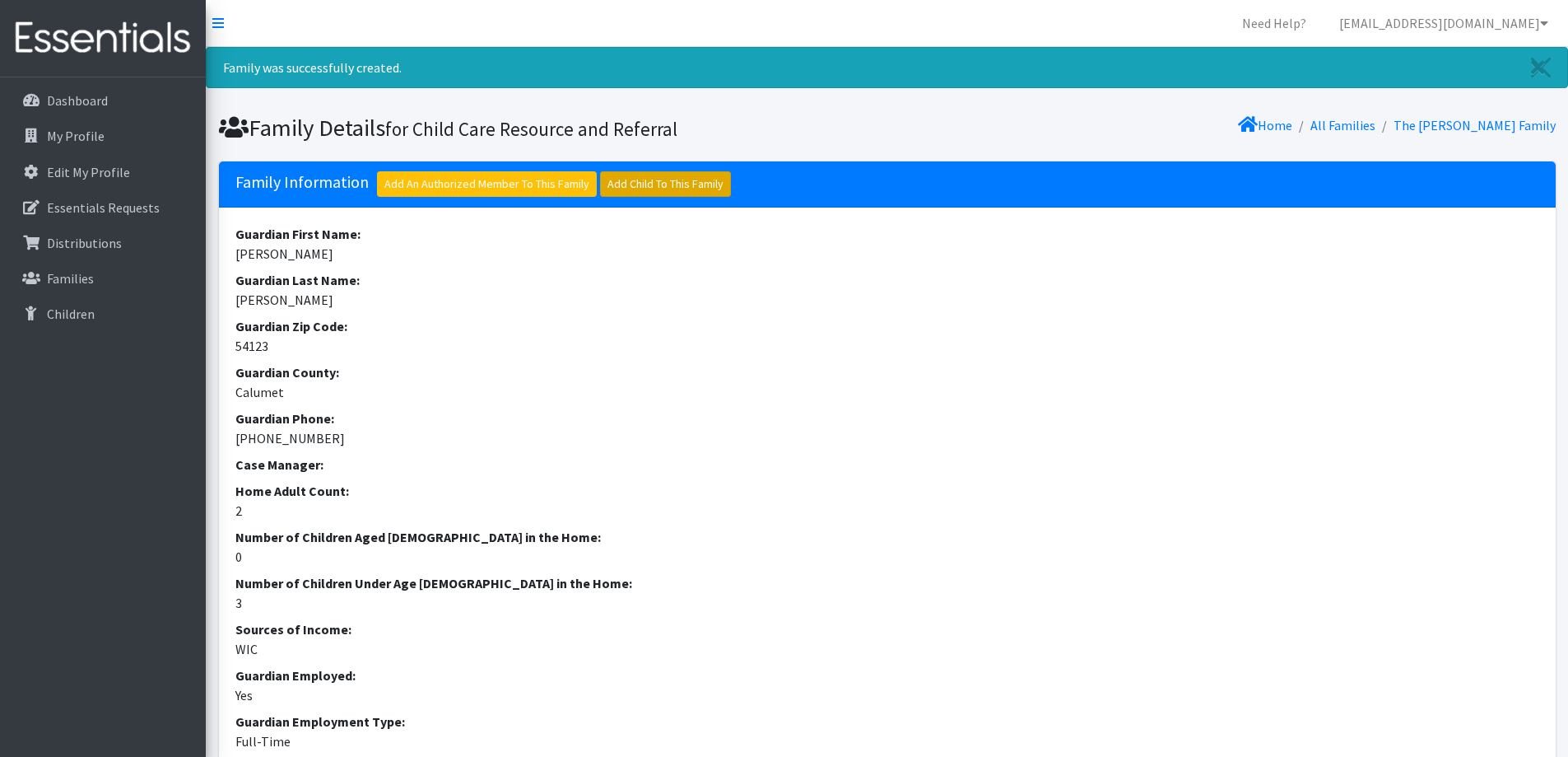
click at [686, 188] on link "Add Child To This Family" at bounding box center [664, 184] width 131 height 25
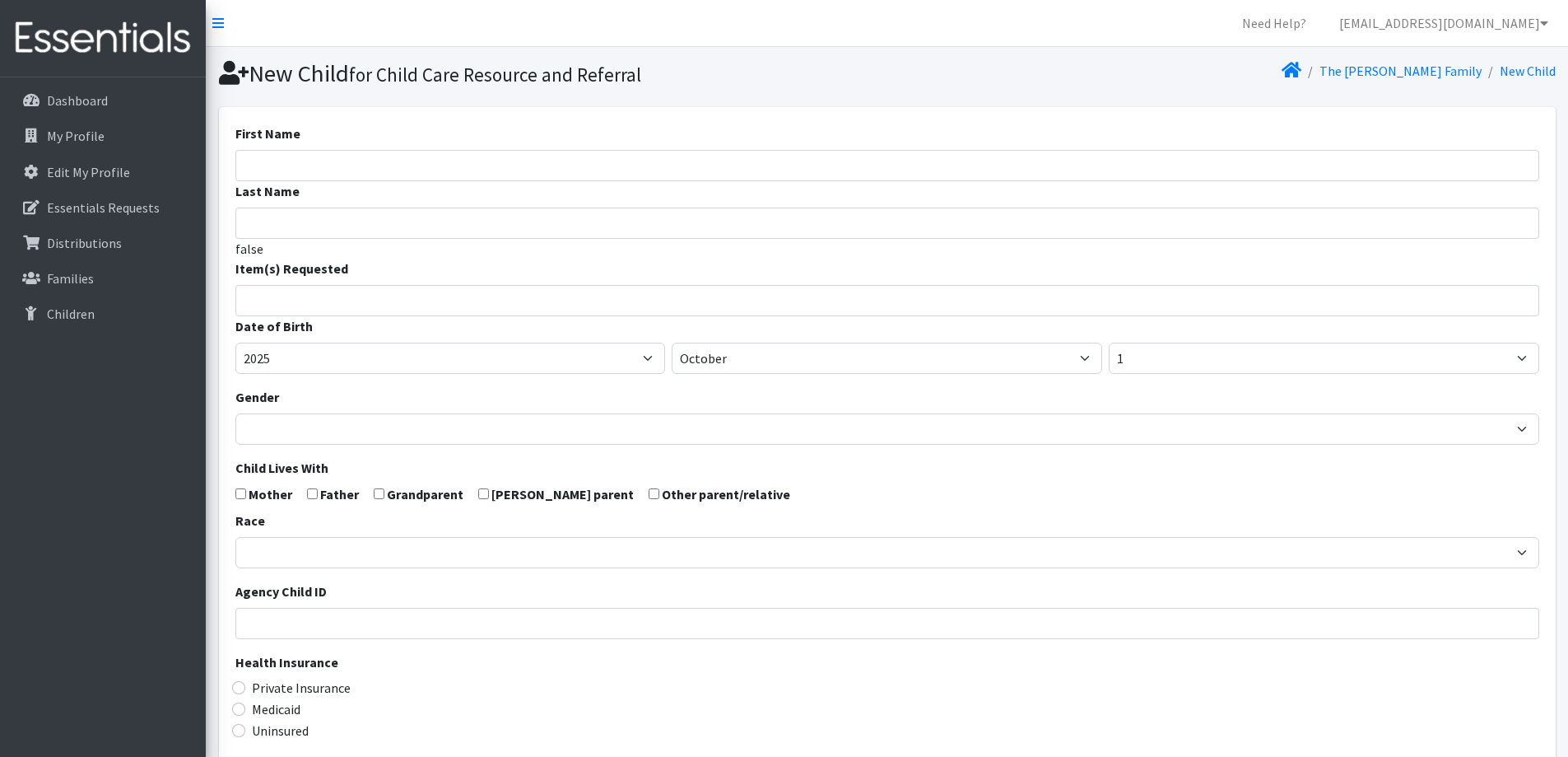
select select
click at [652, 168] on input "First Name" at bounding box center [887, 165] width 1304 height 31
type input "[PERSON_NAME]"
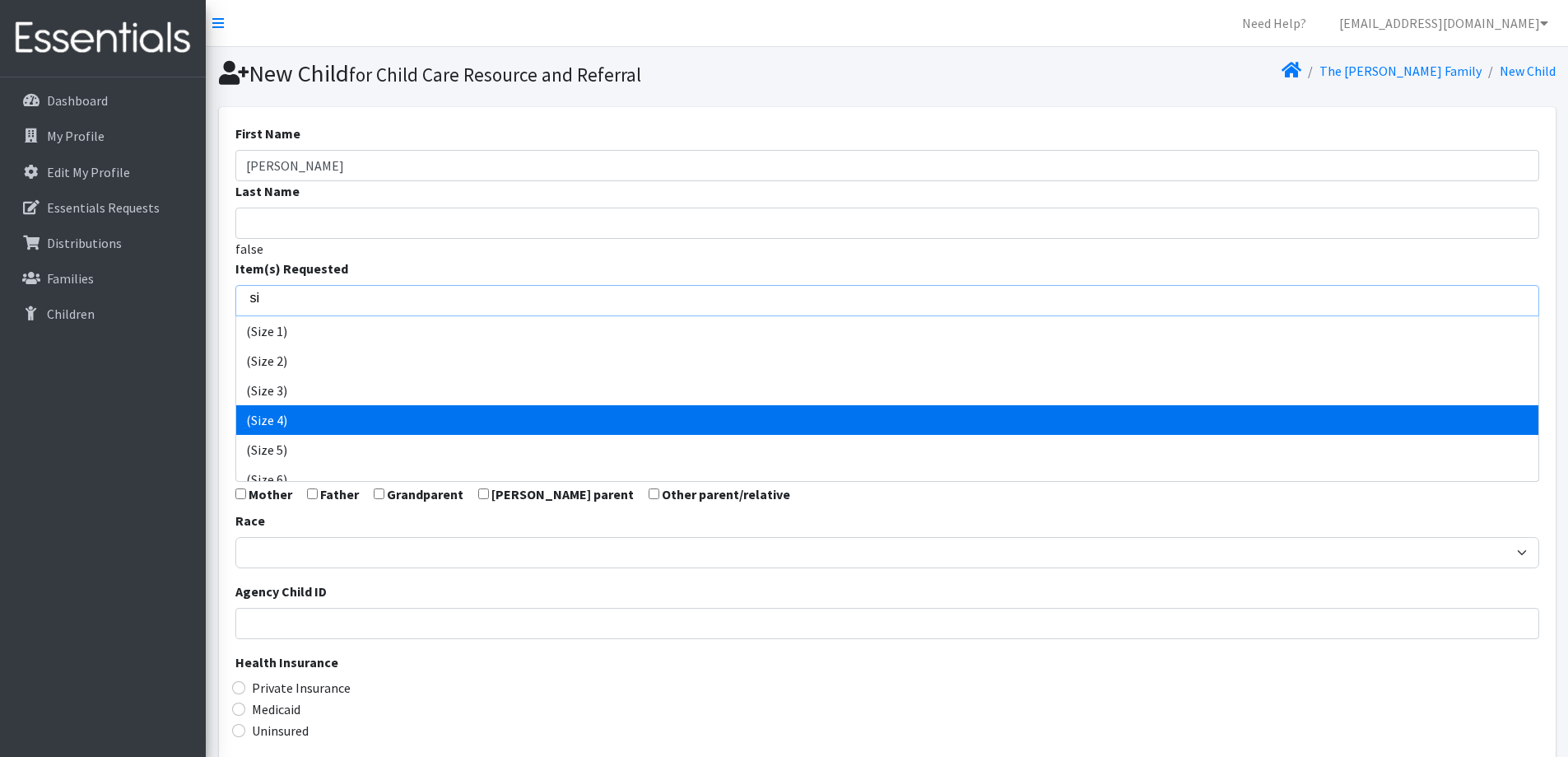
type input "si"
select select "14512"
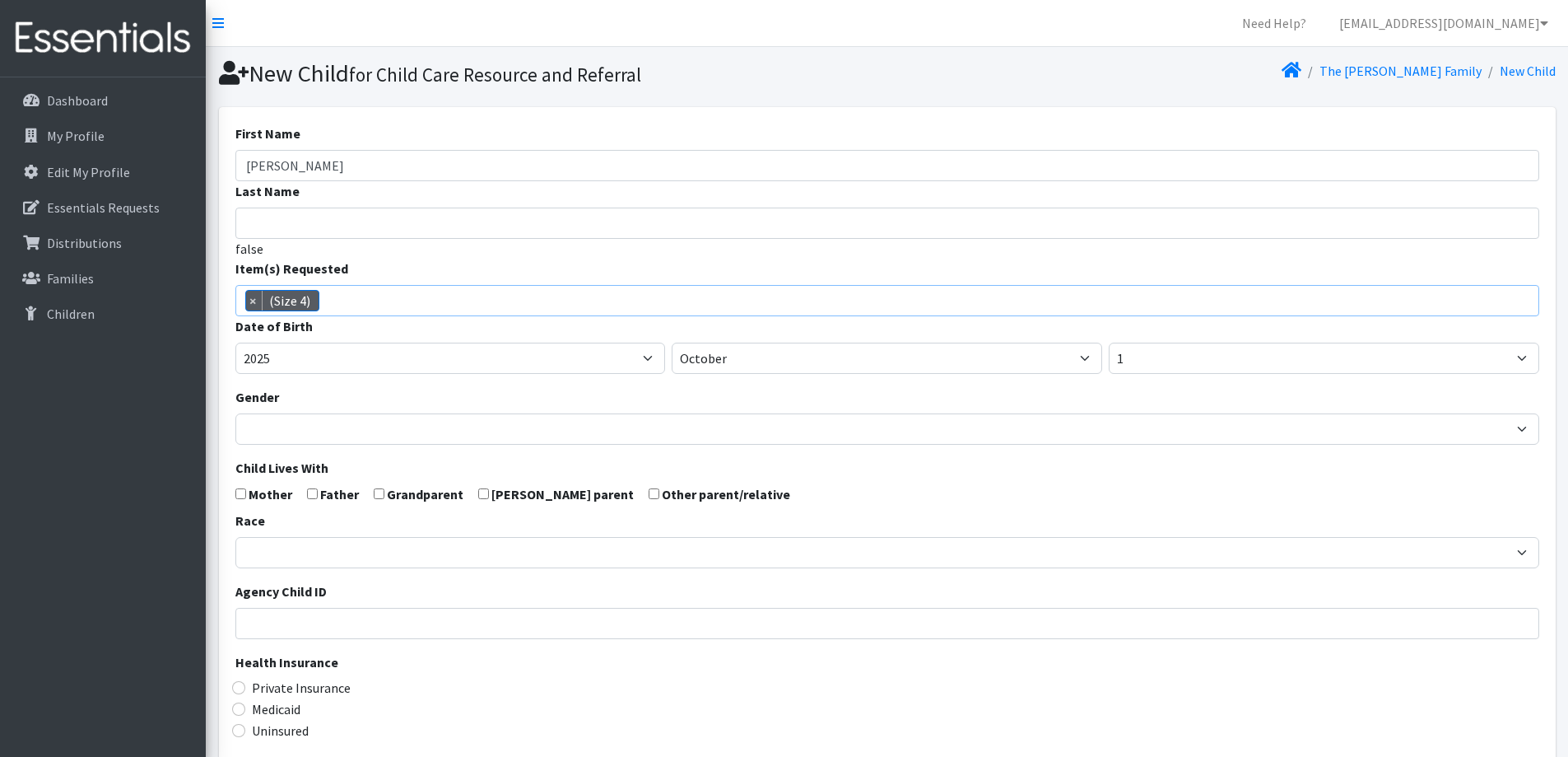
scroll to position [87, 0]
click at [837, 360] on select "January February March April May June July August September October November De…" at bounding box center [887, 358] width 430 height 31
select select "5"
click at [672, 343] on select "January February March April May June July August September October November De…" at bounding box center [887, 358] width 430 height 31
click at [1182, 362] on select "1 2 3 4 5 6 7 8 9 10 11 12 13 14 15 16 17 18 19 20 21 22 23 24 25 26 27 28 29 3…" at bounding box center [1323, 358] width 430 height 31
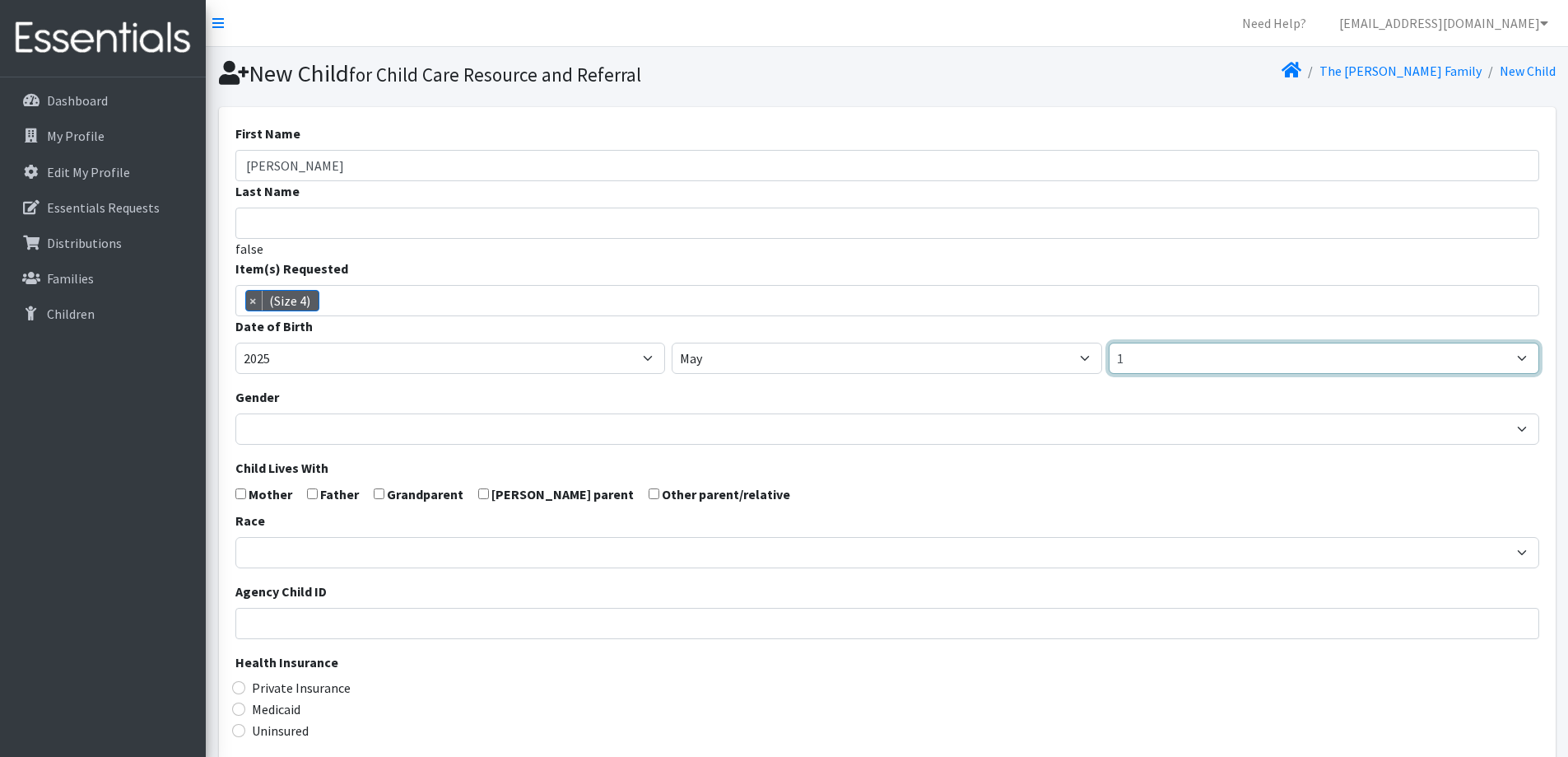
click at [1109, 343] on select "1 2 3 4 5 6 7 8 9 10 11 12 13 14 15 16 17 18 19 20 21 22 23 24 25 26 27 28 29 3…" at bounding box center [1323, 358] width 430 height 31
click at [1161, 353] on select "1 2 3 4 5 6 7 8 9 10 11 12 13 14 15 16 17 18 19 20 21 22 23 24 25 26 27 28 29 3…" at bounding box center [1323, 358] width 430 height 31
select select "19"
click at [1109, 343] on select "1 2 3 4 5 6 7 8 9 10 11 12 13 14 15 16 17 18 19 20 21 22 23 24 25 26 27 28 29 3…" at bounding box center [1323, 358] width 430 height 31
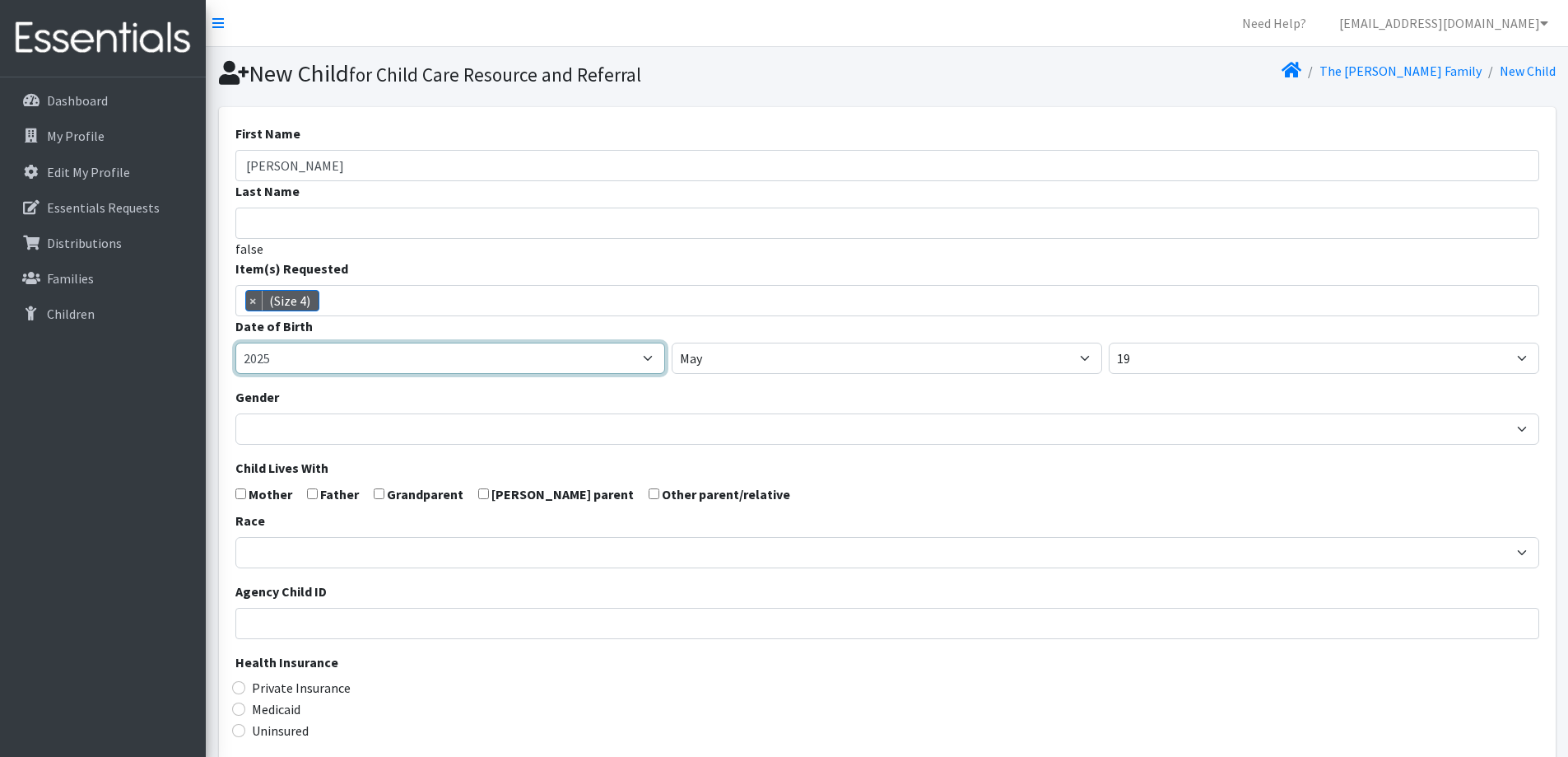
click at [431, 372] on select "2005 2006 2007 2008 2009 2010 2011 2012 2013 2014 2015 2016 2017 2018 2019 2020…" at bounding box center [450, 358] width 430 height 31
select select "2023"
click at [235, 343] on select "2005 2006 2007 2008 2009 2010 2011 2012 2013 2014 2015 2016 2017 2018 2019 2020…" at bounding box center [450, 358] width 430 height 31
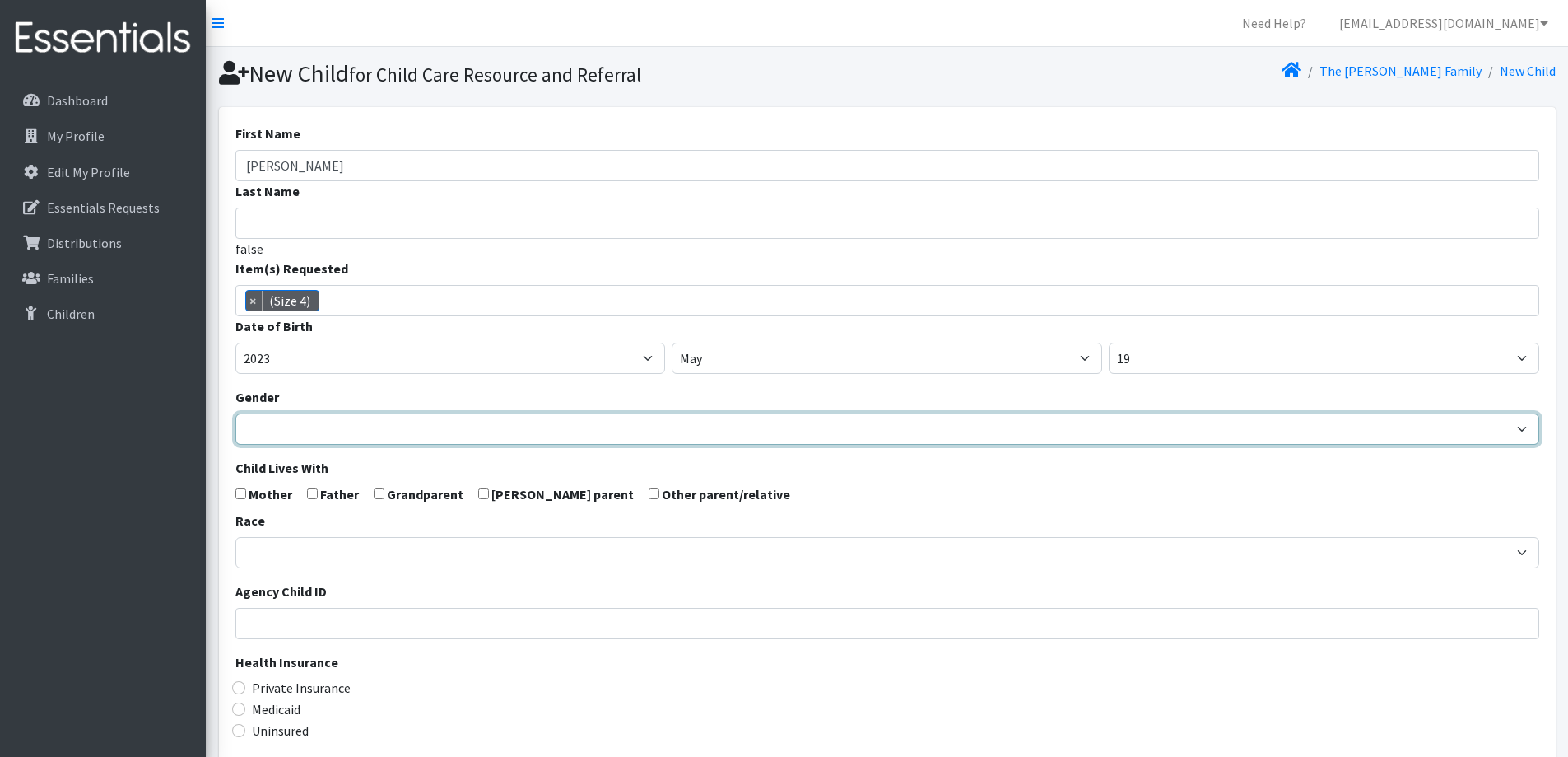
click at [430, 441] on select "[DEMOGRAPHIC_DATA] [DEMOGRAPHIC_DATA]" at bounding box center [887, 428] width 1304 height 31
select select "[DEMOGRAPHIC_DATA]"
click at [235, 413] on select "[DEMOGRAPHIC_DATA] [DEMOGRAPHIC_DATA]" at bounding box center [887, 428] width 1304 height 31
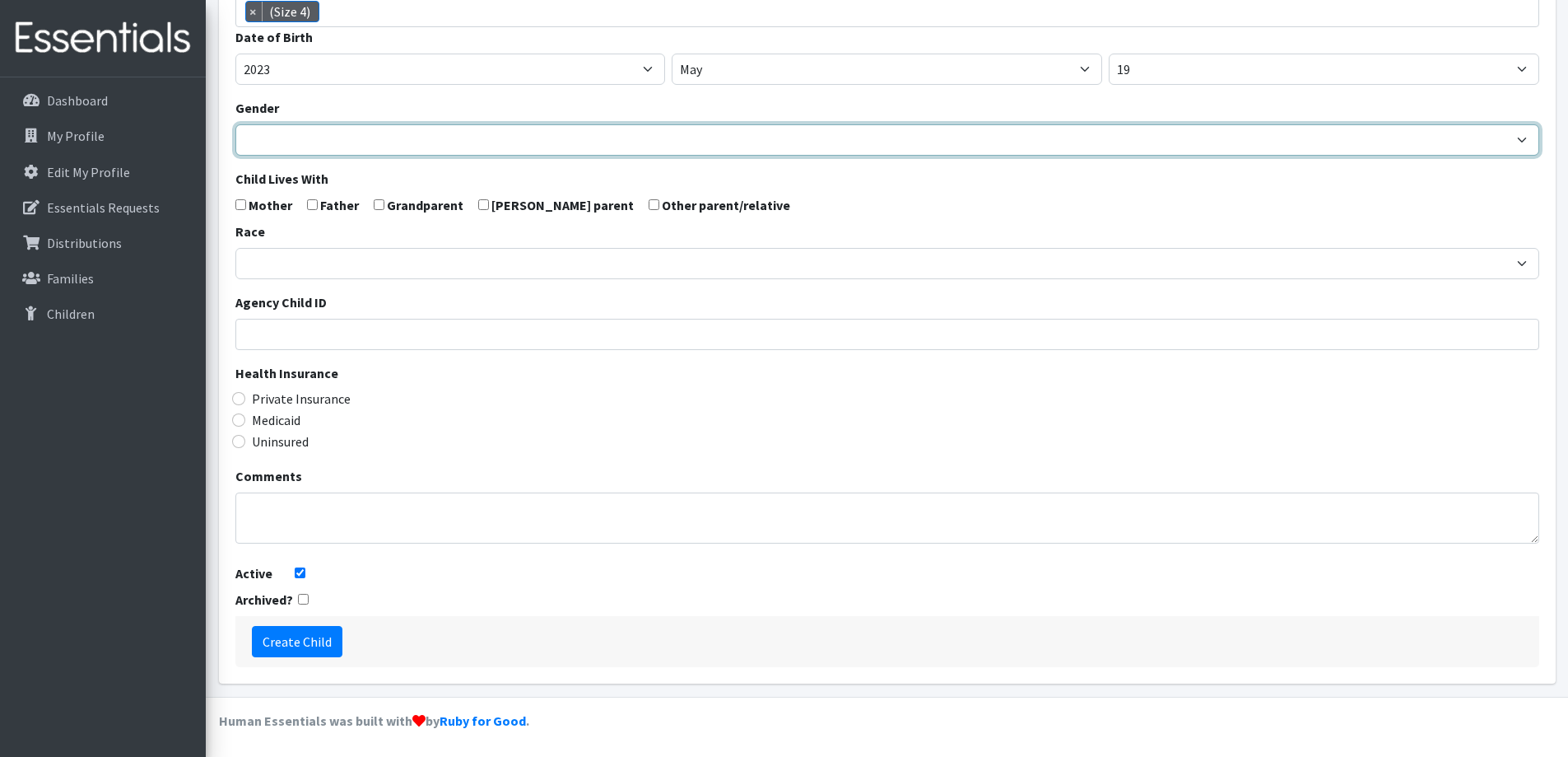
scroll to position [291, 0]
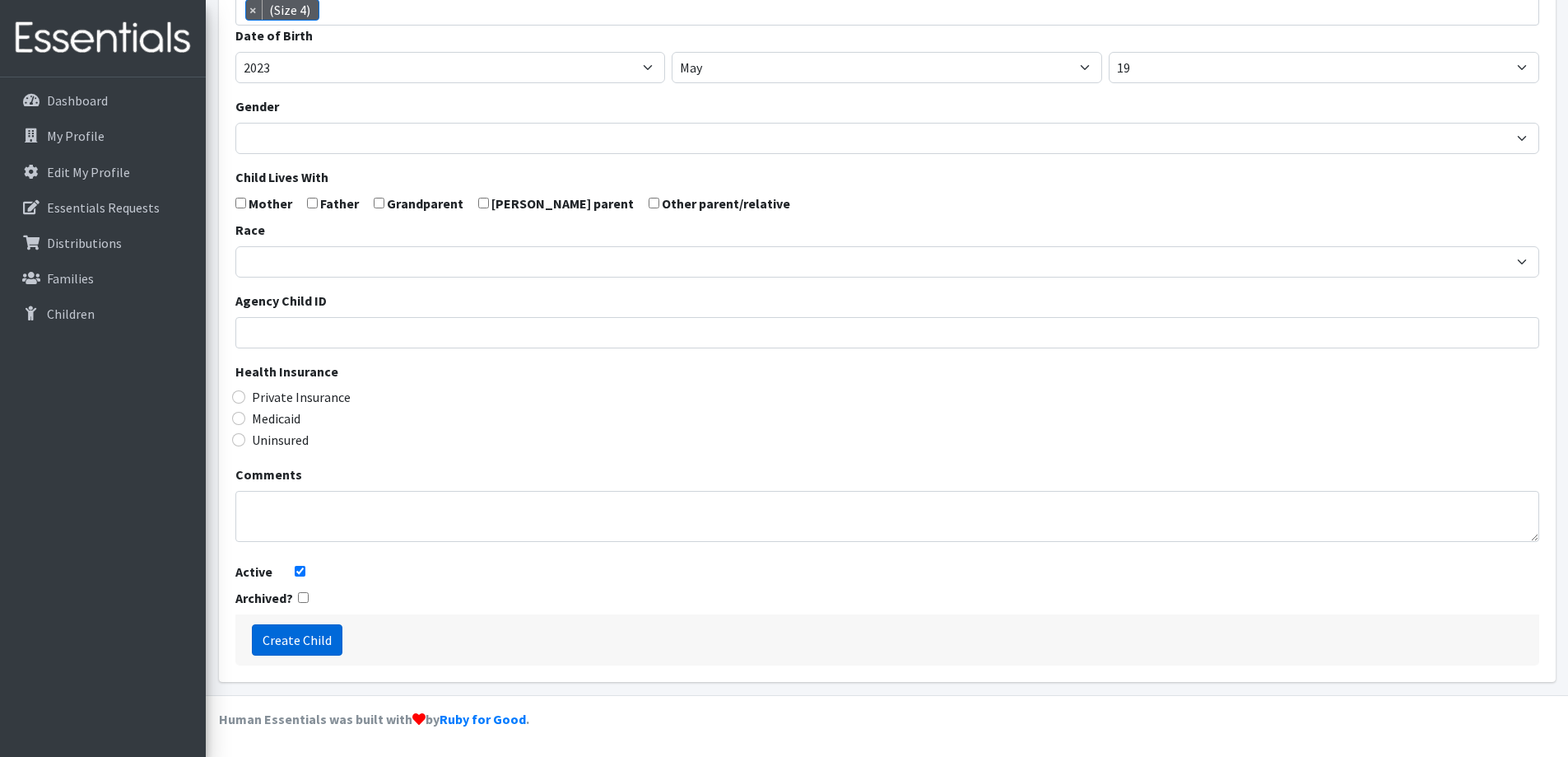
click at [300, 650] on input "Create Child" at bounding box center [297, 639] width 90 height 31
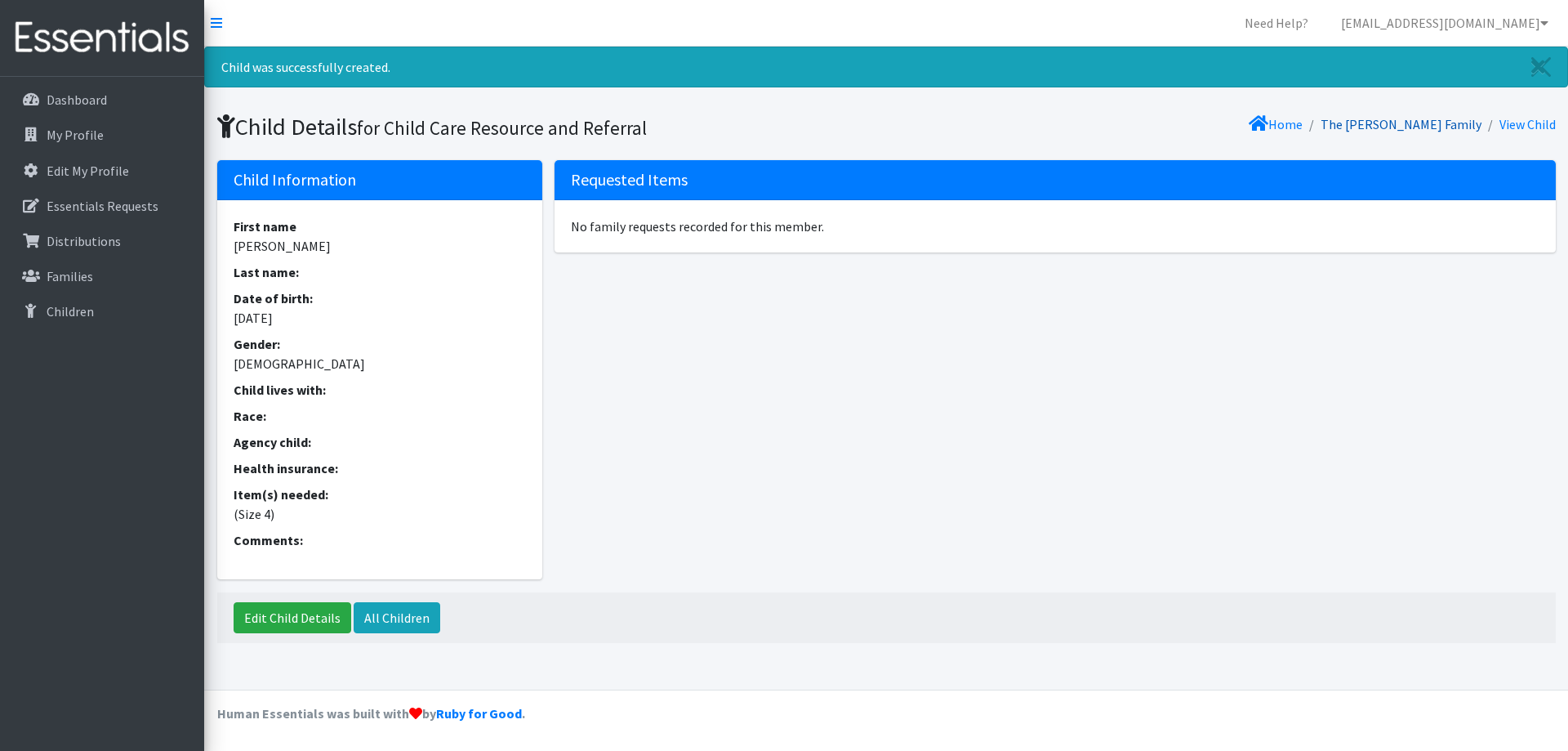
click at [1388, 116] on link "The [PERSON_NAME] Family" at bounding box center [1401, 123] width 161 height 16
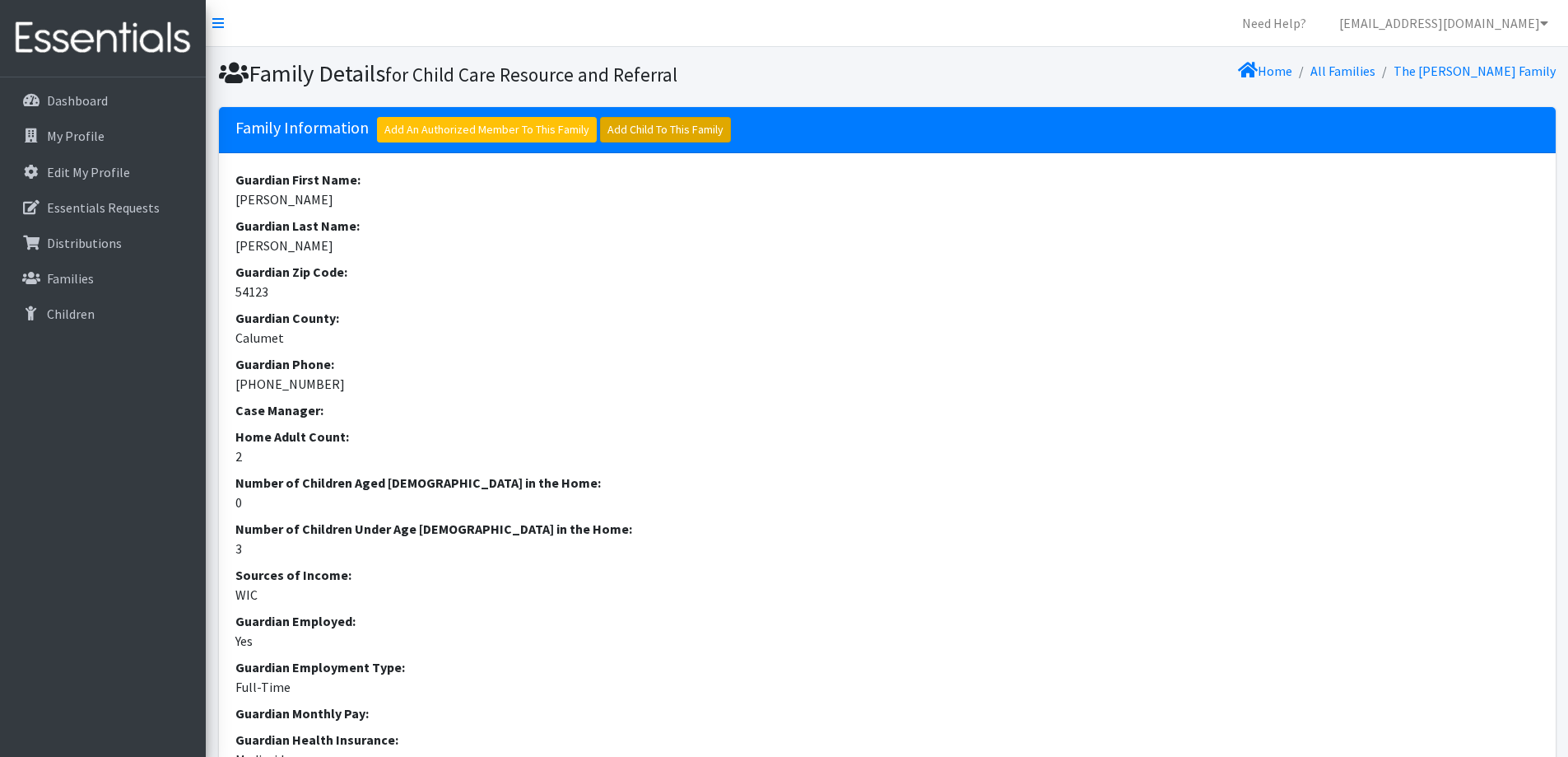
click at [673, 120] on link "Add Child To This Family" at bounding box center [664, 129] width 131 height 25
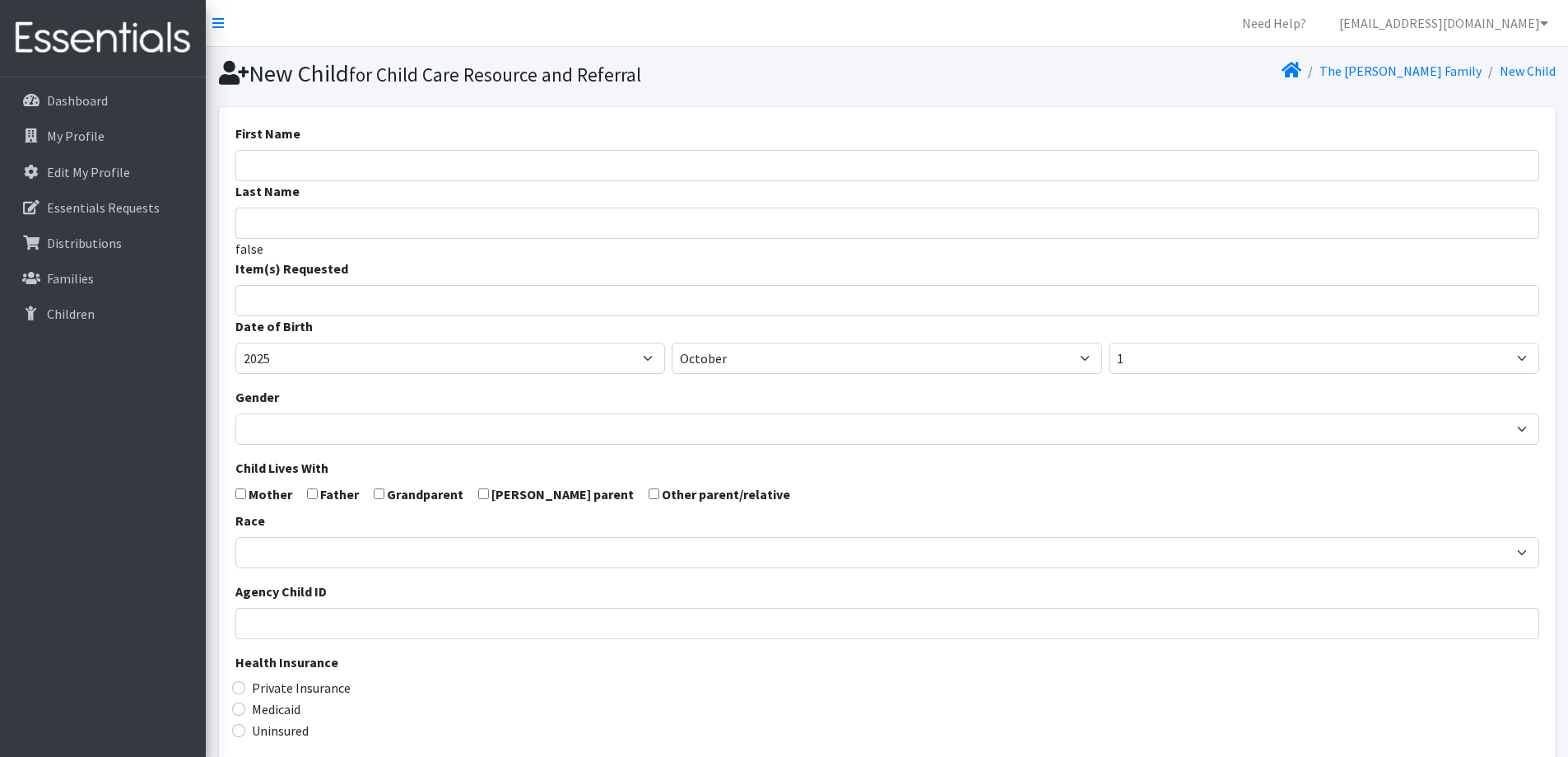
select select
click at [497, 169] on input "First Name" at bounding box center [887, 165] width 1304 height 31
type input "c"
type input "Charlotte"
click at [488, 306] on ul at bounding box center [892, 298] width 1313 height 22
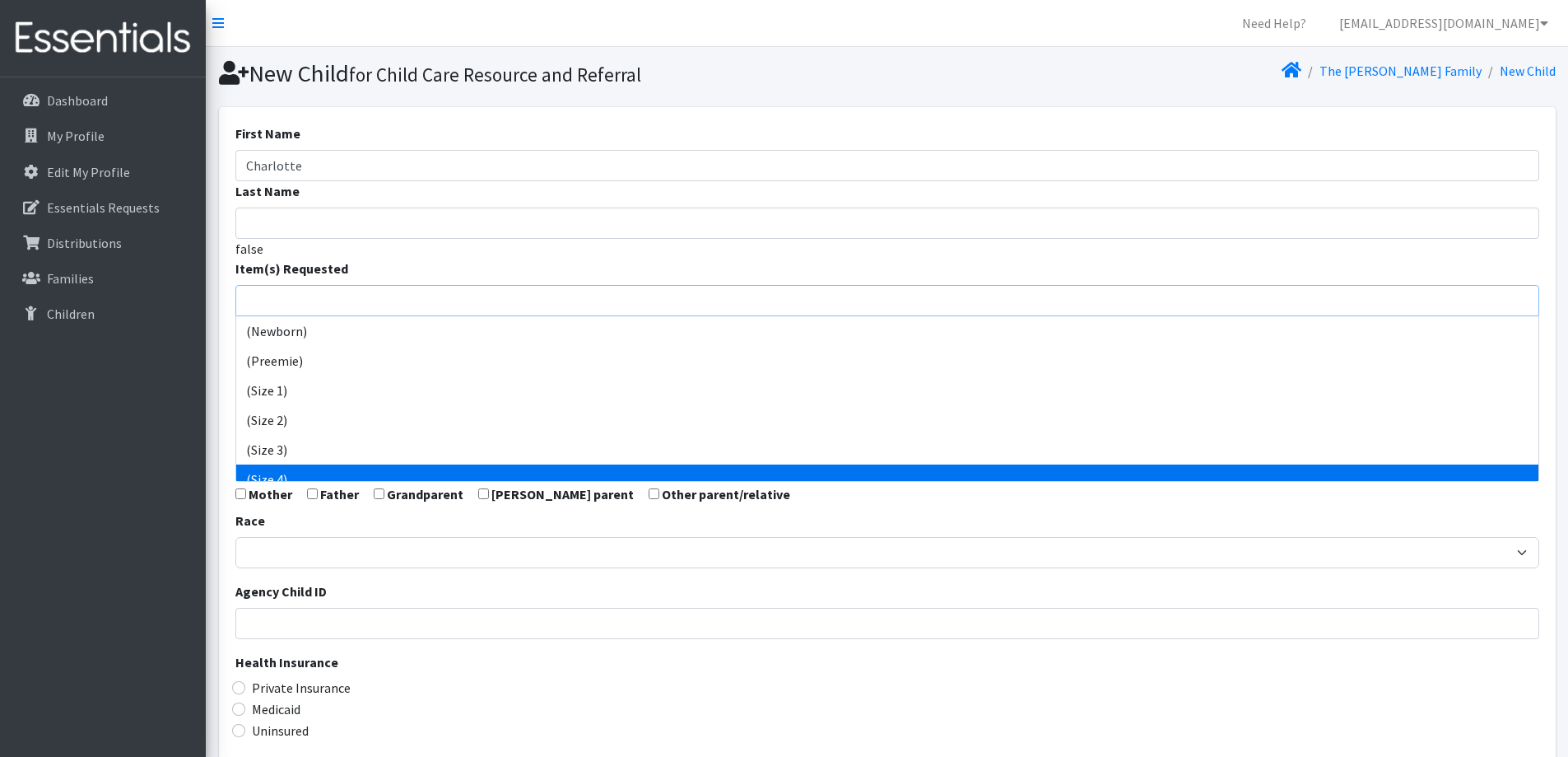
select select "14512"
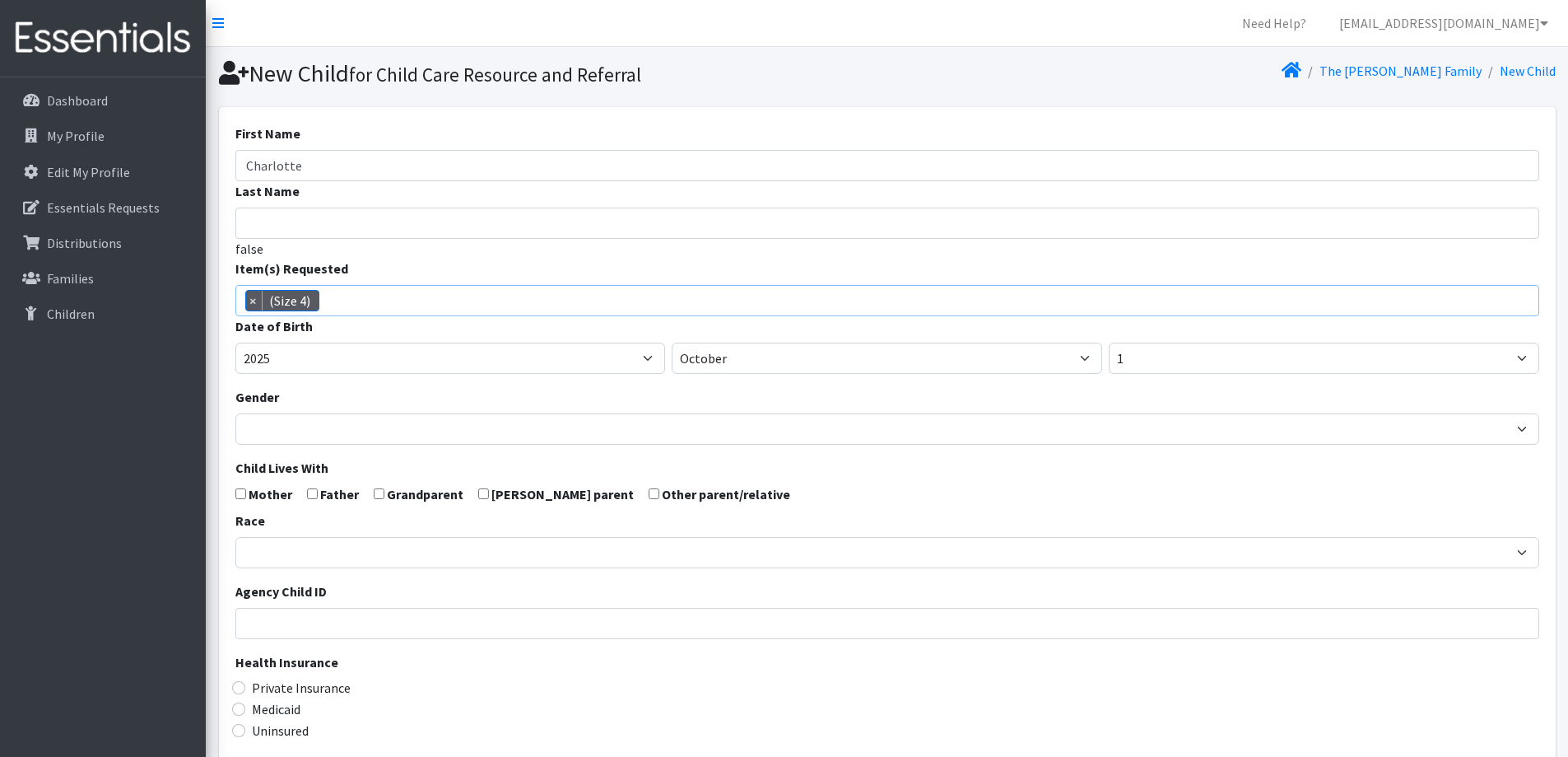
scroll to position [87, 0]
click at [744, 362] on select "January February March April May June July August September October November De…" at bounding box center [887, 358] width 430 height 31
select select "5"
click at [672, 343] on select "January February March April May June July August September October November De…" at bounding box center [887, 358] width 430 height 31
click at [1165, 364] on select "1 2 3 4 5 6 7 8 9 10 11 12 13 14 15 16 17 18 19 20 21 22 23 24 25 26 27 28 29 3…" at bounding box center [1323, 358] width 430 height 31
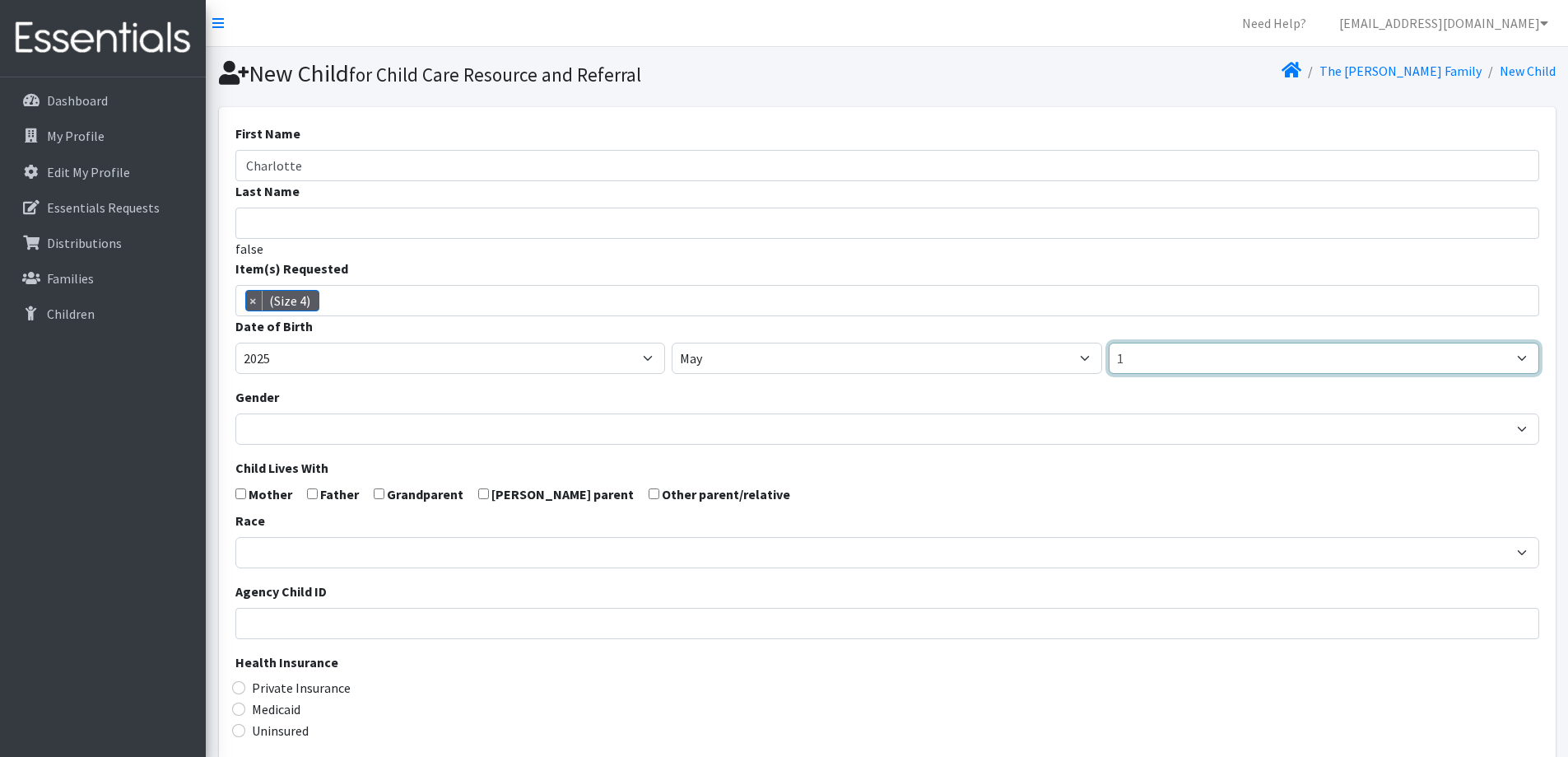
select select "19"
click at [1109, 343] on select "1 2 3 4 5 6 7 8 9 10 11 12 13 14 15 16 17 18 19 20 21 22 23 24 25 26 27 28 29 3…" at bounding box center [1323, 358] width 430 height 31
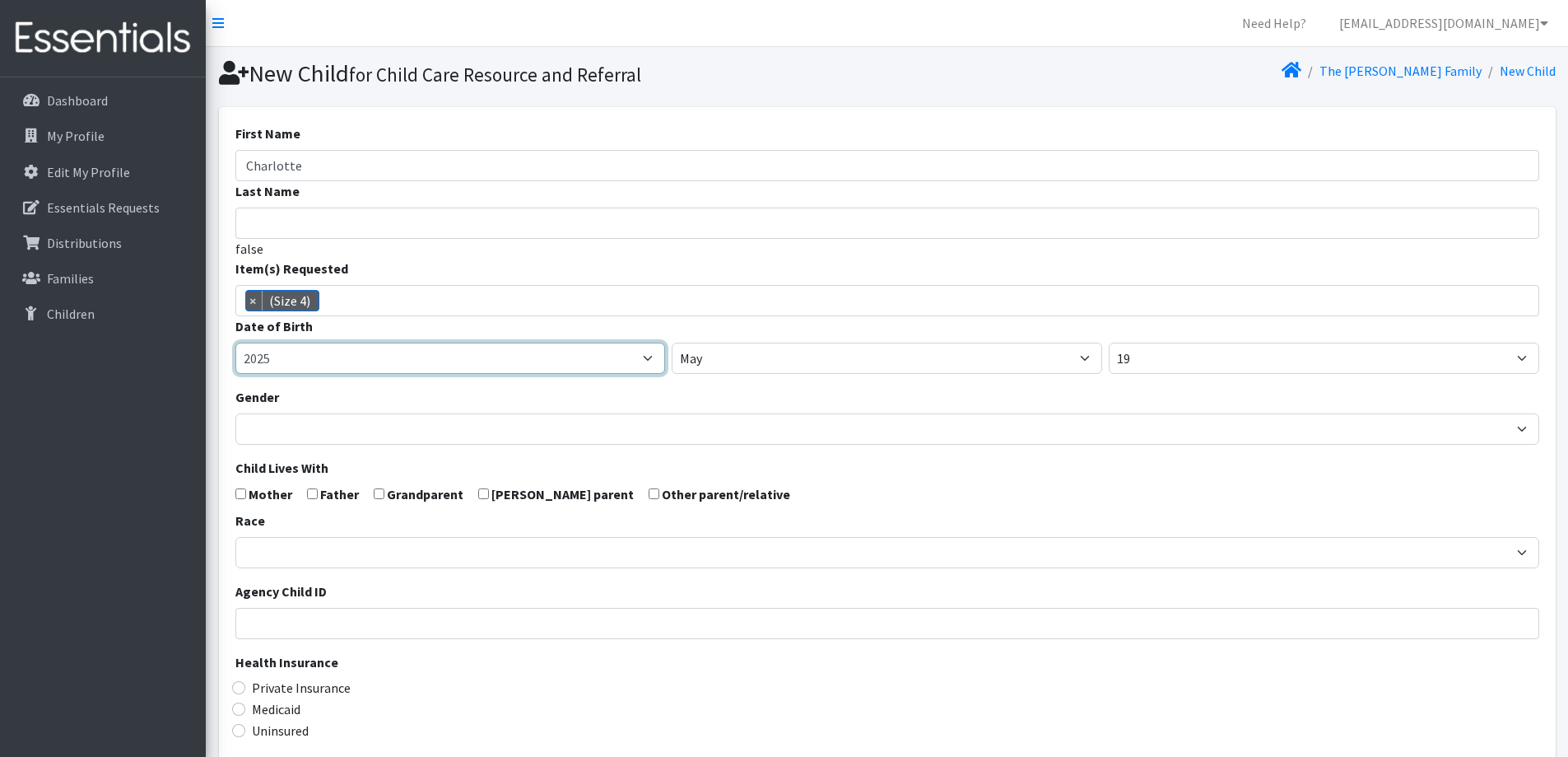
click at [466, 355] on select "2005 2006 2007 2008 2009 2010 2011 2012 2013 2014 2015 2016 2017 2018 2019 2020…" at bounding box center [450, 358] width 430 height 31
select select "2023"
click at [235, 343] on select "2005 2006 2007 2008 2009 2010 2011 2012 2013 2014 2015 2016 2017 2018 2019 2020…" at bounding box center [450, 358] width 430 height 31
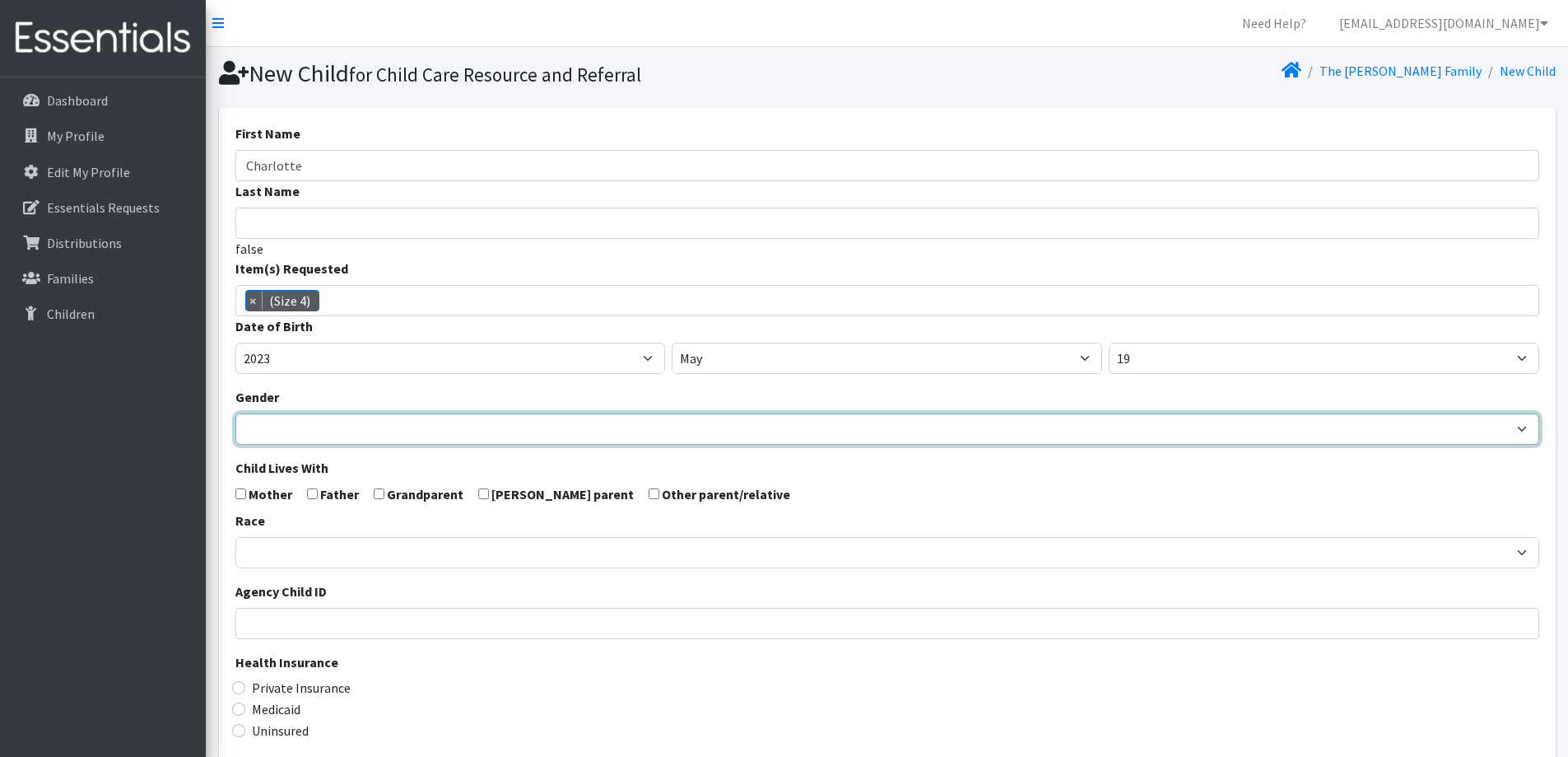
click at [423, 433] on select "Male Female" at bounding box center [887, 428] width 1304 height 31
select select "Female"
click at [235, 413] on select "Male Female" at bounding box center [887, 428] width 1304 height 31
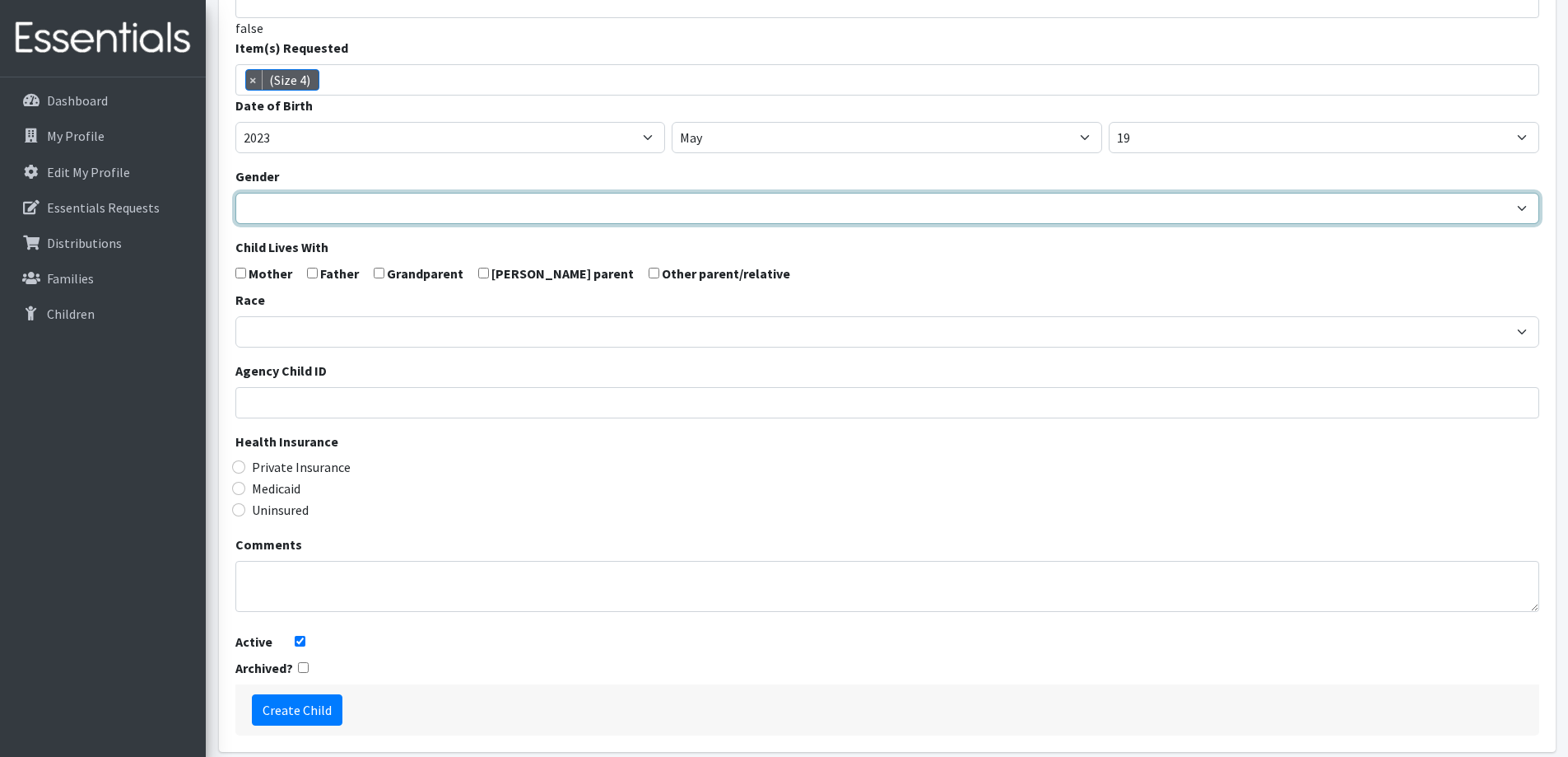
scroll to position [291, 0]
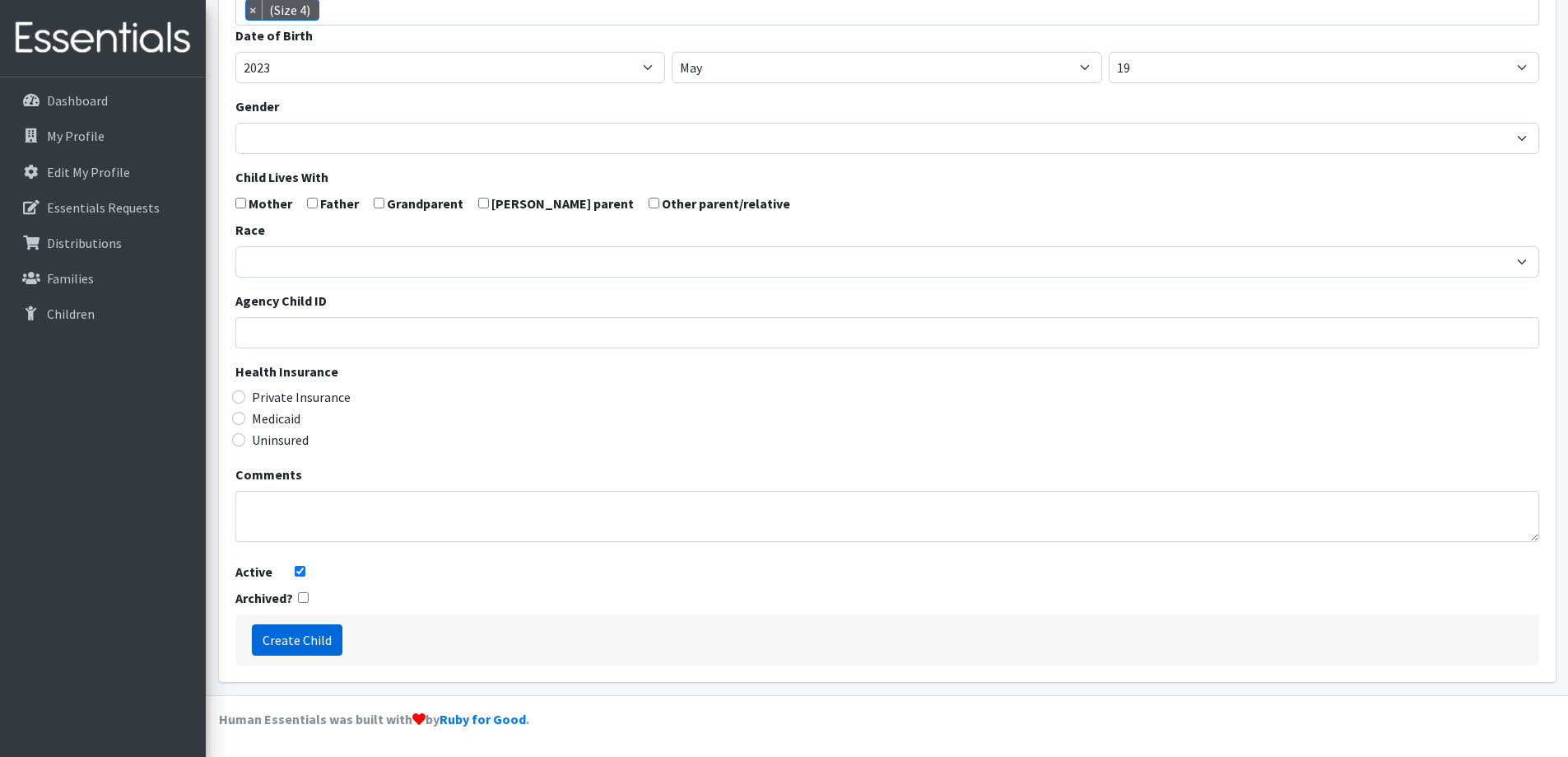
click at [309, 635] on input "Create Child" at bounding box center [297, 639] width 90 height 31
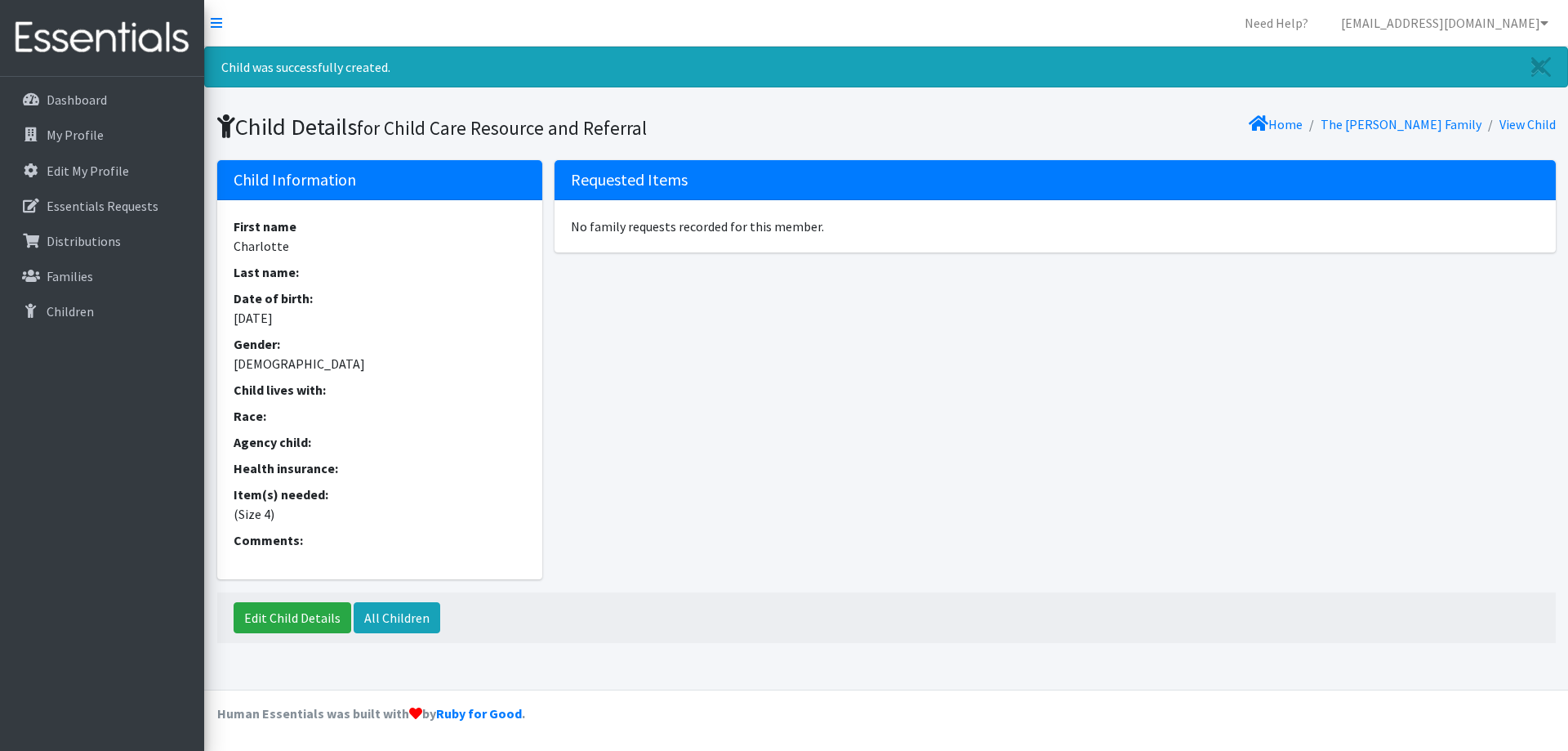
click at [1402, 114] on li "The [PERSON_NAME] Family" at bounding box center [1392, 124] width 179 height 23
click at [1401, 133] on li "The [PERSON_NAME] Family" at bounding box center [1392, 124] width 179 height 23
click at [1401, 127] on link "The Johnson Family" at bounding box center [1401, 123] width 161 height 16
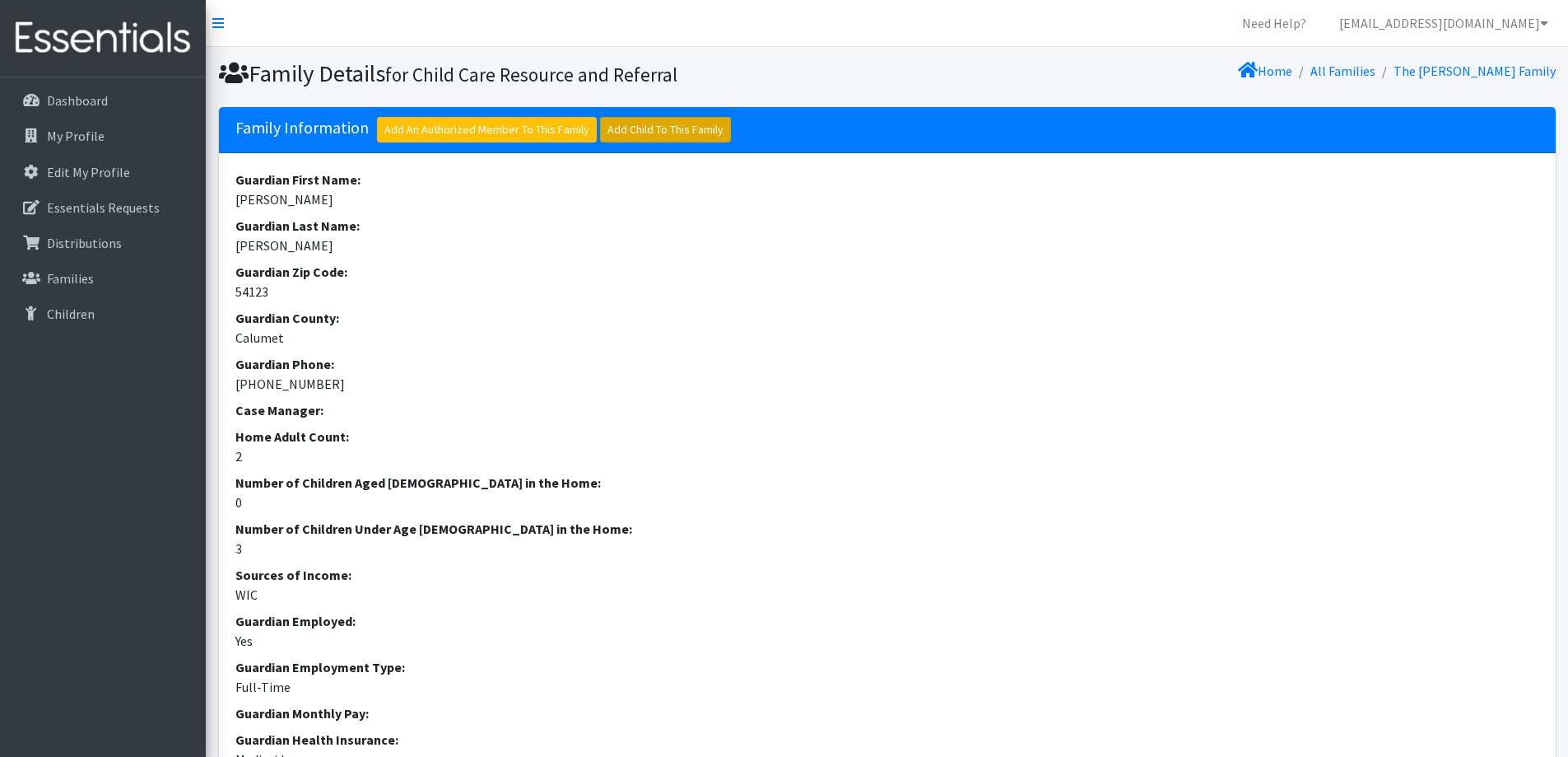
click at [666, 141] on link "Add Child To This Family" at bounding box center [664, 129] width 131 height 25
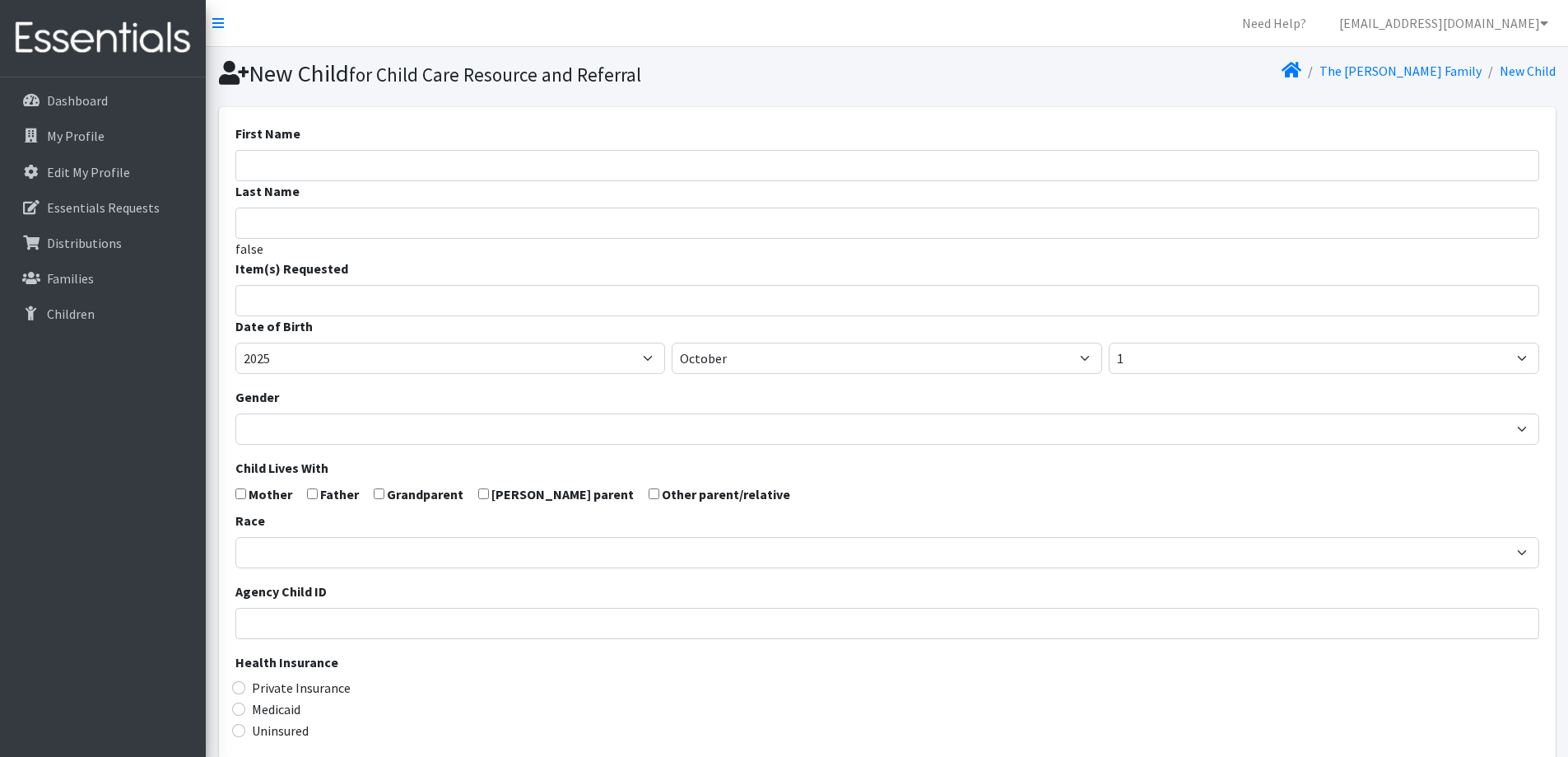
select select
click at [915, 165] on input "First Name" at bounding box center [887, 165] width 1304 height 31
type input "[PERSON_NAME]"
click at [429, 308] on ul at bounding box center [892, 298] width 1313 height 22
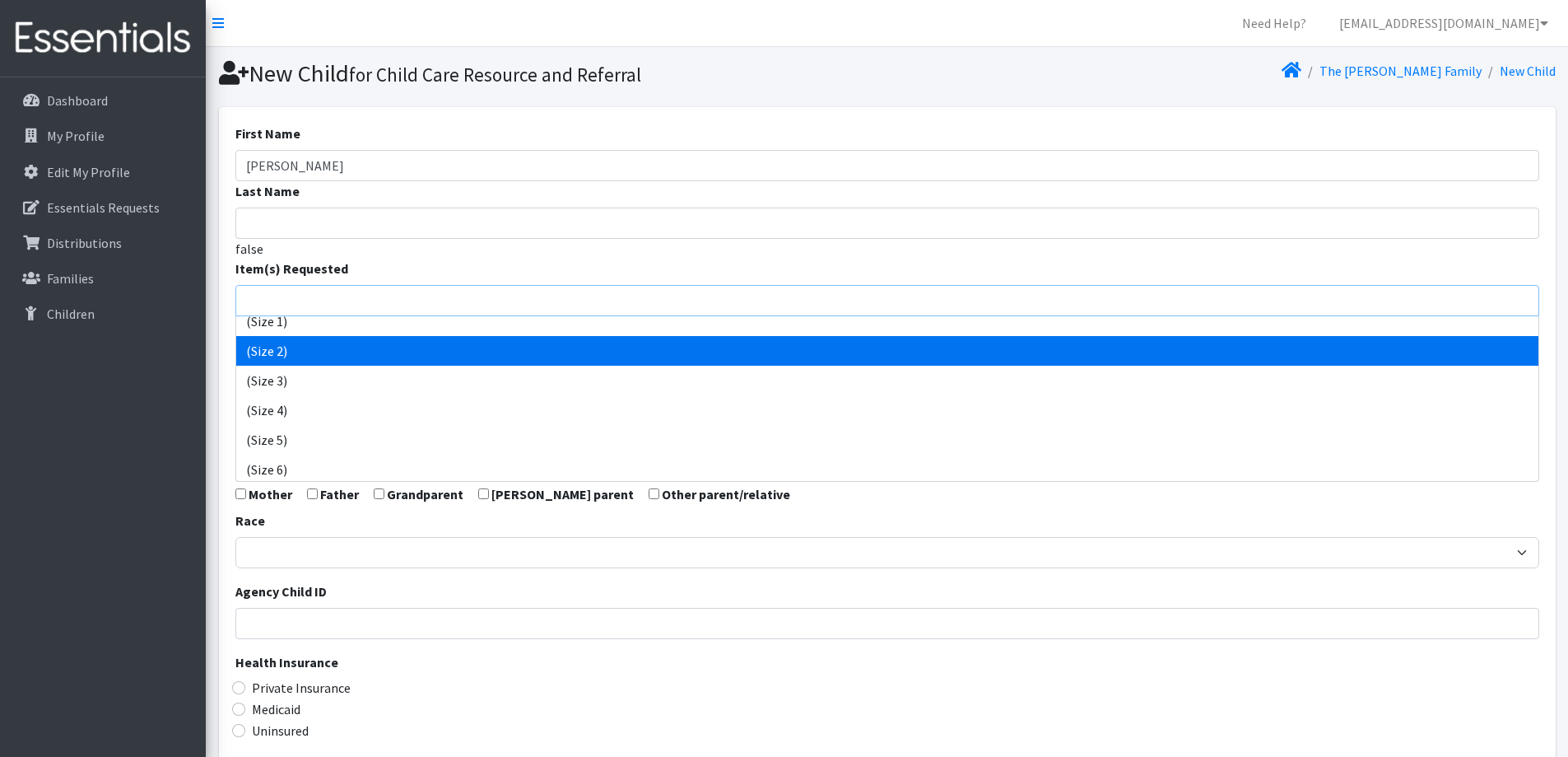
scroll to position [165, 0]
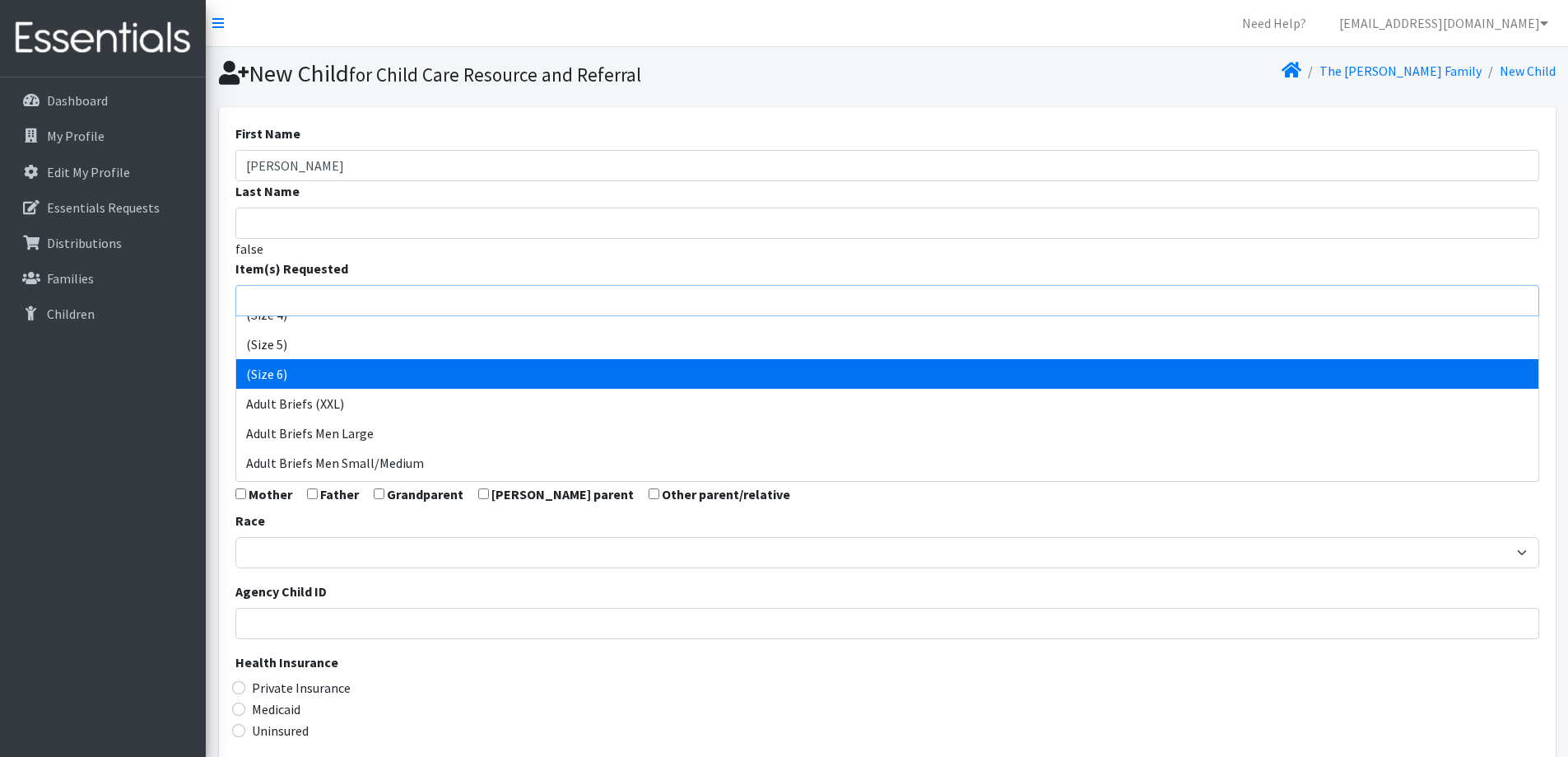
select select "14491"
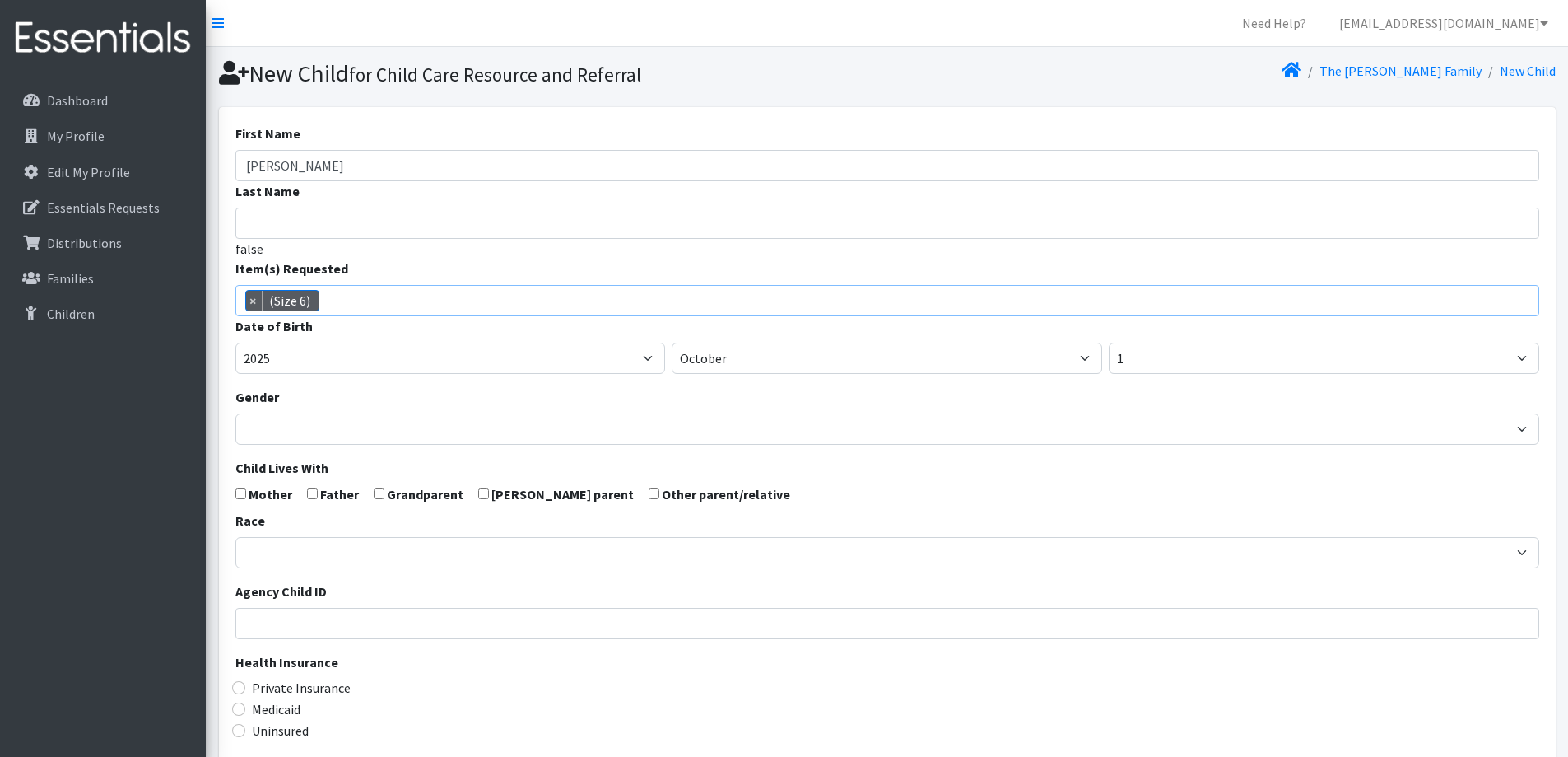
scroll to position [121, 0]
click at [912, 358] on select "January February March April May June July August September October November De…" at bounding box center [887, 358] width 430 height 31
select select "7"
click at [672, 343] on select "January February March April May June July August September October November De…" at bounding box center [887, 358] width 430 height 31
click at [1176, 364] on select "1 2 3 4 5 6 7 8 9 10 11 12 13 14 15 16 17 18 19 20 21 22 23 24 25 26 27 28 29 3…" at bounding box center [1323, 358] width 430 height 31
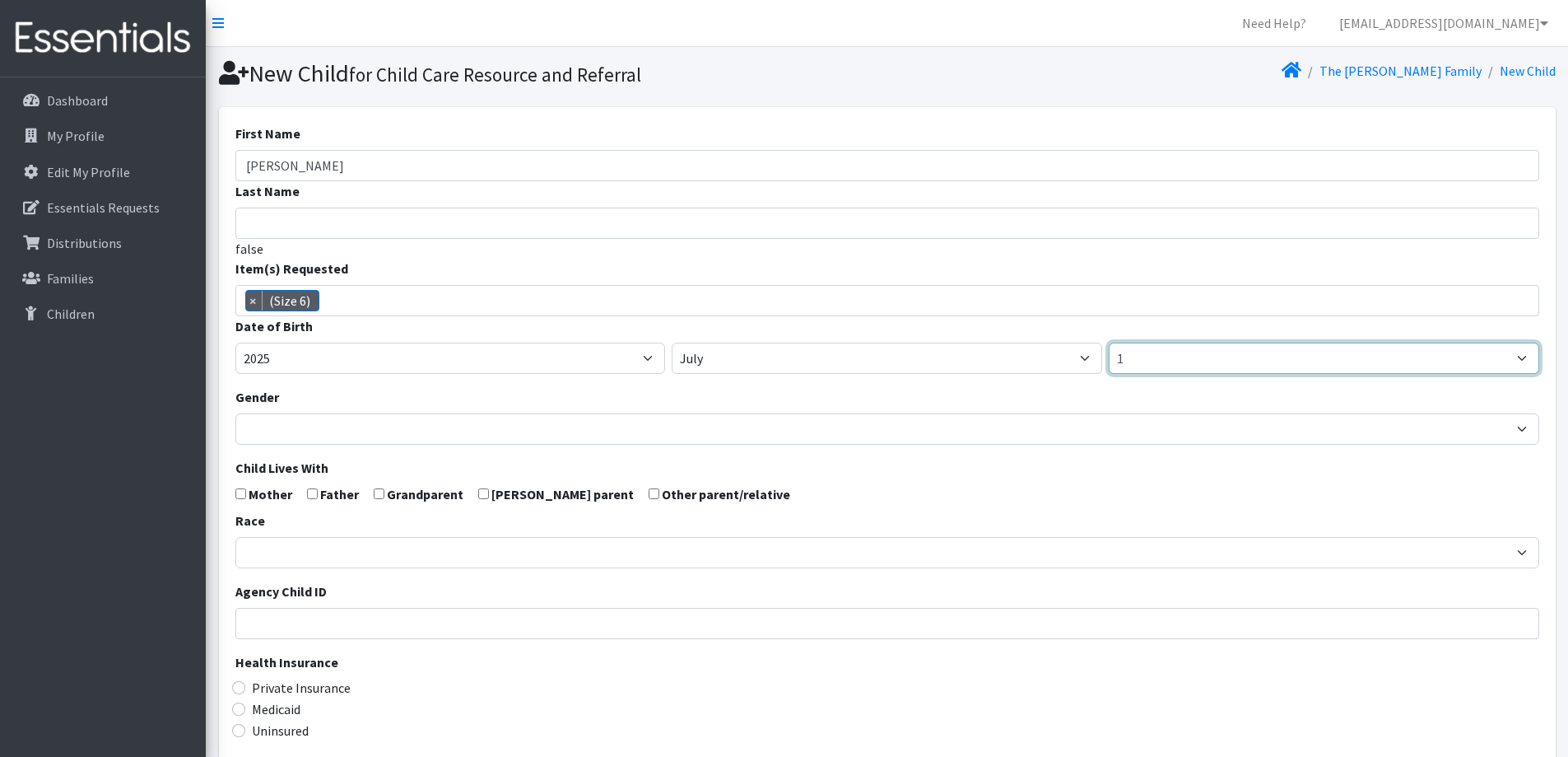
select select "3"
click at [1109, 343] on select "1 2 3 4 5 6 7 8 9 10 11 12 13 14 15 16 17 18 19 20 21 22 23 24 25 26 27 28 29 3…" at bounding box center [1323, 358] width 430 height 31
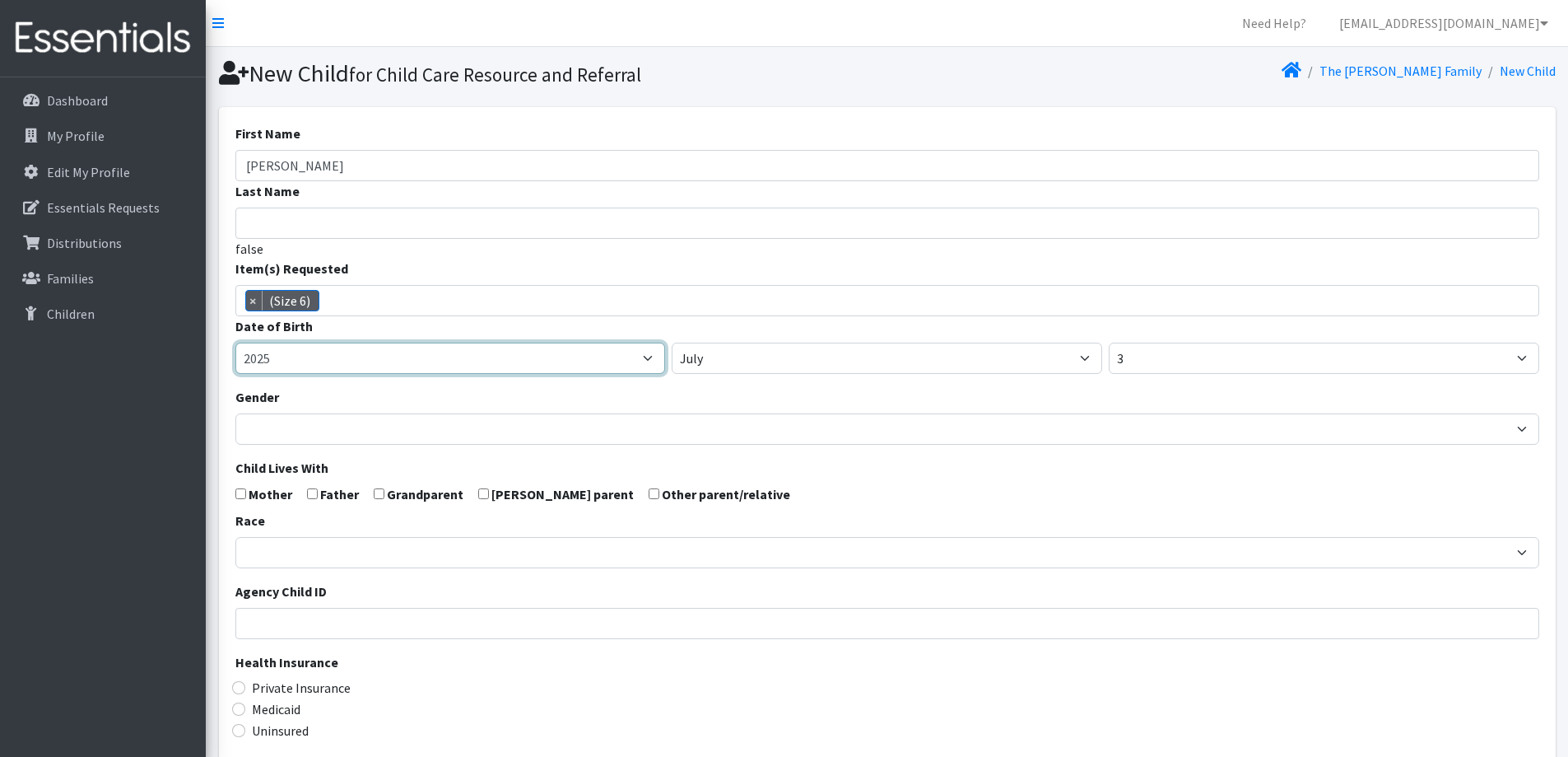
click at [451, 367] on select "2005 2006 2007 2008 2009 2010 2011 2012 2013 2014 2015 2016 2017 2018 2019 2020…" at bounding box center [450, 358] width 430 height 31
select select "2021"
click at [235, 343] on select "2005 2006 2007 2008 2009 2010 2011 2012 2013 2014 2015 2016 2017 2018 2019 2020…" at bounding box center [450, 358] width 430 height 31
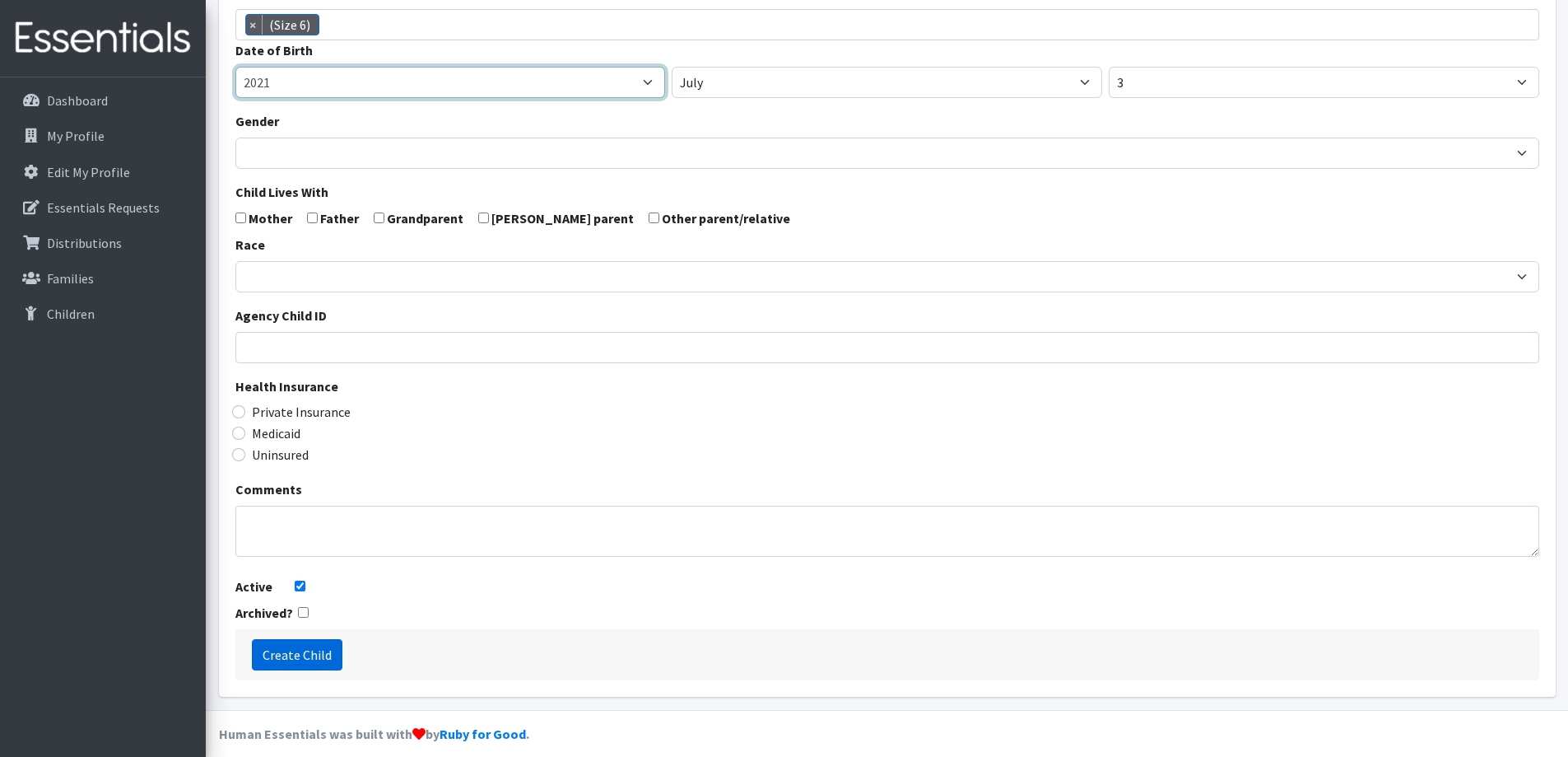
scroll to position [291, 0]
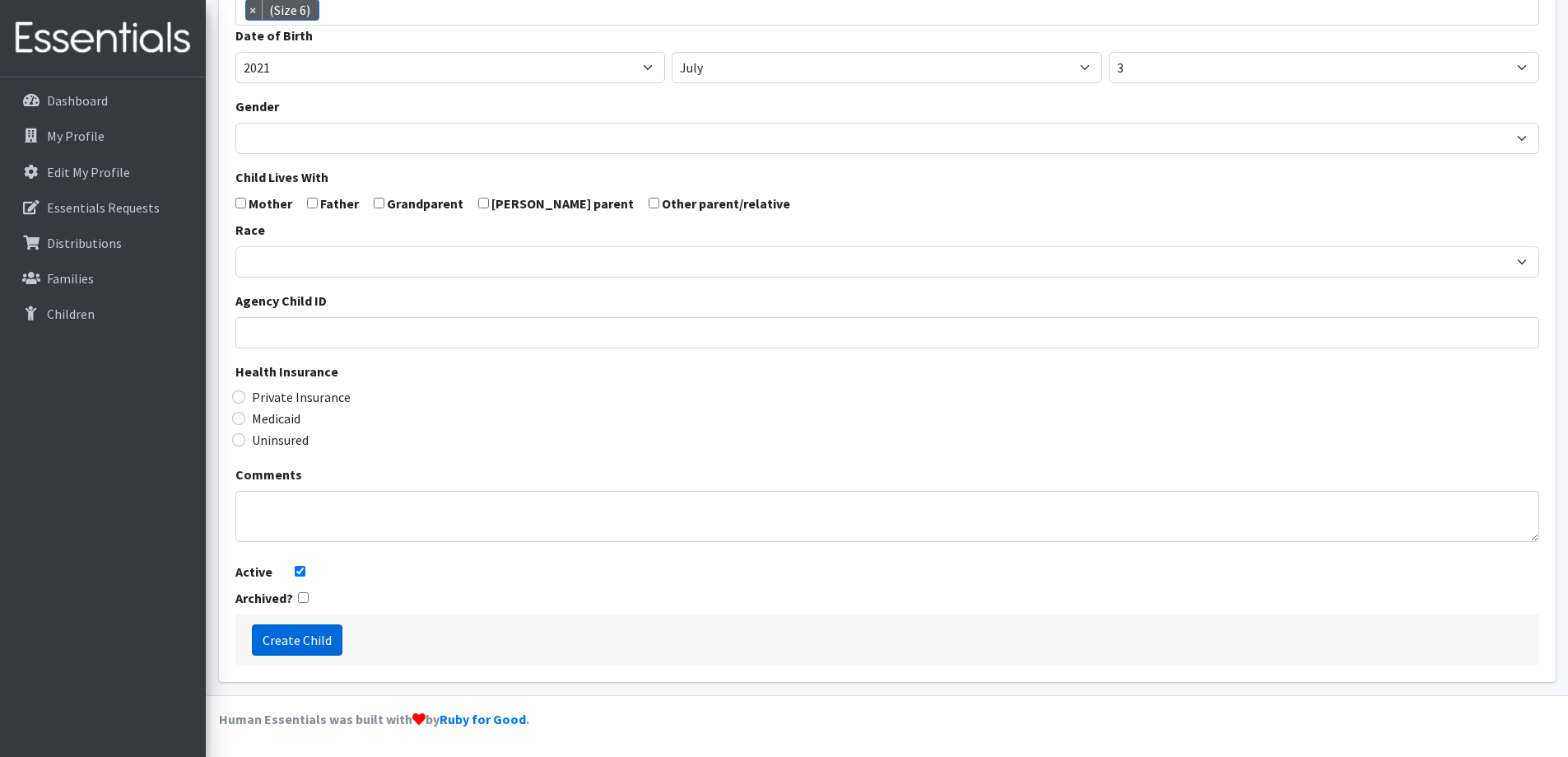
click at [282, 642] on input "Create Child" at bounding box center [297, 639] width 90 height 31
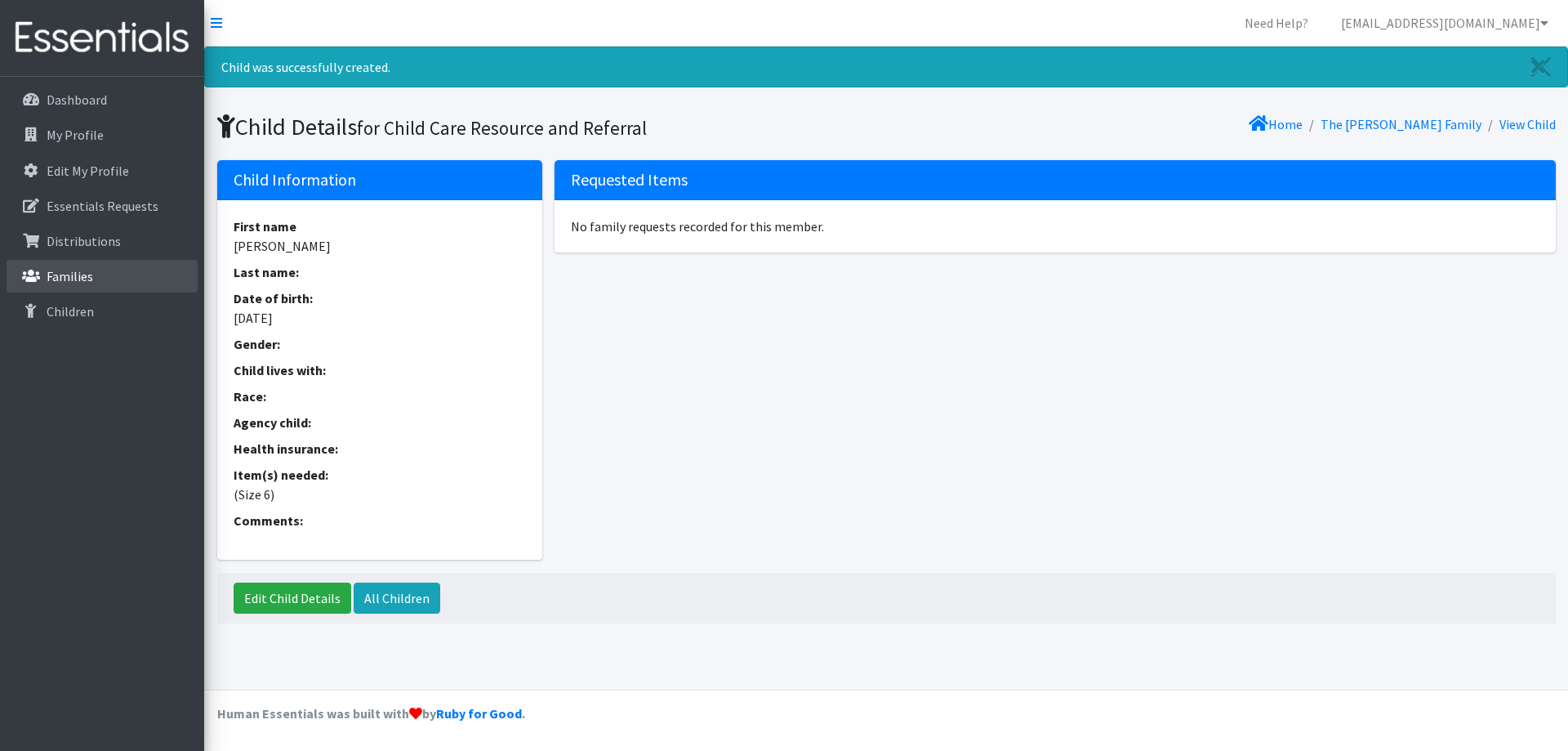
click at [94, 278] on link "Families" at bounding box center [102, 276] width 191 height 33
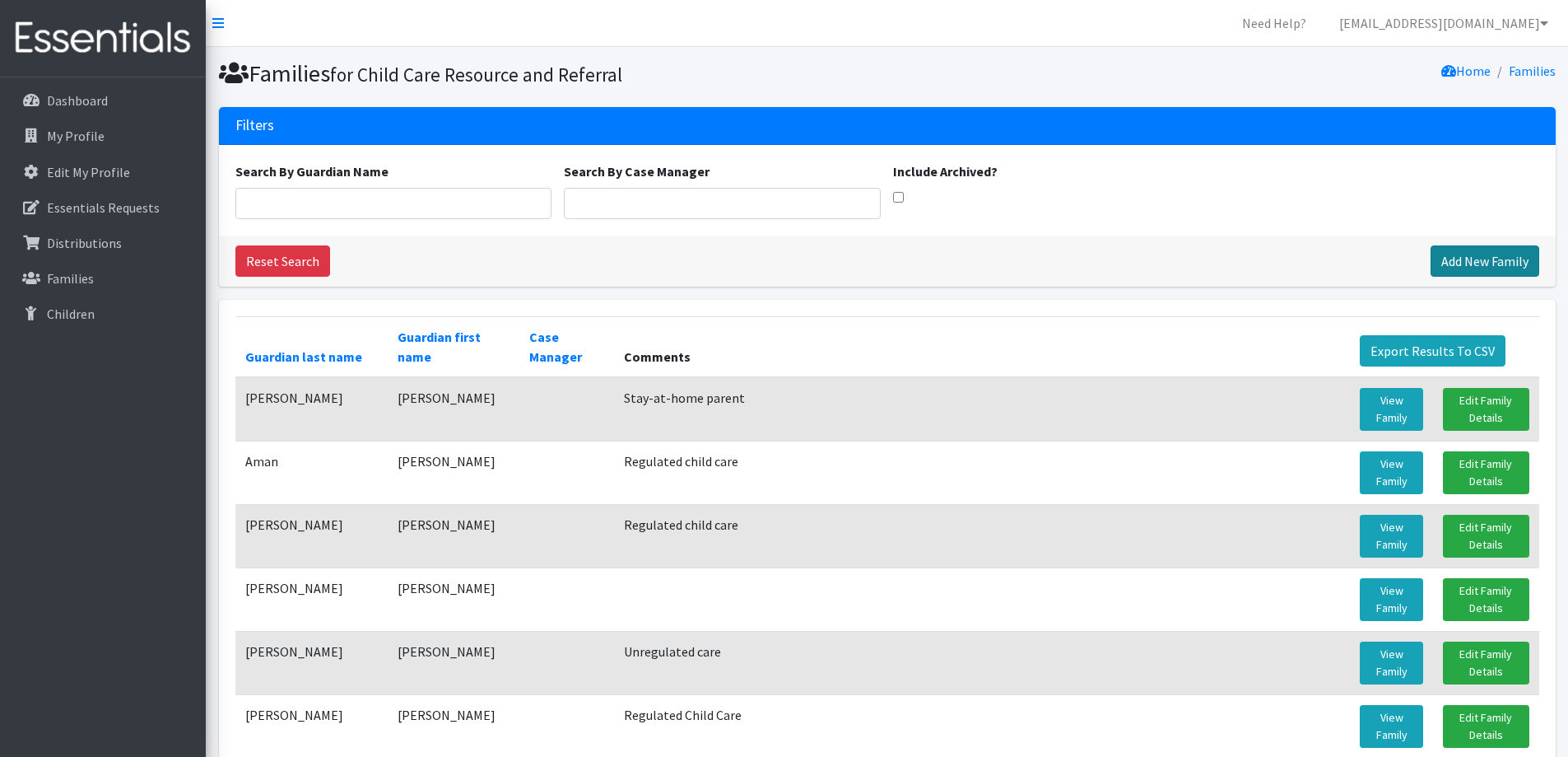
click at [1509, 255] on link "Add New Family" at bounding box center [1484, 261] width 108 height 31
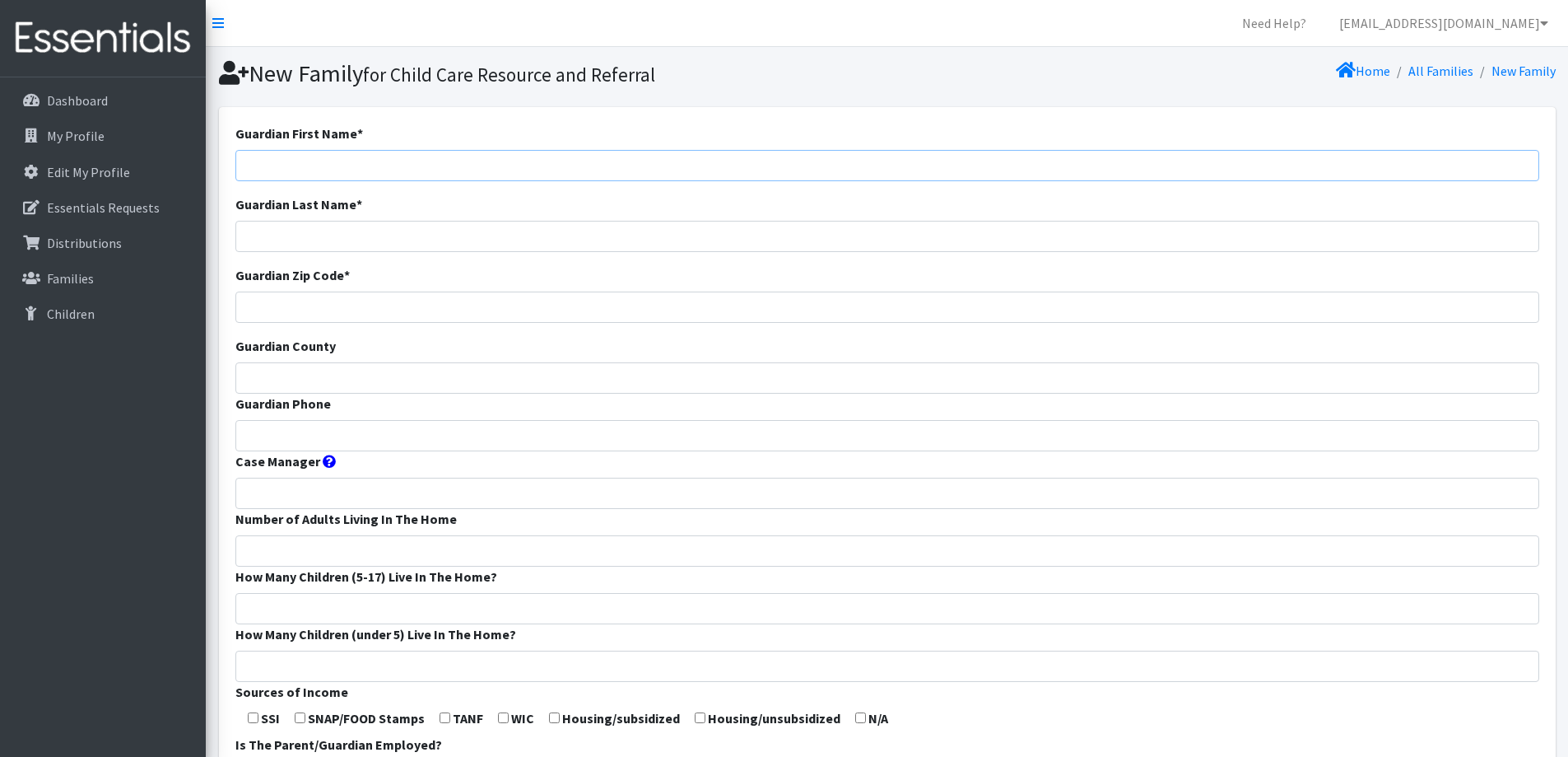
click at [1044, 160] on input "Guardian First Name *" at bounding box center [887, 165] width 1304 height 31
type input "Mah"
type input "[PERSON_NAME]"
click at [928, 312] on input "Guardian Zip Code *" at bounding box center [887, 307] width 1304 height 31
type input "54140"
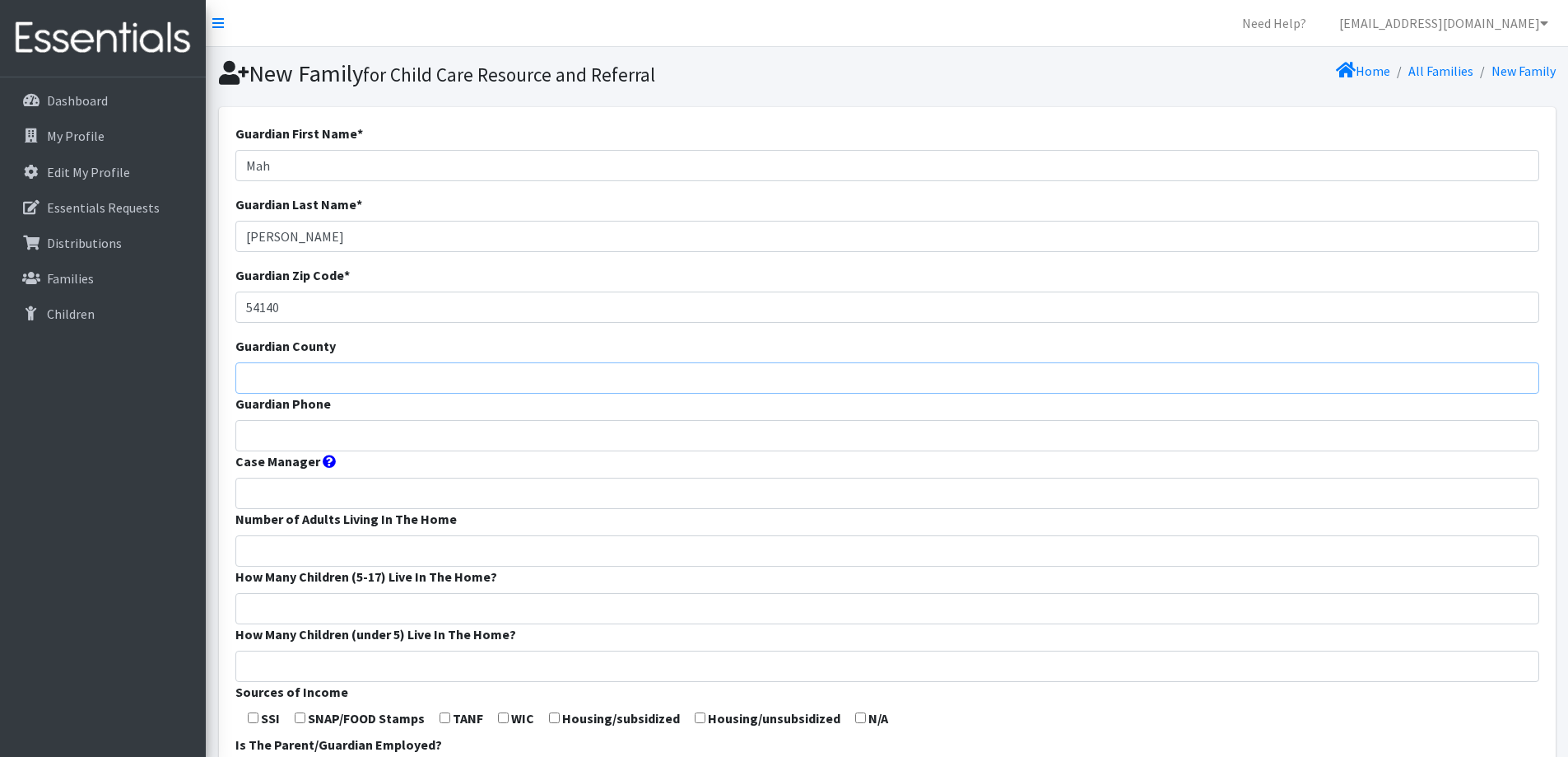
click at [912, 375] on input "Guardian County" at bounding box center [887, 378] width 1304 height 31
type input "Outagamie"
click at [796, 427] on input "Guardian Phone" at bounding box center [887, 435] width 1304 height 31
type input "[PHONE_NUMBER]"
click at [764, 549] on input "Number of Adults Living In The Home" at bounding box center [887, 550] width 1304 height 31
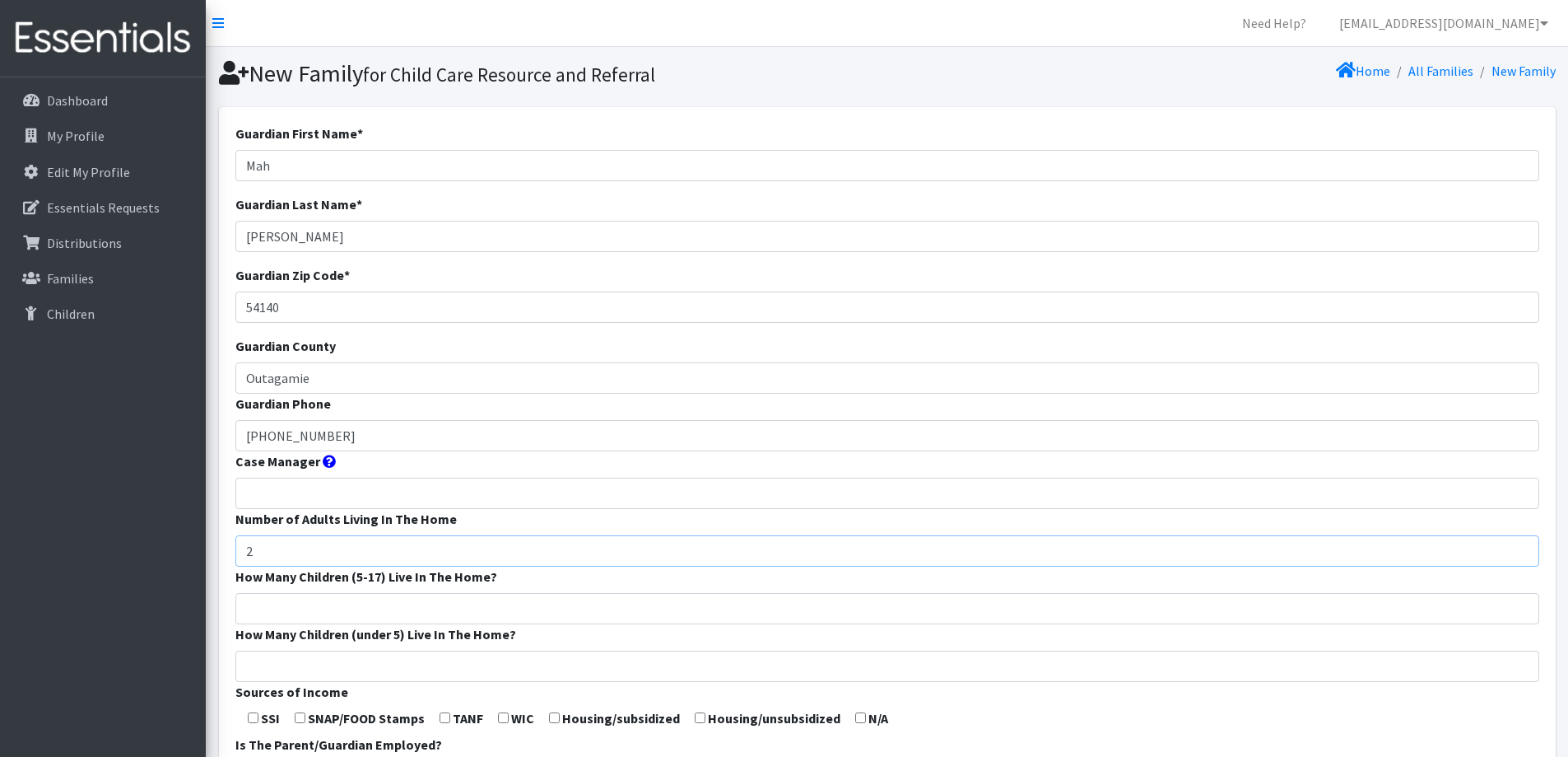
type input "2"
click at [734, 619] on input "How Many Children (5-17) Live In The Home?" at bounding box center [887, 608] width 1304 height 31
type input "0"
click at [709, 666] on input "How Many Children (under 5) Live In The Home?" at bounding box center [887, 666] width 1304 height 31
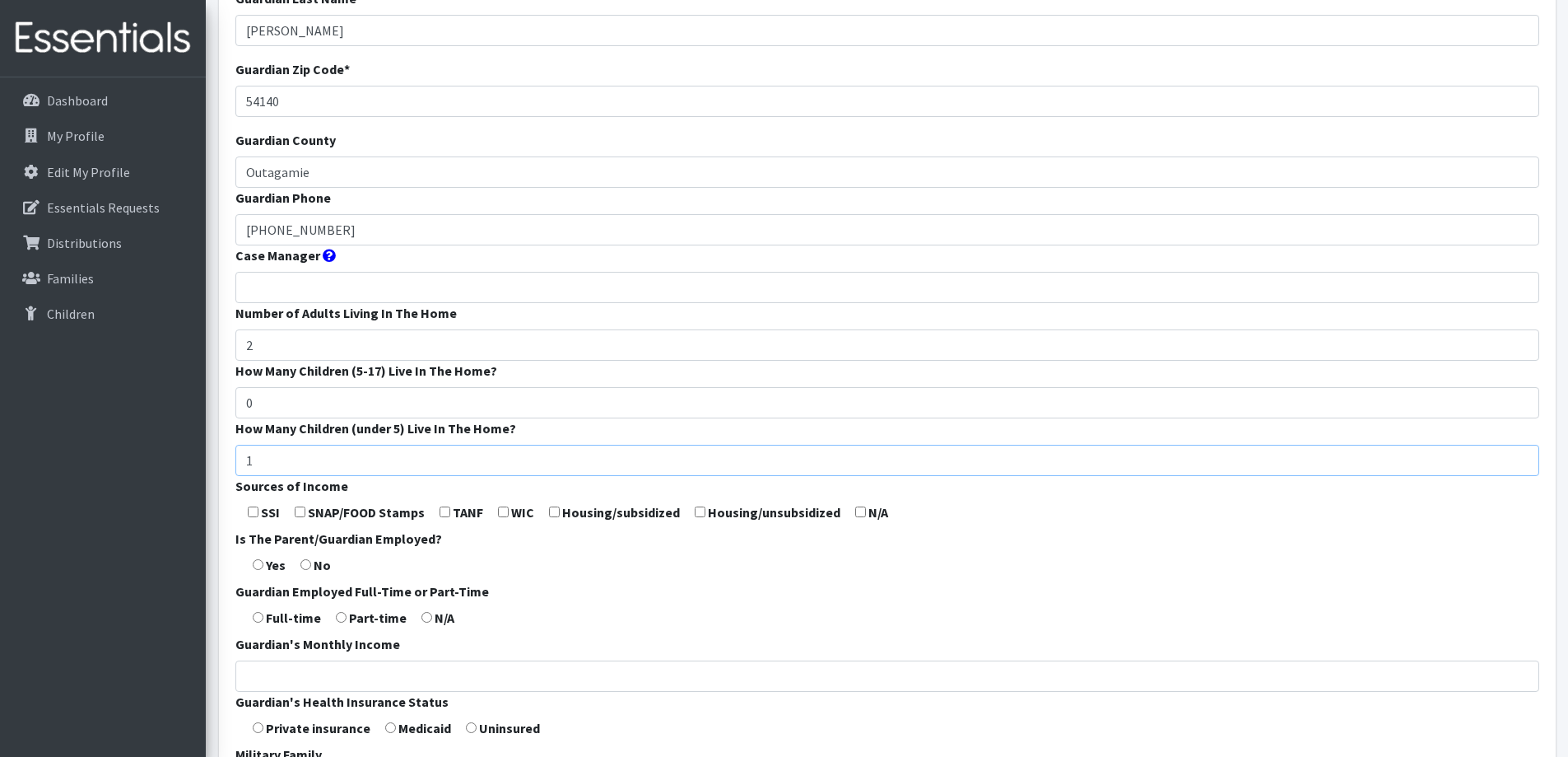
scroll to position [247, 0]
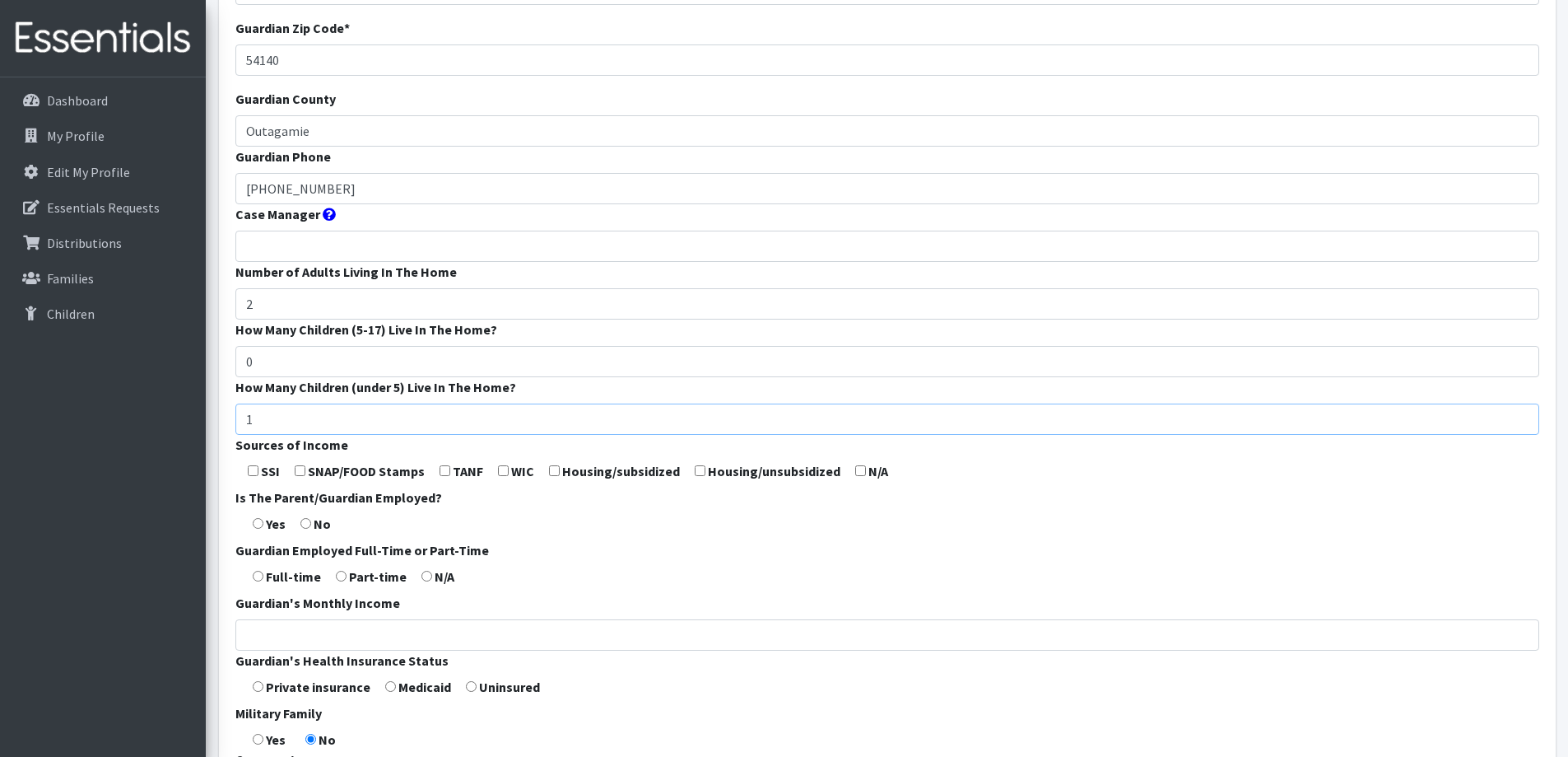
type input "1"
click at [259, 578] on input "radio" at bounding box center [257, 575] width 10 height 10
radio input "true"
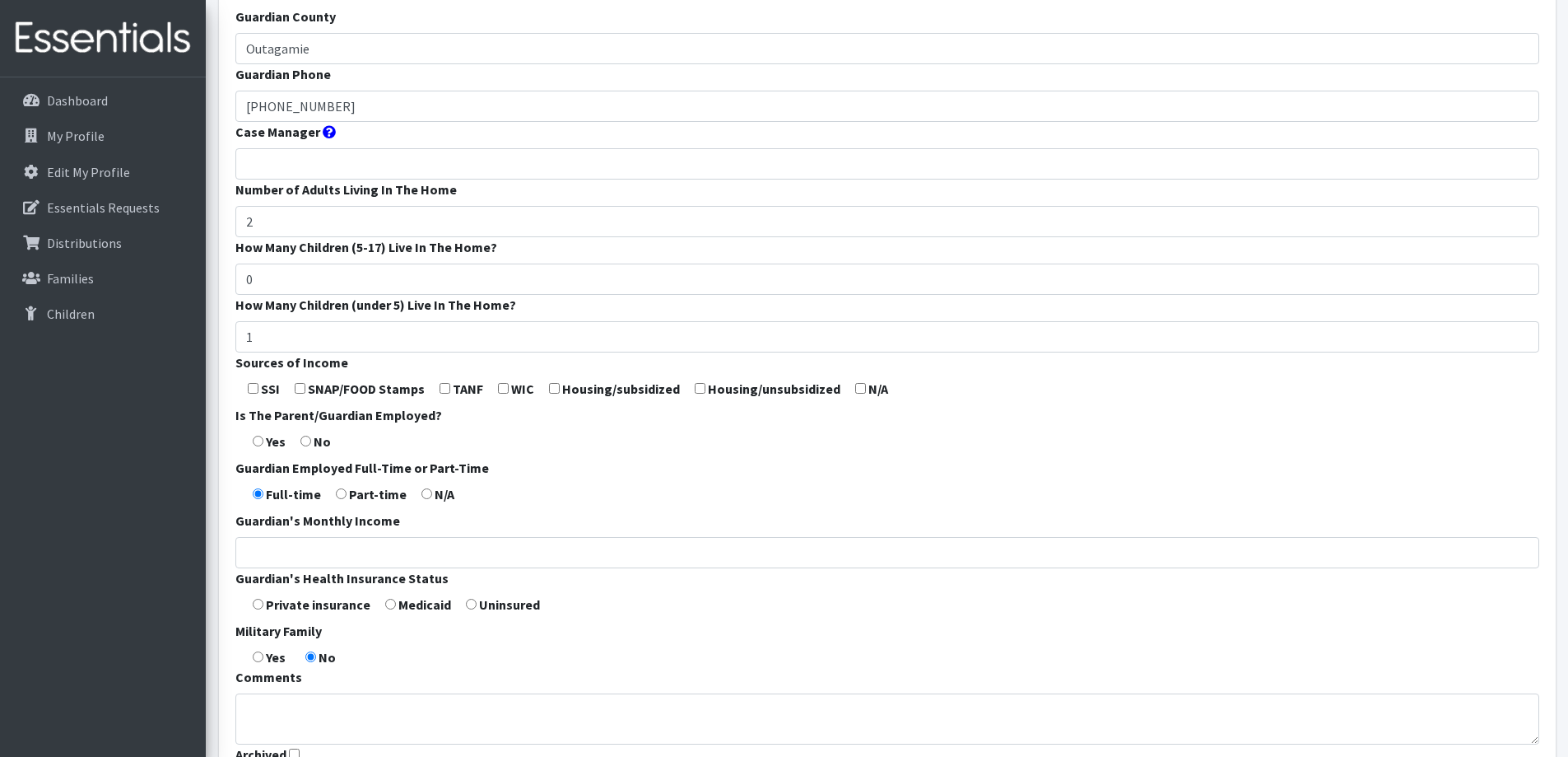
scroll to position [411, 0]
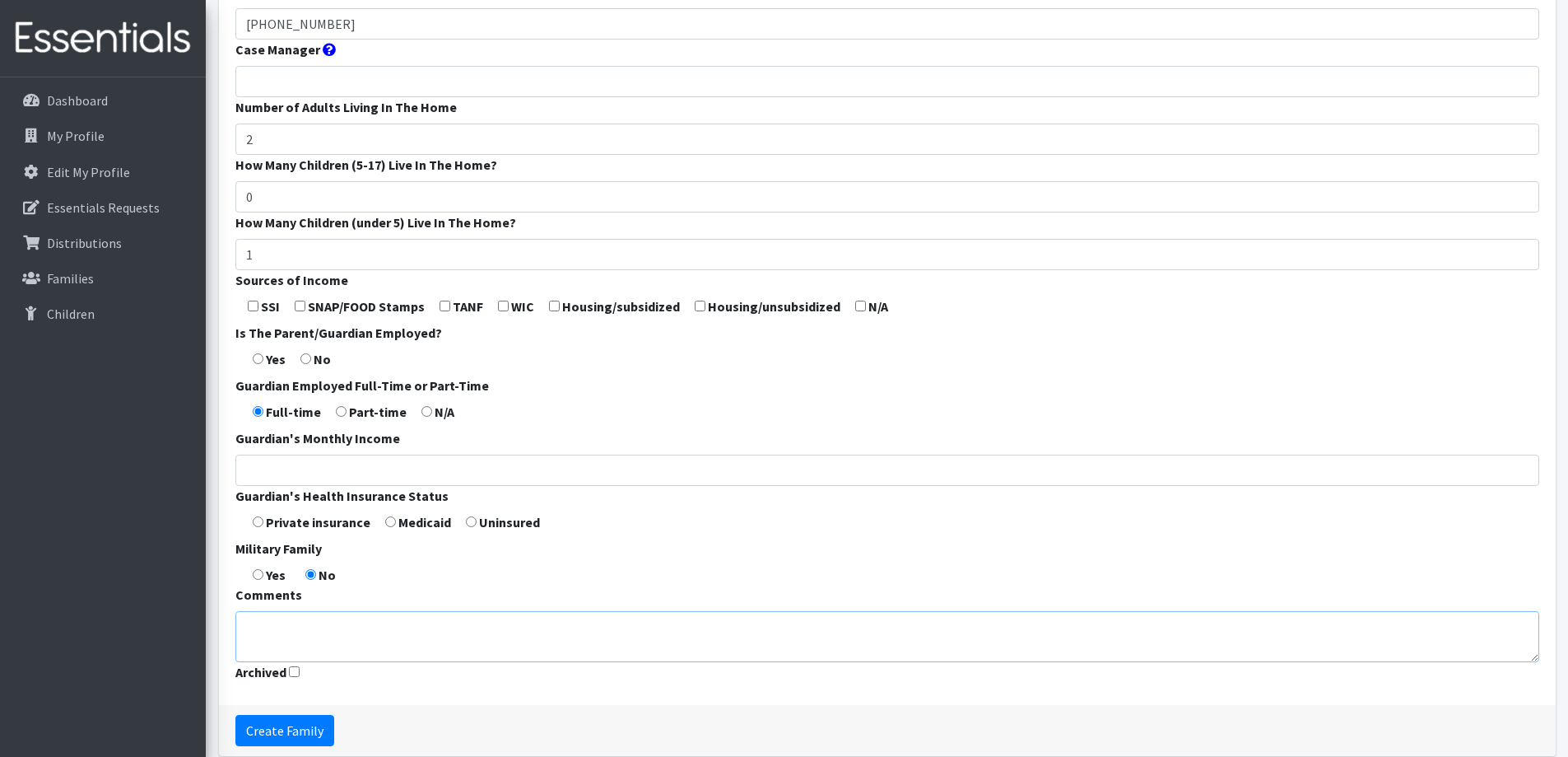
click at [521, 622] on textarea "Comments" at bounding box center [887, 636] width 1304 height 51
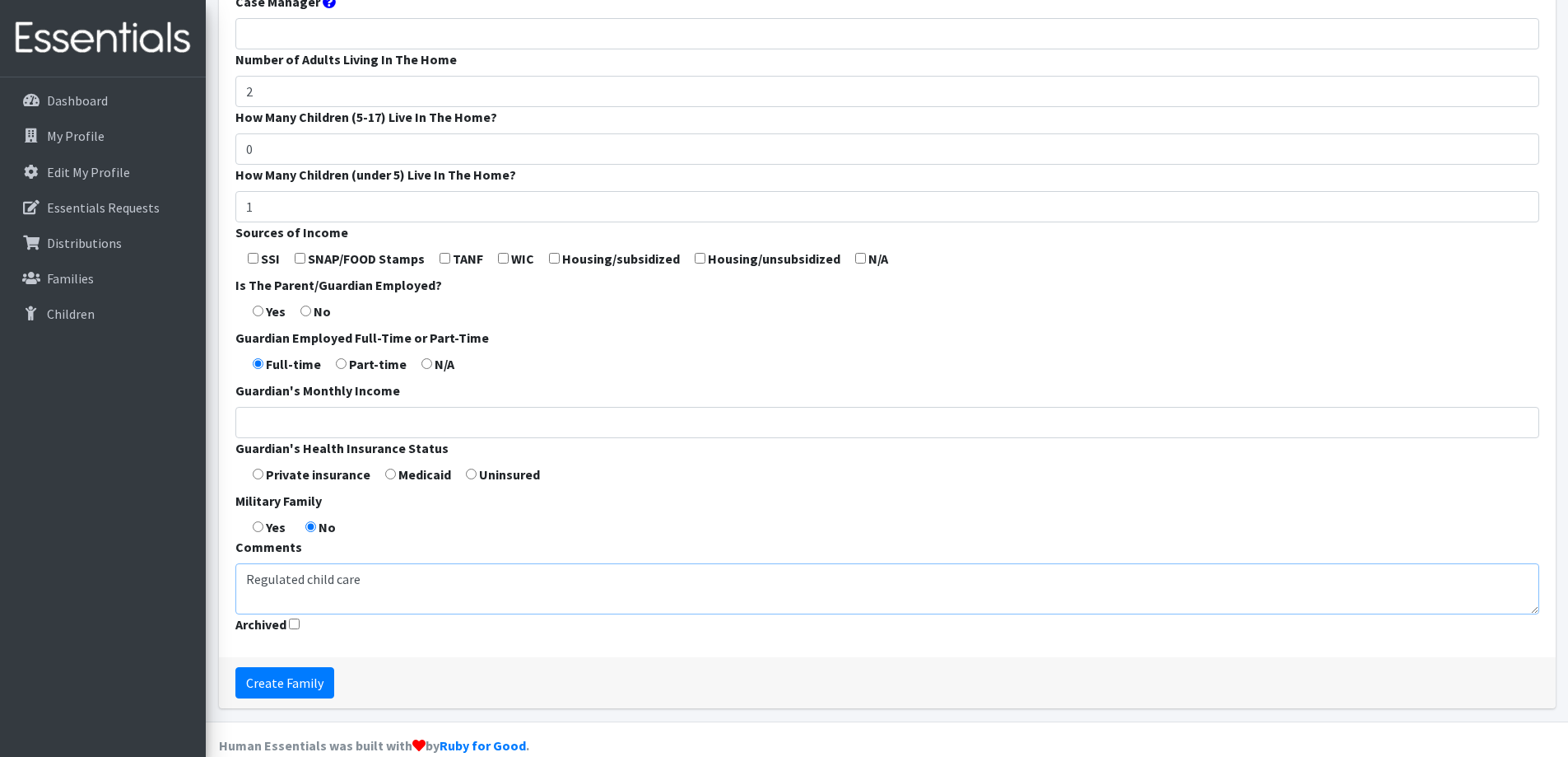
scroll to position [486, 0]
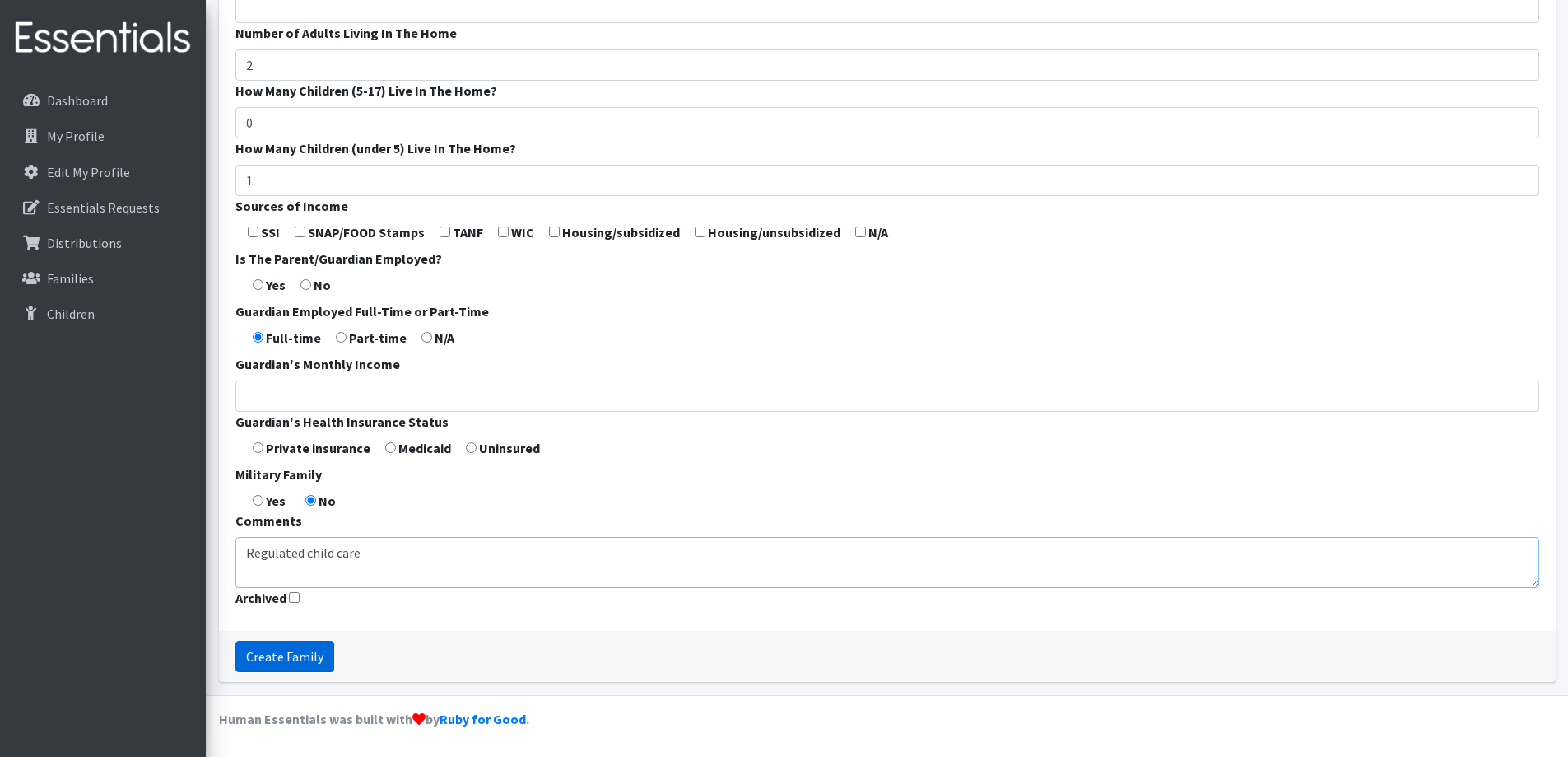
type textarea "Regulated child care"
click at [298, 656] on input "Create Family" at bounding box center [284, 655] width 99 height 31
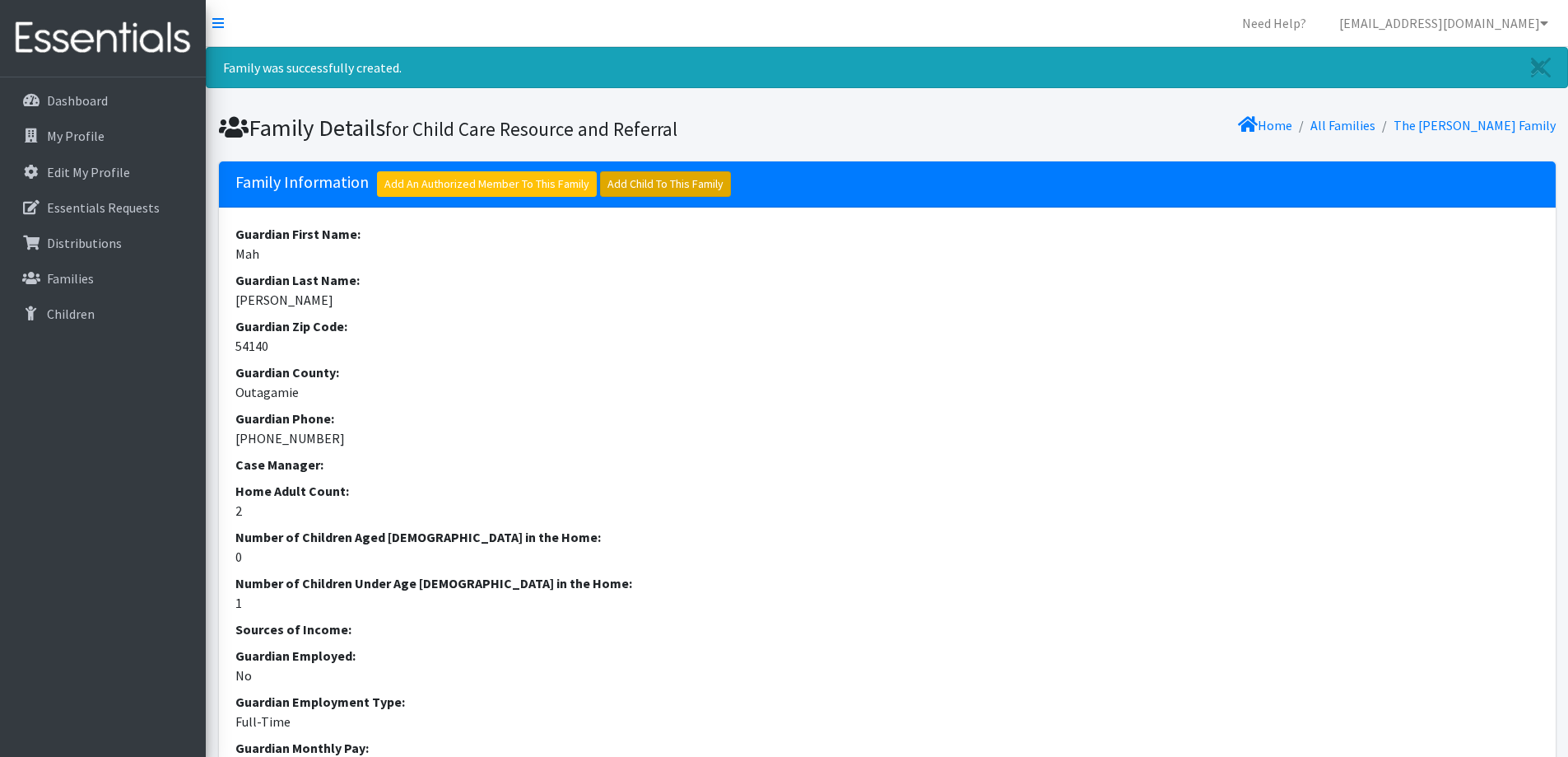
click at [665, 173] on link "Add Child To This Family" at bounding box center [664, 184] width 131 height 25
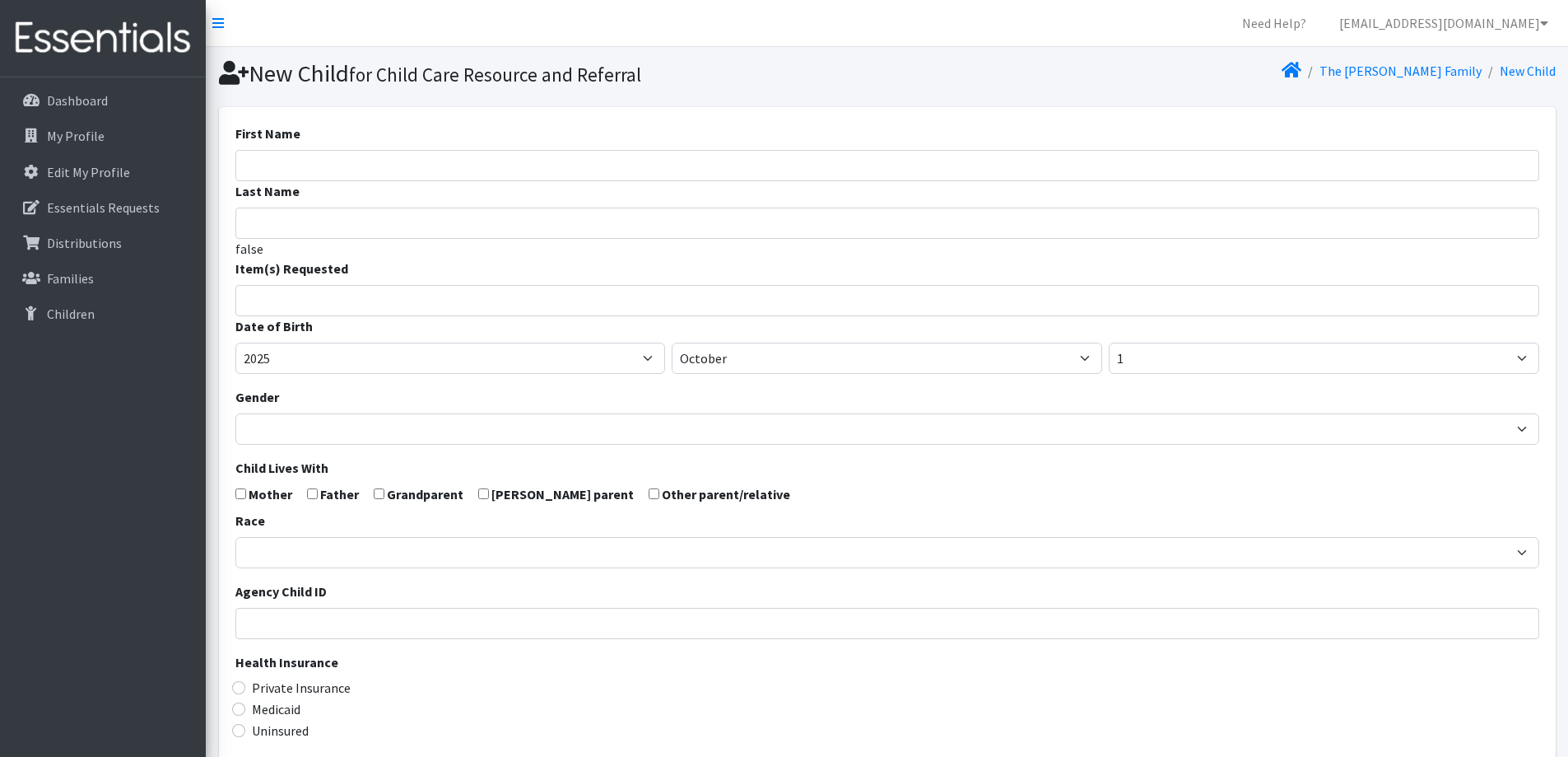
select select
click at [581, 157] on input "First Name" at bounding box center [887, 165] width 1304 height 31
type input "Mya"
click at [501, 295] on input "search" at bounding box center [899, 298] width 1298 height 15
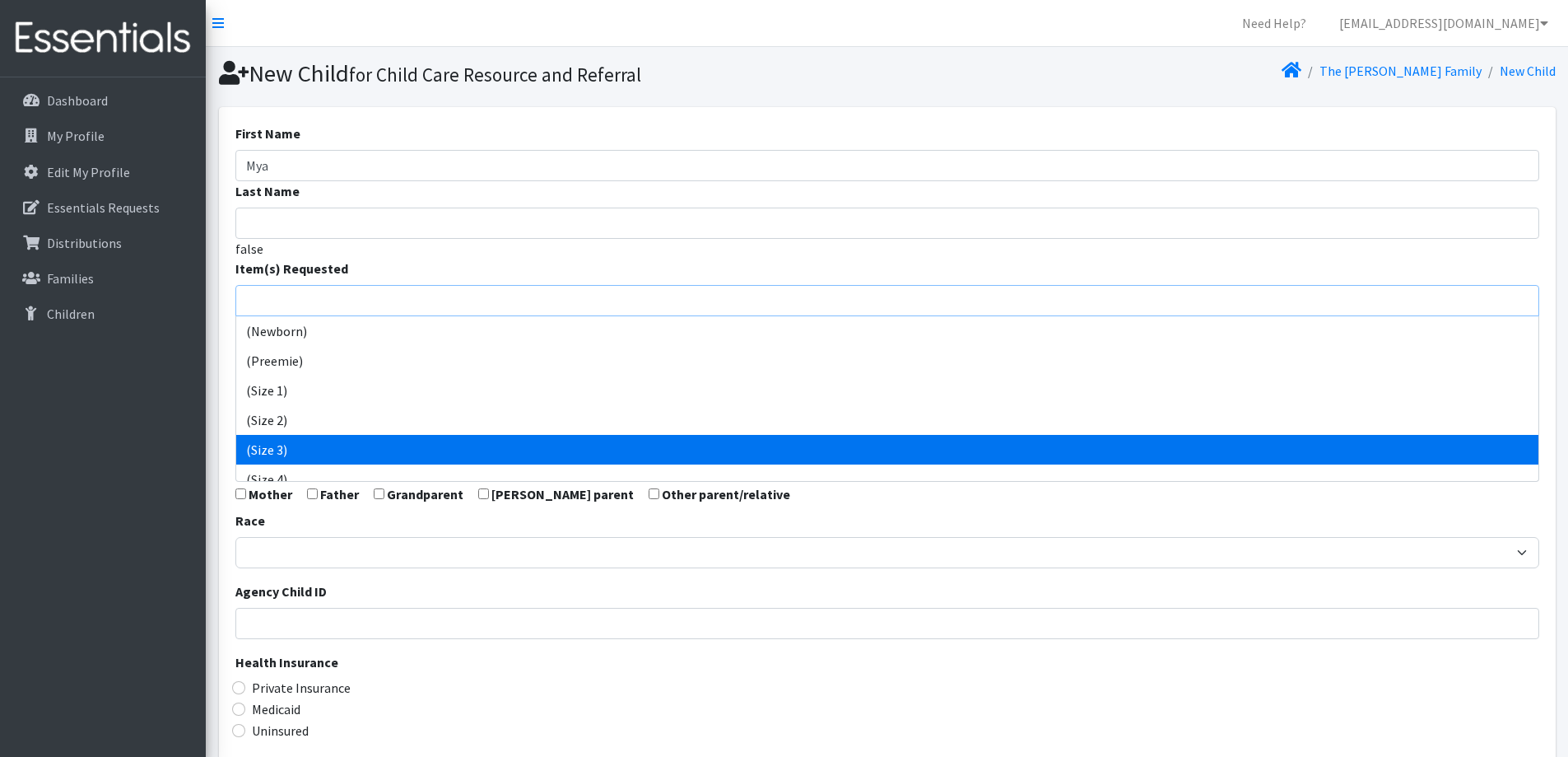
scroll to position [82, 0]
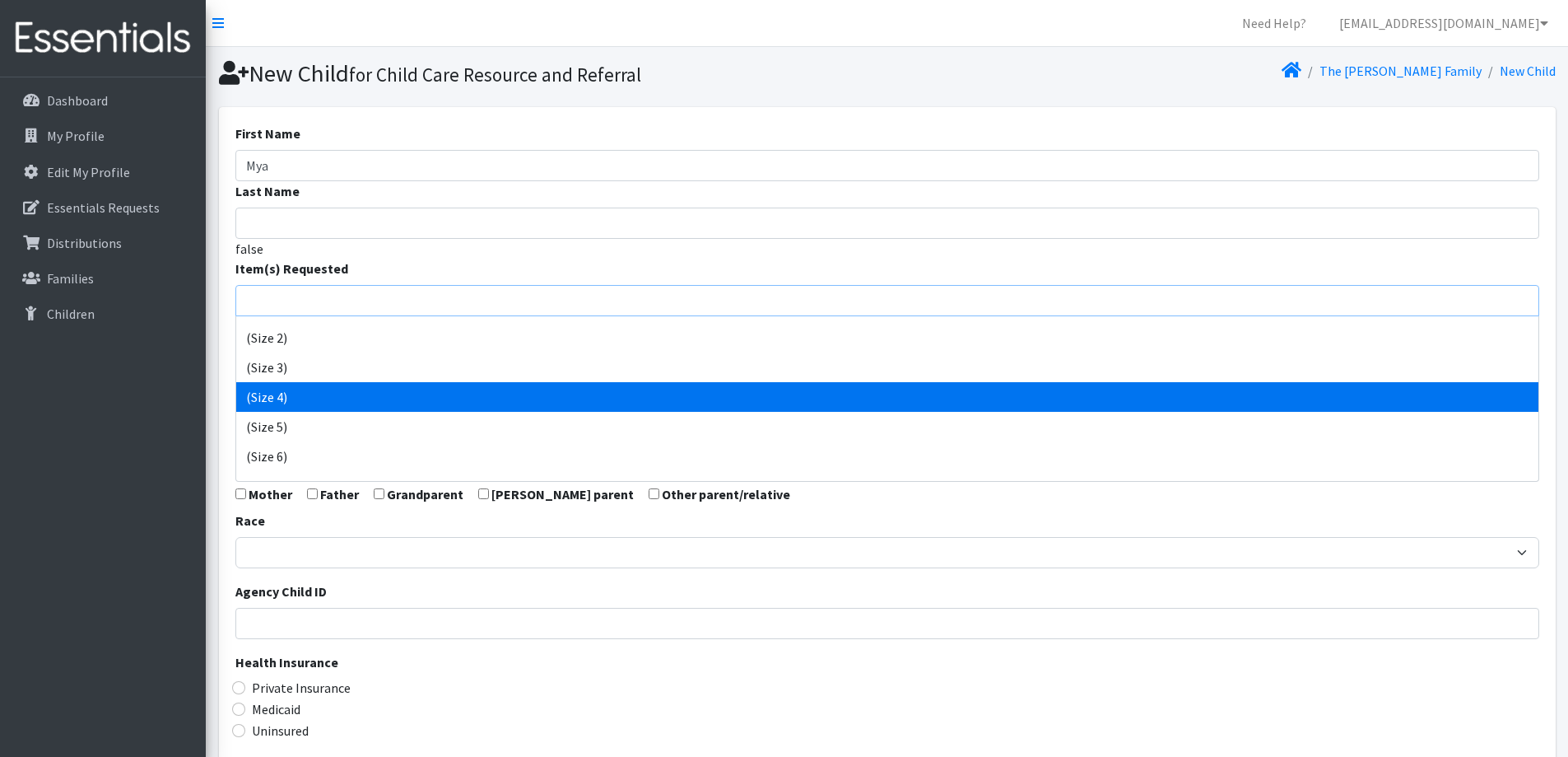
select select "14512"
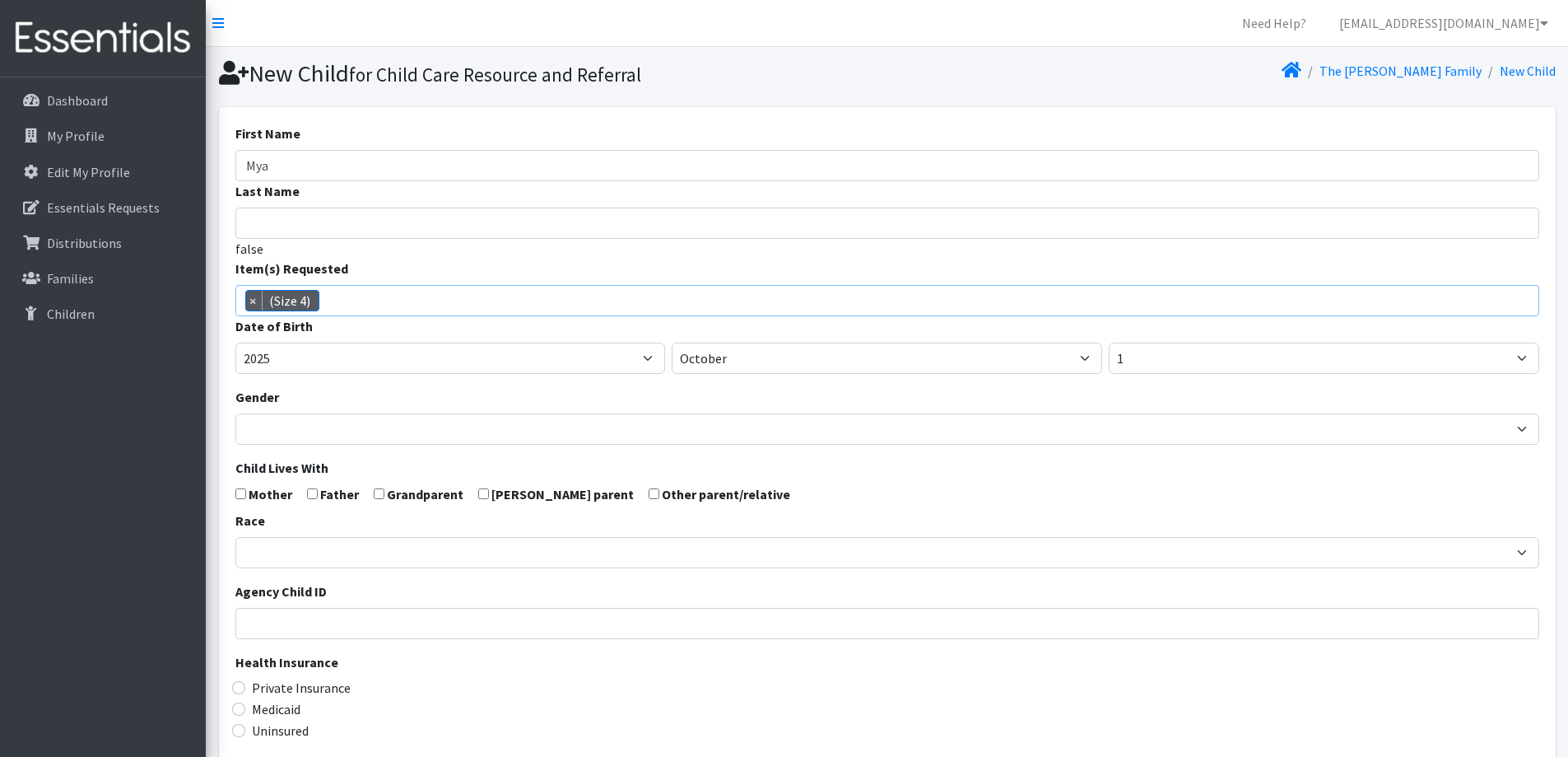
scroll to position [87, 0]
click at [781, 351] on select "January February March April May June July August September October November De…" at bounding box center [887, 358] width 430 height 31
select select "4"
click at [672, 343] on select "January February March April May June July August September October November De…" at bounding box center [887, 358] width 430 height 31
click at [1173, 358] on select "1 2 3 4 5 6 7 8 9 10 11 12 13 14 15 16 17 18 19 20 21 22 23 24 25 26 27 28 29 3…" at bounding box center [1323, 358] width 430 height 31
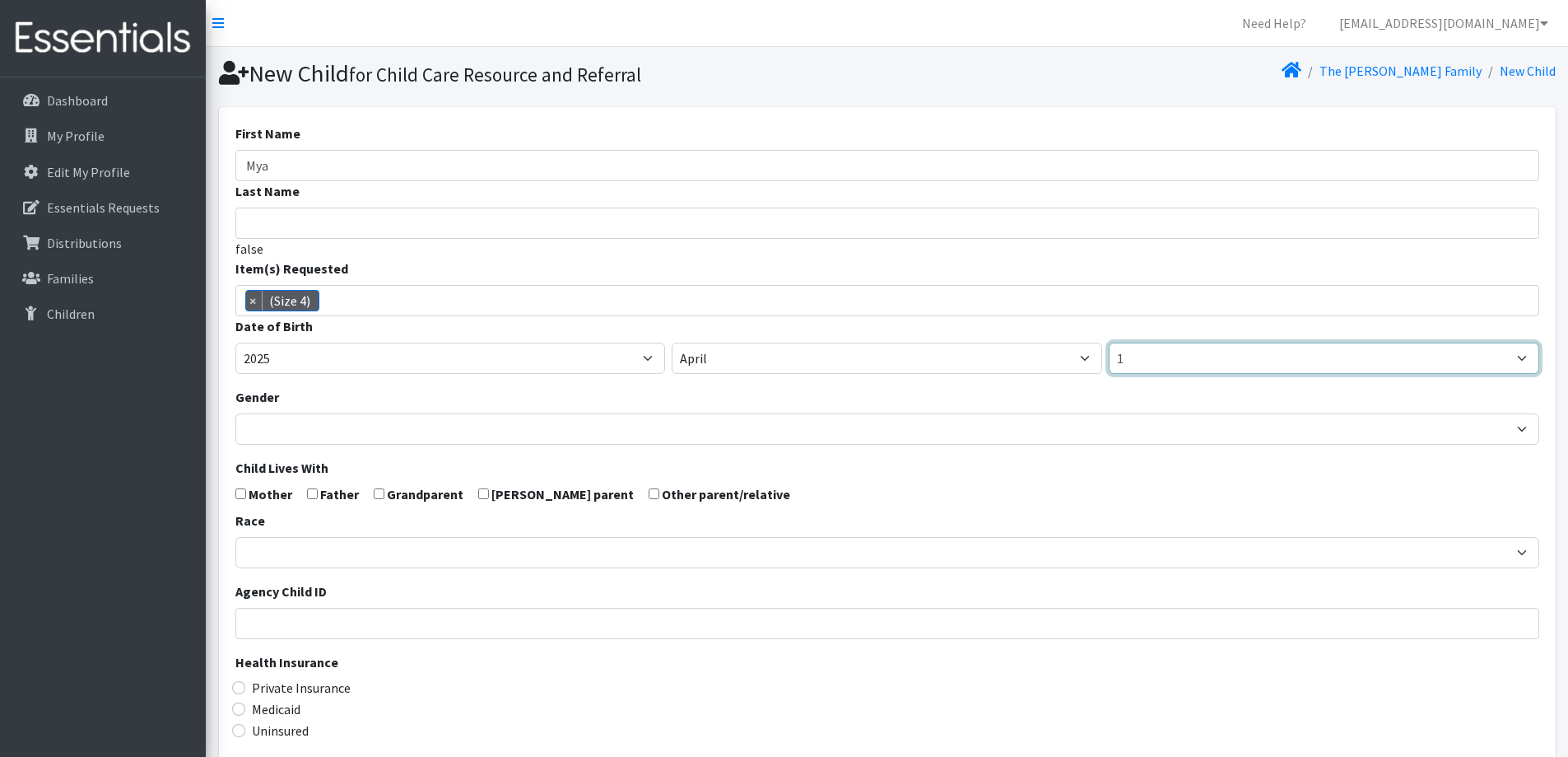
select select "20"
click at [1109, 343] on select "1 2 3 4 5 6 7 8 9 10 11 12 13 14 15 16 17 18 19 20 21 22 23 24 25 26 27 28 29 3…" at bounding box center [1323, 358] width 430 height 31
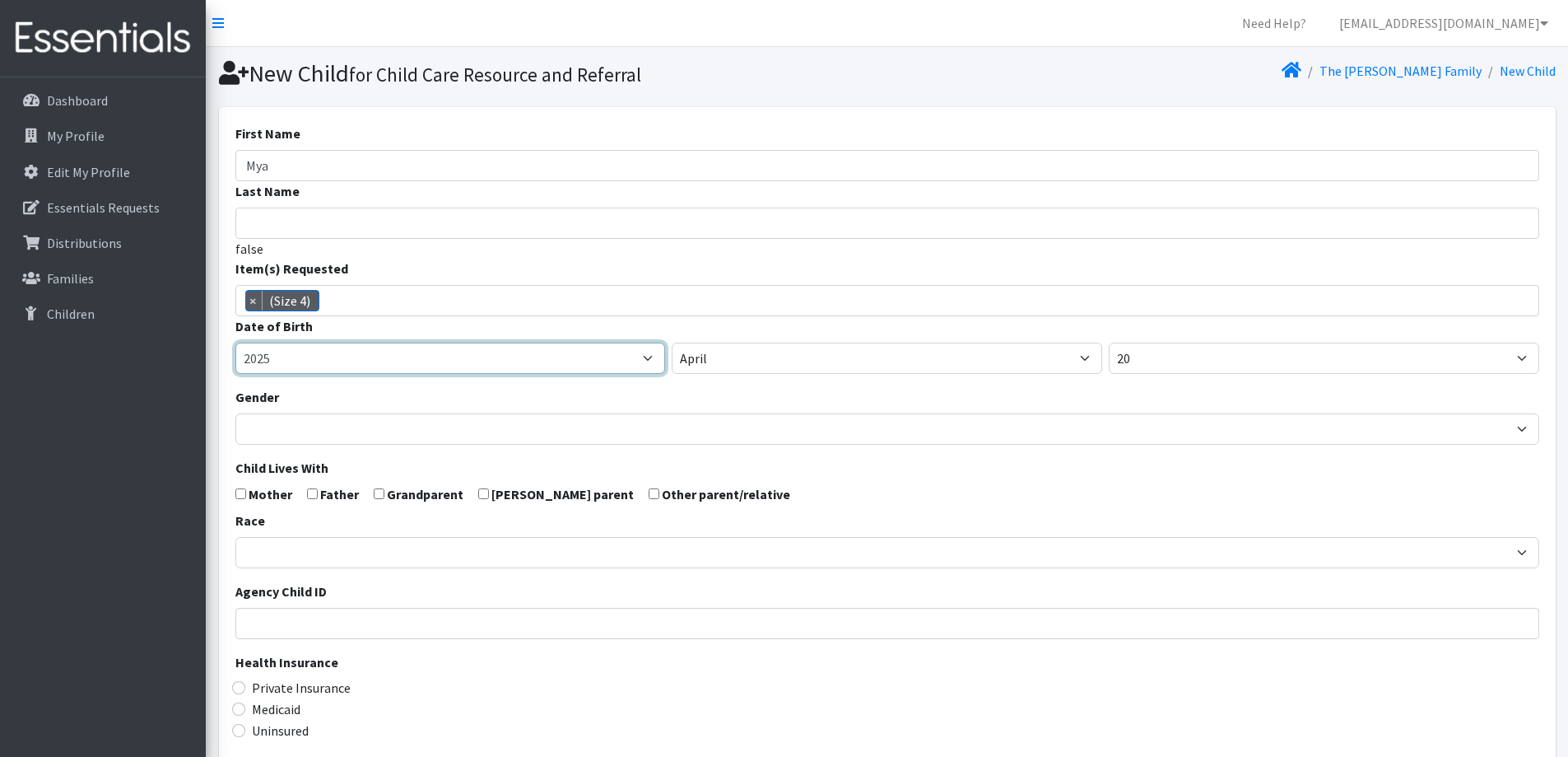
click at [265, 362] on select "2005 2006 2007 2008 2009 2010 2011 2012 2013 2014 2015 2016 2017 2018 2019 2020…" at bounding box center [450, 358] width 430 height 31
select select "2023"
click at [235, 343] on select "2005 2006 2007 2008 2009 2010 2011 2012 2013 2014 2015 2016 2017 2018 2019 2020…" at bounding box center [450, 358] width 430 height 31
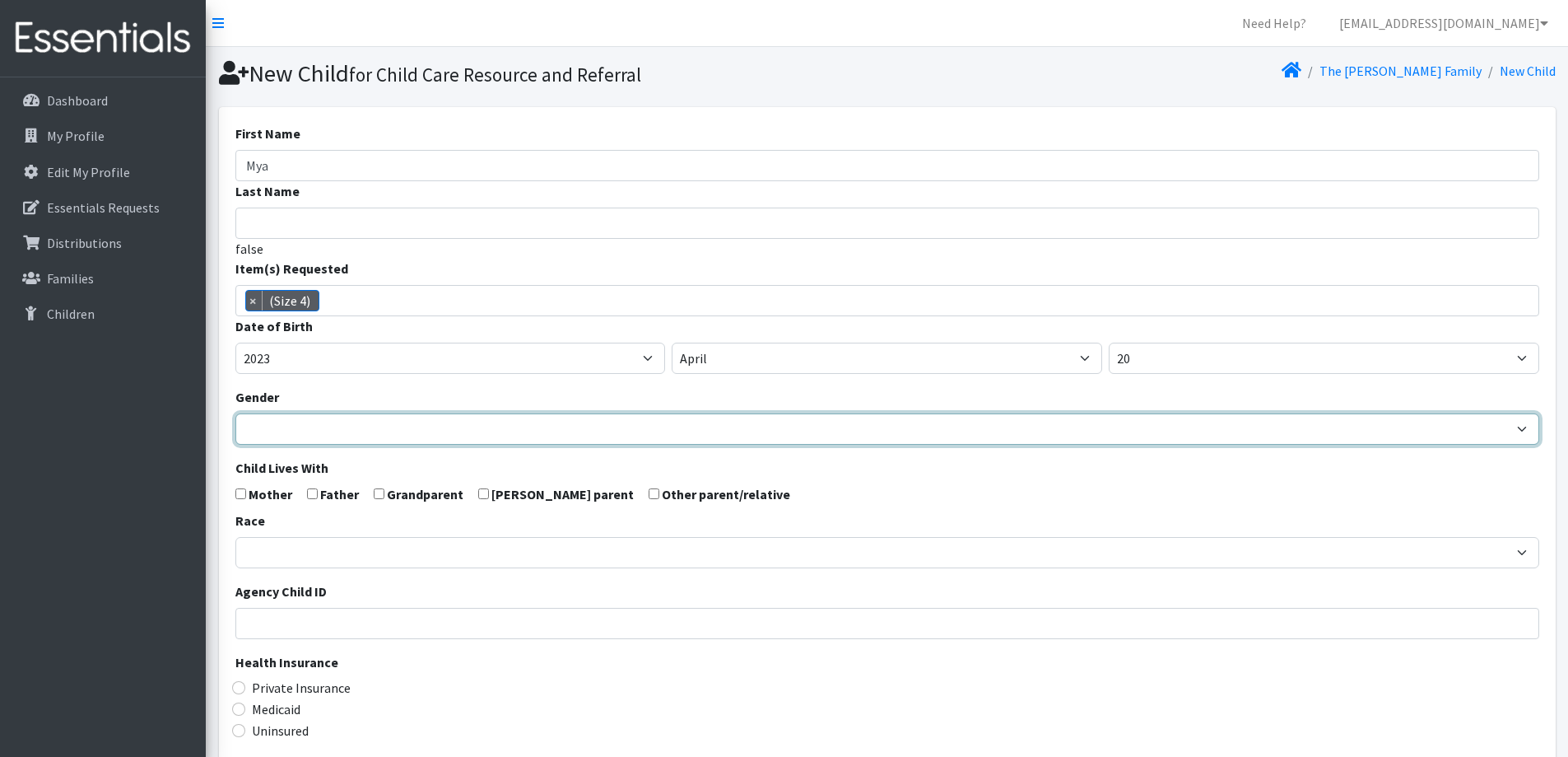
click at [283, 441] on select "Male Female" at bounding box center [887, 428] width 1304 height 31
select select "[DEMOGRAPHIC_DATA]"
click at [235, 413] on select "Male Female" at bounding box center [887, 428] width 1304 height 31
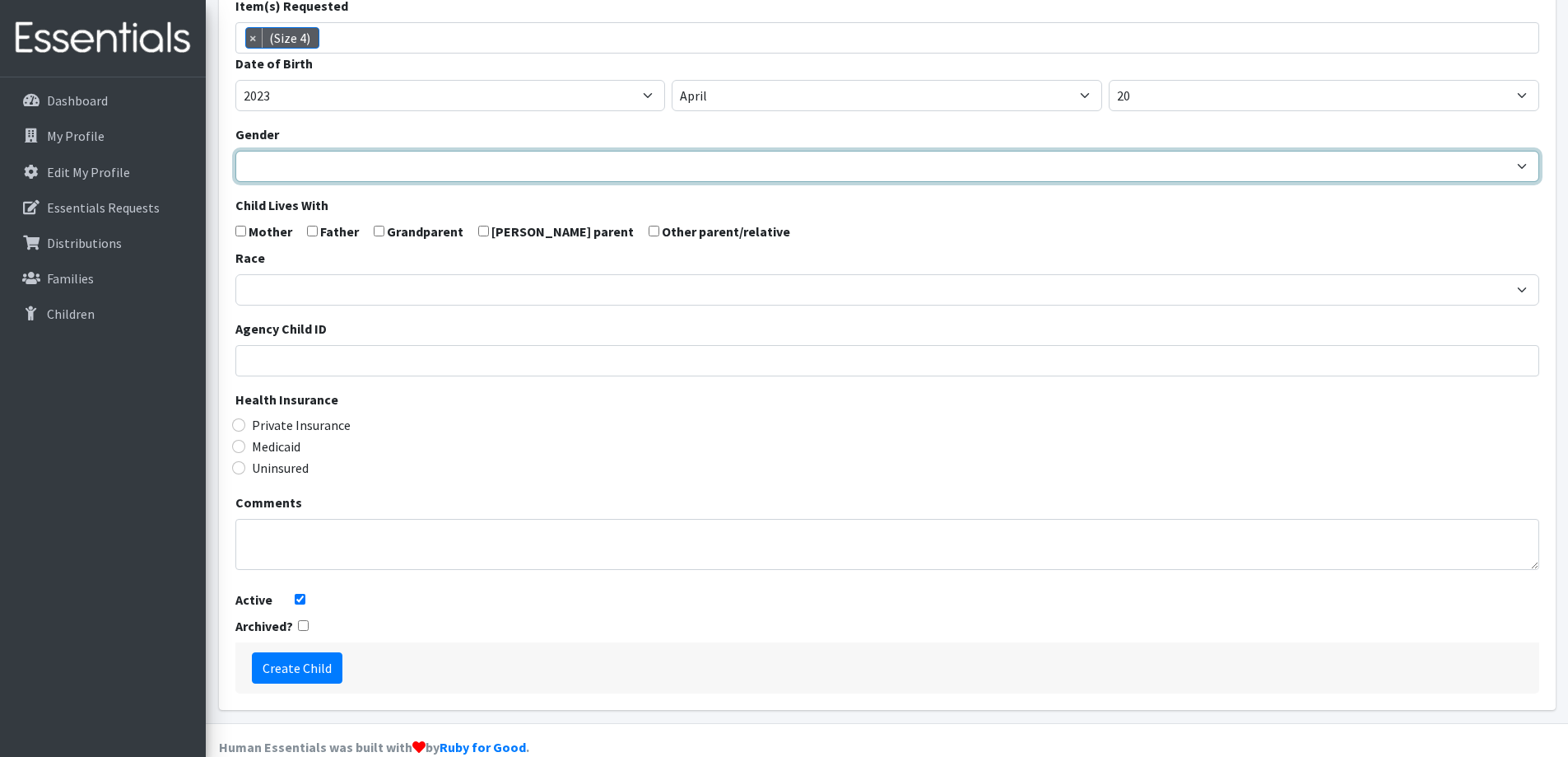
scroll to position [291, 0]
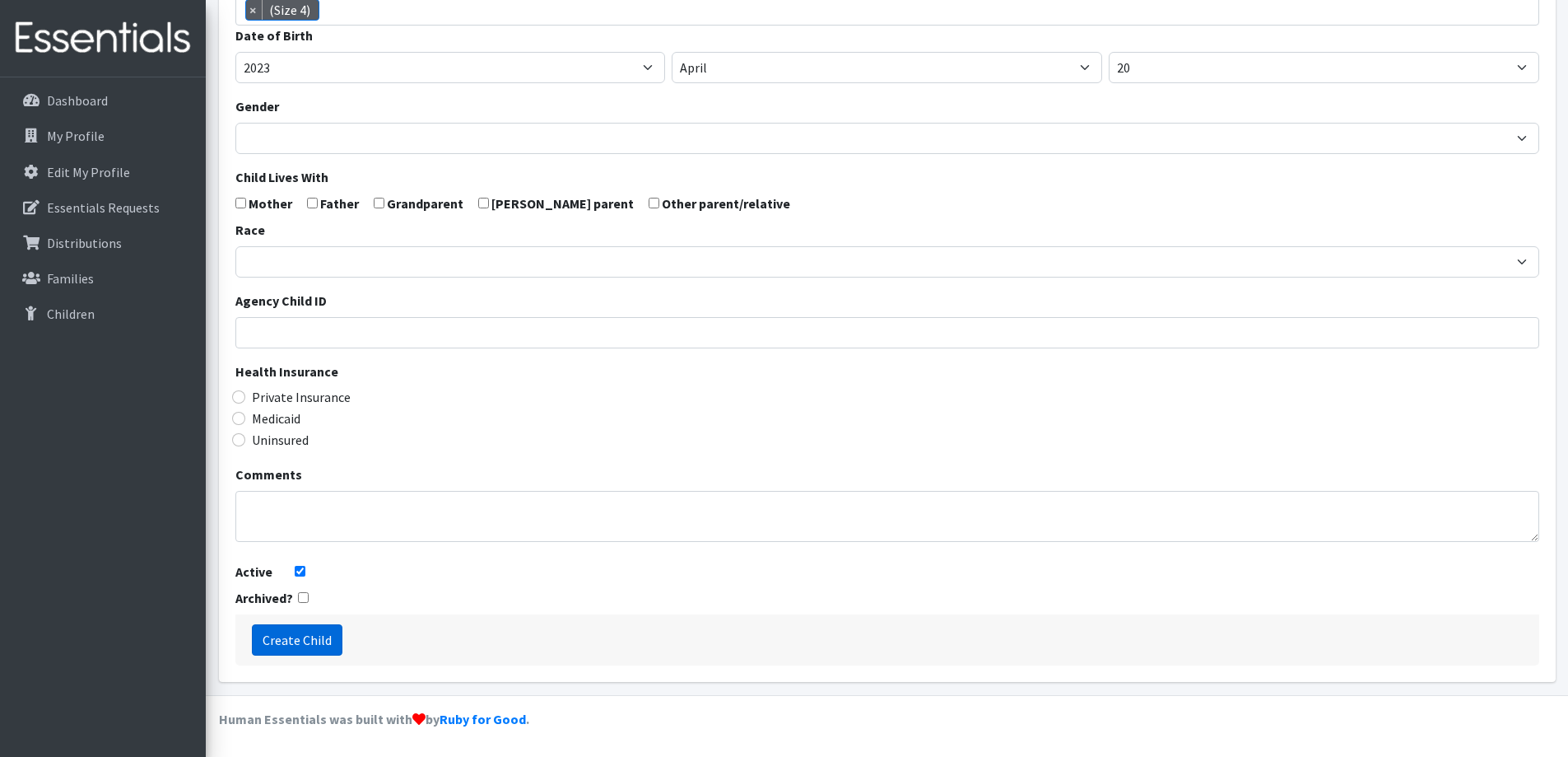
click at [309, 639] on input "Create Child" at bounding box center [297, 639] width 90 height 31
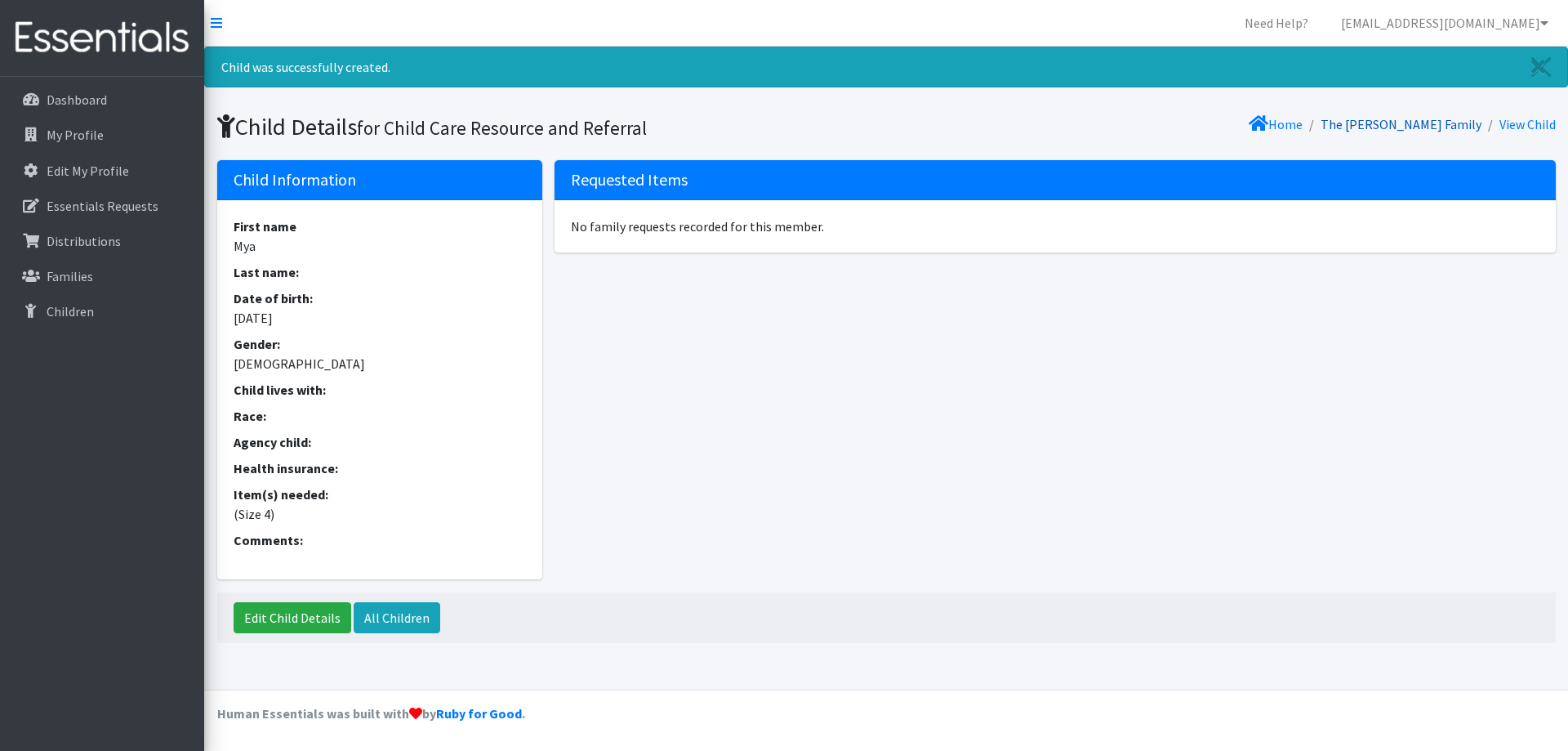
click at [1441, 120] on link "The [PERSON_NAME] Family" at bounding box center [1401, 123] width 161 height 16
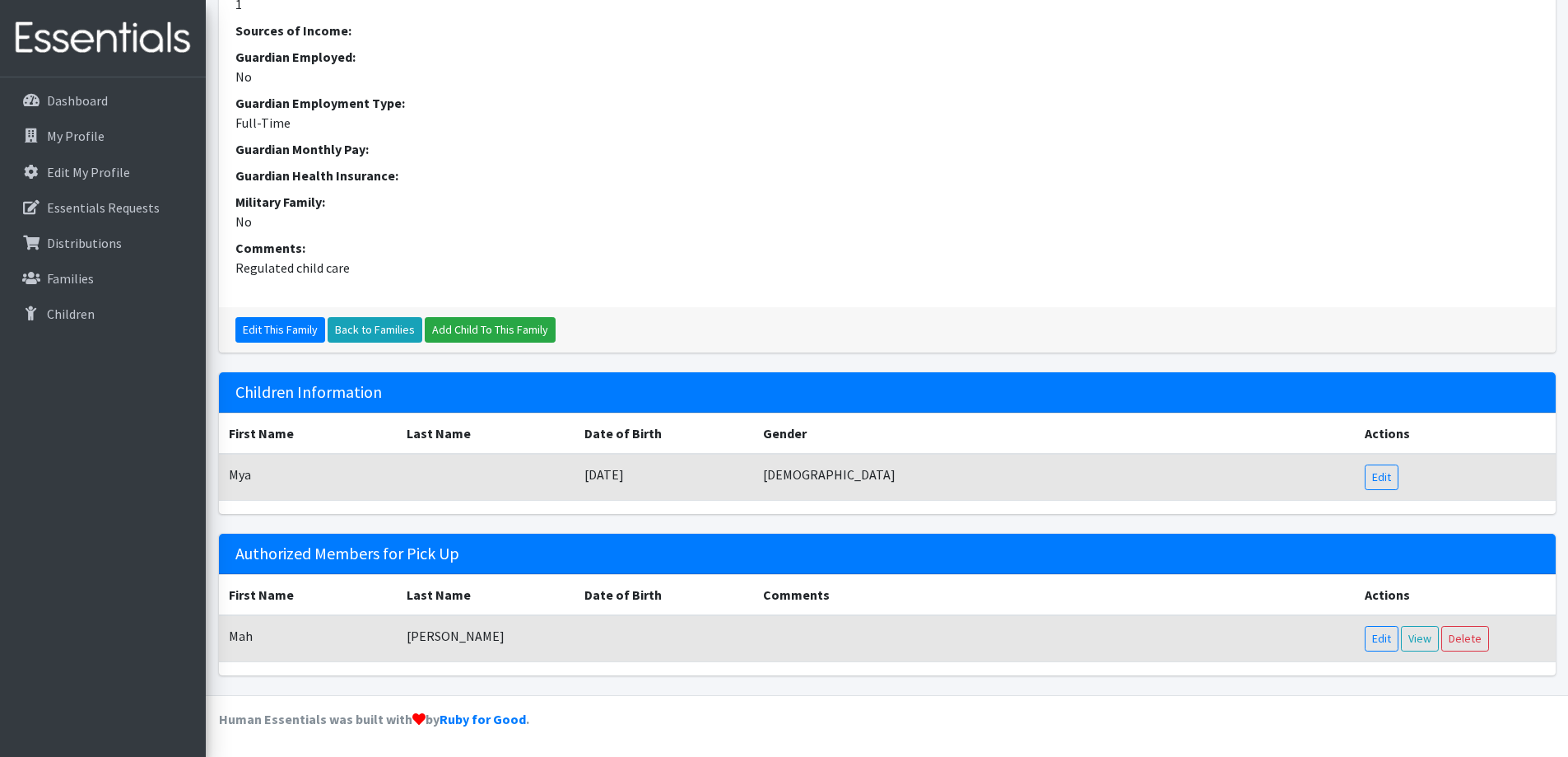
scroll to position [50, 0]
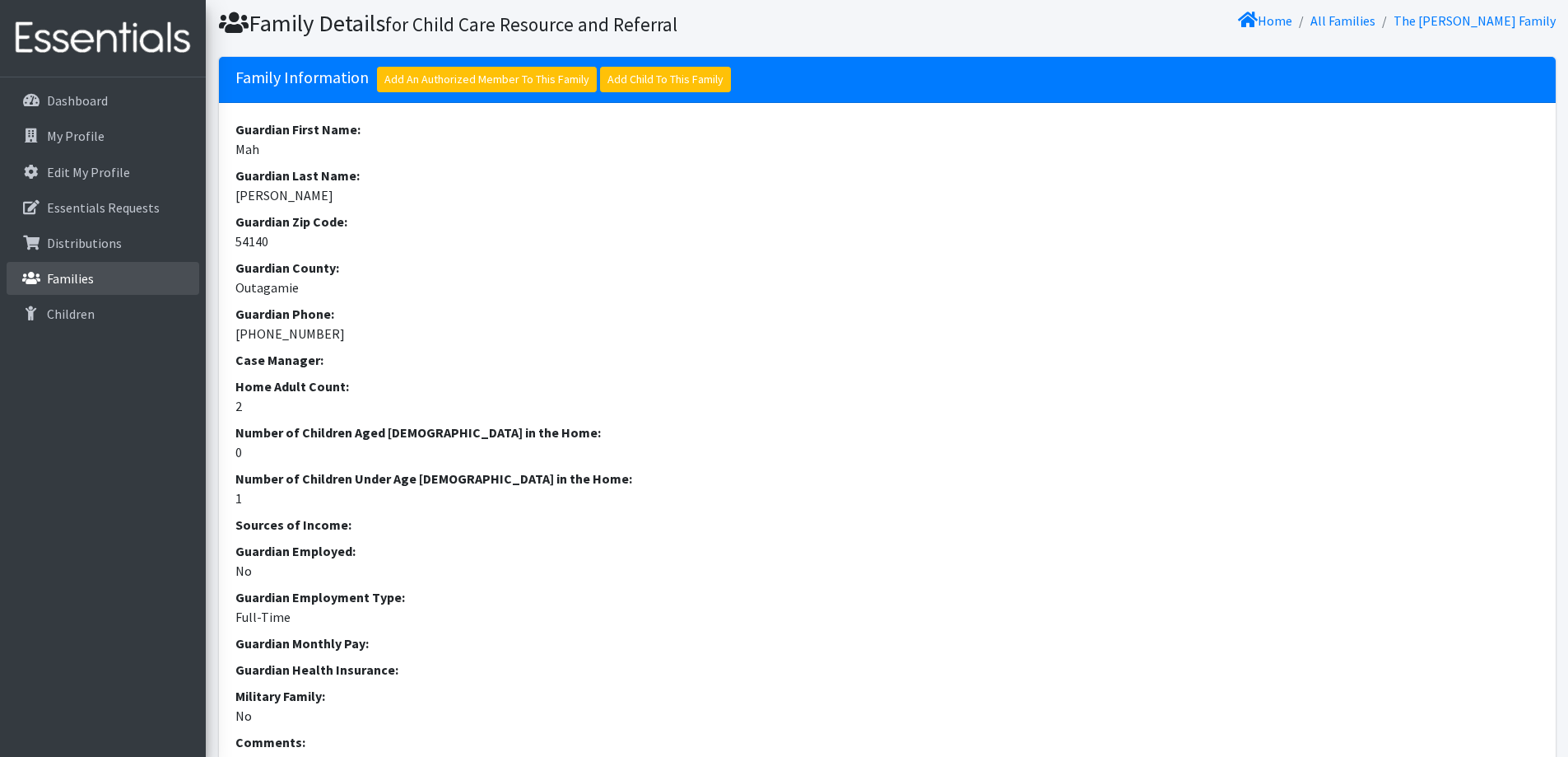
click at [86, 281] on p "Families" at bounding box center [71, 278] width 47 height 16
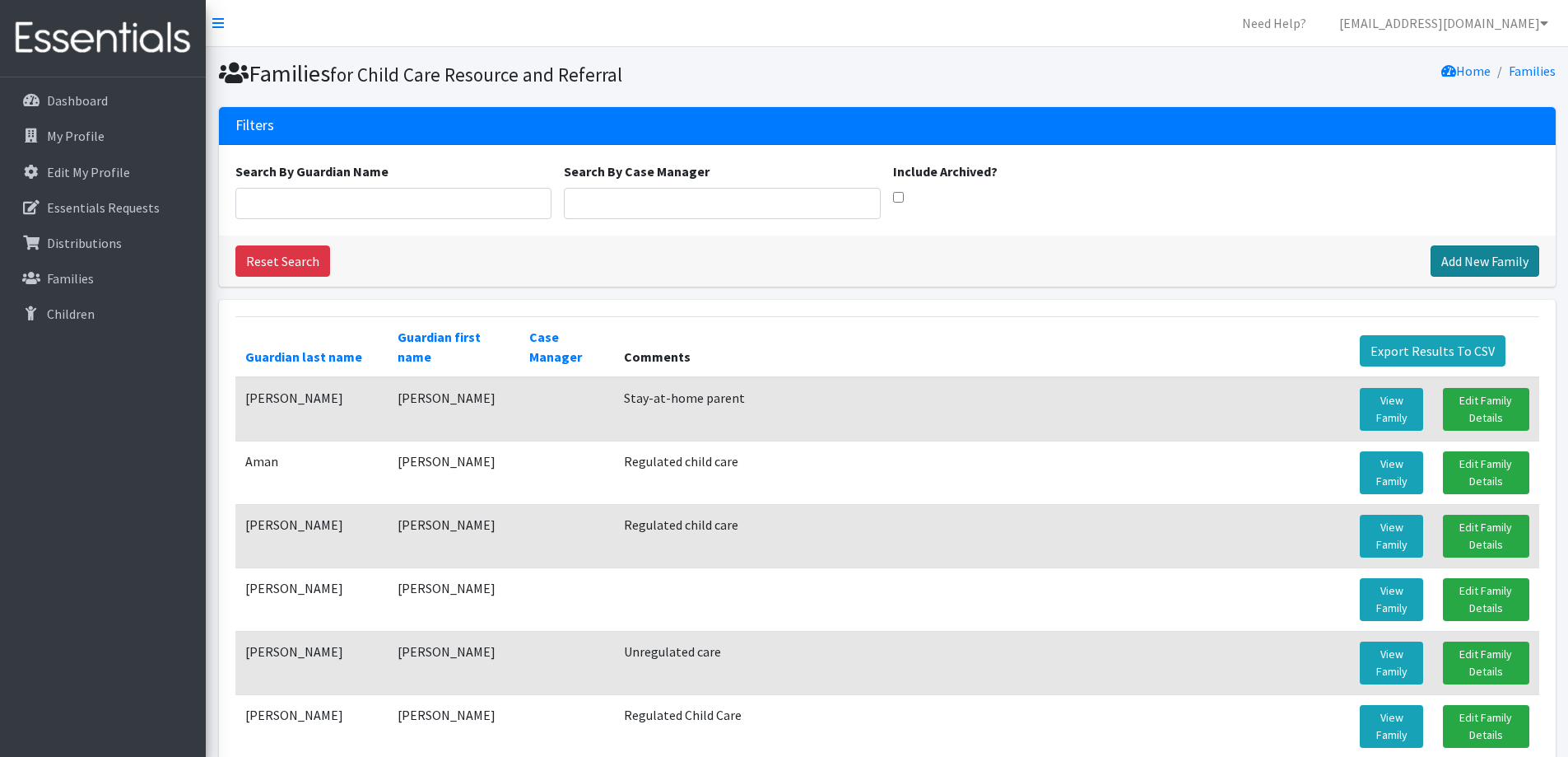
click at [1465, 261] on link "Add New Family" at bounding box center [1484, 261] width 108 height 31
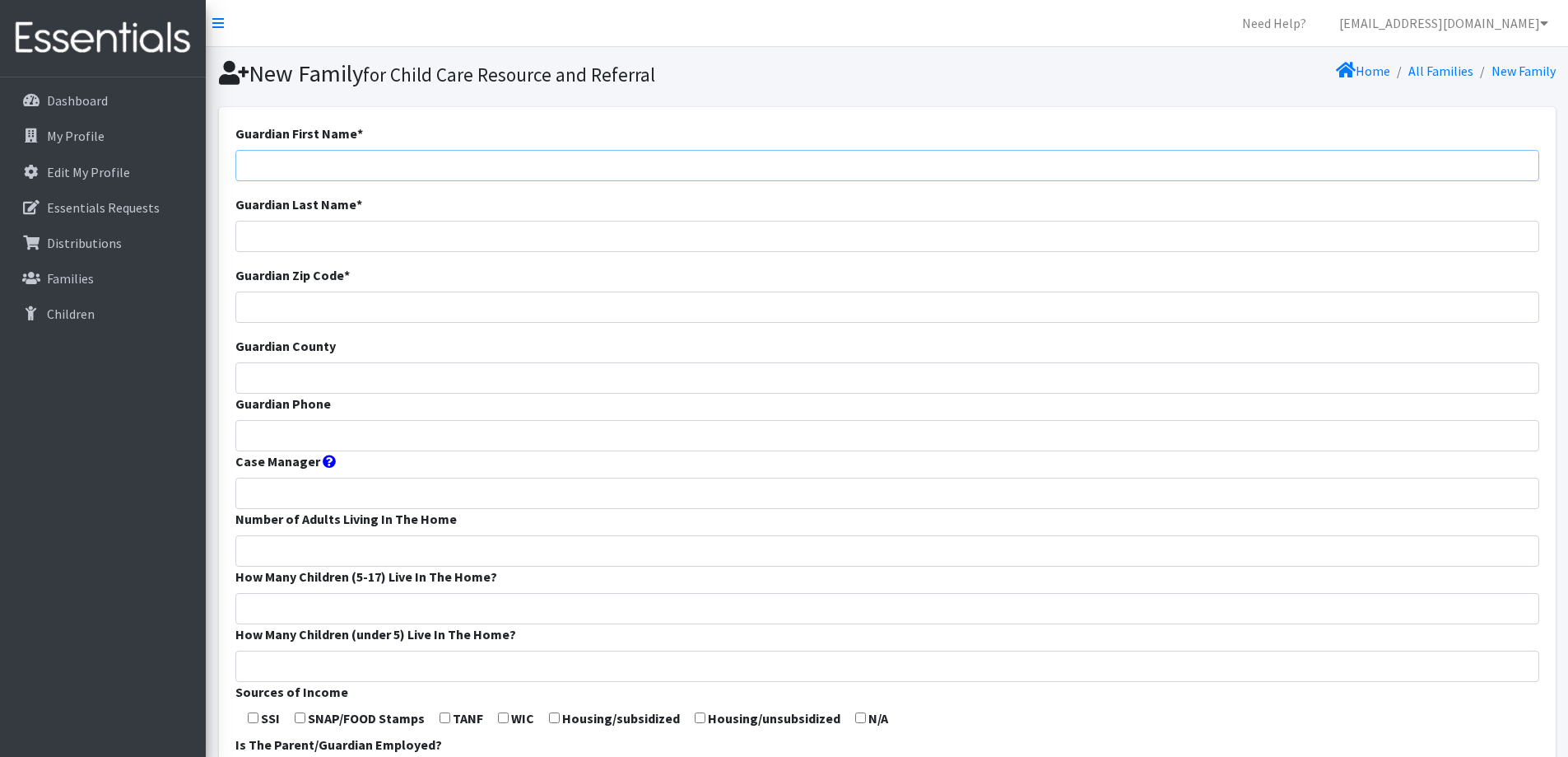
click at [642, 167] on input "Guardian First Name *" at bounding box center [887, 165] width 1304 height 31
type input "[PERSON_NAME]"
click at [548, 306] on input "Guardian Zip Code *" at bounding box center [887, 307] width 1304 height 31
type input "54110"
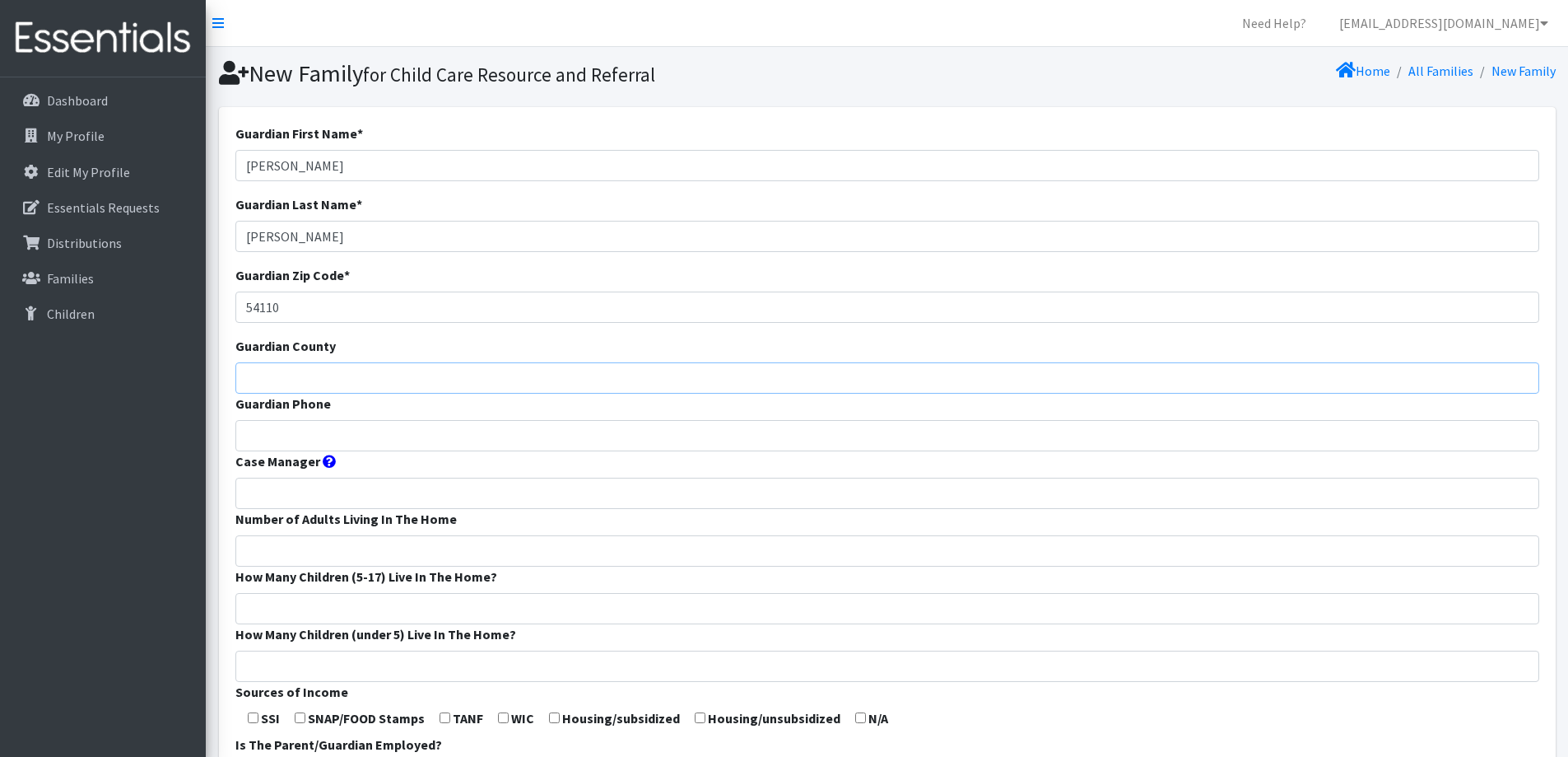
click at [539, 374] on input "Guardian County" at bounding box center [887, 378] width 1304 height 31
type input "Calumet"
click at [537, 443] on input "Guardian Phone" at bounding box center [887, 435] width 1304 height 31
type input "[PHONE_NUMBER]"
click at [516, 551] on input "Number of Adults Living In The Home" at bounding box center [887, 550] width 1304 height 31
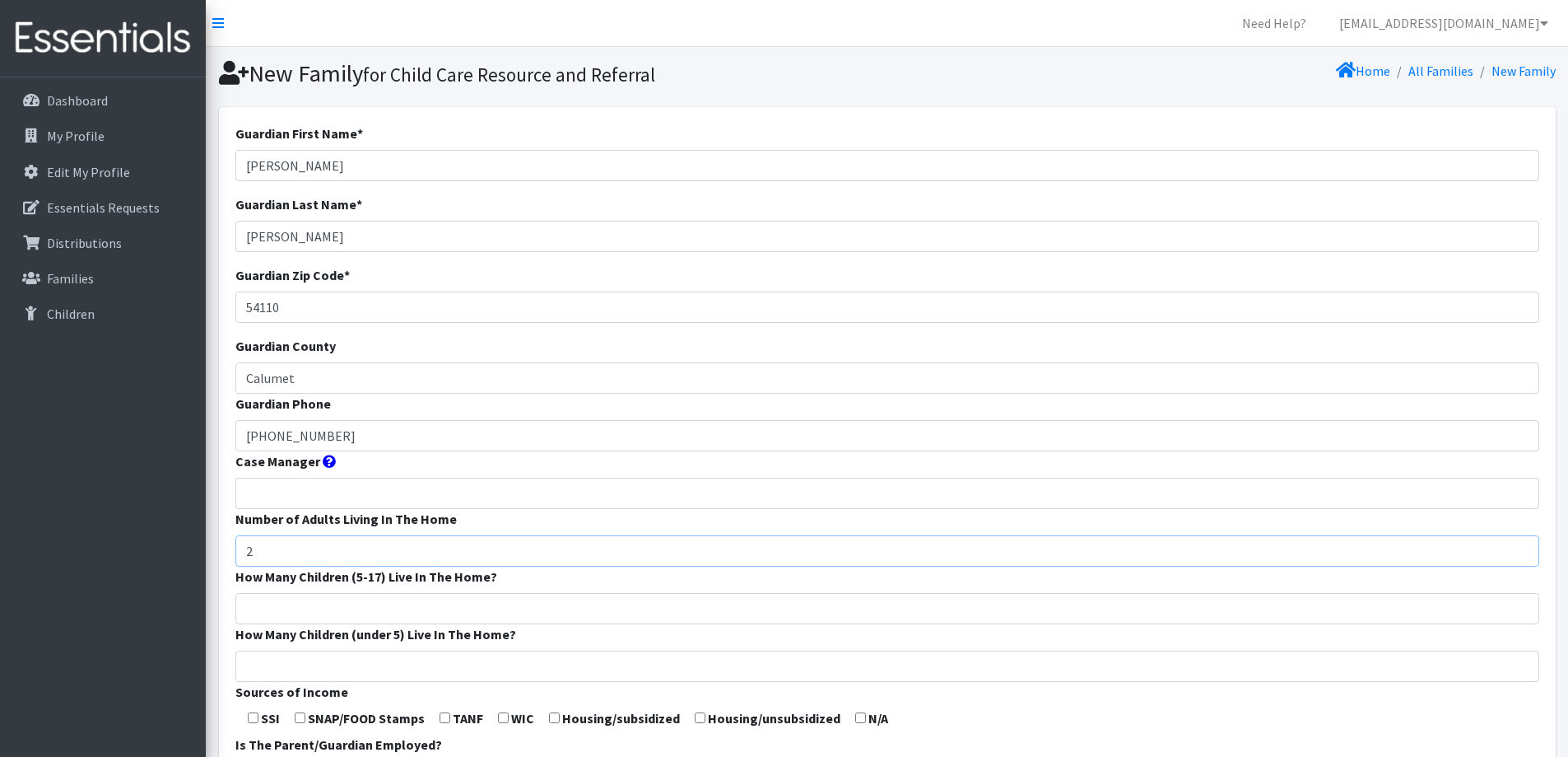
type input "2"
click at [511, 606] on input "How Many Children (5-17) Live In The Home?" at bounding box center [887, 608] width 1304 height 31
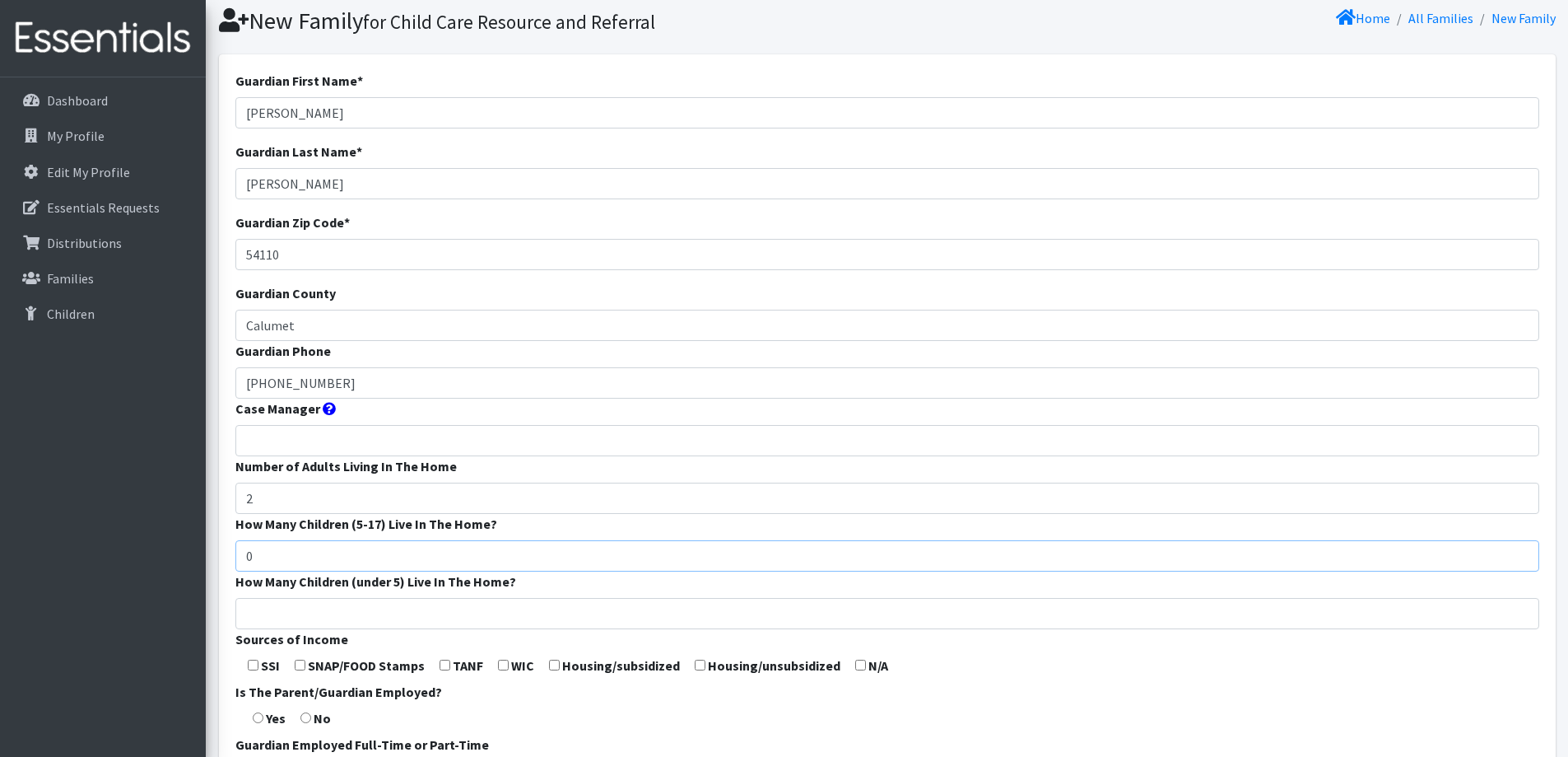
scroll to position [82, 0]
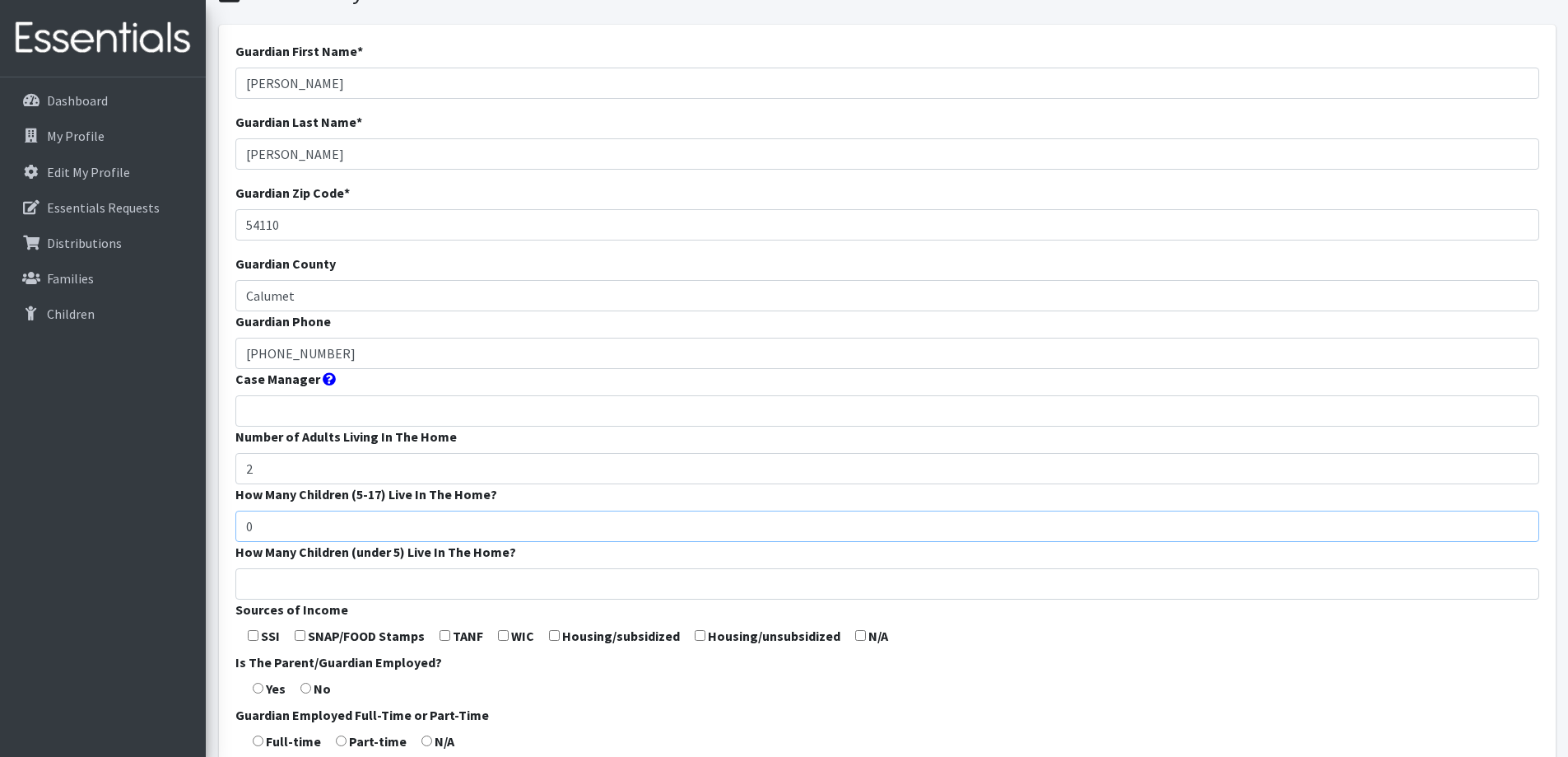
type input "0"
click at [511, 598] on input "How Many Children (under 5) Live In The Home?" at bounding box center [887, 583] width 1304 height 31
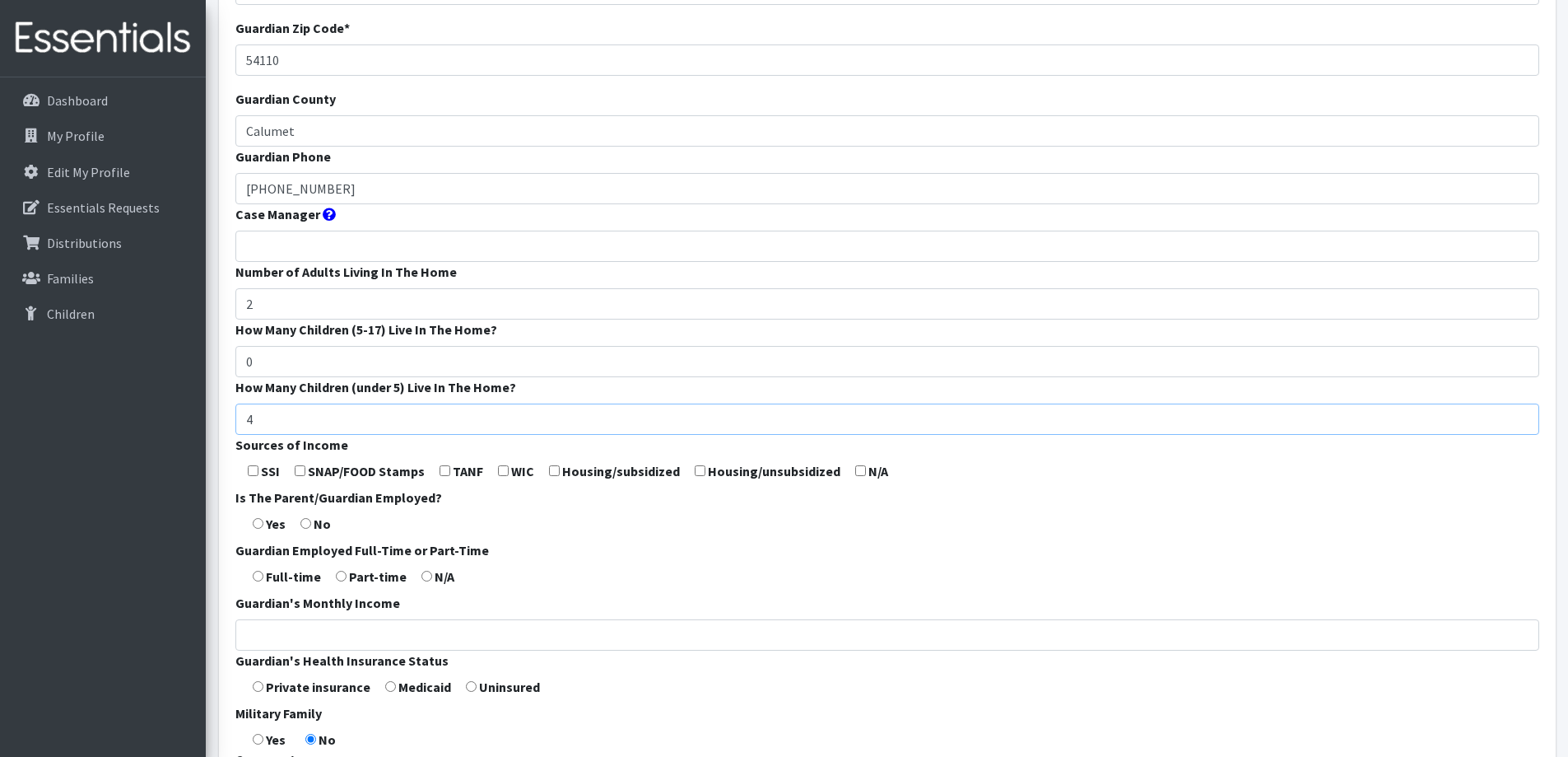
scroll to position [330, 0]
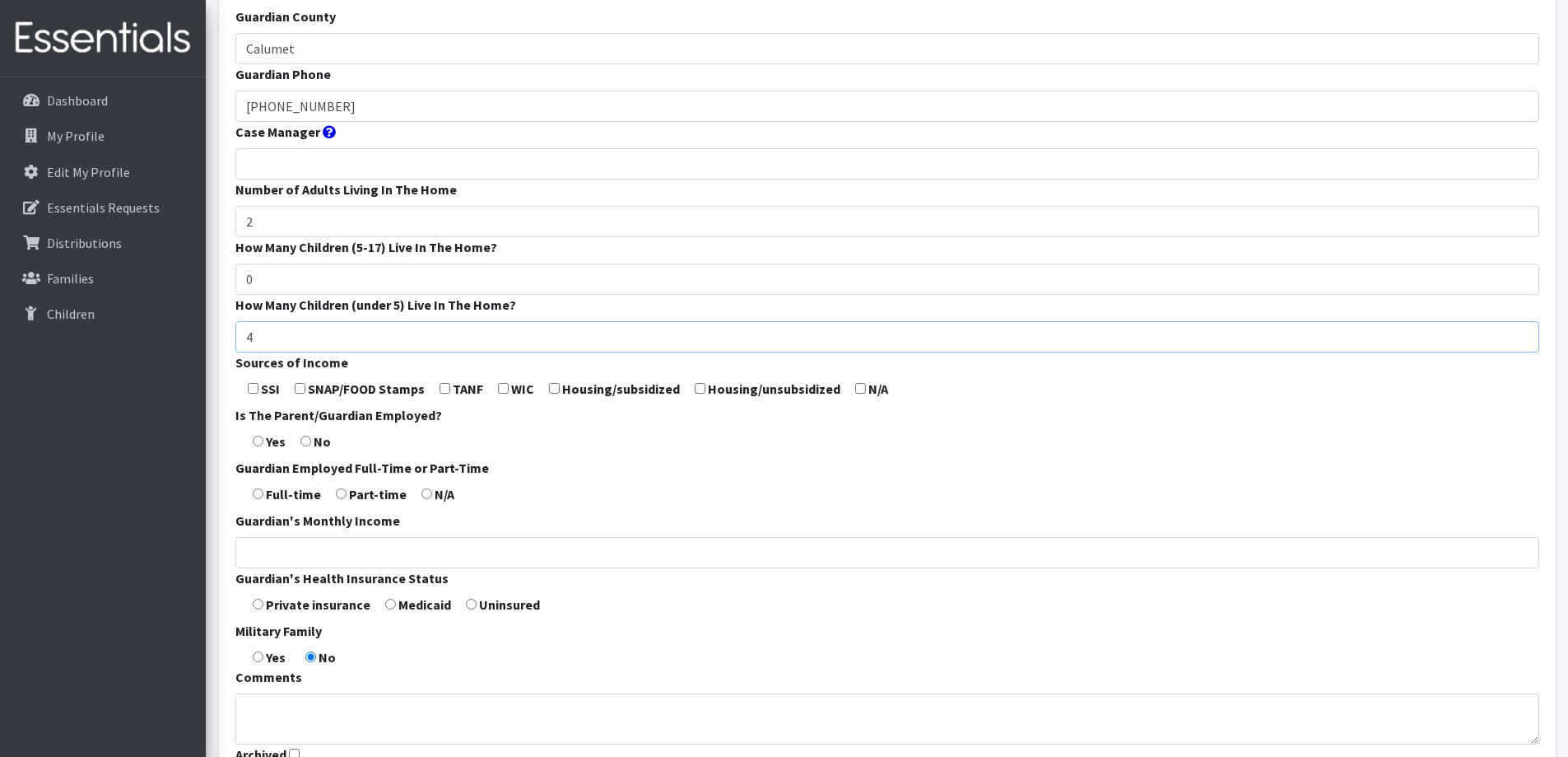
type input "4"
click at [257, 600] on input "radio" at bounding box center [257, 604] width 10 height 10
radio input "true"
click at [326, 705] on textarea "Comments" at bounding box center [887, 718] width 1304 height 51
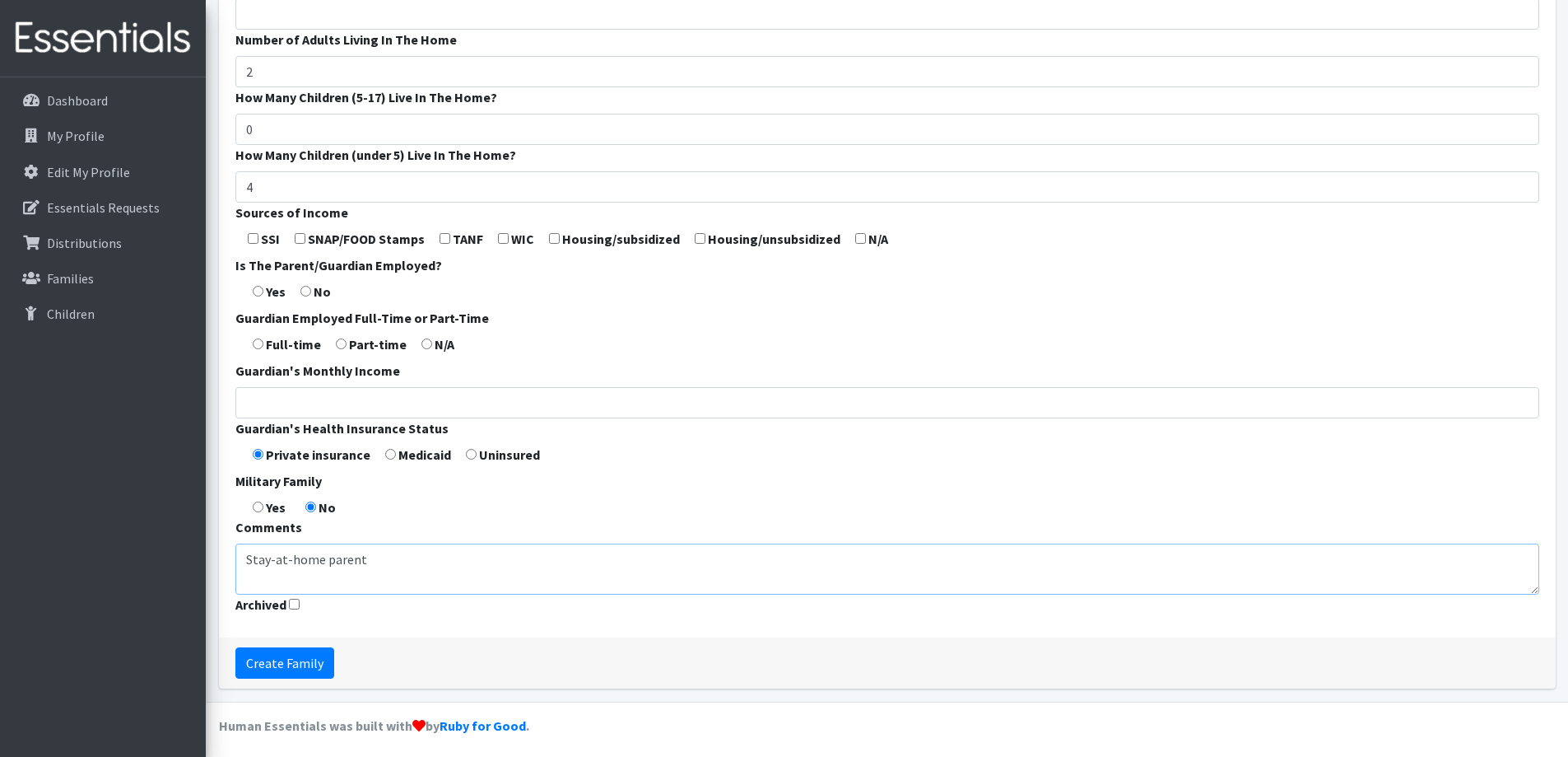
scroll to position [486, 0]
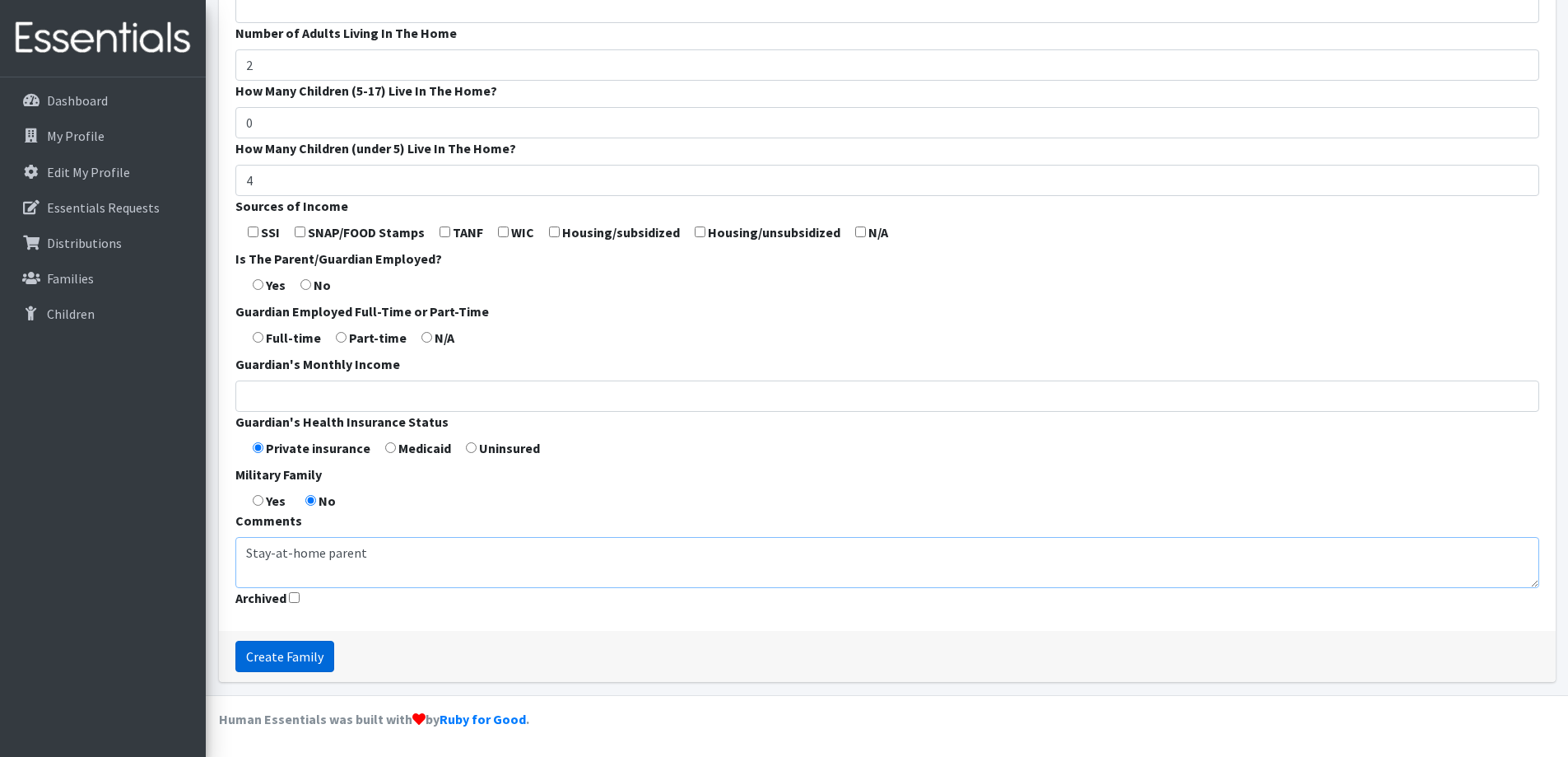
type textarea "Stay-at-home parent"
click at [304, 668] on input "Create Family" at bounding box center [284, 655] width 99 height 31
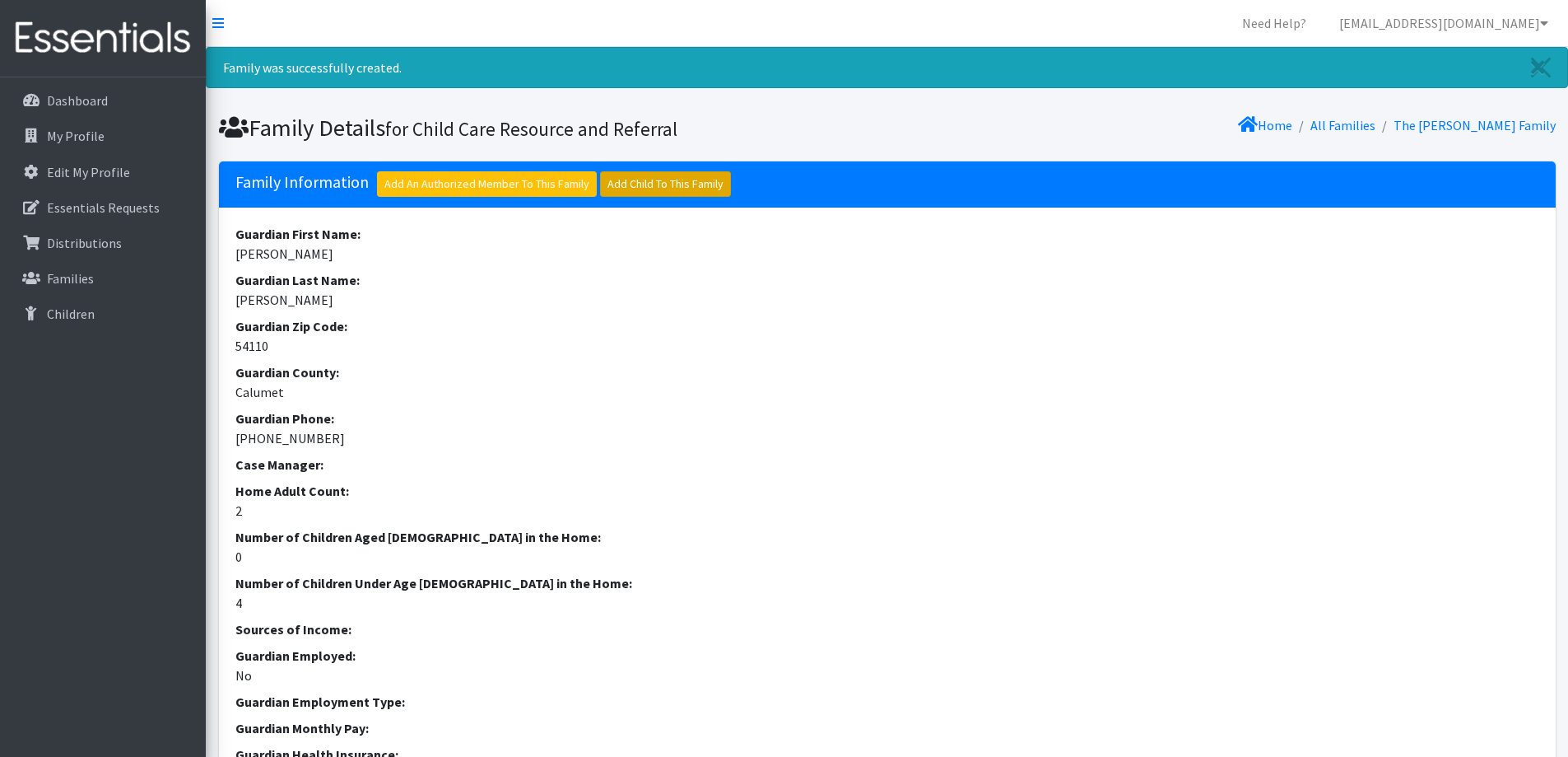
click at [653, 186] on link "Add Child To This Family" at bounding box center [664, 184] width 131 height 25
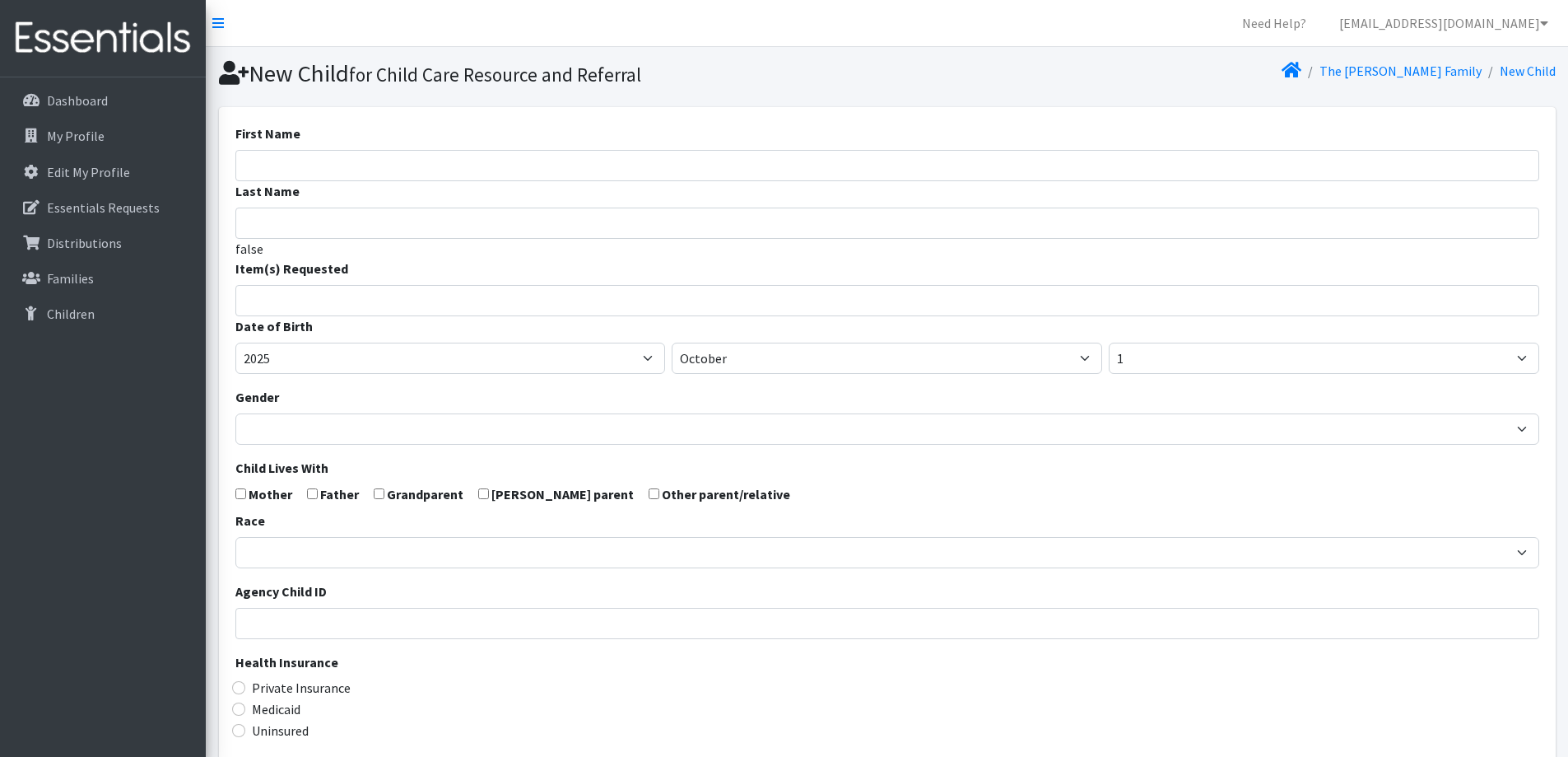
select select
click at [648, 169] on input "First Name" at bounding box center [887, 165] width 1304 height 31
click at [545, 304] on input "search" at bounding box center [899, 298] width 1298 height 15
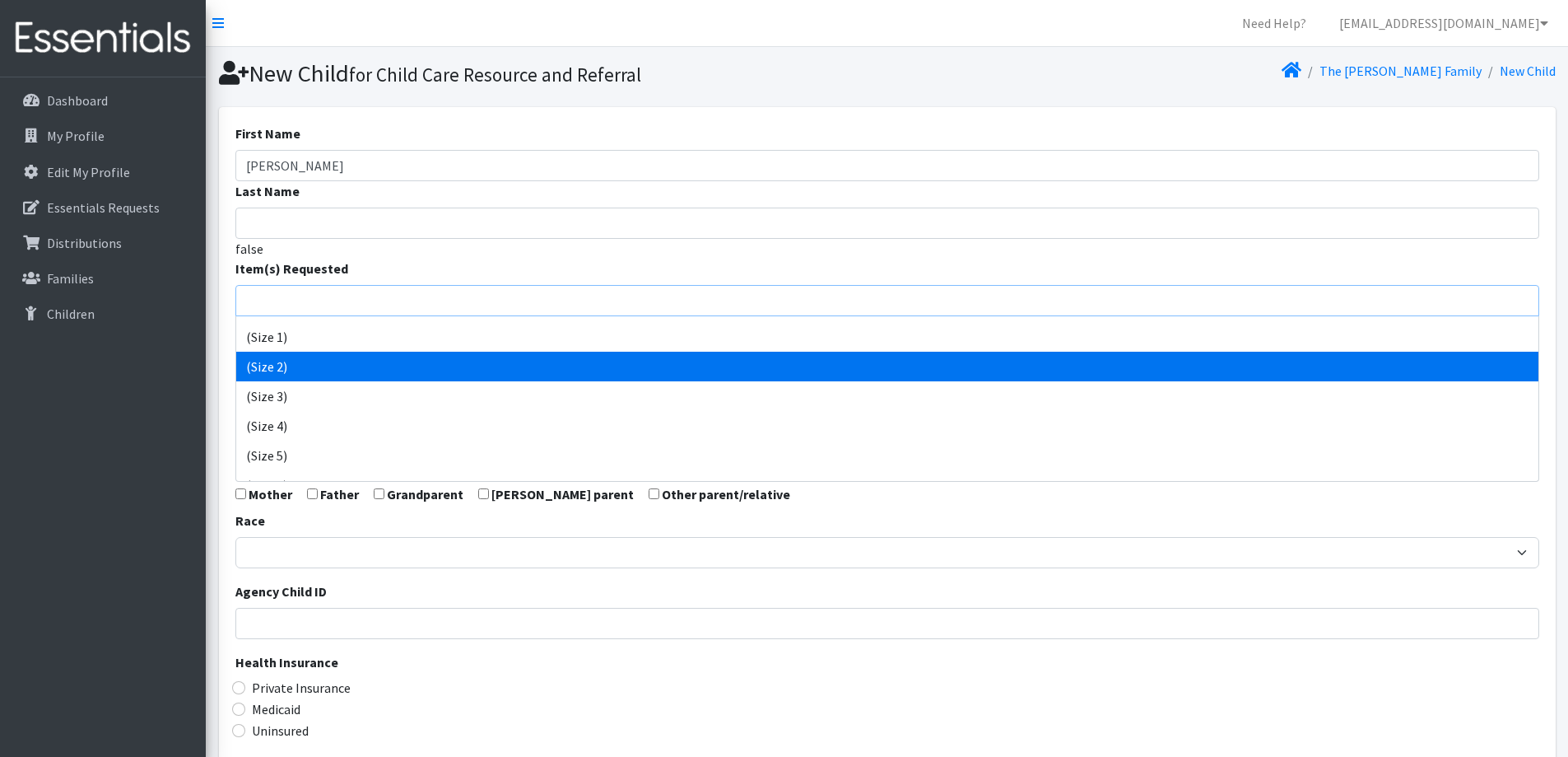
scroll to position [82, 0]
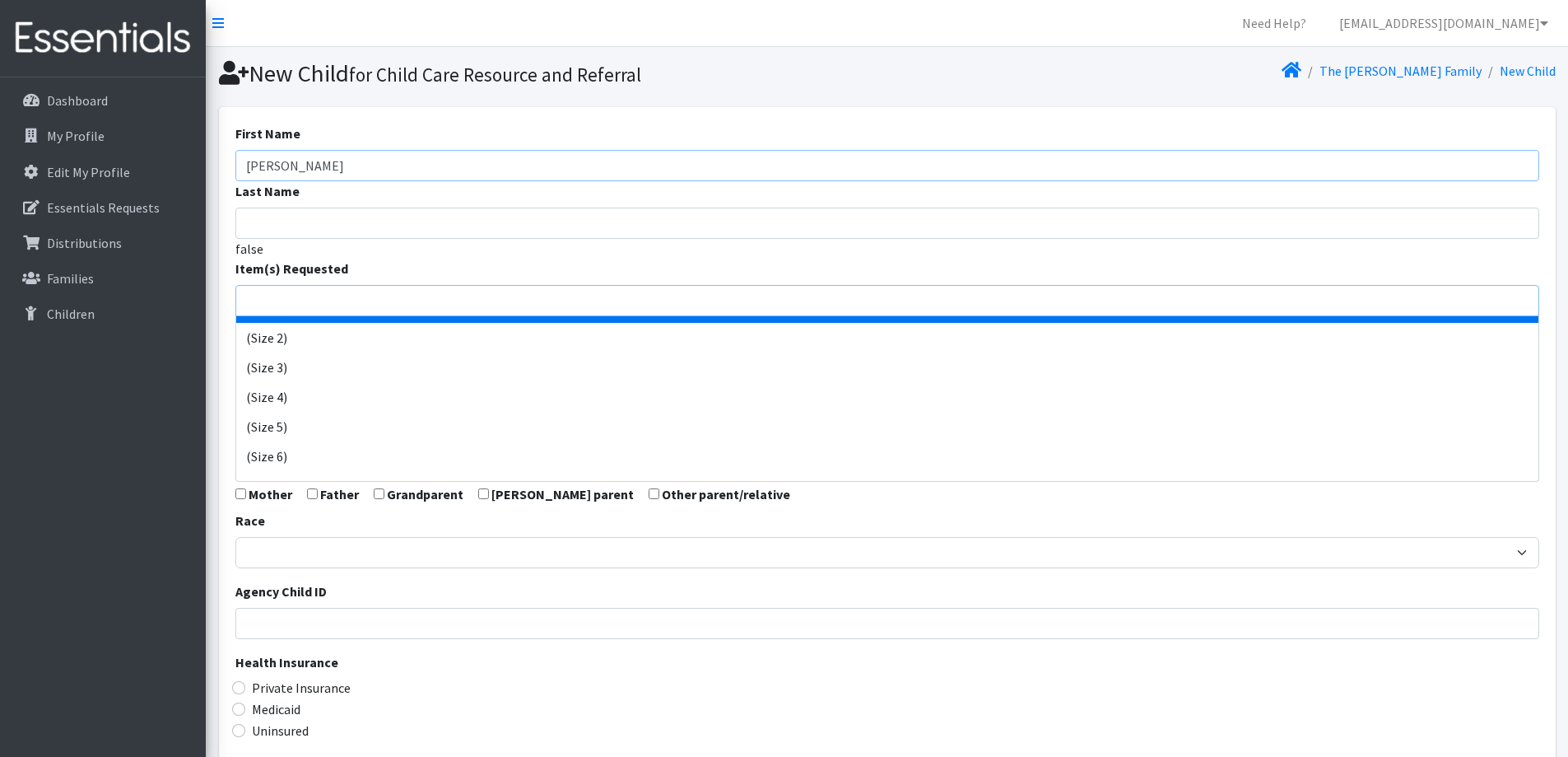
click at [451, 170] on input "Liam" at bounding box center [887, 165] width 1304 height 31
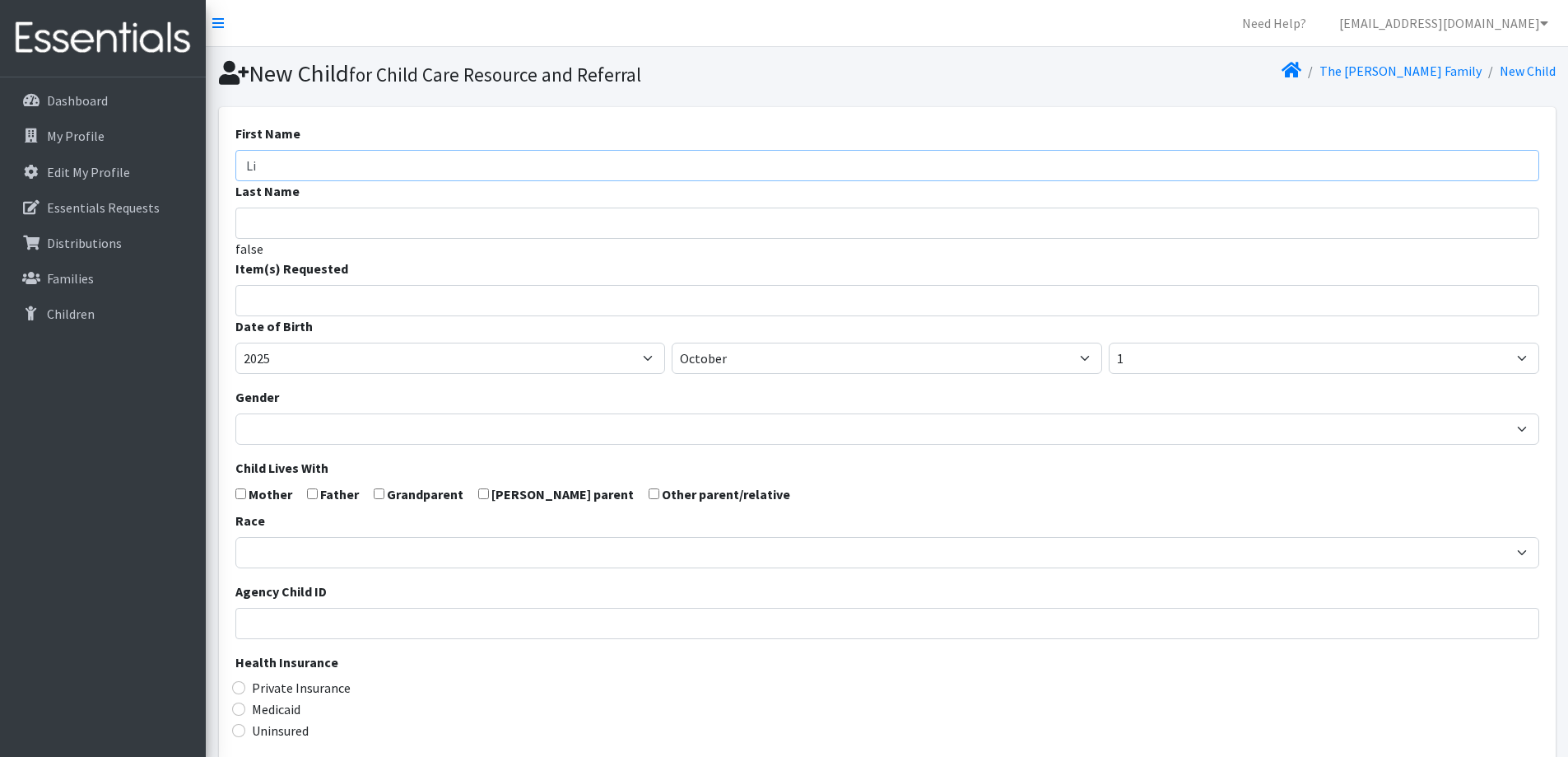
type input "L"
type input "Beau"
click at [437, 297] on input "search" at bounding box center [899, 298] width 1298 height 15
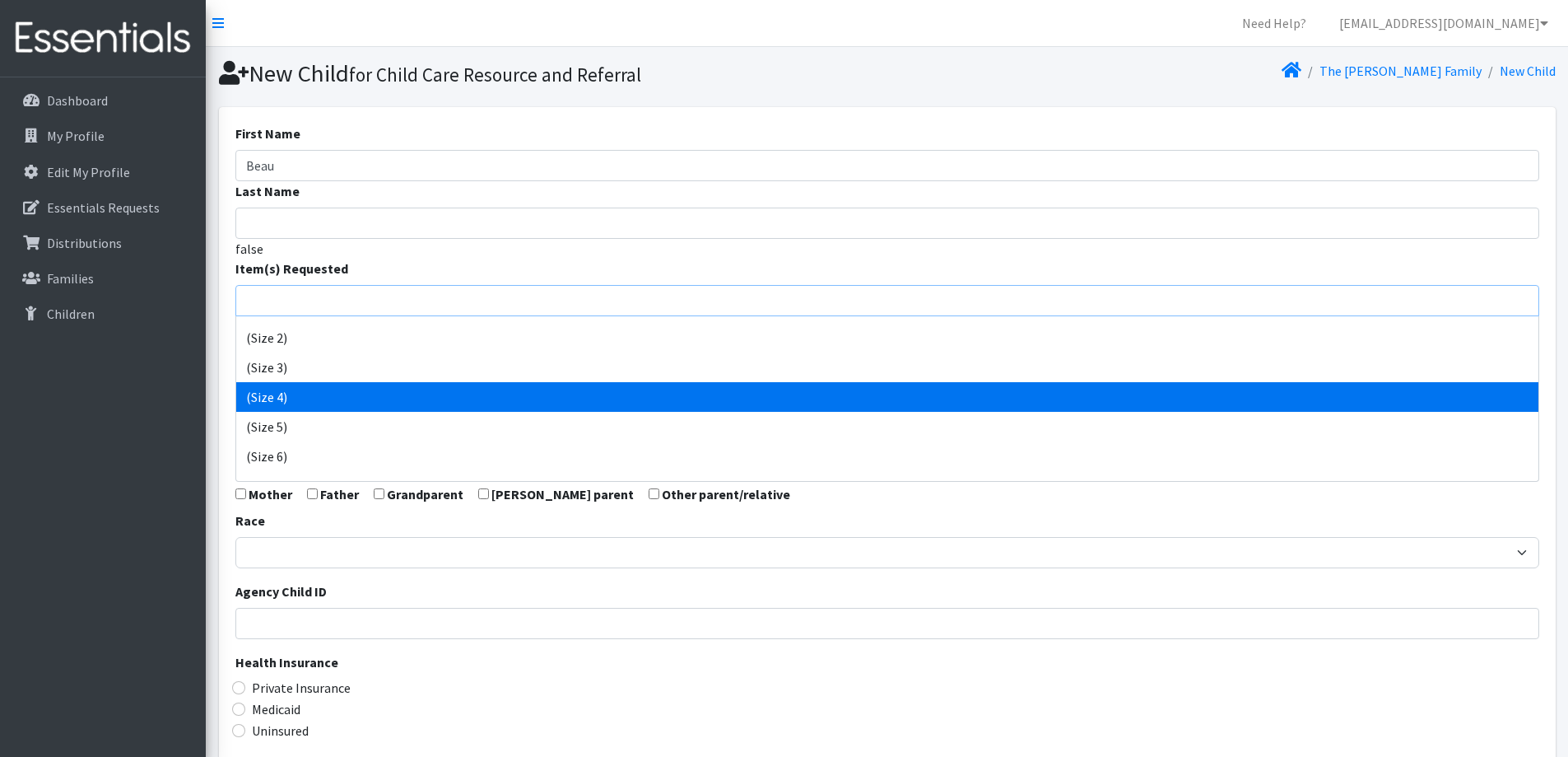
select select "14512"
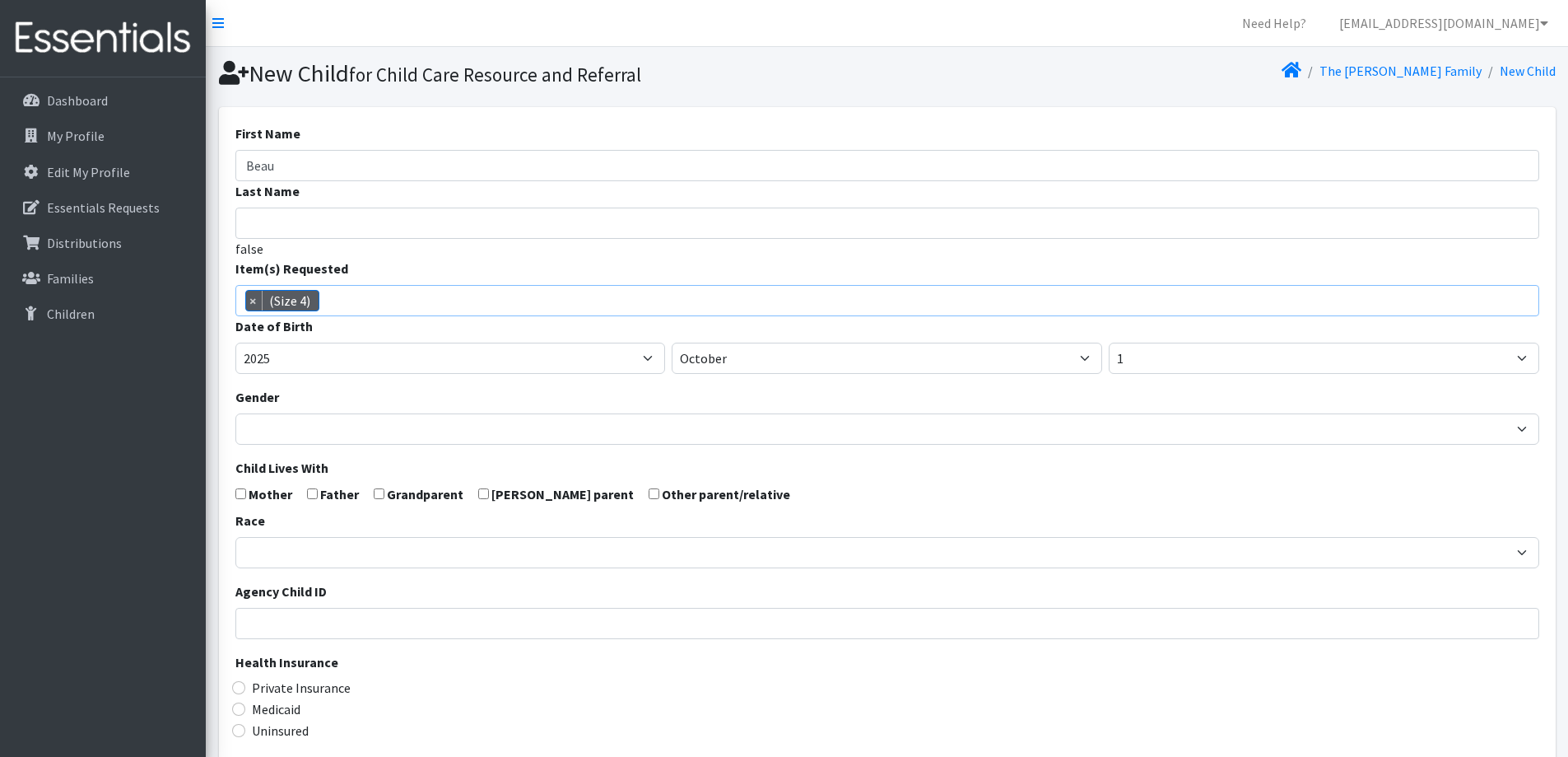
scroll to position [87, 0]
click at [777, 364] on select "January February March April May June July August September October November De…" at bounding box center [887, 358] width 430 height 31
select select "1"
click at [672, 343] on select "January February March April May June July August September October November De…" at bounding box center [887, 358] width 430 height 31
click at [1169, 365] on select "1 2 3 4 5 6 7 8 9 10 11 12 13 14 15 16 17 18 19 20 21 22 23 24 25 26 27 28 29 3…" at bounding box center [1323, 358] width 430 height 31
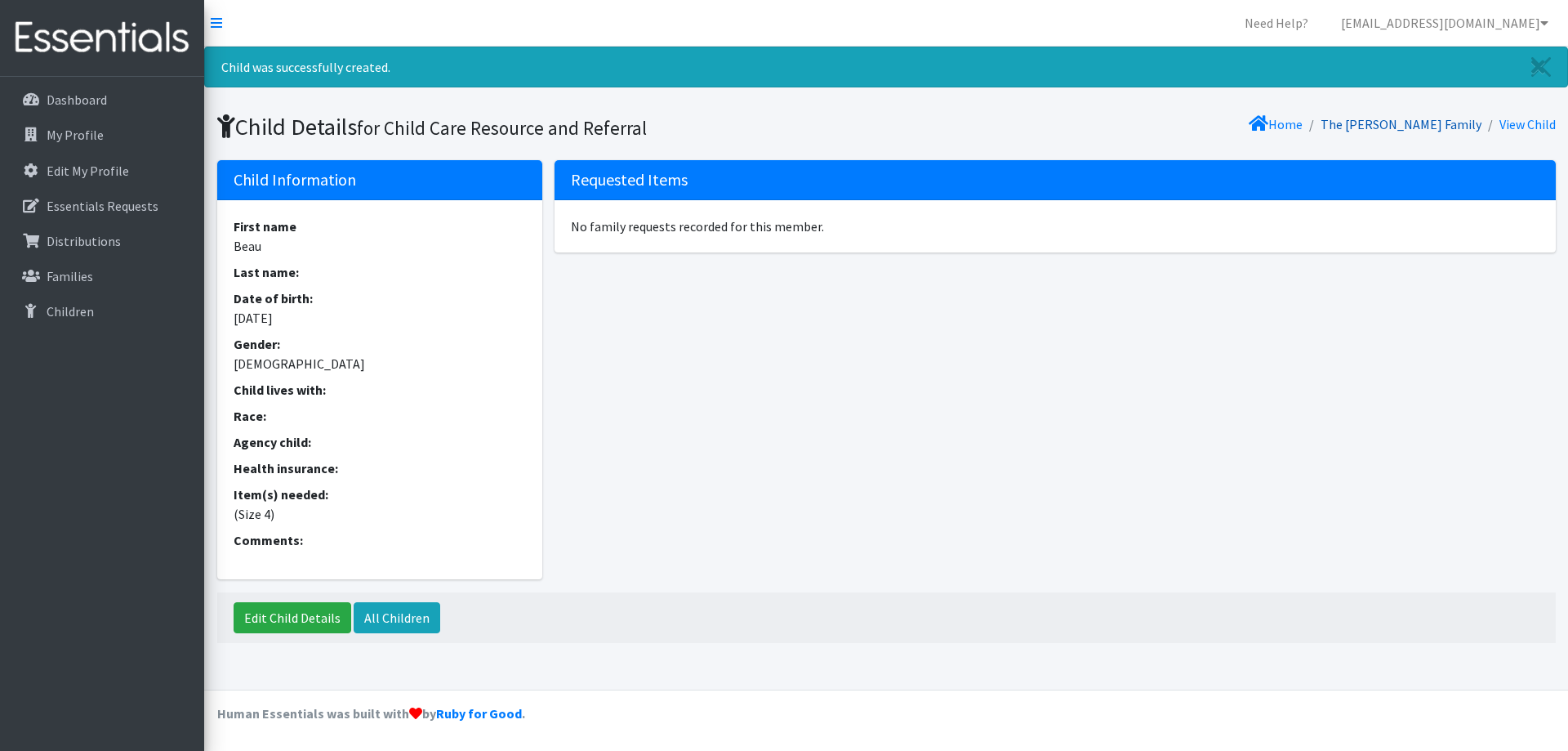
click at [1413, 122] on link "The [PERSON_NAME] Family" at bounding box center [1401, 123] width 161 height 16
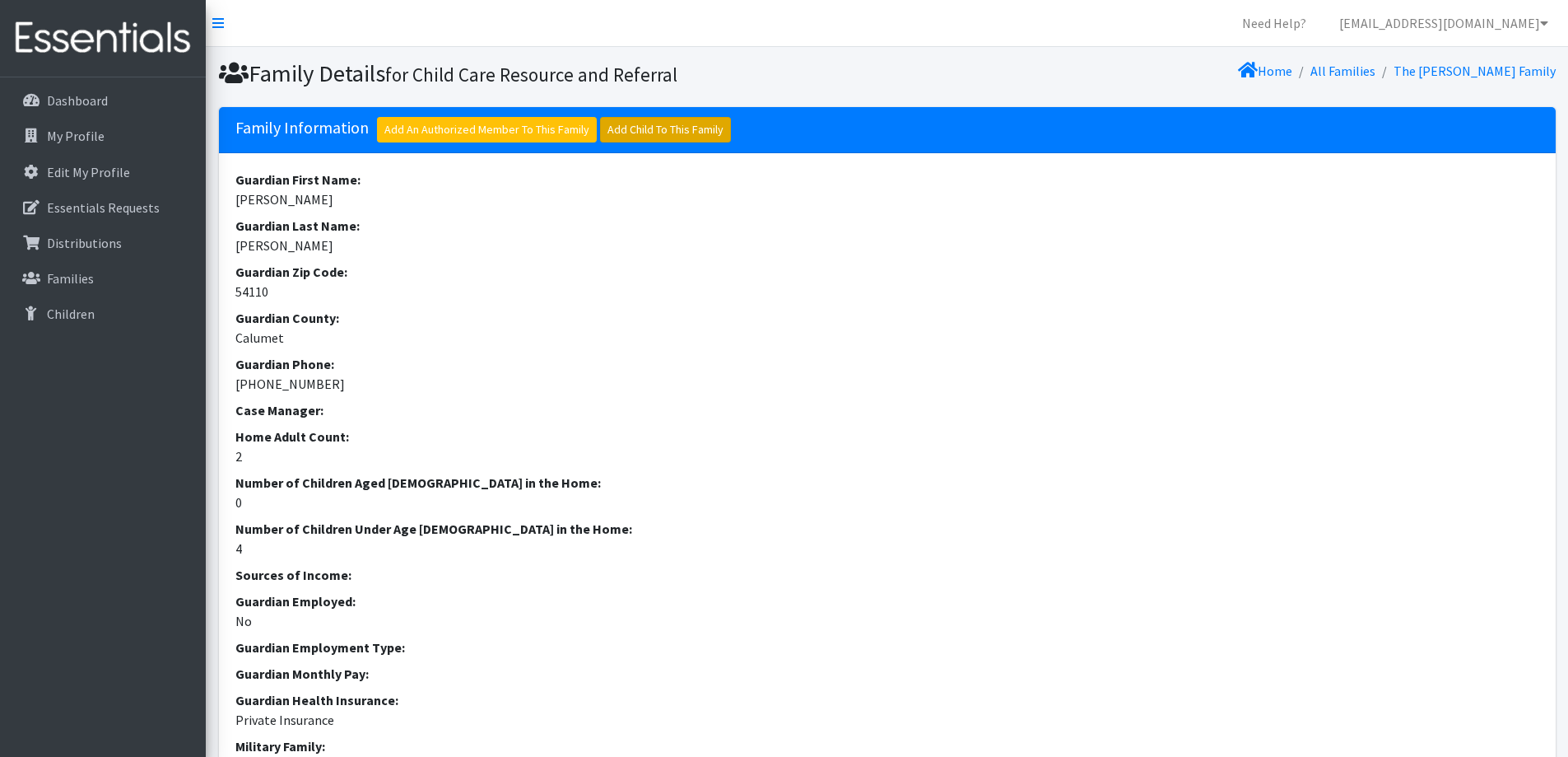
click at [632, 137] on link "Add Child To This Family" at bounding box center [664, 129] width 131 height 25
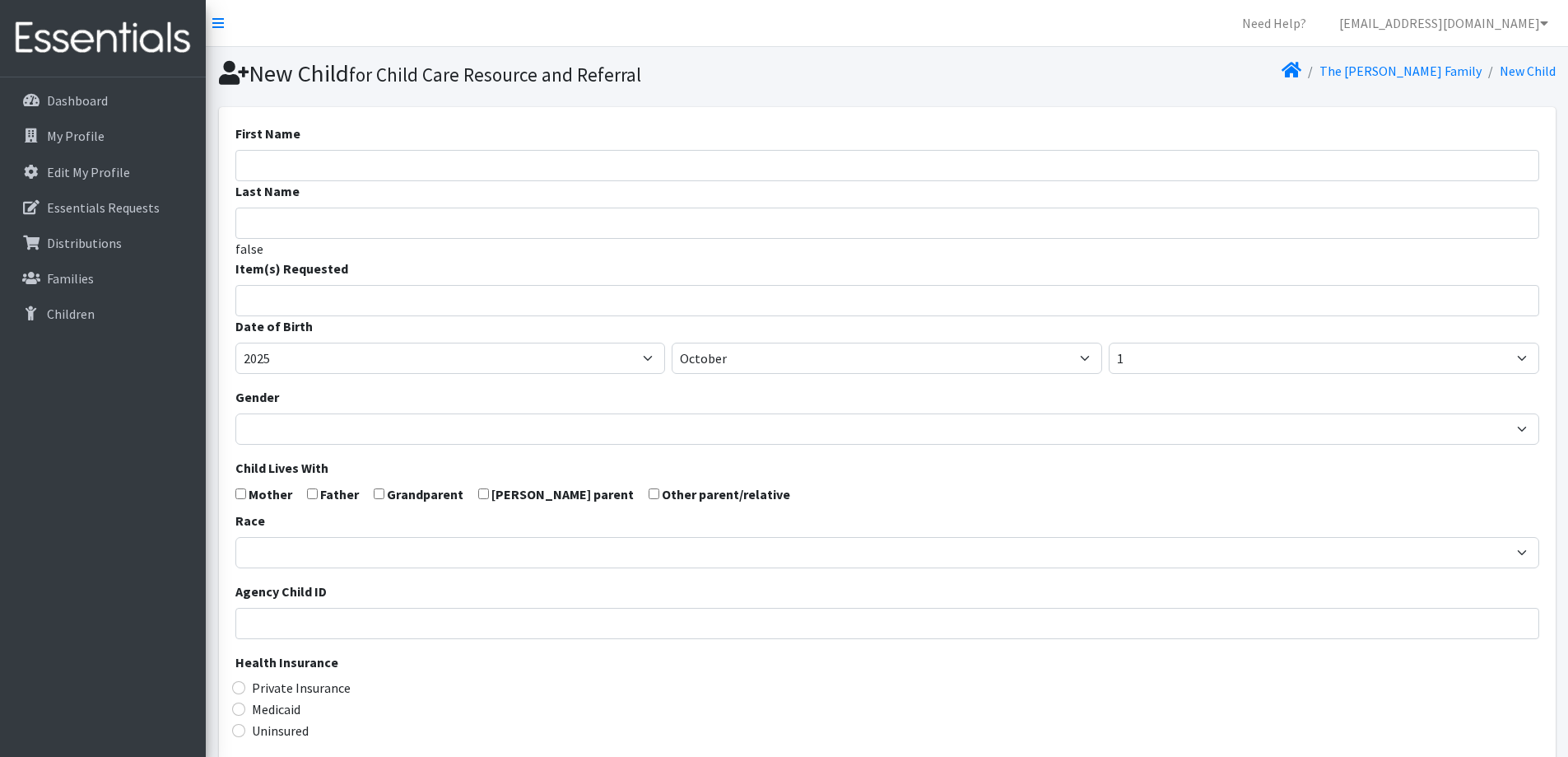
select select
click at [500, 152] on input "First Name" at bounding box center [887, 165] width 1304 height 31
click at [843, 105] on section "New Child for Child Care Resource and Referral The Jensen Family New Child" at bounding box center [887, 77] width 1362 height 60
click at [96, 271] on link "Families" at bounding box center [103, 278] width 193 height 33
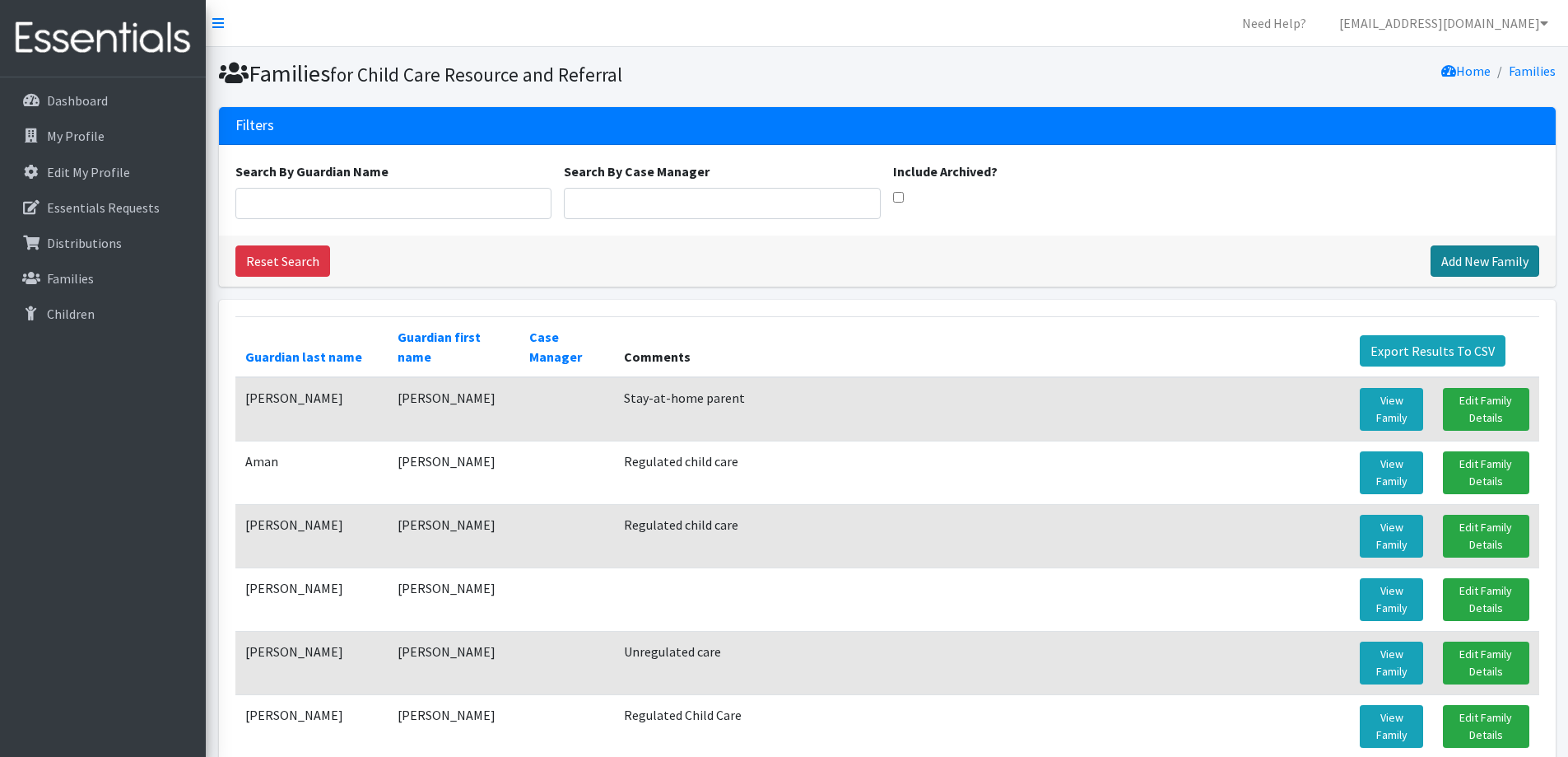
click at [1504, 256] on link "Add New Family" at bounding box center [1484, 261] width 108 height 31
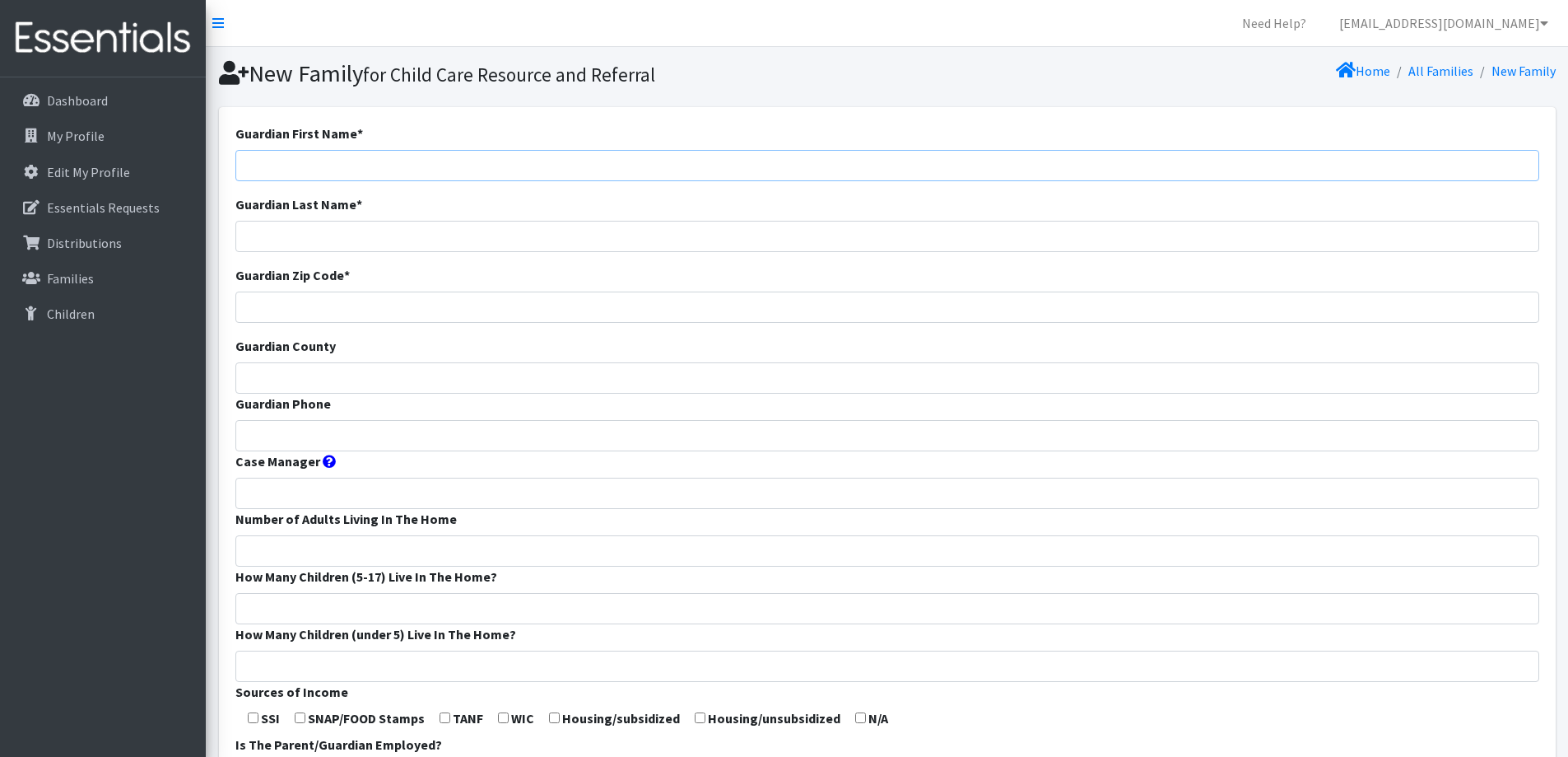
click at [680, 169] on input "Guardian First Name *" at bounding box center [887, 165] width 1304 height 31
type input "Stephanie"
type input "Petersen"
type input "54110"
click at [502, 362] on input "Guardian County" at bounding box center [887, 378] width 1304 height 31
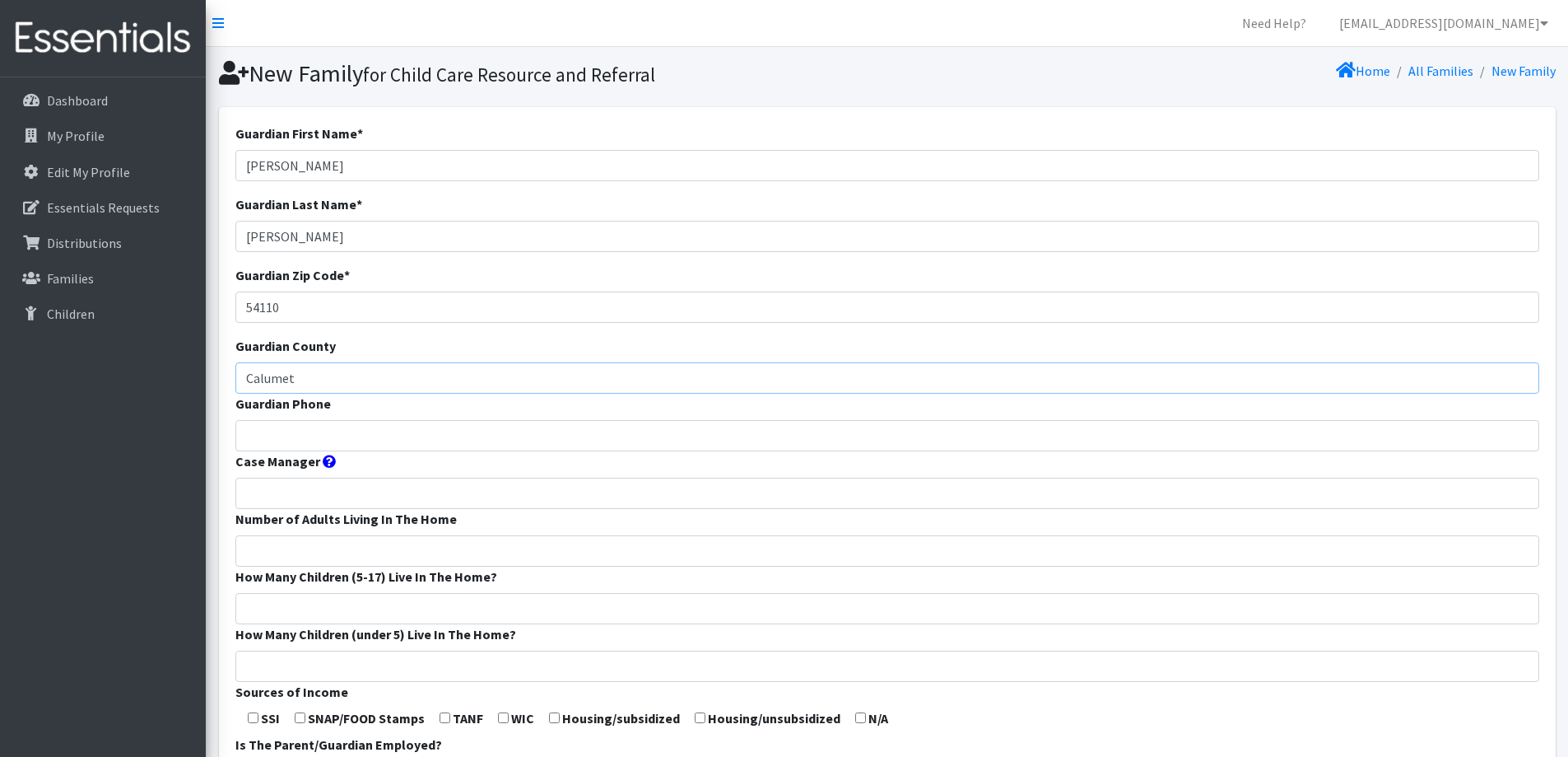
type input "Calumet"
click at [510, 424] on input "Guardian Phone" at bounding box center [887, 435] width 1304 height 31
type input "[PHONE_NUMBER]"
click at [491, 536] on input "Number of Adults Living In The Home" at bounding box center [887, 550] width 1304 height 31
type input "2"
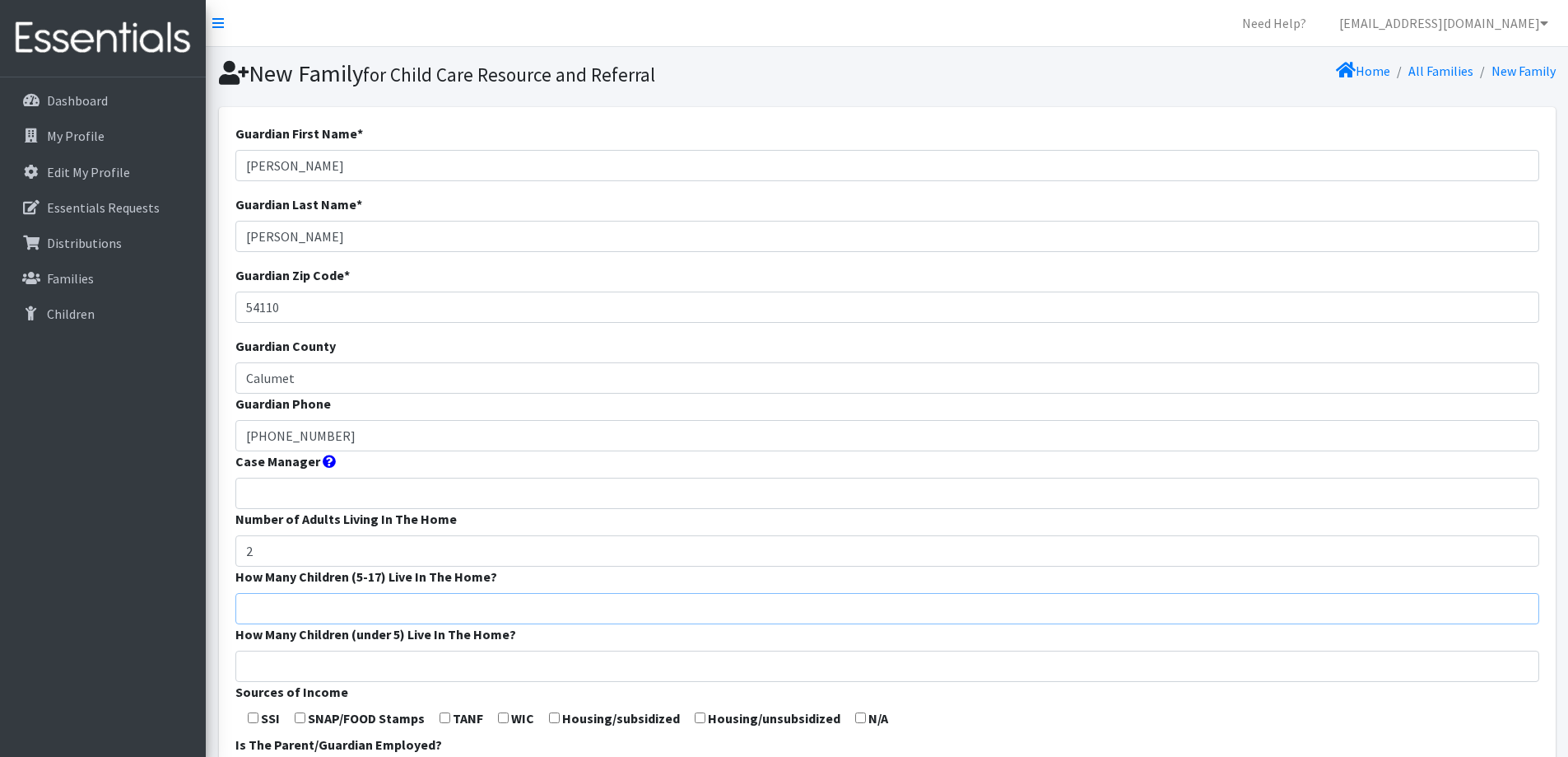
click at [518, 615] on input "How Many Children (5-17) Live In The Home?" at bounding box center [887, 608] width 1304 height 31
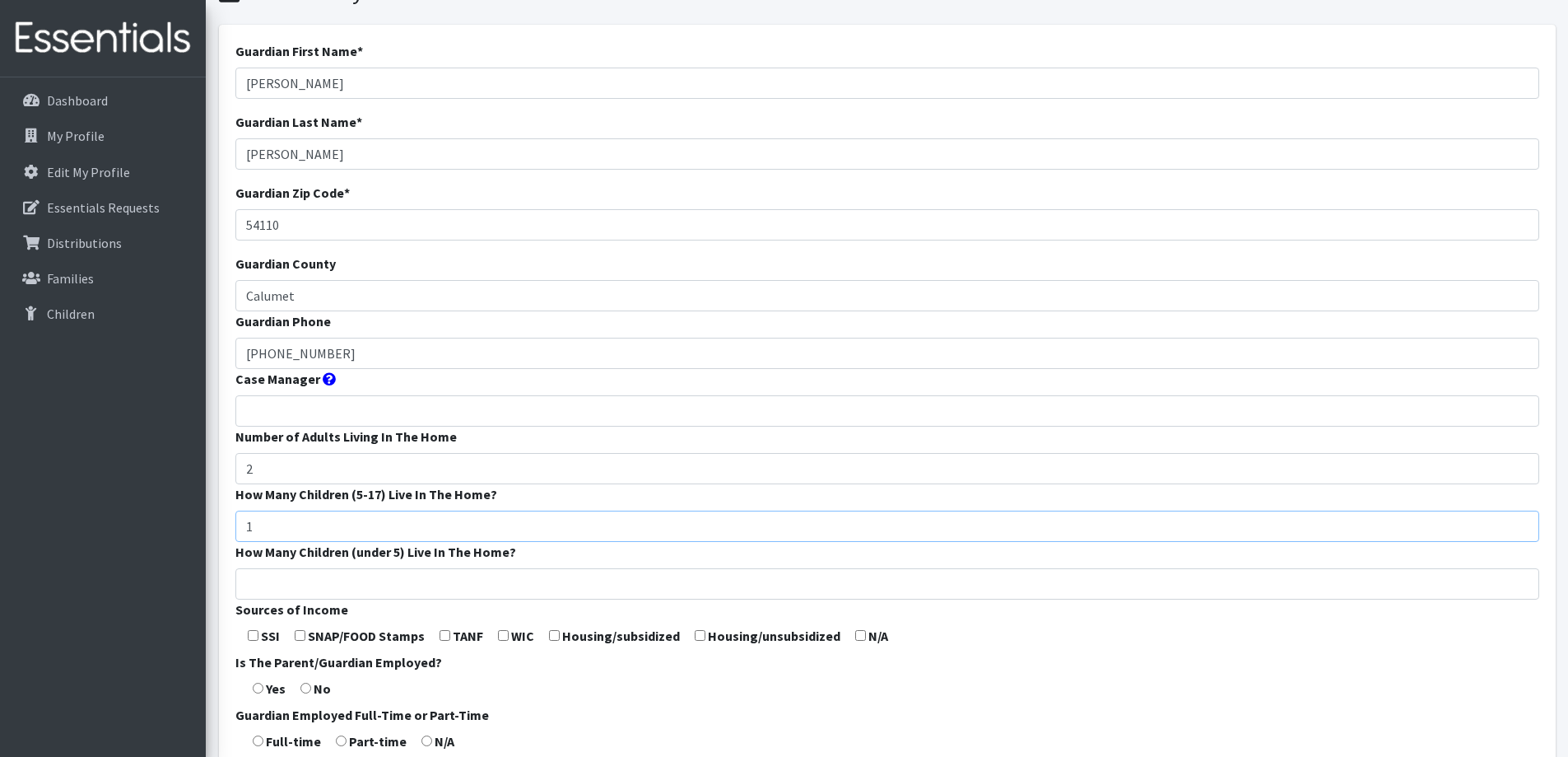
type input "1"
click at [512, 591] on input "How Many Children (under 5) Live In The Home?" at bounding box center [887, 583] width 1304 height 31
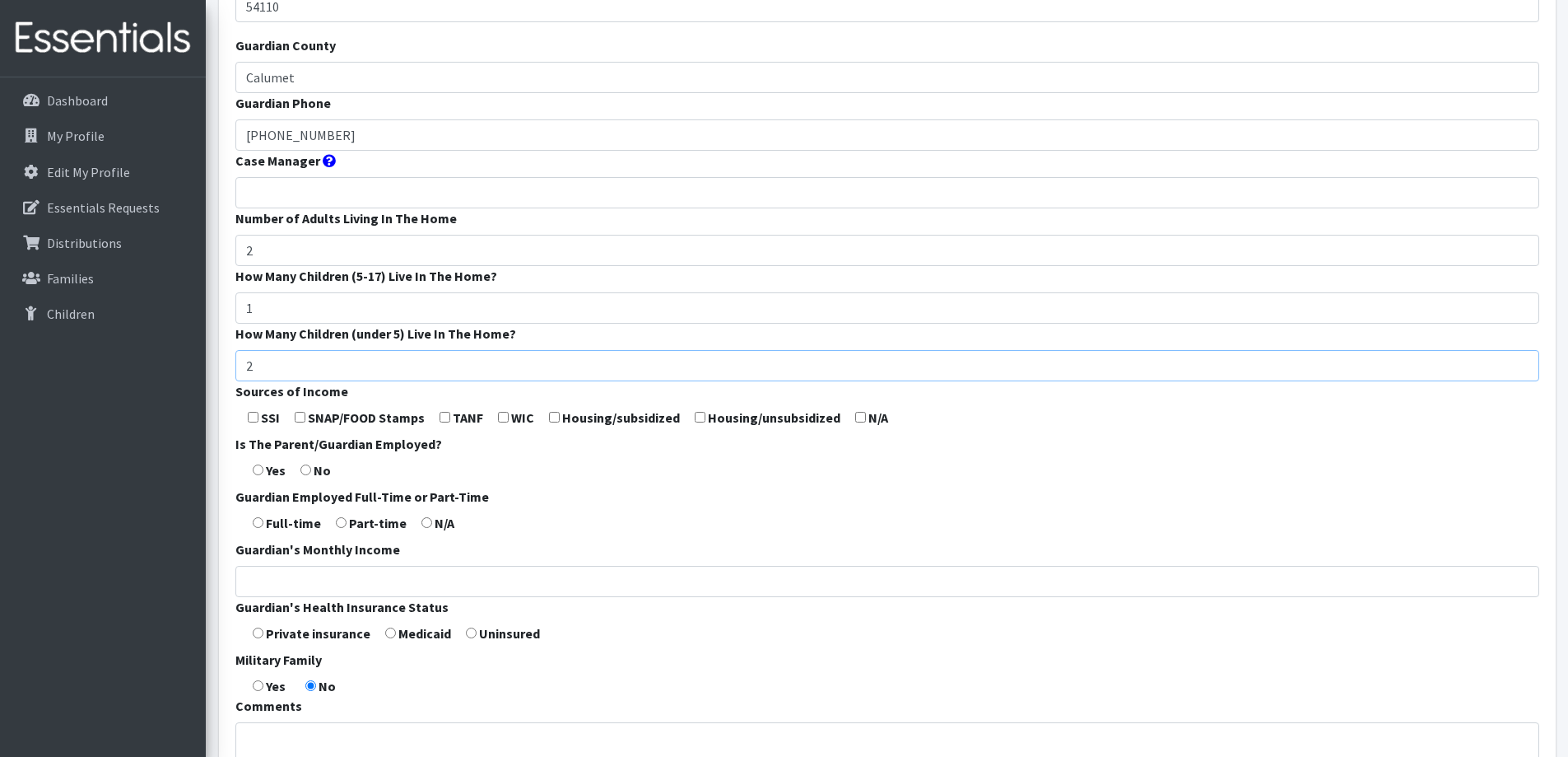
scroll to position [330, 0]
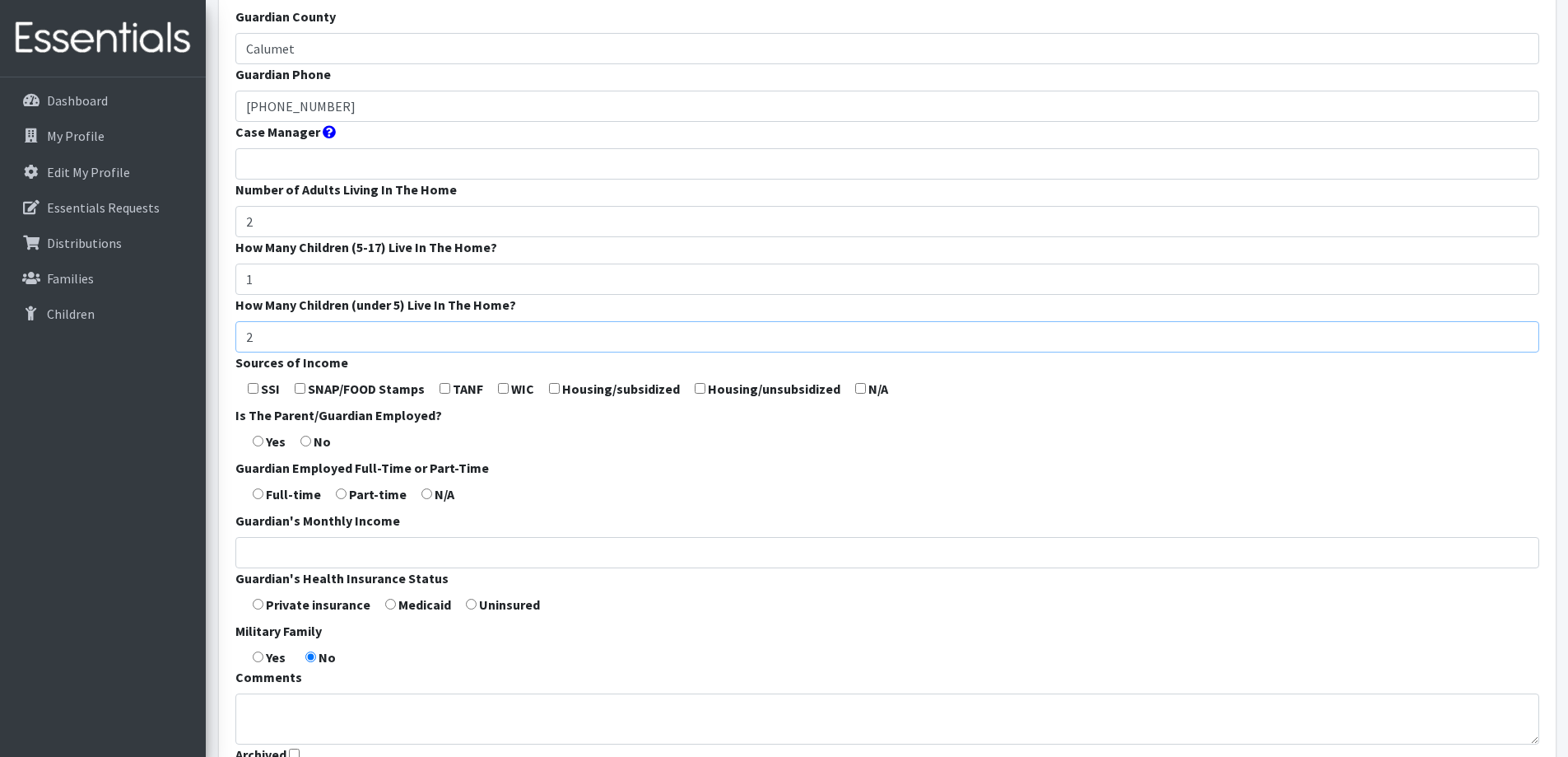
type input "2"
click at [856, 388] on input "checkbox" at bounding box center [860, 388] width 10 height 10
checkbox input "true"
click at [343, 493] on input "radio" at bounding box center [341, 493] width 10 height 10
radio input "true"
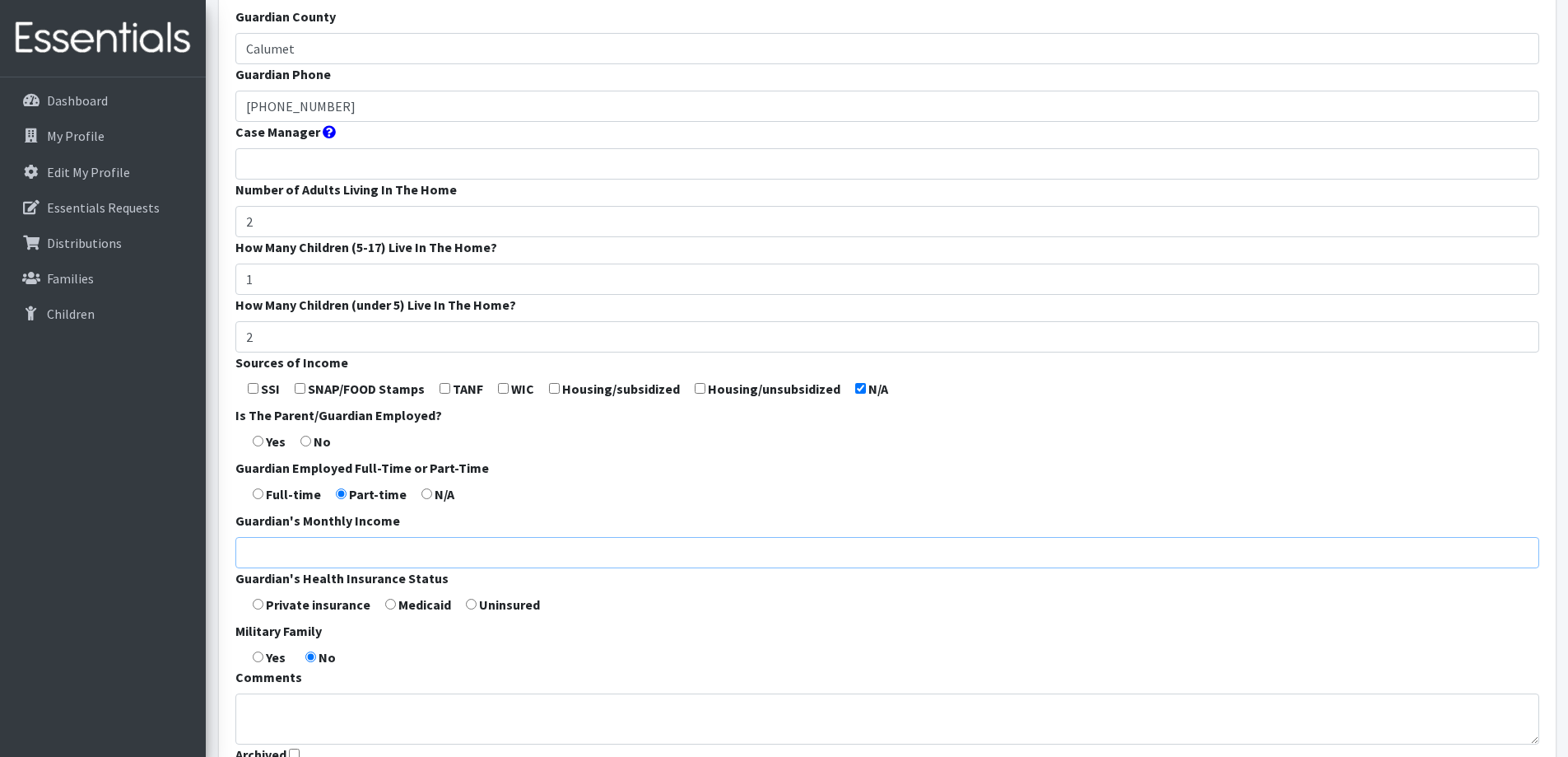
click at [376, 549] on input "Guardian's Monthly Income" at bounding box center [887, 552] width 1304 height 31
type input "3000"
click at [257, 603] on input "radio" at bounding box center [257, 604] width 10 height 10
radio input "true"
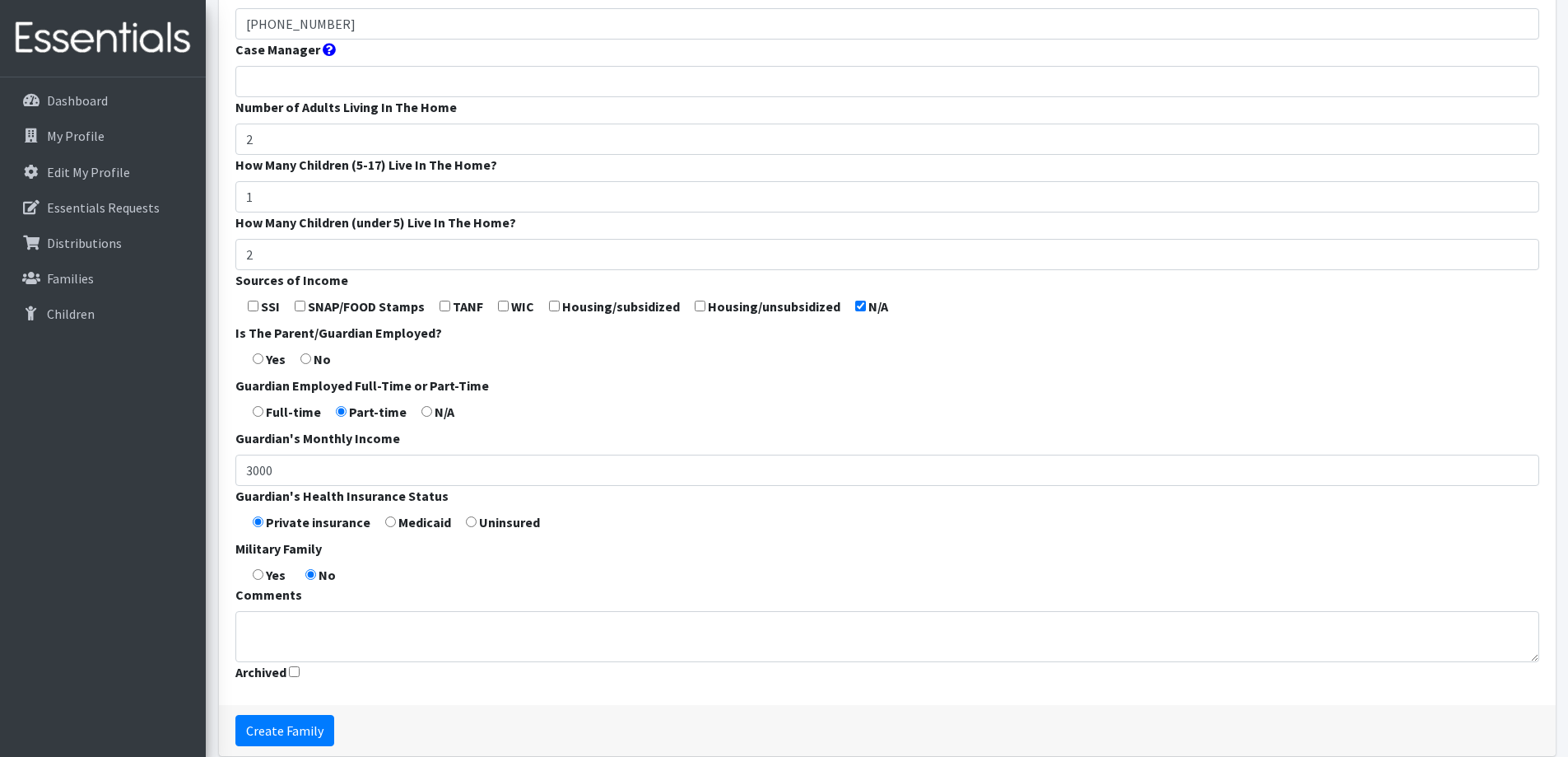
scroll to position [486, 0]
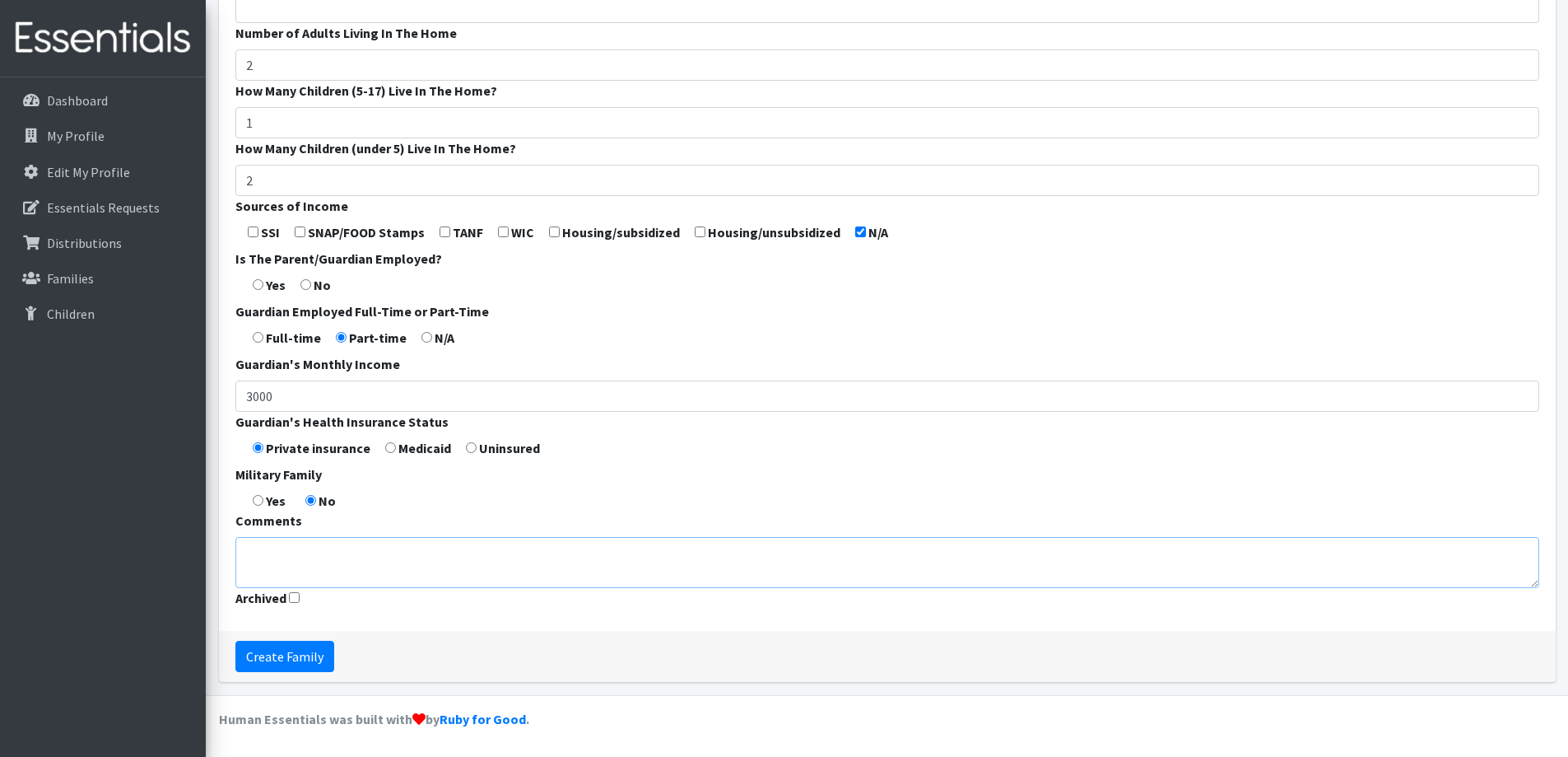
click at [583, 561] on textarea "Comments" at bounding box center [887, 562] width 1304 height 51
type textarea "Stay-at-home parent"
click at [305, 655] on input "Create Family" at bounding box center [284, 655] width 99 height 31
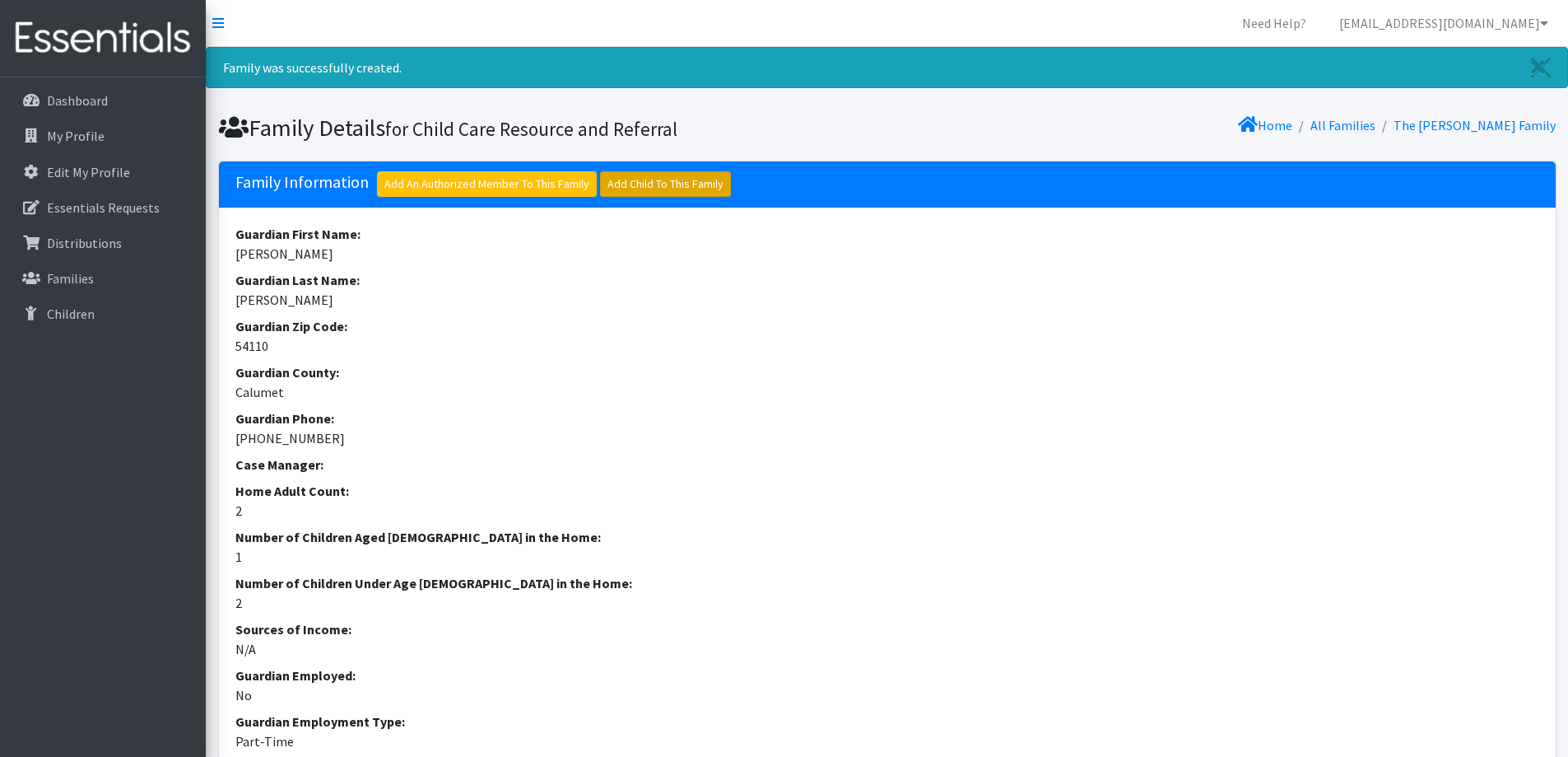
click at [625, 180] on link "Add Child To This Family" at bounding box center [664, 184] width 131 height 25
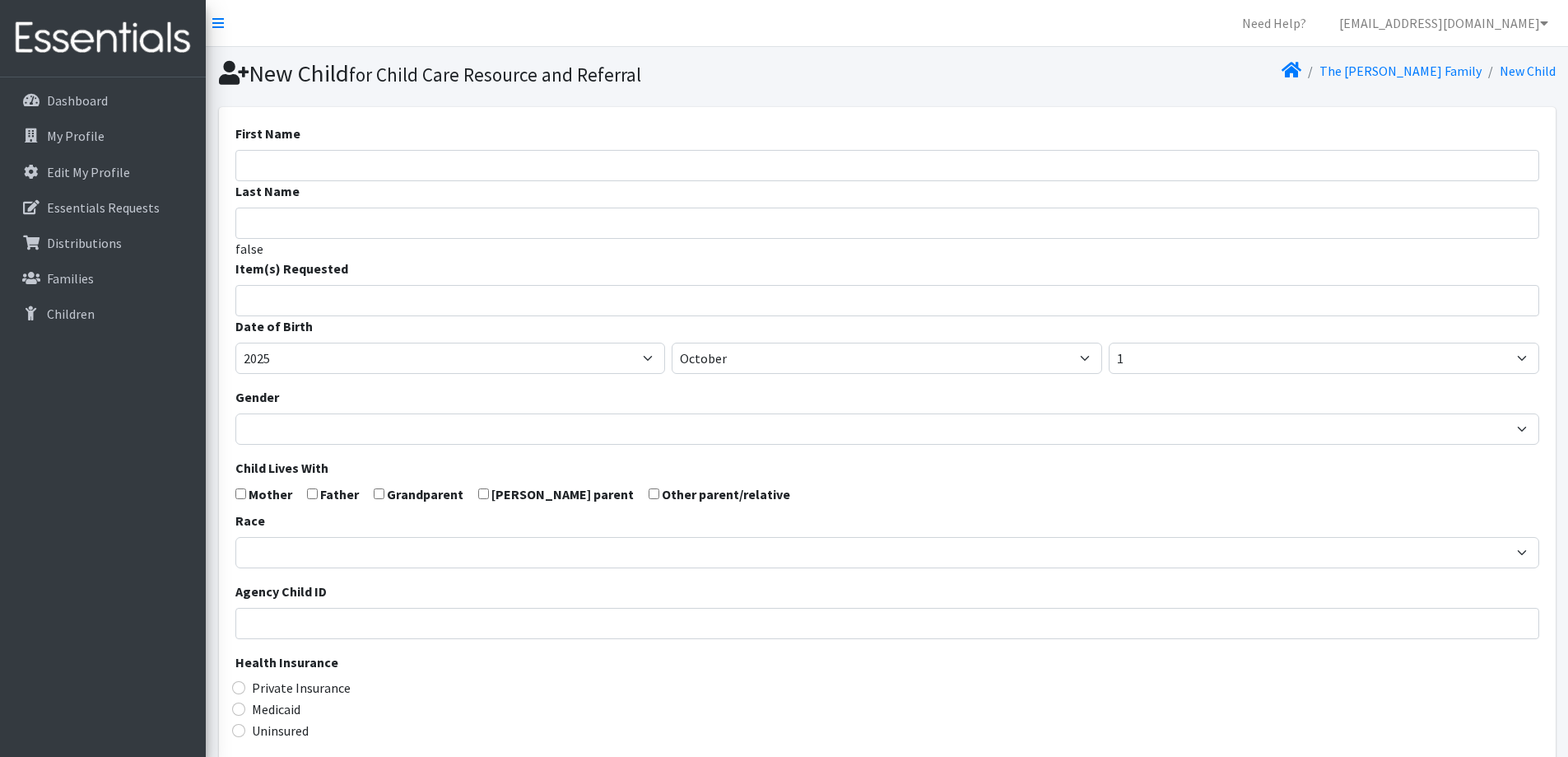
select select
click at [507, 161] on input "First Name" at bounding box center [887, 165] width 1304 height 31
type input "[PERSON_NAME]"
drag, startPoint x: 506, startPoint y: 161, endPoint x: 820, endPoint y: 110, distance: 318.1
click at [820, 110] on div "First Name Elliot Last Name false Item(s) Requested (Newborn) (Preemie) (Size 1…" at bounding box center [888, 540] width 1336 height 865
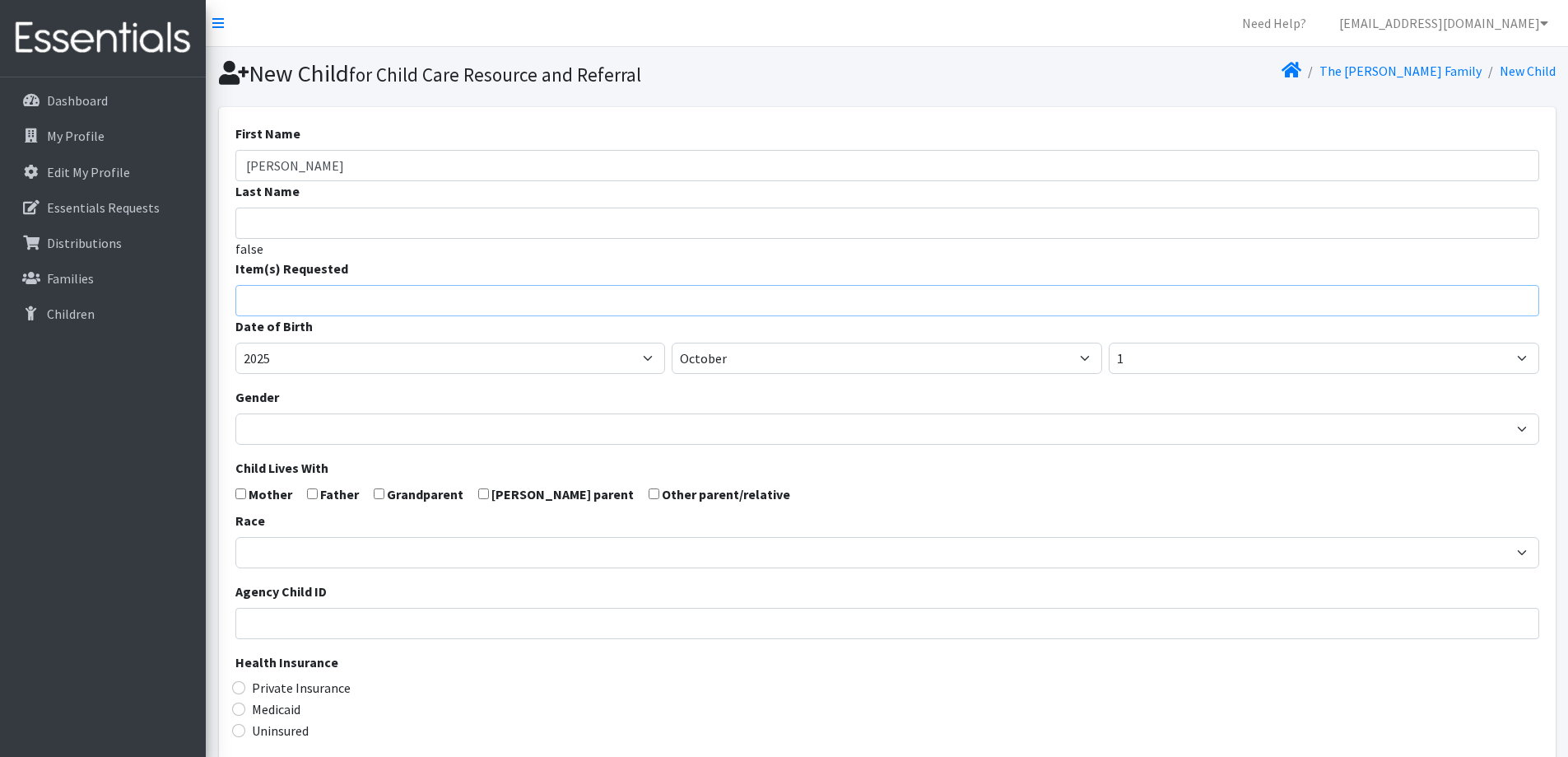
click at [572, 292] on input "search" at bounding box center [899, 298] width 1298 height 15
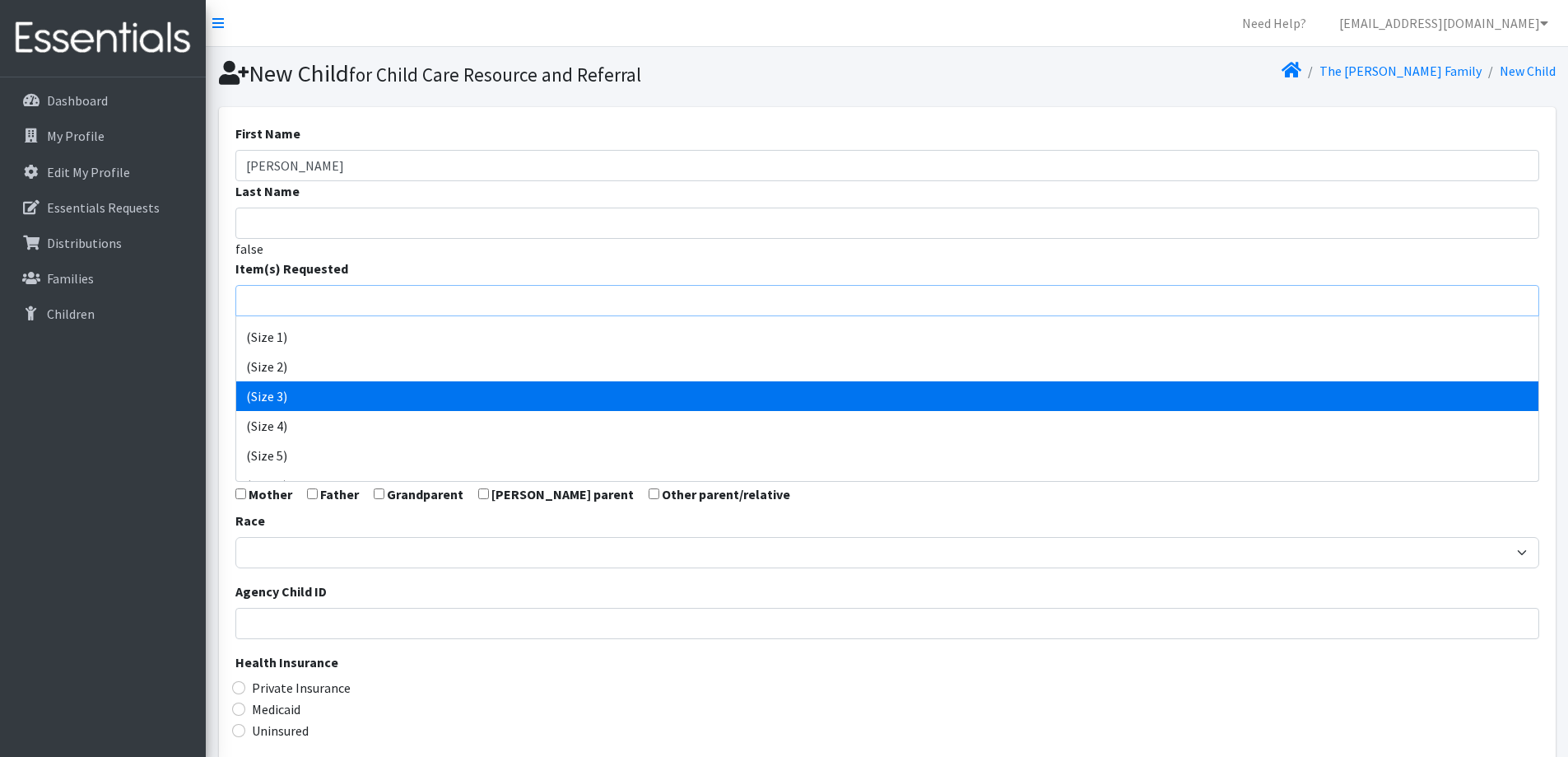
scroll to position [82, 0]
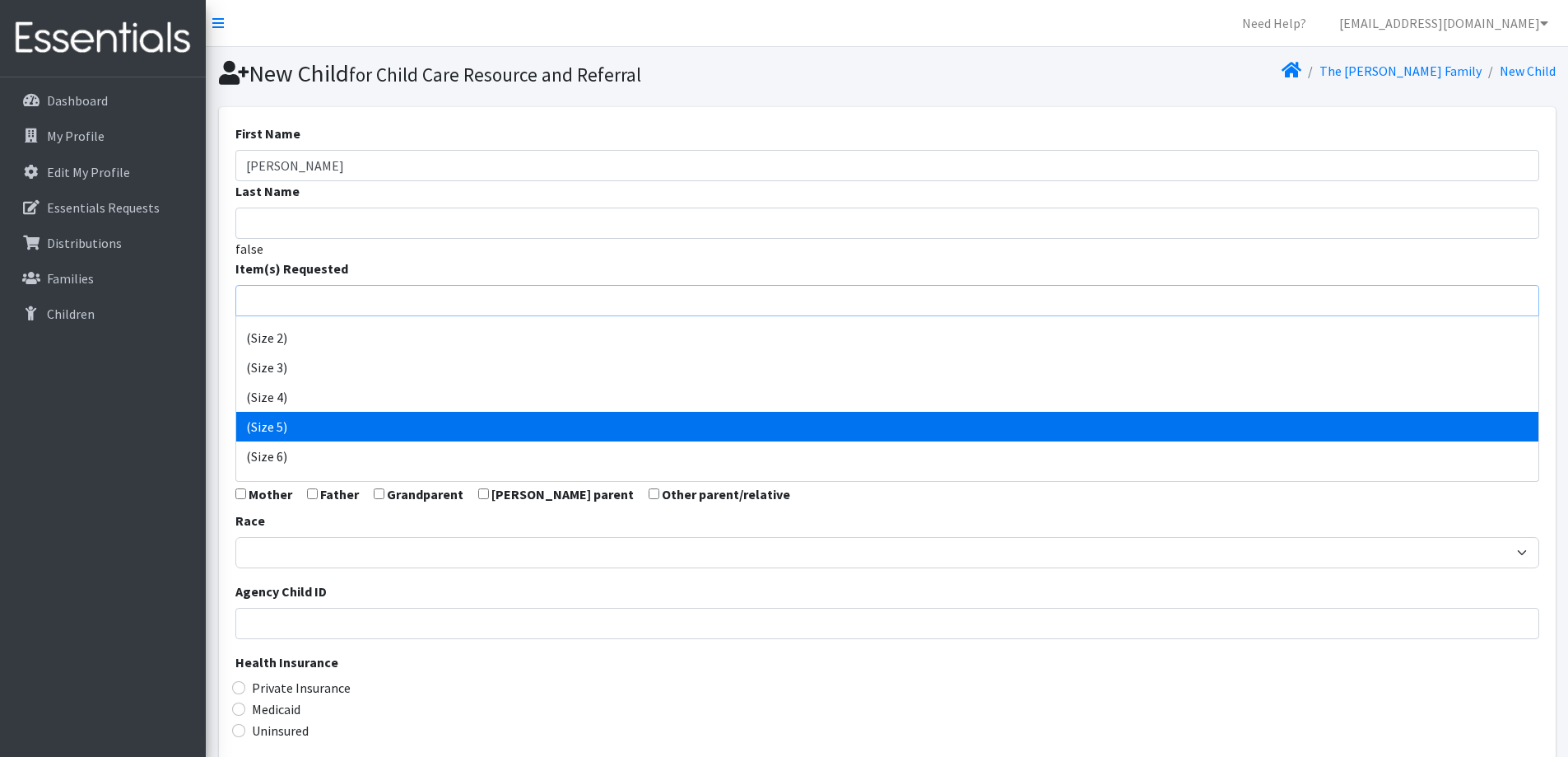
select select "14488"
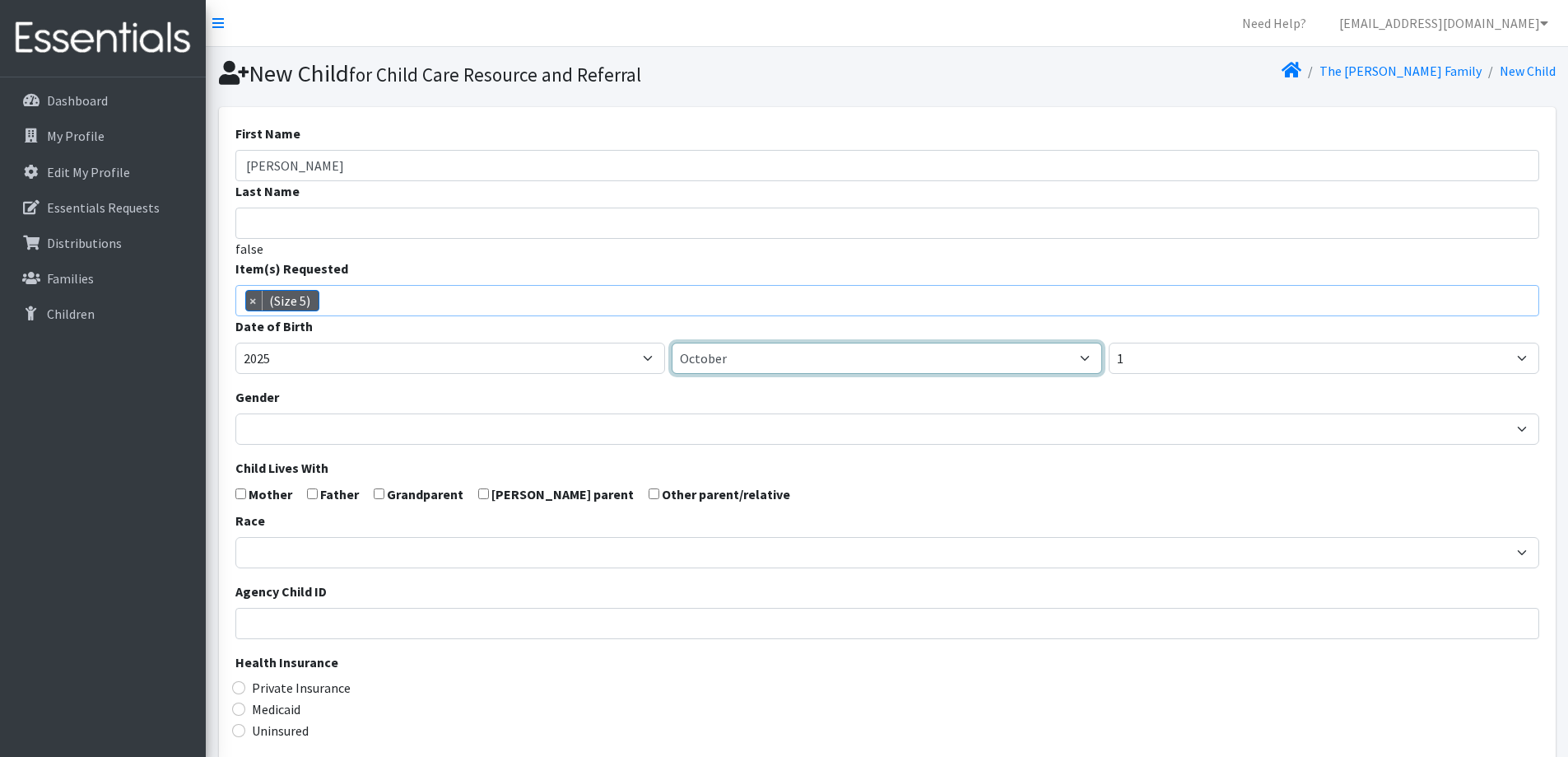
click at [816, 355] on select "January February March April May June July August September October November De…" at bounding box center [887, 358] width 430 height 31
select select "8"
click at [672, 343] on select "January February March April May June July August September October November De…" at bounding box center [887, 358] width 430 height 31
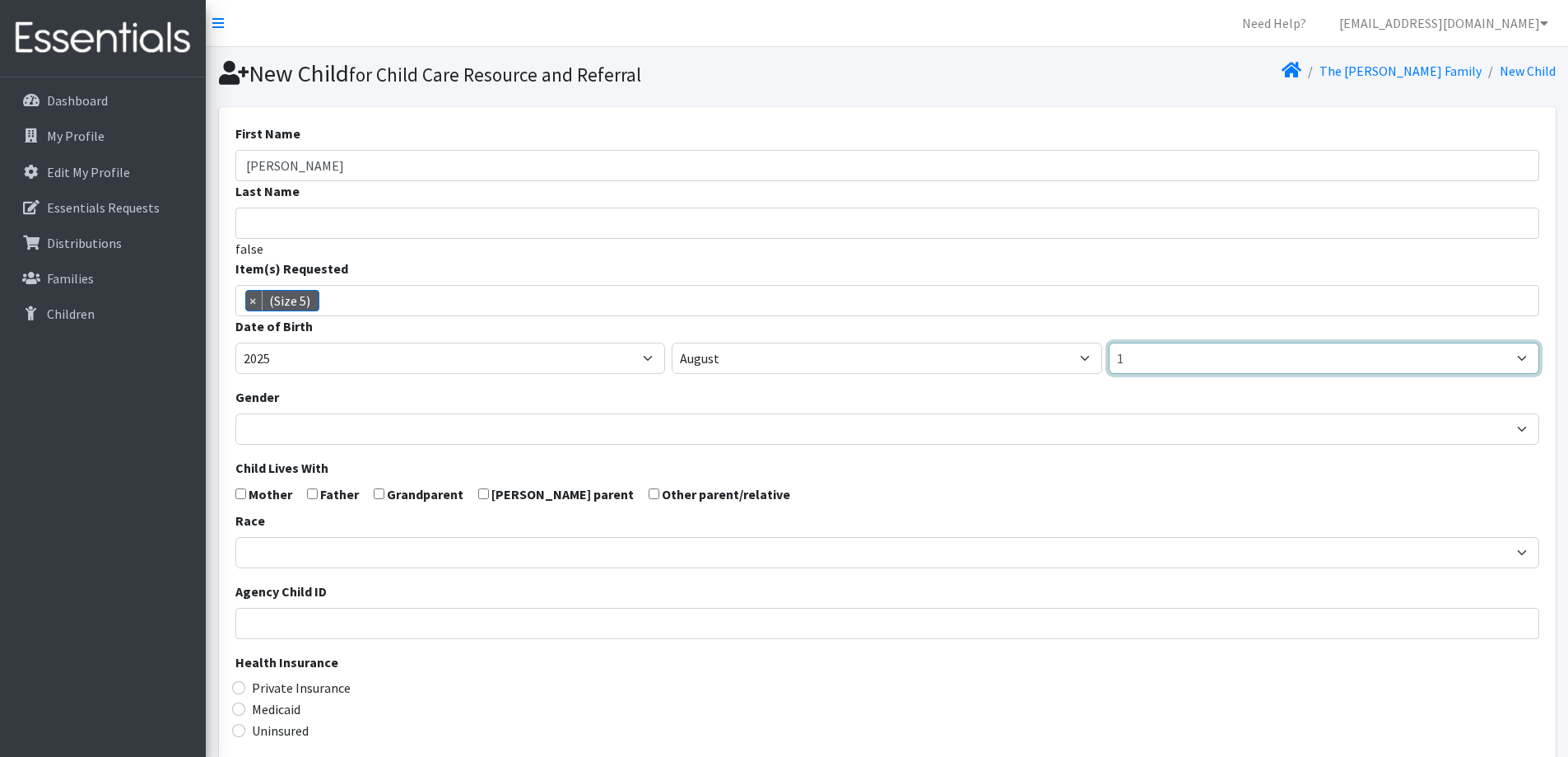
click at [1182, 363] on select "1 2 3 4 5 6 7 8 9 10 11 12 13 14 15 16 17 18 19 20 21 22 23 24 25 26 27 28 29 3…" at bounding box center [1323, 358] width 430 height 31
select select "31"
click at [1109, 343] on select "1 2 3 4 5 6 7 8 9 10 11 12 13 14 15 16 17 18 19 20 21 22 23 24 25 26 27 28 29 3…" at bounding box center [1323, 358] width 430 height 31
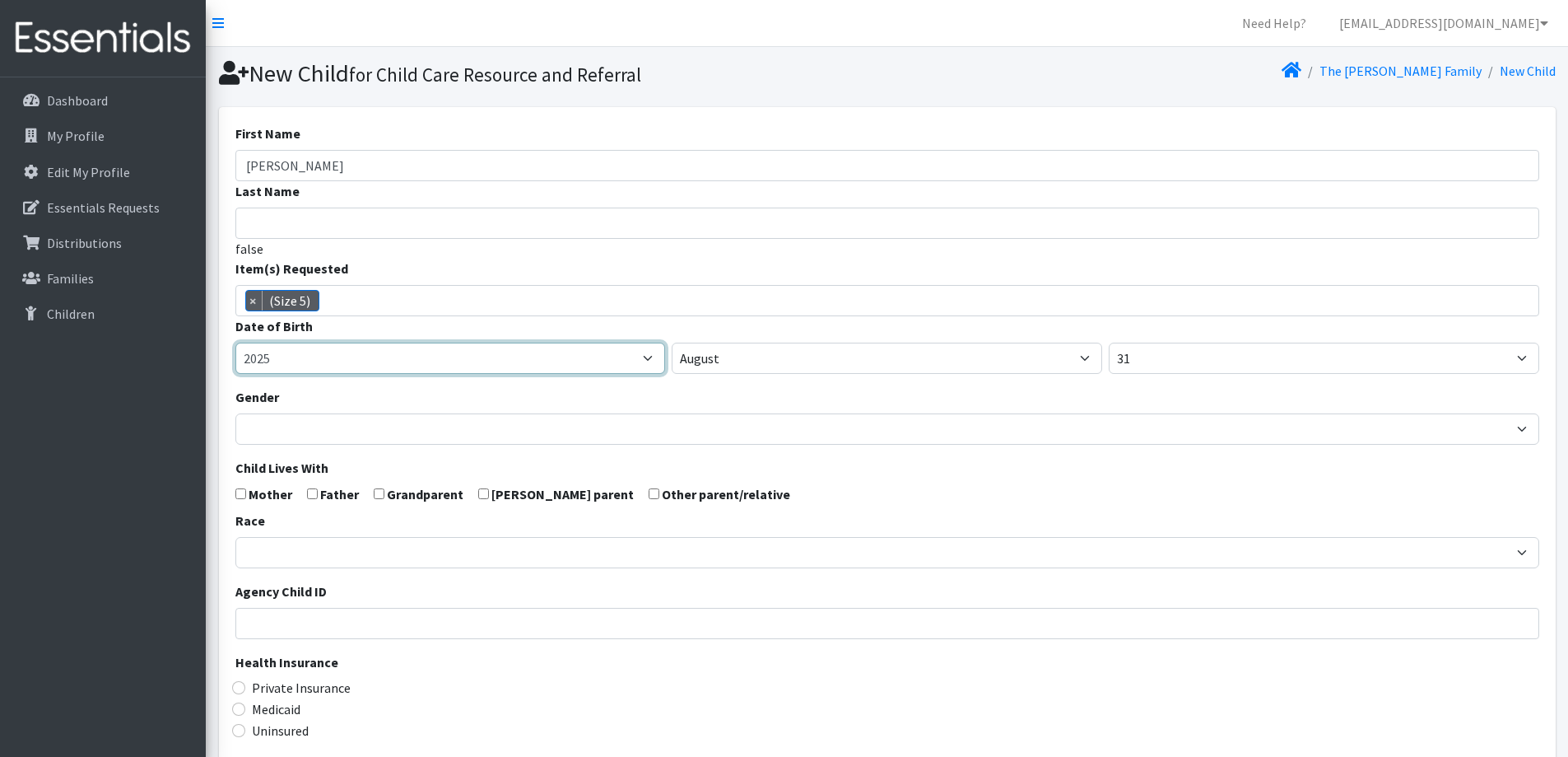
click at [343, 358] on select "2005 2006 2007 2008 2009 2010 2011 2012 2013 2014 2015 2016 2017 2018 2019 2020…" at bounding box center [450, 358] width 430 height 31
select select "2022"
click at [235, 343] on select "2005 2006 2007 2008 2009 2010 2011 2012 2013 2014 2015 2016 2017 2018 2019 2020…" at bounding box center [450, 358] width 430 height 31
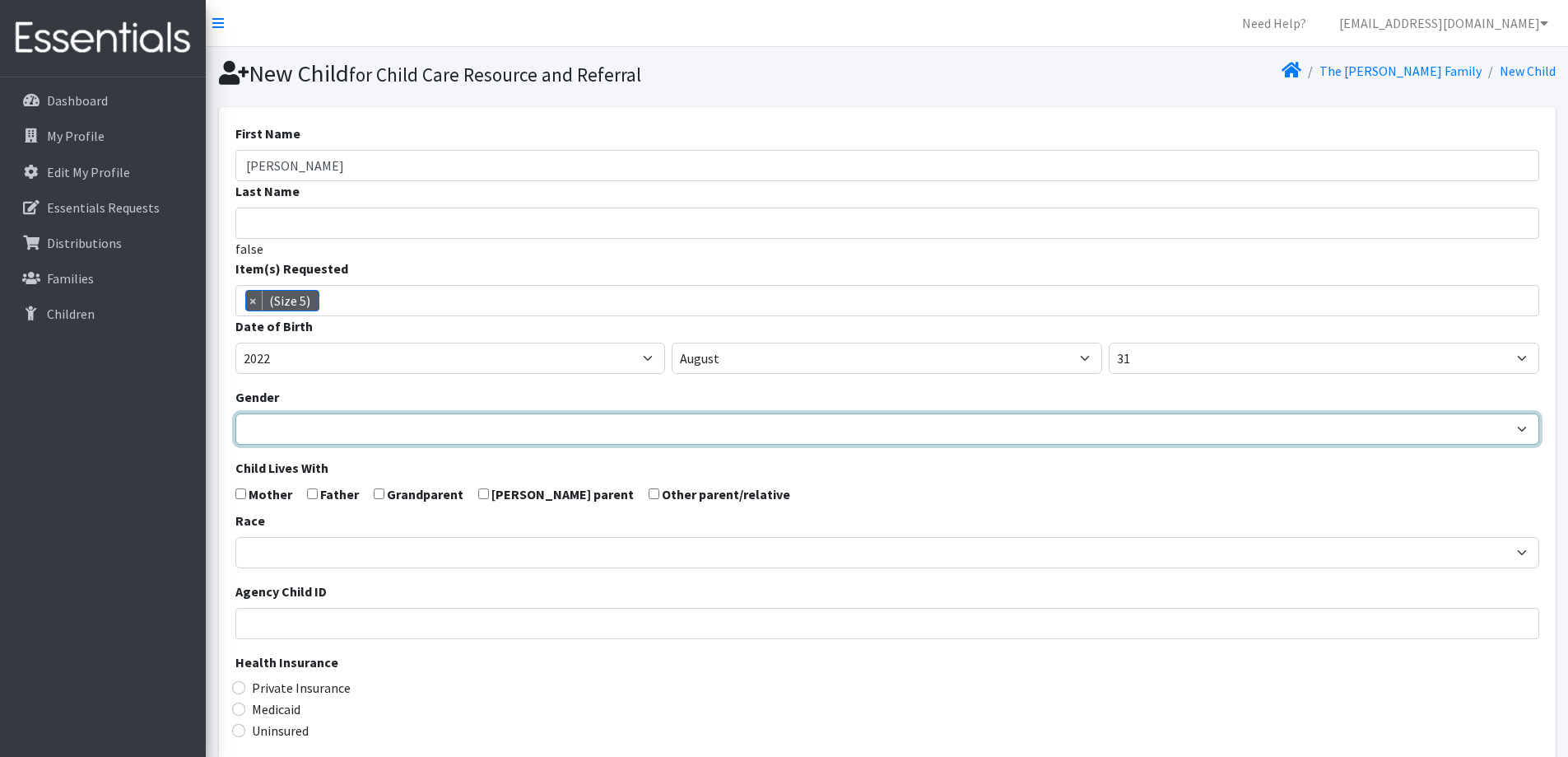
click at [504, 443] on select "Male Female" at bounding box center [887, 428] width 1304 height 31
select select "[DEMOGRAPHIC_DATA]"
click at [235, 413] on select "Male Female" at bounding box center [887, 428] width 1304 height 31
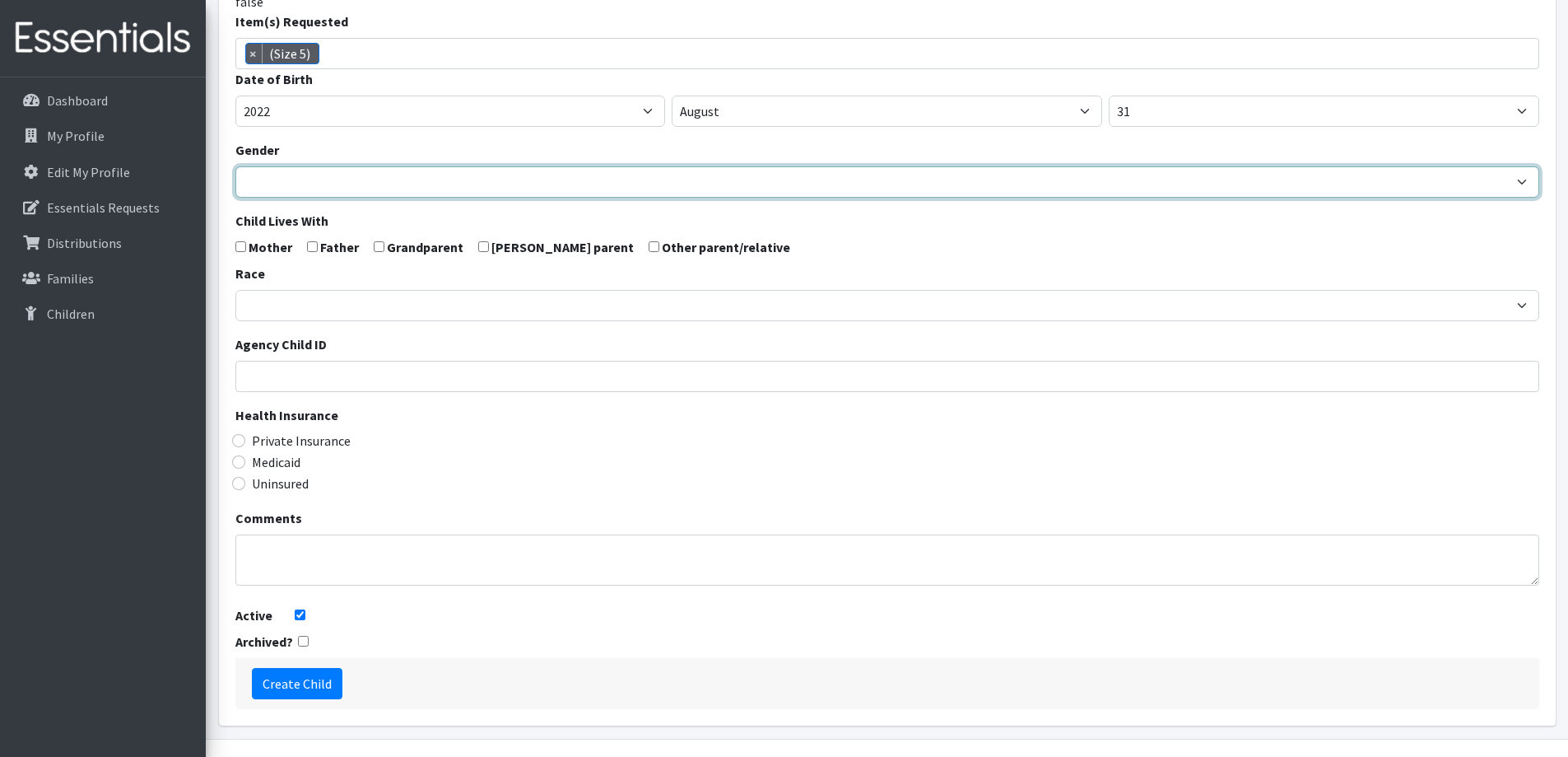
scroll to position [291, 0]
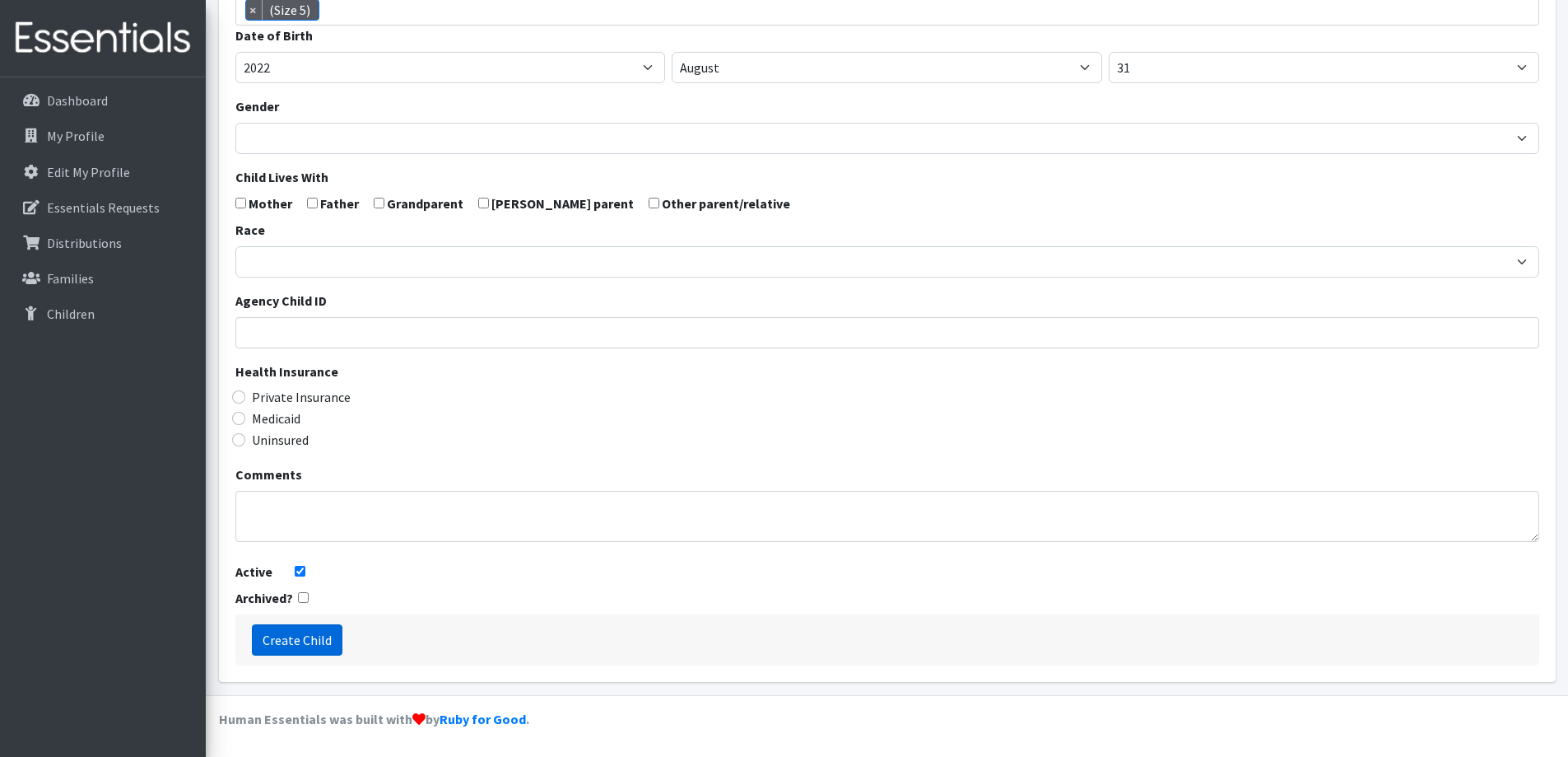
click at [305, 643] on input "Create Child" at bounding box center [297, 639] width 90 height 31
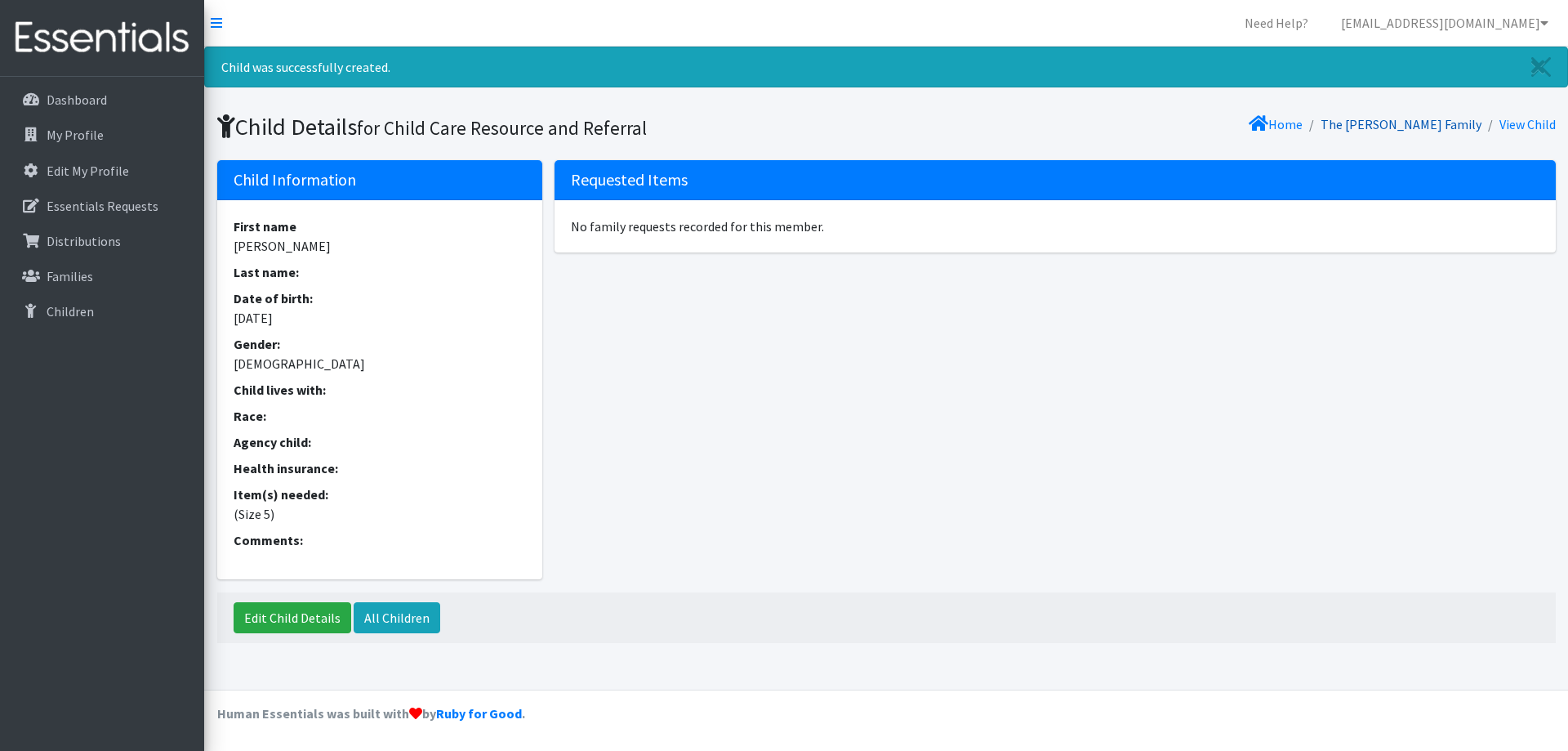
click at [1446, 120] on link "The [PERSON_NAME] Family" at bounding box center [1401, 123] width 161 height 16
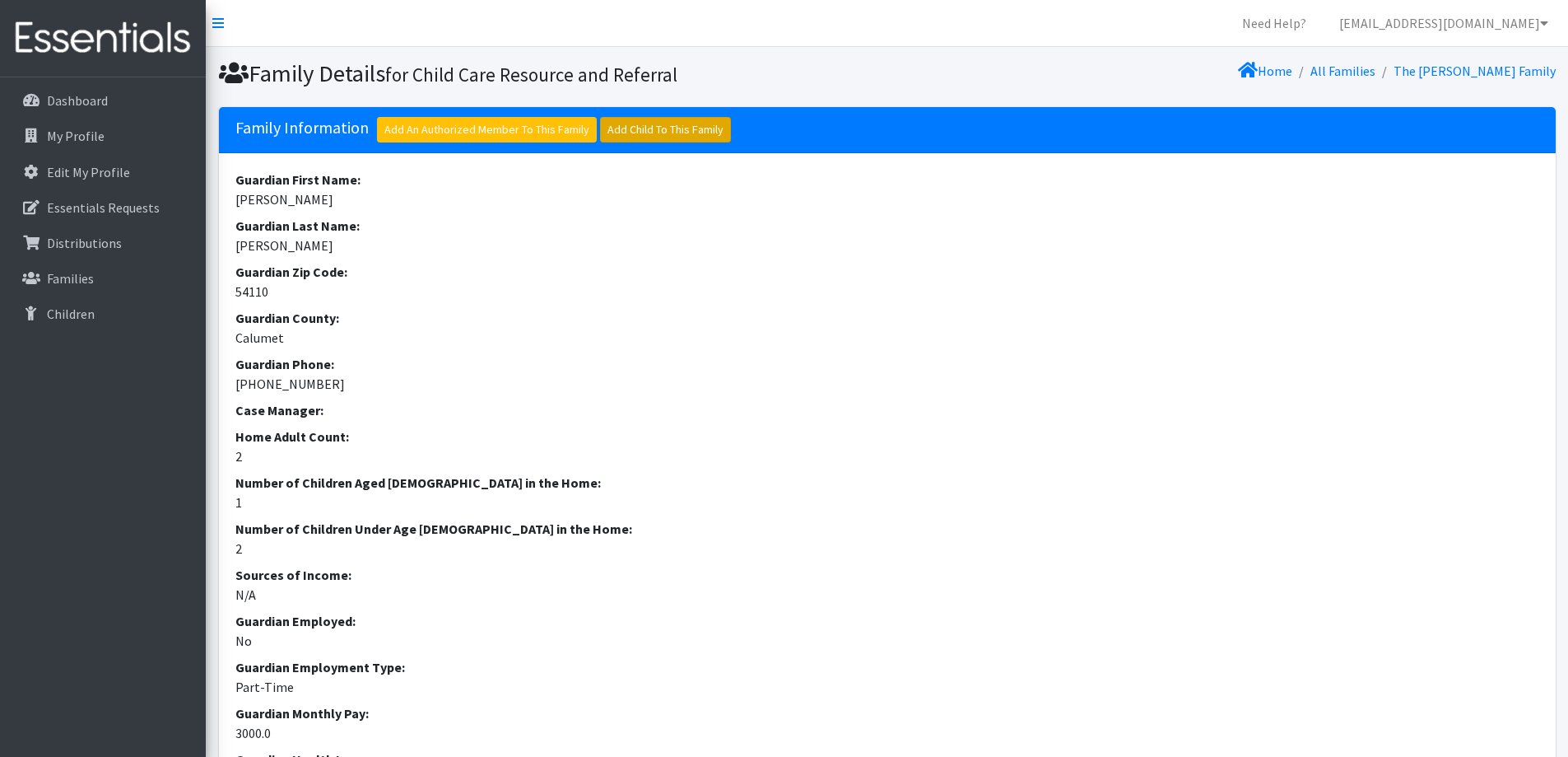
click at [705, 121] on link "Add Child To This Family" at bounding box center [664, 129] width 131 height 25
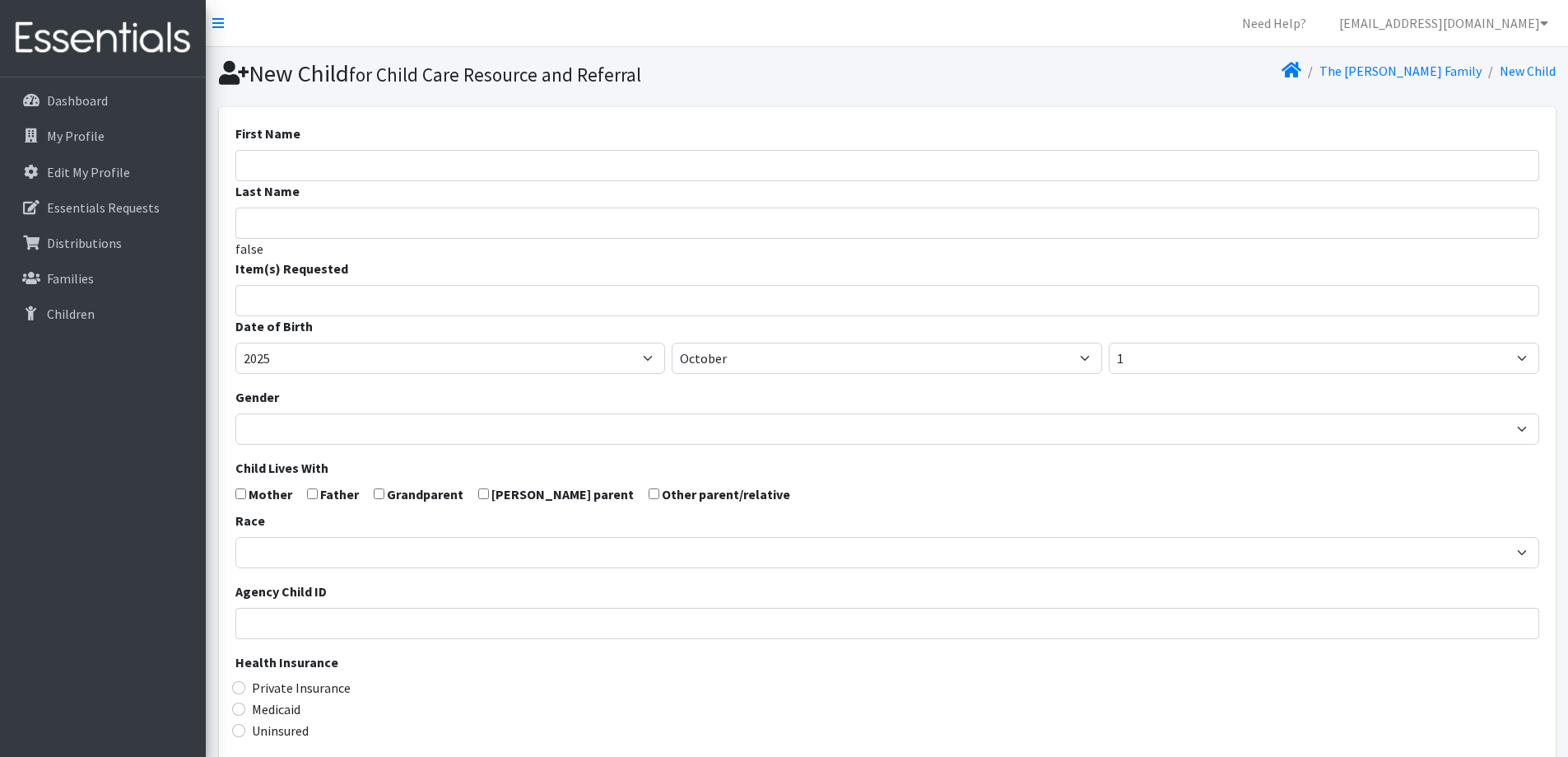
select select
click at [432, 174] on input "First Name" at bounding box center [887, 165] width 1304 height 31
type input "Vivienne"
click at [525, 298] on input "search" at bounding box center [899, 298] width 1298 height 15
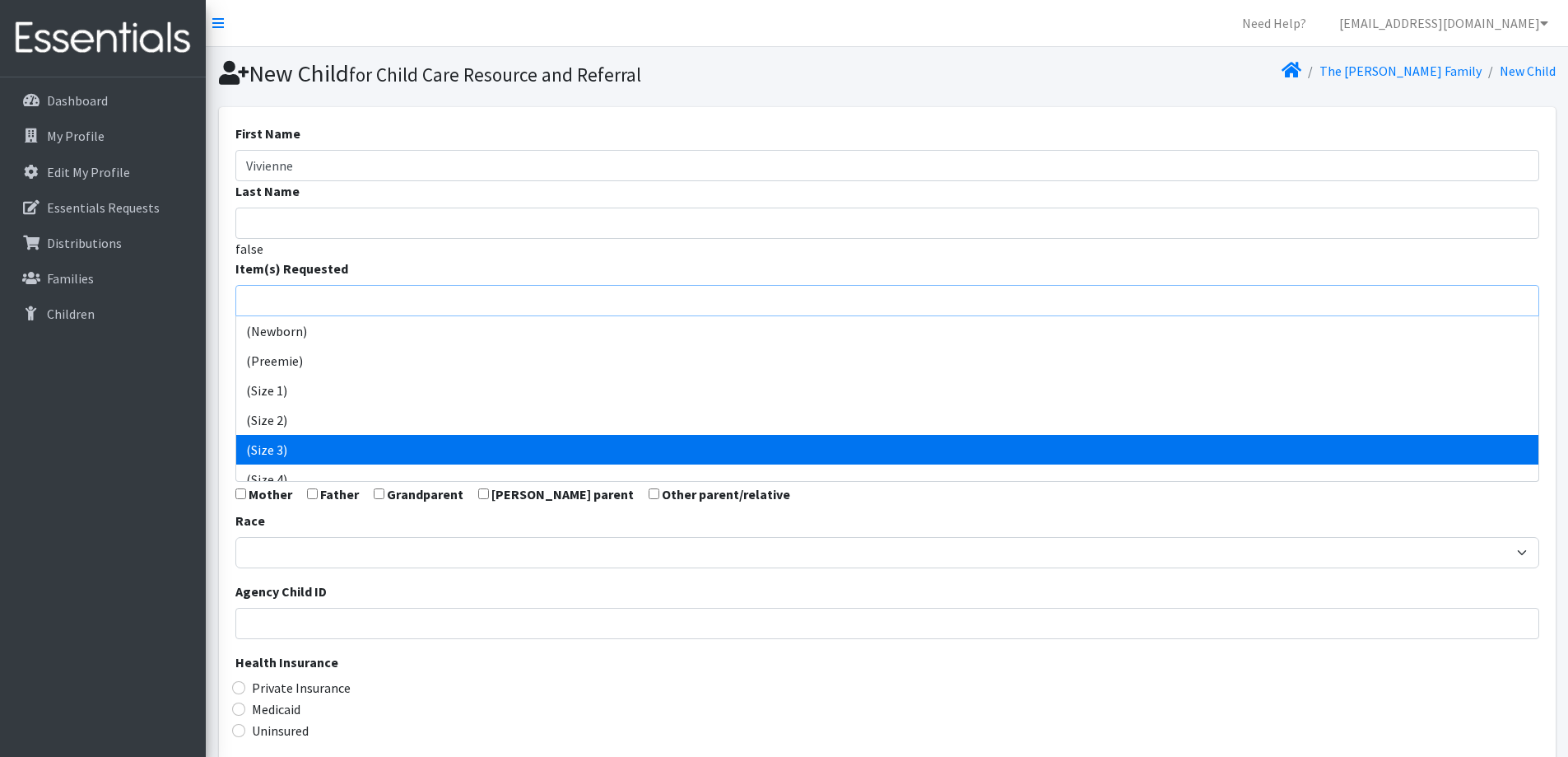
select select "14507"
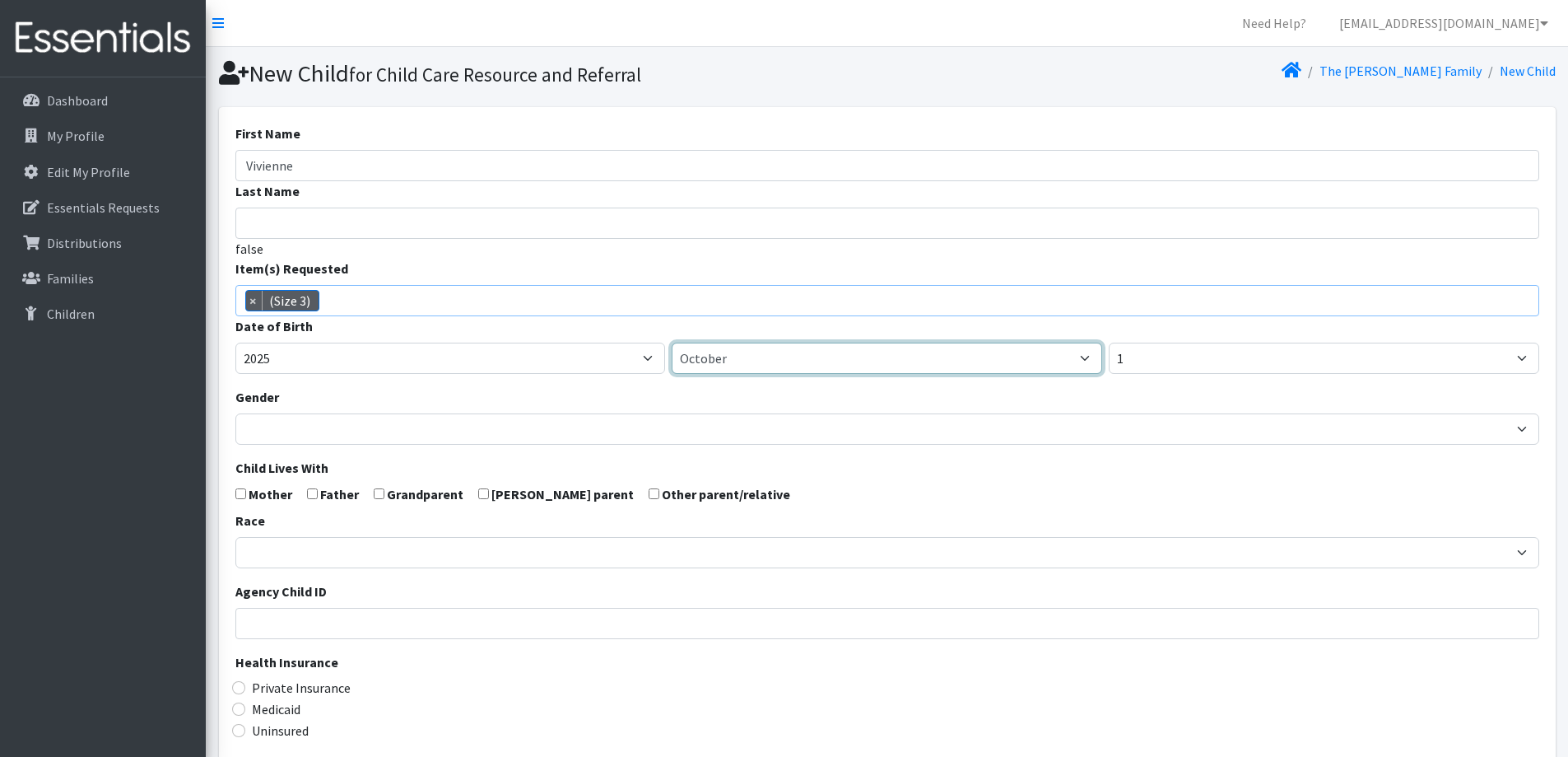
click at [802, 347] on select "January February March April May June July August September October November De…" at bounding box center [887, 358] width 430 height 31
select select "3"
click at [672, 343] on select "January February March April May June July August September October November De…" at bounding box center [887, 358] width 430 height 31
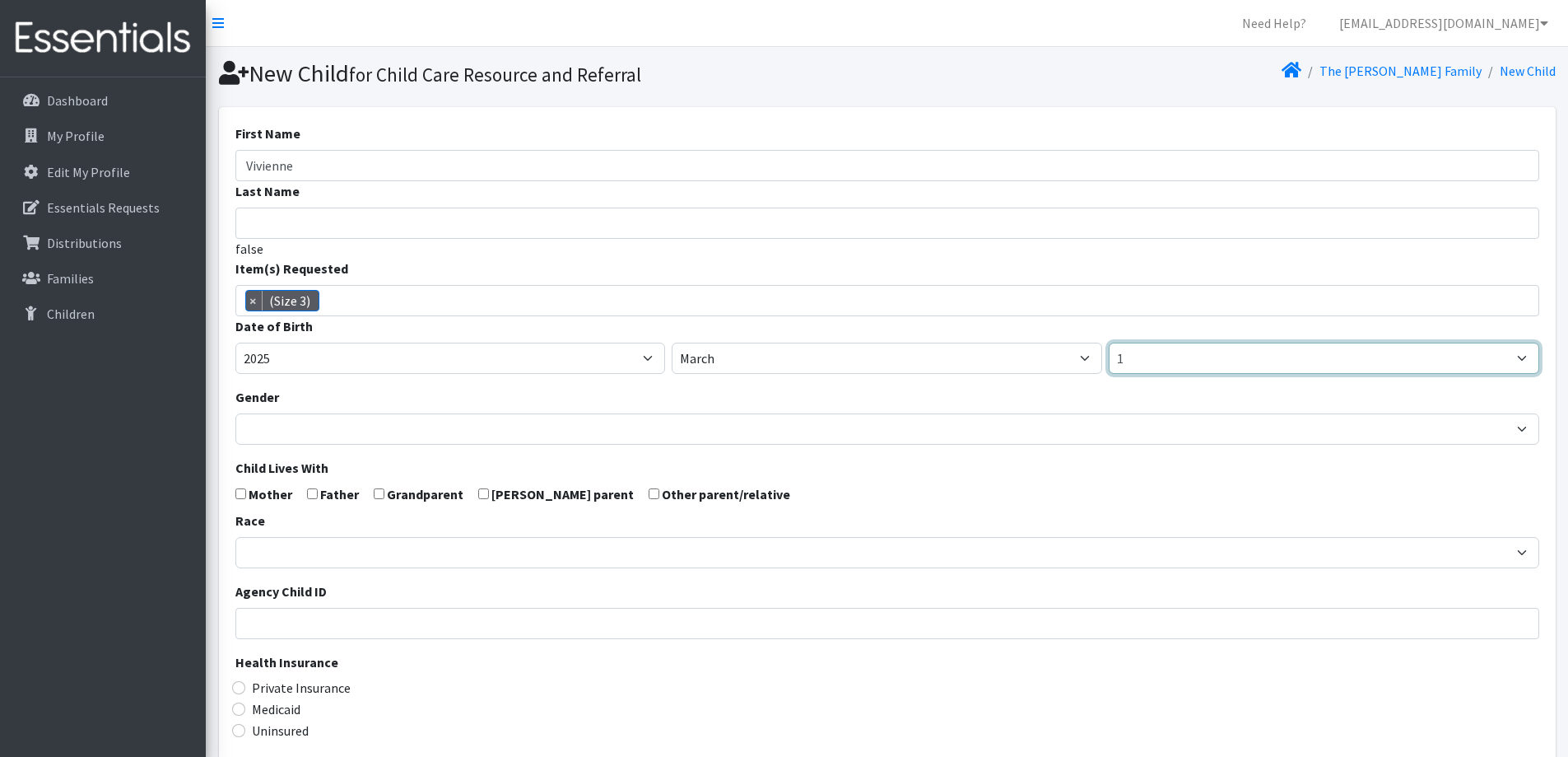
click at [1197, 360] on select "1 2 3 4 5 6 7 8 9 10 11 12 13 14 15 16 17 18 19 20 21 22 23 24 25 26 27 28 29 3…" at bounding box center [1323, 358] width 430 height 31
select select "3"
click at [1109, 343] on select "1 2 3 4 5 6 7 8 9 10 11 12 13 14 15 16 17 18 19 20 21 22 23 24 25 26 27 28 29 3…" at bounding box center [1323, 358] width 430 height 31
click at [489, 383] on form "First Name Vivienne Last Name false Item(s) Requested (Newborn) (Preemie) (Size…" at bounding box center [887, 540] width 1304 height 832
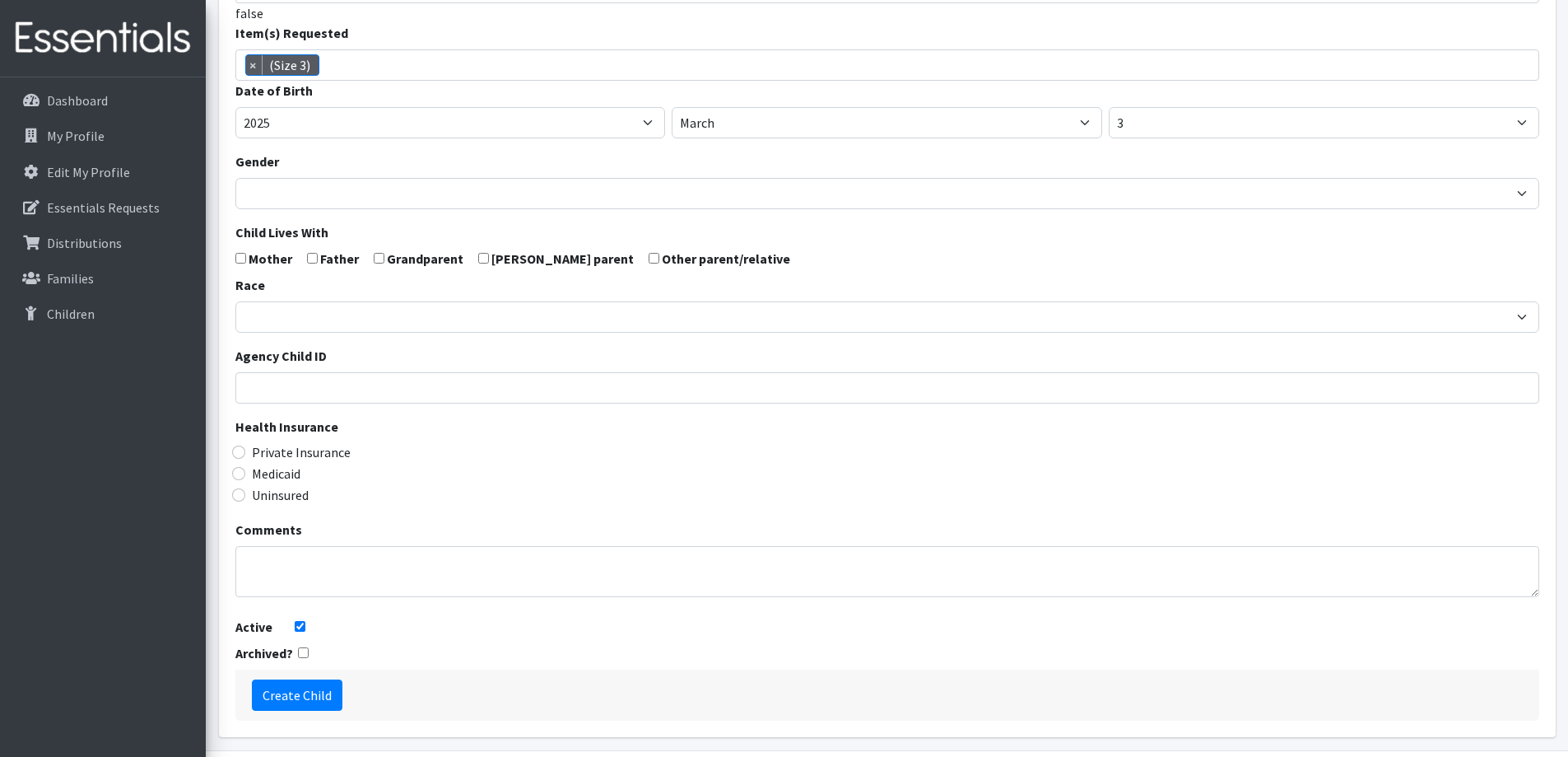
scroll to position [291, 0]
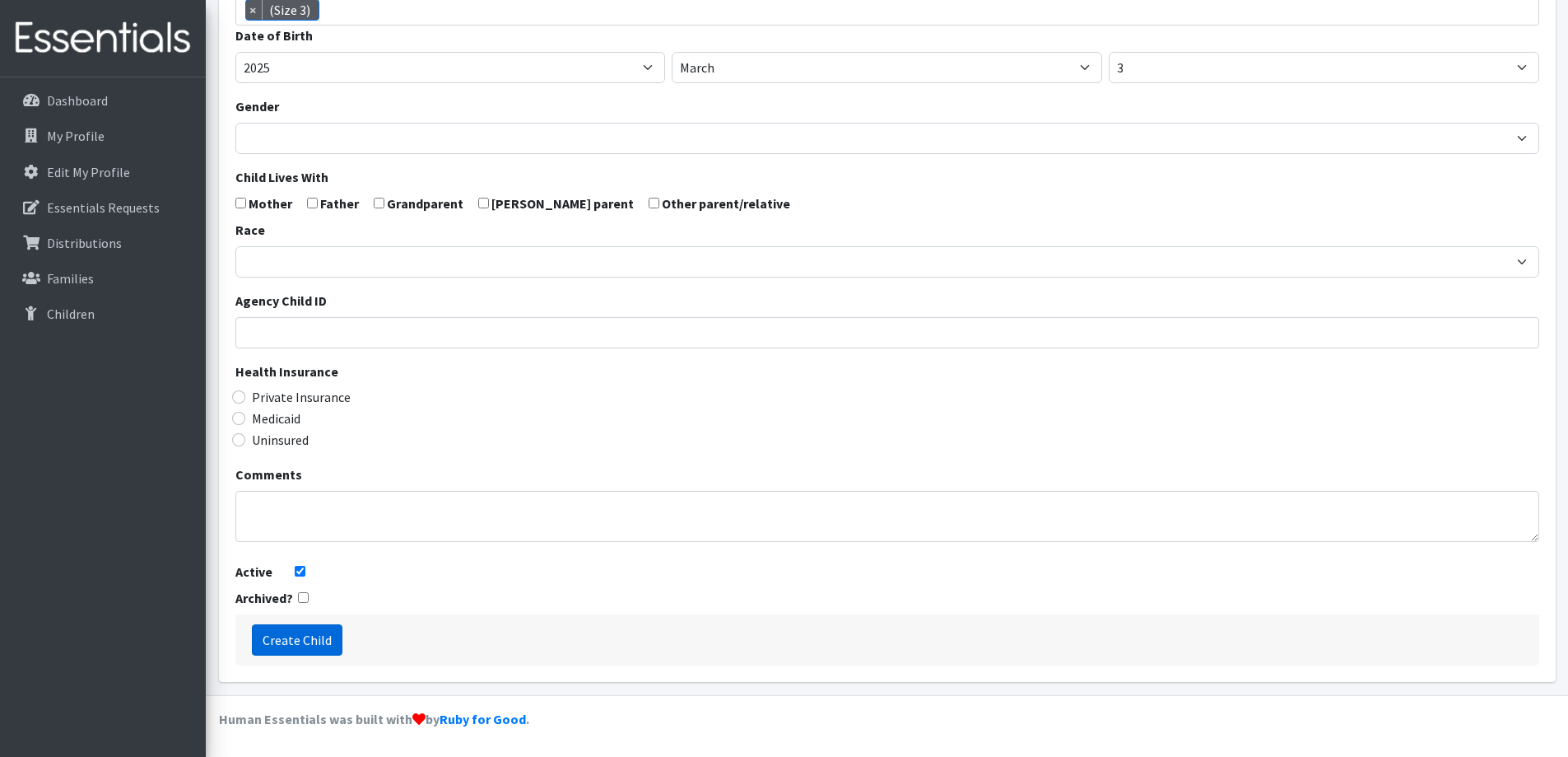
click at [294, 648] on input "Create Child" at bounding box center [297, 639] width 90 height 31
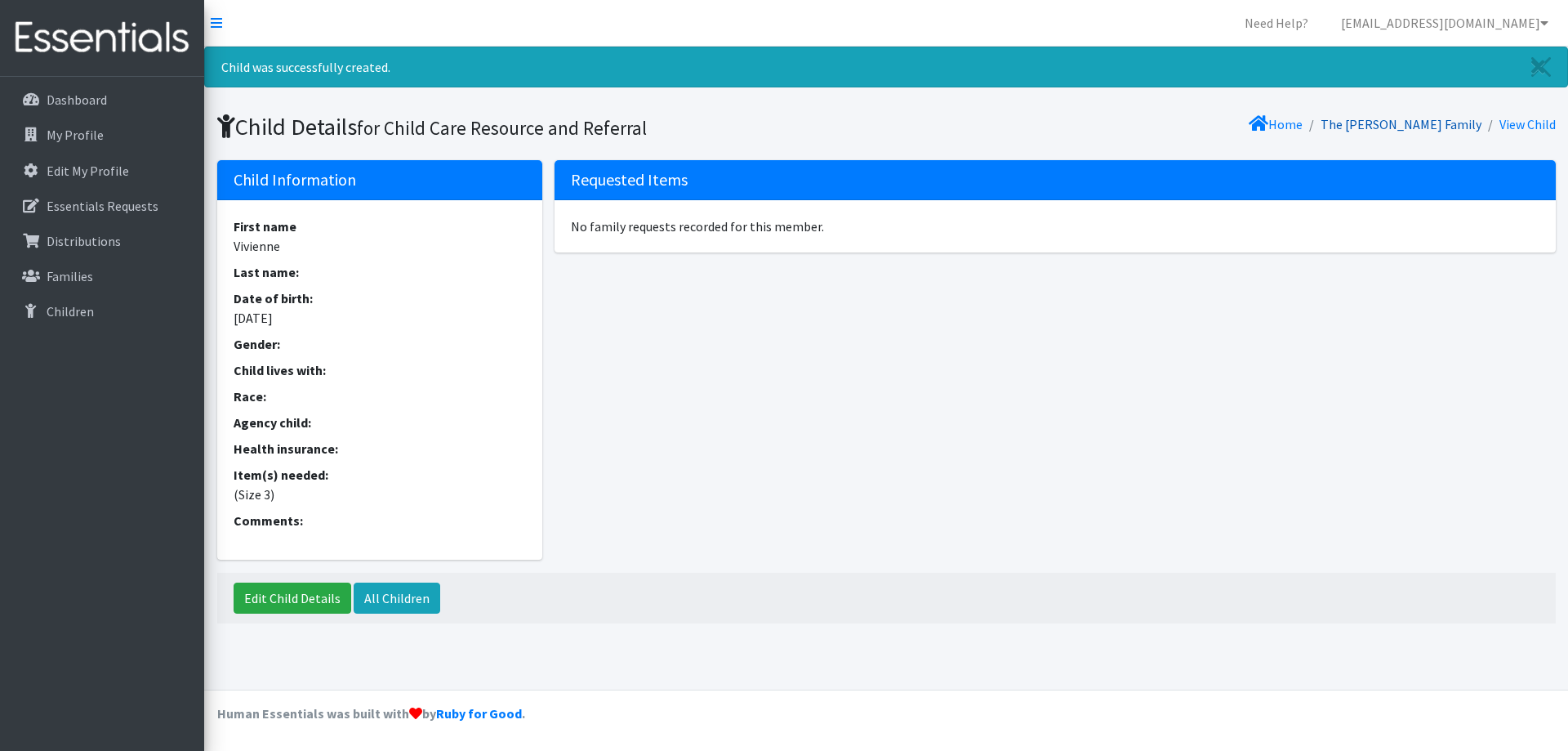
click at [1427, 126] on link "The [PERSON_NAME] Family" at bounding box center [1401, 123] width 161 height 16
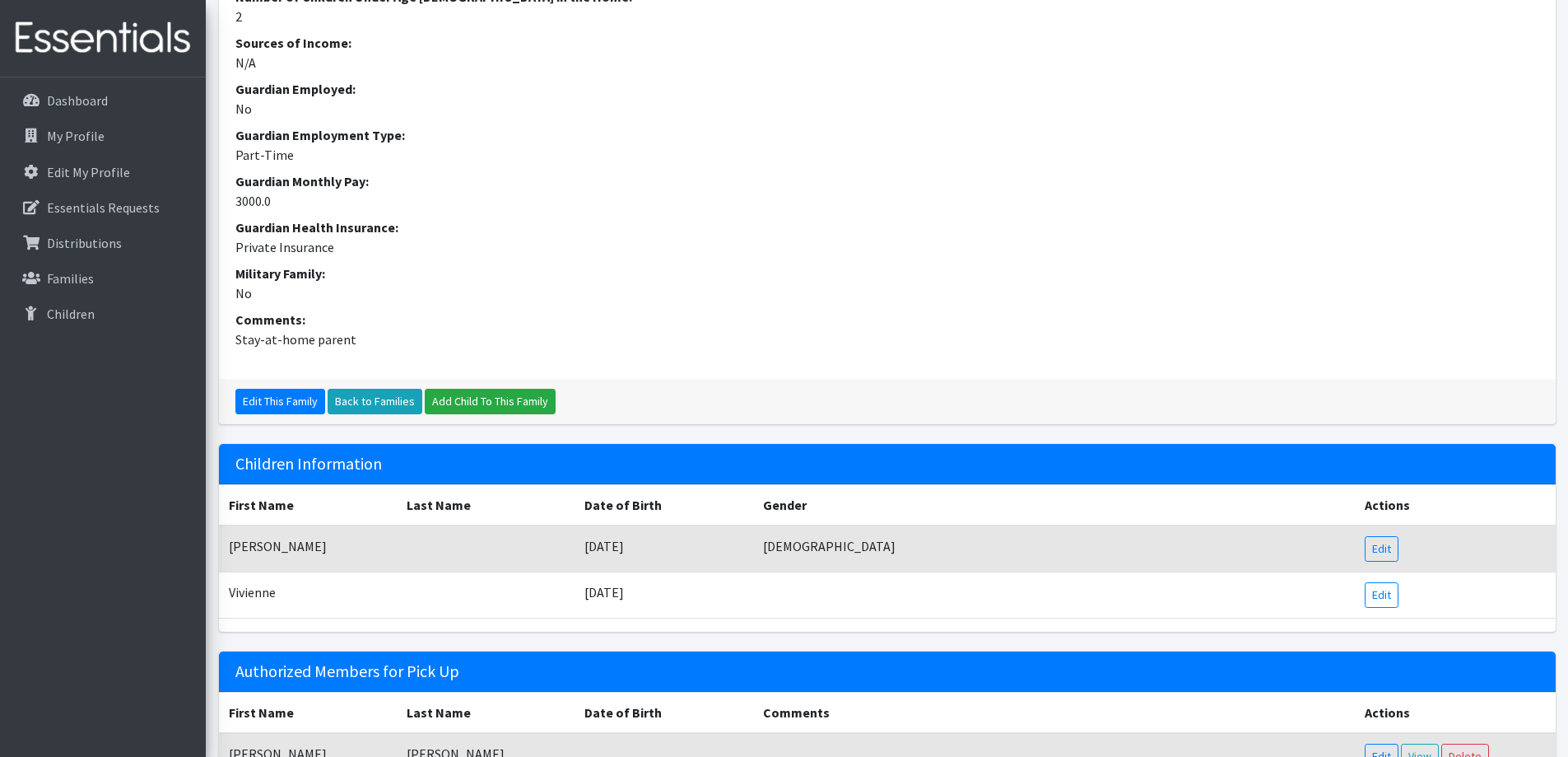
scroll to position [650, 0]
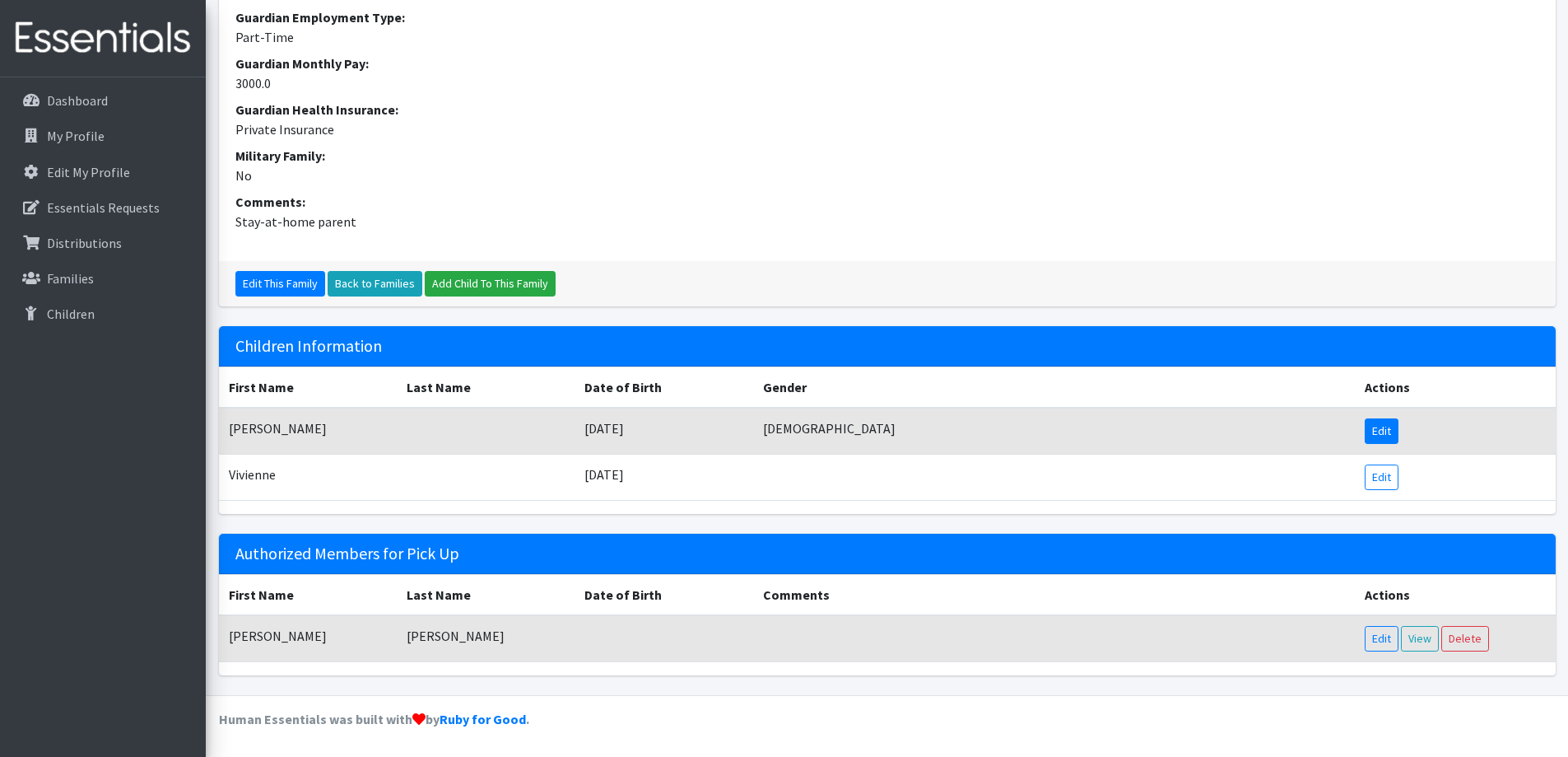
click at [1368, 434] on link "Edit" at bounding box center [1382, 430] width 34 height 25
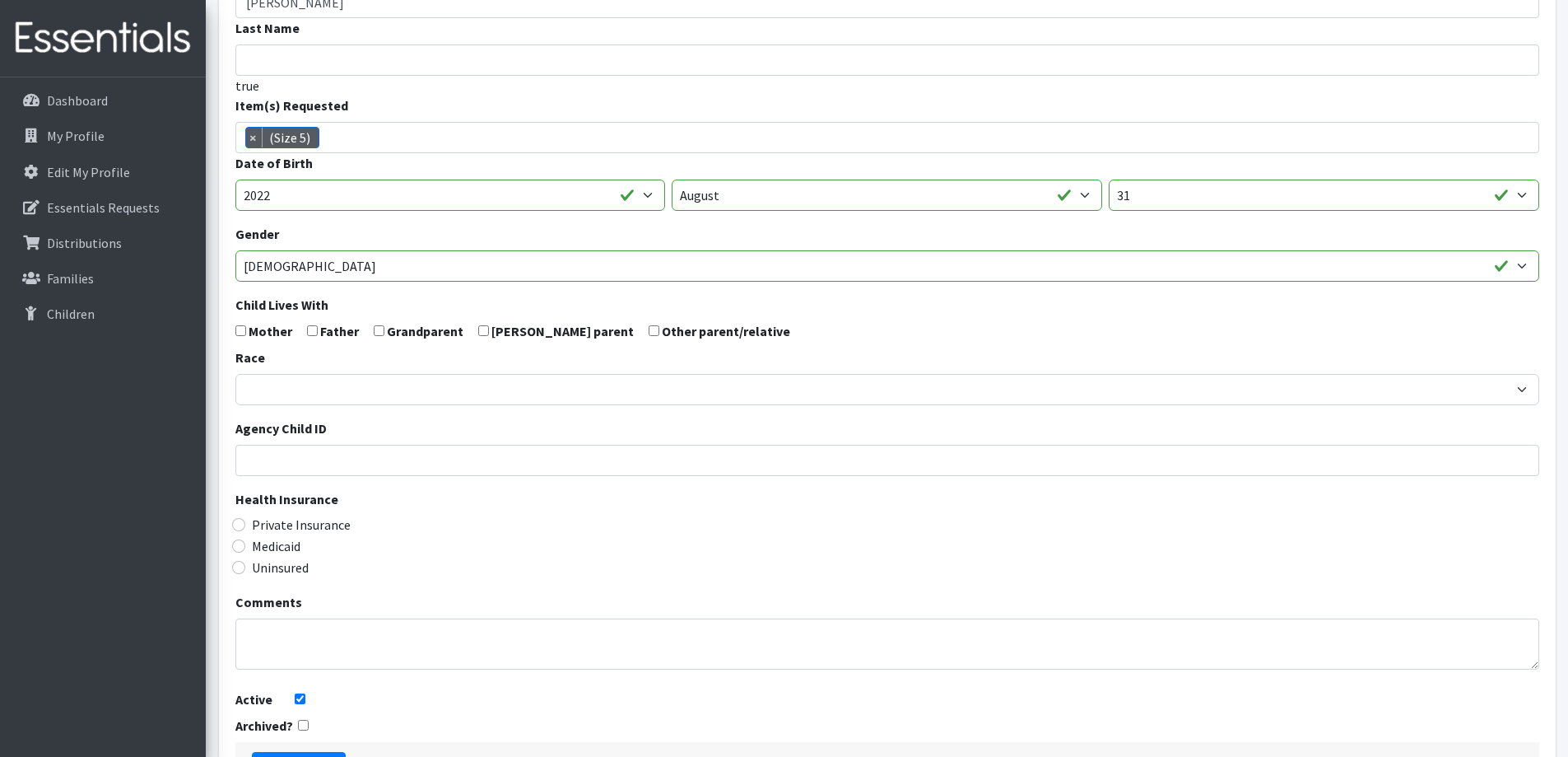
scroll to position [291, 0]
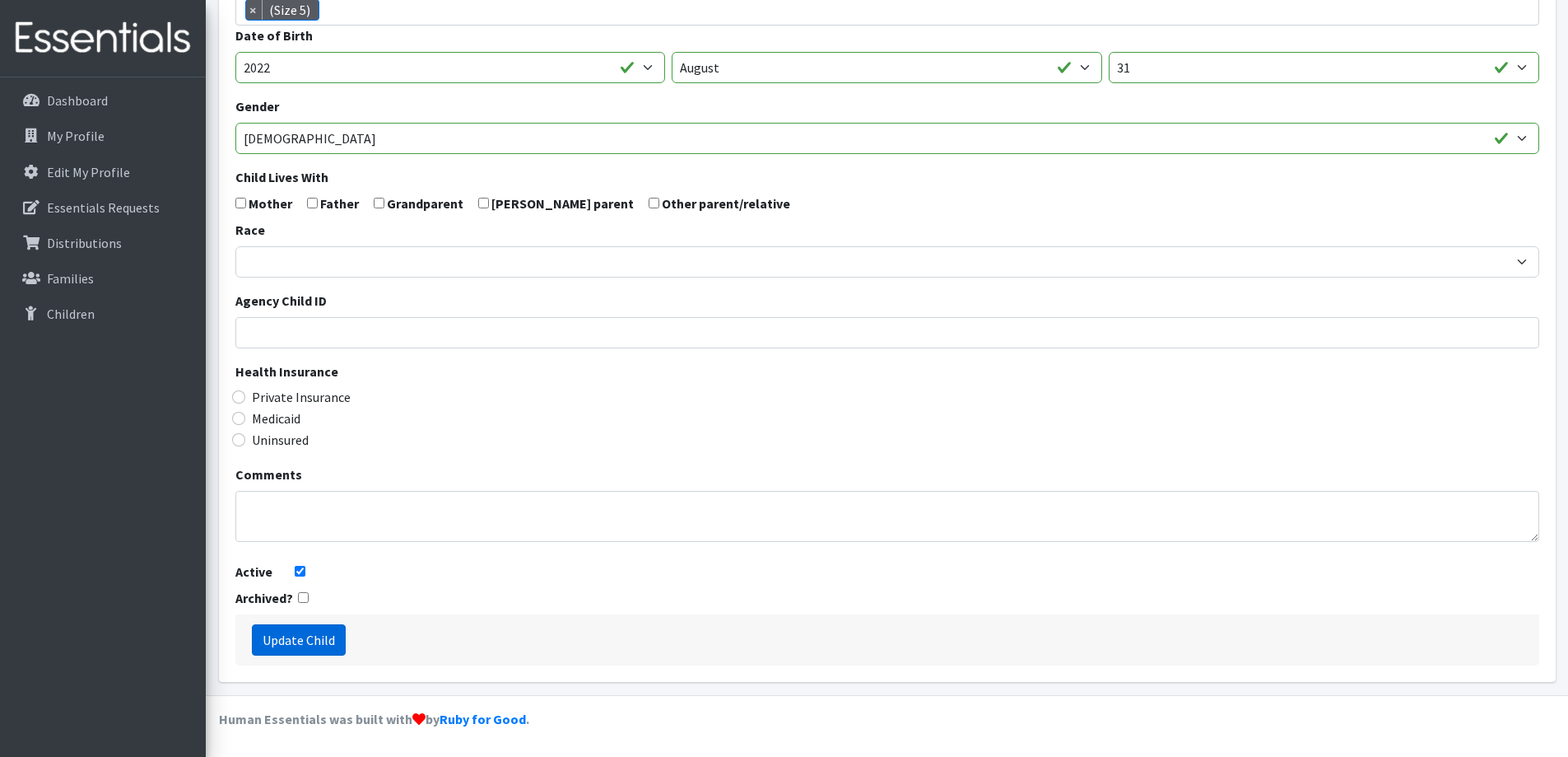
click at [311, 646] on input "Update Child" at bounding box center [299, 639] width 94 height 31
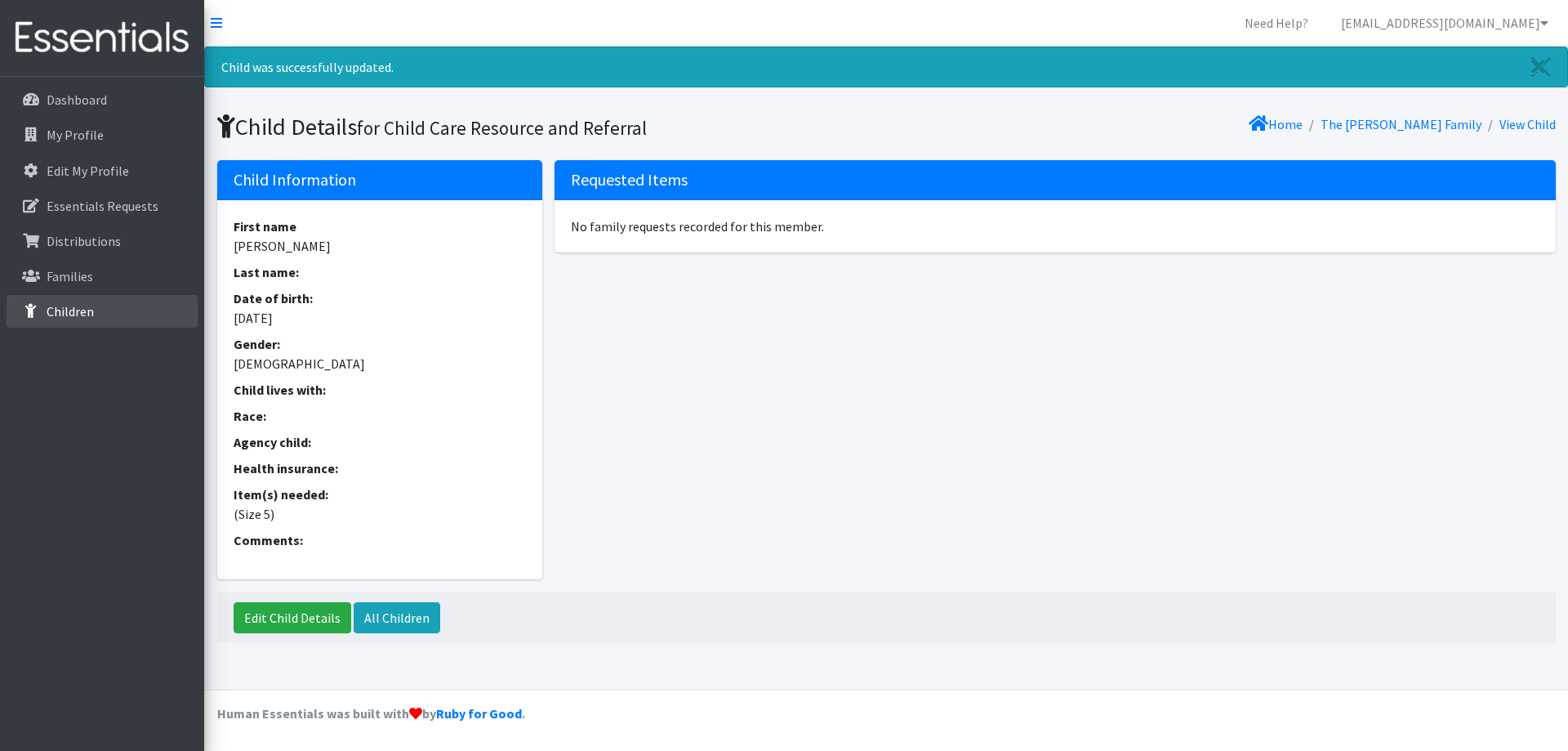
click at [113, 296] on link "Children" at bounding box center [102, 311] width 191 height 33
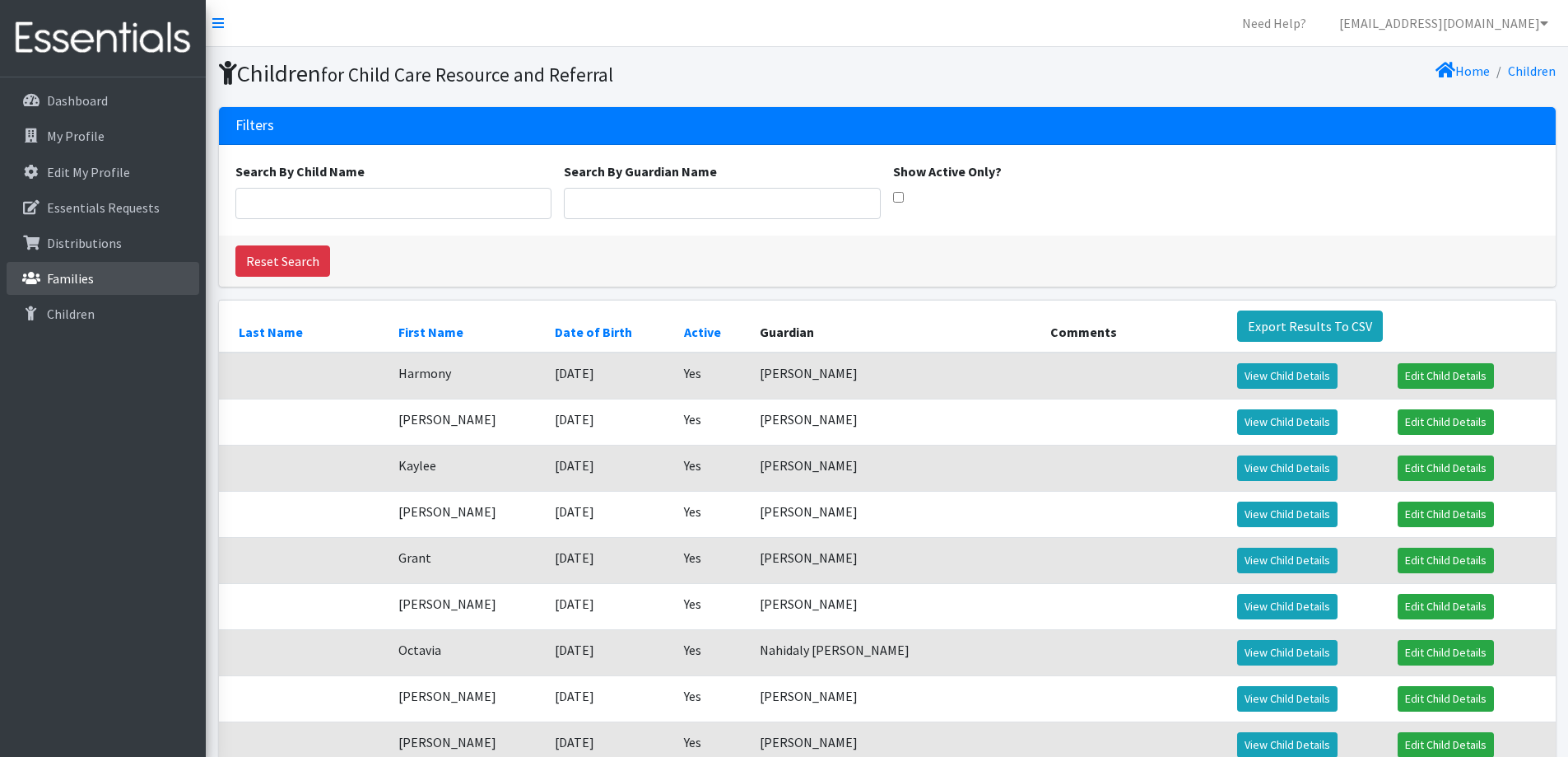
click at [102, 282] on link "Families" at bounding box center [103, 278] width 193 height 33
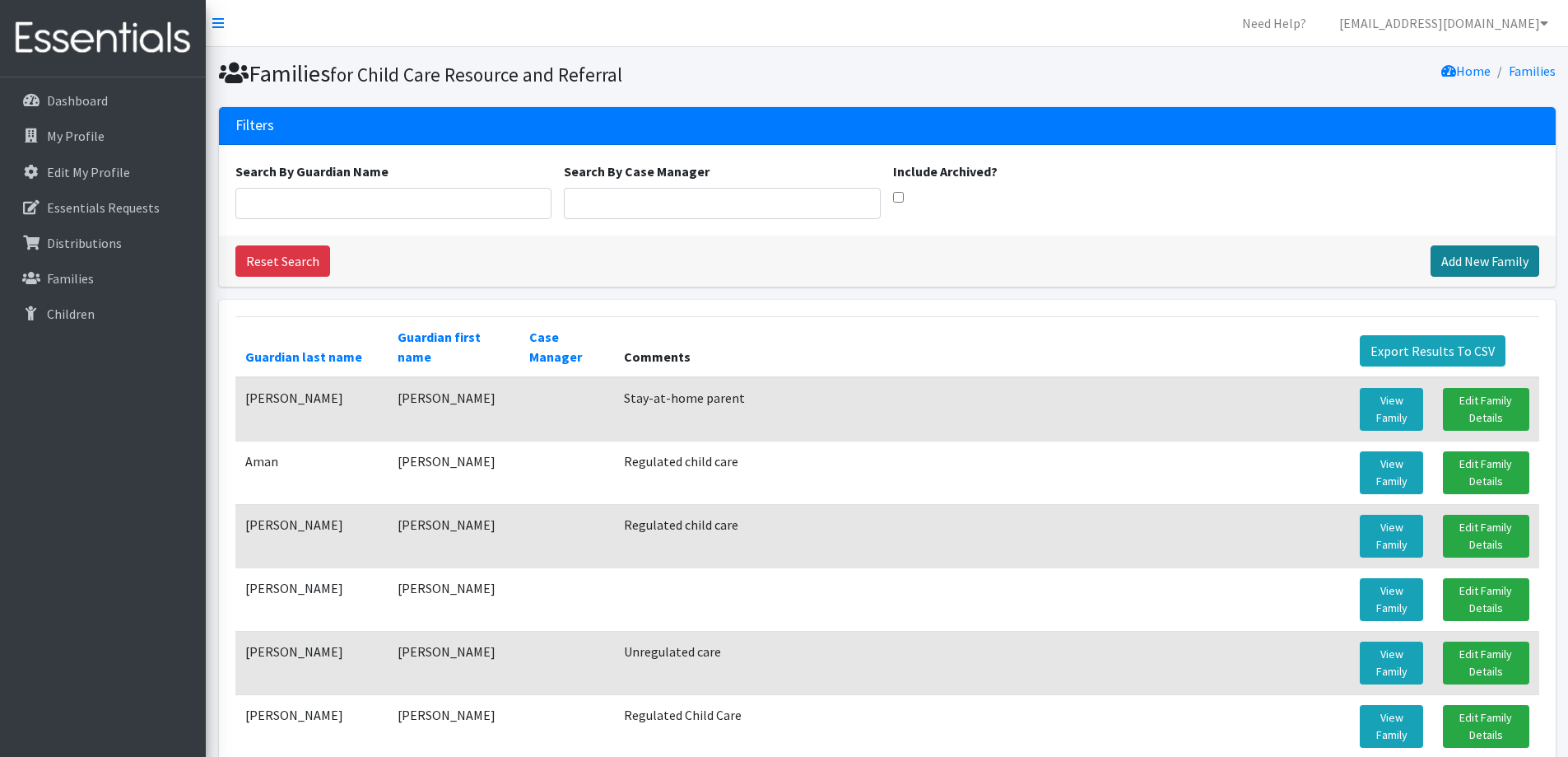
click at [1464, 262] on link "Add New Family" at bounding box center [1484, 261] width 108 height 31
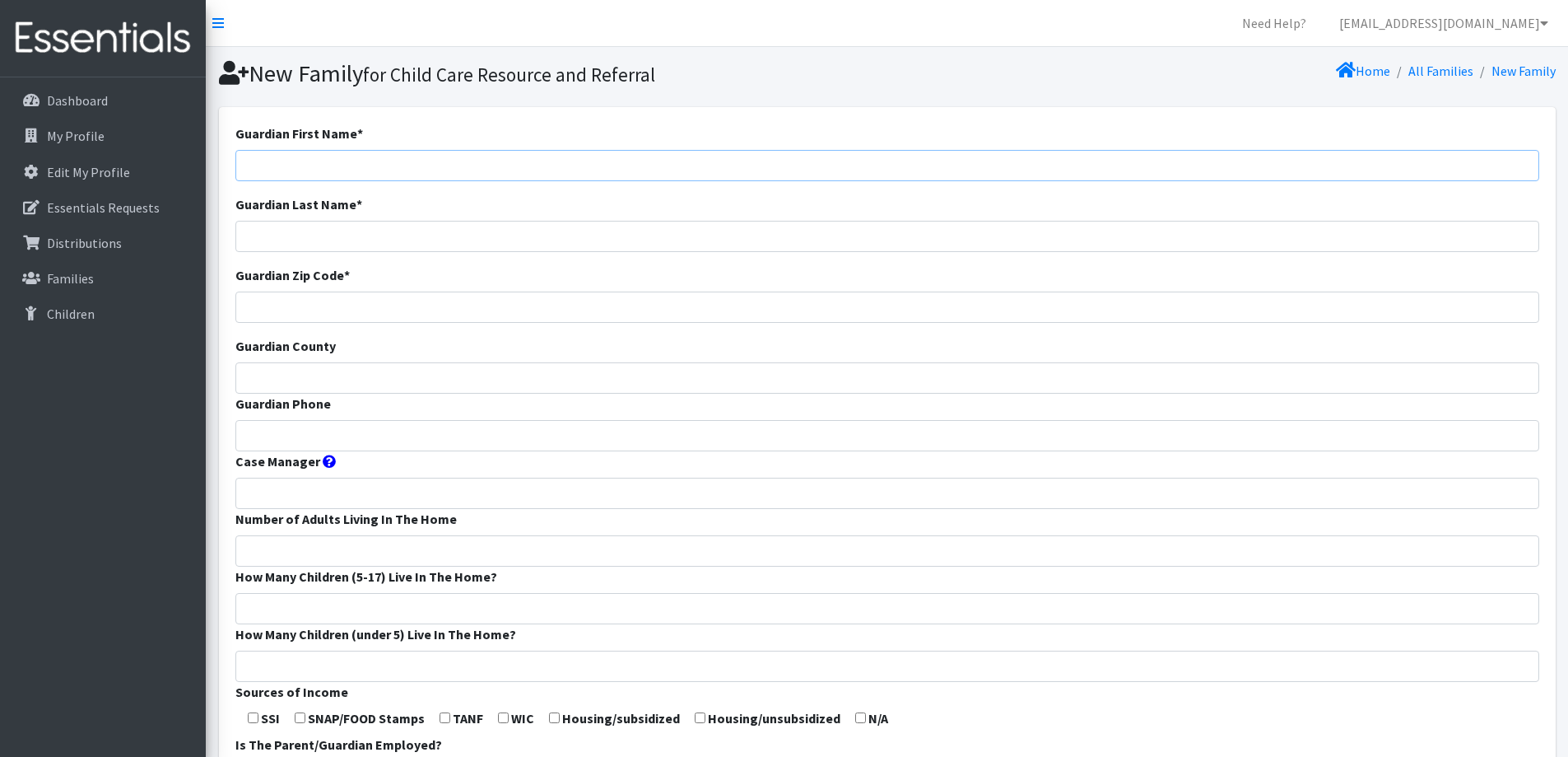
click at [857, 163] on input "Guardian First Name *" at bounding box center [887, 165] width 1304 height 31
type input "[PERSON_NAME]"
type input "Van Veghel"
click at [772, 305] on input "Guardian Zip Code *" at bounding box center [887, 307] width 1304 height 31
type input "54110"
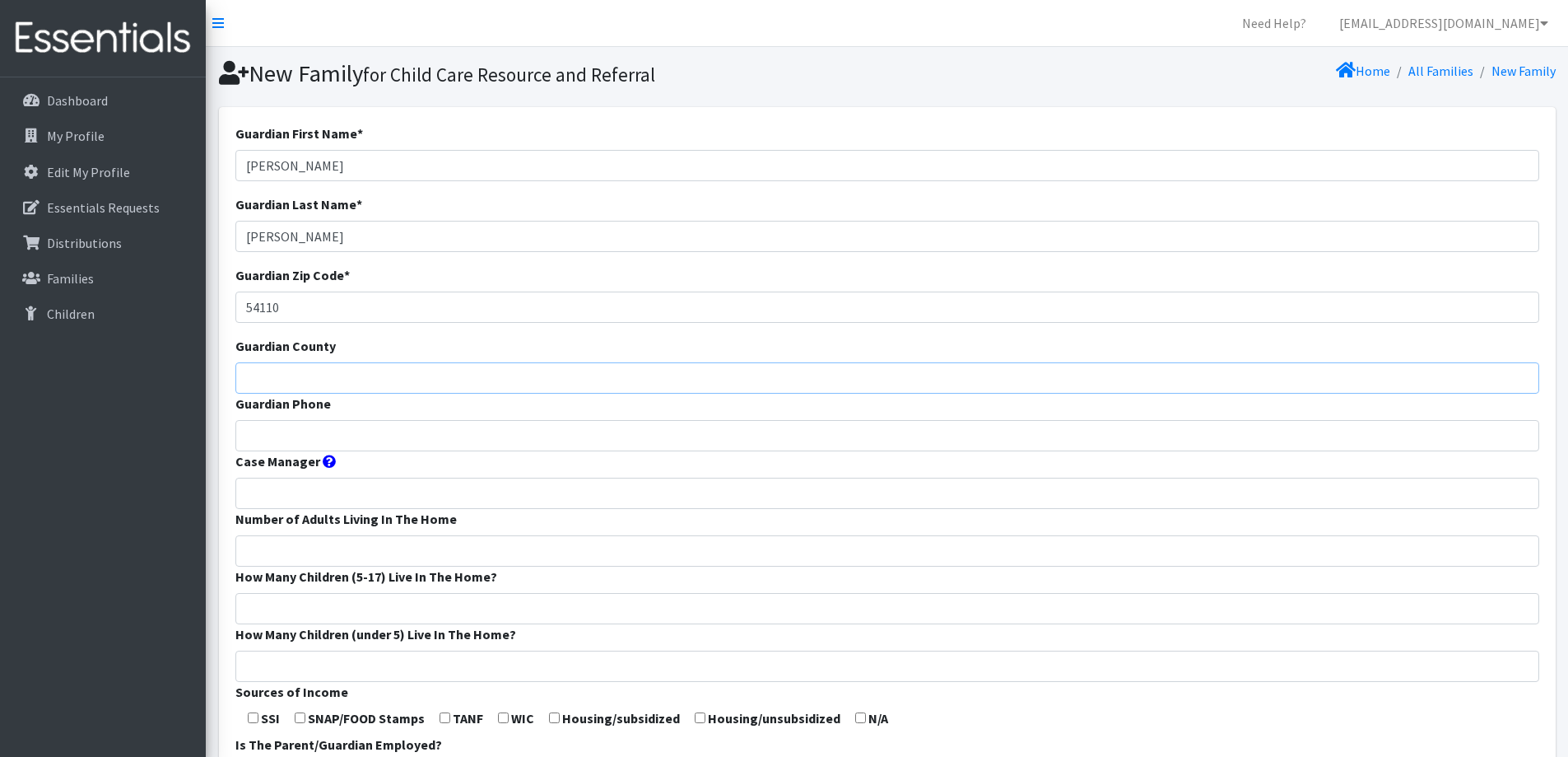
click at [755, 378] on input "Guardian County" at bounding box center [887, 378] width 1304 height 31
type input "Calumet"
click at [728, 437] on input "Guardian Phone" at bounding box center [887, 435] width 1304 height 31
type input "[PHONE_NUMBER]"
click at [672, 535] on input "Number of Adults Living In The Home" at bounding box center [887, 550] width 1304 height 31
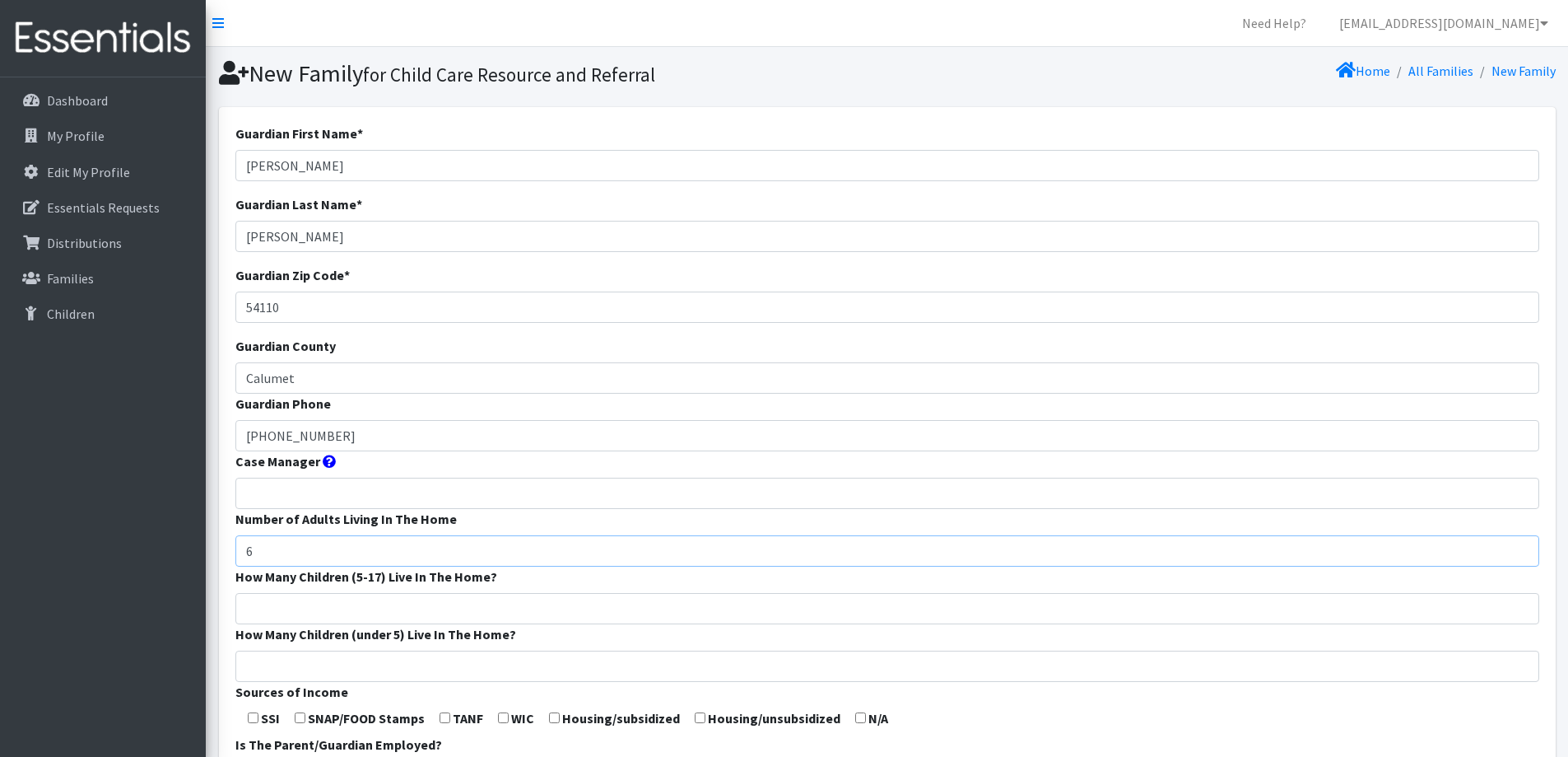
type input "6"
click at [740, 612] on input "How Many Children (5-17) Live In The Home?" at bounding box center [887, 608] width 1304 height 31
type input "3"
click at [722, 662] on input "How Many Children (under 5) Live In The Home?" at bounding box center [887, 666] width 1304 height 31
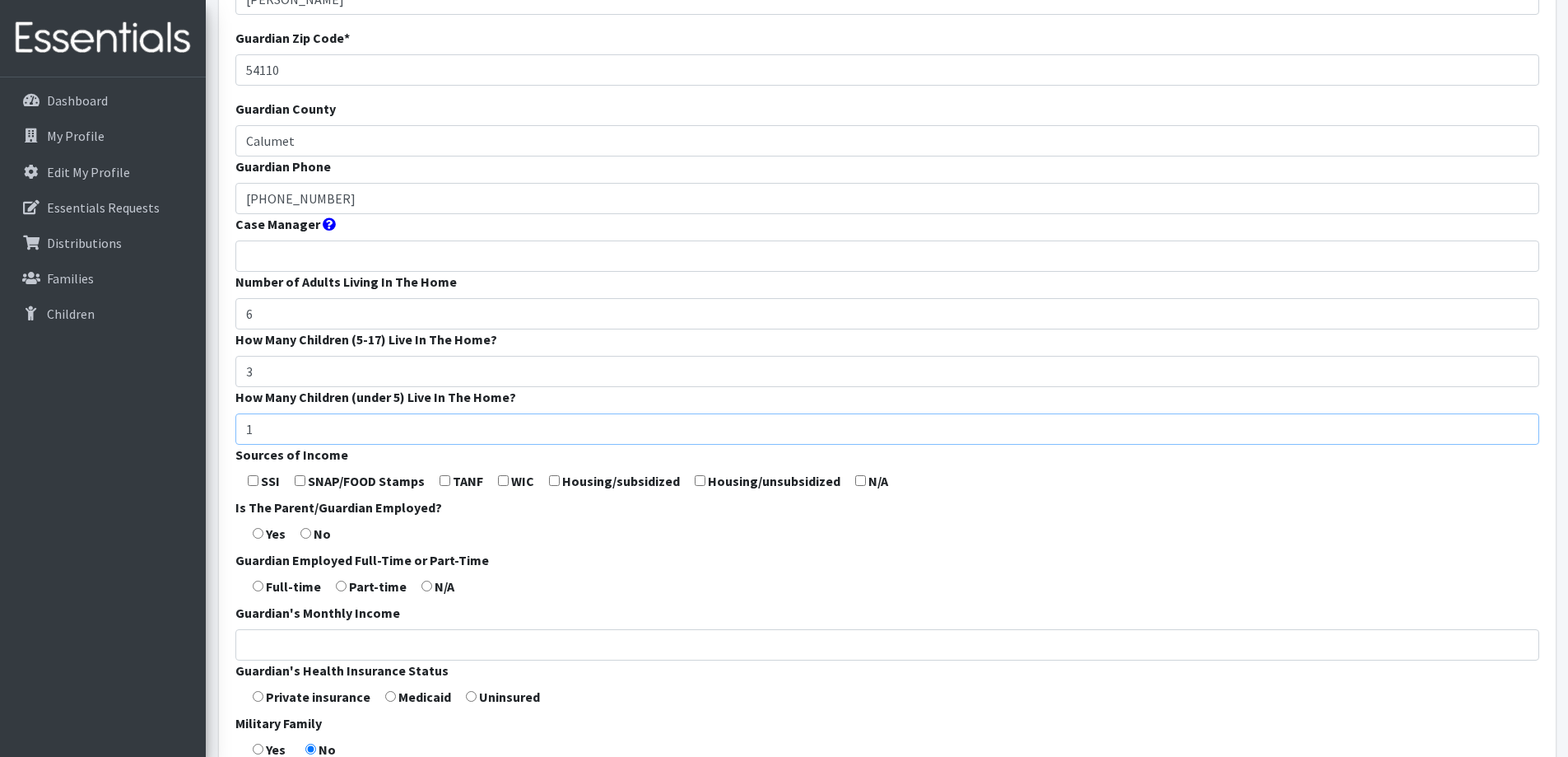
scroll to position [247, 0]
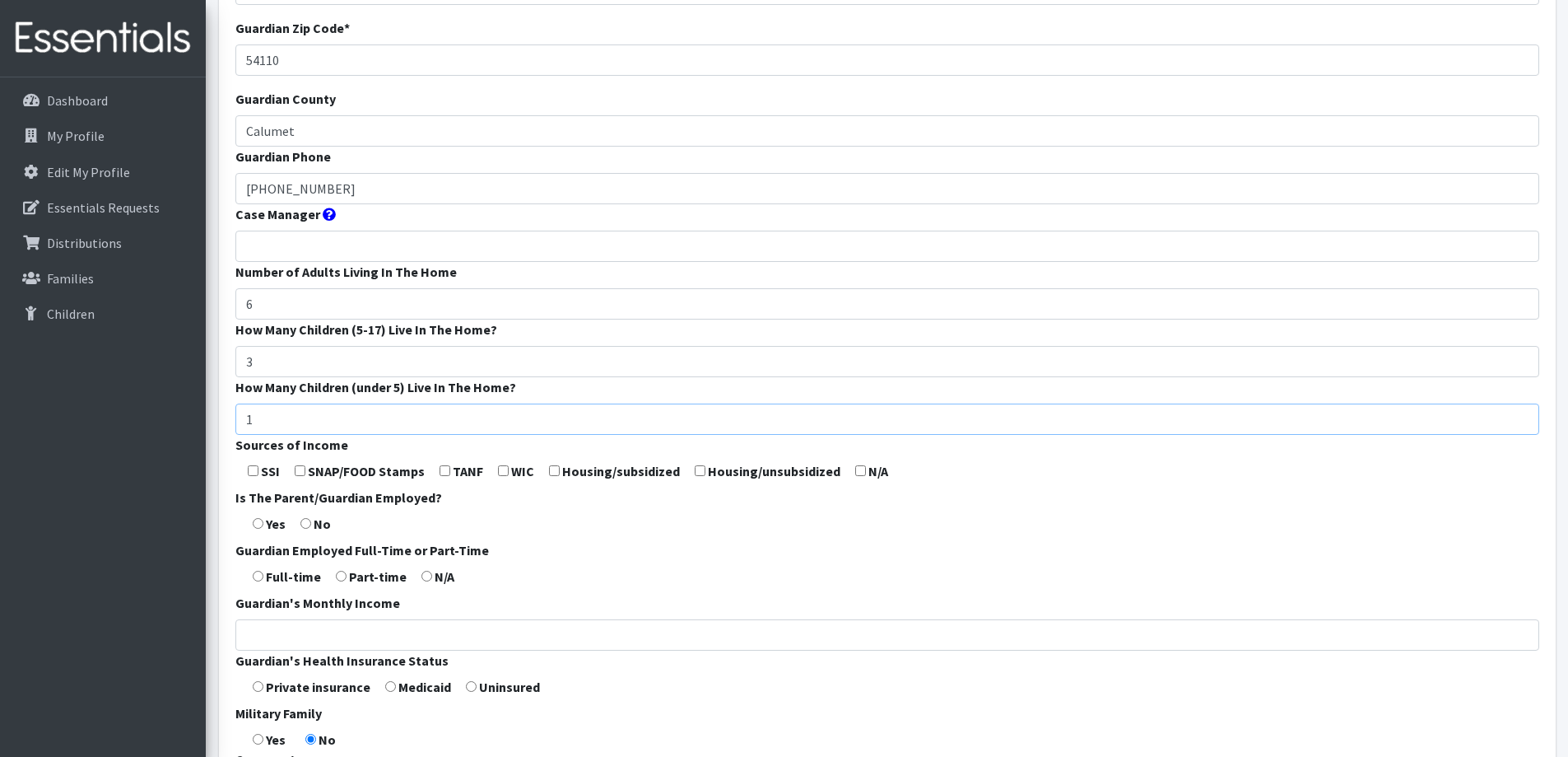
type input "1"
click at [867, 495] on form "Guardian First Name * Gwendolyn Guardian Last Name * Van Veghel Guardian Zip Co…" at bounding box center [887, 364] width 1304 height 976
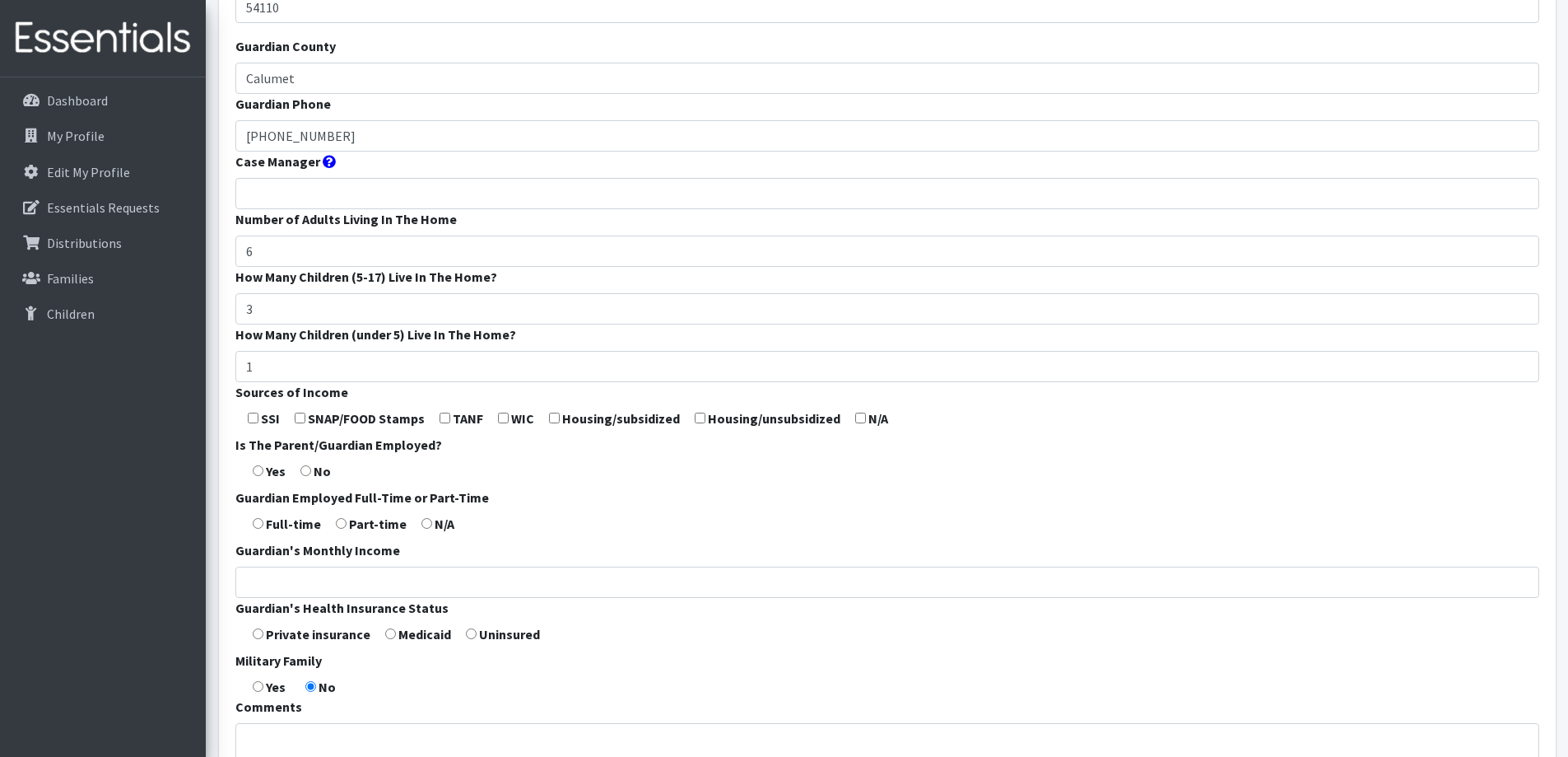
scroll to position [330, 0]
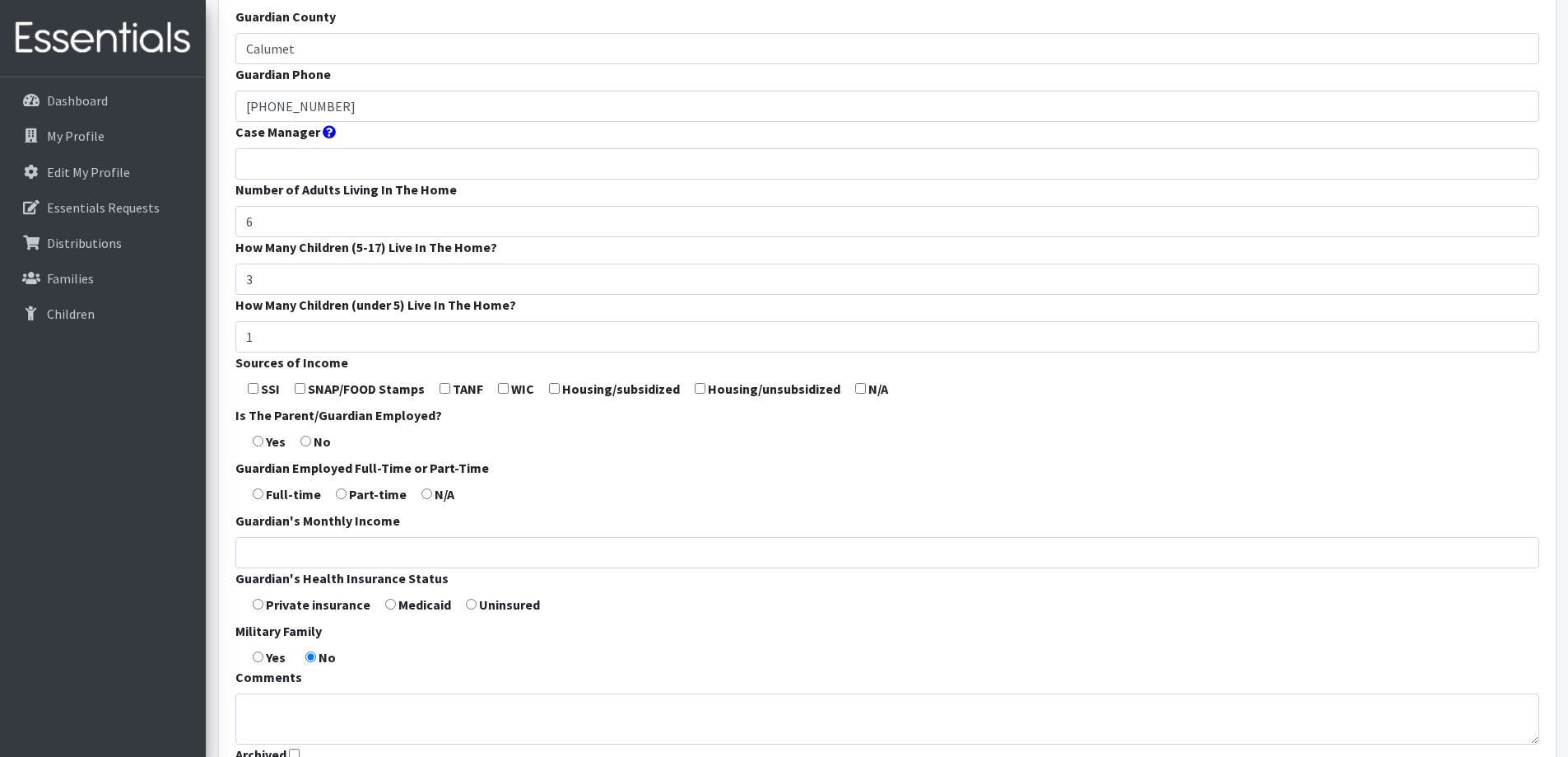
click at [388, 605] on input "radio" at bounding box center [390, 604] width 10 height 10
radio input "true"
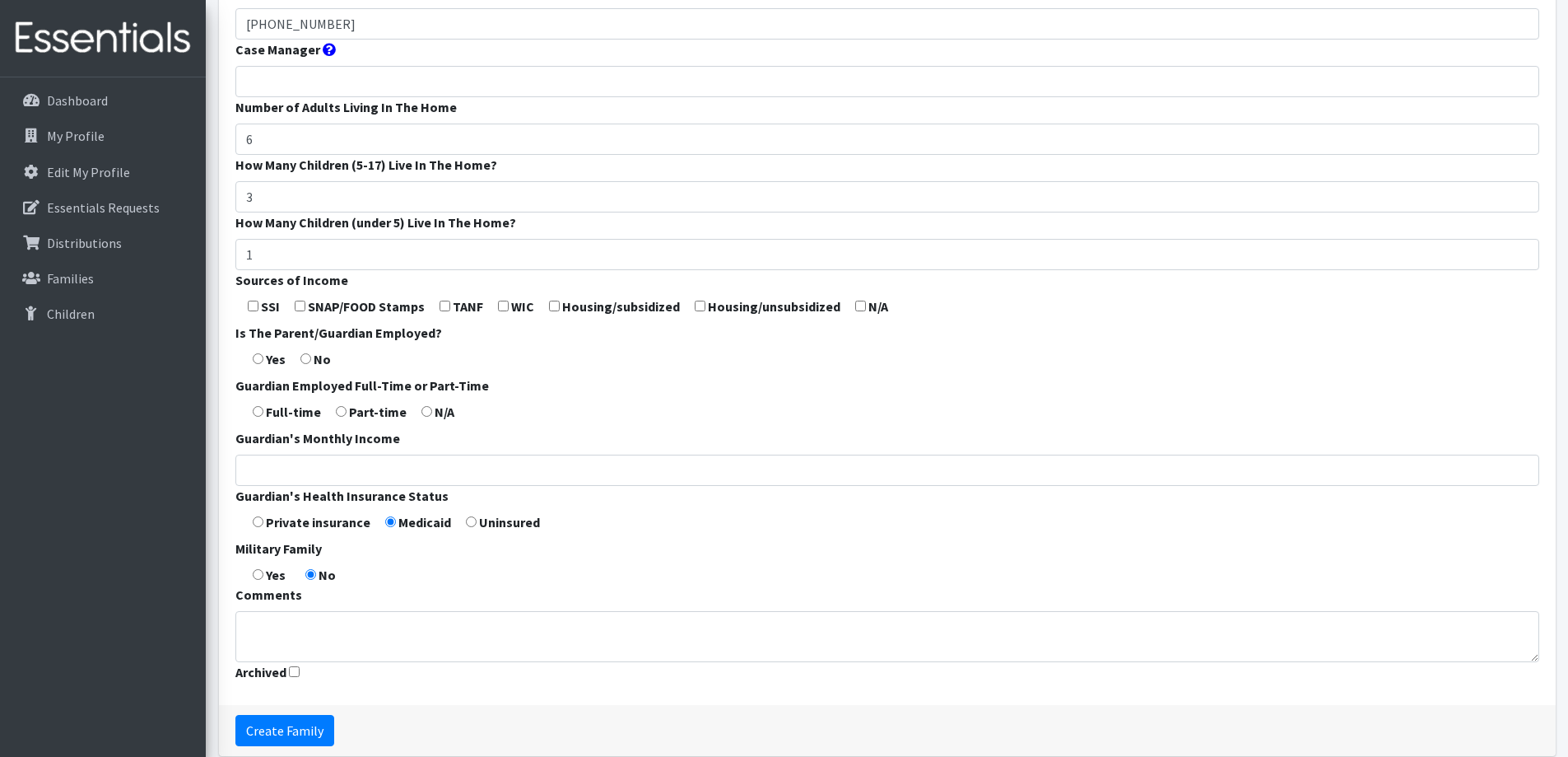
scroll to position [486, 0]
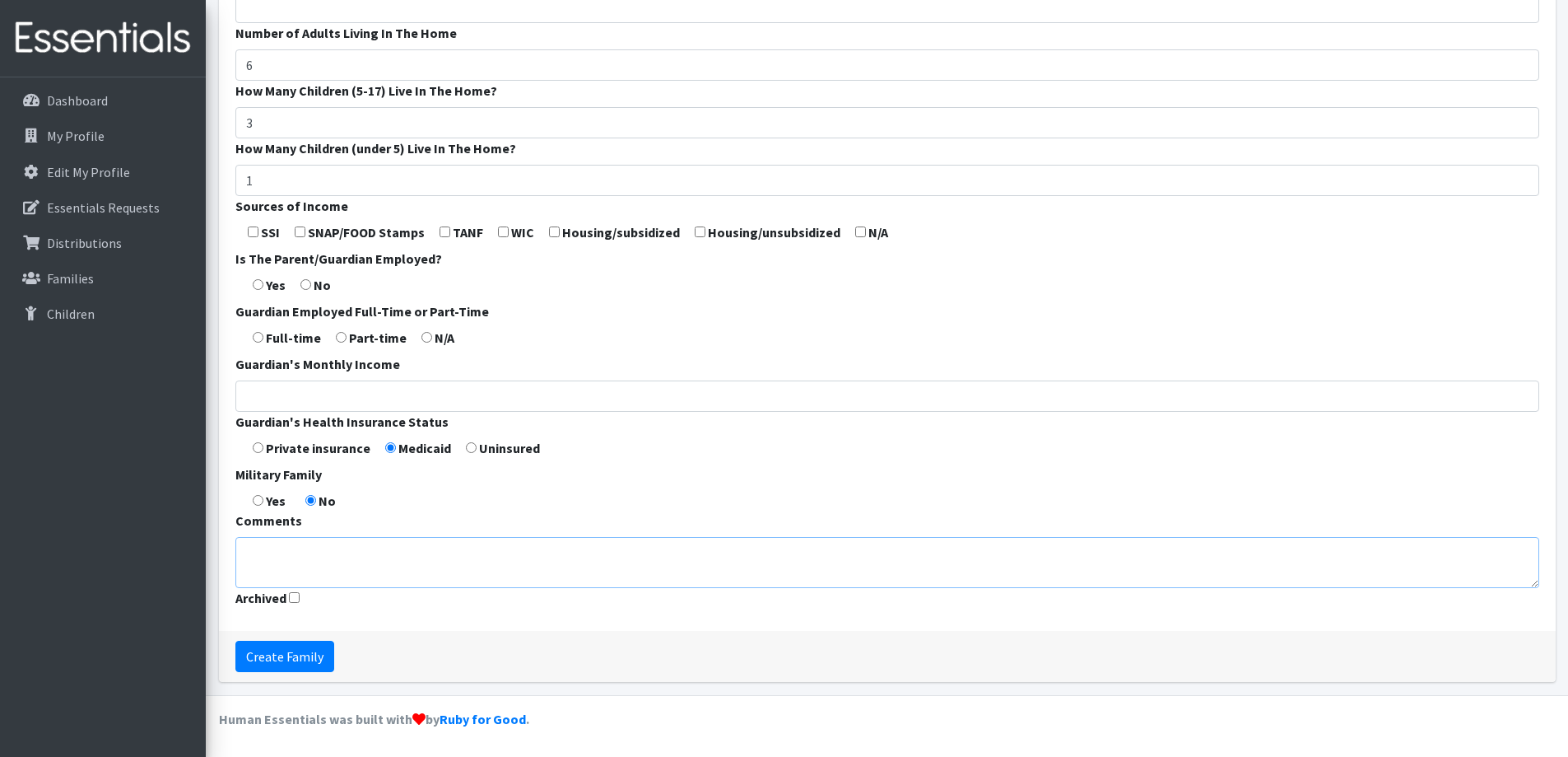
click at [397, 563] on textarea "Comments" at bounding box center [887, 562] width 1304 height 51
type textarea "Stay-at-home parent"
click at [290, 652] on input "Create Family" at bounding box center [284, 655] width 99 height 31
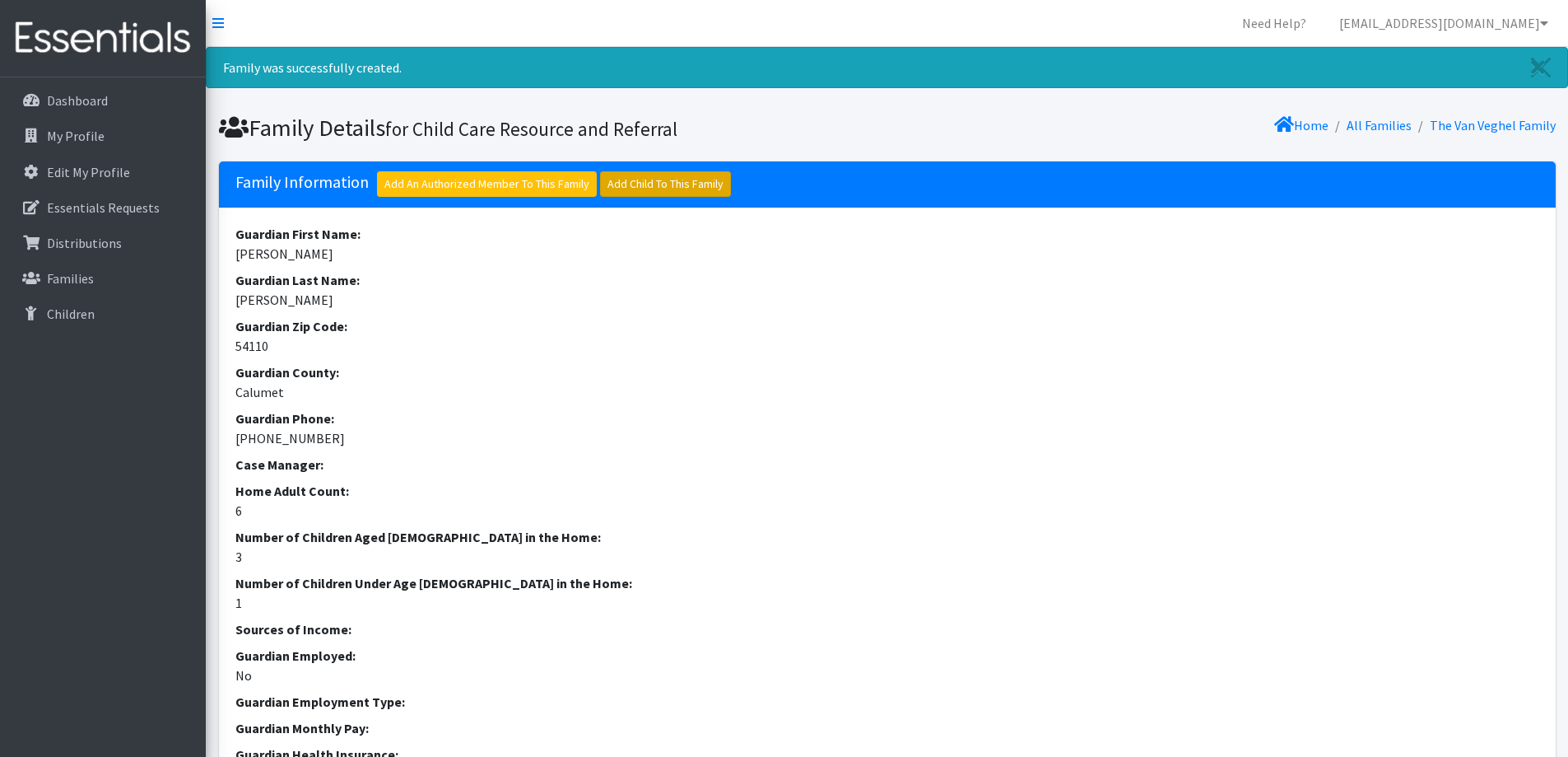
click at [704, 178] on link "Add Child To This Family" at bounding box center [664, 184] width 131 height 25
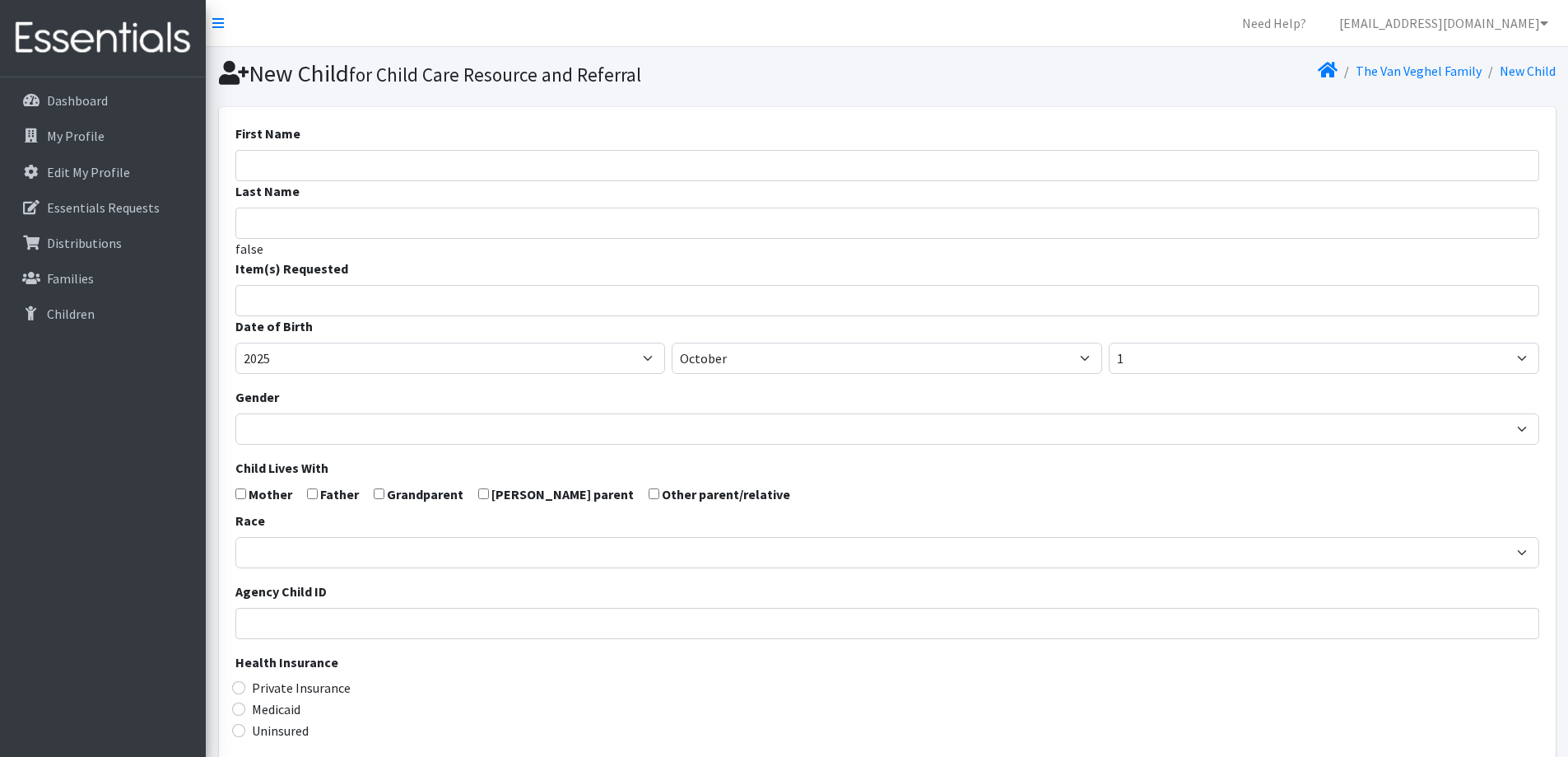
select select
click at [485, 167] on input "First Name" at bounding box center [887, 165] width 1304 height 31
type input "Christian"
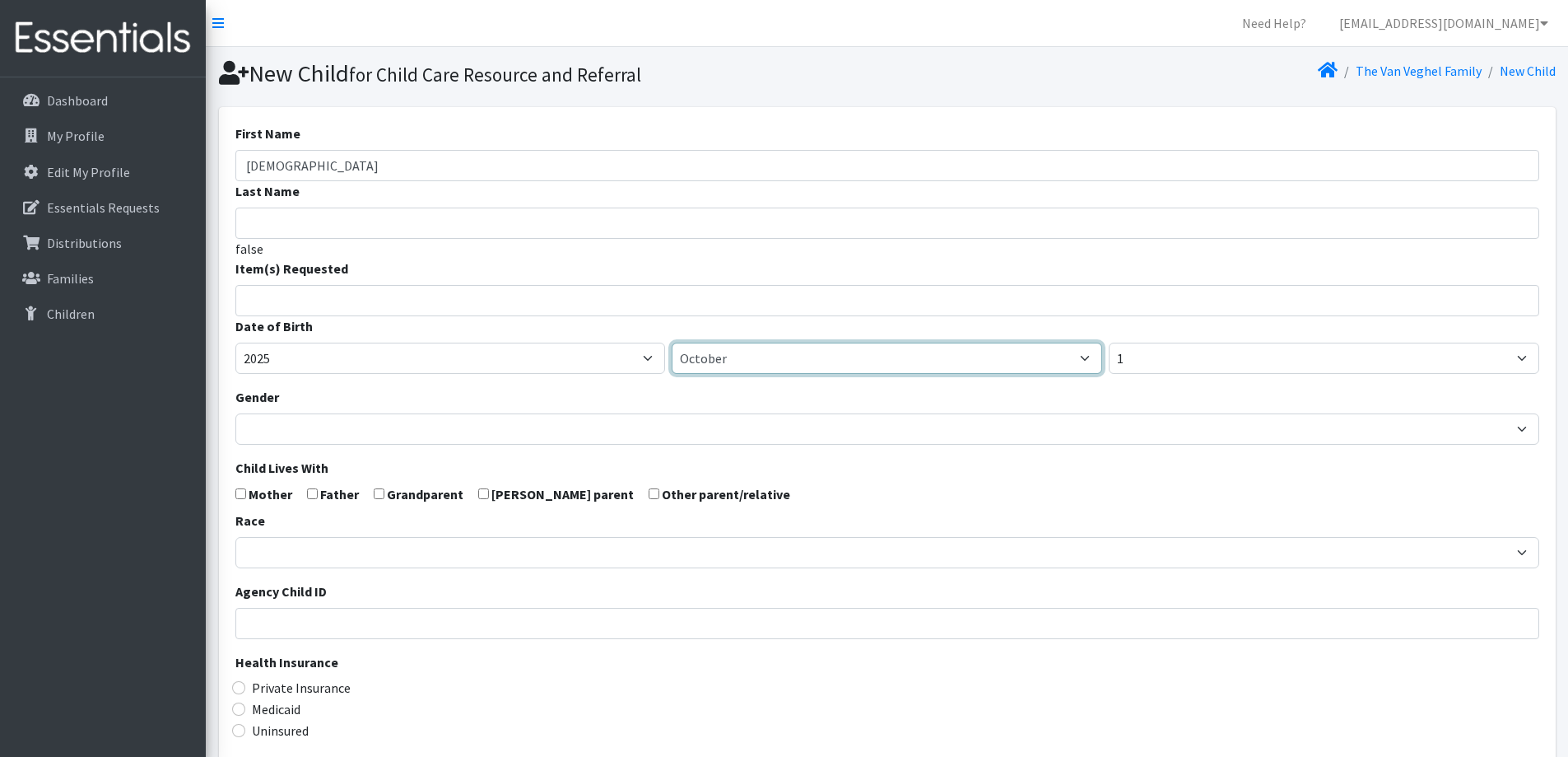
click at [845, 353] on select "January February March April May June July August September October November De…" at bounding box center [887, 358] width 430 height 31
select select "9"
click at [672, 343] on select "January February March April May June July August September October November De…" at bounding box center [887, 358] width 430 height 31
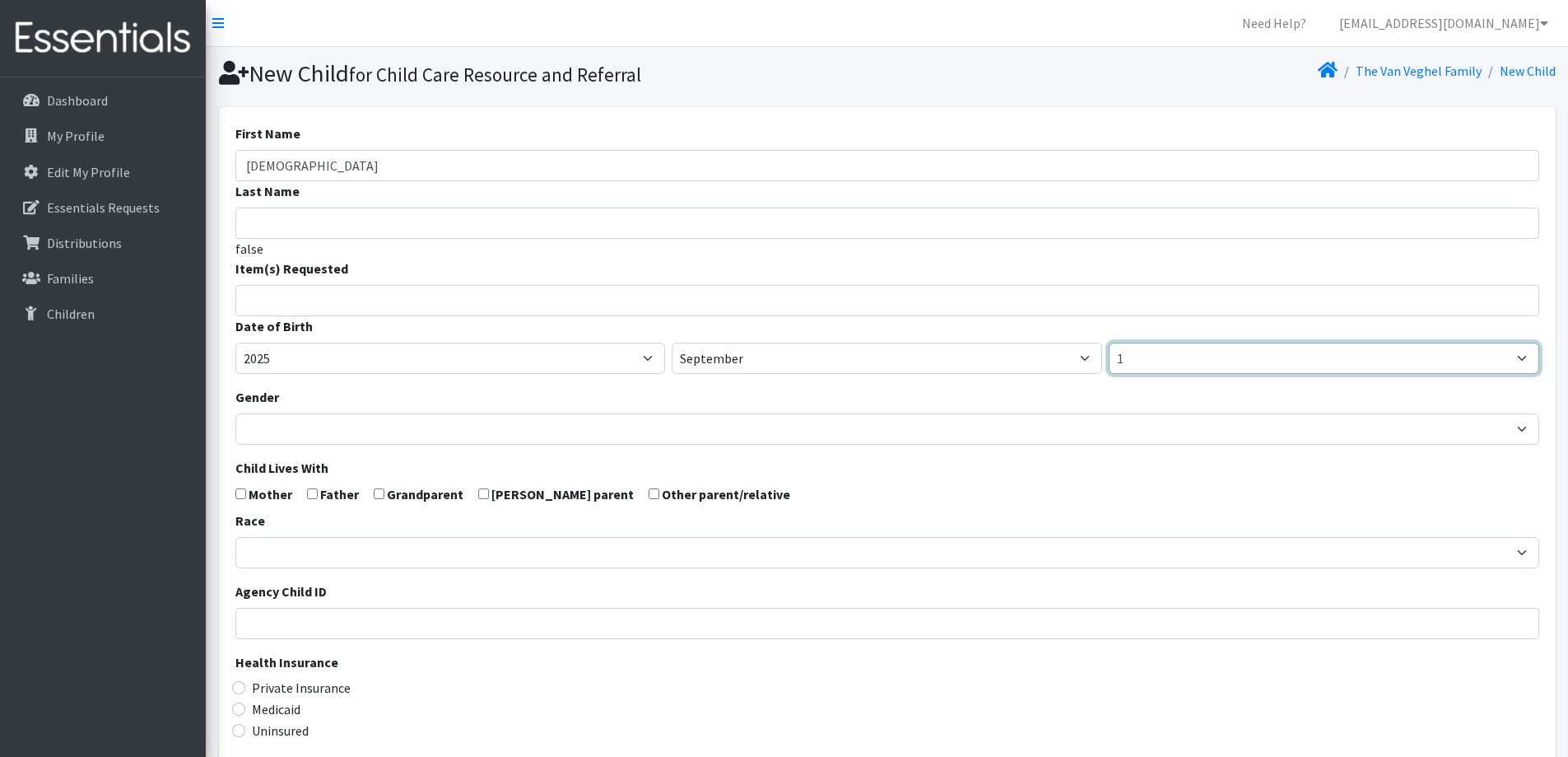
click at [1190, 346] on select "1 2 3 4 5 6 7 8 9 10 11 12 13 14 15 16 17 18 19 20 21 22 23 24 25 26 27 28 29 3…" at bounding box center [1323, 358] width 430 height 31
select select "6"
click at [1109, 343] on select "1 2 3 4 5 6 7 8 9 10 11 12 13 14 15 16 17 18 19 20 21 22 23 24 25 26 27 28 29 3…" at bounding box center [1323, 358] width 430 height 31
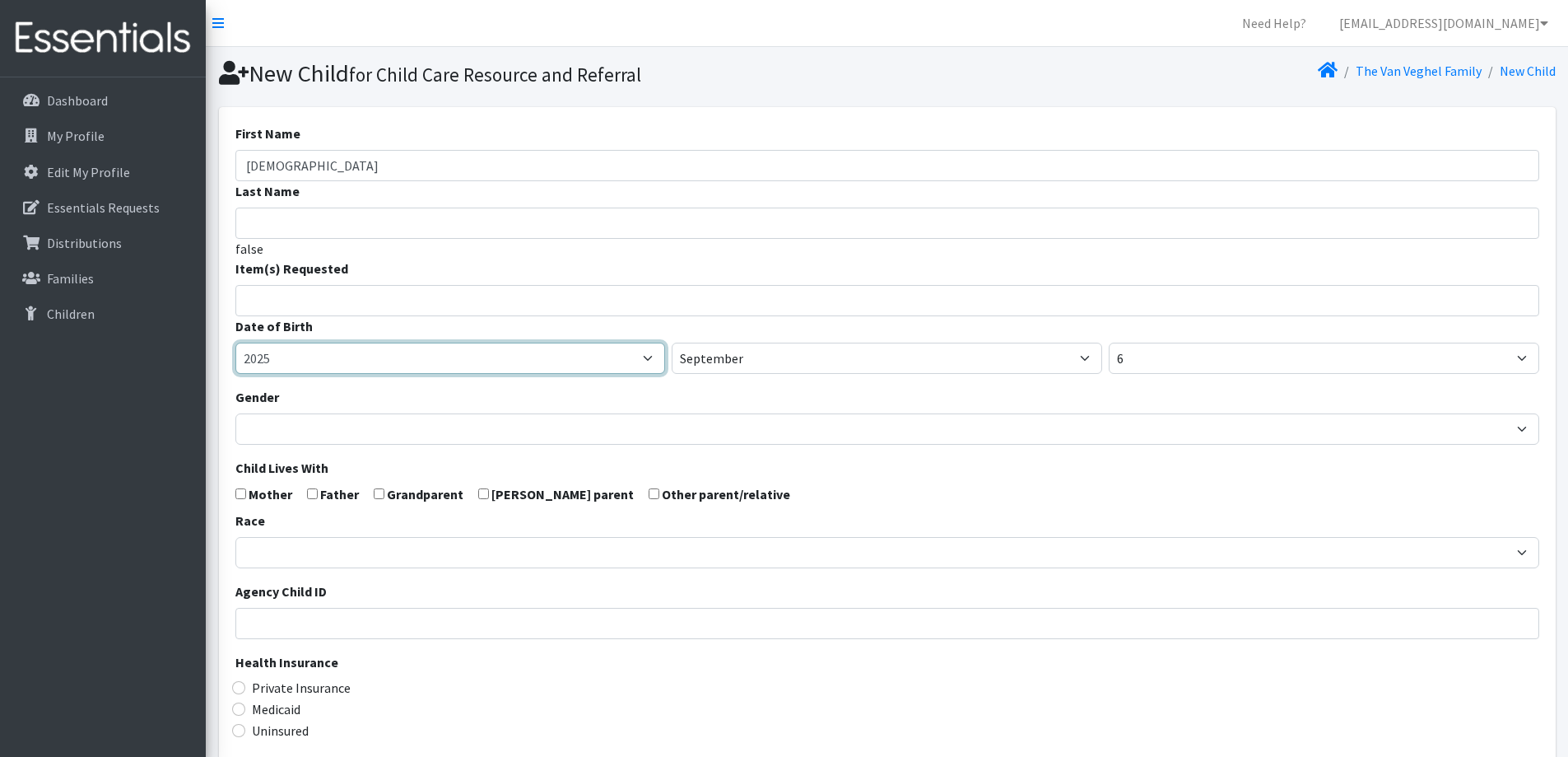
click at [539, 356] on select "2005 2006 2007 2008 2009 2010 2011 2012 2013 2014 2015 2016 2017 2018 2019 2020…" at bounding box center [450, 358] width 430 height 31
select select "2023"
click at [235, 343] on select "2005 2006 2007 2008 2009 2010 2011 2012 2013 2014 2015 2016 2017 2018 2019 2020…" at bounding box center [450, 358] width 430 height 31
click at [697, 248] on form "First Name Christian Last Name false Item(s) Requested (Newborn) (Preemie) (Siz…" at bounding box center [887, 540] width 1304 height 832
click at [560, 303] on input "search" at bounding box center [899, 298] width 1298 height 15
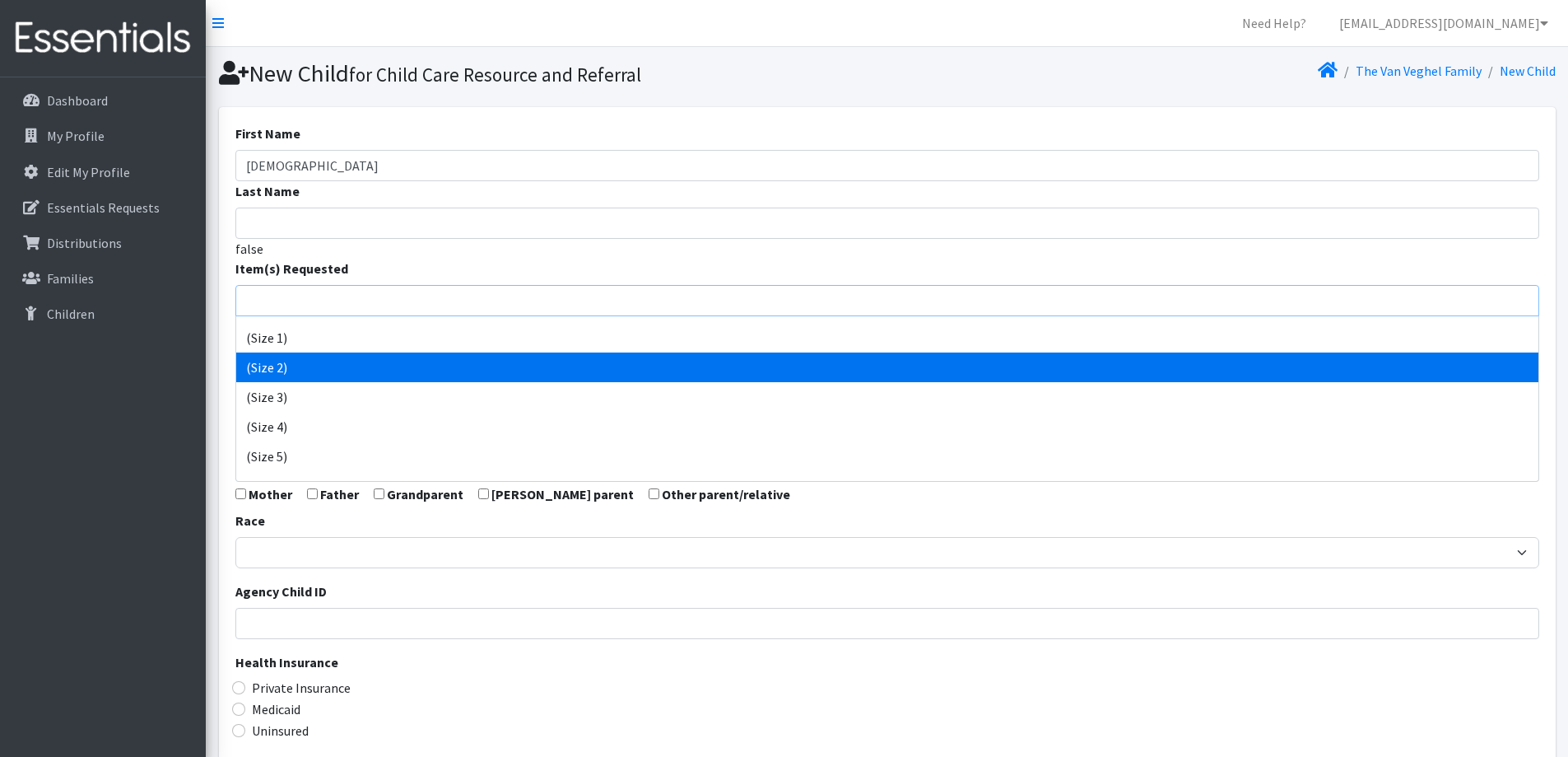
scroll to position [82, 0]
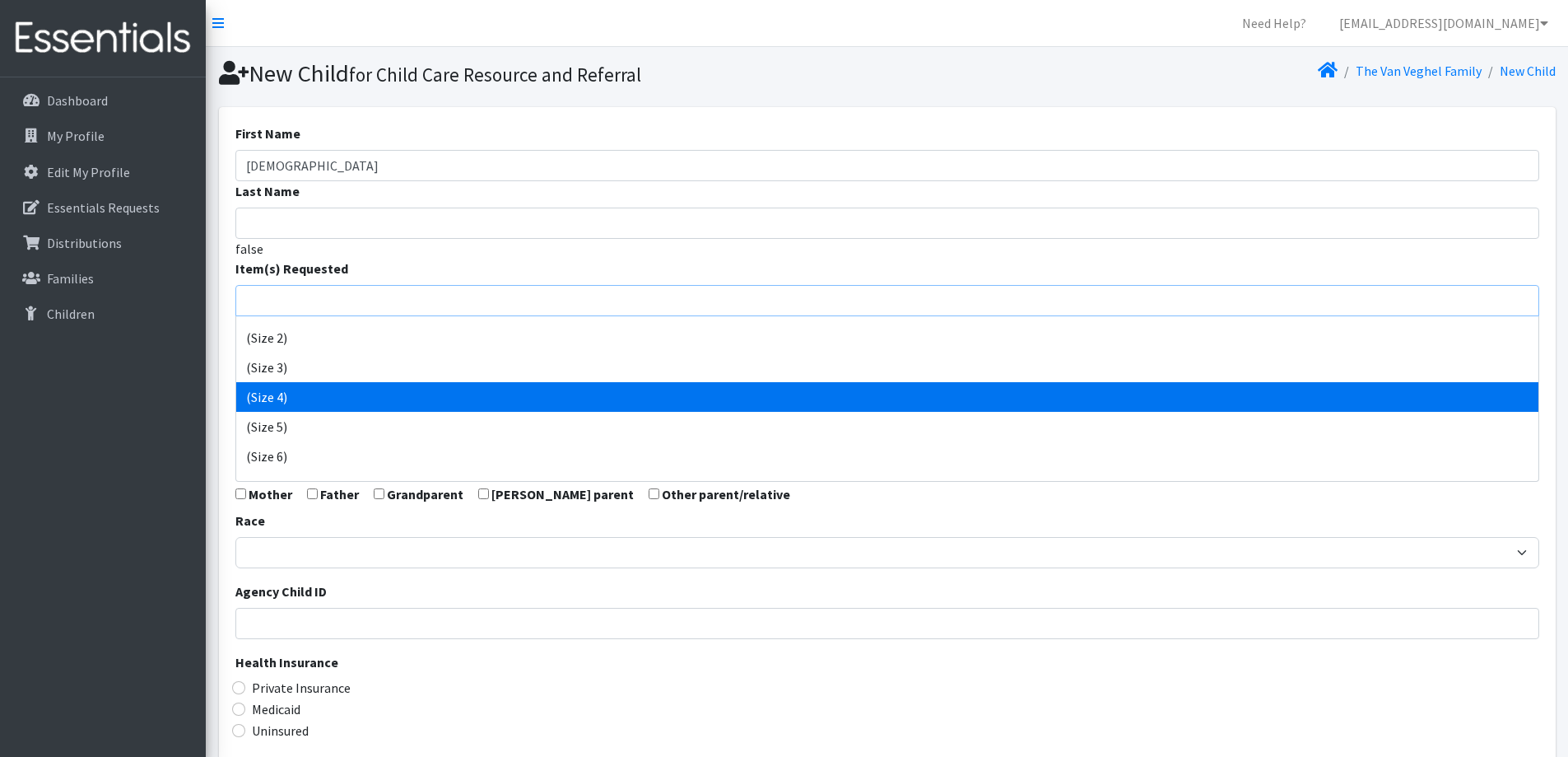
select select "14512"
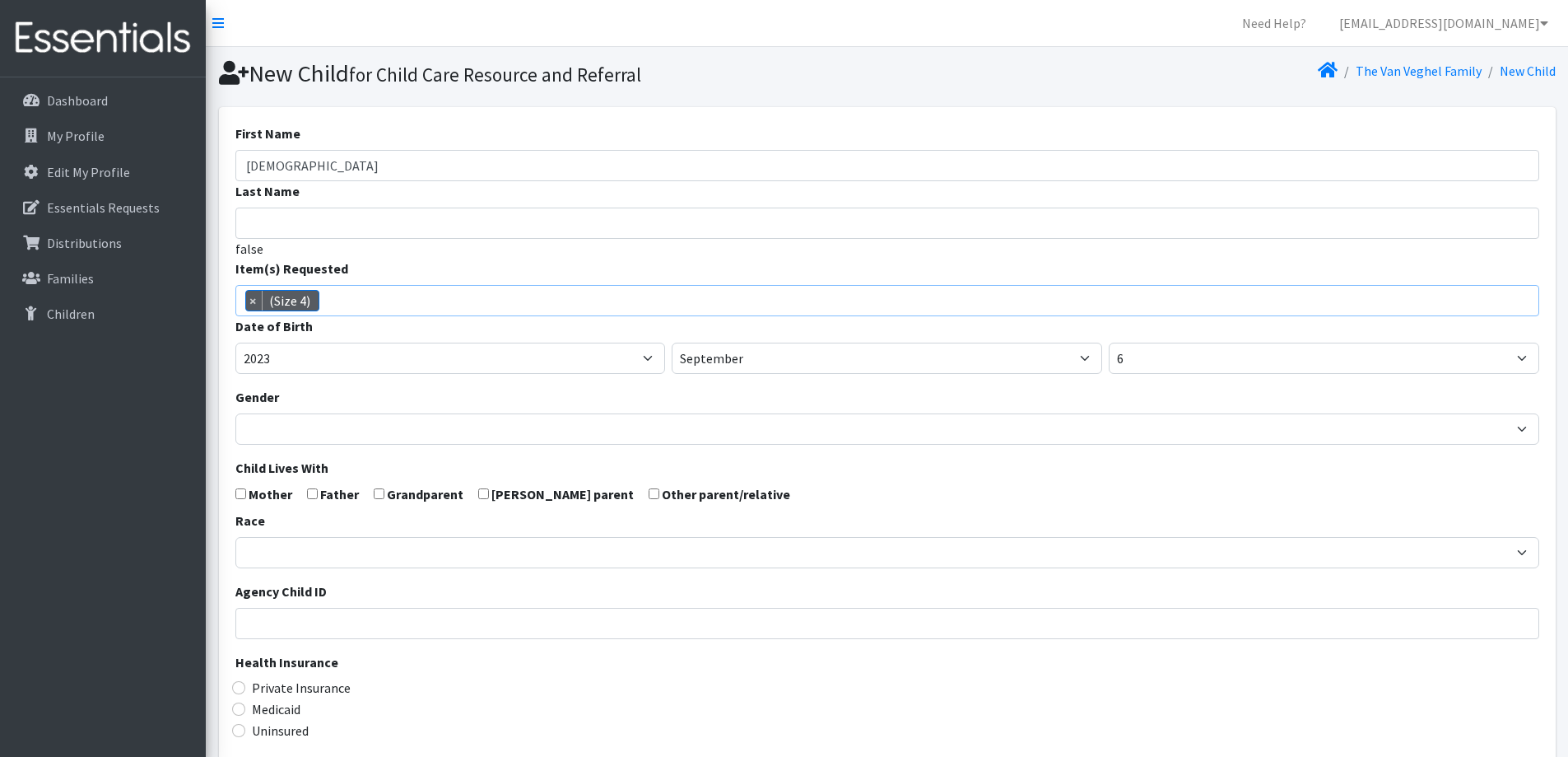
scroll to position [87, 0]
click at [248, 297] on span "×" at bounding box center [253, 300] width 16 height 20
click at [343, 298] on input "search" at bounding box center [899, 298] width 1298 height 15
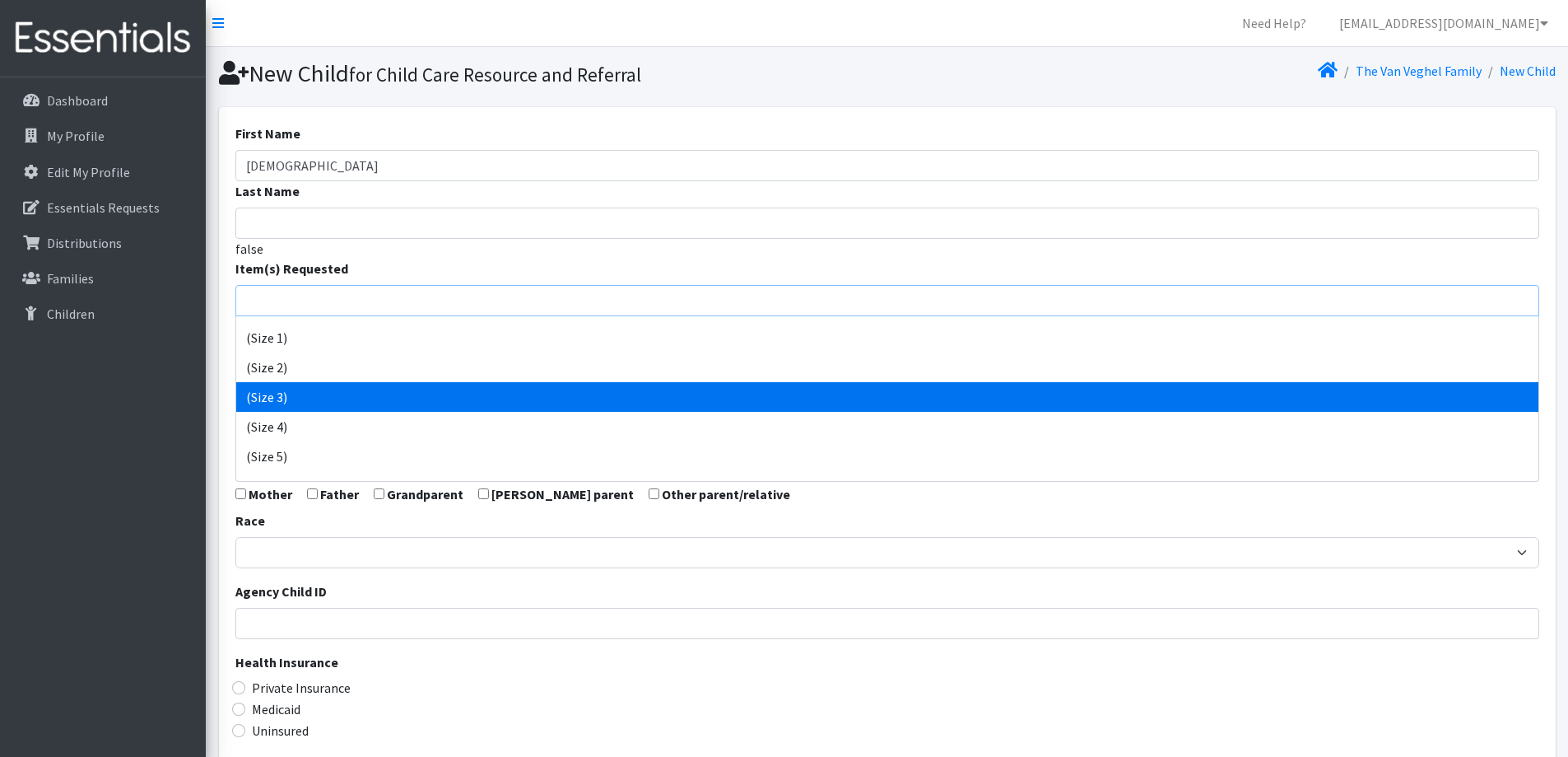
scroll to position [82, 0]
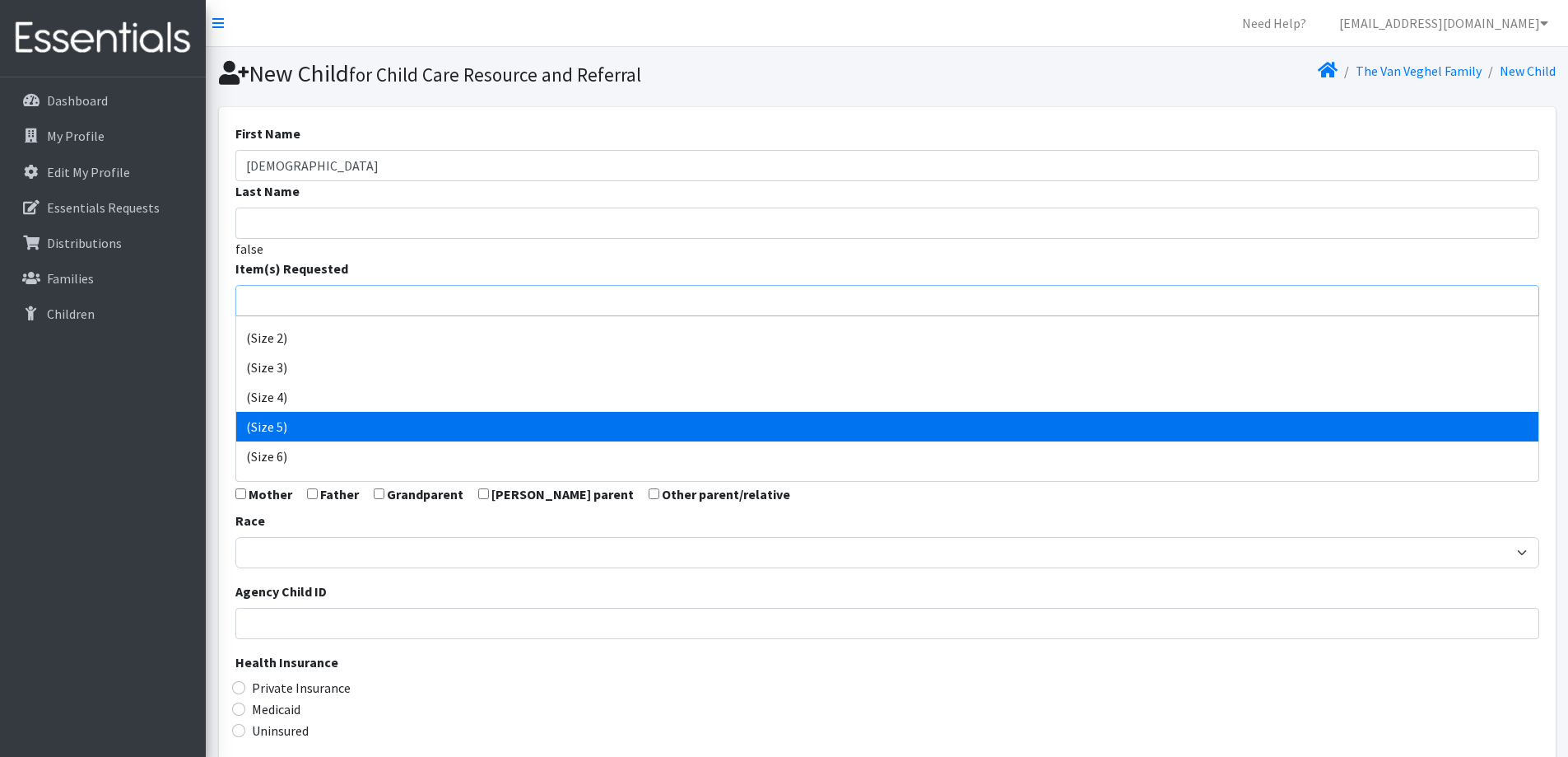
select select "14488"
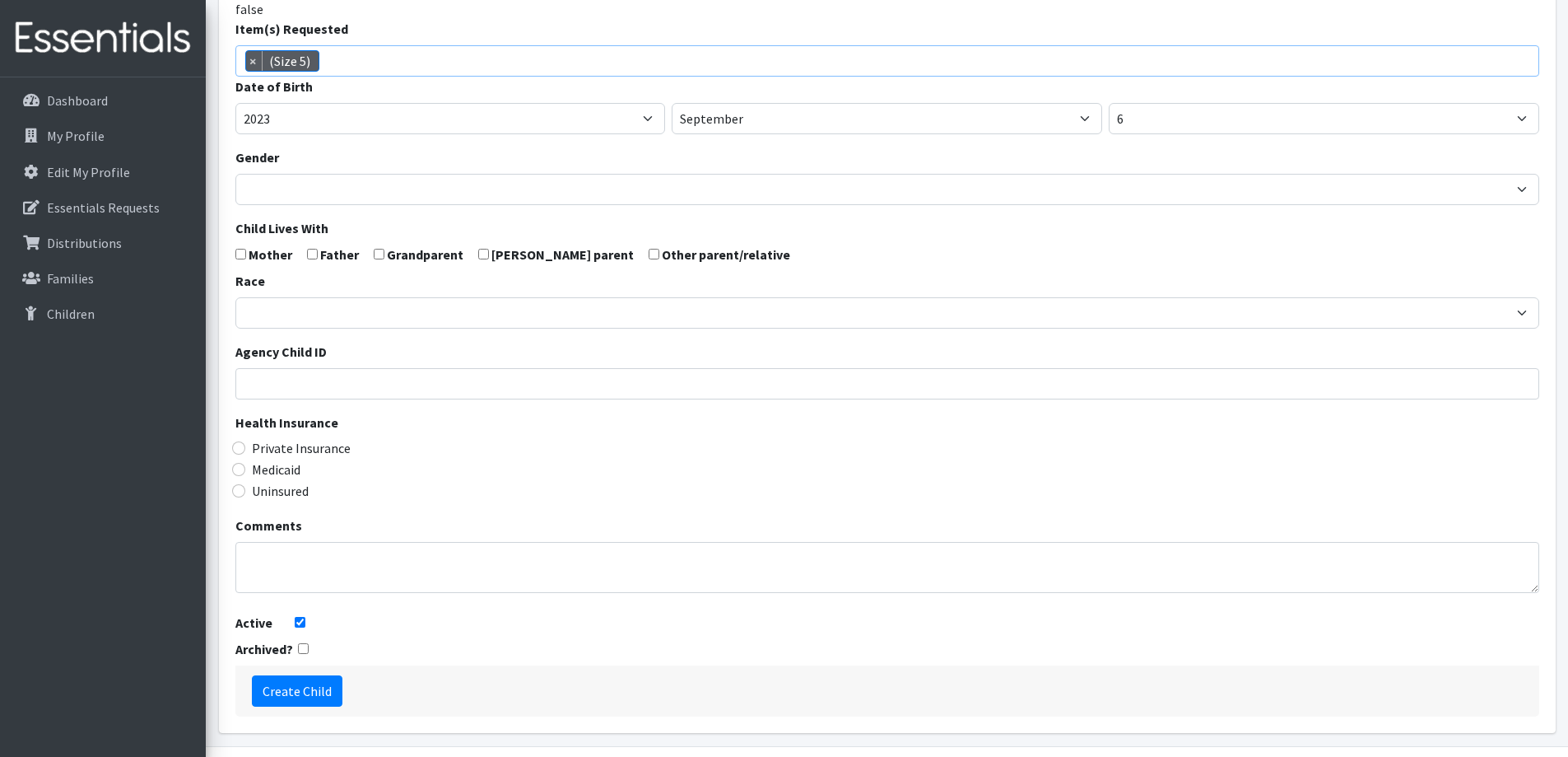
scroll to position [247, 0]
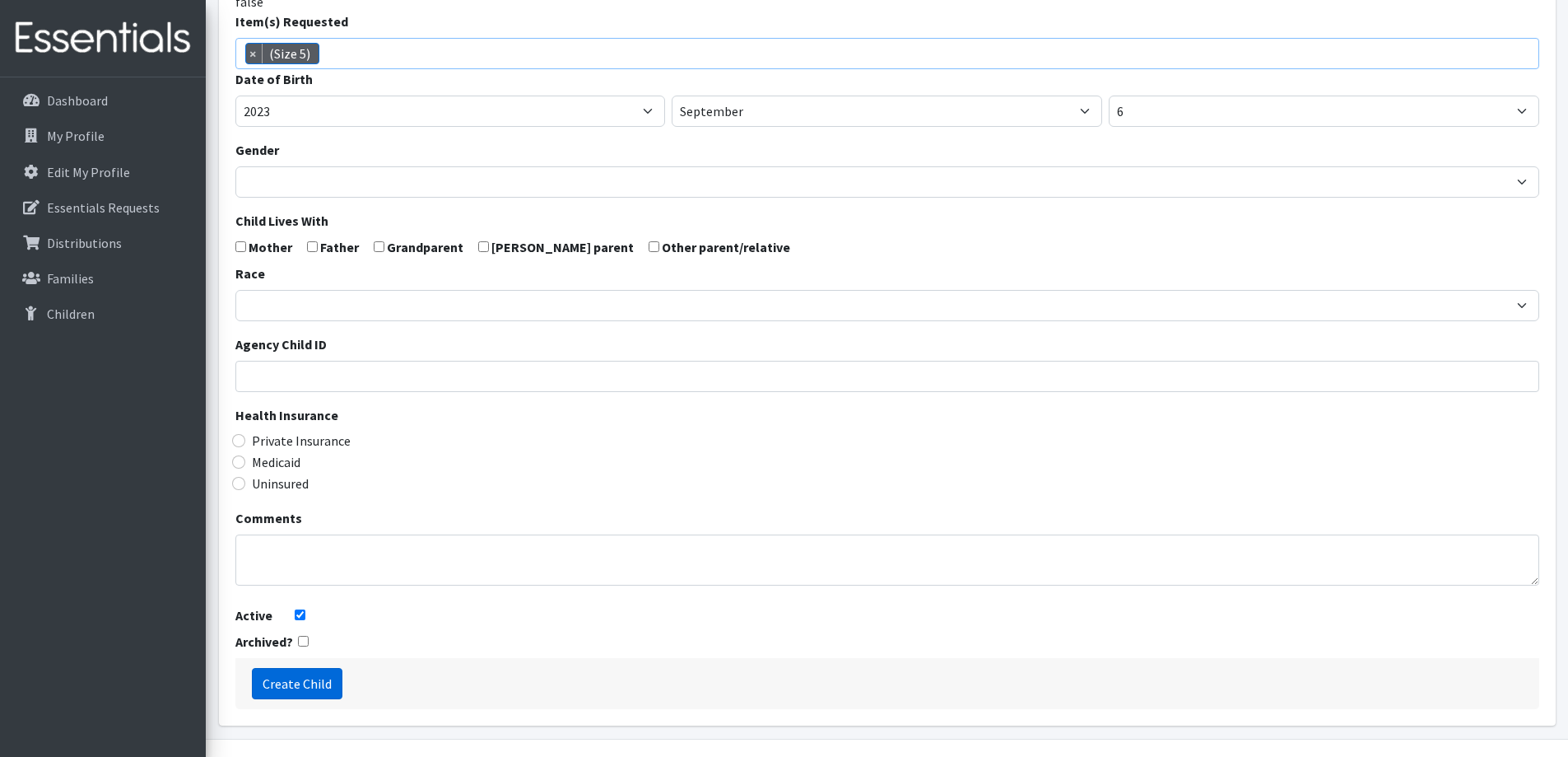
click at [305, 684] on input "Create Child" at bounding box center [297, 683] width 90 height 31
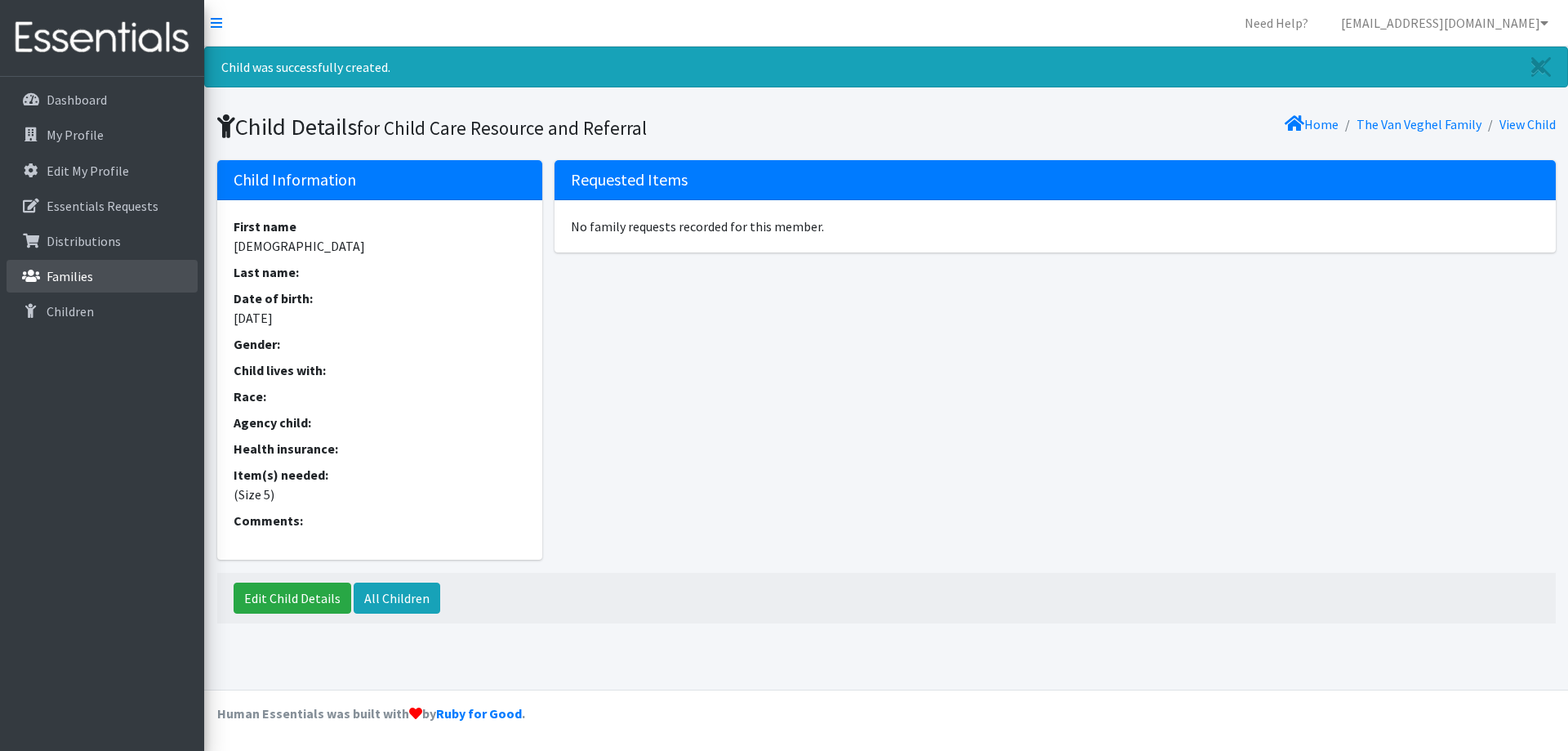
click at [66, 276] on p "Families" at bounding box center [70, 276] width 47 height 16
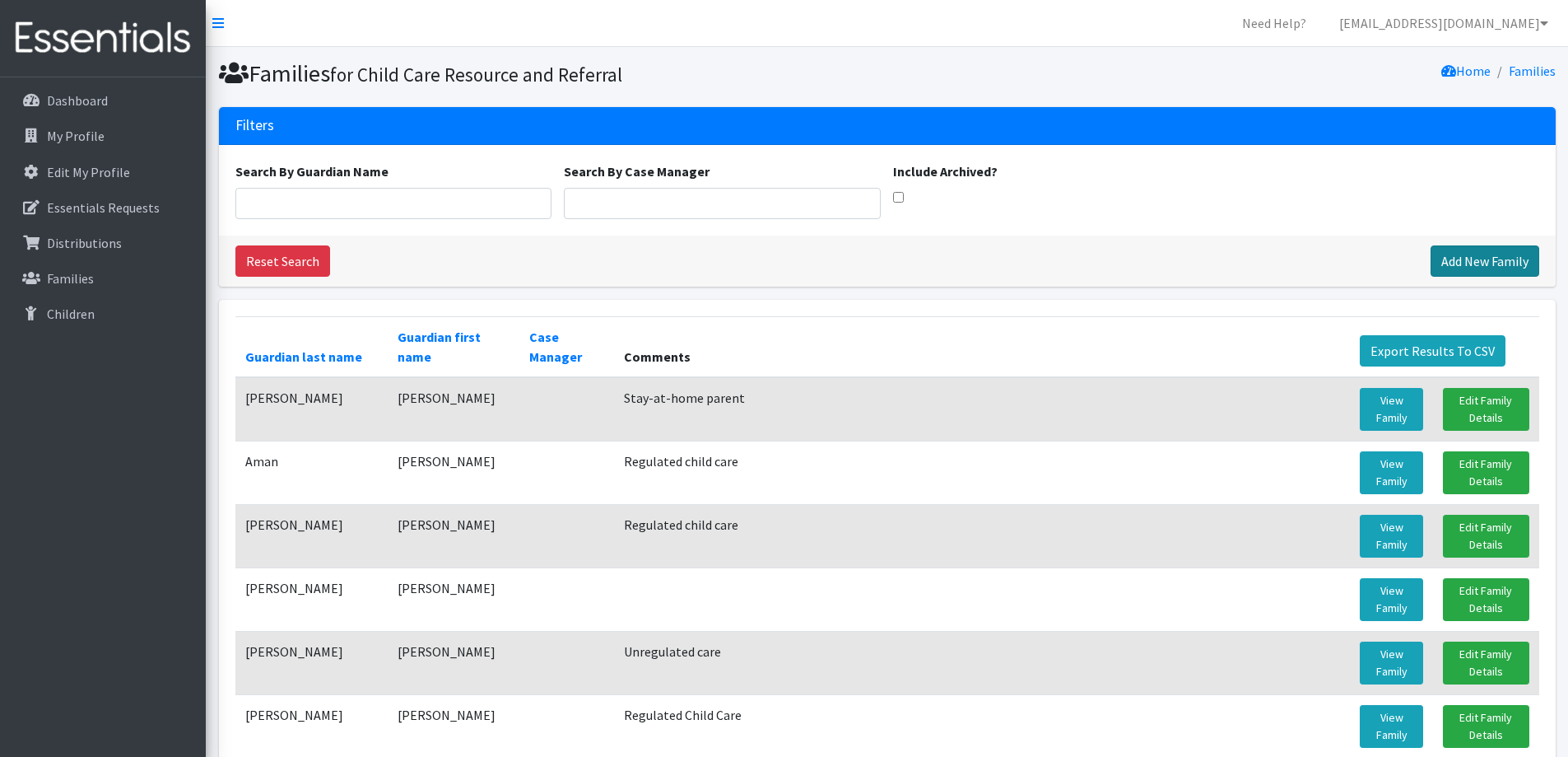
click at [1442, 254] on link "Add New Family" at bounding box center [1484, 261] width 108 height 31
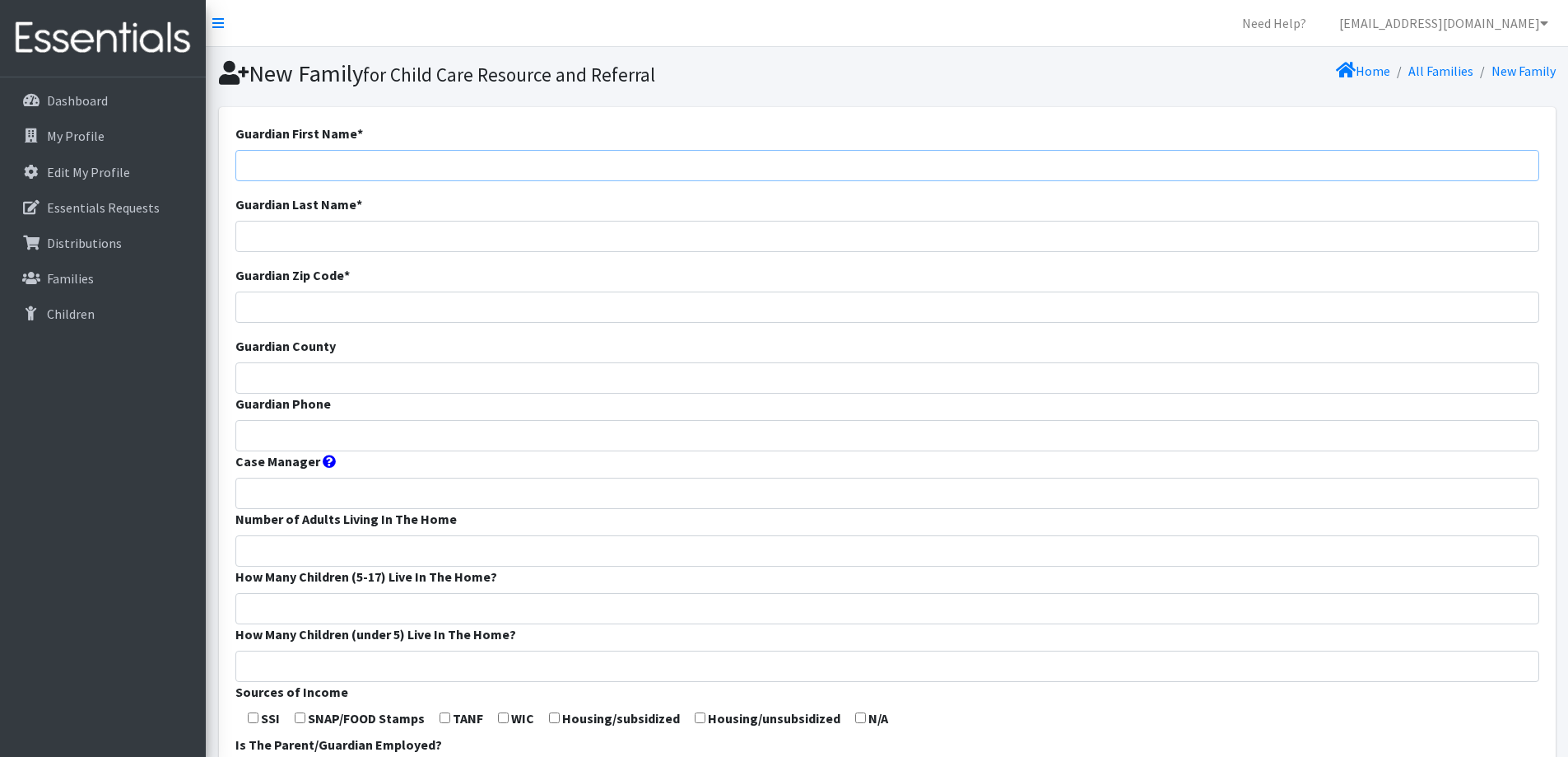
click at [591, 169] on input "Guardian First Name *" at bounding box center [887, 165] width 1304 height 31
type input "[PERSON_NAME]"
type input "Schmitt"
click at [513, 302] on input "Guardian Zip Code *" at bounding box center [887, 307] width 1304 height 31
type input "54110"
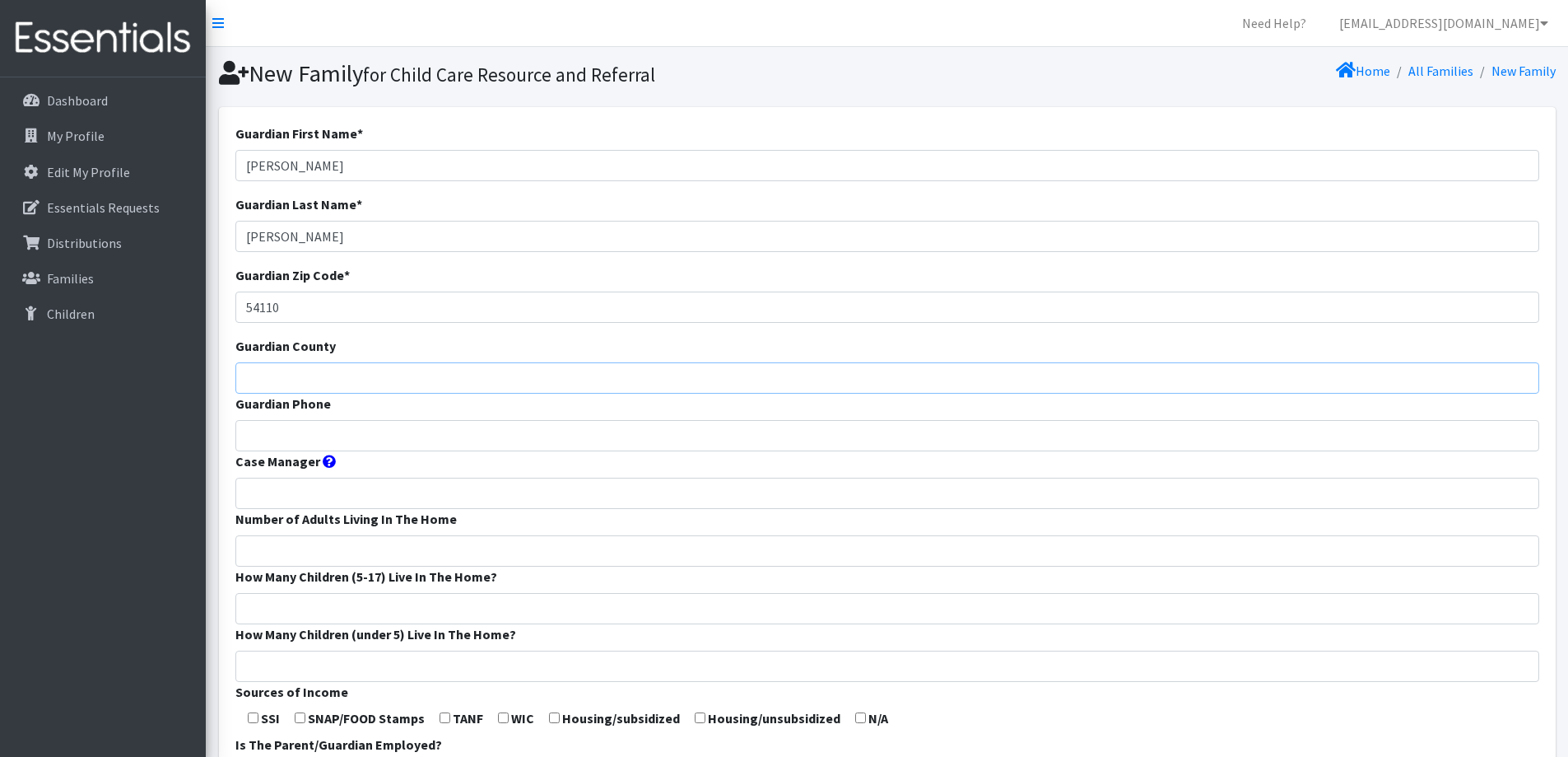
click at [475, 386] on input "Guardian County" at bounding box center [887, 378] width 1304 height 31
type input "Calumet"
click at [493, 437] on input "Guardian Phone" at bounding box center [887, 435] width 1304 height 31
type input "920-540-5370"
click at [528, 535] on input "Number of Adults Living In The Home" at bounding box center [887, 550] width 1304 height 31
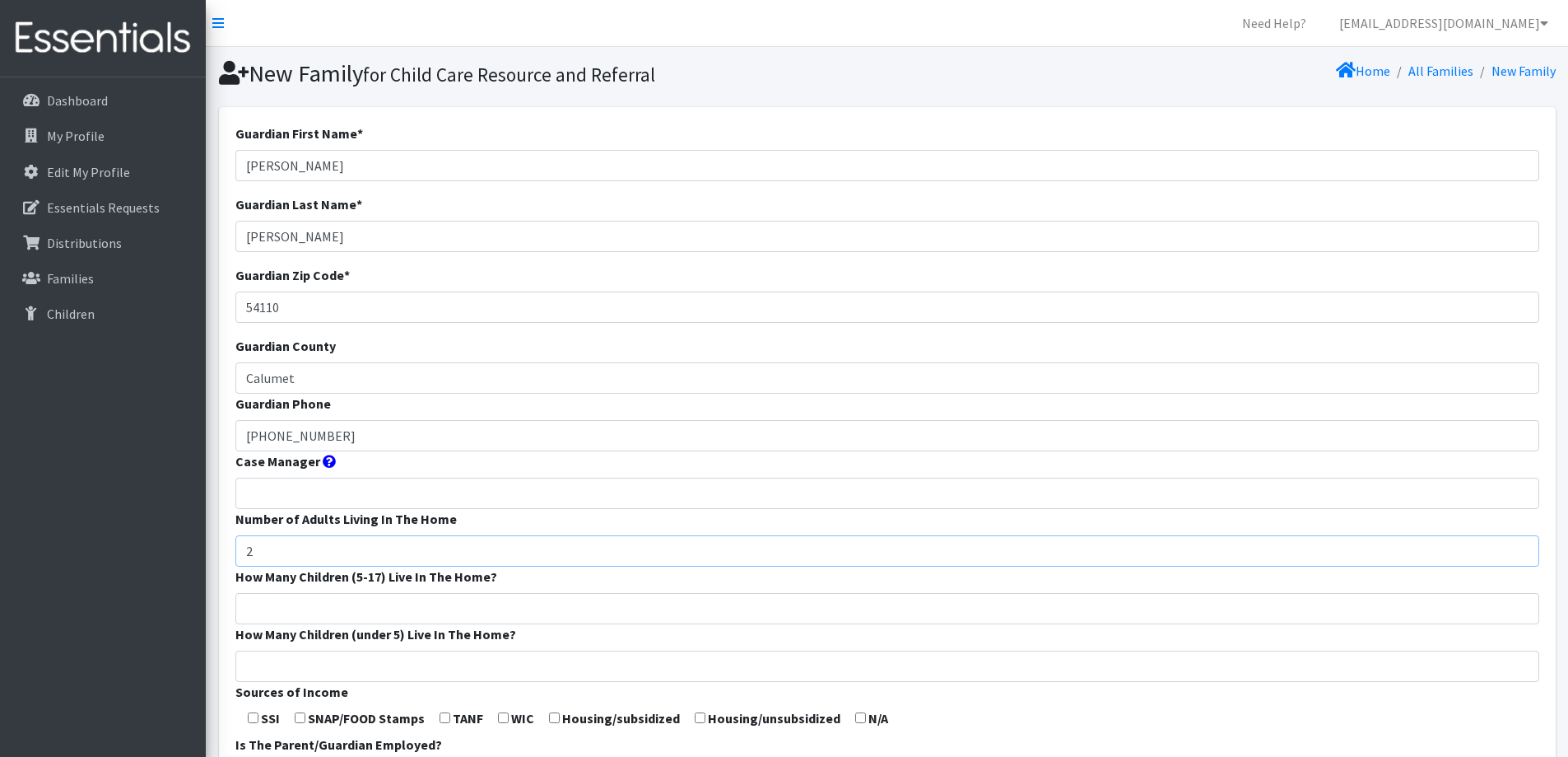
type input "2"
click at [506, 613] on input "How Many Children (5-17) Live In The Home?" at bounding box center [887, 608] width 1304 height 31
type input "1"
click at [490, 689] on form "Guardian First Name * Adrianna Guardian Last Name * Schmitt Guardian Zip Code *…" at bounding box center [887, 611] width 1304 height 976
click at [495, 655] on input "How Many Children (under 5) Live In The Home?" at bounding box center [887, 666] width 1304 height 31
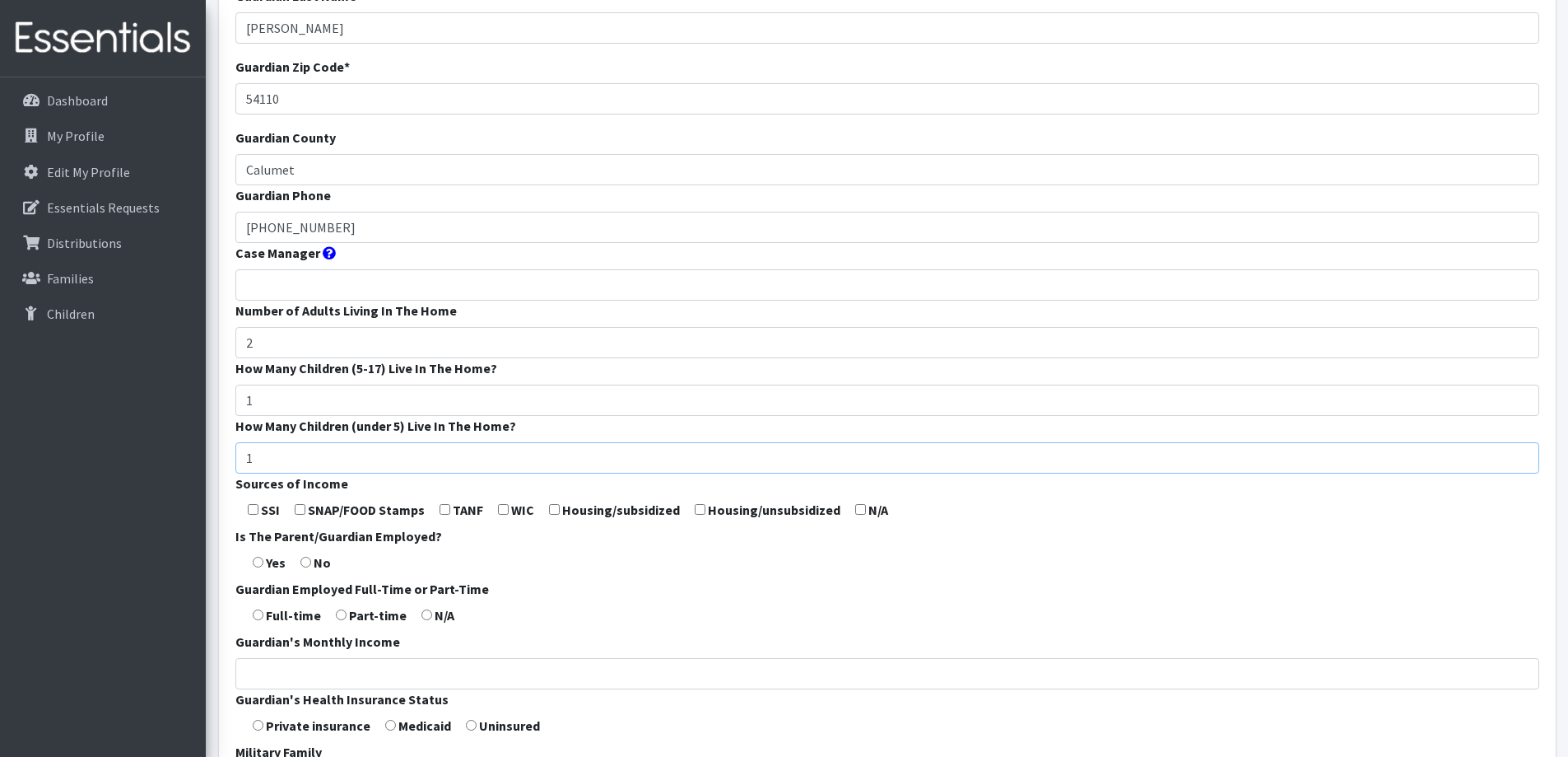
scroll to position [247, 0]
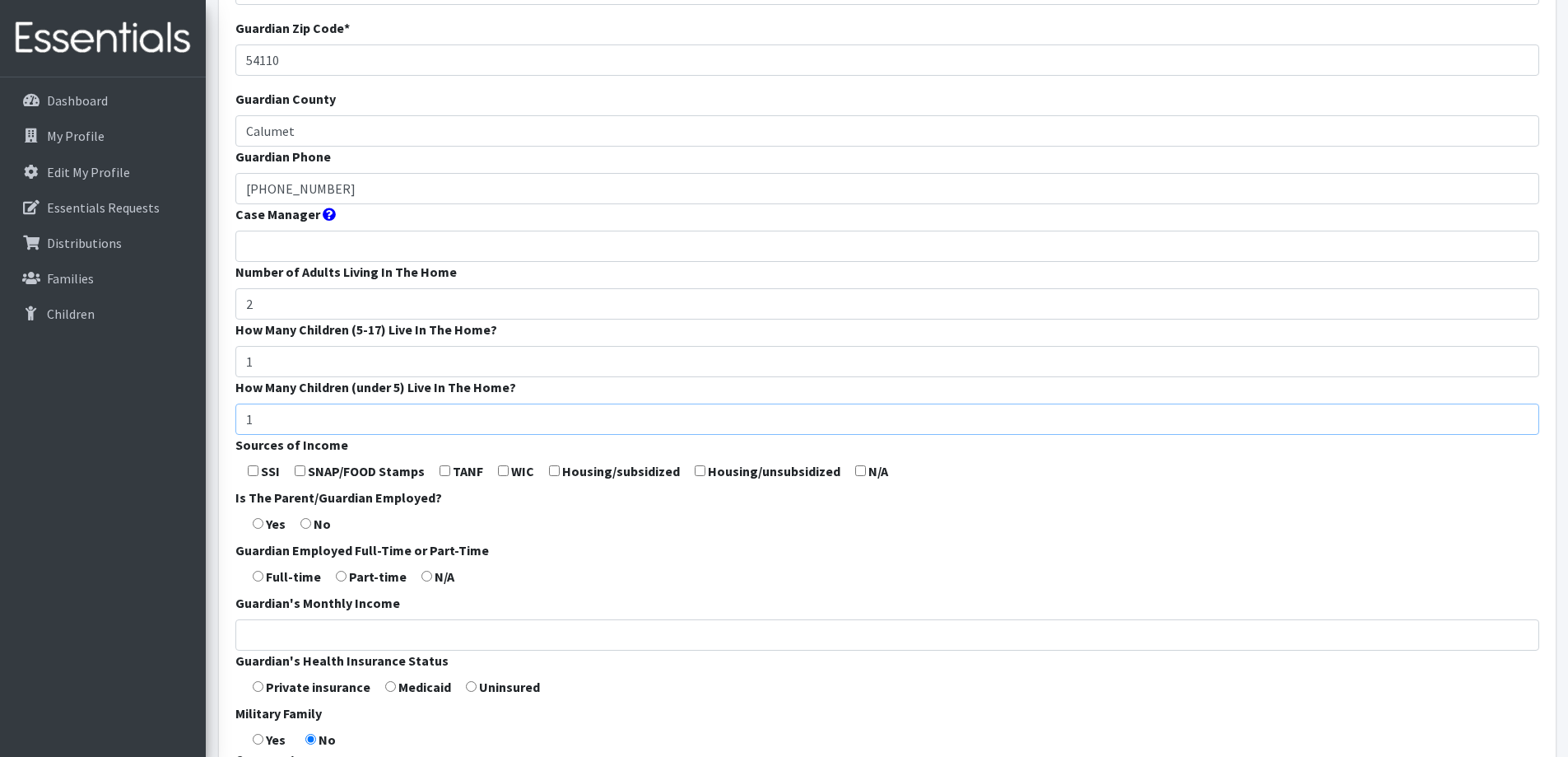
type input "1"
click at [259, 579] on input "radio" at bounding box center [257, 575] width 10 height 10
radio input "true"
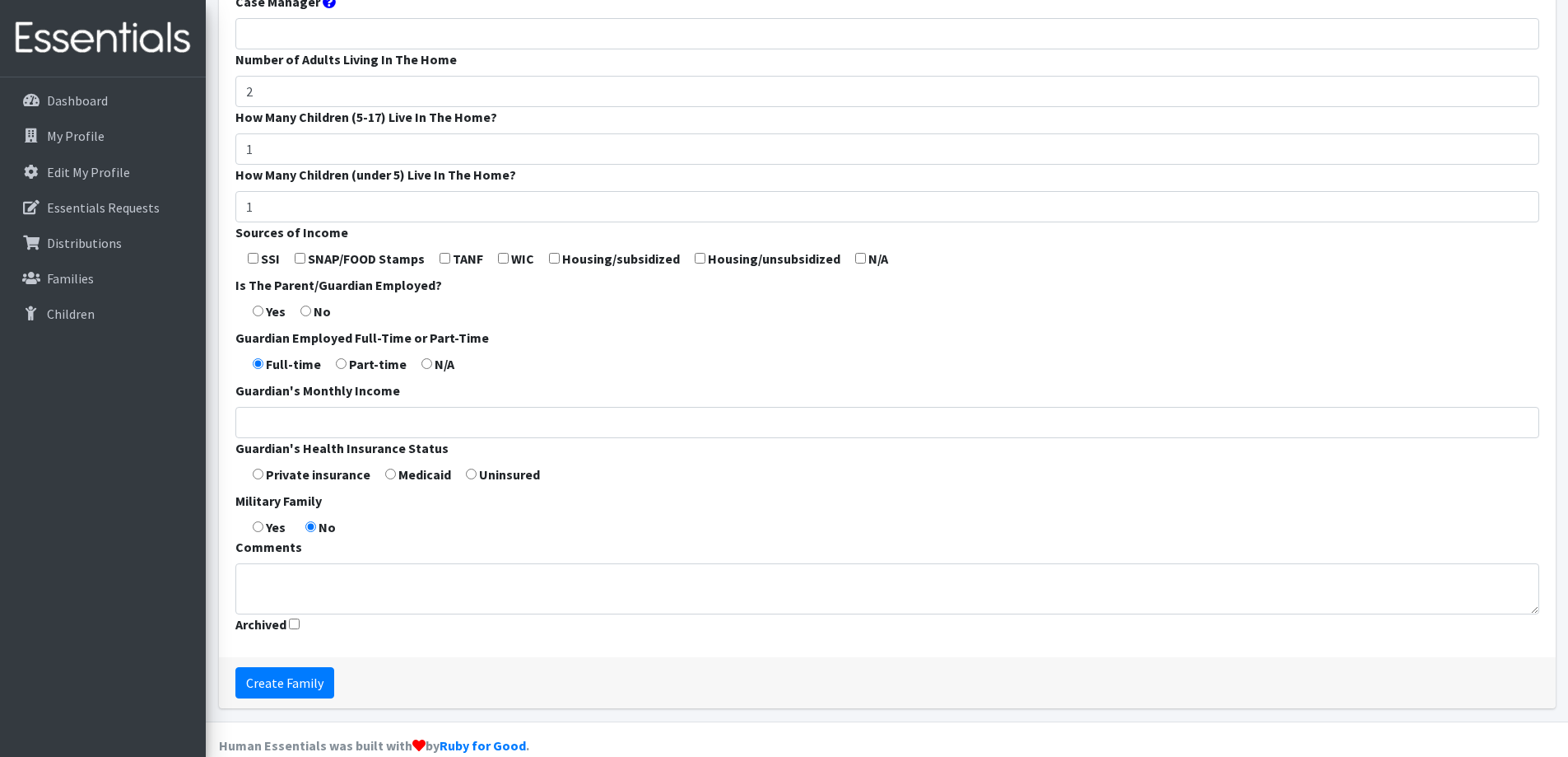
scroll to position [486, 0]
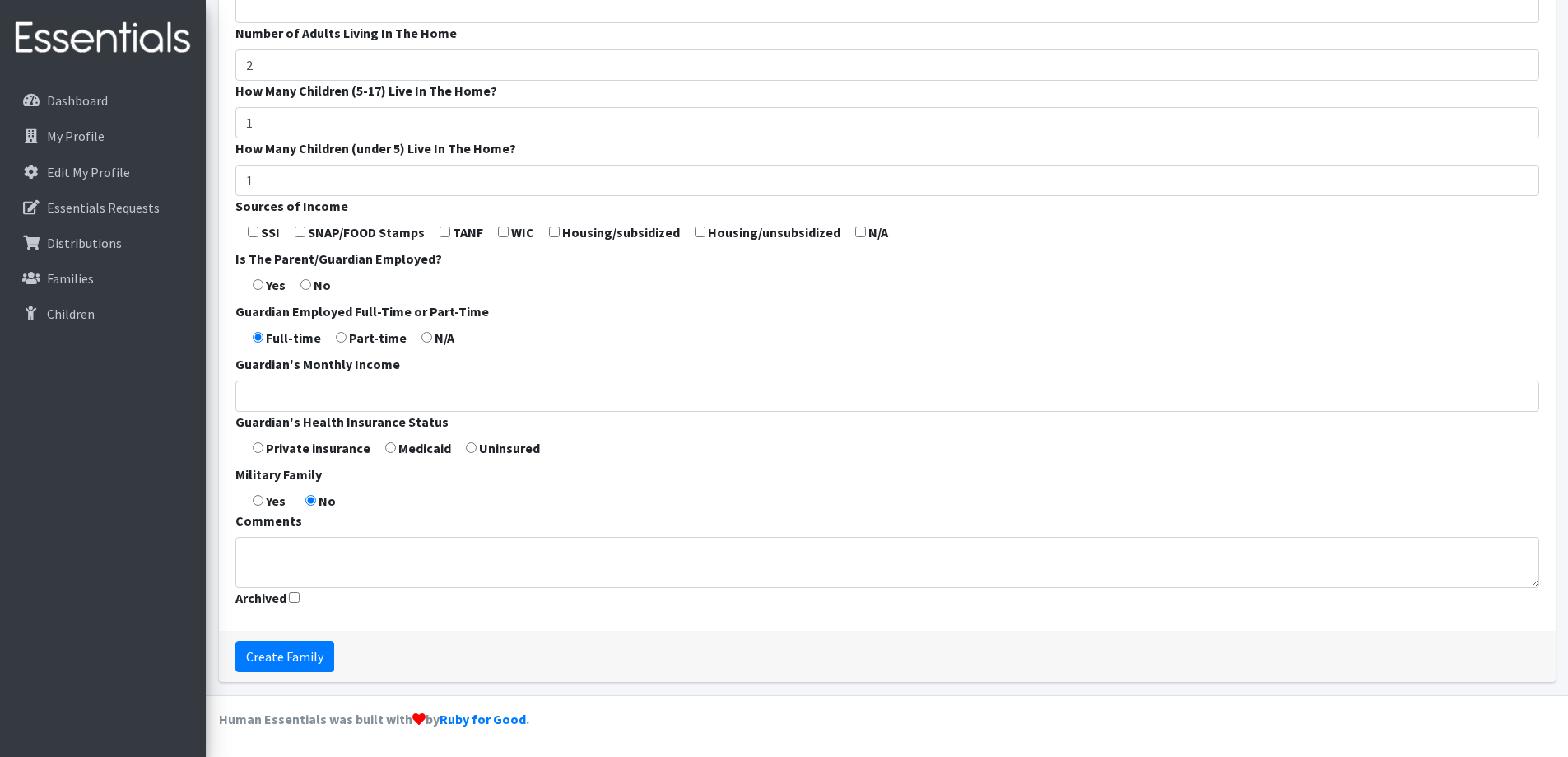
click at [386, 445] on input "radio" at bounding box center [390, 447] width 10 height 10
radio input "true"
click at [340, 568] on textarea "Comments" at bounding box center [887, 562] width 1304 height 51
type textarea "Stay-at-home parent"
click at [308, 657] on input "Create Family" at bounding box center [284, 655] width 99 height 31
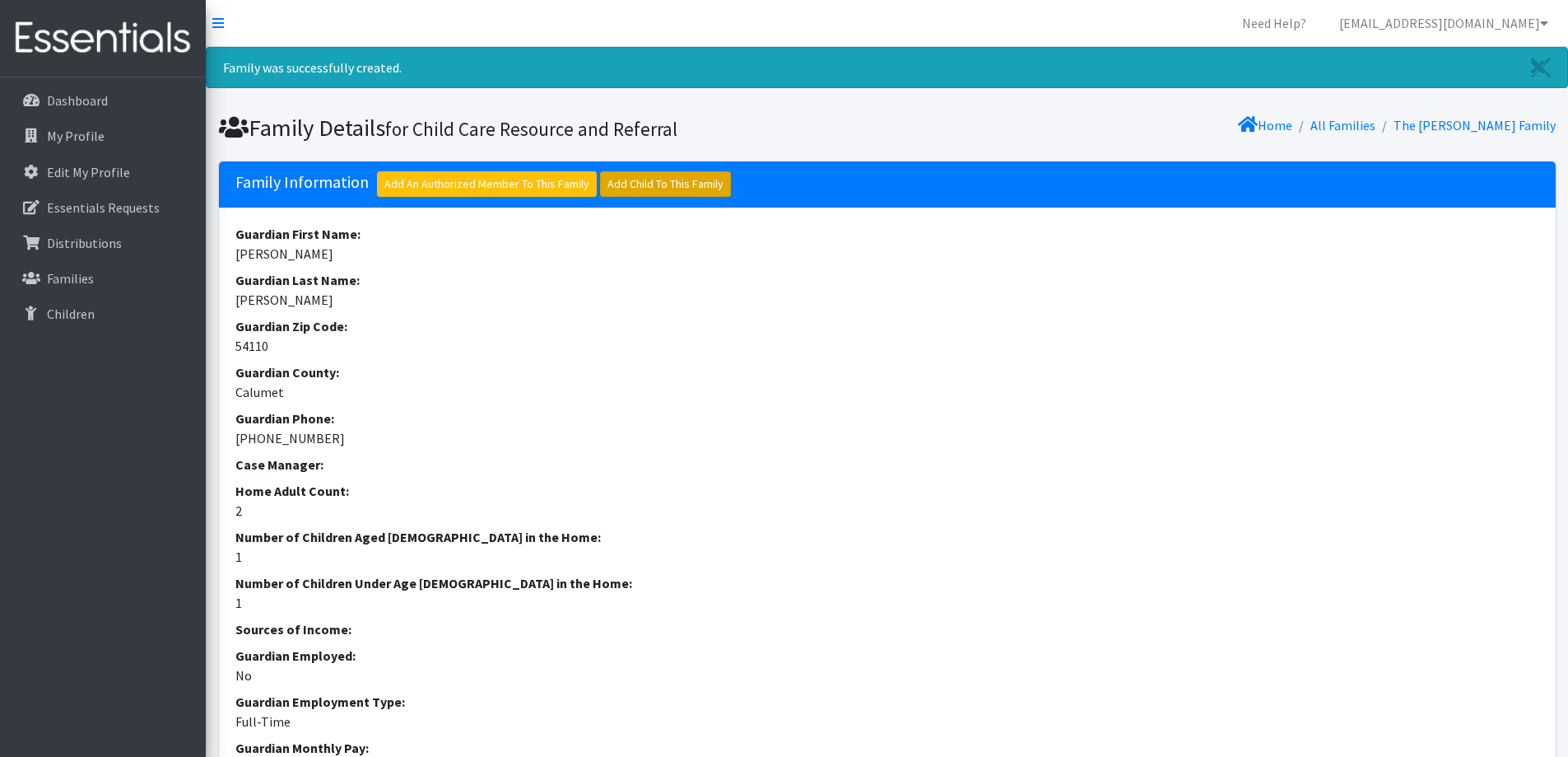
click at [655, 185] on link "Add Child To This Family" at bounding box center [664, 184] width 131 height 25
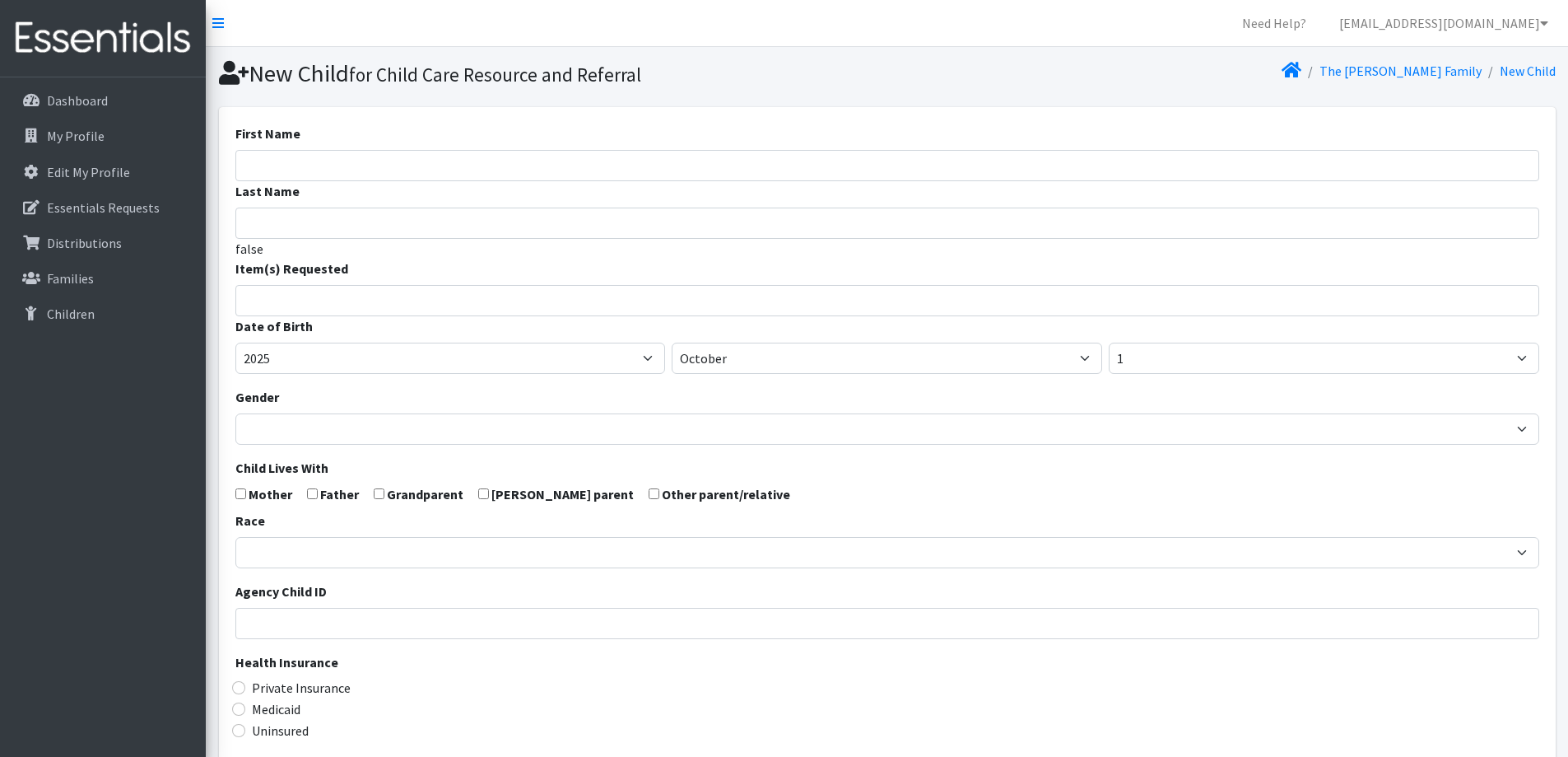
select select
click at [508, 170] on input "First Name" at bounding box center [887, 165] width 1304 height 31
type input "Ava"
click at [429, 304] on input "search" at bounding box center [899, 298] width 1298 height 15
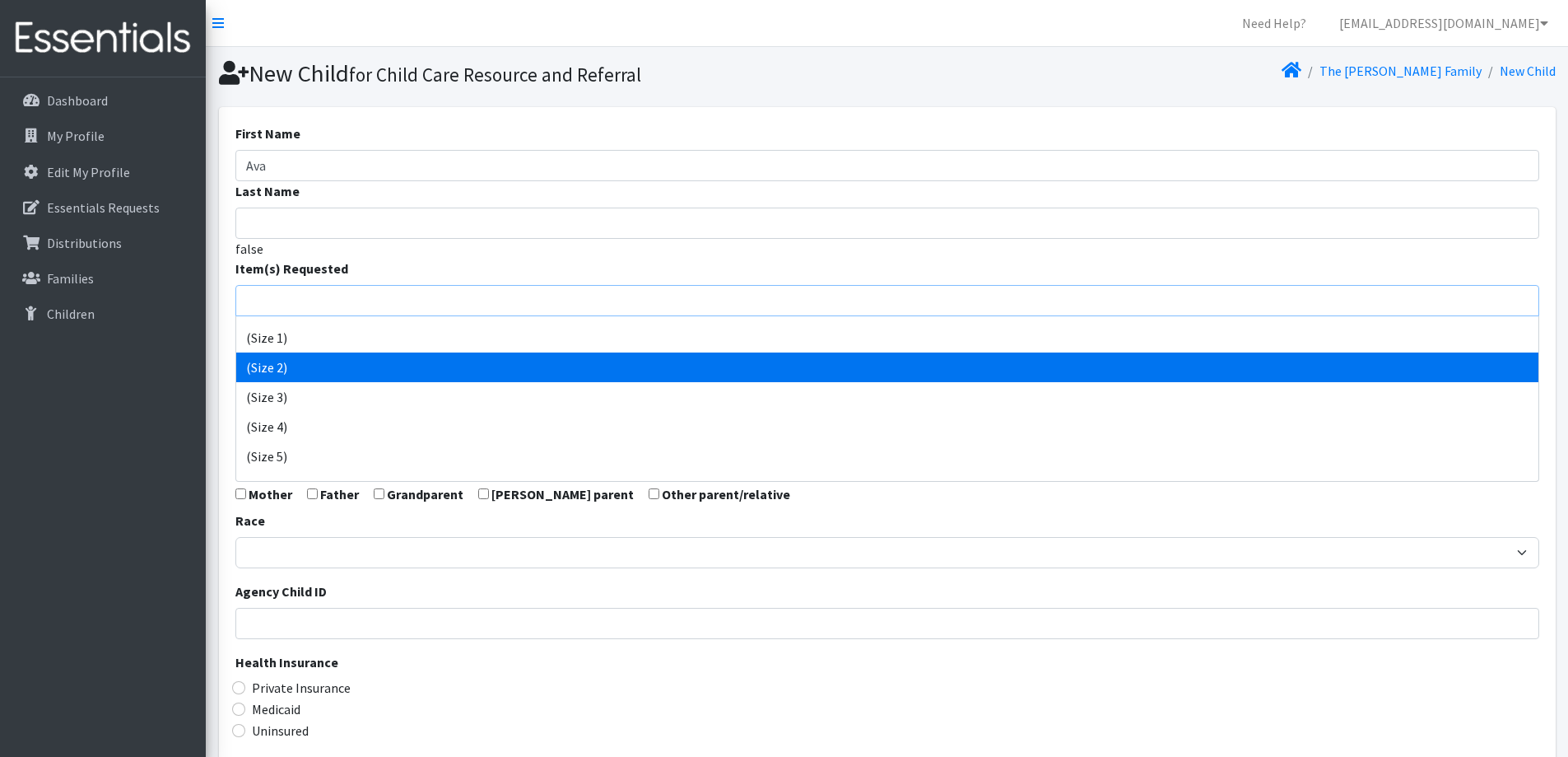
scroll to position [82, 0]
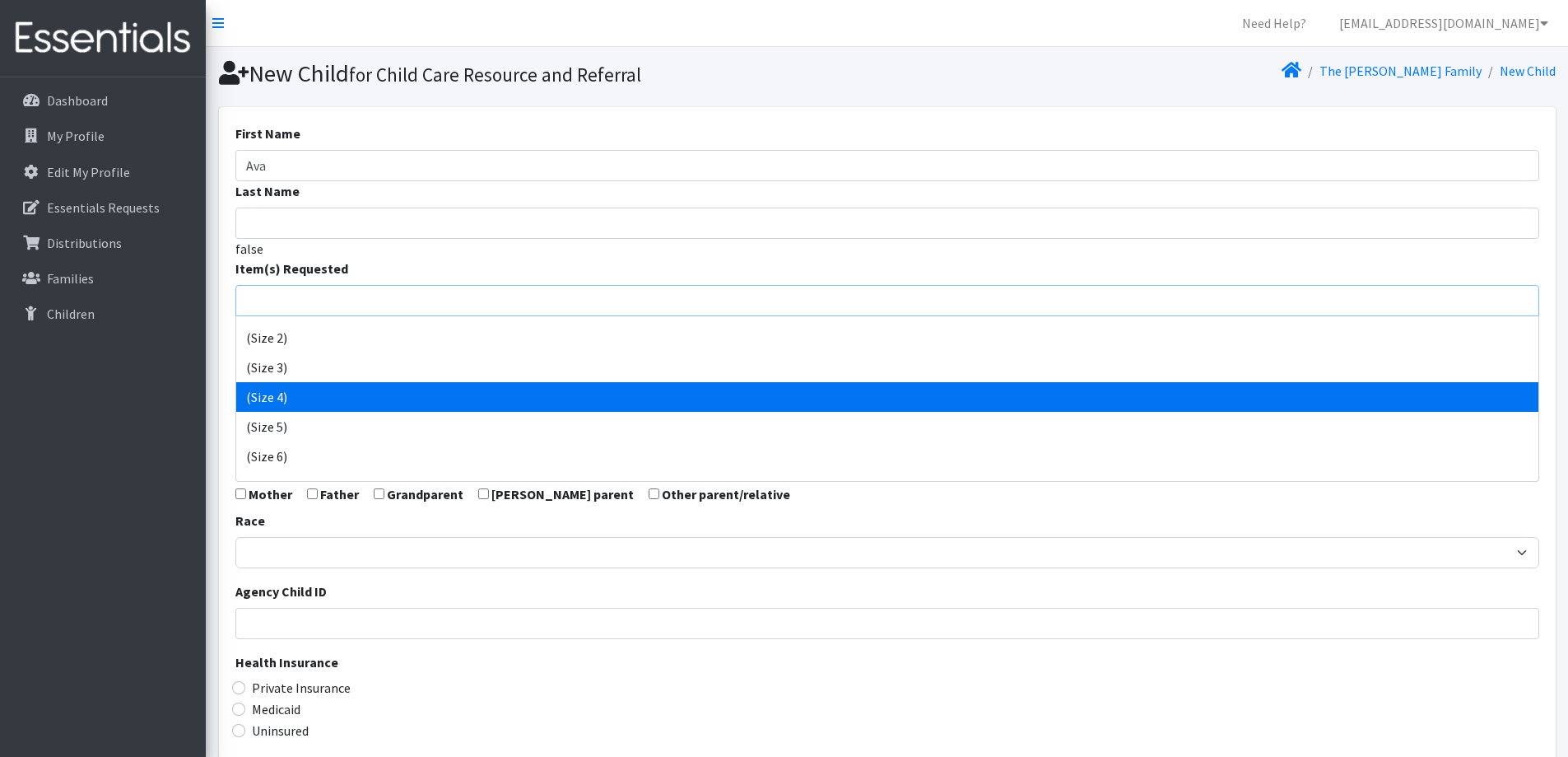
select select "14512"
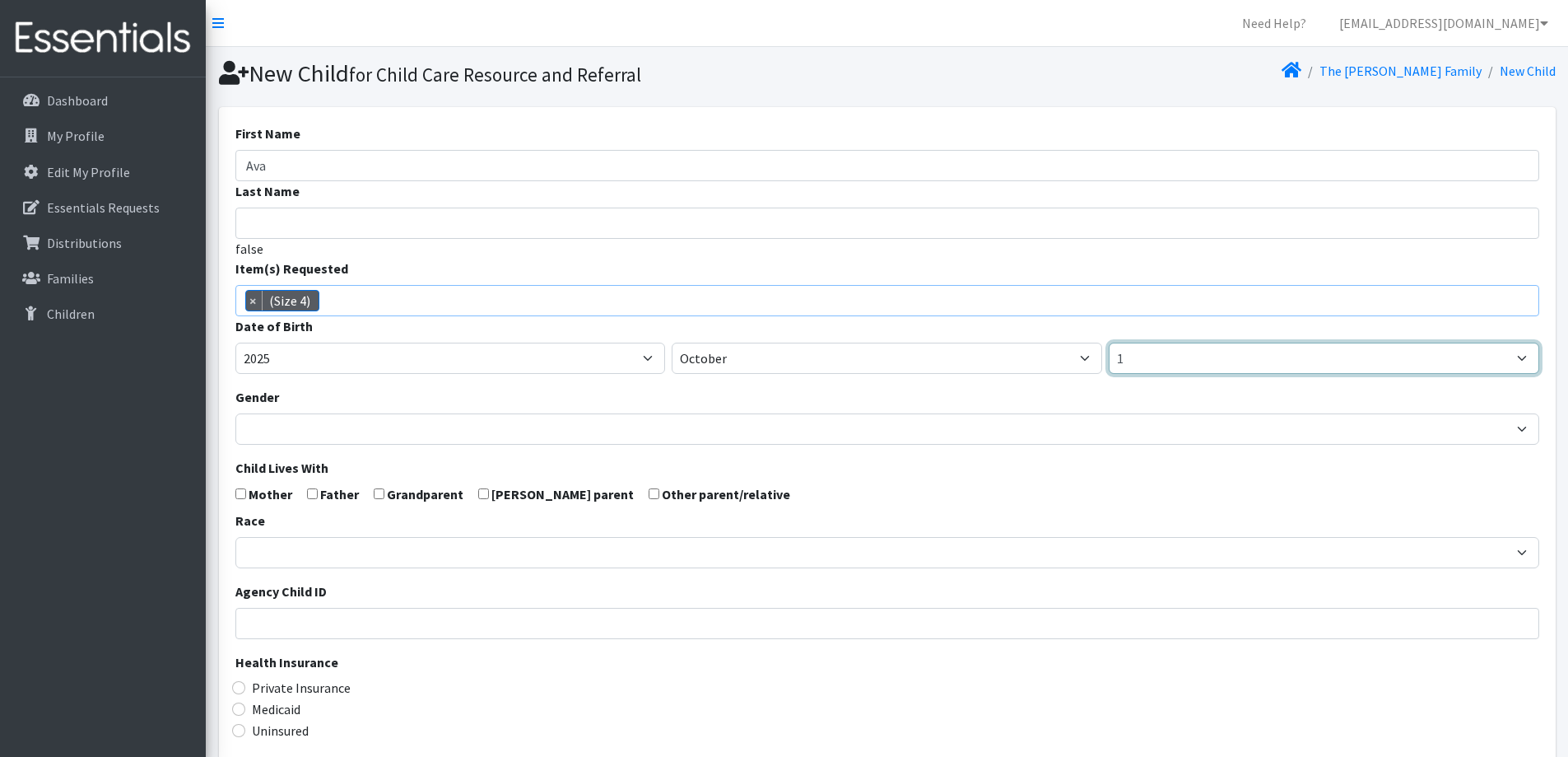
click at [1176, 368] on select "1 2 3 4 5 6 7 8 9 10 11 12 13 14 15 16 17 18 19 20 21 22 23 24 25 26 27 28 29 3…" at bounding box center [1323, 358] width 430 height 31
select select "29"
click at [1109, 343] on select "1 2 3 4 5 6 7 8 9 10 11 12 13 14 15 16 17 18 19 20 21 22 23 24 25 26 27 28 29 3…" at bounding box center [1323, 358] width 430 height 31
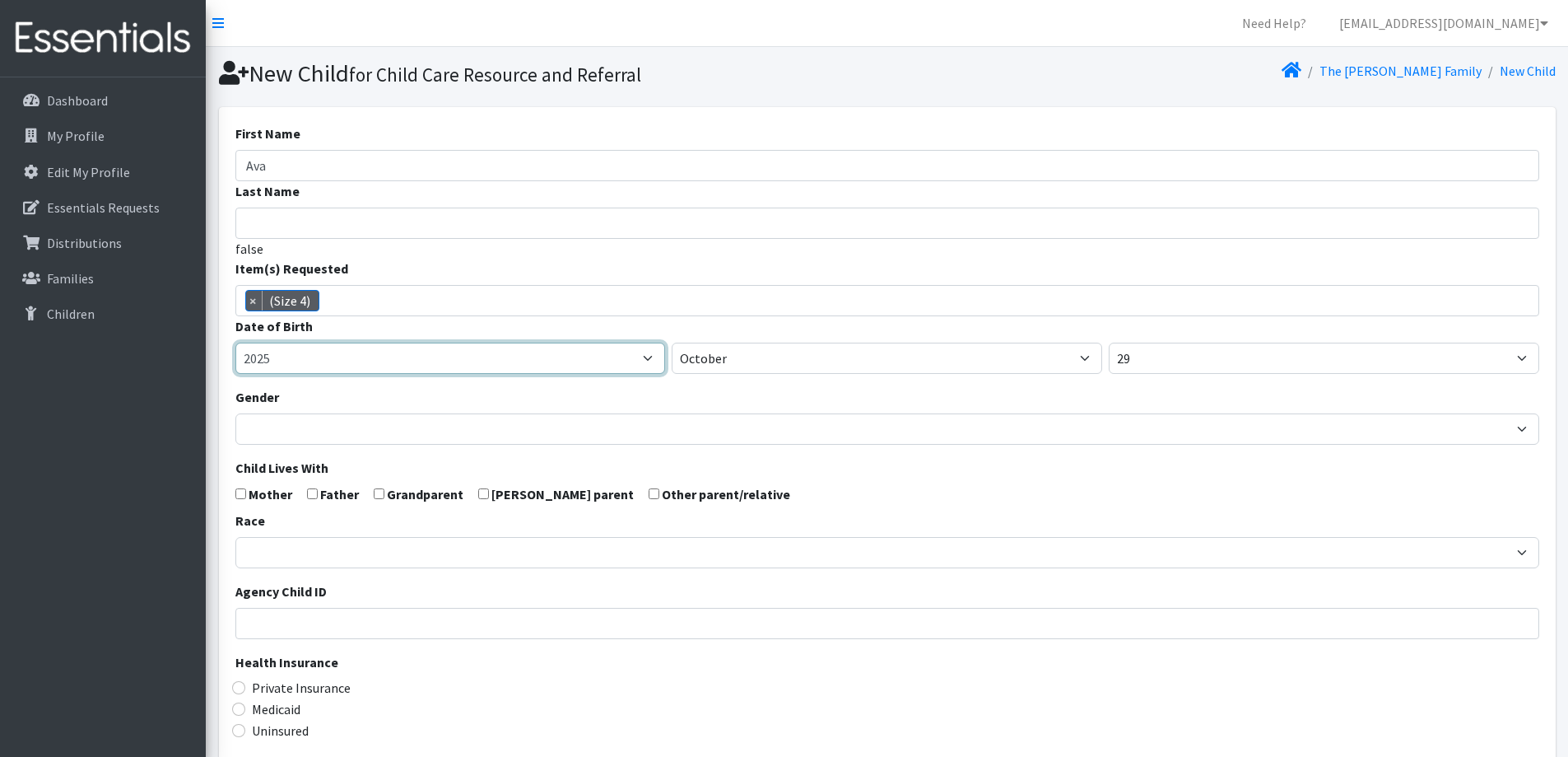
click at [414, 362] on select "2005 2006 2007 2008 2009 2010 2011 2012 2013 2014 2015 2016 2017 2018 2019 2020…" at bounding box center [450, 358] width 430 height 31
select select "2023"
click at [235, 343] on select "2005 2006 2007 2008 2009 2010 2011 2012 2013 2014 2015 2016 2017 2018 2019 2020…" at bounding box center [450, 358] width 430 height 31
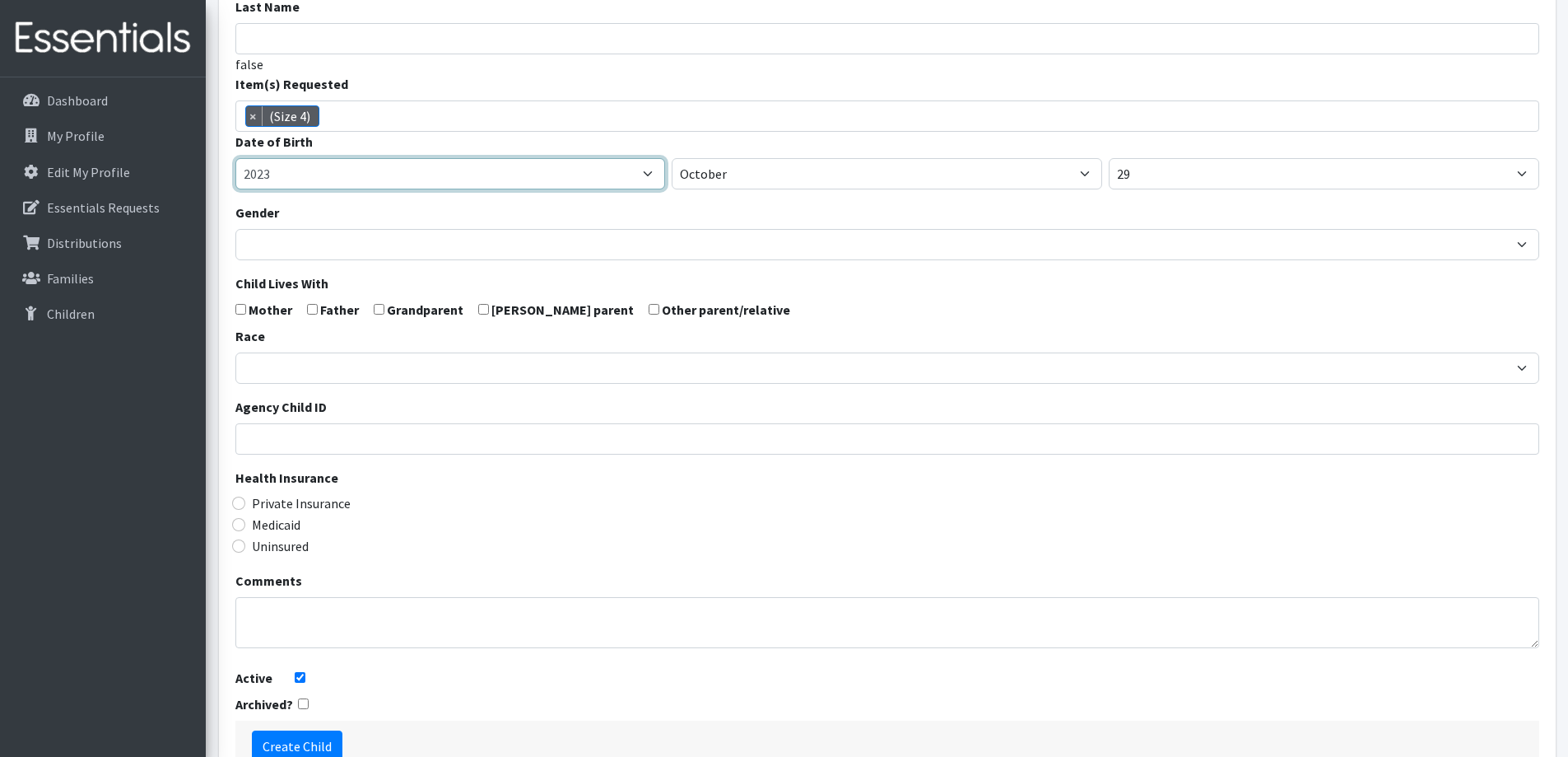
scroll to position [247, 0]
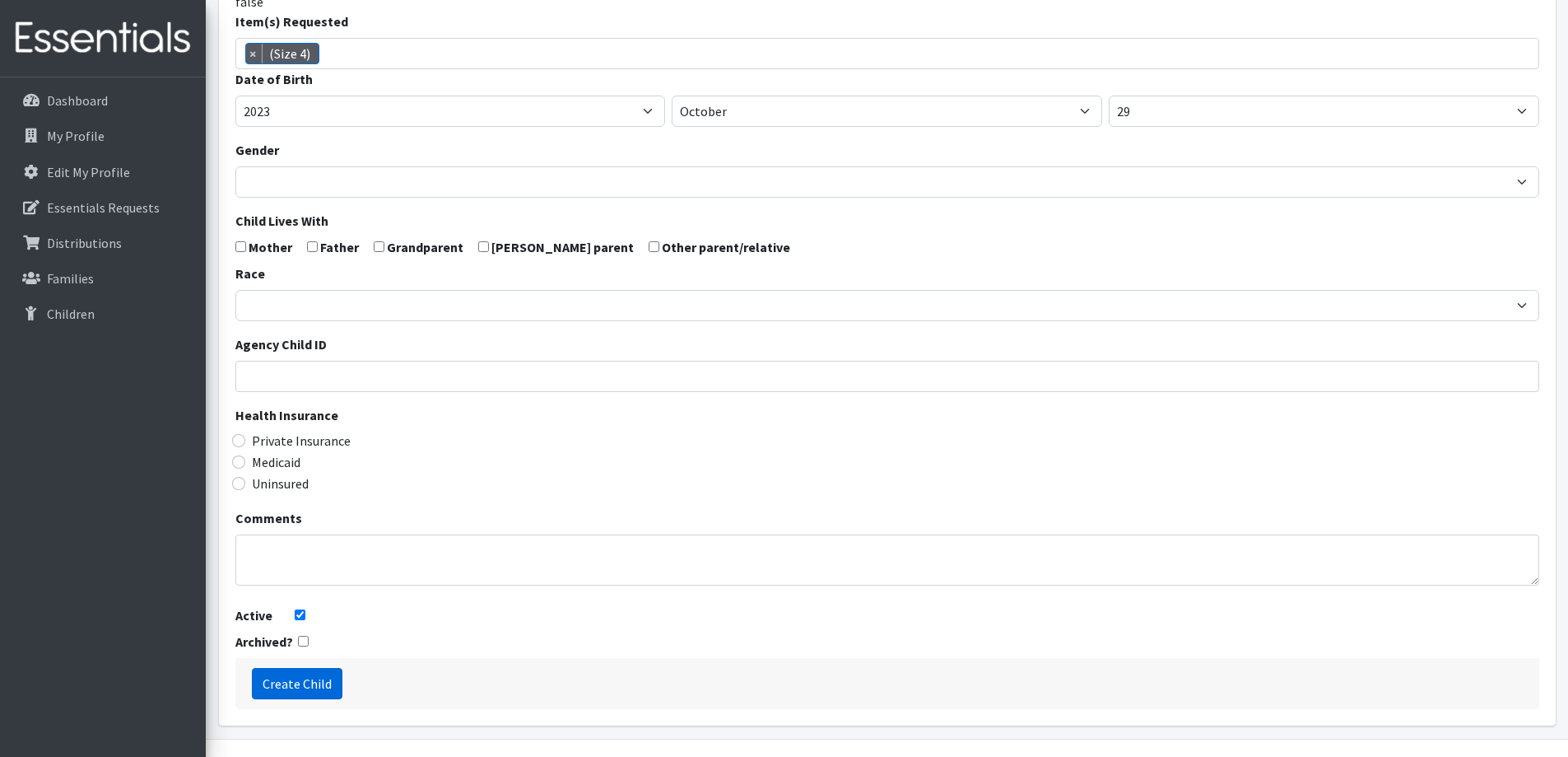
click at [309, 675] on input "Create Child" at bounding box center [297, 683] width 90 height 31
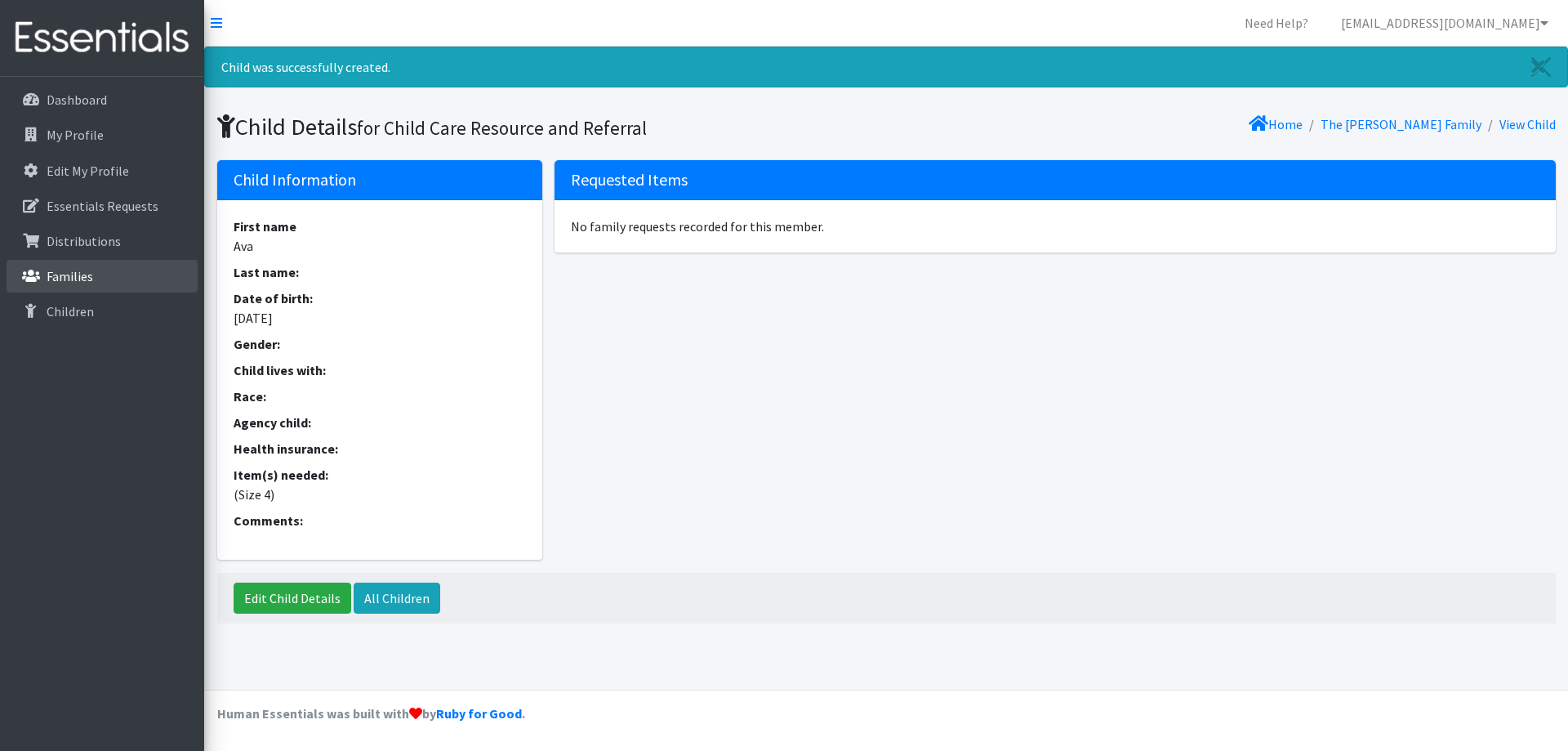
click at [78, 286] on link "Families" at bounding box center [102, 276] width 191 height 33
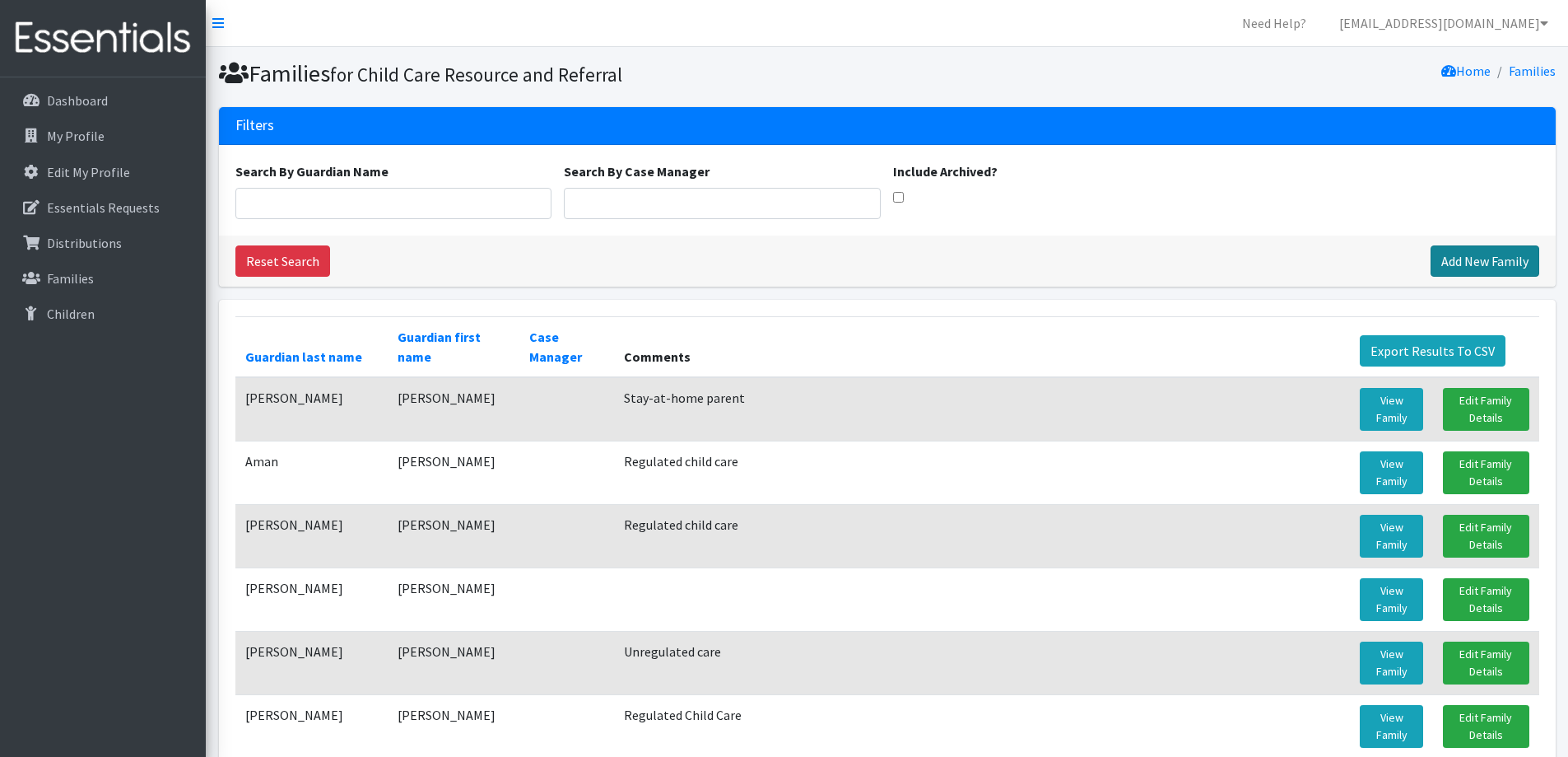
click at [1470, 260] on link "Add New Family" at bounding box center [1484, 261] width 108 height 31
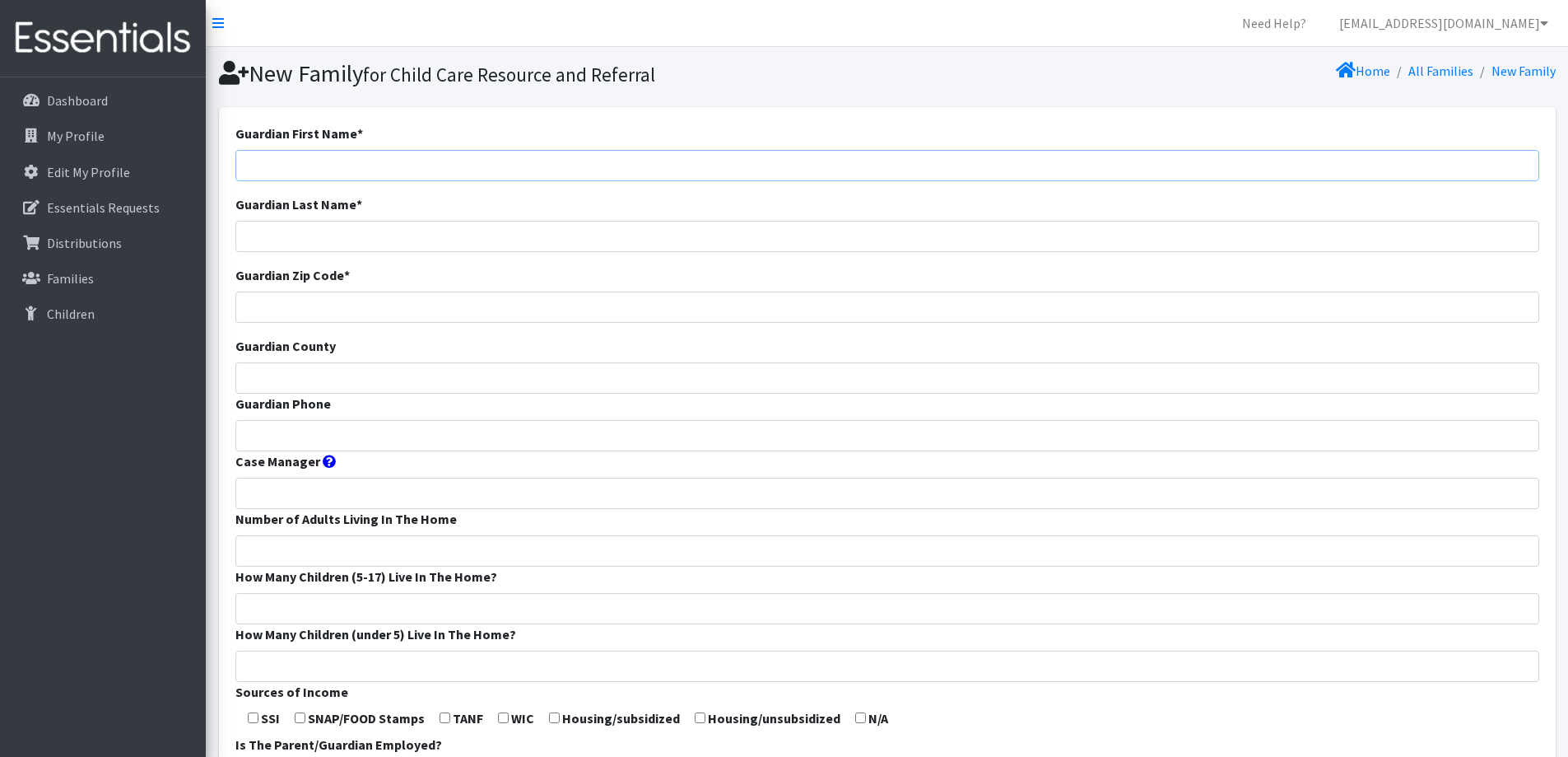
click at [986, 161] on input "Guardian First Name *" at bounding box center [887, 165] width 1304 height 31
type input "Lauren"
type input "Mueller"
click at [905, 305] on input "Guardian Zip Code *" at bounding box center [887, 307] width 1304 height 31
type input "54915"
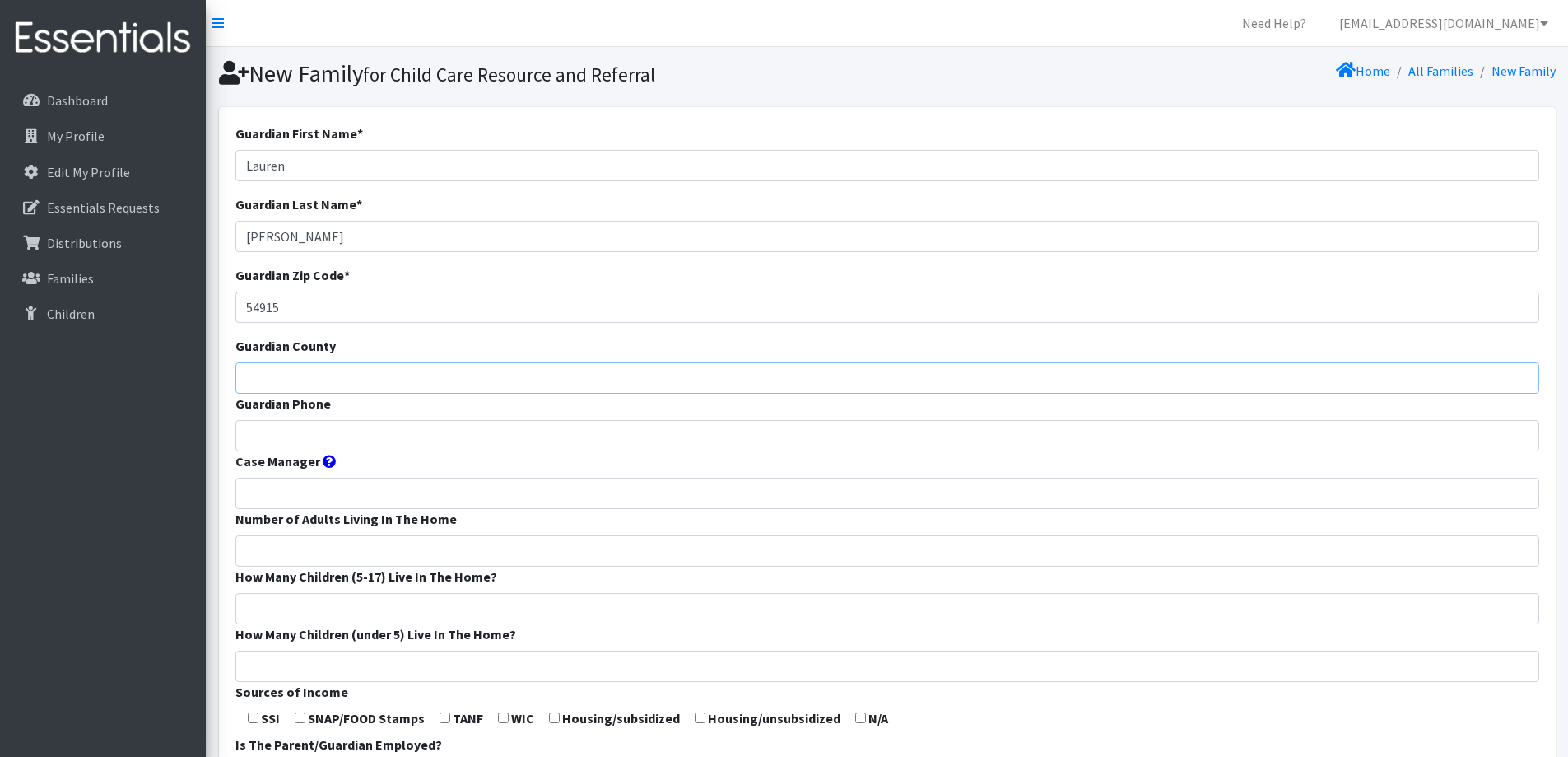
click at [874, 378] on input "Guardian County" at bounding box center [887, 378] width 1304 height 31
type input "Calumet"
click at [904, 435] on input "Guardian Phone" at bounding box center [887, 435] width 1304 height 31
type input "920-450-9677"
click at [715, 537] on input "Number of Adults Living In The Home" at bounding box center [887, 550] width 1304 height 31
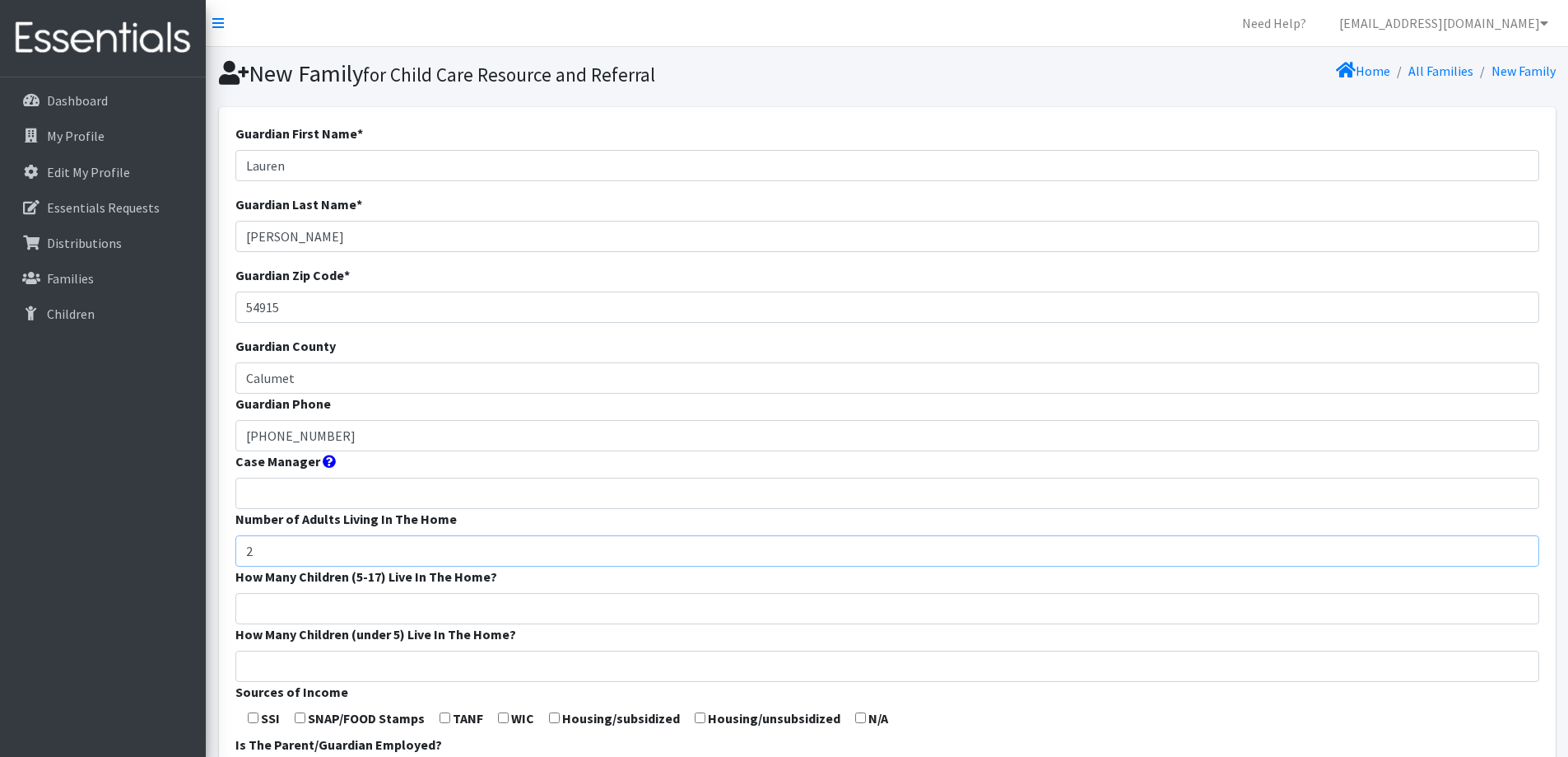
type input "2"
click at [700, 595] on input "How Many Children (5-17) Live In The Home?" at bounding box center [887, 608] width 1304 height 31
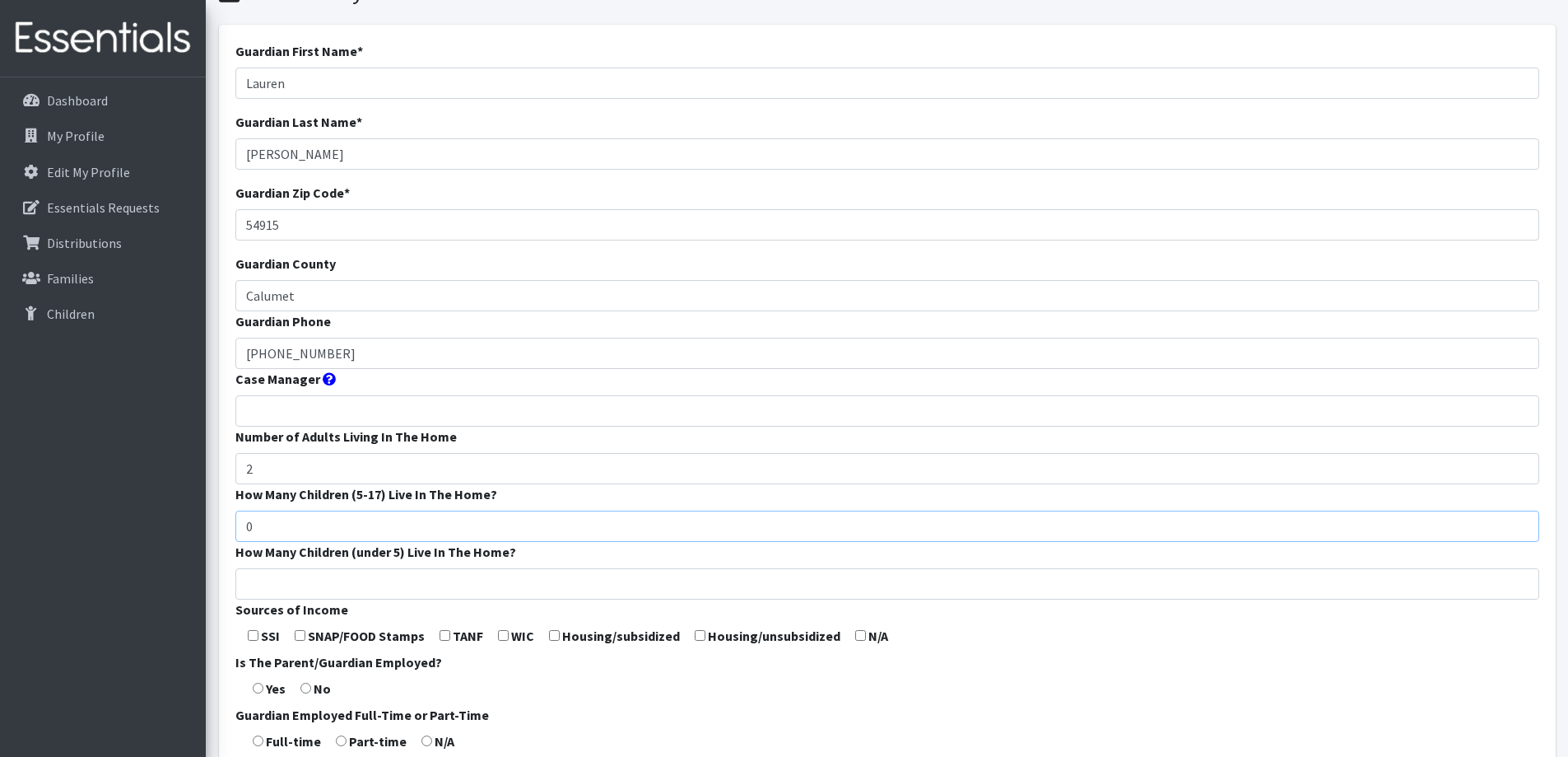
type input "0"
click at [657, 582] on input "How Many Children (under 5) Live In The Home?" at bounding box center [887, 583] width 1304 height 31
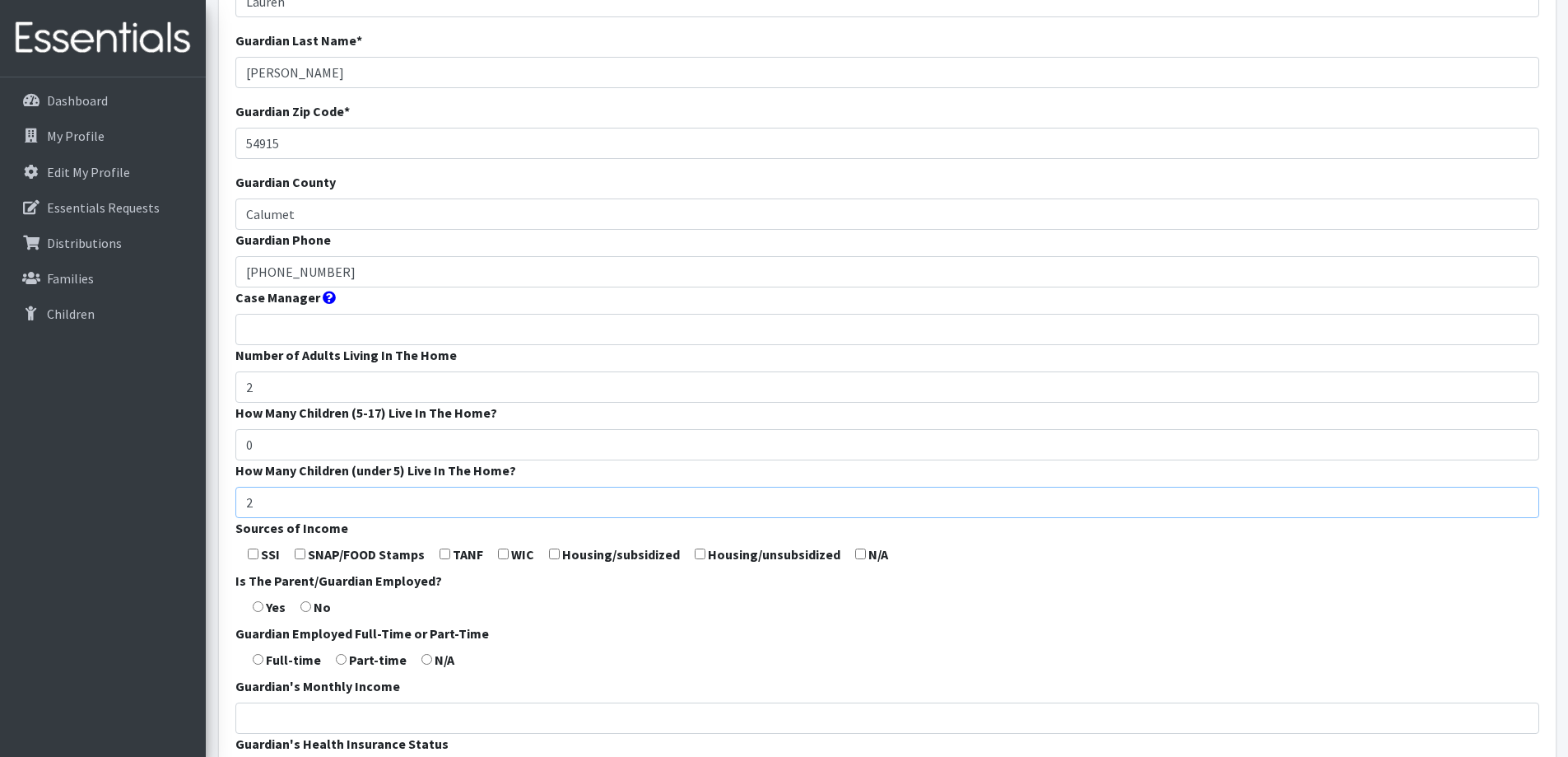
scroll to position [247, 0]
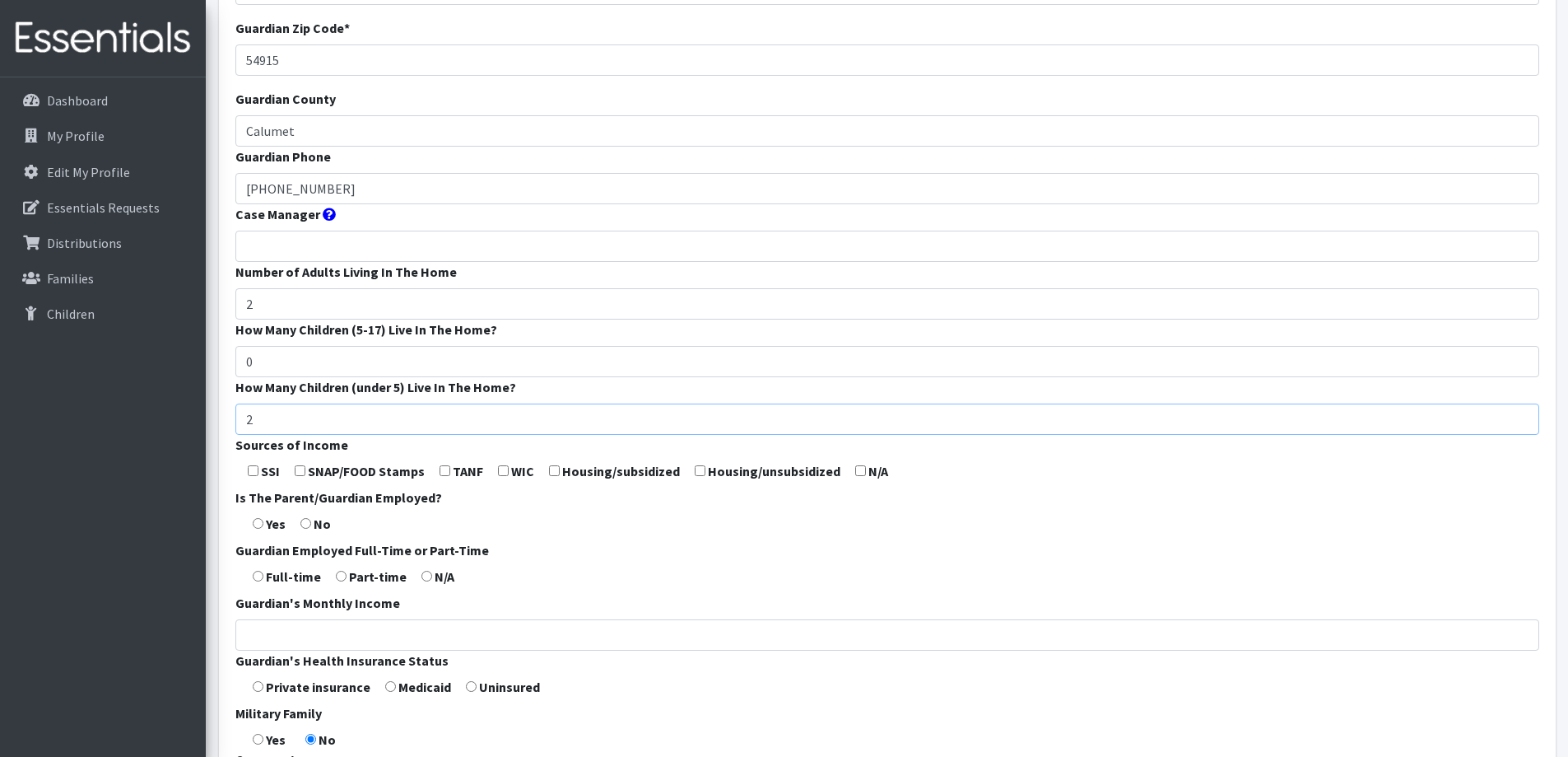
type input "2"
click at [857, 469] on input "checkbox" at bounding box center [860, 470] width 10 height 10
checkbox input "true"
click at [260, 581] on form "Guardian First Name * Lauren Guardian Last Name * Mueller Guardian Zip Code * 5…" at bounding box center [887, 364] width 1304 height 976
click at [260, 571] on input "radio" at bounding box center [257, 575] width 10 height 10
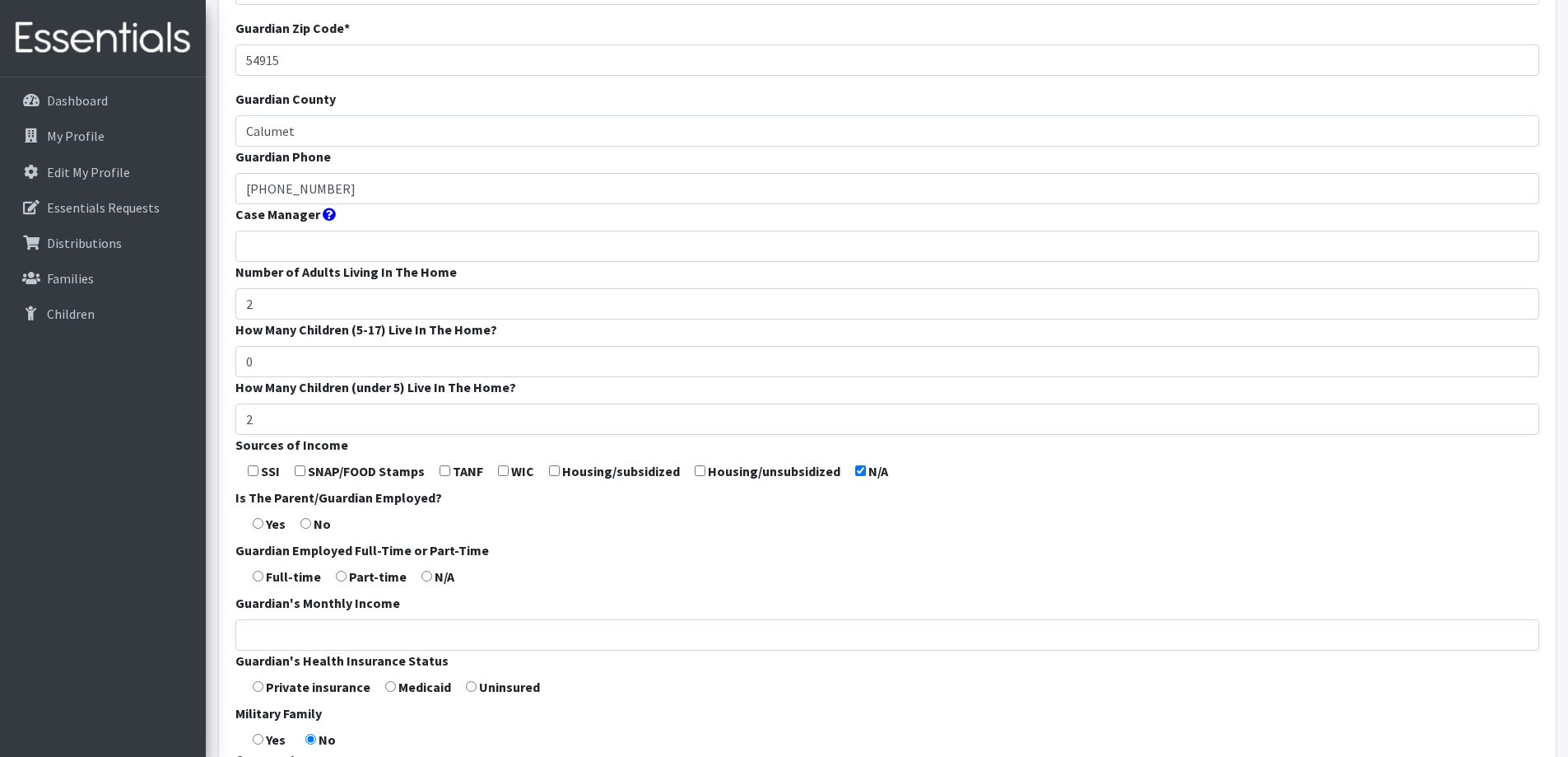
radio input "true"
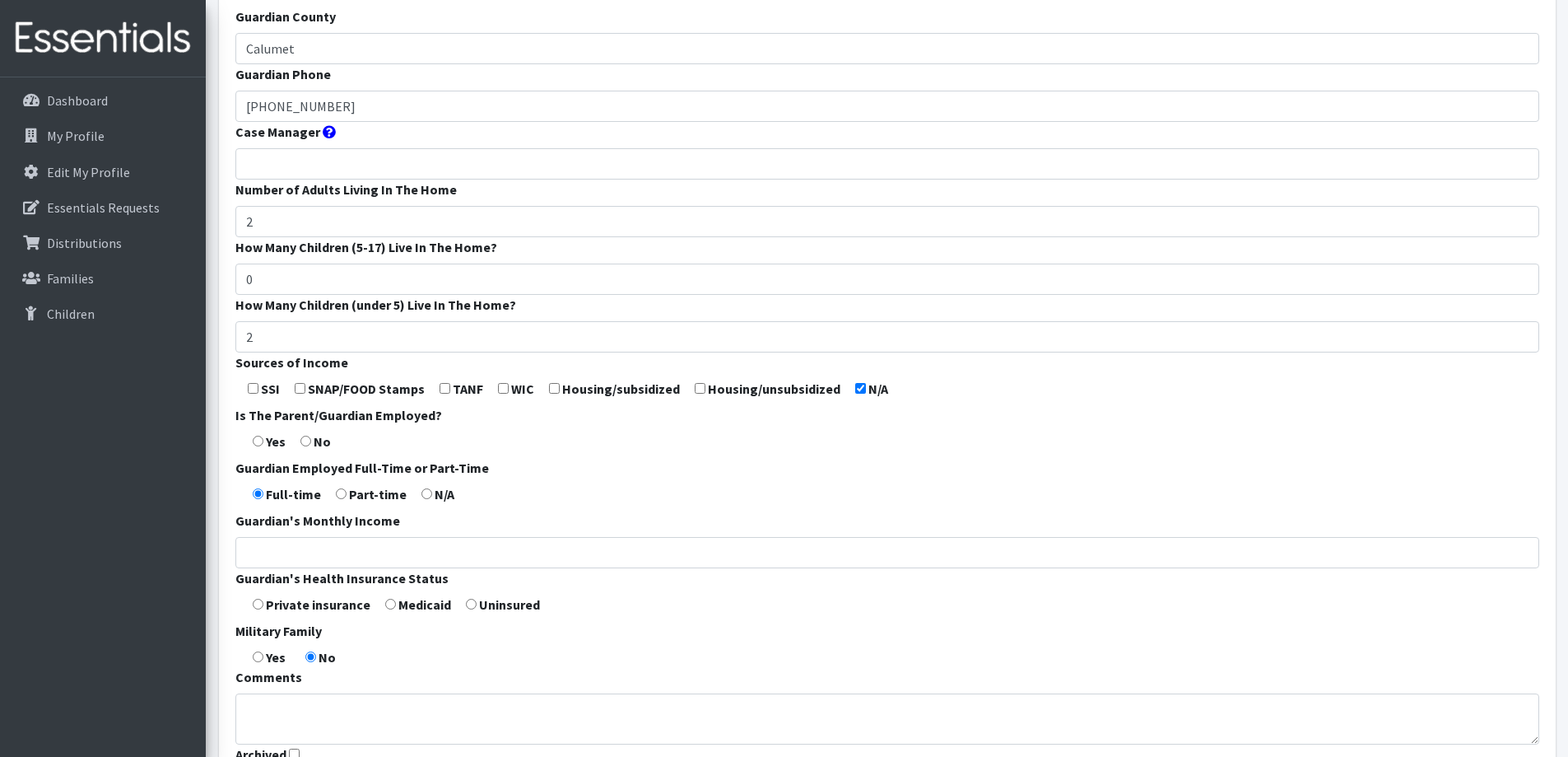
click at [259, 604] on input "radio" at bounding box center [257, 604] width 10 height 10
radio input "true"
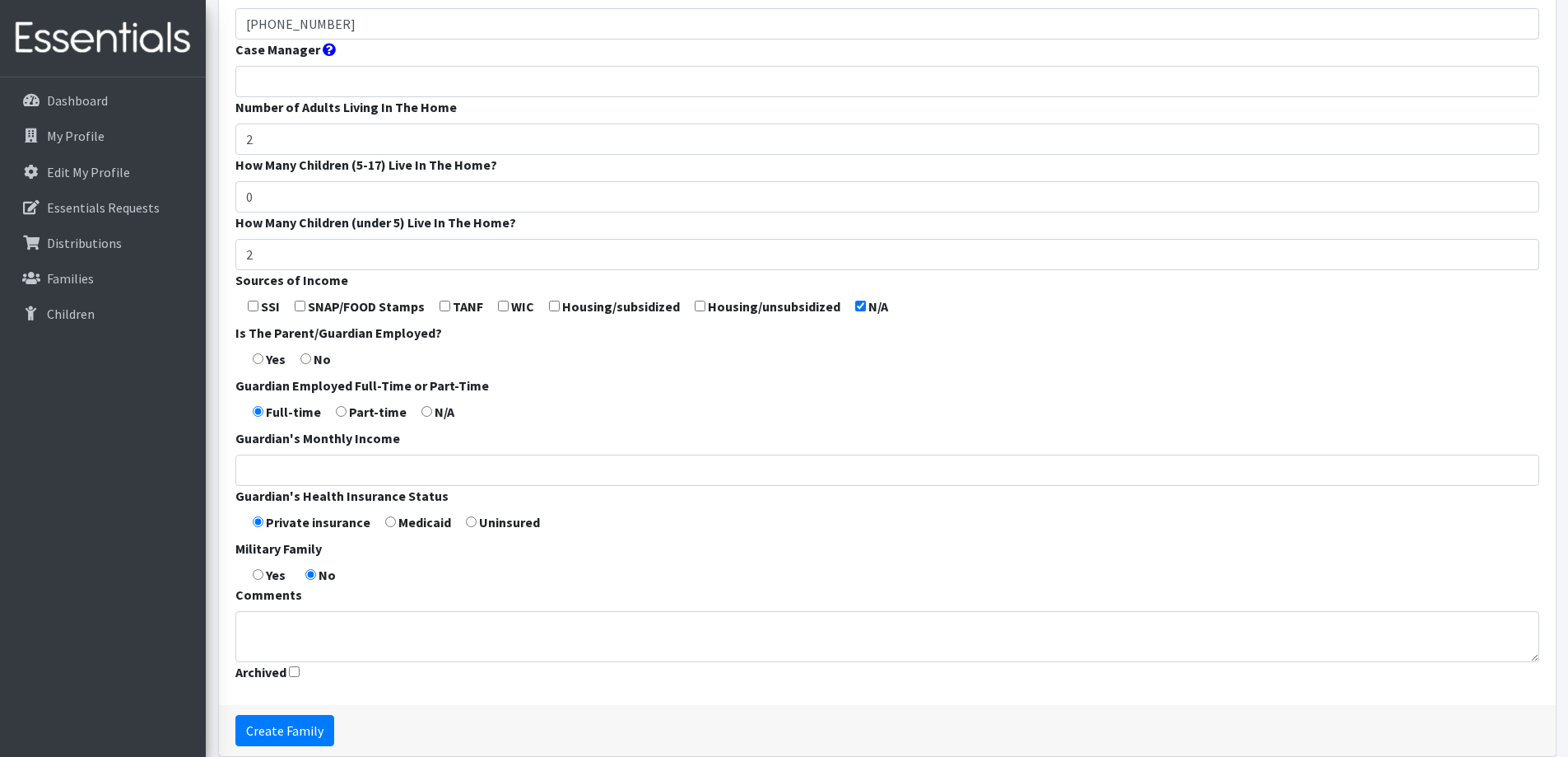
scroll to position [486, 0]
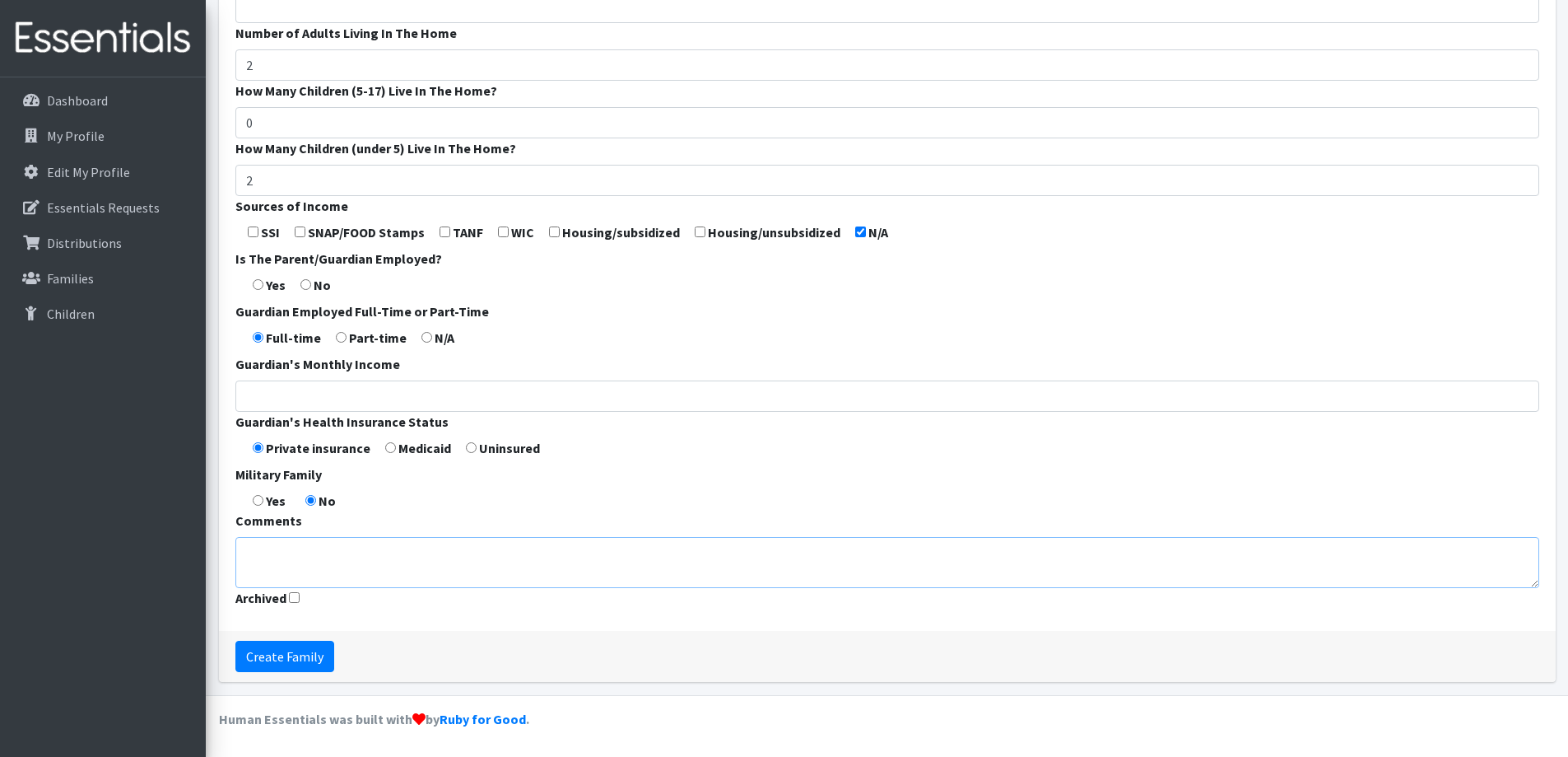
click at [482, 543] on textarea "Comments" at bounding box center [887, 562] width 1304 height 51
type textarea "Regulated child care"
click at [295, 654] on input "Create Family" at bounding box center [284, 655] width 99 height 31
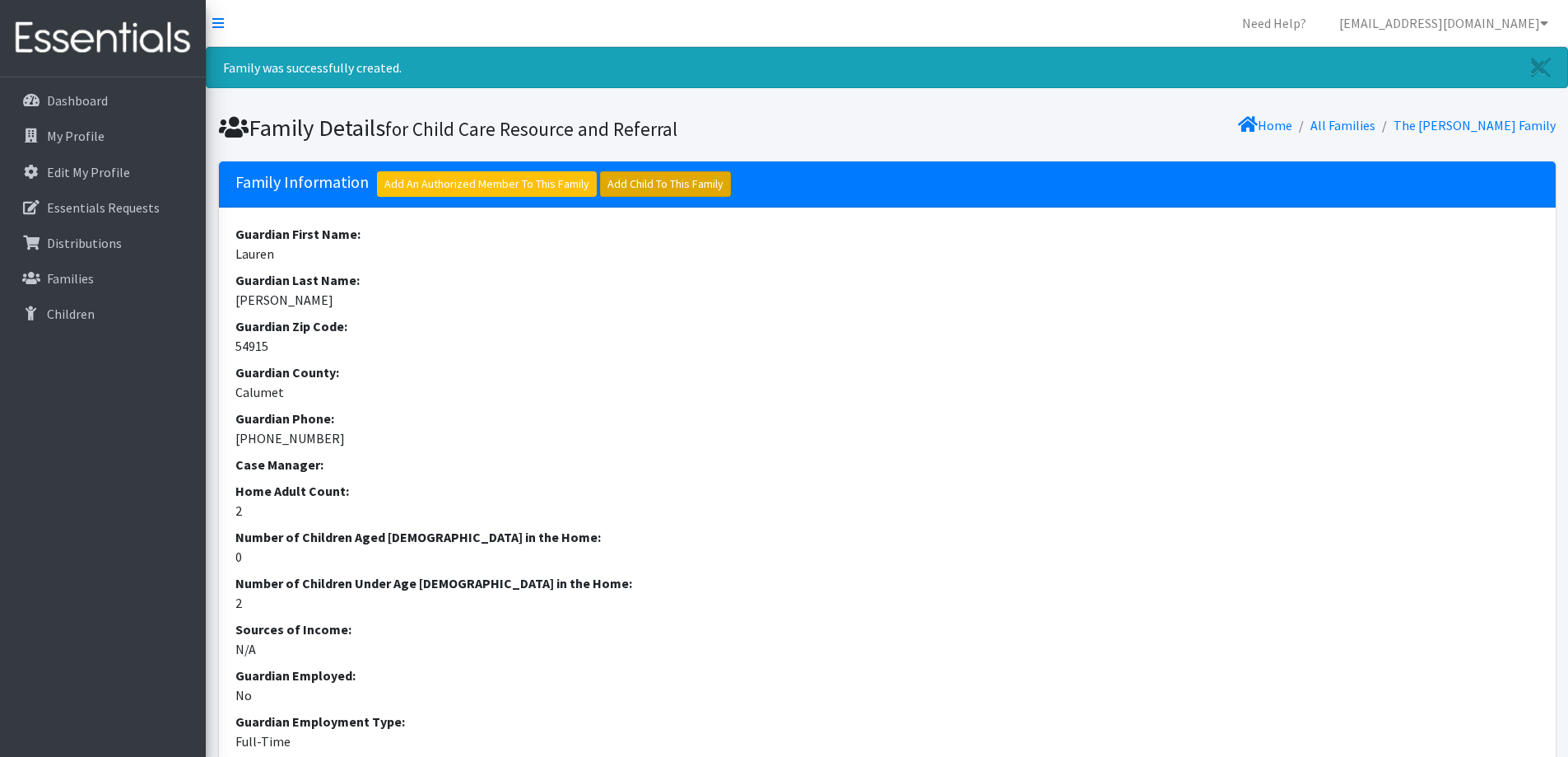
click at [646, 173] on link "Add Child To This Family" at bounding box center [664, 184] width 131 height 25
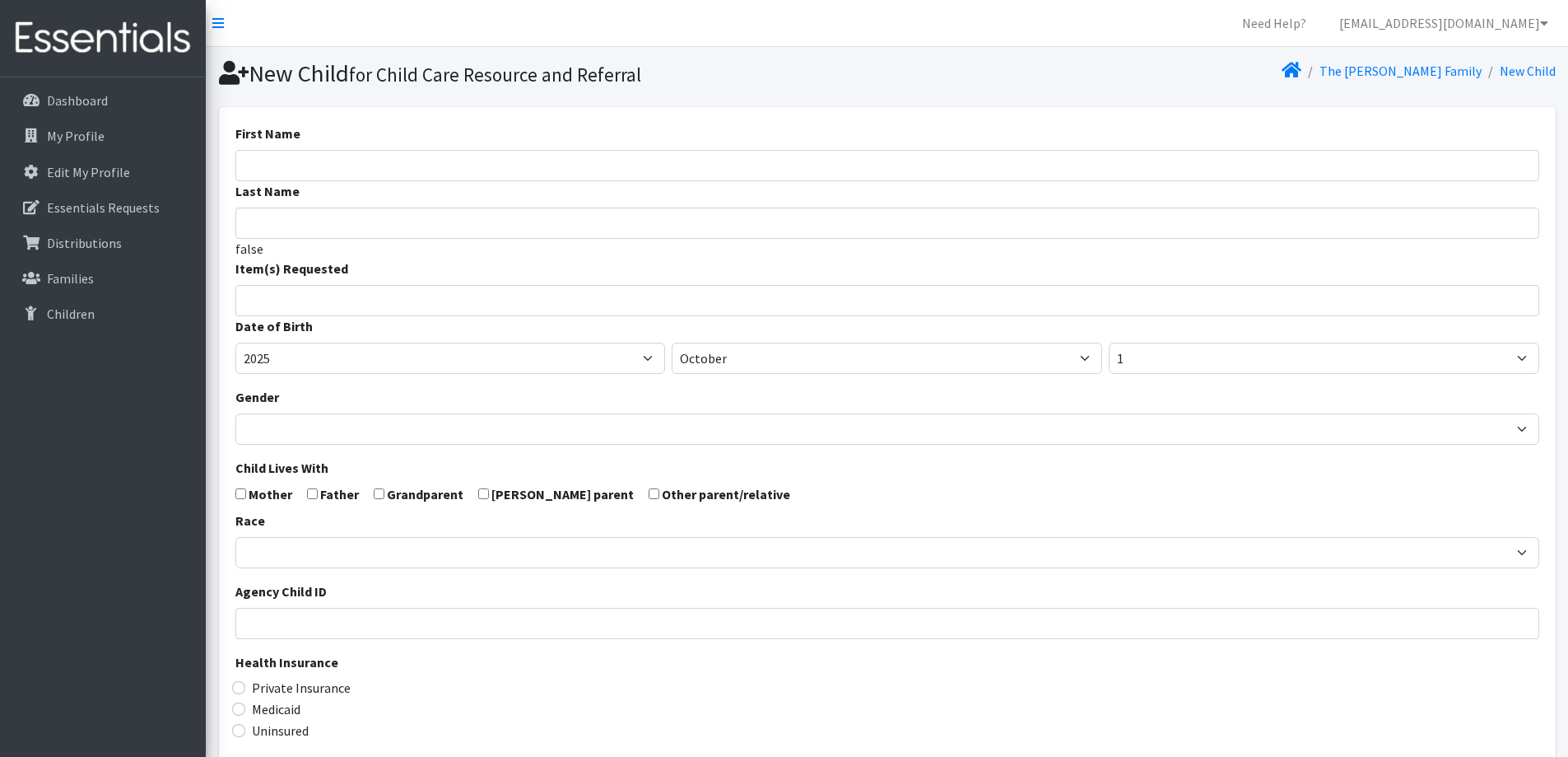
select select
click at [595, 169] on input "First Name" at bounding box center [887, 165] width 1304 height 31
type input "[PERSON_NAME]"
click at [556, 295] on input "search" at bounding box center [899, 298] width 1298 height 15
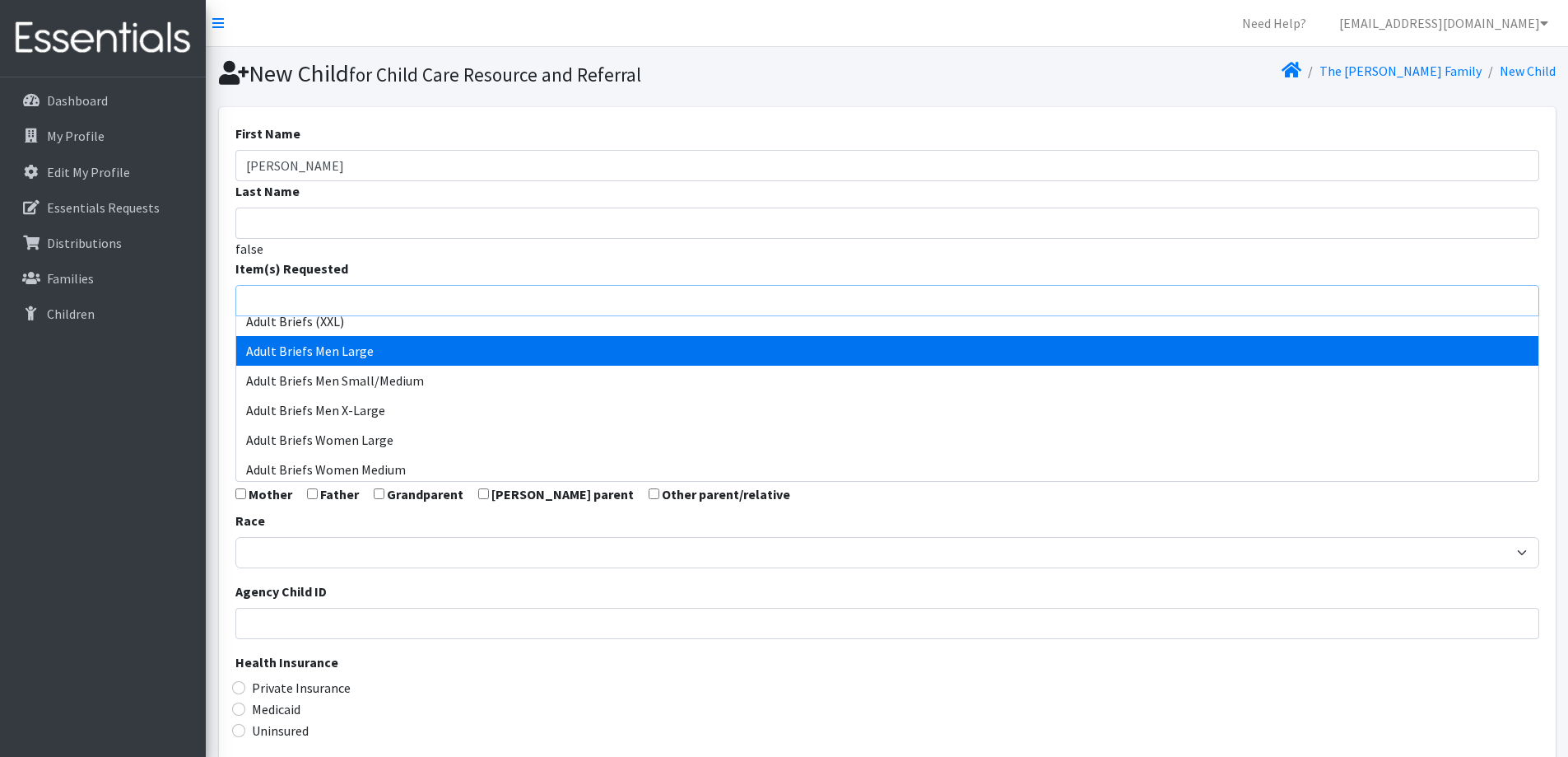
scroll to position [165, 0]
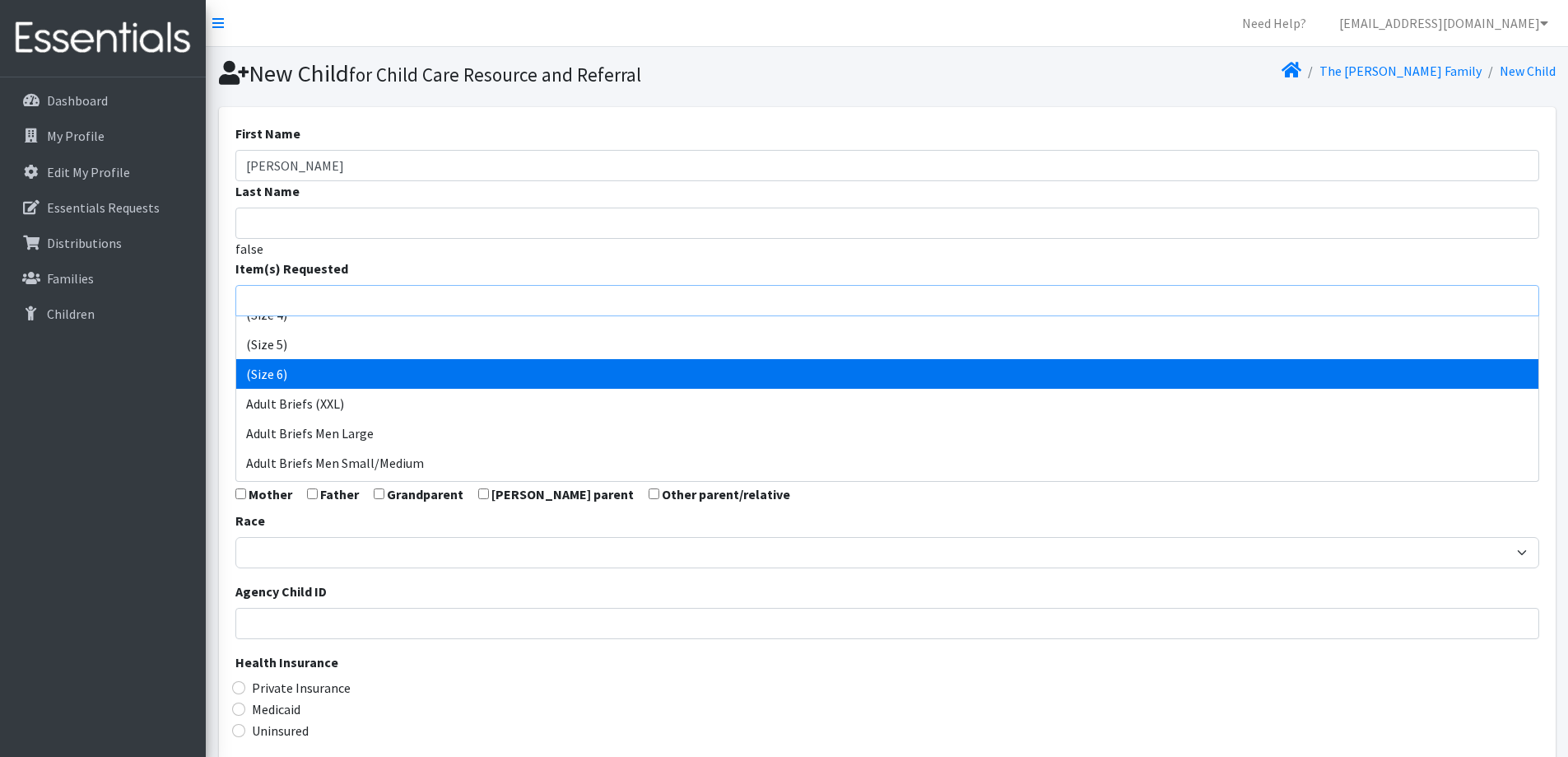
select select "14491"
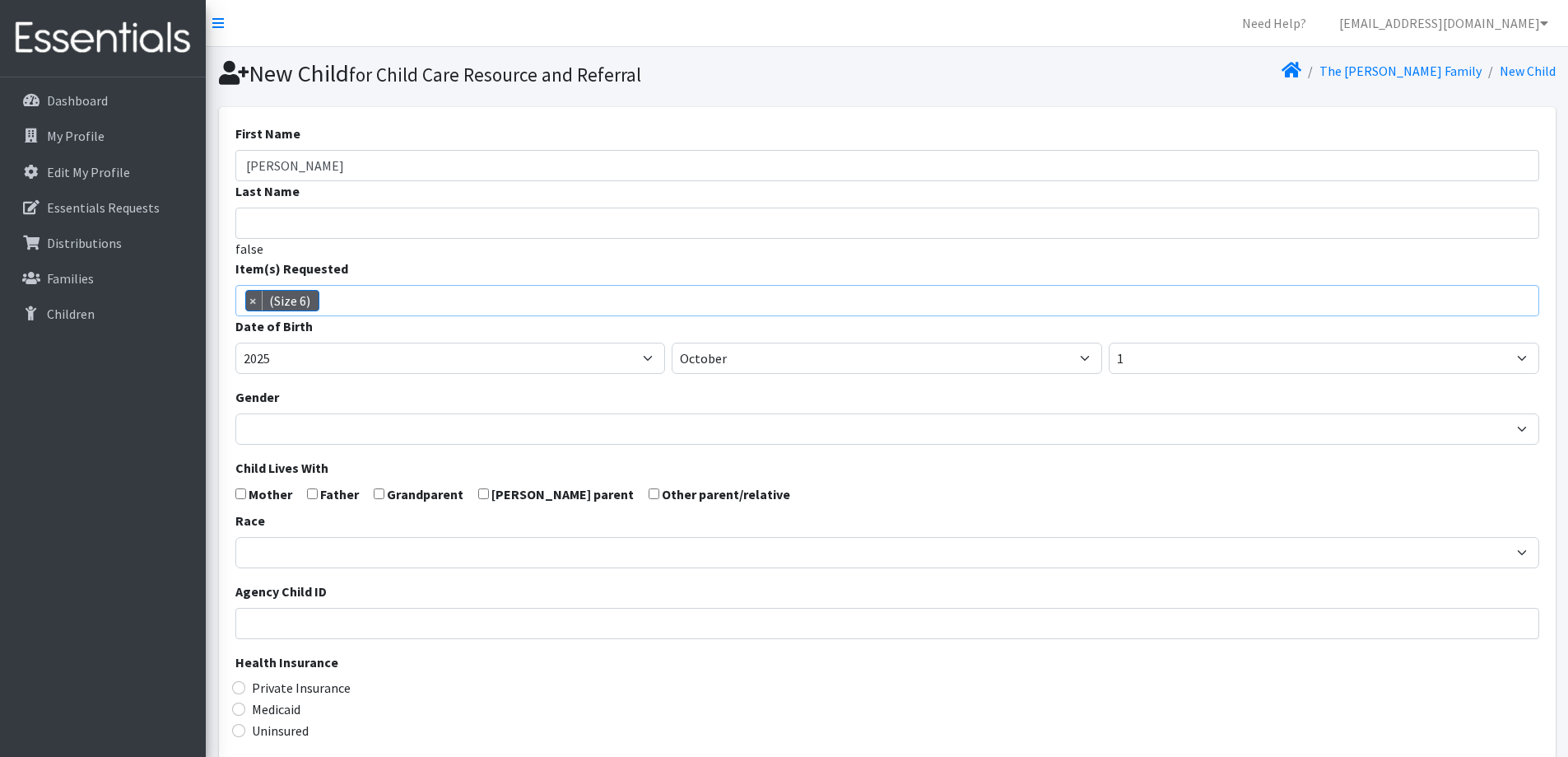
scroll to position [121, 0]
click at [838, 356] on select "January February March April May June July August September October November De…" at bounding box center [887, 358] width 430 height 31
select select "4"
click at [672, 343] on select "January February March April May June July August September October November De…" at bounding box center [887, 358] width 430 height 31
click at [1196, 343] on select "1 2 3 4 5 6 7 8 9 10 11 12 13 14 15 16 17 18 19 20 21 22 23 24 25 26 27 28 29 3…" at bounding box center [1323, 358] width 430 height 31
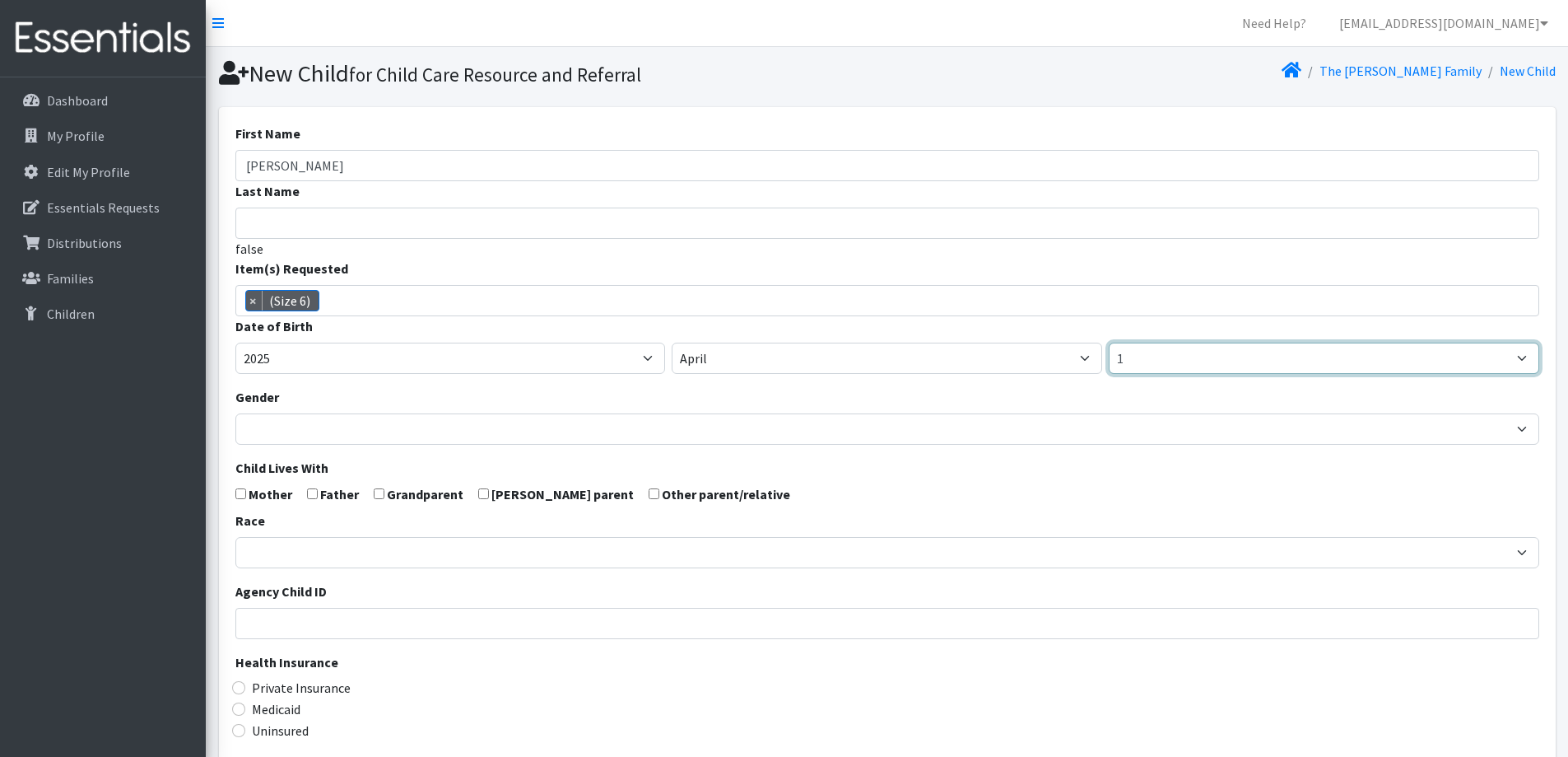
select select "20"
click at [1109, 343] on select "1 2 3 4 5 6 7 8 9 10 11 12 13 14 15 16 17 18 19 20 21 22 23 24 25 26 27 28 29 3…" at bounding box center [1323, 358] width 430 height 31
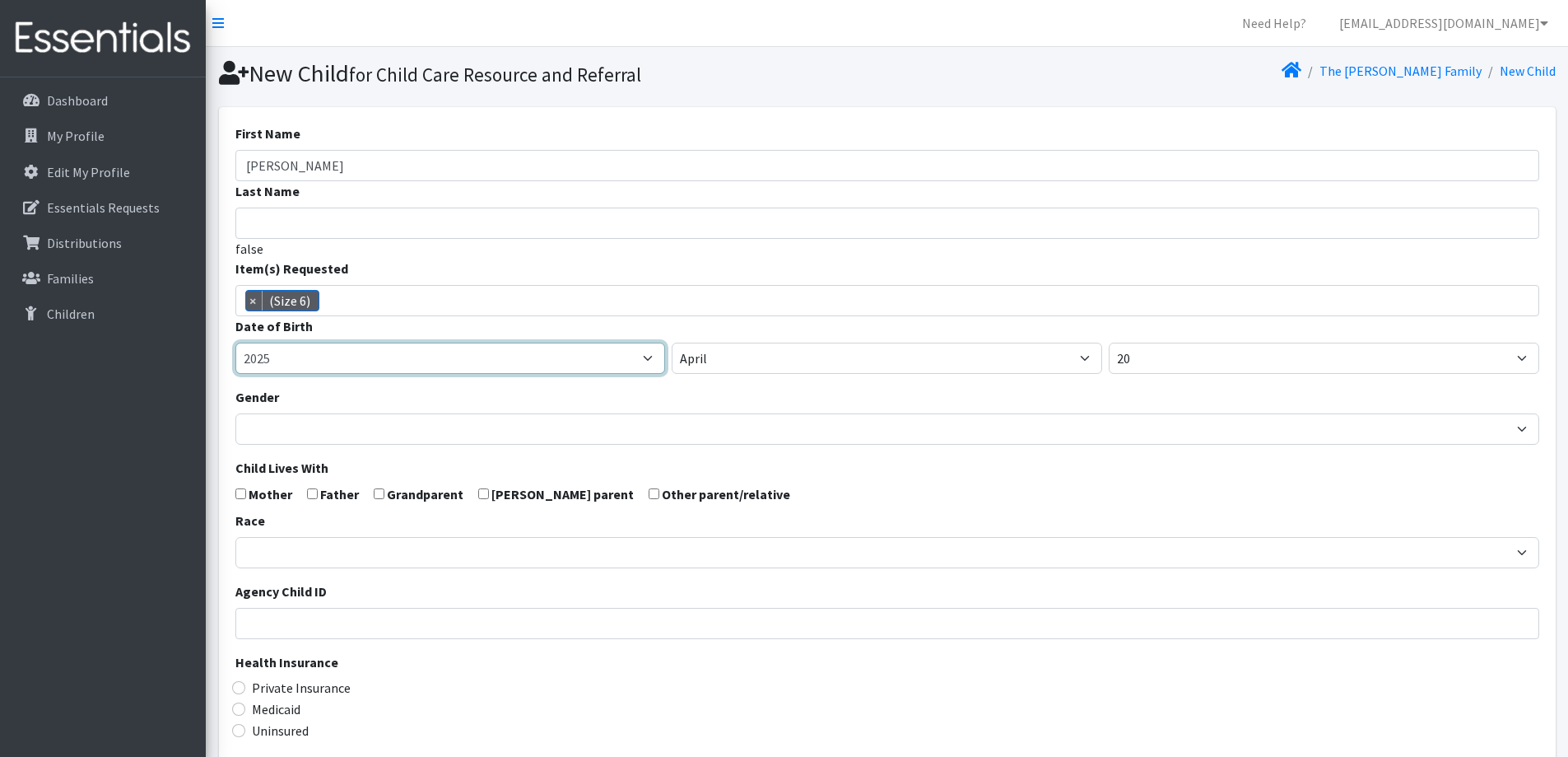
click at [614, 362] on select "2005 2006 2007 2008 2009 2010 2011 2012 2013 2014 2015 2016 2017 2018 2019 2020…" at bounding box center [450, 358] width 430 height 31
select select "2022"
click at [235, 343] on select "2005 2006 2007 2008 2009 2010 2011 2012 2013 2014 2015 2016 2017 2018 2019 2020…" at bounding box center [450, 358] width 430 height 31
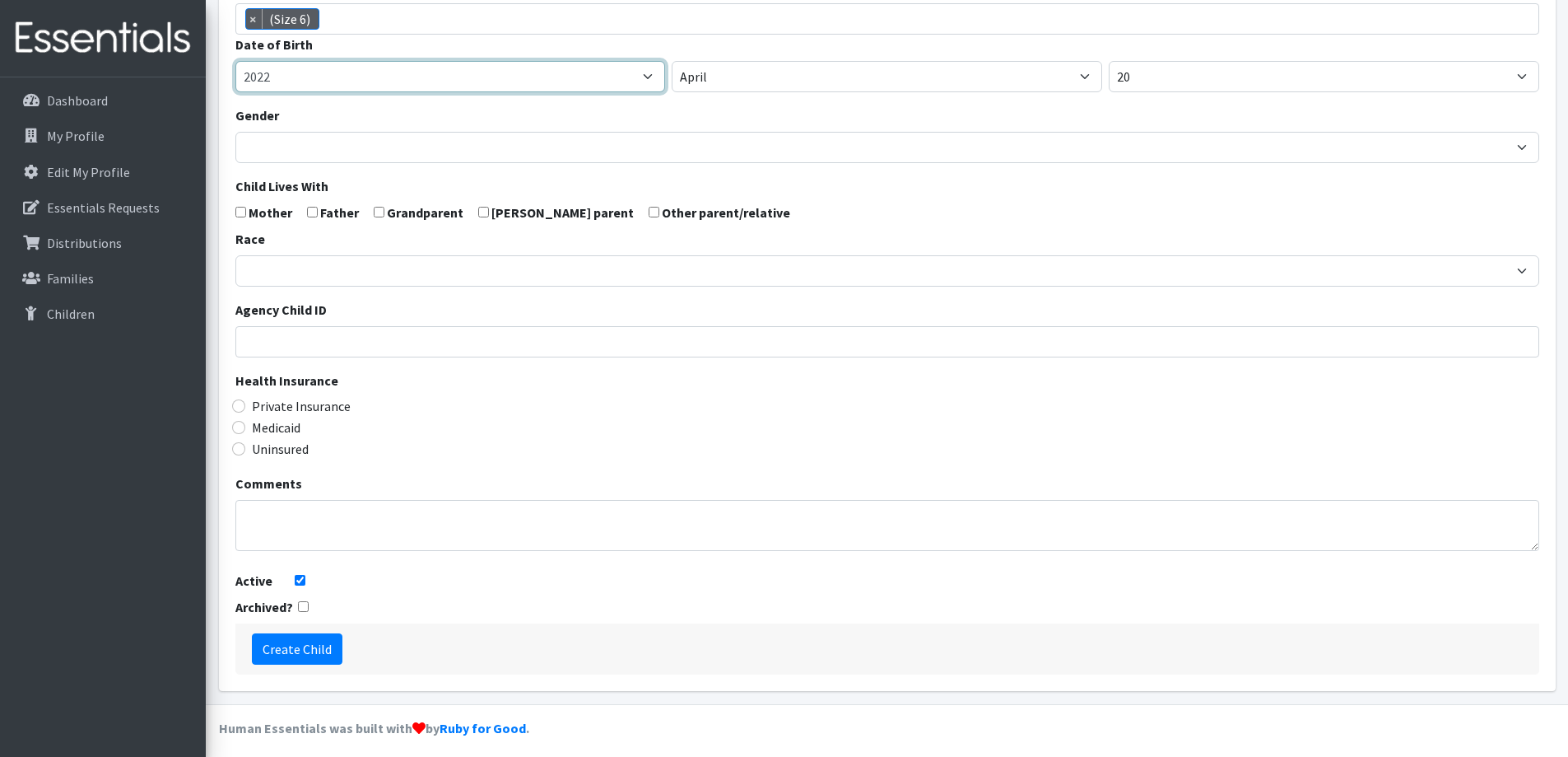
scroll to position [291, 0]
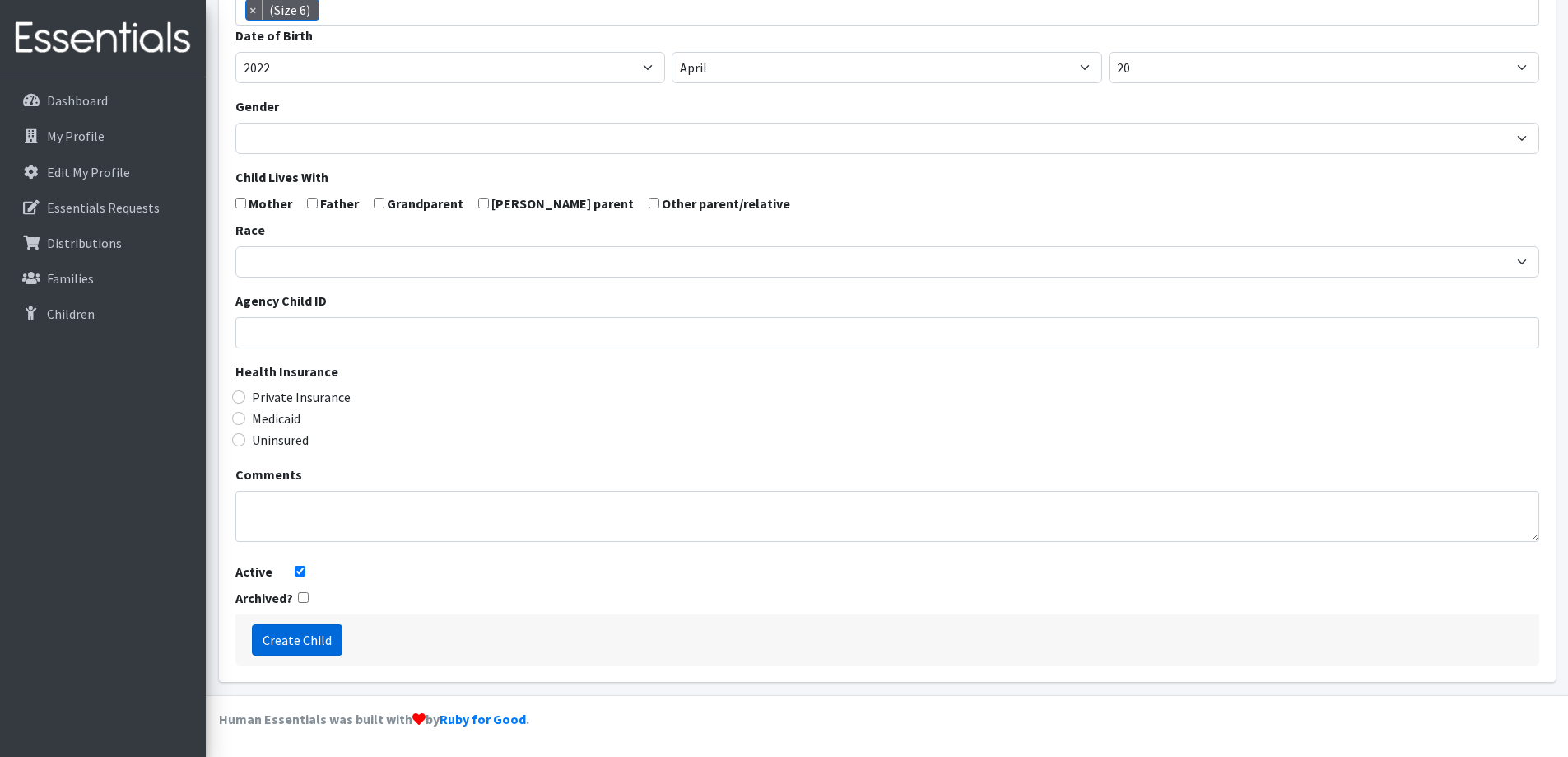
click at [305, 635] on input "Create Child" at bounding box center [297, 639] width 90 height 31
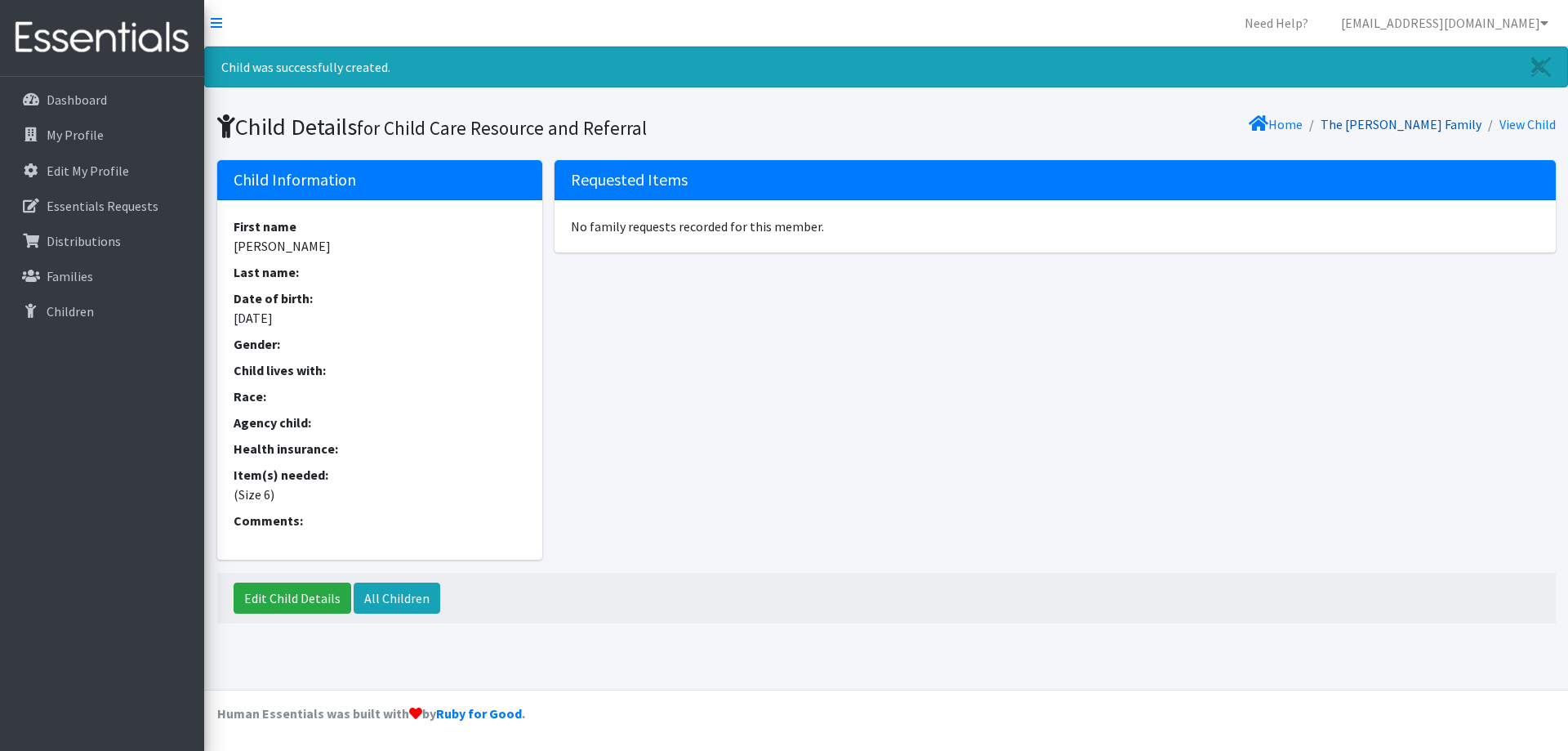
click at [1391, 125] on link "The [PERSON_NAME] Family" at bounding box center [1401, 123] width 161 height 16
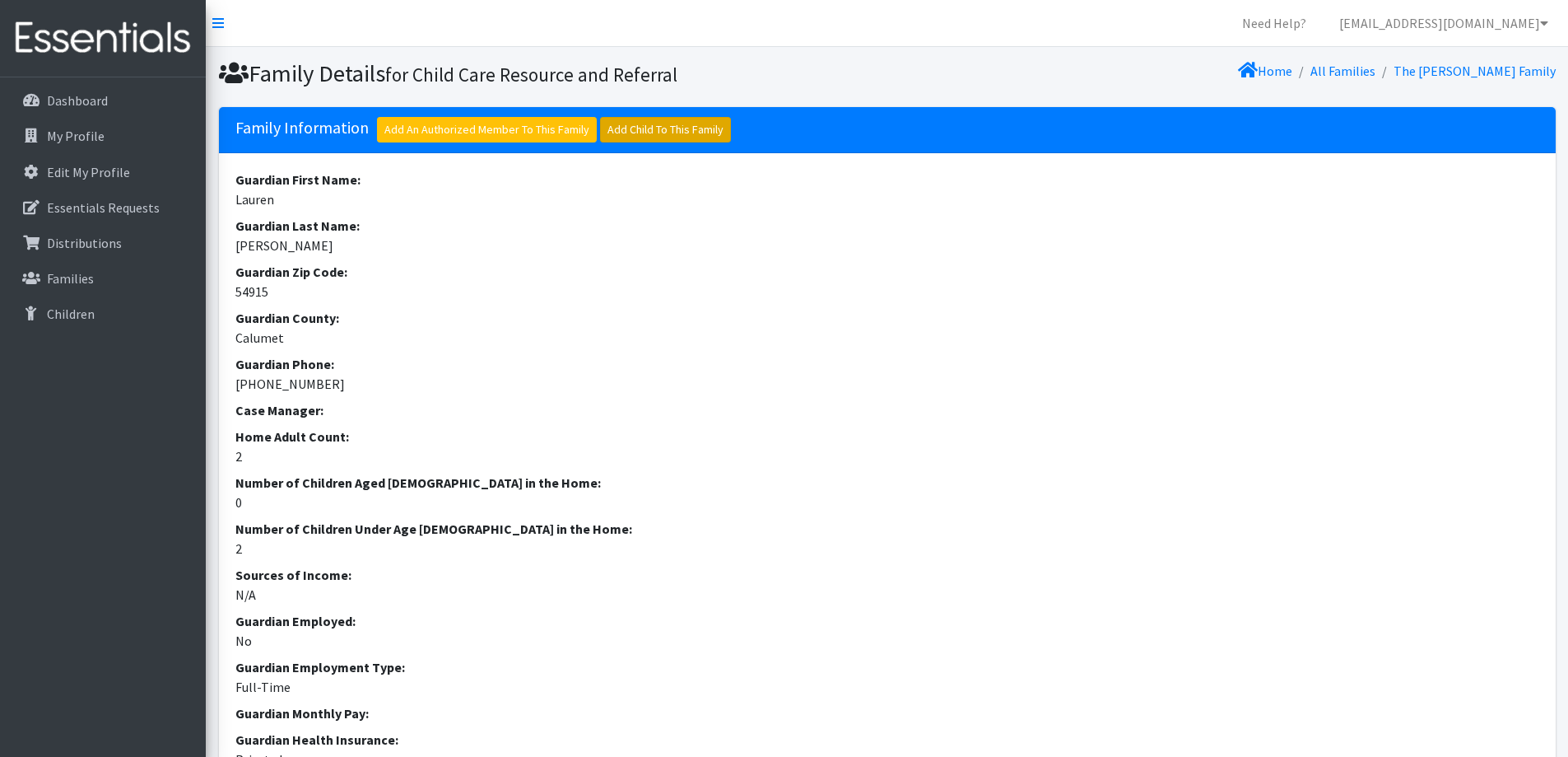
click at [697, 117] on link "Add Child To This Family" at bounding box center [664, 129] width 131 height 25
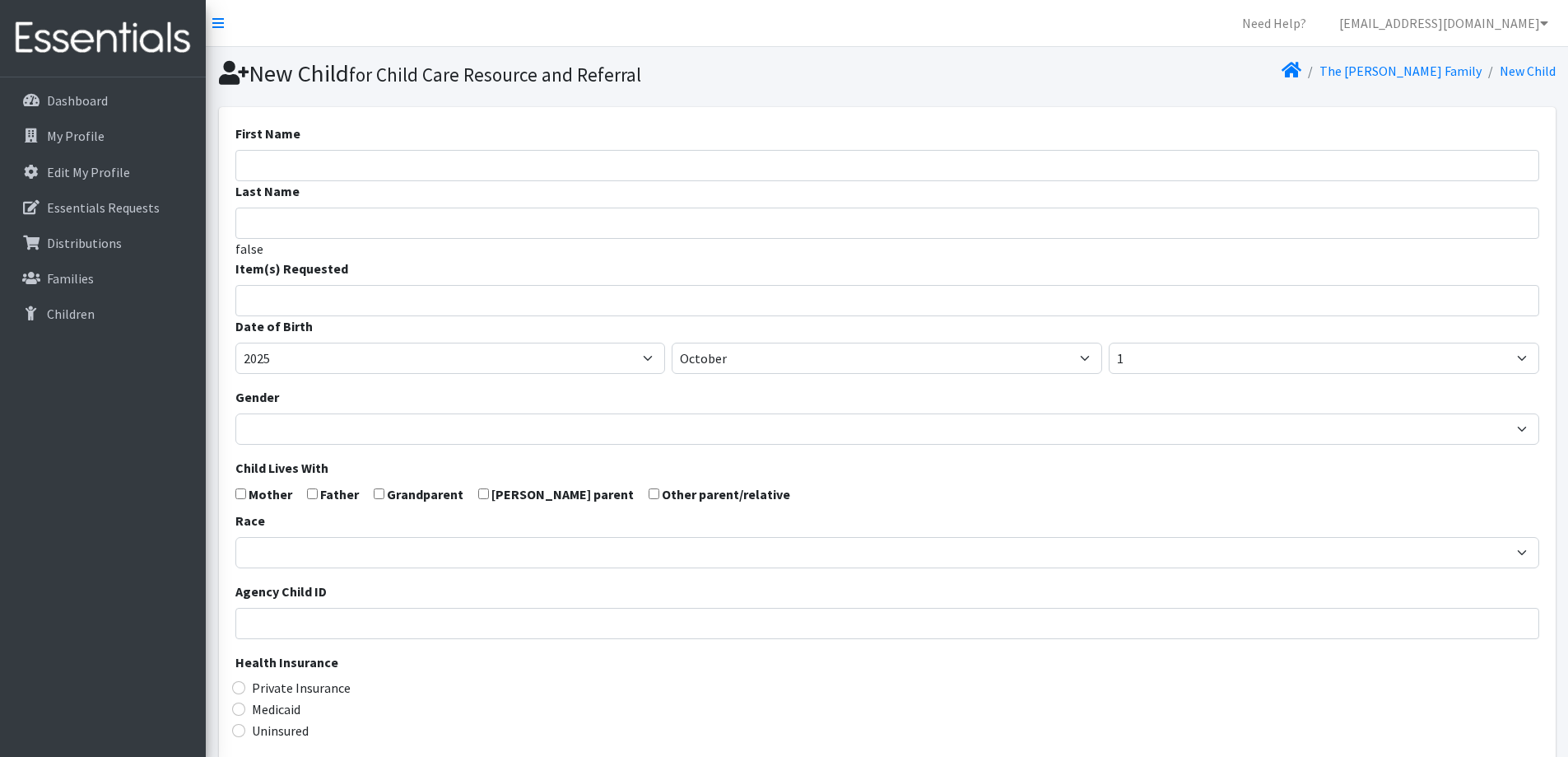
select select
click at [357, 169] on input "First Name" at bounding box center [887, 165] width 1304 height 31
type input "[PERSON_NAME]"
click at [400, 289] on li at bounding box center [894, 295] width 1298 height 20
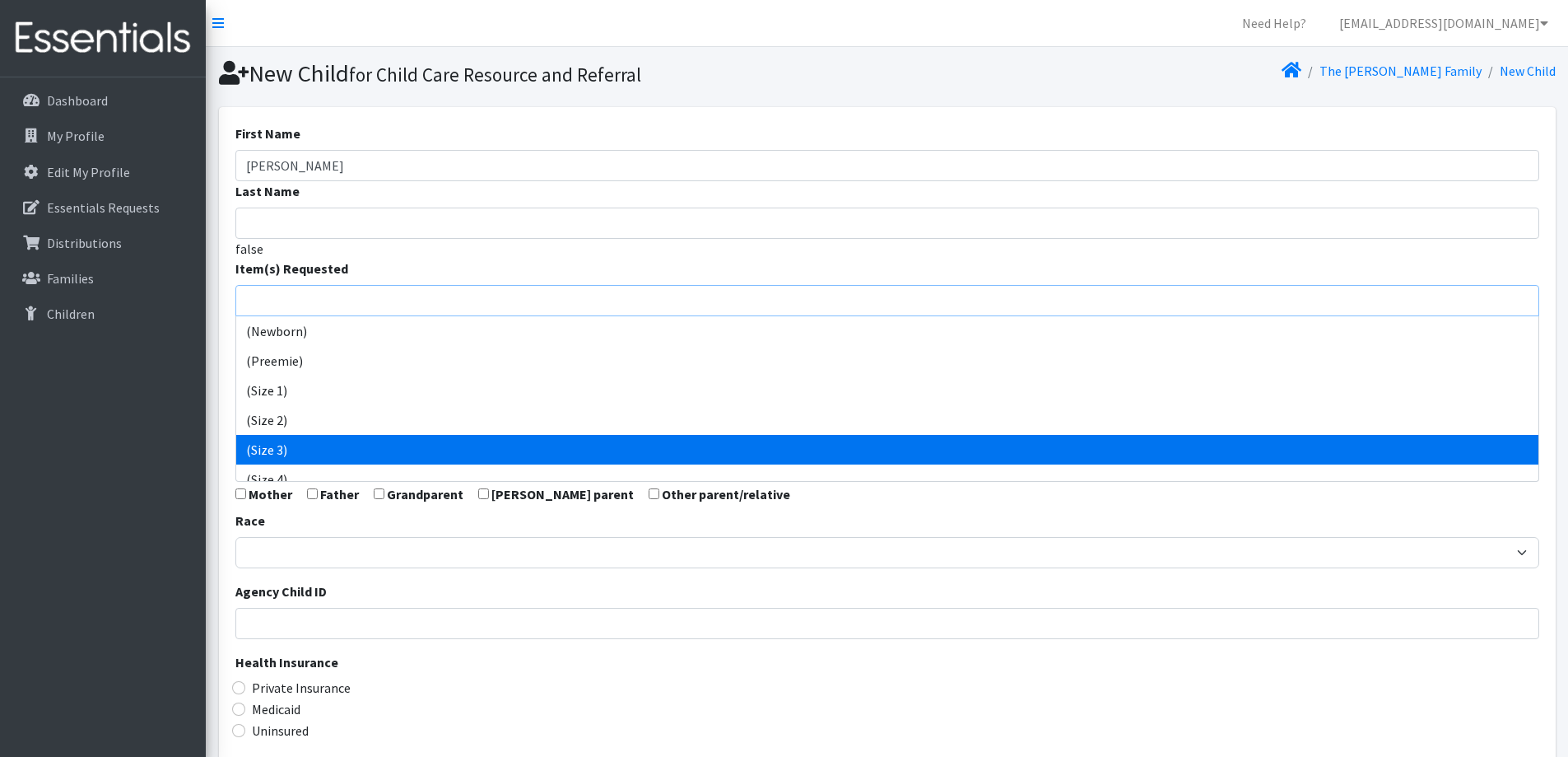
select select "14507"
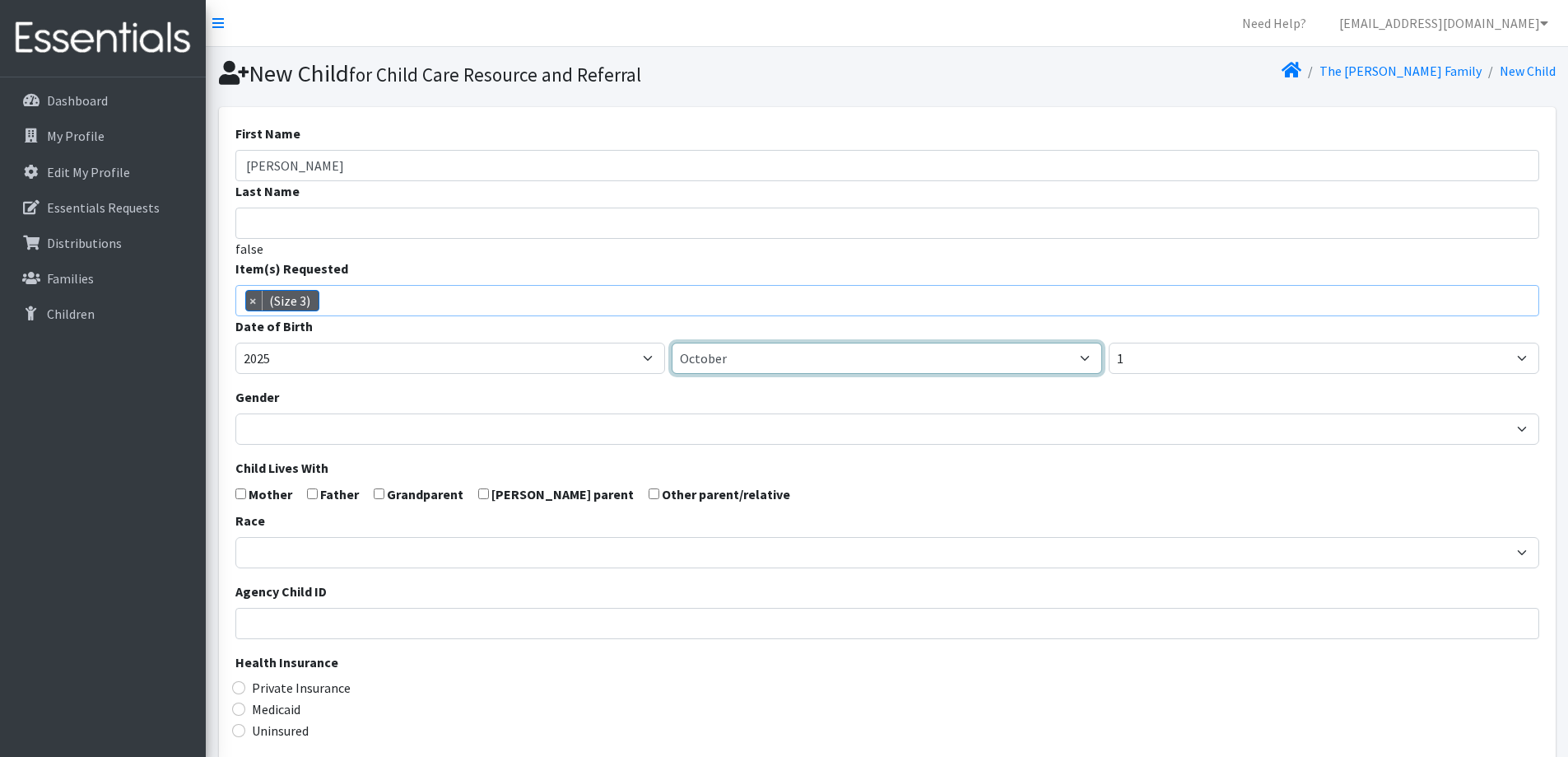
click at [885, 369] on select "January February March April May June July August September October November De…" at bounding box center [887, 358] width 430 height 31
select select "12"
click at [672, 343] on select "January February March April May June July August September October November De…" at bounding box center [887, 358] width 430 height 31
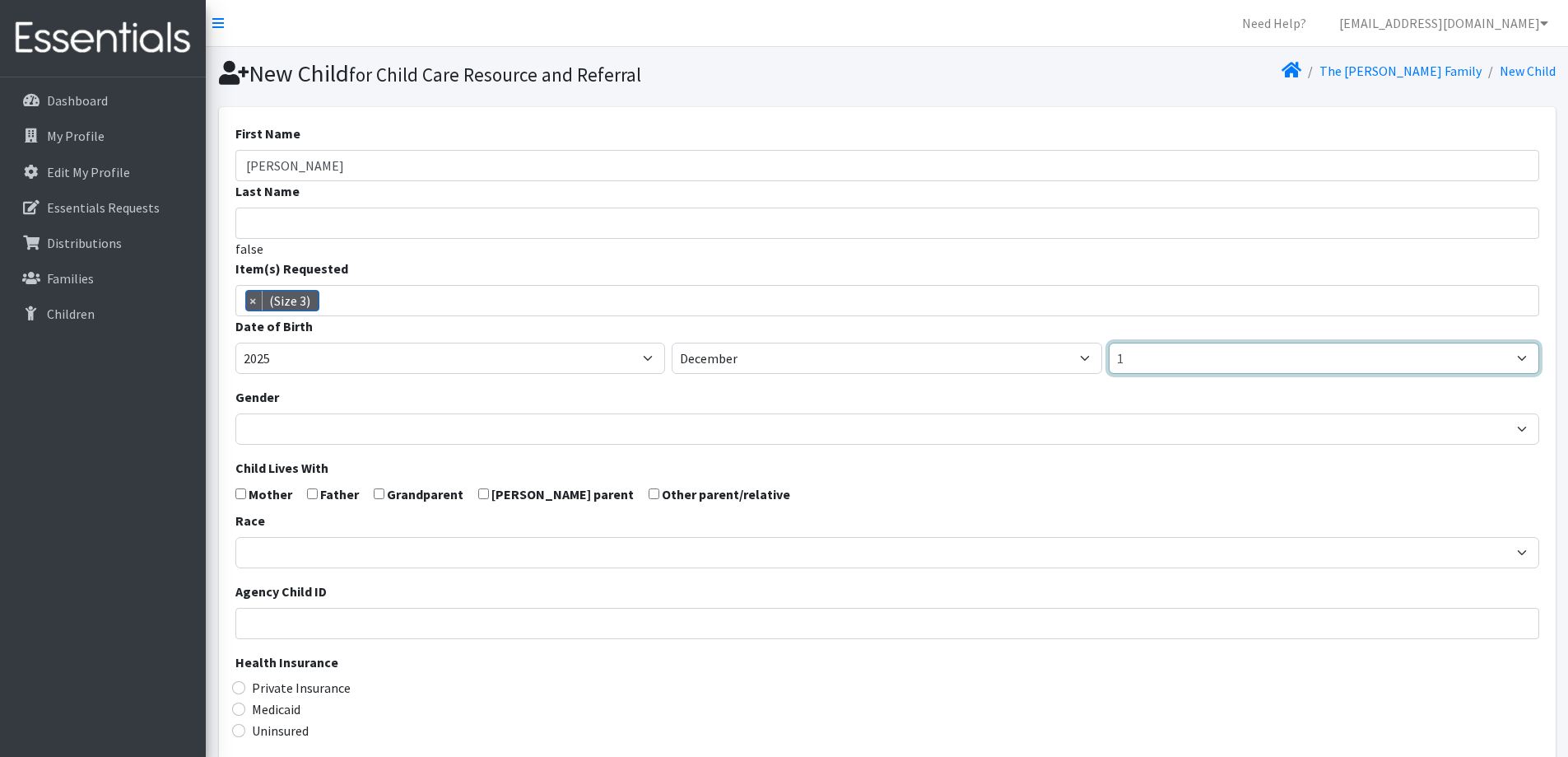
click at [1193, 357] on select "1 2 3 4 5 6 7 8 9 10 11 12 13 14 15 16 17 18 19 20 21 22 23 24 25 26 27 28 29 3…" at bounding box center [1323, 358] width 430 height 31
select select "28"
click at [1109, 343] on select "1 2 3 4 5 6 7 8 9 10 11 12 13 14 15 16 17 18 19 20 21 22 23 24 25 26 27 28 29 3…" at bounding box center [1323, 358] width 430 height 31
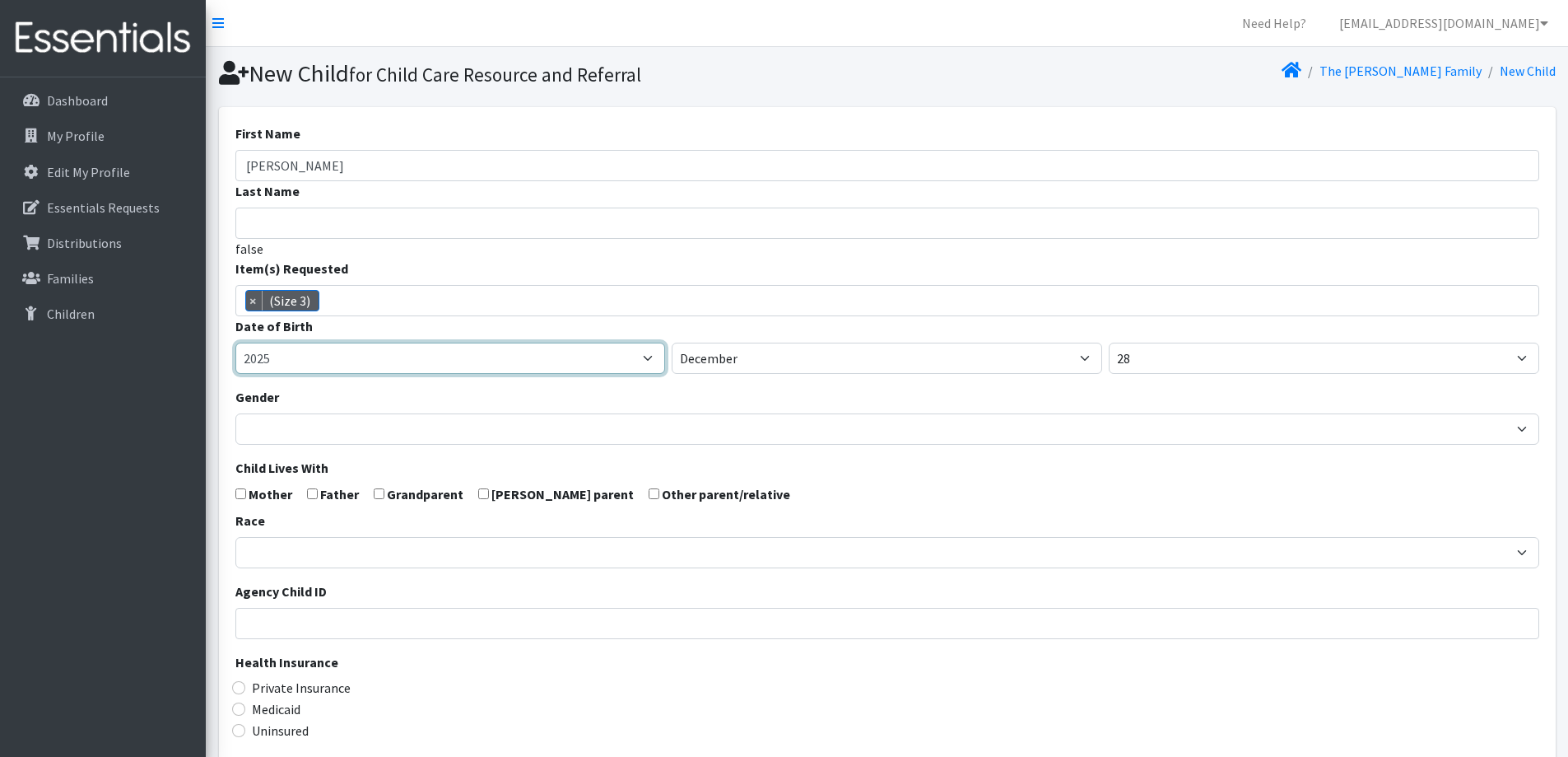
click at [400, 353] on select "2005 2006 2007 2008 2009 2010 2011 2012 2013 2014 2015 2016 2017 2018 2019 2020…" at bounding box center [450, 358] width 430 height 31
select select "2024"
click at [235, 343] on select "2005 2006 2007 2008 2009 2010 2011 2012 2013 2014 2015 2016 2017 2018 2019 2020…" at bounding box center [450, 358] width 430 height 31
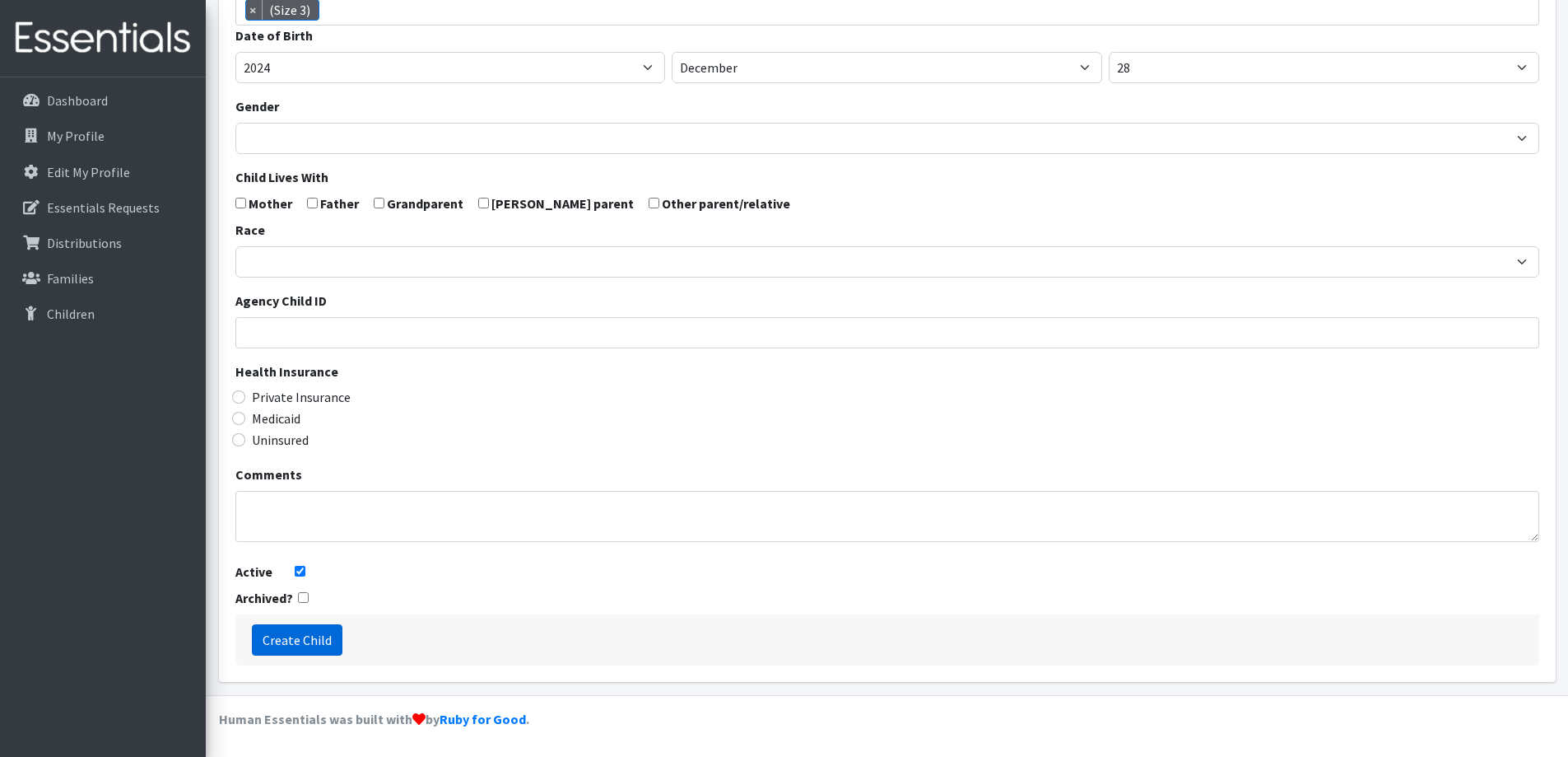
click at [319, 637] on input "Create Child" at bounding box center [297, 639] width 90 height 31
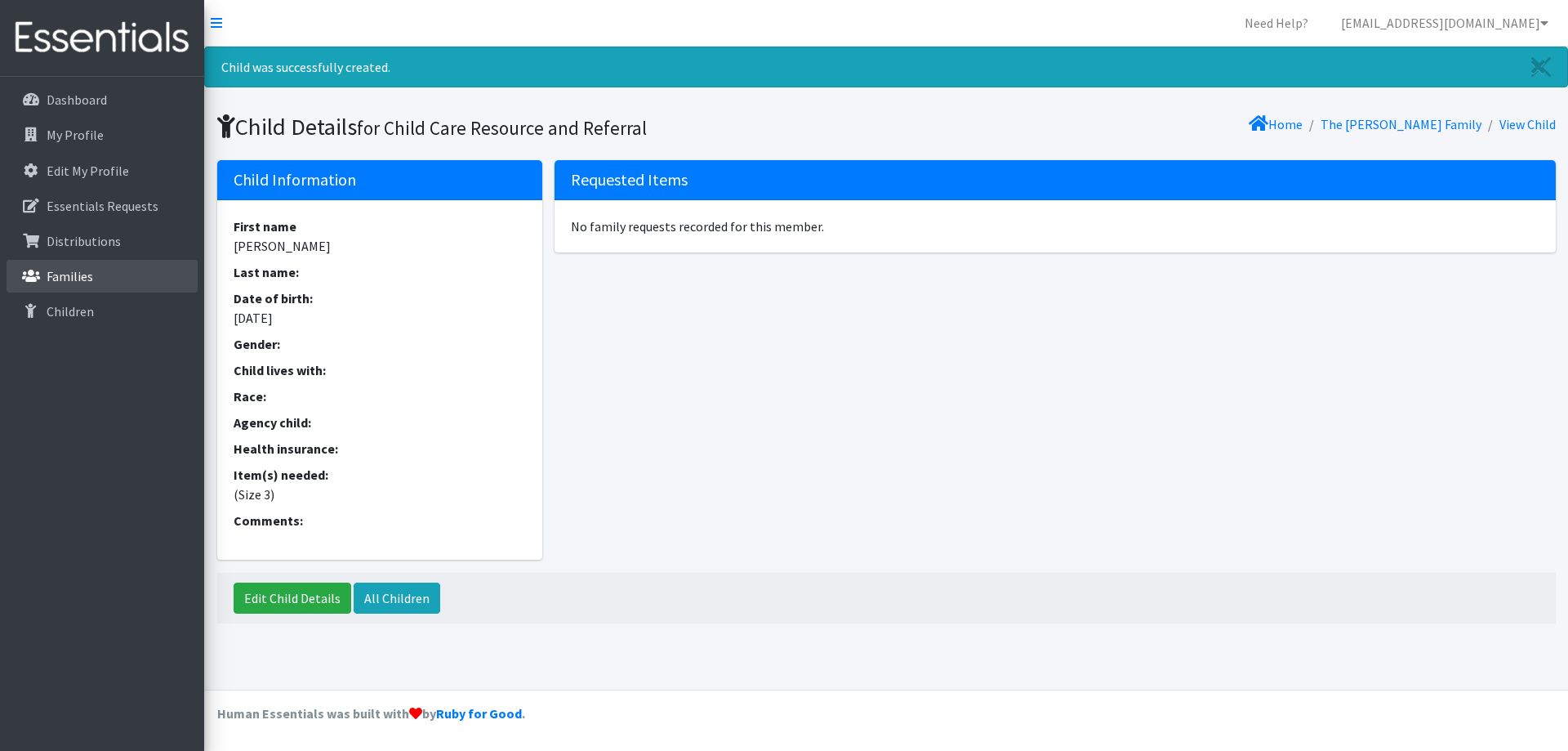
click at [144, 276] on link "Families" at bounding box center [102, 276] width 191 height 33
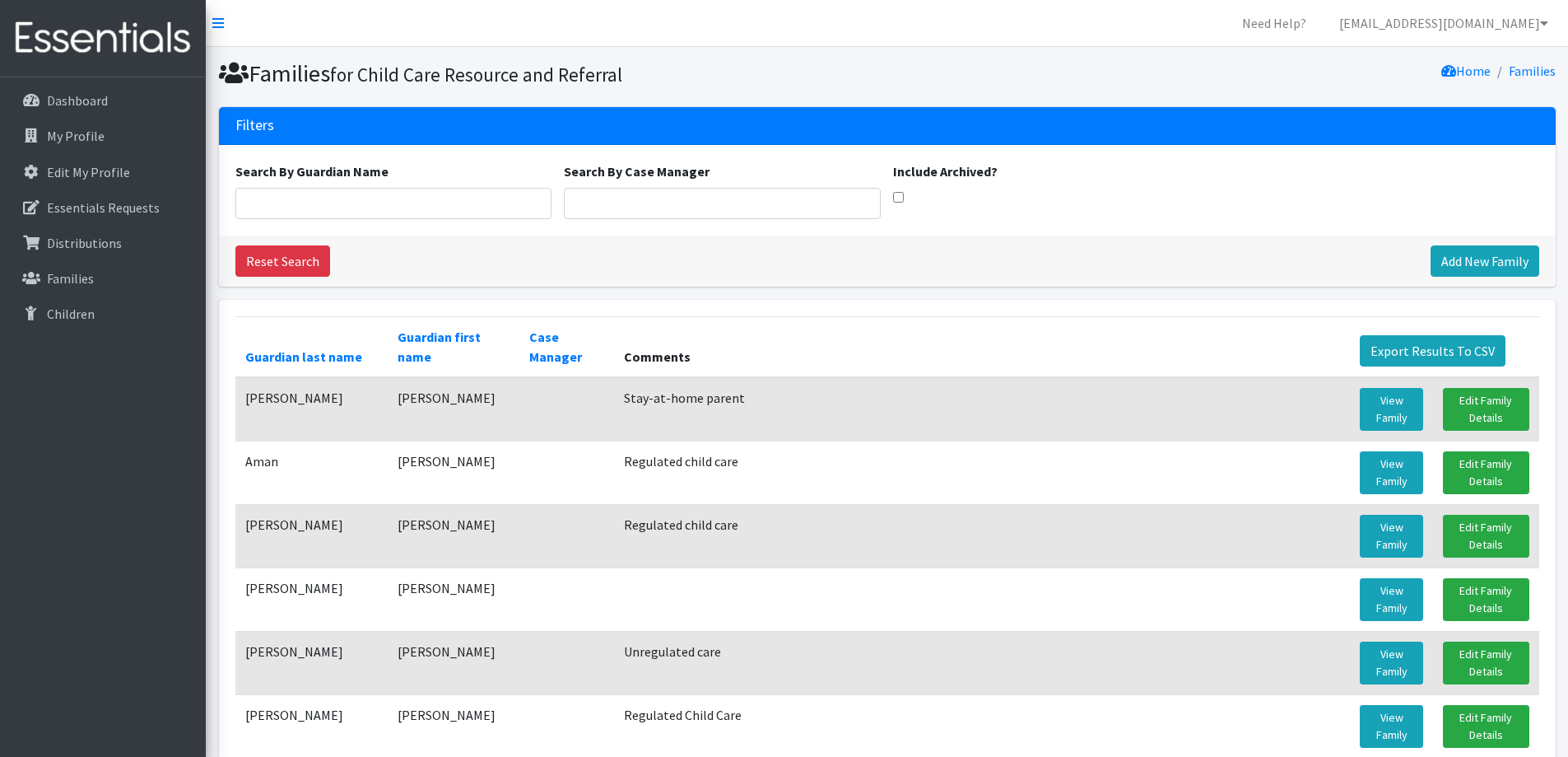
scroll to position [82, 0]
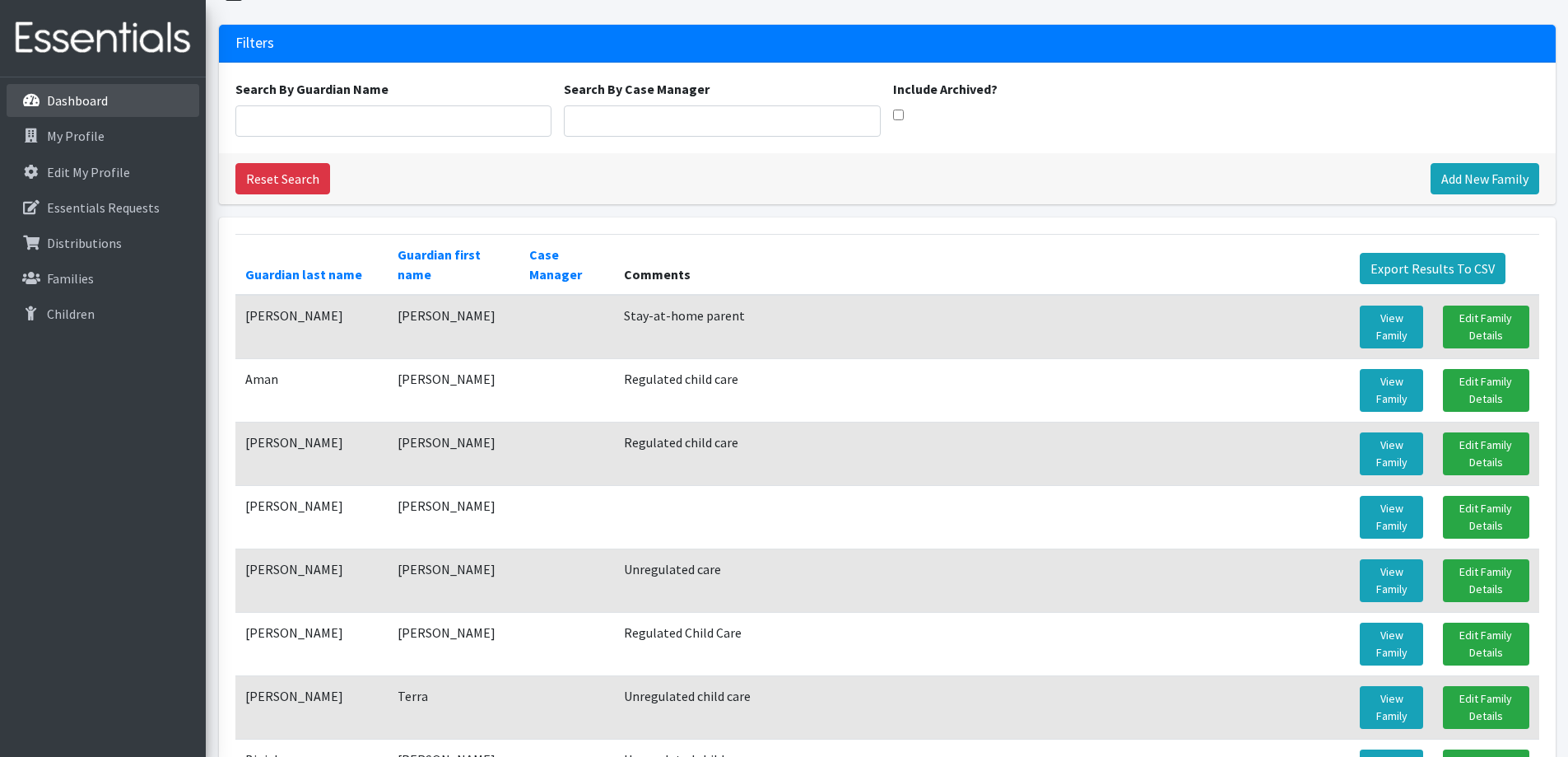
click at [150, 108] on link "Dashboard" at bounding box center [103, 100] width 193 height 33
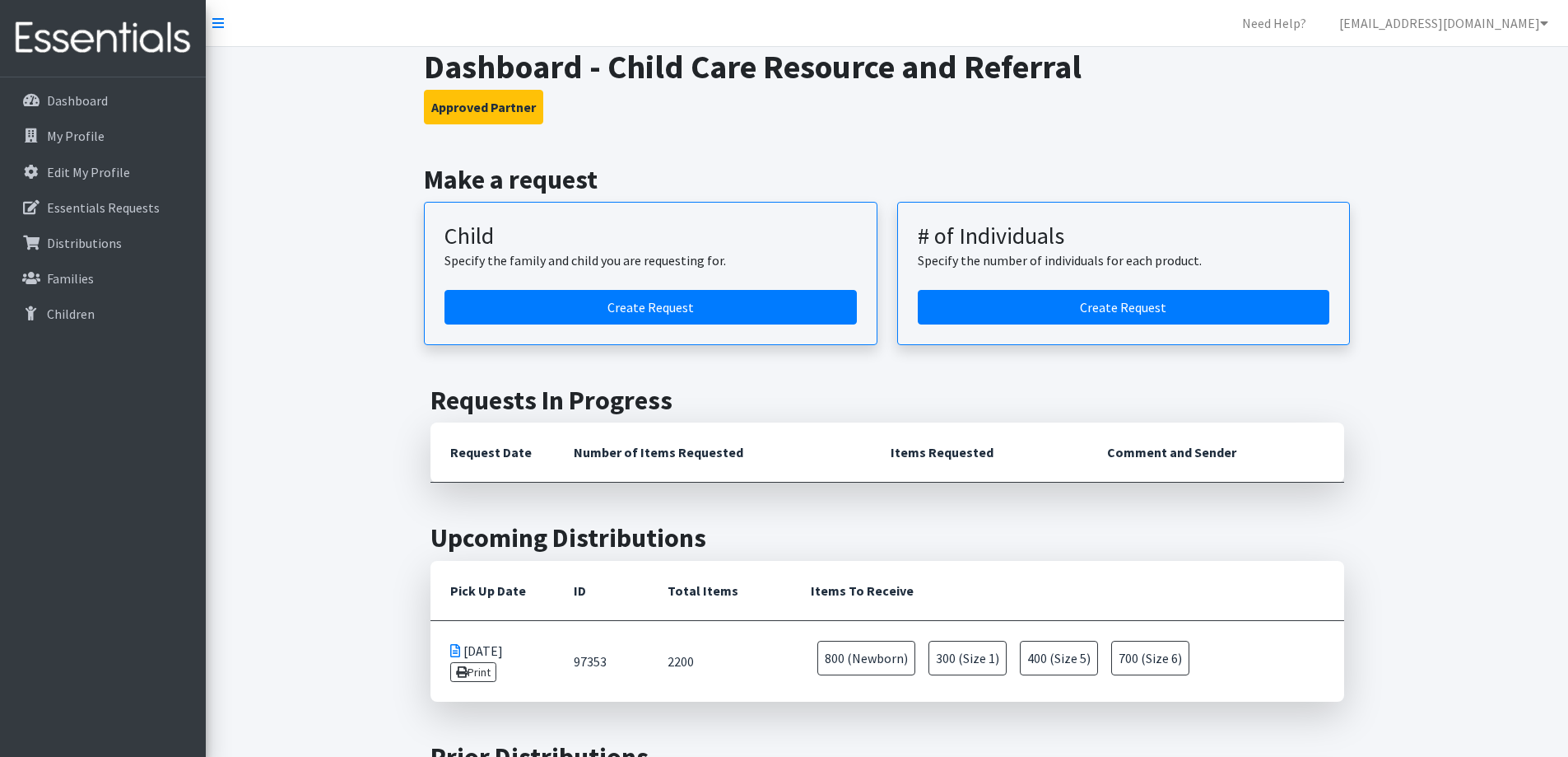
drag, startPoint x: 1389, startPoint y: 289, endPoint x: 1448, endPoint y: 154, distance: 147.3
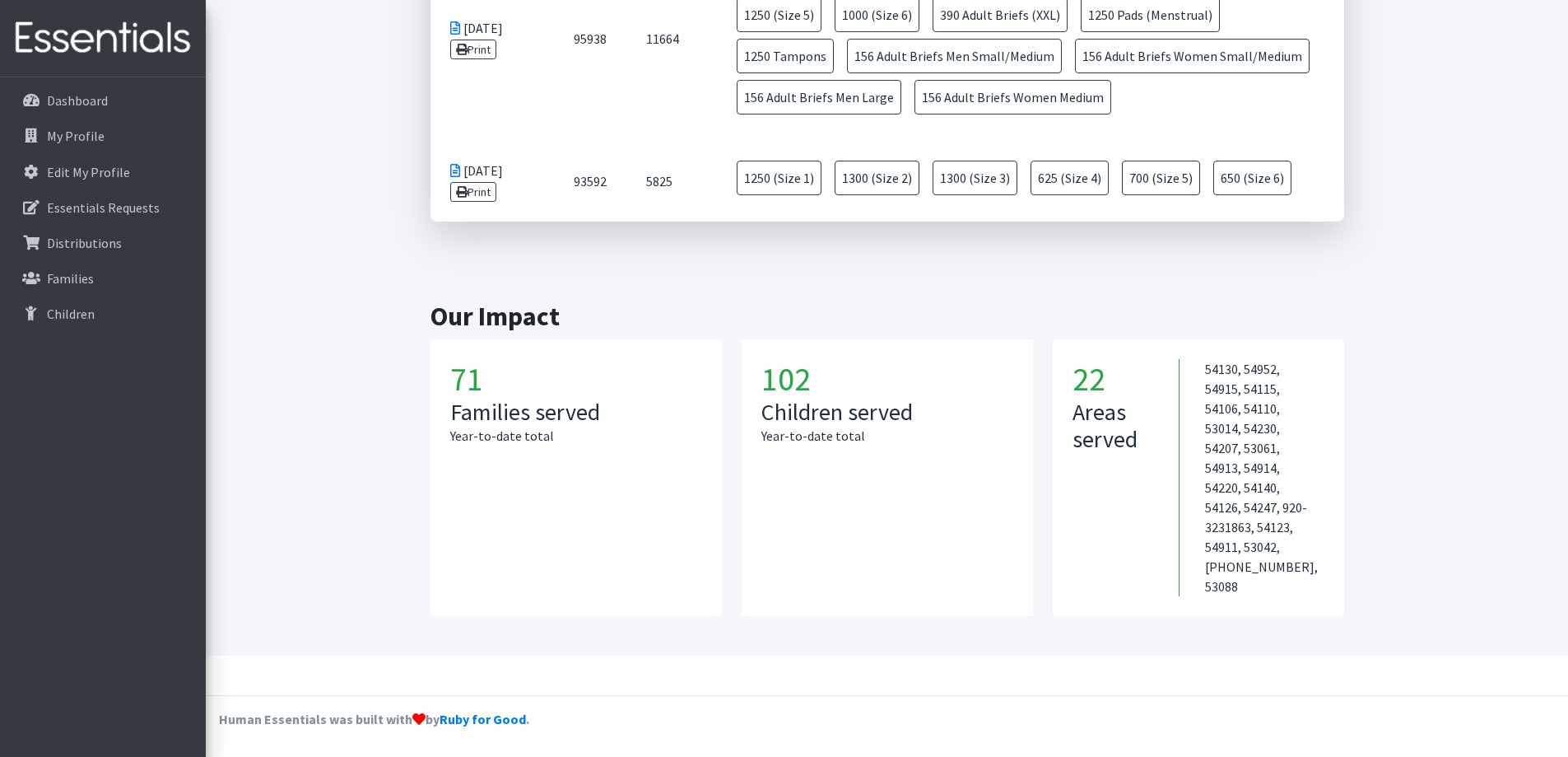
scroll to position [942, 0]
drag, startPoint x: 1332, startPoint y: 312, endPoint x: 1435, endPoint y: 262, distance: 114.5
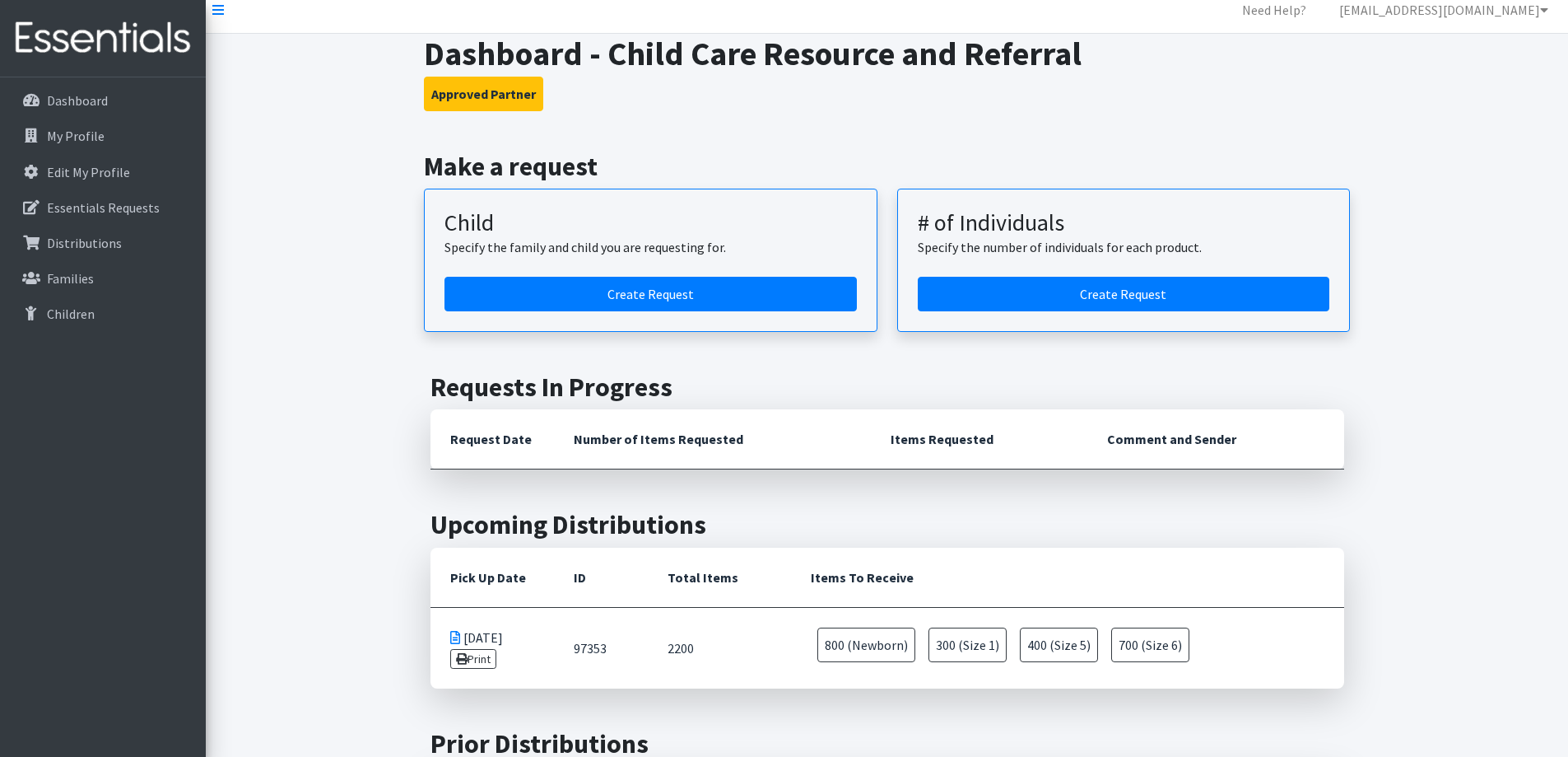
scroll to position [0, 0]
